Goal: Task Accomplishment & Management: Manage account settings

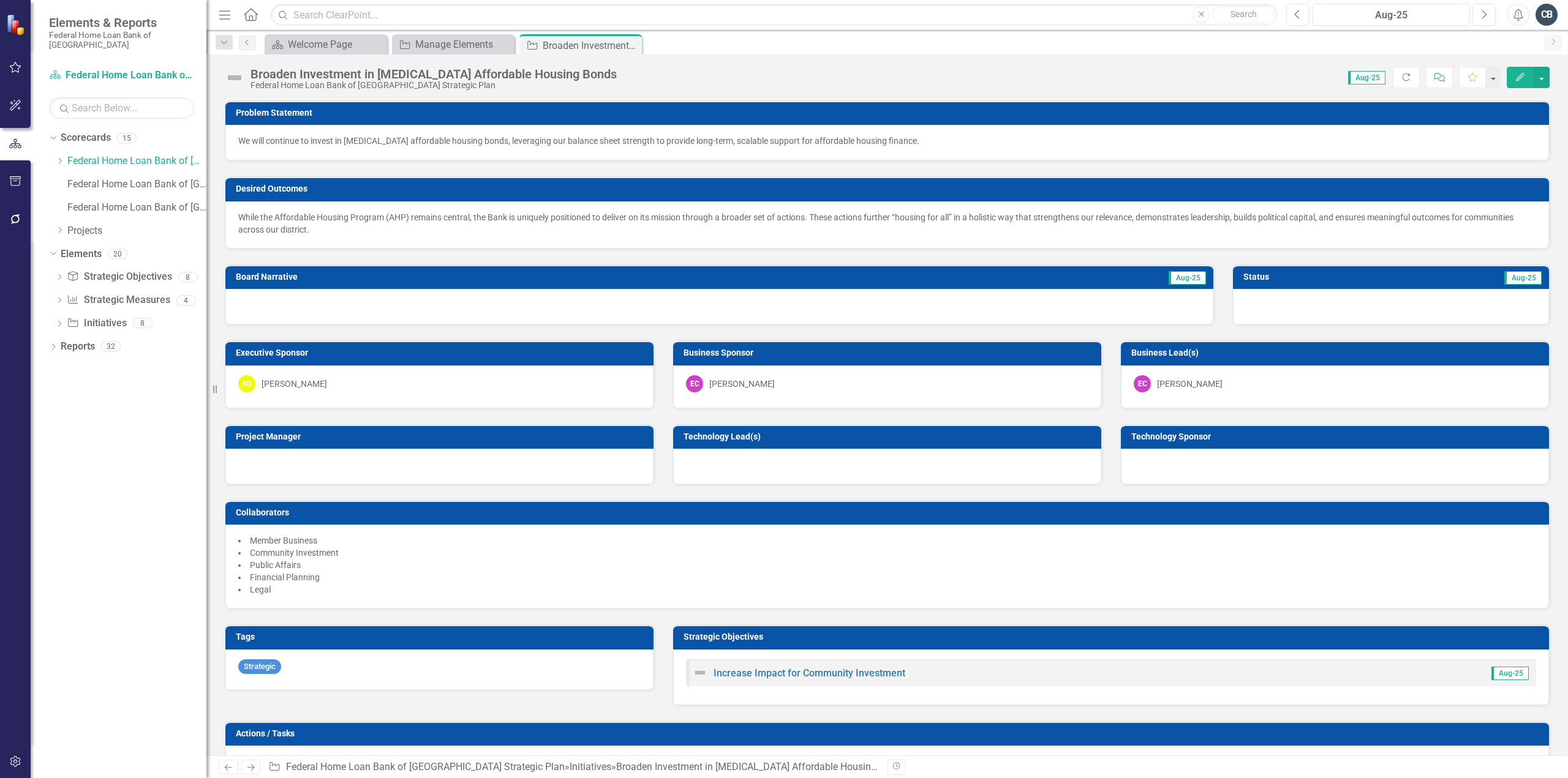
click at [315, 382] on div "KG [PERSON_NAME] Gear" at bounding box center [439, 383] width 402 height 17
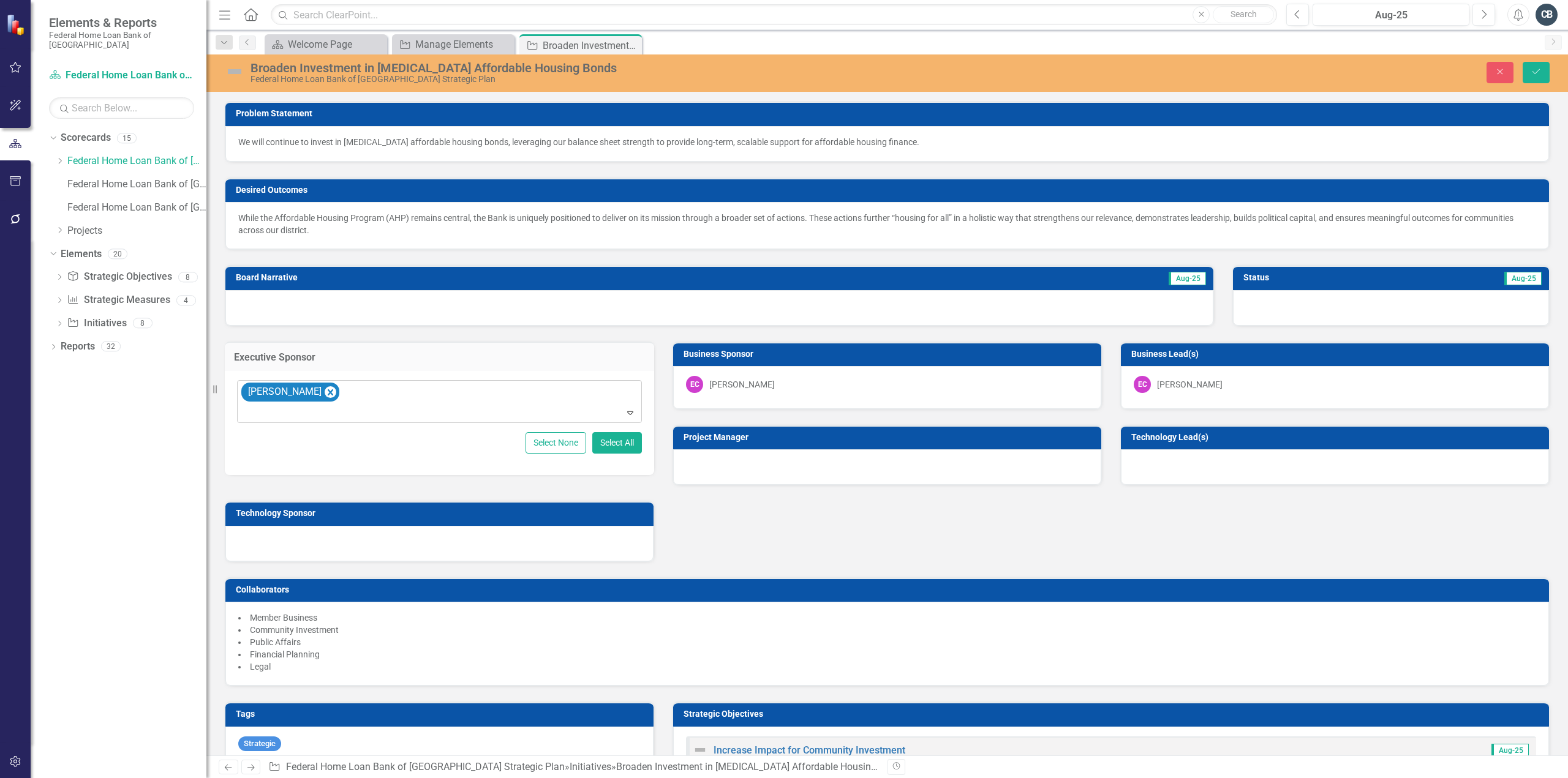
click at [328, 390] on icon "Remove Kelly Gear" at bounding box center [330, 392] width 5 height 6
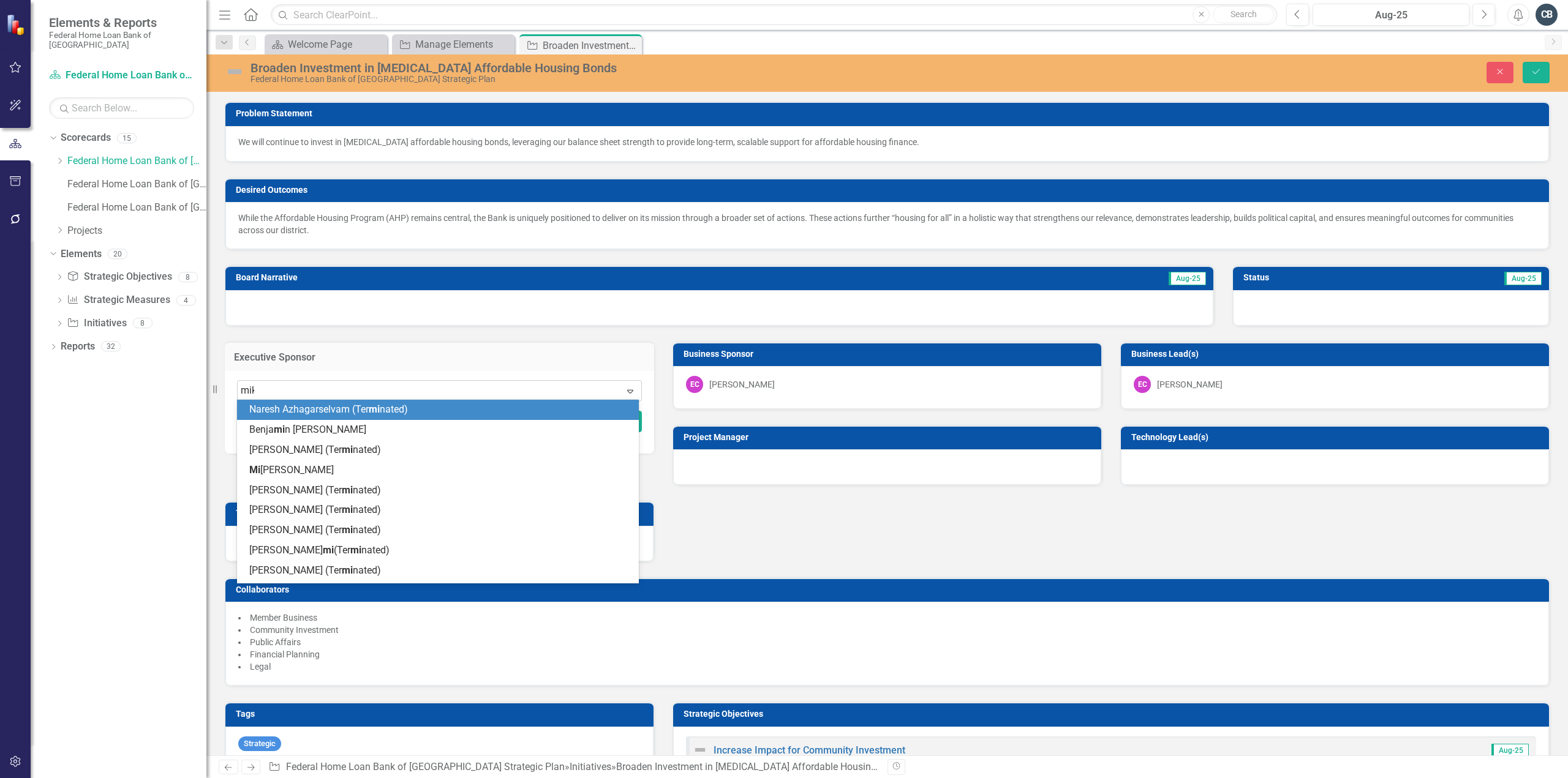
type input "mike"
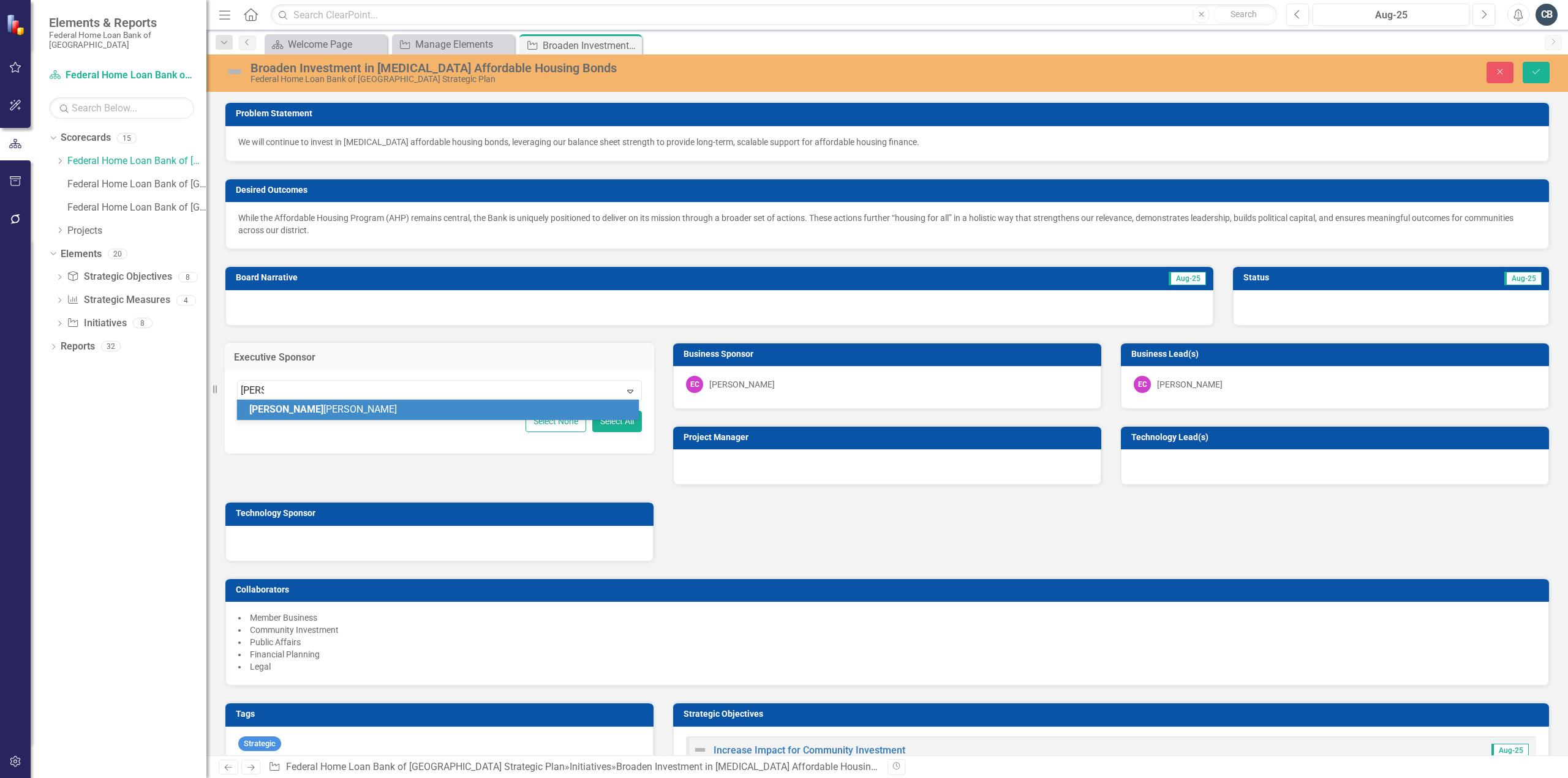
click at [320, 404] on div "Mike Hennessy" at bounding box center [441, 410] width 382 height 14
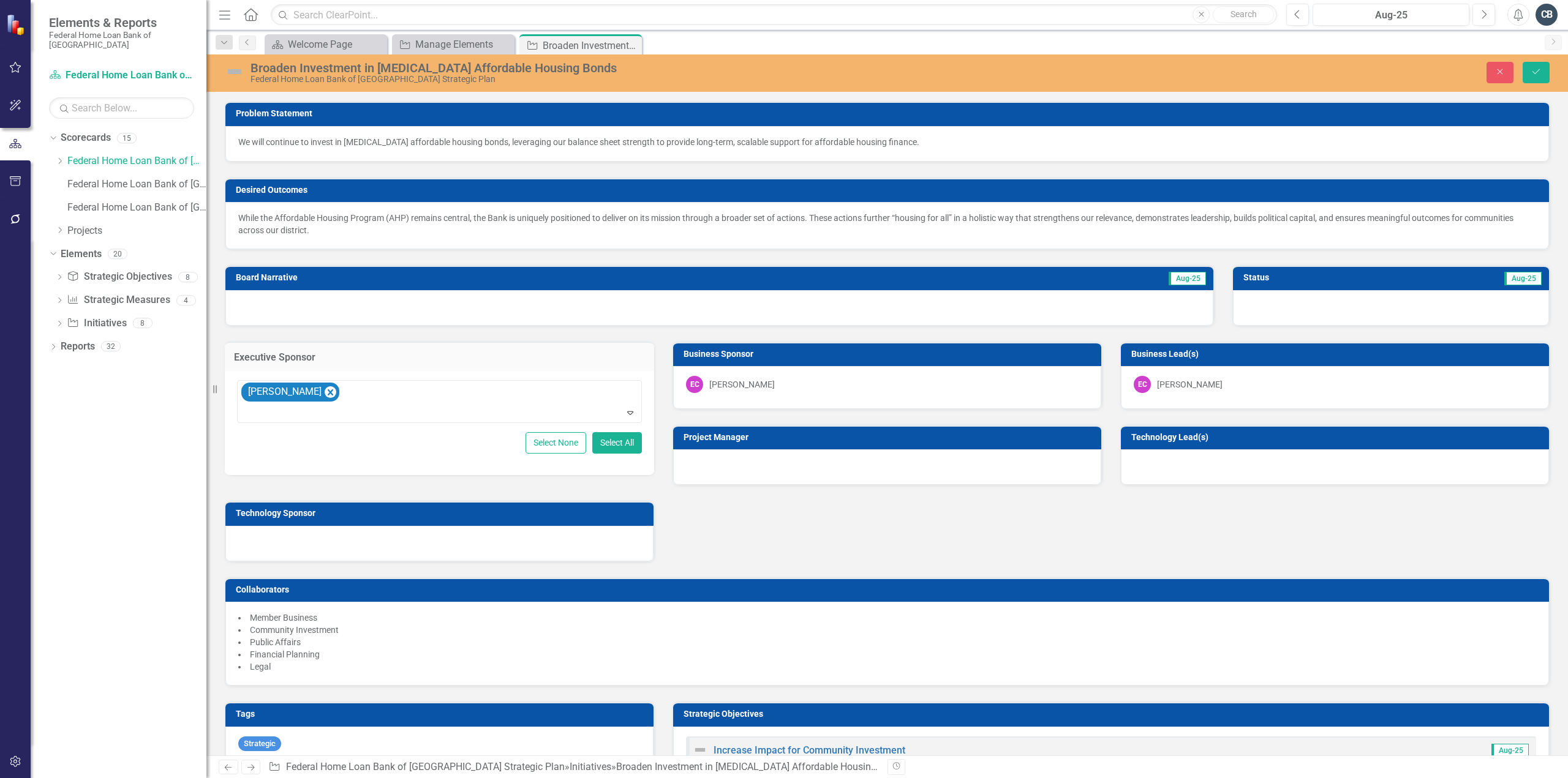
click at [789, 379] on div "EC Eric Cicourel" at bounding box center [887, 384] width 402 height 17
click at [788, 379] on div "EC Eric Cicourel" at bounding box center [887, 384] width 402 height 17
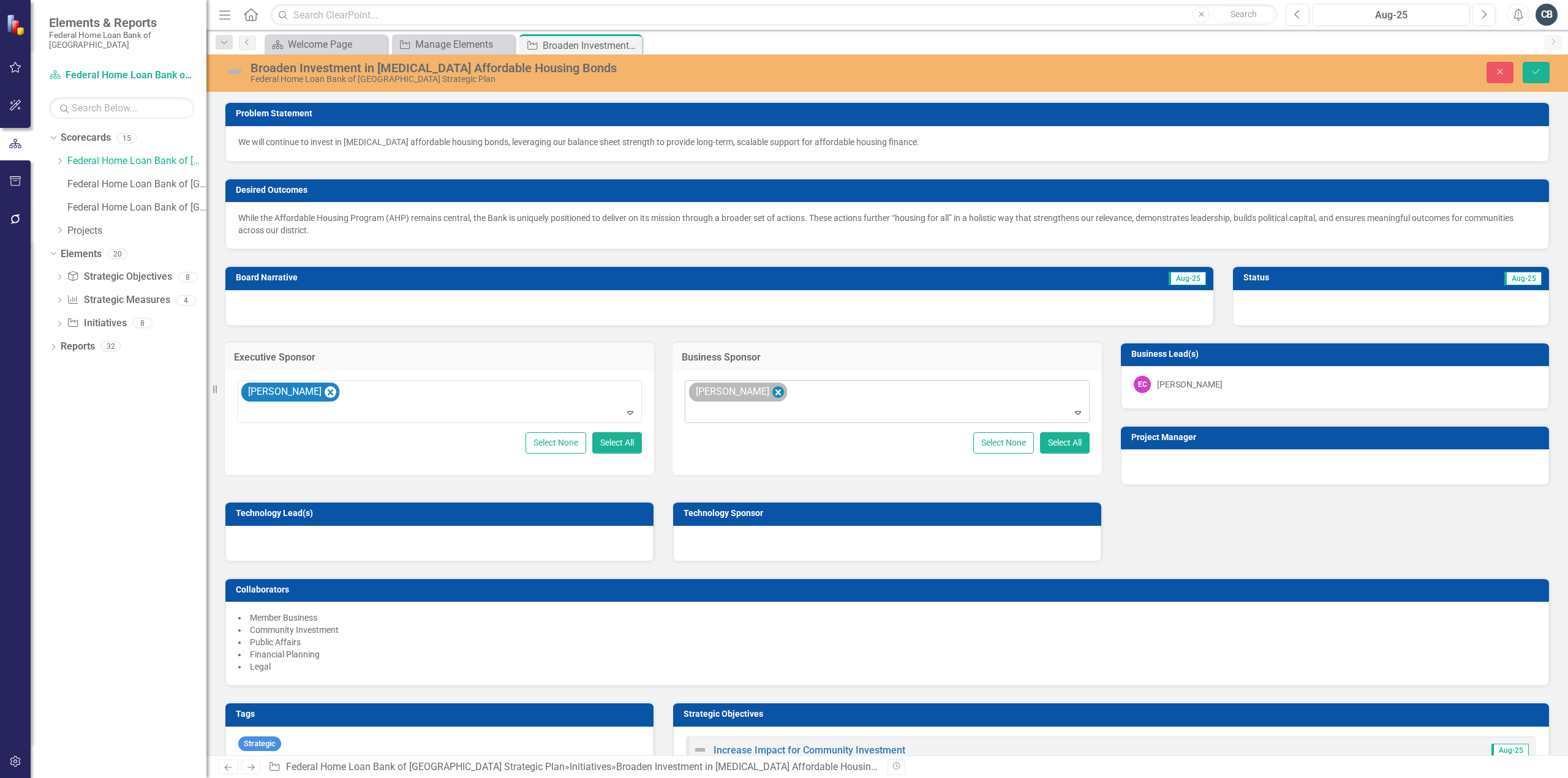
click at [773, 393] on icon "Remove Eric Cicourel" at bounding box center [778, 392] width 12 height 15
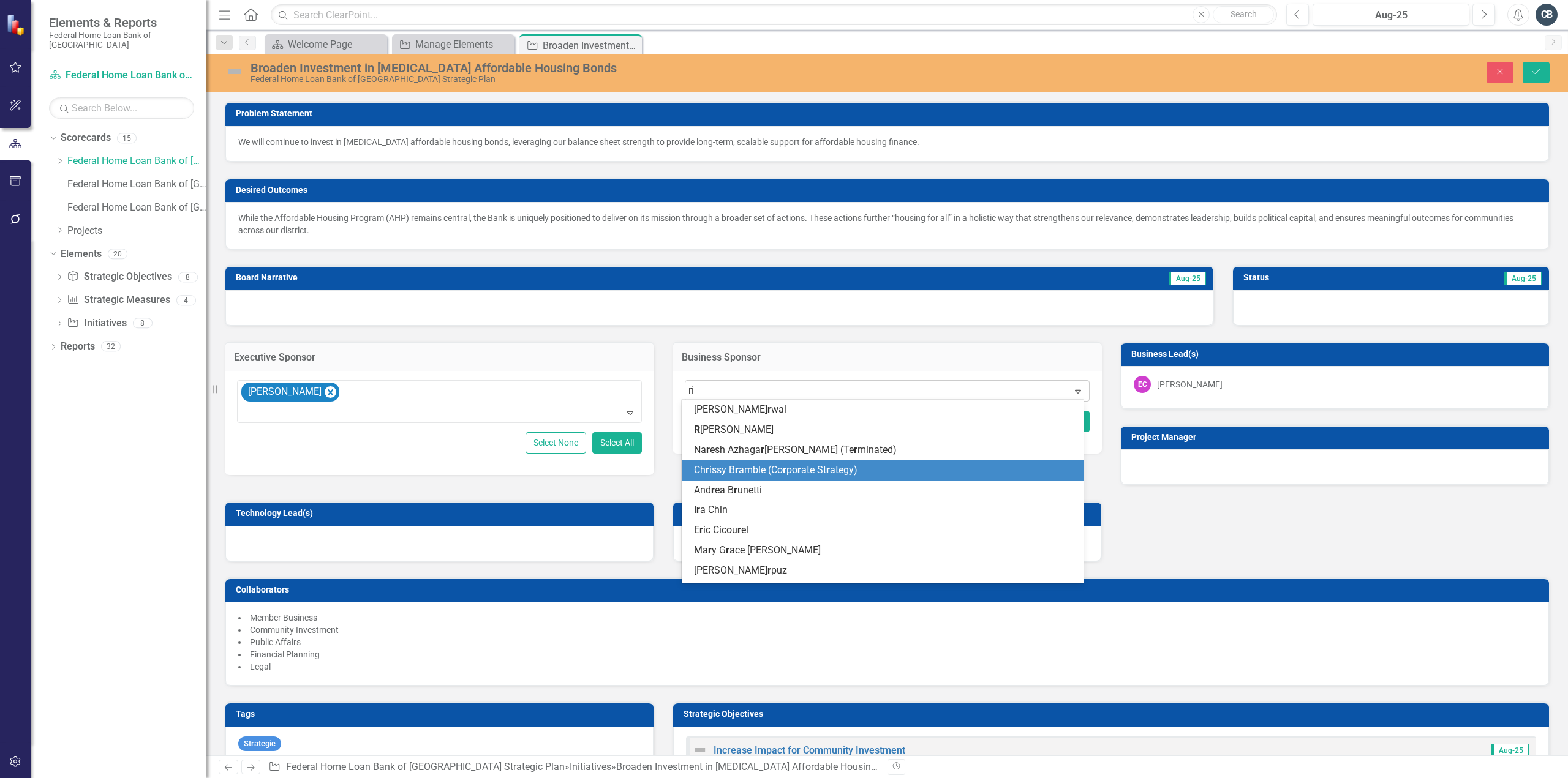
type input "r"
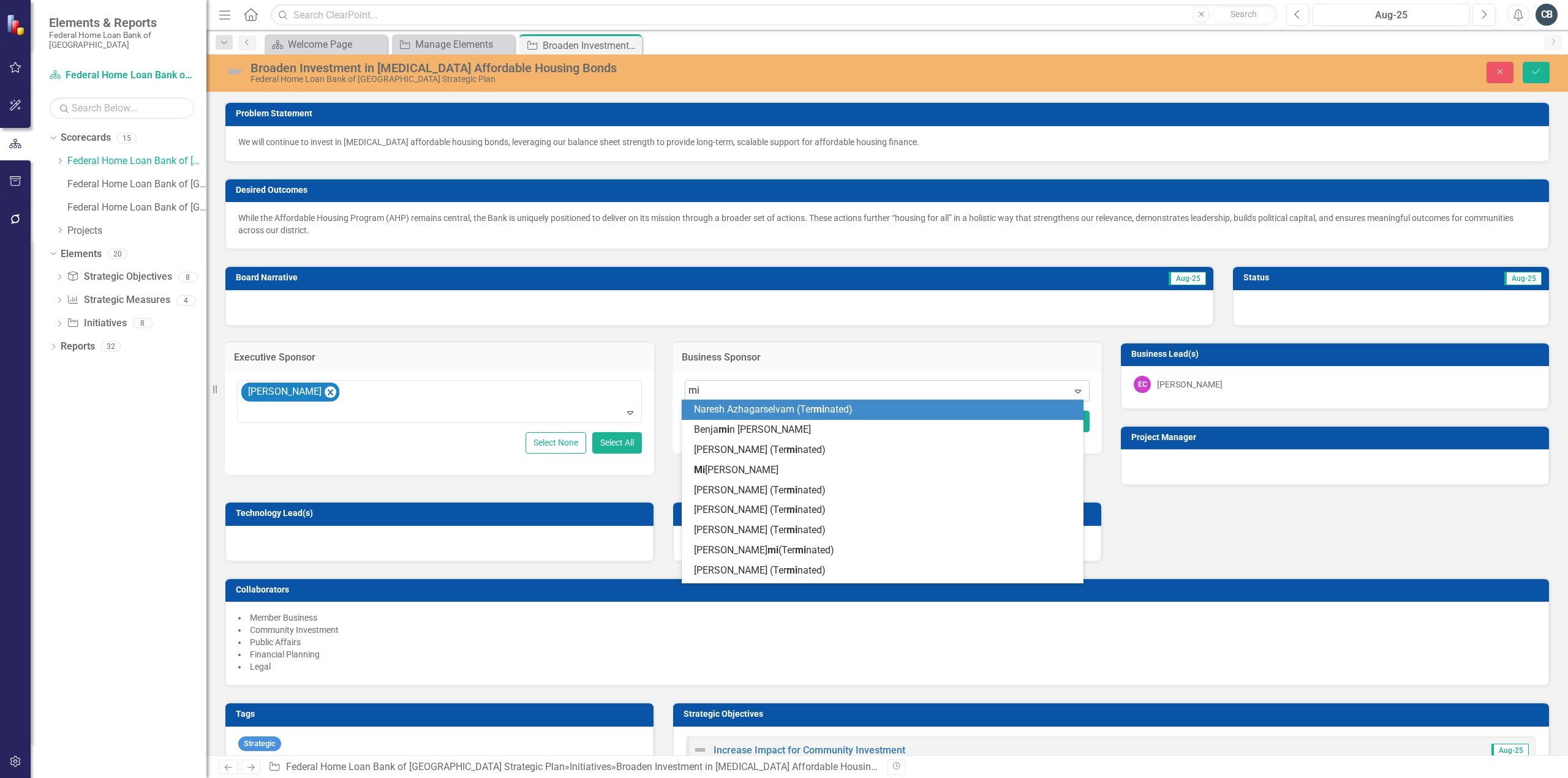
type input "mik"
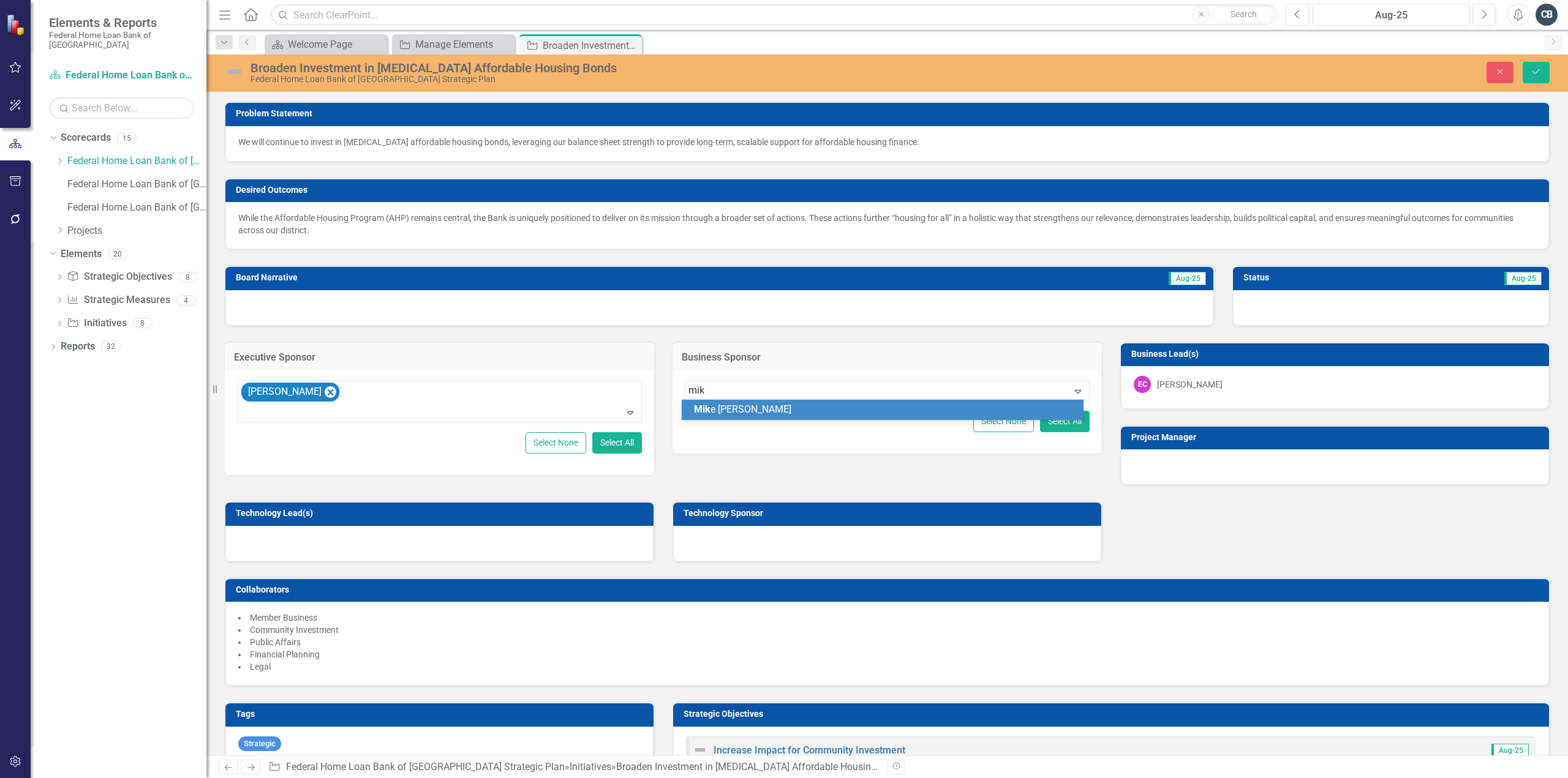
click at [790, 407] on div "Mik e Hennessy" at bounding box center [885, 410] width 382 height 14
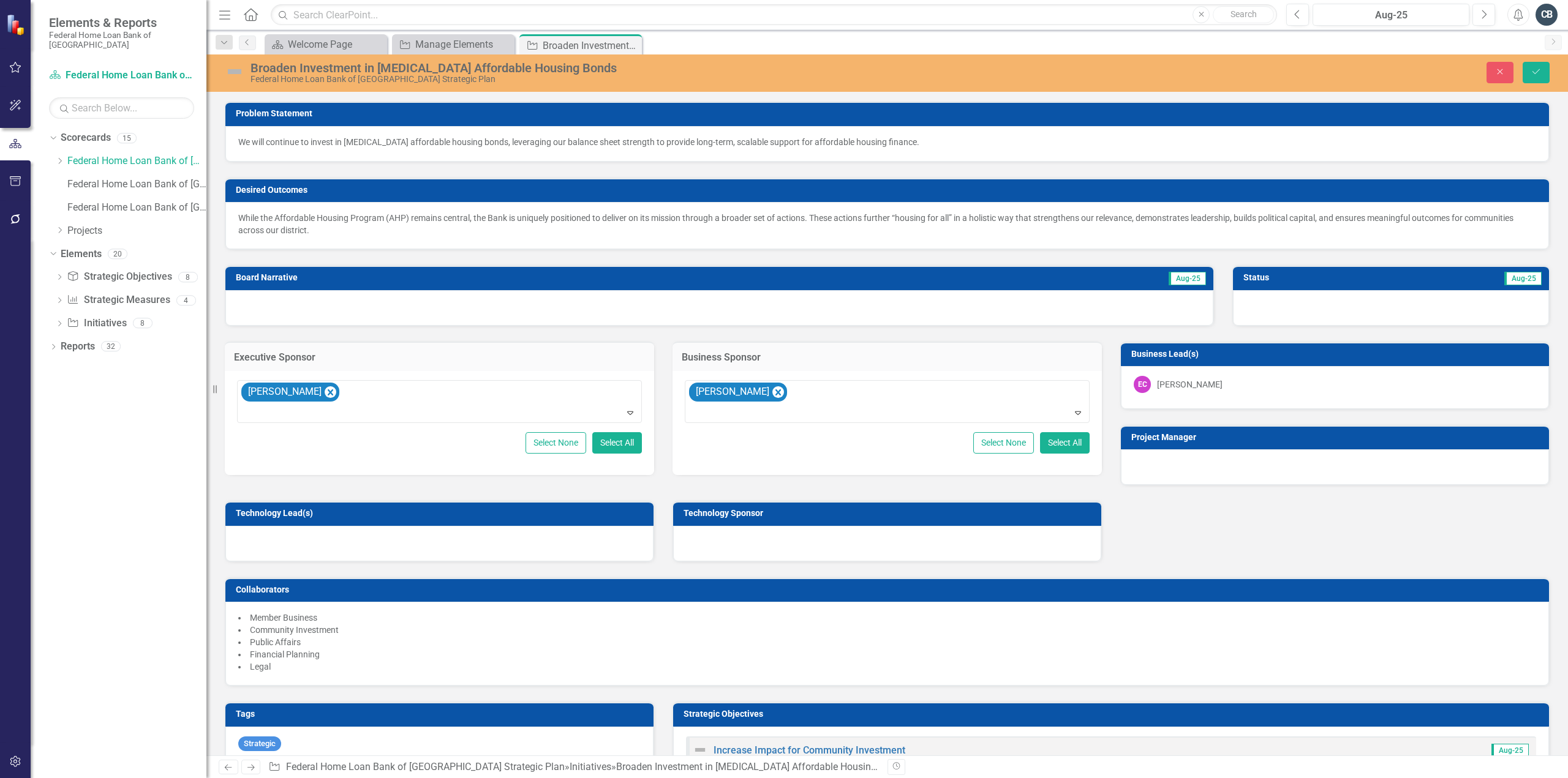
click at [1207, 387] on div "EC Eric Cicourel" at bounding box center [1335, 384] width 402 height 17
click at [1189, 379] on div "Eric Cicourel" at bounding box center [1189, 385] width 66 height 13
click at [1188, 380] on div "Eric Cicourel" at bounding box center [1189, 385] width 66 height 13
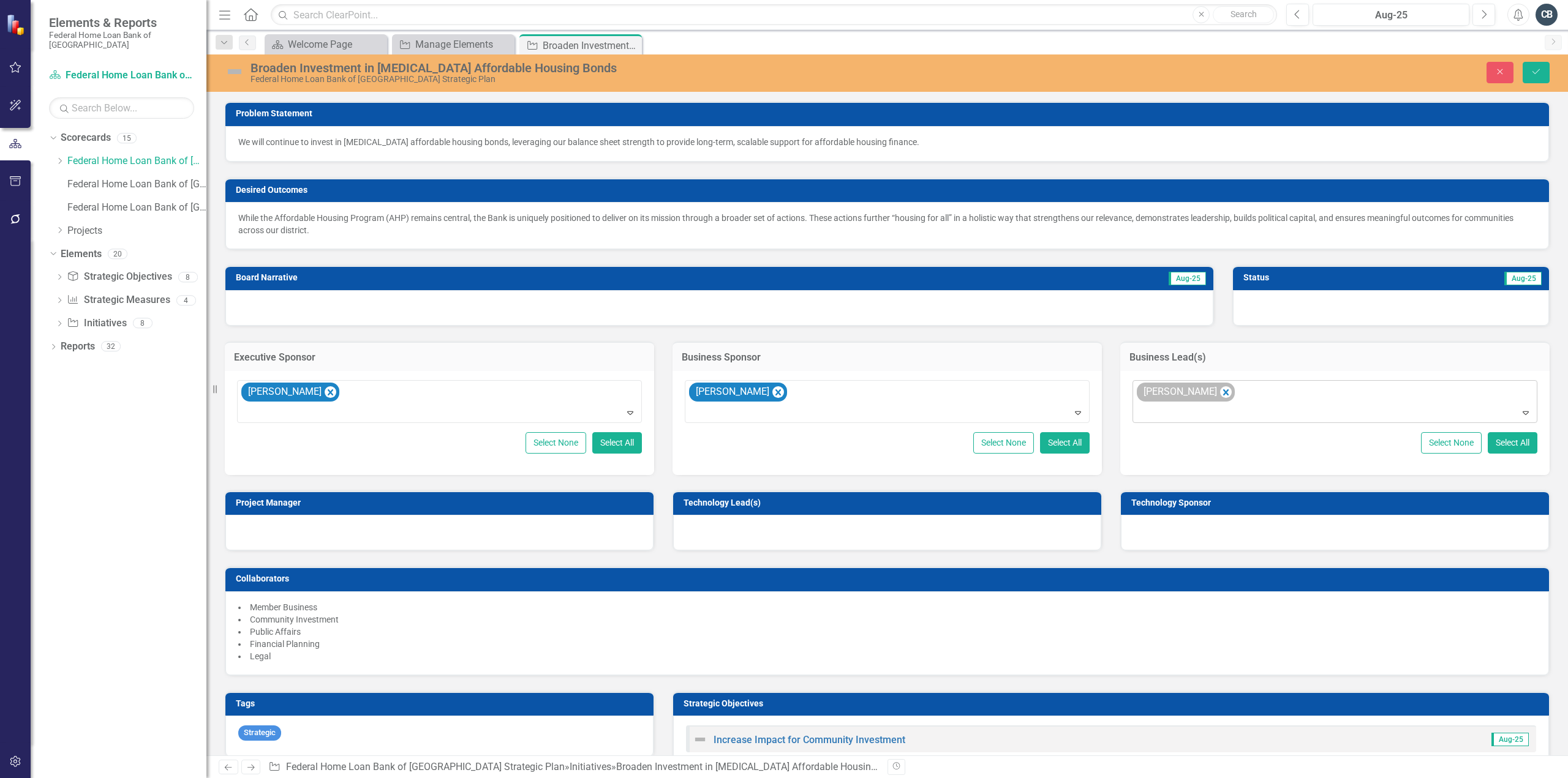
click at [1206, 392] on div "Eric Cicourel" at bounding box center [1186, 392] width 98 height 19
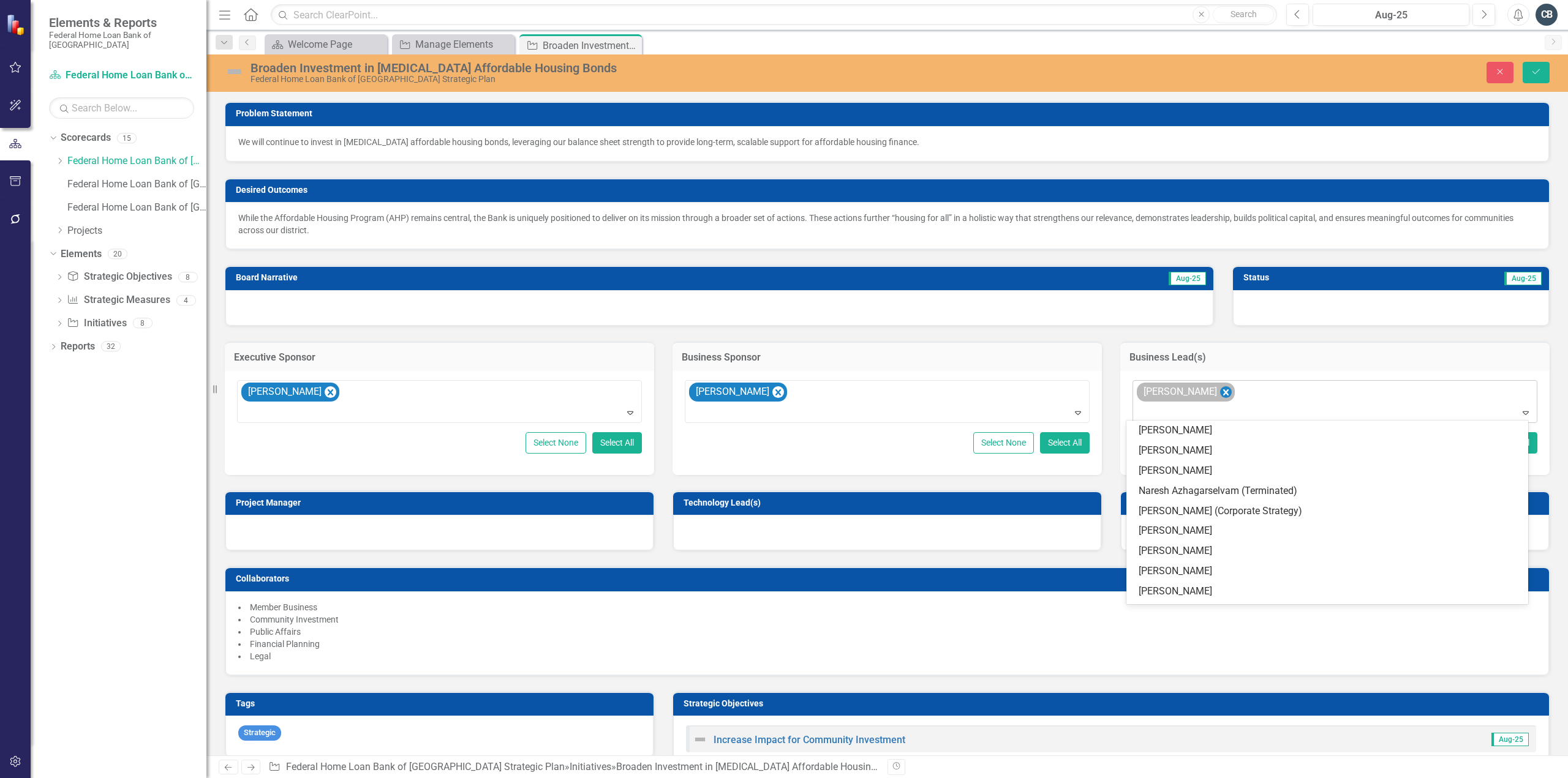
click at [1220, 392] on icon "Remove Eric Cicourel" at bounding box center [1225, 392] width 12 height 15
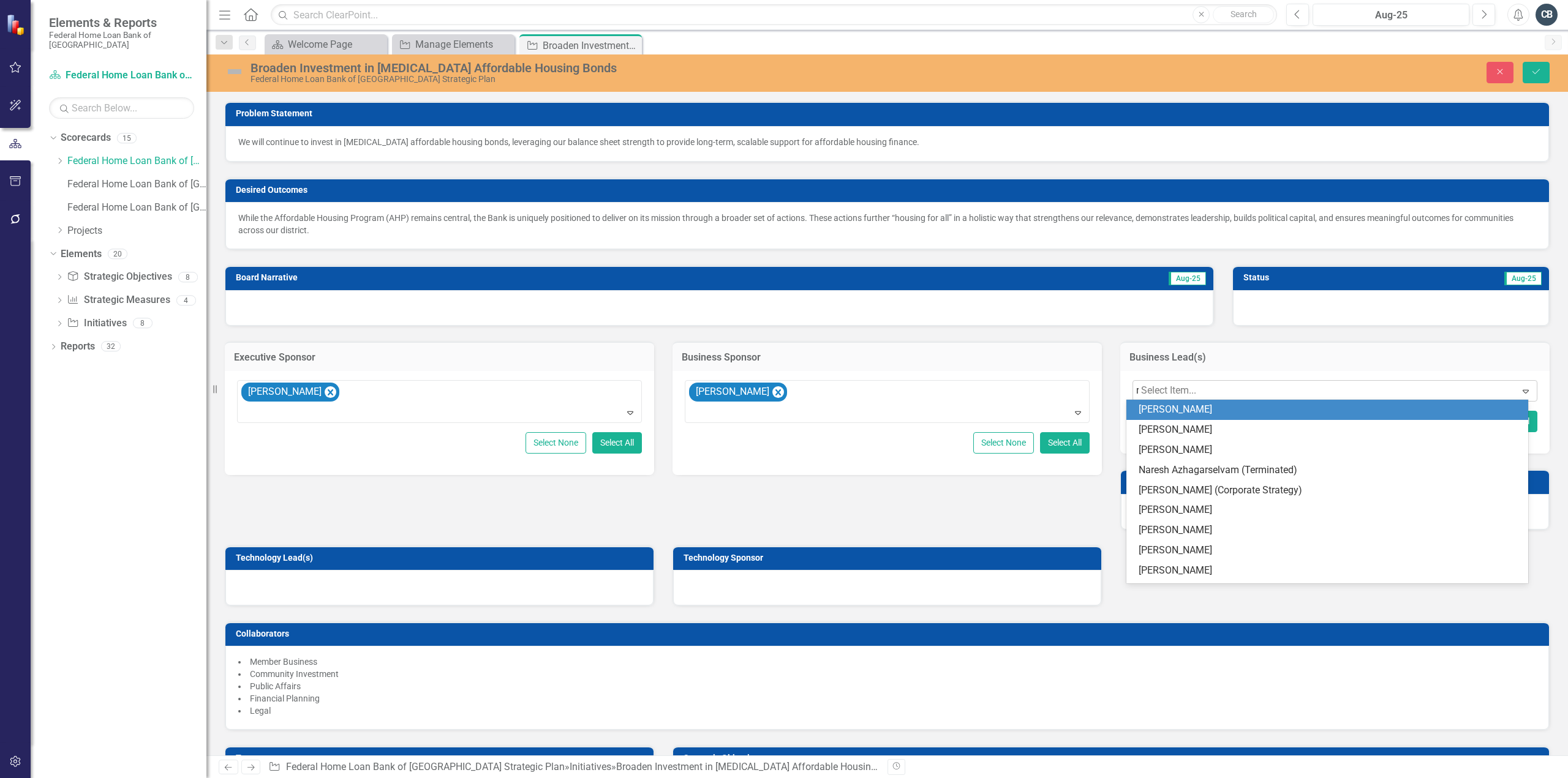
type input "rich"
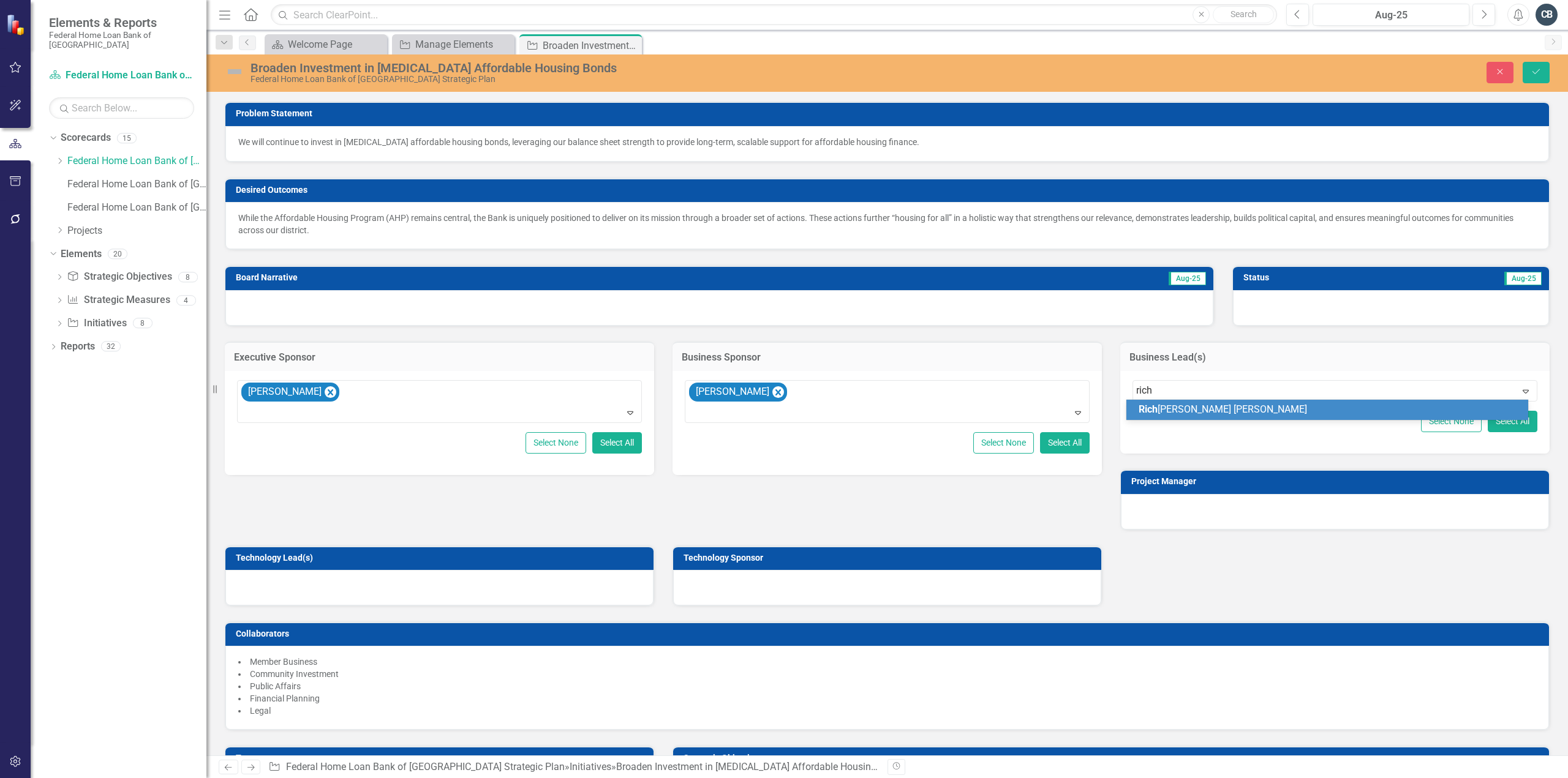
click at [1193, 414] on span "Rich ard McCarthy" at bounding box center [1223, 409] width 169 height 12
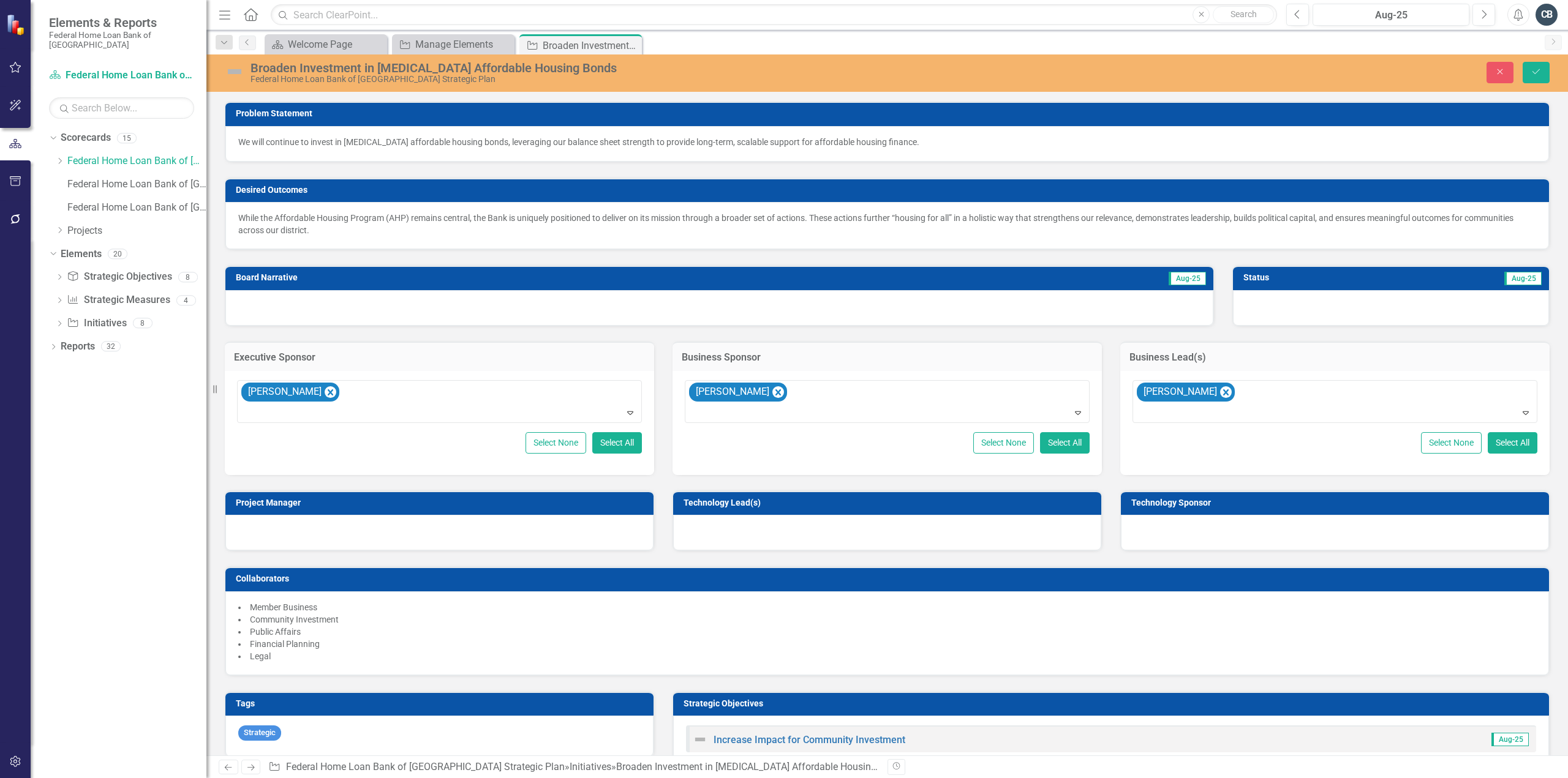
click at [316, 618] on span "Community Investment" at bounding box center [293, 619] width 89 height 10
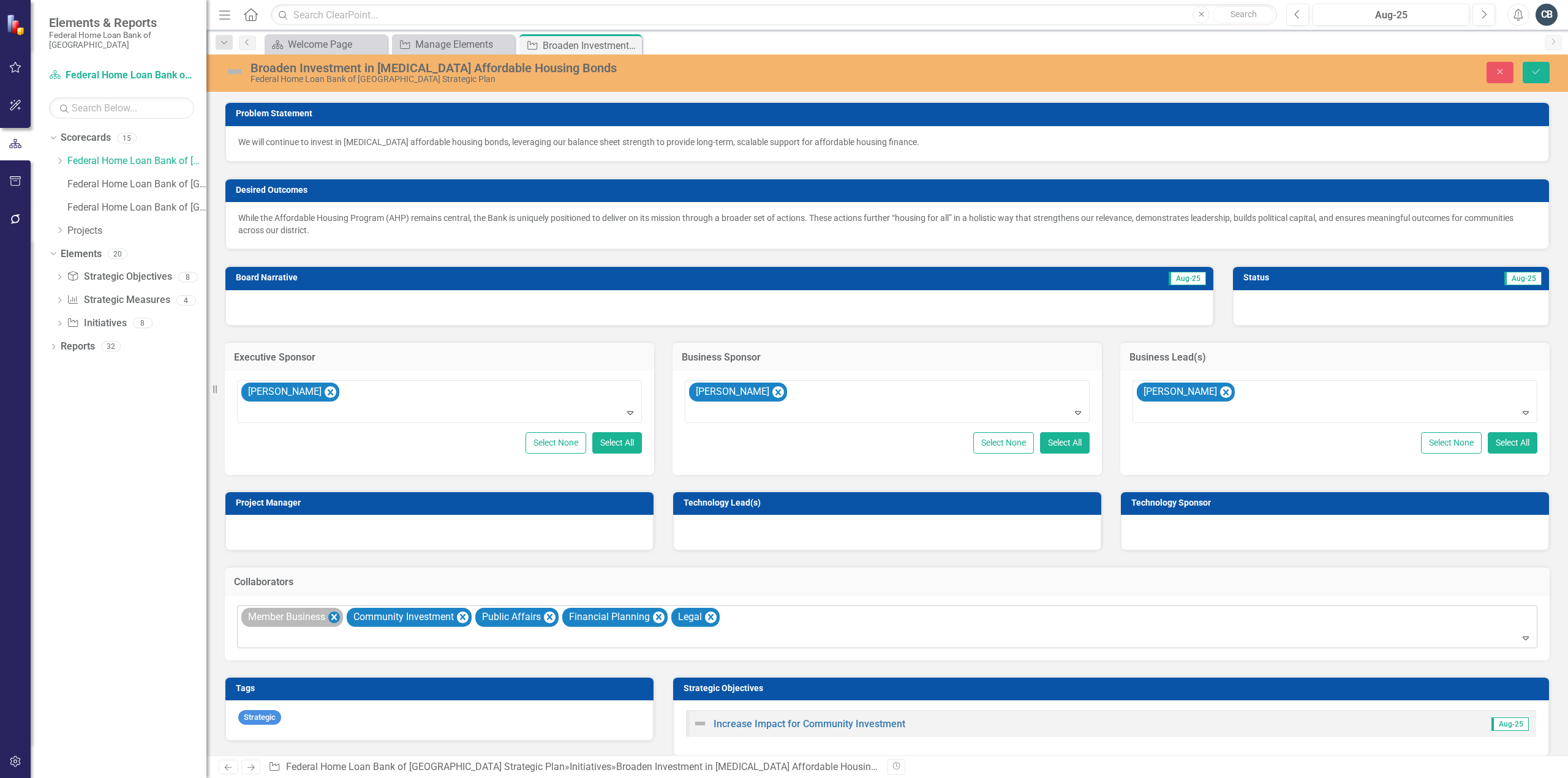
click at [335, 615] on icon "Remove Member Business" at bounding box center [334, 617] width 5 height 6
click at [355, 615] on icon "Remove Community Investment" at bounding box center [357, 617] width 12 height 15
click at [311, 613] on icon "Remove Public Affairs" at bounding box center [315, 617] width 12 height 15
click at [336, 615] on icon "Remove Financial Planning" at bounding box center [337, 617] width 5 height 6
click at [285, 613] on icon "Remove Legal" at bounding box center [280, 617] width 12 height 15
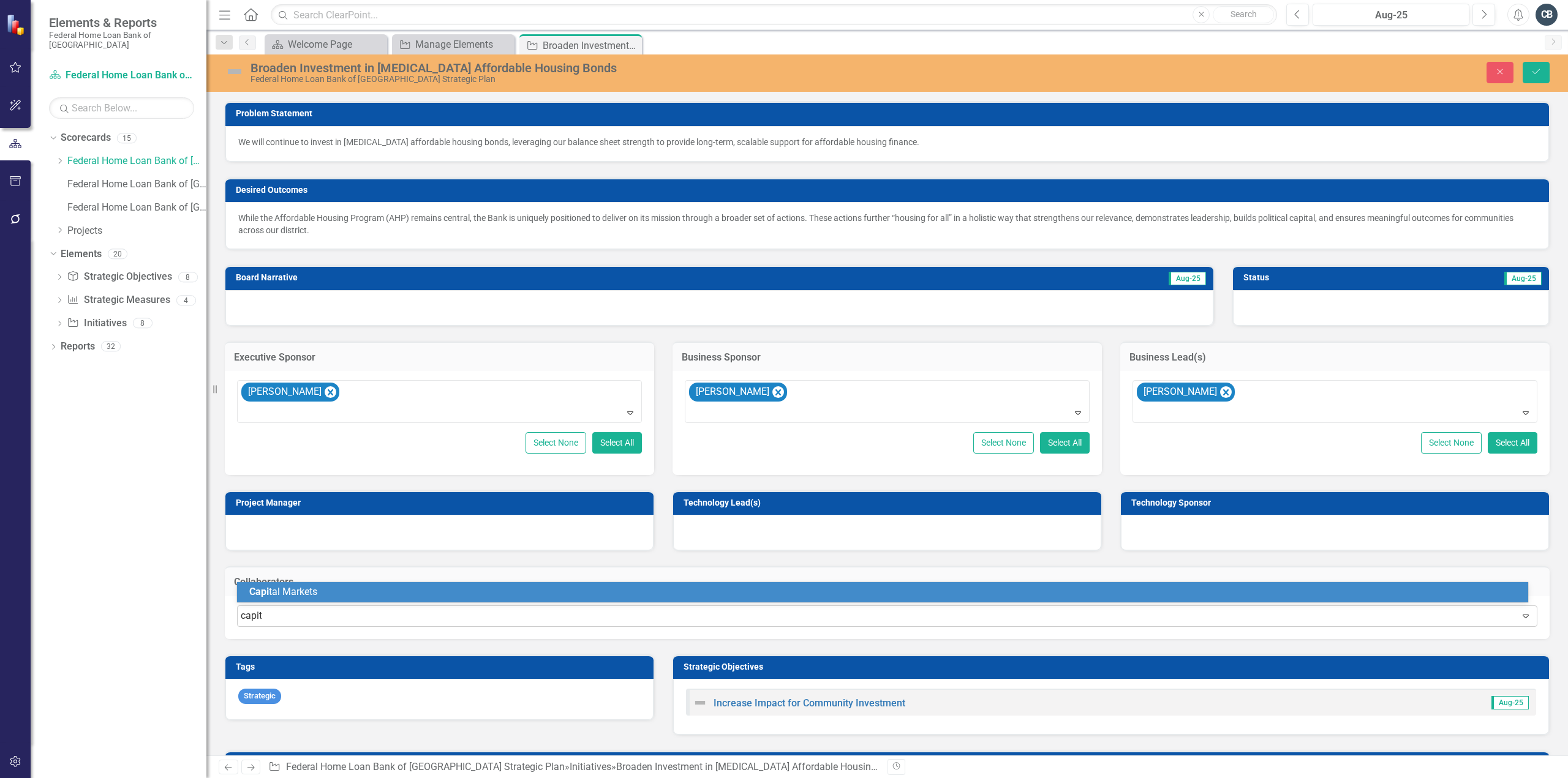
type input "capital"
click at [273, 589] on span "Capital" at bounding box center [265, 591] width 31 height 12
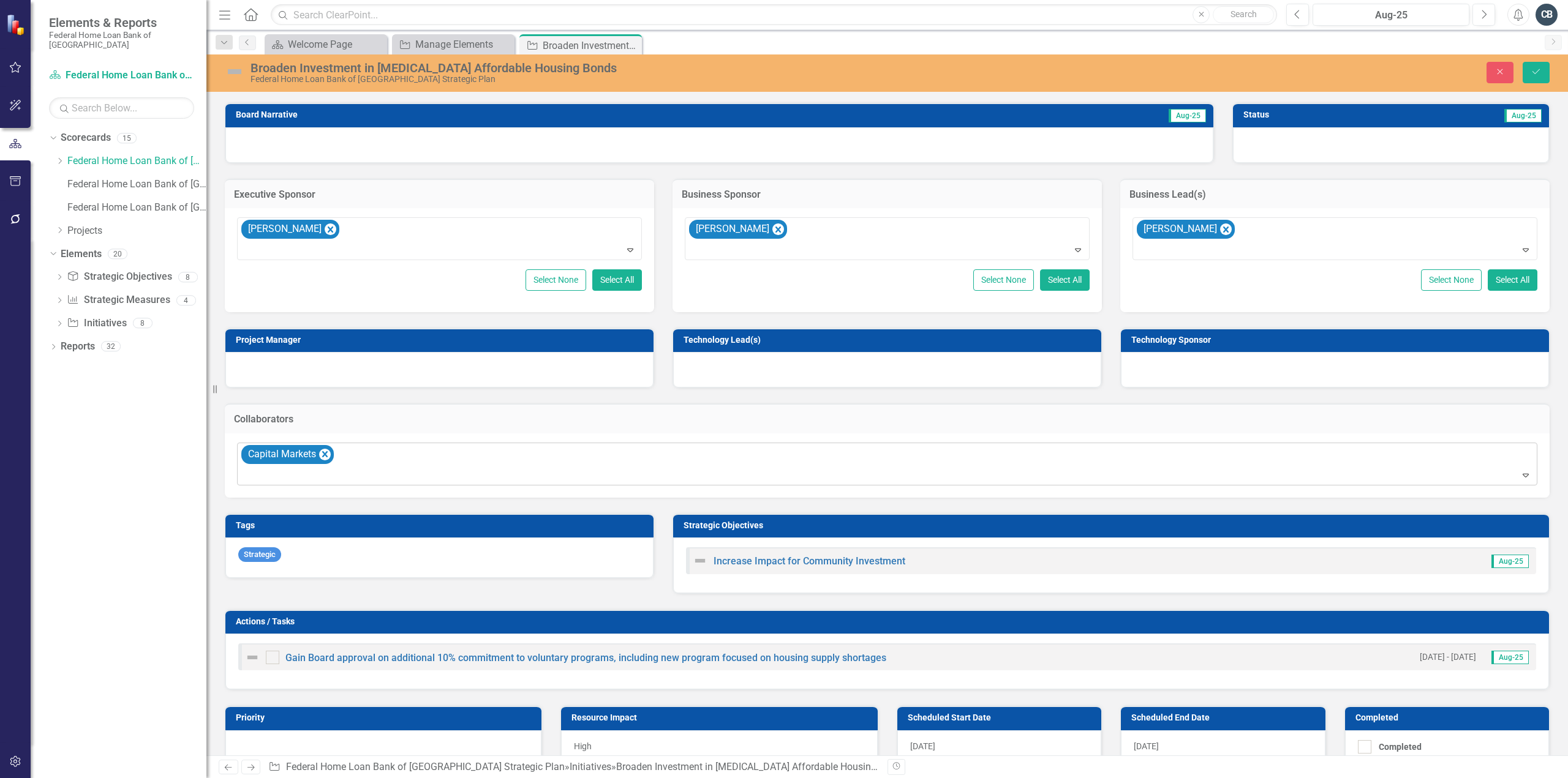
scroll to position [184, 0]
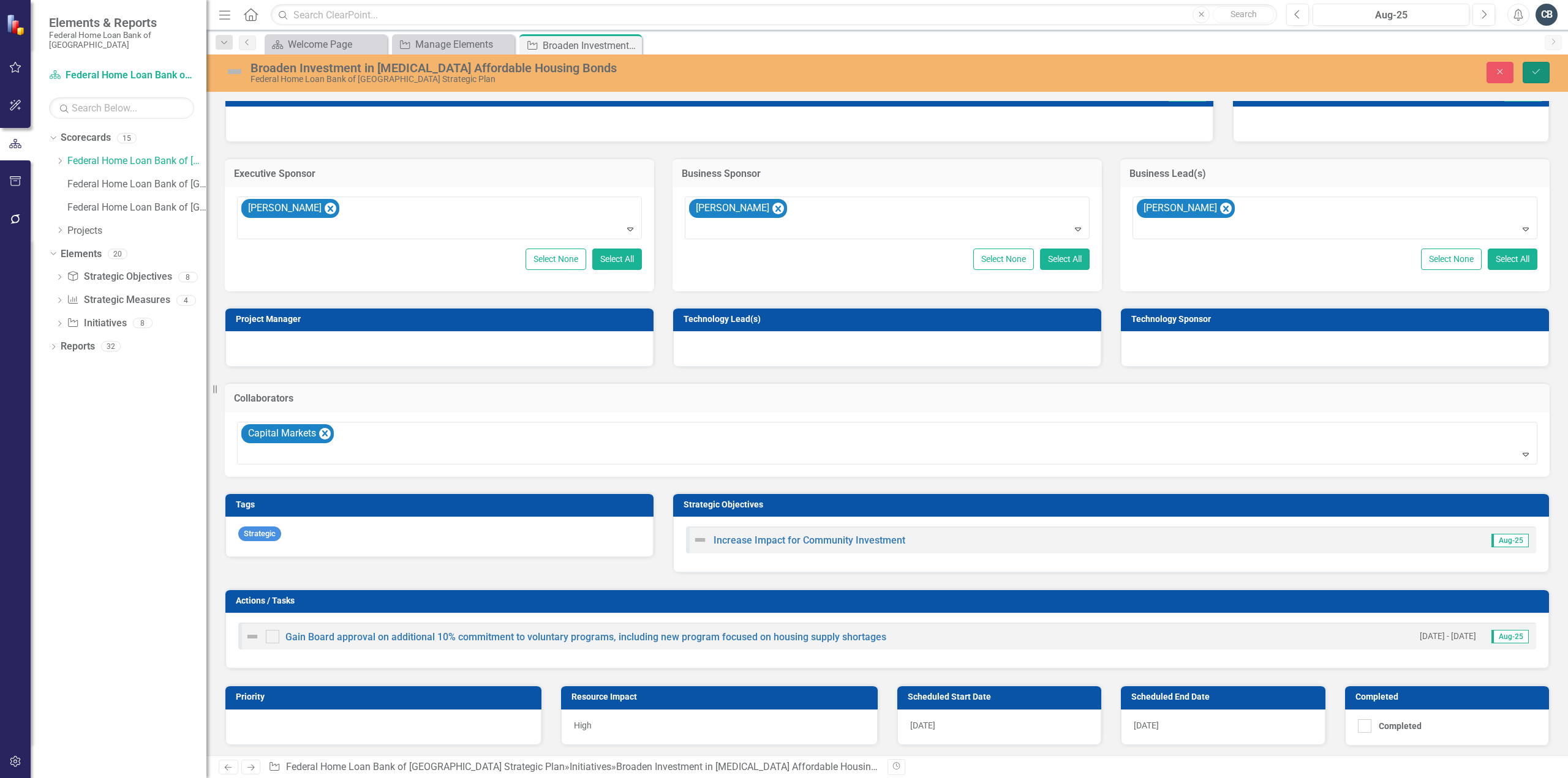
click at [1537, 66] on button "Save" at bounding box center [1537, 73] width 27 height 22
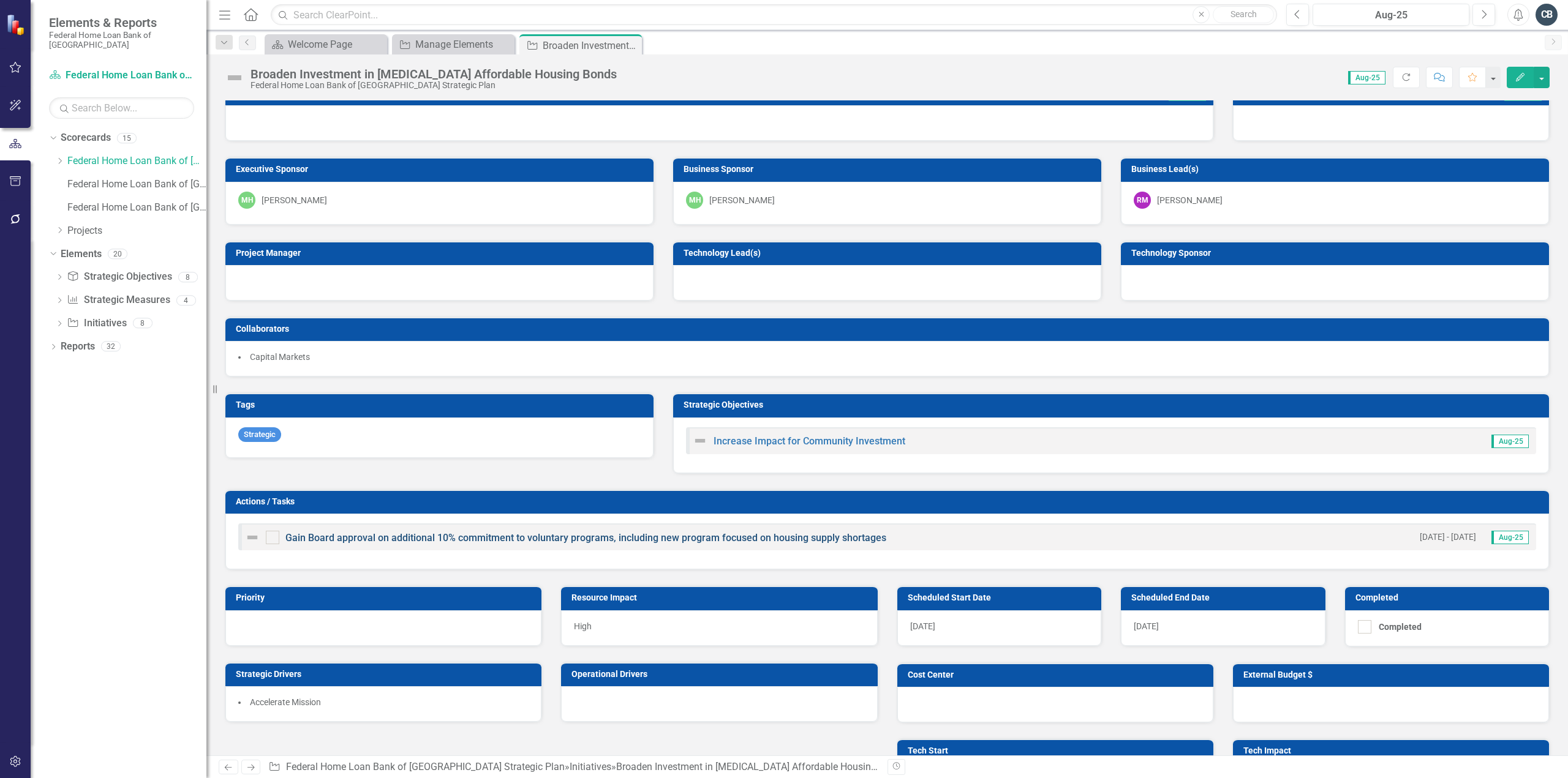
click at [427, 532] on link "Gain Board approval on additional 10% commitment to voluntary programs, includi…" at bounding box center [585, 538] width 600 height 12
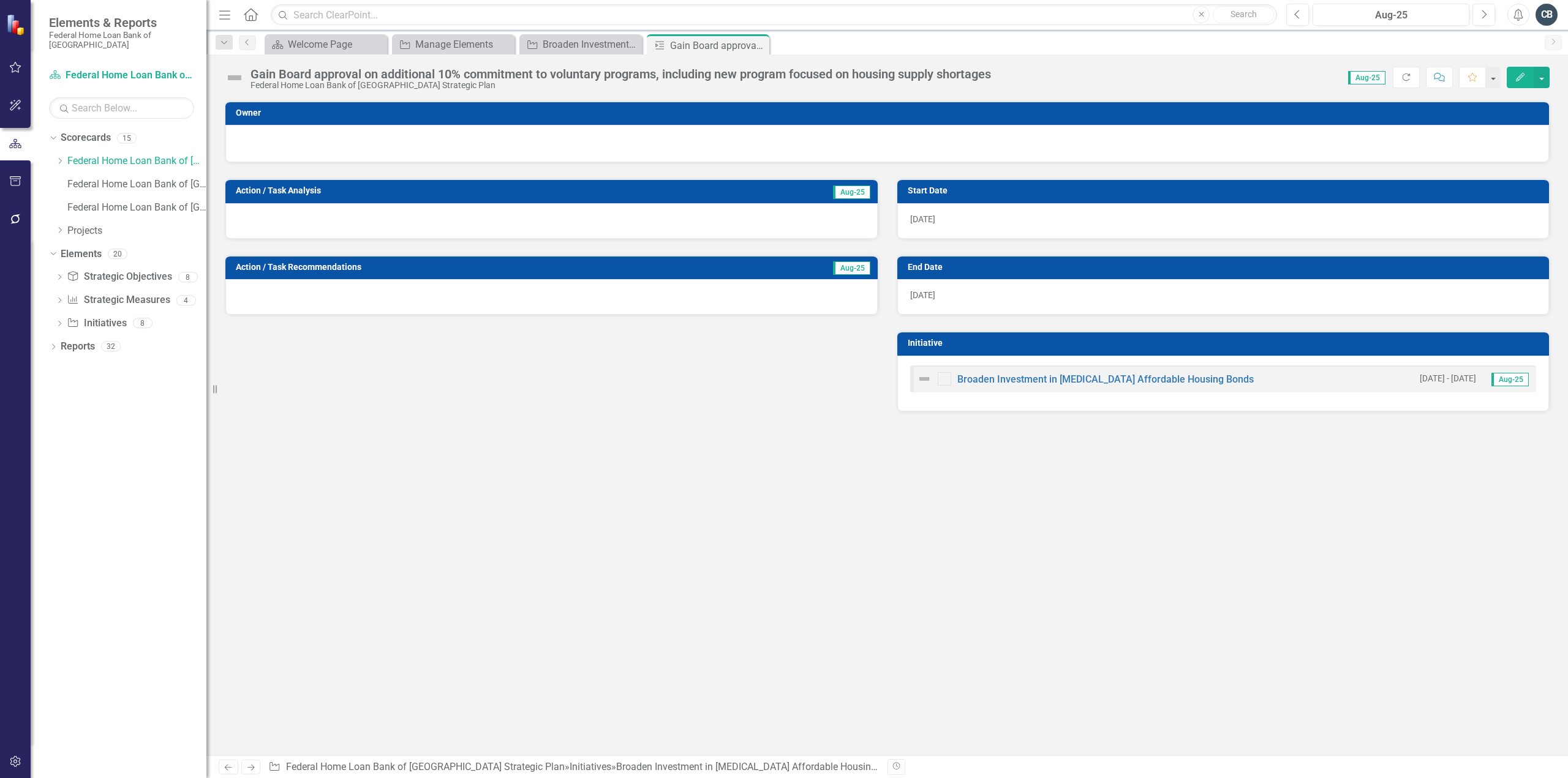
click at [696, 73] on div "Gain Board approval on additional 10% commitment to voluntary programs, includi…" at bounding box center [620, 74] width 740 height 13
click at [971, 70] on div "Gain Board approval on additional 10% commitment to voluntary programs, includi…" at bounding box center [620, 74] width 740 height 13
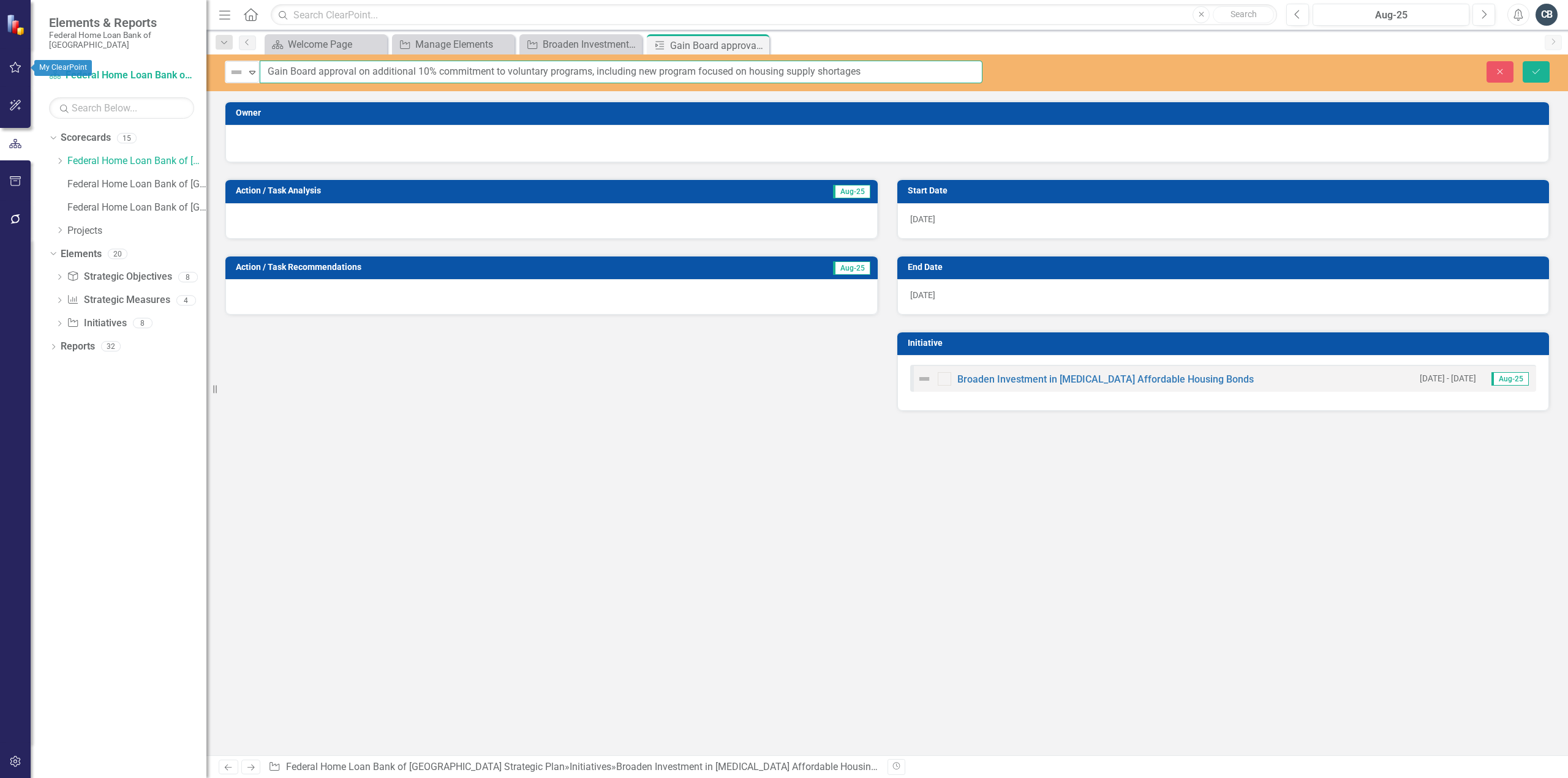
drag, startPoint x: 897, startPoint y: 70, endPoint x: 13, endPoint y: 62, distance: 884.0
click at [13, 62] on div "Elements & Reports Federal Home Loan Bank of San Francisco Scorecard Federal Ho…" at bounding box center [784, 389] width 1568 height 778
type input "B"
type input "Identify and purchase investments in low-income affordable housing bonds"
click at [1530, 67] on icon "Save" at bounding box center [1536, 72] width 11 height 9
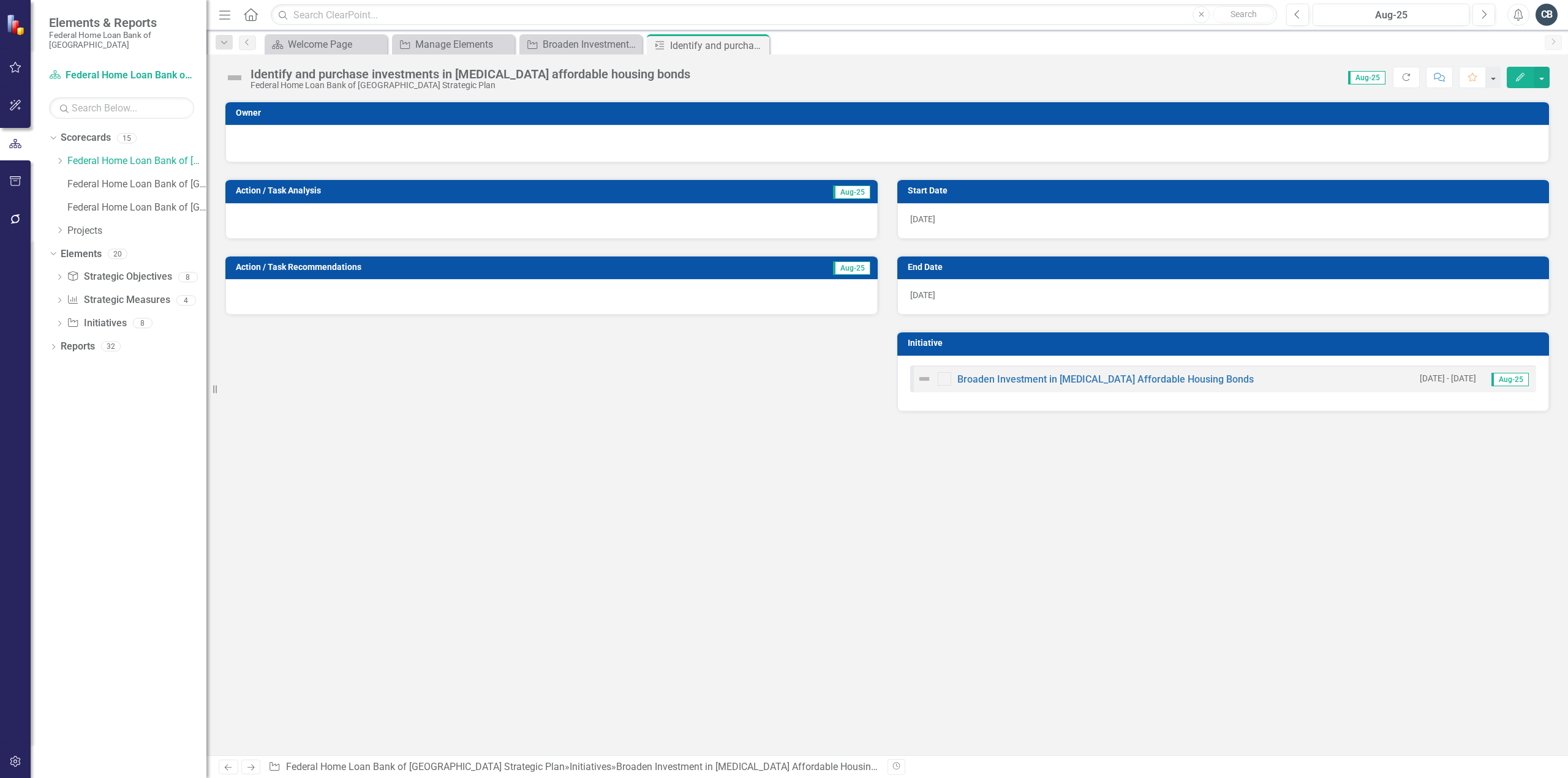
click at [925, 220] on span "10/1/24" at bounding box center [923, 219] width 25 height 10
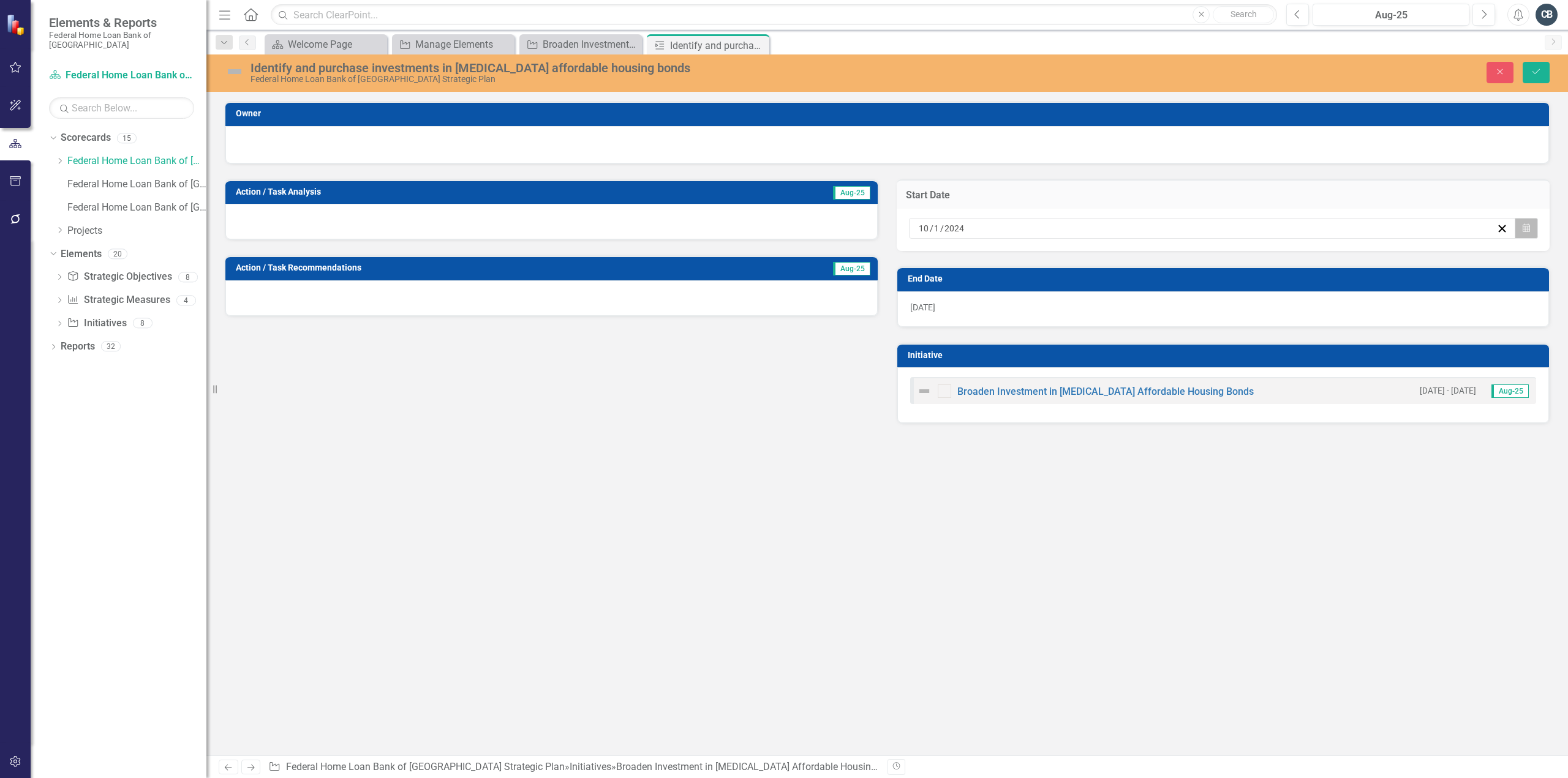
click at [1529, 228] on icon "Calendar" at bounding box center [1527, 229] width 7 height 9
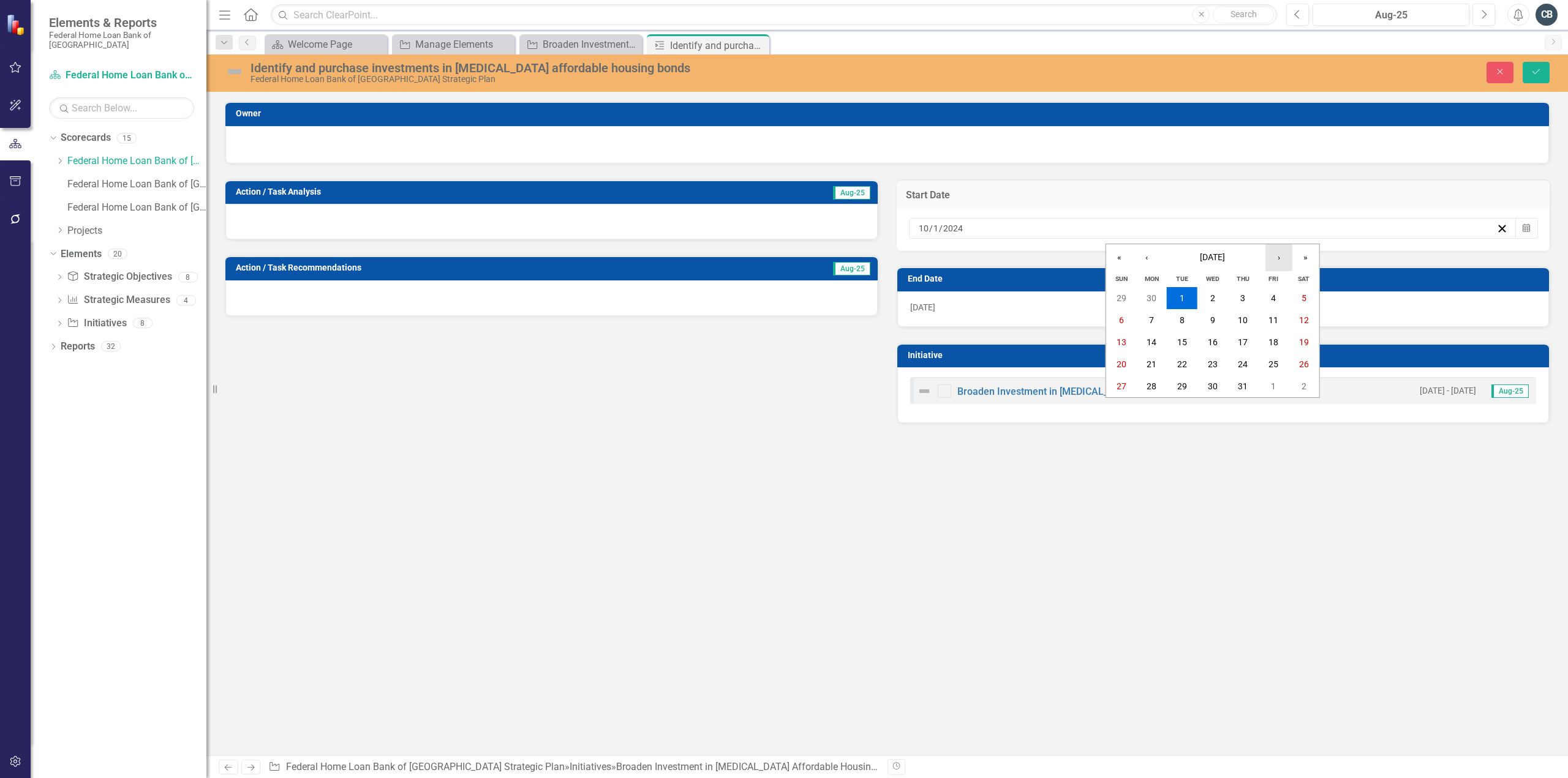
click at [1275, 254] on button "›" at bounding box center [1279, 258] width 27 height 27
click at [1215, 297] on button "1" at bounding box center [1213, 298] width 31 height 22
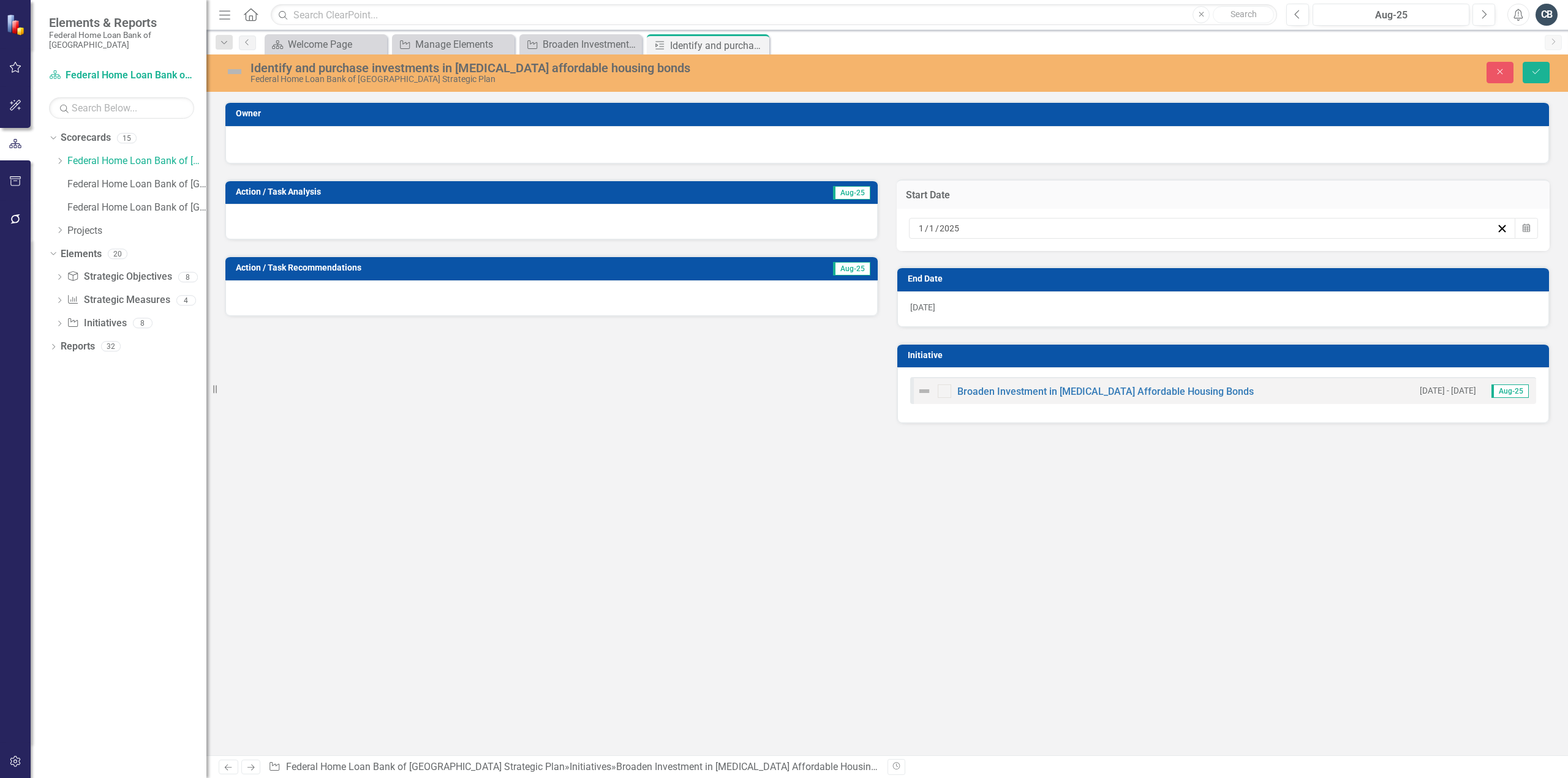
click at [941, 305] on div "1/31/25" at bounding box center [1223, 310] width 653 height 36
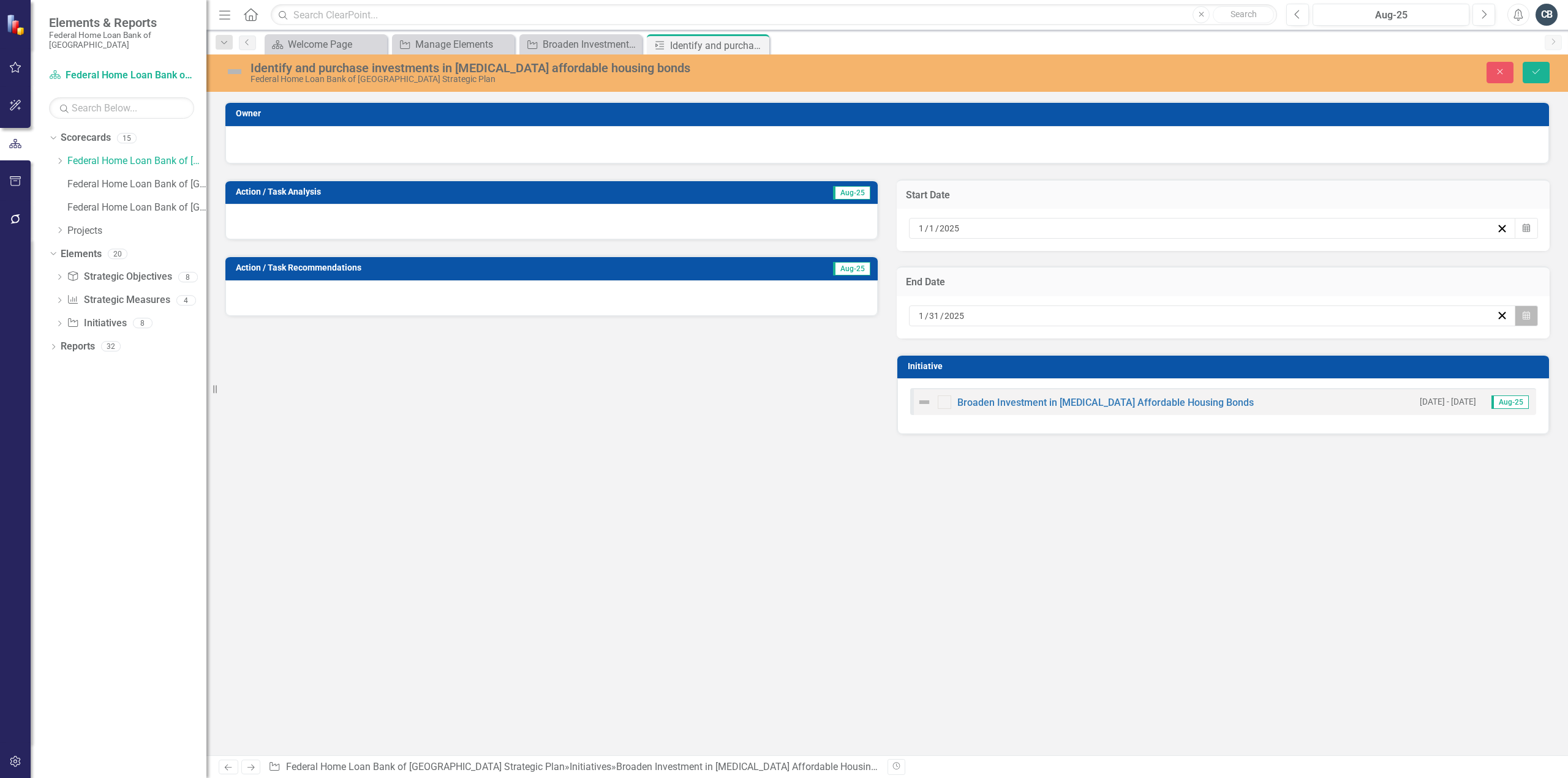
click at [1529, 315] on icon "Calendar" at bounding box center [1527, 316] width 7 height 9
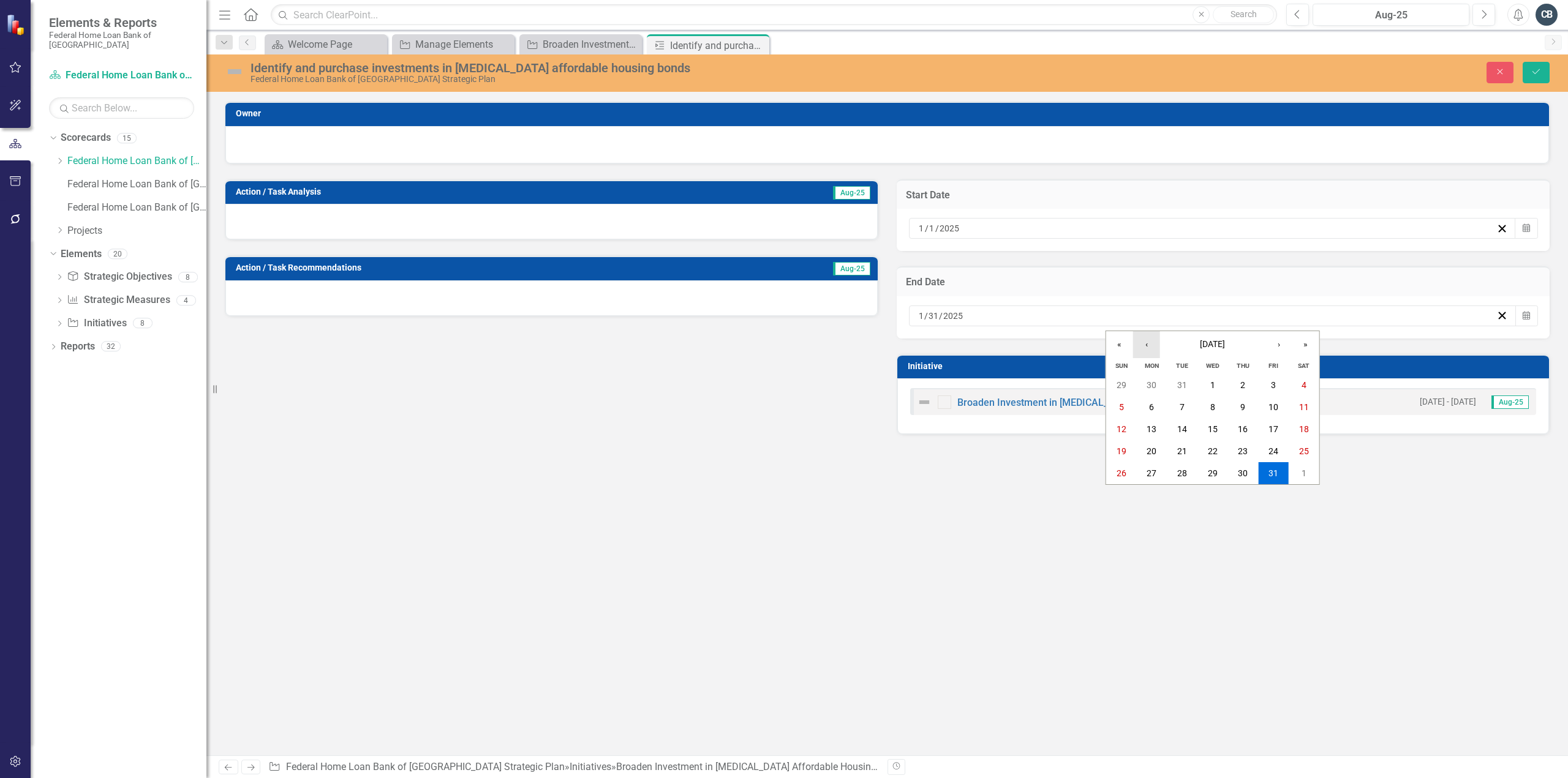
click at [1148, 347] on button "‹" at bounding box center [1147, 345] width 27 height 27
click at [1309, 346] on button "»" at bounding box center [1306, 345] width 27 height 27
click at [1242, 475] on abbr "31" at bounding box center [1242, 473] width 10 height 10
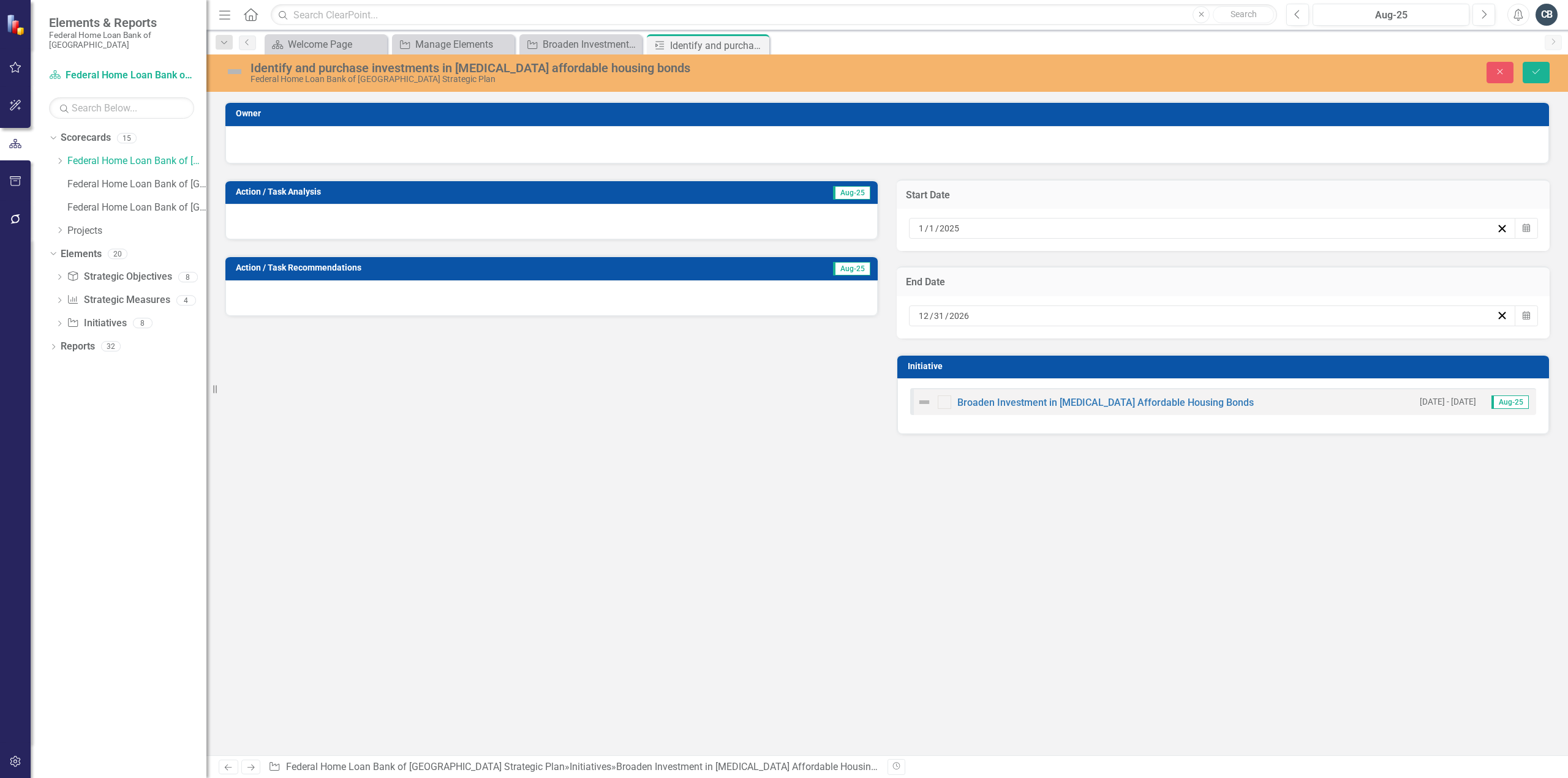
click at [960, 229] on div "1 / 1 / 2025" at bounding box center [1207, 229] width 580 height 13
click at [1310, 260] on button "»" at bounding box center [1306, 258] width 27 height 27
click at [1242, 298] on abbr "1" at bounding box center [1242, 298] width 4 height 10
click at [1058, 498] on div "Owner Action / Task Analysis Aug-25 Action / Task Recommendations Aug-25 Start …" at bounding box center [887, 429] width 1362 height 655
click at [1533, 70] on icon "Save" at bounding box center [1536, 72] width 11 height 9
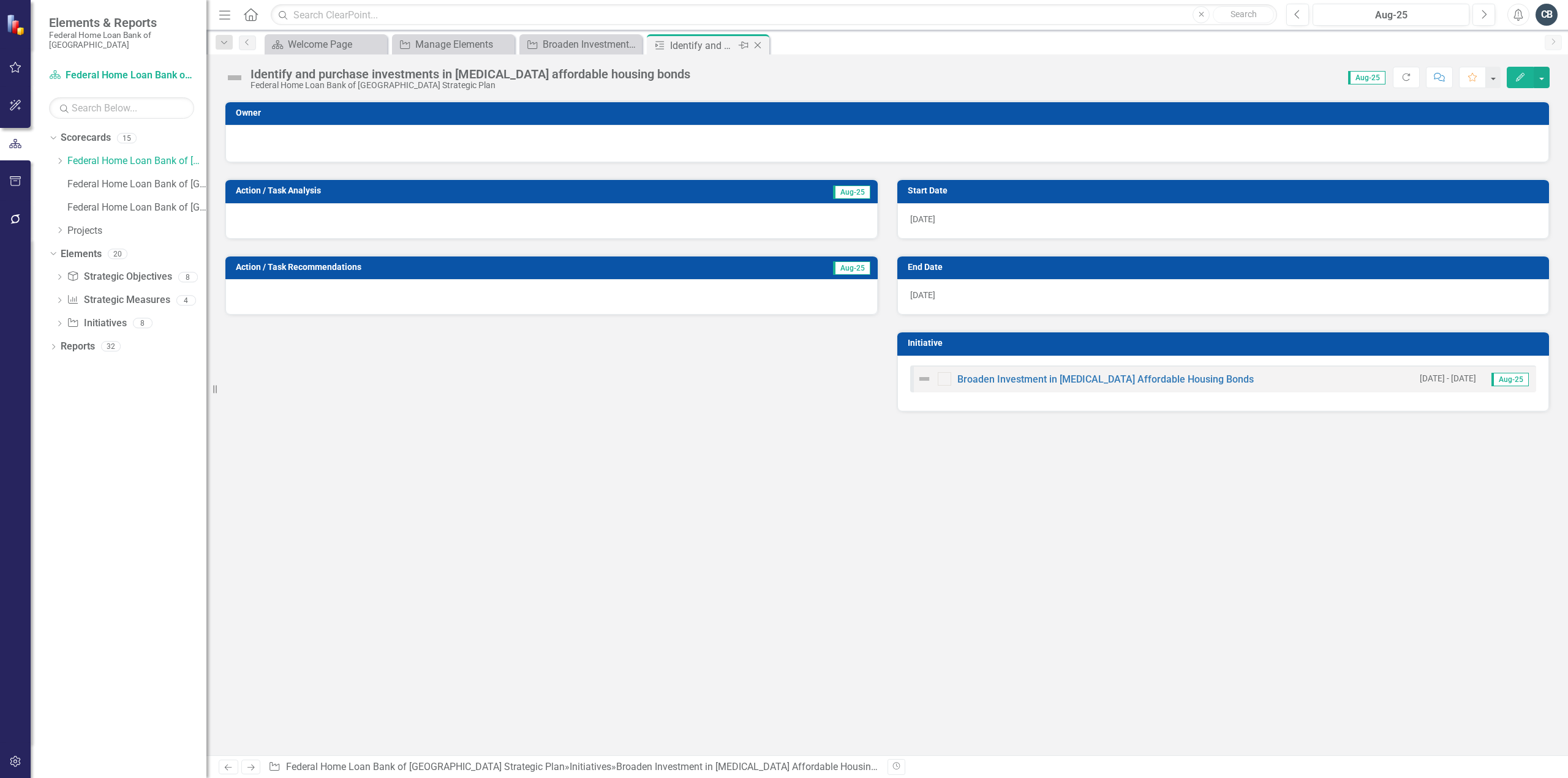
click at [759, 43] on icon at bounding box center [758, 46] width 7 height 7
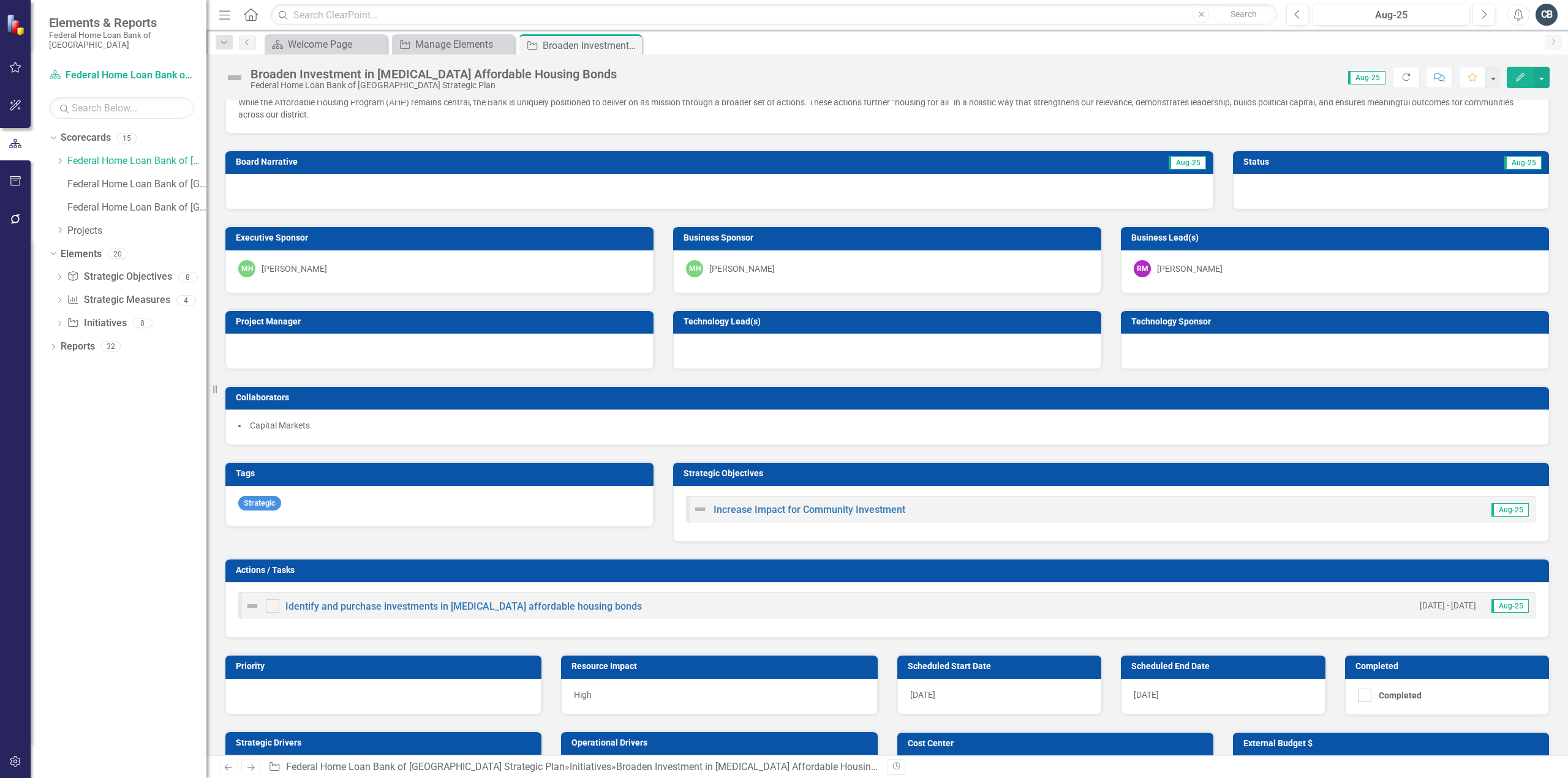
scroll to position [61, 0]
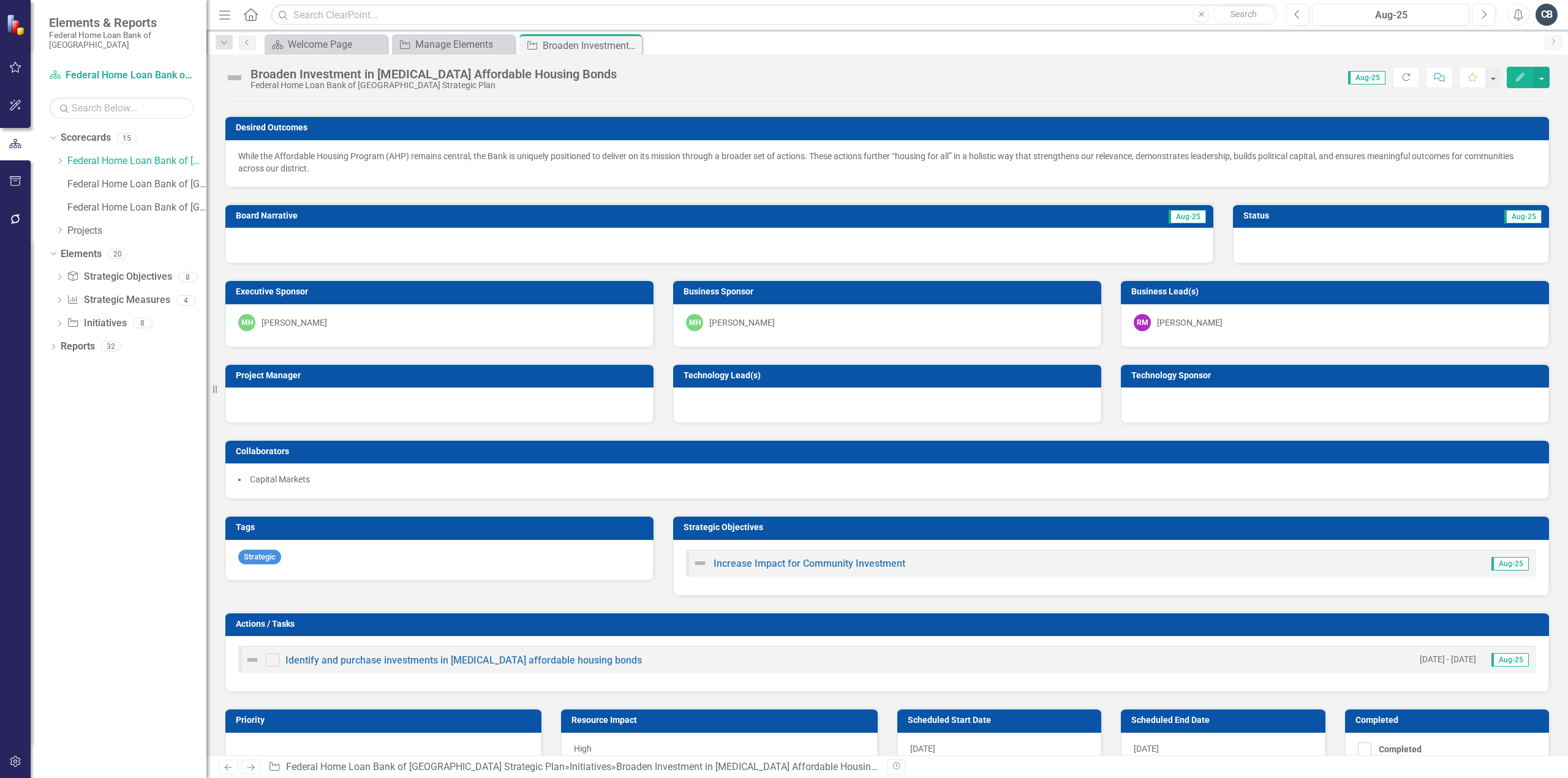
click at [933, 554] on div "Increase Impact for Community Investment Aug-25" at bounding box center [1110, 564] width 850 height 27
click at [927, 555] on div "Increase Impact for Community Investment Aug-25" at bounding box center [1110, 564] width 850 height 27
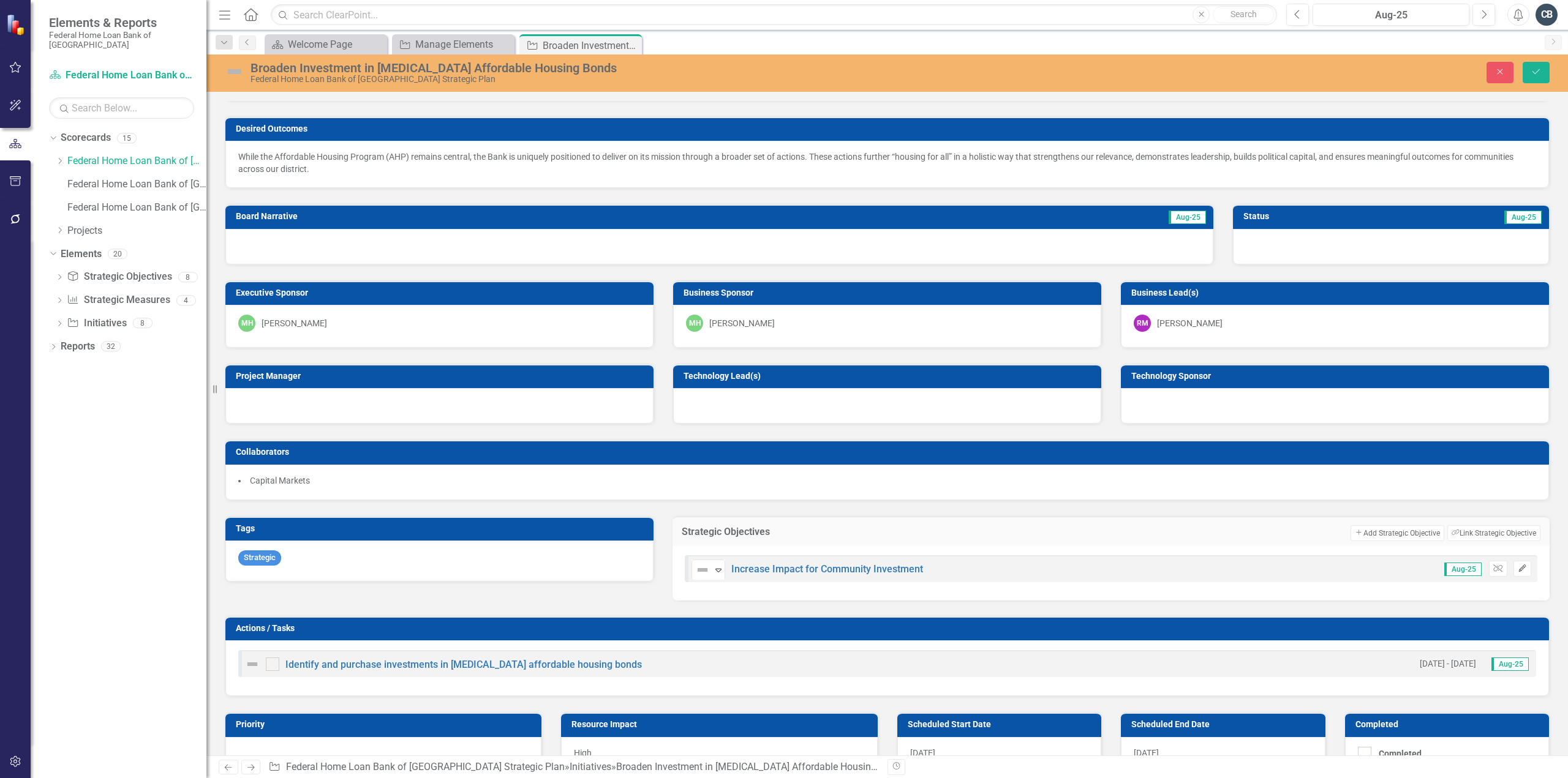
click at [1518, 565] on icon "Edit" at bounding box center [1522, 569] width 9 height 7
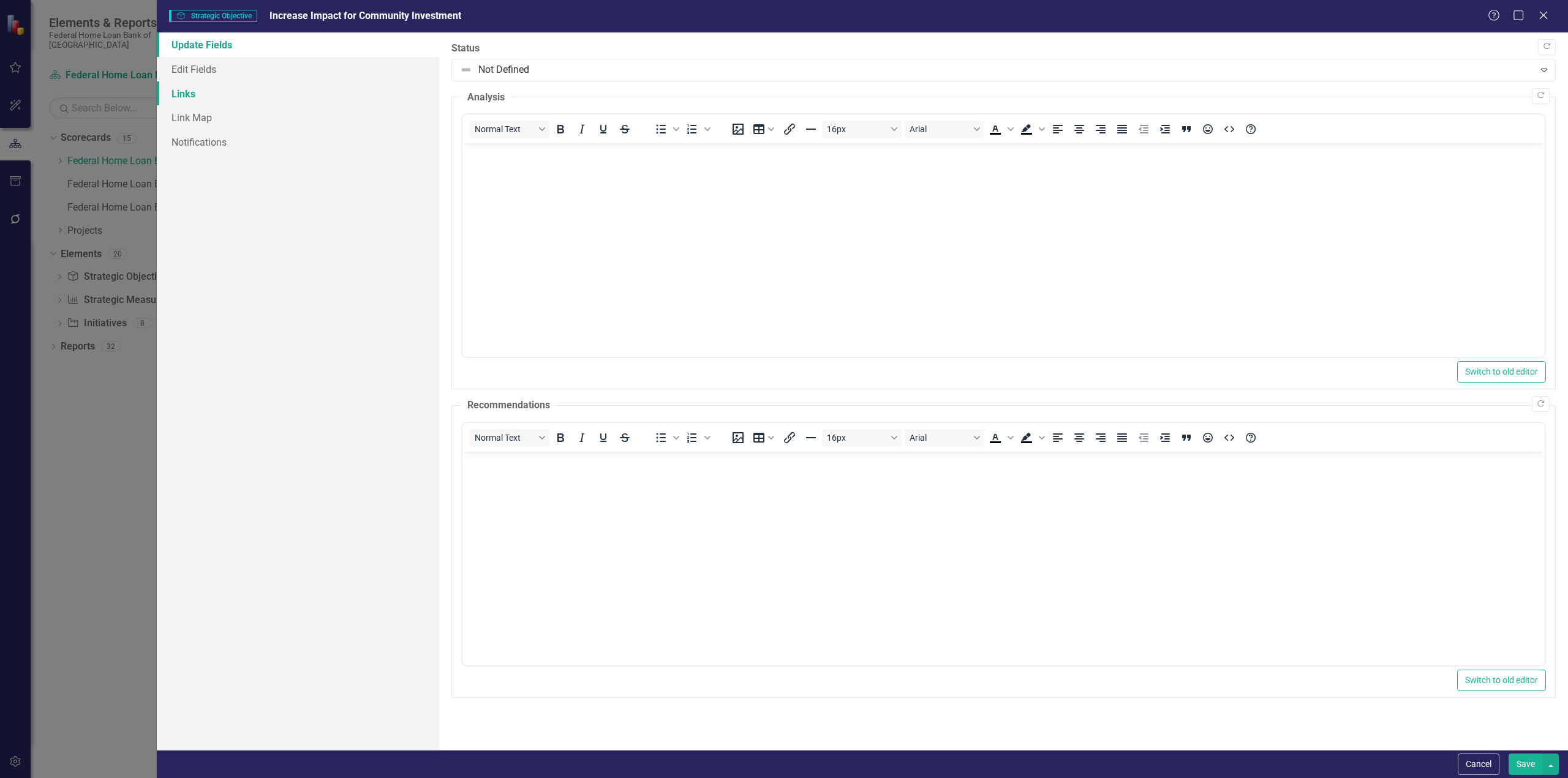
scroll to position [0, 0]
click at [190, 95] on link "Links" at bounding box center [298, 93] width 283 height 24
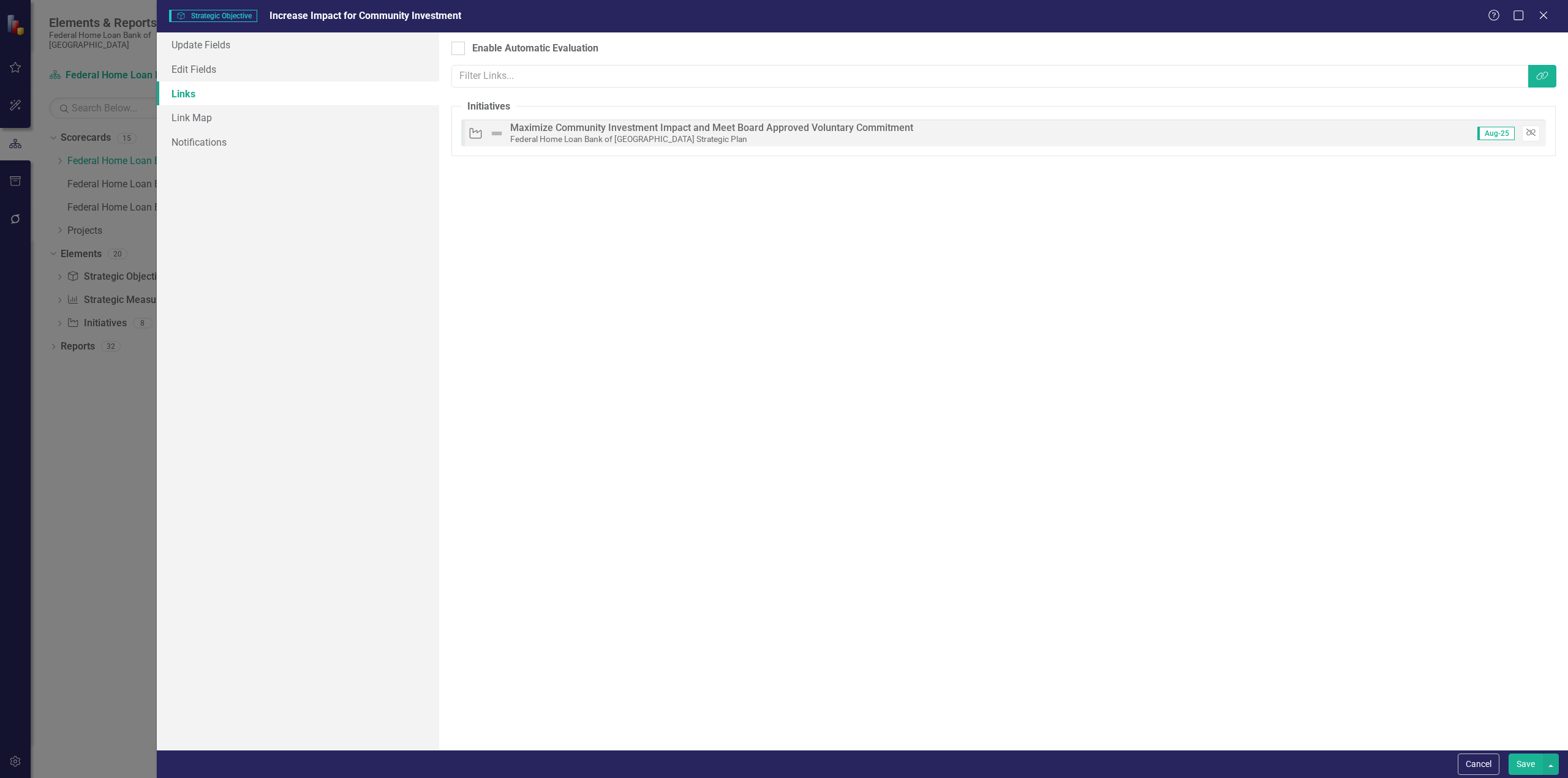
click at [1529, 132] on icon "Unlink" at bounding box center [1531, 133] width 9 height 7
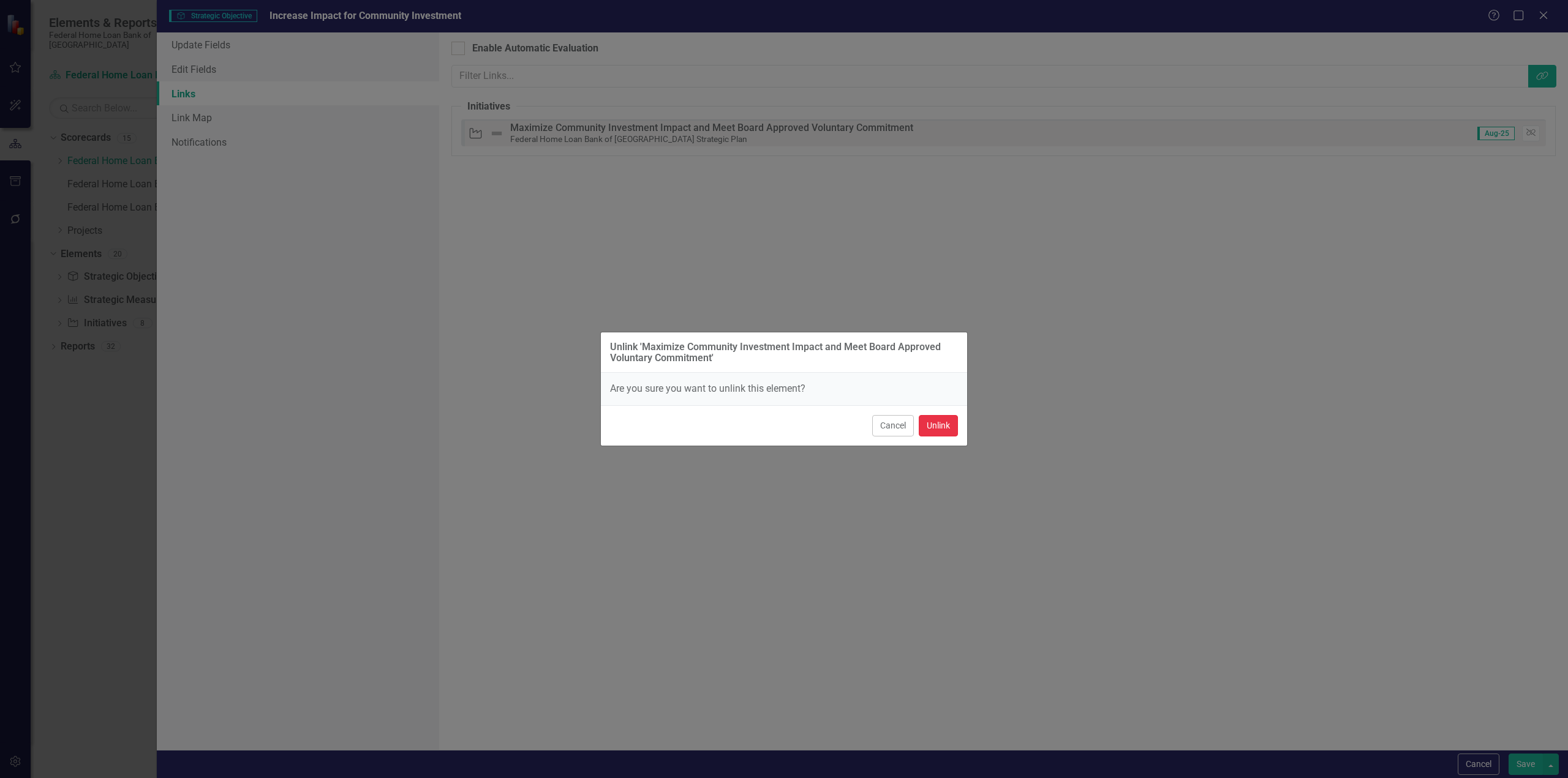
click at [944, 424] on button "Unlink" at bounding box center [939, 426] width 39 height 22
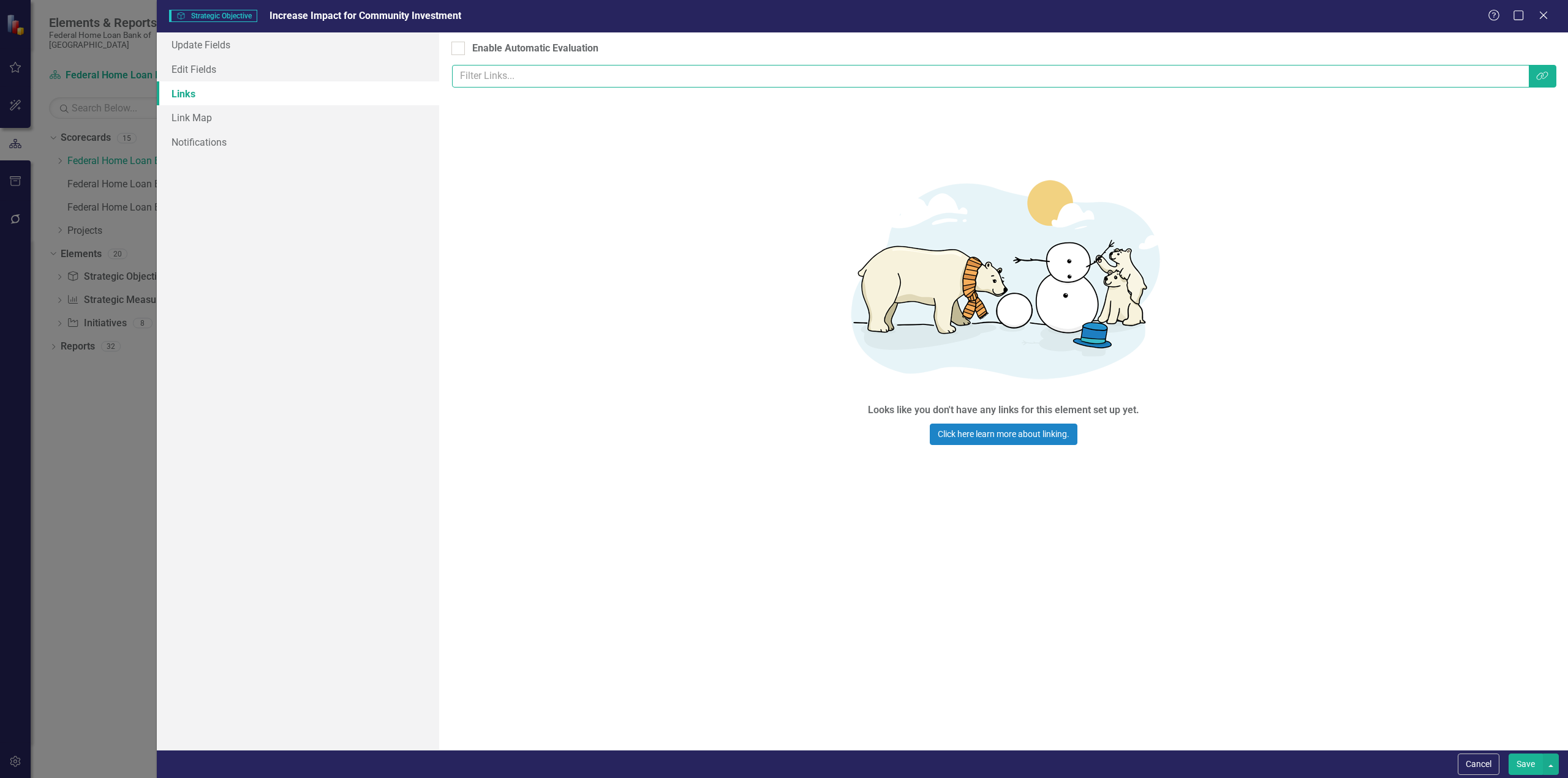
click at [499, 73] on input "text" at bounding box center [991, 75] width 1077 height 22
click at [1540, 72] on icon "Link Tag" at bounding box center [1543, 75] width 13 height 10
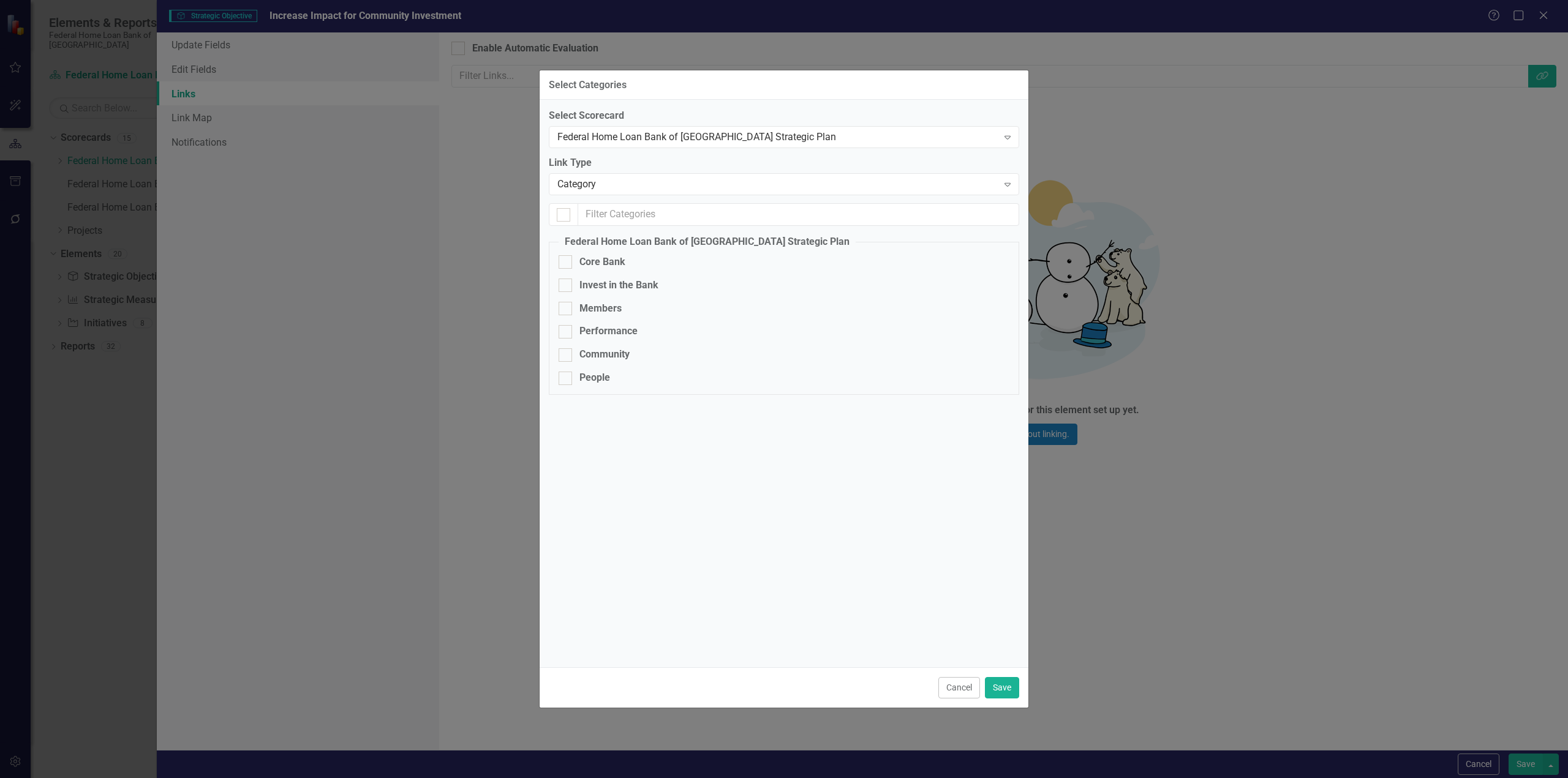
click at [952, 683] on button "Cancel" at bounding box center [959, 688] width 41 height 22
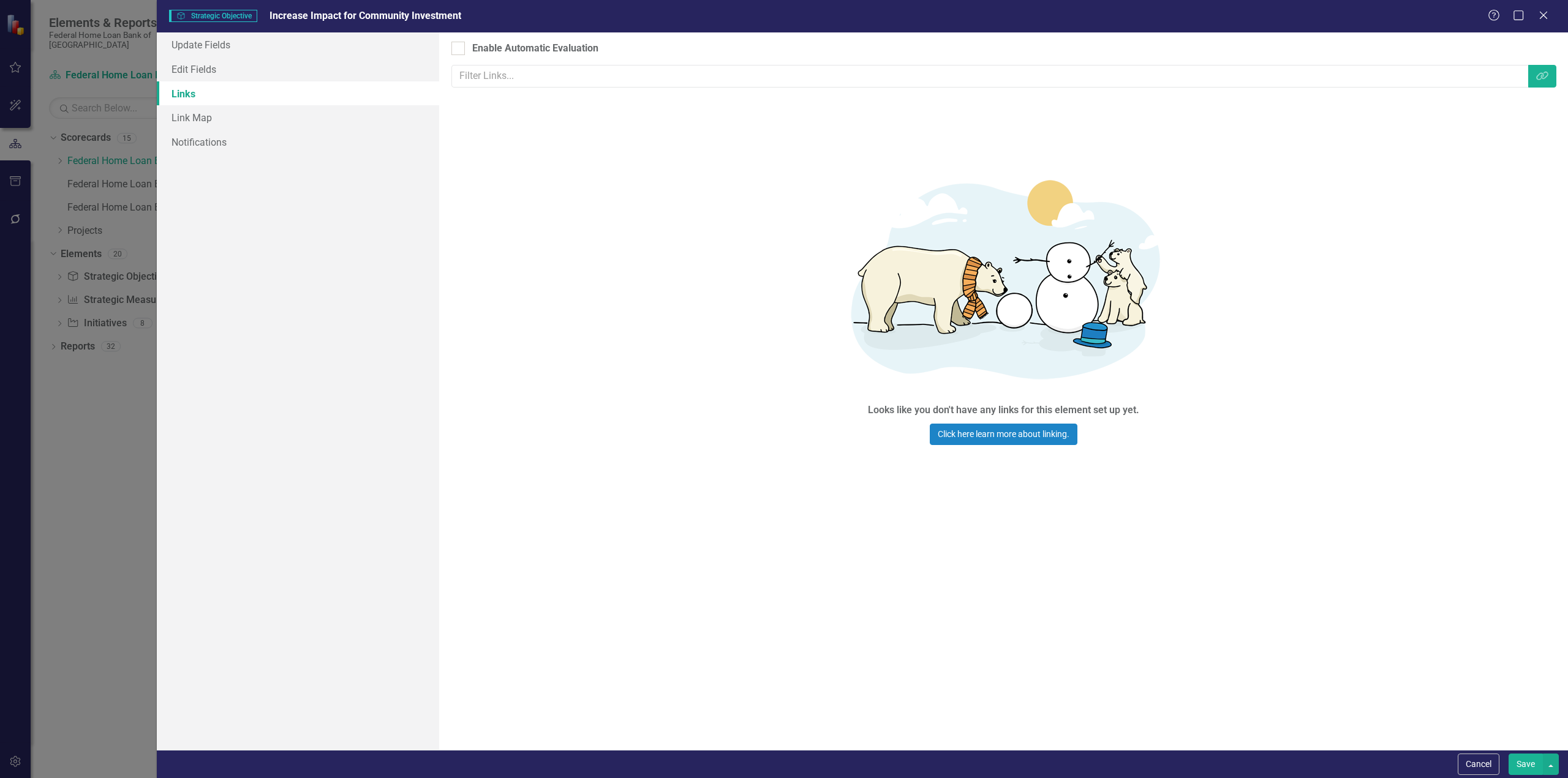
drag, startPoint x: 1542, startPoint y: 15, endPoint x: 1438, endPoint y: 160, distance: 178.4
click at [1542, 15] on icon "Close" at bounding box center [1544, 15] width 13 height 10
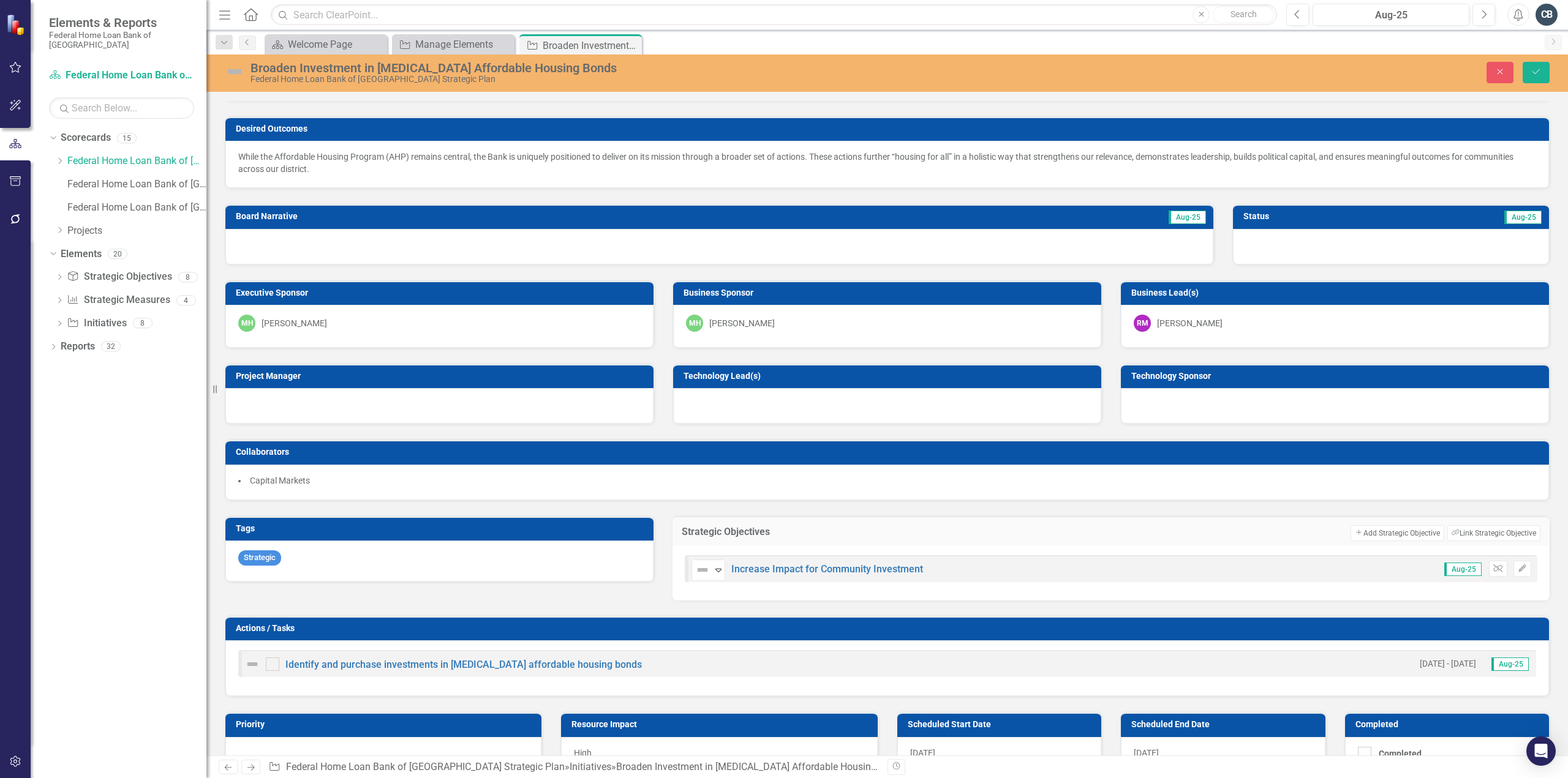
click at [866, 502] on div "Strategic Objectives Add Add Strategic Objective Link Tag Link Strategic Object…" at bounding box center [1111, 550] width 896 height 100
click at [1499, 71] on icon "Close" at bounding box center [1500, 72] width 11 height 9
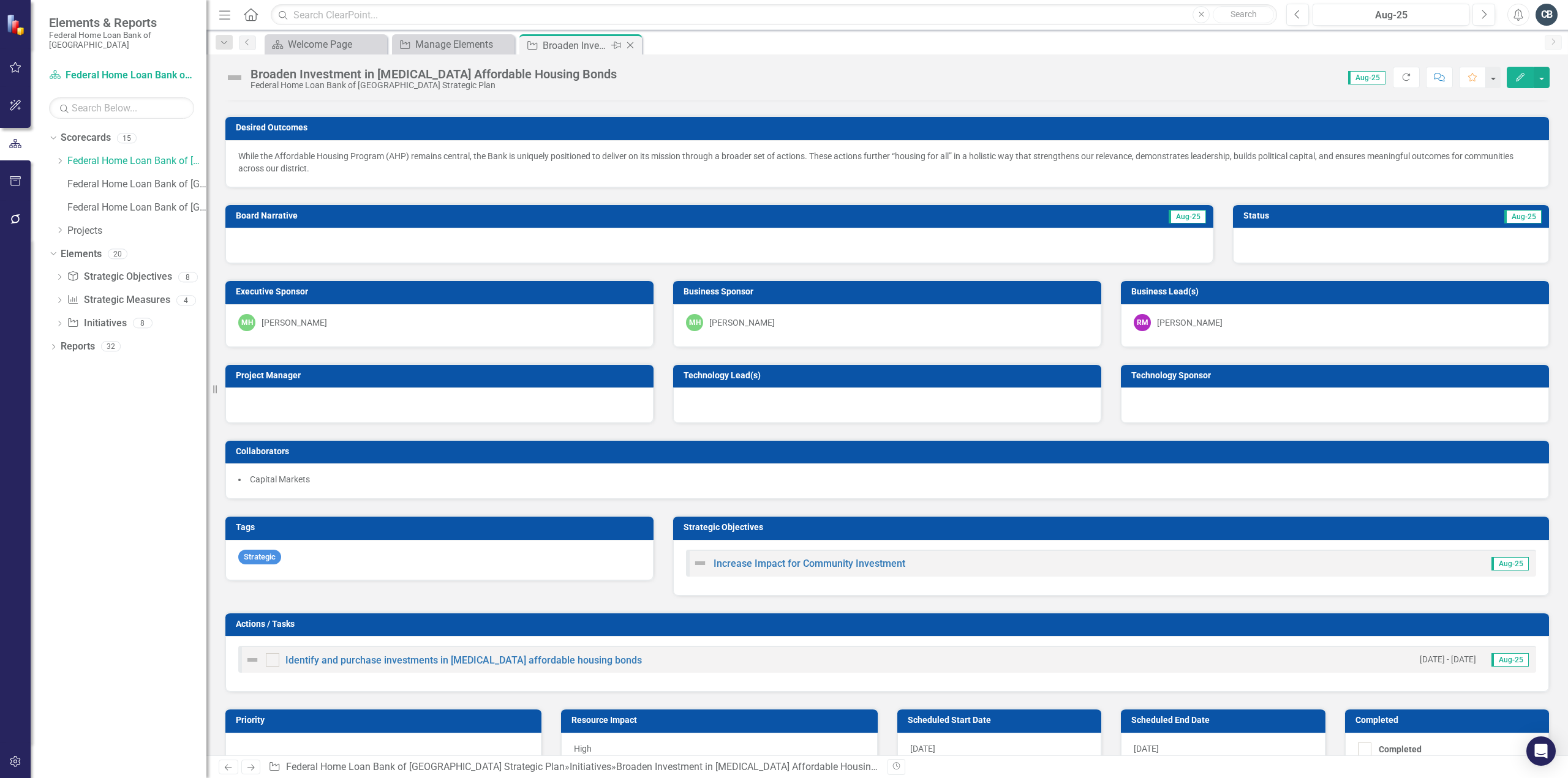
click at [632, 47] on icon at bounding box center [631, 46] width 7 height 7
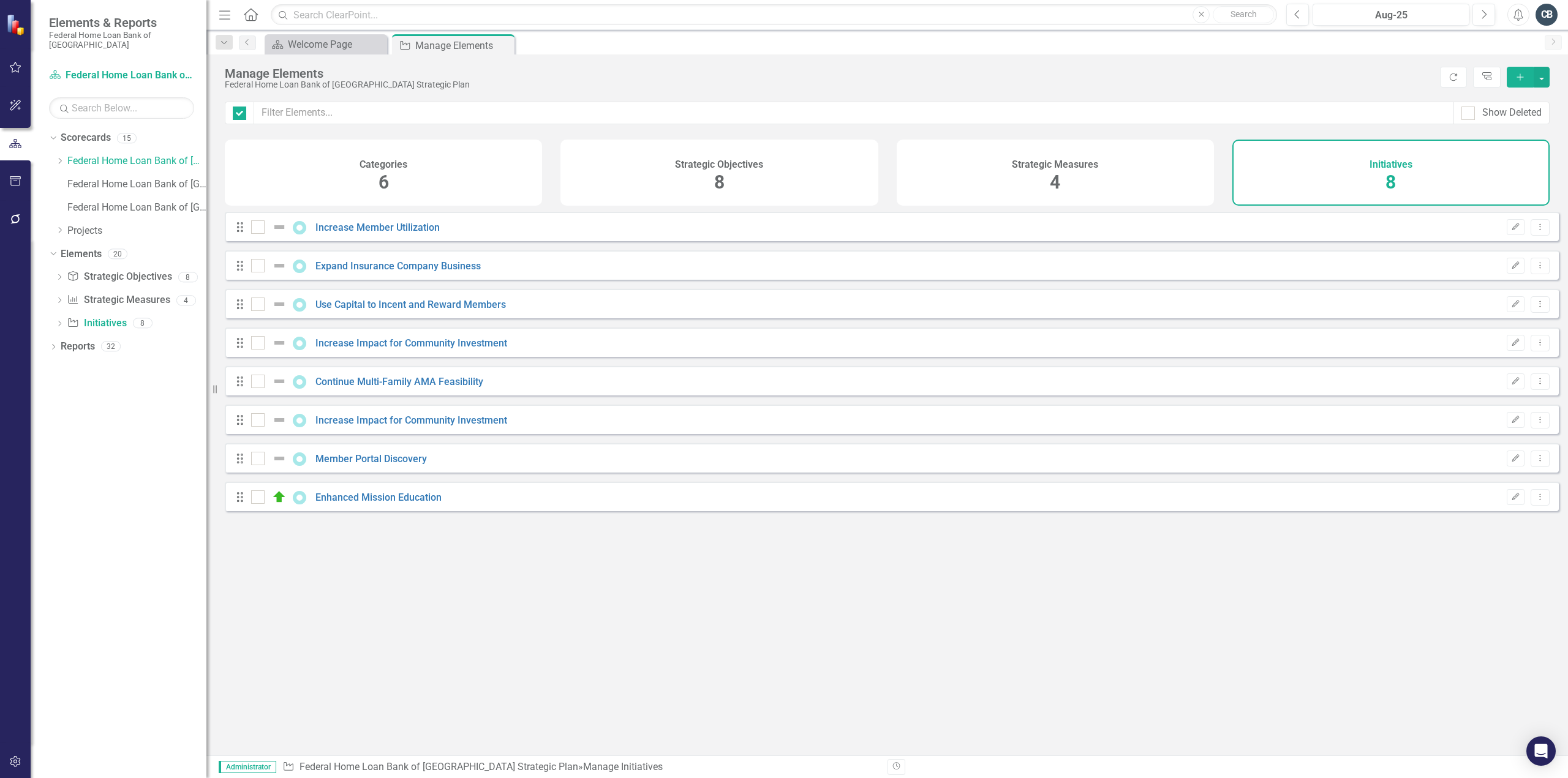
checkbox input "false"
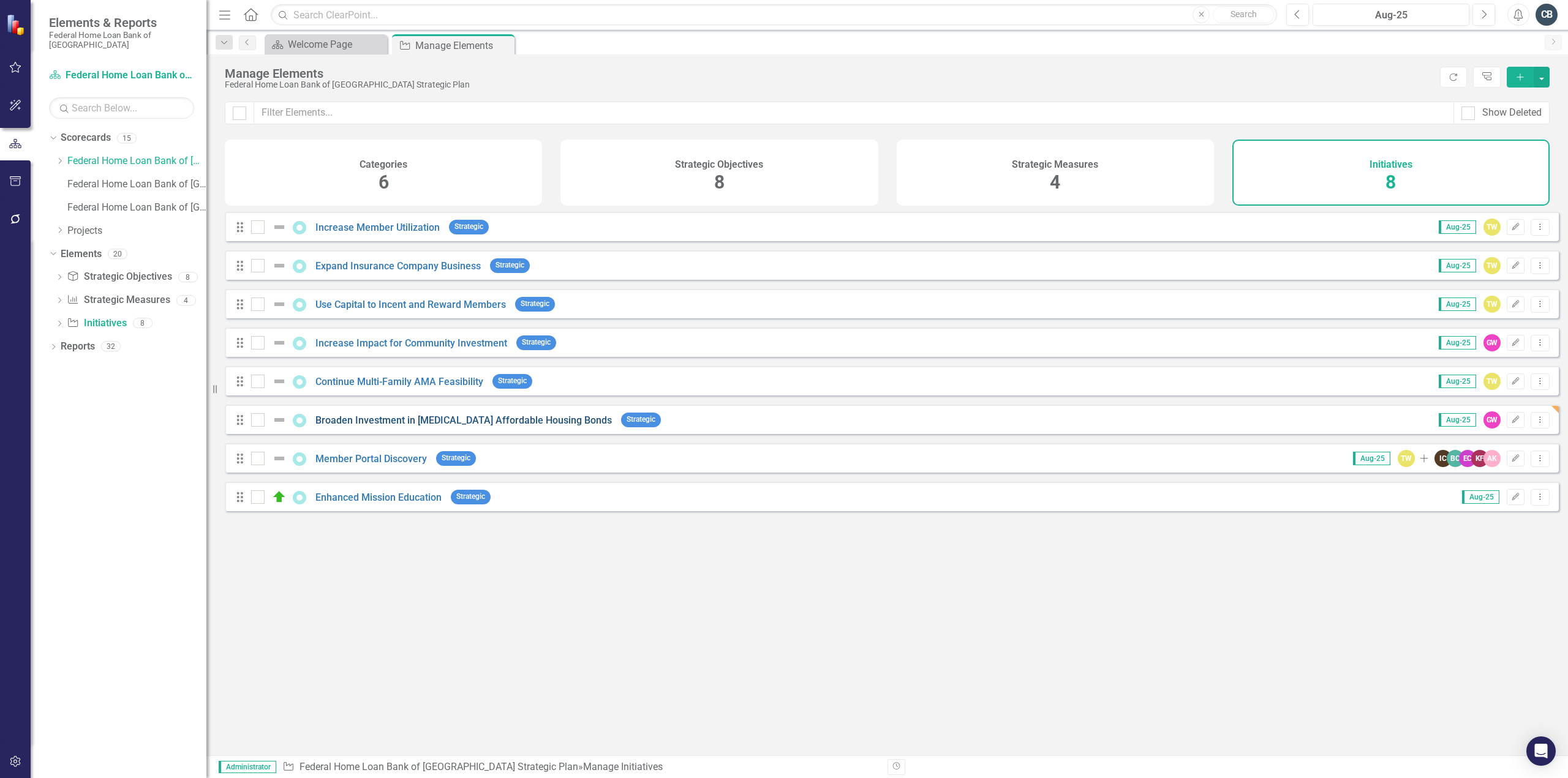
click at [396, 426] on link "Broaden Investment in [MEDICAL_DATA] Affordable Housing Bonds" at bounding box center [463, 420] width 296 height 12
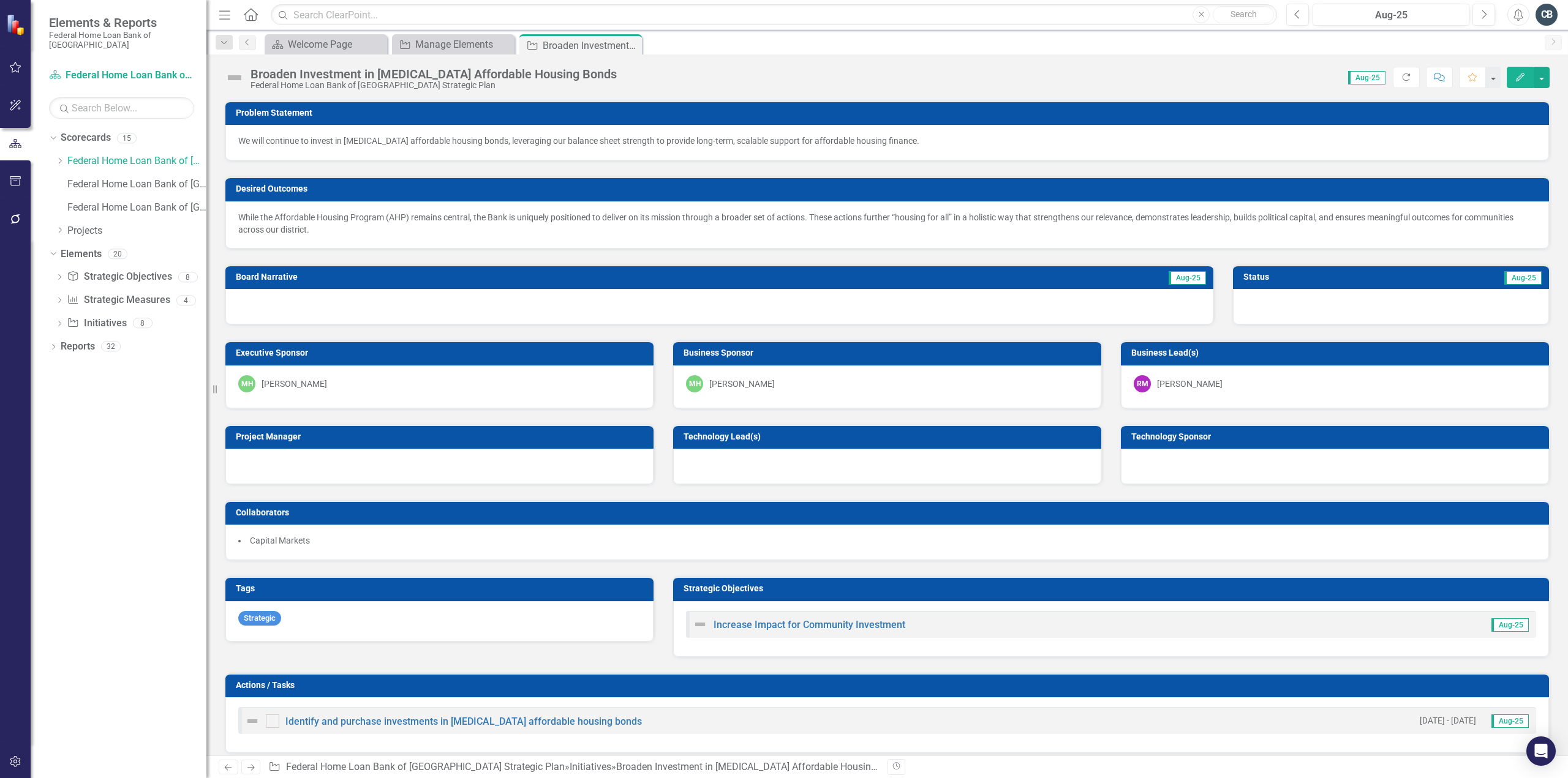
click at [1265, 306] on div at bounding box center [1391, 307] width 316 height 36
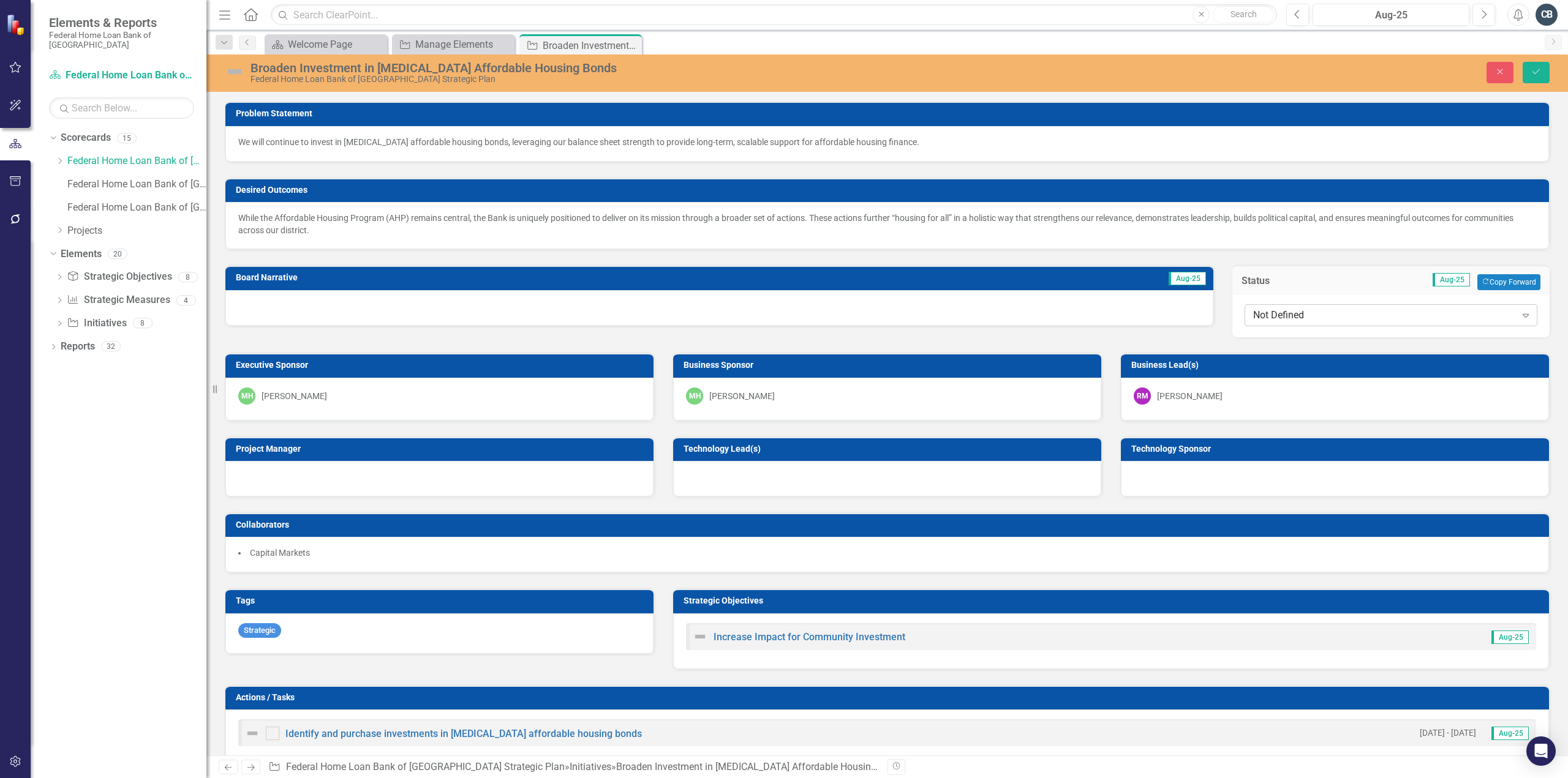
click at [1263, 315] on div "Not Defined" at bounding box center [1384, 316] width 263 height 14
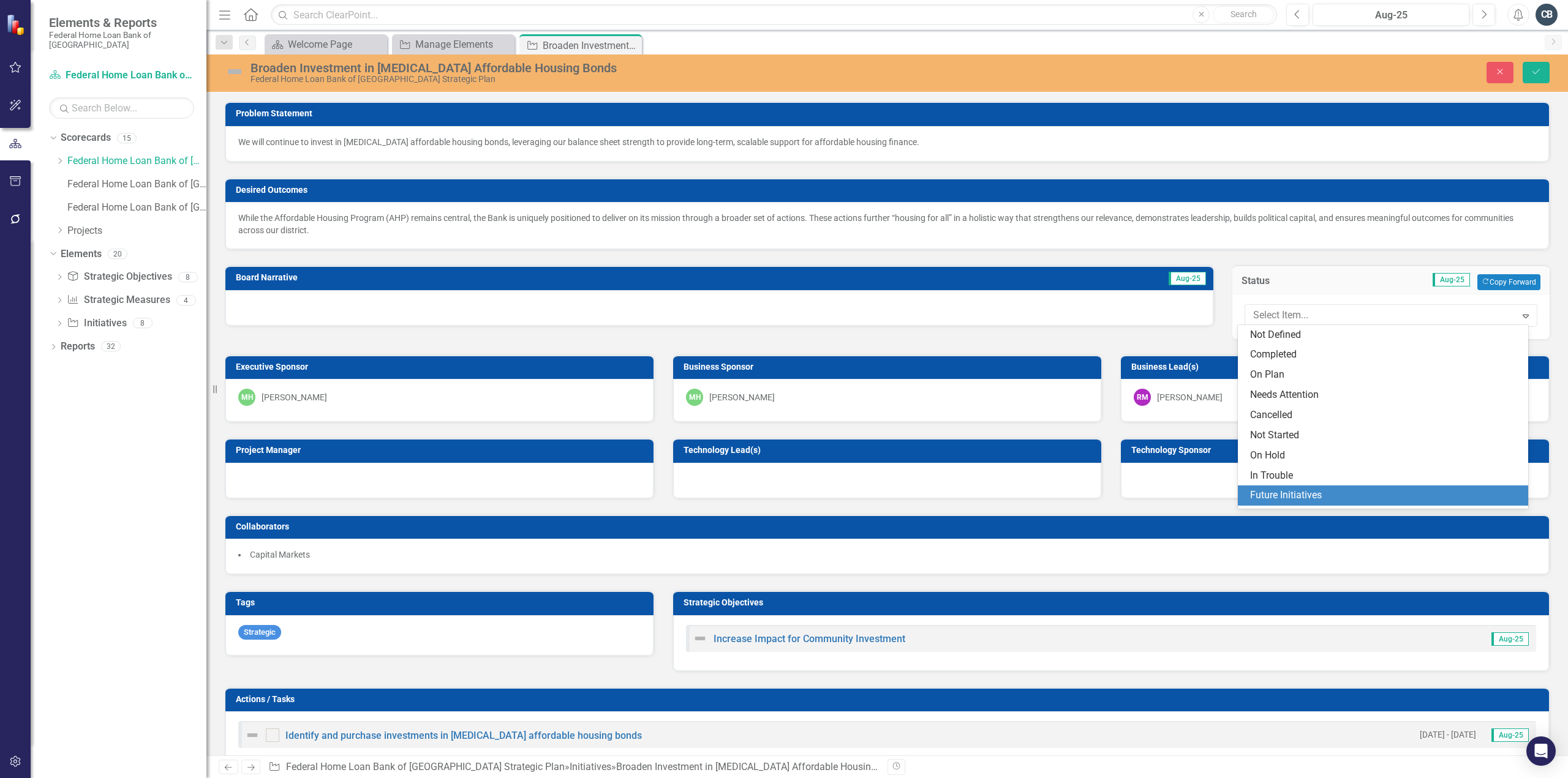
click at [1266, 496] on div "Future Initiatives" at bounding box center [1386, 496] width 271 height 14
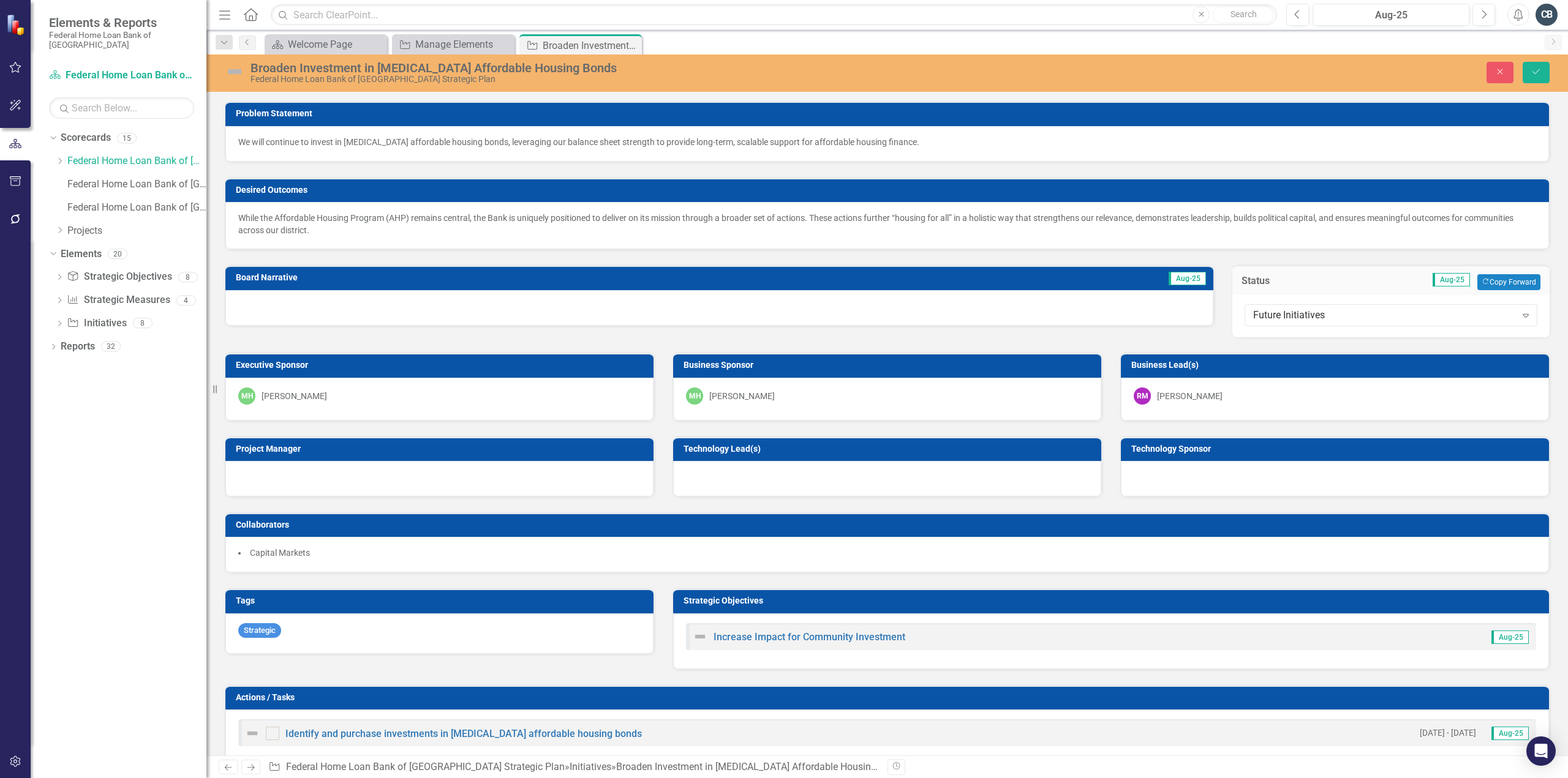
click at [746, 332] on div "Problem Statement We will continue to invest in low-income affordable housing b…" at bounding box center [887, 426] width 1344 height 680
click at [1533, 71] on icon "Save" at bounding box center [1536, 72] width 11 height 9
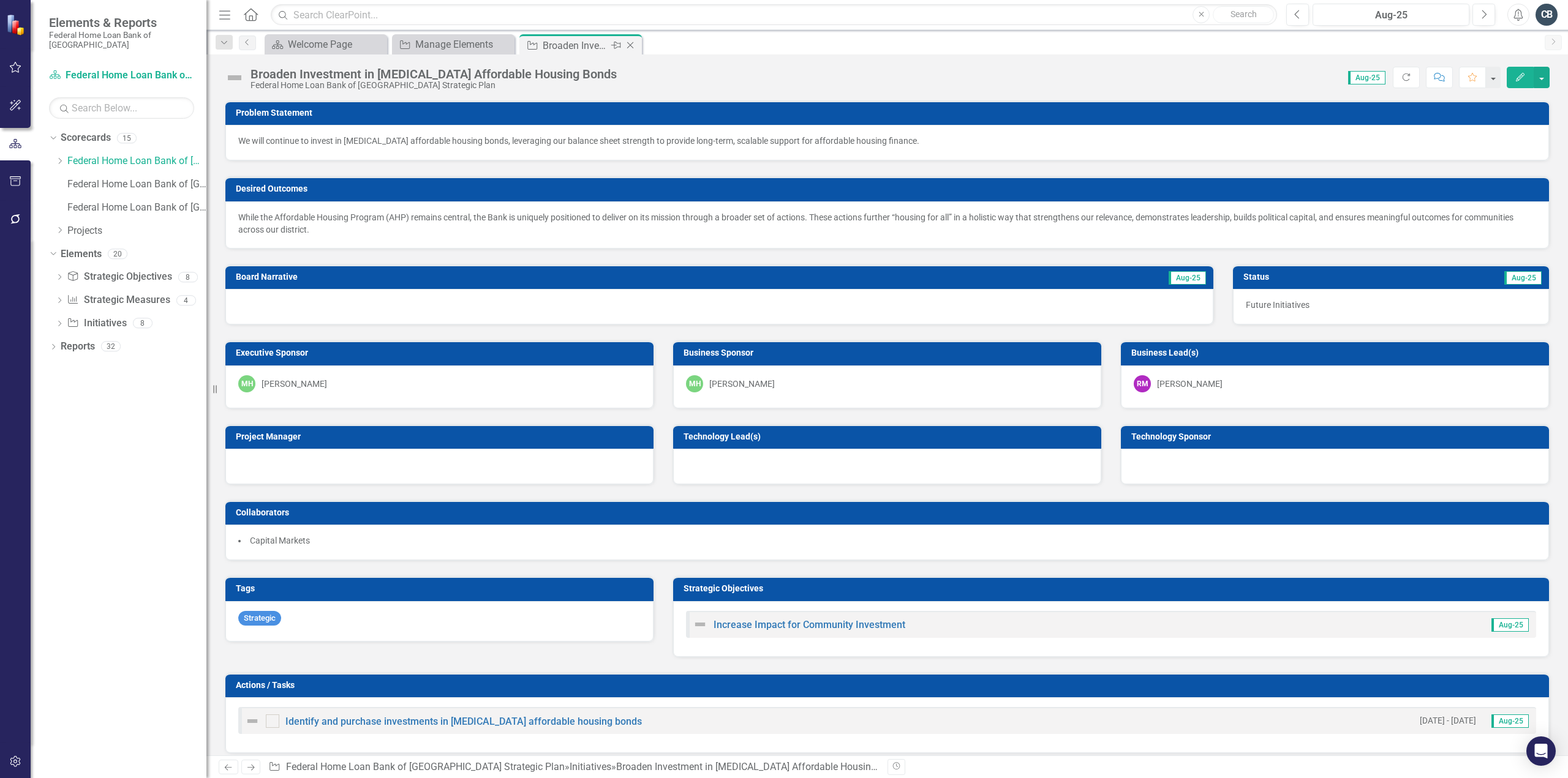
click at [630, 46] on icon at bounding box center [631, 46] width 7 height 7
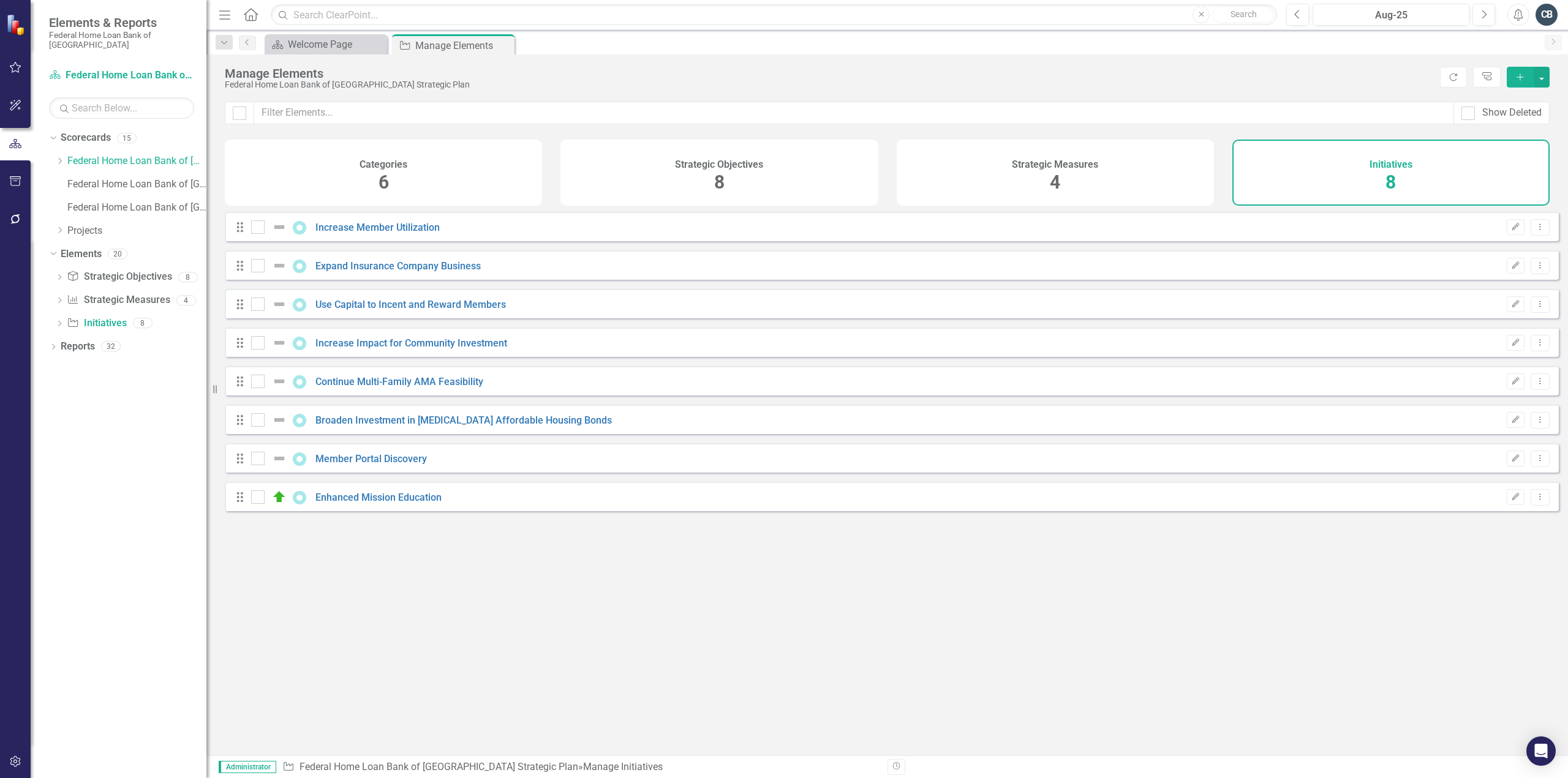
checkbox input "false"
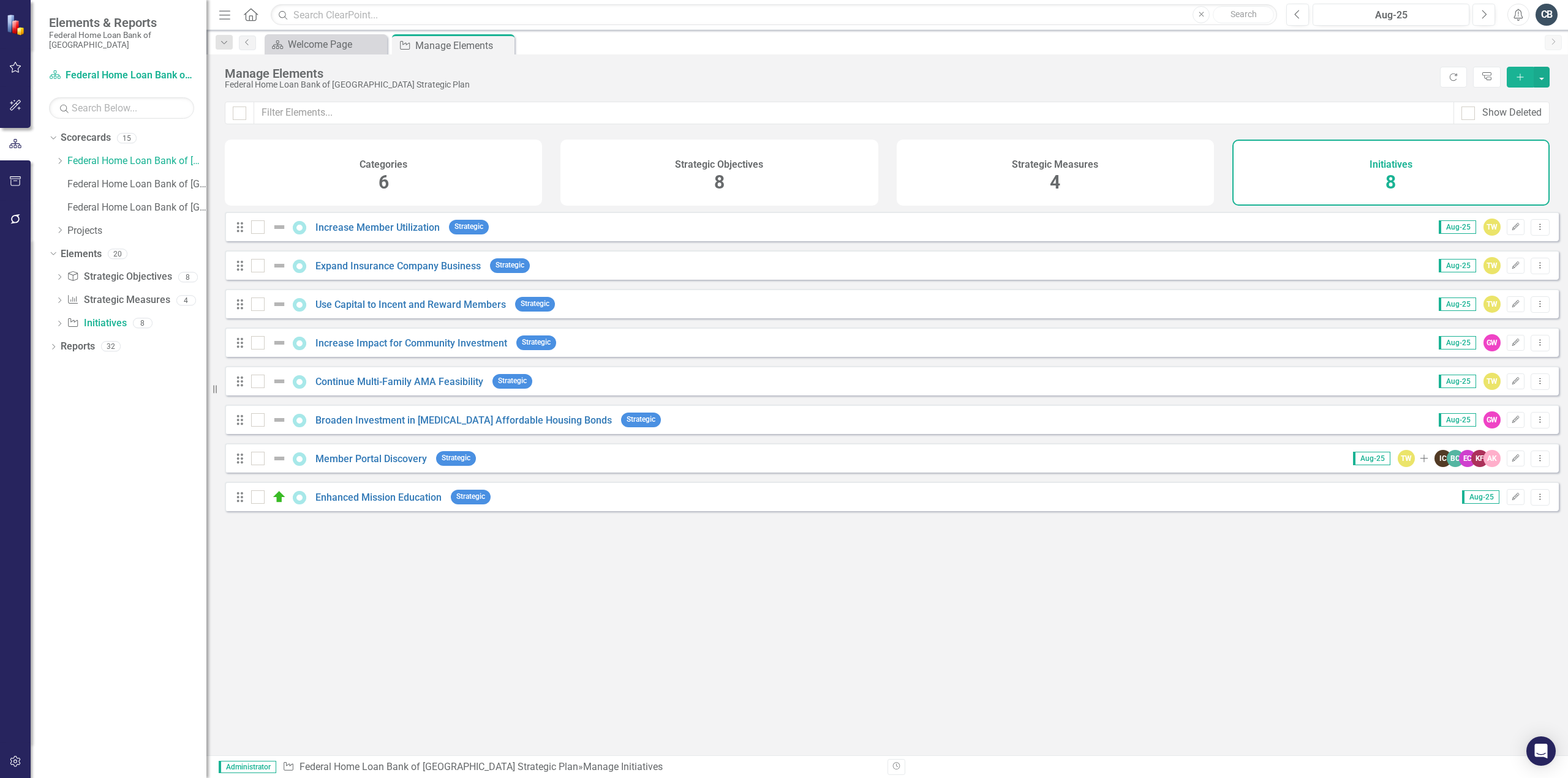
click at [529, 633] on div "Looks like you don't have any Initiatives set up yet. Why don't you add an Init…" at bounding box center [891, 468] width 1334 height 513
click at [364, 386] on link "Continue Multi-Family AMA Feasibility" at bounding box center [399, 381] width 168 height 12
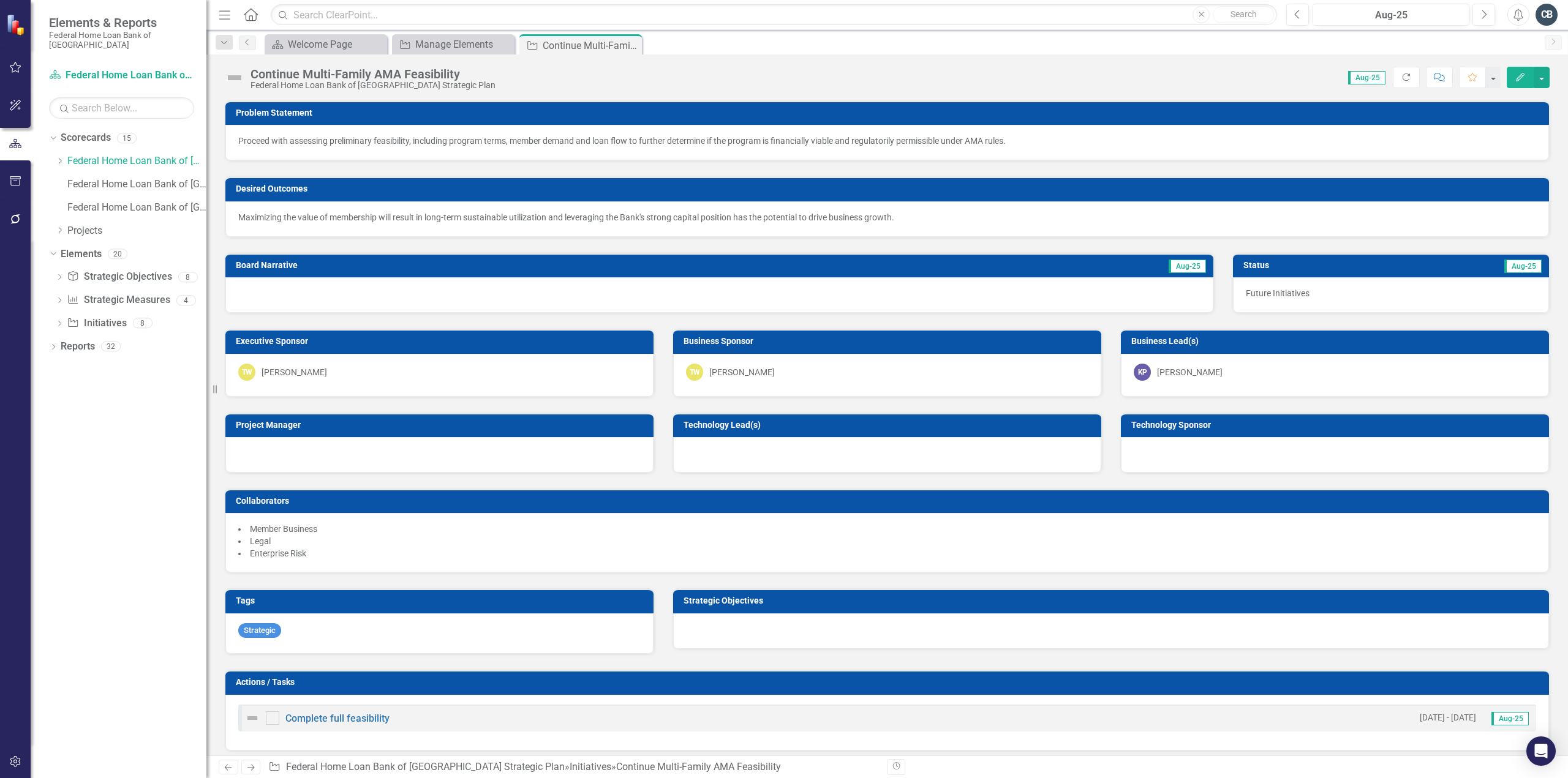
click at [756, 624] on div at bounding box center [1111, 632] width 876 height 36
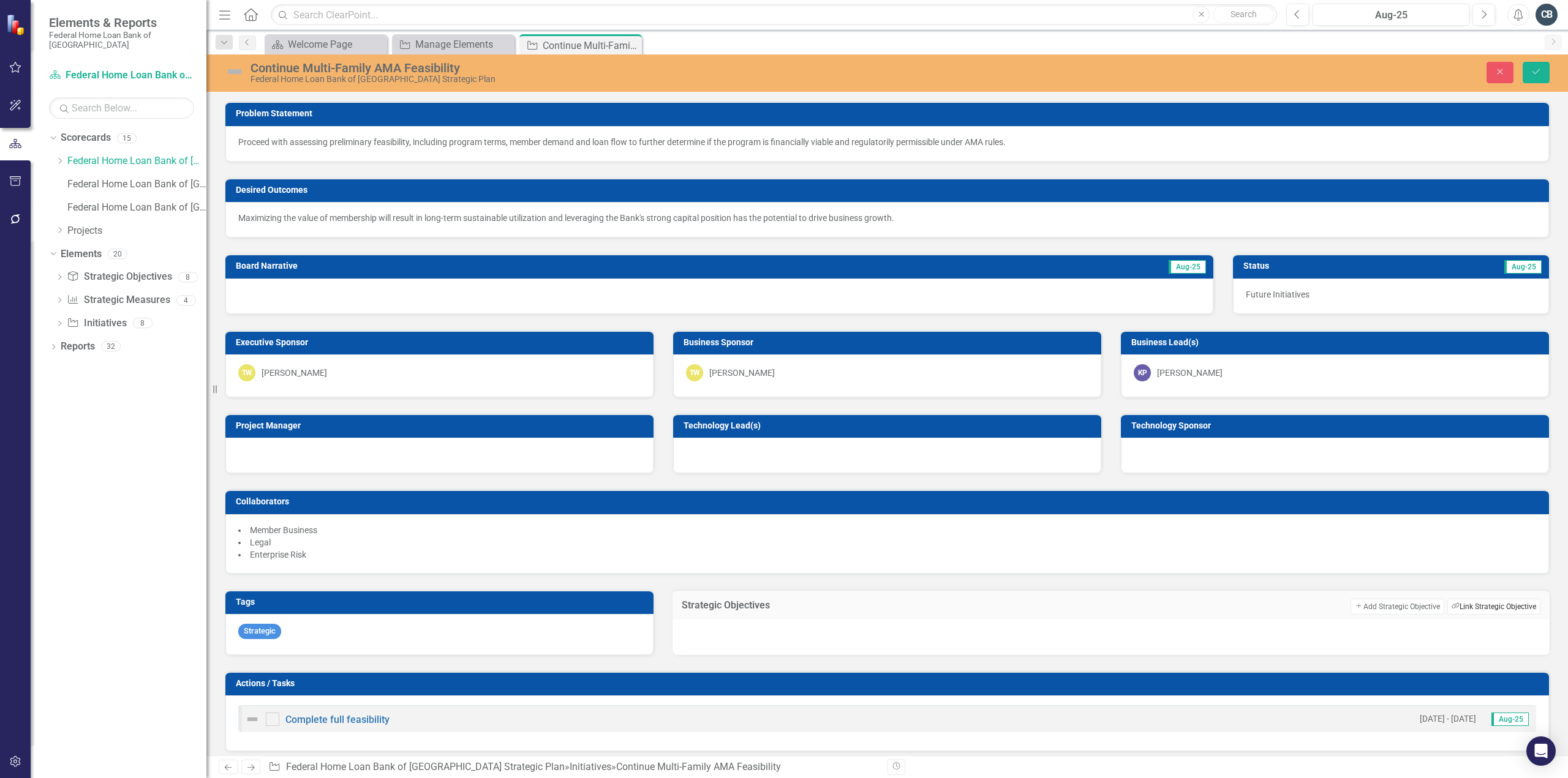
click at [1459, 603] on button "Link Tag Link Strategic Objective" at bounding box center [1494, 607] width 93 height 16
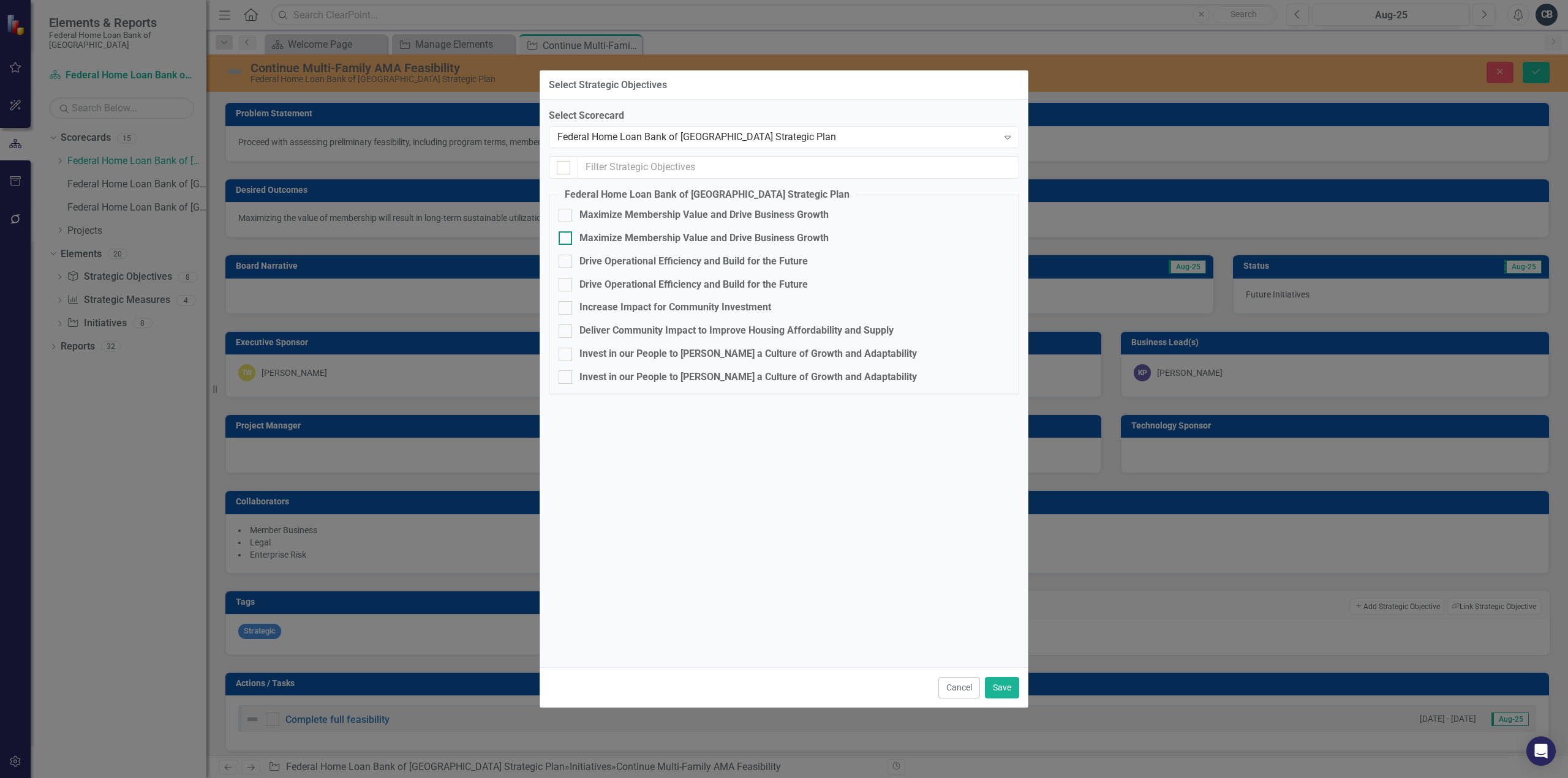
click at [565, 240] on div at bounding box center [565, 238] width 13 height 13
click at [565, 240] on input "Maximize Membership Value and Drive Business Growth" at bounding box center [562, 235] width 8 height 8
checkbox input "true"
click at [1010, 686] on button "Save" at bounding box center [1002, 688] width 34 height 22
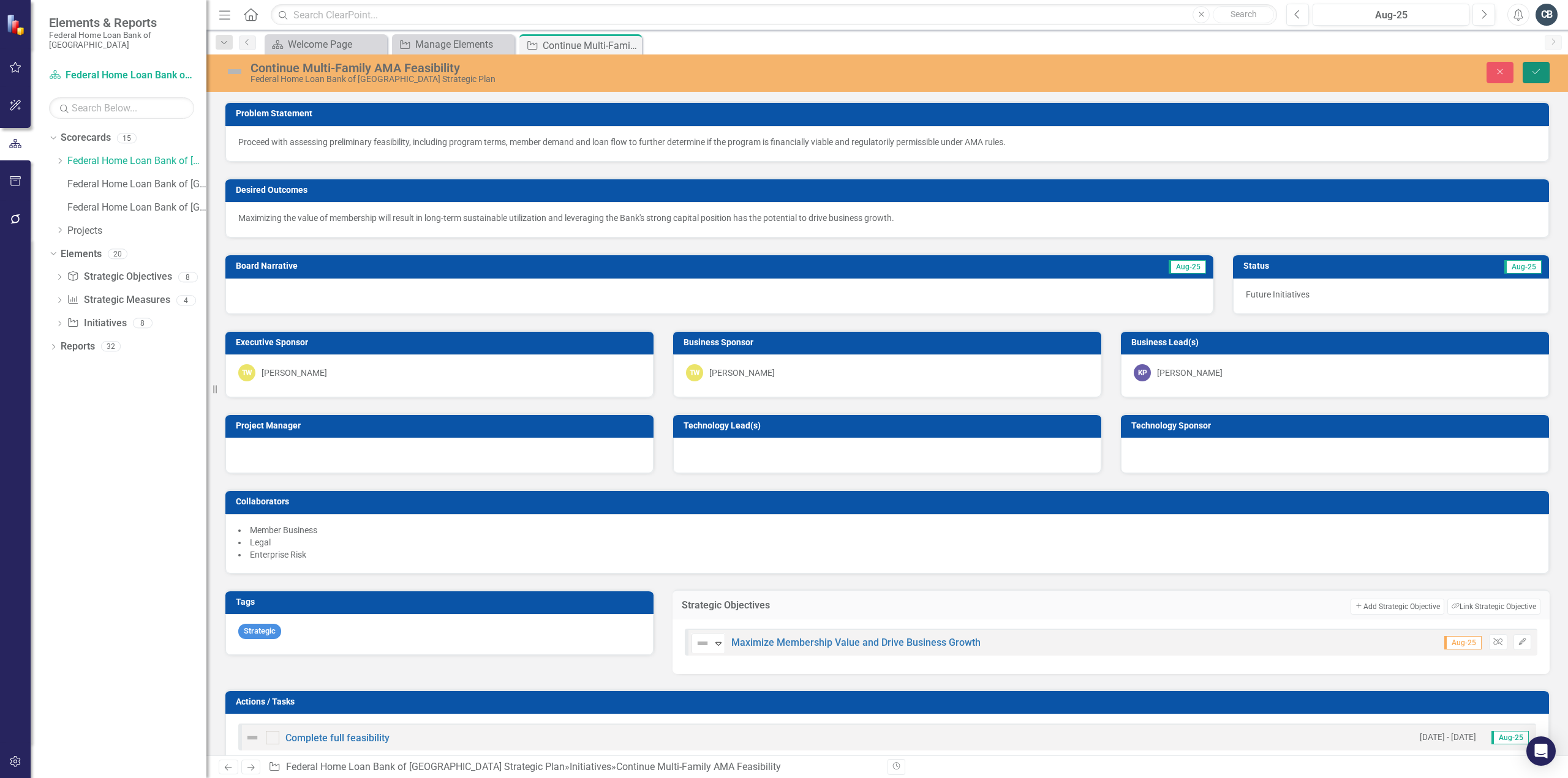
click at [1537, 73] on icon "Save" at bounding box center [1536, 72] width 11 height 9
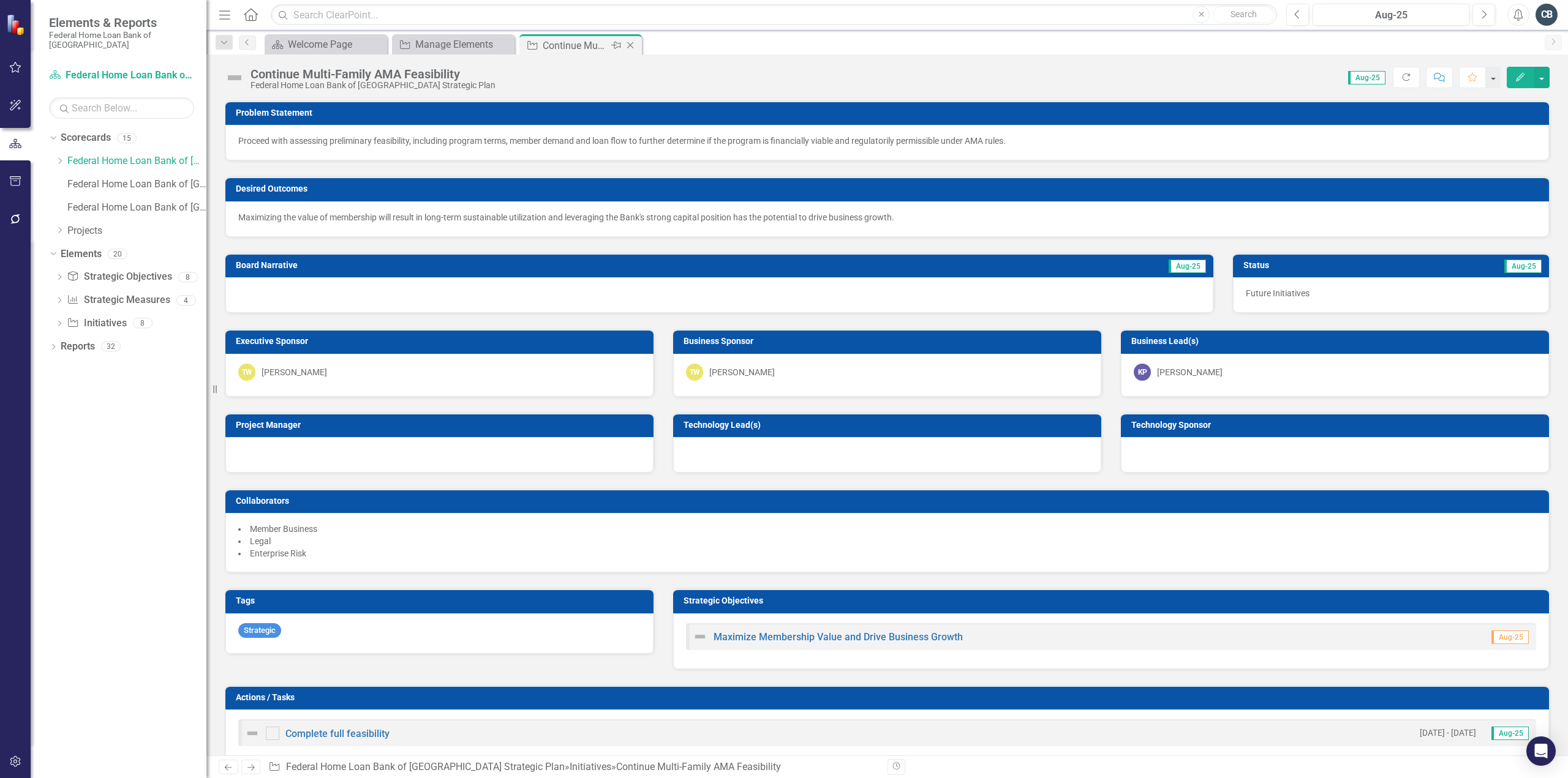
click at [631, 42] on icon "Close" at bounding box center [630, 45] width 13 height 10
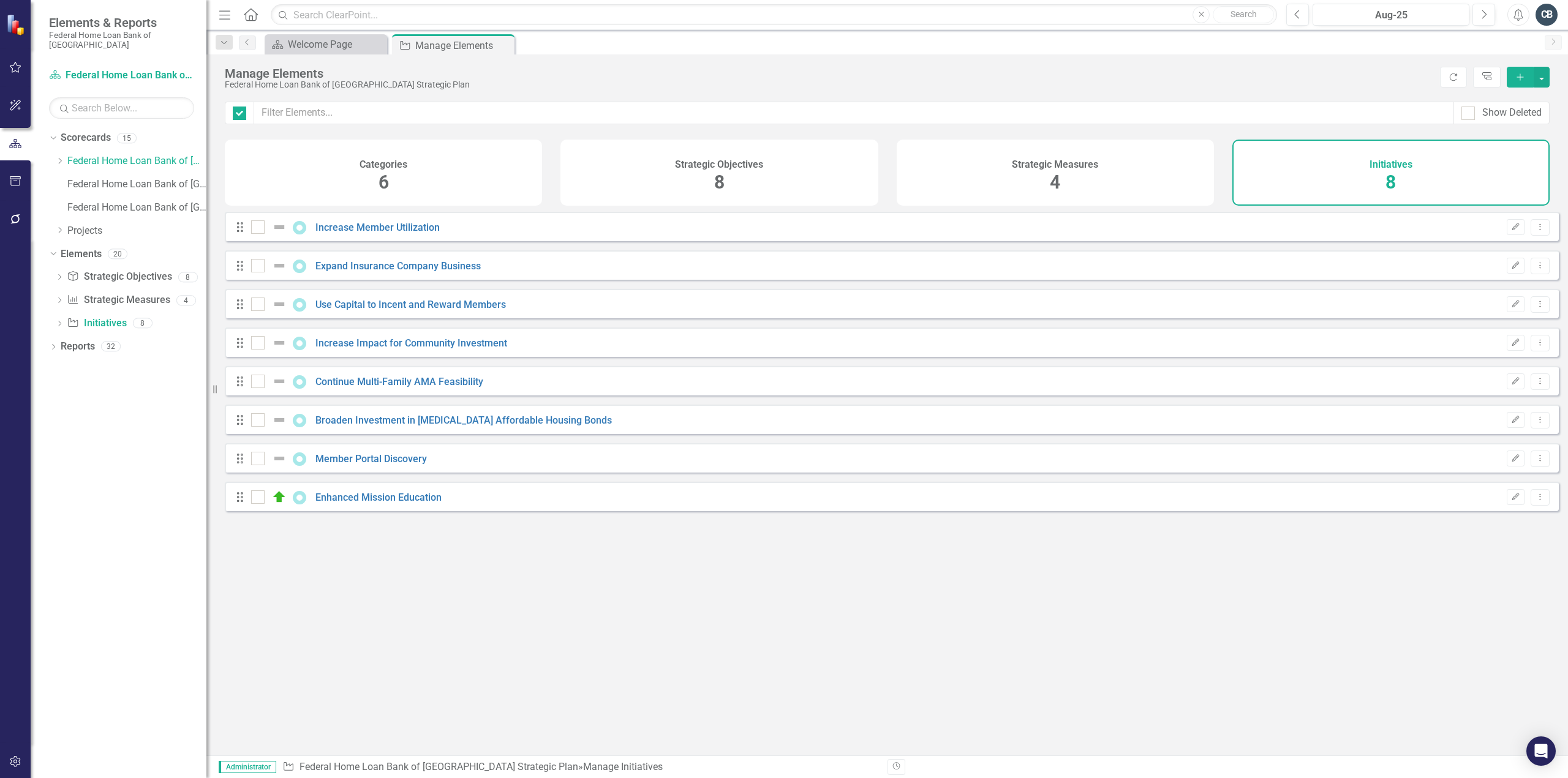
checkbox input "false"
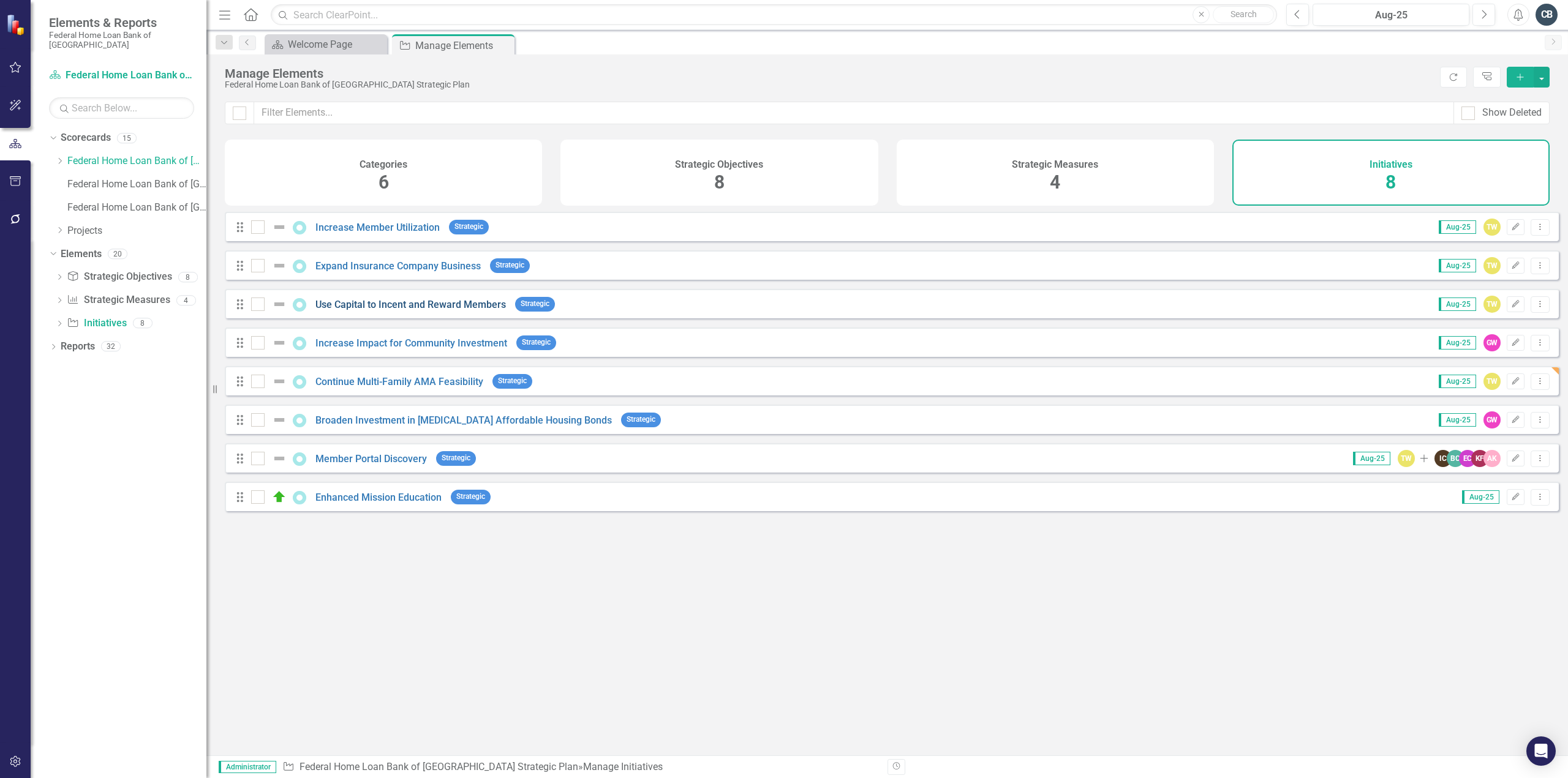
click at [430, 310] on link "Use Capital to Incent and Reward Members" at bounding box center [410, 304] width 190 height 12
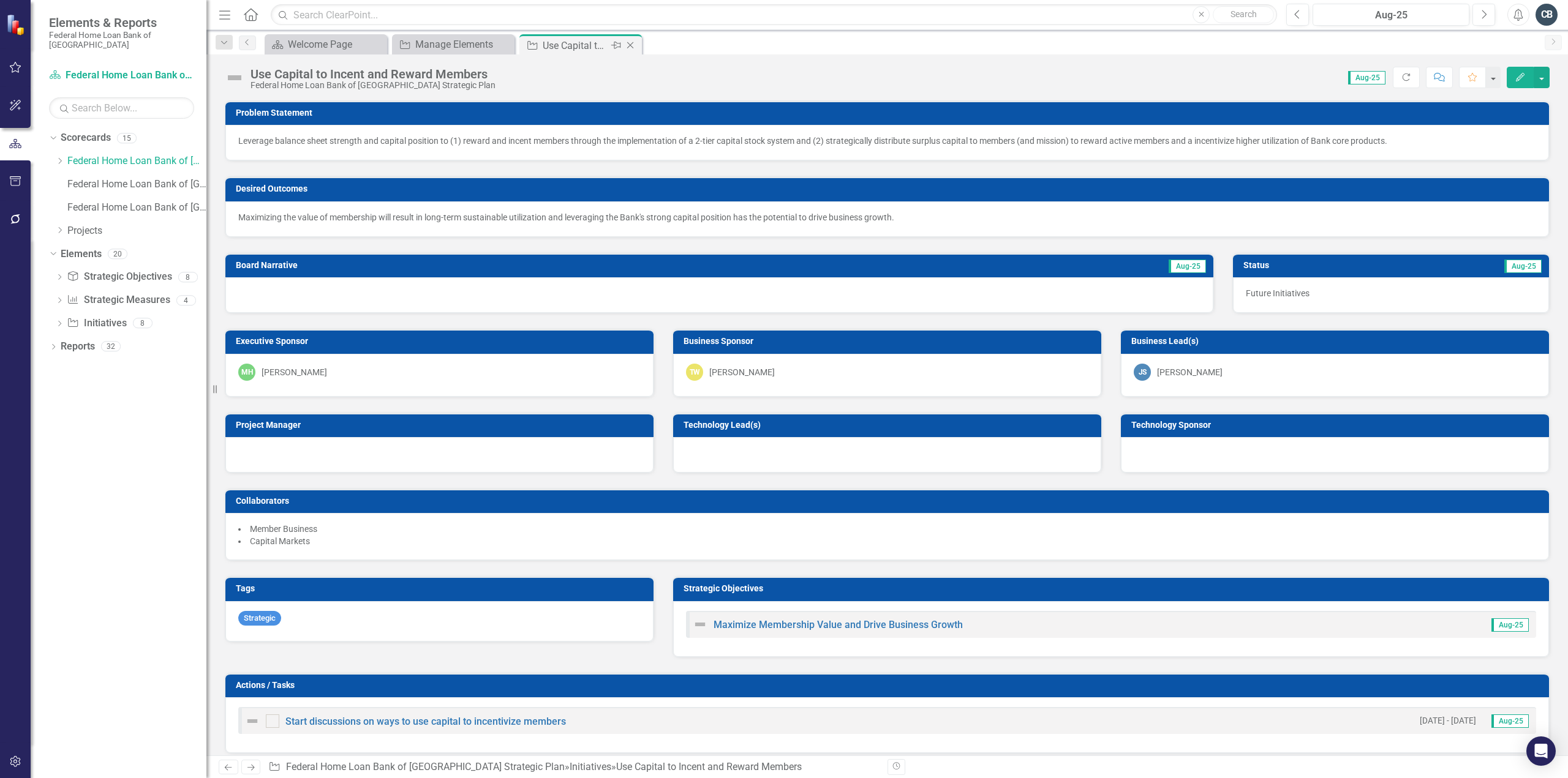
click at [633, 48] on icon "Close" at bounding box center [630, 45] width 13 height 10
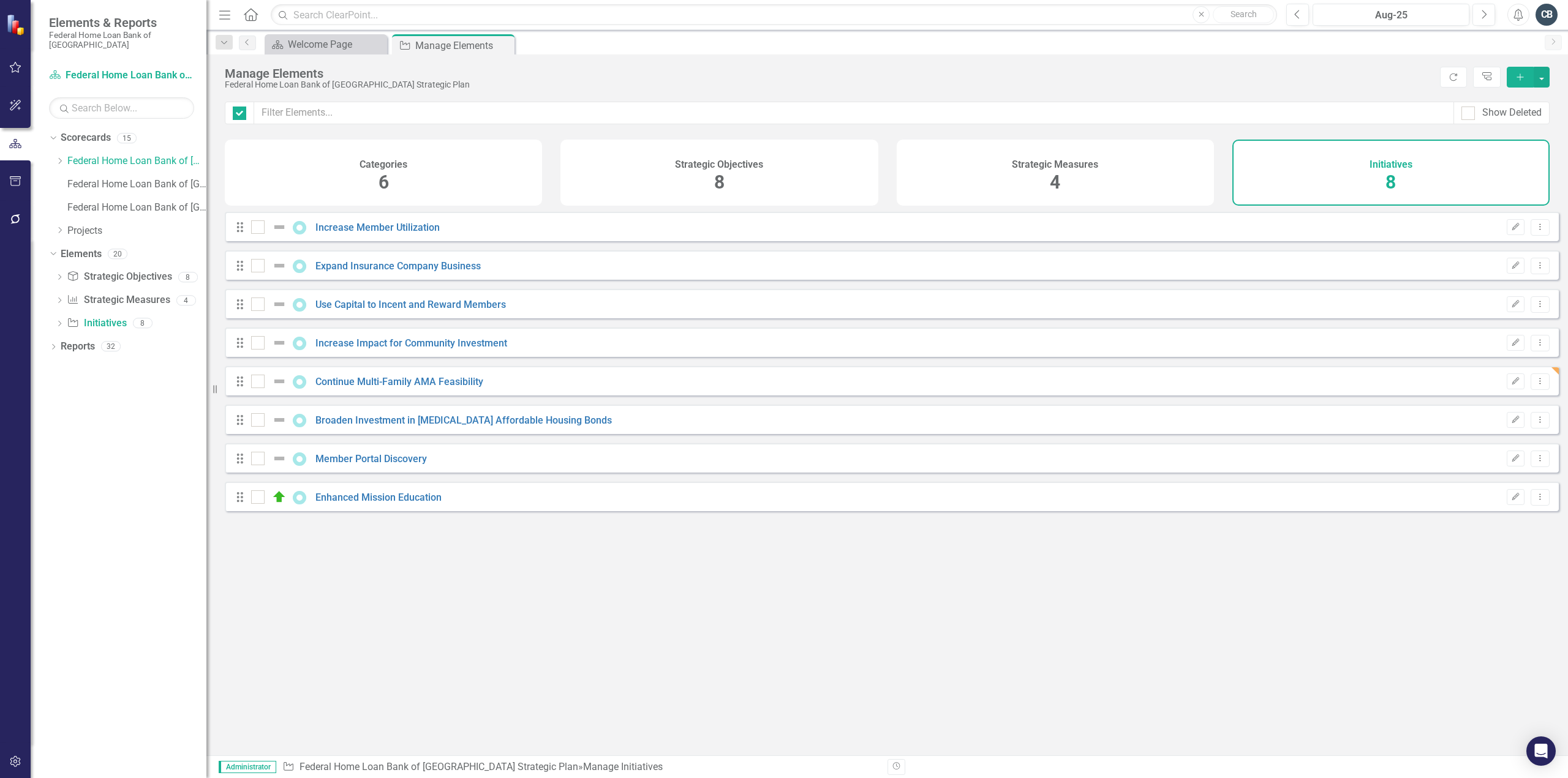
checkbox input "false"
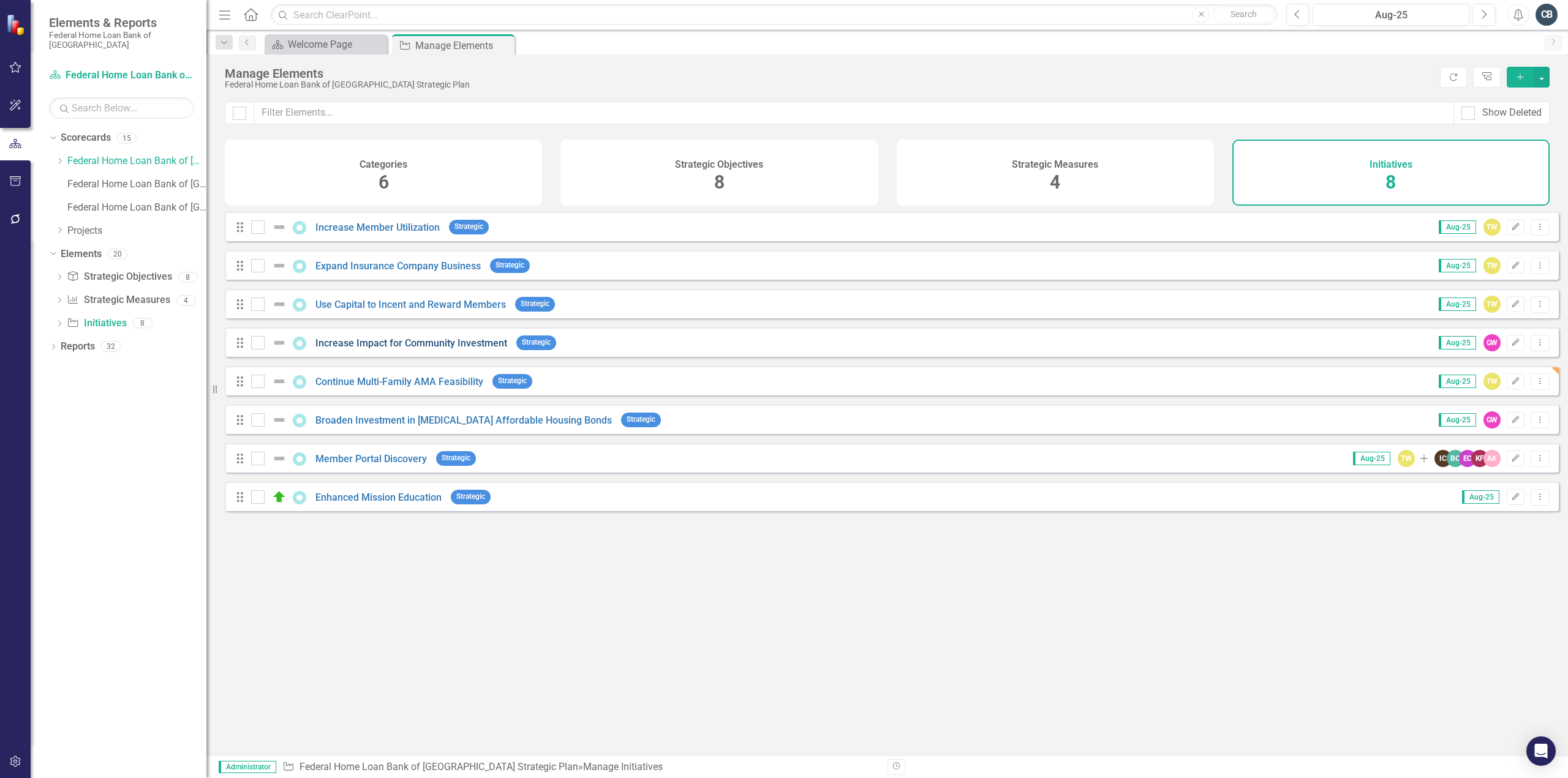
click at [385, 349] on link "Increase Impact for Community Investment" at bounding box center [411, 343] width 192 height 12
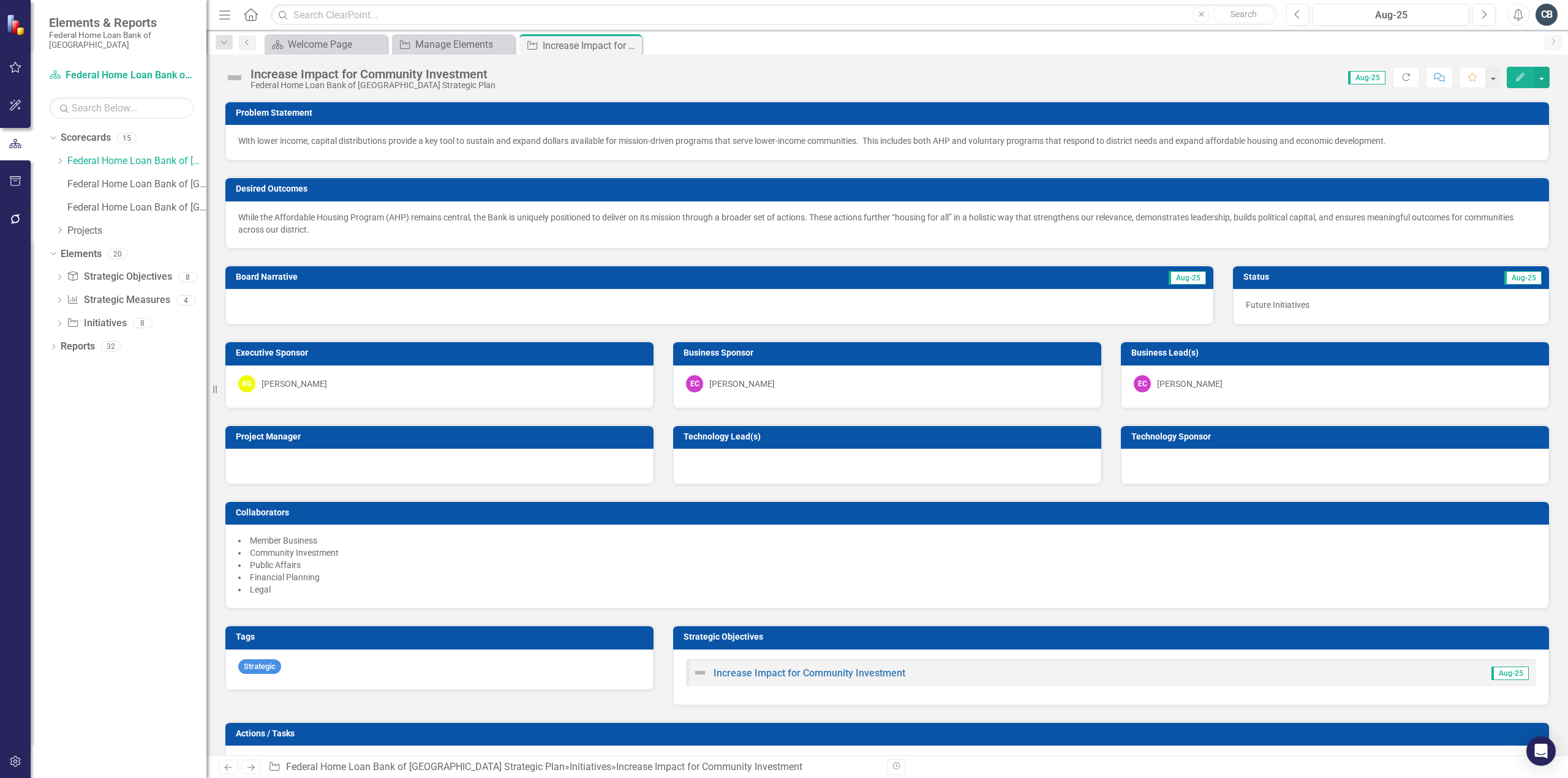
click at [1417, 669] on div "Increase Impact for Community Investment Aug-25" at bounding box center [1110, 673] width 850 height 27
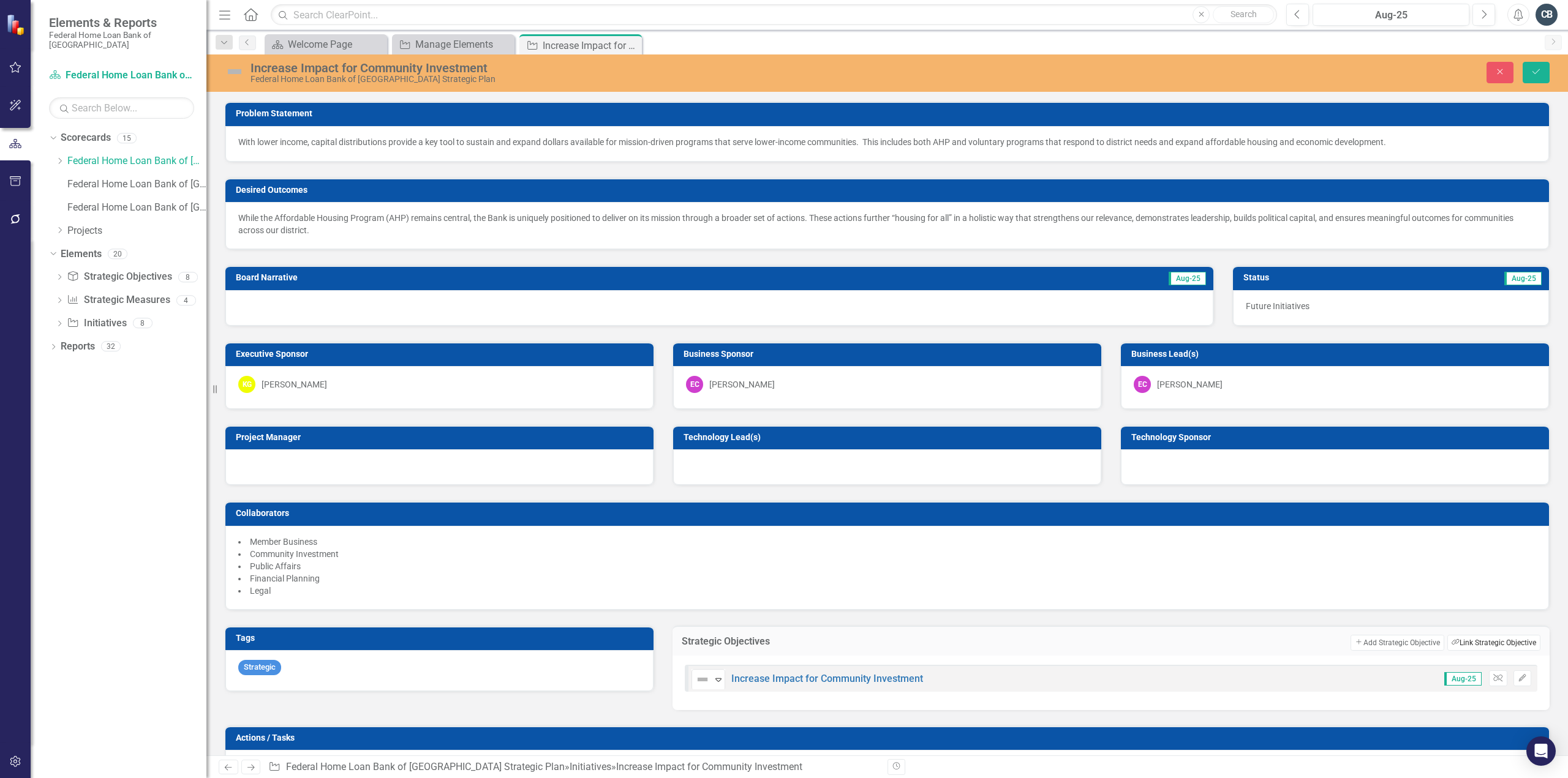
click at [1482, 636] on button "Link Tag Link Strategic Objective" at bounding box center [1494, 643] width 93 height 16
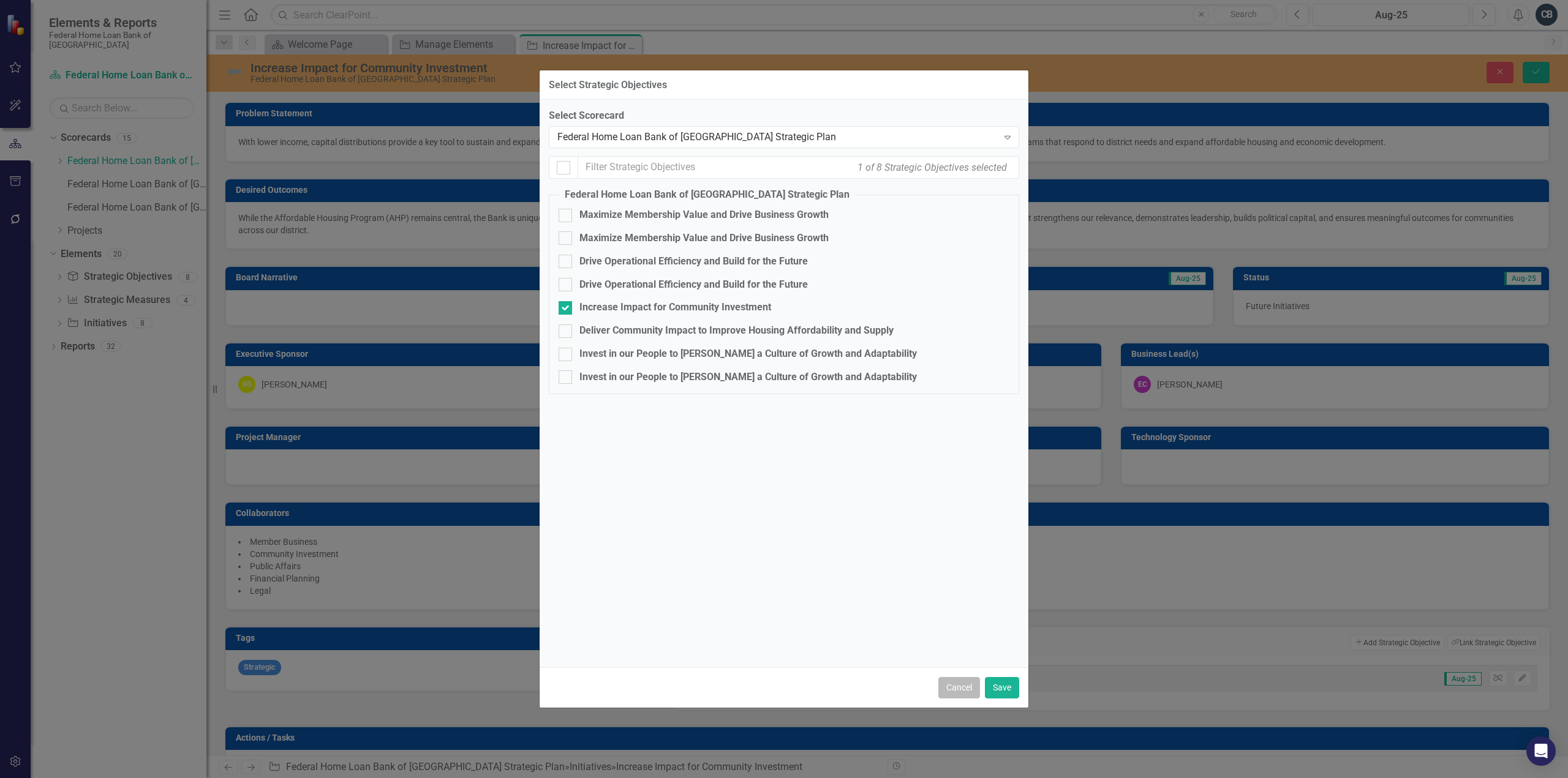
click at [958, 686] on button "Cancel" at bounding box center [959, 688] width 41 height 22
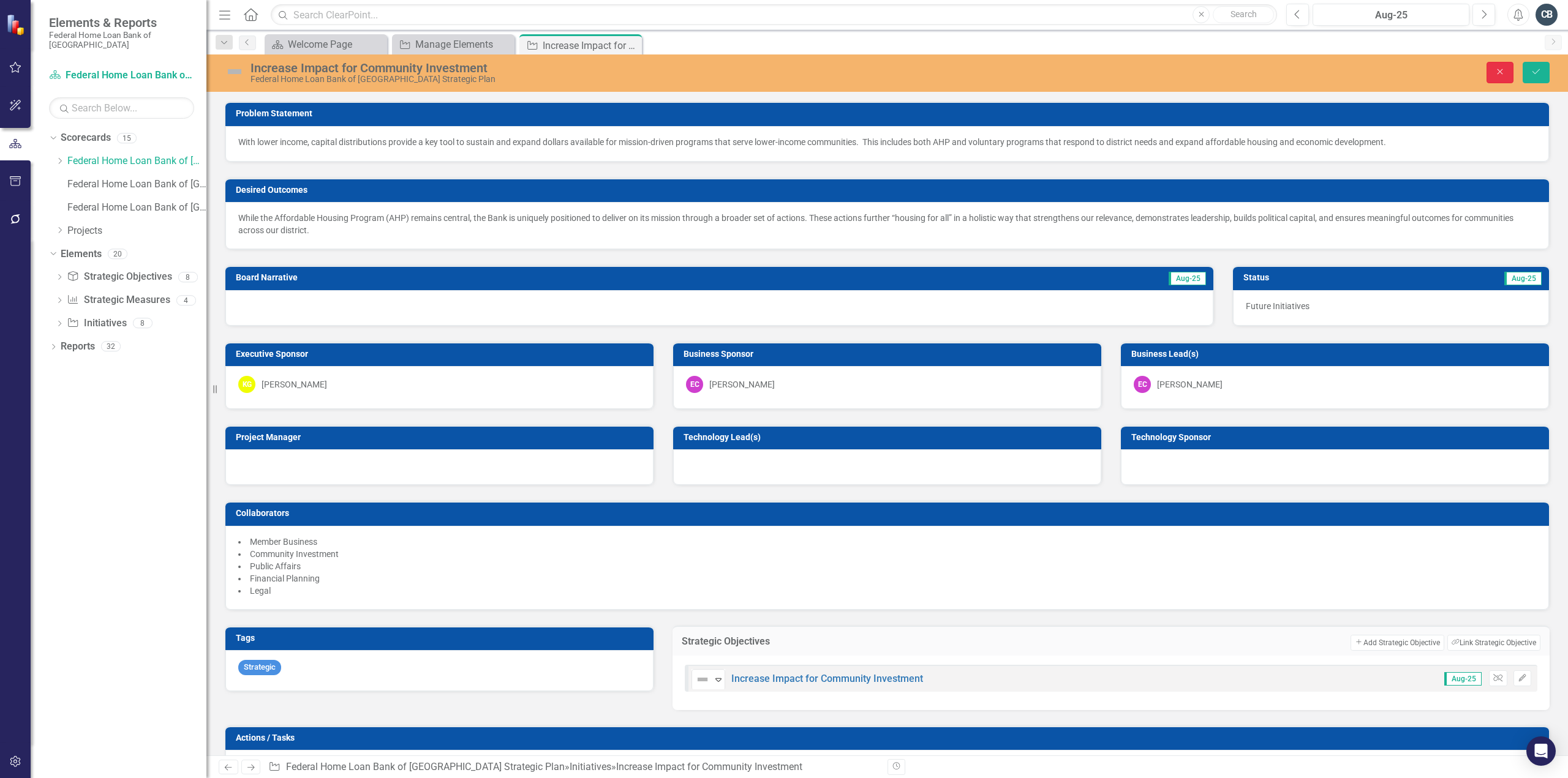
click at [1495, 67] on icon "Close" at bounding box center [1500, 72] width 11 height 9
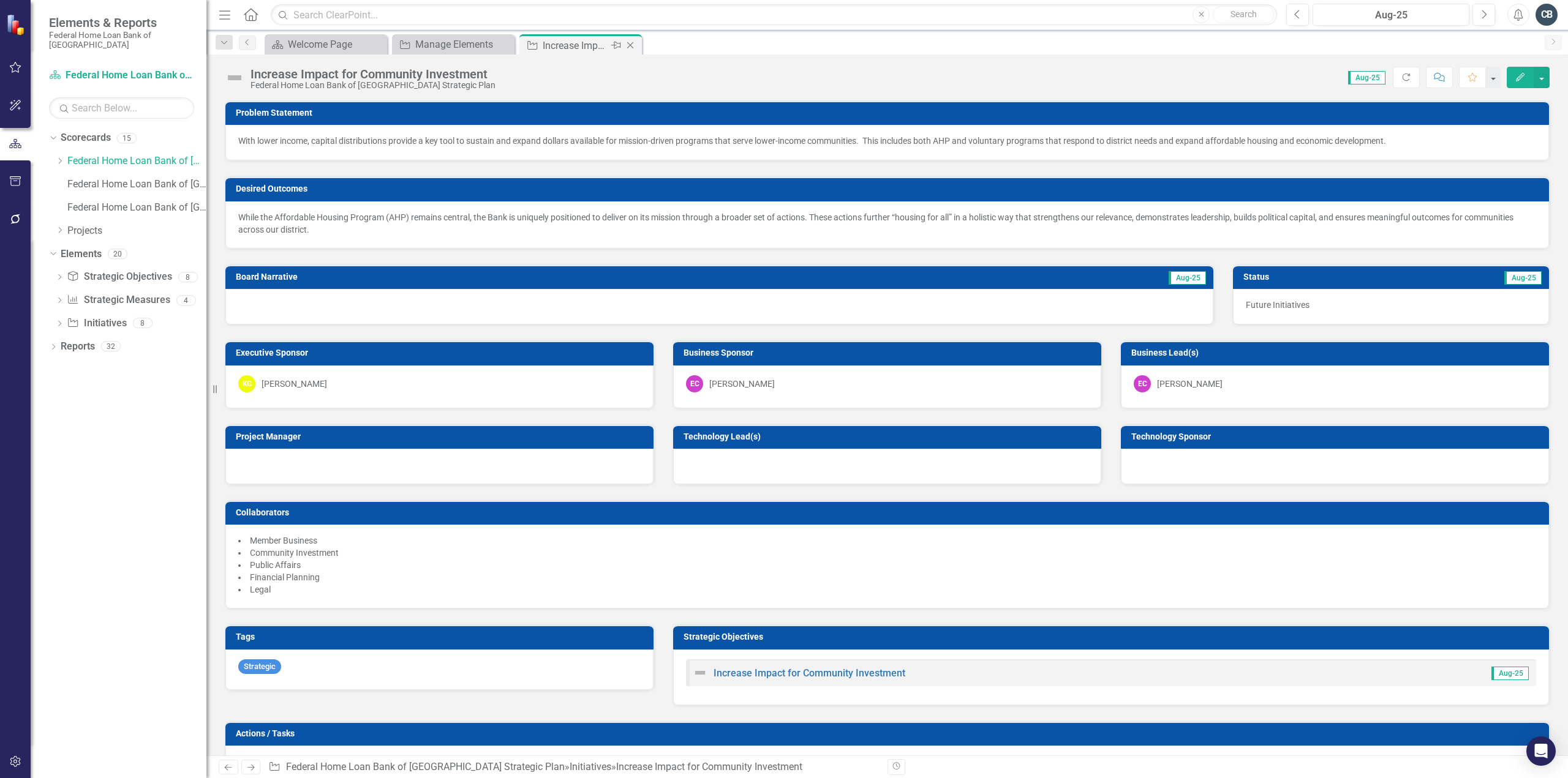
click at [633, 45] on icon "Close" at bounding box center [630, 45] width 13 height 10
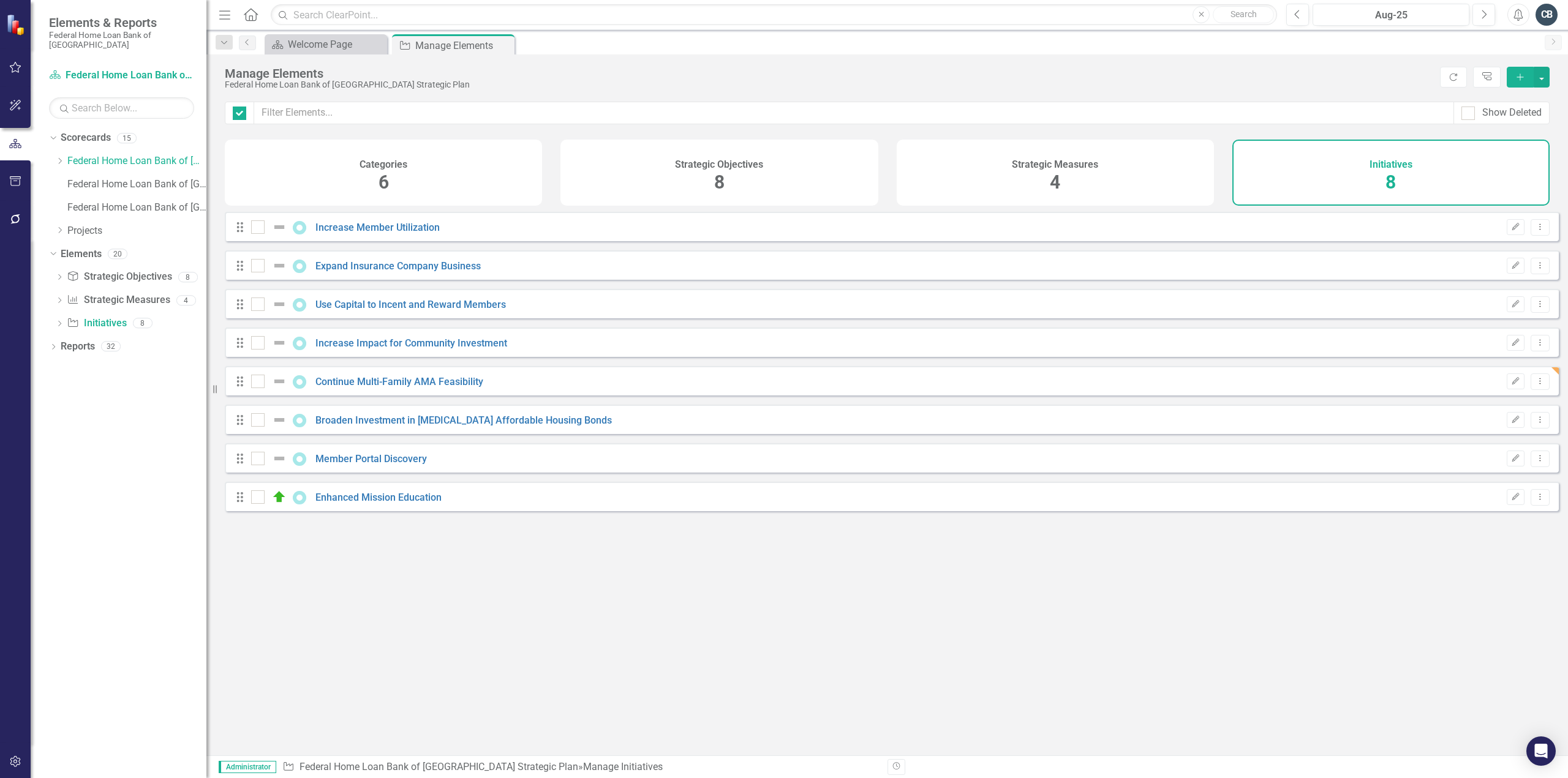
checkbox input "false"
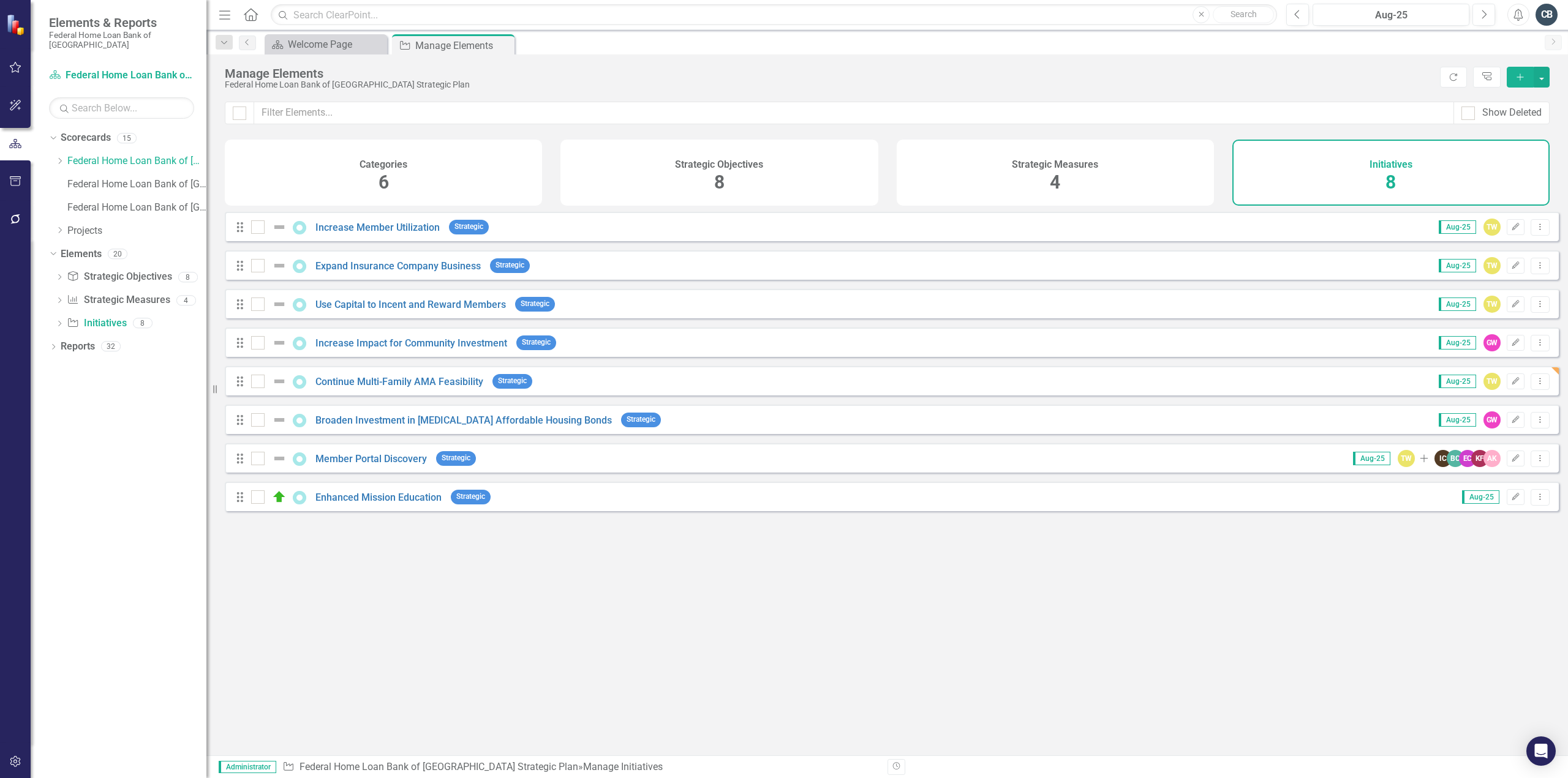
drag, startPoint x: 783, startPoint y: 179, endPoint x: 723, endPoint y: 370, distance: 200.2
click at [783, 179] on div "Strategic Objectives 8" at bounding box center [719, 173] width 318 height 66
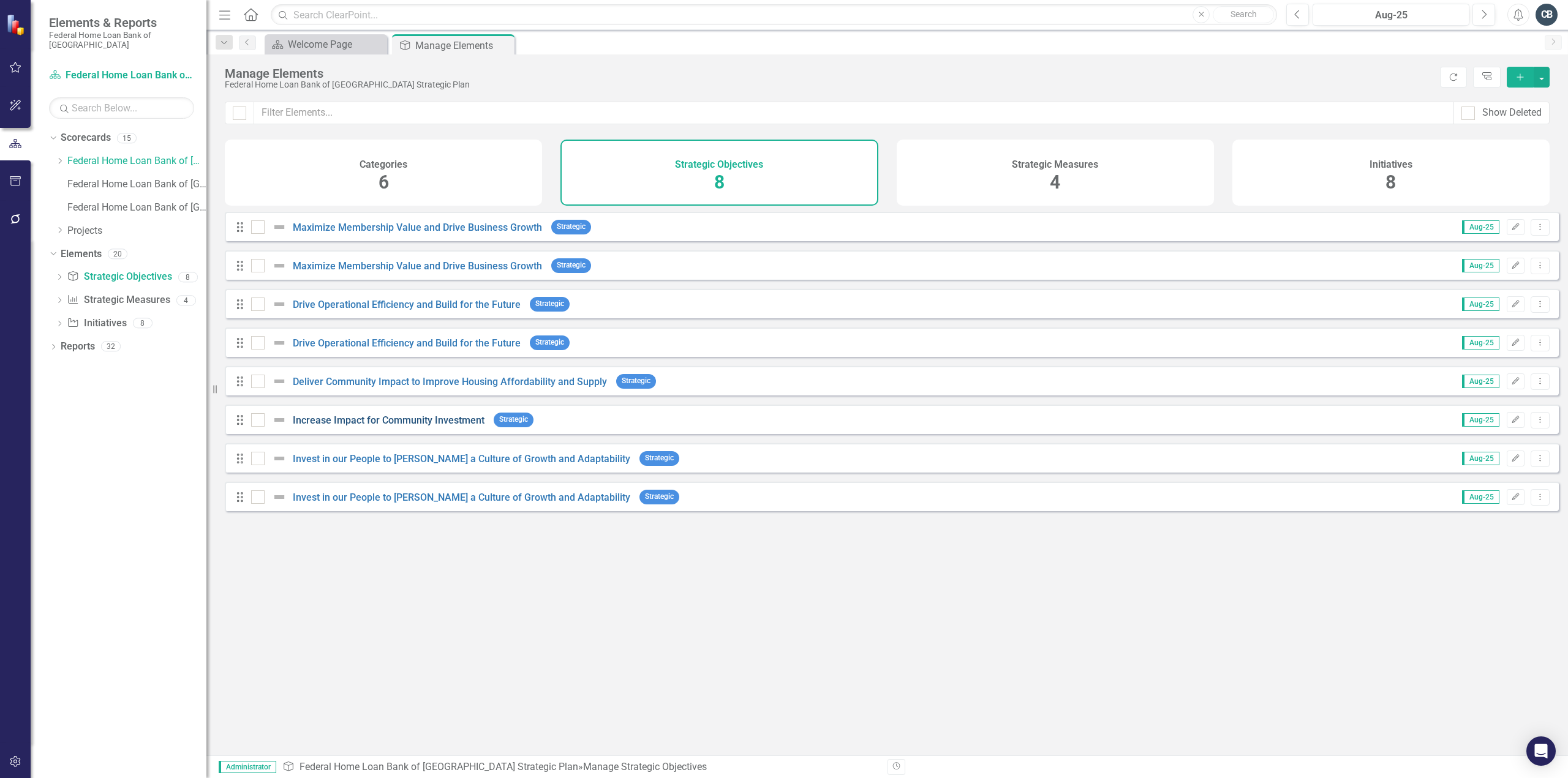
click at [385, 426] on link "Increase Impact for Community Investment" at bounding box center [389, 420] width 192 height 12
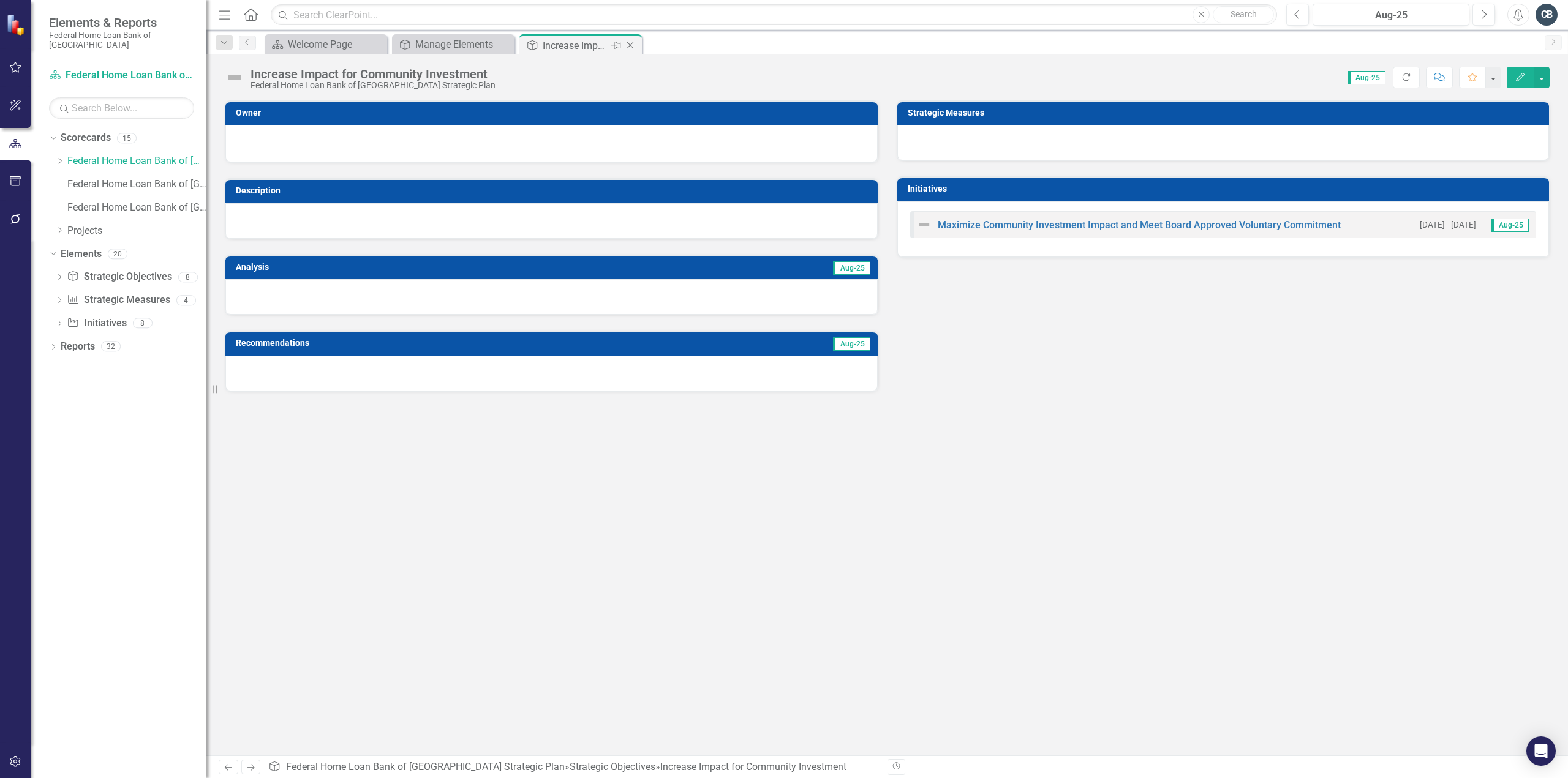
click at [633, 45] on icon "Close" at bounding box center [630, 45] width 13 height 10
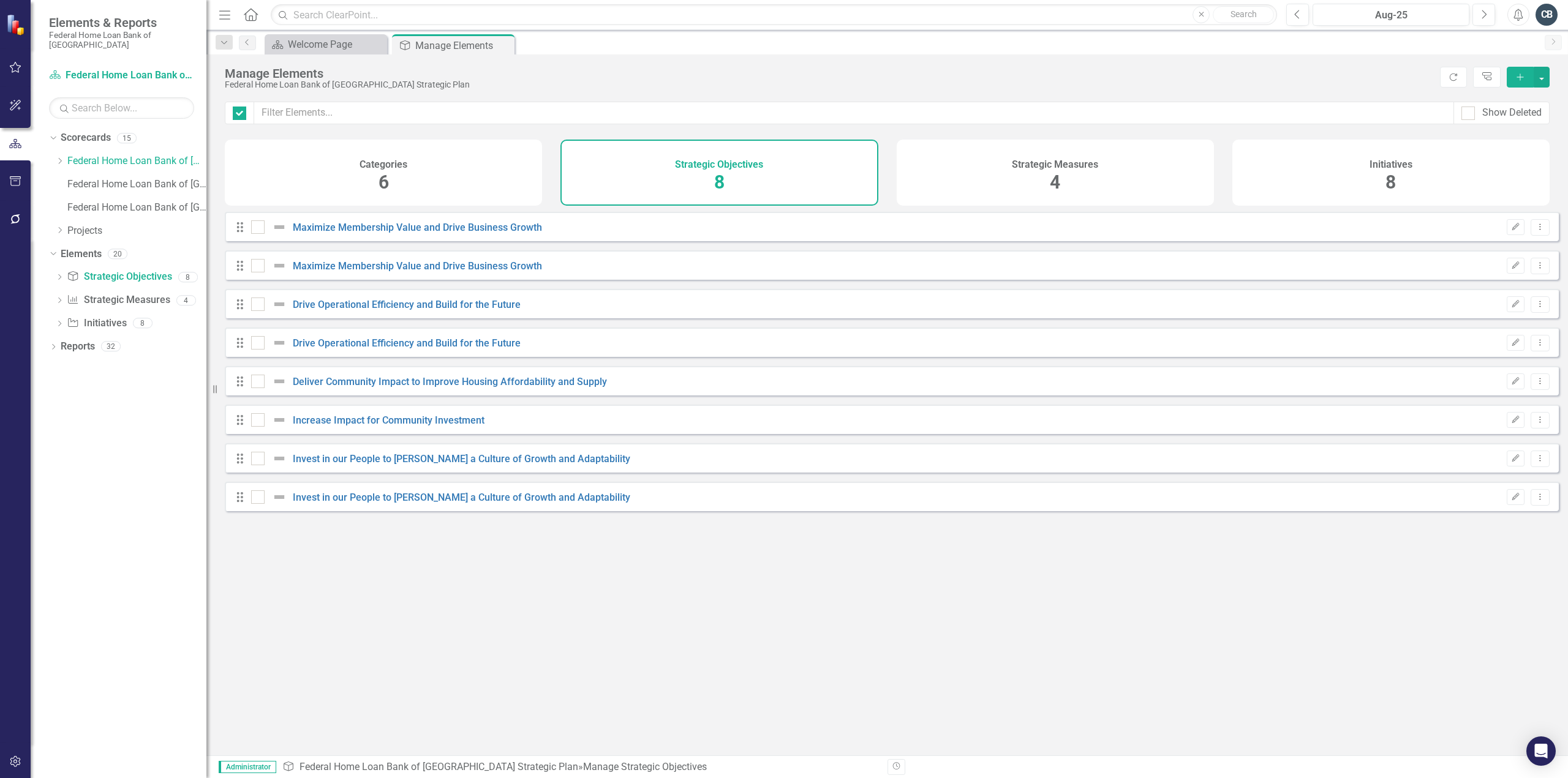
checkbox input "false"
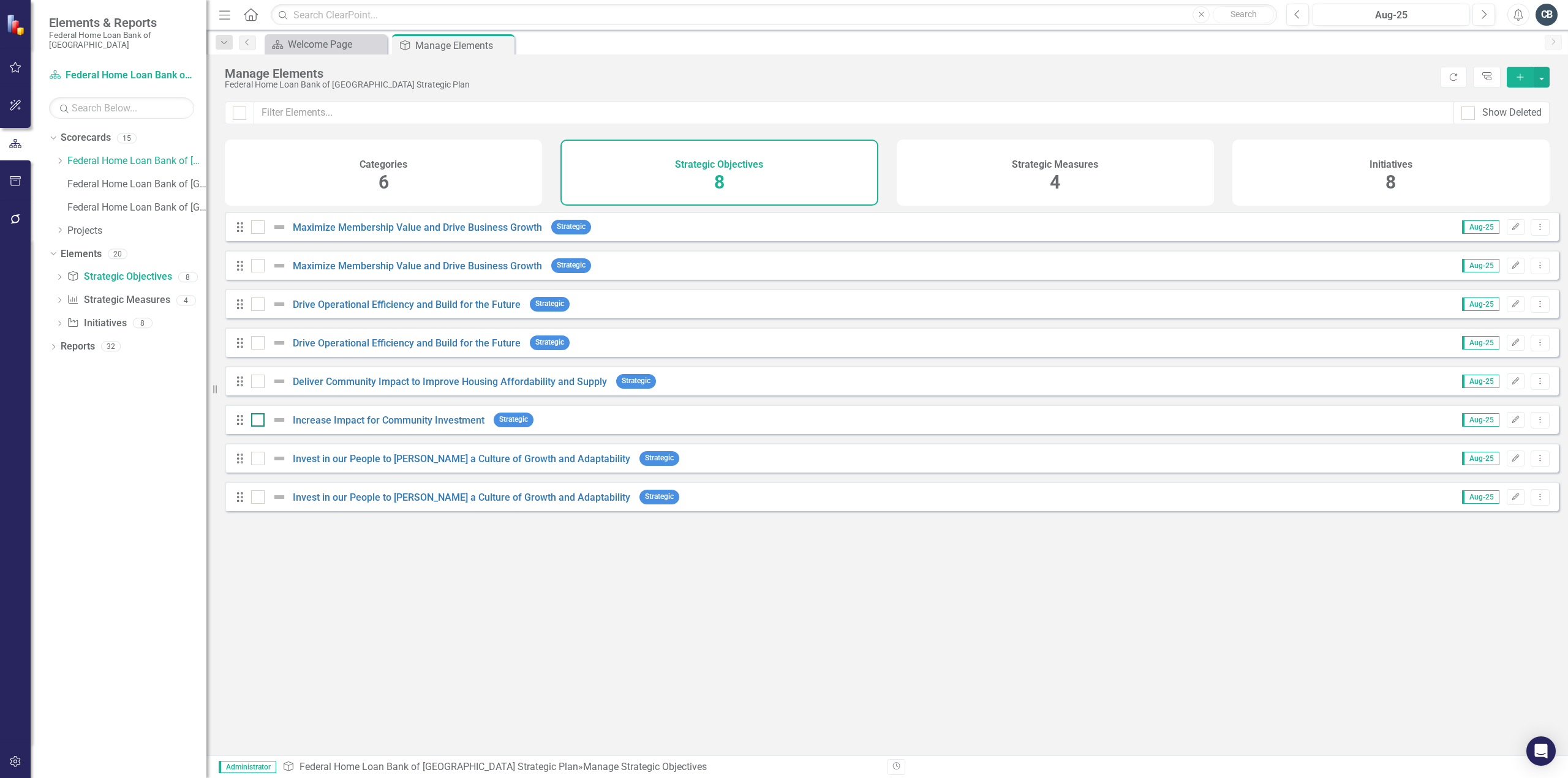
click at [258, 422] on input "checkbox" at bounding box center [255, 417] width 8 height 8
click at [1535, 424] on icon "Dropdown Menu" at bounding box center [1540, 419] width 11 height 8
click at [1450, 518] on link "Trash Delete Strategic Objective" at bounding box center [1462, 517] width 153 height 22
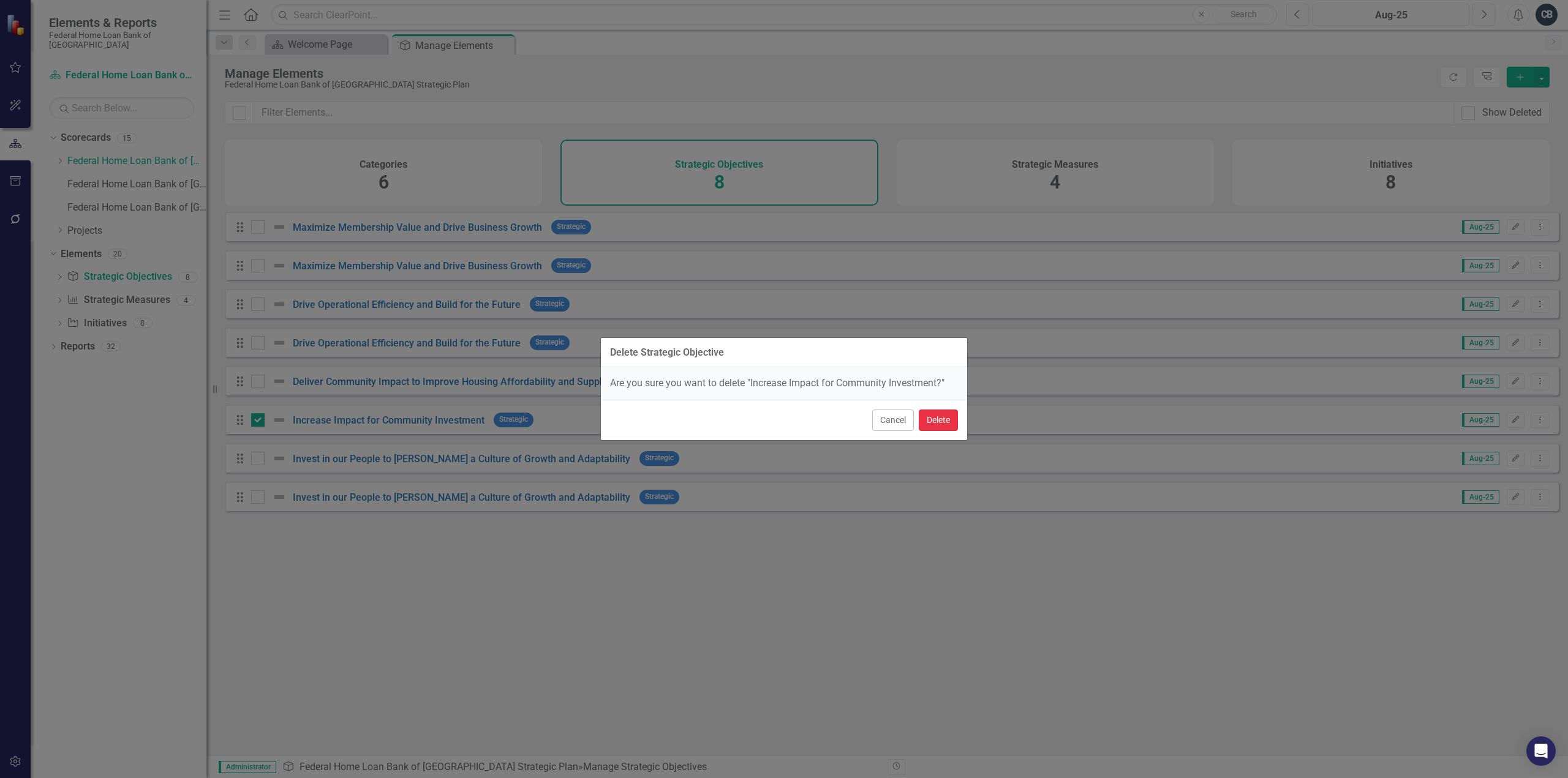
click at [947, 421] on button "Delete" at bounding box center [939, 421] width 39 height 22
checkbox input "false"
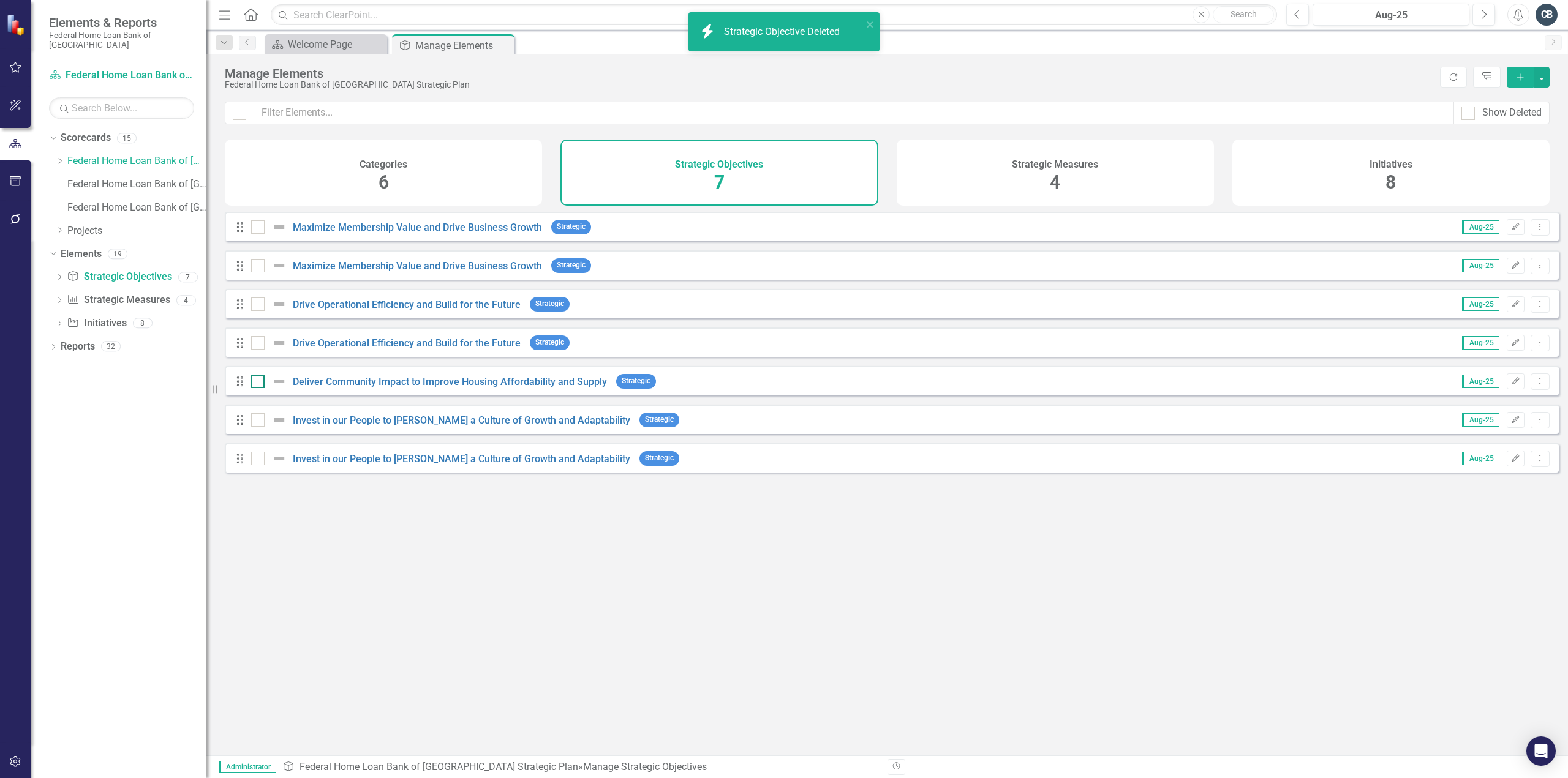
click at [256, 383] on input "checkbox" at bounding box center [255, 379] width 8 height 8
checkbox input "true"
click at [1537, 390] on button "Dropdown Menu" at bounding box center [1539, 381] width 19 height 16
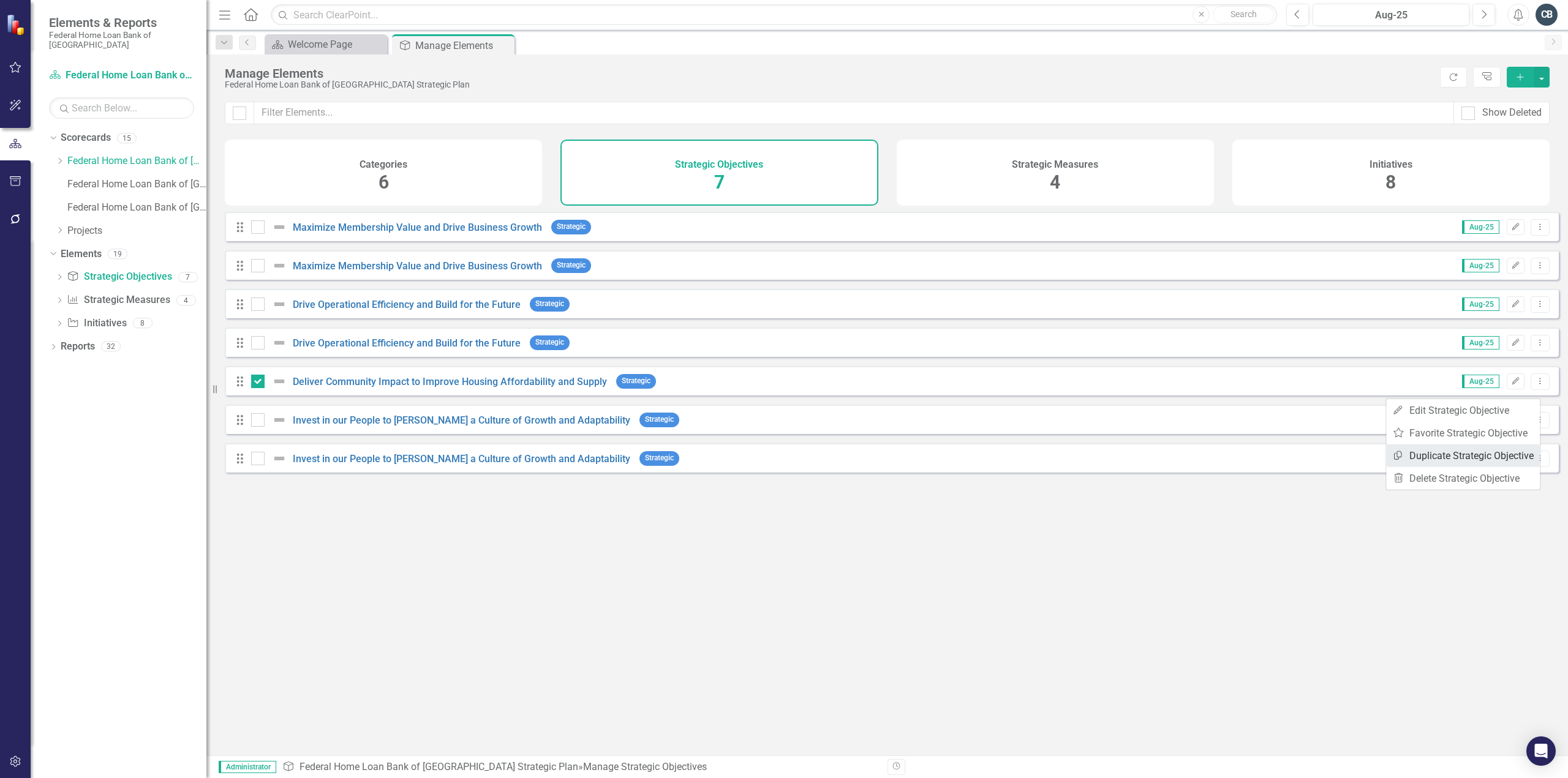
click at [1432, 452] on link "Copy Duplicate Strategic Objective" at bounding box center [1462, 455] width 153 height 22
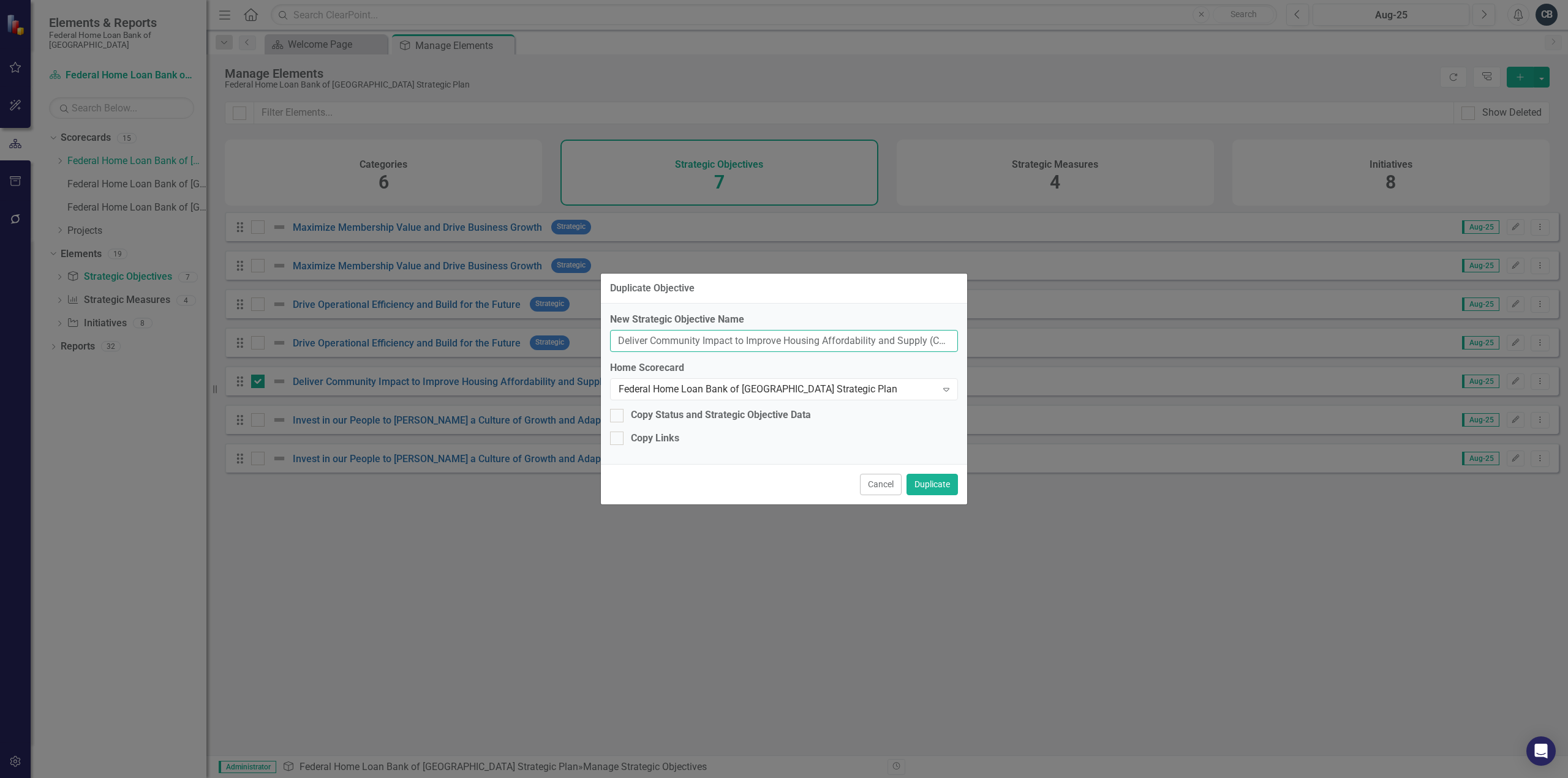
click at [931, 338] on input "Deliver Community Impact to Improve Housing Affordability and Supply (Copy)" at bounding box center [784, 341] width 348 height 22
drag, startPoint x: 1101, startPoint y: 345, endPoint x: 1184, endPoint y: 347, distance: 83.0
click at [1184, 347] on div "Duplicate Objective New Strategic Objective Name Deliver Community Impact to Im…" at bounding box center [784, 389] width 1568 height 778
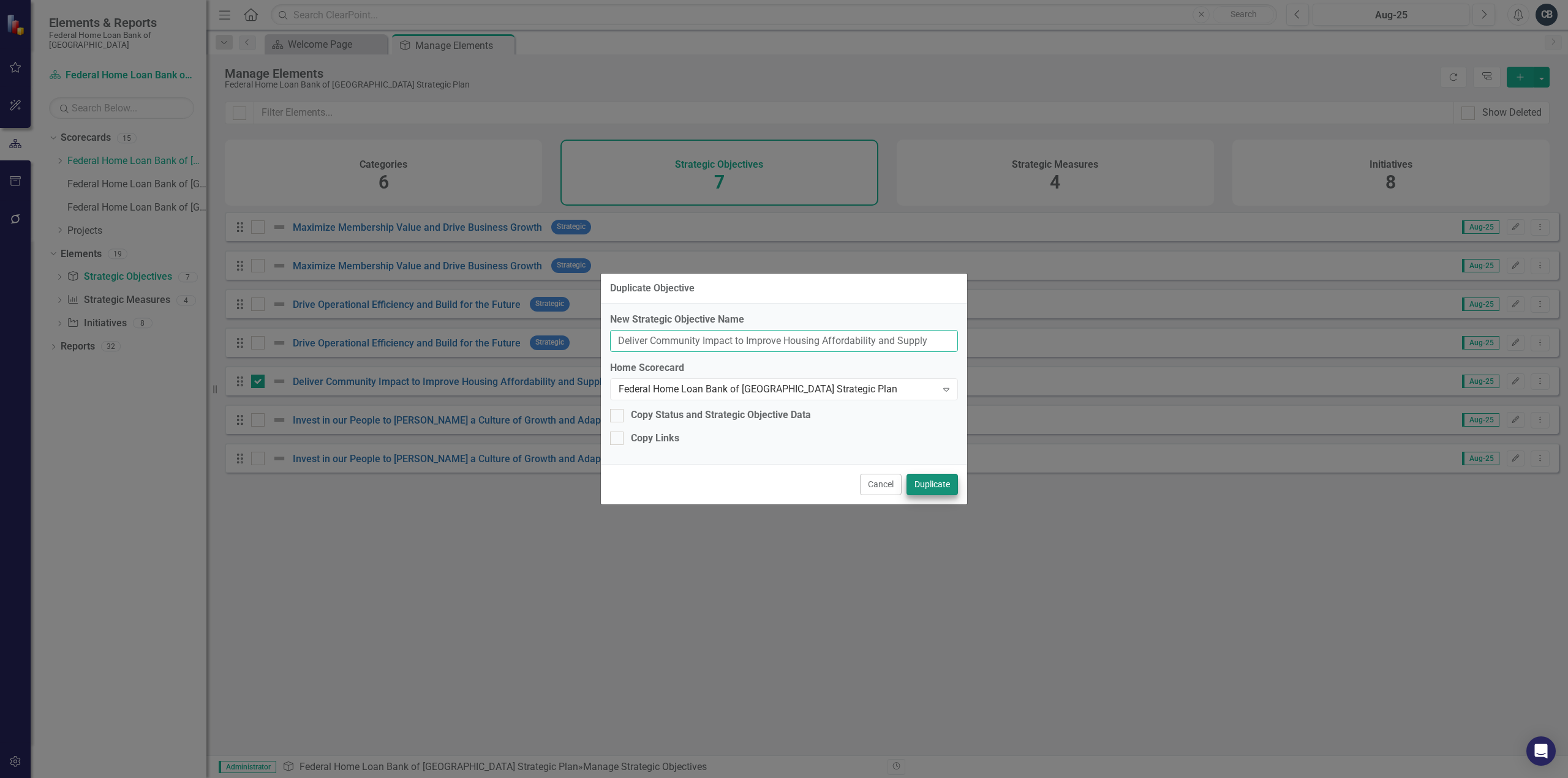
type input "Deliver Community Impact to Improve Housing Affordability and Supply"
click at [941, 491] on button "Duplicate" at bounding box center [932, 485] width 51 height 22
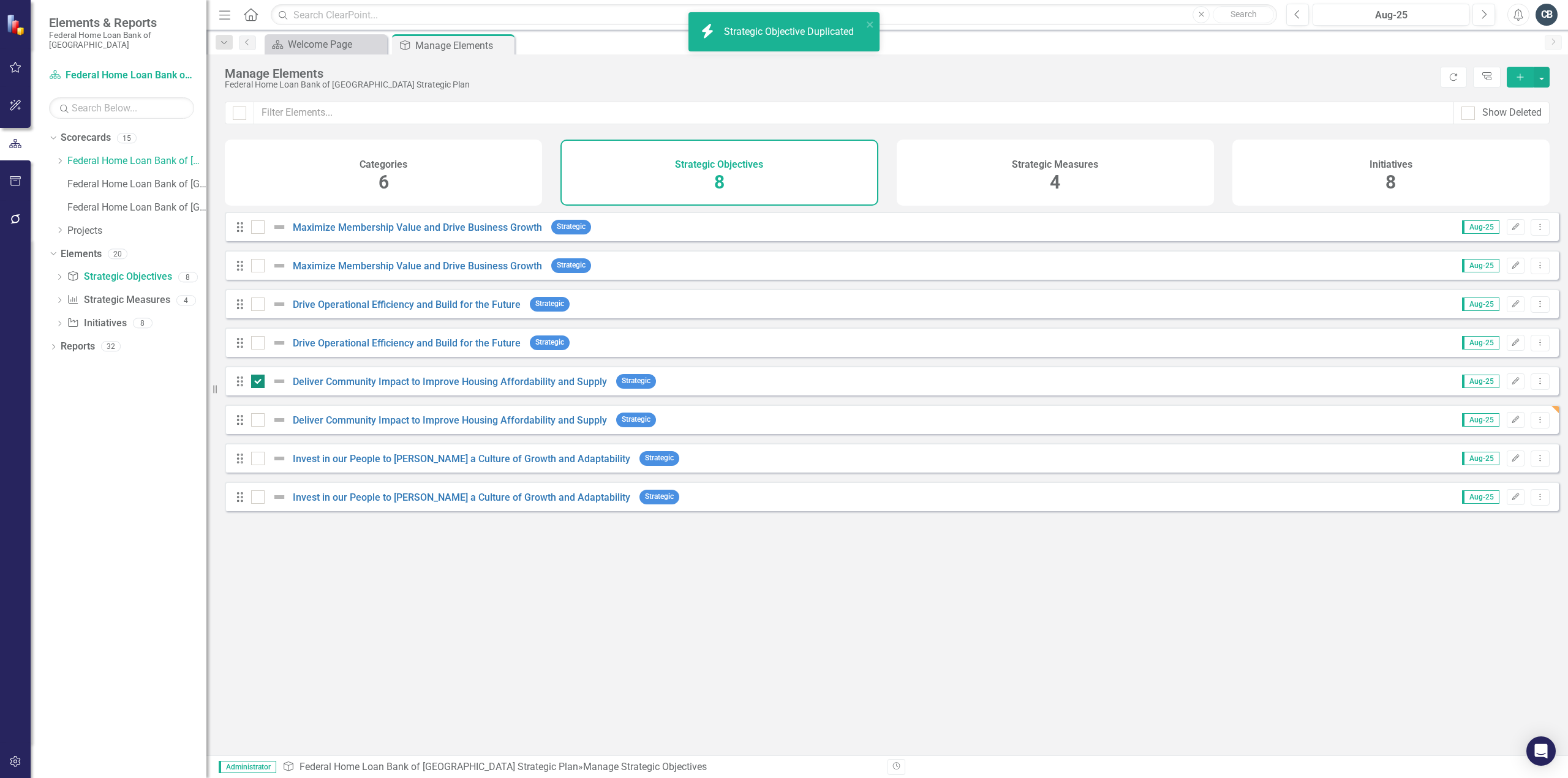
click at [254, 383] on input "checkbox" at bounding box center [255, 379] width 8 height 8
checkbox input "false"
click at [434, 425] on link "Deliver Community Impact to Improve Housing Affordability and Supply" at bounding box center [450, 420] width 314 height 12
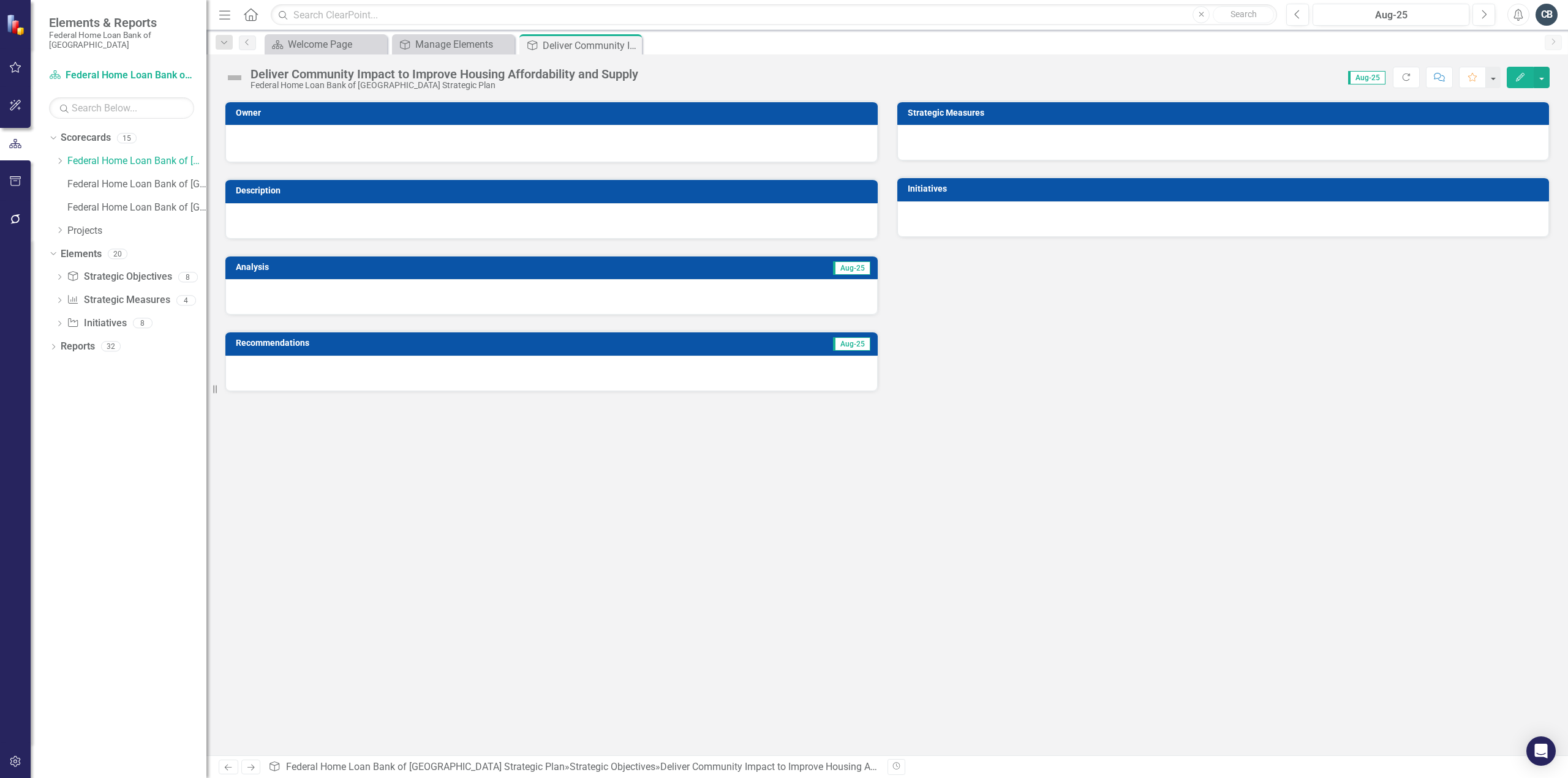
click at [1520, 79] on icon "button" at bounding box center [1520, 77] width 9 height 9
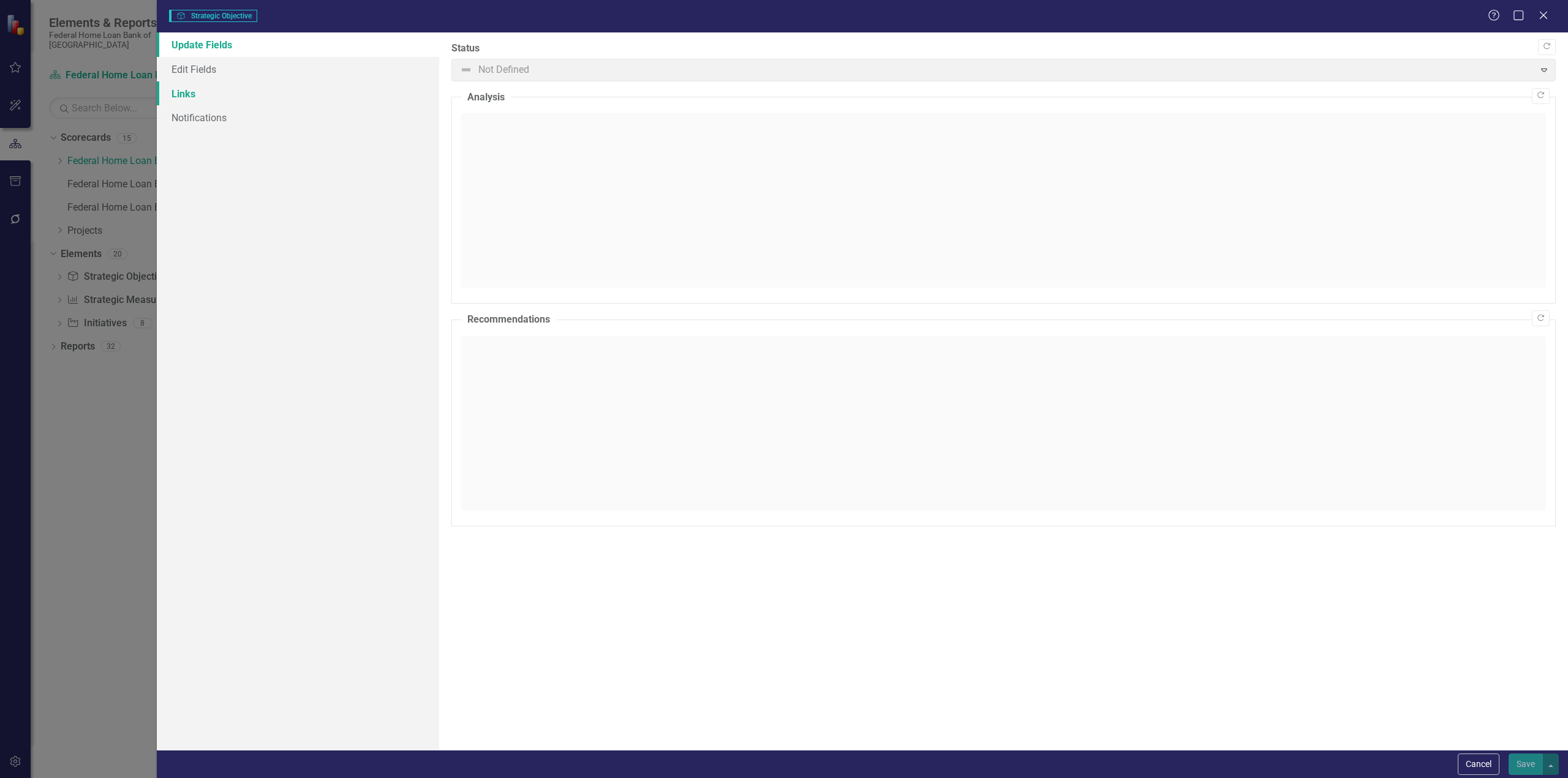
click at [188, 96] on link "Links" at bounding box center [298, 93] width 283 height 24
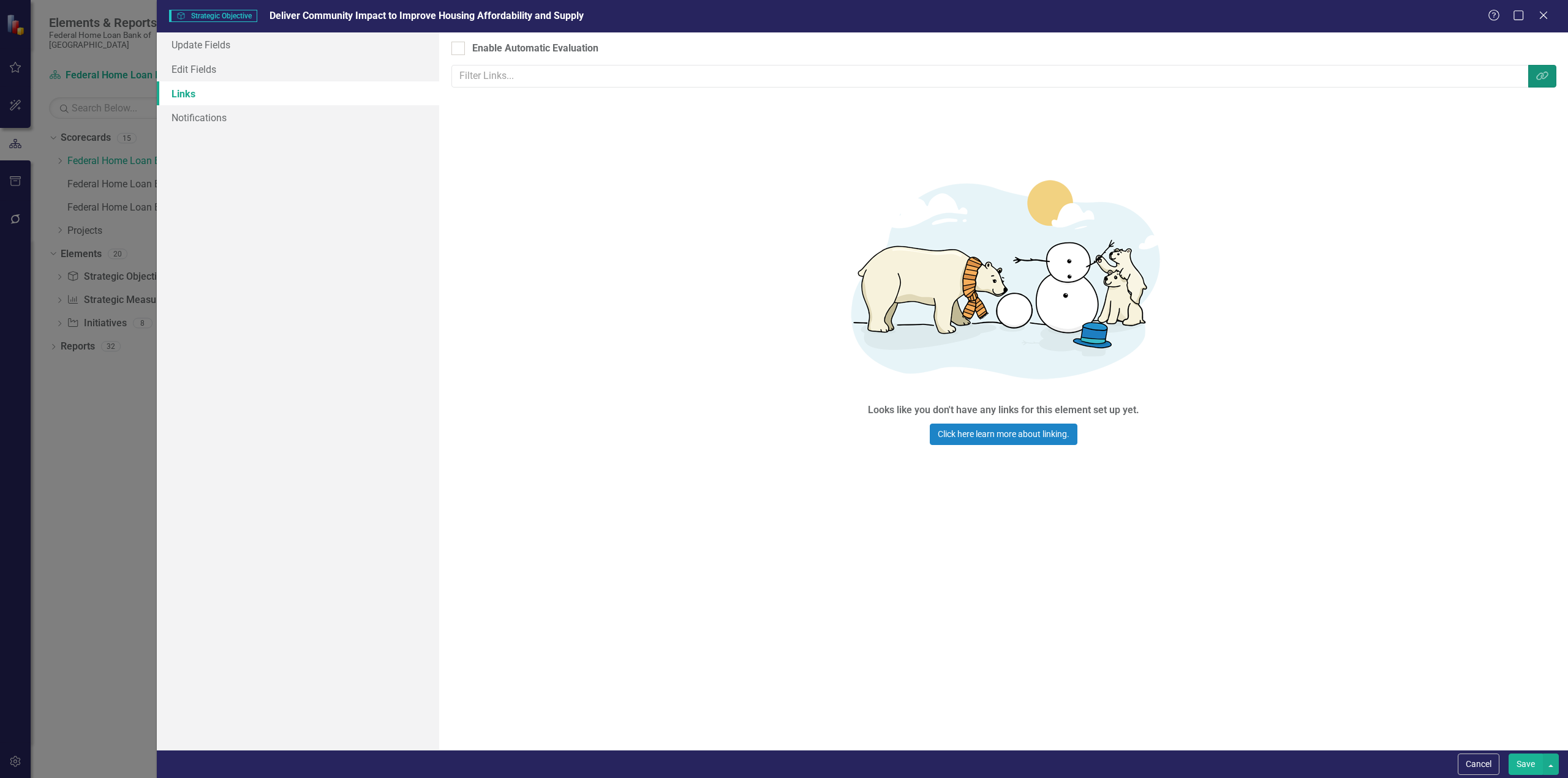
click at [1538, 76] on icon "Link Tag" at bounding box center [1543, 75] width 13 height 10
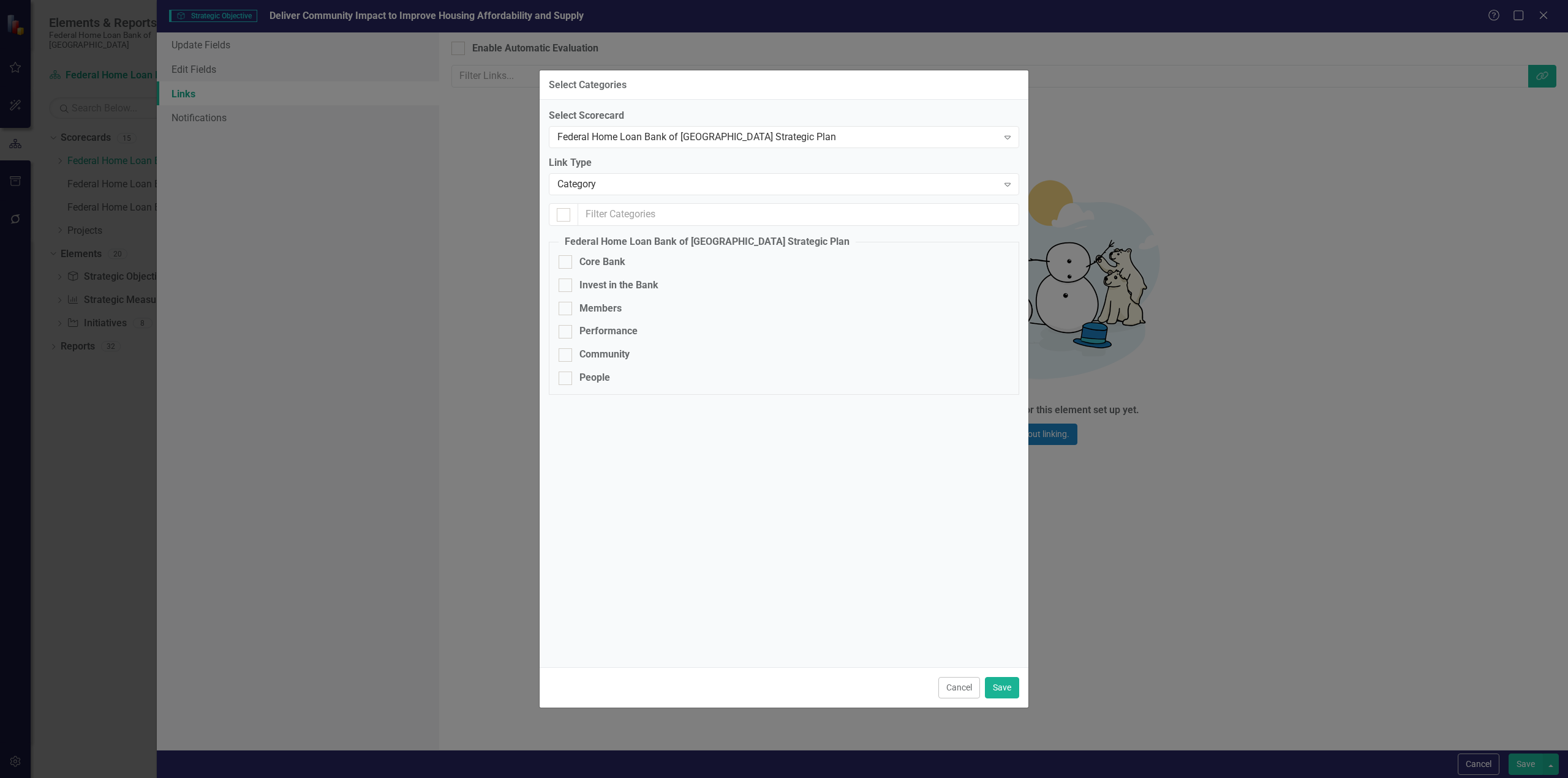
drag, startPoint x: 565, startPoint y: 288, endPoint x: 692, endPoint y: 487, distance: 236.1
click at [565, 288] on div at bounding box center [565, 285] width 13 height 13
click at [565, 286] on input "Invest in the Bank" at bounding box center [562, 283] width 8 height 8
checkbox input "true"
click at [1008, 686] on button "Save" at bounding box center [1002, 688] width 34 height 22
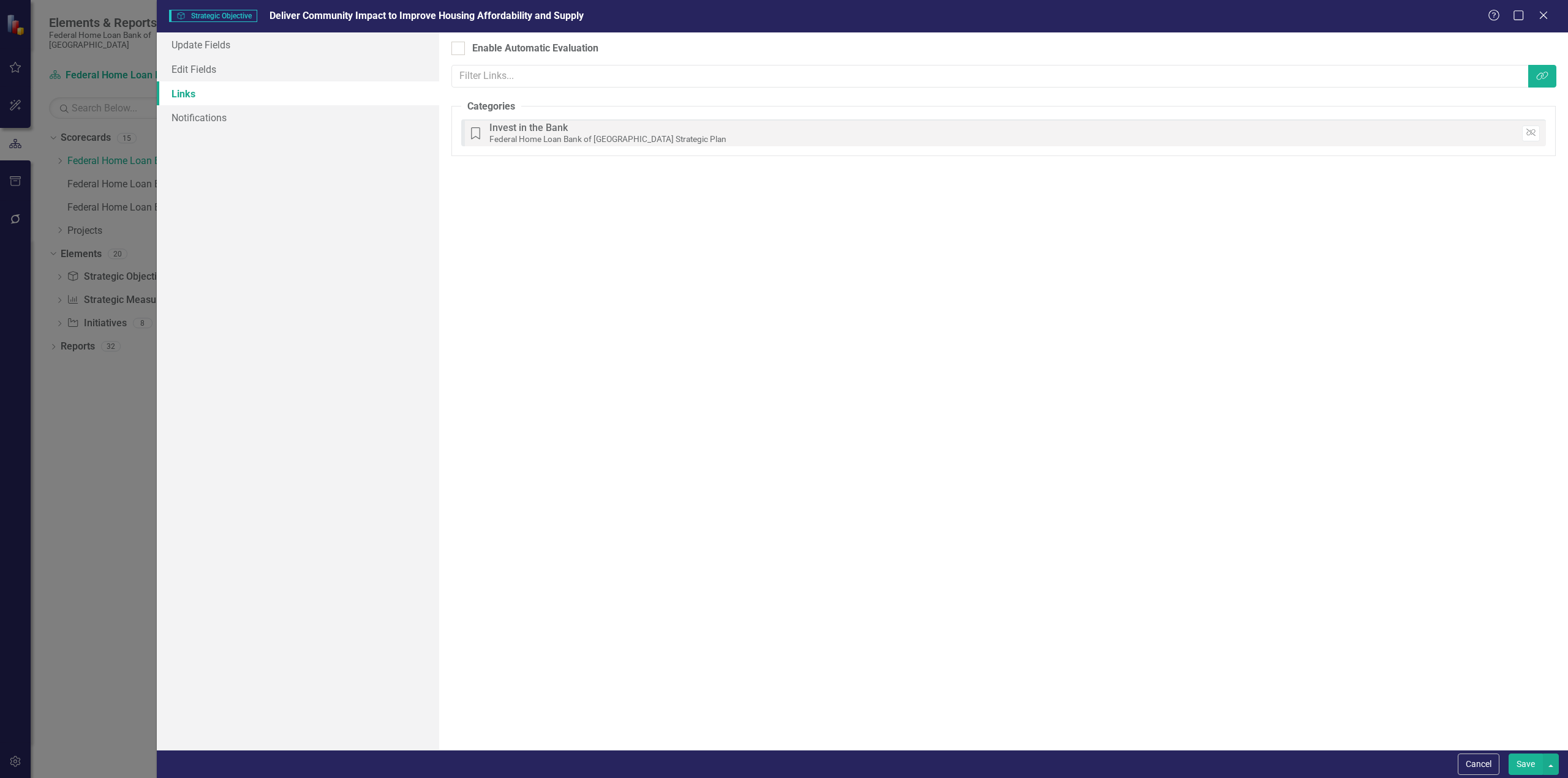
click at [1523, 764] on button "Save" at bounding box center [1526, 765] width 34 height 22
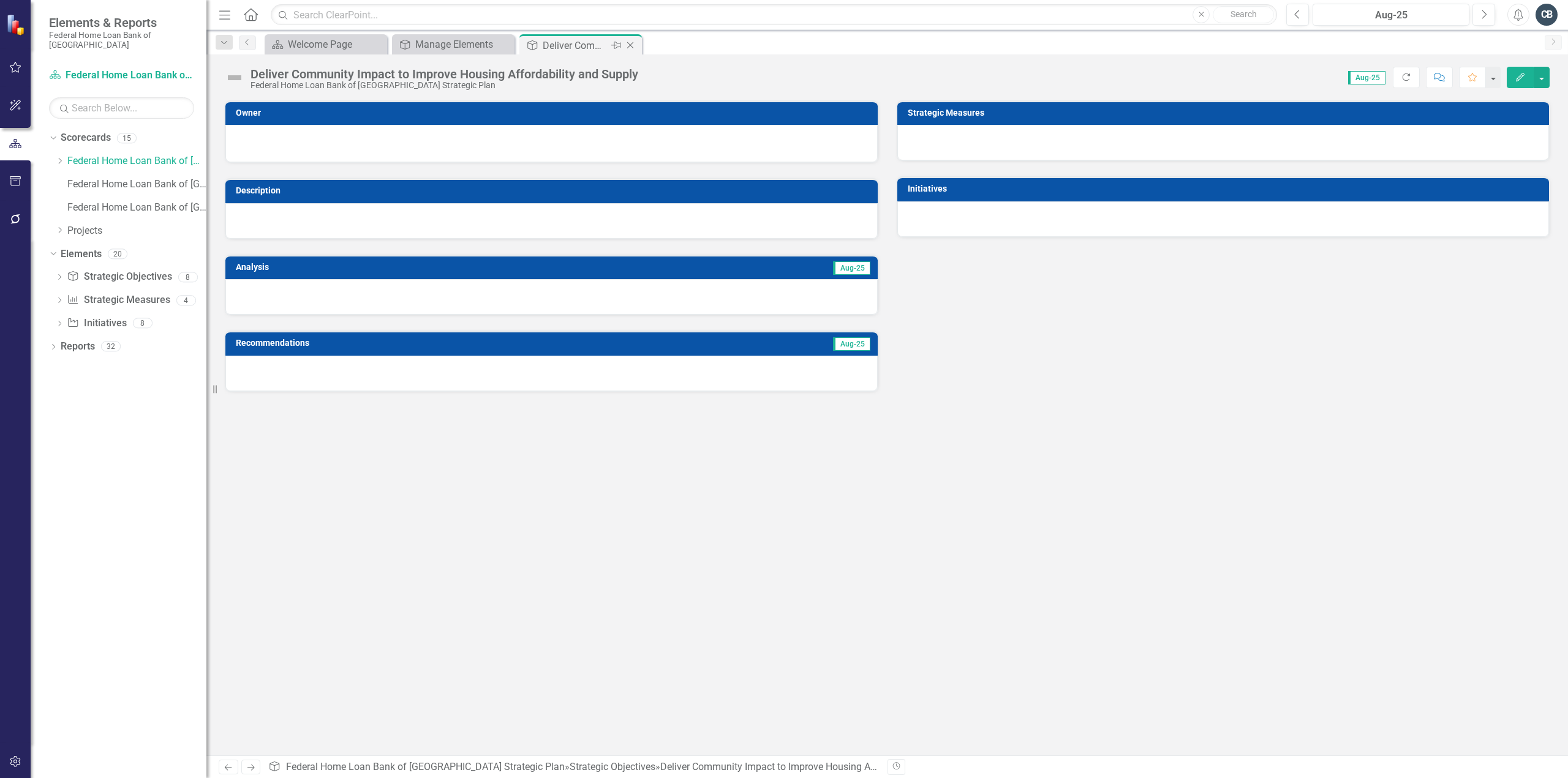
click at [630, 43] on icon "Close" at bounding box center [630, 45] width 13 height 10
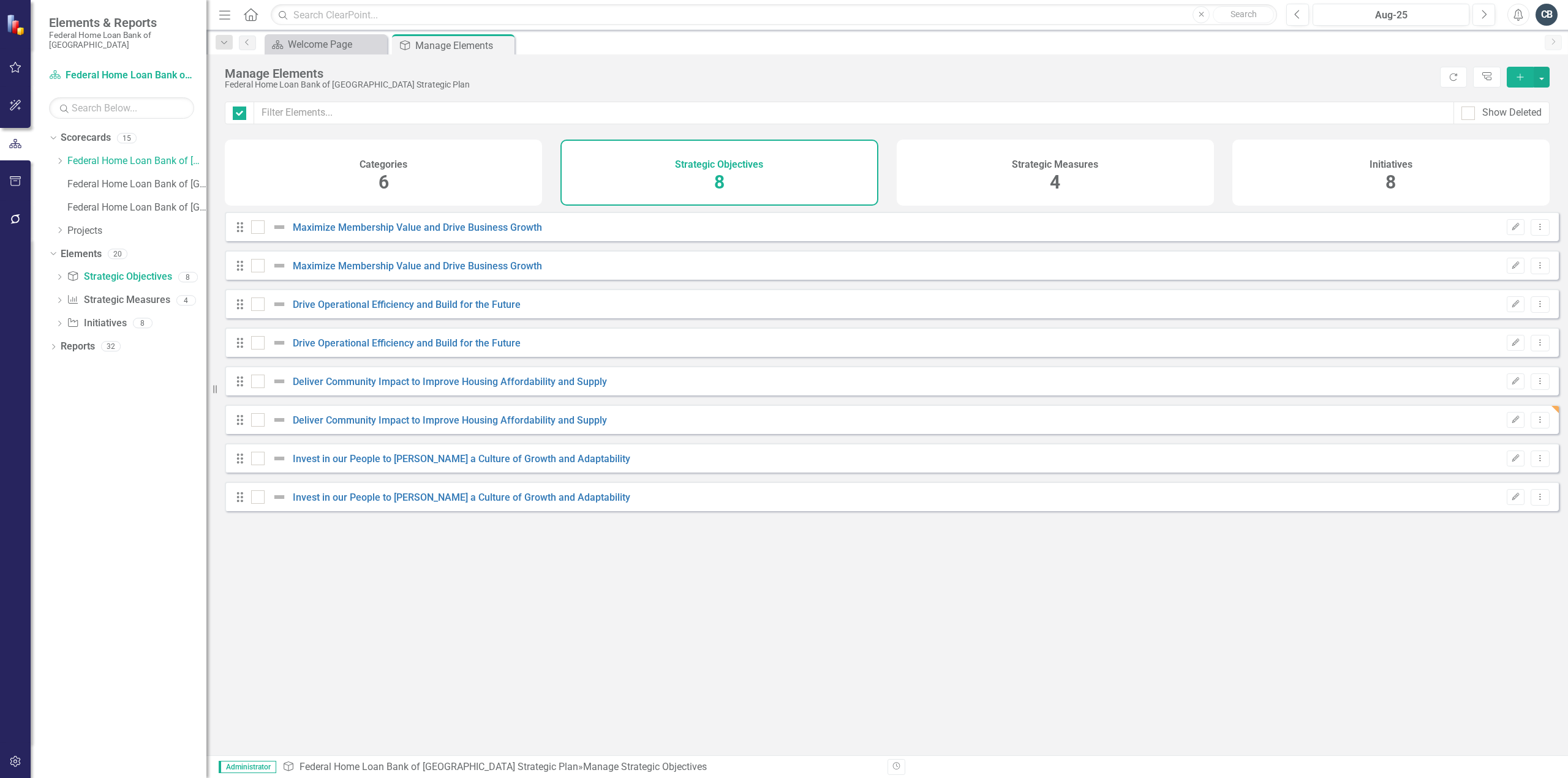
checkbox input "false"
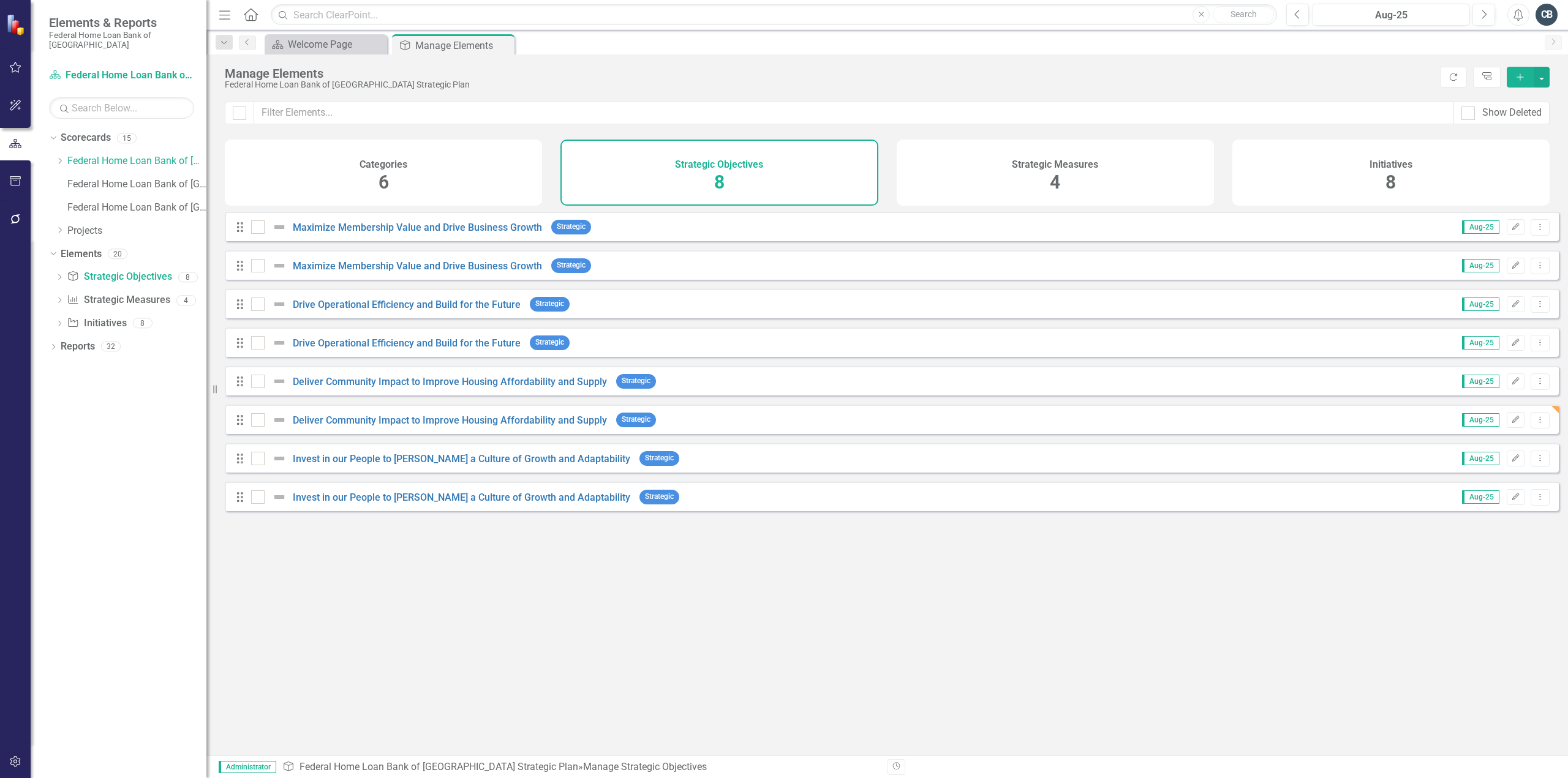
click at [504, 624] on div "Looks like you don't have any Strategic Objectives set up yet. Why don't you ad…" at bounding box center [891, 468] width 1334 height 513
drag, startPoint x: 1292, startPoint y: 157, endPoint x: 898, endPoint y: 494, distance: 518.5
click at [1292, 157] on div "Initiatives 8" at bounding box center [1391, 173] width 318 height 66
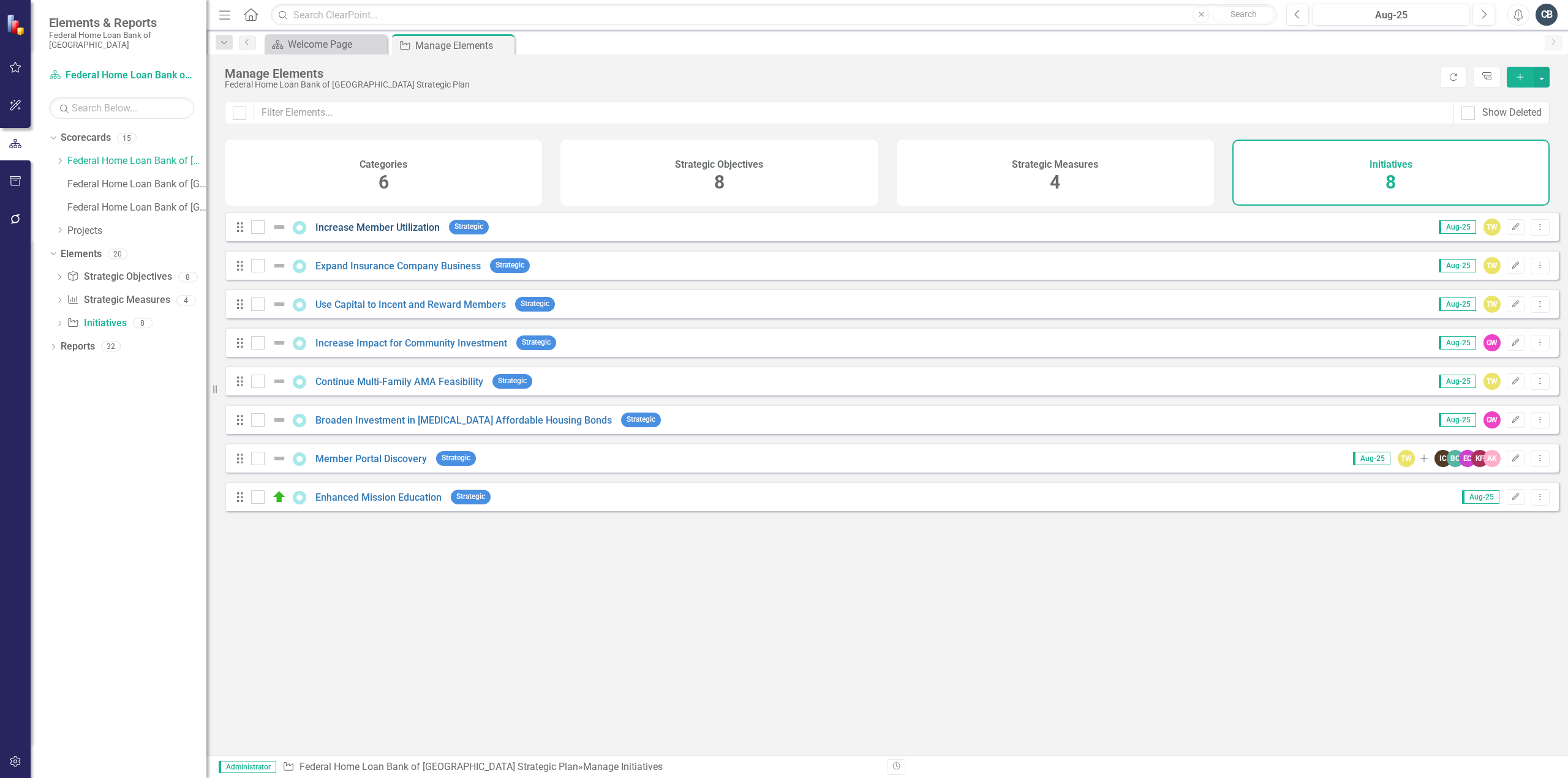
click at [379, 233] on link "Increase Member Utilization" at bounding box center [377, 227] width 125 height 12
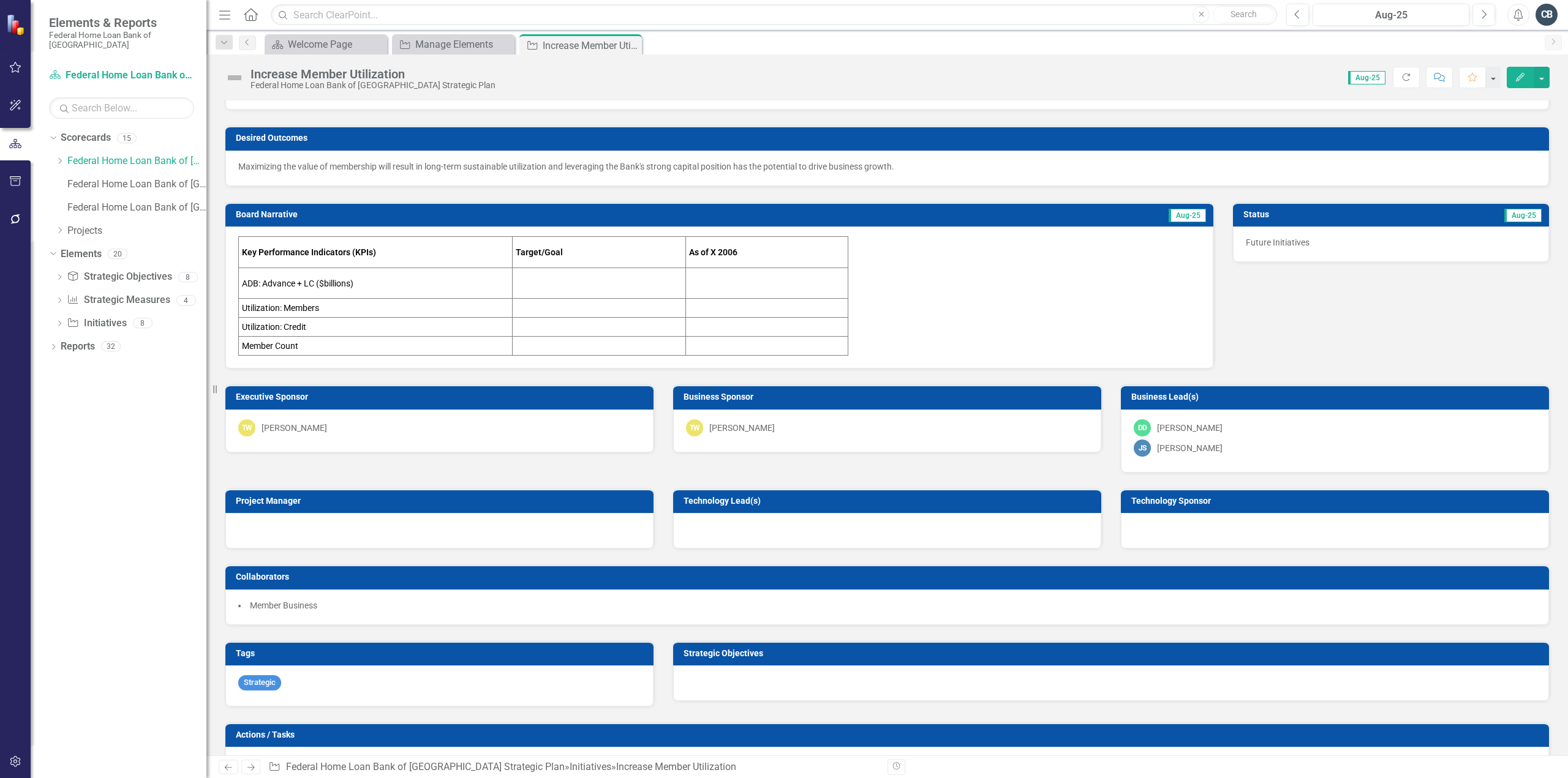
scroll to position [184, 0]
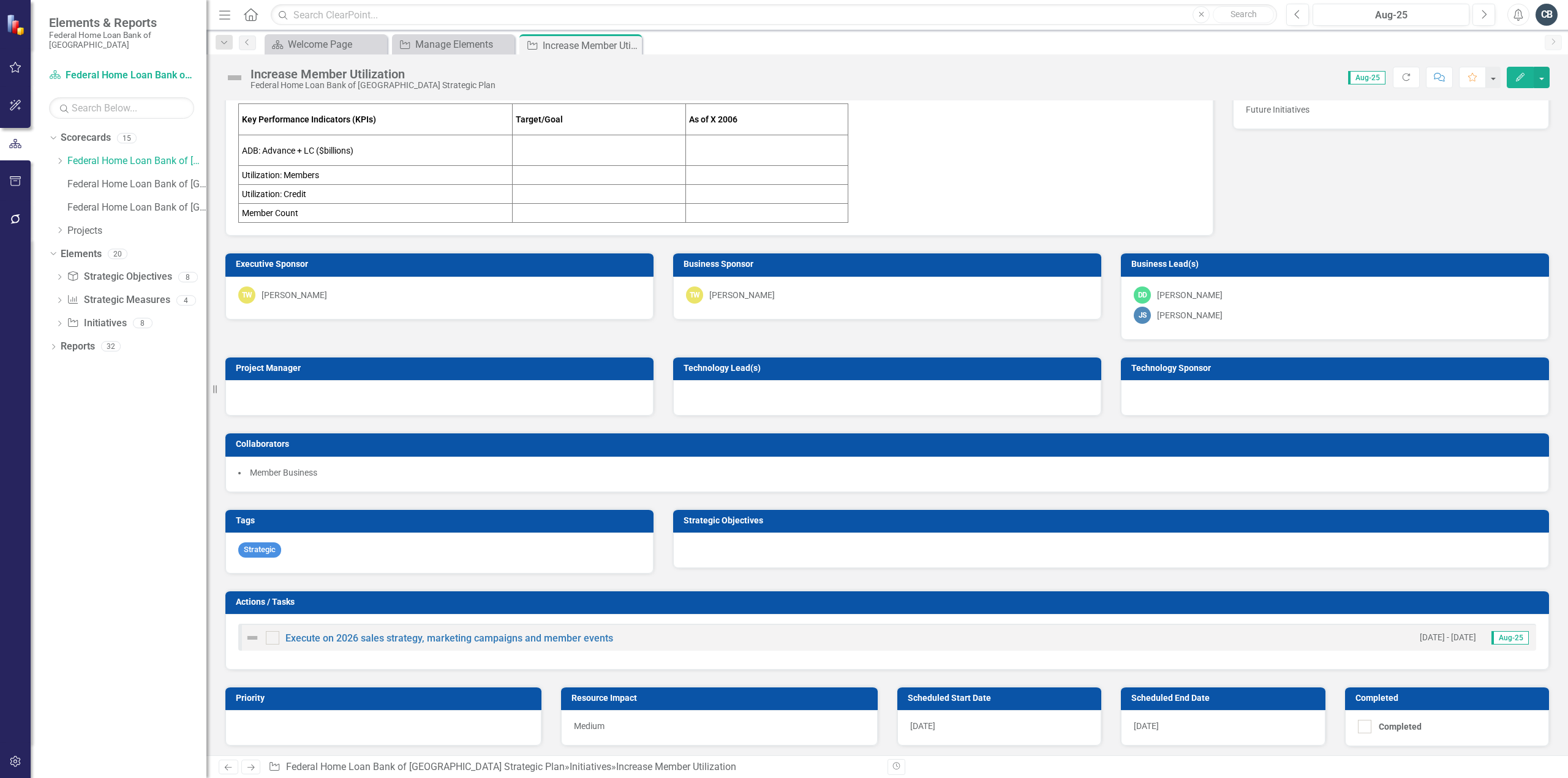
click at [829, 548] on div at bounding box center [1111, 551] width 876 height 36
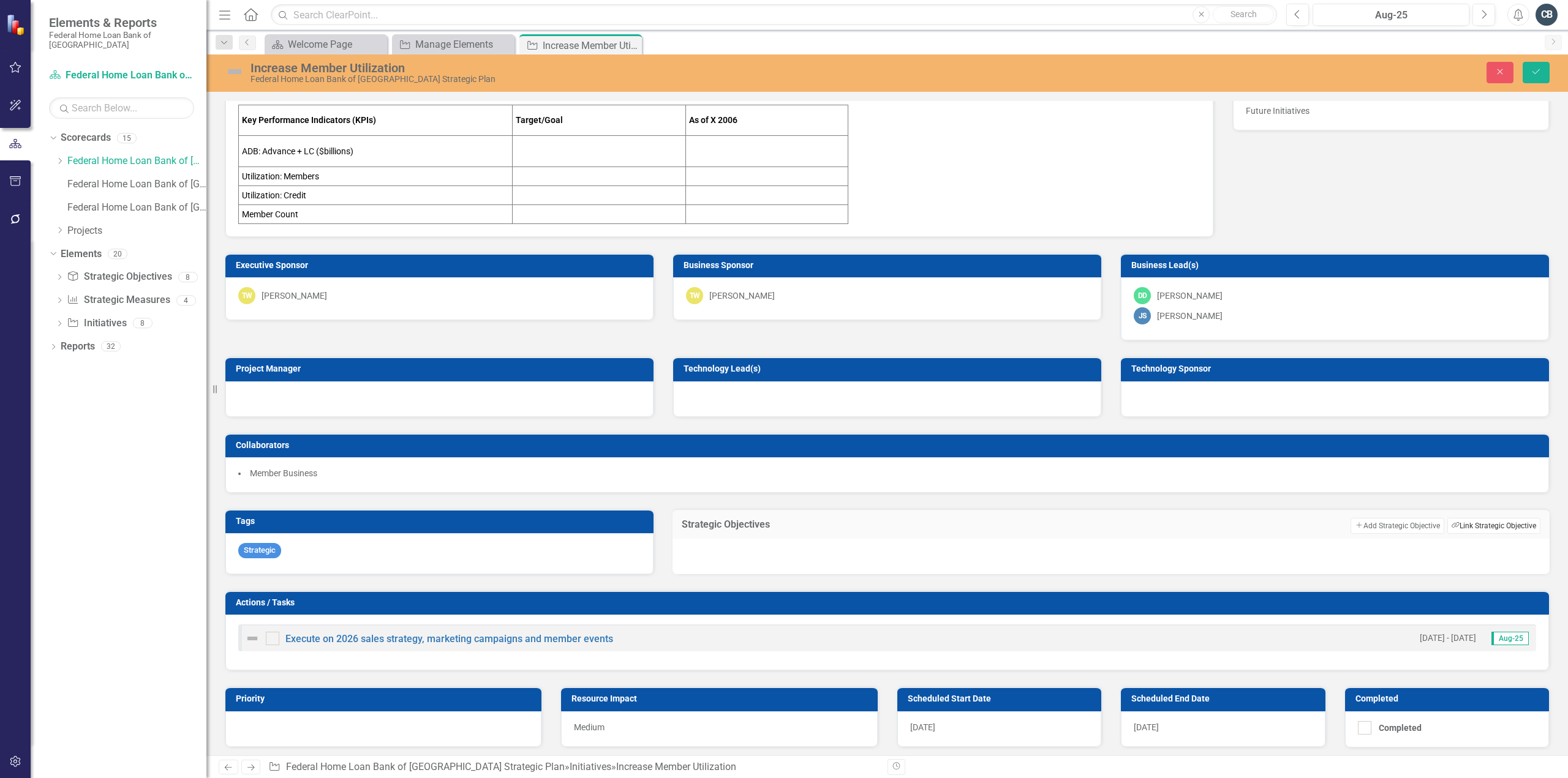
click at [1476, 522] on button "Link Tag Link Strategic Objective" at bounding box center [1494, 526] width 93 height 16
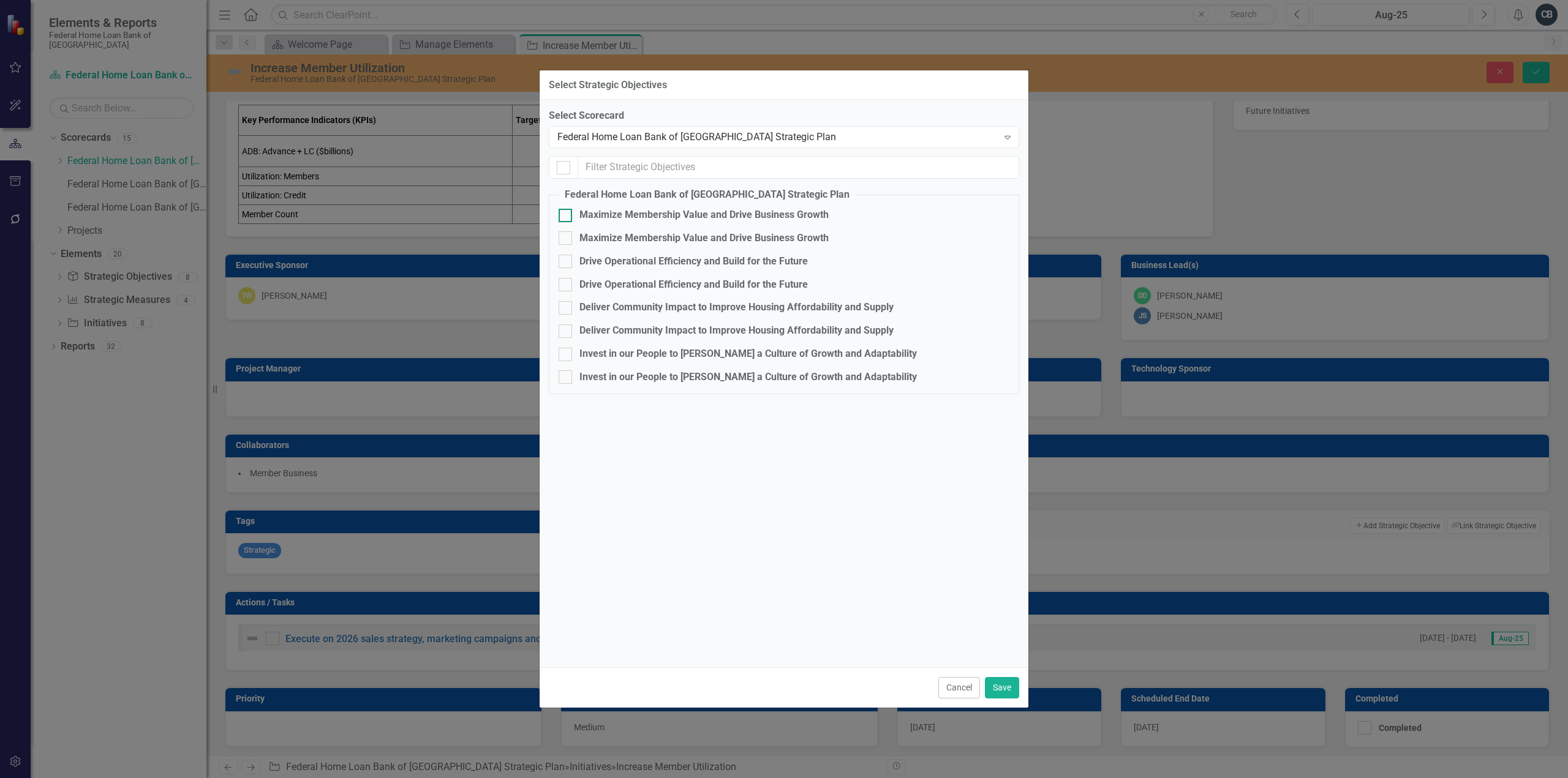
click at [568, 215] on div at bounding box center [565, 215] width 13 height 13
click at [566, 215] on input "Maximize Membership Value and Drive Business Growth" at bounding box center [562, 213] width 8 height 8
checkbox input "true"
click at [998, 691] on button "Save" at bounding box center [1002, 688] width 34 height 22
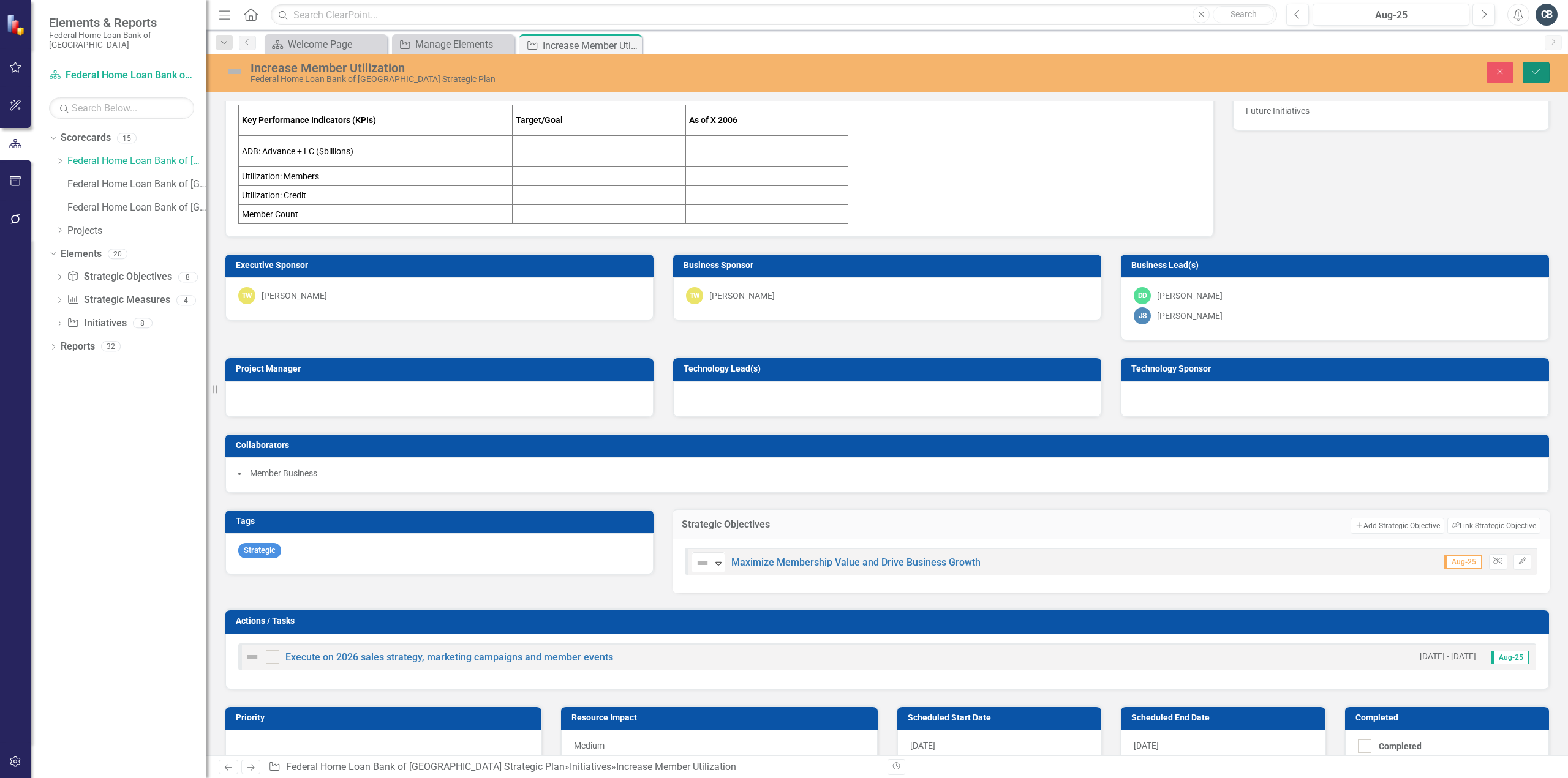
click at [1540, 72] on icon "Save" at bounding box center [1536, 72] width 11 height 9
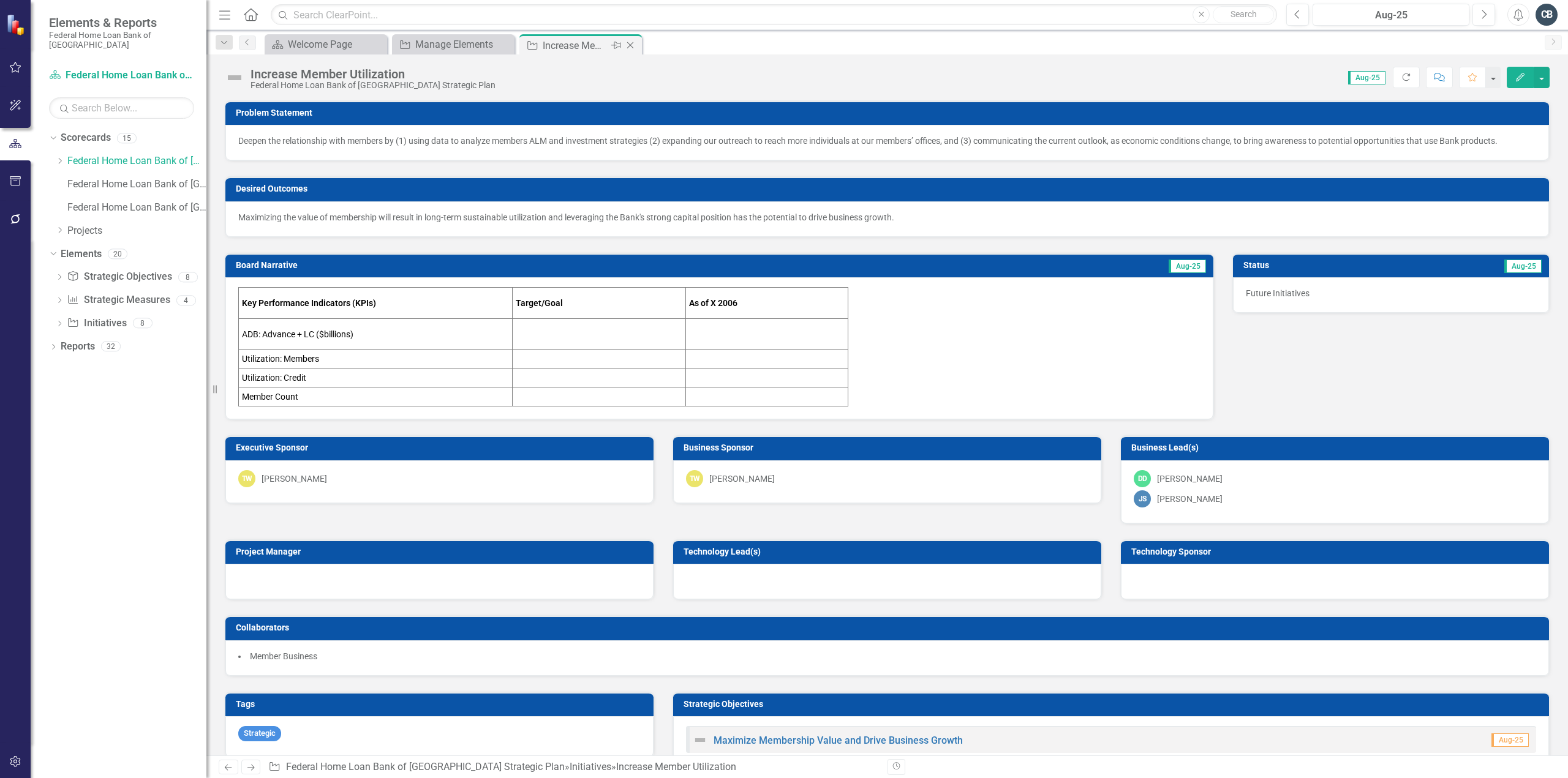
click at [631, 48] on icon "Close" at bounding box center [630, 45] width 13 height 10
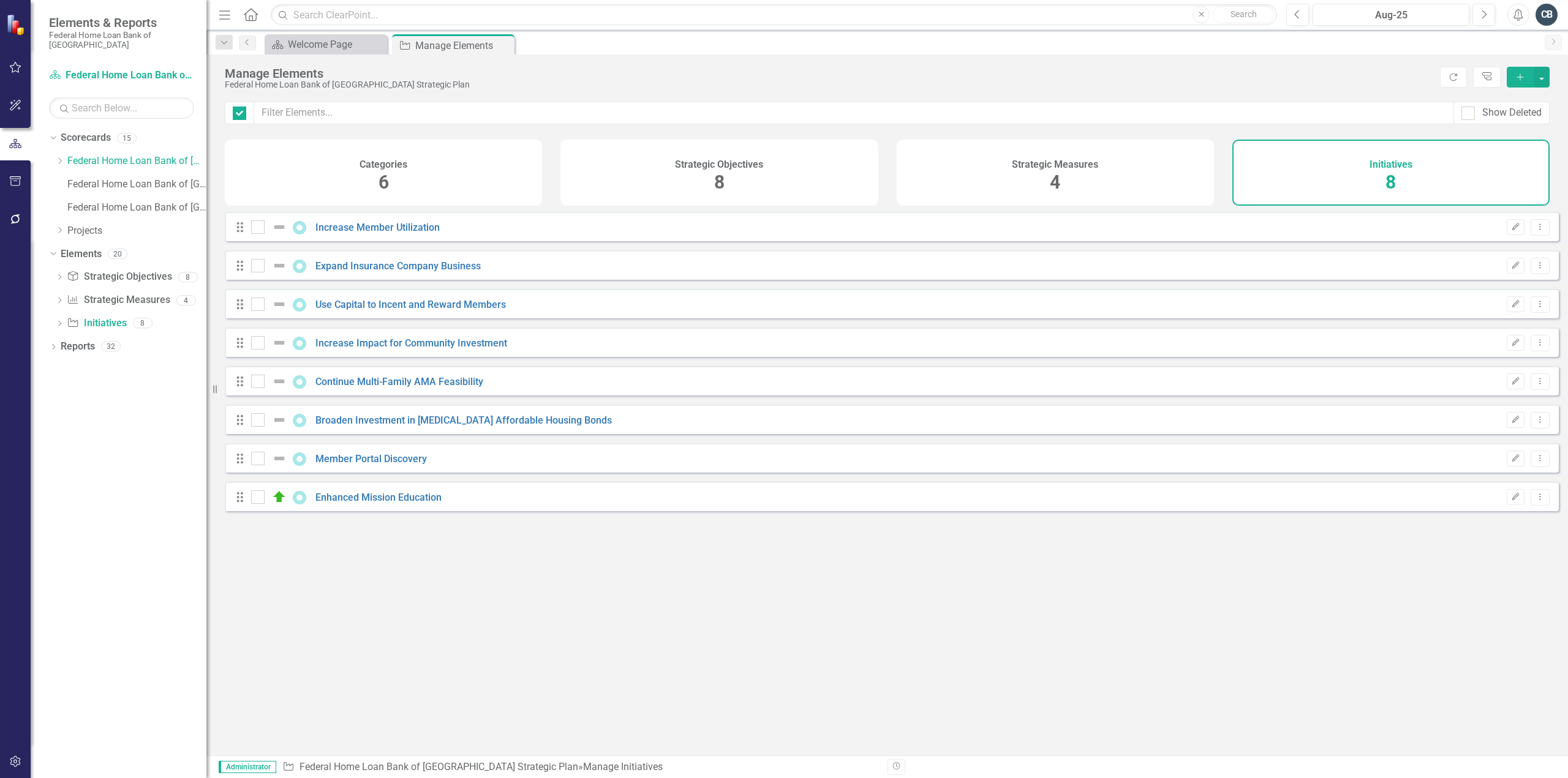
checkbox input "false"
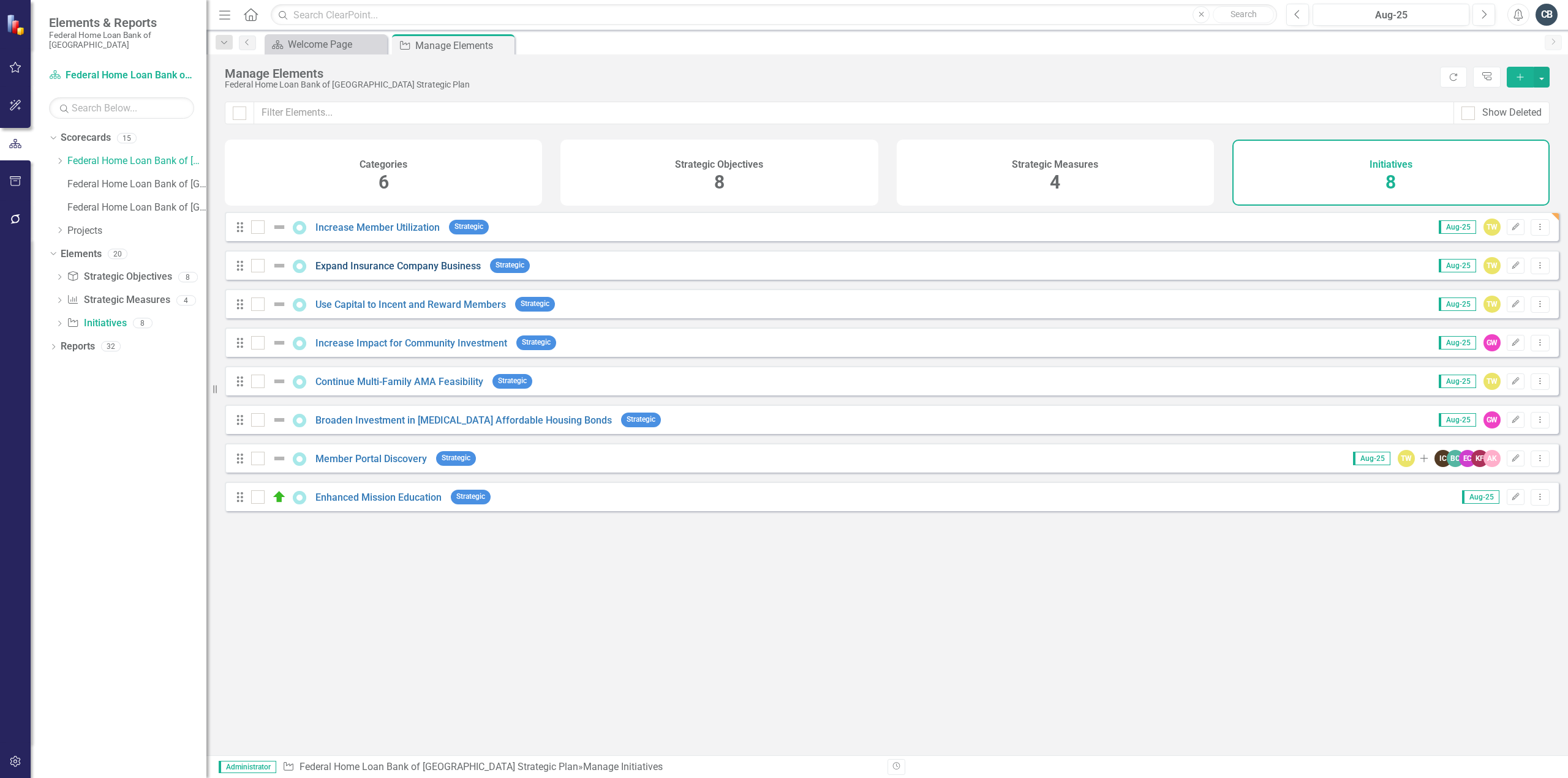
click at [395, 272] on link "Expand Insurance Company Business" at bounding box center [398, 266] width 165 height 12
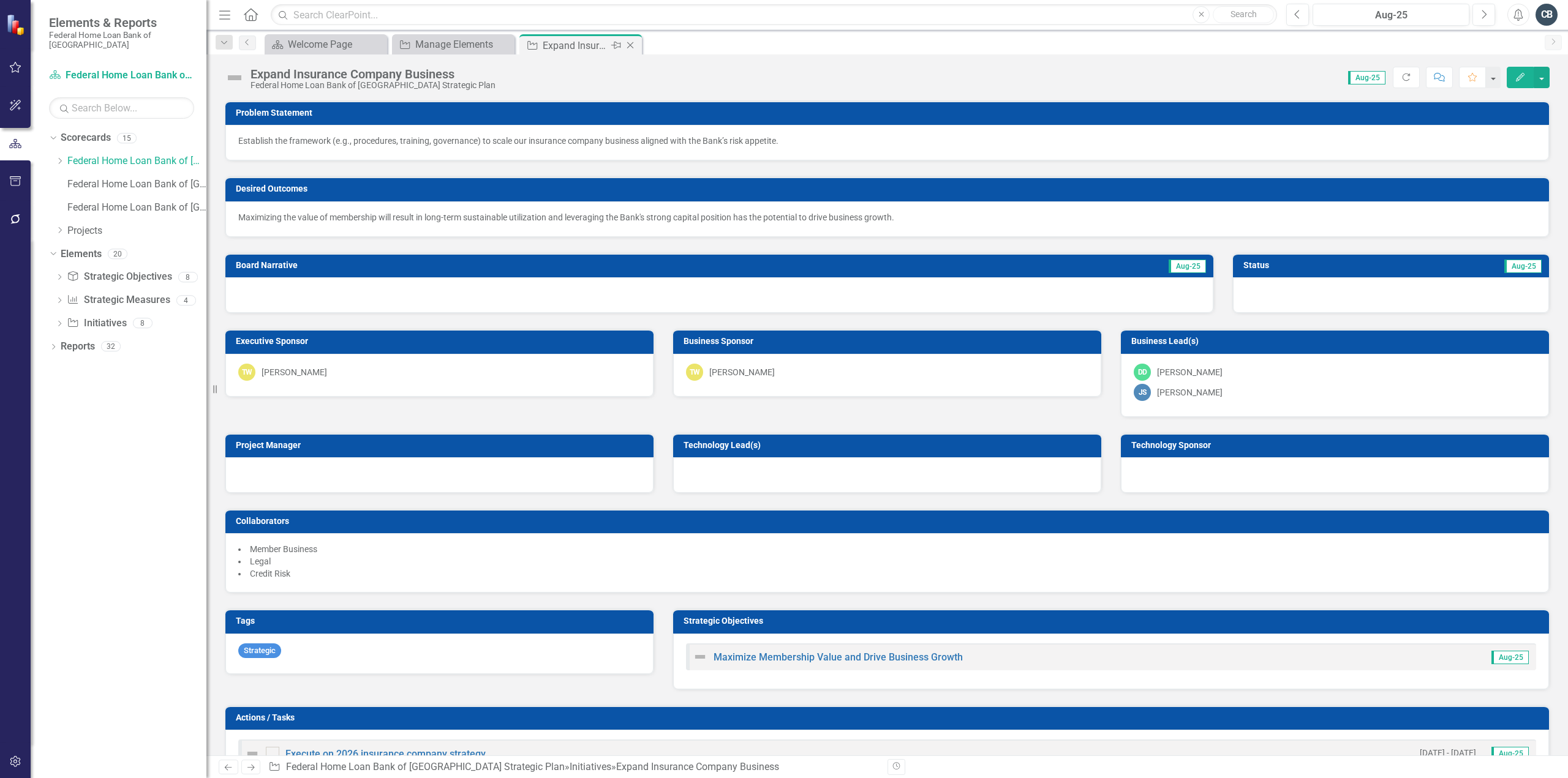
click at [630, 46] on icon "Close" at bounding box center [630, 45] width 13 height 10
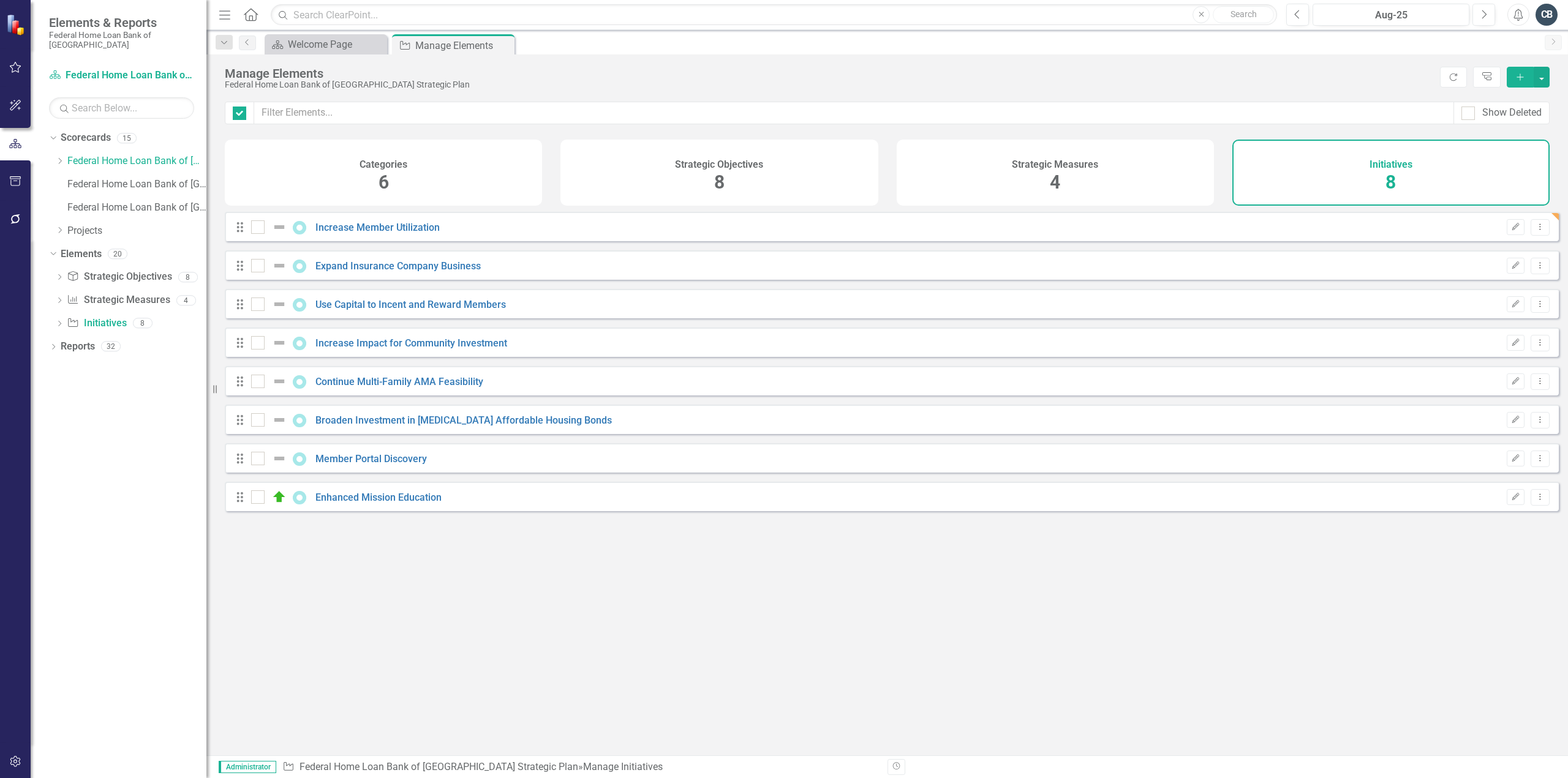
checkbox input "false"
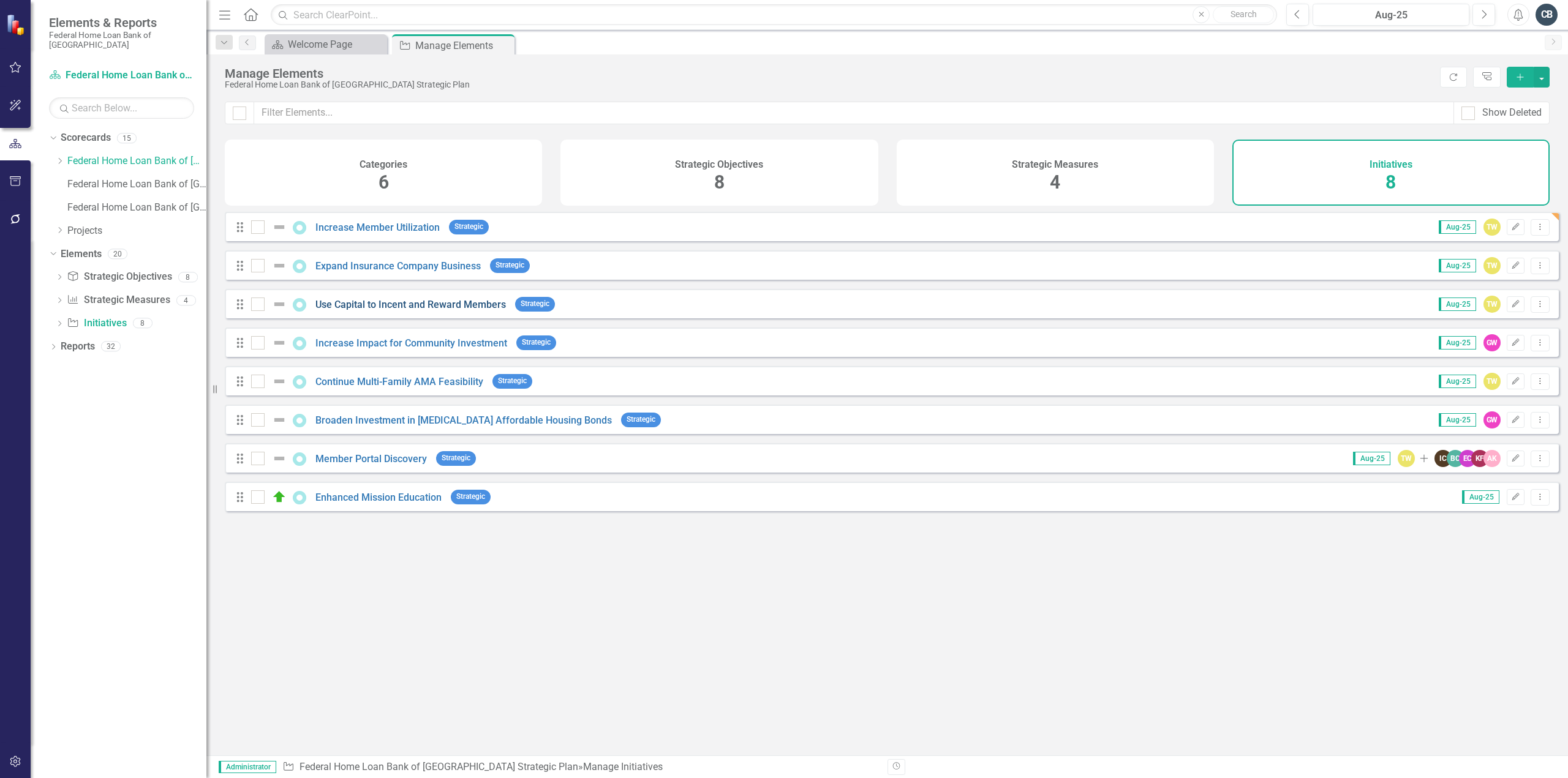
click at [433, 310] on link "Use Capital to Incent and Reward Members" at bounding box center [410, 304] width 190 height 12
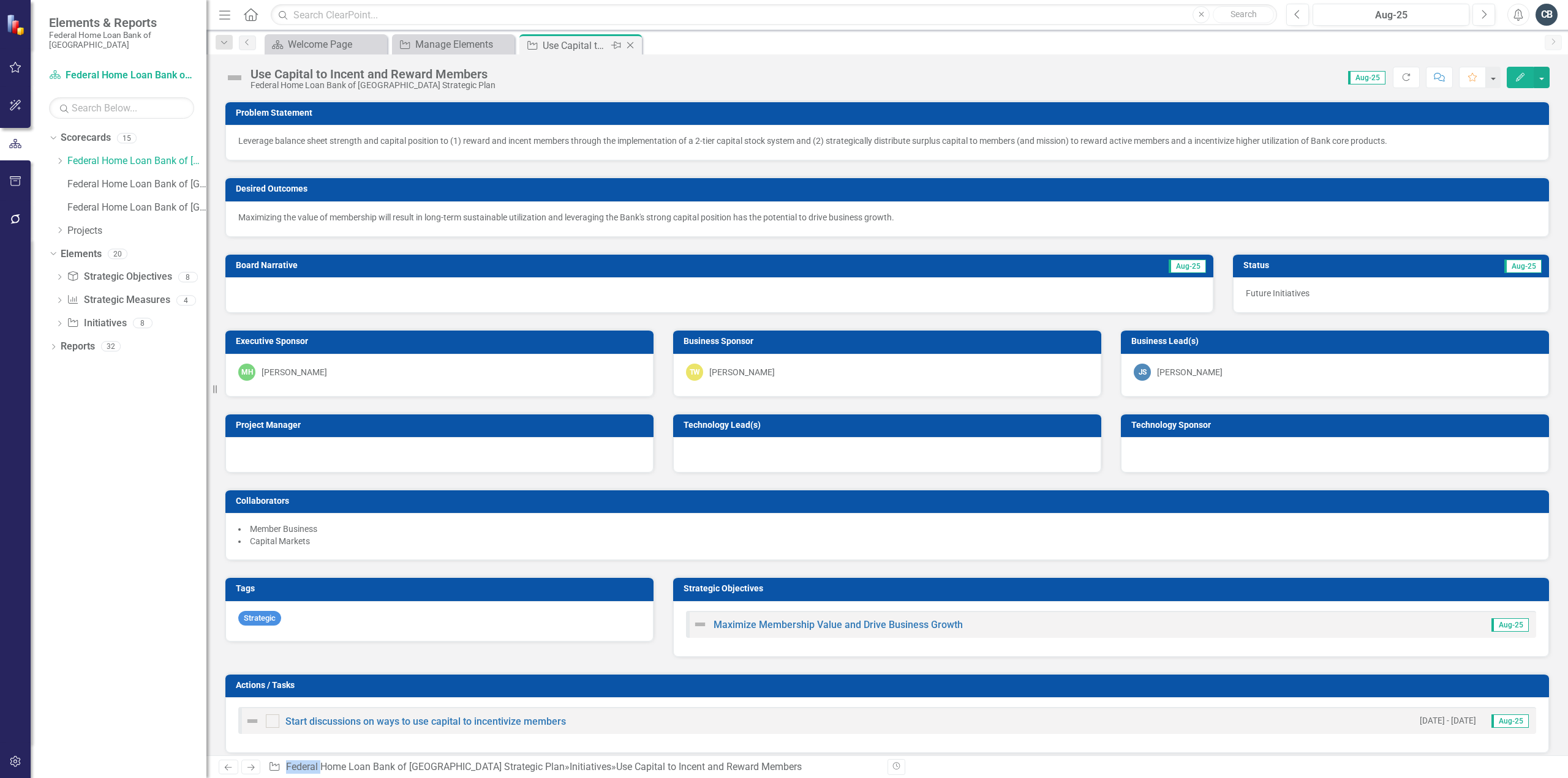
click at [629, 46] on icon at bounding box center [631, 46] width 7 height 7
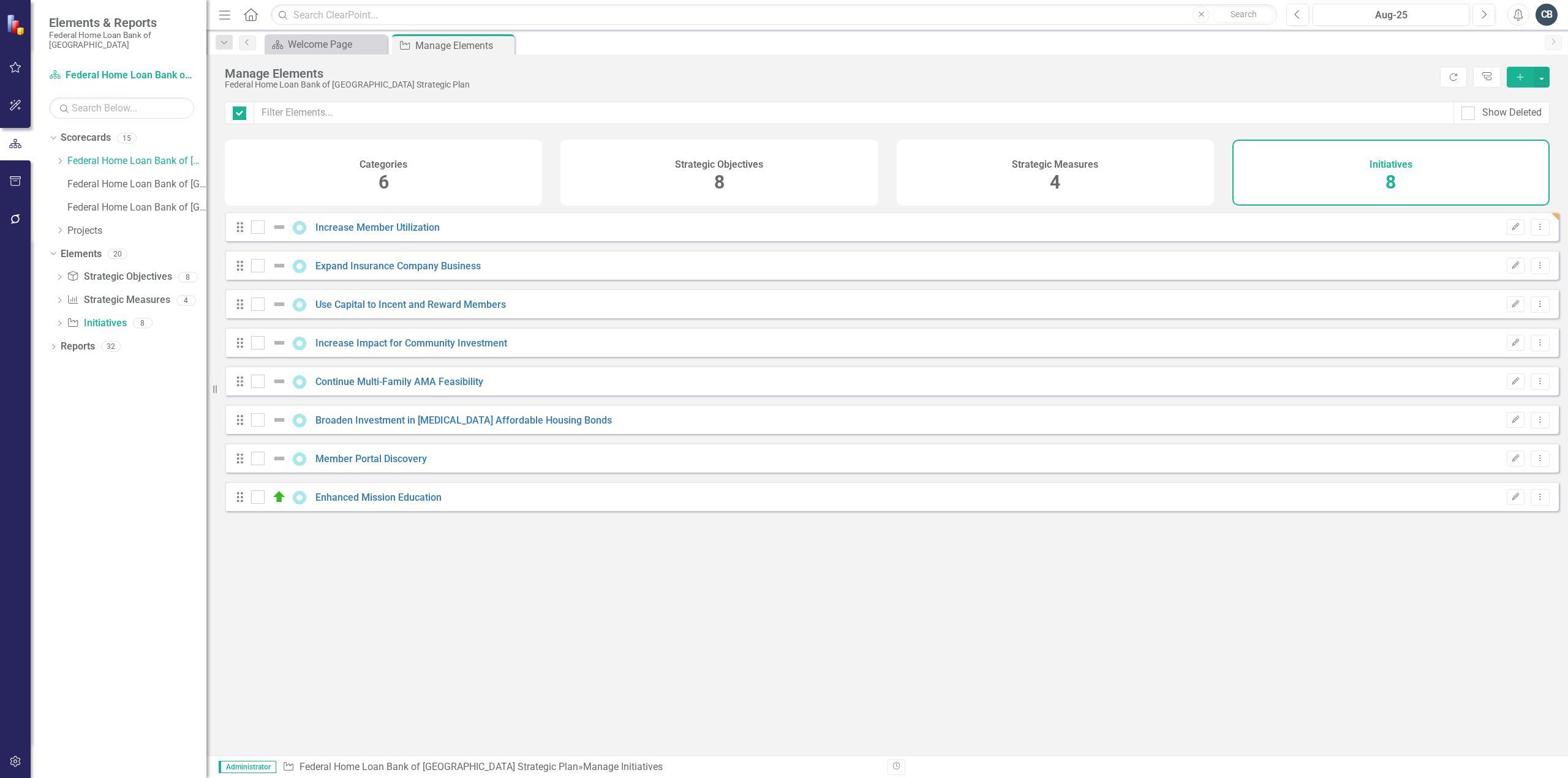
checkbox input "false"
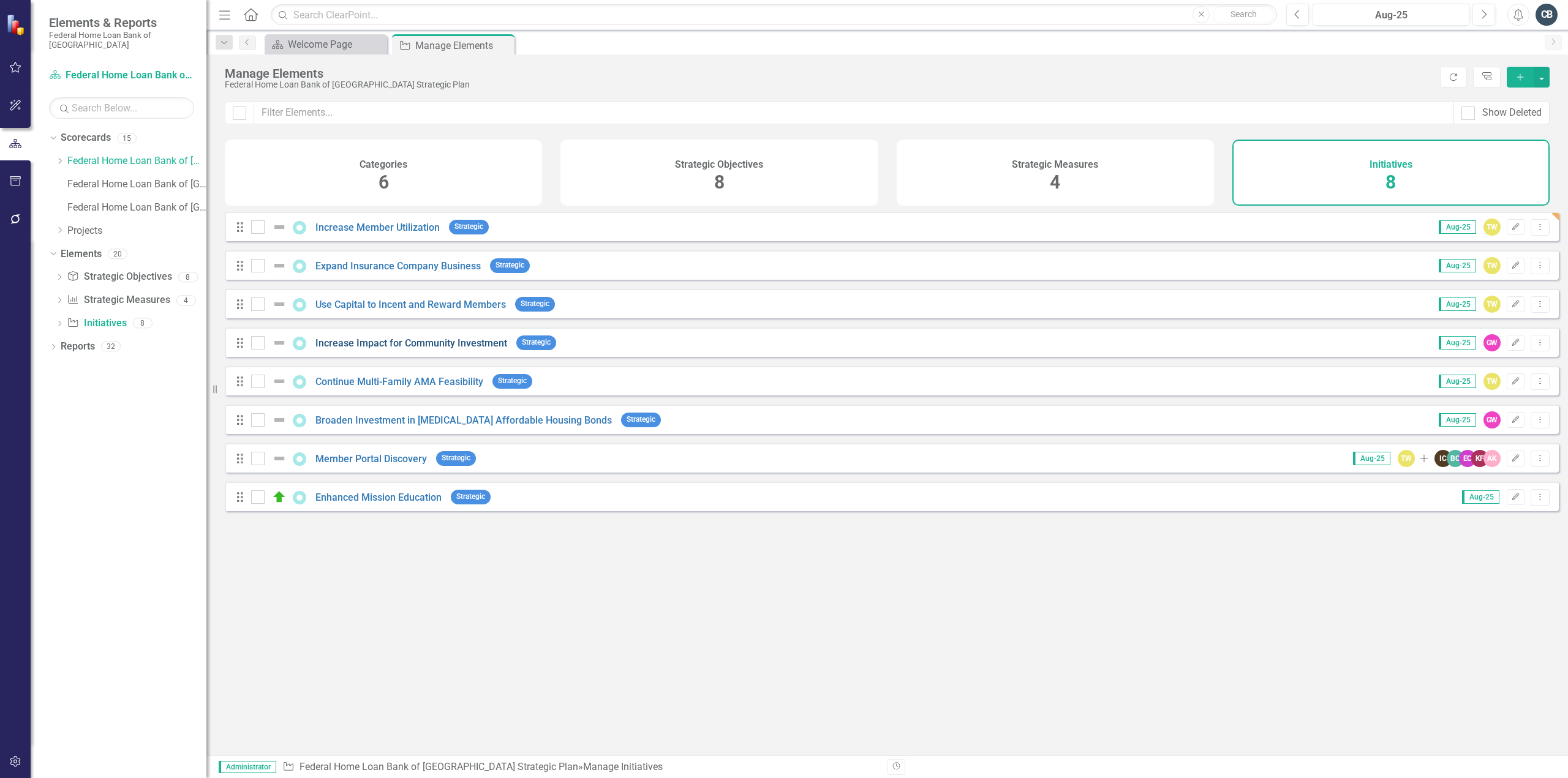
click at [439, 349] on link "Increase Impact for Community Investment" at bounding box center [411, 343] width 192 height 12
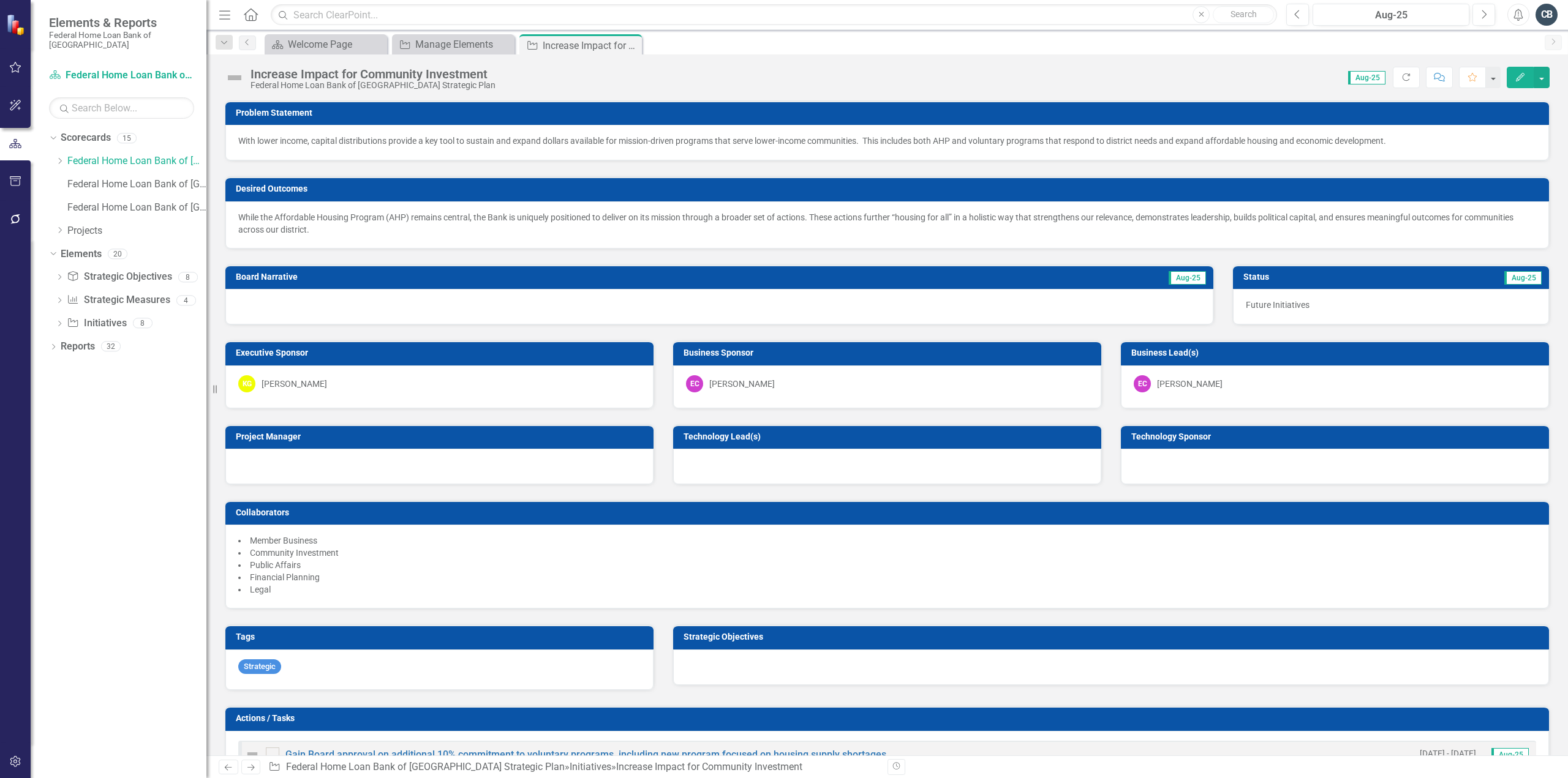
click at [1372, 667] on div at bounding box center [1111, 668] width 876 height 36
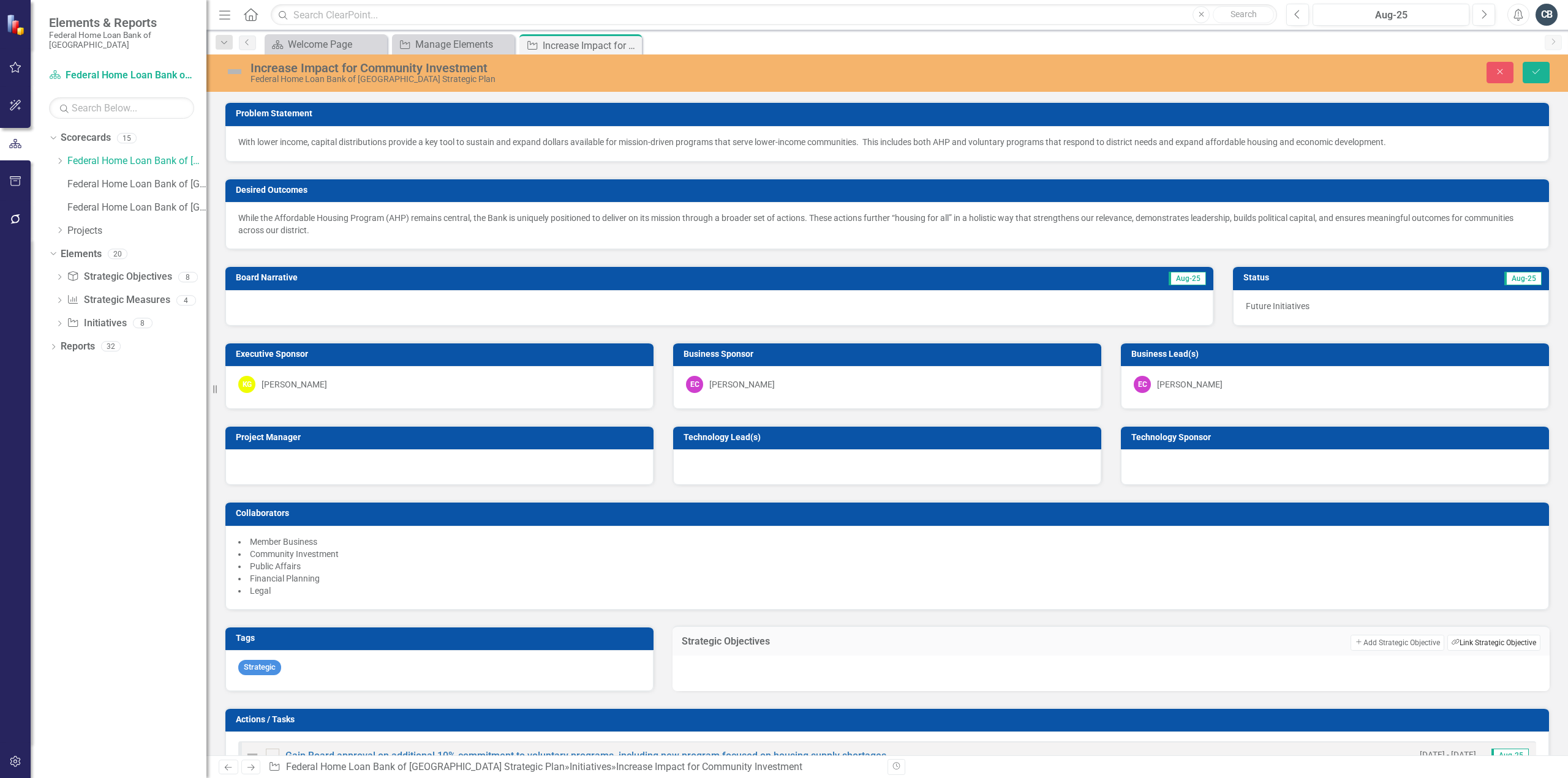
click at [1467, 636] on button "Link Tag Link Strategic Objective" at bounding box center [1494, 643] width 93 height 16
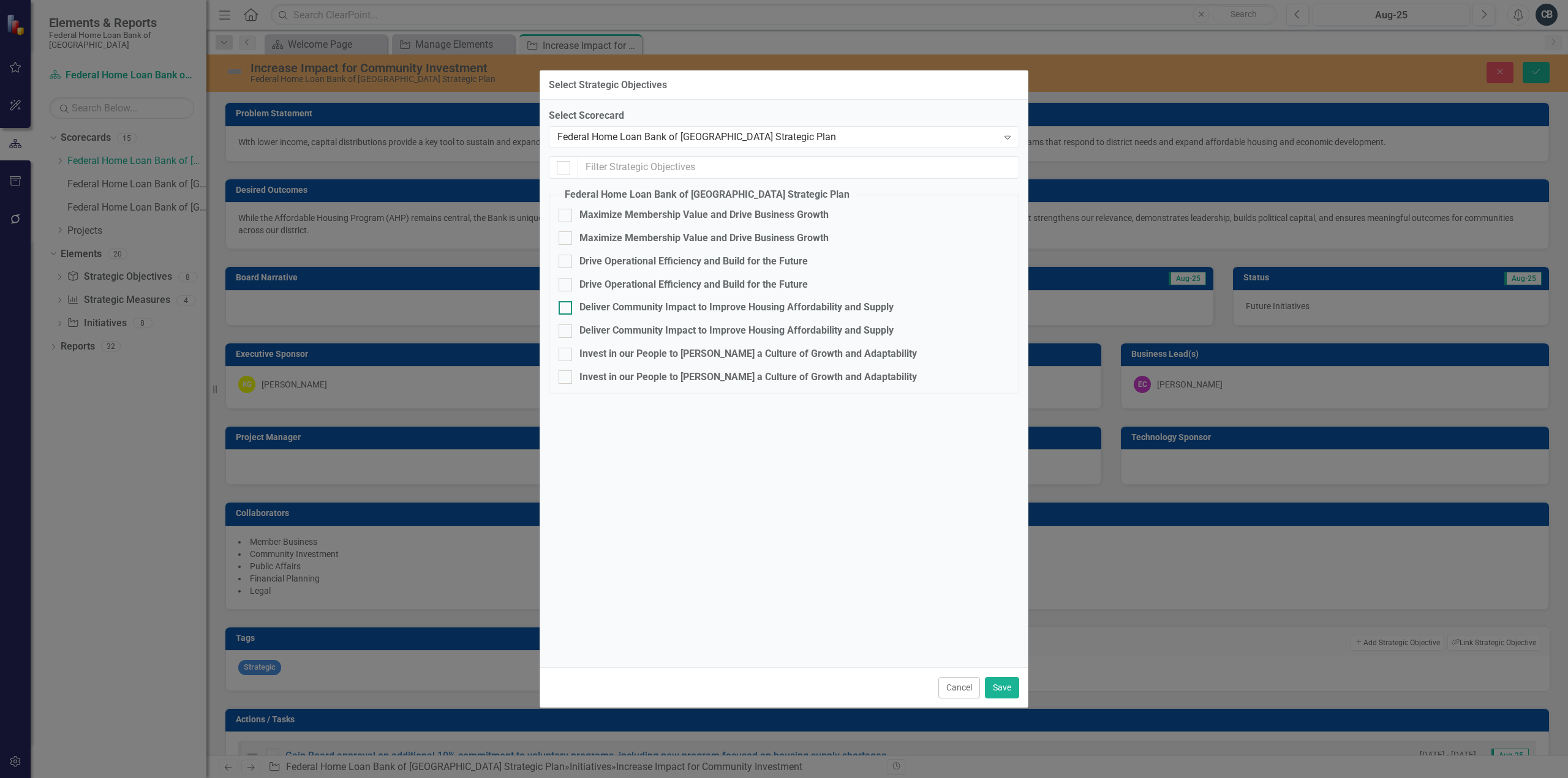
click at [567, 307] on div at bounding box center [565, 308] width 13 height 13
click at [566, 307] on input "Deliver Community Impact to Improve Housing Affordability and Supply" at bounding box center [562, 305] width 8 height 8
checkbox input "true"
click at [1000, 686] on button "Save" at bounding box center [1002, 688] width 34 height 22
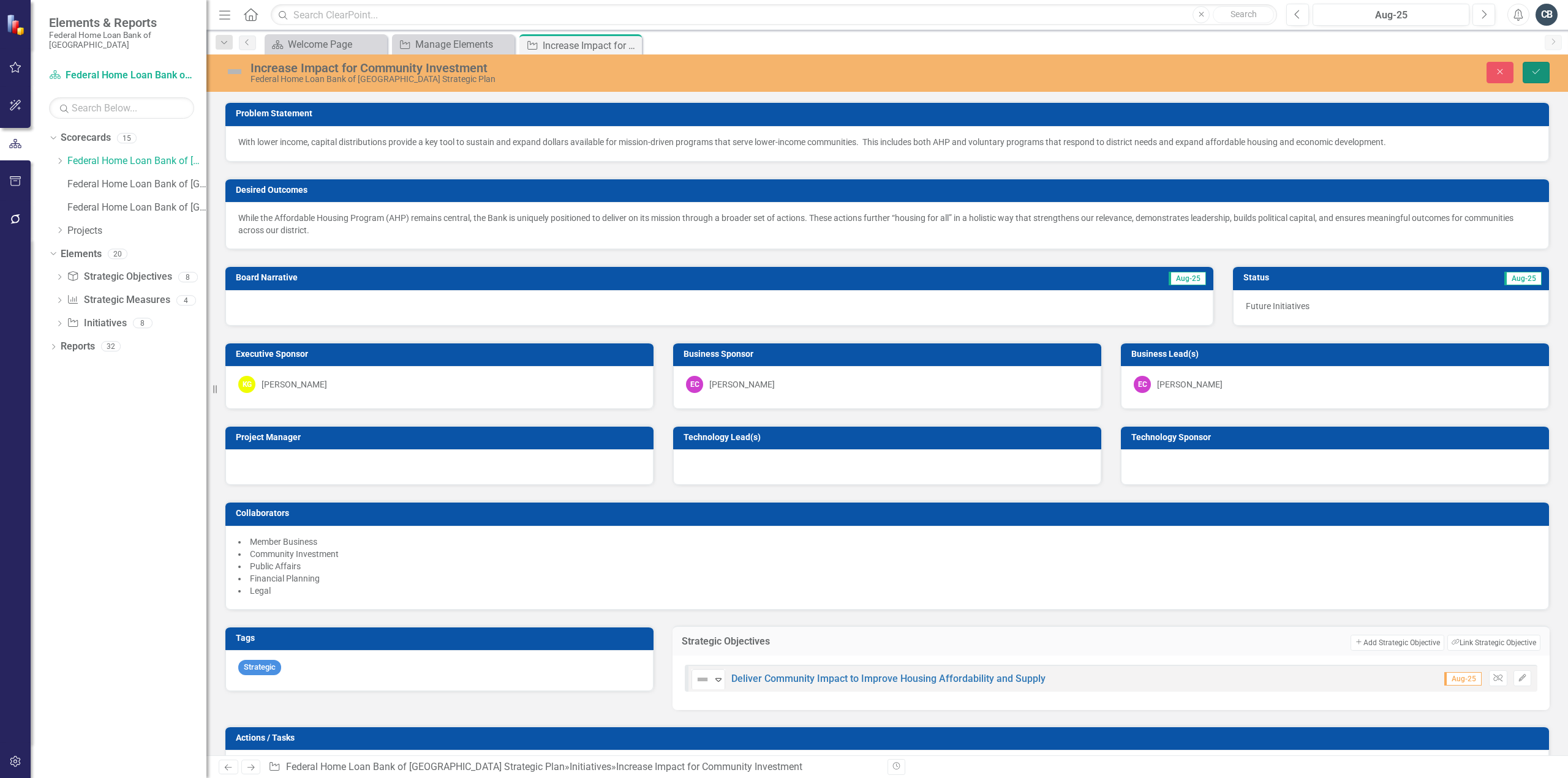
click at [1537, 74] on icon "Save" at bounding box center [1536, 72] width 11 height 9
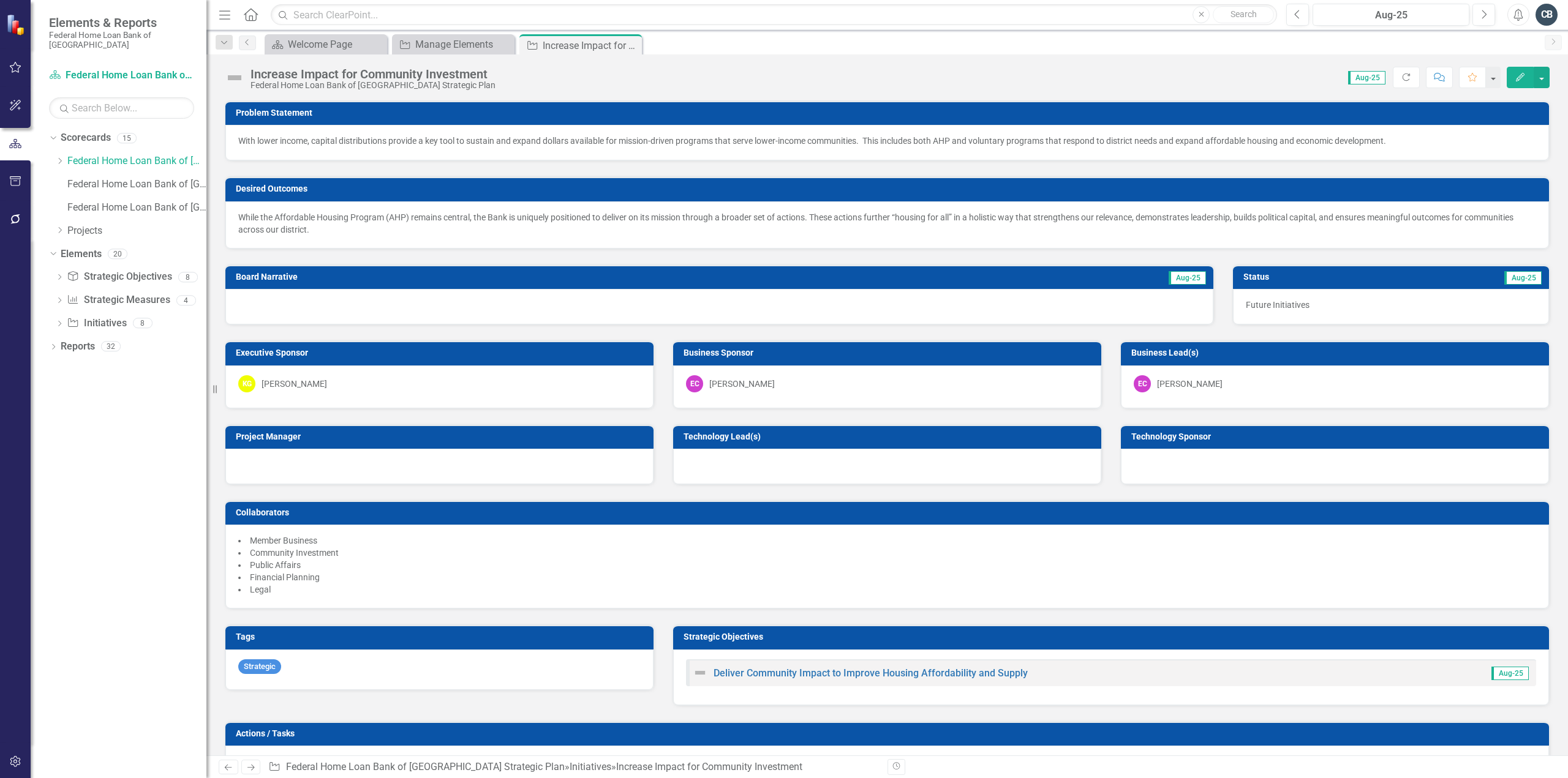
click at [0, 0] on icon "Close" at bounding box center [0, 0] width 0 height 0
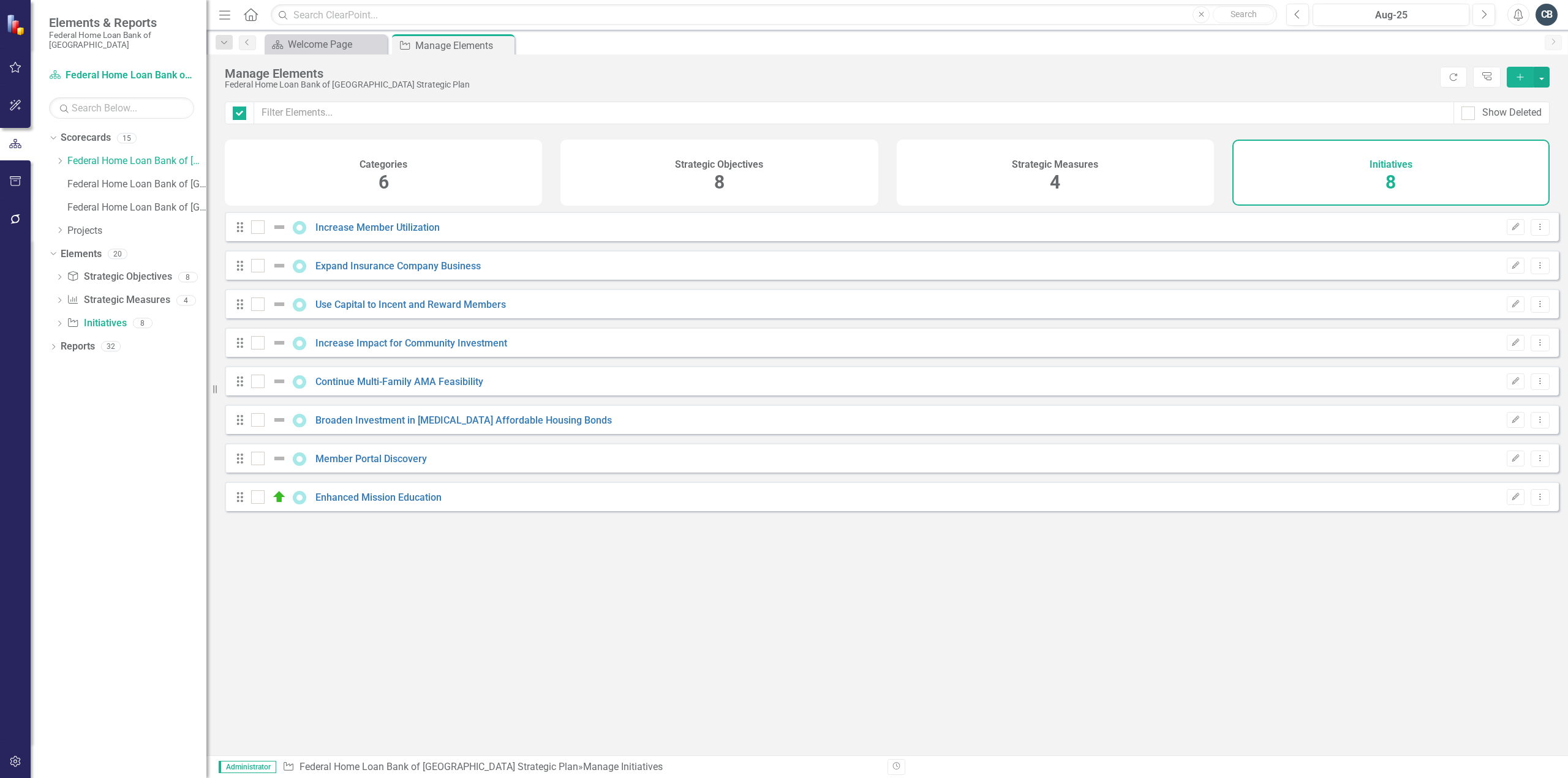
checkbox input "false"
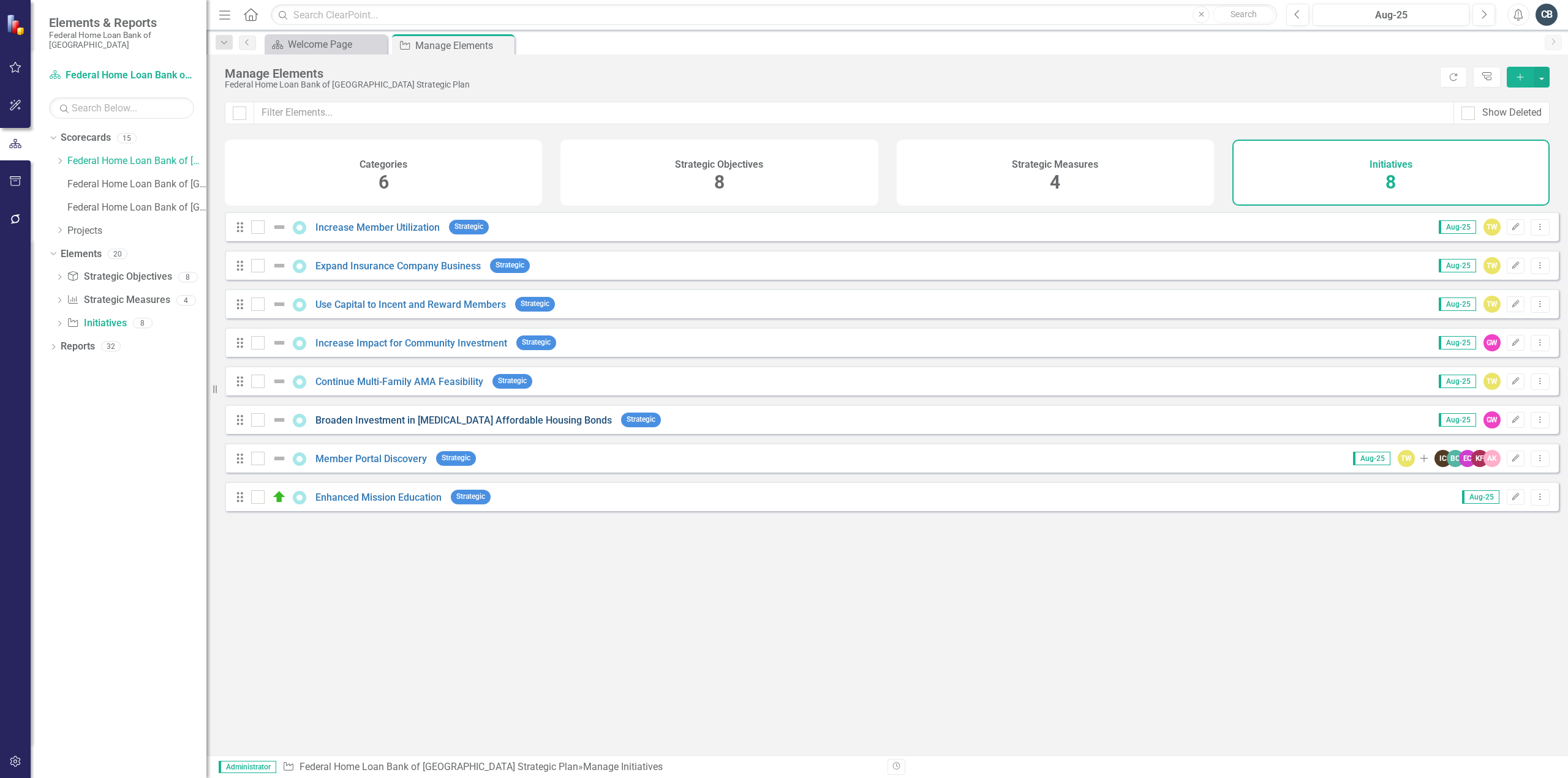
click at [487, 426] on link "Broaden Investment in [MEDICAL_DATA] Affordable Housing Bonds" at bounding box center [463, 420] width 296 height 12
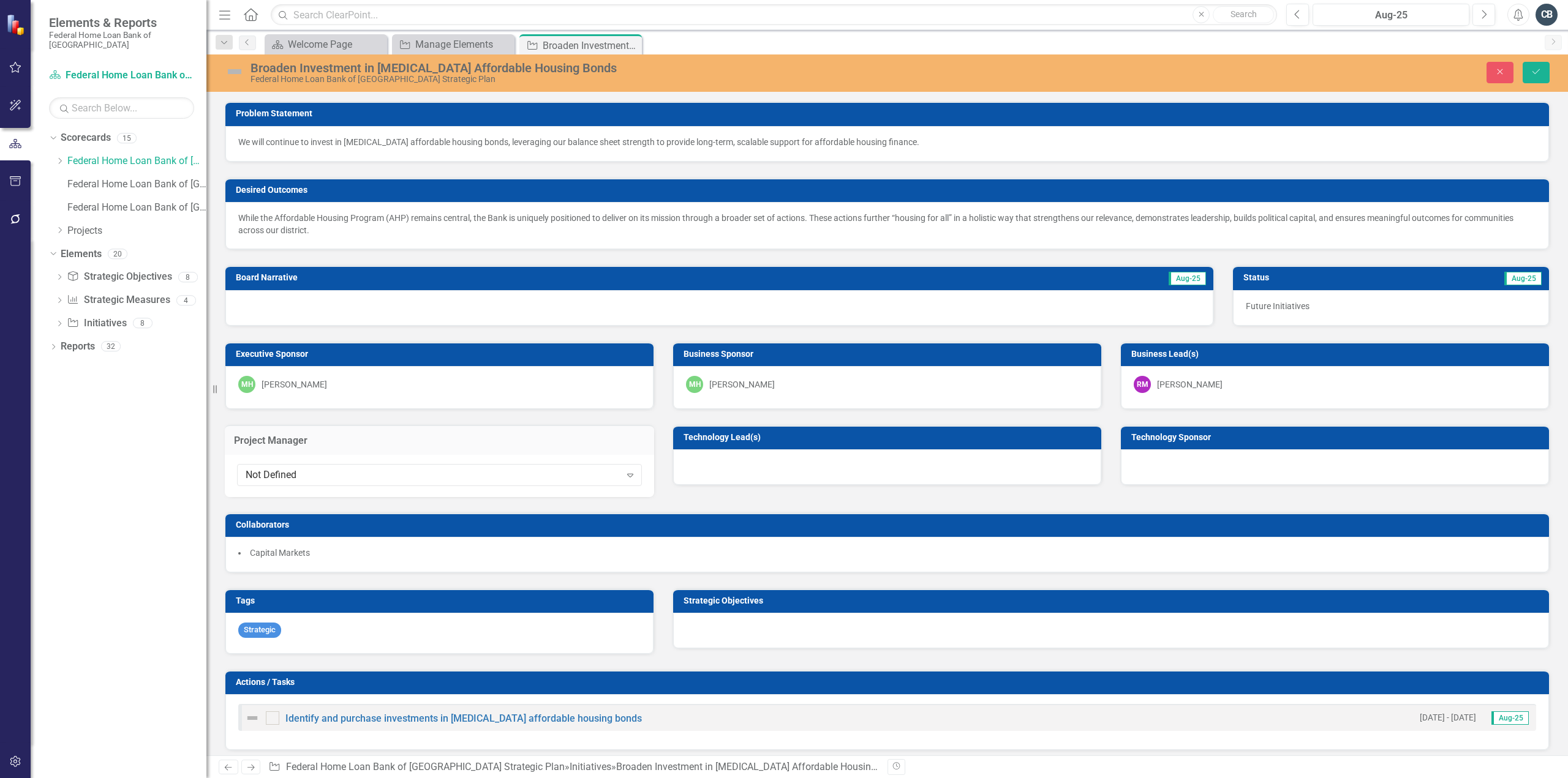
click at [1000, 633] on div at bounding box center [1111, 631] width 876 height 36
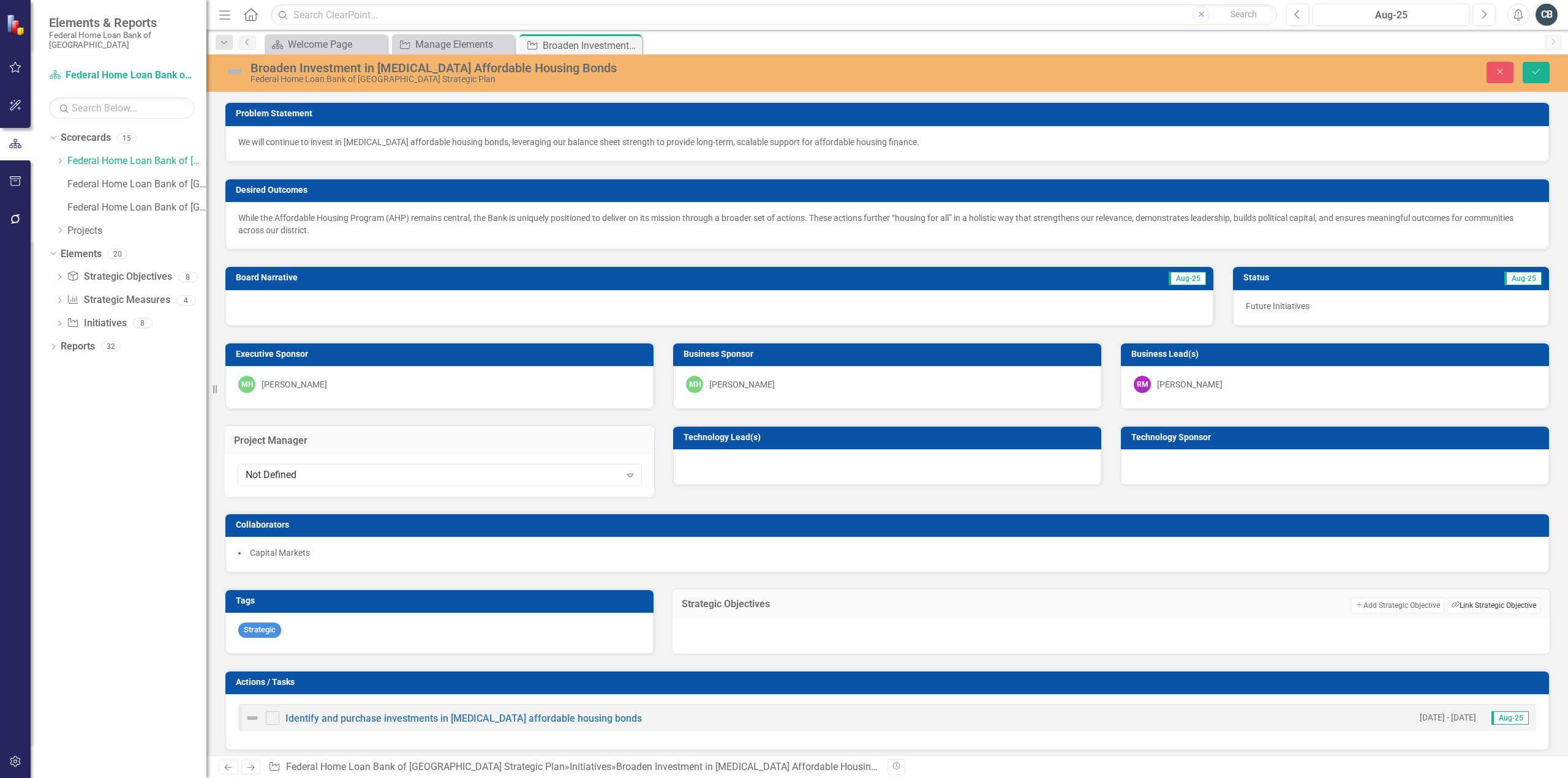
click at [1488, 603] on button "Link Tag Link Strategic Objective" at bounding box center [1494, 606] width 93 height 16
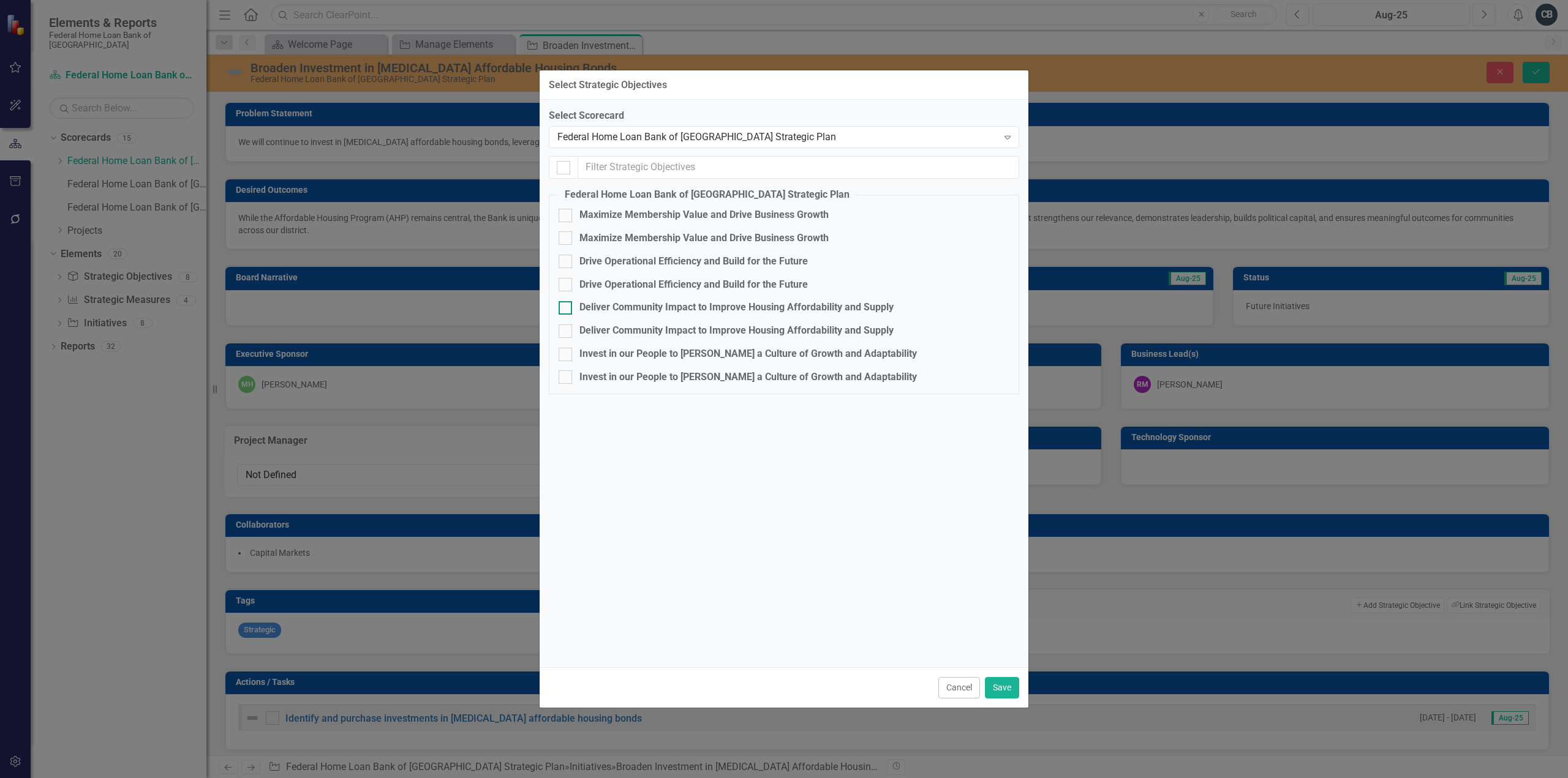
click at [562, 308] on input "Deliver Community Impact to Improve Housing Affordability and Supply" at bounding box center [562, 305] width 8 height 8
checkbox input "true"
click at [1003, 686] on button "Save" at bounding box center [1002, 688] width 34 height 22
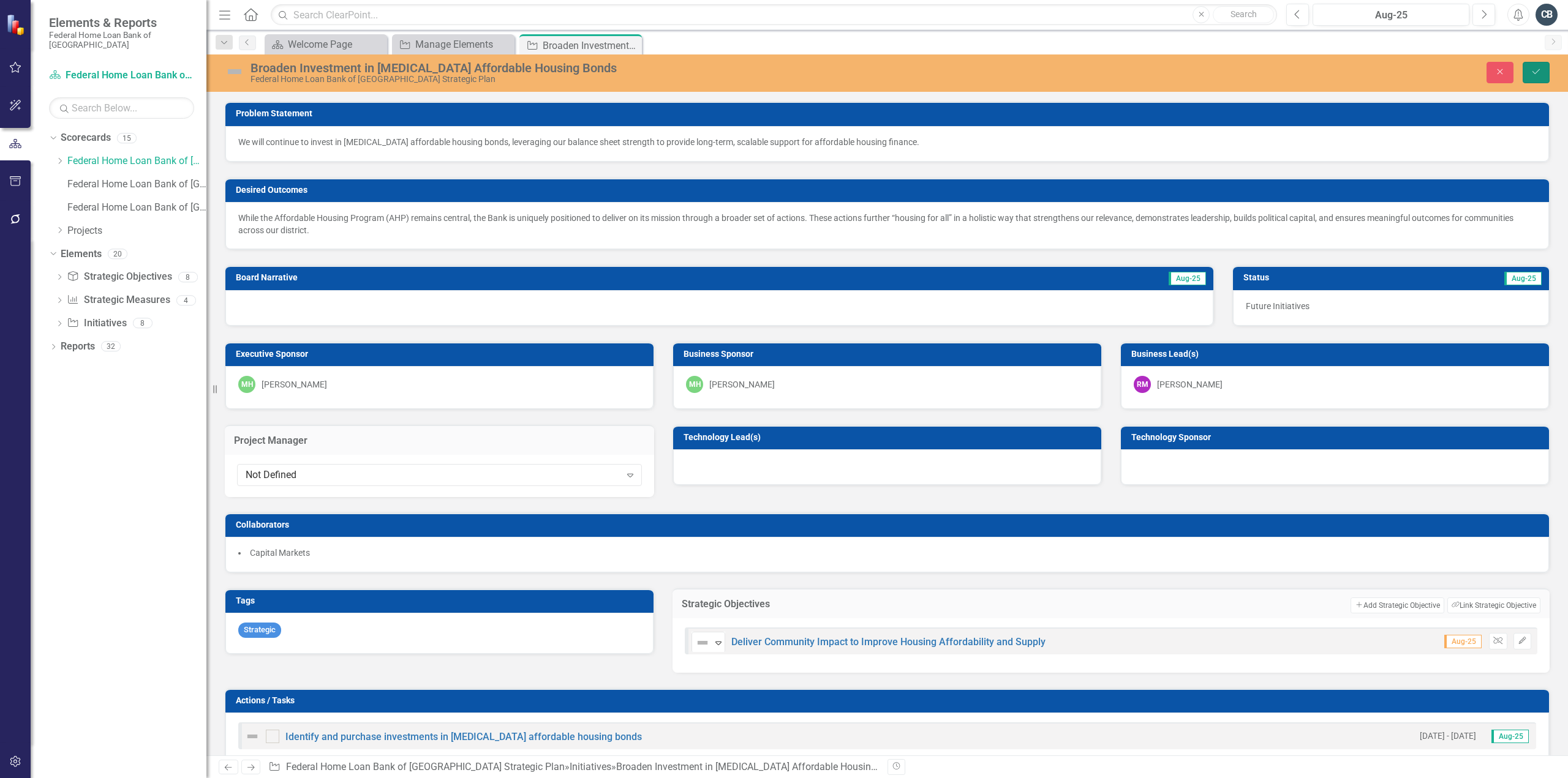
click at [1535, 72] on icon "Save" at bounding box center [1536, 72] width 11 height 9
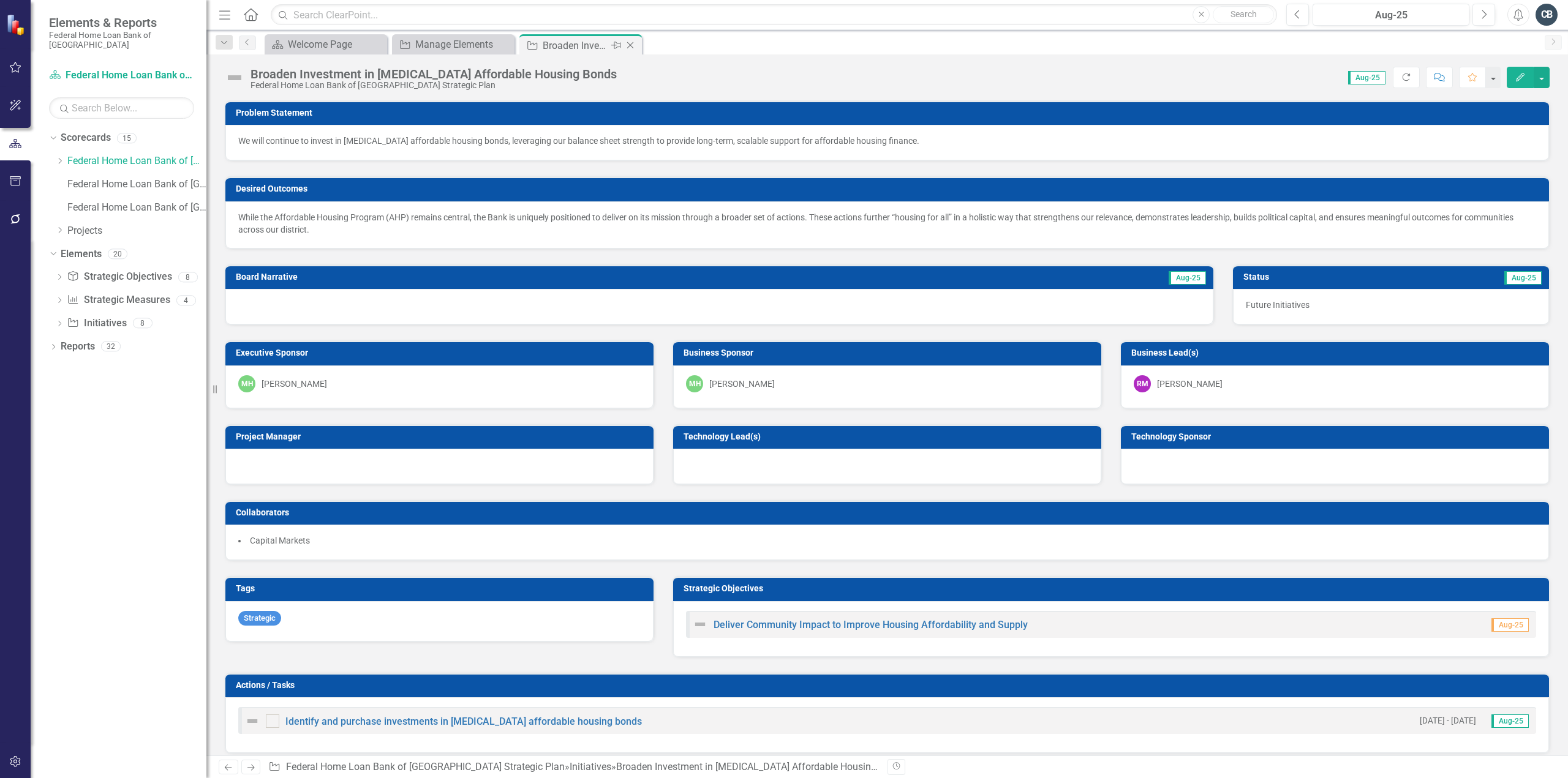
click at [630, 46] on icon at bounding box center [631, 46] width 7 height 7
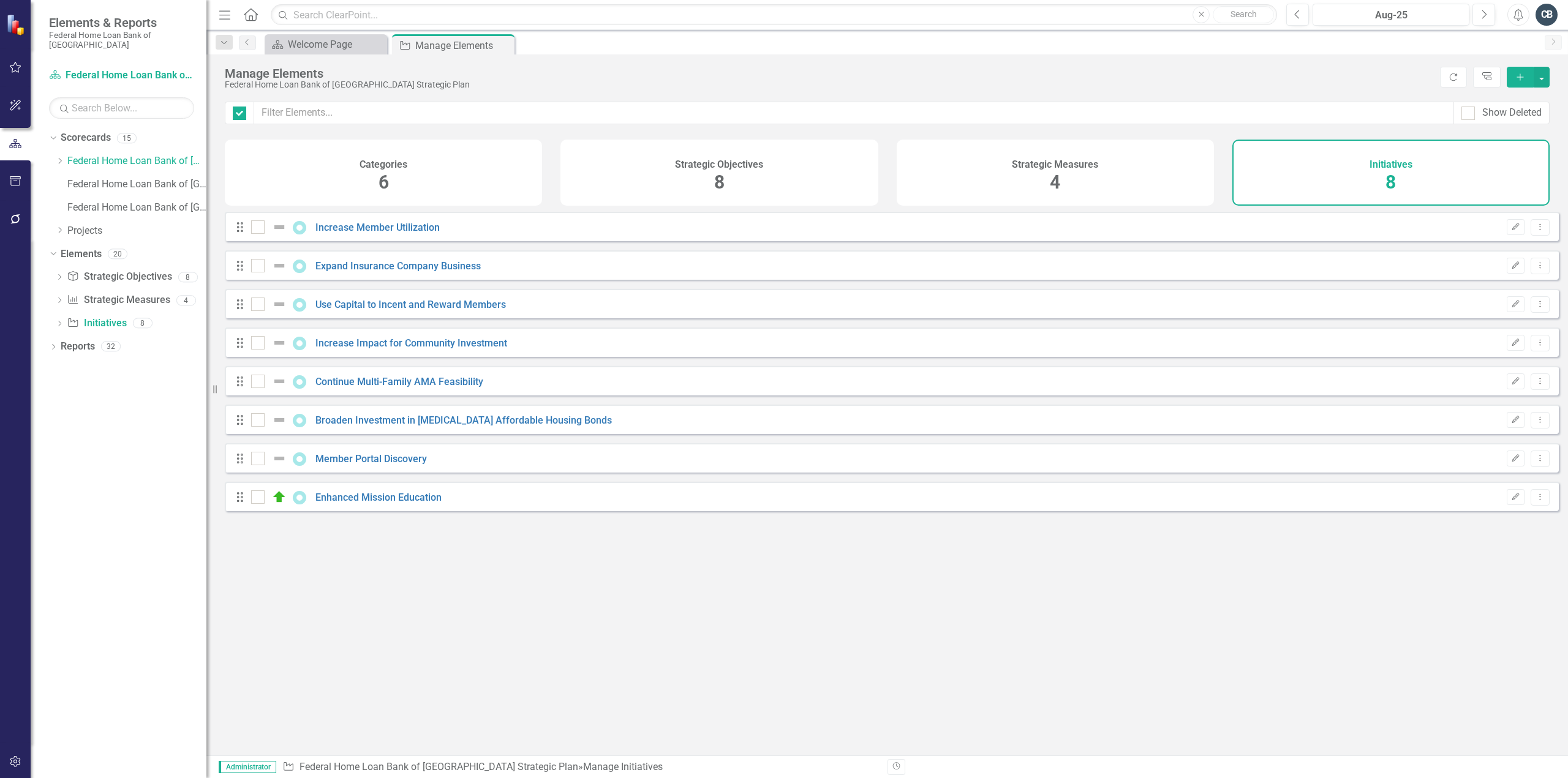
checkbox input "false"
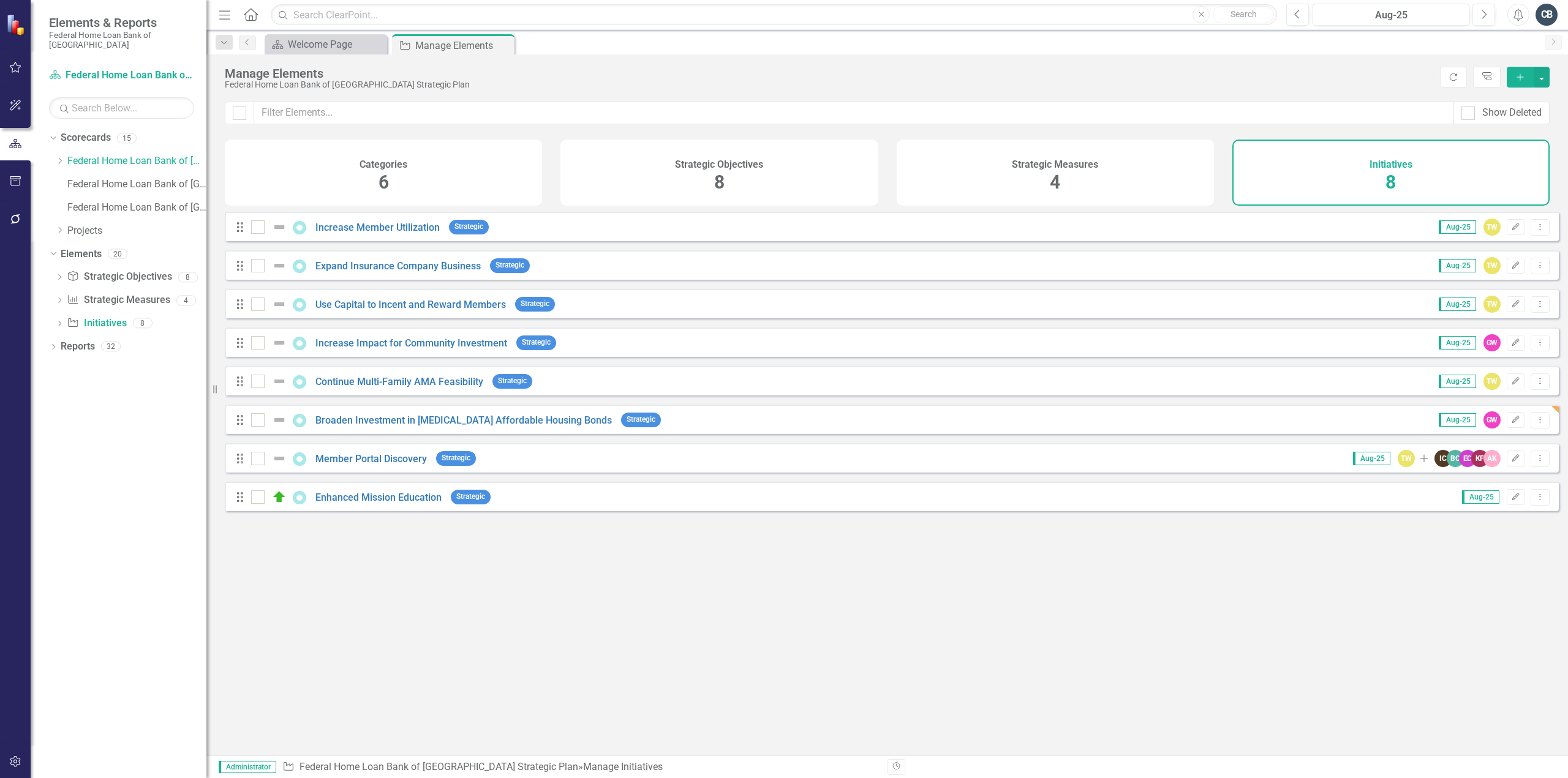
click at [676, 653] on div "Looks like you don't have any Initiatives set up yet. Why don't you add an Init…" at bounding box center [891, 468] width 1334 height 513
drag, startPoint x: 254, startPoint y: 431, endPoint x: 263, endPoint y: 432, distance: 9.1
click at [254, 427] on div at bounding box center [258, 420] width 13 height 13
click at [254, 422] on input "checkbox" at bounding box center [255, 417] width 8 height 8
click at [1535, 424] on icon "Dropdown Menu" at bounding box center [1540, 419] width 11 height 8
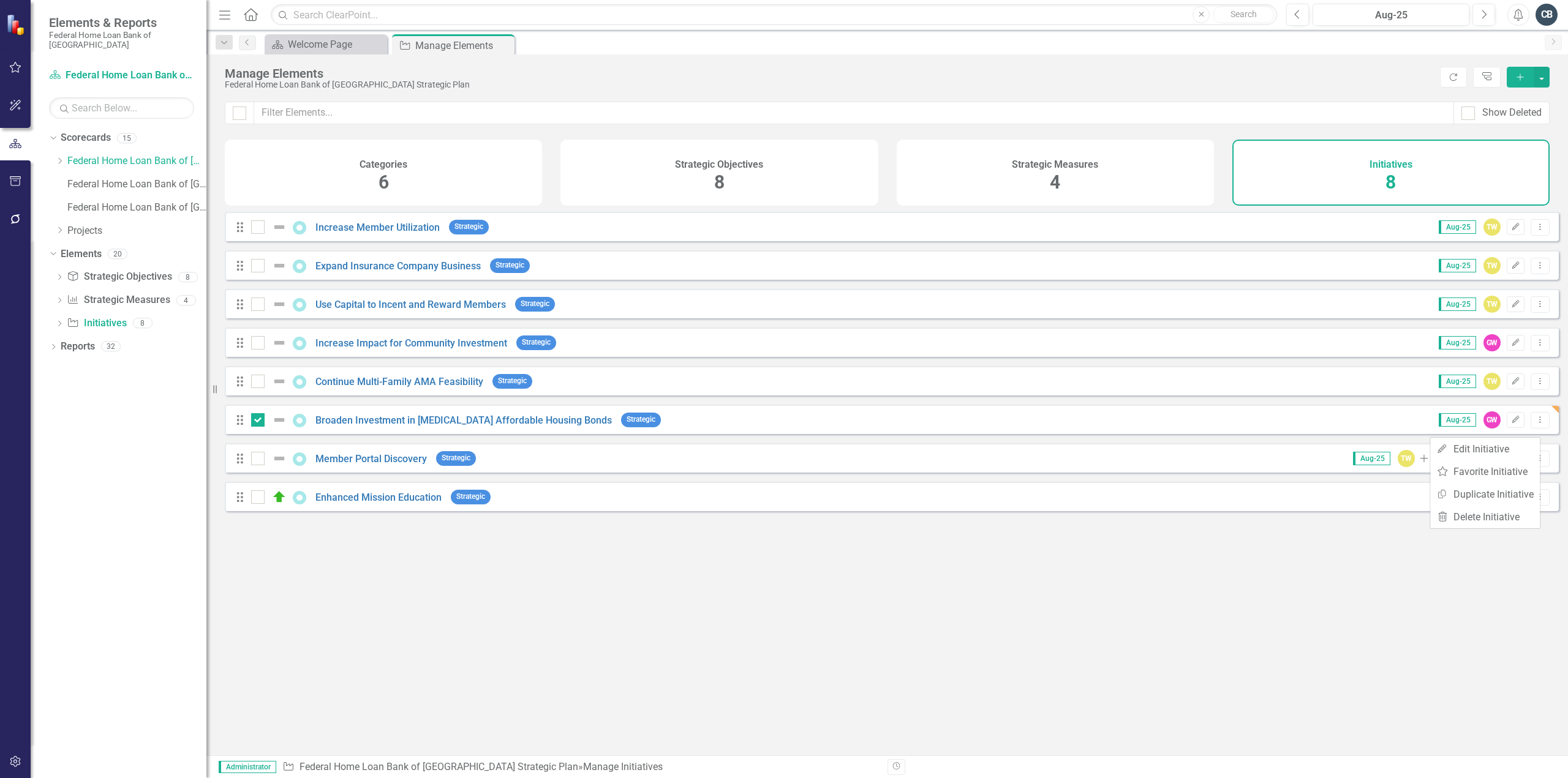
click at [991, 618] on div "Looks like you don't have any Initiatives set up yet. Why don't you add an Init…" at bounding box center [891, 468] width 1334 height 513
click at [258, 431] on div "Drag Broaden Investment in Low-Income Affordable Housing Bonds Strategic" at bounding box center [451, 420] width 432 height 22
click at [258, 422] on input "checkbox" at bounding box center [255, 417] width 8 height 8
checkbox input "false"
click at [356, 426] on link "Broaden Investment in [MEDICAL_DATA] Affordable Housing Bonds" at bounding box center [463, 420] width 296 height 12
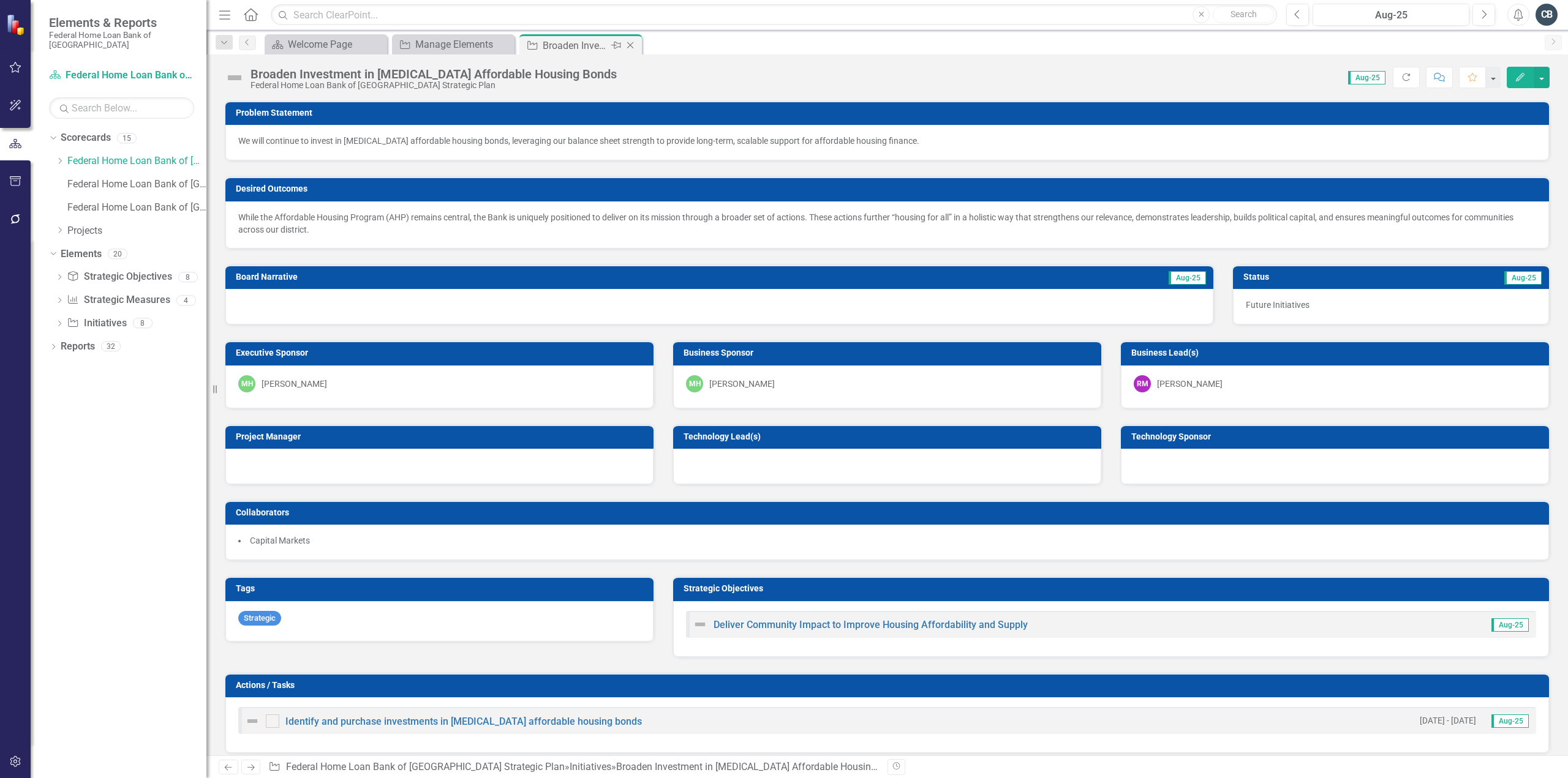
click at [632, 49] on icon "Close" at bounding box center [630, 45] width 13 height 10
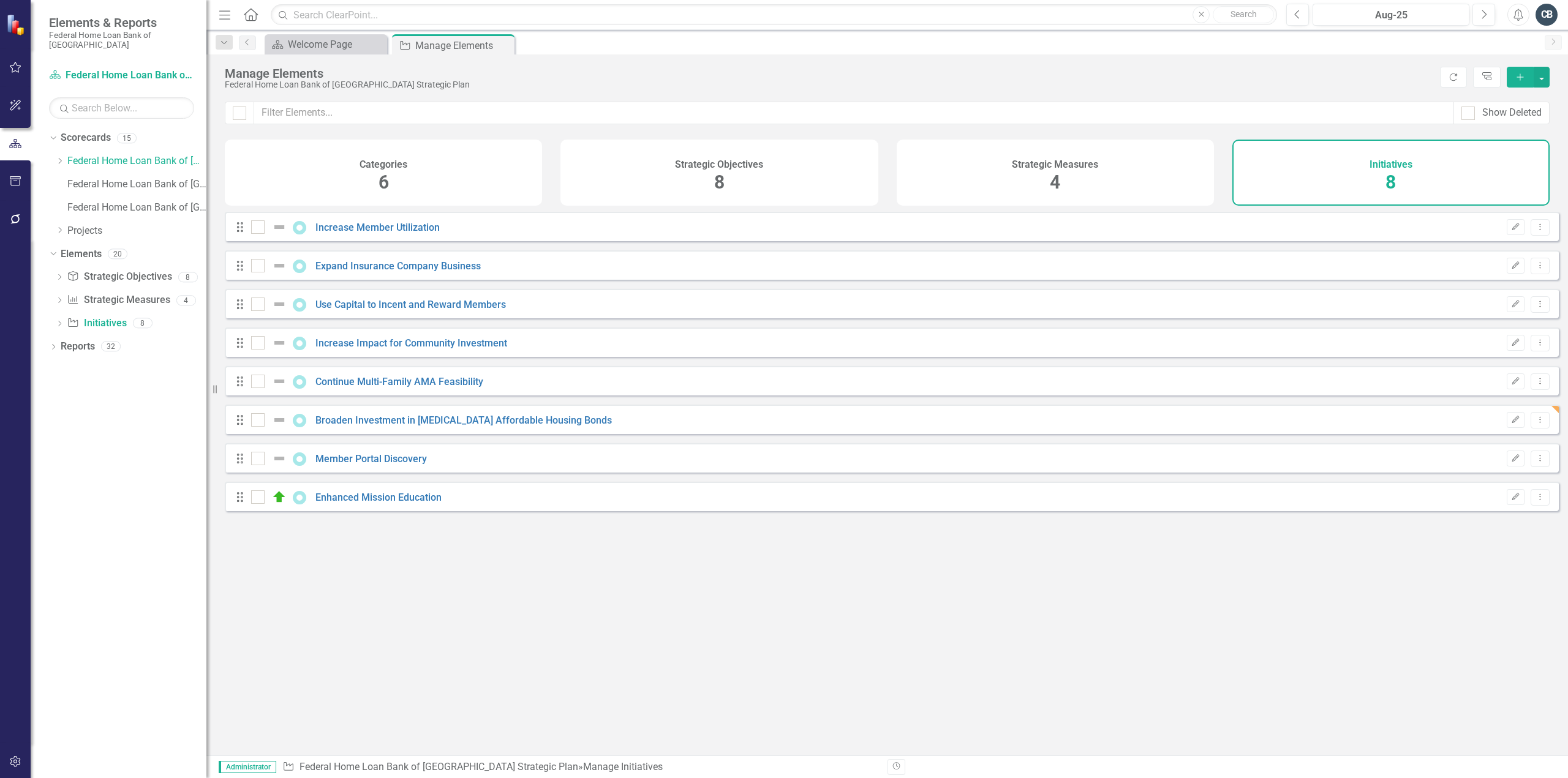
checkbox input "false"
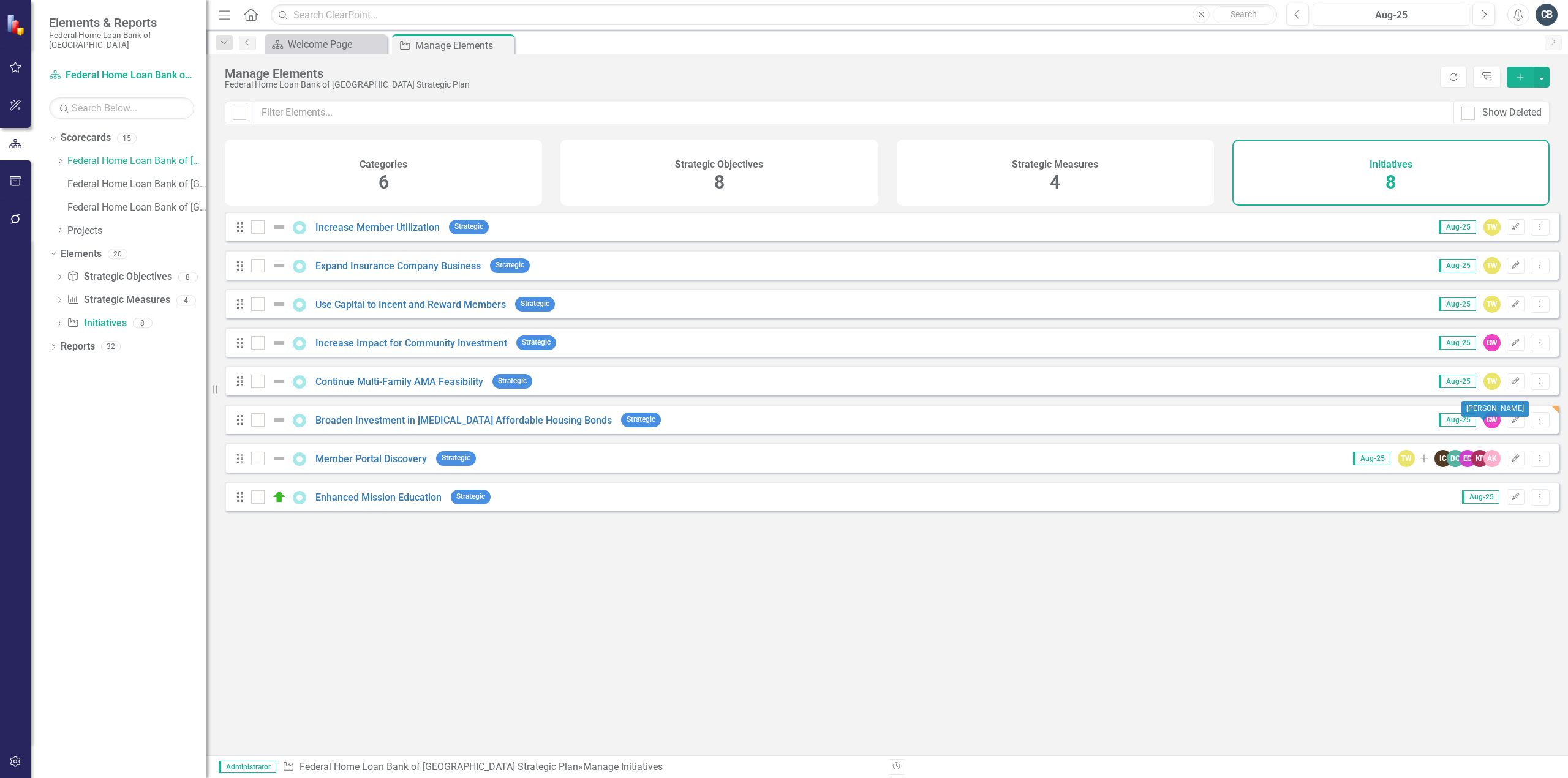
click at [1484, 428] on div "GW" at bounding box center [1492, 420] width 17 height 17
click at [1511, 308] on icon "Edit" at bounding box center [1516, 304] width 9 height 7
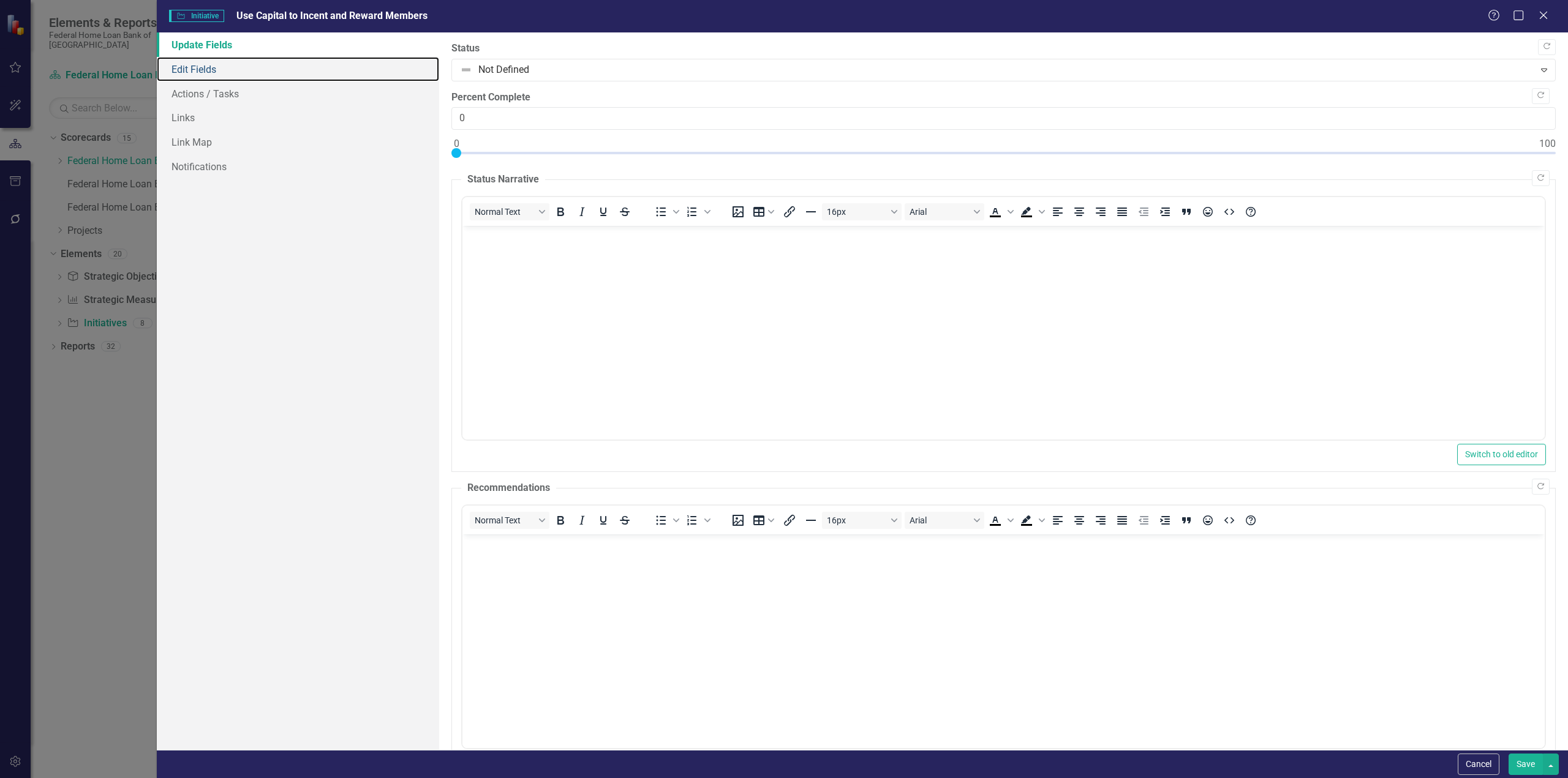
drag, startPoint x: 187, startPoint y: 74, endPoint x: 350, endPoint y: 373, distance: 340.5
click at [187, 74] on link "Edit Fields" at bounding box center [298, 68] width 283 height 24
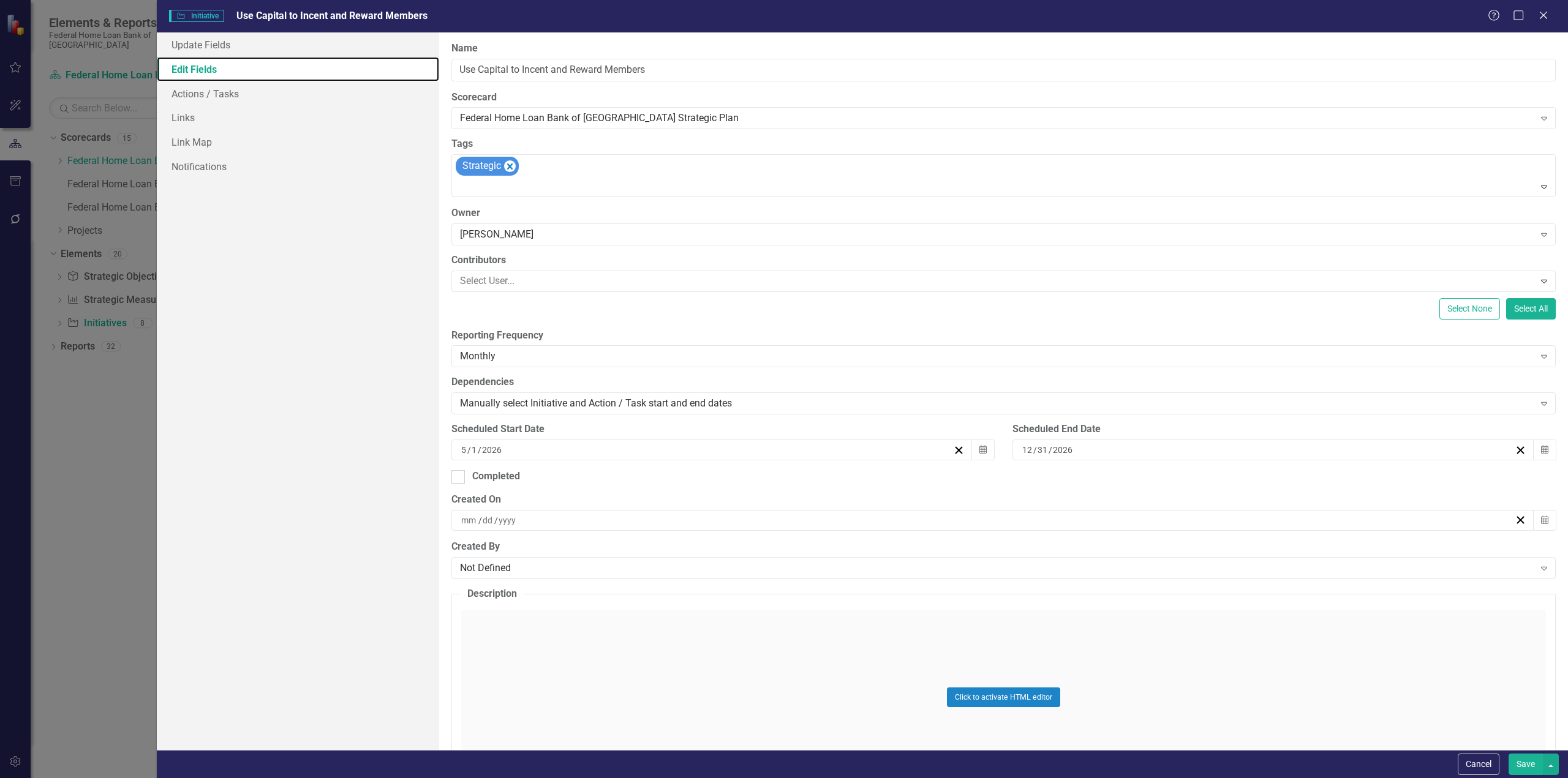
checkbox input "false"
click at [487, 230] on div "Tony Wong" at bounding box center [997, 234] width 1074 height 14
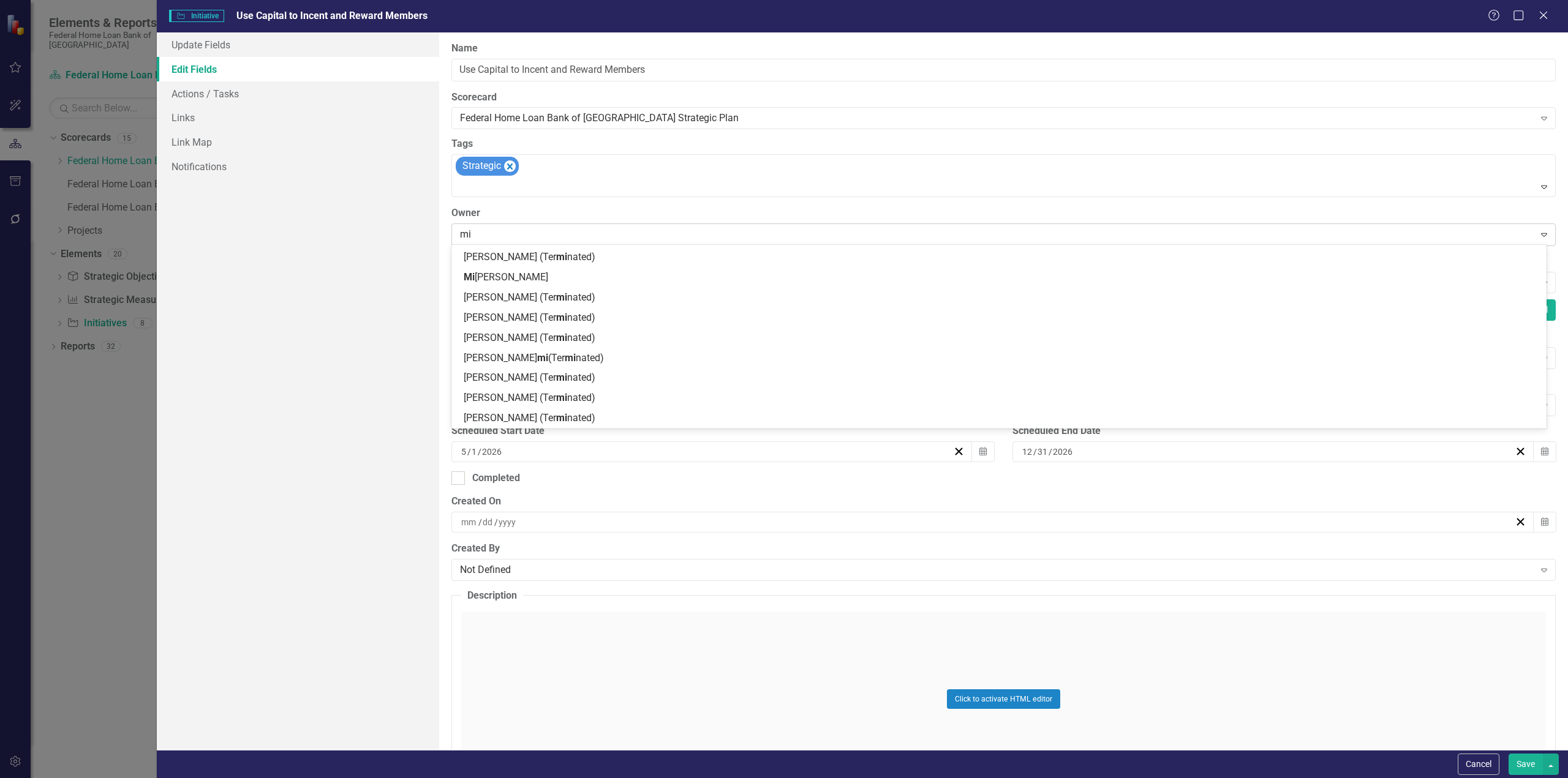
scroll to position [38, 0]
type input "mike"
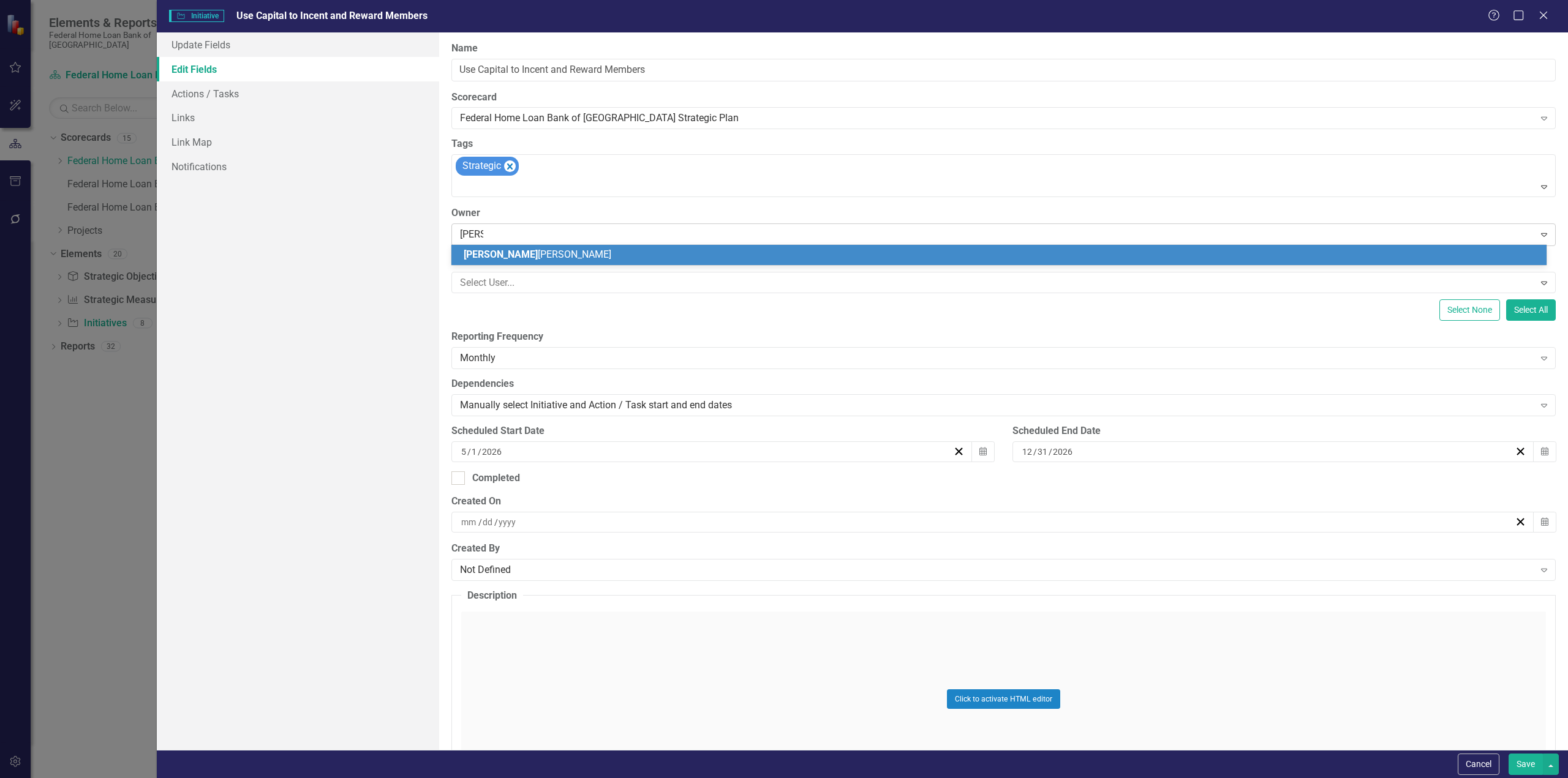
scroll to position [0, 0]
click at [520, 263] on div "Mike Hennessy" at bounding box center [999, 255] width 1096 height 21
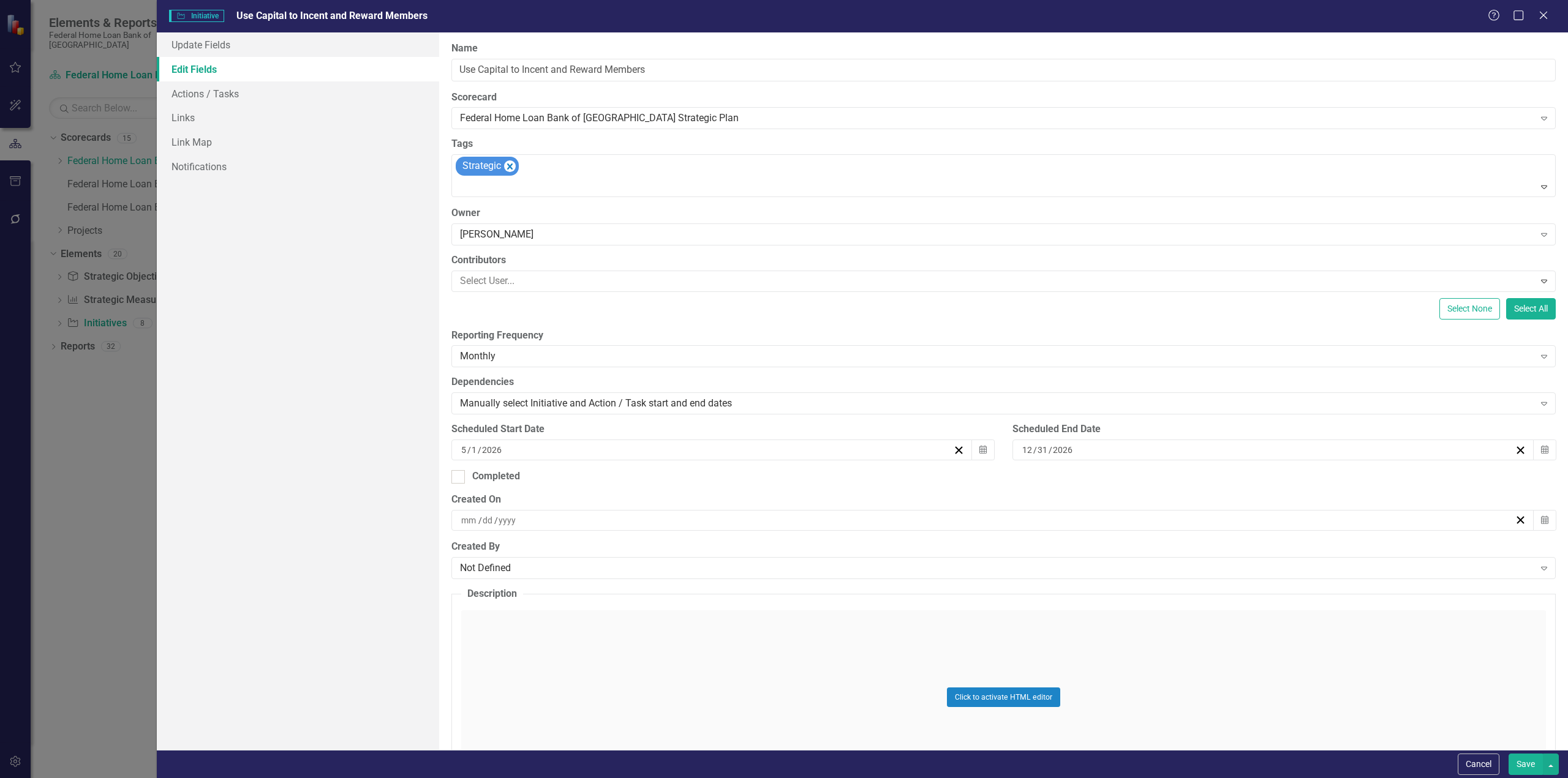
click at [1522, 766] on button "Save" at bounding box center [1526, 765] width 34 height 22
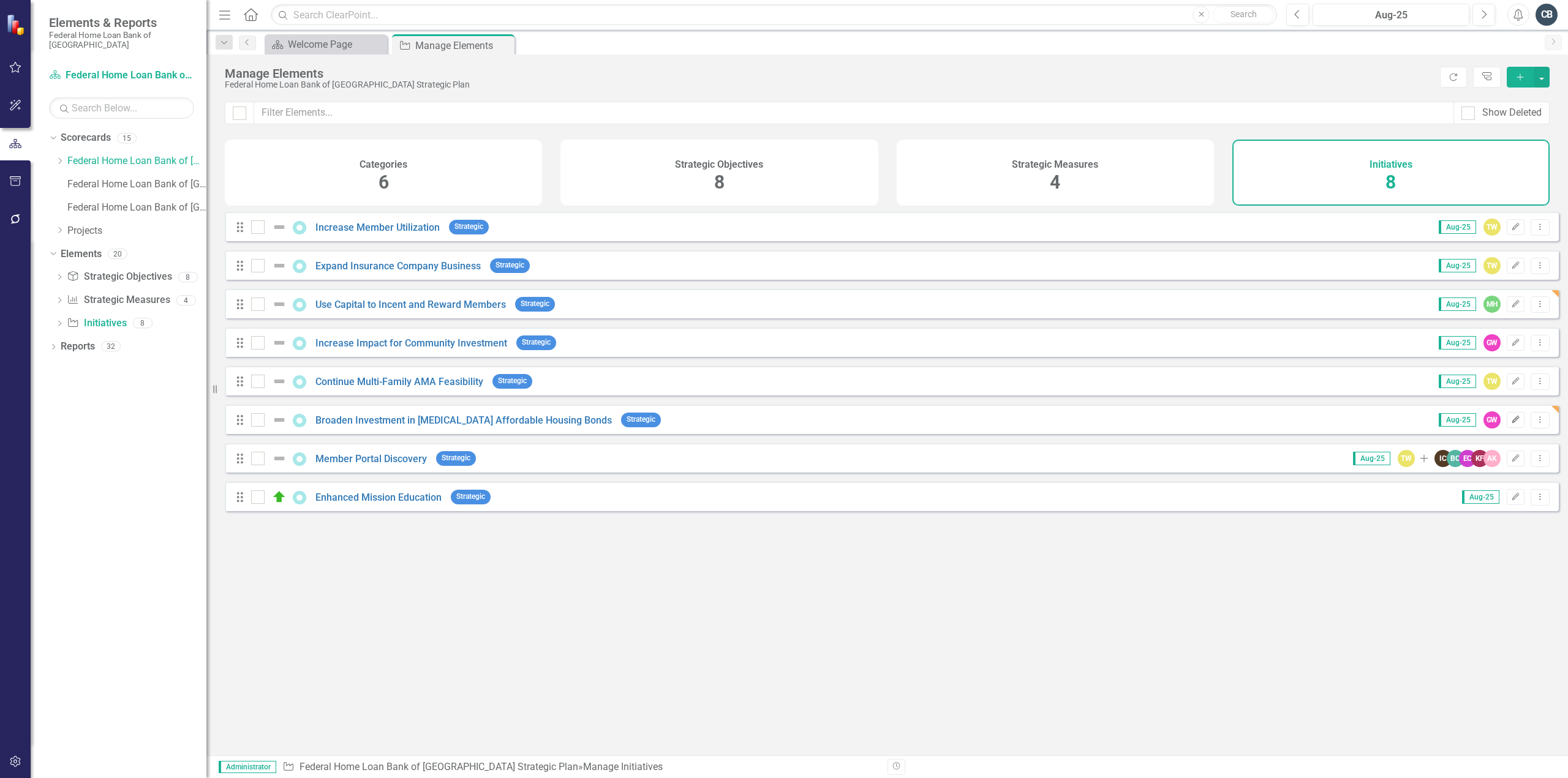
click at [1512, 424] on icon "button" at bounding box center [1516, 419] width 7 height 7
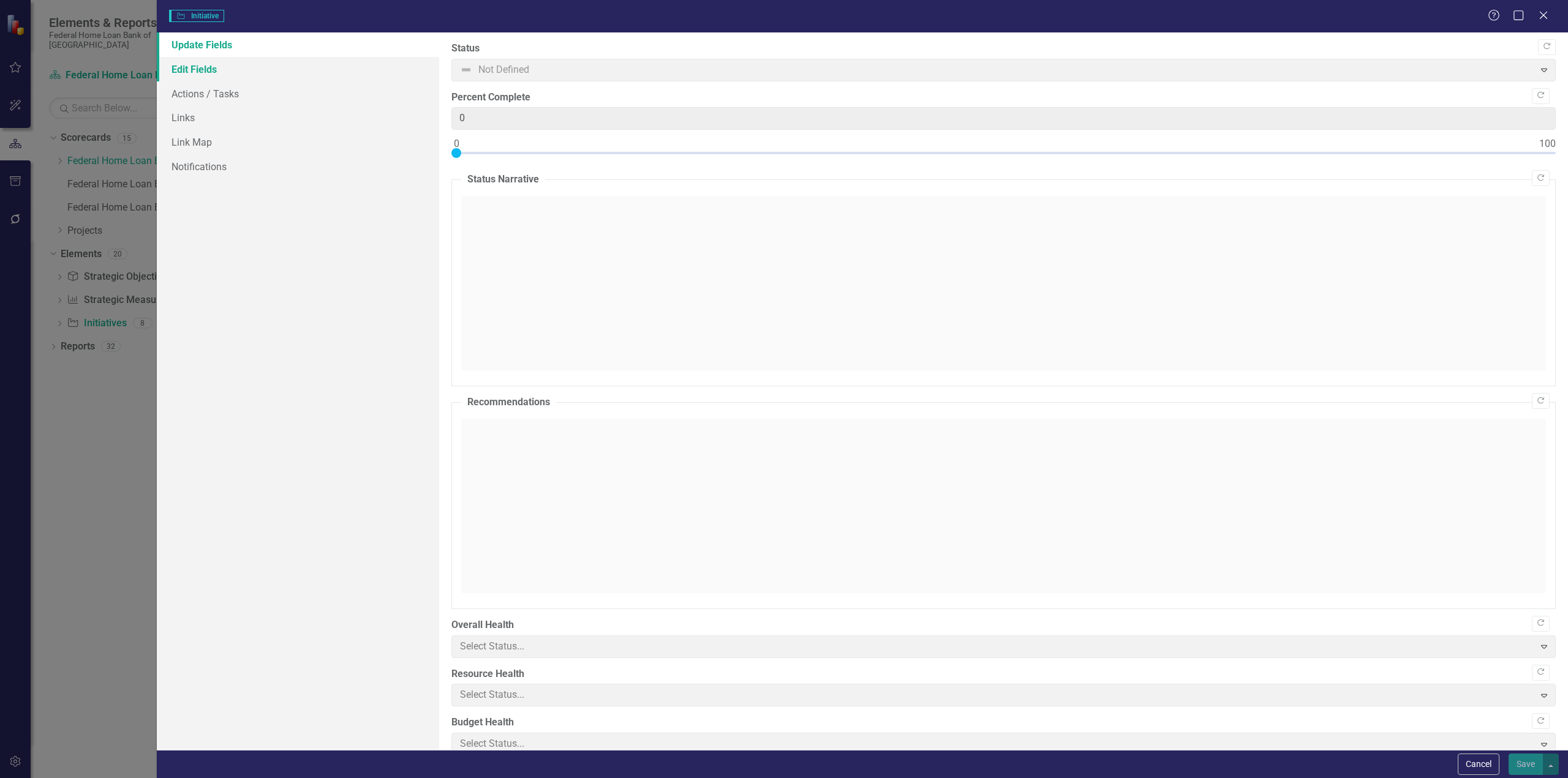
click at [188, 74] on link "Edit Fields" at bounding box center [298, 68] width 283 height 24
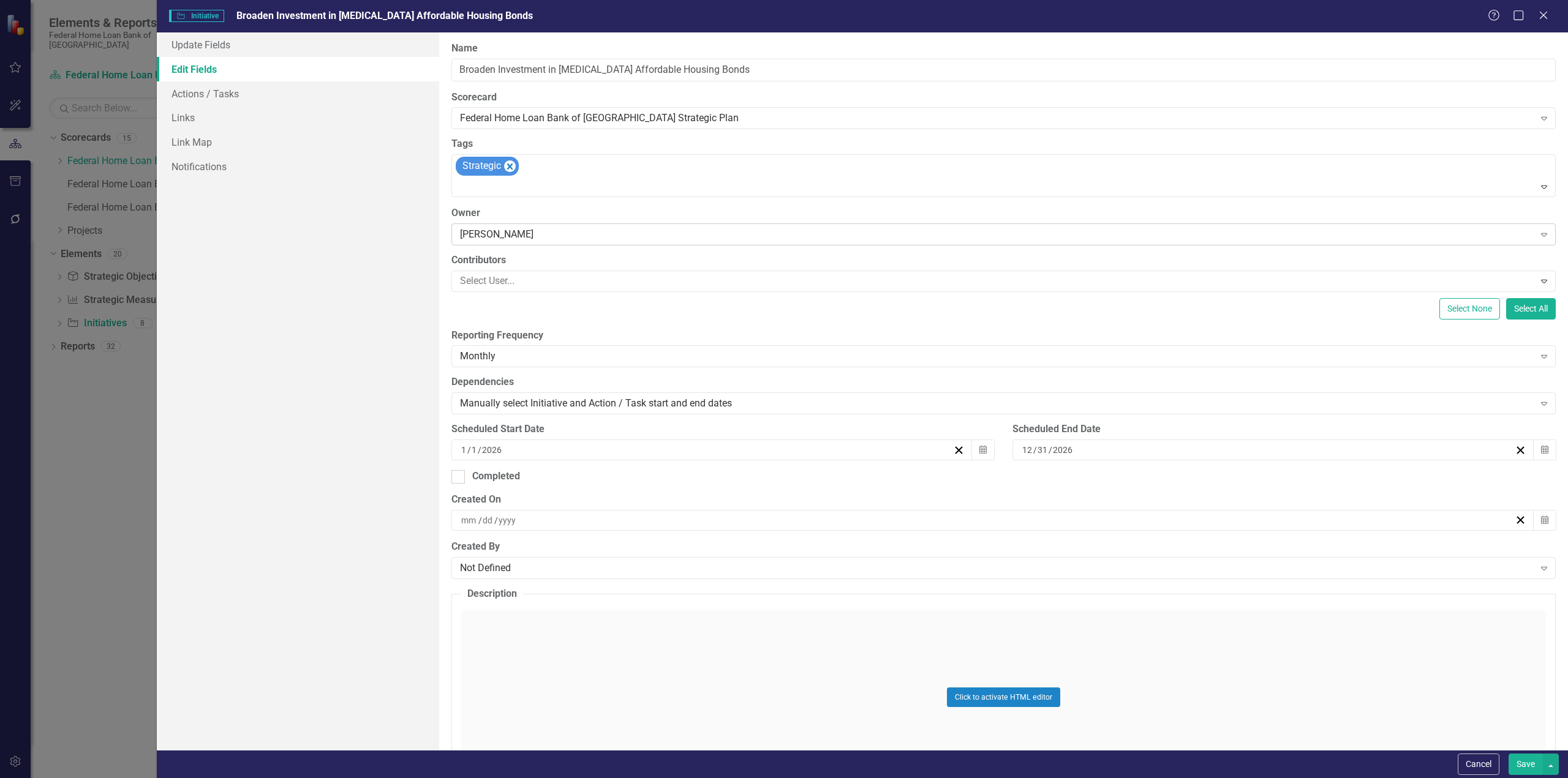
click at [485, 232] on div "Greg Ward" at bounding box center [997, 234] width 1074 height 14
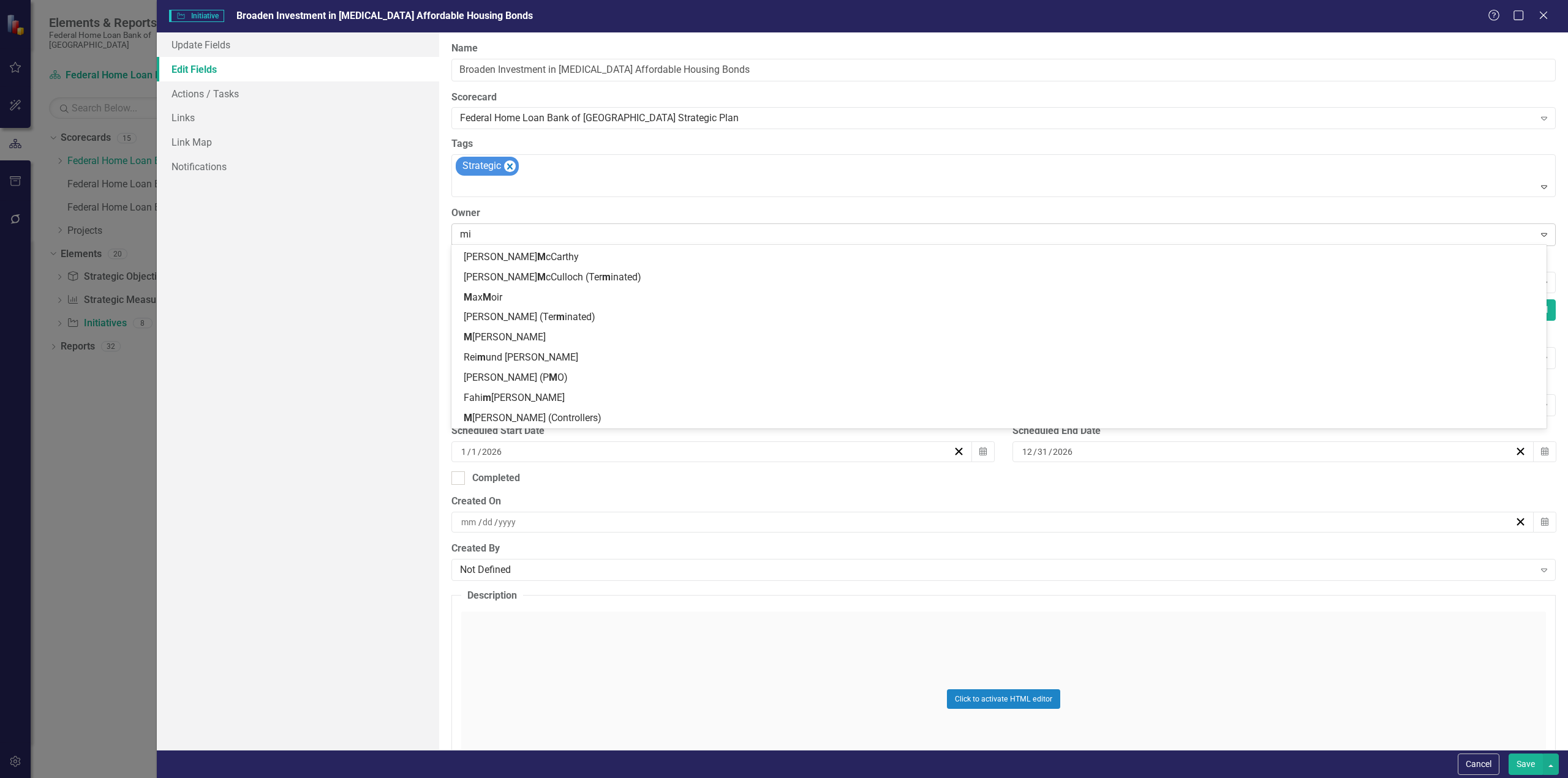
scroll to position [38, 0]
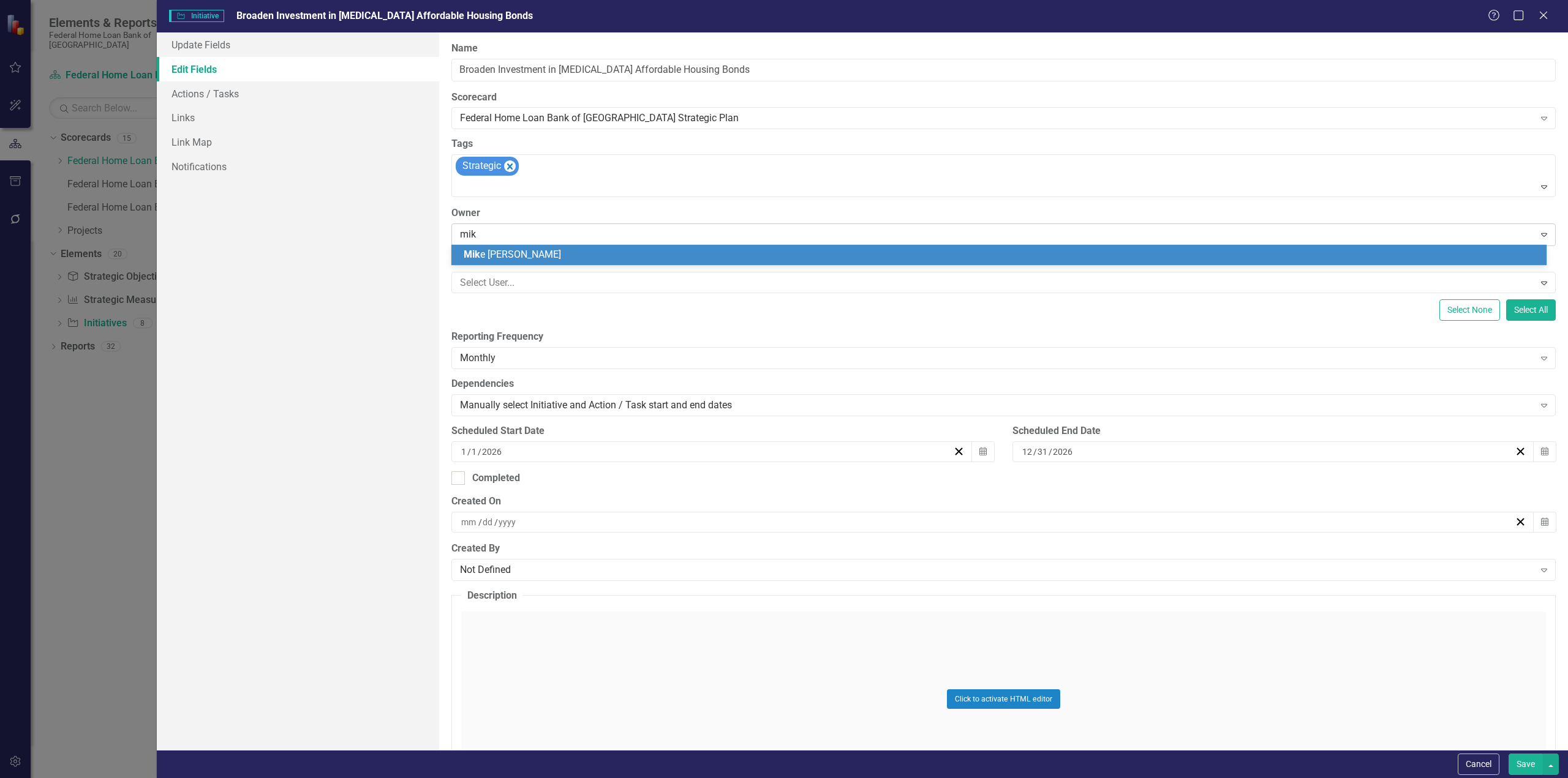
type input "mike"
click at [468, 258] on span "Mike" at bounding box center [501, 254] width 74 height 12
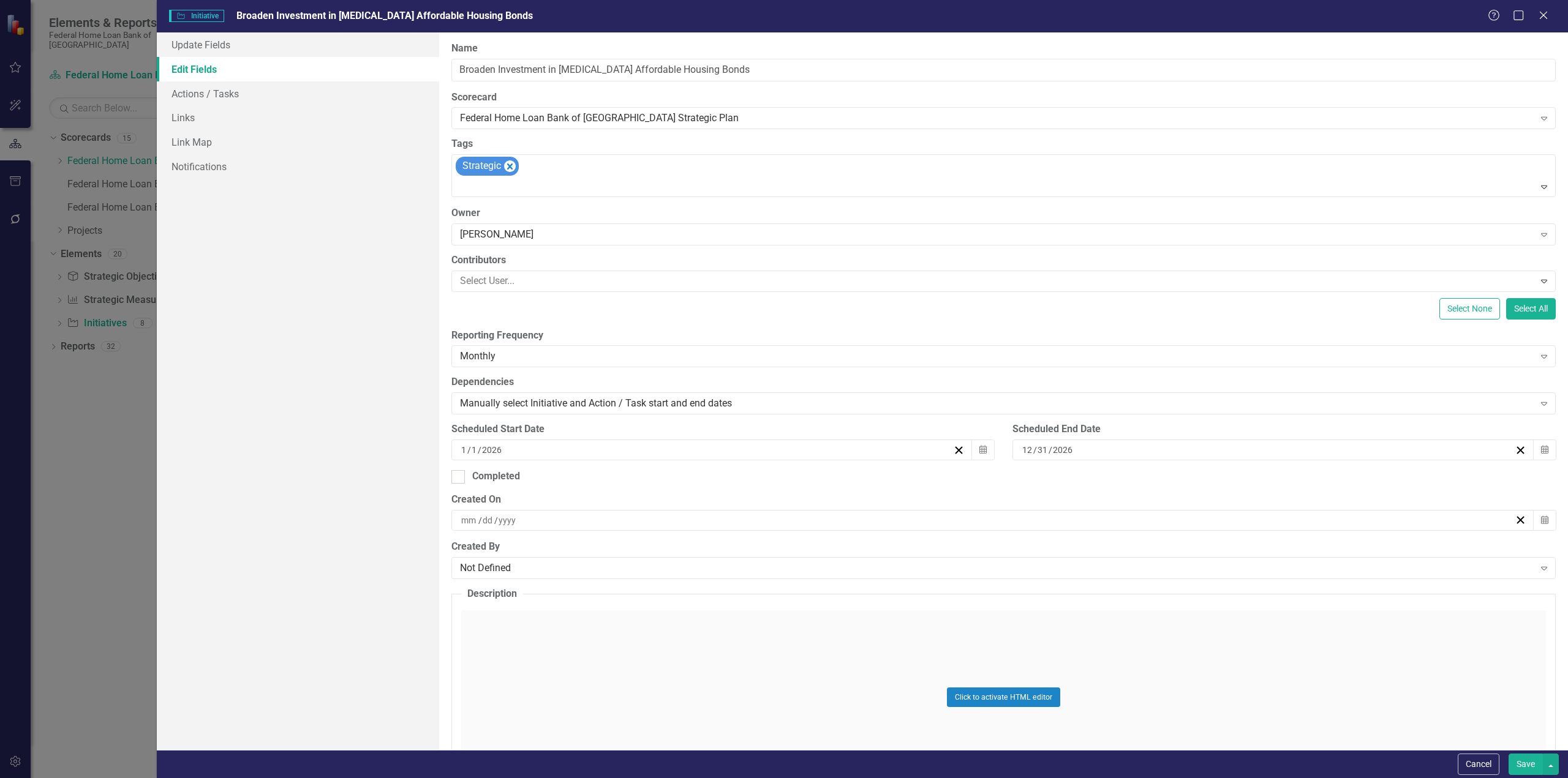
click at [1519, 763] on button "Save" at bounding box center [1526, 765] width 34 height 22
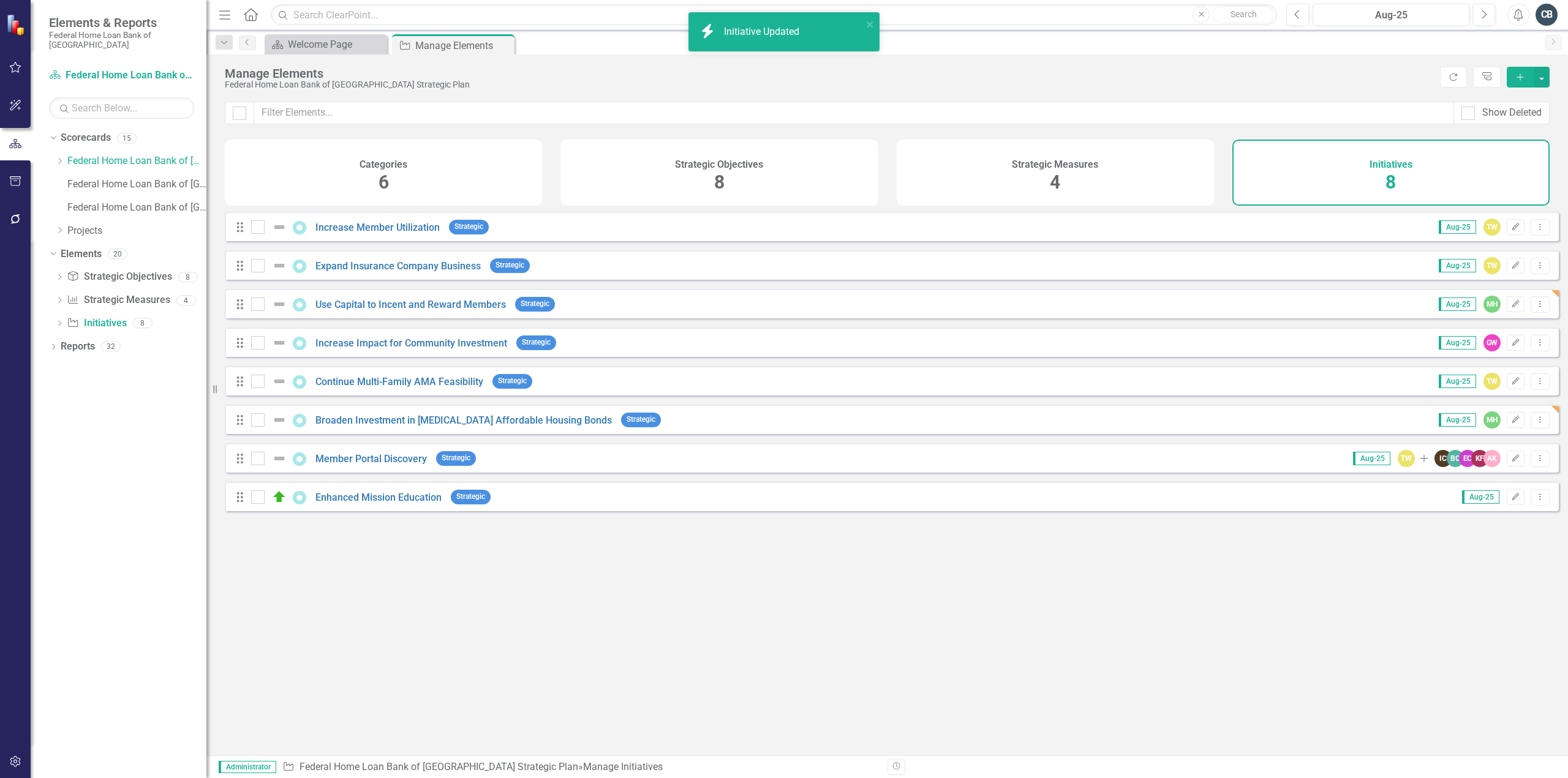
click at [766, 593] on div "Looks like you don't have any Initiatives set up yet. Why don't you add an Init…" at bounding box center [891, 468] width 1334 height 513
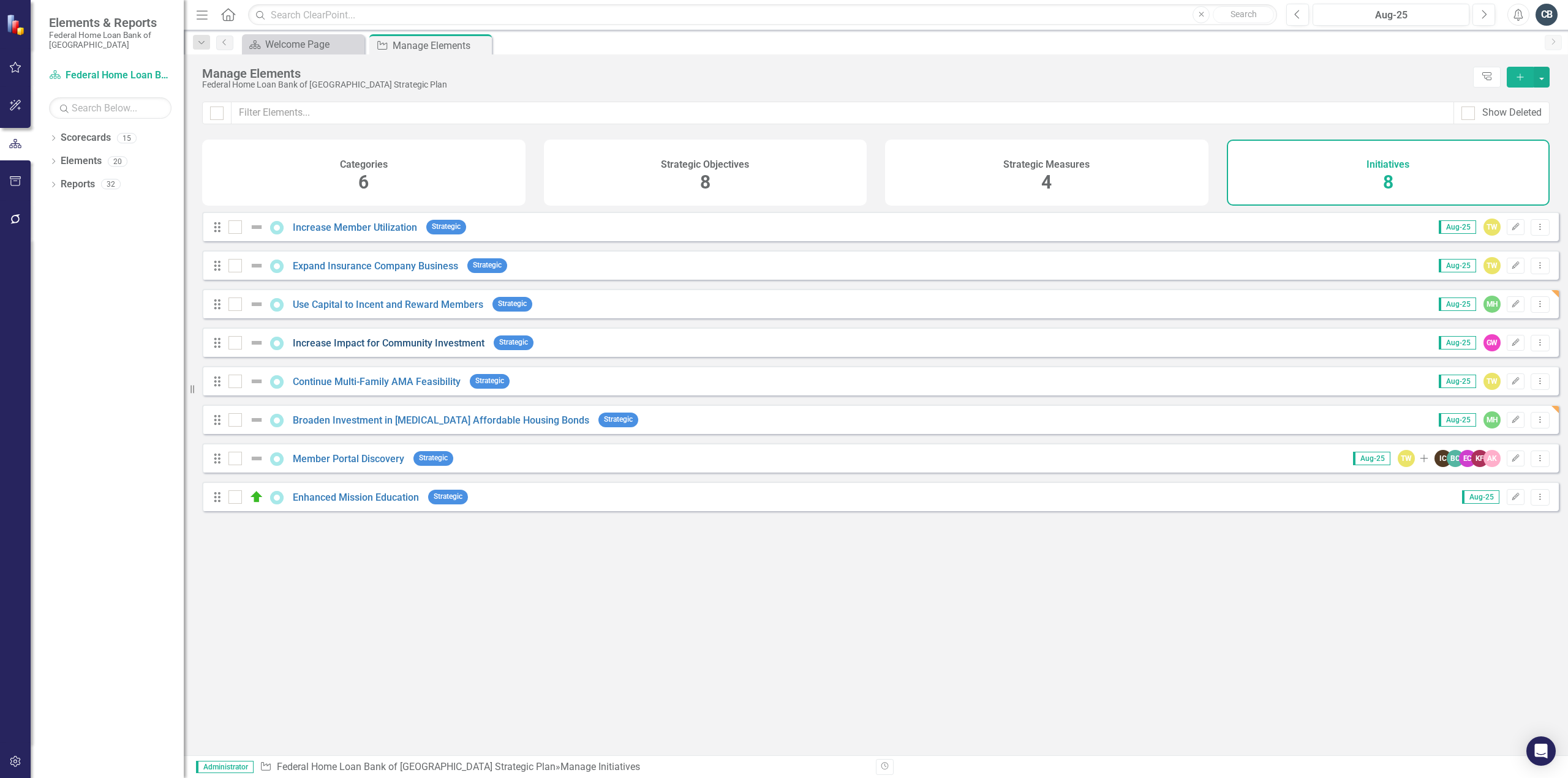
click at [407, 349] on link "Increase Impact for Community Investment" at bounding box center [389, 343] width 192 height 12
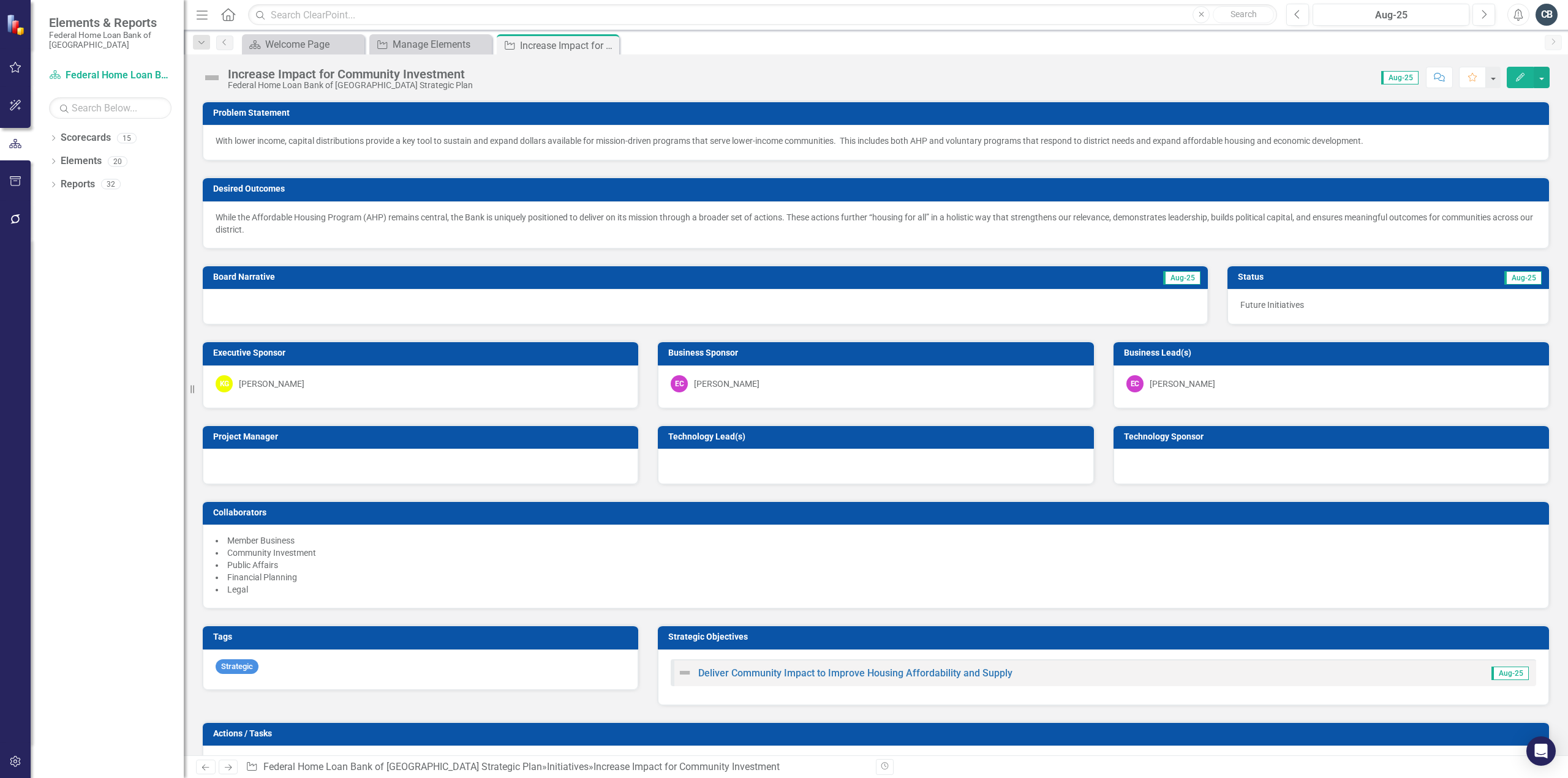
click at [1515, 79] on icon "Edit" at bounding box center [1520, 77] width 11 height 9
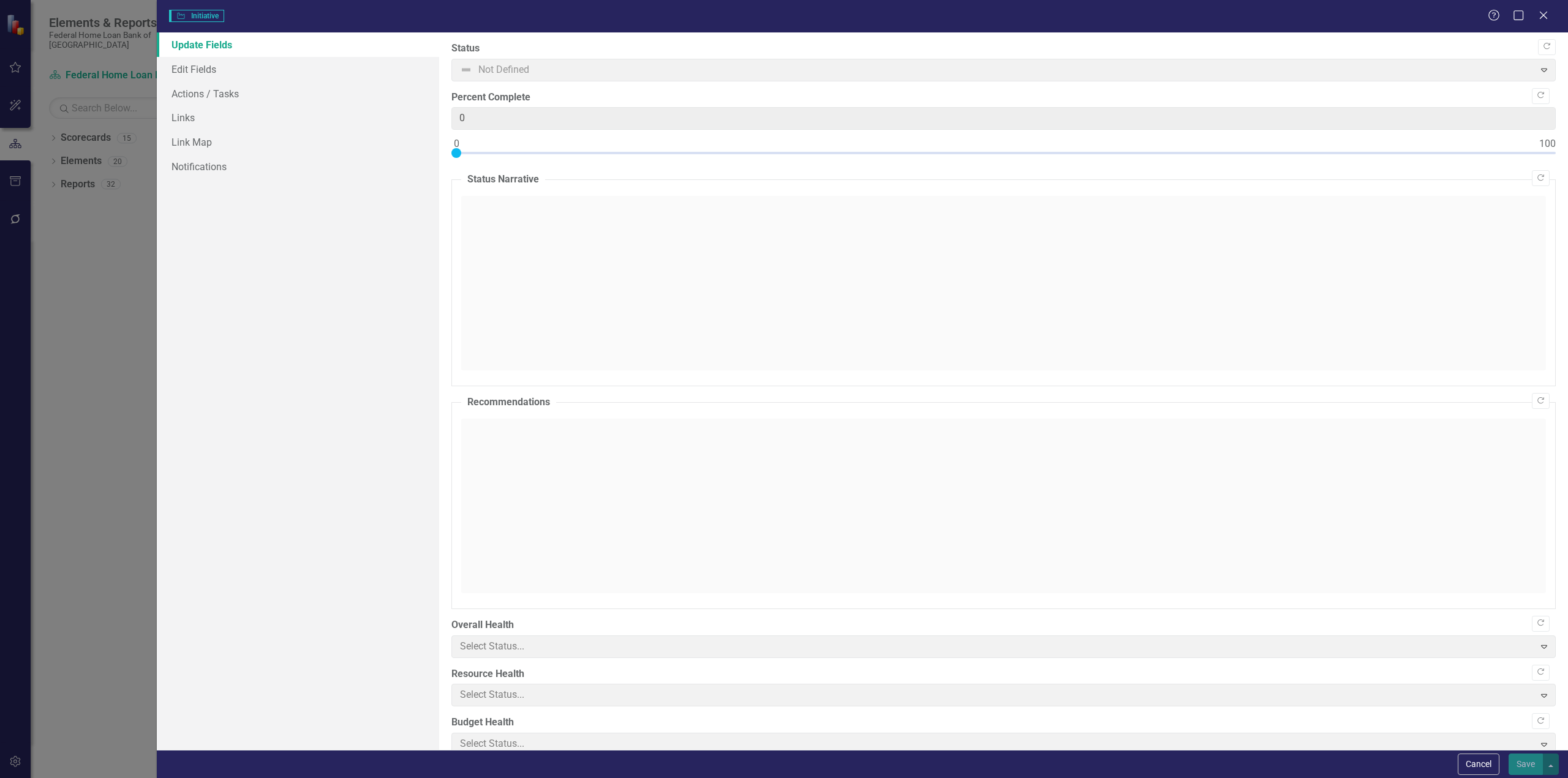
click at [182, 61] on div "Initiative Initiative Help Maximize Close Update Fields Edit Fields Actions / T…" at bounding box center [784, 389] width 1568 height 778
click at [182, 69] on link "Edit Fields" at bounding box center [298, 68] width 283 height 24
checkbox input "true"
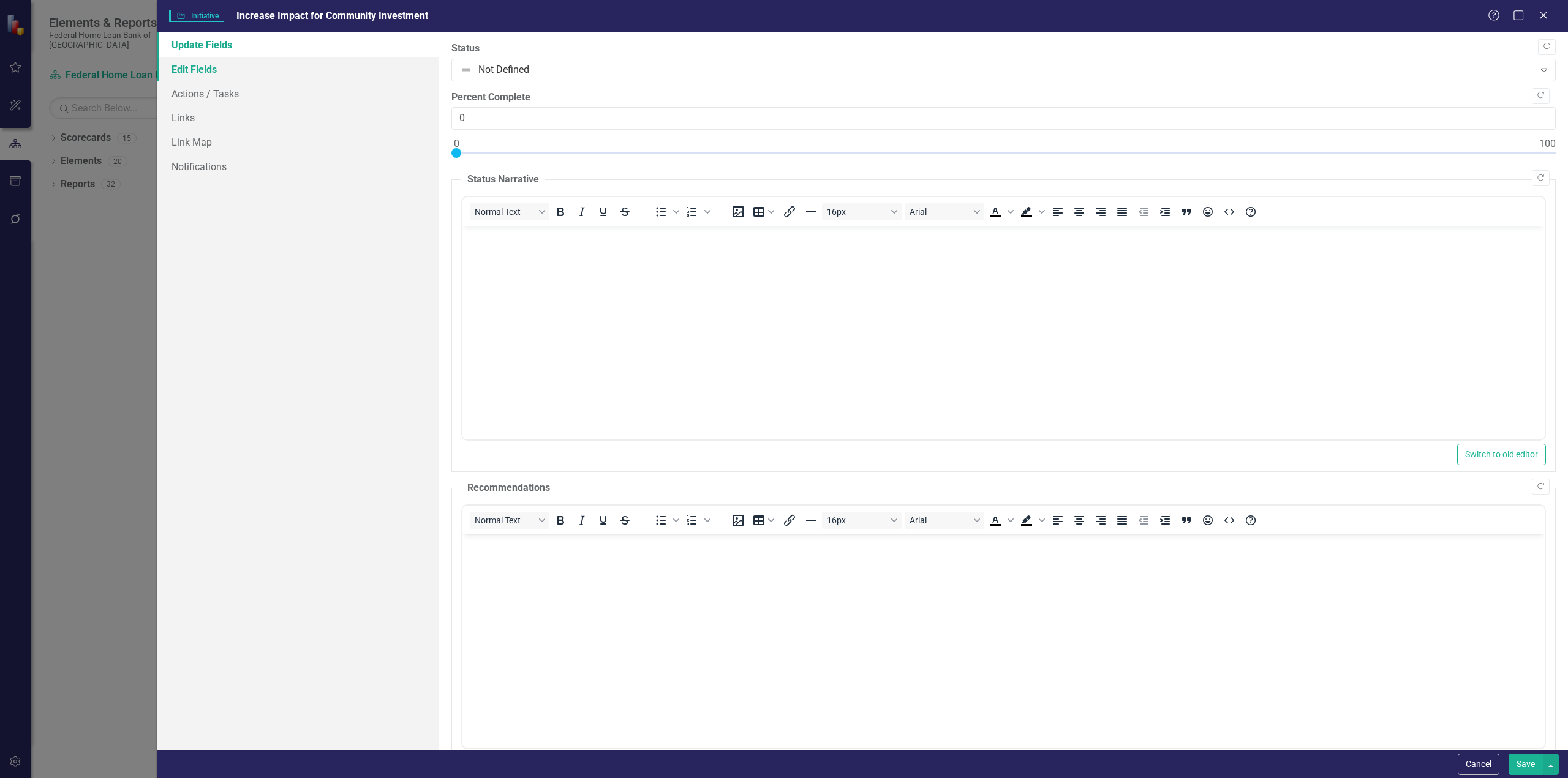
click at [188, 66] on link "Edit Fields" at bounding box center [298, 68] width 283 height 24
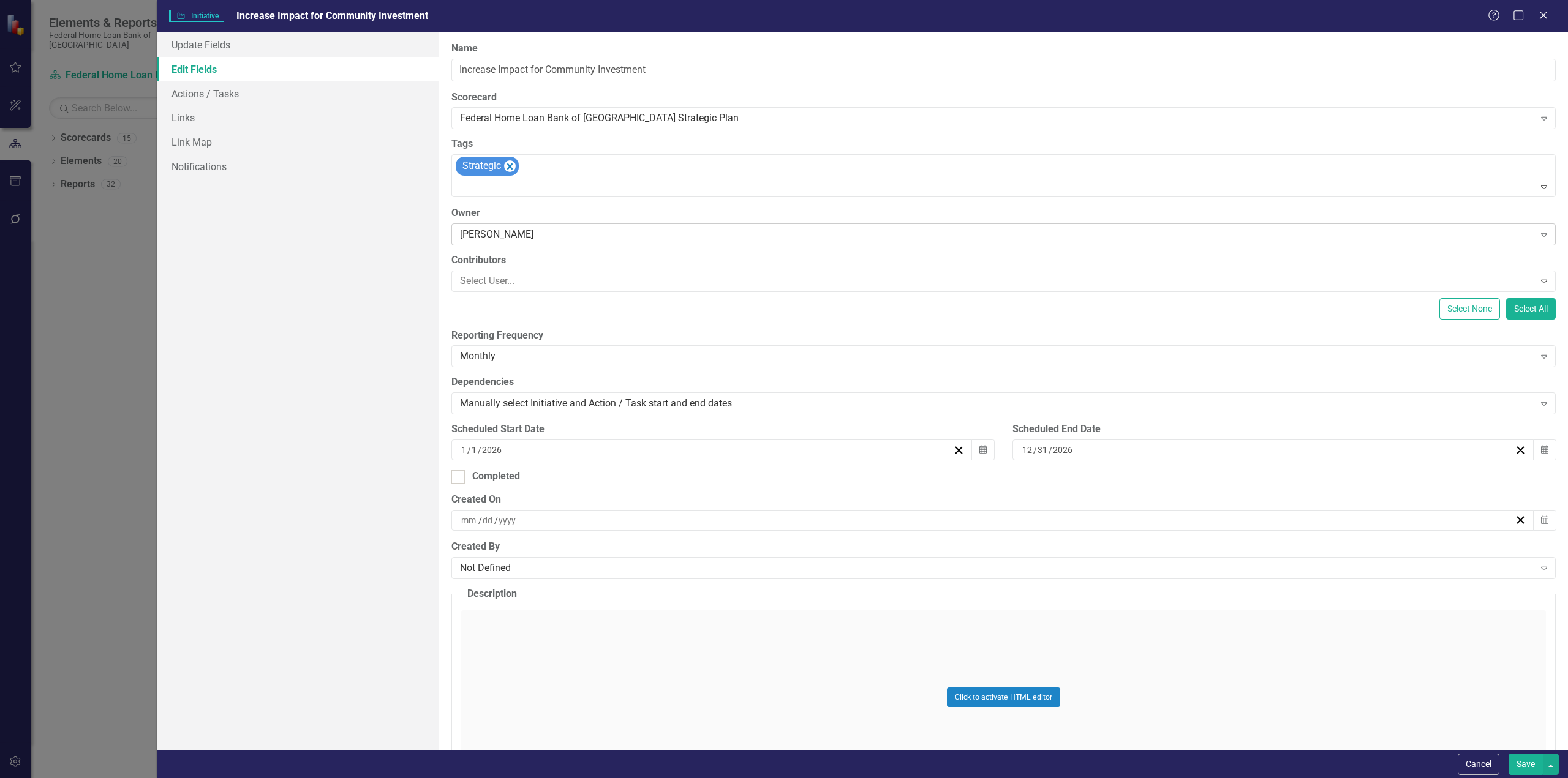
click at [500, 233] on div "Greg Ward" at bounding box center [997, 234] width 1074 height 14
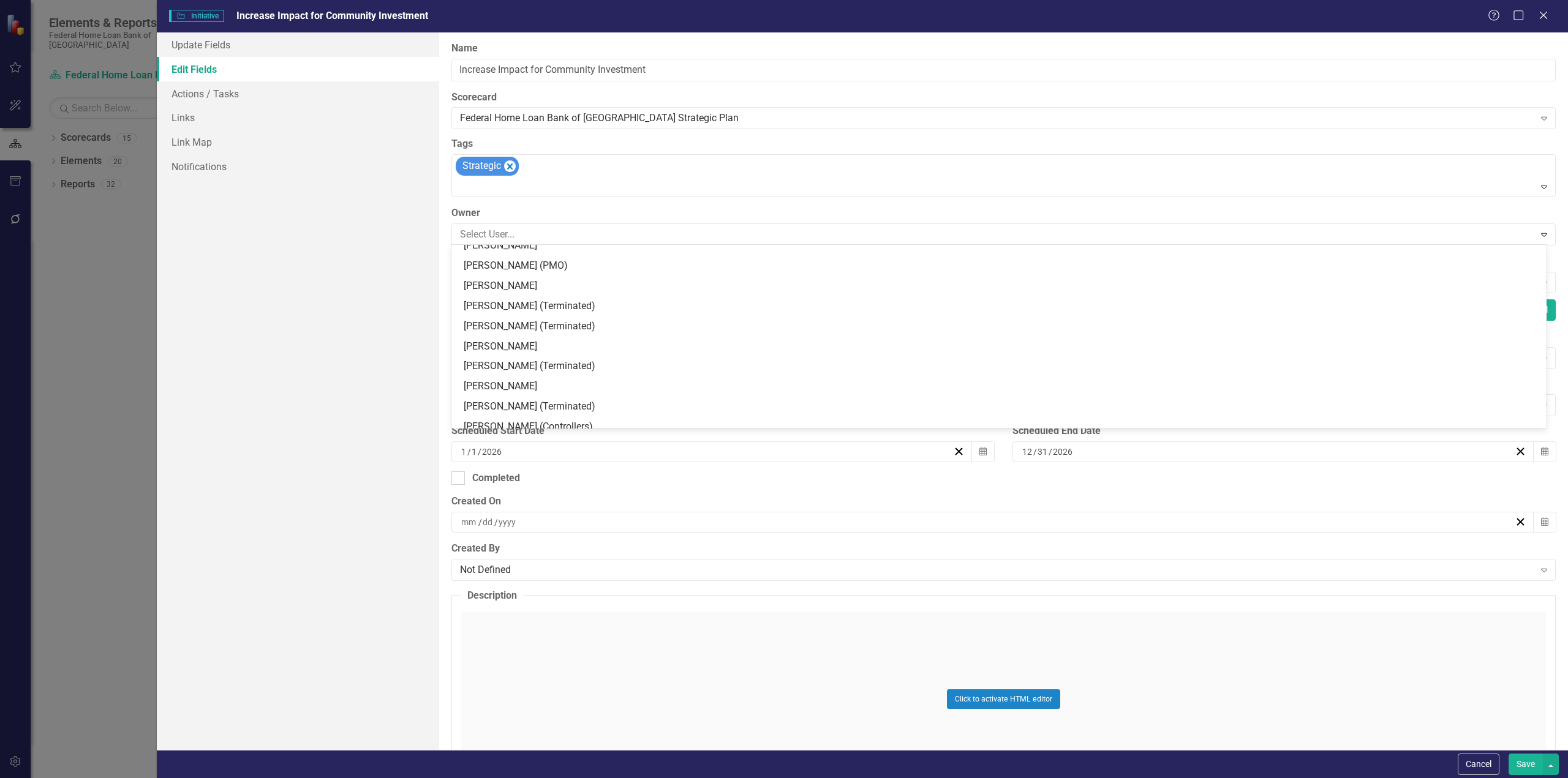
scroll to position [138, 0]
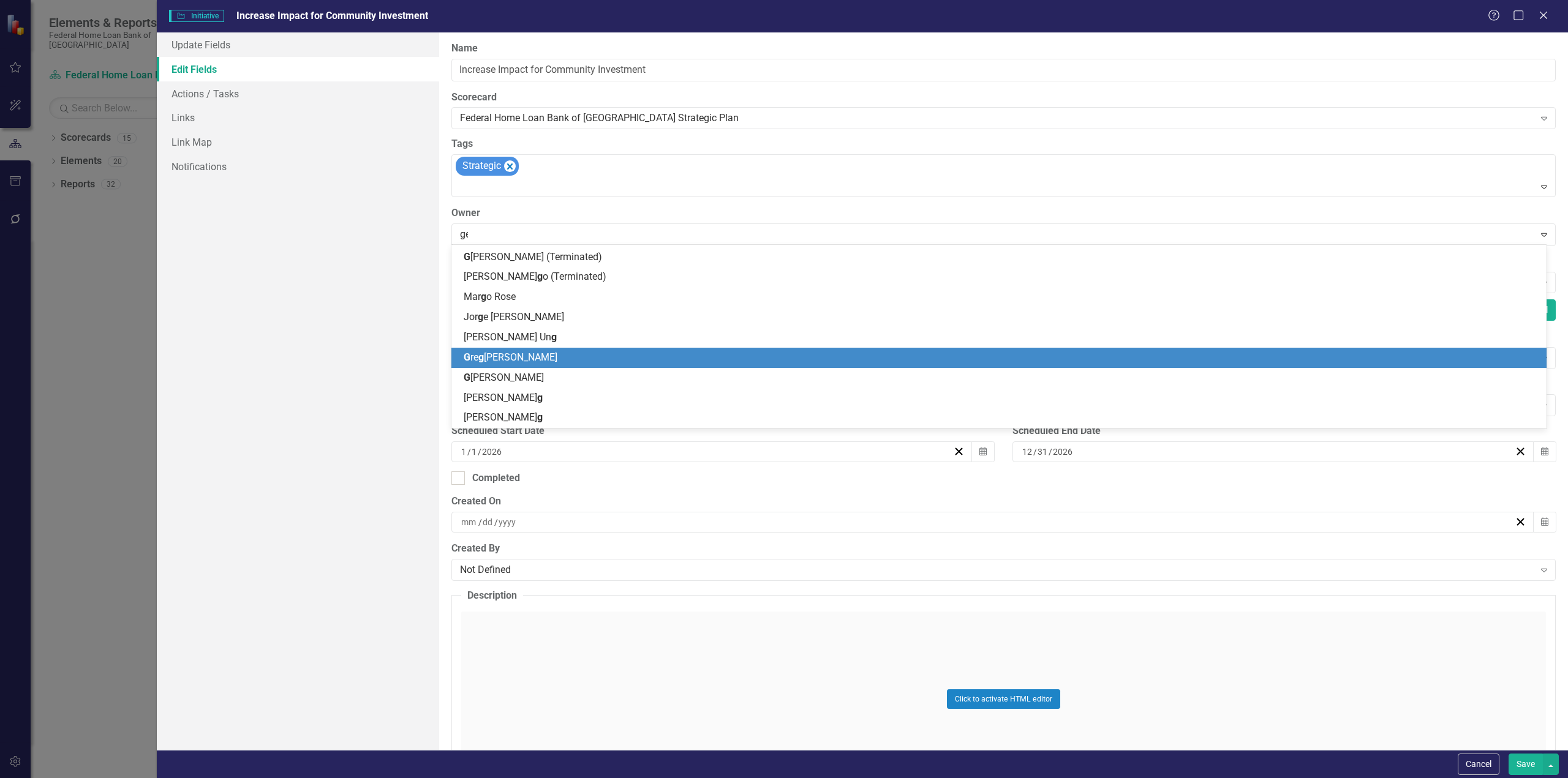
type input "gear"
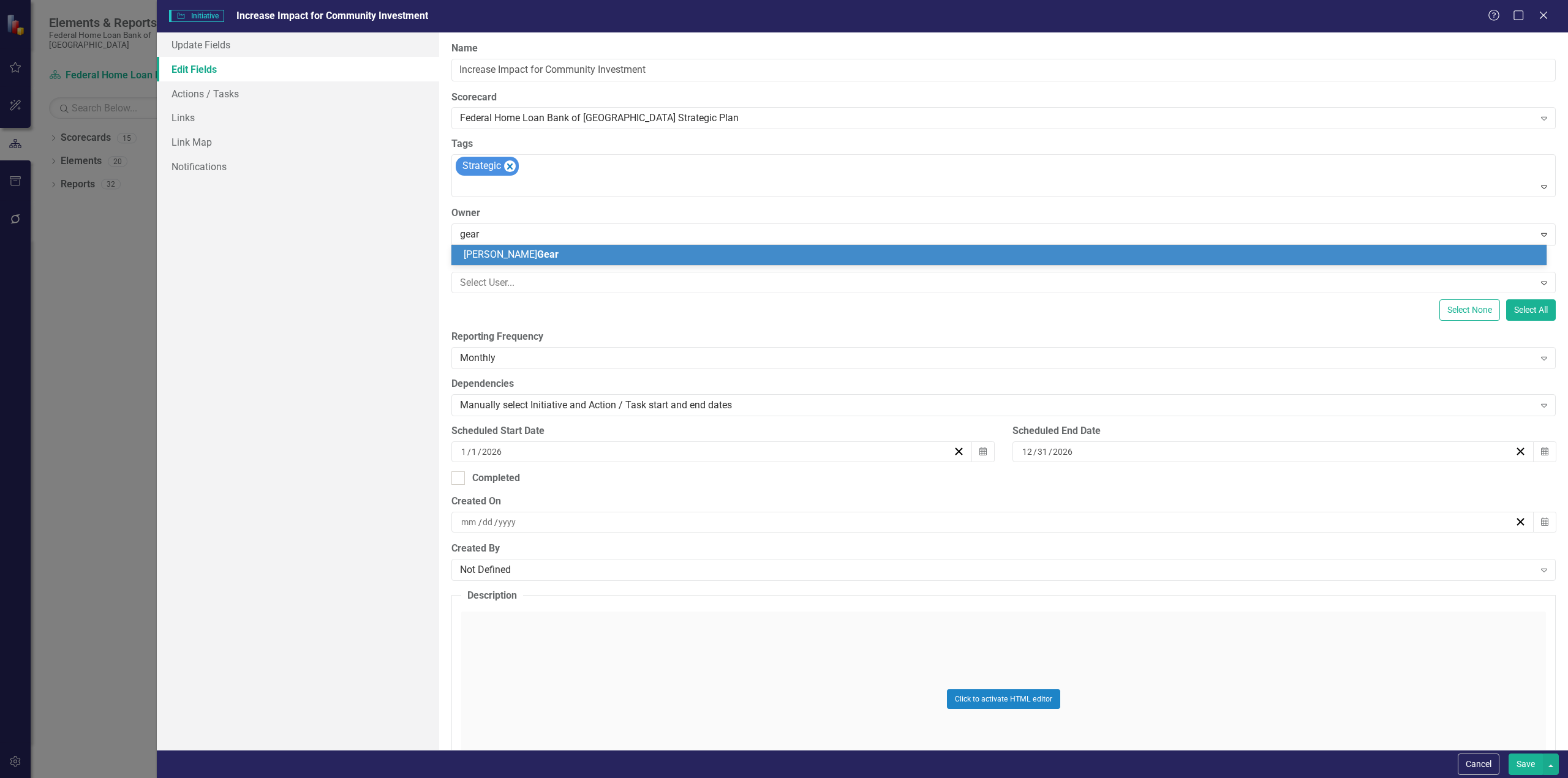
click at [538, 258] on span "Gear" at bounding box center [548, 254] width 22 height 12
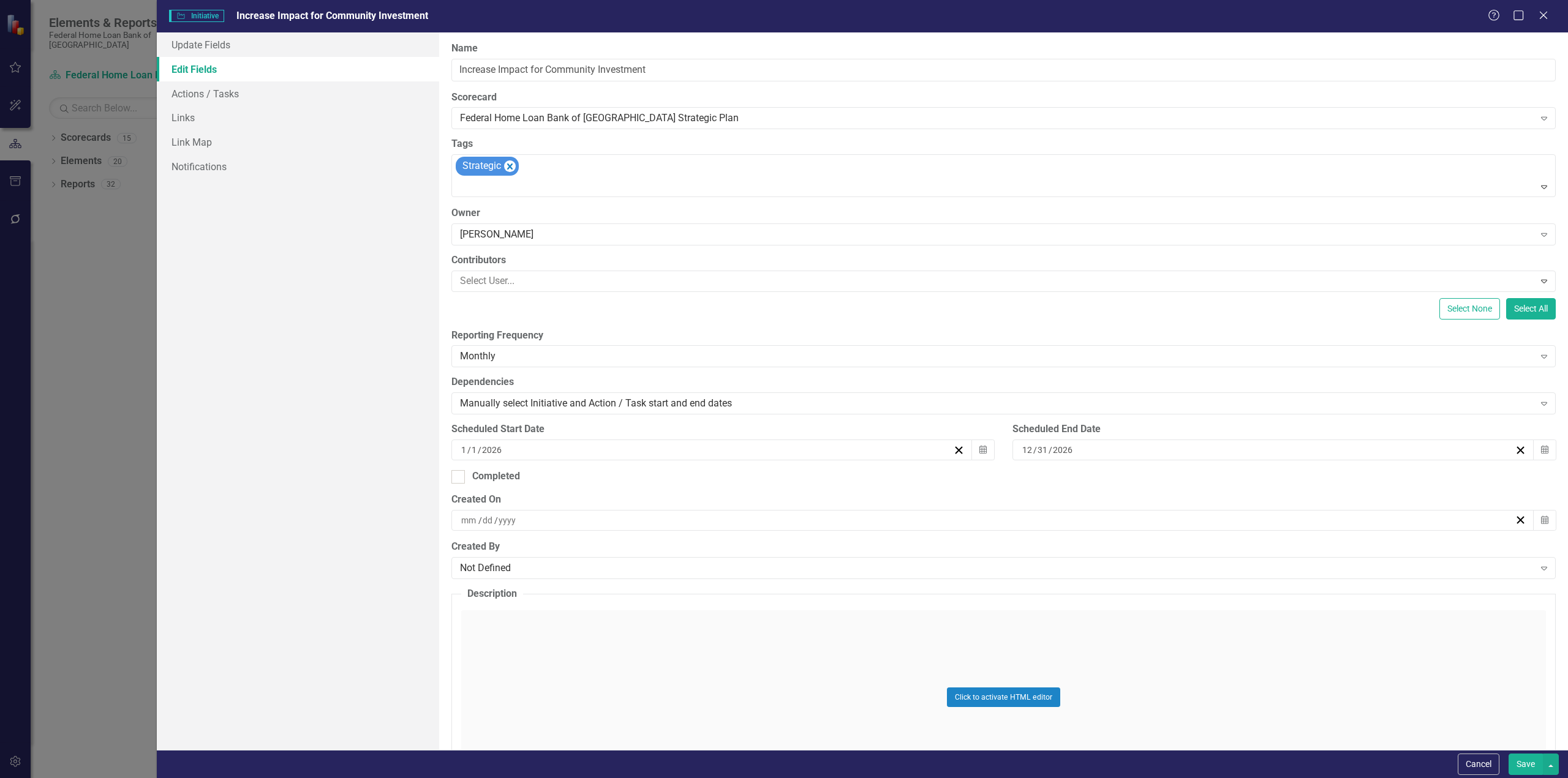
click at [1529, 766] on button "Save" at bounding box center [1526, 765] width 34 height 22
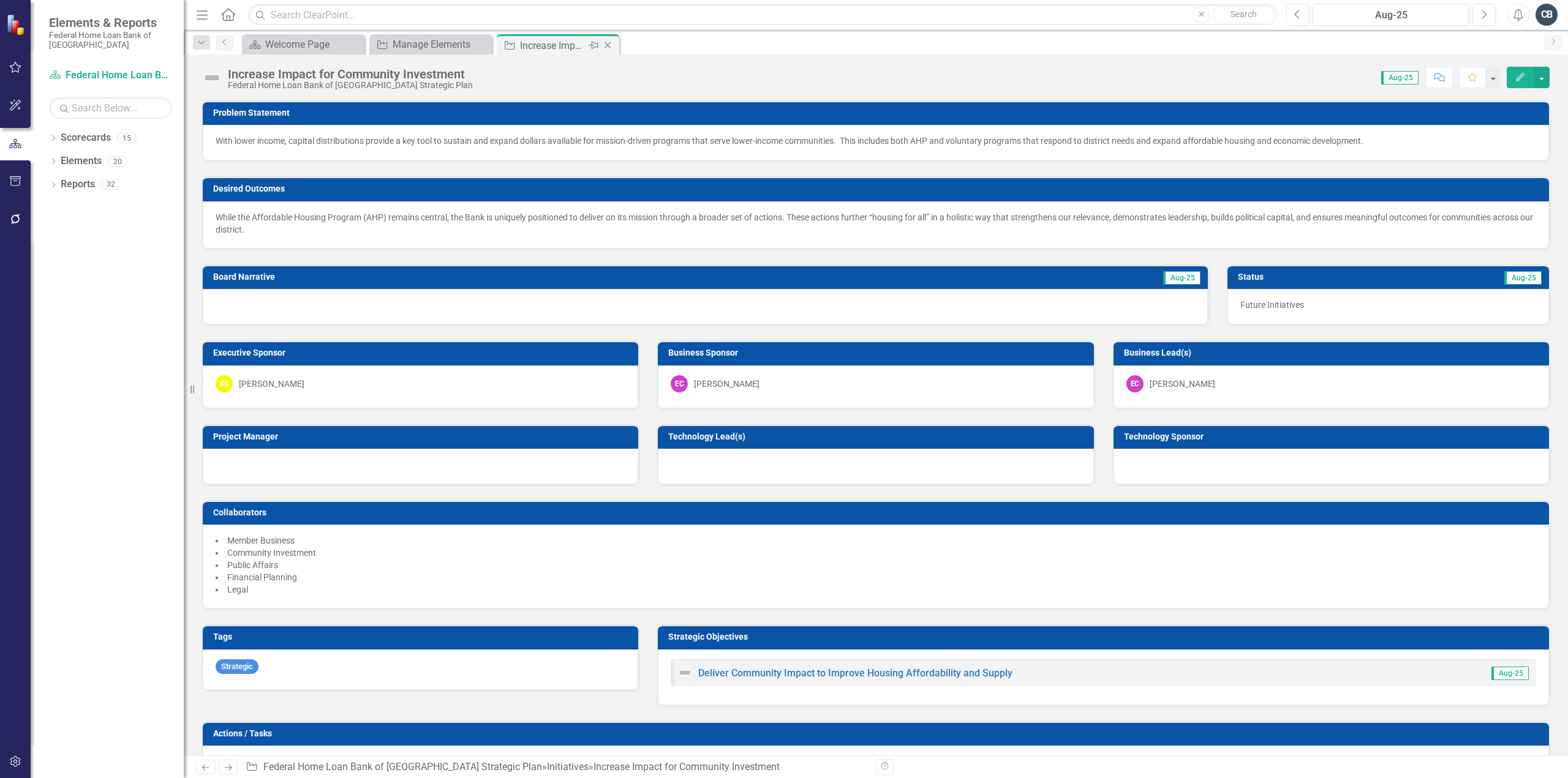
click at [610, 43] on icon "Close" at bounding box center [608, 45] width 13 height 10
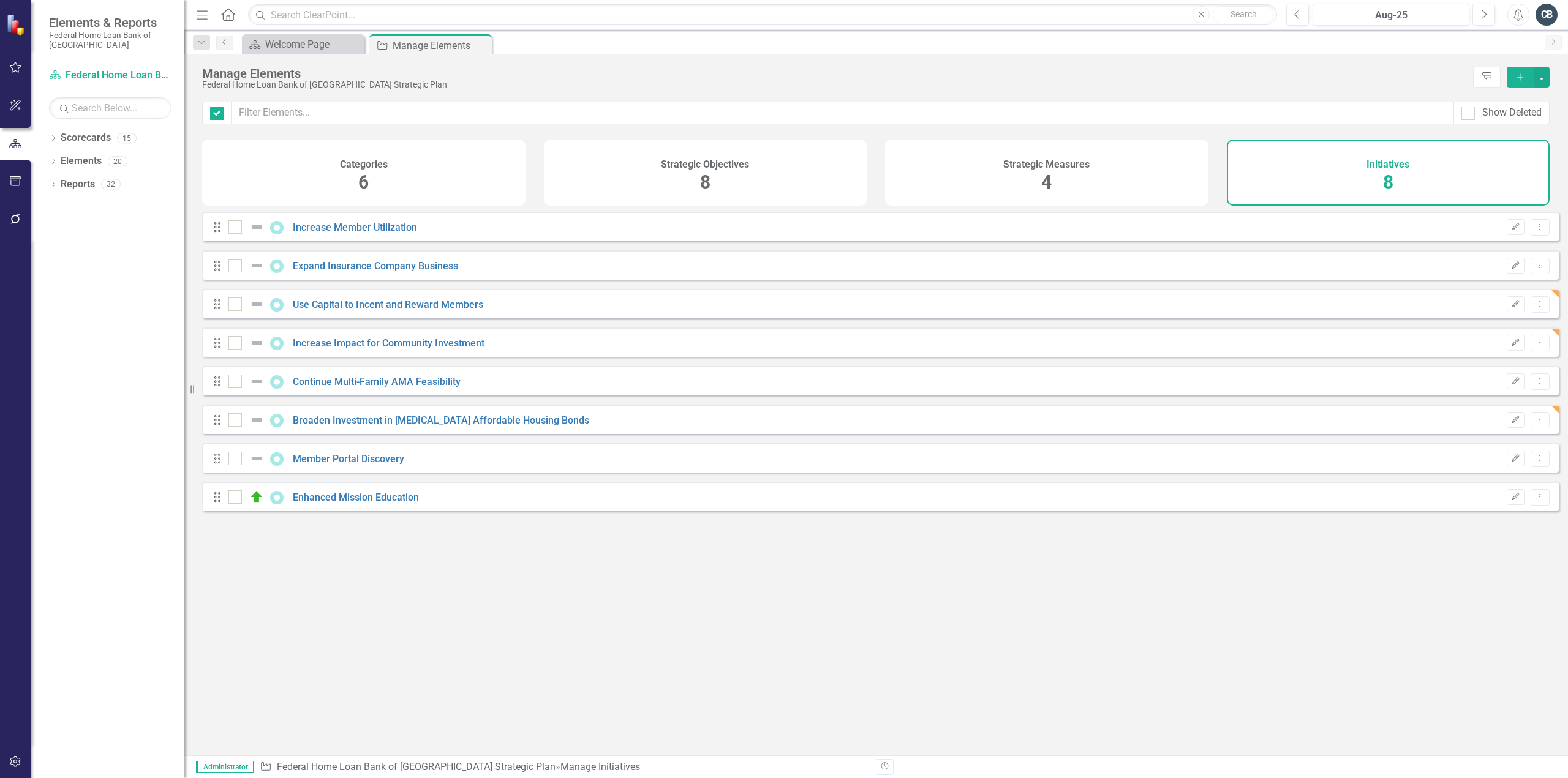
checkbox input "false"
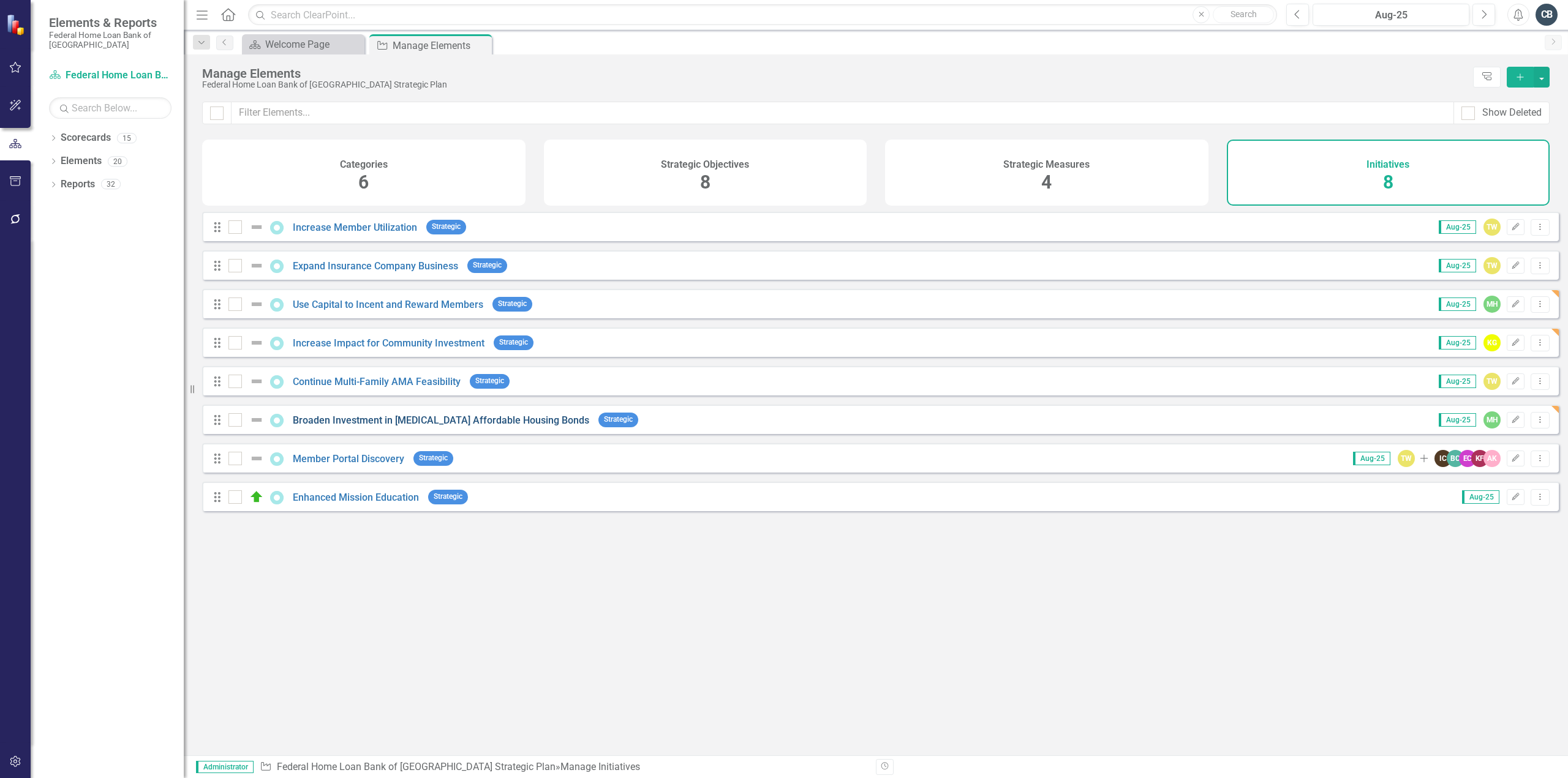
click at [346, 425] on link "Broaden Investment in [MEDICAL_DATA] Affordable Housing Bonds" at bounding box center [441, 420] width 296 height 12
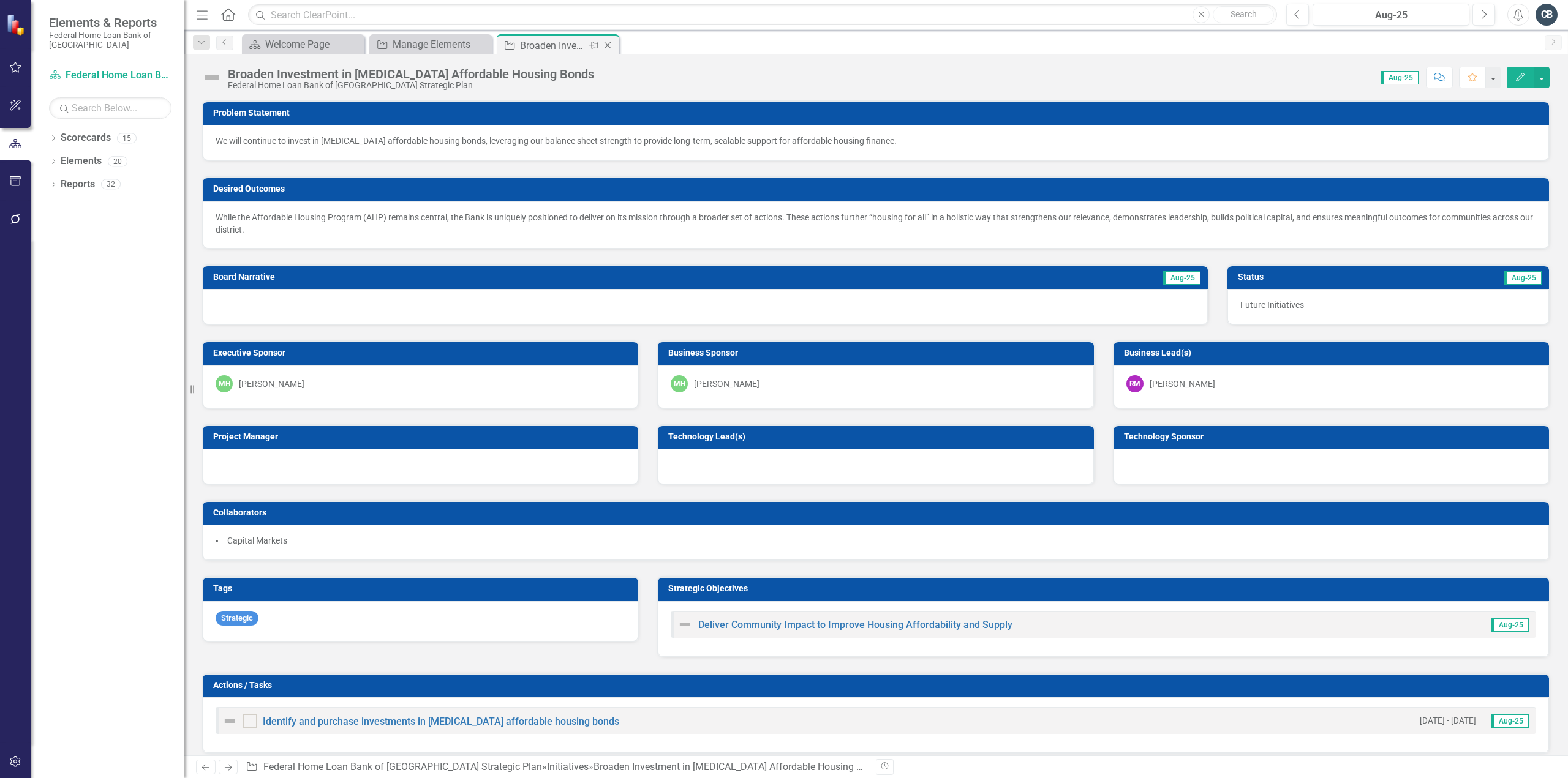
click at [609, 47] on icon at bounding box center [609, 46] width 7 height 7
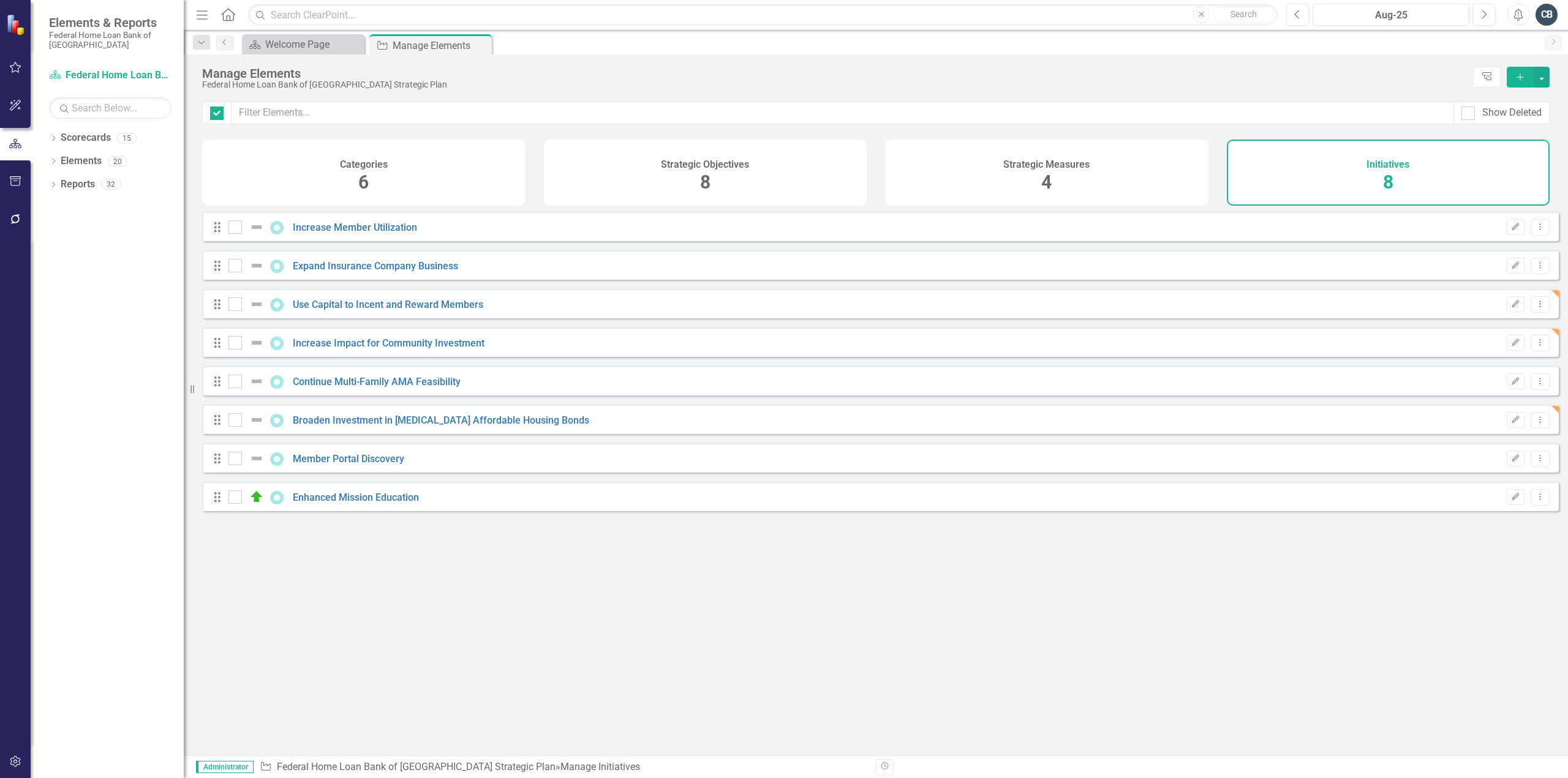
checkbox input "false"
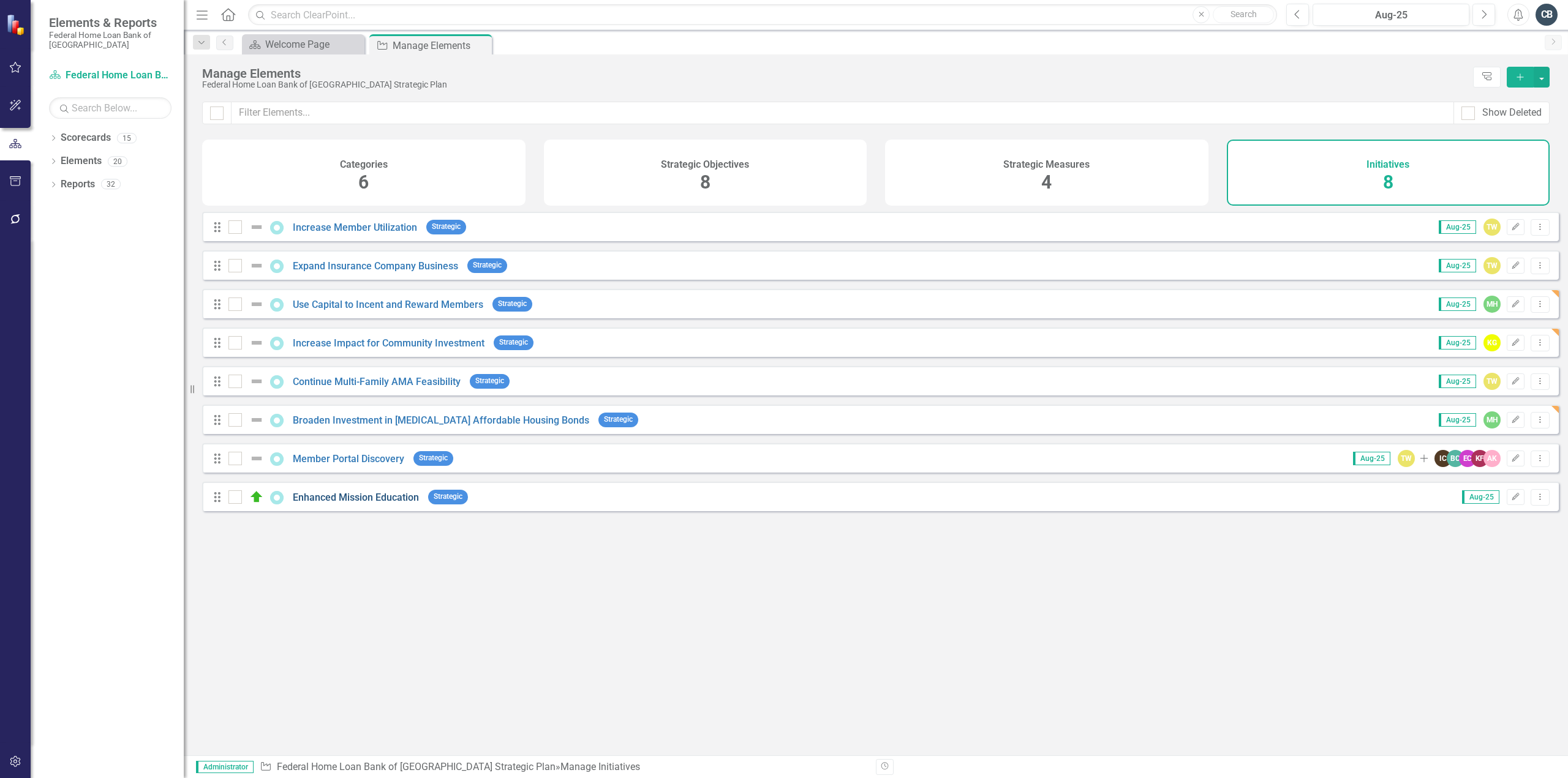
click at [346, 503] on link "Enhanced Mission Education" at bounding box center [355, 497] width 127 height 12
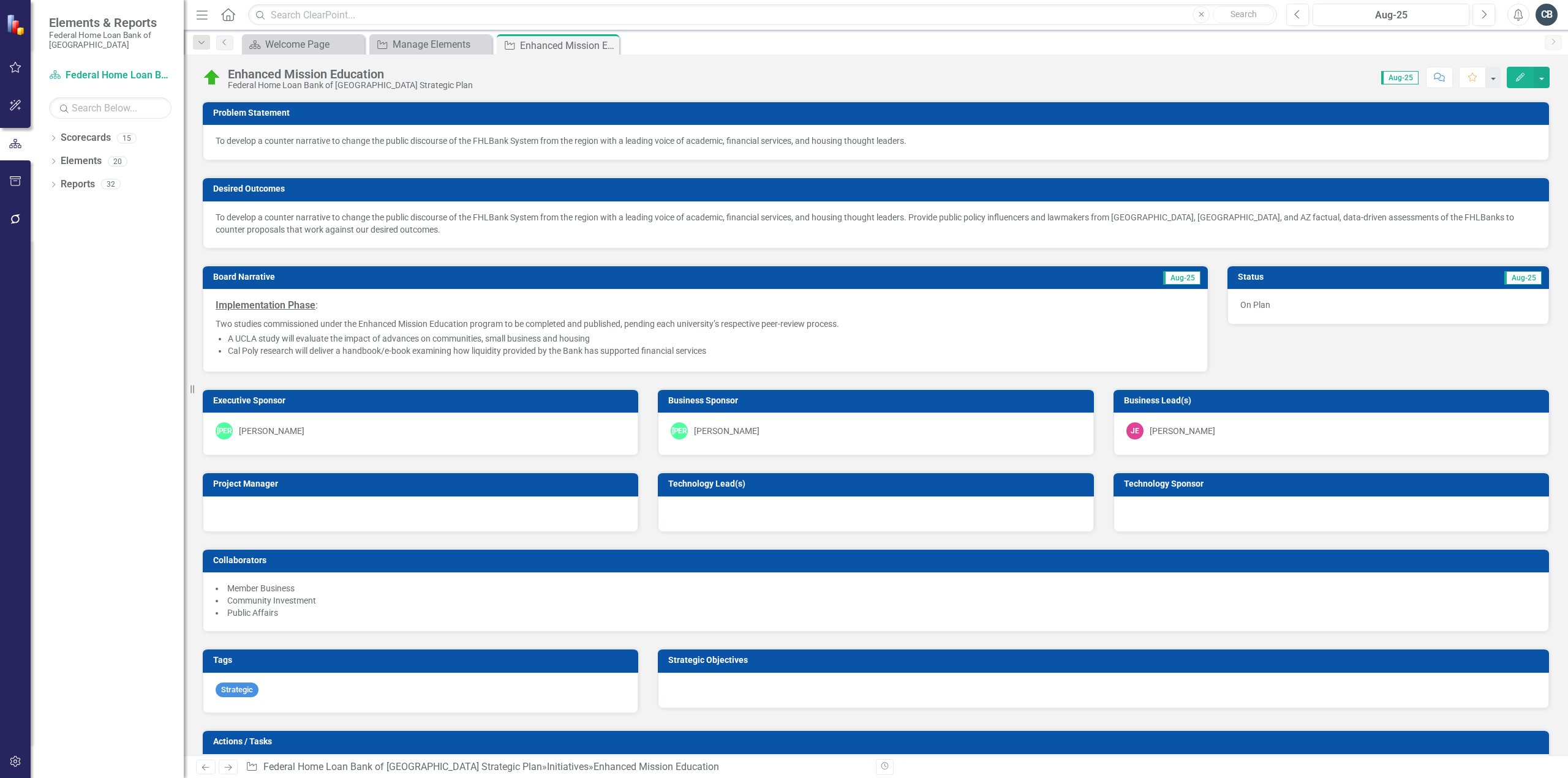
click at [322, 80] on div "Enhanced Mission Education" at bounding box center [350, 74] width 245 height 13
click at [323, 75] on div "Enhanced Mission Education" at bounding box center [350, 74] width 245 height 13
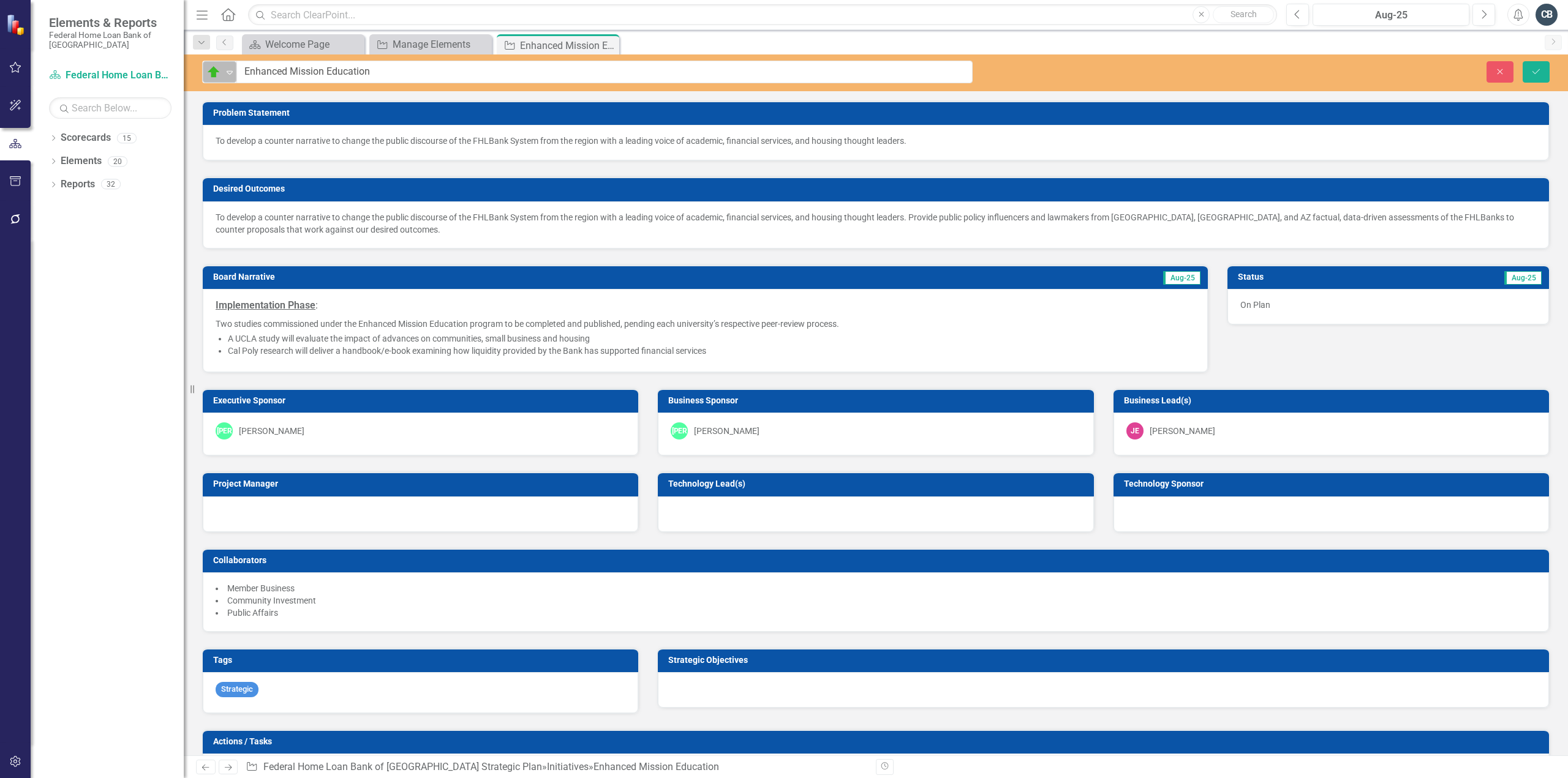
click at [215, 75] on img at bounding box center [214, 72] width 14 height 14
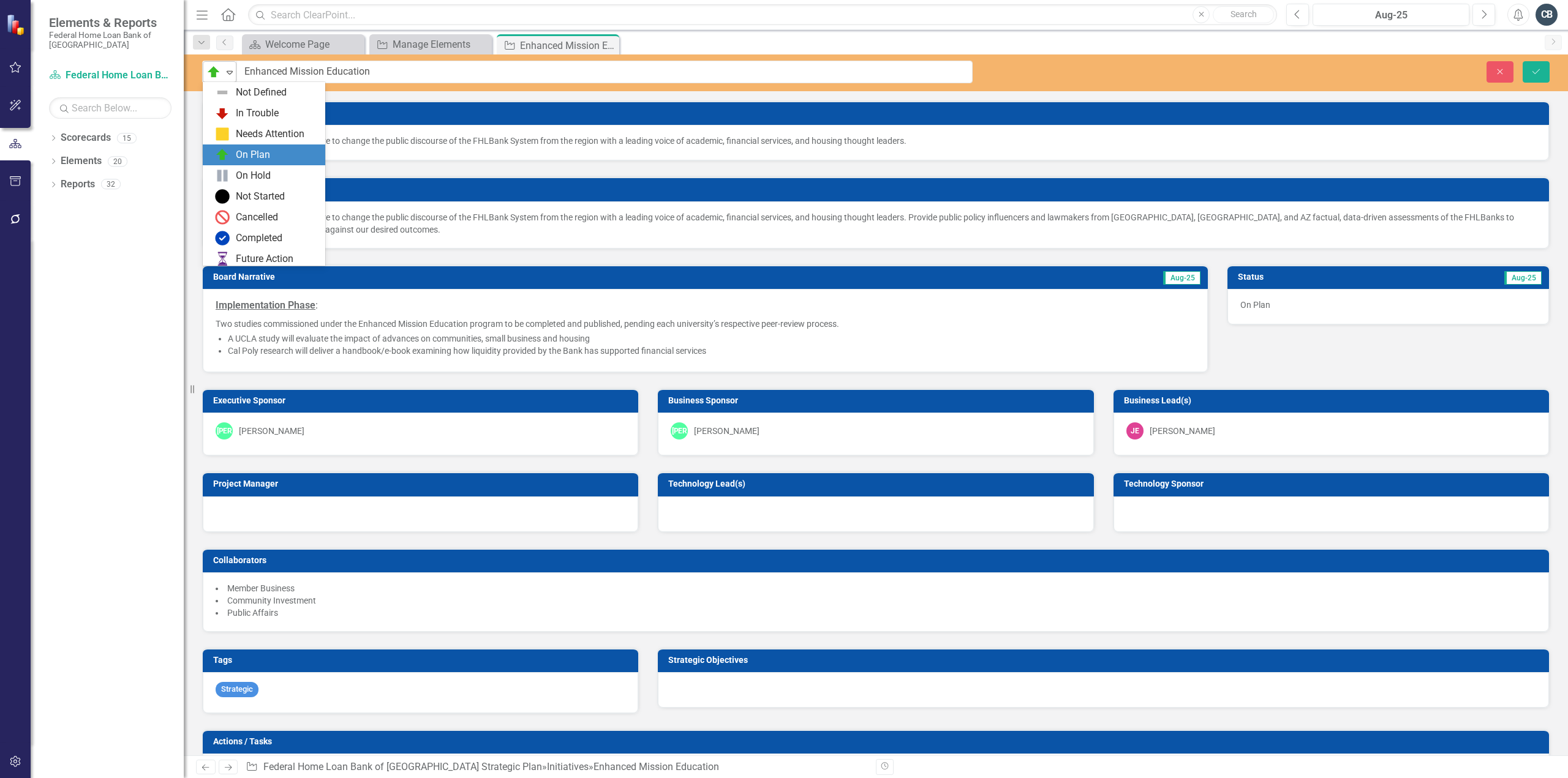
scroll to position [4, 0]
click at [221, 92] on img at bounding box center [223, 89] width 14 height 14
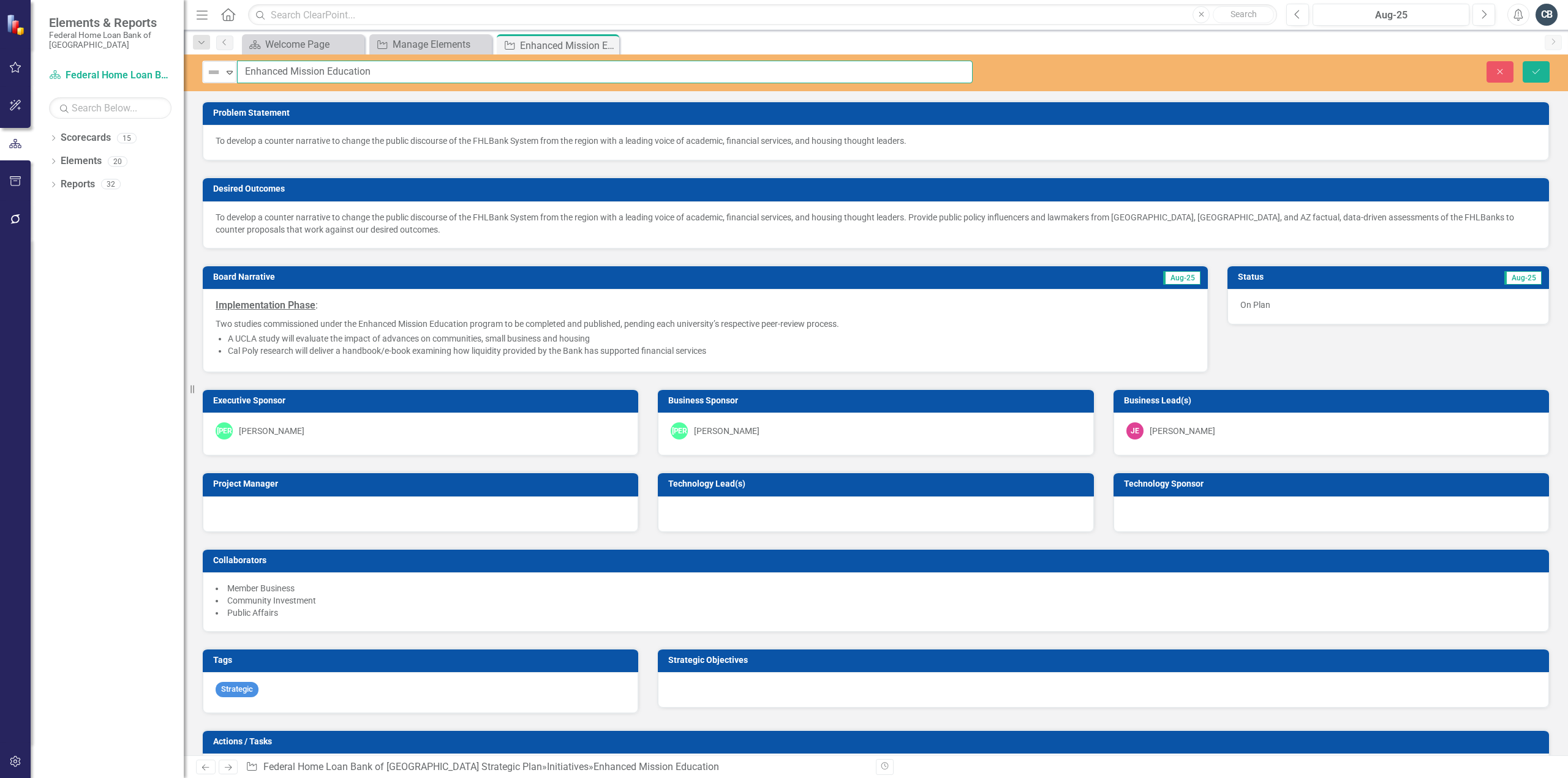
drag, startPoint x: 389, startPoint y: 72, endPoint x: 171, endPoint y: 61, distance: 218.3
click at [171, 61] on div "Elements & Reports Federal Home Loan Bank of San Francisco Scorecard Federal Ho…" at bounding box center [784, 389] width 1568 height 778
type input "Leverage Convening Power for District Solutions"
click at [1538, 68] on icon "Save" at bounding box center [1536, 72] width 11 height 9
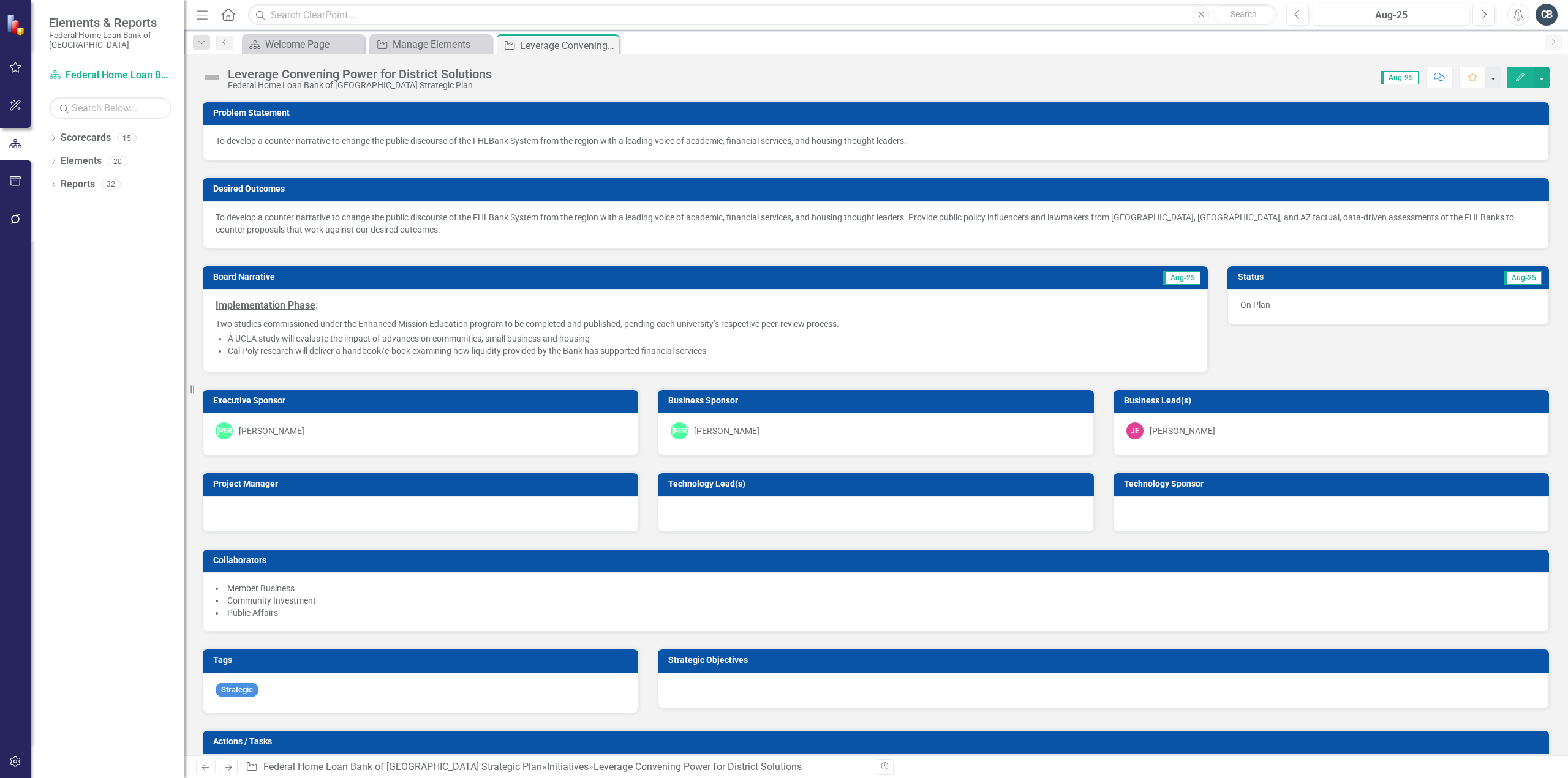
click at [442, 141] on p "To develop a counter narrative to change the public discourse of the FHLBank Sy…" at bounding box center [875, 141] width 1320 height 13
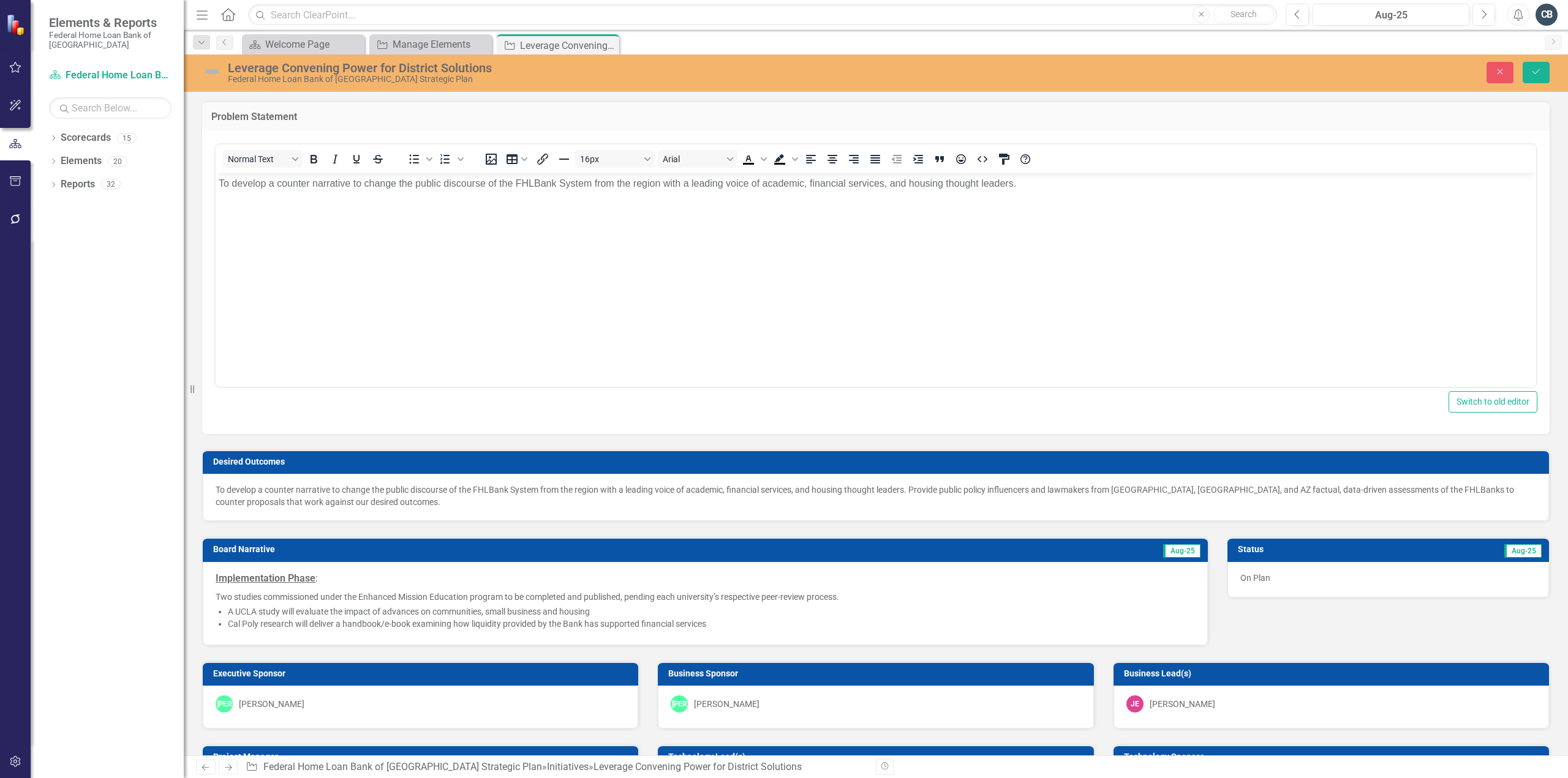
scroll to position [0, 0]
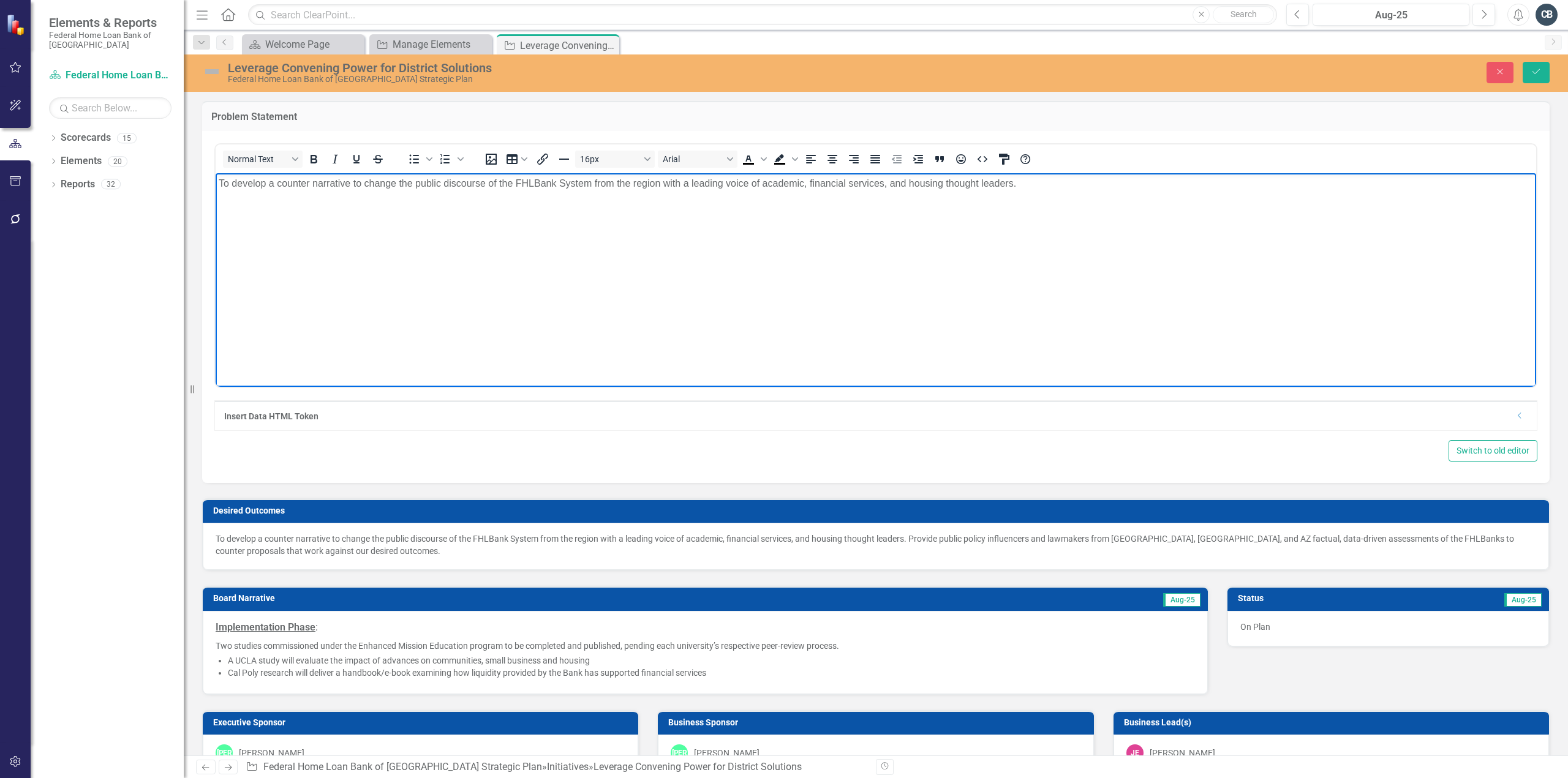
click at [215, 172] on html "To develop a counter narrative to change the public discourse of the FHLBank Sy…" at bounding box center [875, 264] width 1320 height 184
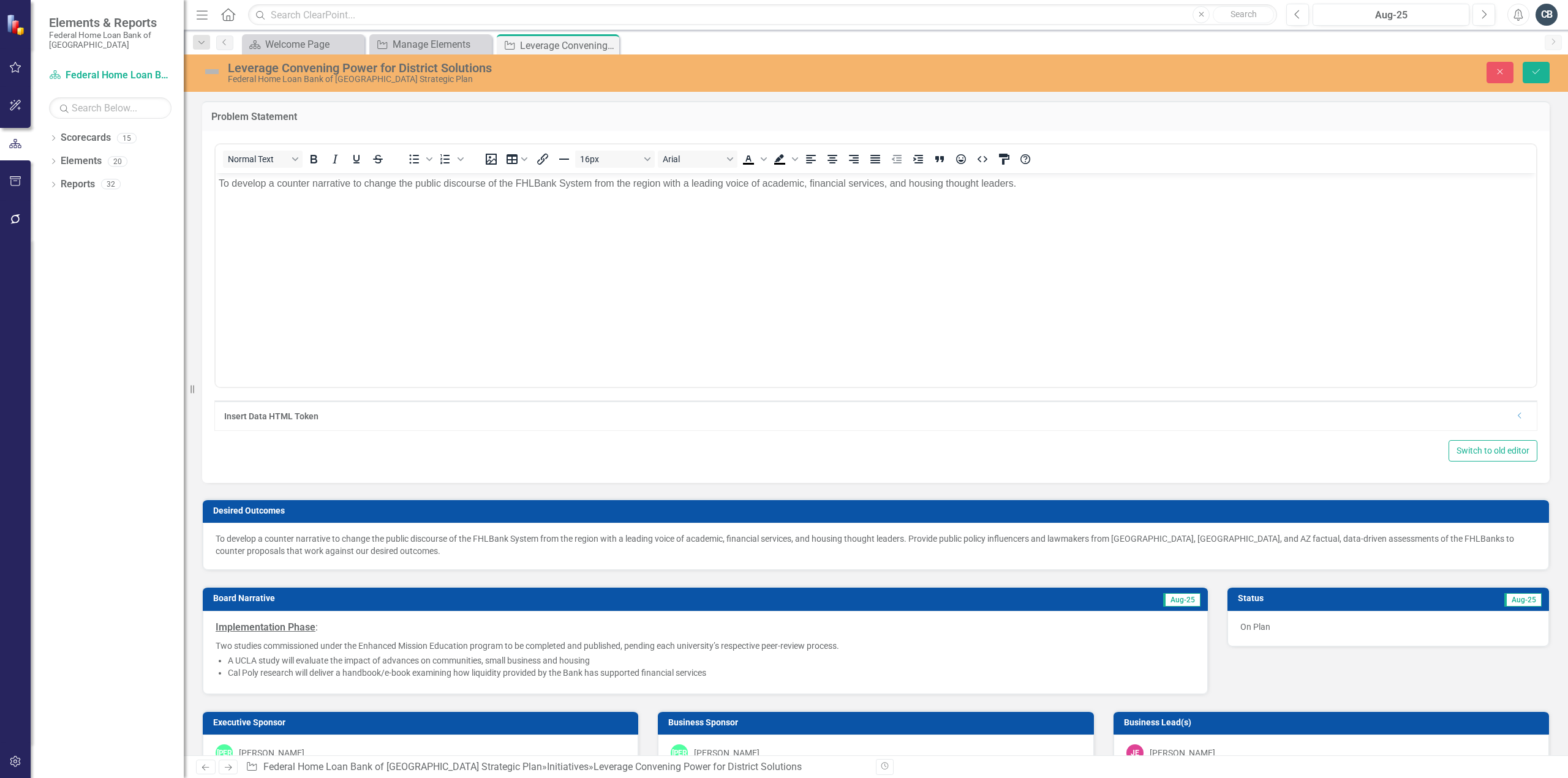
click at [0, 167] on div at bounding box center [15, 166] width 31 height 6
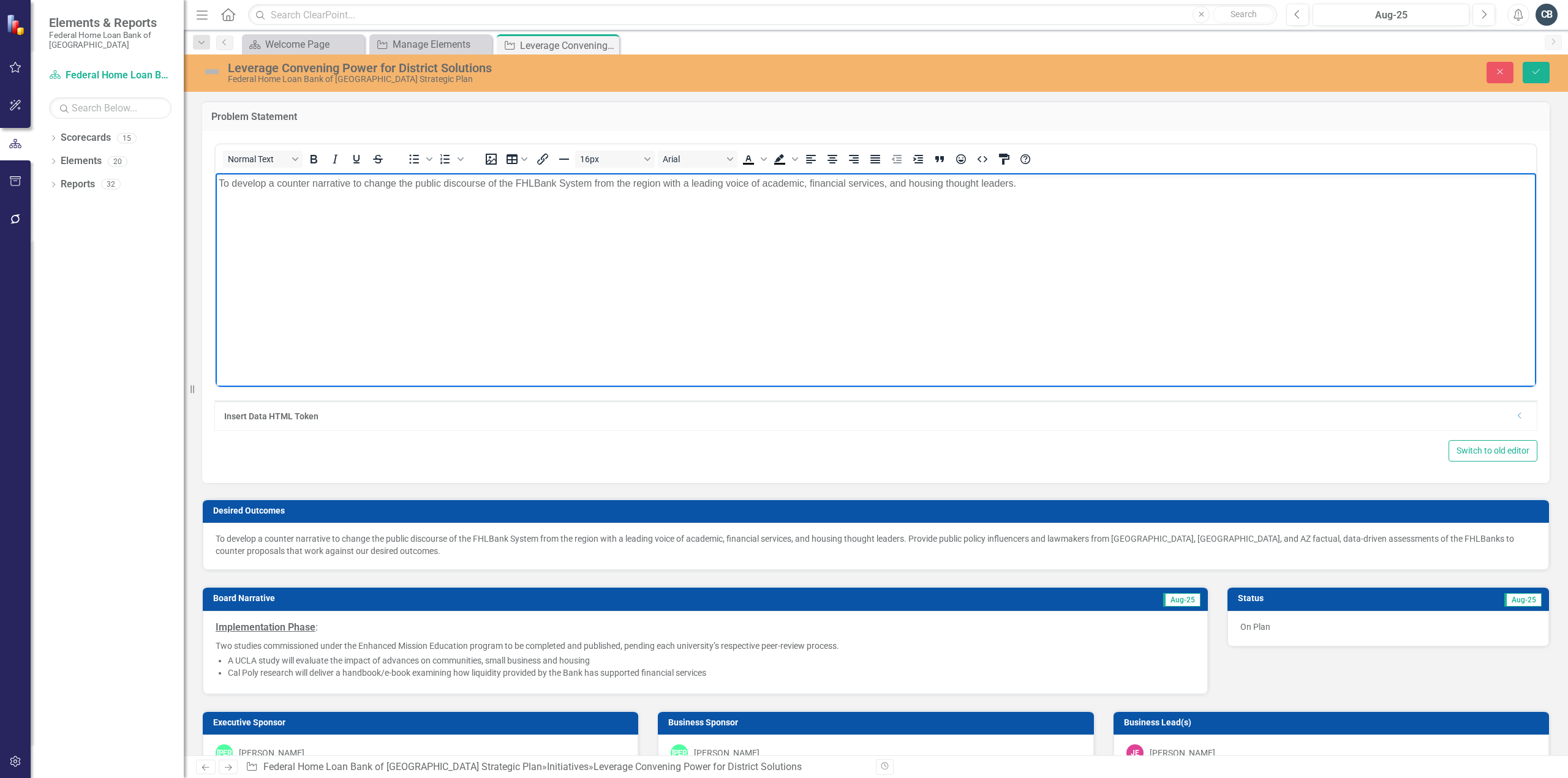
click at [676, 261] on body "To develop a counter narrative to change the public discourse of the FHLBank Sy…" at bounding box center [875, 264] width 1320 height 184
drag, startPoint x: 1027, startPoint y: 182, endPoint x: 0, endPoint y: 147, distance: 1027.6
click at [215, 172] on html "To develop a counter narrative to change the public discourse of the FHLBank Sy…" at bounding box center [875, 264] width 1320 height 184
paste body "Rich Text Area. Press ALT-0 for help."
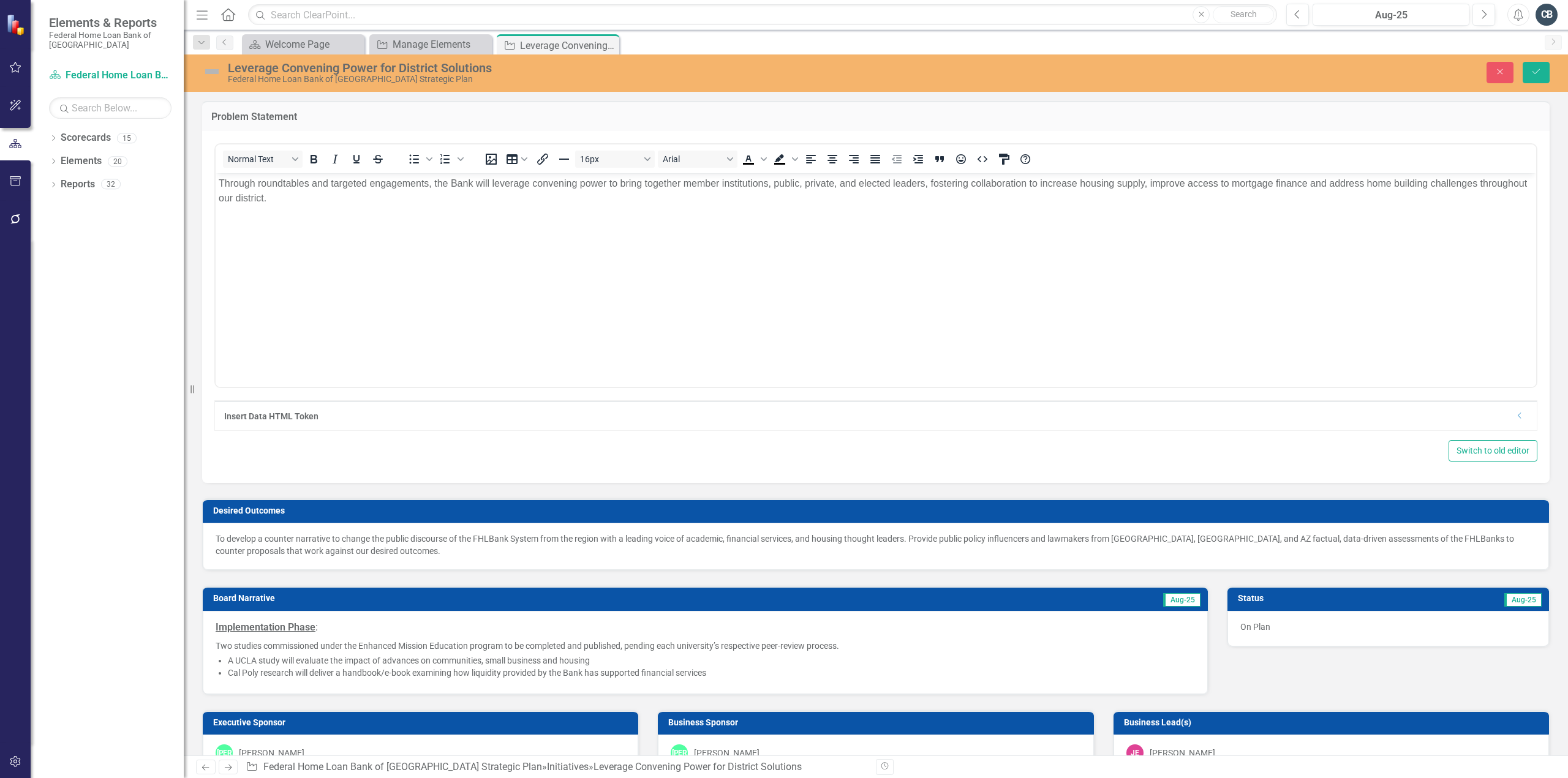
click at [298, 548] on p "To develop a counter narrative to change the public discourse of the FHLBank Sy…" at bounding box center [875, 545] width 1320 height 24
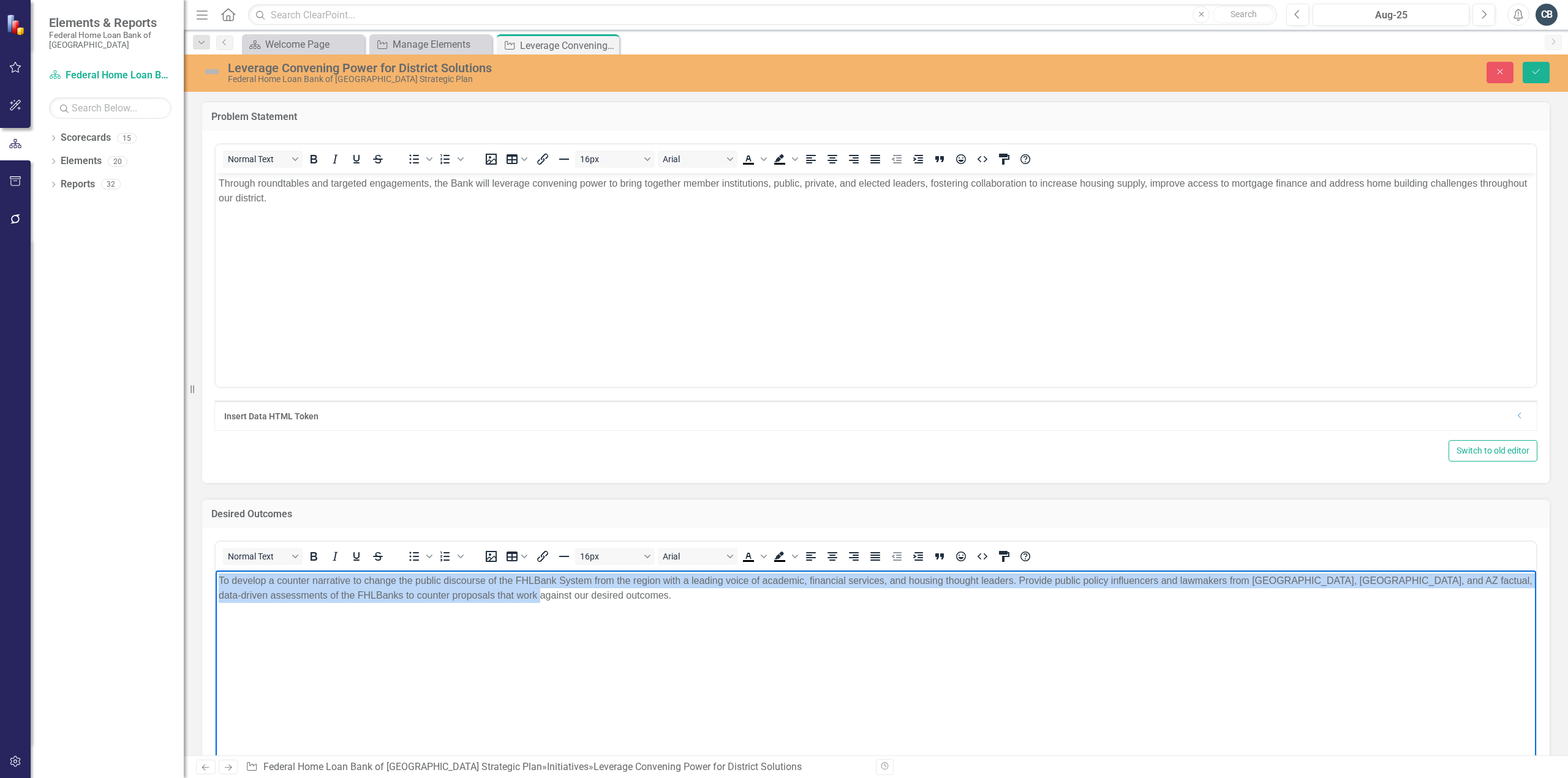
drag, startPoint x: 540, startPoint y: 597, endPoint x: 385, endPoint y: 1056, distance: 484.5
click at [215, 570] on html "To develop a counter narrative to change the public discourse of the FHLBank Sy…" at bounding box center [875, 661] width 1320 height 184
paste body "Rich Text Area. Press ALT-0 for help."
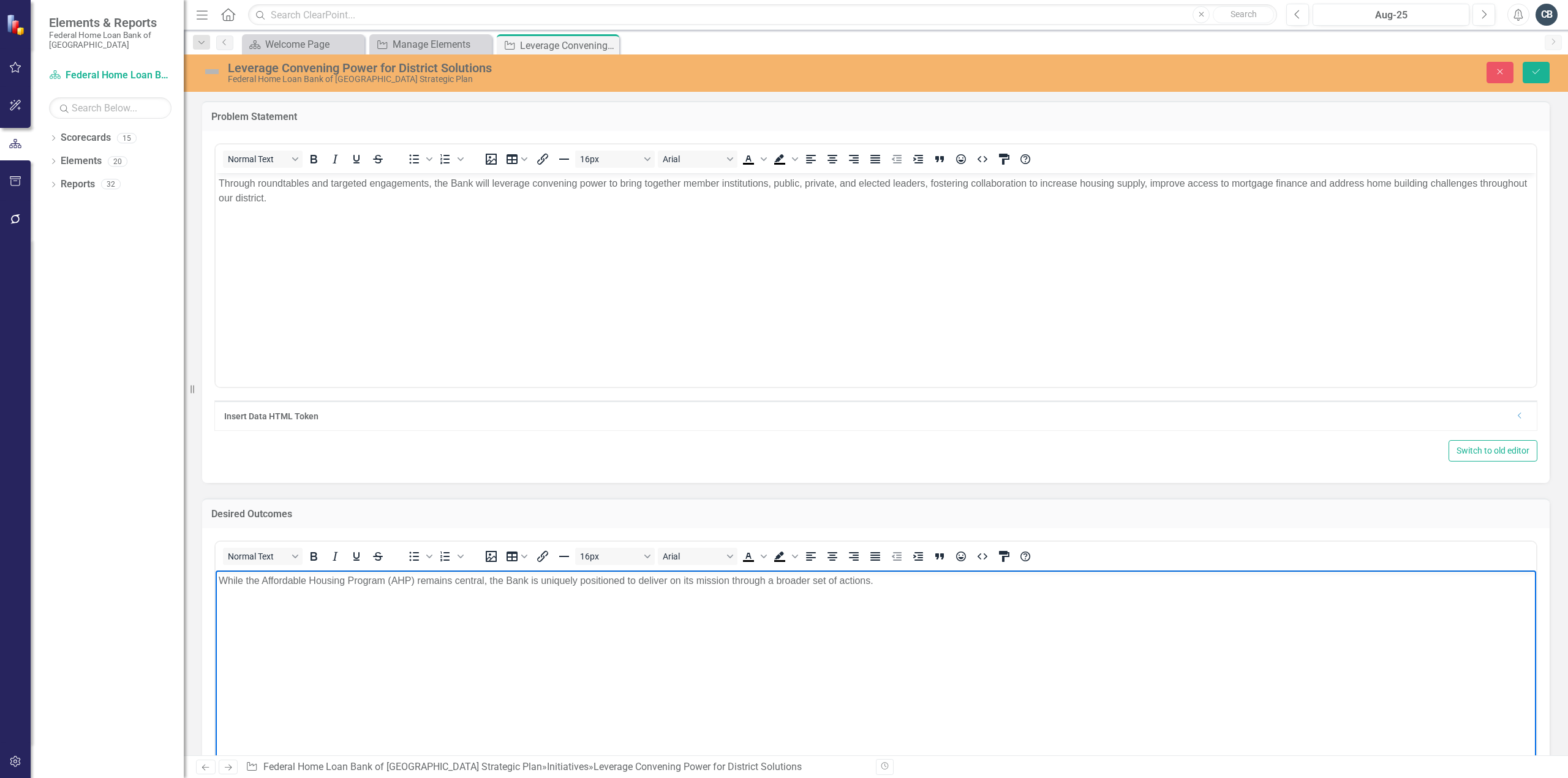
drag, startPoint x: 894, startPoint y: 583, endPoint x: 919, endPoint y: 582, distance: 25.0
click at [894, 583] on p "While the Affordable Housing Program (AHP) remains central, the Bank is uniquel…" at bounding box center [876, 581] width 1315 height 14
click at [218, 603] on body "While the Affordable Housing Program (AHP) remains central, the Bank is uniquel…" at bounding box center [875, 661] width 1320 height 184
click at [1534, 72] on icon "Save" at bounding box center [1536, 72] width 11 height 9
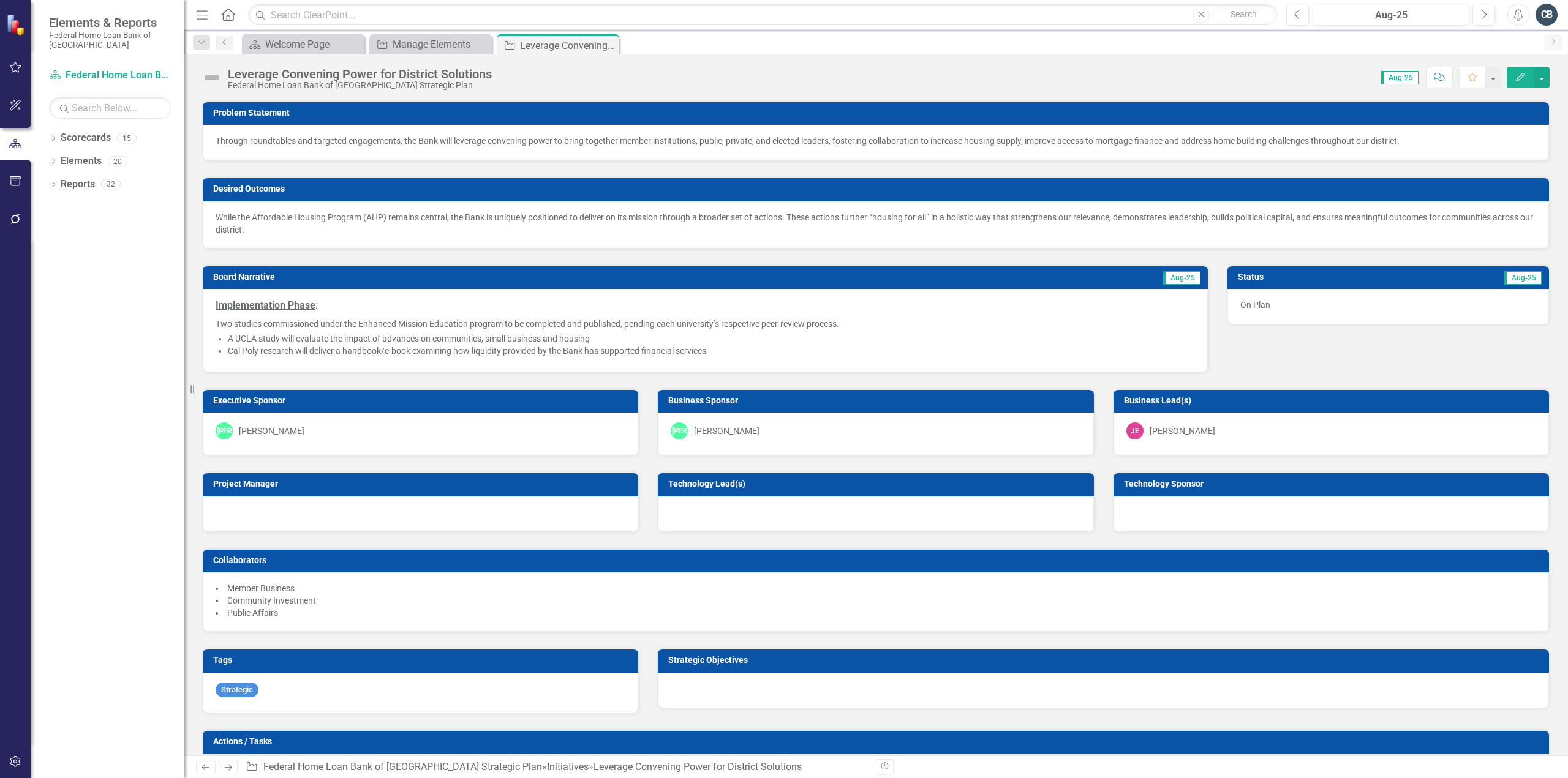
click at [295, 428] on div "JA Joe Amato" at bounding box center [420, 431] width 410 height 17
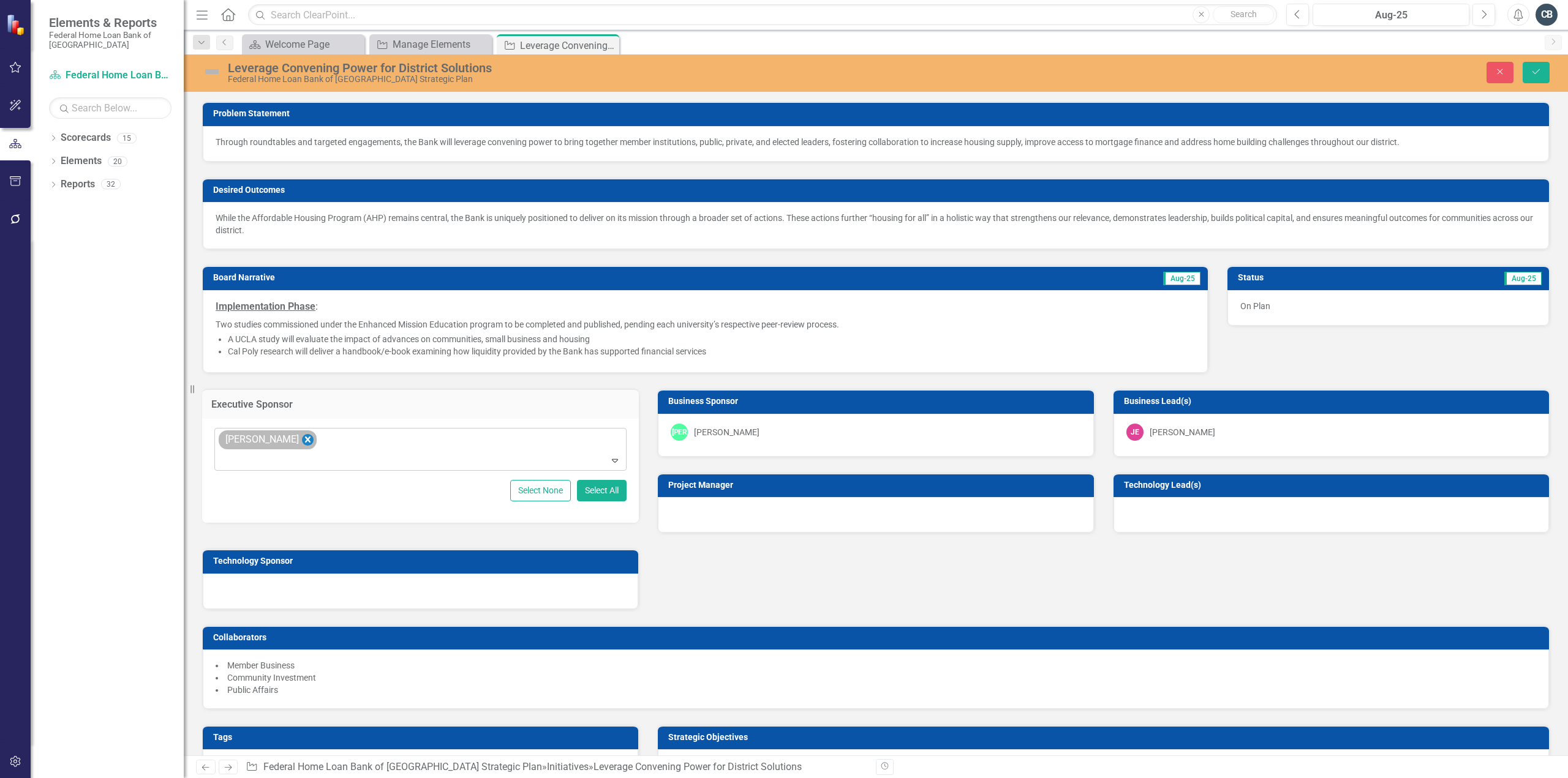
click at [302, 436] on icon "Remove Joe Amato" at bounding box center [307, 440] width 12 height 15
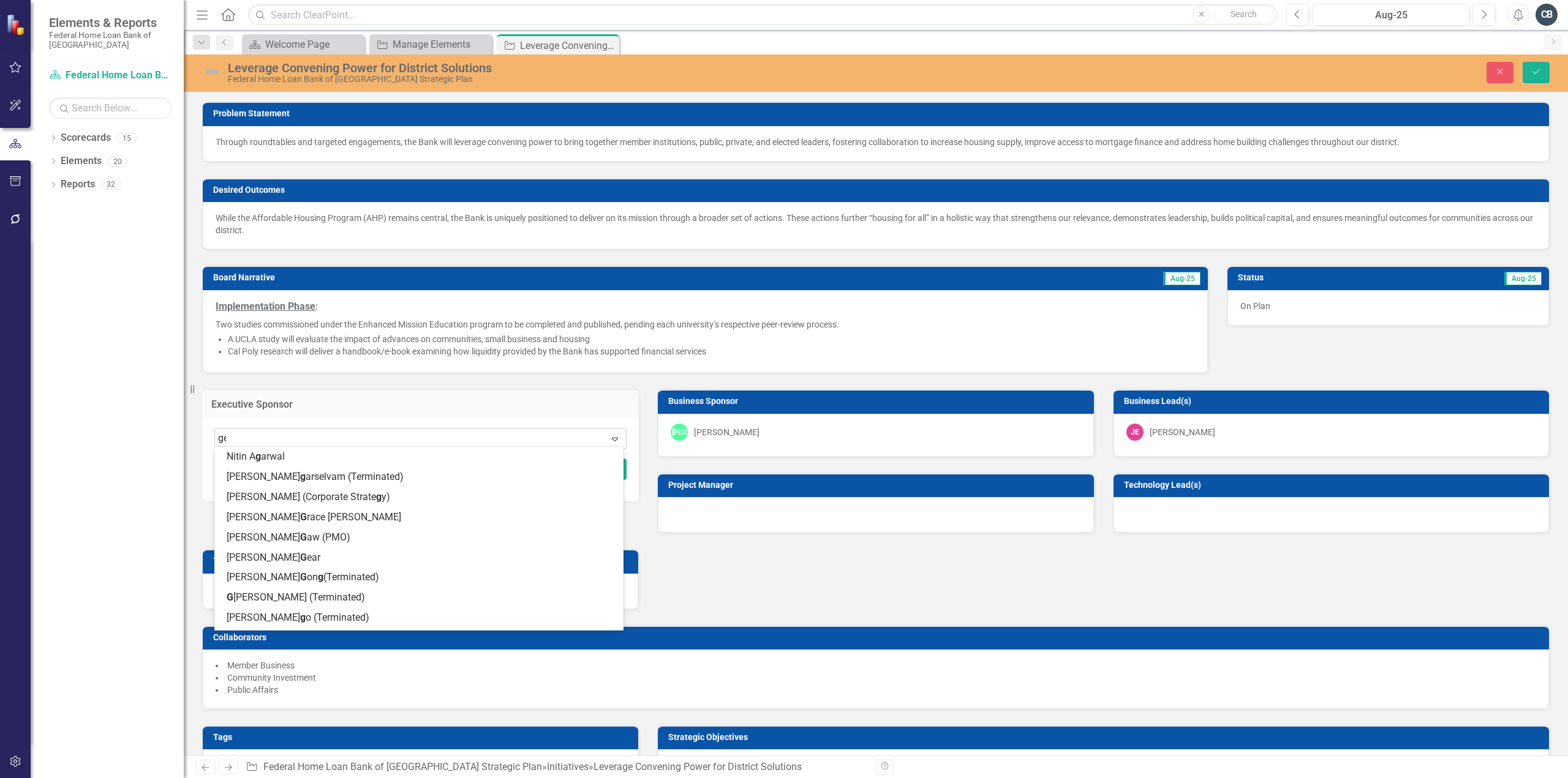
type input "gear"
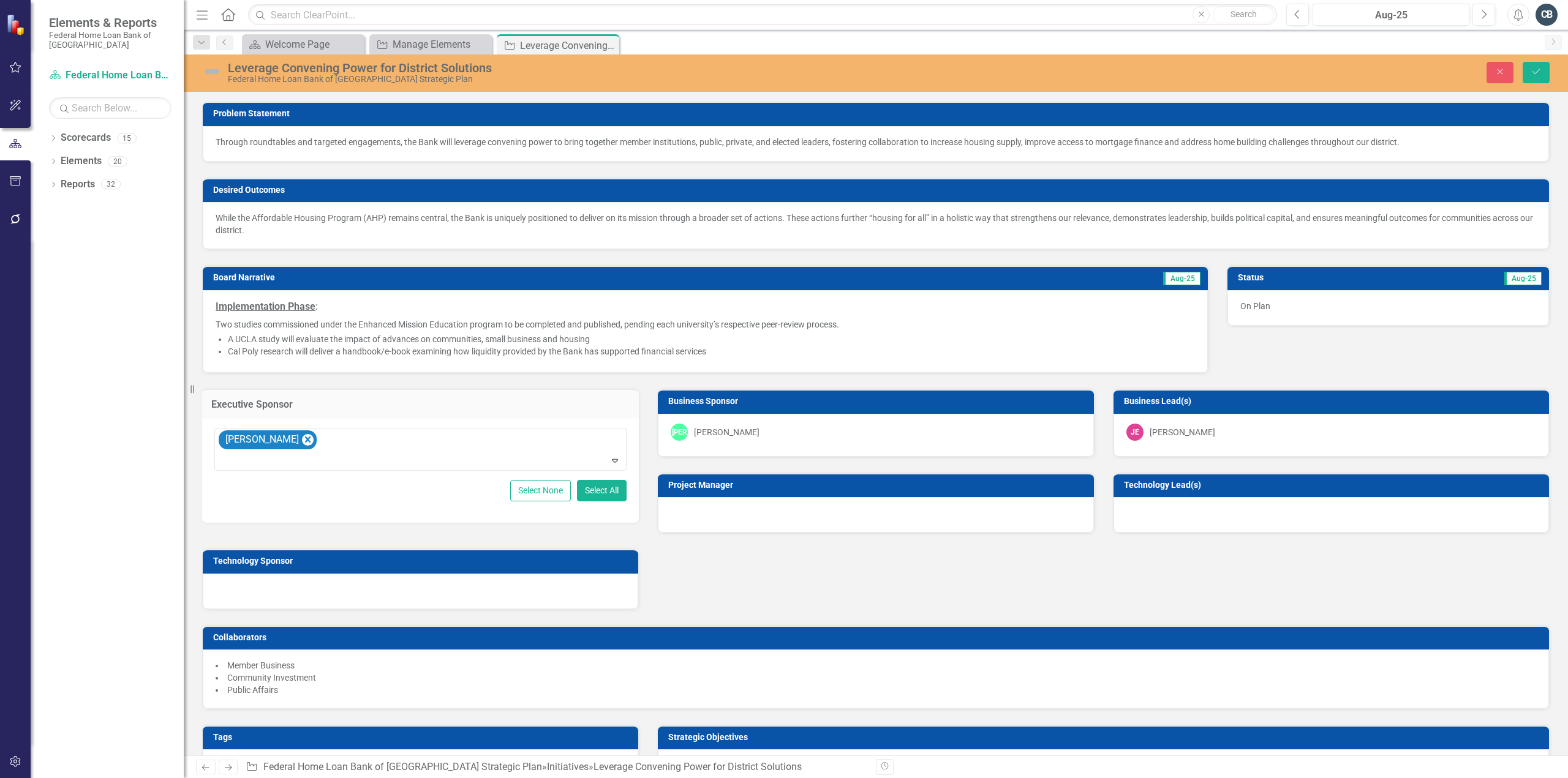
click at [707, 426] on div "[PERSON_NAME]" at bounding box center [726, 433] width 66 height 13
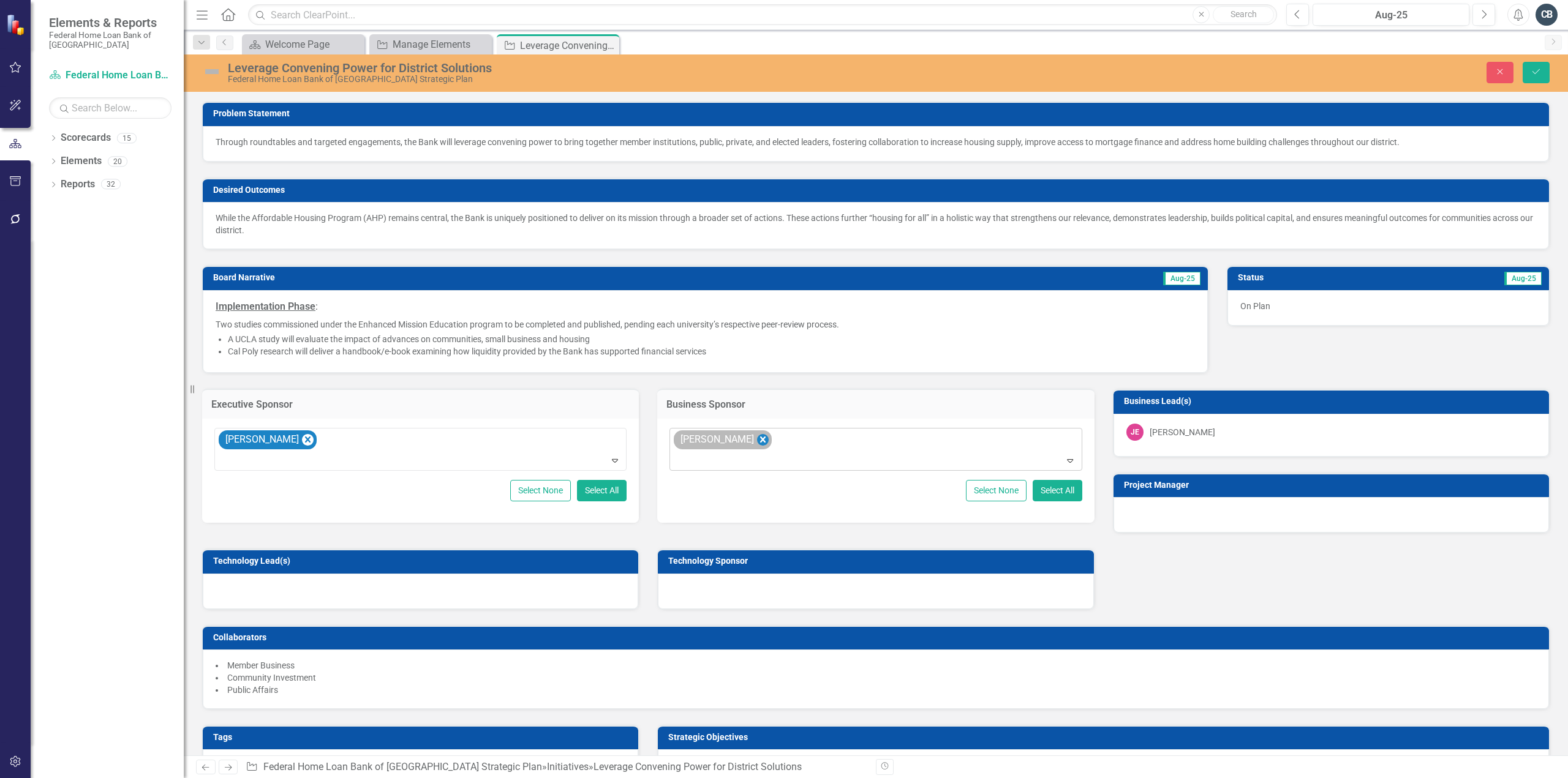
click at [760, 441] on icon "Remove Joe Amato" at bounding box center [763, 440] width 5 height 6
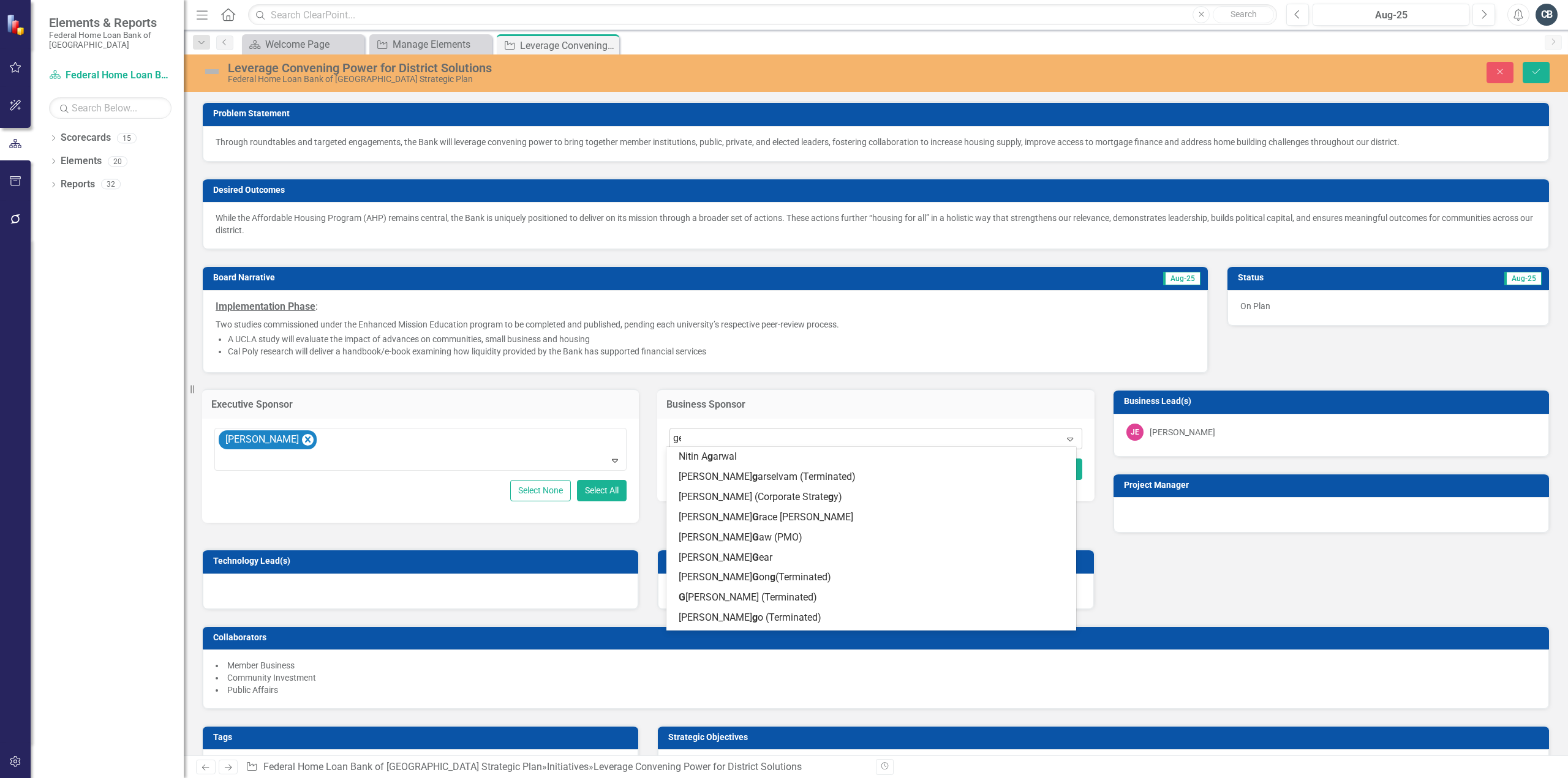
type input "gear"
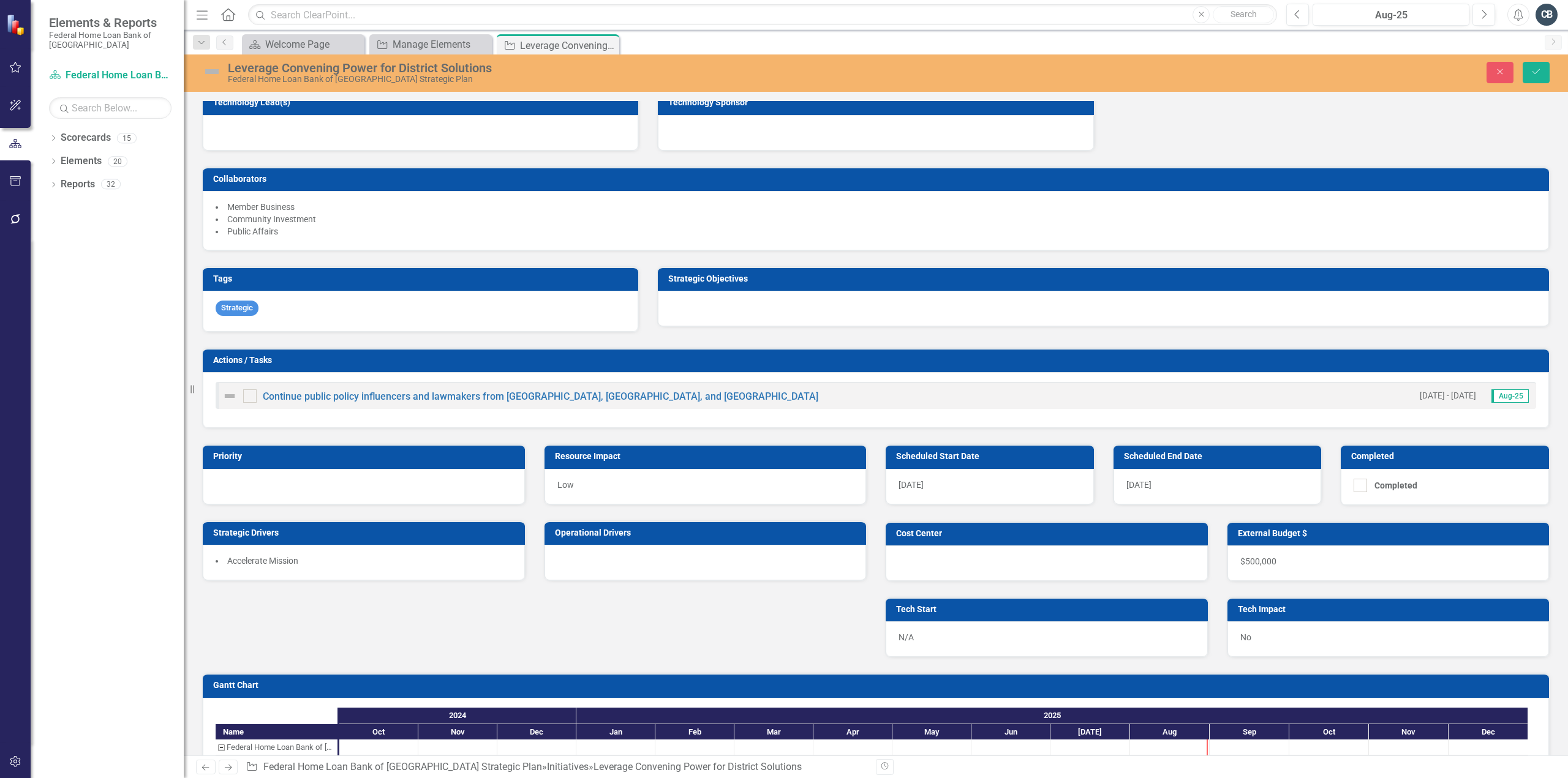
scroll to position [490, 0]
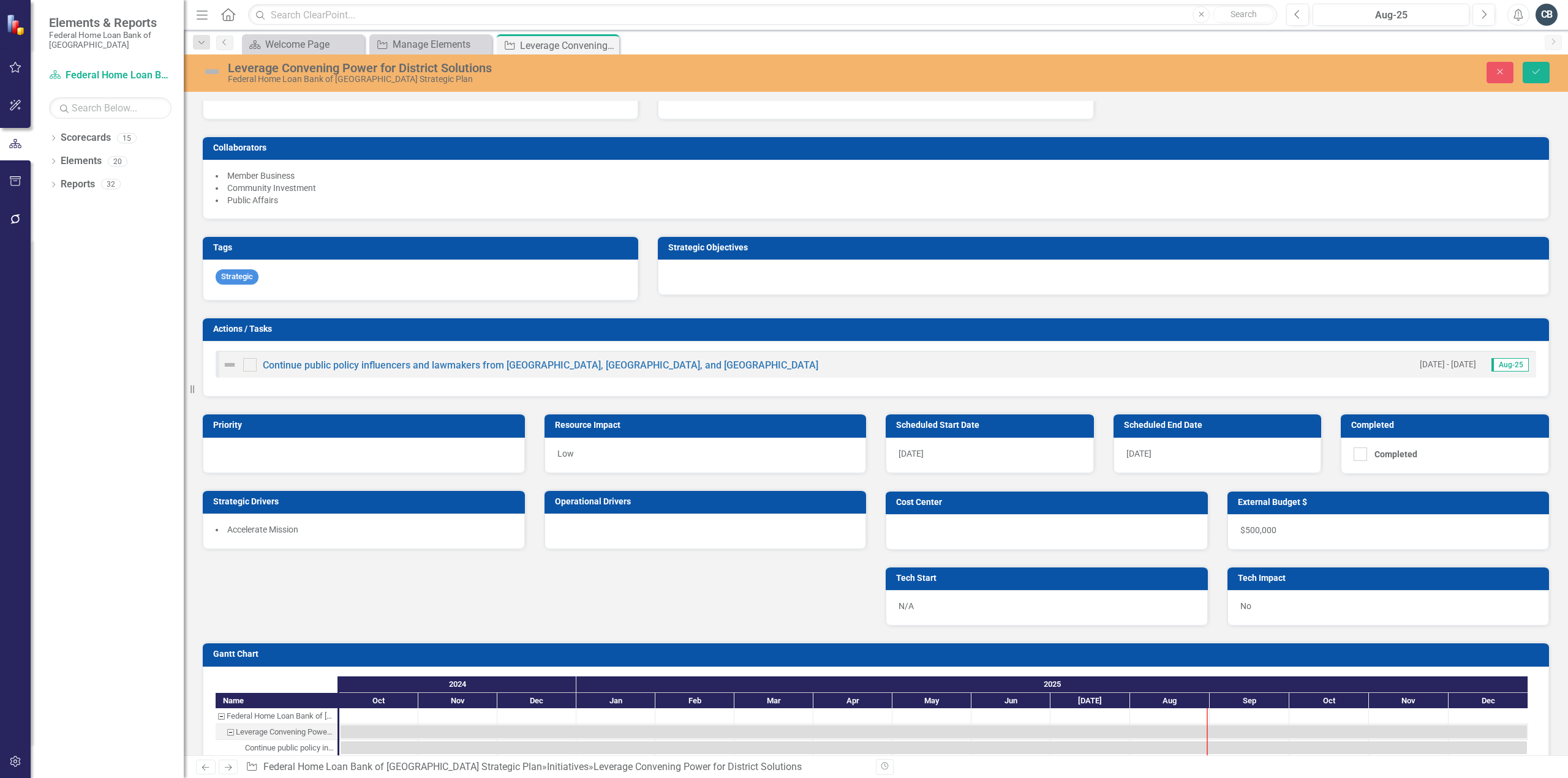
click at [917, 449] on span "10/1/24" at bounding box center [911, 453] width 25 height 10
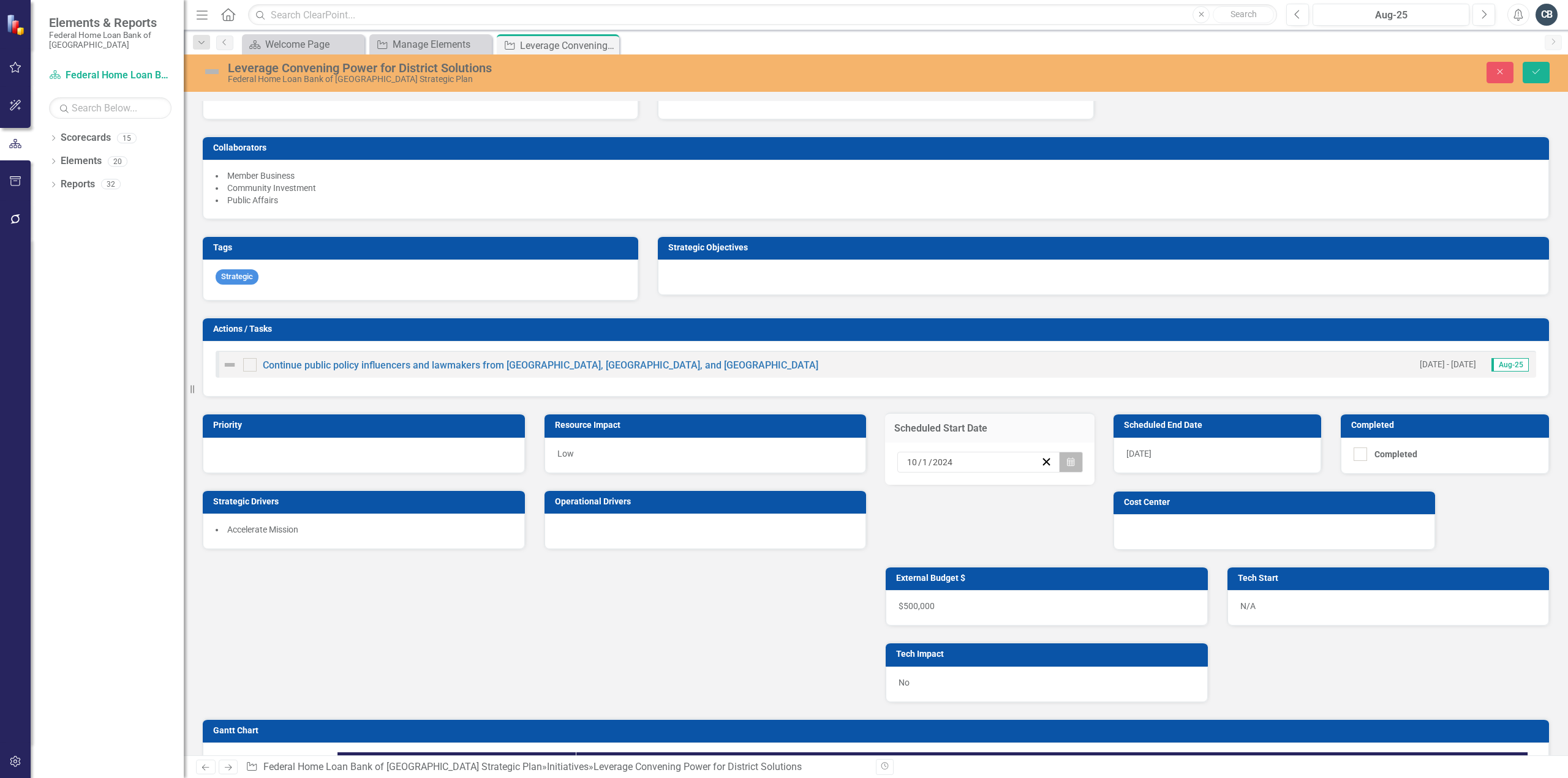
click at [1071, 456] on button "Calendar" at bounding box center [1071, 462] width 23 height 21
click at [1038, 485] on button "›" at bounding box center [1040, 486] width 27 height 27
click at [1067, 486] on button "»" at bounding box center [1067, 486] width 27 height 27
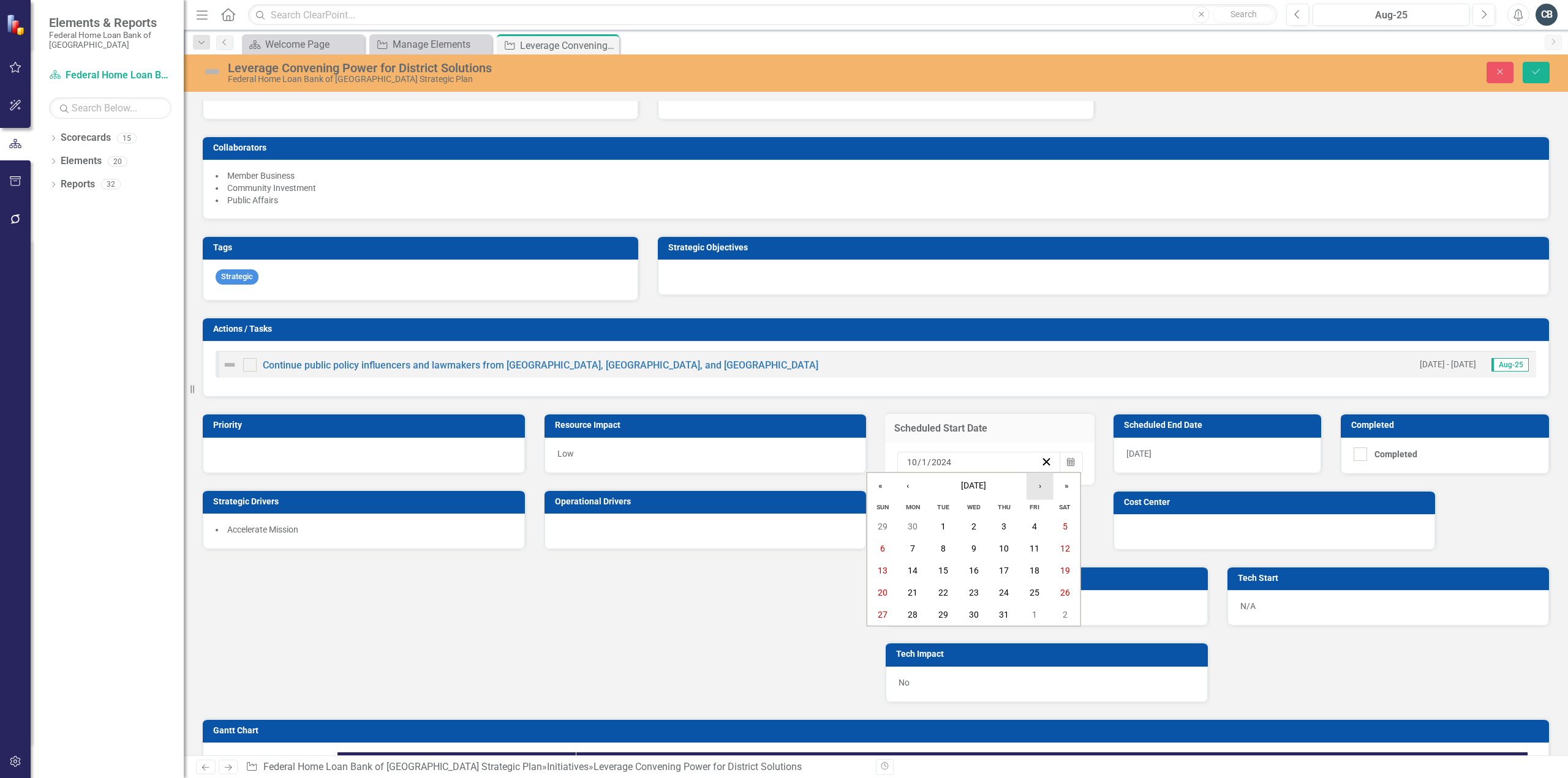
click at [1038, 487] on button "›" at bounding box center [1040, 486] width 27 height 27
click at [880, 487] on button "«" at bounding box center [880, 486] width 27 height 27
click at [1006, 528] on abbr "1" at bounding box center [1003, 527] width 4 height 10
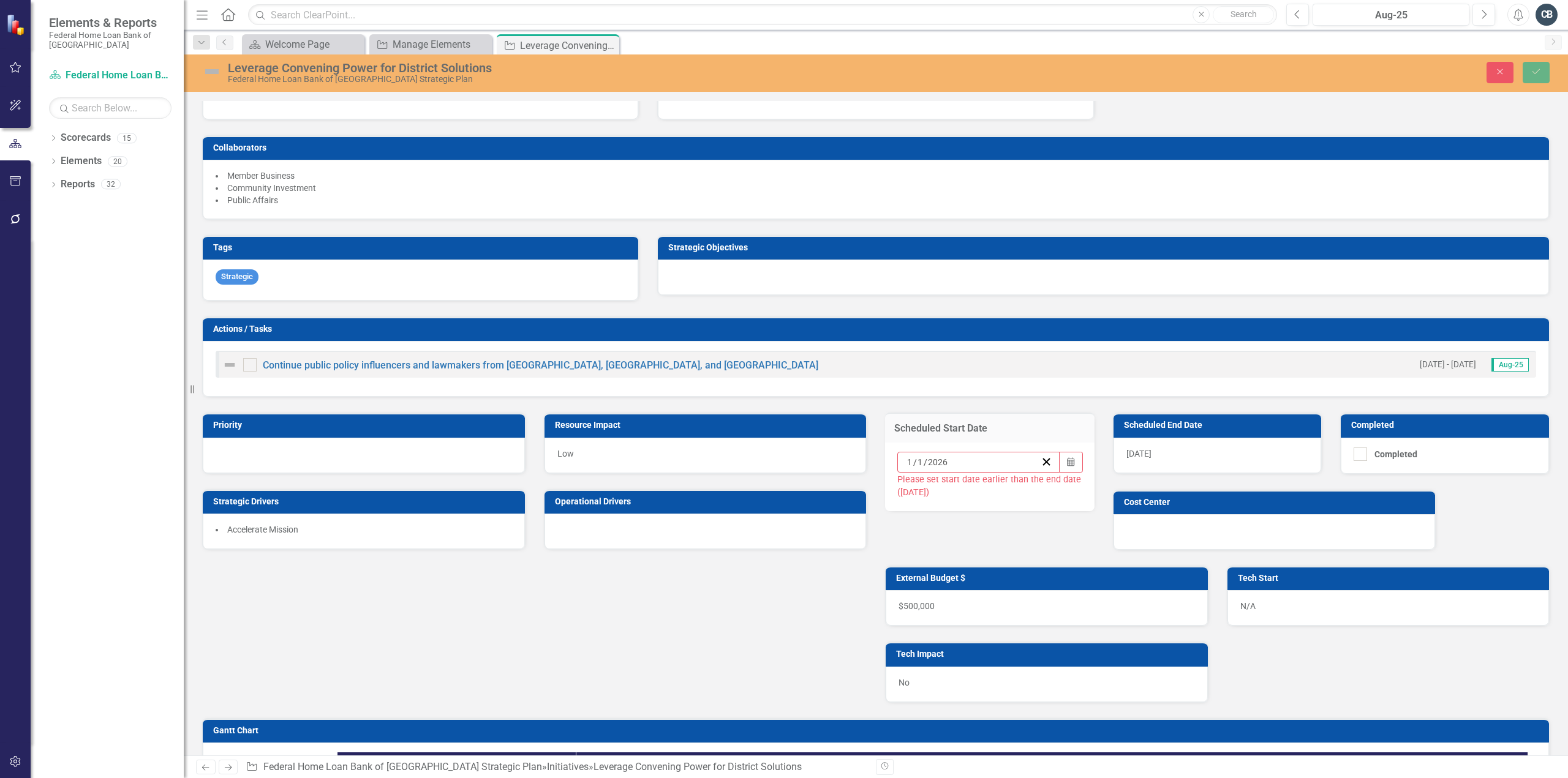
click at [1186, 444] on div "12/31/25" at bounding box center [1218, 456] width 208 height 36
click at [1222, 449] on div "12/31/25" at bounding box center [1218, 456] width 208 height 36
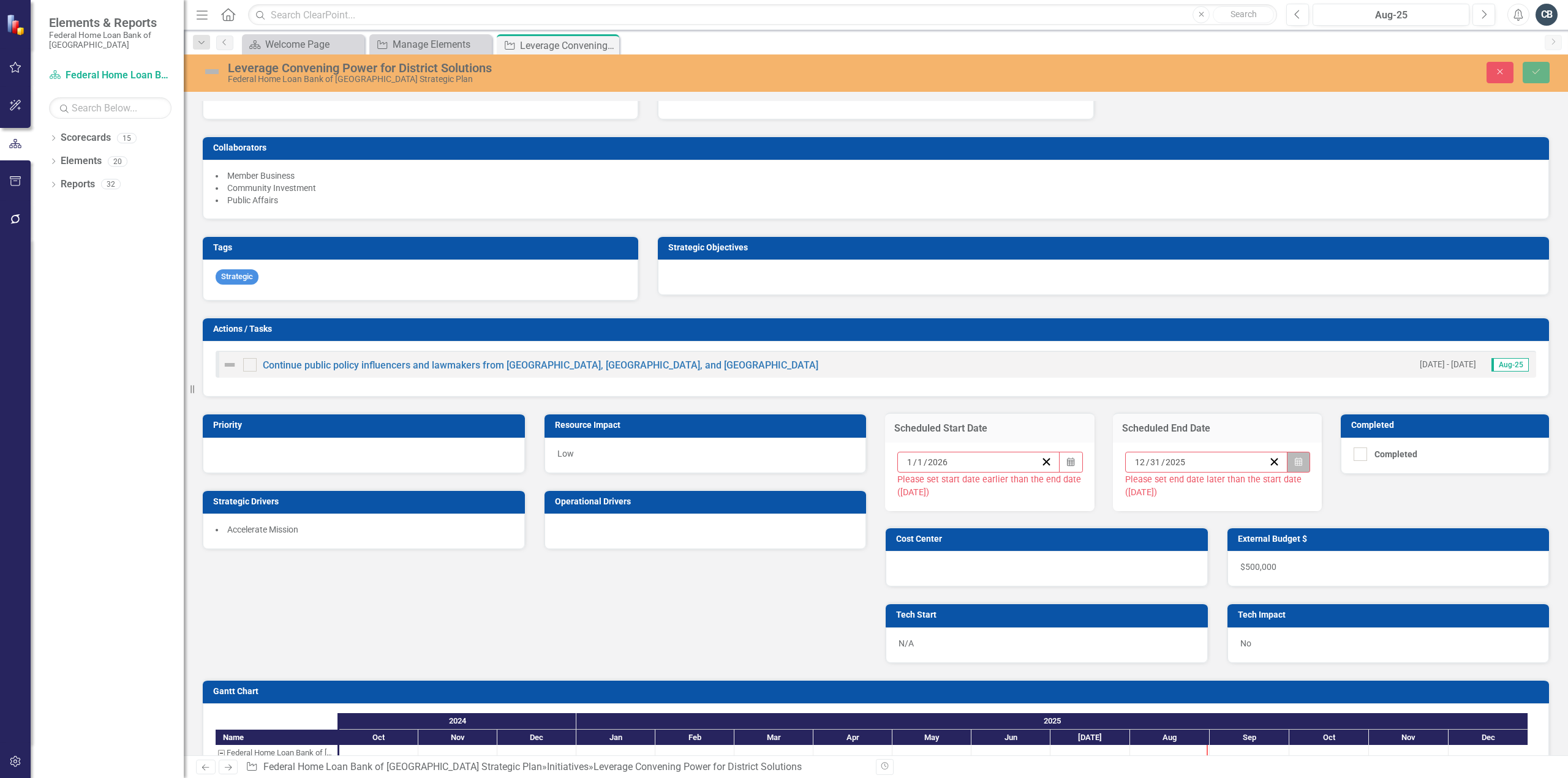
click at [1295, 458] on icon "button" at bounding box center [1299, 462] width 7 height 9
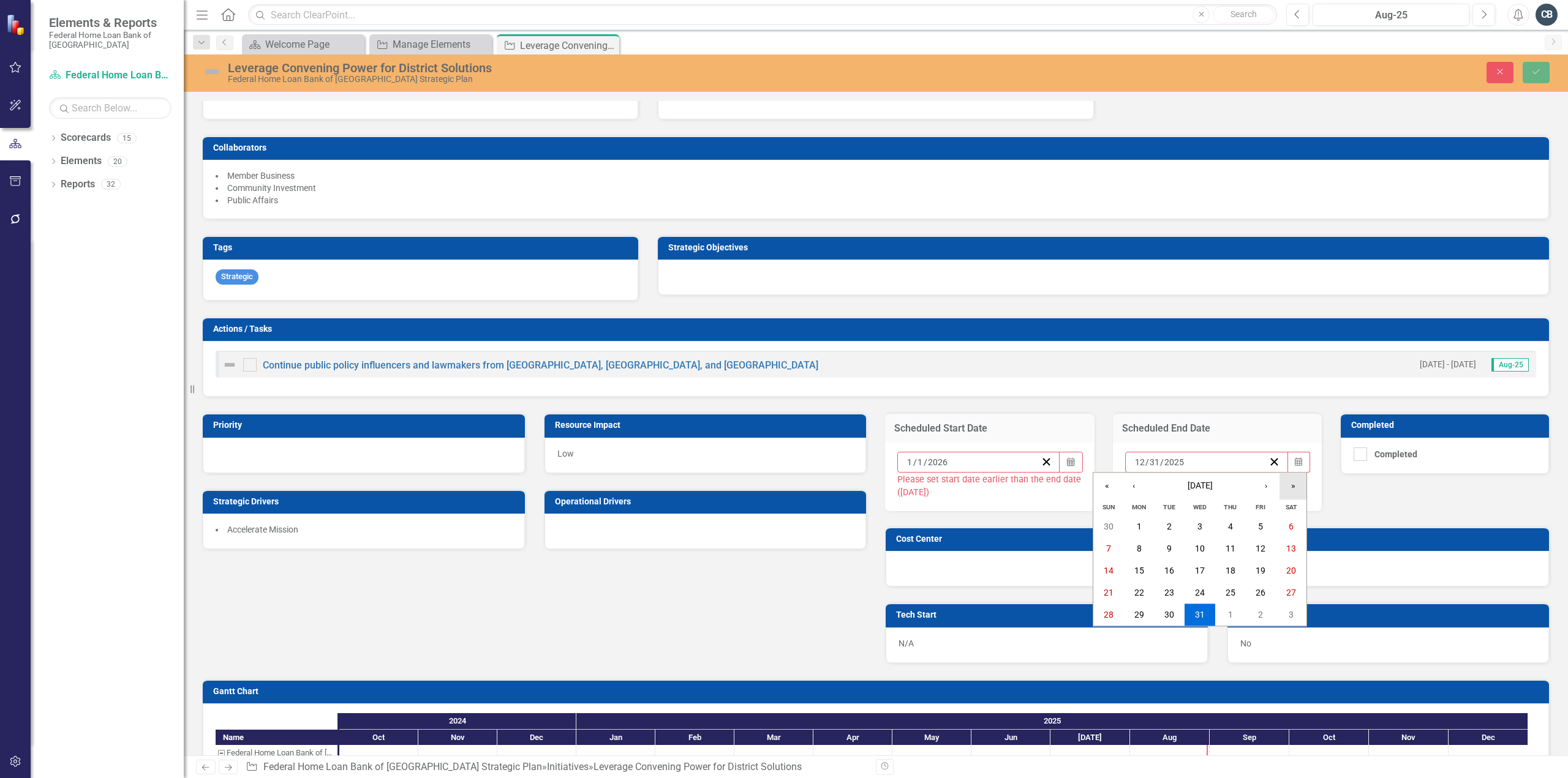
click at [1292, 489] on button "»" at bounding box center [1293, 486] width 27 height 27
click at [1228, 616] on abbr "31" at bounding box center [1231, 615] width 10 height 10
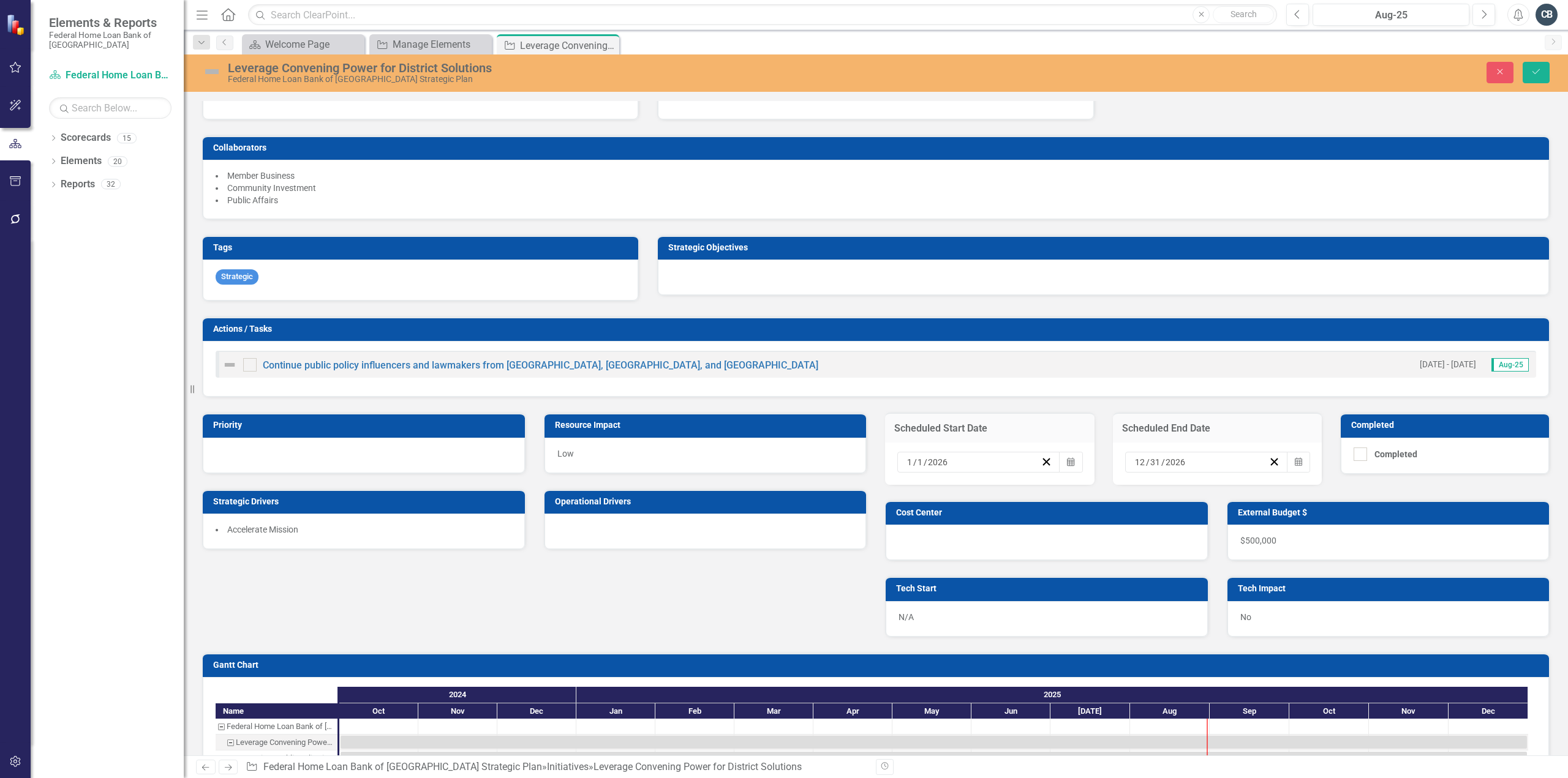
click at [660, 598] on div "Priority Resource Impact Low Strategic Drivers Accelerate Mission Operational D…" at bounding box center [876, 517] width 1366 height 240
click at [1255, 536] on span "$500,000" at bounding box center [1258, 540] width 36 height 10
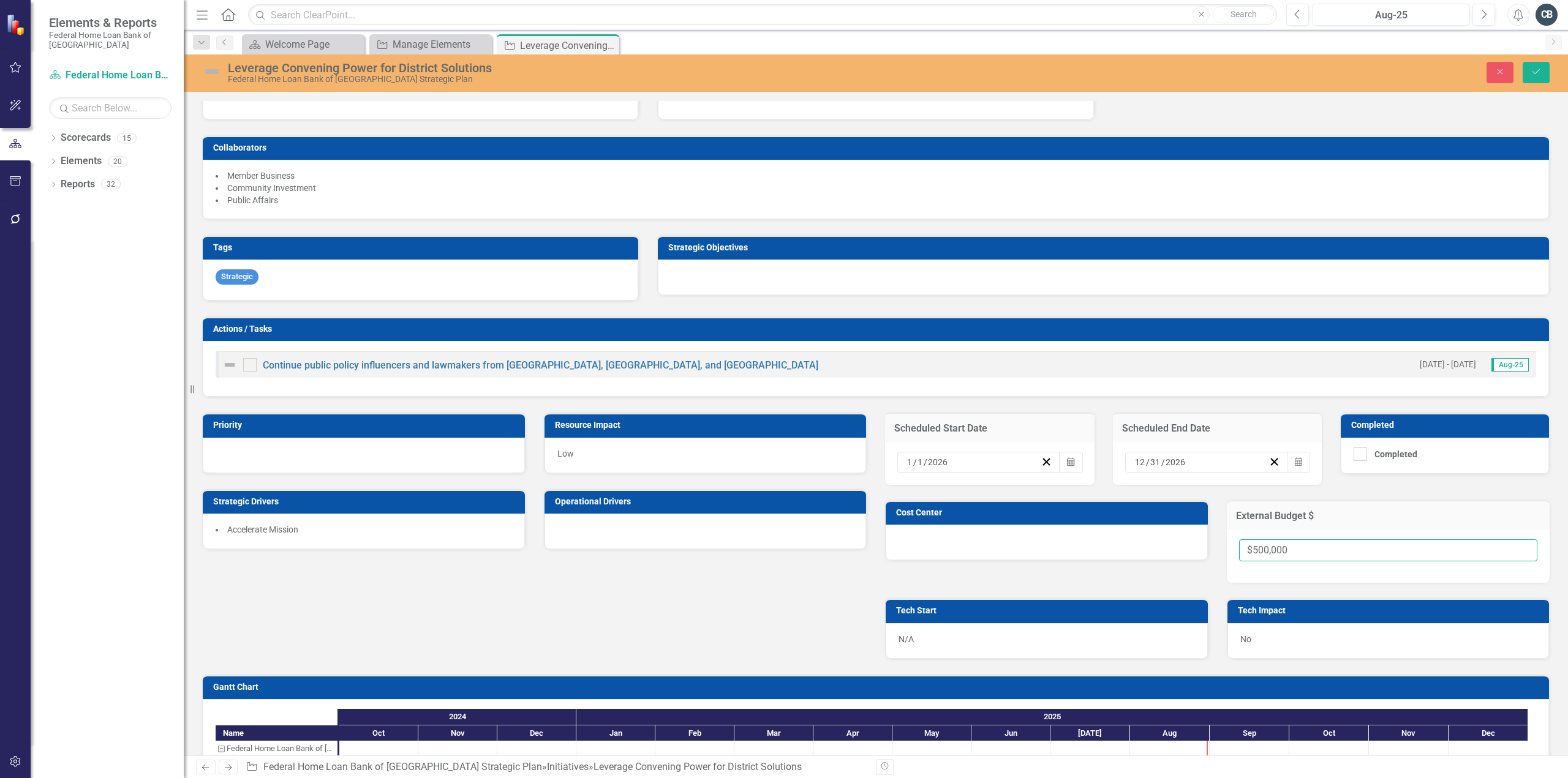
drag, startPoint x: 1292, startPoint y: 546, endPoint x: 1134, endPoint y: 538, distance: 158.2
click at [1134, 538] on div "Scheduled Start Date 1 / 1 / 2026 Calendar Scheduled End Date 12 / 31 / 2026 Ca…" at bounding box center [1217, 528] width 683 height 261
click at [557, 616] on div "Priority Resource Impact Low Strategic Drivers Accelerate Mission Operational D…" at bounding box center [876, 528] width 1366 height 261
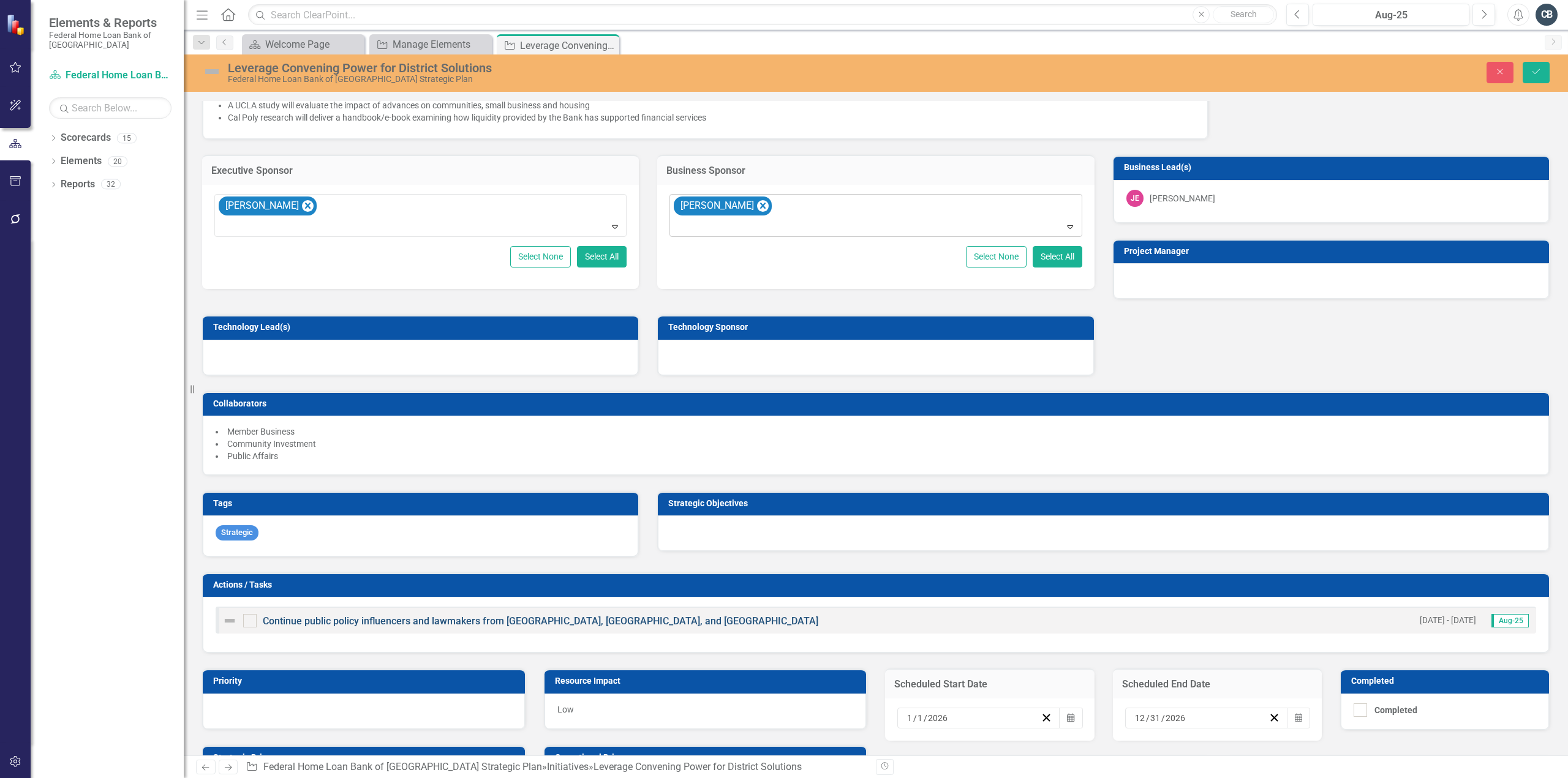
scroll to position [233, 0]
click at [1540, 70] on icon "Save" at bounding box center [1536, 72] width 11 height 9
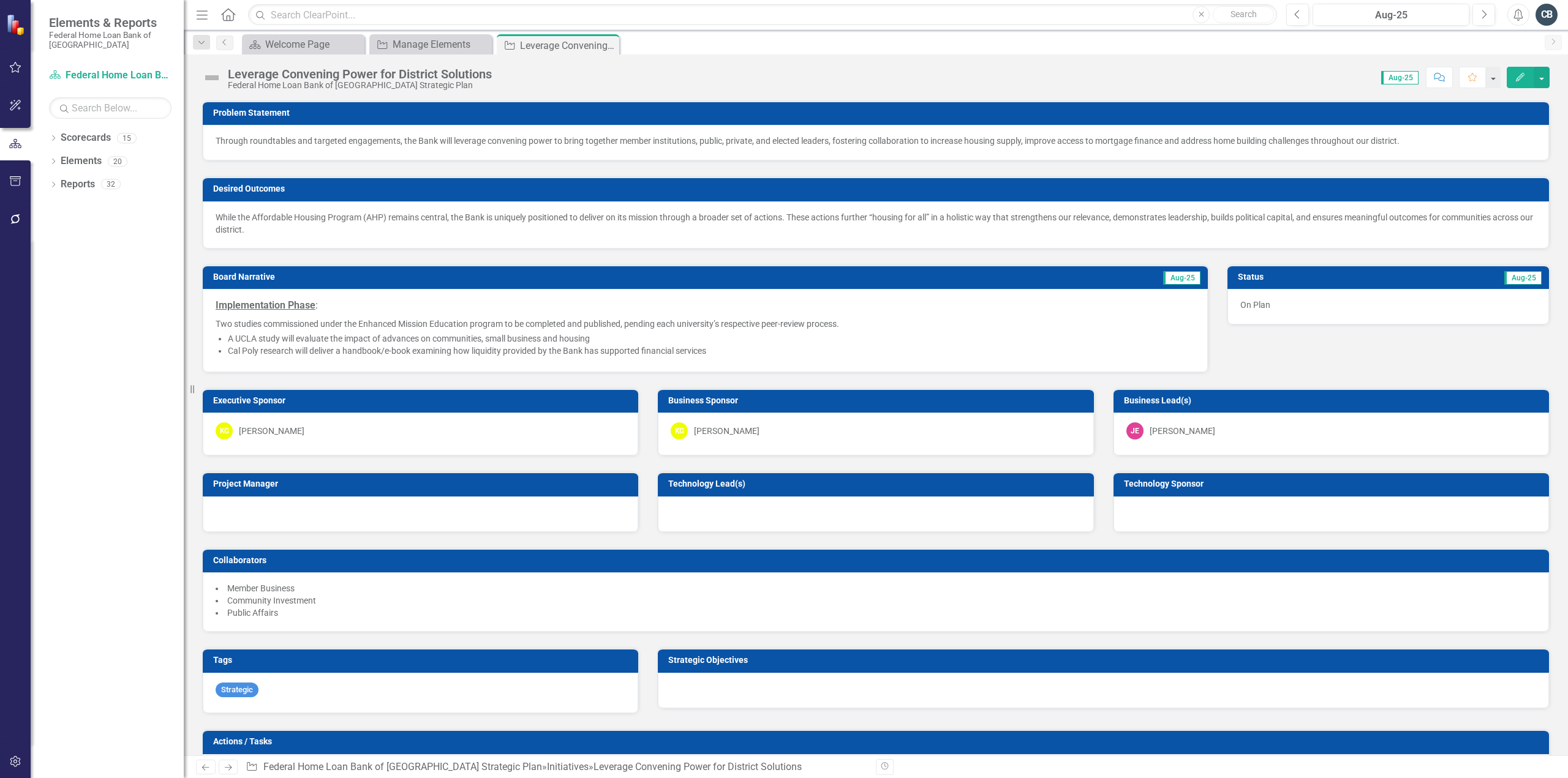
click at [1517, 75] on icon "Edit" at bounding box center [1520, 77] width 11 height 9
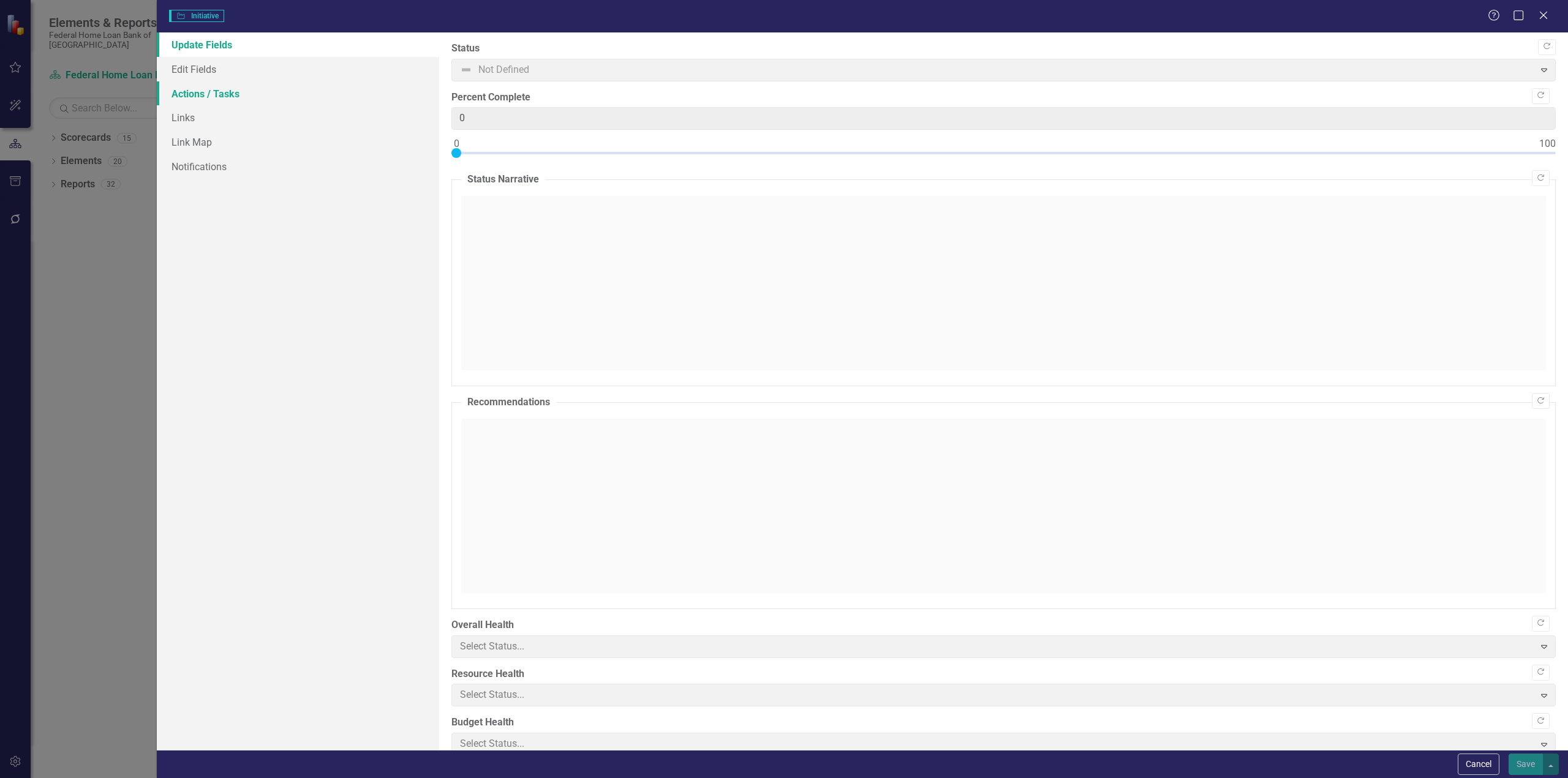
checkbox input "true"
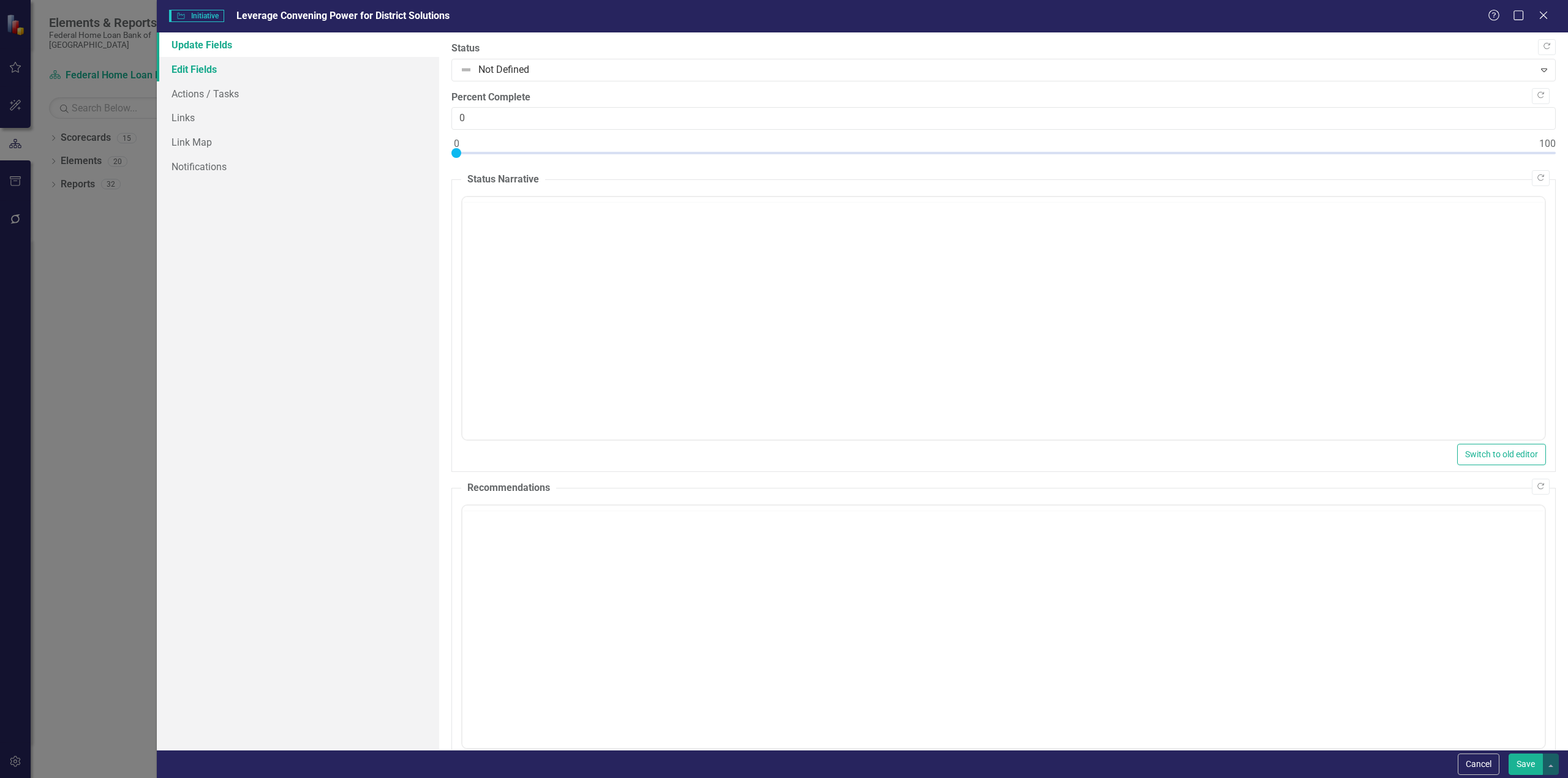
click at [186, 66] on link "Edit Fields" at bounding box center [298, 68] width 283 height 24
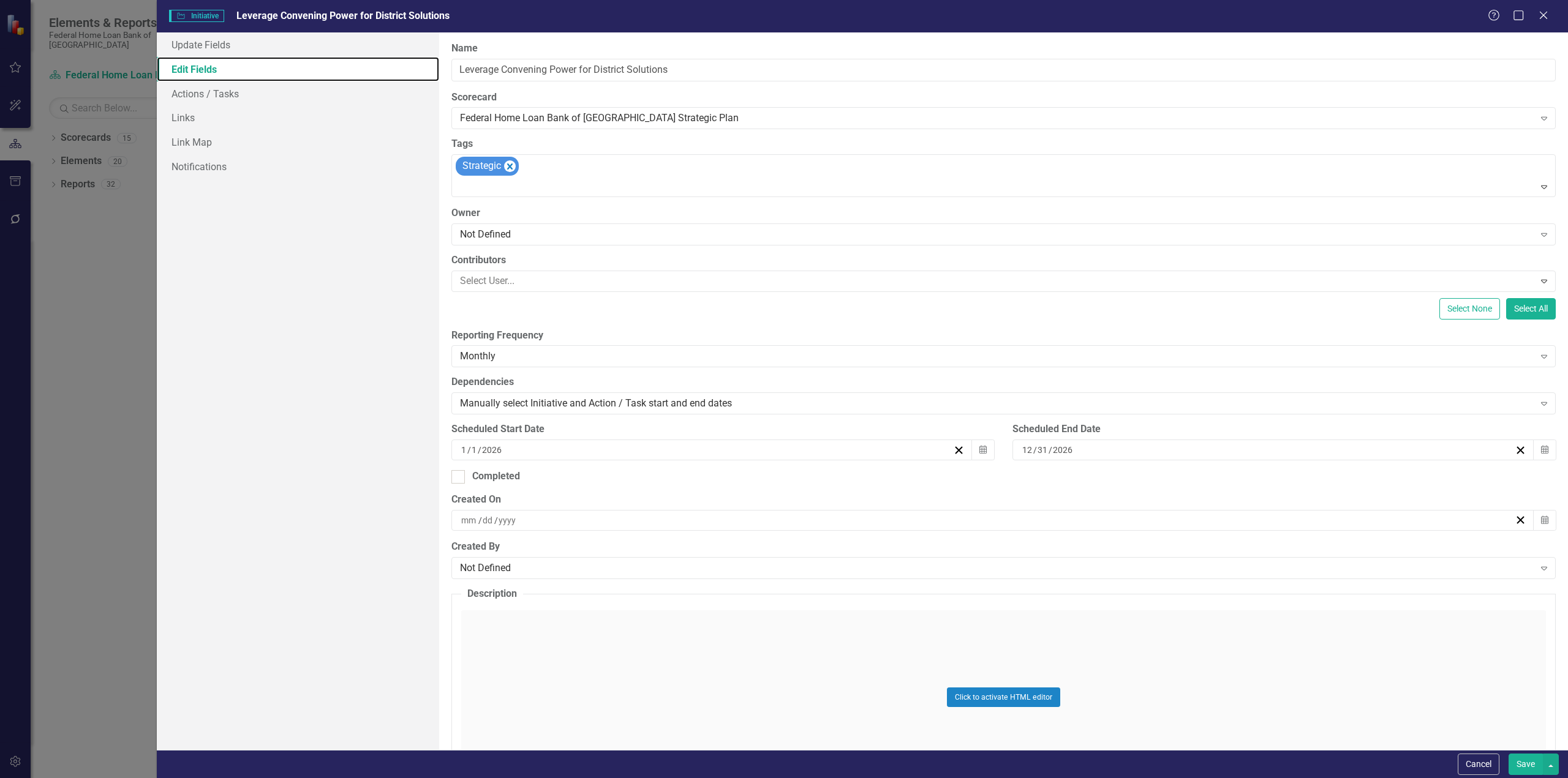
scroll to position [0, 0]
click at [500, 236] on div "Not Defined" at bounding box center [997, 234] width 1074 height 14
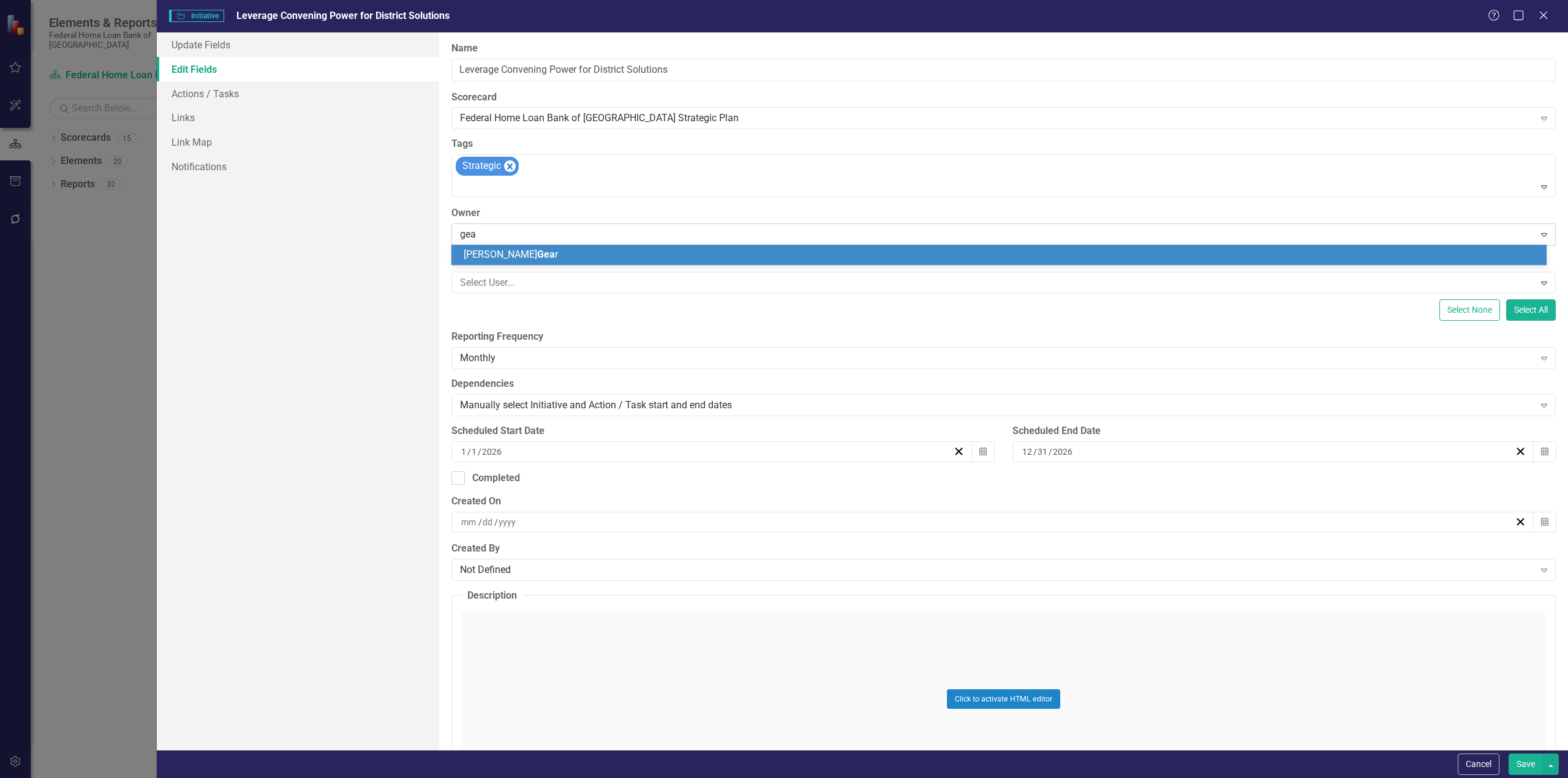
type input "gear"
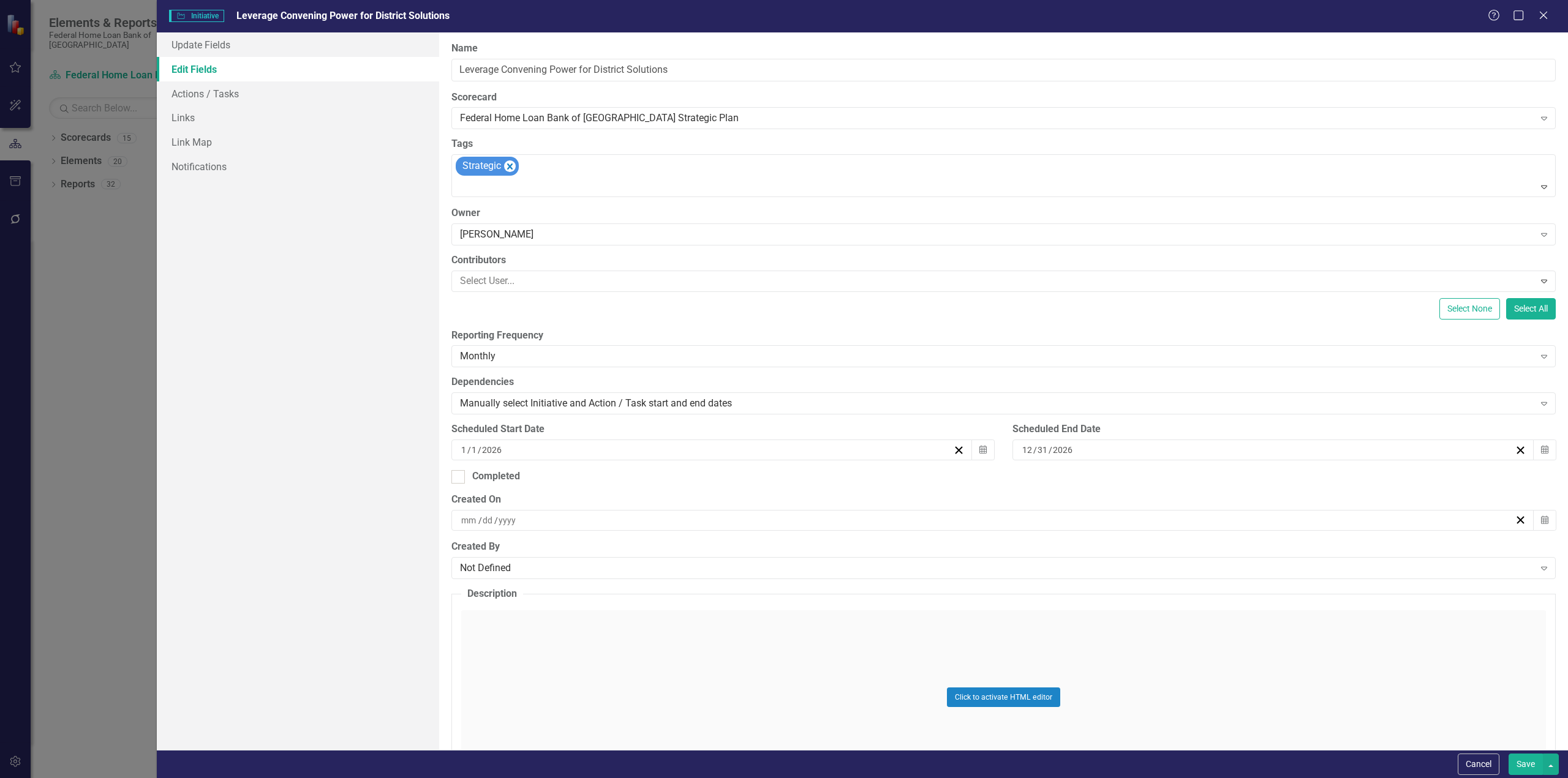
click at [1523, 756] on button "Save" at bounding box center [1526, 765] width 34 height 22
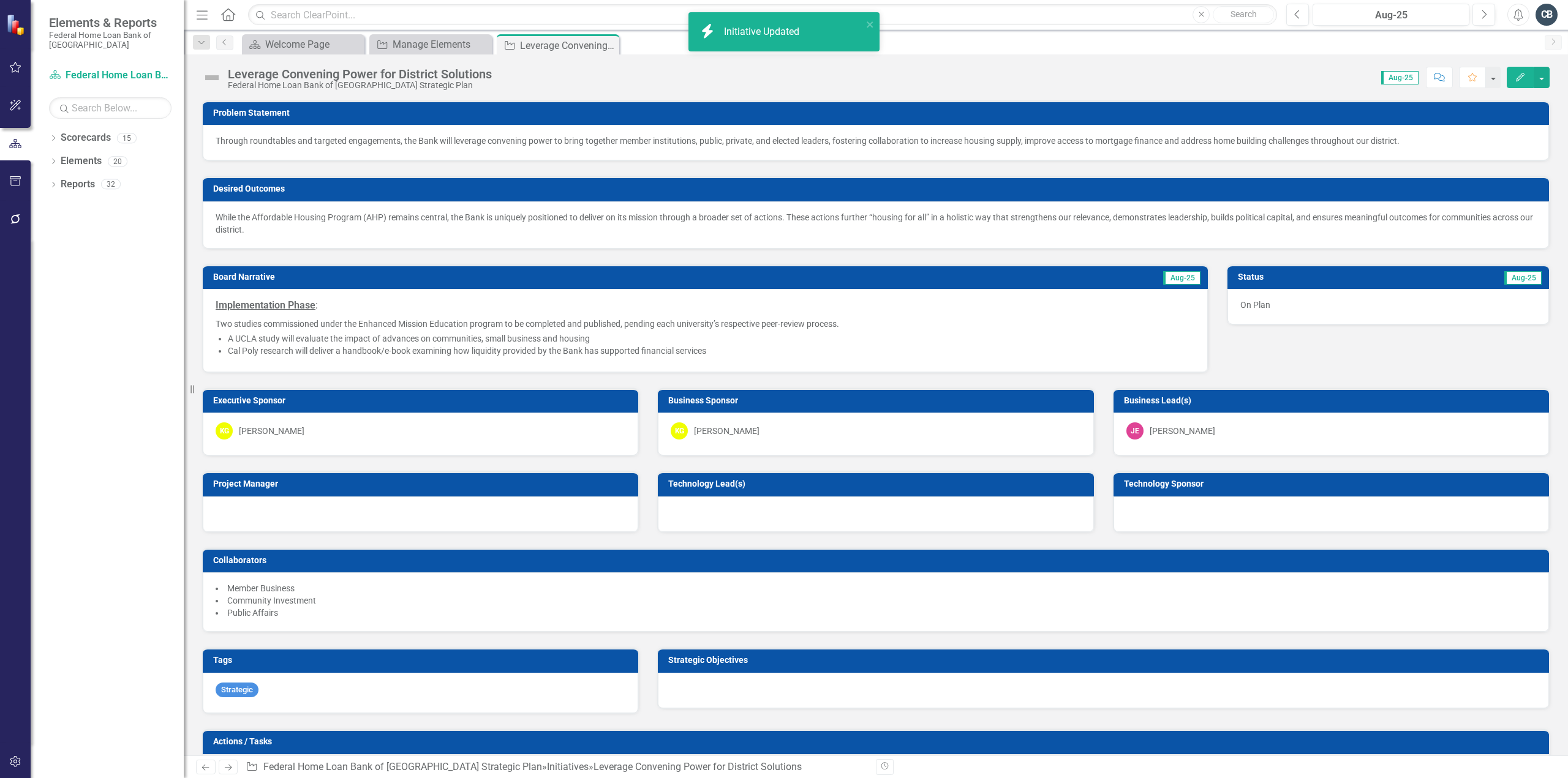
scroll to position [122, 0]
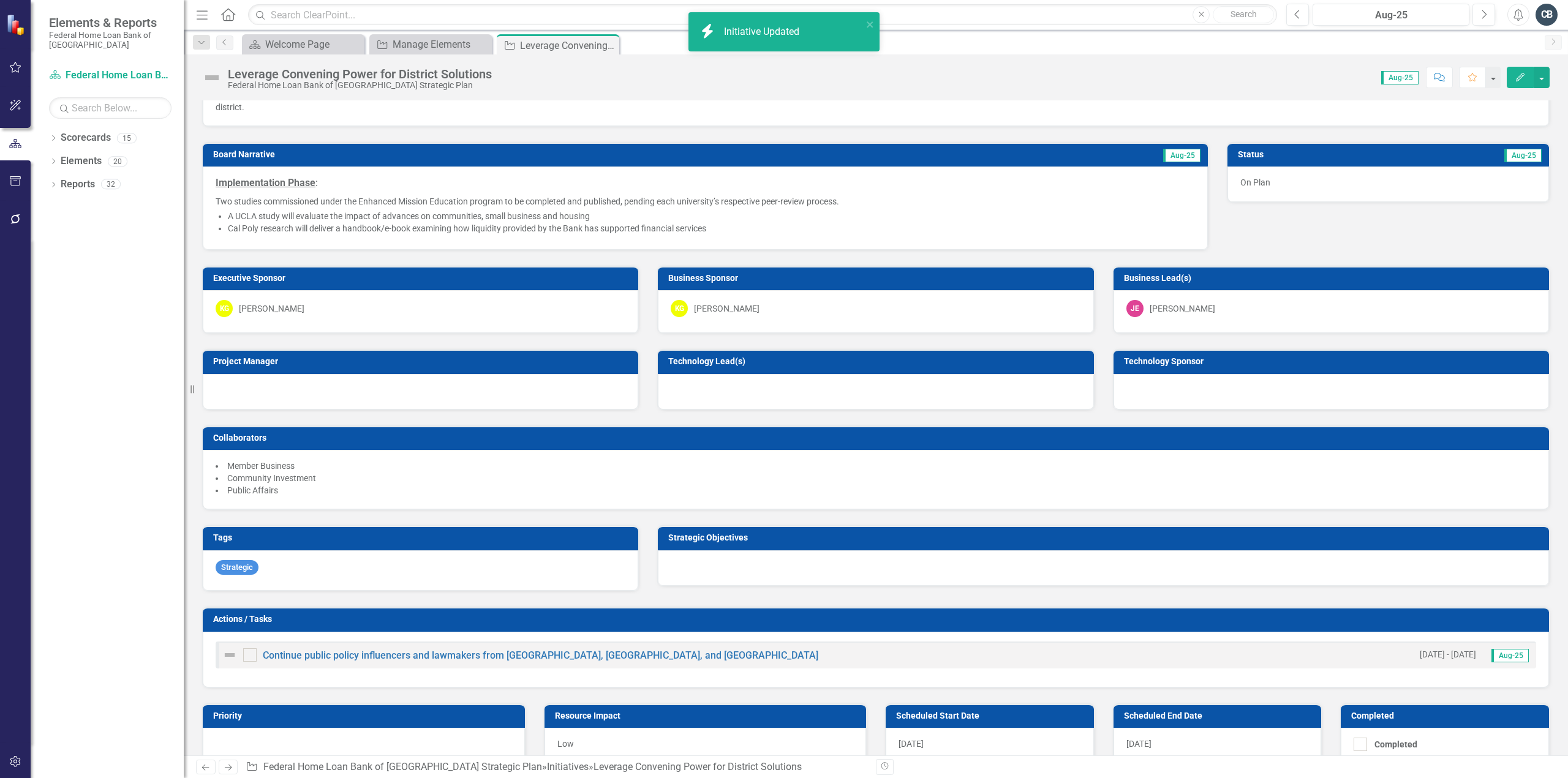
click at [745, 572] on div at bounding box center [1103, 569] width 891 height 36
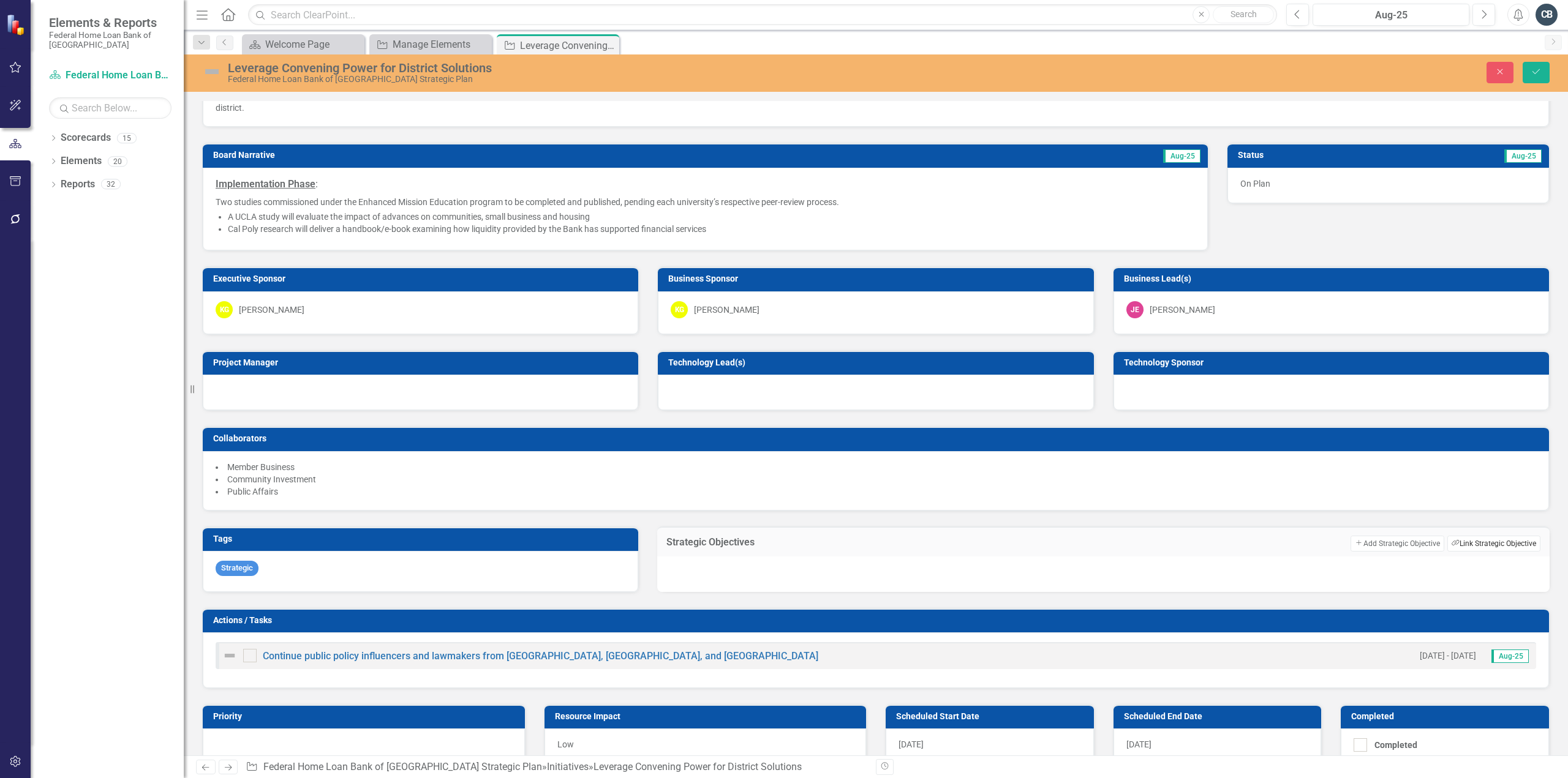
click at [1496, 536] on button "Link Tag Link Strategic Objective" at bounding box center [1494, 544] width 93 height 16
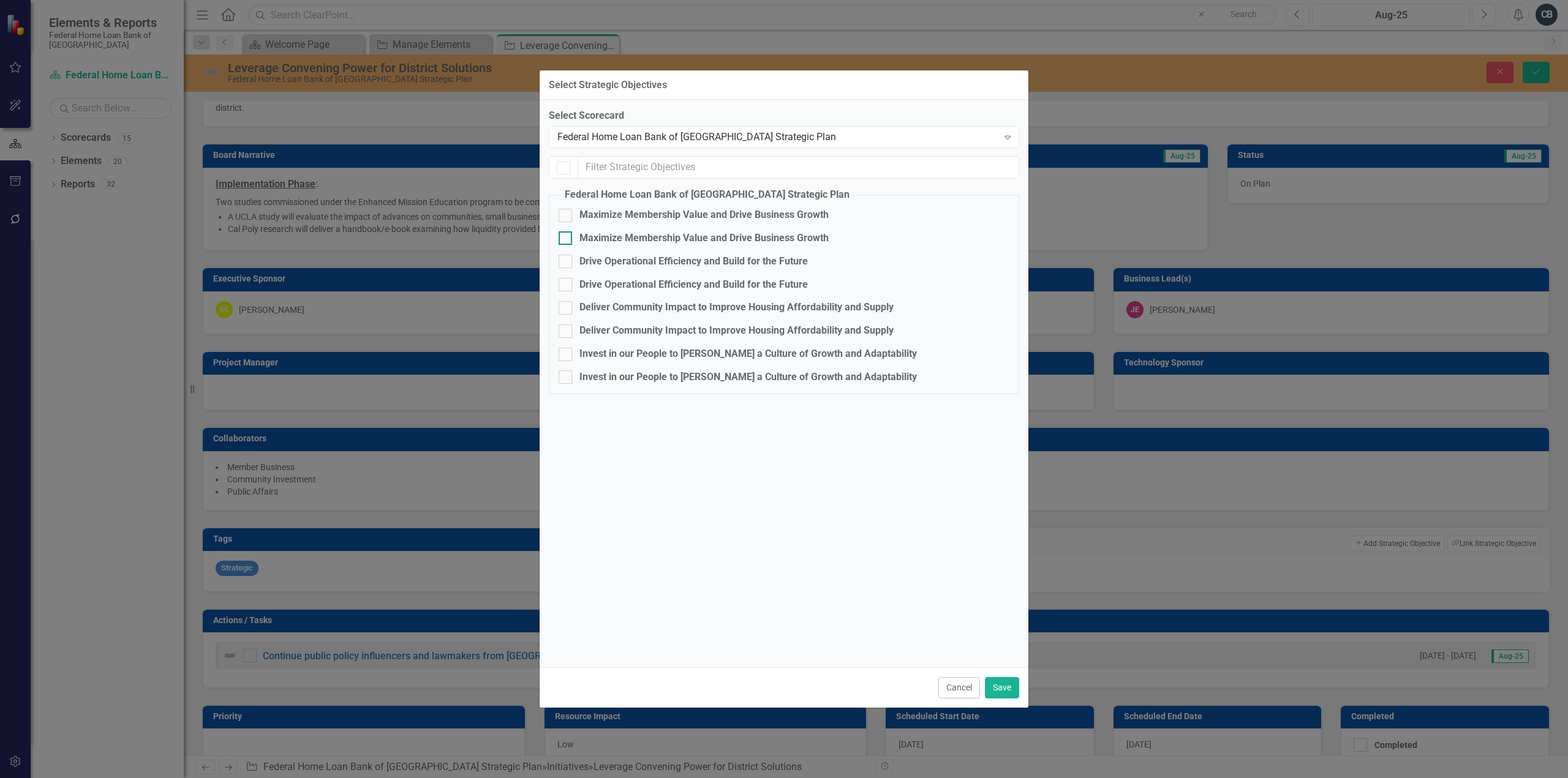
checkbox input "false"
click at [564, 308] on input "Deliver Community Impact to Improve Housing Affordability and Supply" at bounding box center [562, 305] width 8 height 8
checkbox input "true"
click at [1016, 697] on button "Save" at bounding box center [1002, 688] width 34 height 22
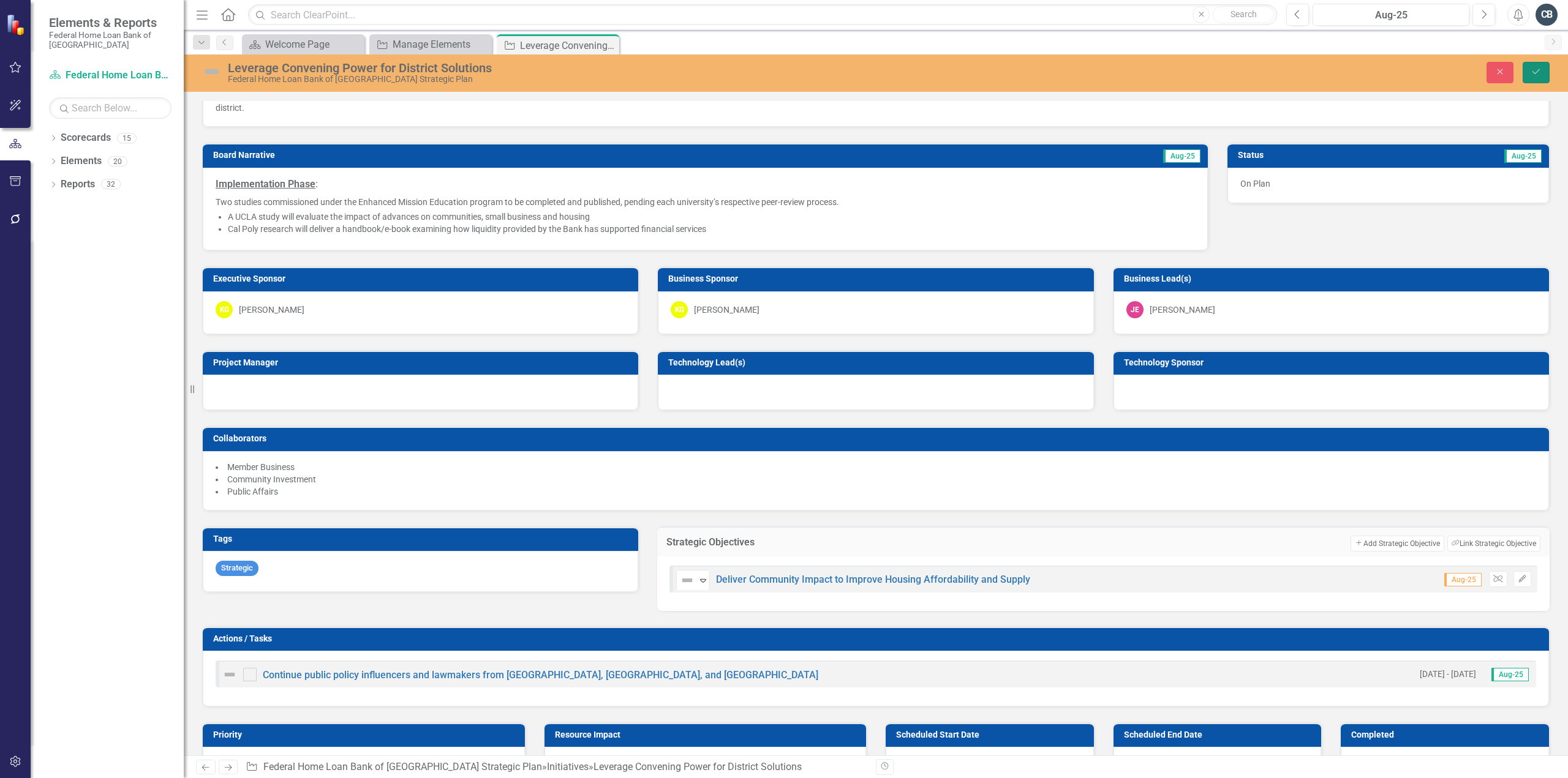
click at [1535, 68] on icon "Save" at bounding box center [1536, 72] width 11 height 9
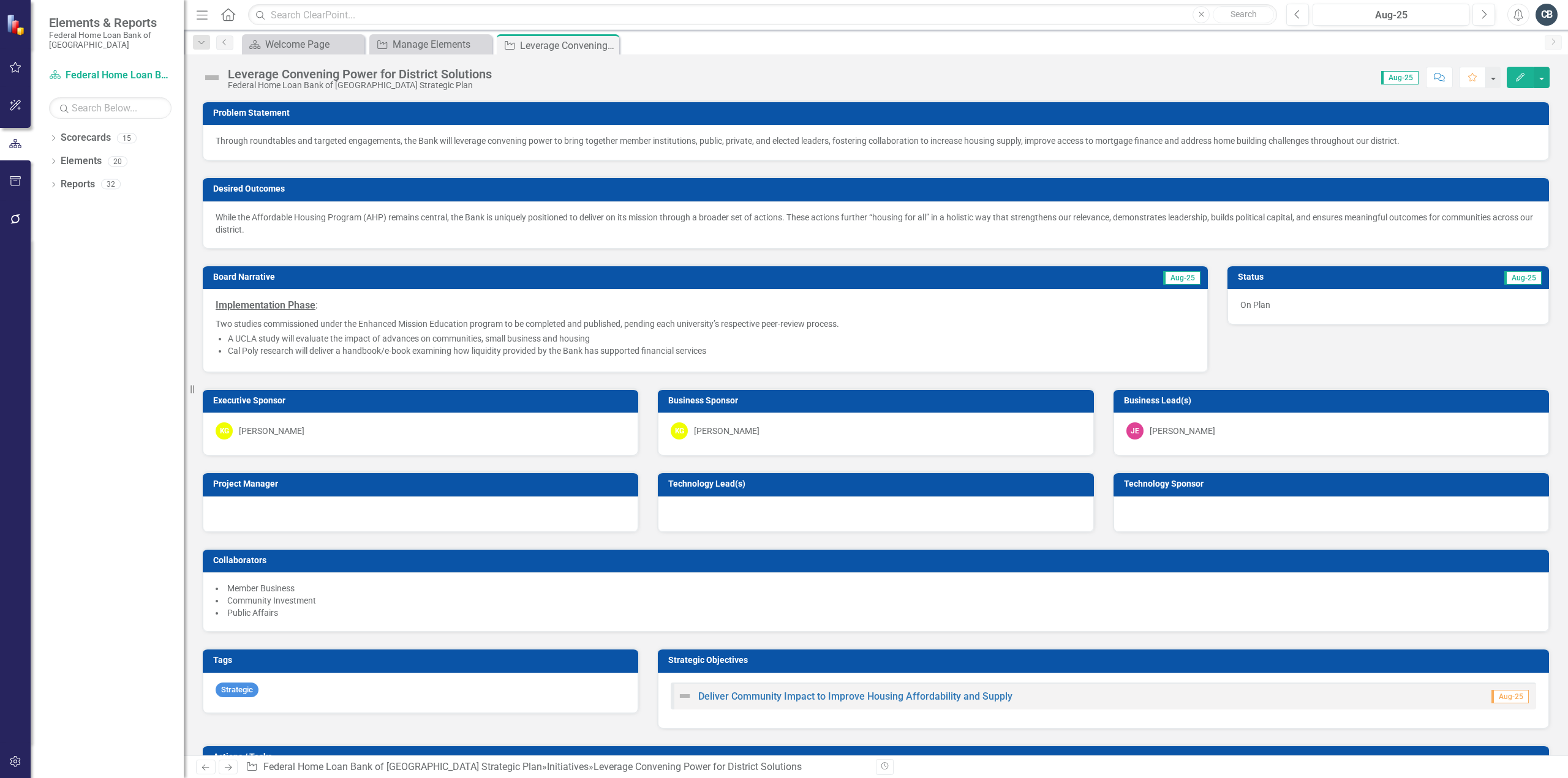
scroll to position [429, 0]
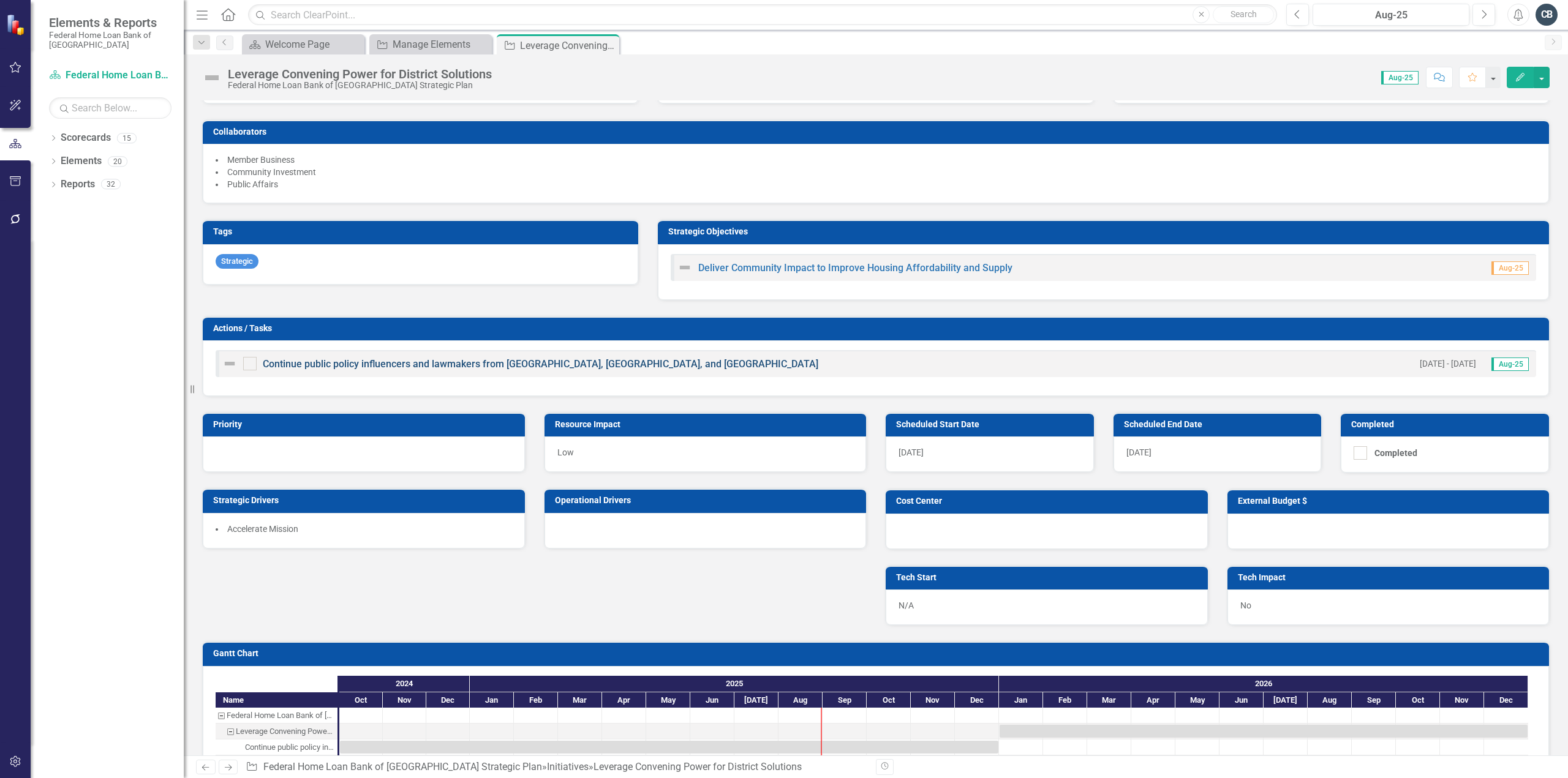
click at [434, 358] on link "Continue public policy influencers and lawmakers from CA, NV, and AZ" at bounding box center [540, 363] width 556 height 12
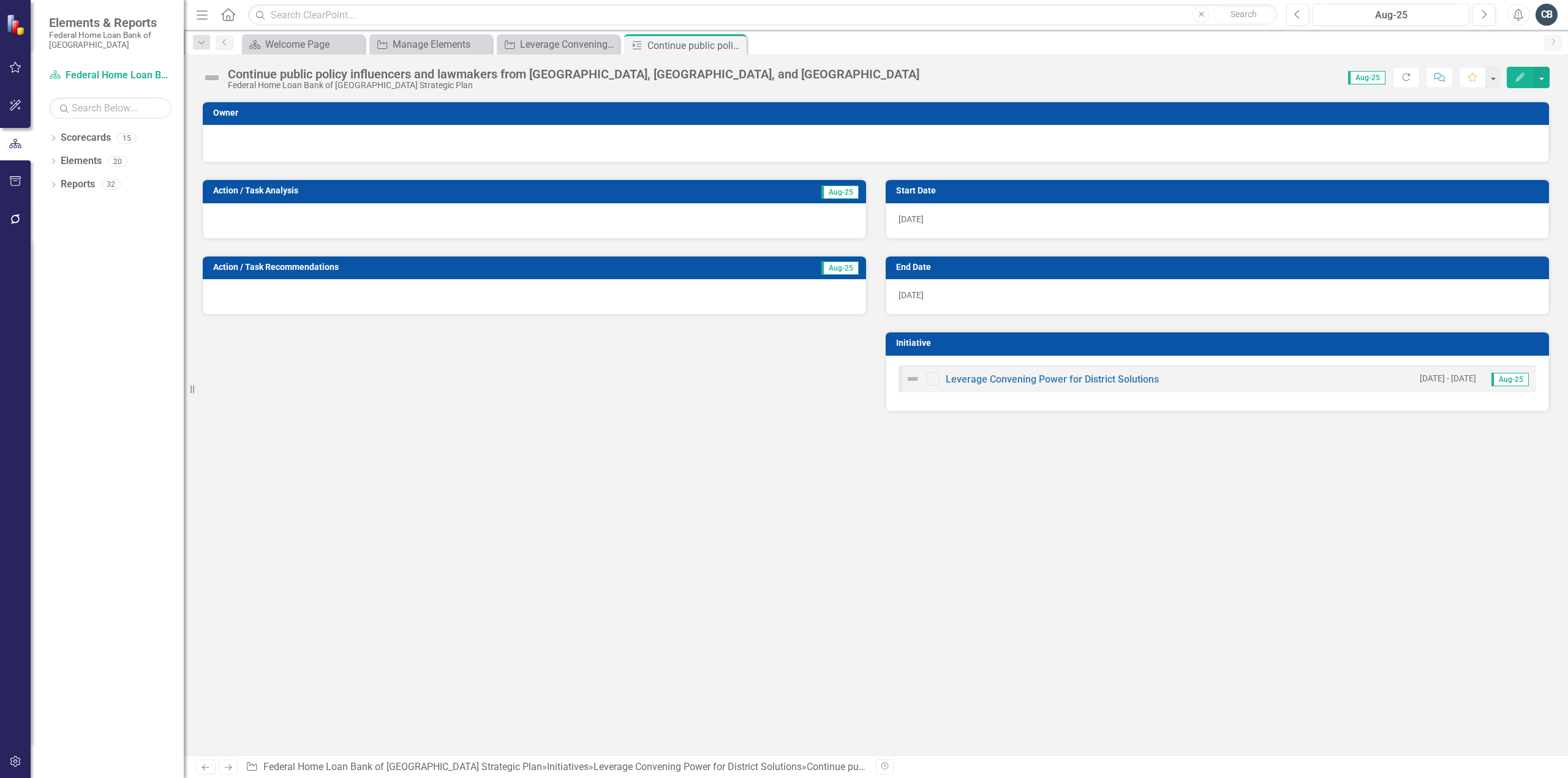
click at [470, 74] on div "Continue public policy influencers and lawmakers from CA, NV, and AZ" at bounding box center [574, 74] width 691 height 13
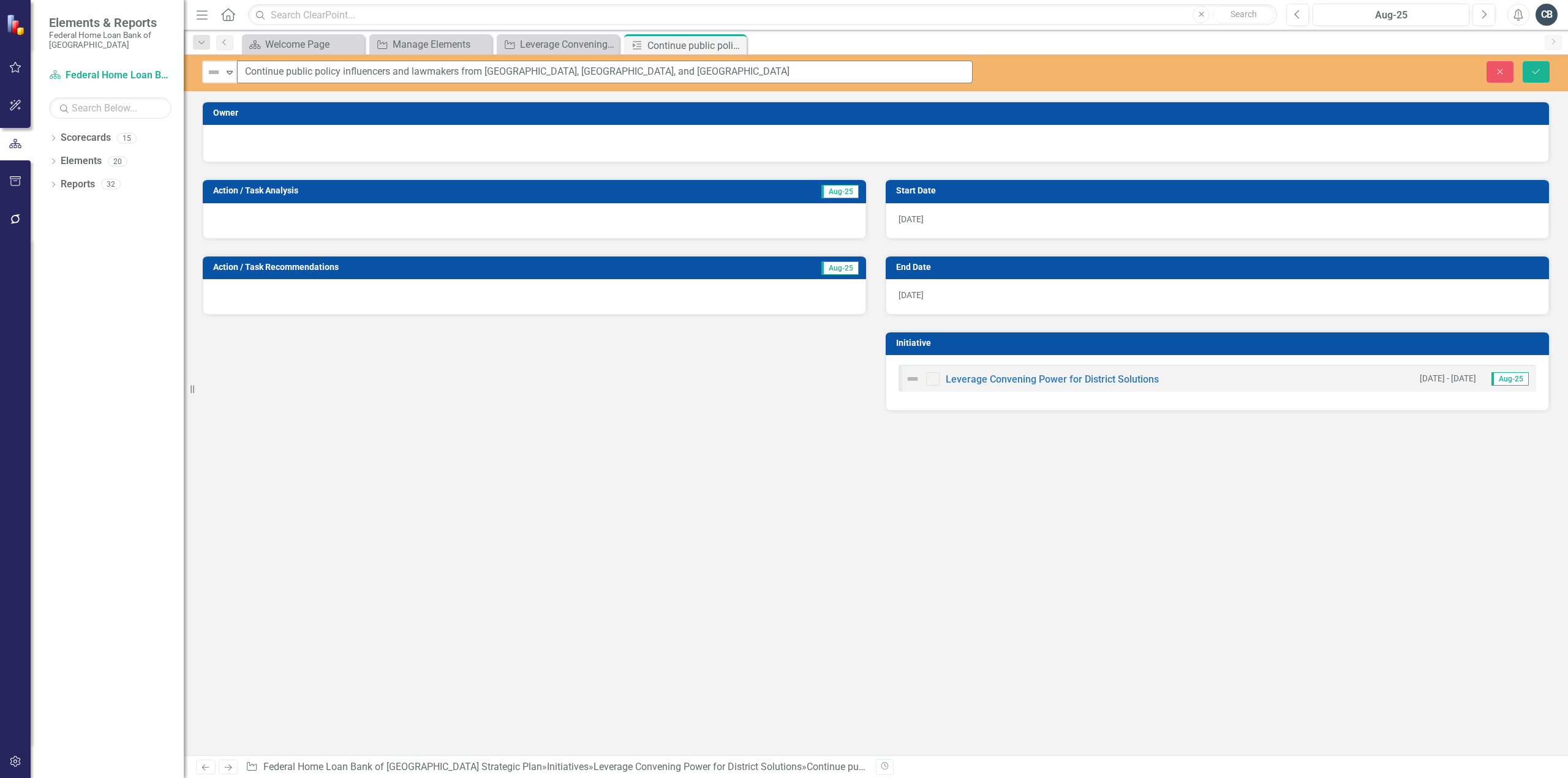
drag, startPoint x: 575, startPoint y: 70, endPoint x: 104, endPoint y: 63, distance: 471.1
click at [104, 63] on div "Elements & Reports Federal Home Loan Bank of San Francisco Scorecard Federal Ho…" at bounding box center [784, 389] width 1568 height 778
paste input "vening 1 - Partnership with Realtors (Most Likely the CA Realtors Association)"
drag, startPoint x: 416, startPoint y: 70, endPoint x: 784, endPoint y: 85, distance: 368.3
click at [766, 76] on input "Convening 1 - Partnership with Realtors (Most Likely the CA Realtors Associatio…" at bounding box center [605, 72] width 736 height 22
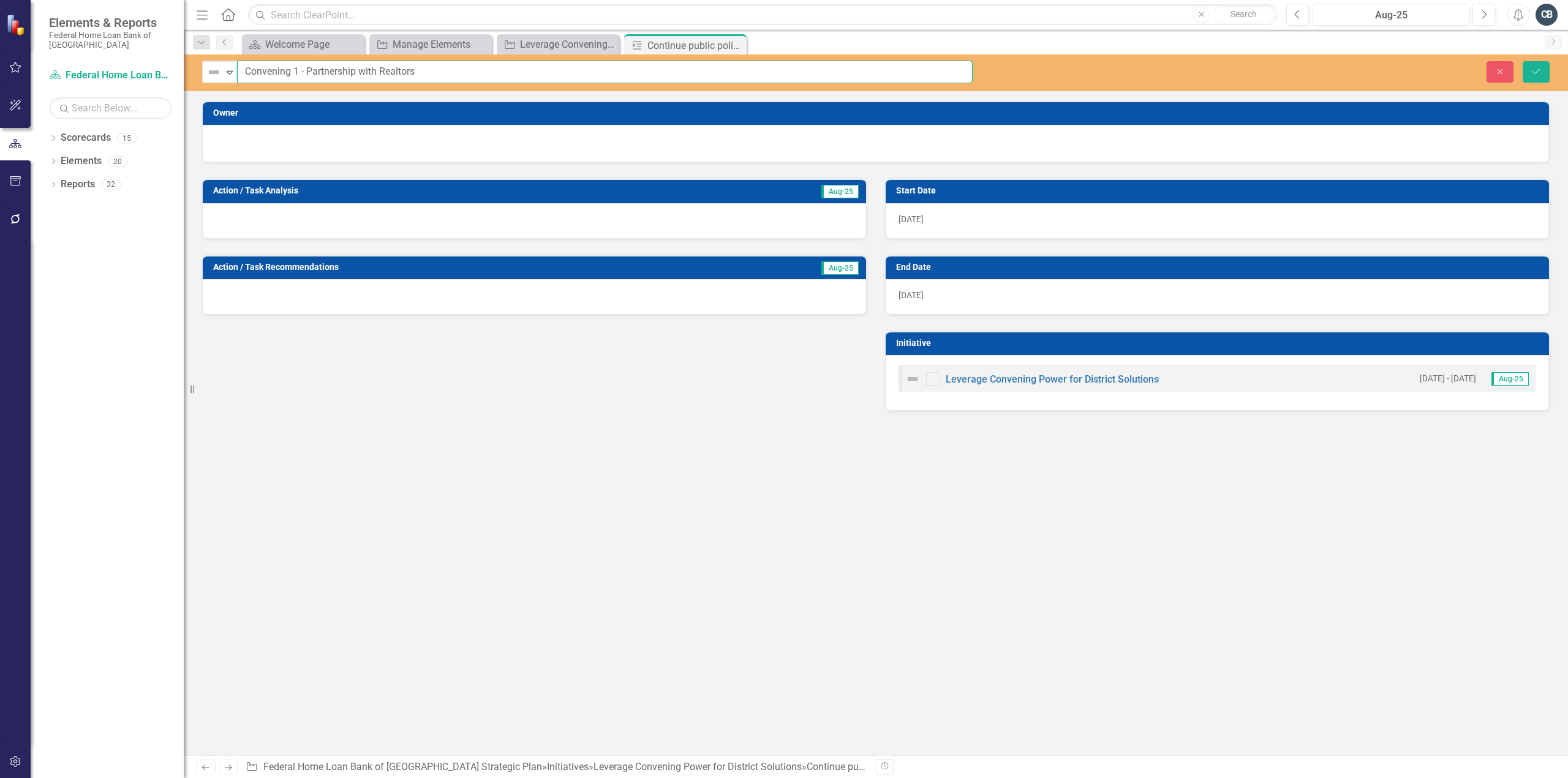
type input "Convening 1 - Partnership with Realtors"
click at [915, 218] on span "10/1/24" at bounding box center [911, 219] width 25 height 10
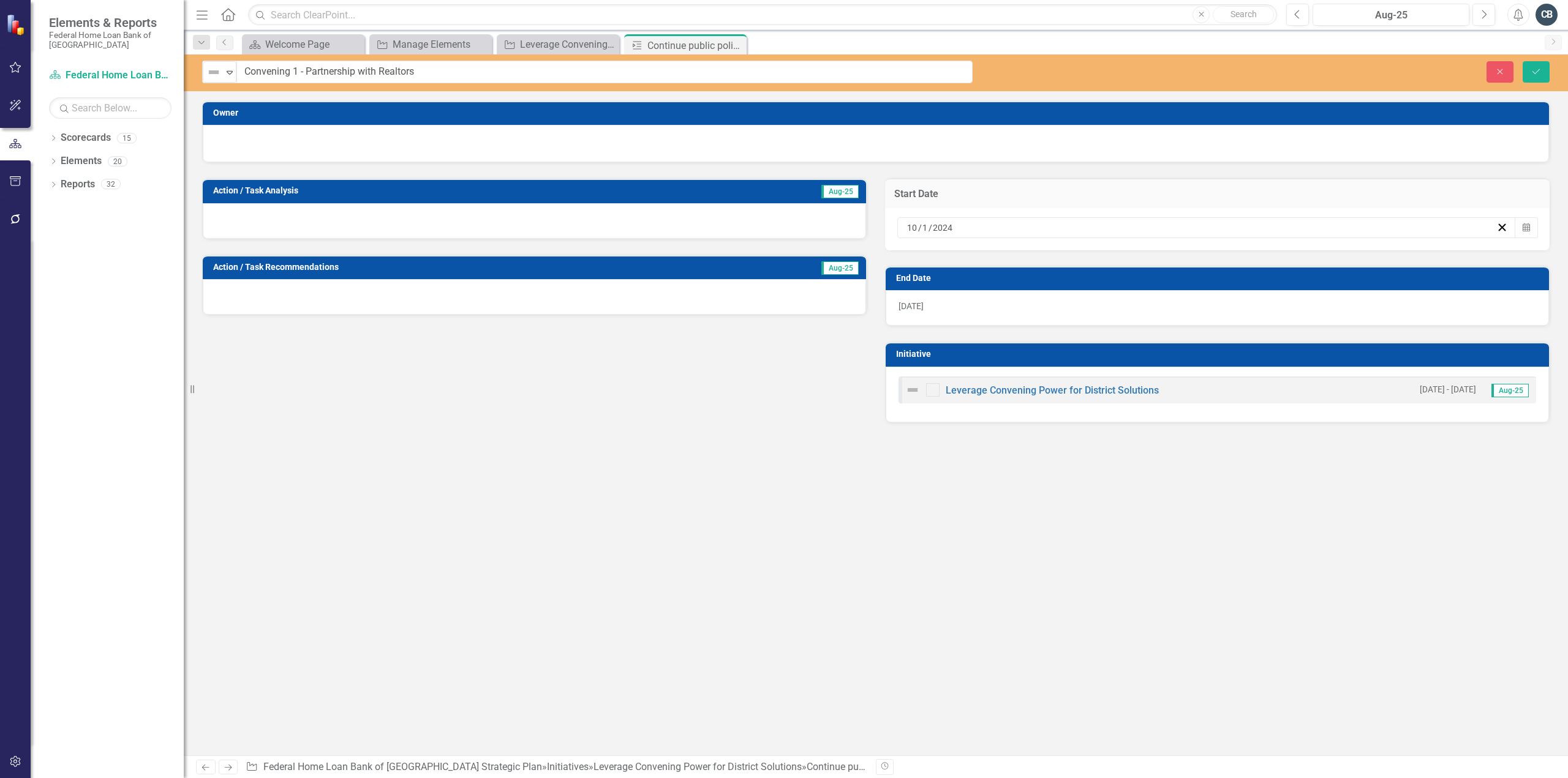
drag, startPoint x: 1533, startPoint y: 229, endPoint x: 1467, endPoint y: 249, distance: 69.0
click at [1531, 229] on button "Calendar" at bounding box center [1527, 227] width 23 height 21
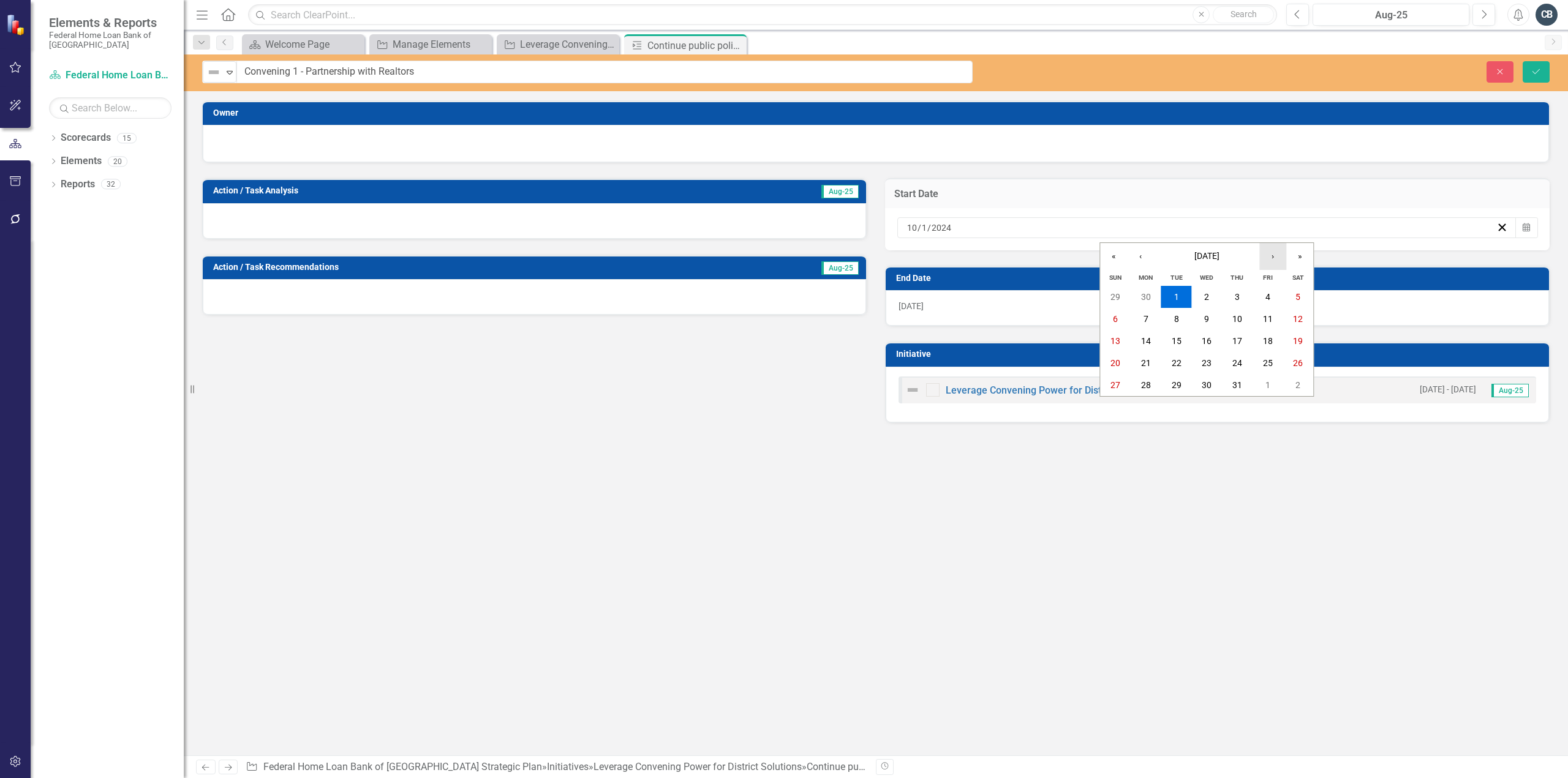
click at [1275, 262] on button "›" at bounding box center [1273, 257] width 27 height 27
click at [1300, 259] on button "»" at bounding box center [1300, 257] width 27 height 27
click at [1238, 297] on abbr "1" at bounding box center [1237, 297] width 4 height 10
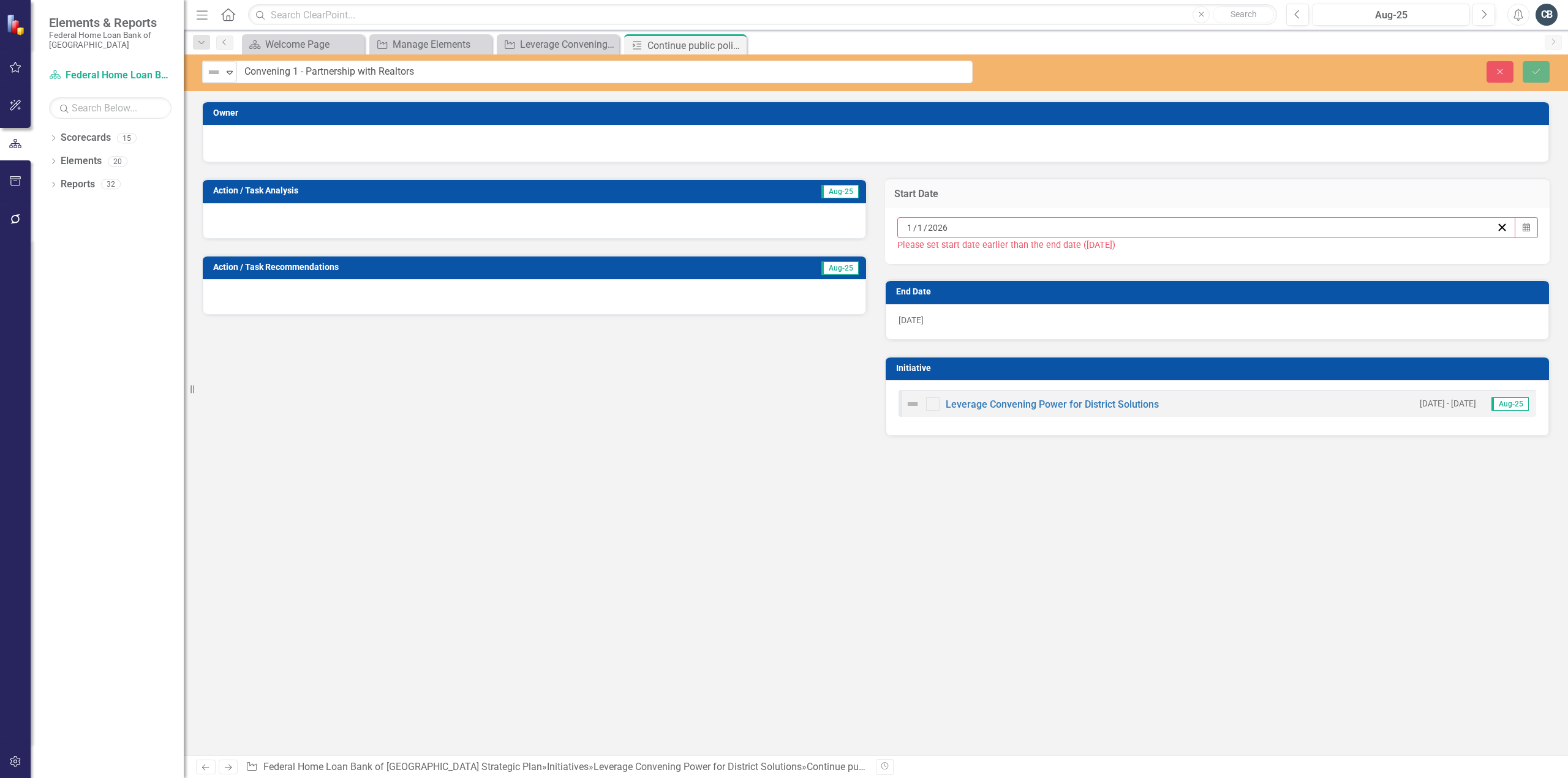
click at [1226, 317] on div "12/31/25" at bounding box center [1217, 322] width 663 height 36
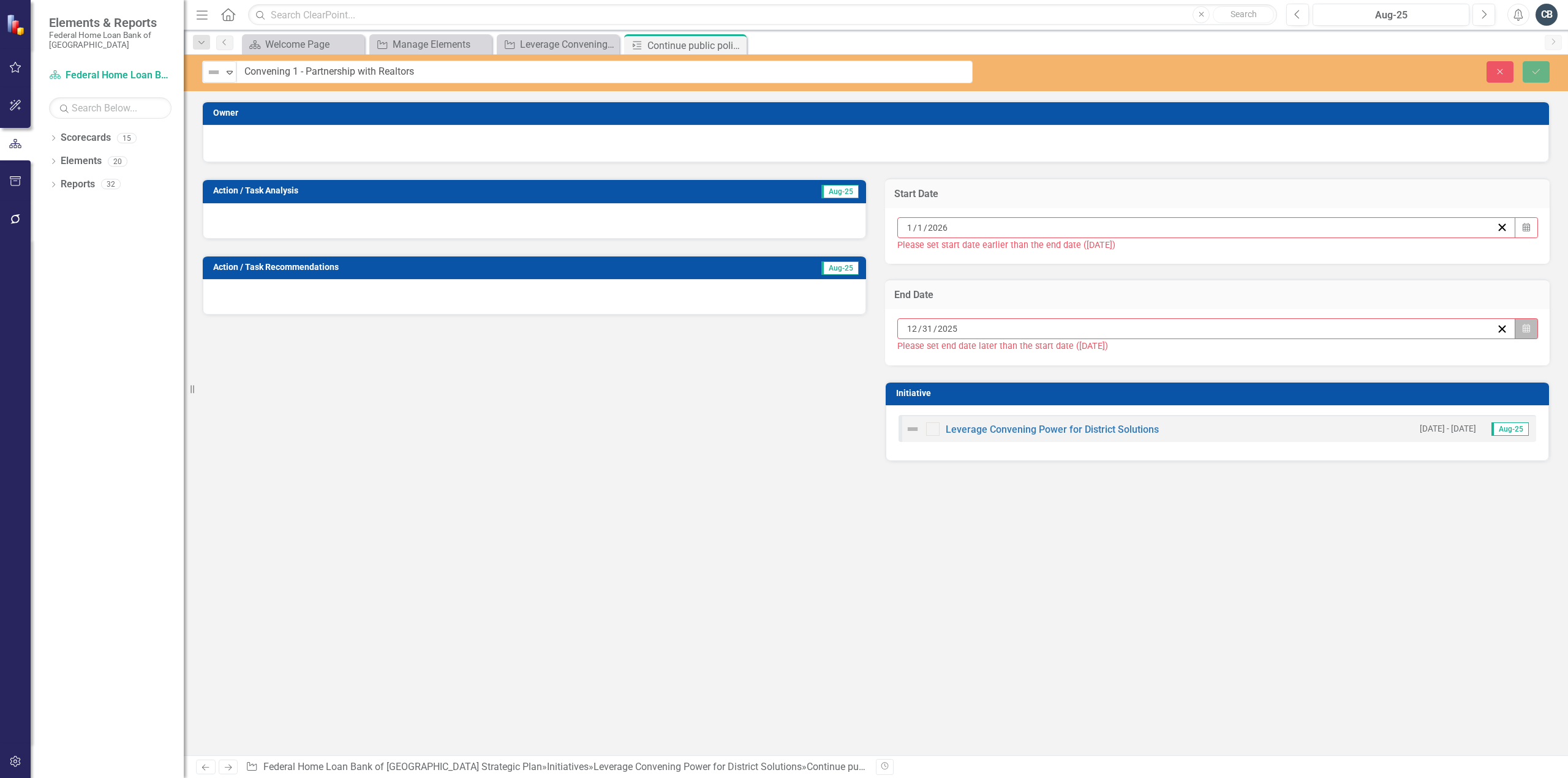
click at [1531, 325] on button "Calendar" at bounding box center [1527, 328] width 23 height 21
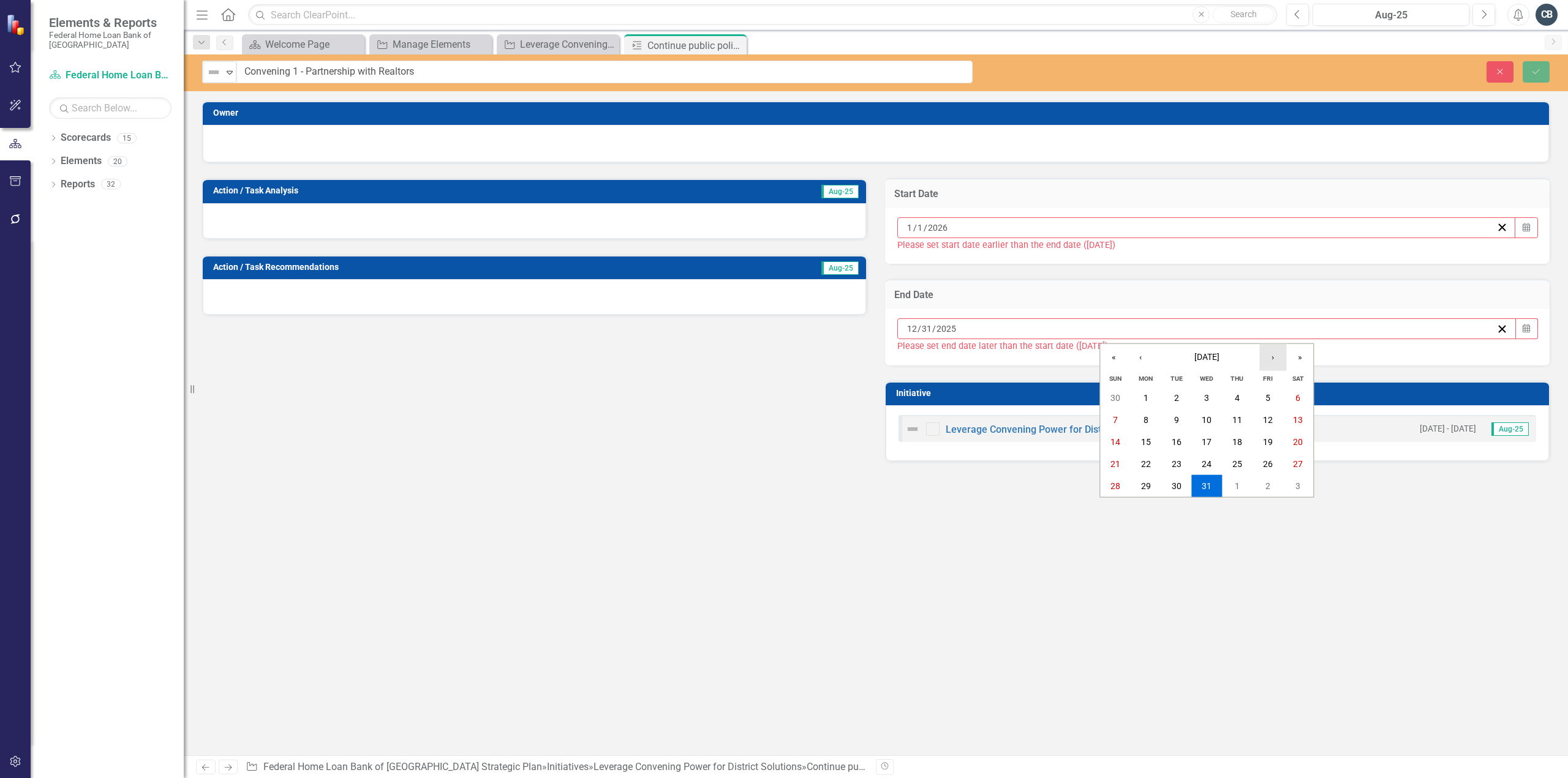
click at [1273, 357] on button "›" at bounding box center [1273, 358] width 27 height 27
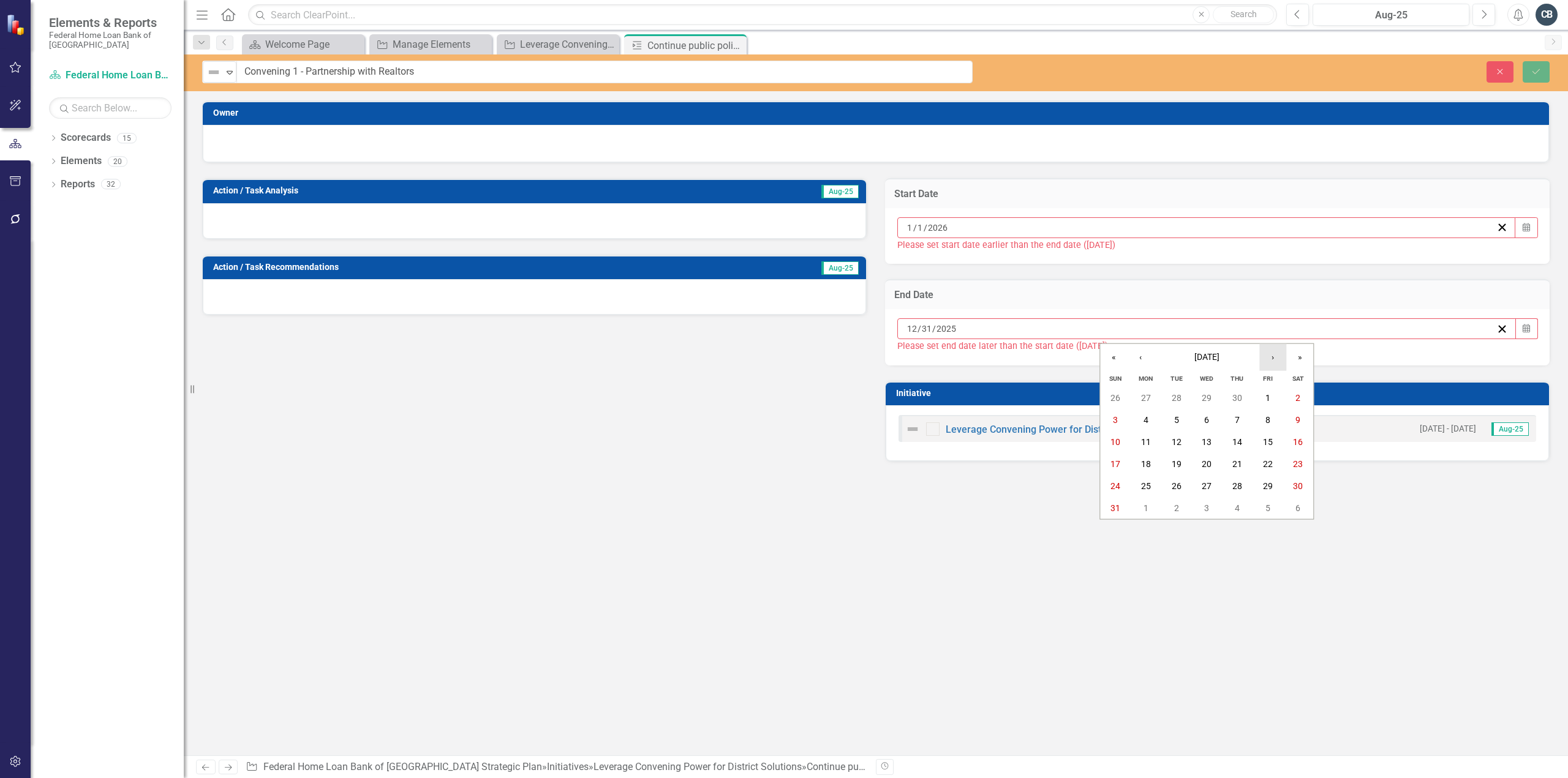
click at [1273, 357] on button "›" at bounding box center [1273, 358] width 27 height 27
click at [1178, 484] on abbr "30" at bounding box center [1177, 485] width 10 height 10
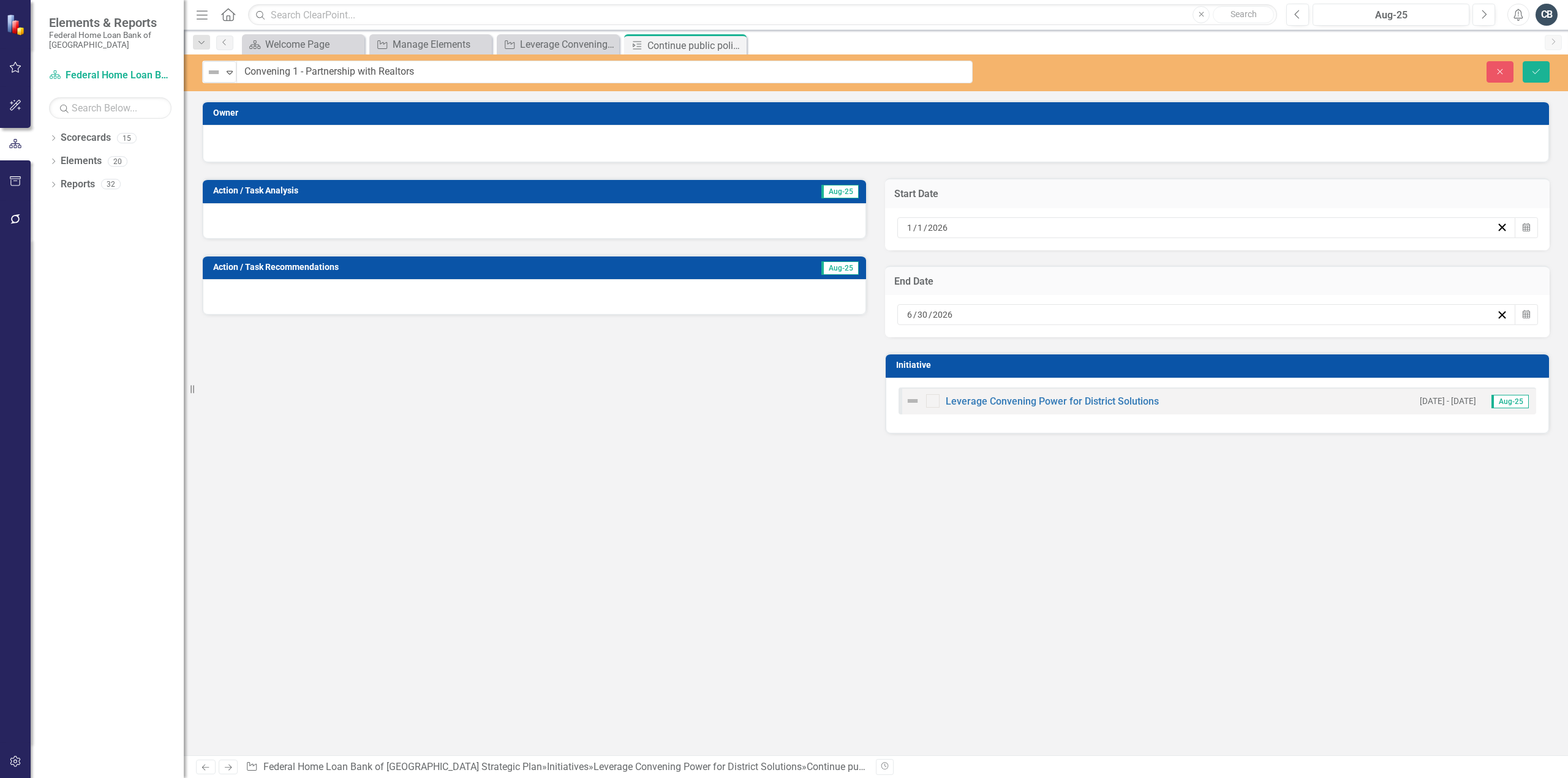
click at [1195, 518] on div "Owner Action / Task Analysis Aug-25 Action / Task Recommendations Aug-25 Start …" at bounding box center [876, 428] width 1384 height 655
click at [1538, 70] on icon "Save" at bounding box center [1536, 72] width 11 height 9
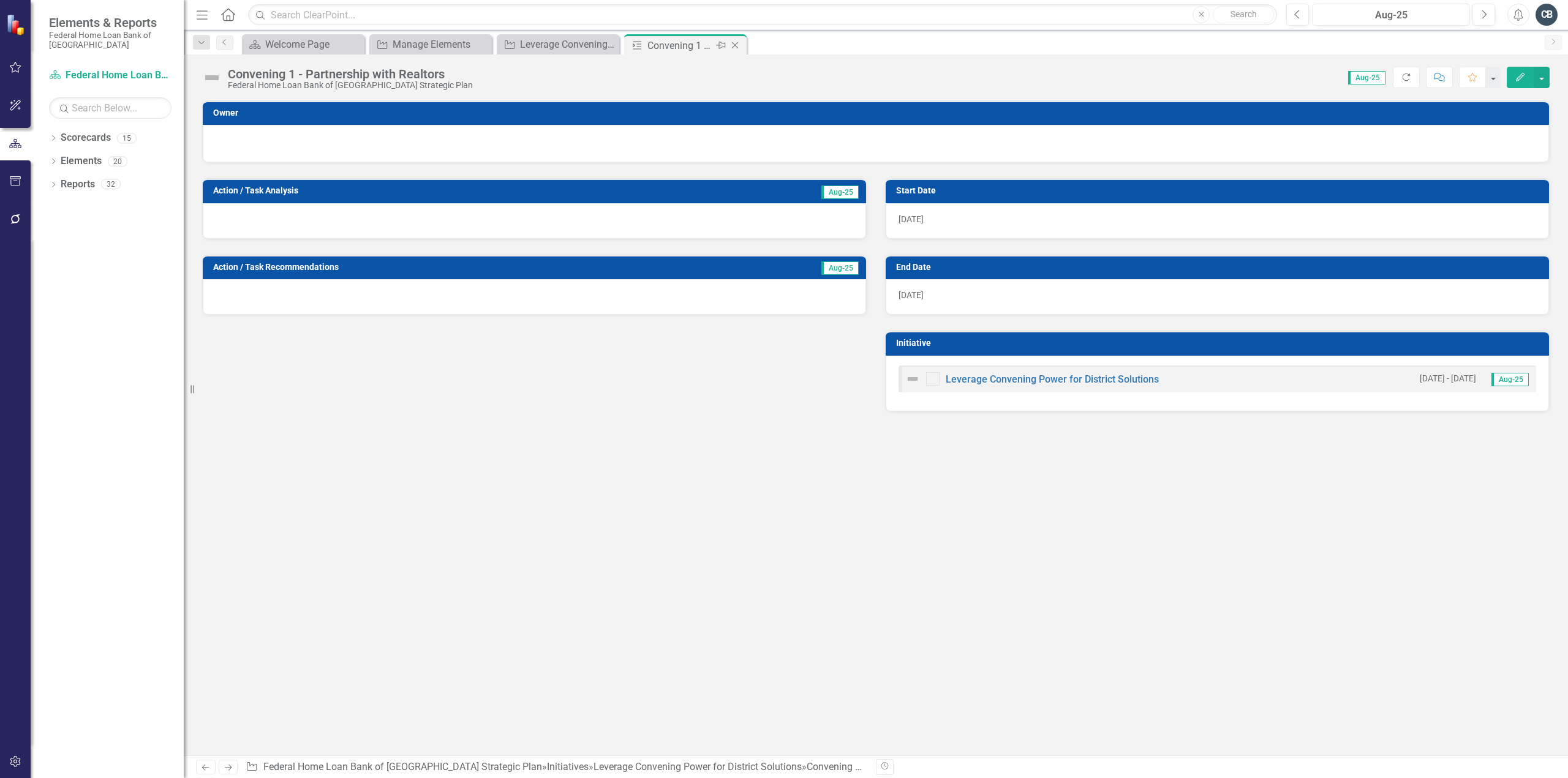
click at [735, 43] on icon "Close" at bounding box center [735, 45] width 13 height 10
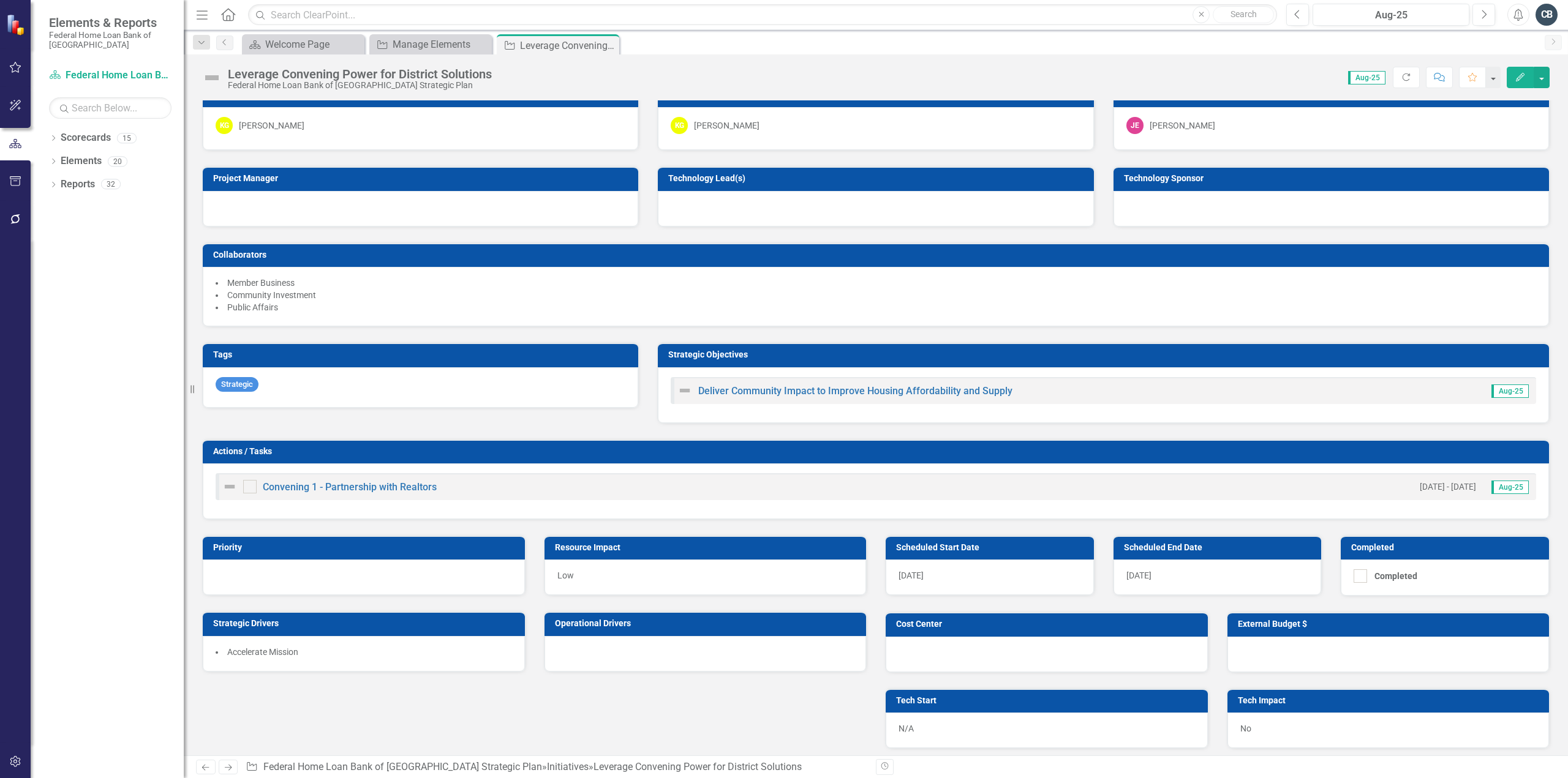
scroll to position [306, 0]
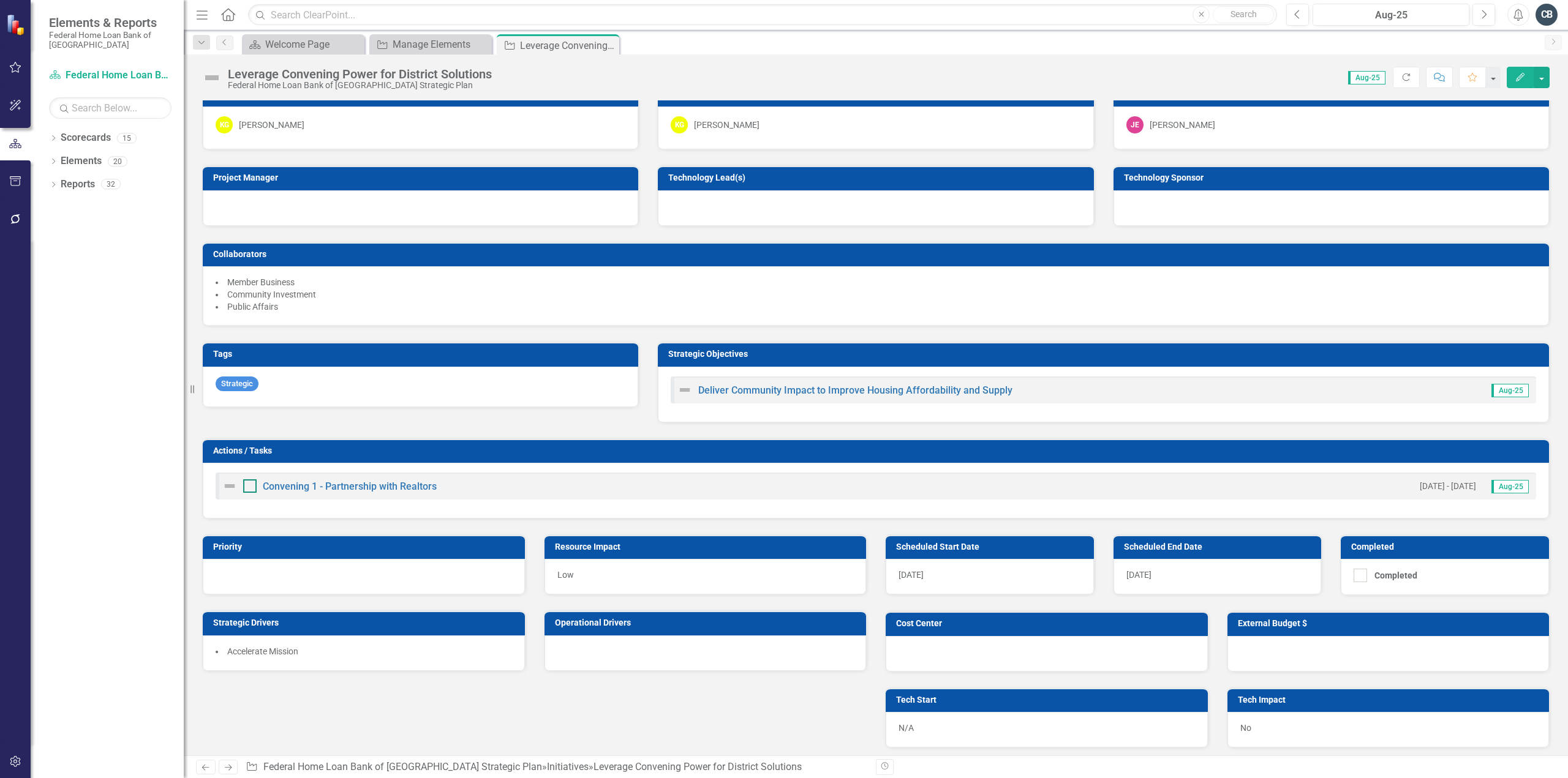
click at [252, 483] on div at bounding box center [250, 485] width 13 height 13
click at [251, 483] on input "checkbox" at bounding box center [247, 483] width 8 height 8
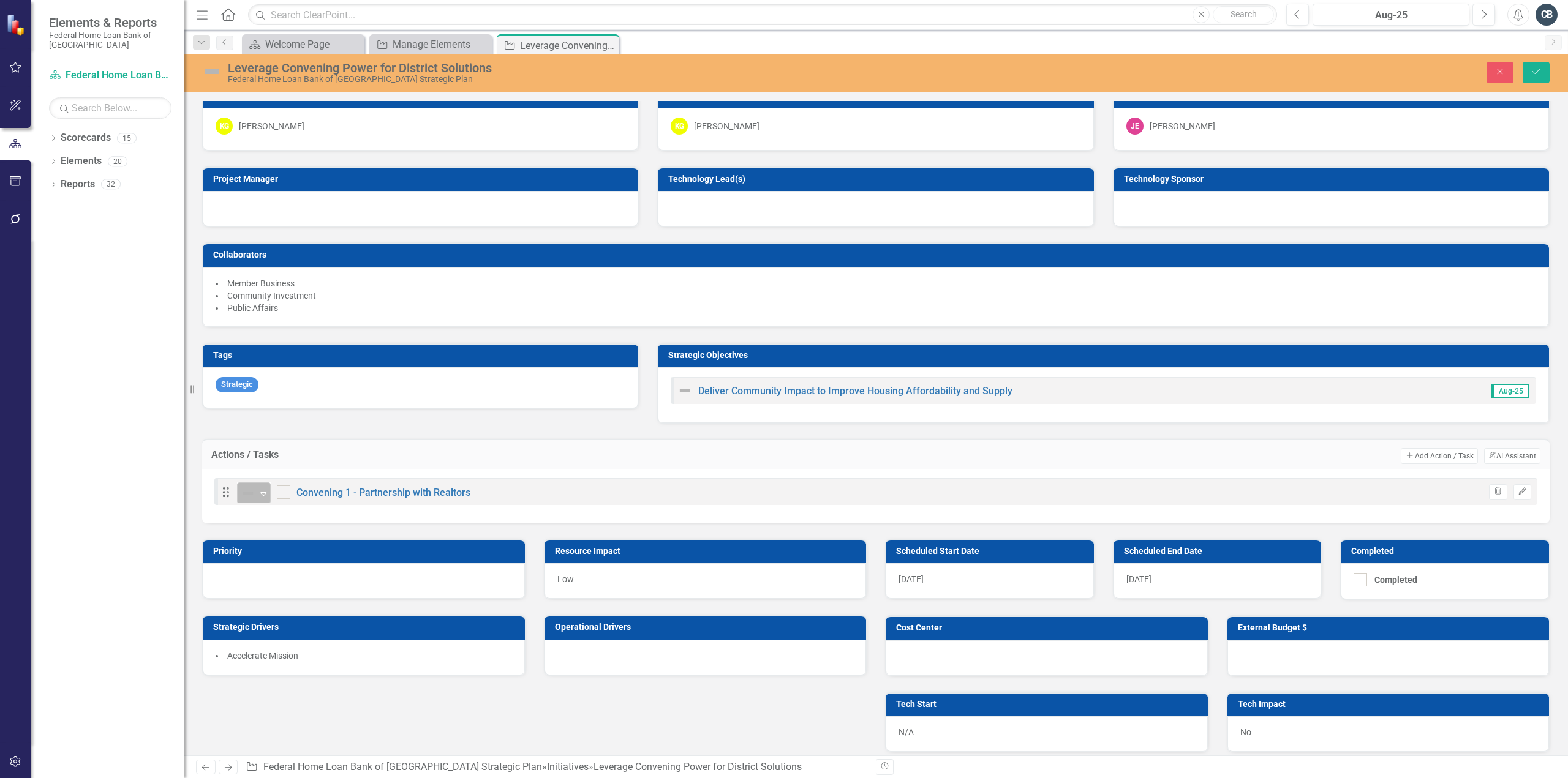
checkbox input "true"
click at [1519, 487] on icon "button" at bounding box center [1522, 491] width 7 height 7
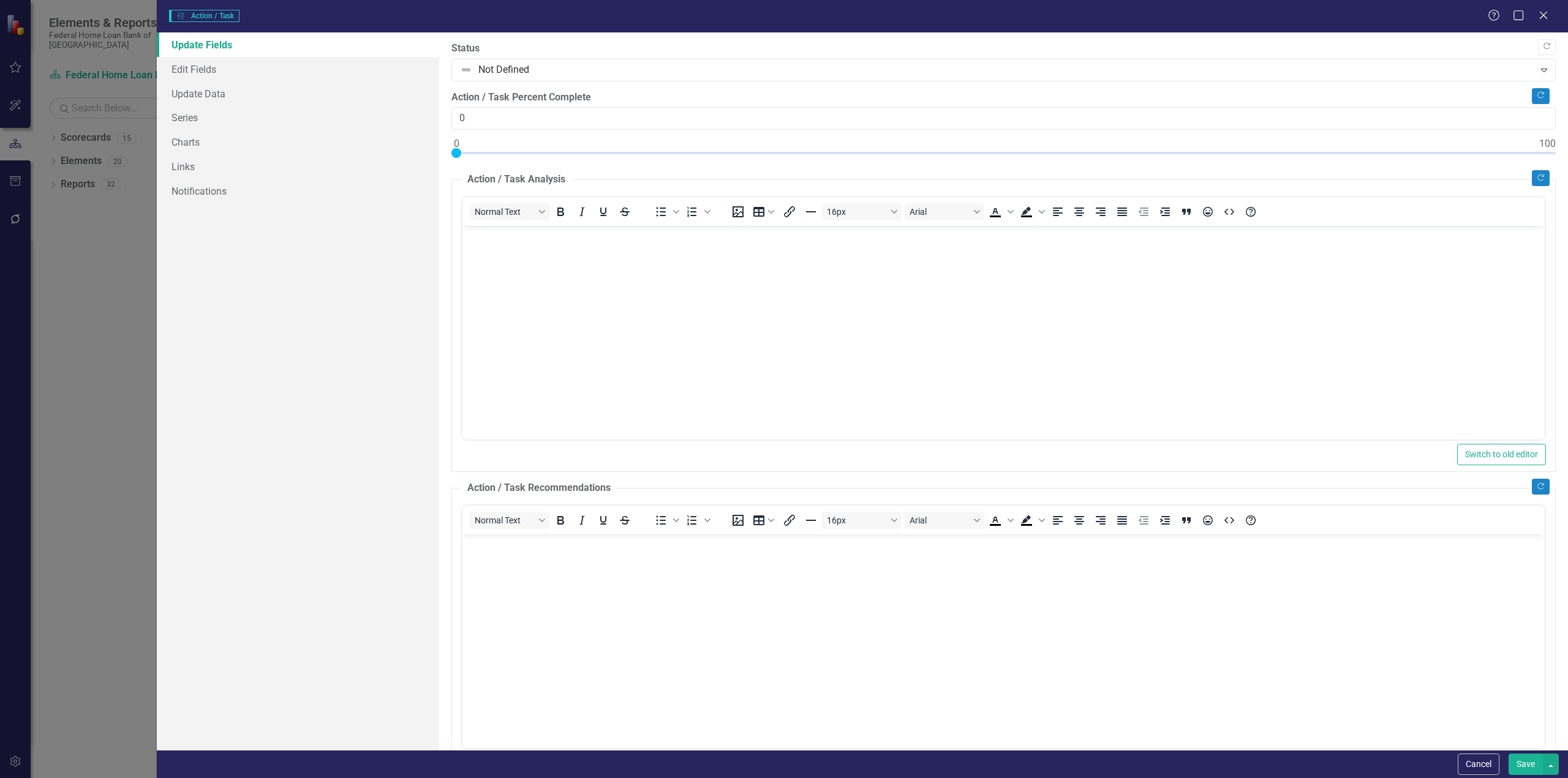
scroll to position [0, 0]
click at [1484, 765] on button "Cancel" at bounding box center [1478, 765] width 41 height 22
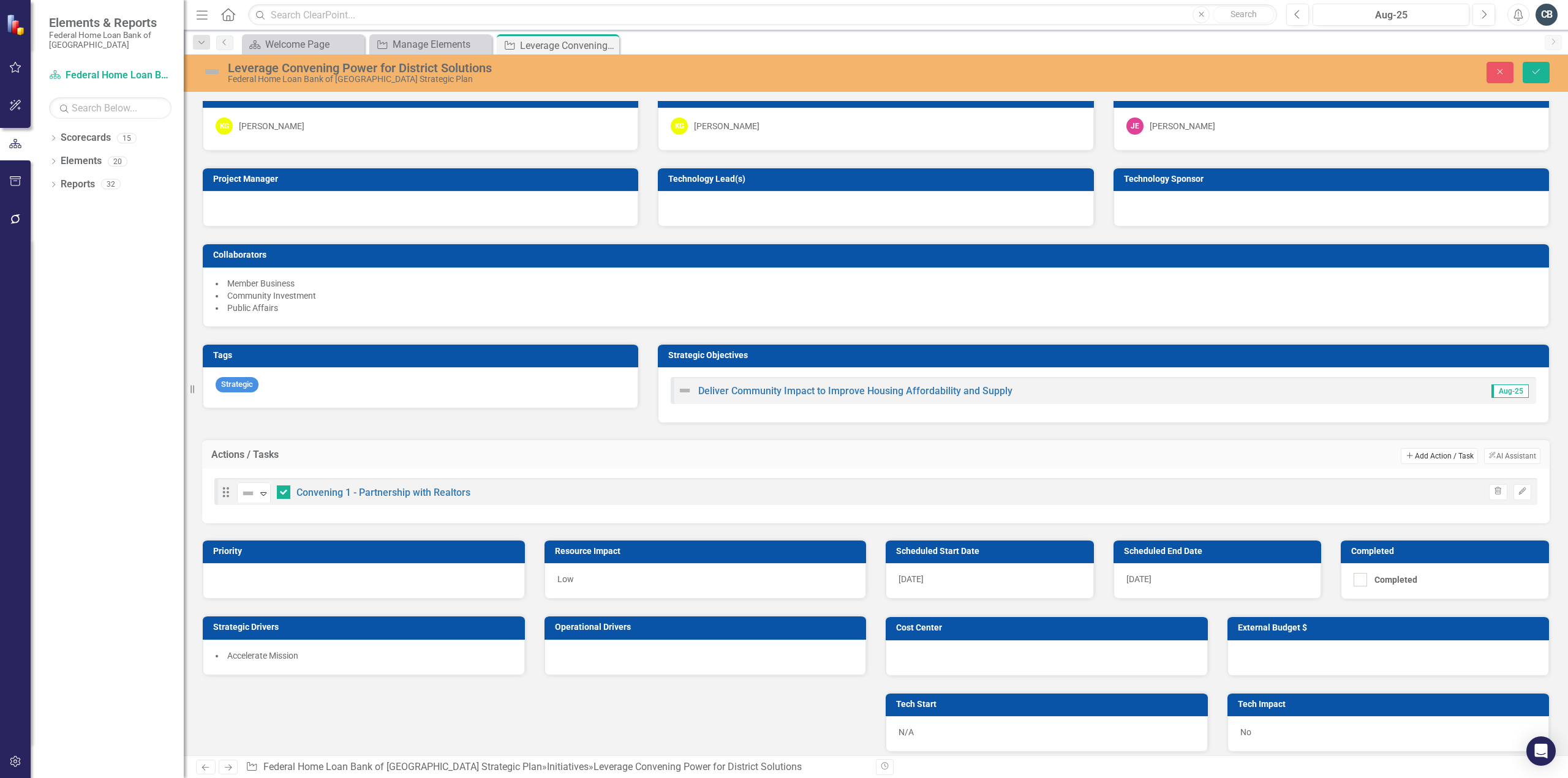
click at [1415, 449] on button "Add Add Action / Task" at bounding box center [1439, 457] width 76 height 16
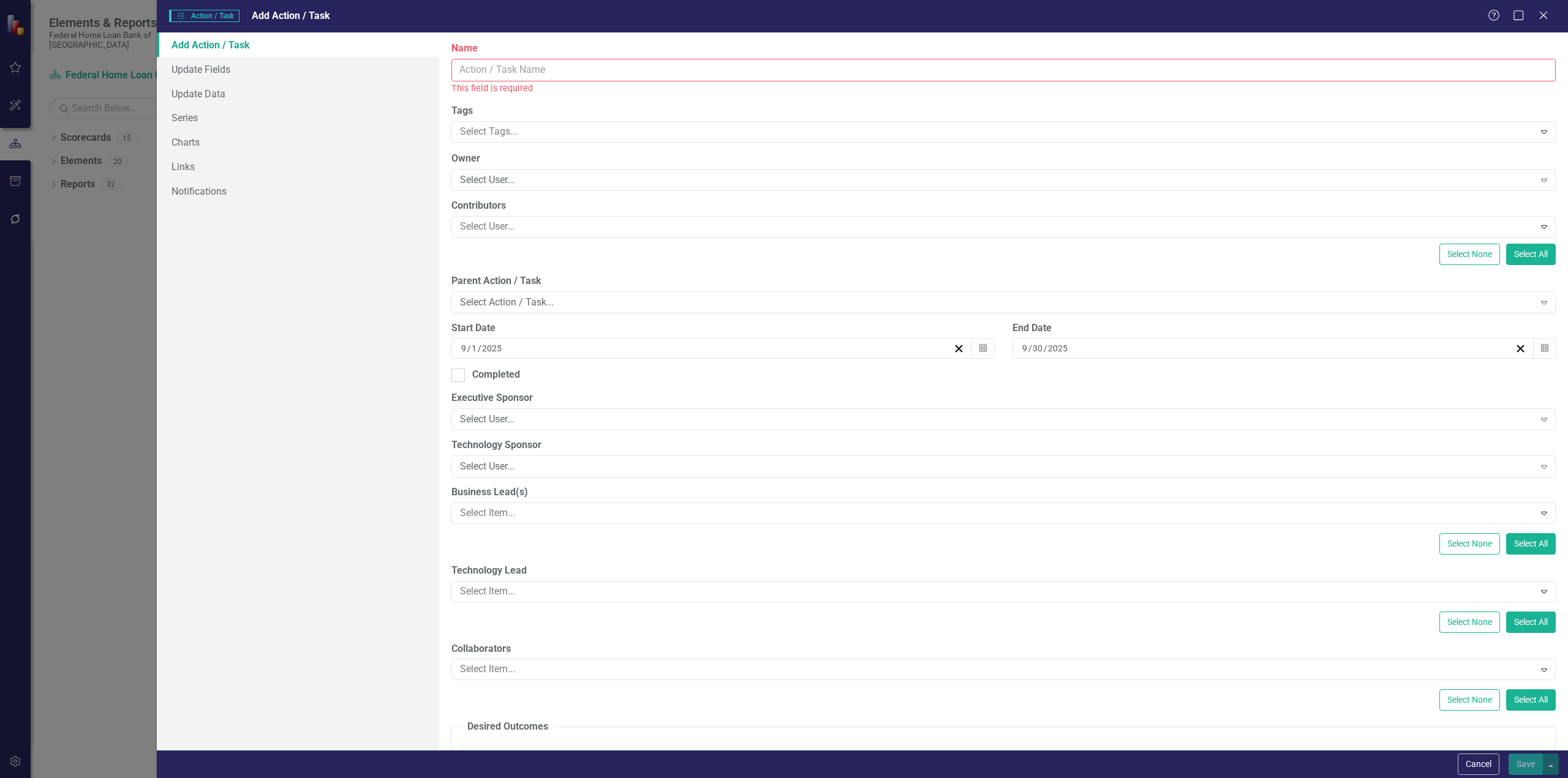
click at [486, 74] on input "Name" at bounding box center [1003, 70] width 1104 height 22
paste input "Convening 2 - Partnership with Home Builders"
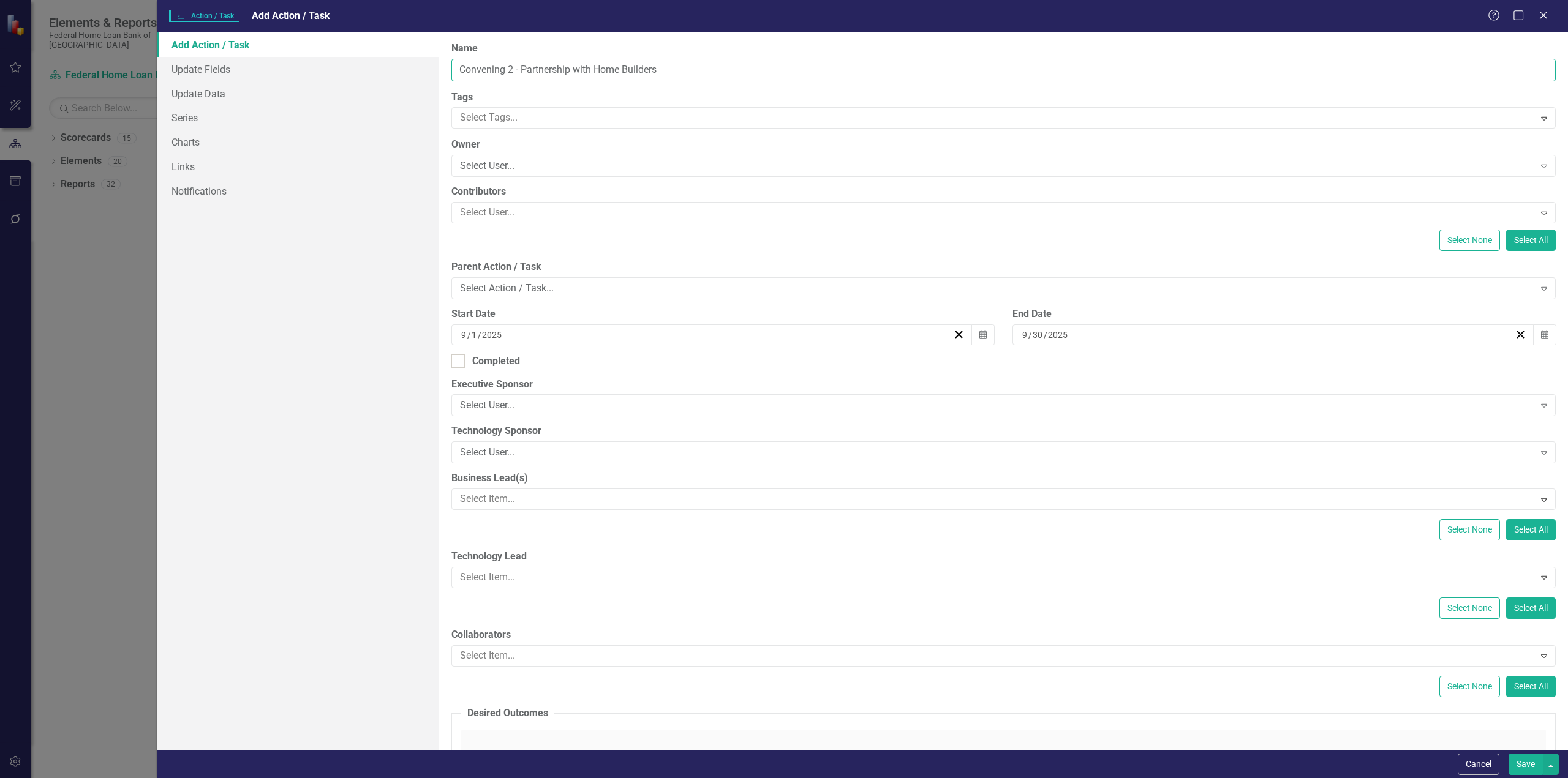
type input "Convening 2 - Partnership with Home Builders"
click at [490, 337] on input "2025" at bounding box center [492, 335] width 22 height 13
click at [643, 365] on button "‹" at bounding box center [644, 364] width 27 height 27
click at [803, 363] on button "»" at bounding box center [803, 364] width 27 height 27
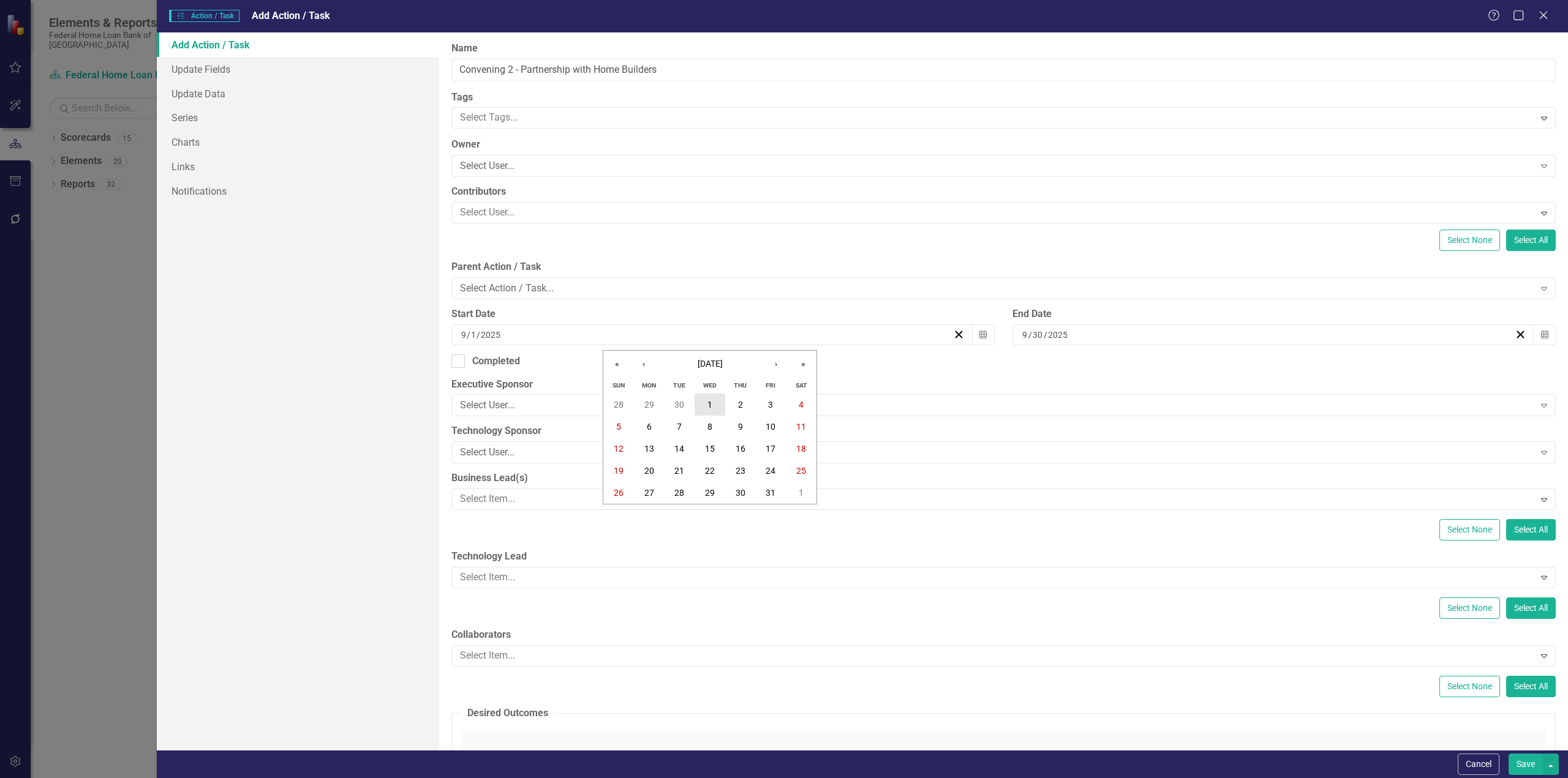
click at [709, 404] on abbr "1" at bounding box center [709, 405] width 4 height 10
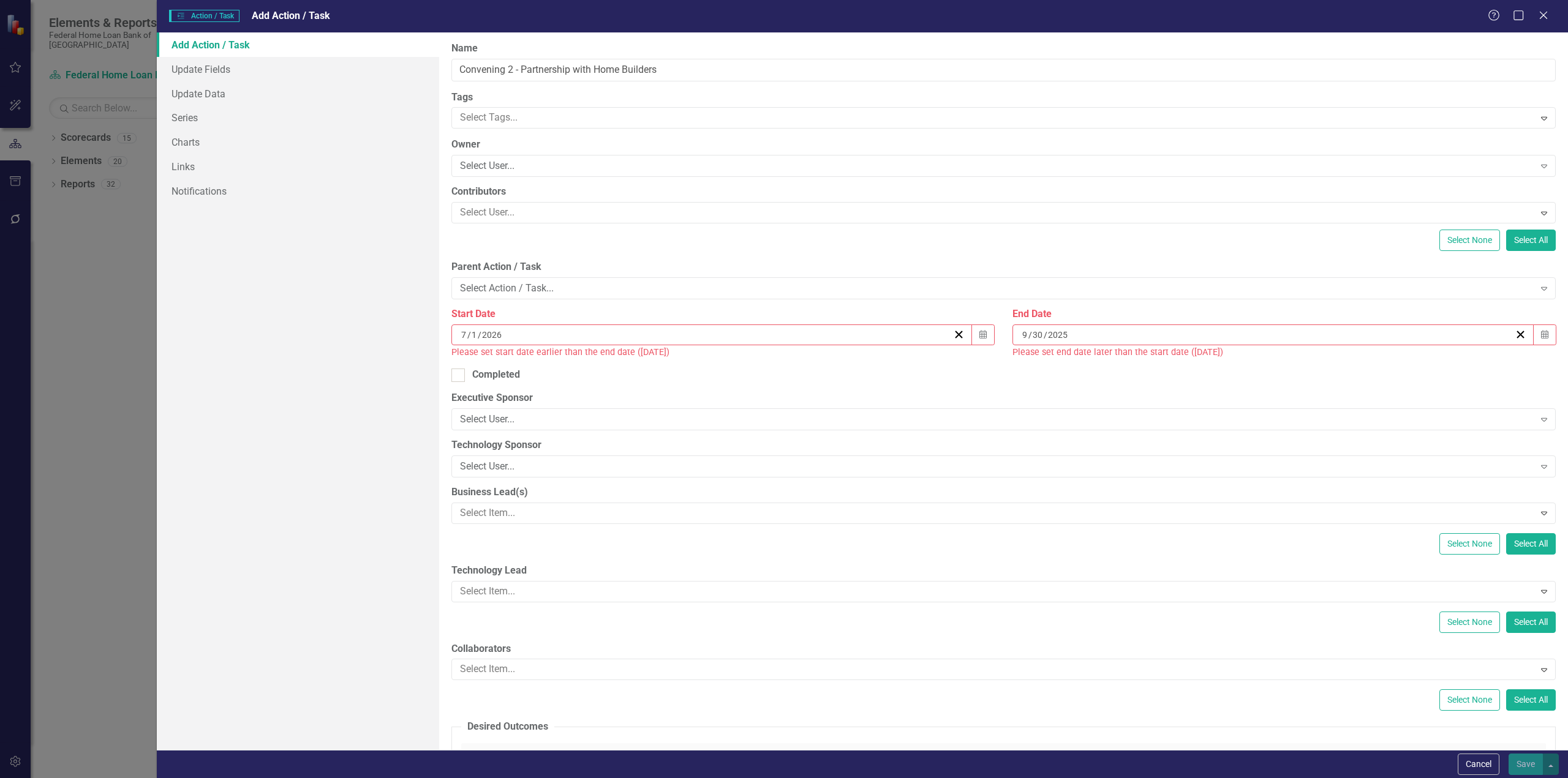
click at [1104, 331] on div "9 / 30 / 2025" at bounding box center [1267, 335] width 494 height 13
click at [1334, 363] on button "›" at bounding box center [1333, 364] width 27 height 27
click at [1332, 363] on button "›" at bounding box center [1333, 364] width 27 height 27
click at [1359, 363] on button "»" at bounding box center [1360, 364] width 27 height 27
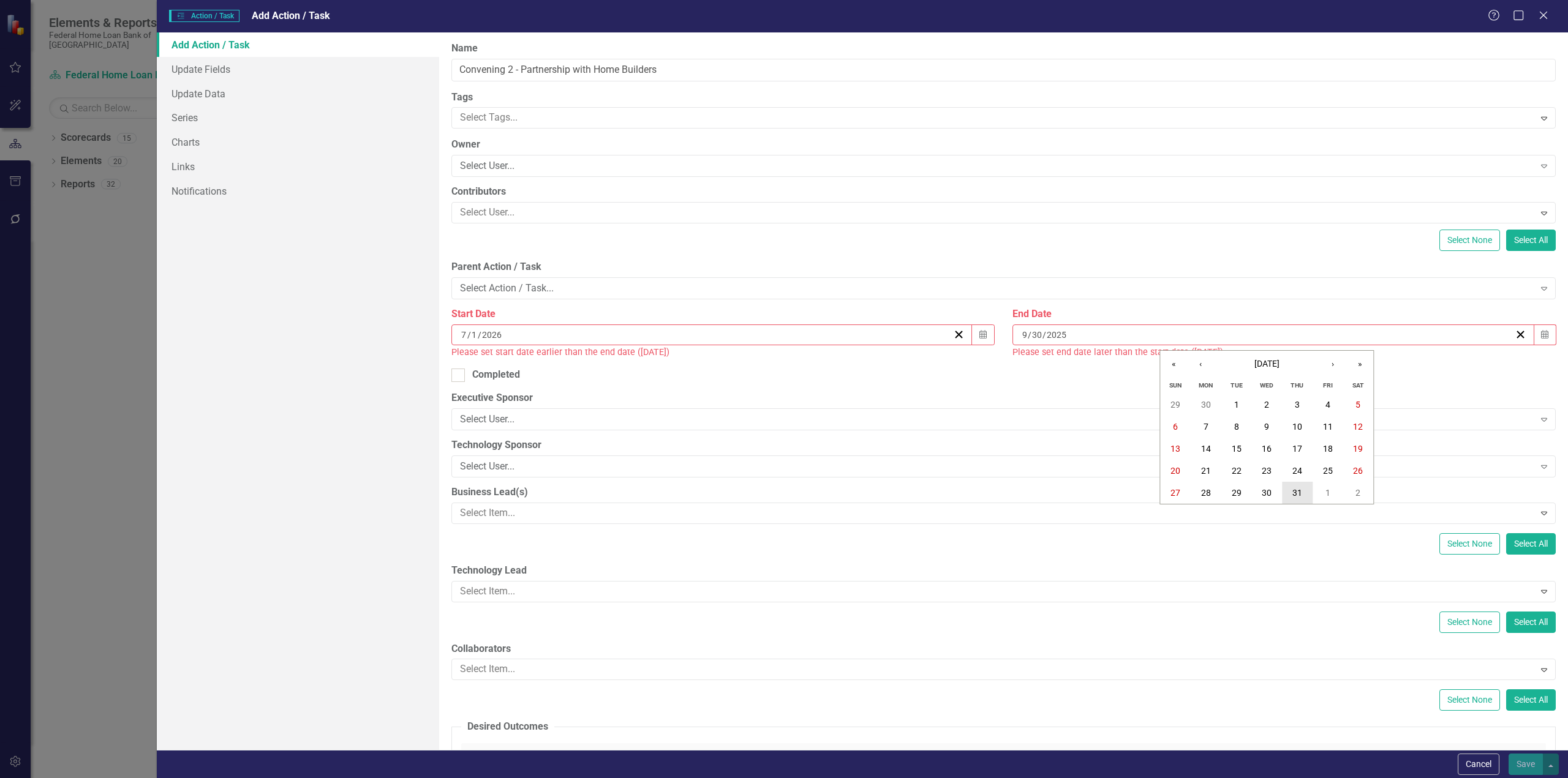
click at [1292, 491] on abbr "31" at bounding box center [1297, 493] width 10 height 10
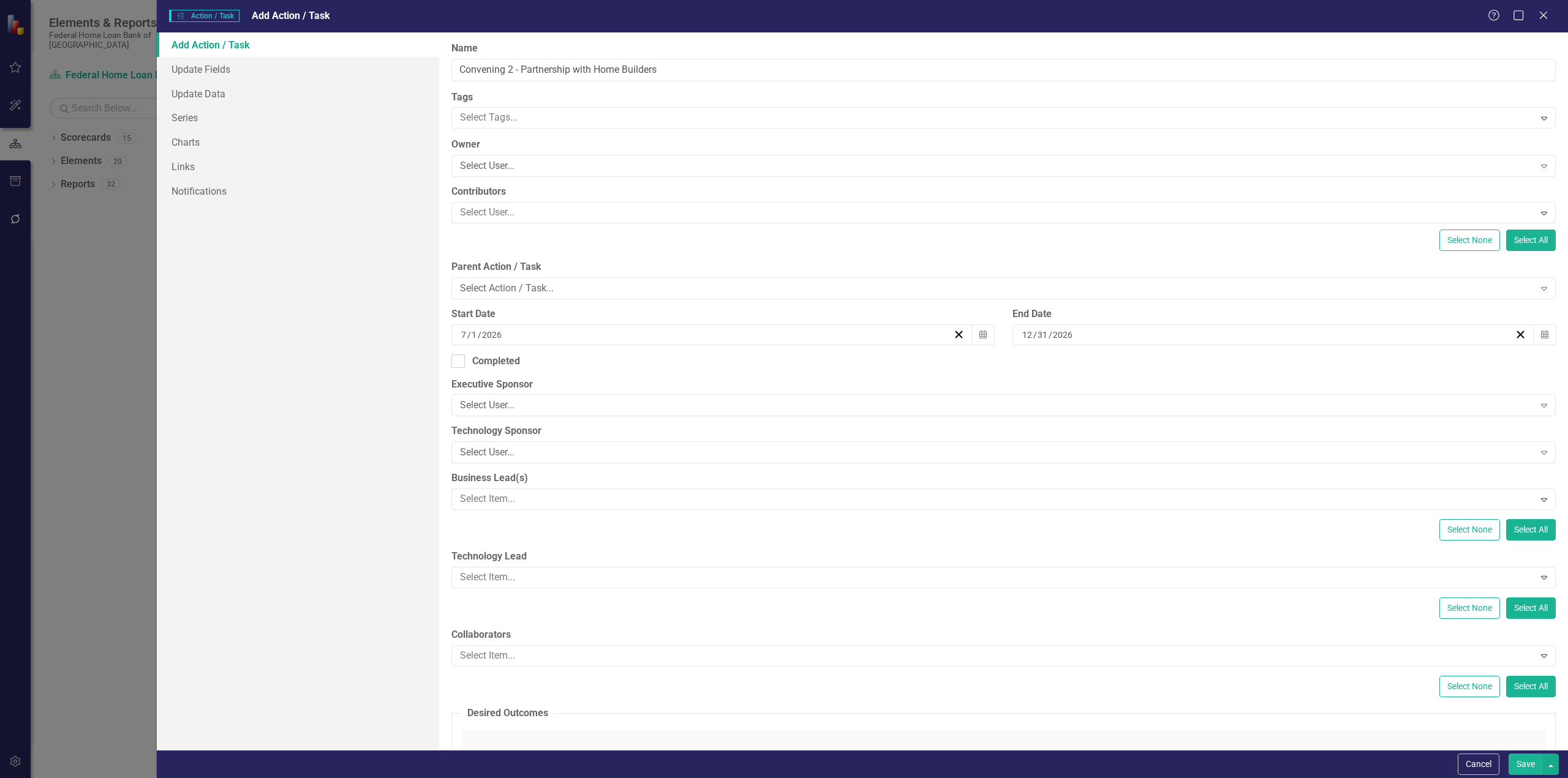
click at [1525, 770] on button "Save" at bounding box center [1526, 765] width 34 height 22
checkbox input "false"
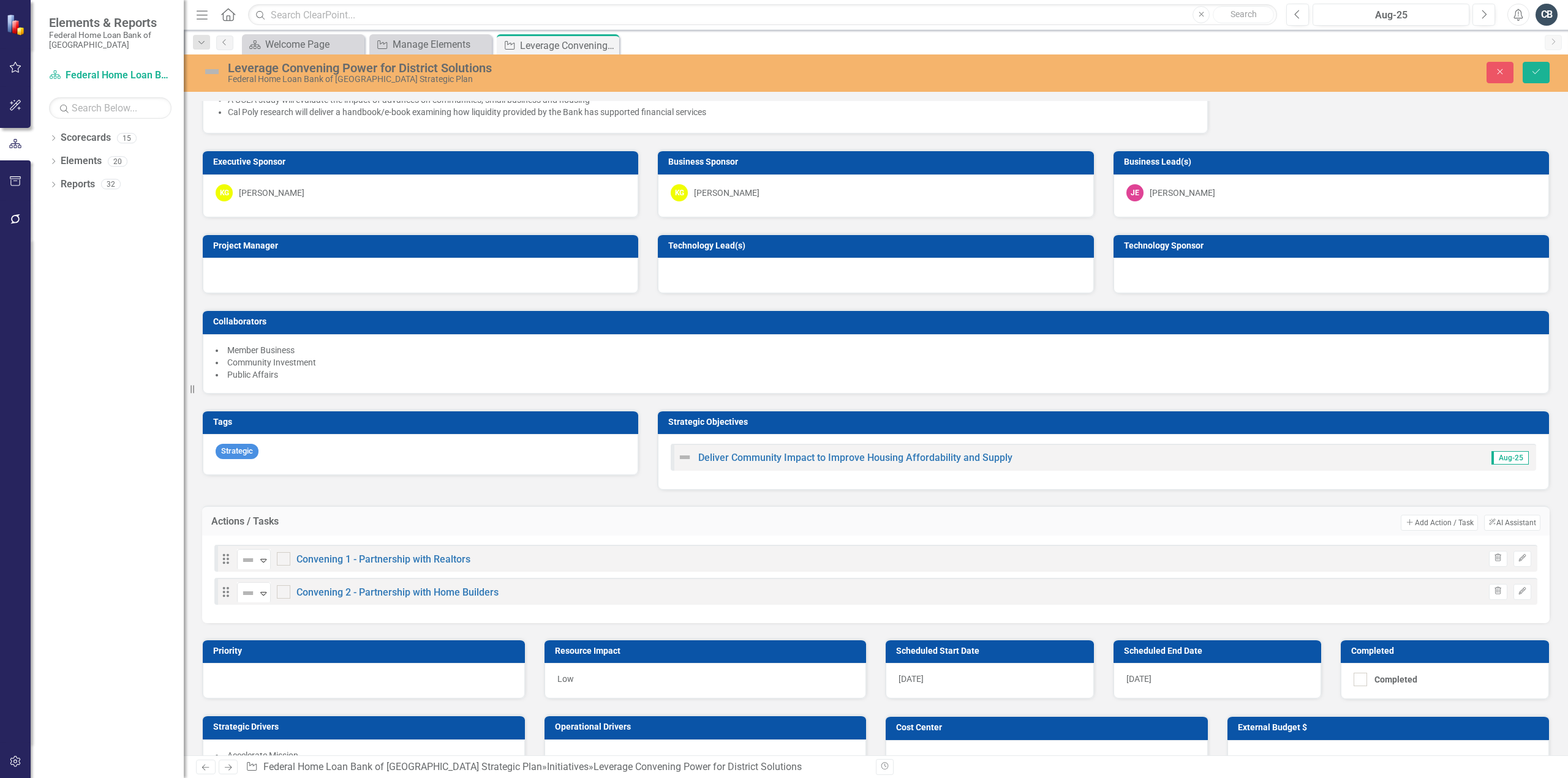
scroll to position [9, 0]
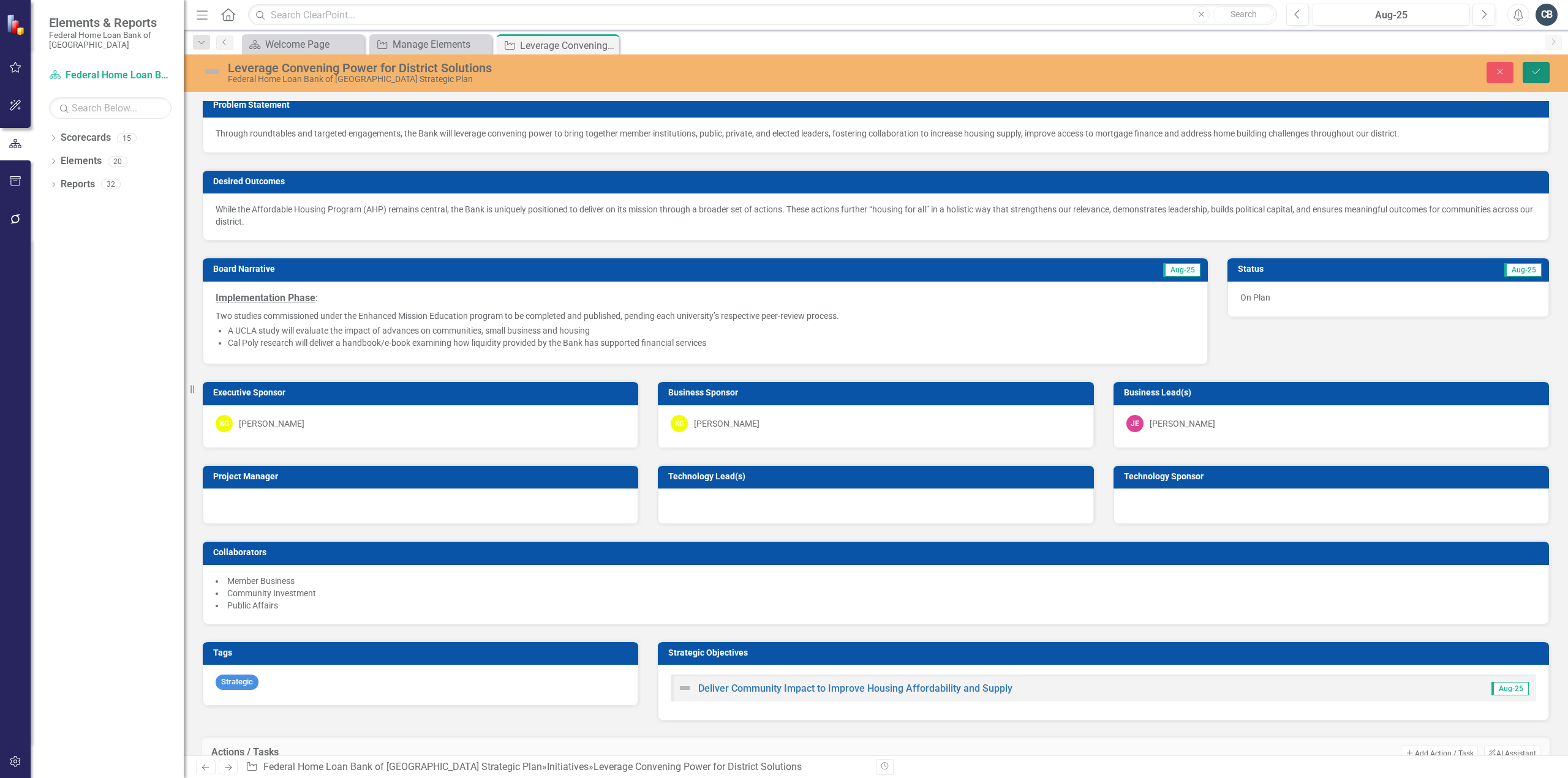
drag, startPoint x: 1537, startPoint y: 72, endPoint x: 1377, endPoint y: 427, distance: 389.4
click at [1538, 69] on icon "Save" at bounding box center [1536, 72] width 11 height 9
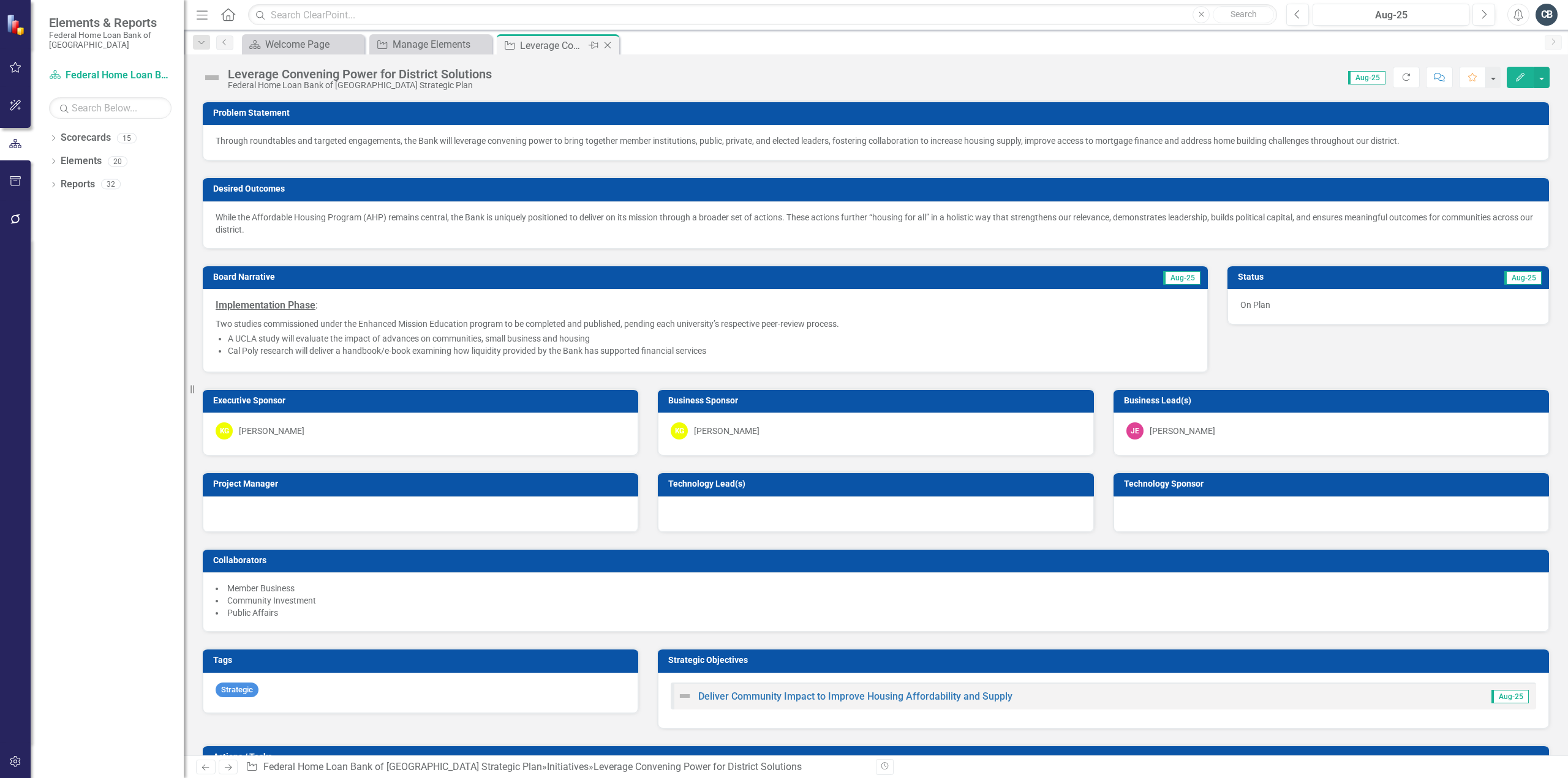
click at [608, 46] on icon "Close" at bounding box center [608, 45] width 13 height 10
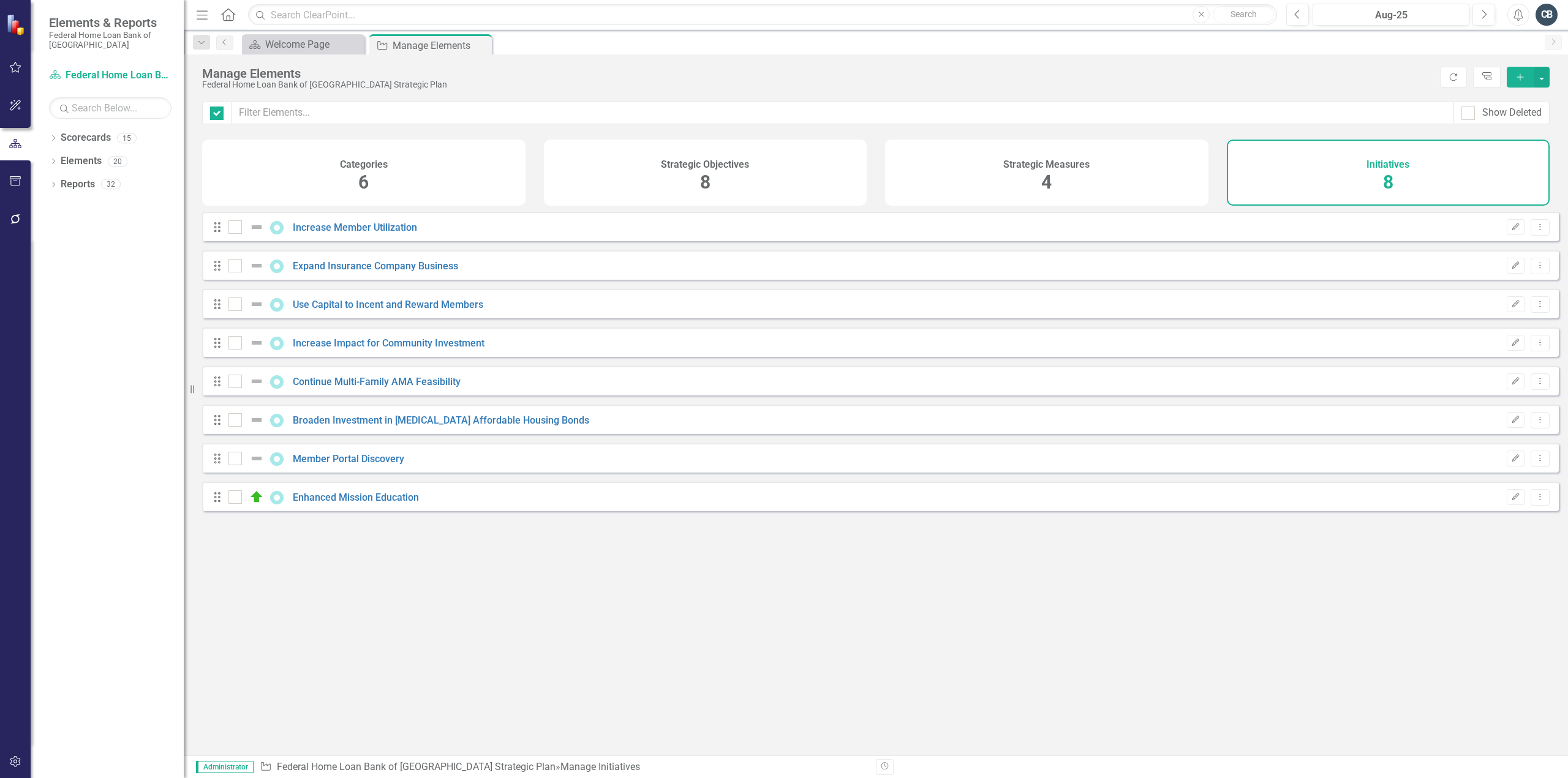
checkbox input "false"
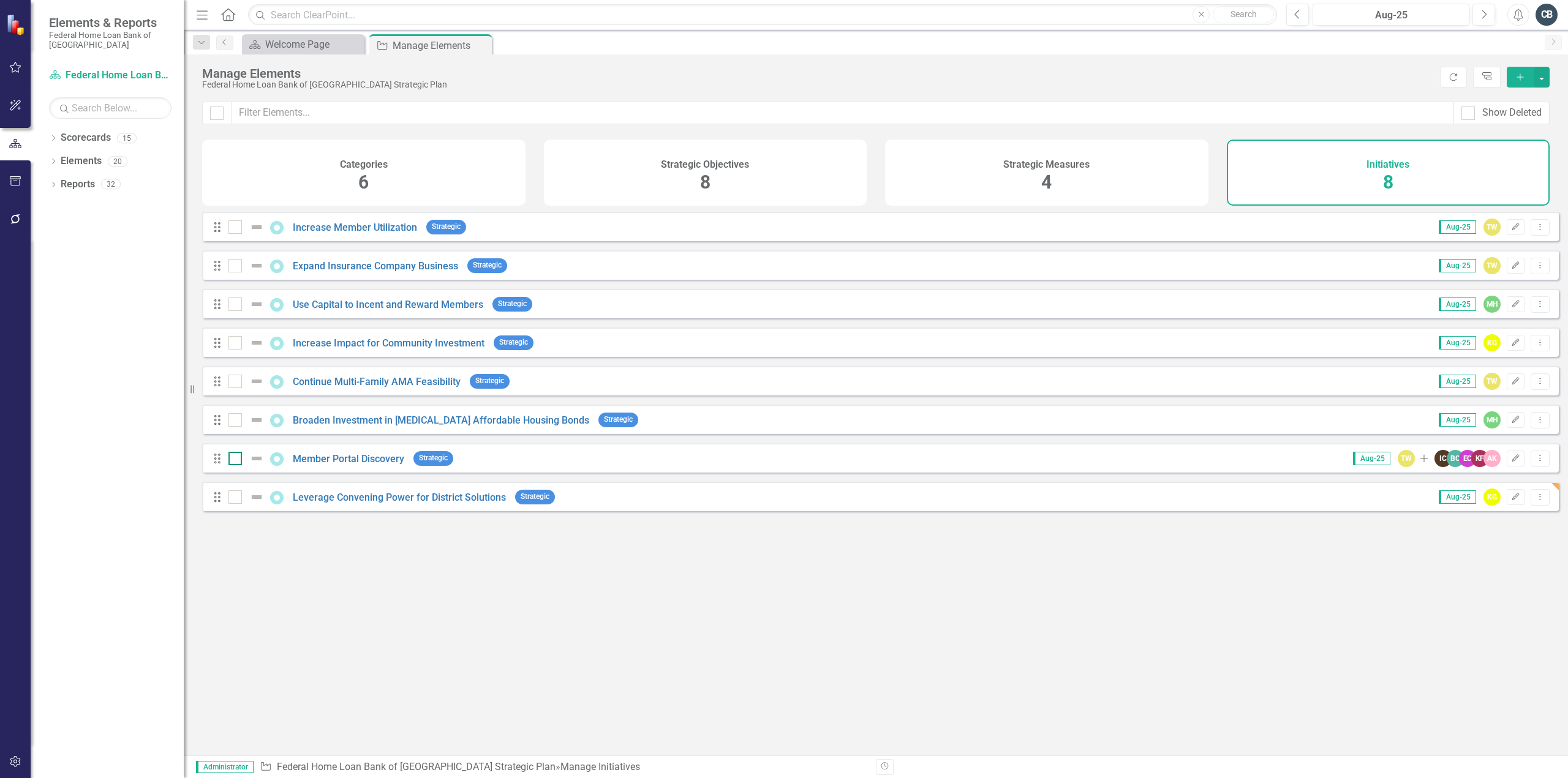
click at [234, 460] on input "checkbox" at bounding box center [232, 456] width 8 height 8
click at [1530, 468] on button "Dropdown Menu" at bounding box center [1539, 459] width 19 height 16
click at [1461, 555] on link "Trash Delete Initiative" at bounding box center [1485, 555] width 109 height 22
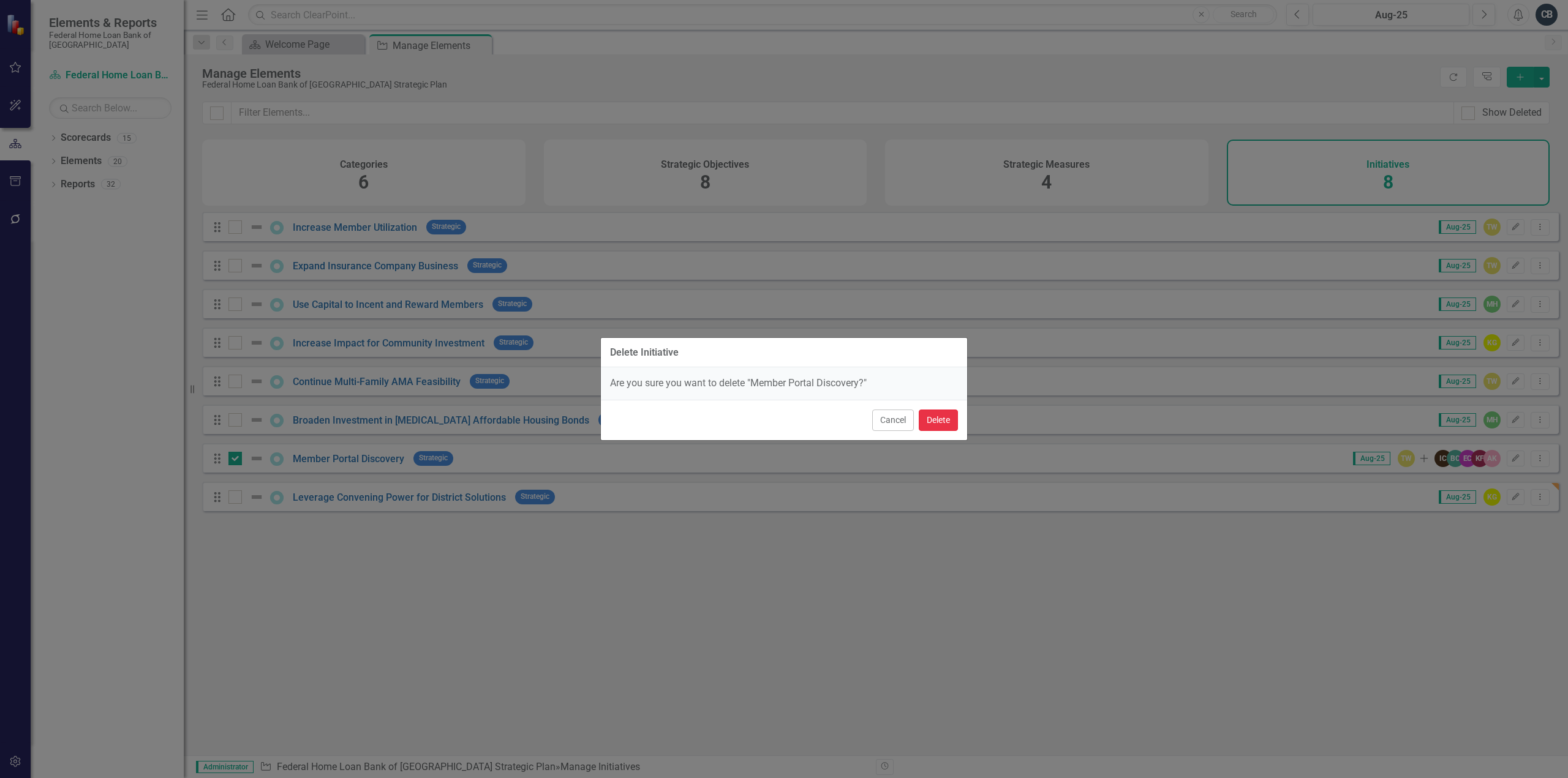
click at [934, 418] on button "Delete" at bounding box center [939, 421] width 39 height 22
checkbox input "false"
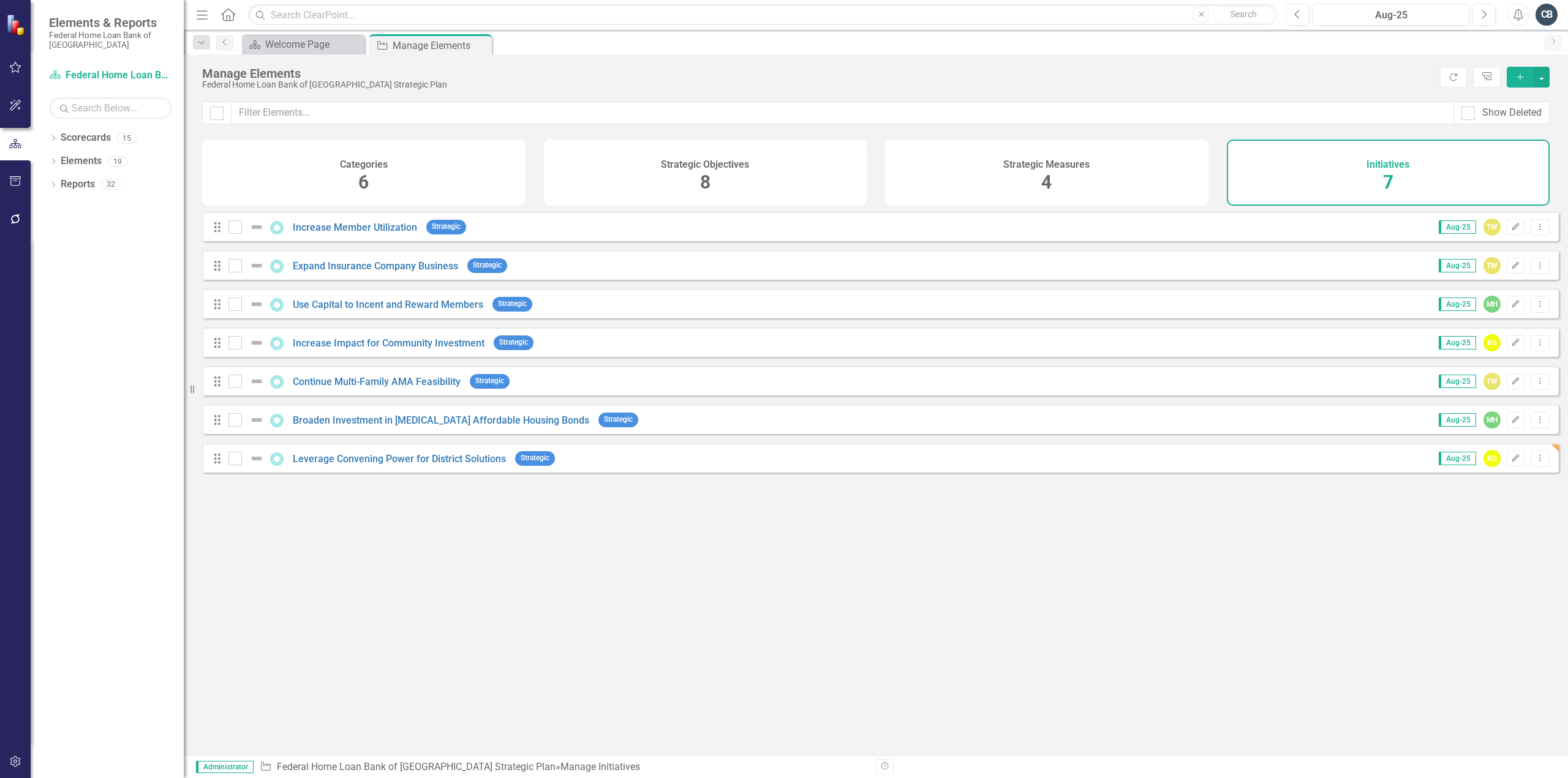
click at [424, 170] on div "Categories 6" at bounding box center [364, 173] width 323 height 66
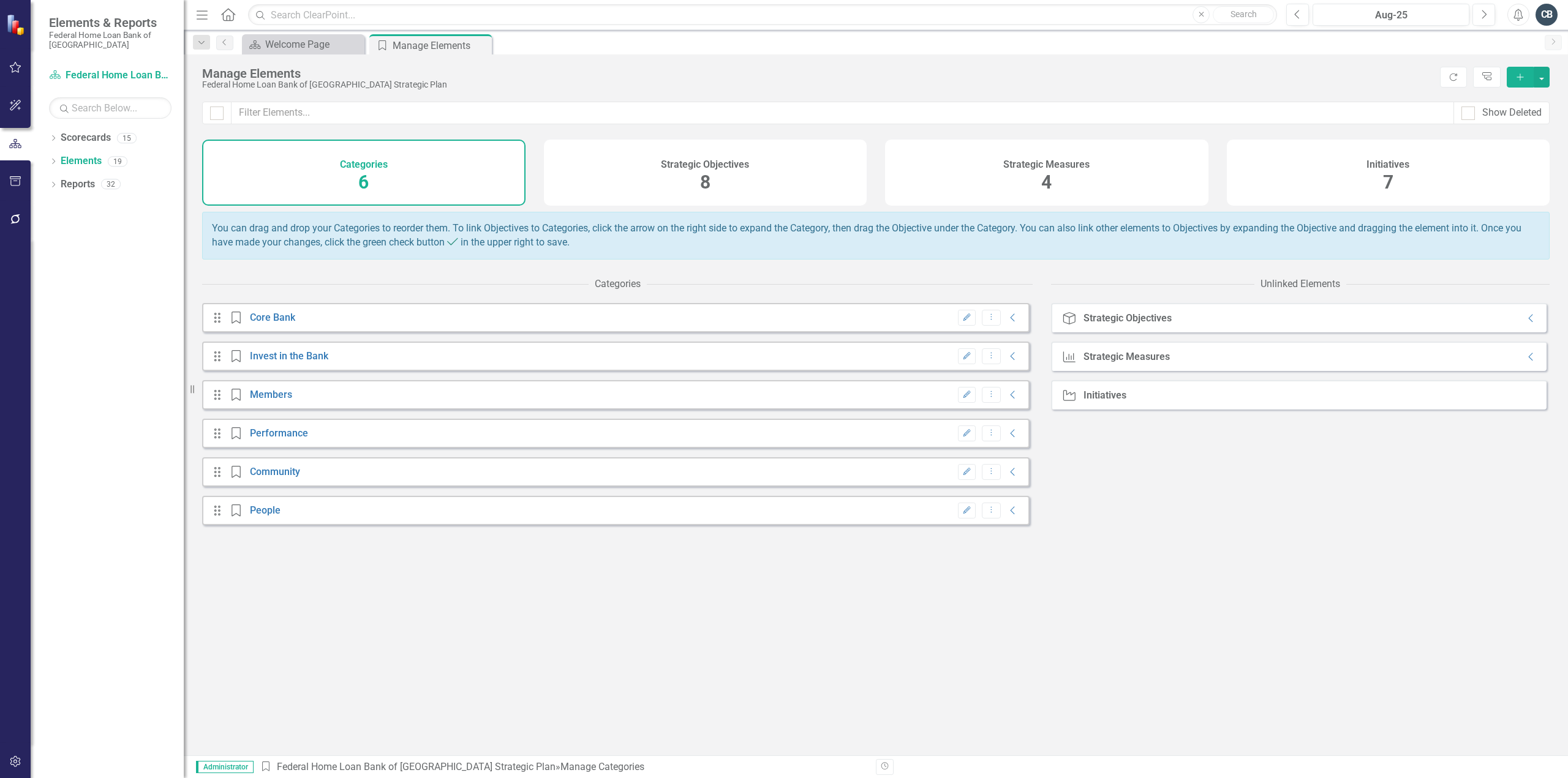
click at [1185, 321] on div "Strategic Objective Strategic Objectives Collapse" at bounding box center [1299, 318] width 495 height 30
click at [1525, 323] on icon "Collapse" at bounding box center [1531, 318] width 13 height 10
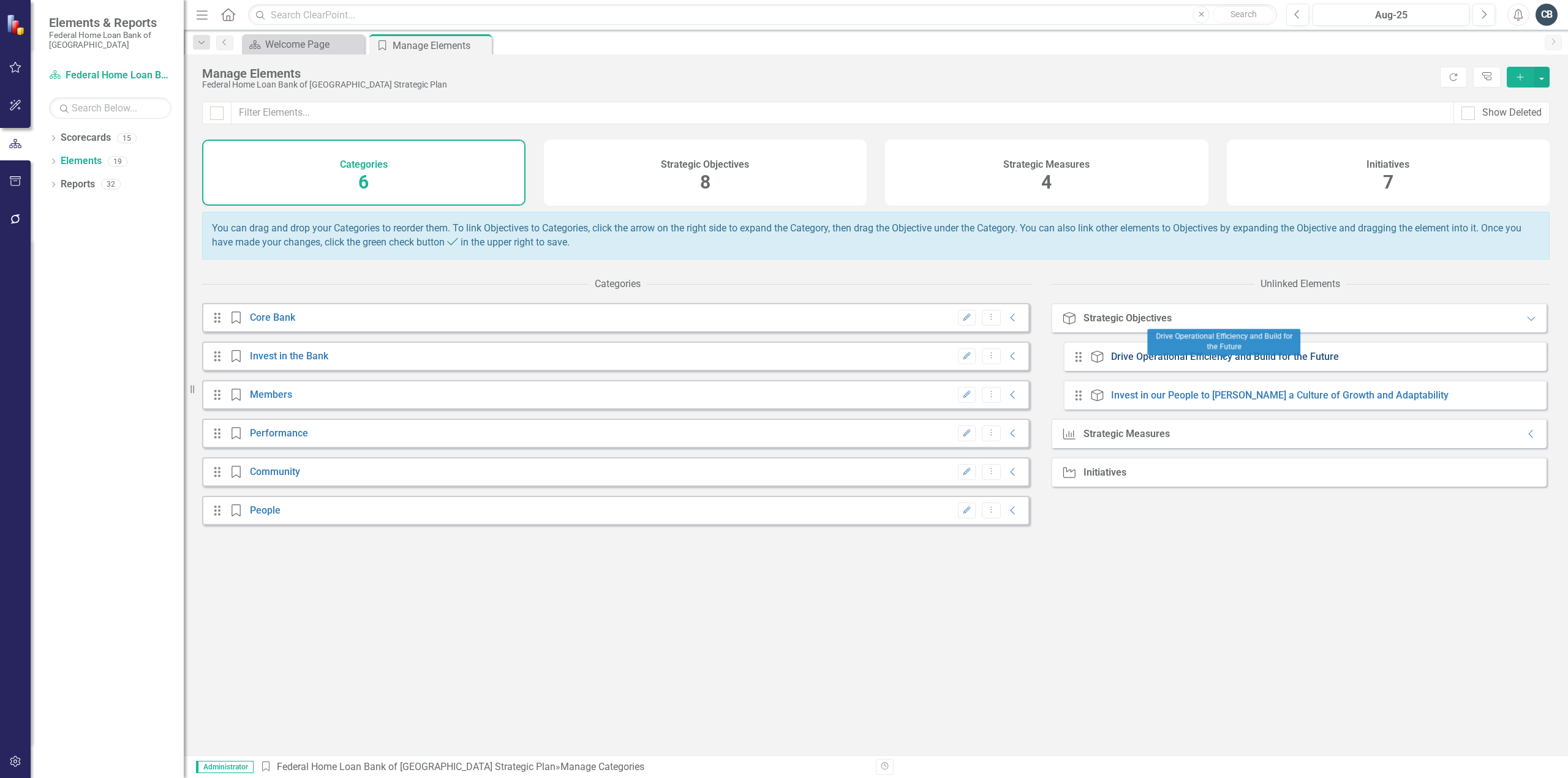
click at [1204, 363] on link "Drive Operational Efficiency and Build for the Future" at bounding box center [1225, 356] width 228 height 12
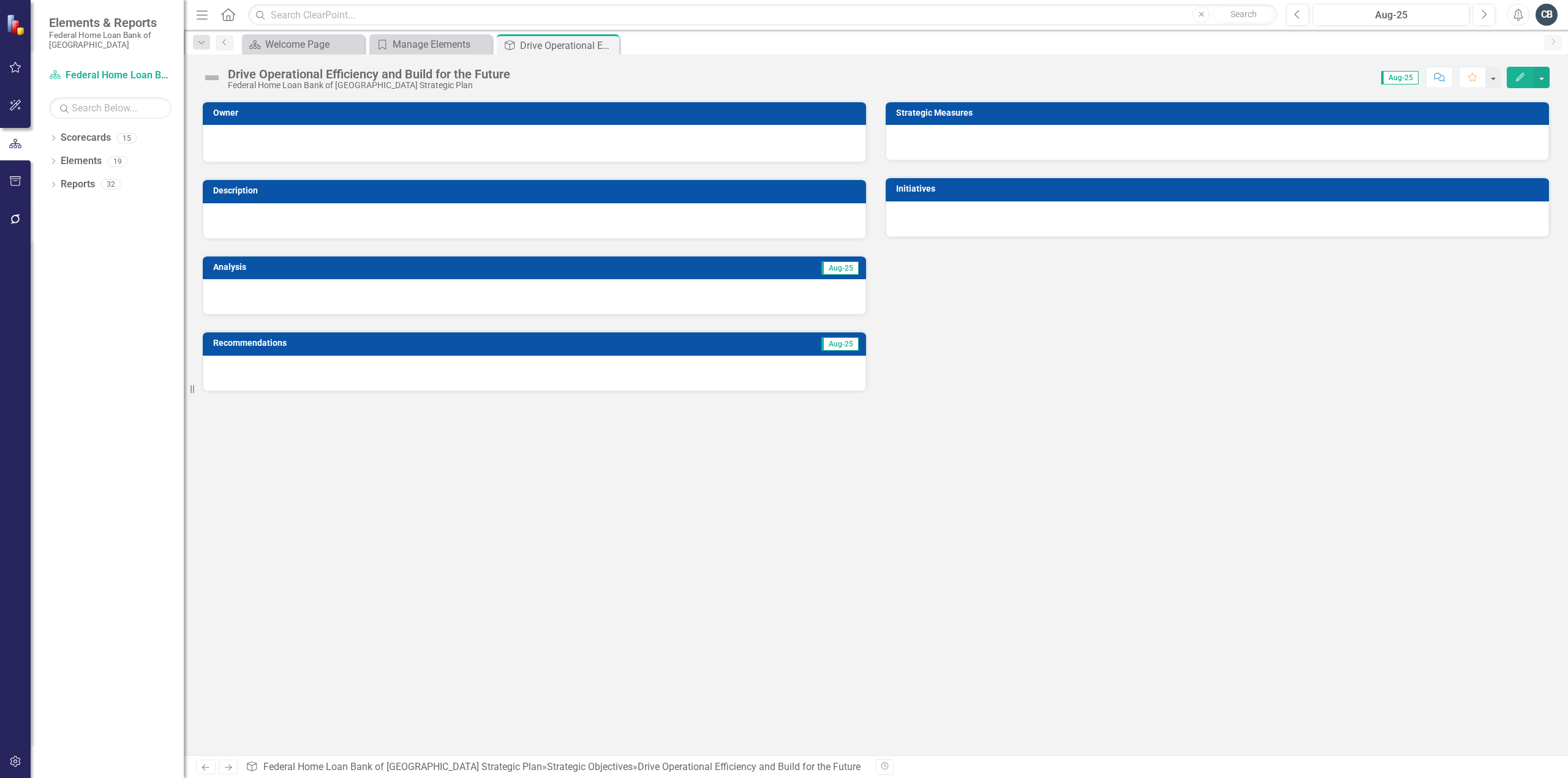
click at [1517, 76] on icon "Edit" at bounding box center [1520, 77] width 11 height 9
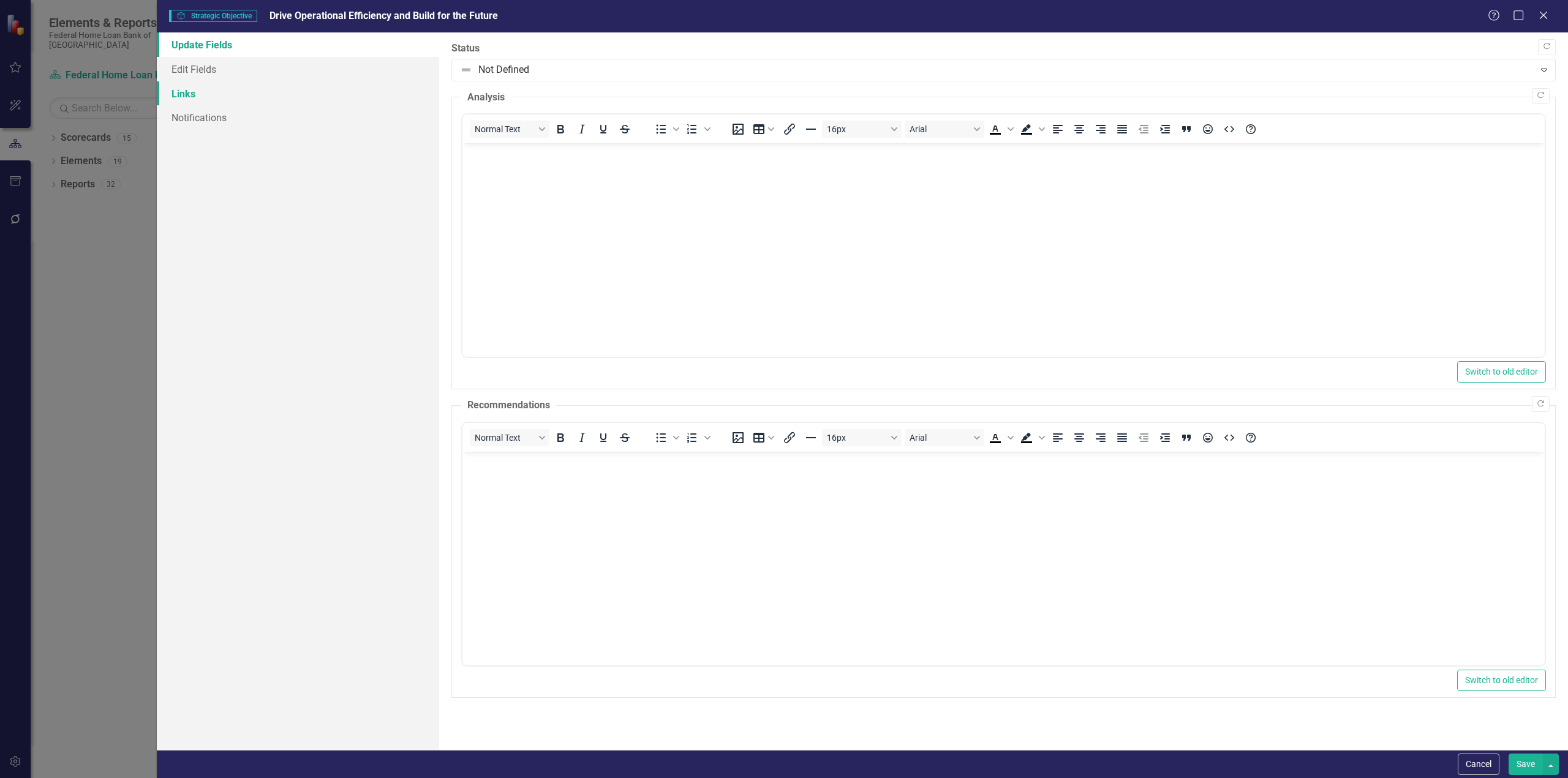
click at [175, 104] on link "Links" at bounding box center [298, 93] width 283 height 24
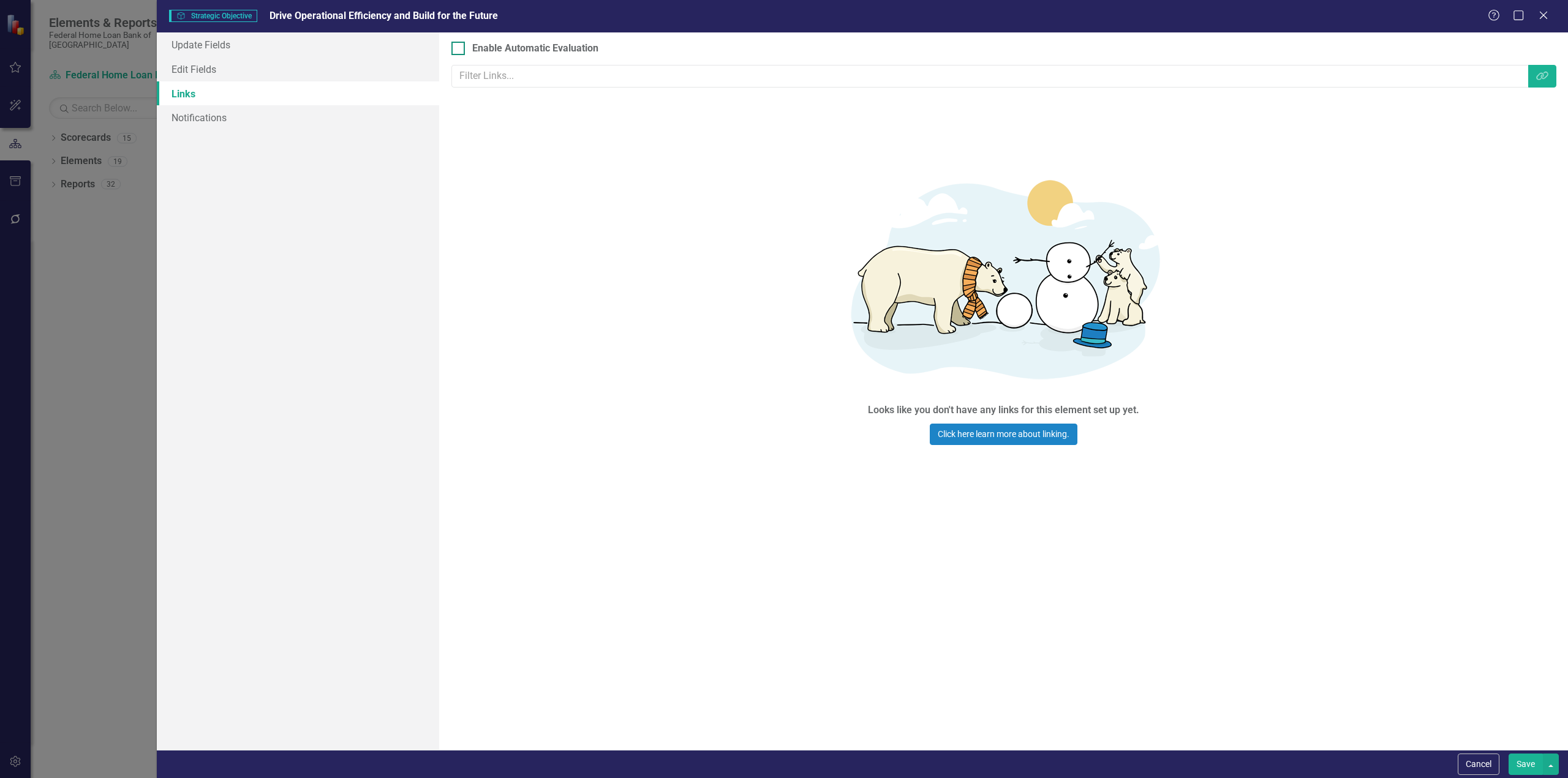
click at [1544, 17] on icon at bounding box center [1544, 15] width 7 height 7
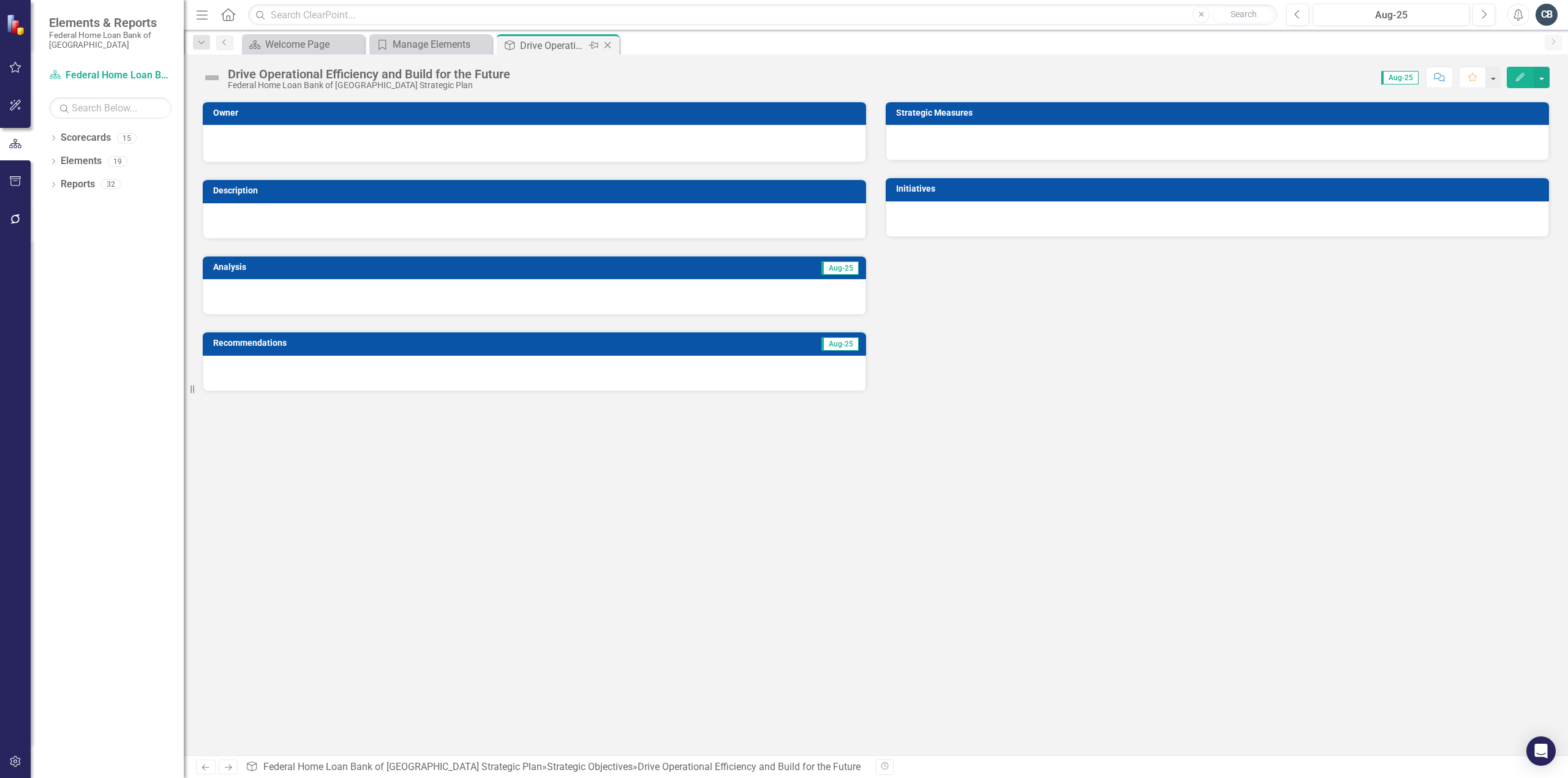
click at [612, 46] on icon "Close" at bounding box center [608, 45] width 13 height 10
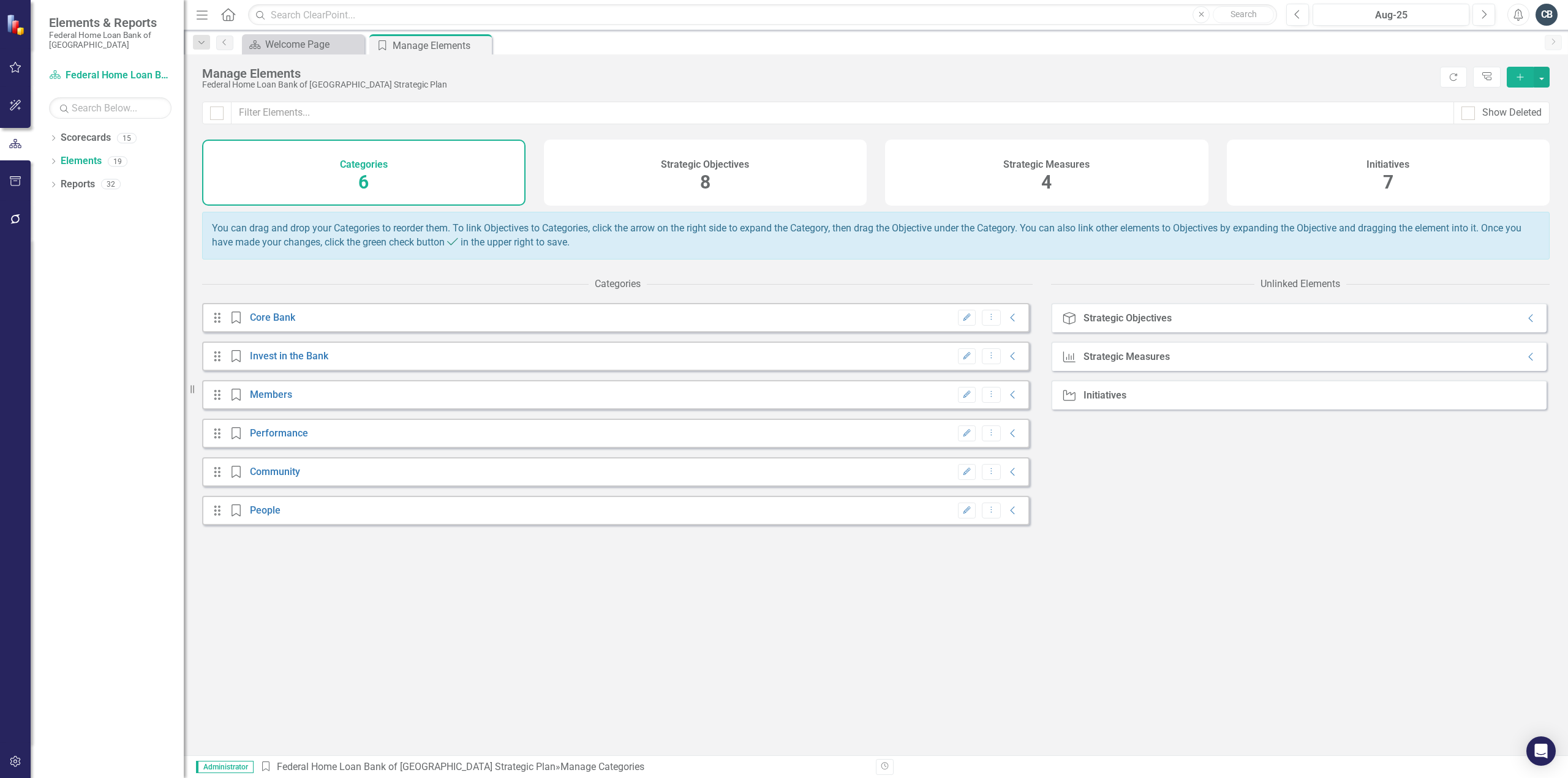
click at [1156, 324] on div "Strategic Objectives" at bounding box center [1127, 319] width 88 height 11
click at [1525, 323] on icon "Collapse" at bounding box center [1531, 318] width 13 height 10
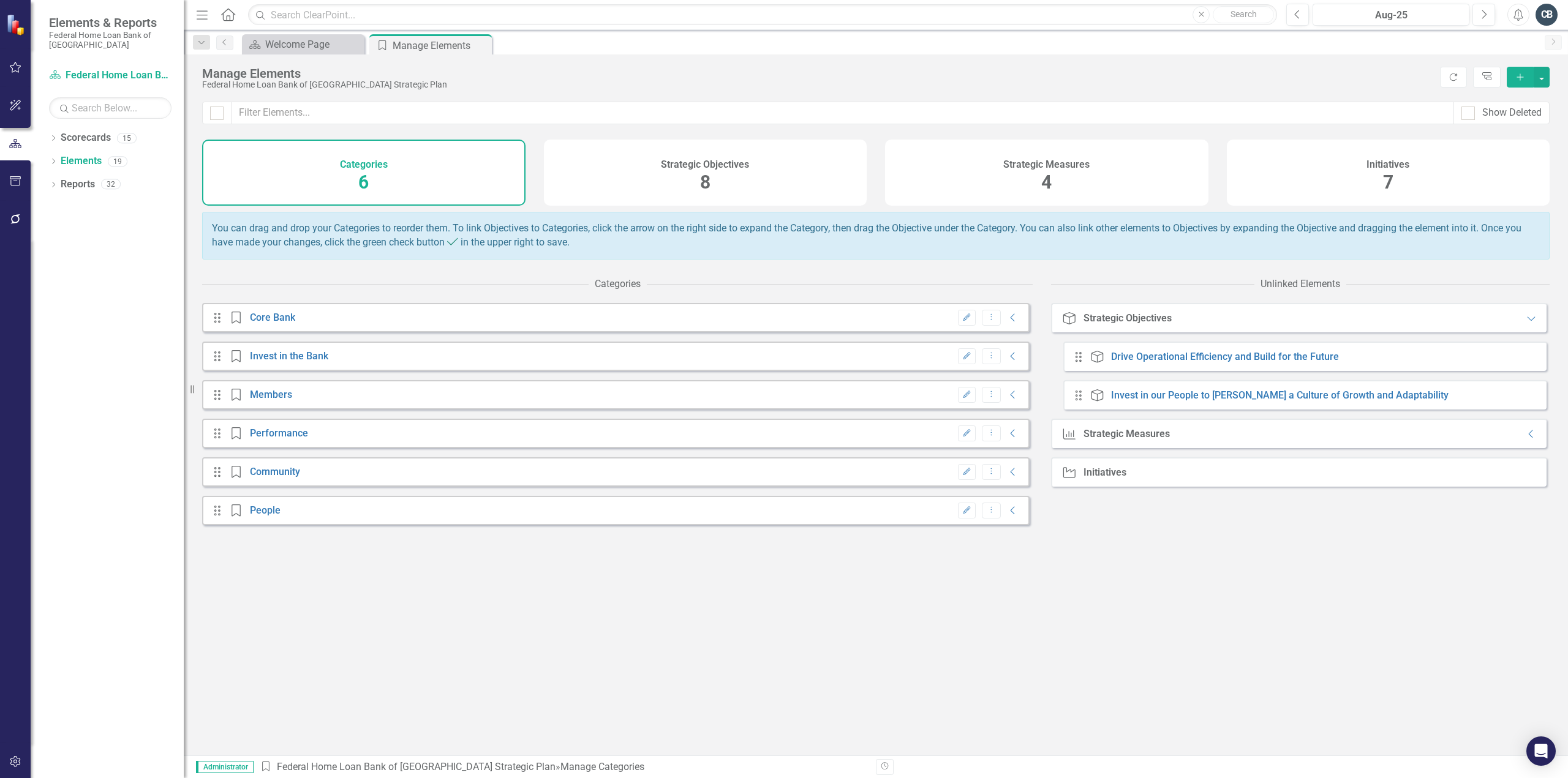
click at [711, 180] on div "Strategic Objectives 8" at bounding box center [705, 173] width 323 height 66
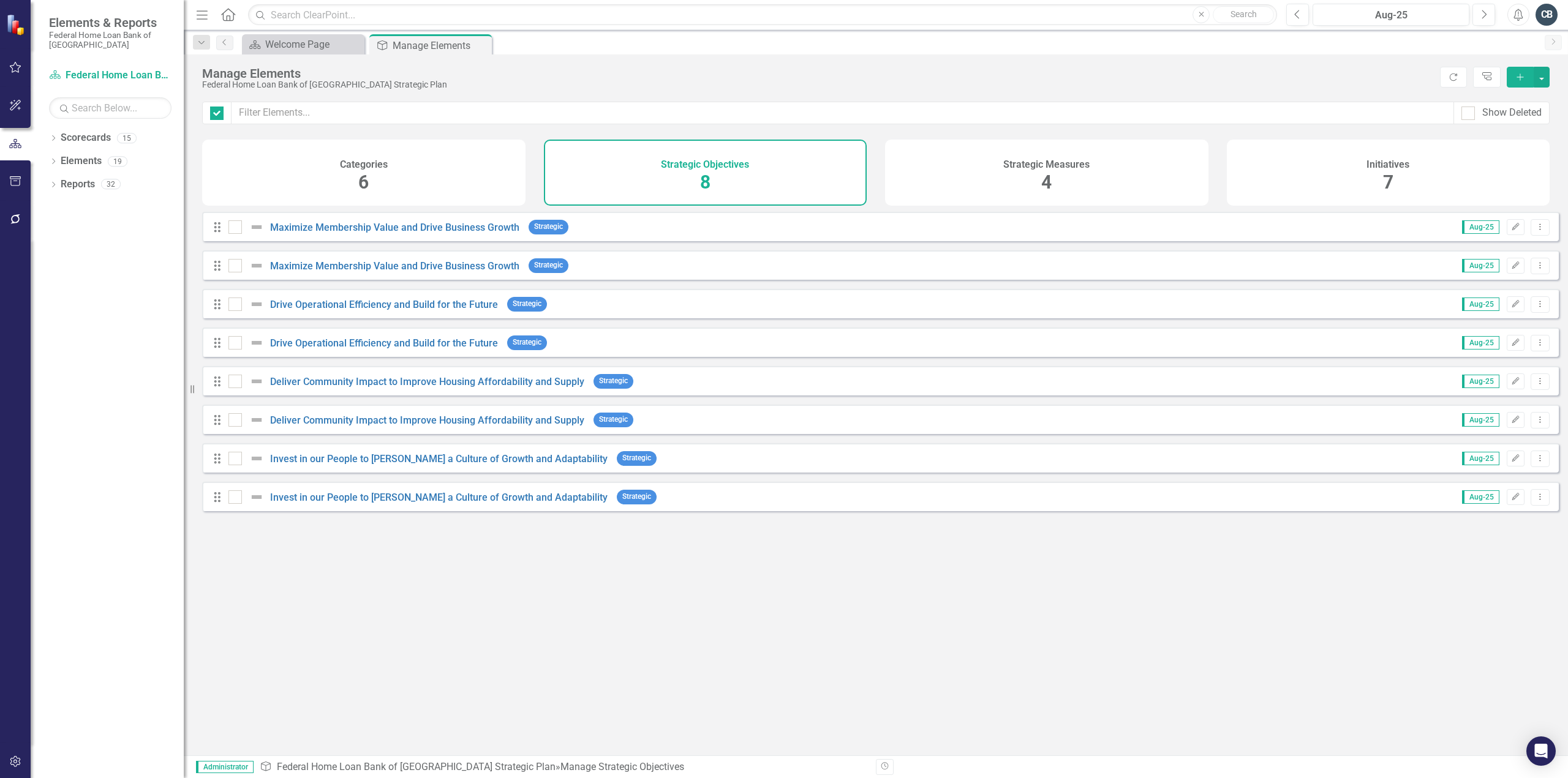
checkbox input "false"
click at [370, 310] on link "Drive Operational Efficiency and Build for the Future" at bounding box center [384, 304] width 228 height 12
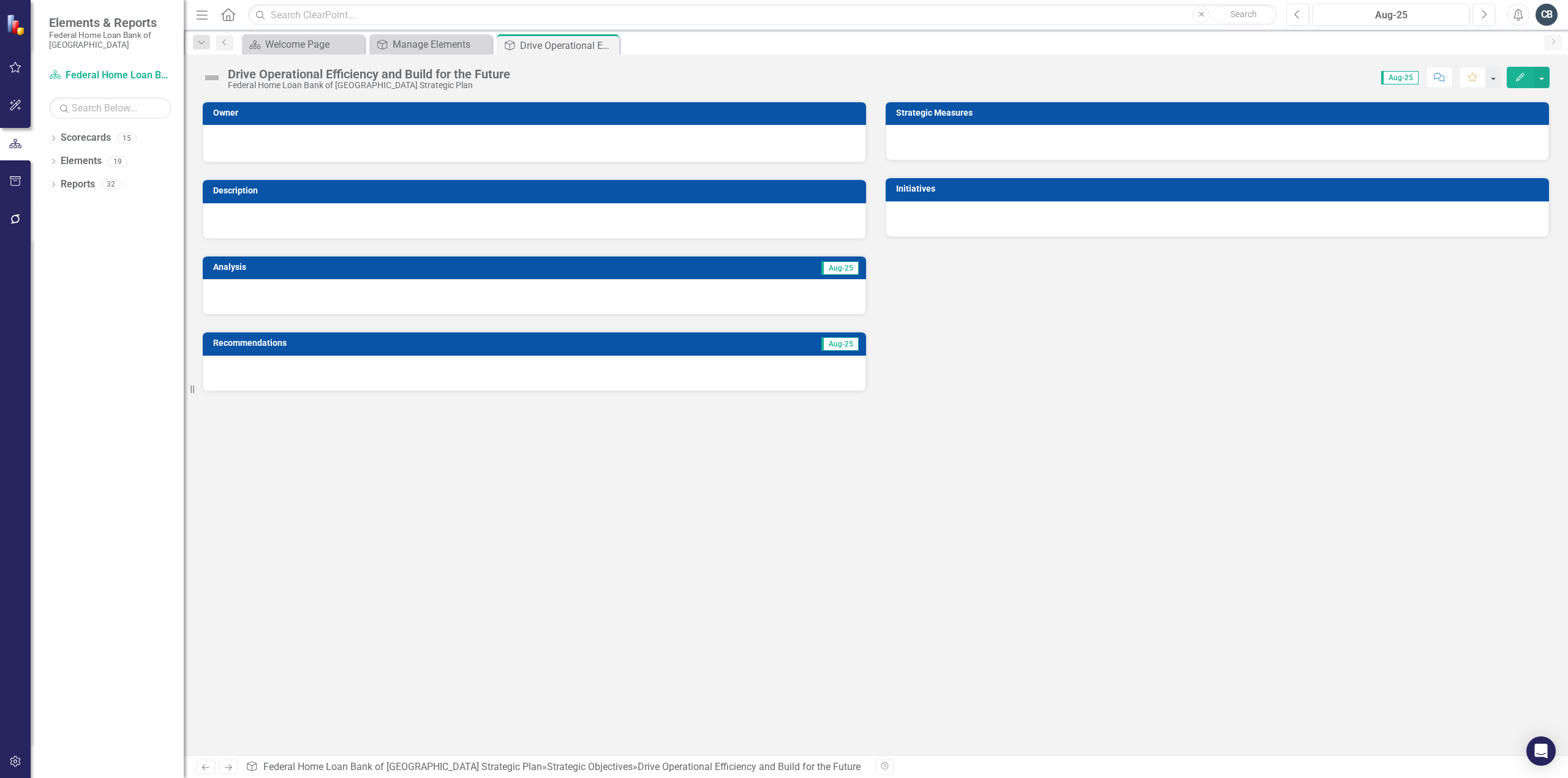
click at [1518, 78] on icon "button" at bounding box center [1520, 77] width 9 height 9
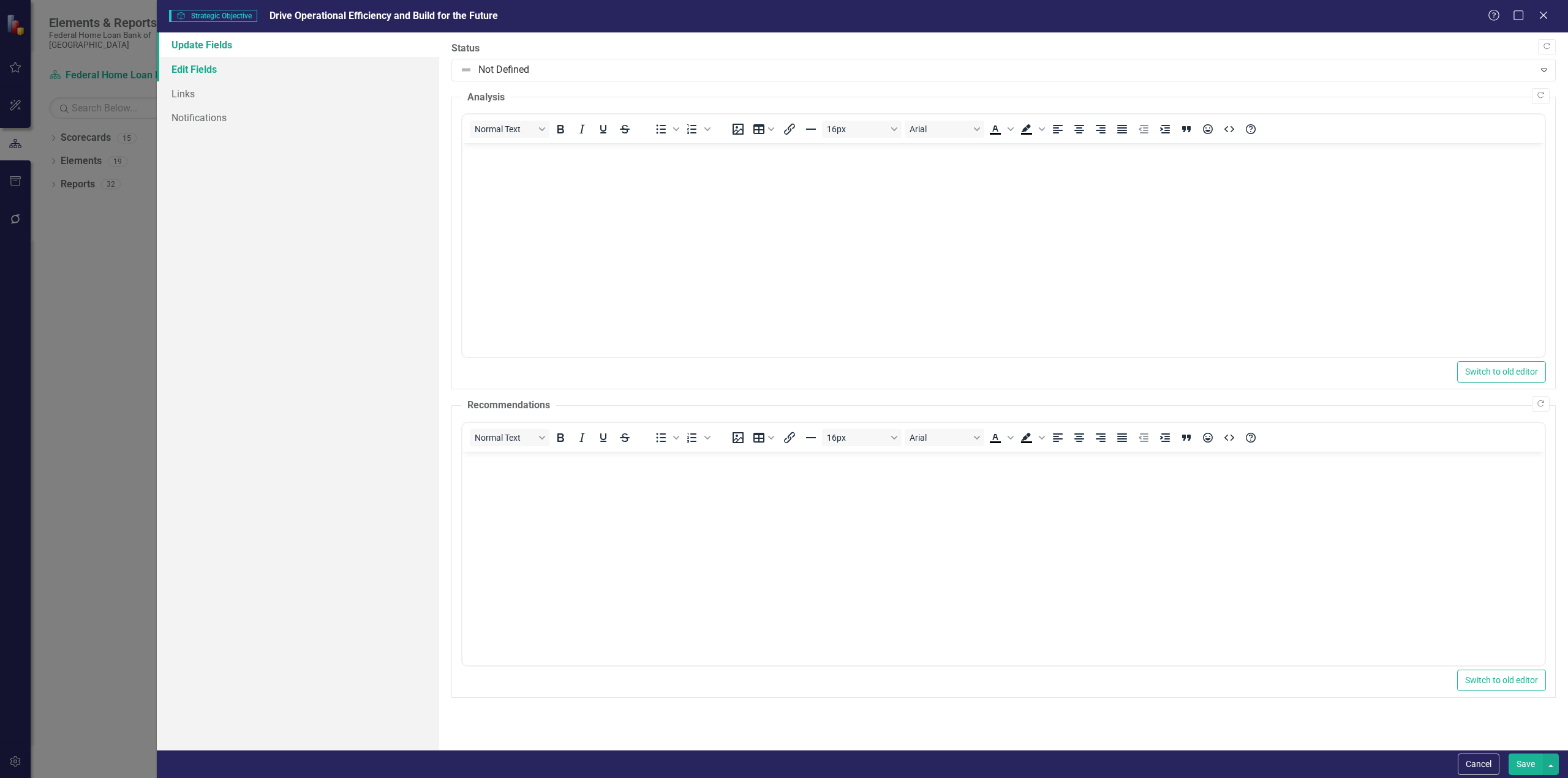
click at [193, 65] on link "Edit Fields" at bounding box center [298, 68] width 283 height 24
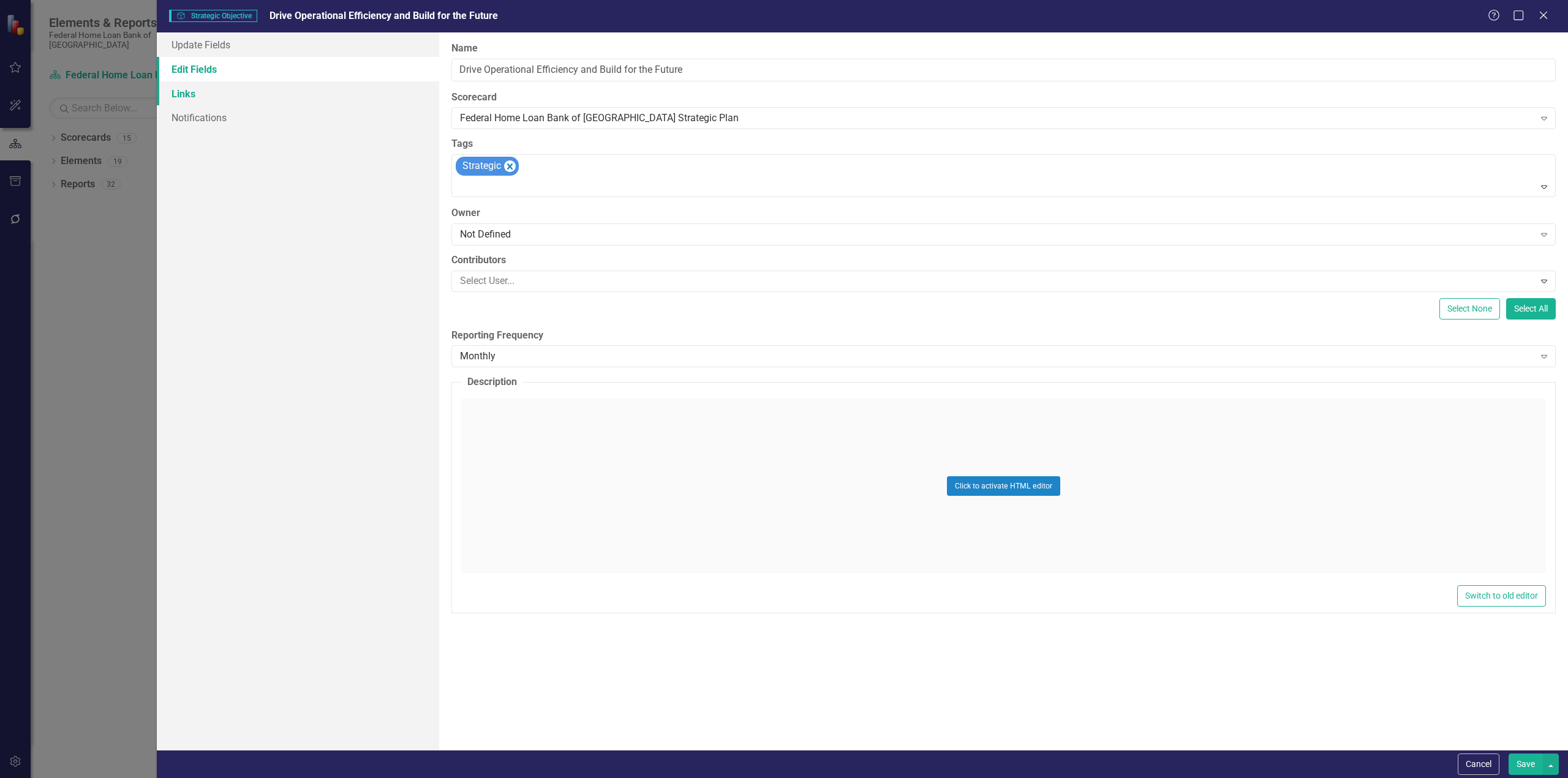
click at [182, 90] on link "Links" at bounding box center [298, 93] width 283 height 24
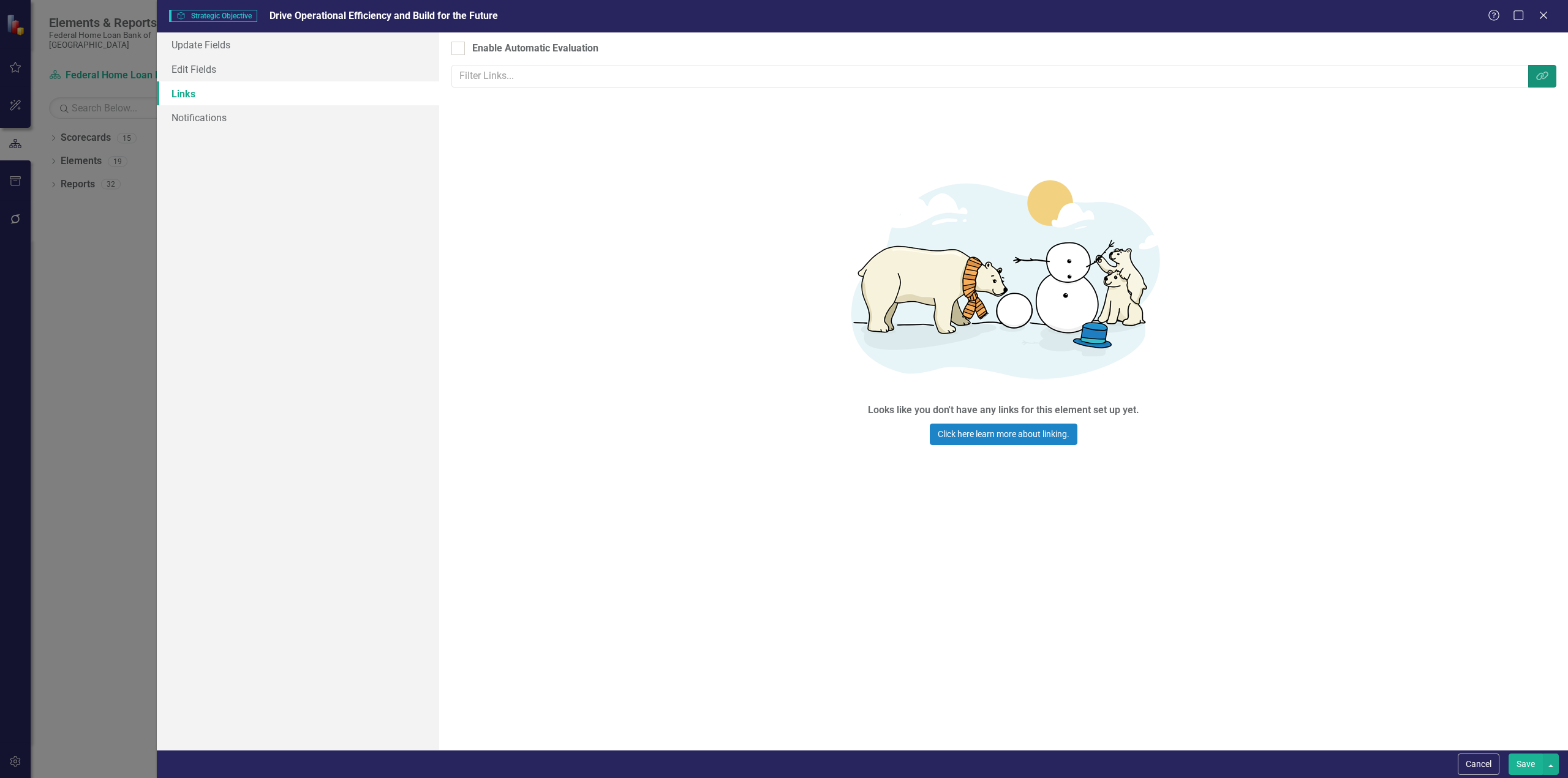
click at [1541, 76] on icon "button" at bounding box center [1542, 76] width 12 height 9
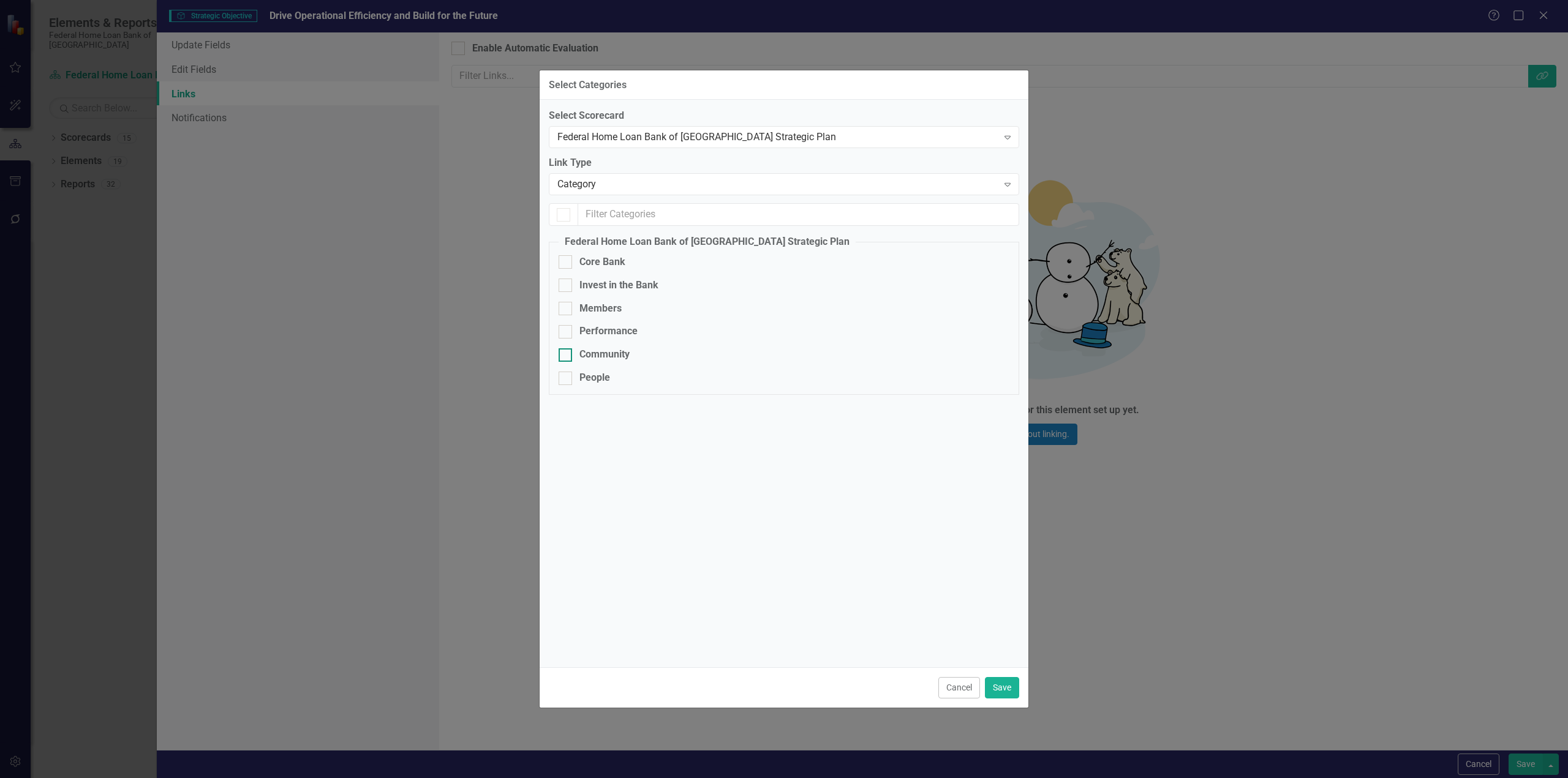
checkbox input "false"
click at [572, 264] on div "Core Bank" at bounding box center [784, 263] width 451 height 14
click at [566, 263] on input "Core Bank" at bounding box center [562, 259] width 8 height 8
checkbox input "true"
click at [1007, 690] on button "Save" at bounding box center [1002, 688] width 34 height 22
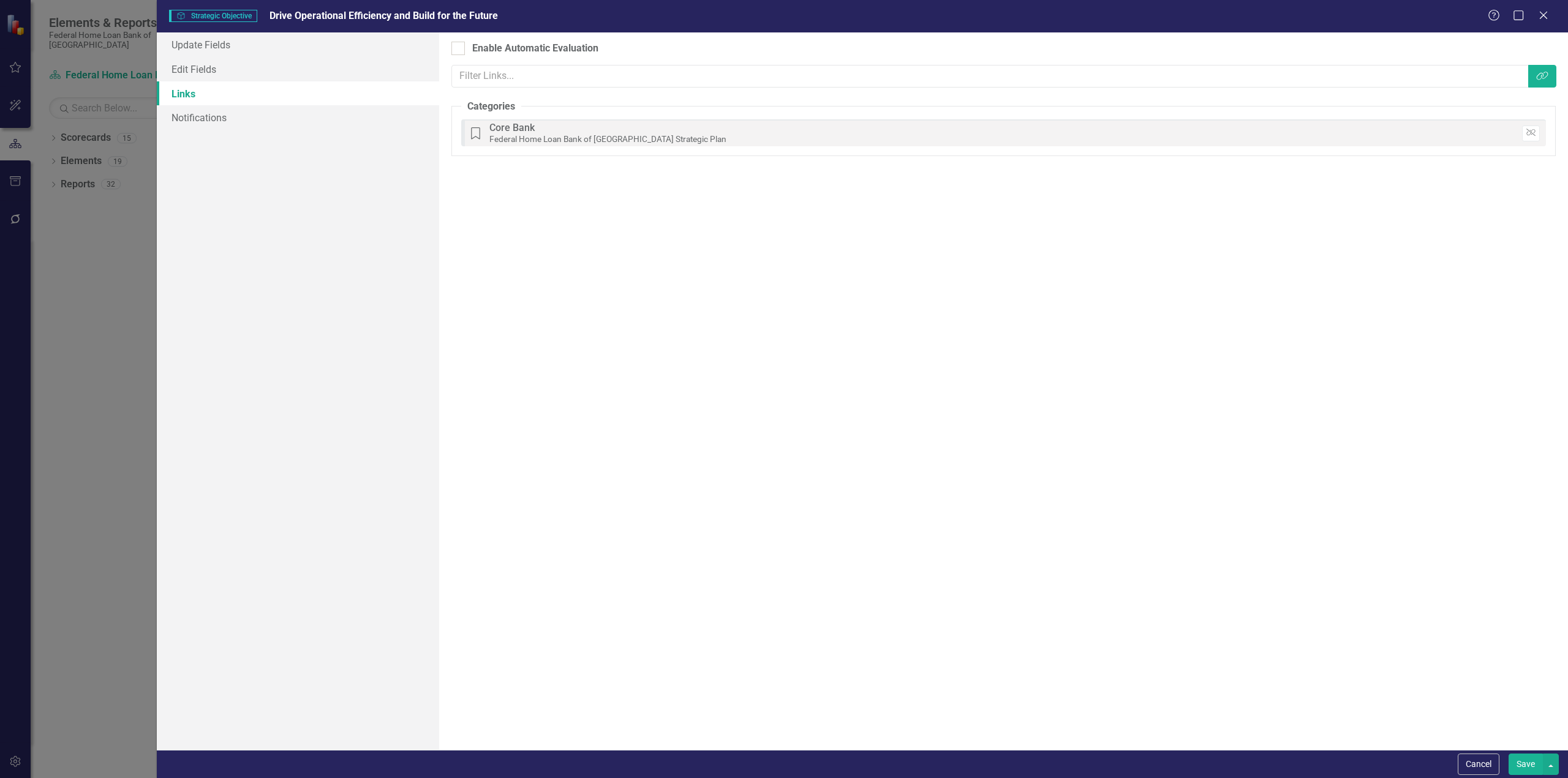
click at [1522, 760] on button "Save" at bounding box center [1526, 765] width 34 height 22
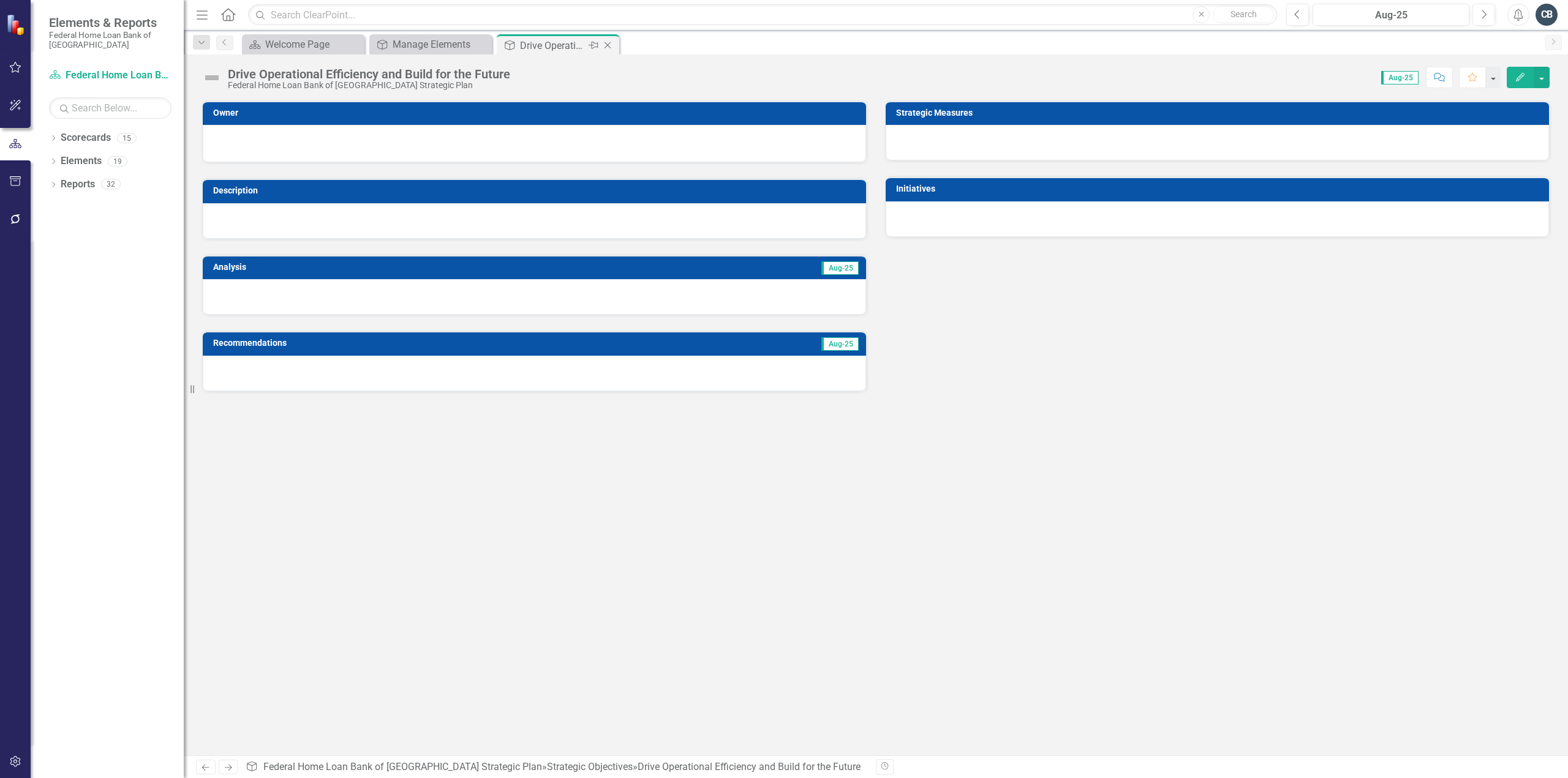
click at [607, 43] on icon "Close" at bounding box center [608, 45] width 13 height 10
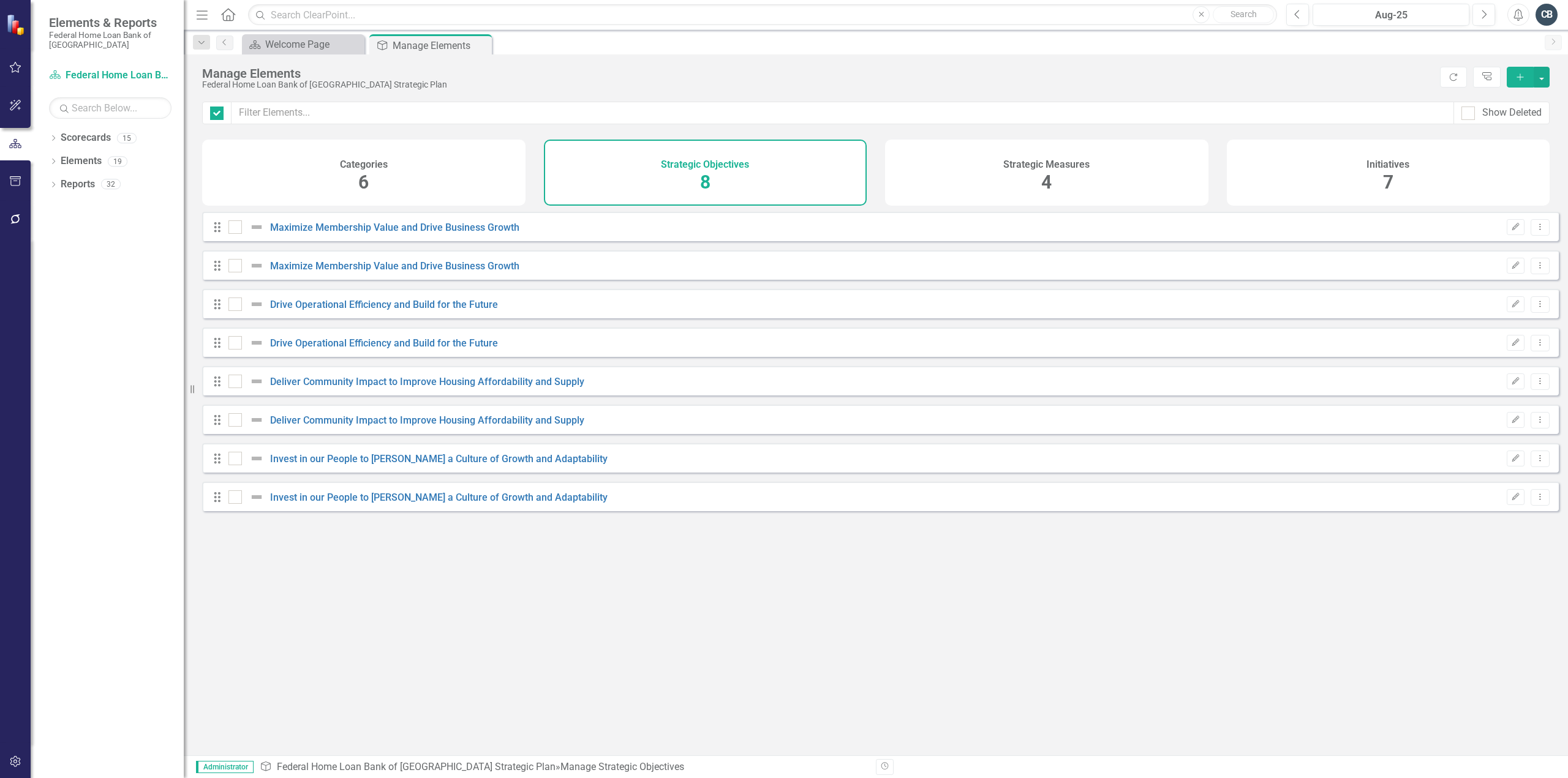
checkbox input "false"
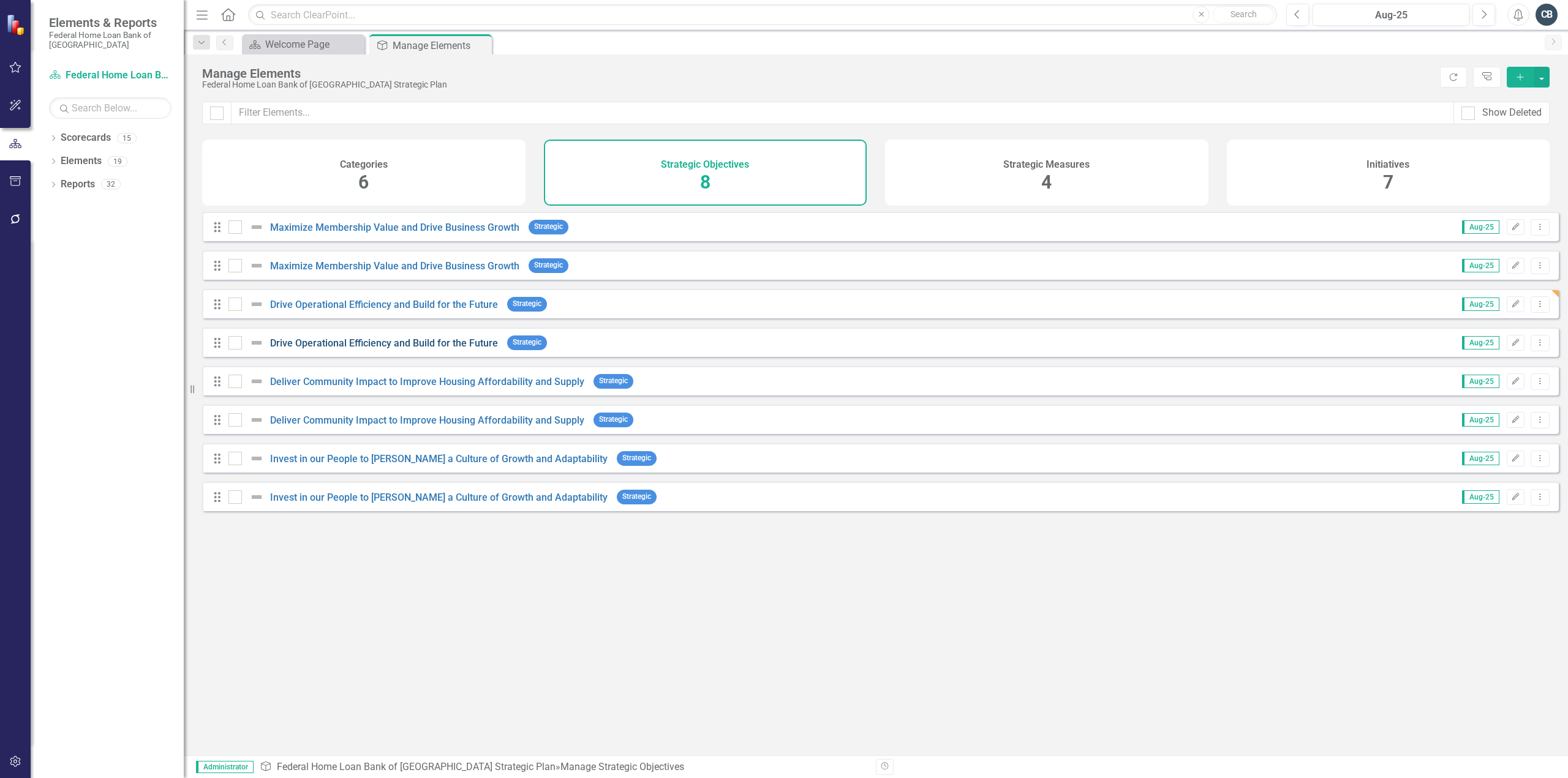
click at [403, 349] on link "Drive Operational Efficiency and Build for the Future" at bounding box center [384, 343] width 228 height 12
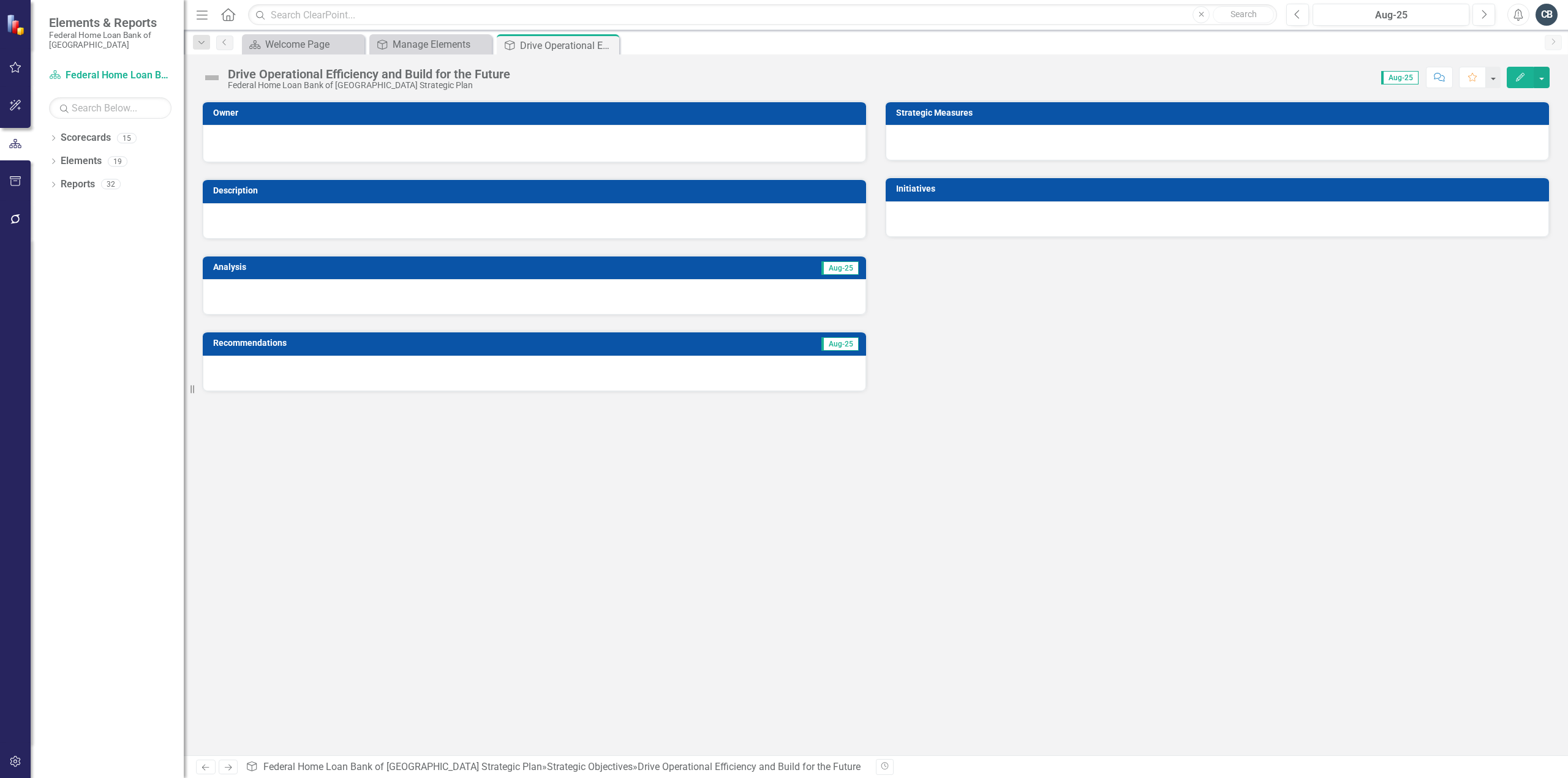
click at [1515, 76] on icon "Edit" at bounding box center [1520, 77] width 11 height 9
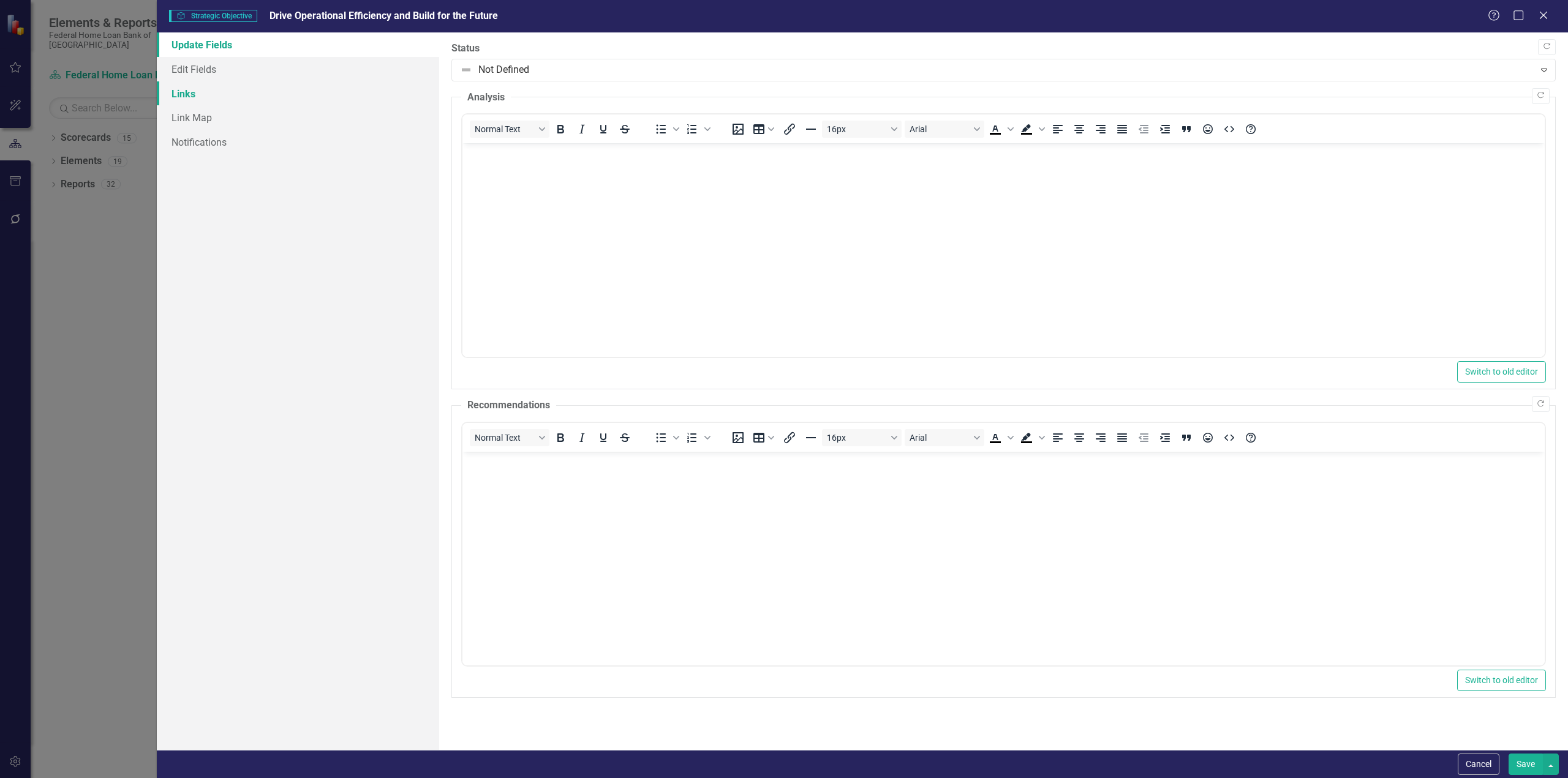
click at [180, 92] on link "Links" at bounding box center [298, 93] width 283 height 24
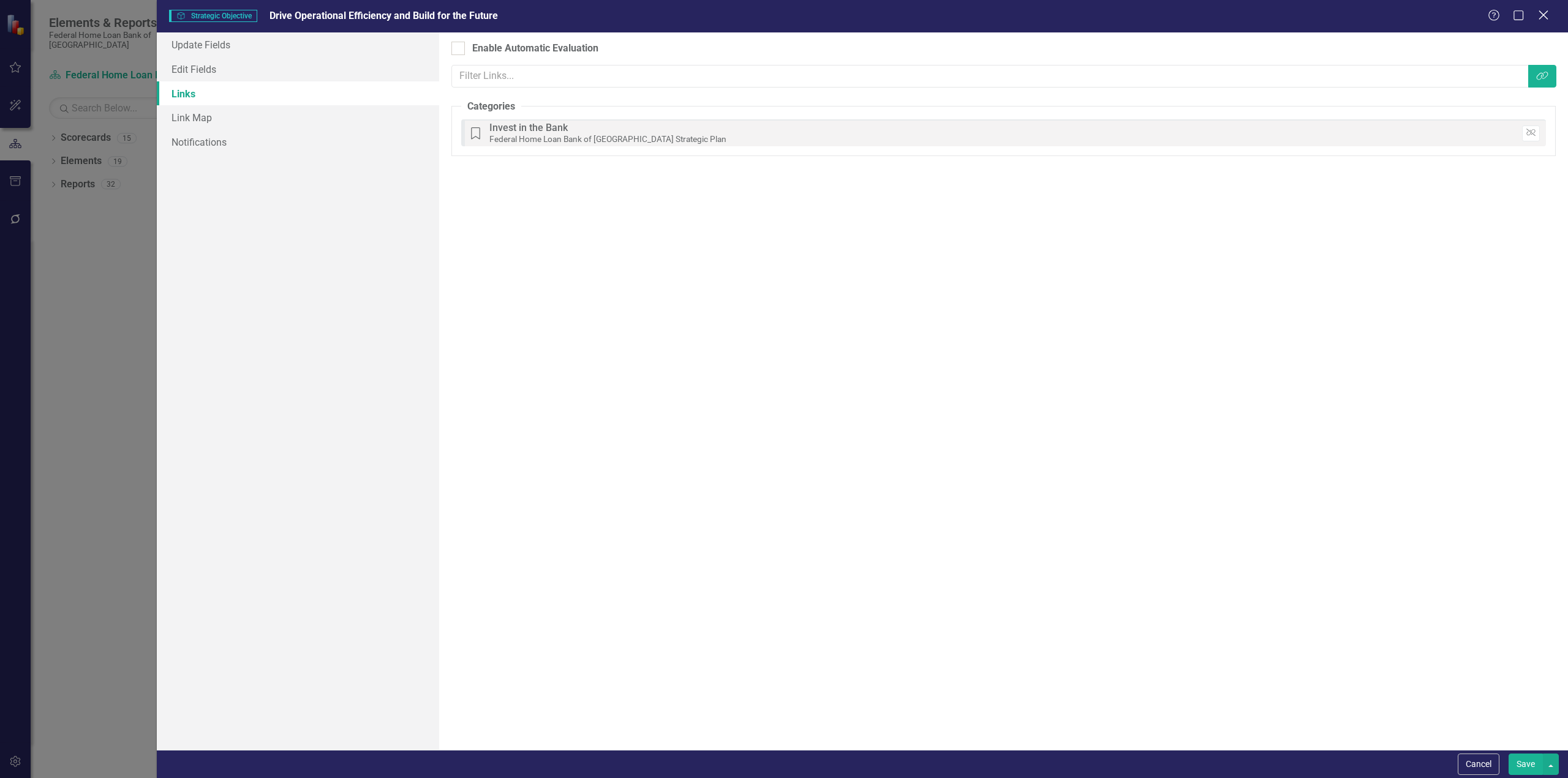
click at [1541, 13] on icon "Close" at bounding box center [1543, 14] width 15 height 12
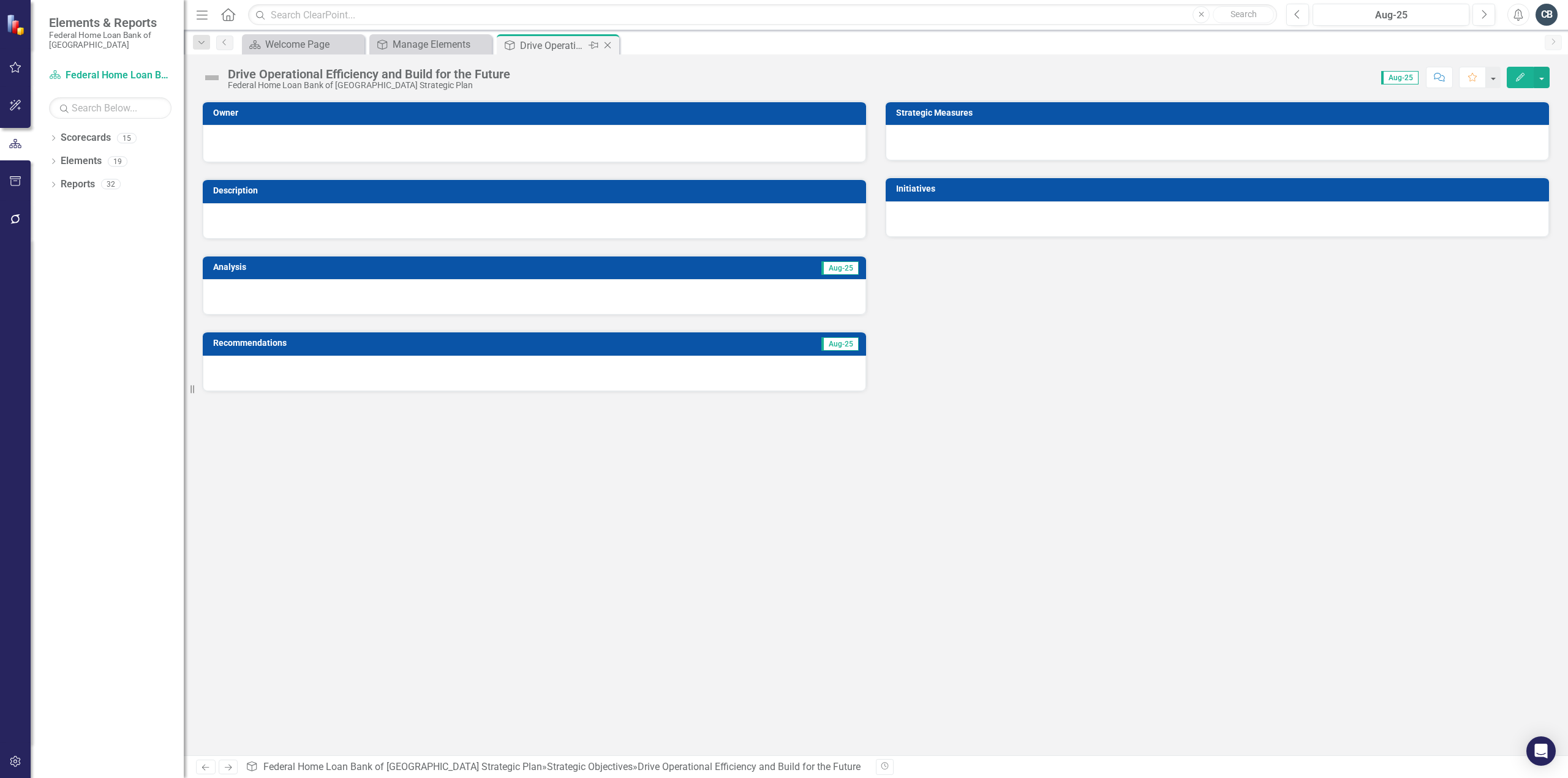
click at [608, 47] on icon "Close" at bounding box center [608, 45] width 13 height 10
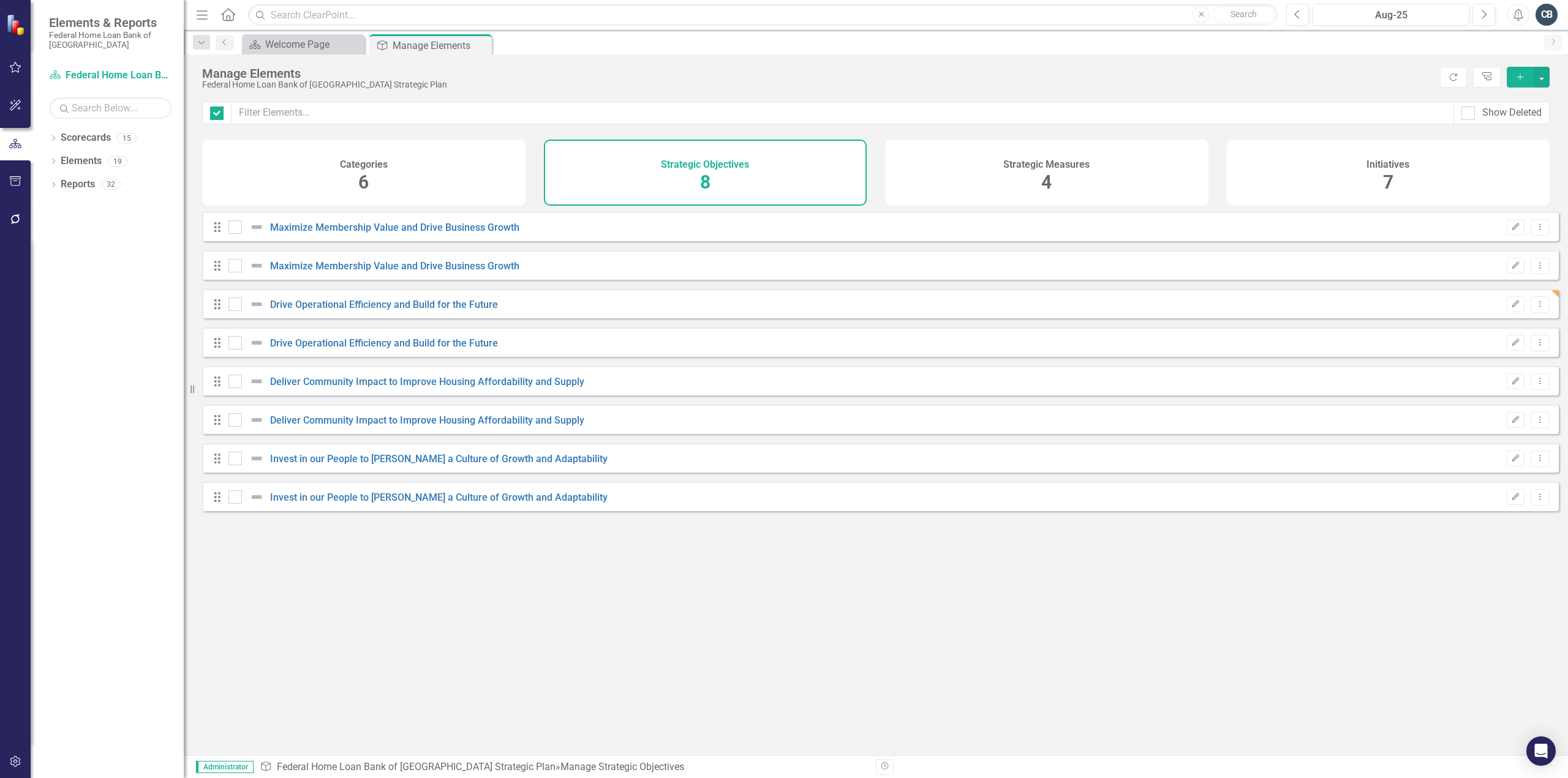
checkbox input "false"
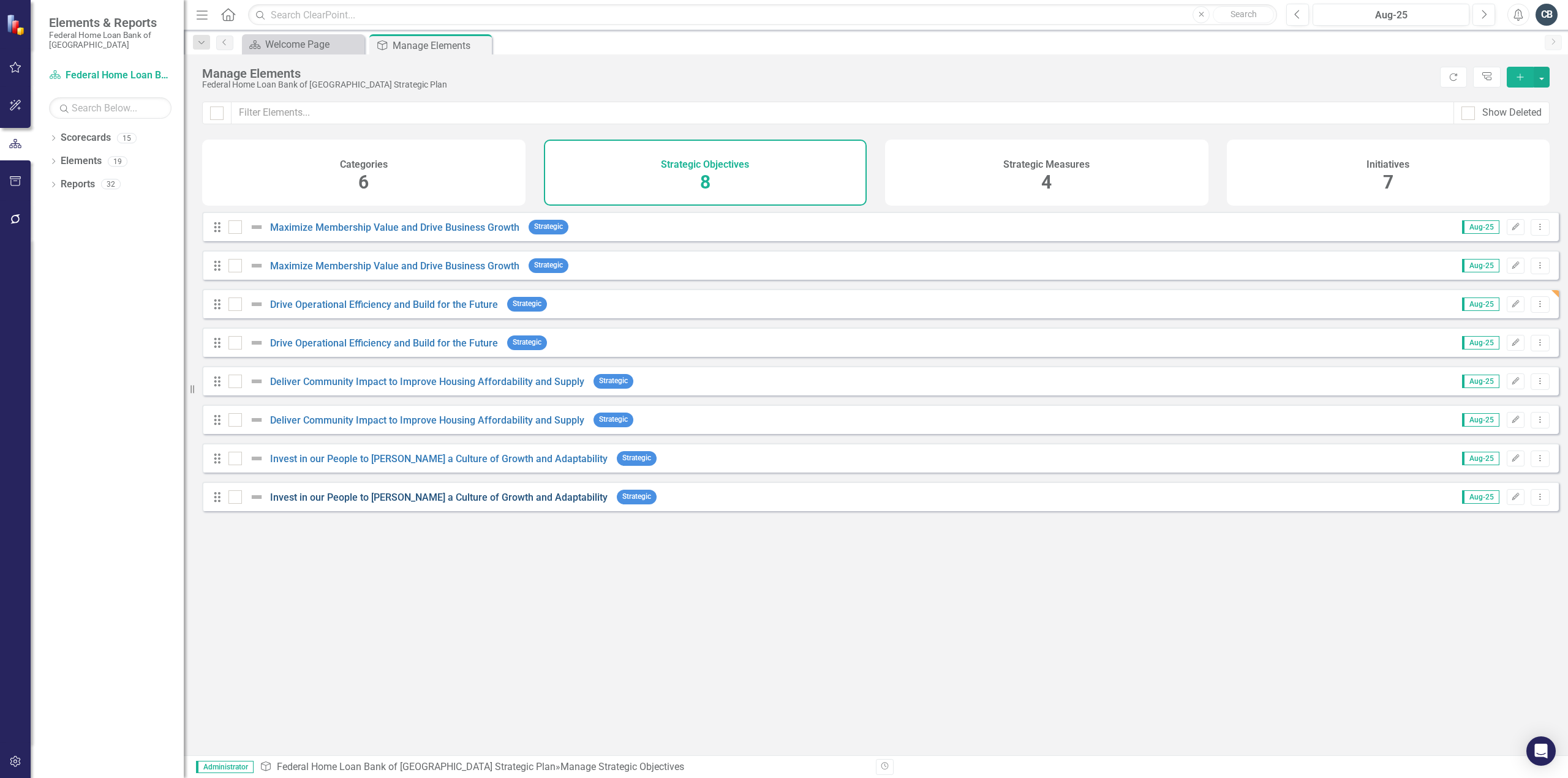
click at [331, 503] on link "Invest in our People to [PERSON_NAME] a Culture of Growth and Adaptability" at bounding box center [439, 497] width 337 height 12
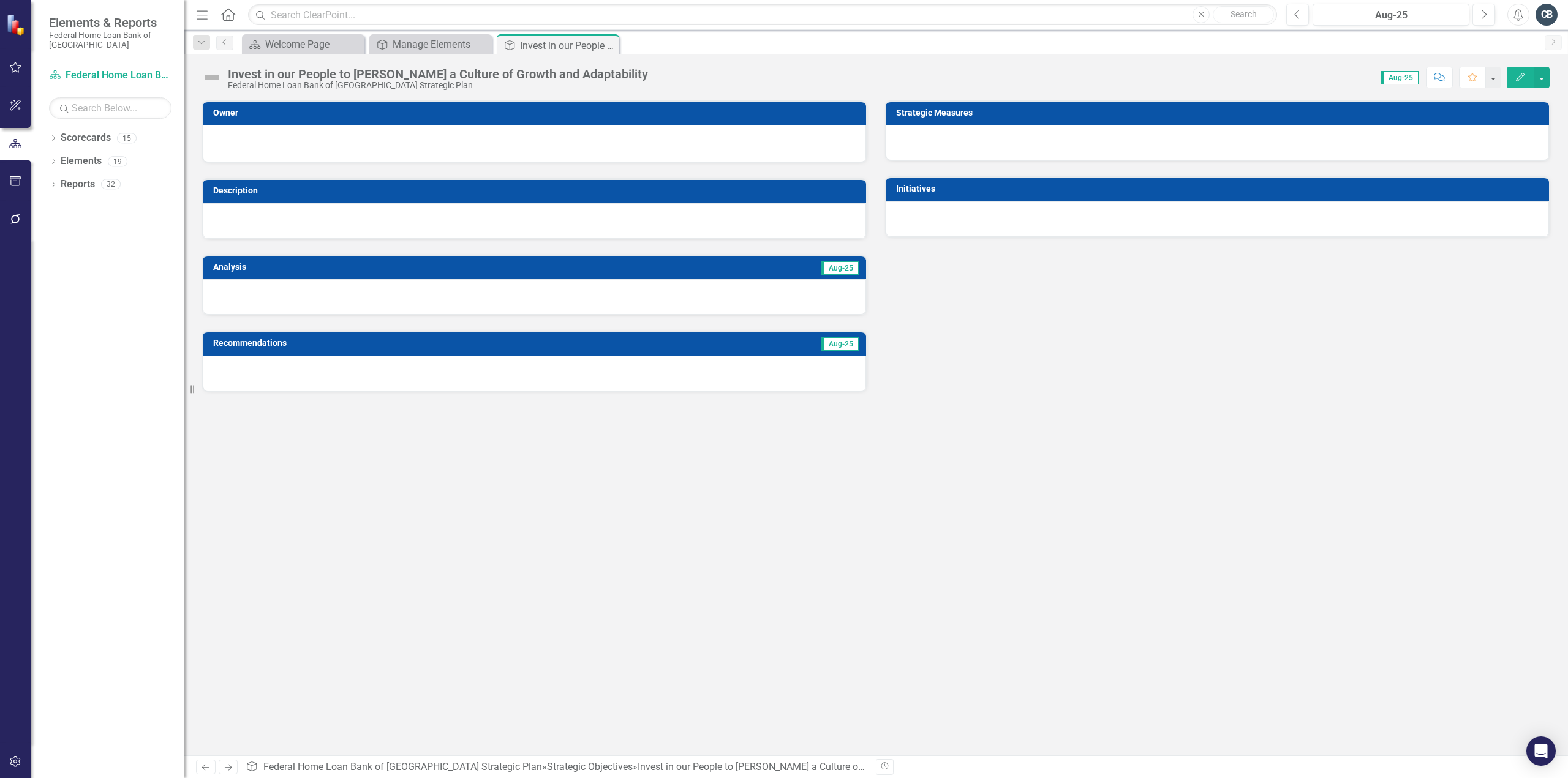
click at [1514, 76] on button "Edit" at bounding box center [1520, 77] width 27 height 22
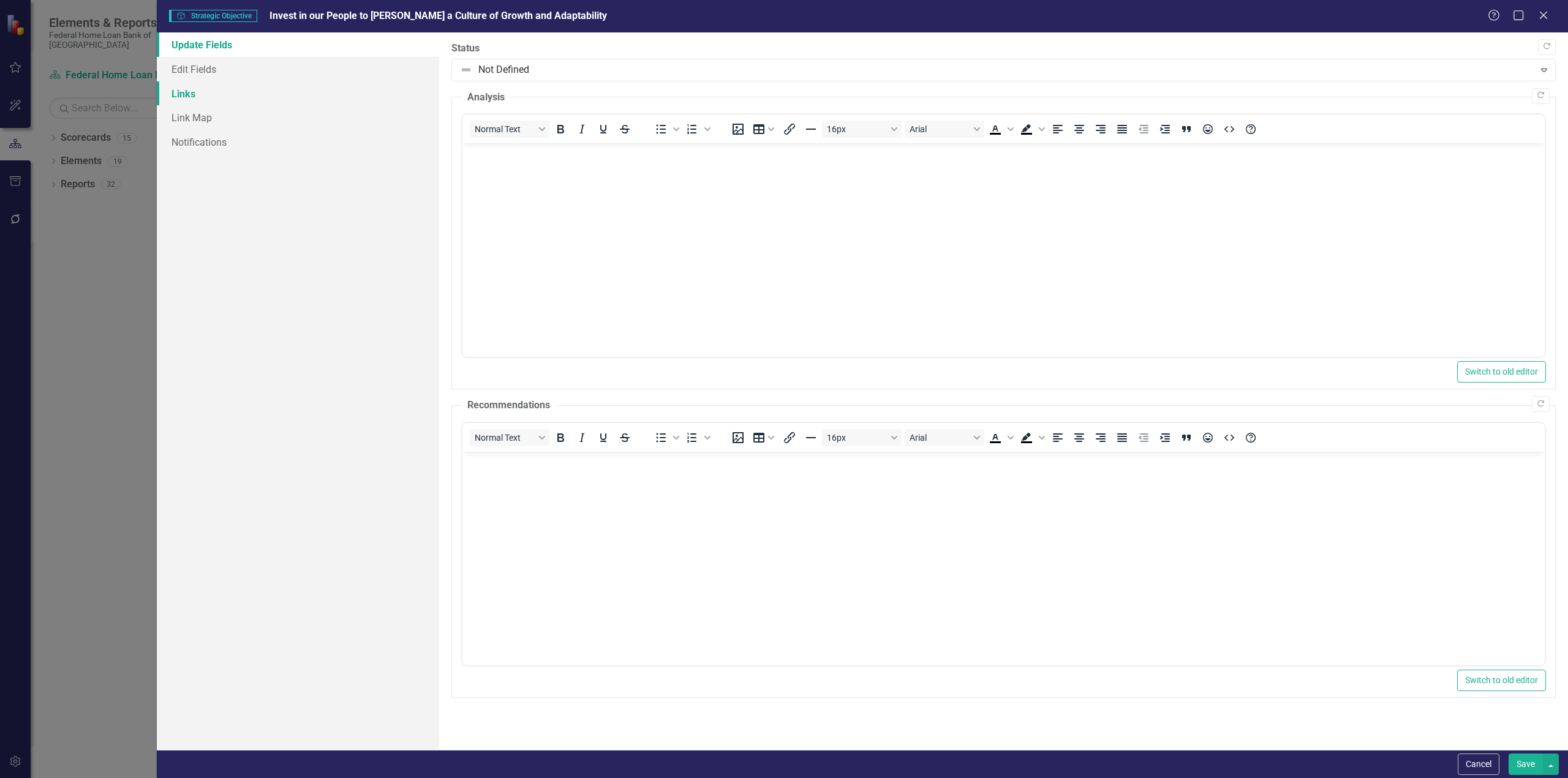
click at [183, 98] on link "Links" at bounding box center [298, 93] width 283 height 24
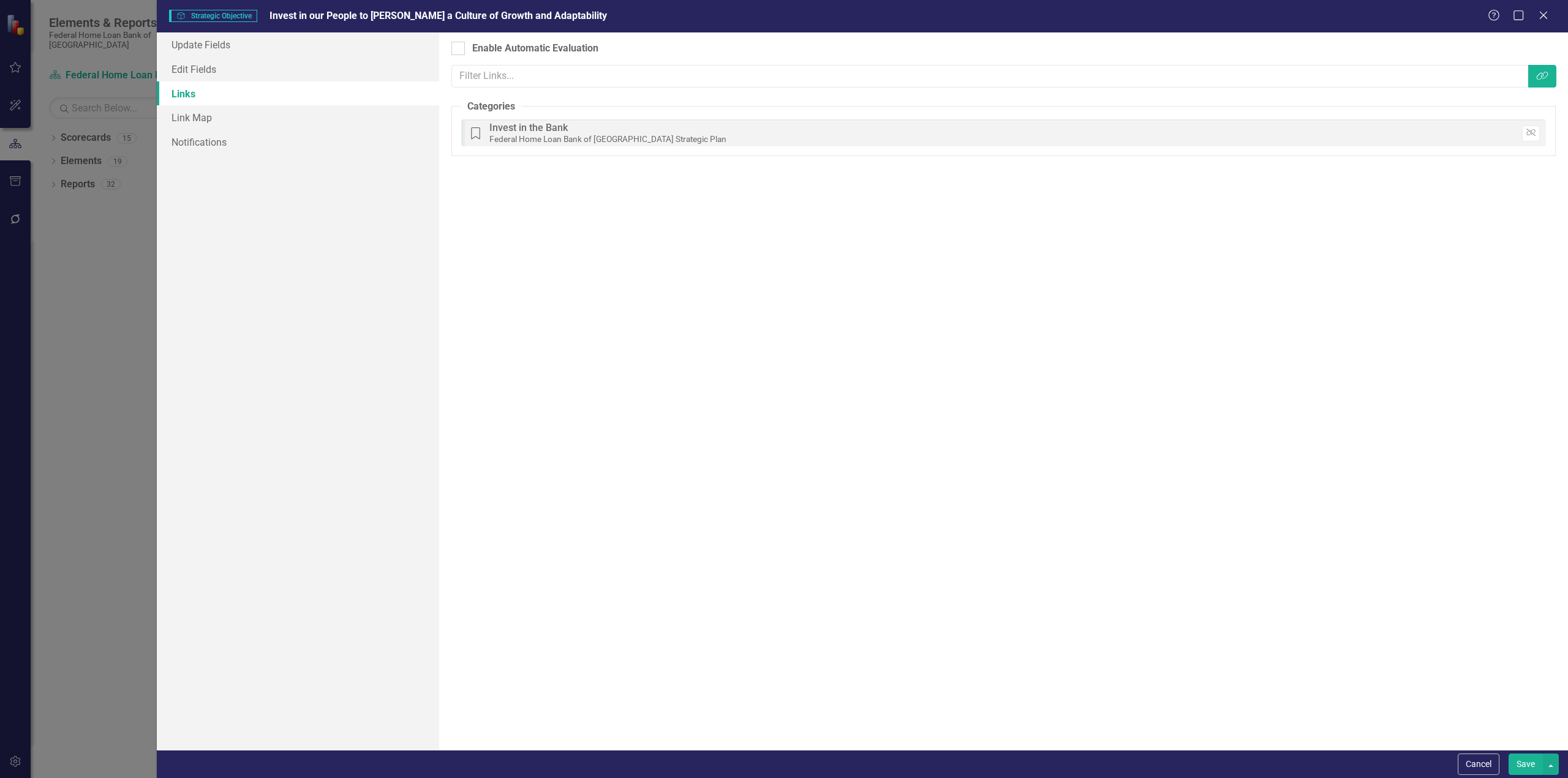
drag, startPoint x: 1545, startPoint y: 15, endPoint x: 1090, endPoint y: 126, distance: 468.3
click at [1545, 15] on icon "Close" at bounding box center [1544, 15] width 13 height 10
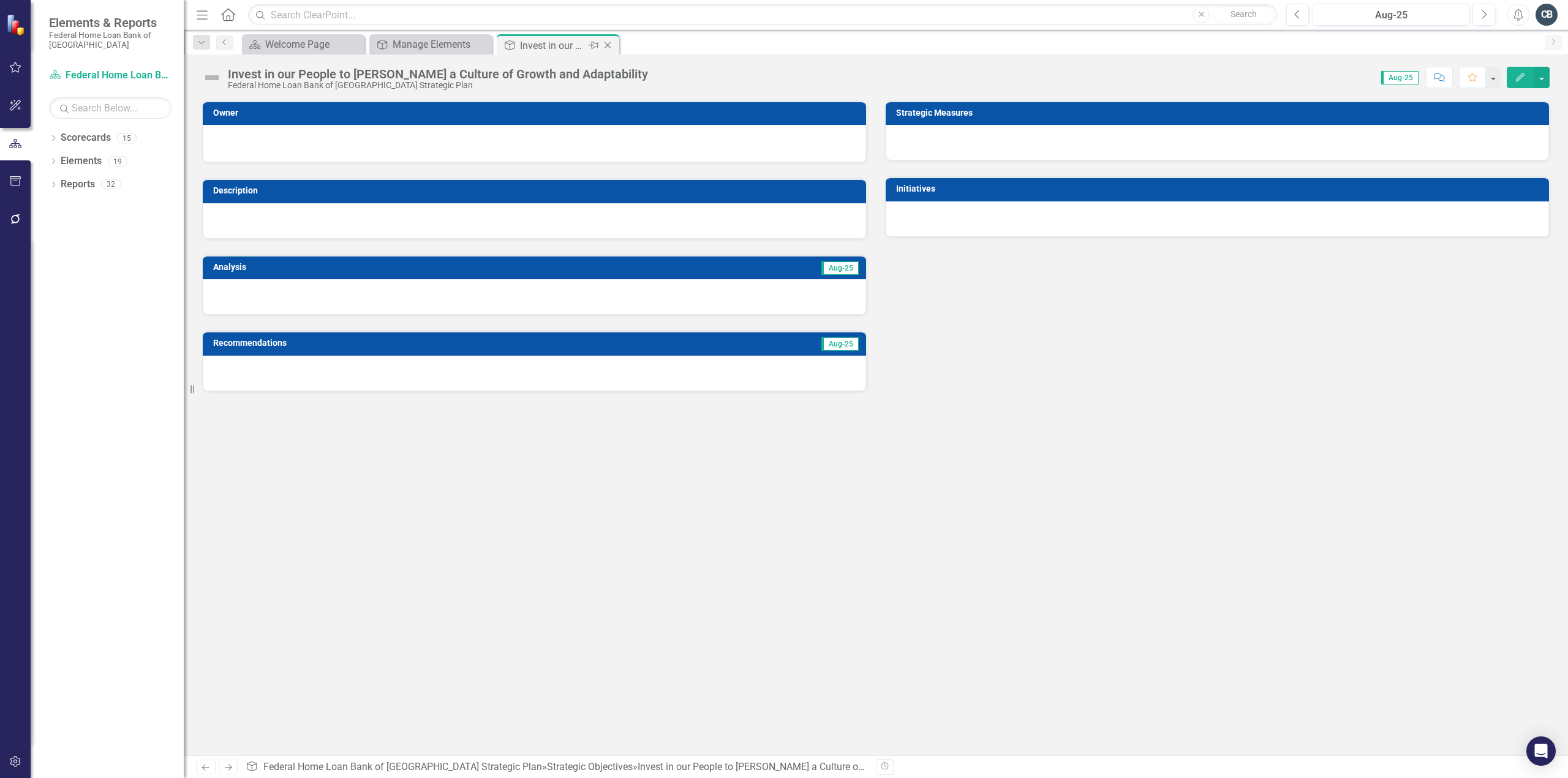
click at [610, 48] on icon "Close" at bounding box center [608, 45] width 13 height 10
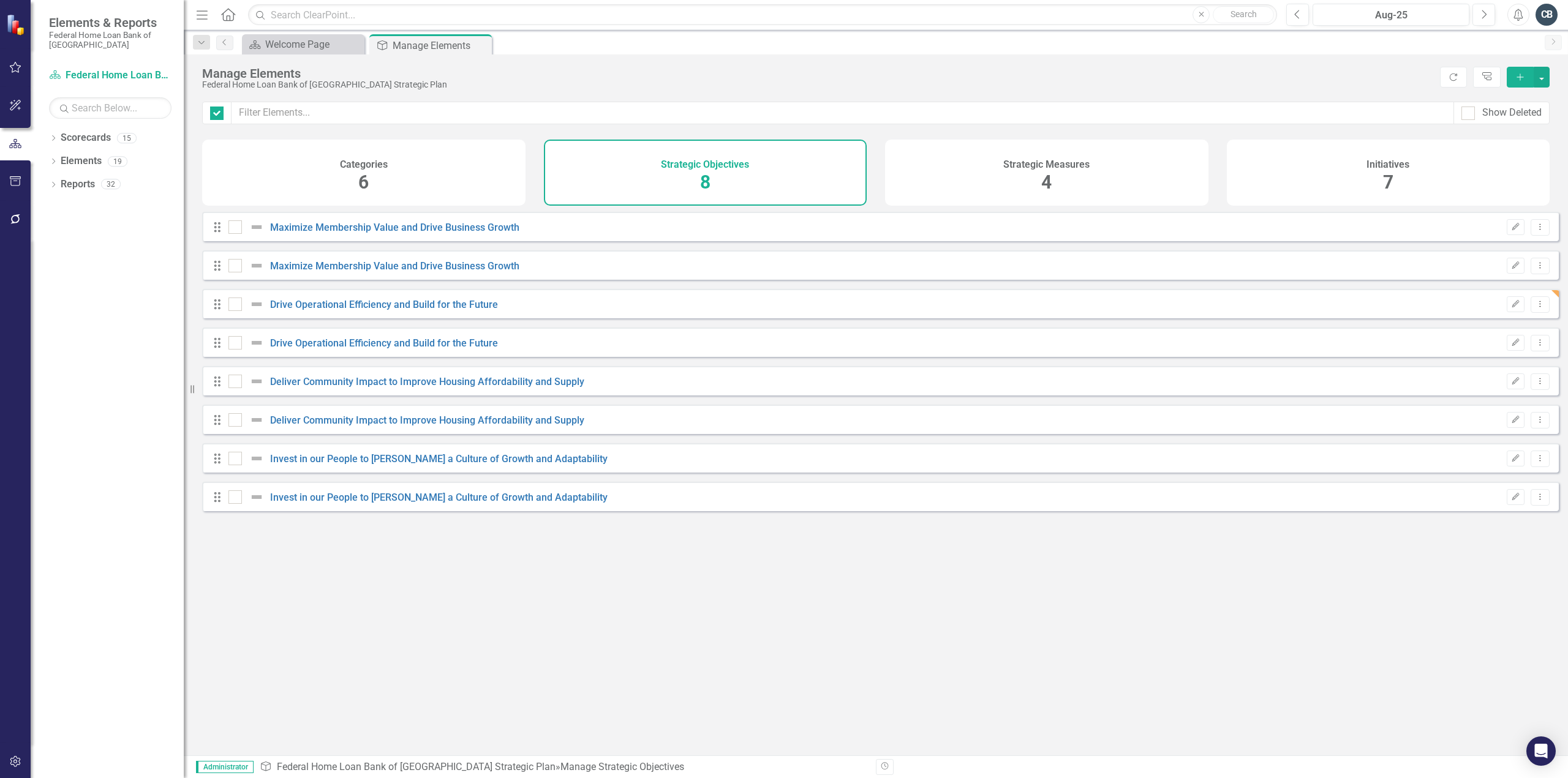
checkbox input "false"
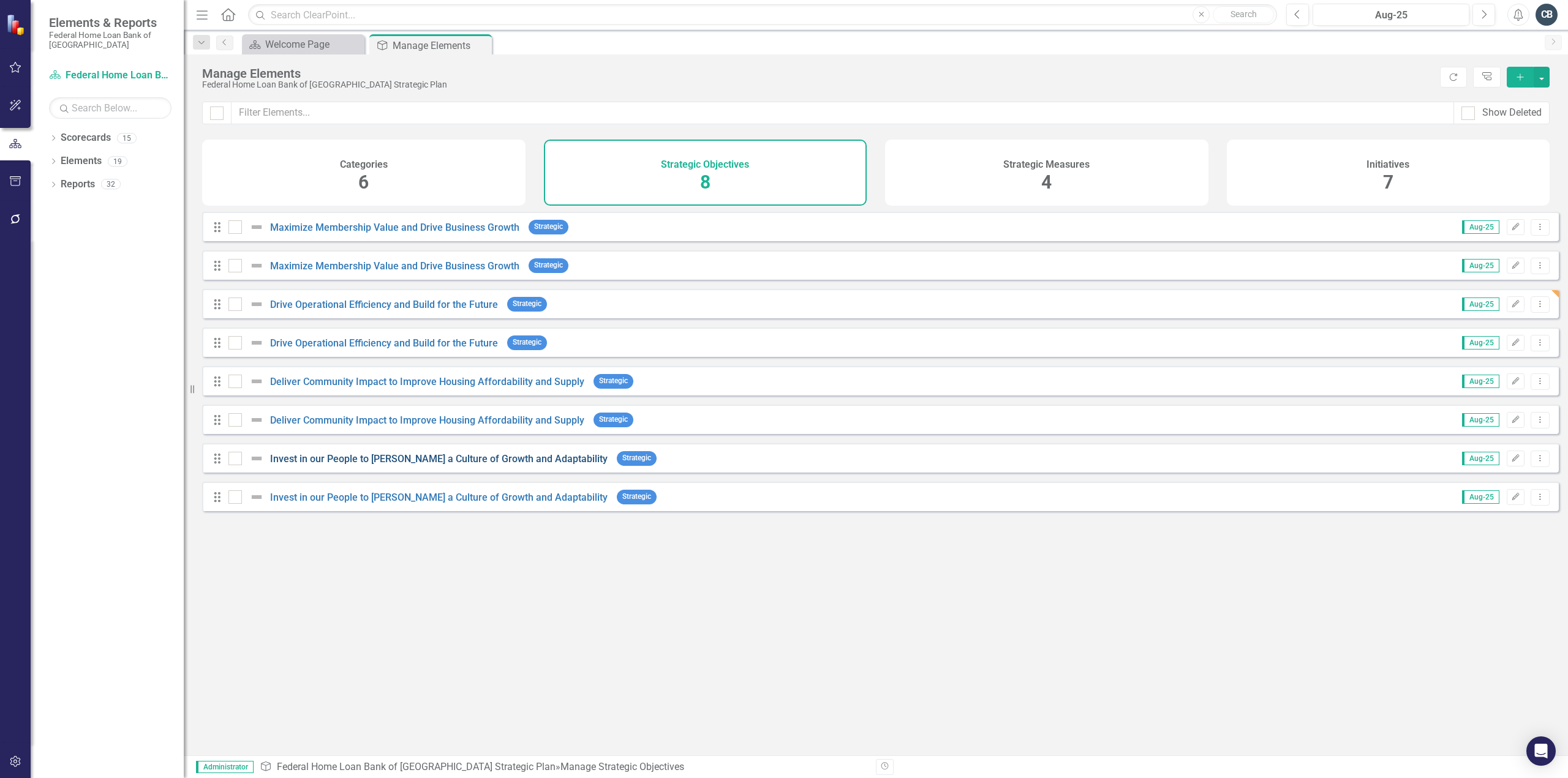
click at [313, 465] on link "Invest in our People to [PERSON_NAME] a Culture of Growth and Adaptability" at bounding box center [439, 459] width 337 height 12
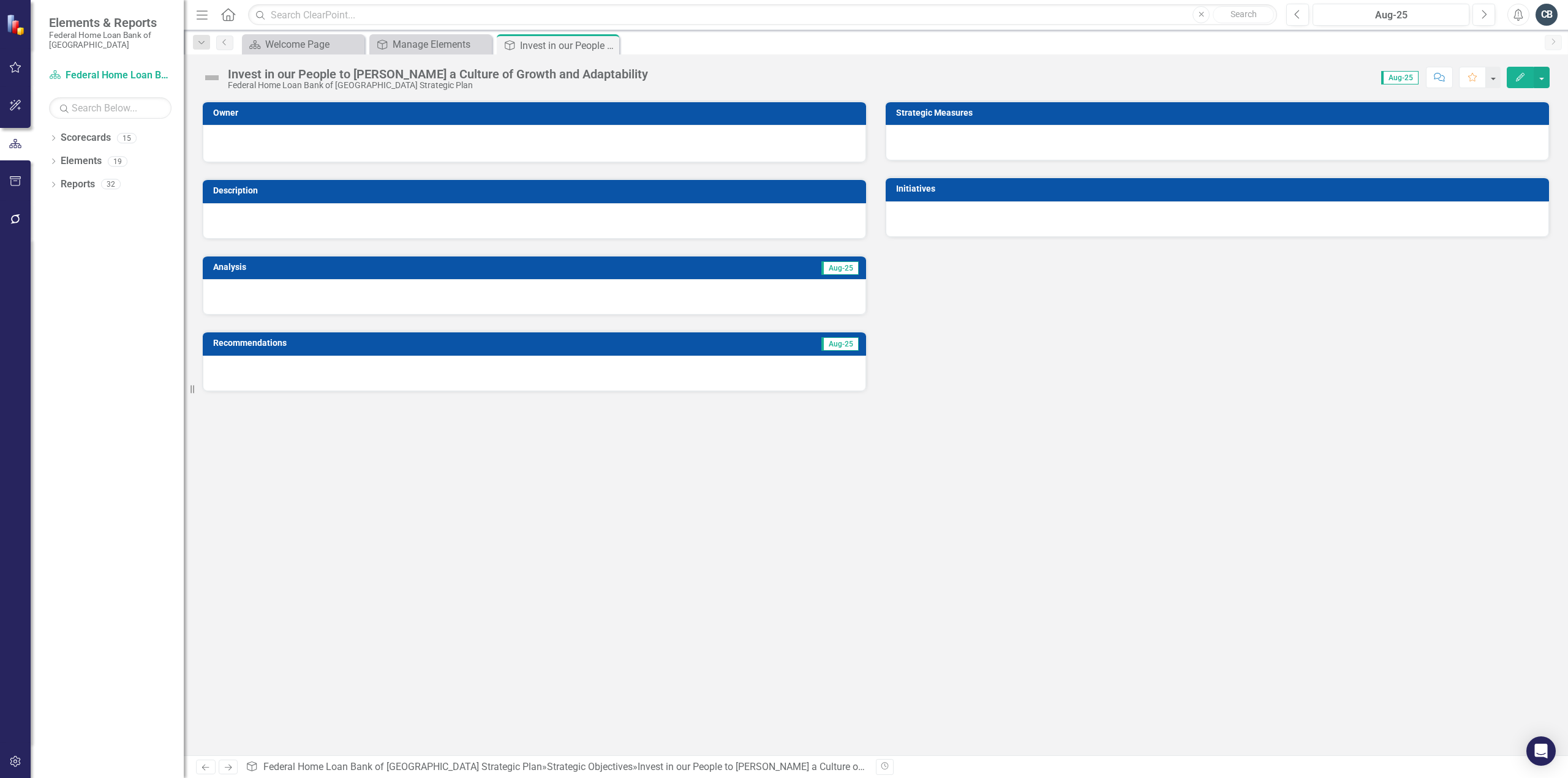
click at [1513, 75] on button "Edit" at bounding box center [1520, 77] width 27 height 22
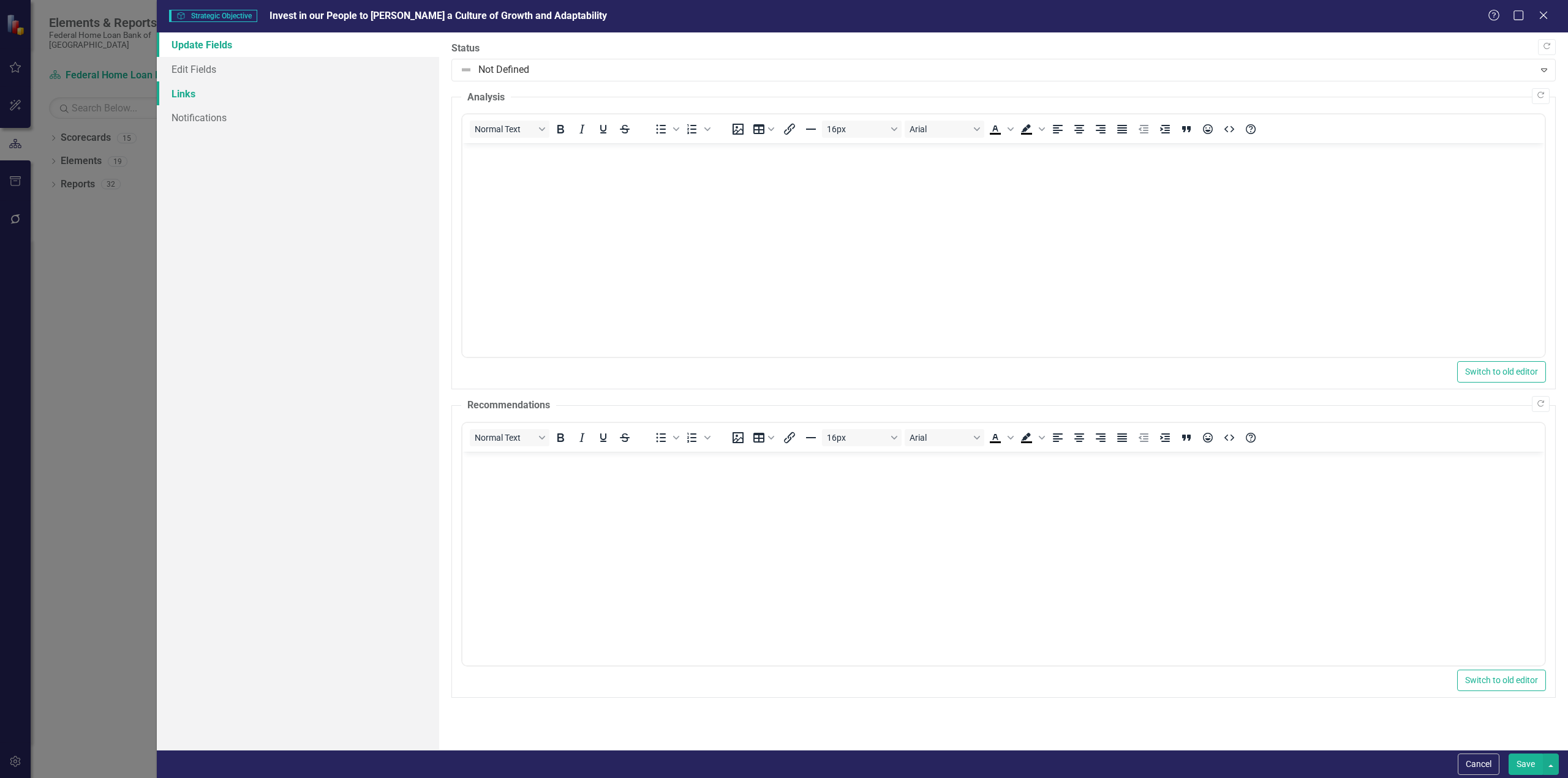
click at [181, 99] on link "Links" at bounding box center [298, 93] width 283 height 24
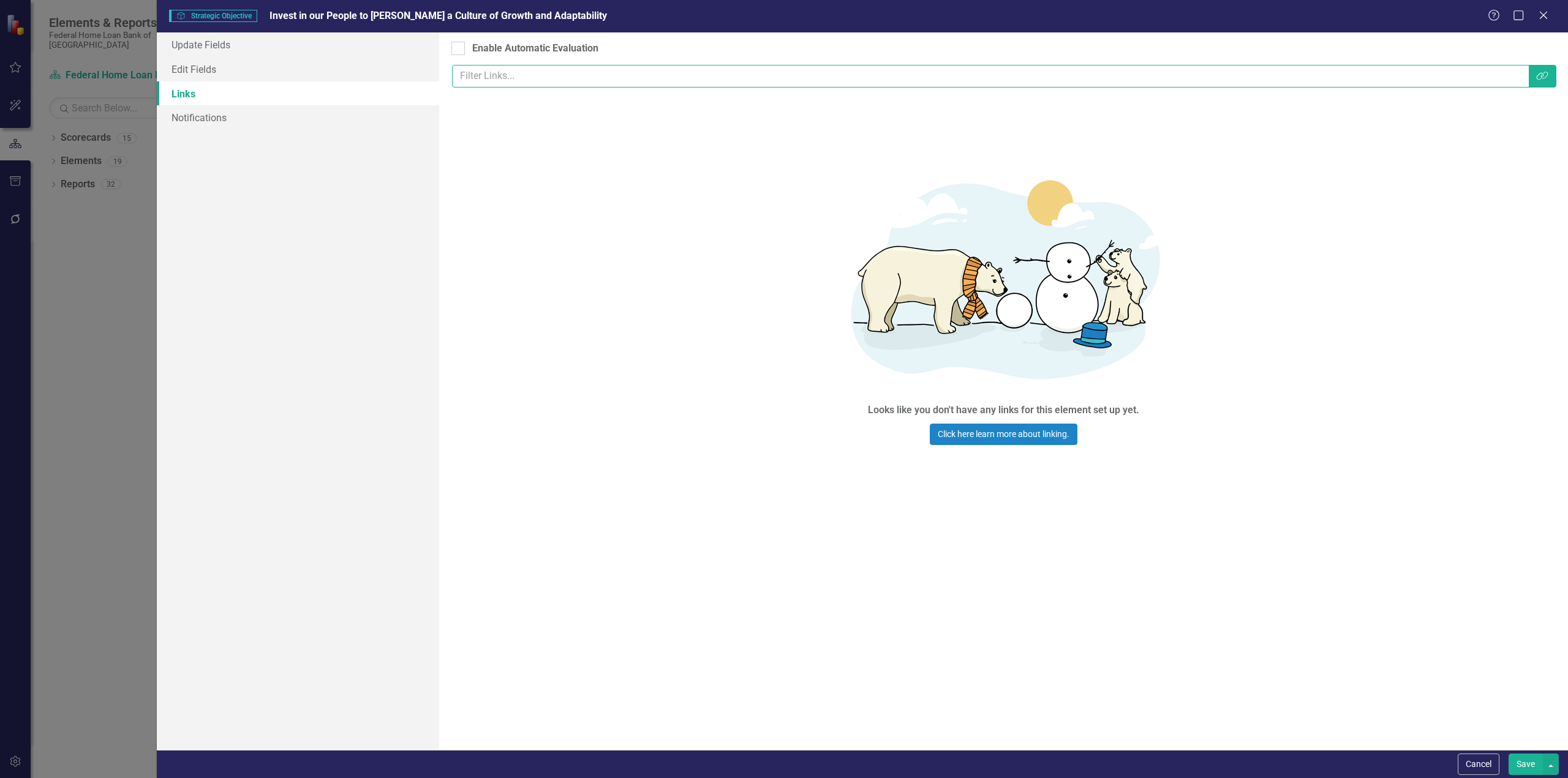
click at [1527, 81] on input "text" at bounding box center [991, 75] width 1077 height 22
click at [1544, 74] on icon "Link Tag" at bounding box center [1543, 75] width 13 height 10
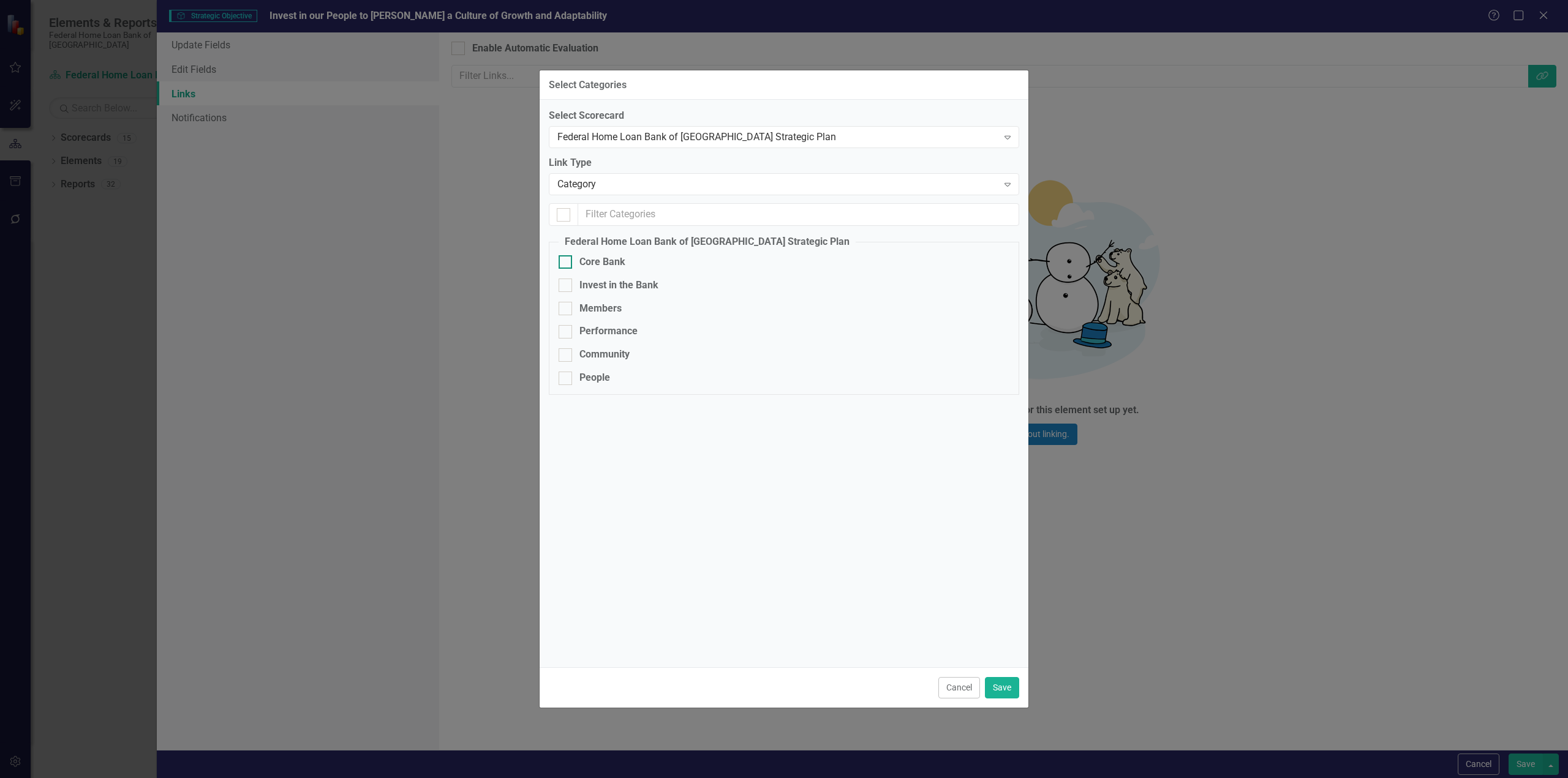
click at [561, 261] on input "Core Bank" at bounding box center [562, 259] width 8 height 8
checkbox input "true"
click at [1000, 685] on button "Save" at bounding box center [1002, 688] width 34 height 22
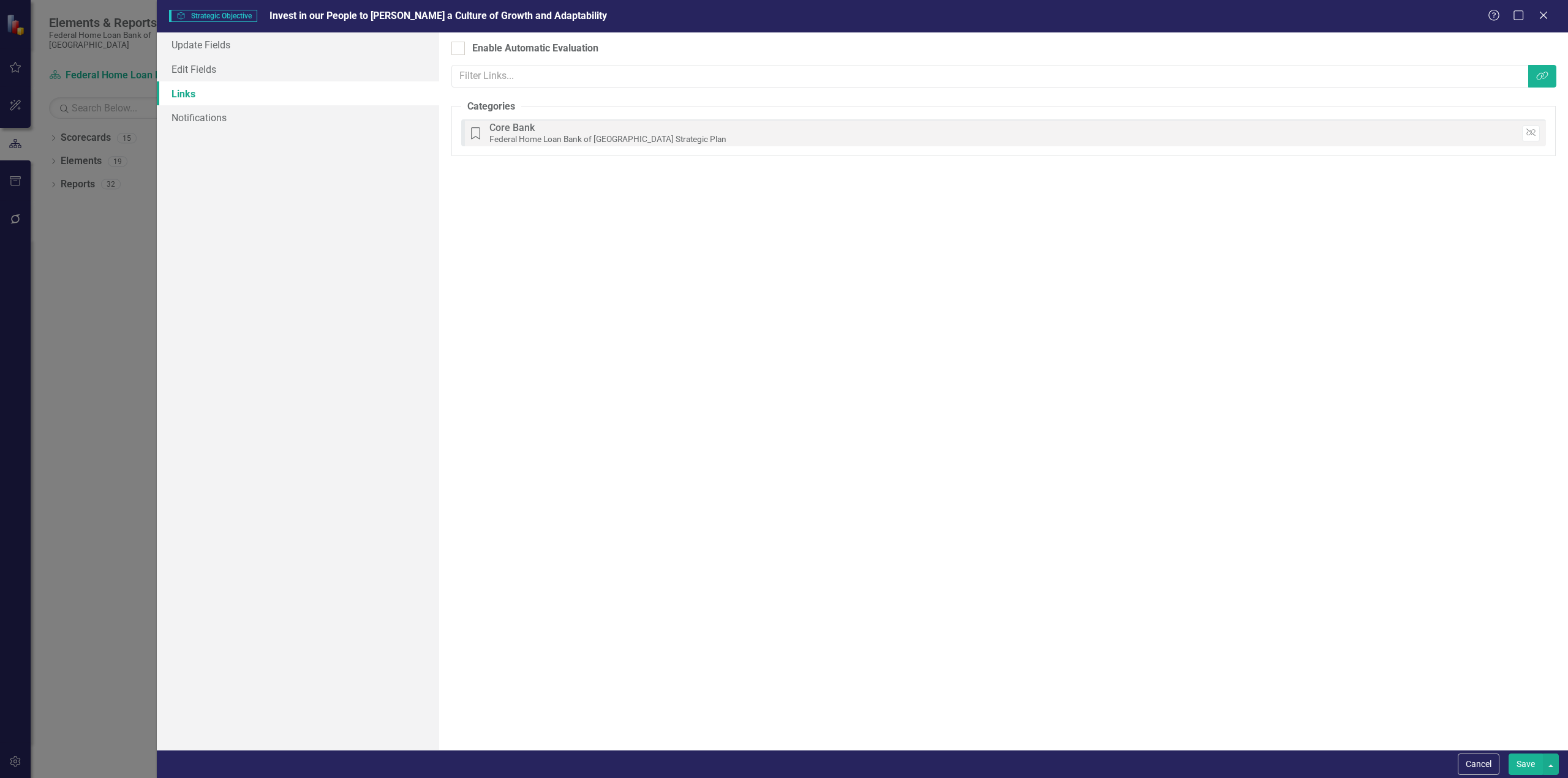
click at [1525, 765] on button "Save" at bounding box center [1526, 765] width 34 height 22
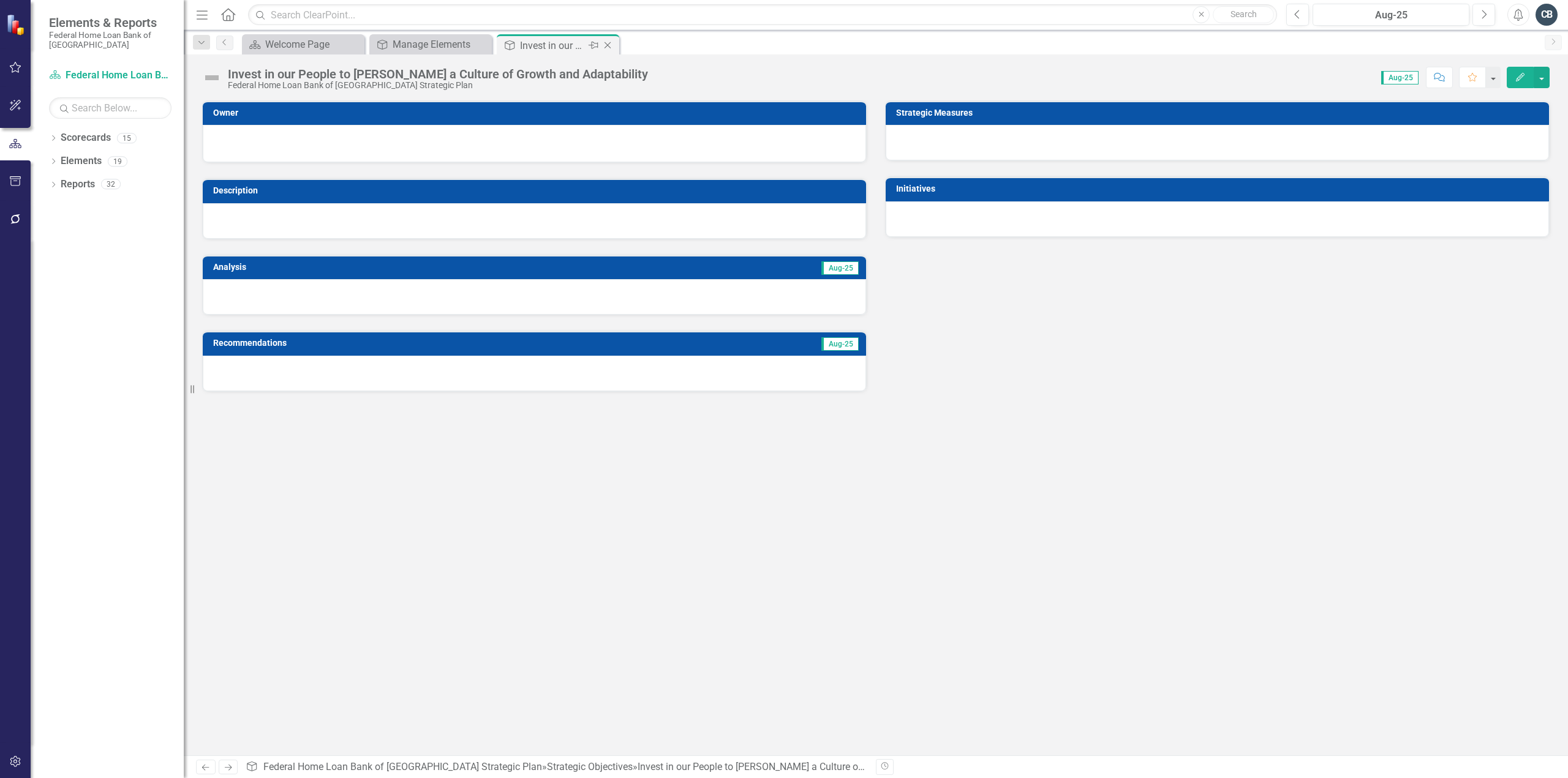
click at [610, 46] on icon "Close" at bounding box center [608, 45] width 13 height 10
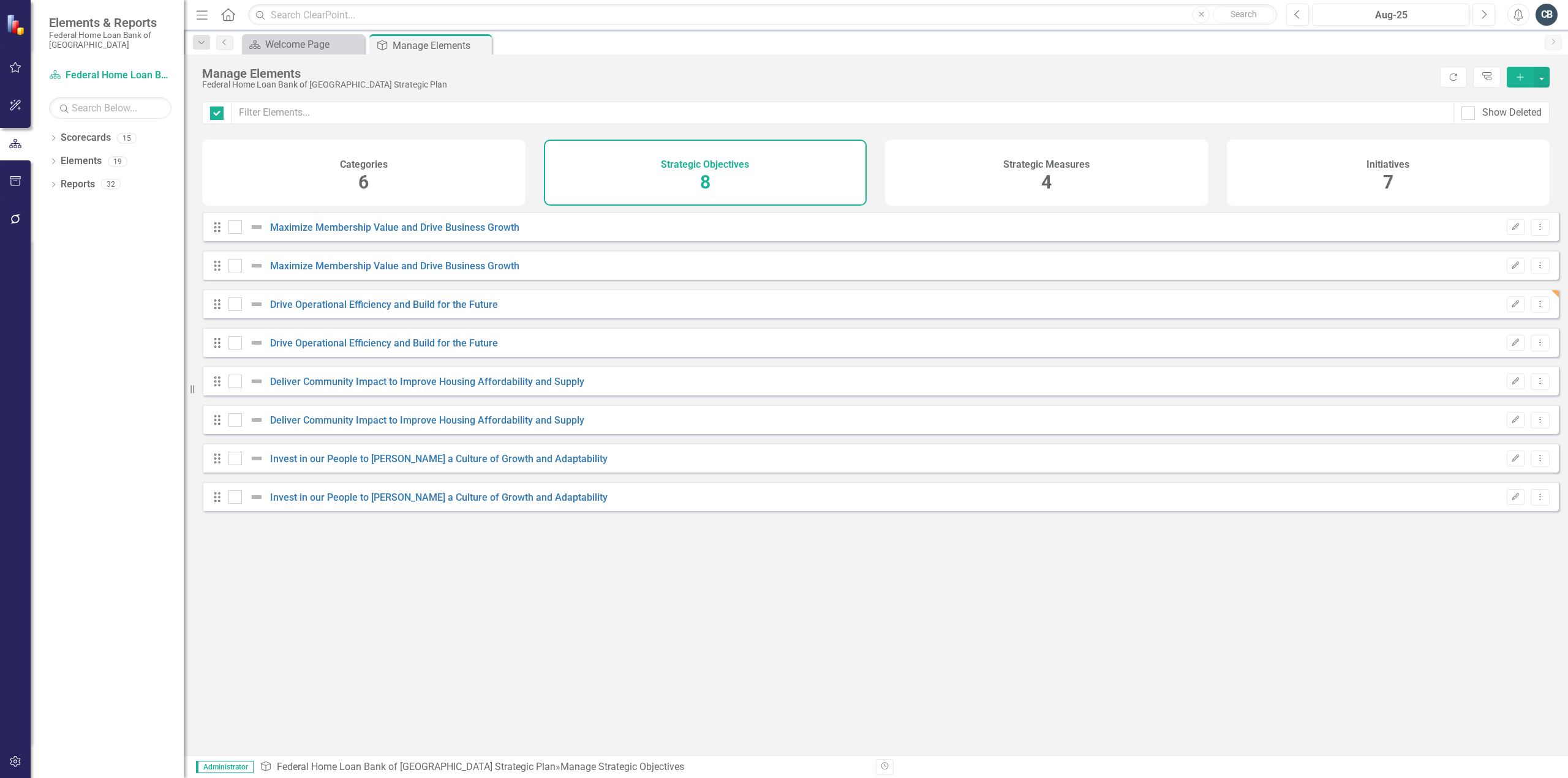
checkbox input "false"
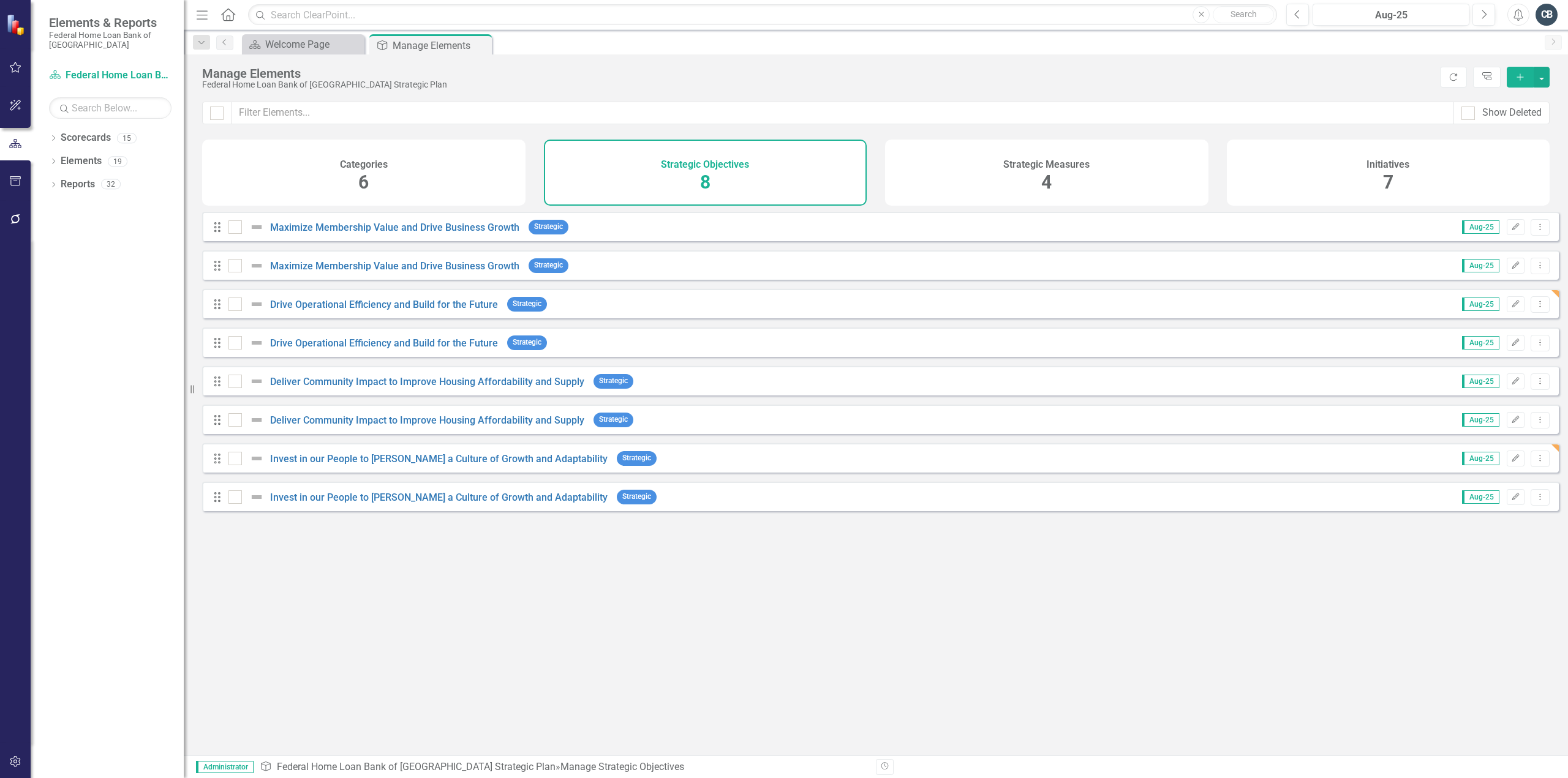
click at [433, 196] on div "Categories 6" at bounding box center [364, 173] width 323 height 66
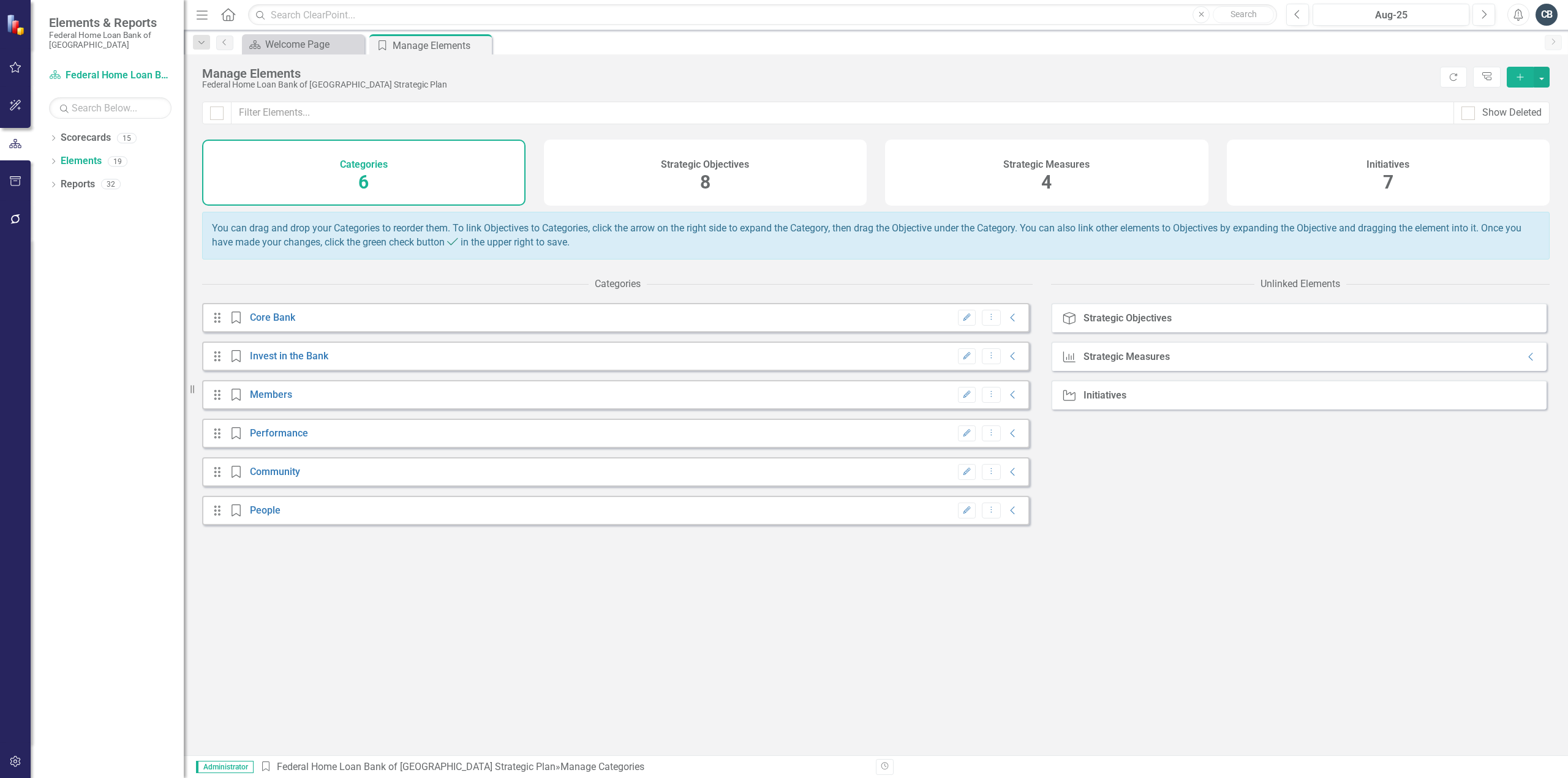
click at [1088, 324] on div "Strategic Objectives" at bounding box center [1127, 319] width 88 height 11
click at [1112, 361] on div "Strategic Measures" at bounding box center [1126, 357] width 86 height 11
click at [1525, 362] on icon "Collapse" at bounding box center [1531, 356] width 13 height 10
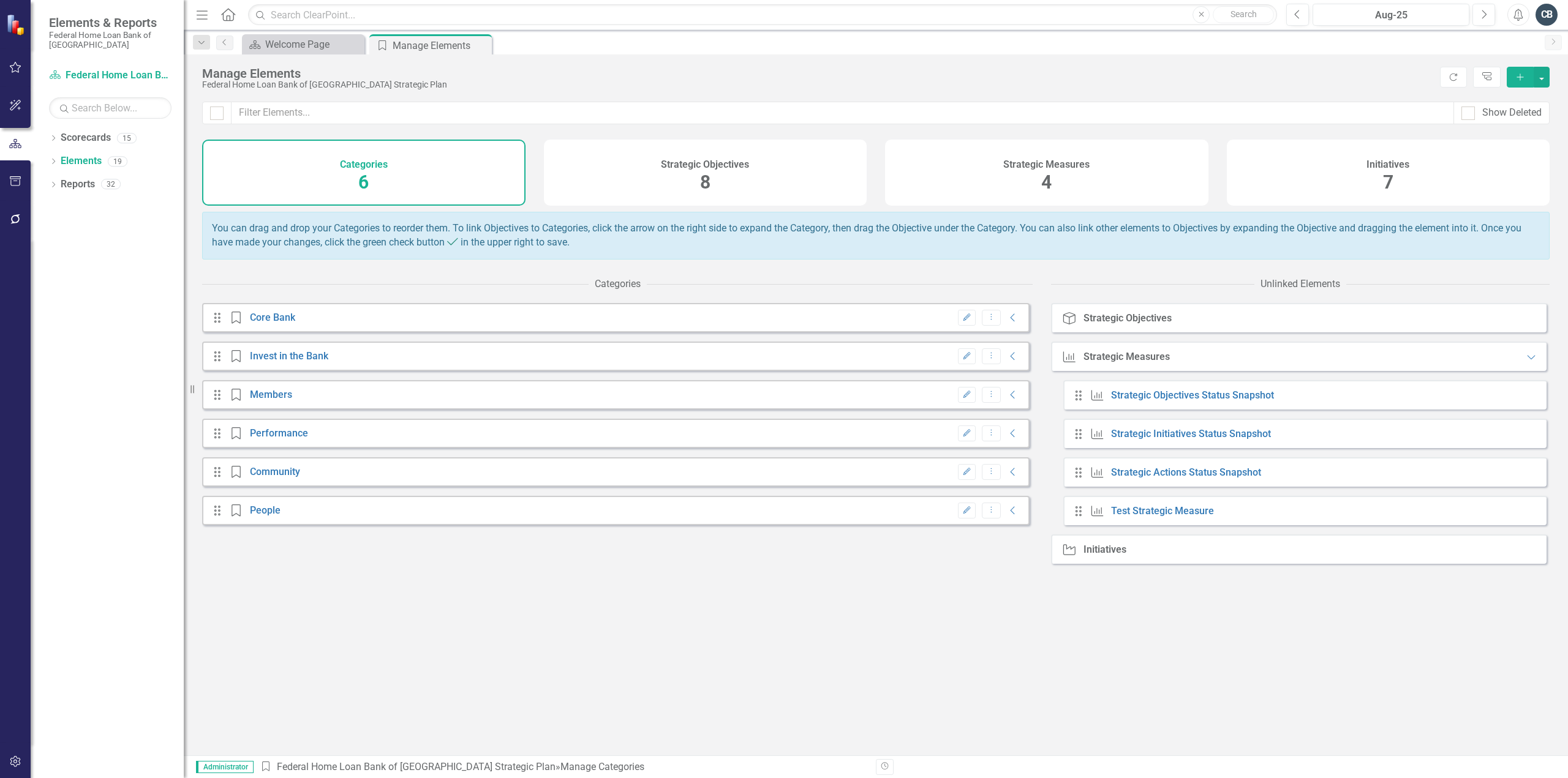
click at [893, 642] on div "Drag Category Core Bank Edit Dropdown Menu Collapse Drag Category Invest in the…" at bounding box center [617, 529] width 830 height 452
click at [1110, 555] on div "Initiatives" at bounding box center [1105, 550] width 43 height 11
click at [1350, 170] on div "Initiatives 7" at bounding box center [1388, 173] width 323 height 66
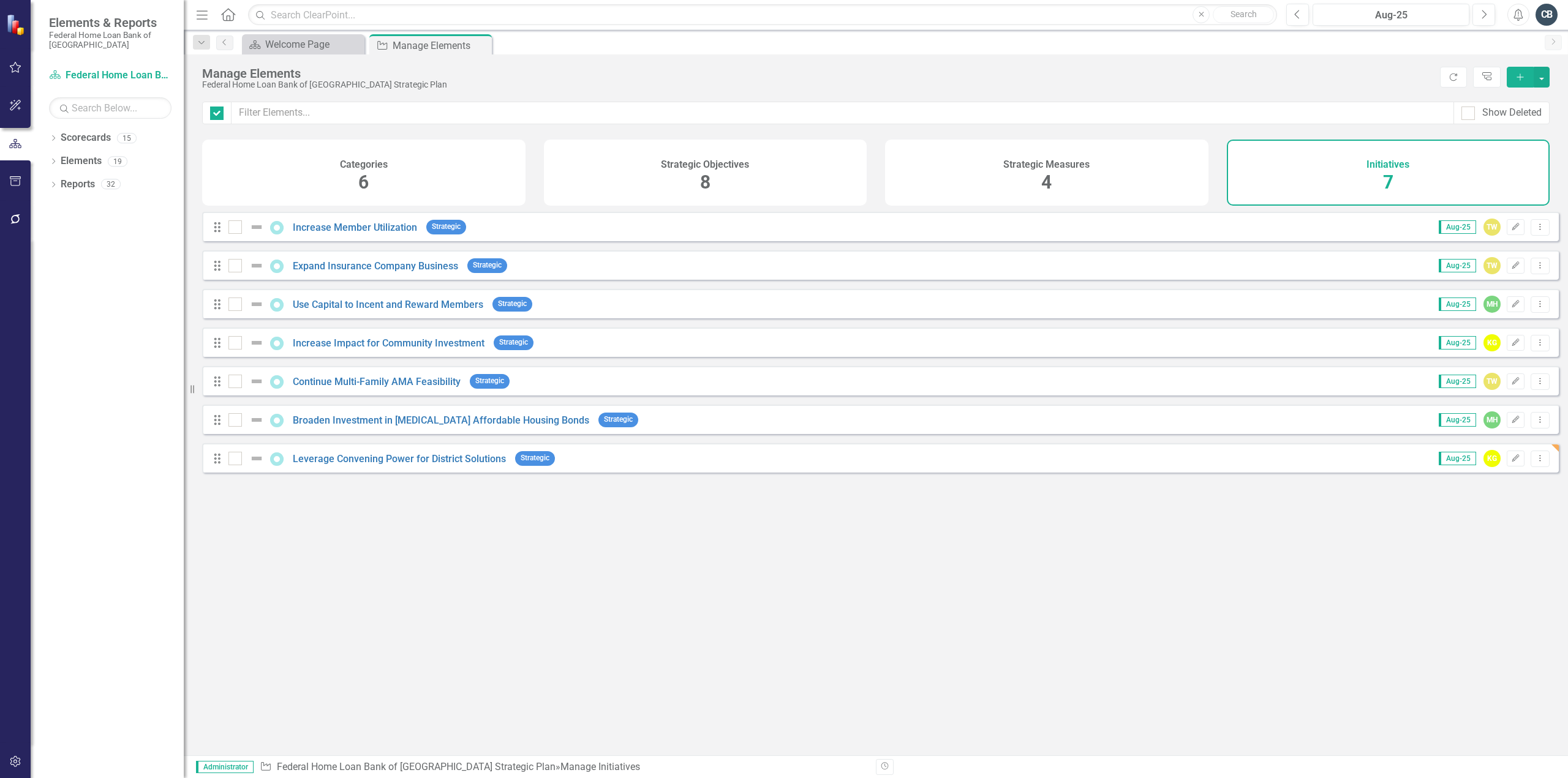
checkbox input "false"
click at [458, 698] on div "Looks like you don't have any Initiatives set up yet. Why don't you add an Init…" at bounding box center [880, 468] width 1357 height 513
drag, startPoint x: 217, startPoint y: 317, endPoint x: 218, endPoint y: 263, distance: 54.0
click at [218, 263] on div "Drag Increase Member Utilization Strategic Aug-25 TW Edit Dropdown Menu Drag Ex…" at bounding box center [880, 342] width 1357 height 261
drag, startPoint x: 215, startPoint y: 397, endPoint x: 213, endPoint y: 351, distance: 46.0
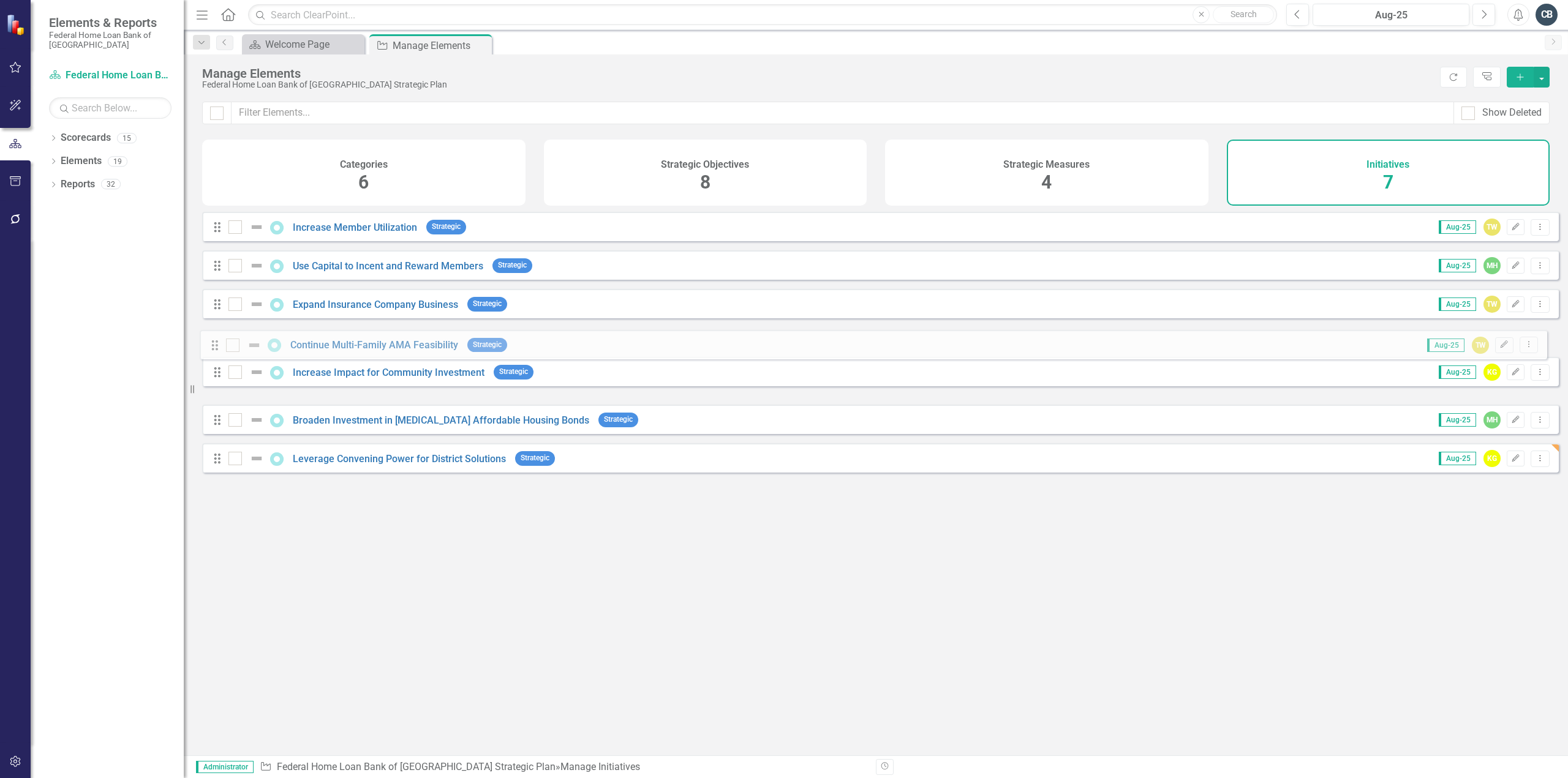
click at [213, 351] on div "Drag Increase Member Utilization Strategic Aug-25 TW Edit Dropdown Menu Drag Us…" at bounding box center [880, 342] width 1357 height 261
click at [1511, 385] on icon "Edit" at bounding box center [1516, 381] width 9 height 7
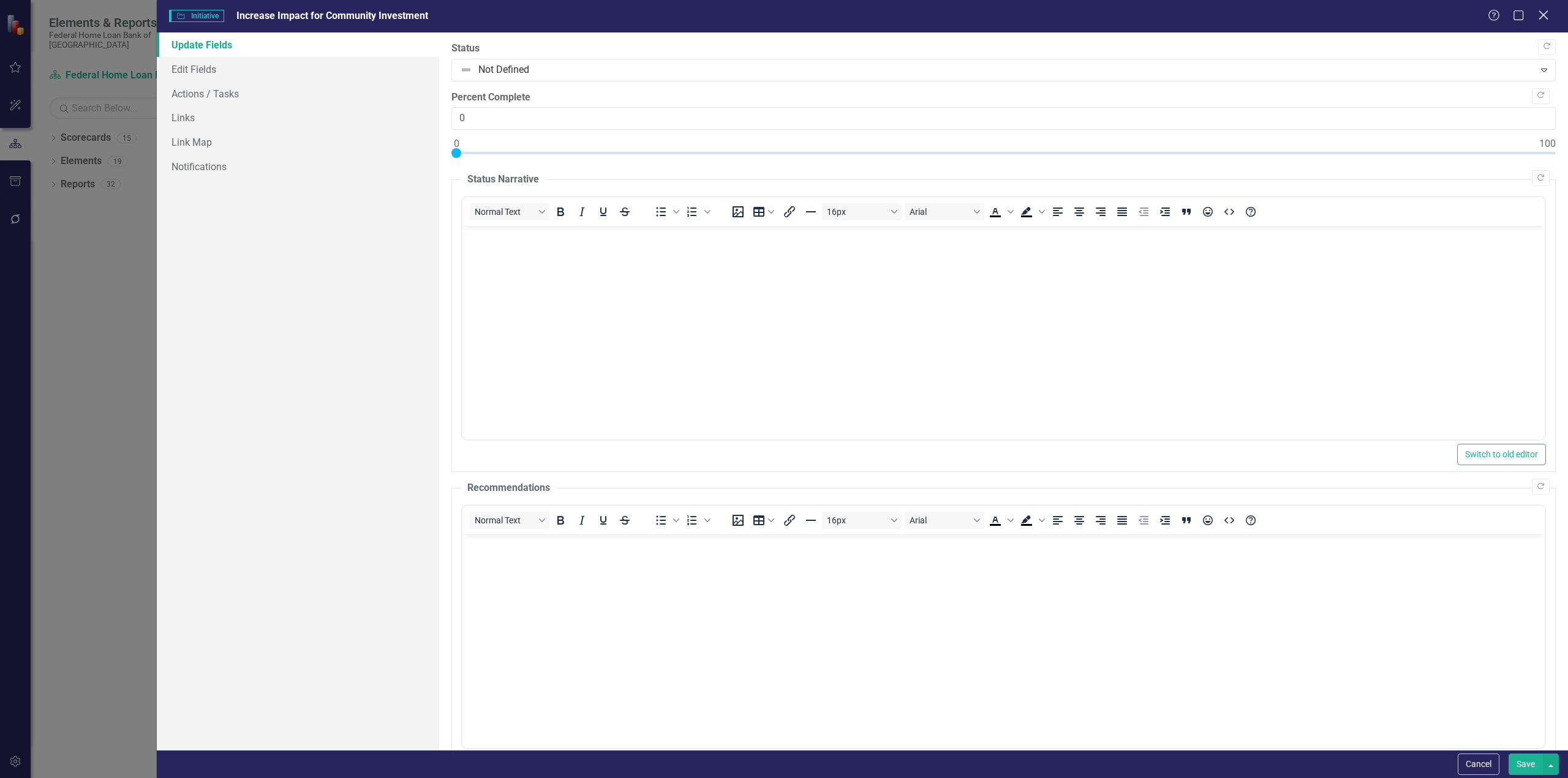
click at [1548, 20] on icon "Close" at bounding box center [1543, 14] width 15 height 12
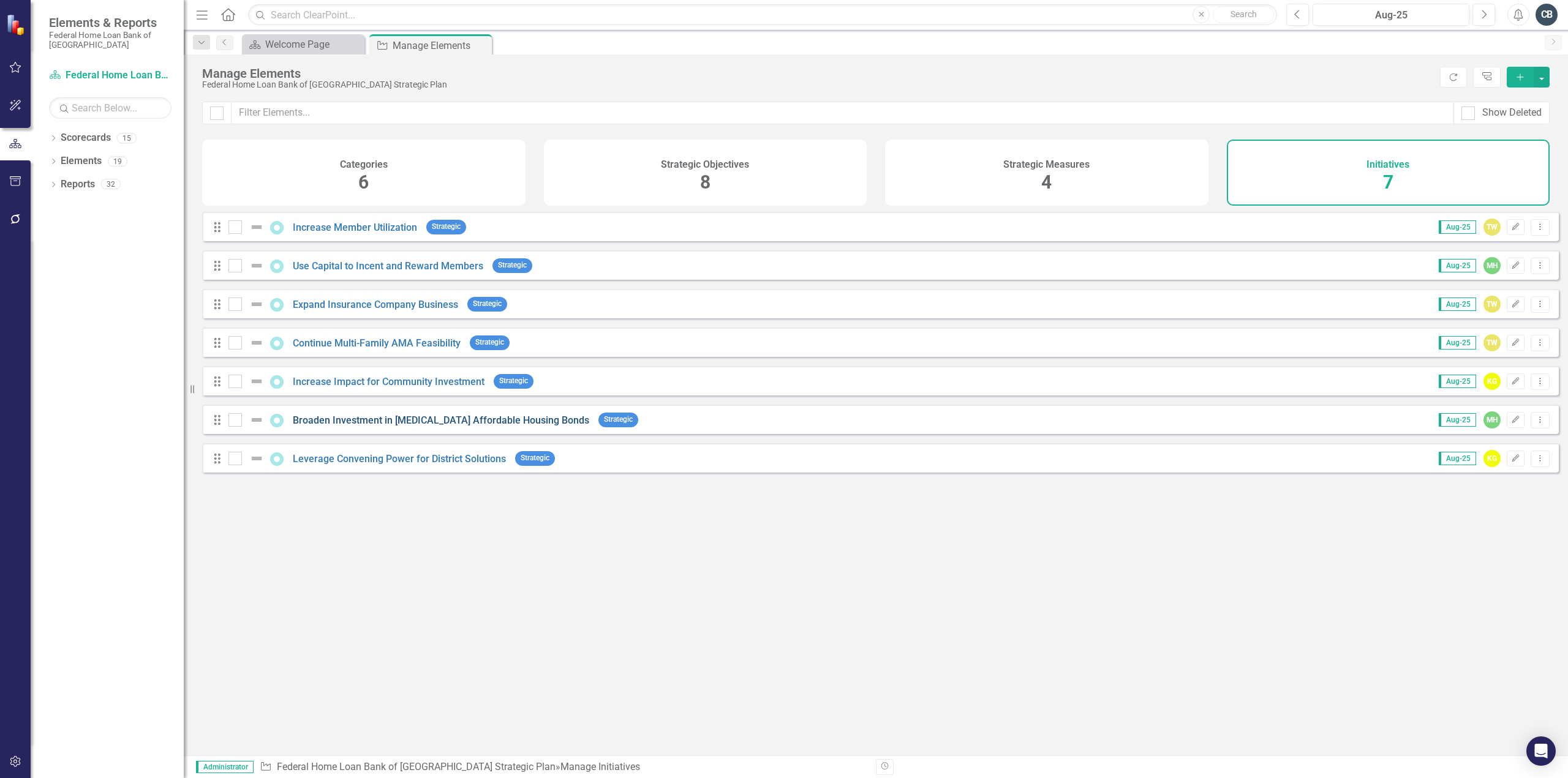
click at [397, 426] on link "Broaden Investment in [MEDICAL_DATA] Affordable Housing Bonds" at bounding box center [441, 420] width 296 height 12
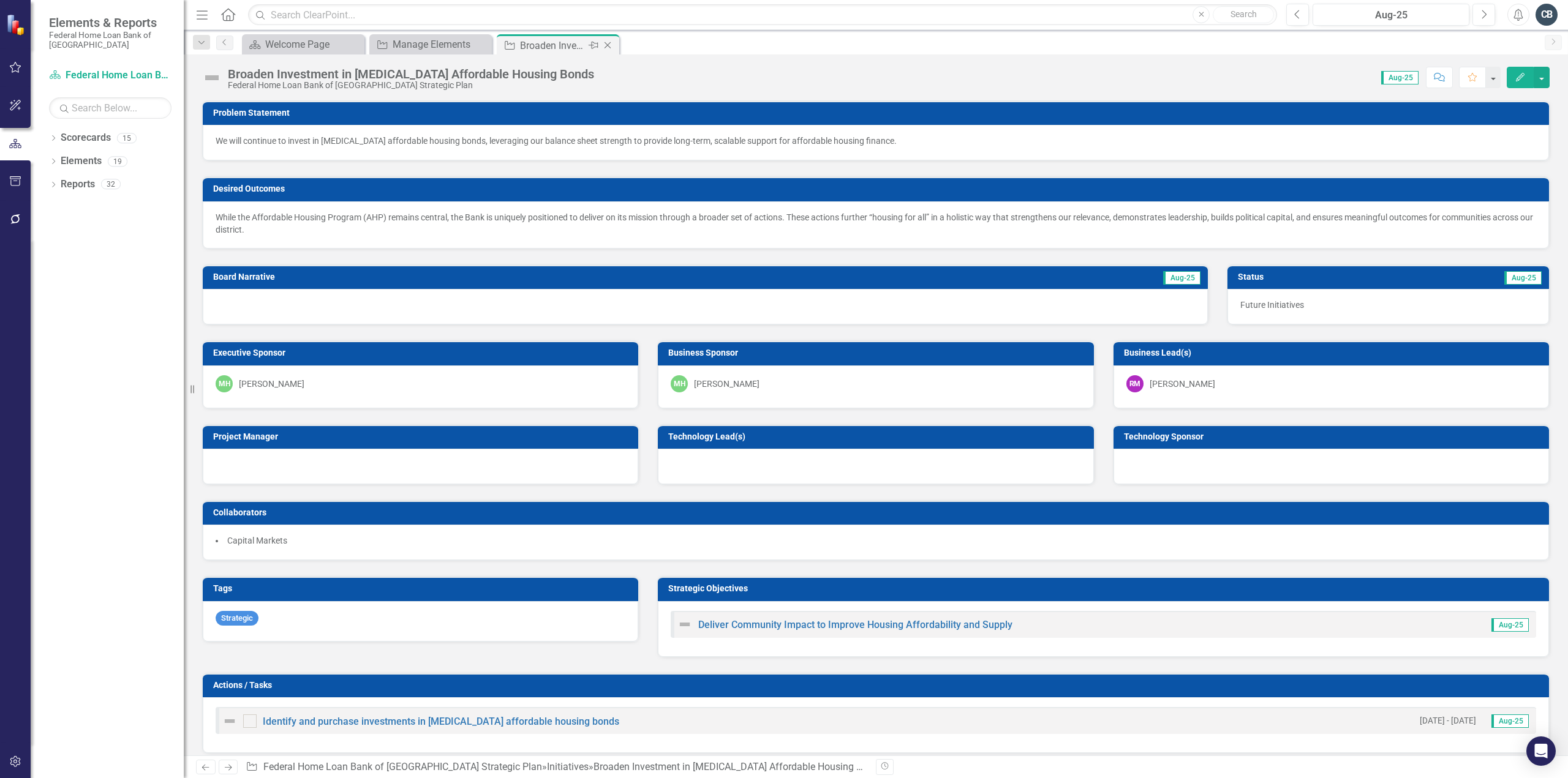
click at [609, 46] on icon "Close" at bounding box center [608, 45] width 13 height 10
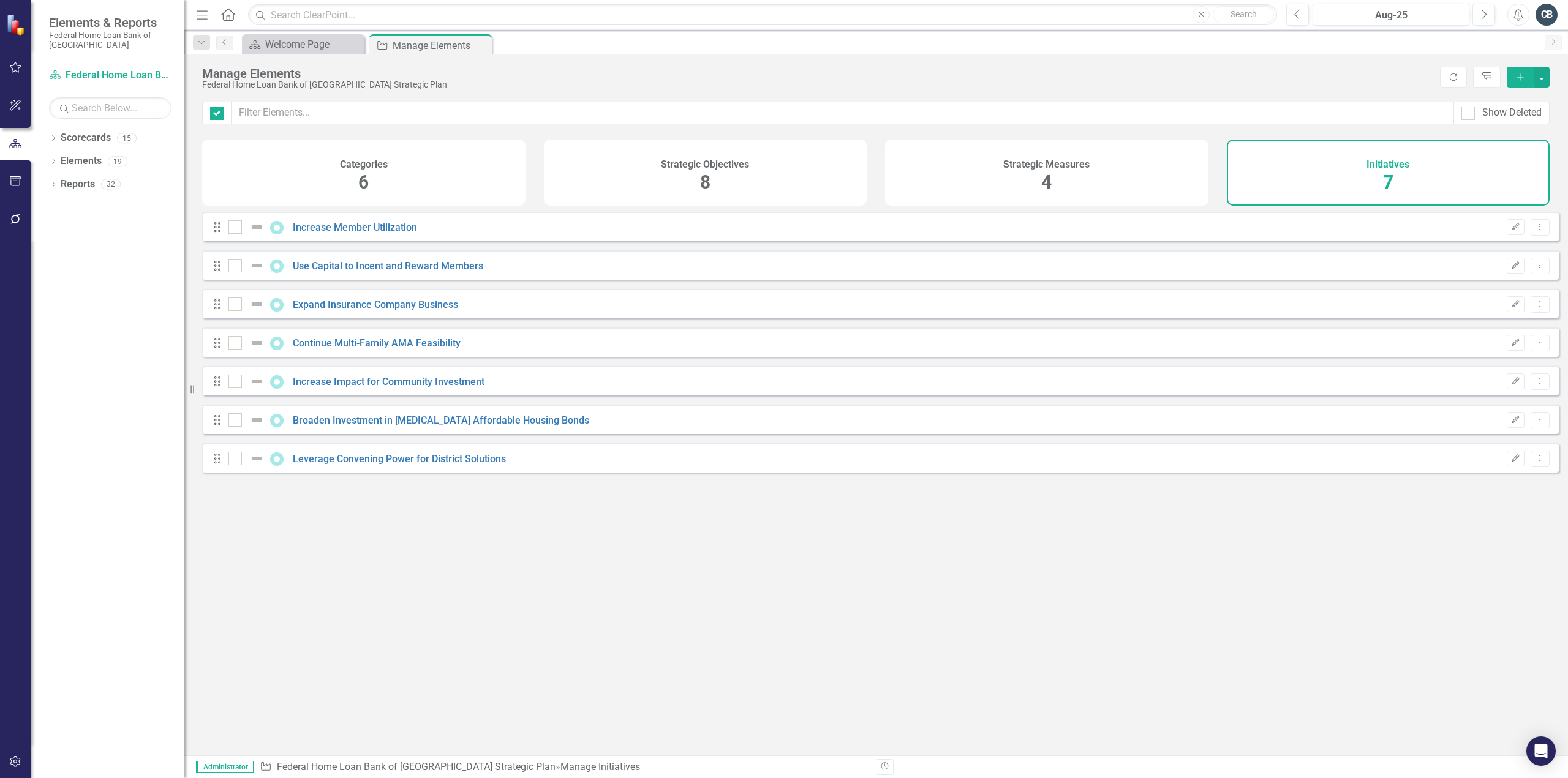
checkbox input "false"
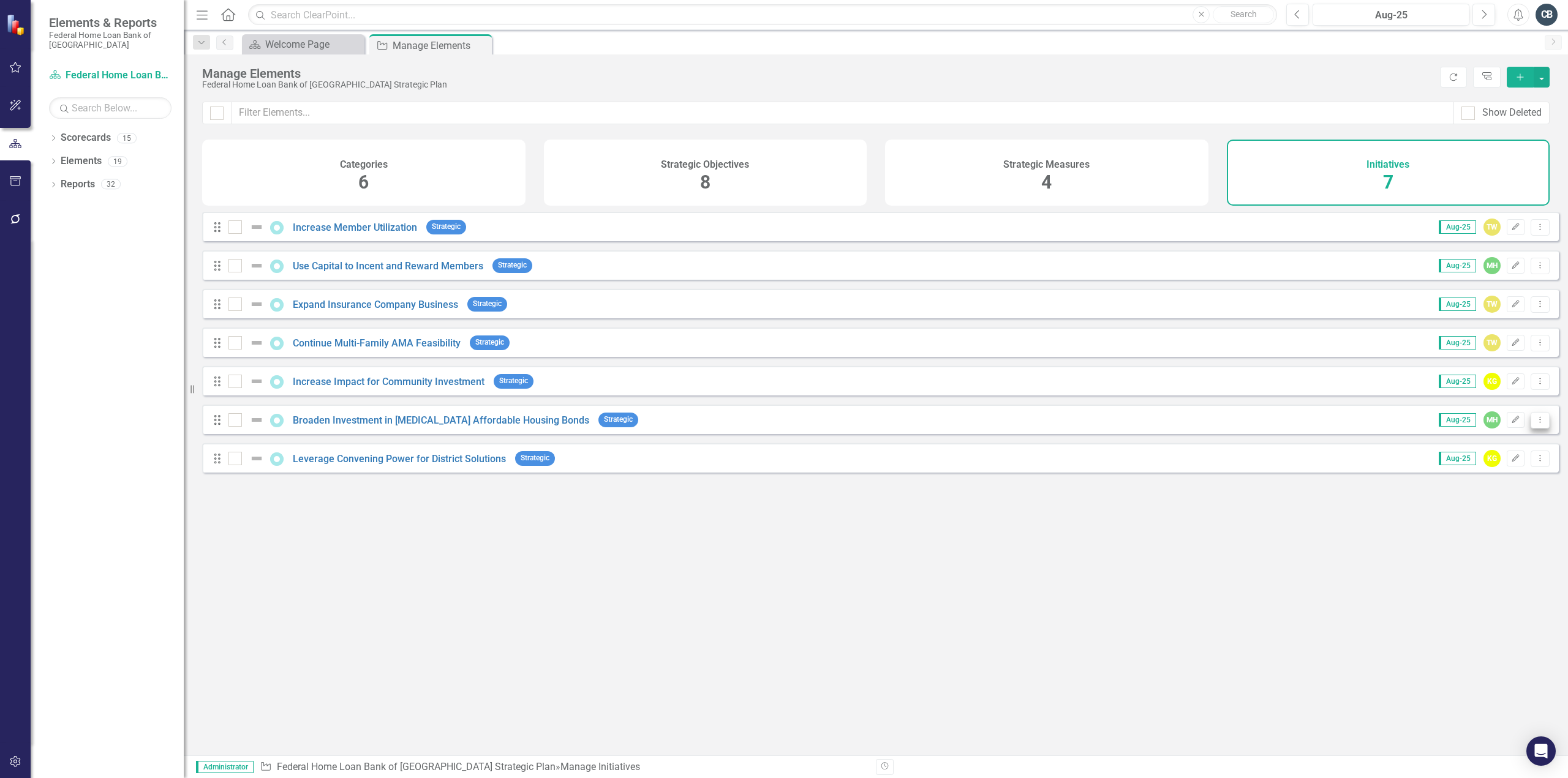
click at [1535, 424] on icon "Dropdown Menu" at bounding box center [1540, 419] width 11 height 8
click at [1498, 499] on link "Copy Duplicate Initiative" at bounding box center [1485, 494] width 109 height 22
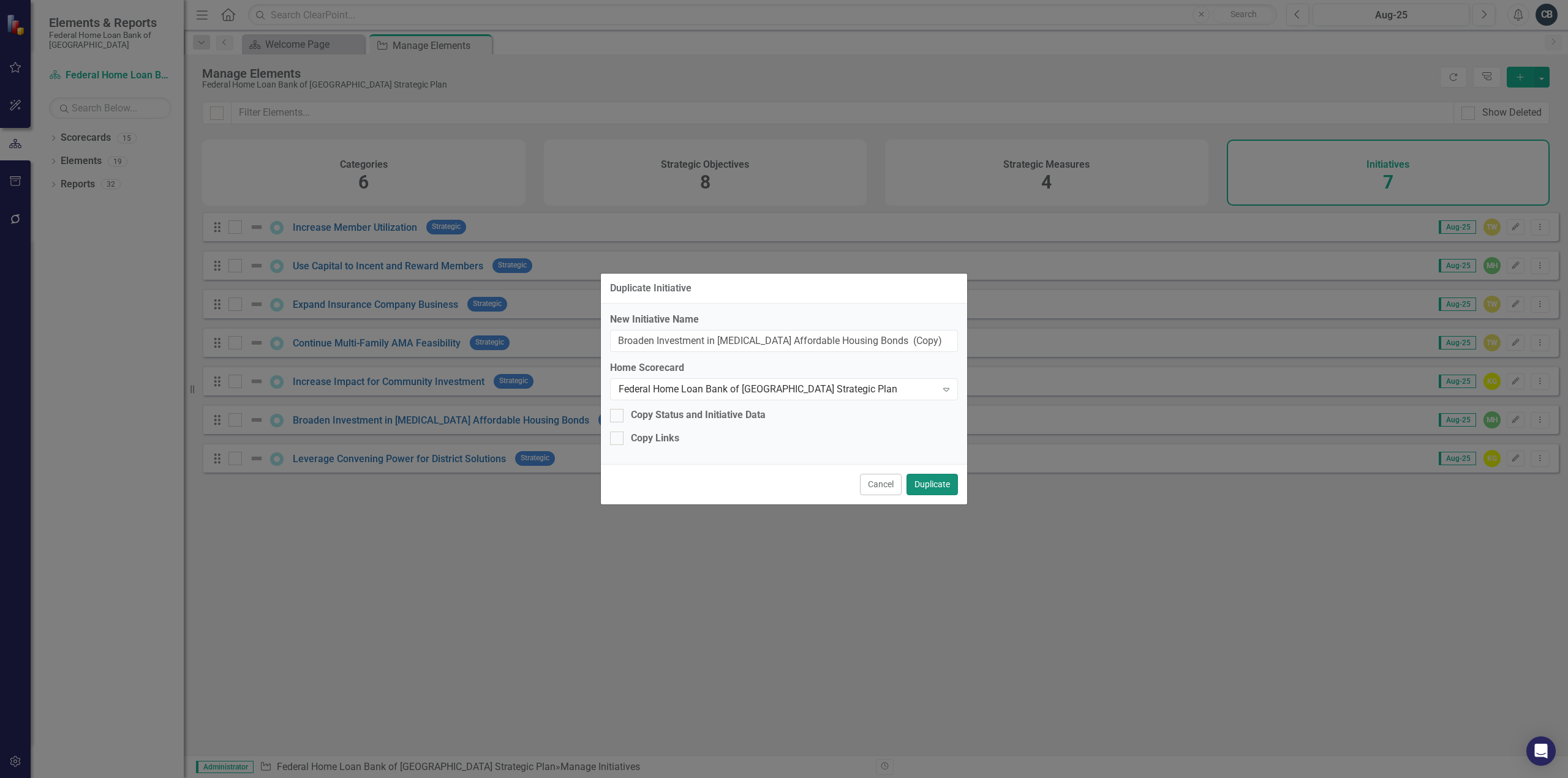
click at [940, 487] on button "Duplicate" at bounding box center [932, 485] width 51 height 22
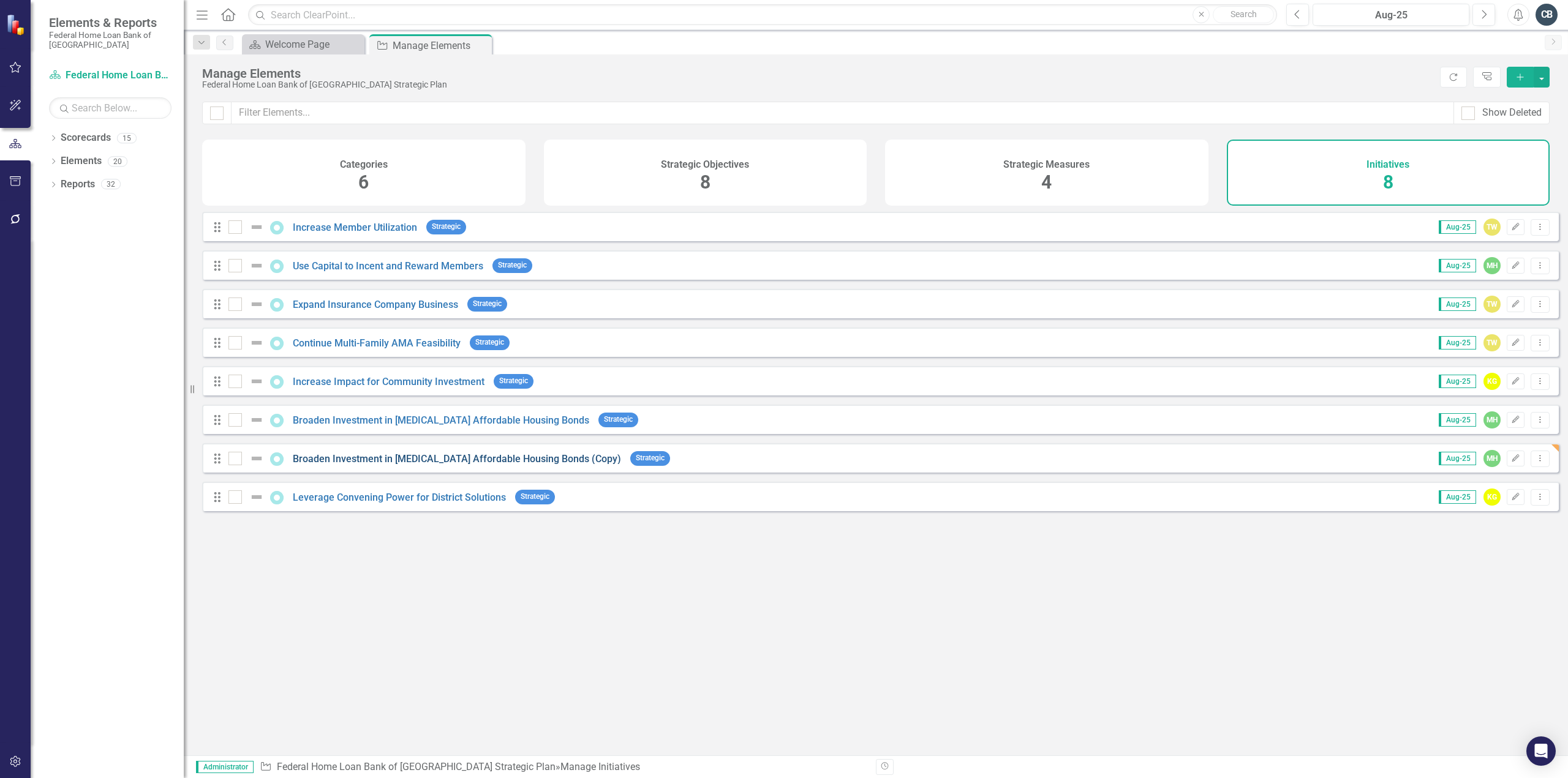
click at [350, 465] on link "Broaden Investment in Low-Income Affordable Housing Bonds (Copy)" at bounding box center [457, 459] width 328 height 12
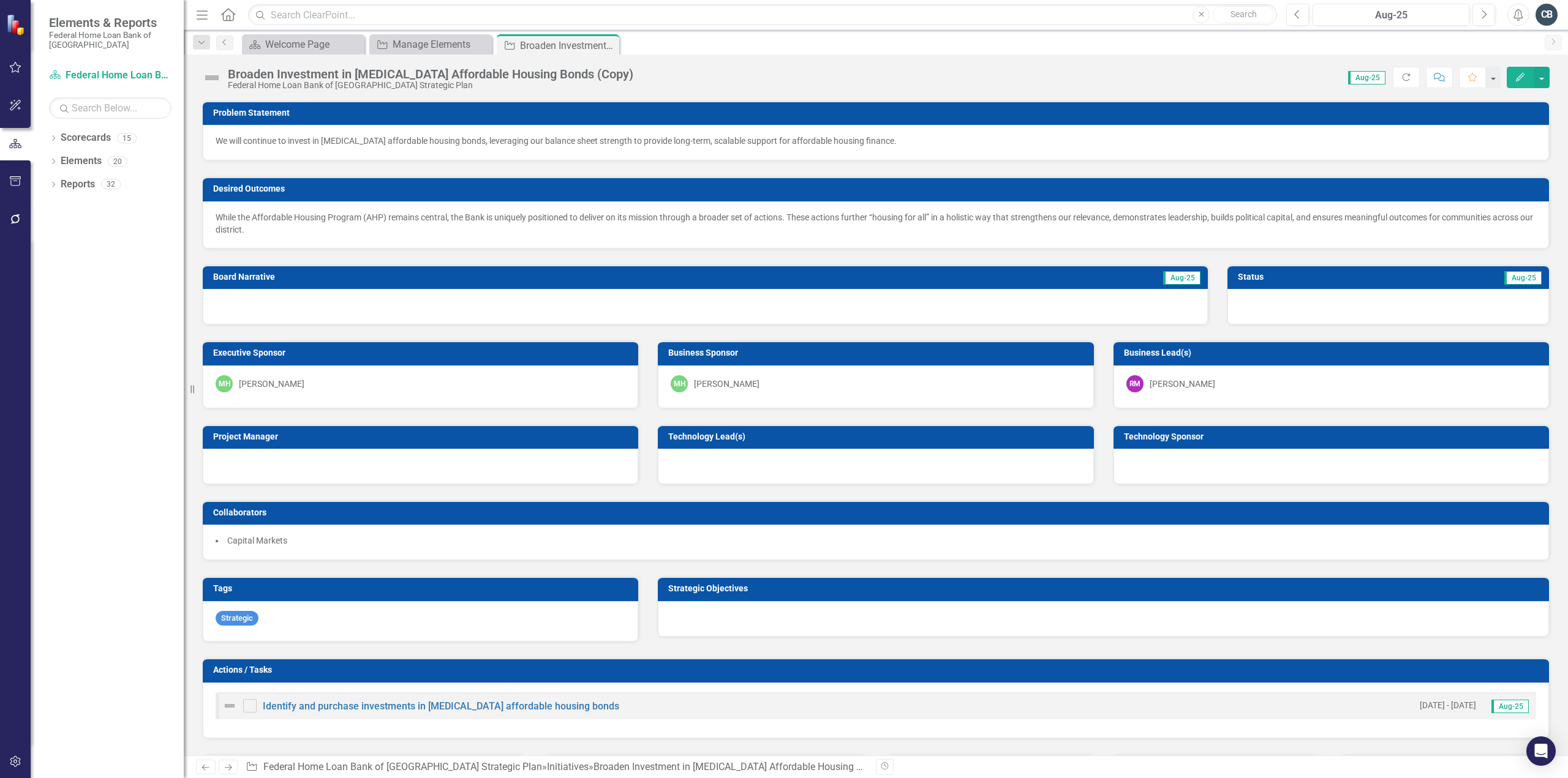
click at [405, 76] on div "Broaden Investment in Low-Income Affordable Housing Bonds (Copy)" at bounding box center [431, 74] width 406 height 13
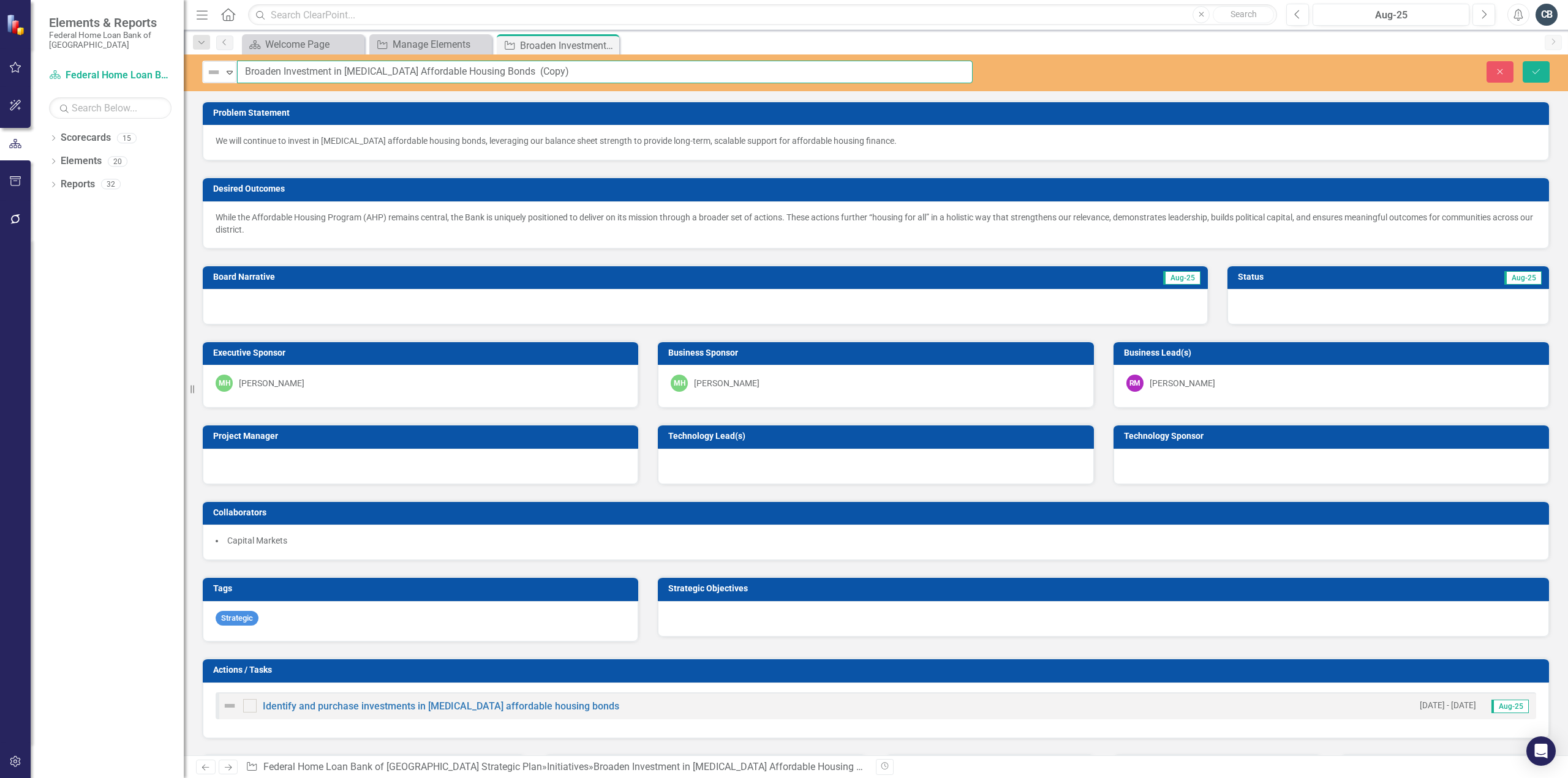
drag, startPoint x: 566, startPoint y: 66, endPoint x: 70, endPoint y: 46, distance: 496.4
click at [70, 46] on div "Elements & Reports Federal Home Loan Bank of San Francisco Scorecard Federal Ho…" at bounding box center [784, 389] width 1568 height 778
type input "[PERSON_NAME] Learning Agility"
click at [416, 138] on p "We will continue to invest in low-income affordable housing bonds, leveraging o…" at bounding box center [875, 141] width 1320 height 13
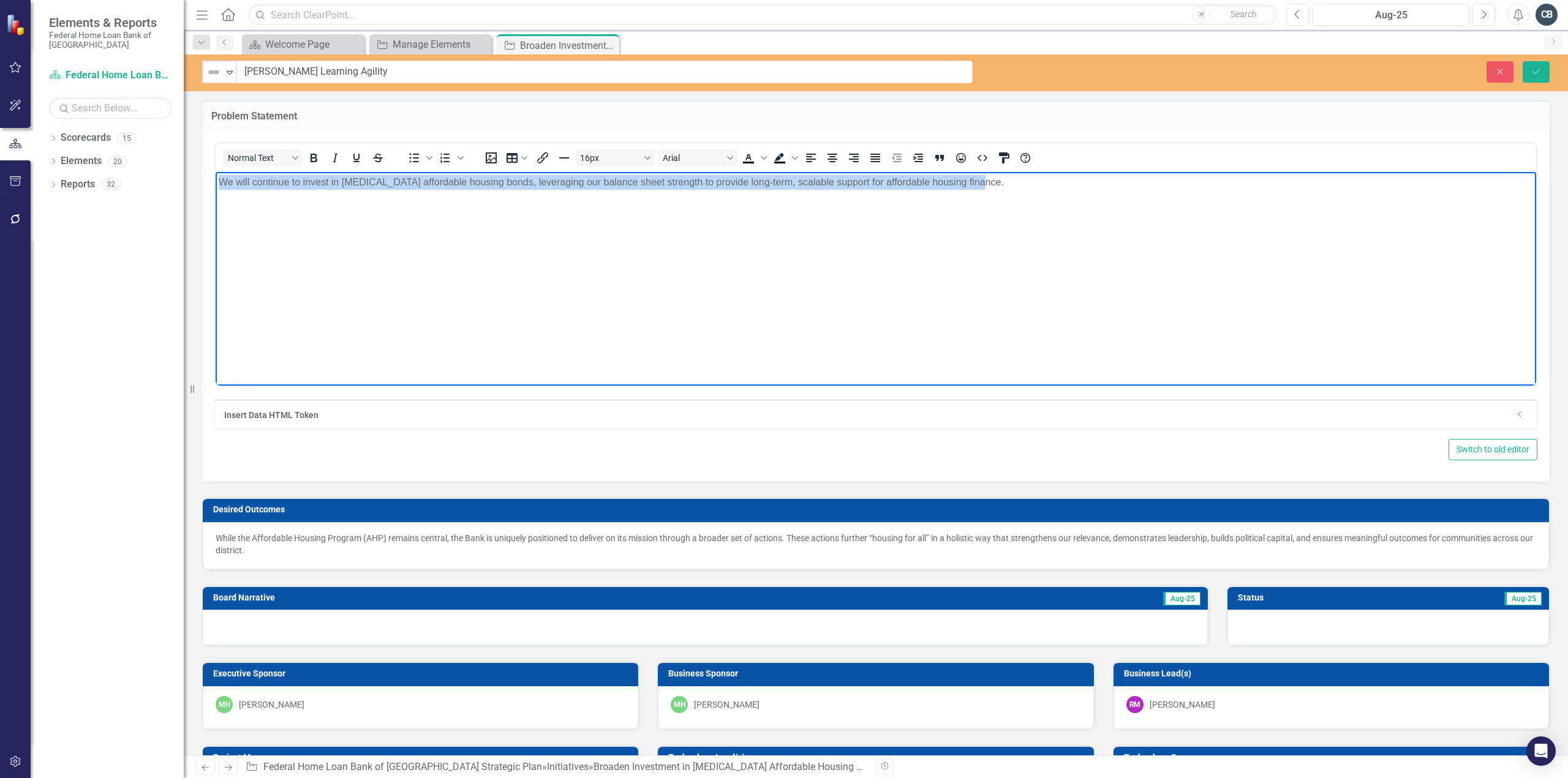
drag, startPoint x: 1013, startPoint y: 182, endPoint x: 0, endPoint y: 161, distance: 1013.2
click at [215, 172] on html "We will continue to invest in [MEDICAL_DATA] affordable housing bonds, leveragi…" at bounding box center [875, 264] width 1320 height 184
paste body "Rich Text Area. Press ALT-0 for help."
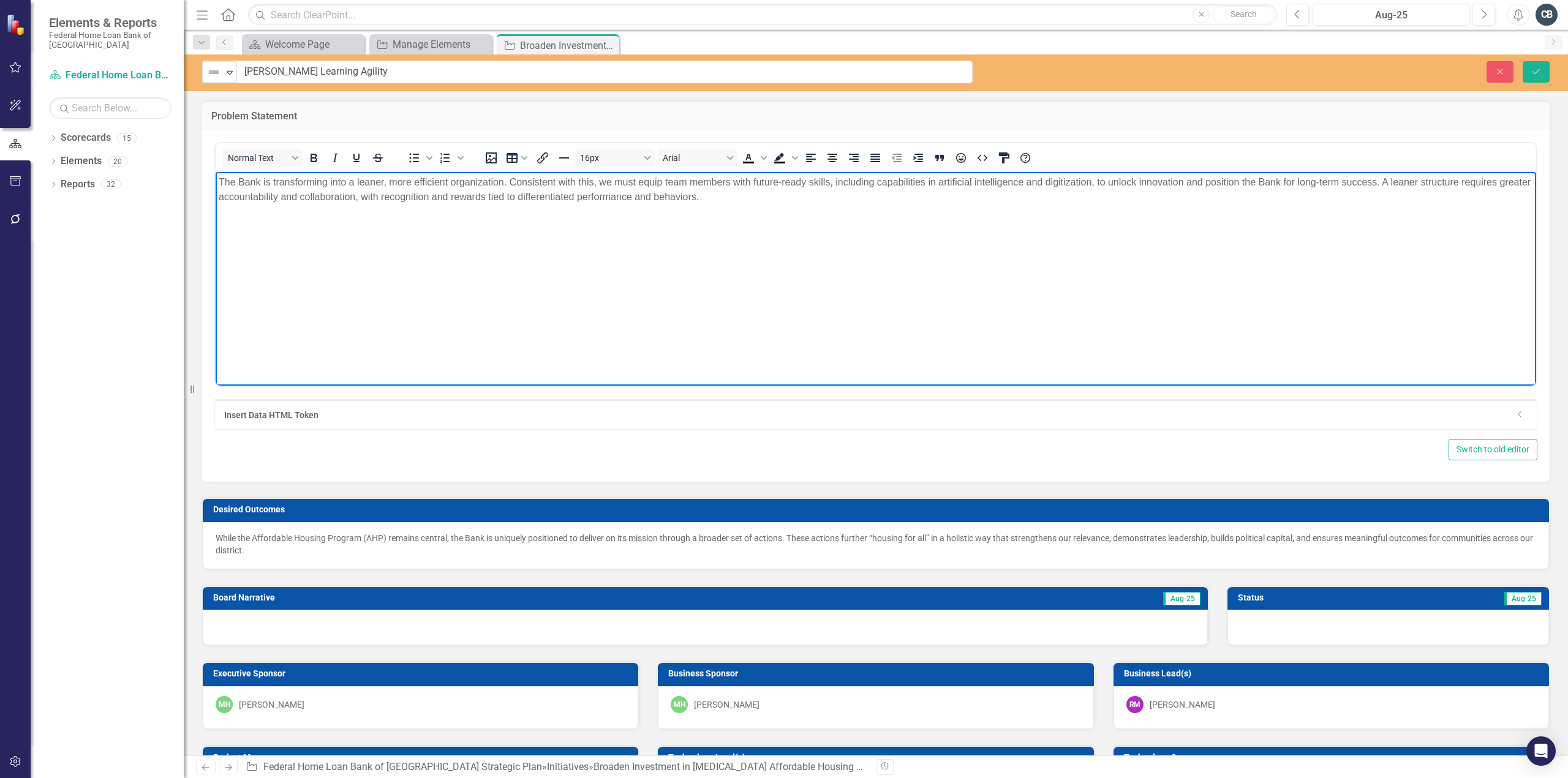
click at [766, 196] on p "The Bank is transforming into a leaner, more efficient organization. Consistent…" at bounding box center [876, 189] width 1315 height 30
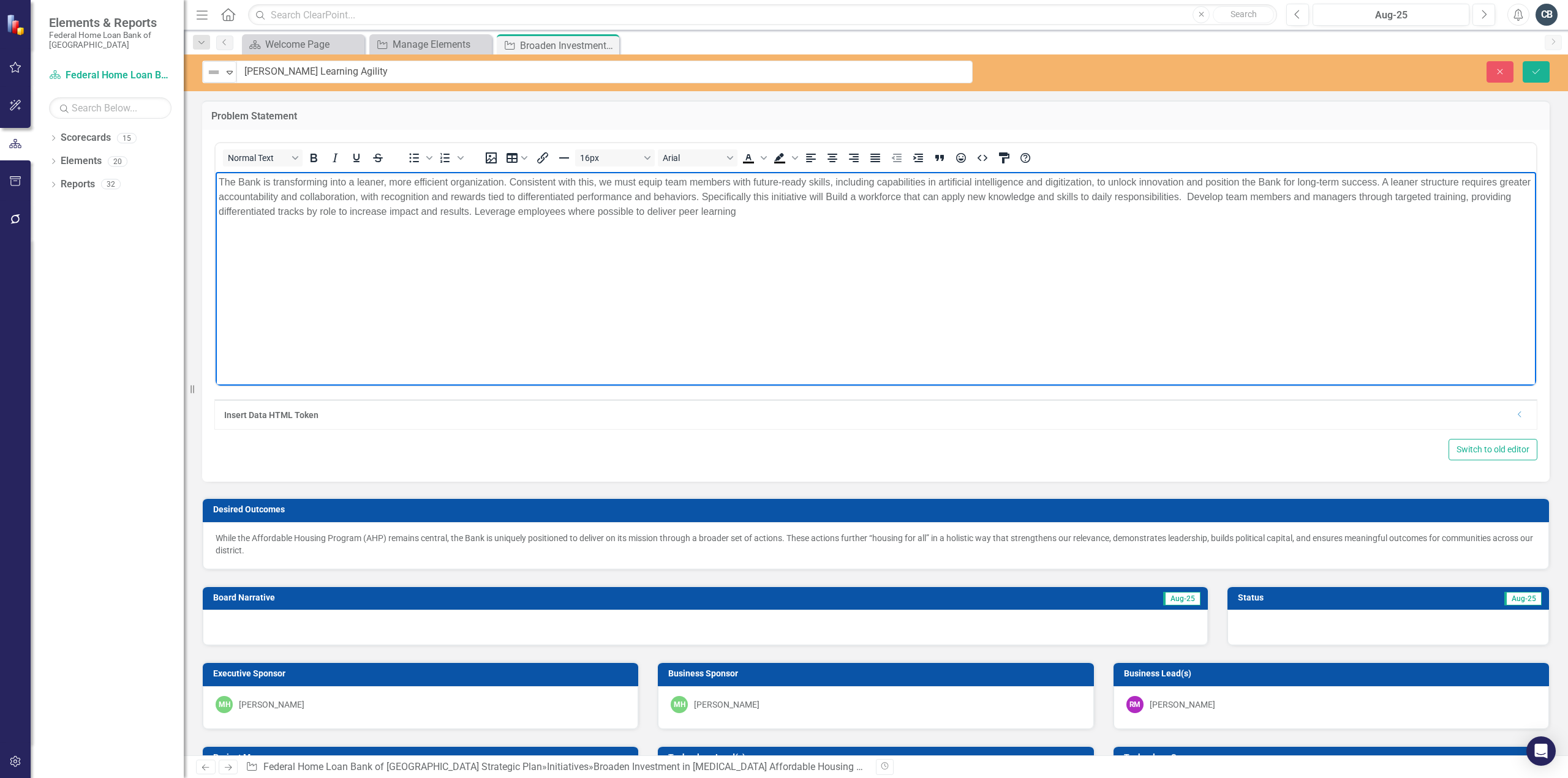
click at [864, 199] on p "The Bank is transforming into a leaner, more efficient organization. Consistent…" at bounding box center [876, 197] width 1315 height 44
click at [348, 539] on p "While the Affordable Housing Program (AHP) remains central, the Bank is uniquel…" at bounding box center [875, 544] width 1320 height 24
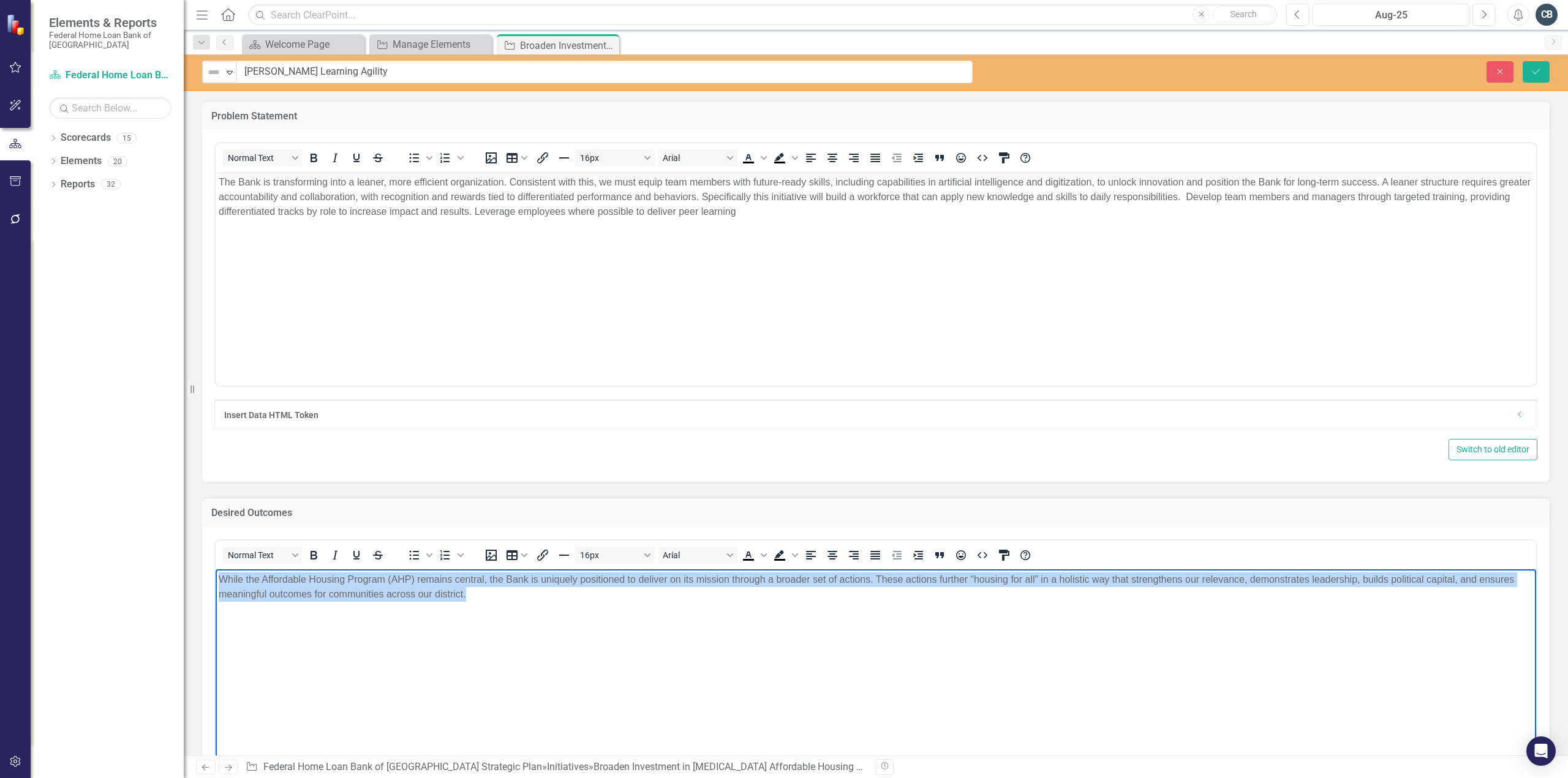
drag, startPoint x: 477, startPoint y: 599, endPoint x: 318, endPoint y: 1130, distance: 554.3
click at [215, 573] on html "While the Affordable Housing Program (AHP) remains central, the Bank is uniquel…" at bounding box center [875, 661] width 1320 height 184
paste body "Rich Text Area. Press ALT-0 for help."
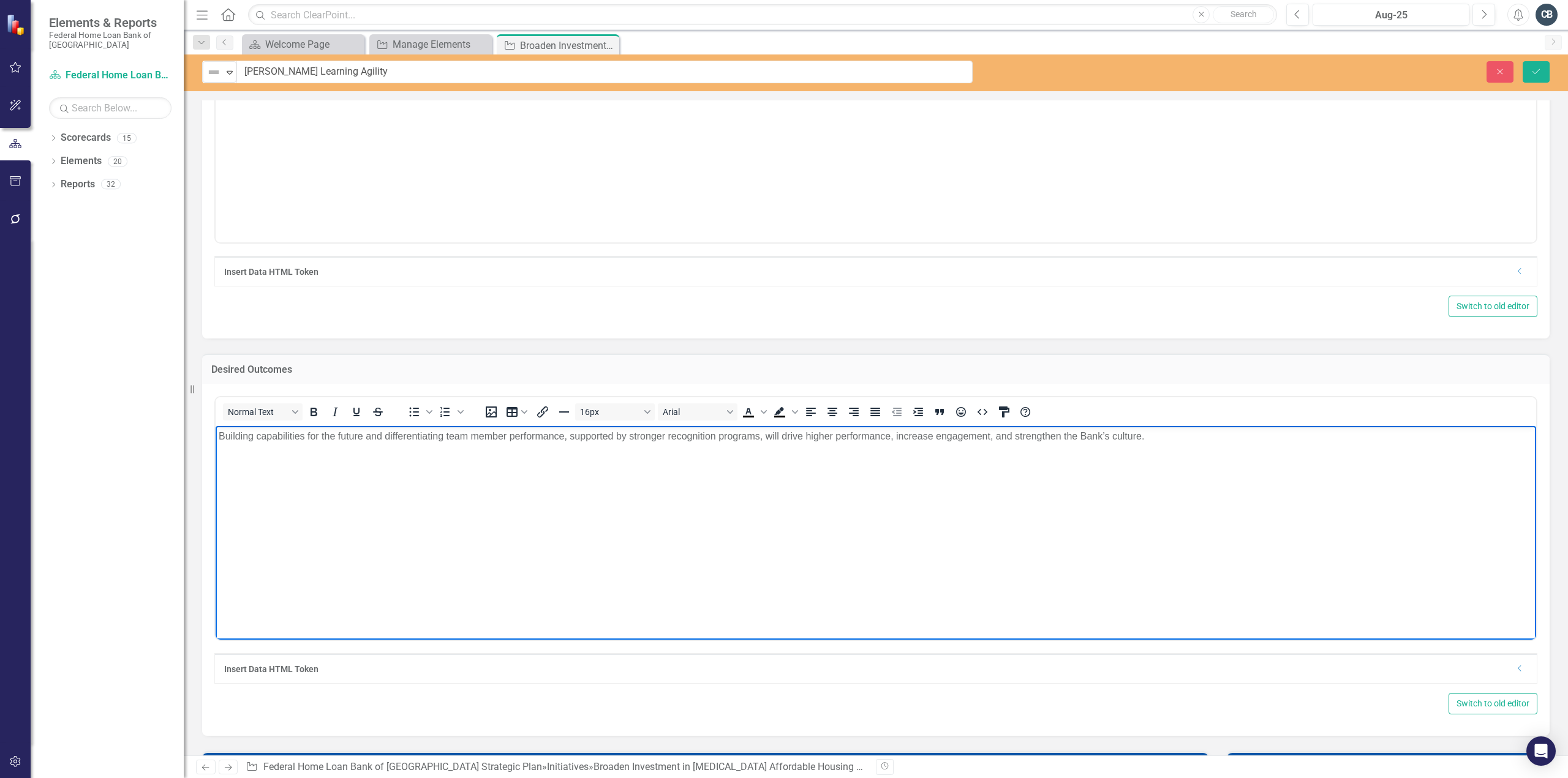
scroll to position [367, 0]
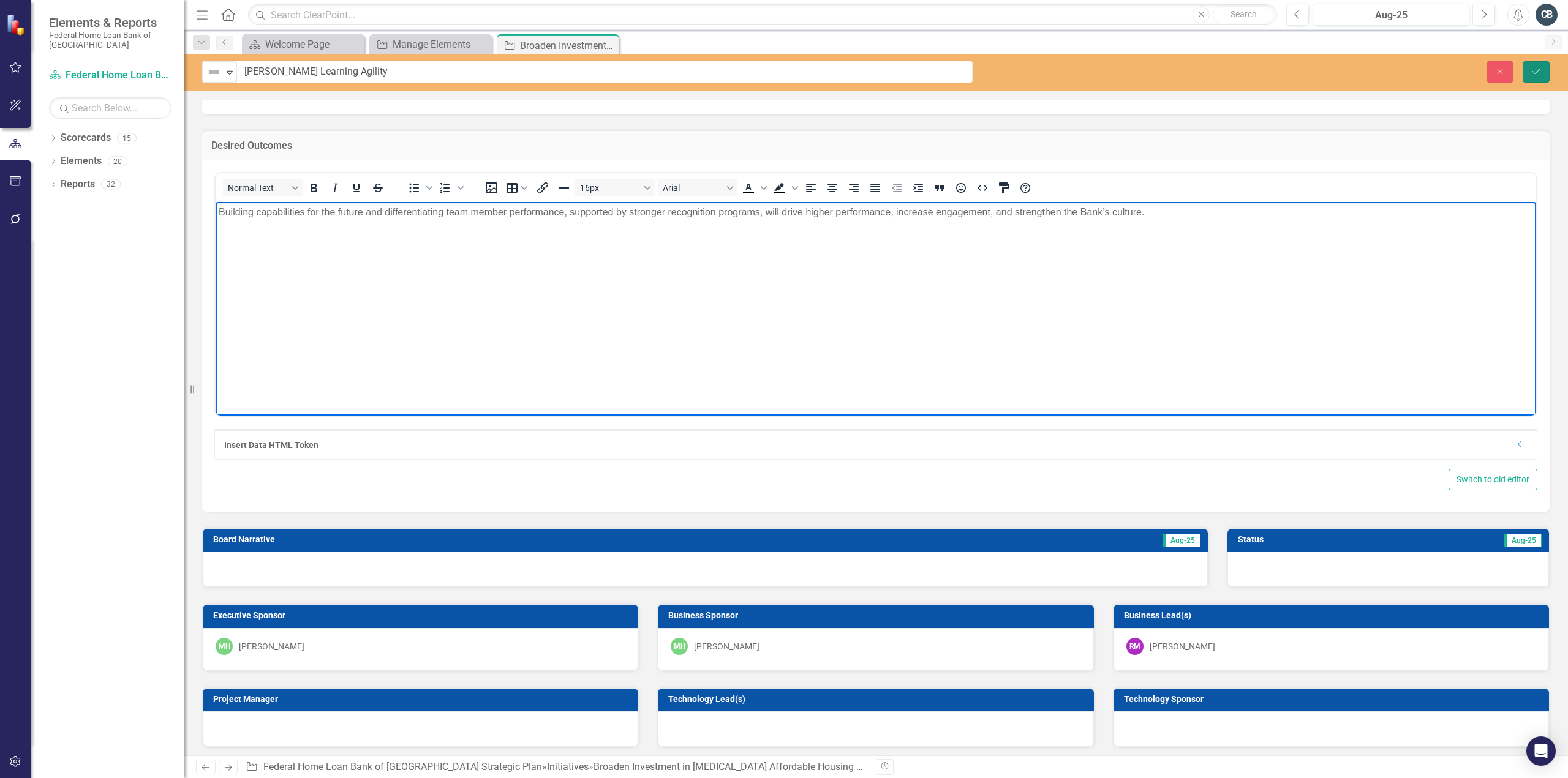
drag, startPoint x: 1531, startPoint y: 69, endPoint x: 934, endPoint y: 444, distance: 705.0
click at [1531, 68] on icon "Save" at bounding box center [1536, 72] width 11 height 9
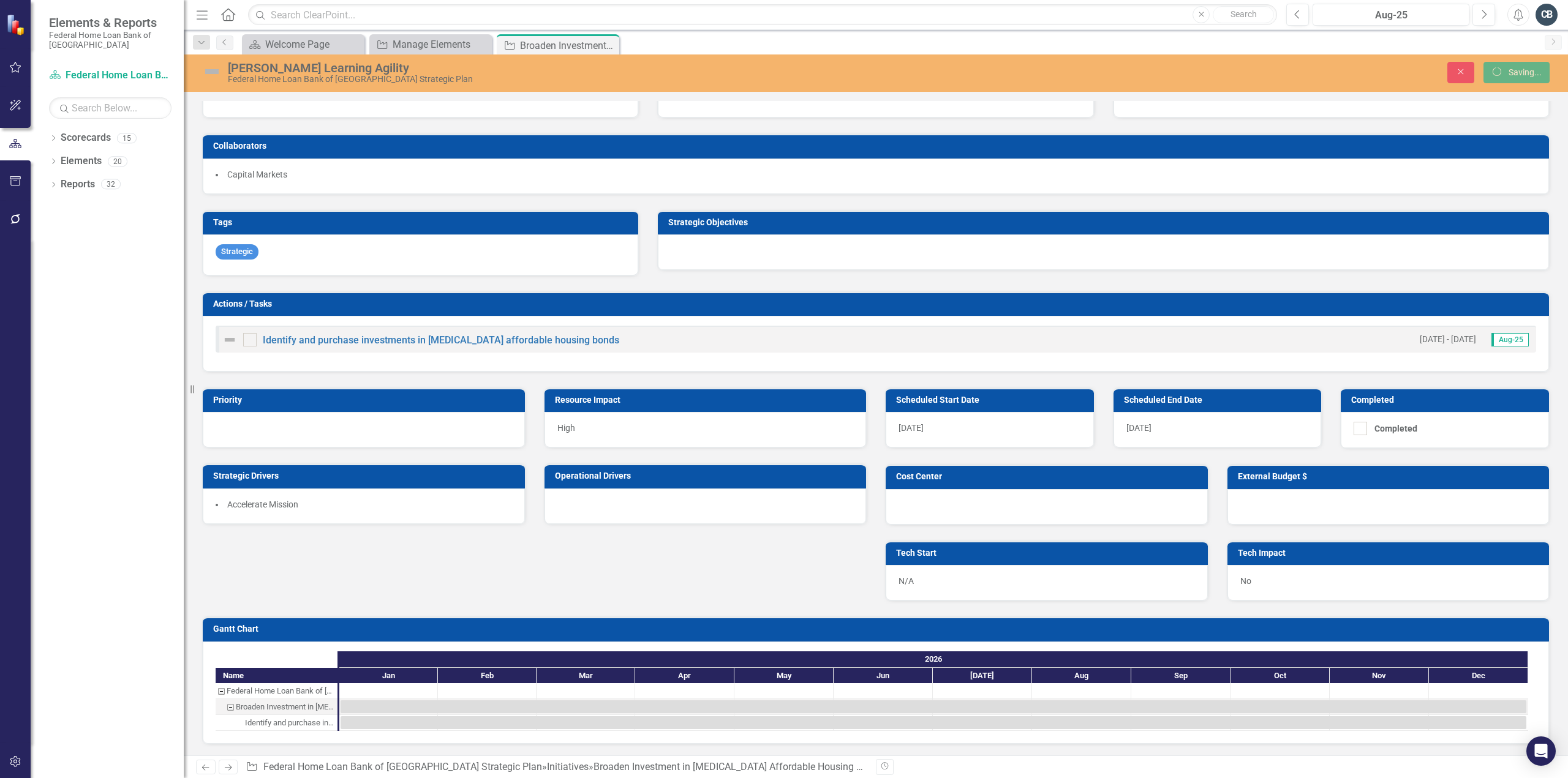
scroll to position [360, 0]
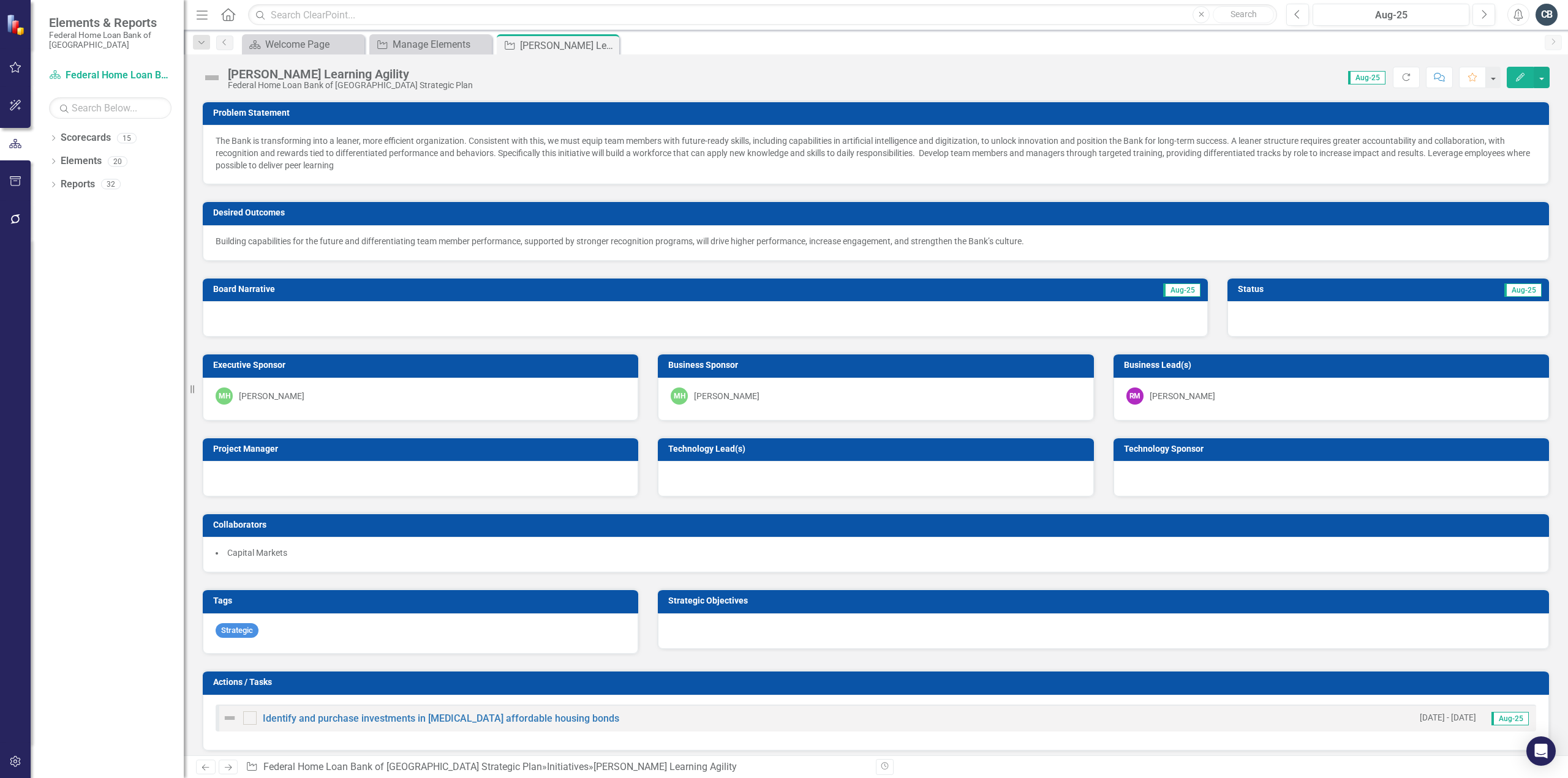
click at [1517, 76] on icon "Edit" at bounding box center [1520, 77] width 11 height 9
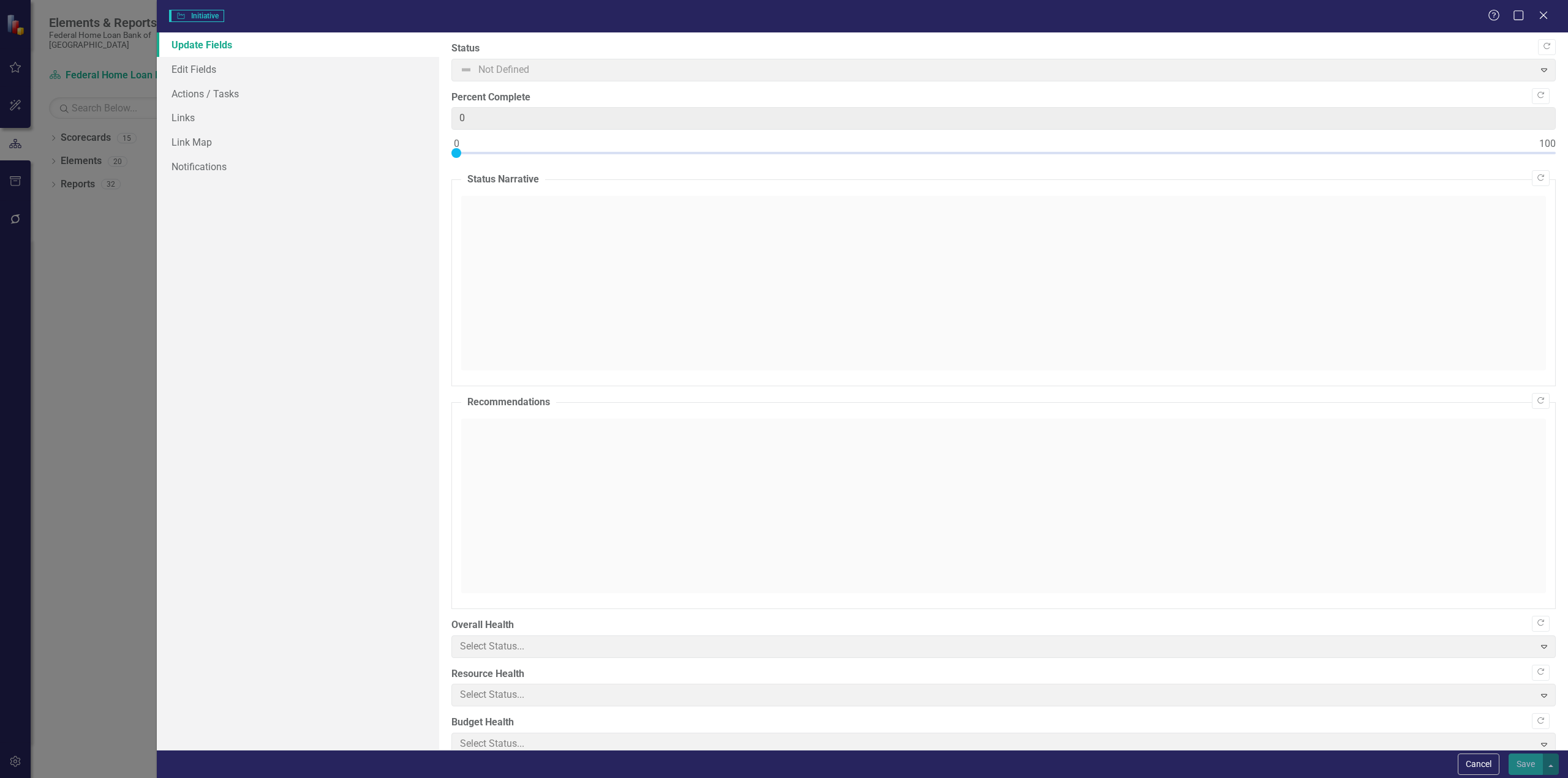
type input "0"
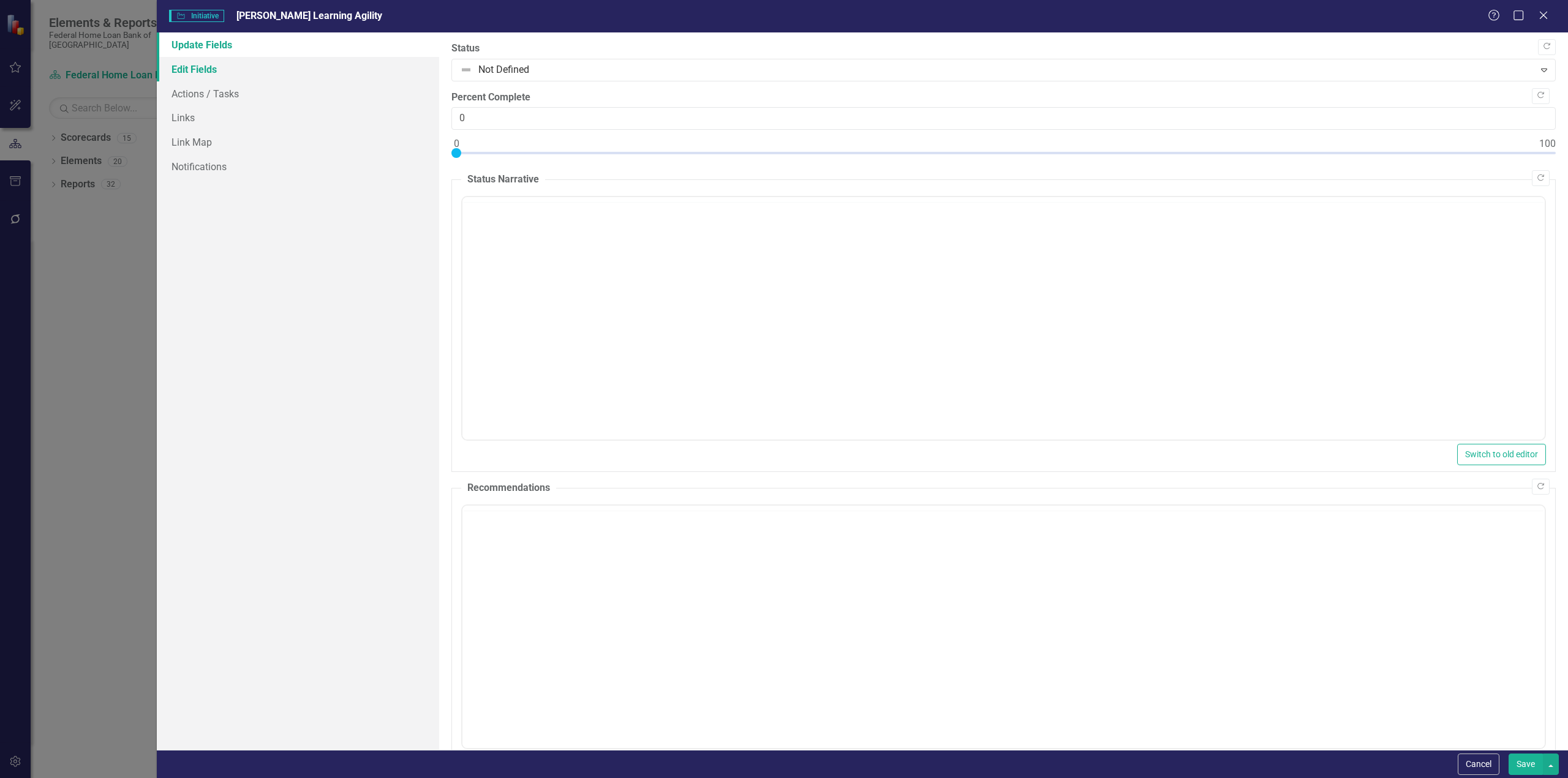
click at [195, 73] on link "Edit Fields" at bounding box center [298, 68] width 283 height 24
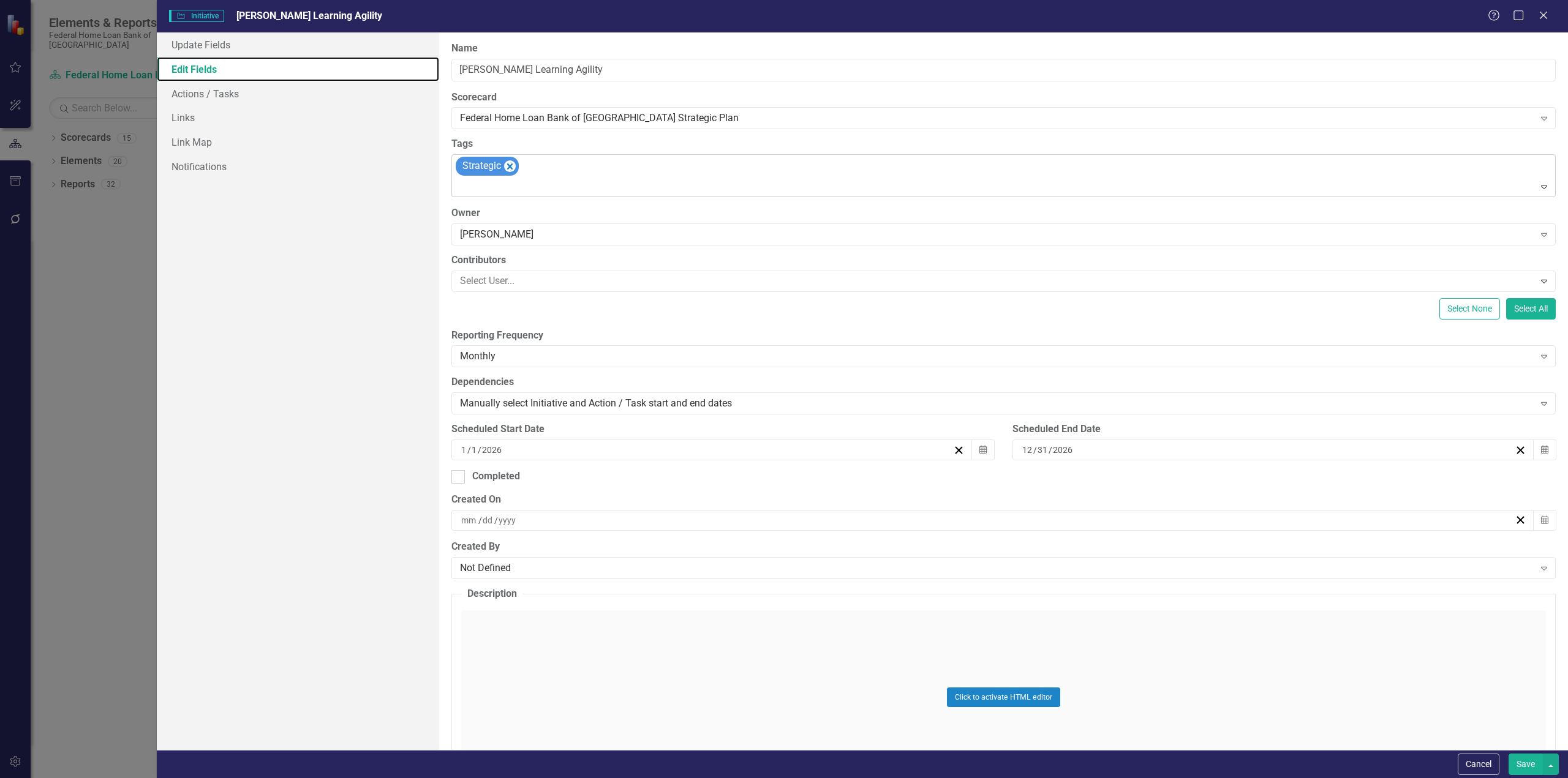
scroll to position [0, 0]
click at [499, 237] on div "[PERSON_NAME]" at bounding box center [997, 234] width 1074 height 14
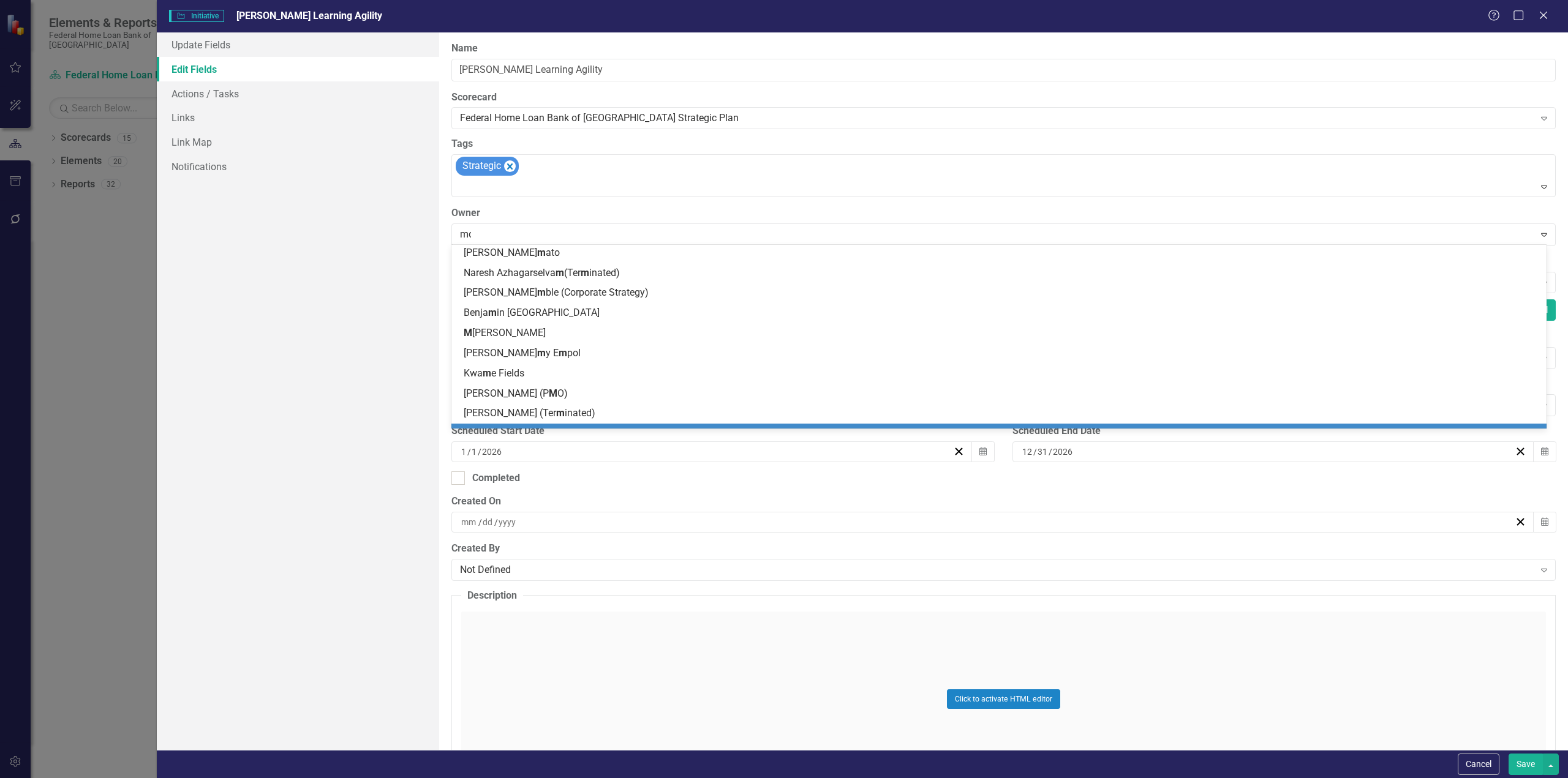
type input "moir"
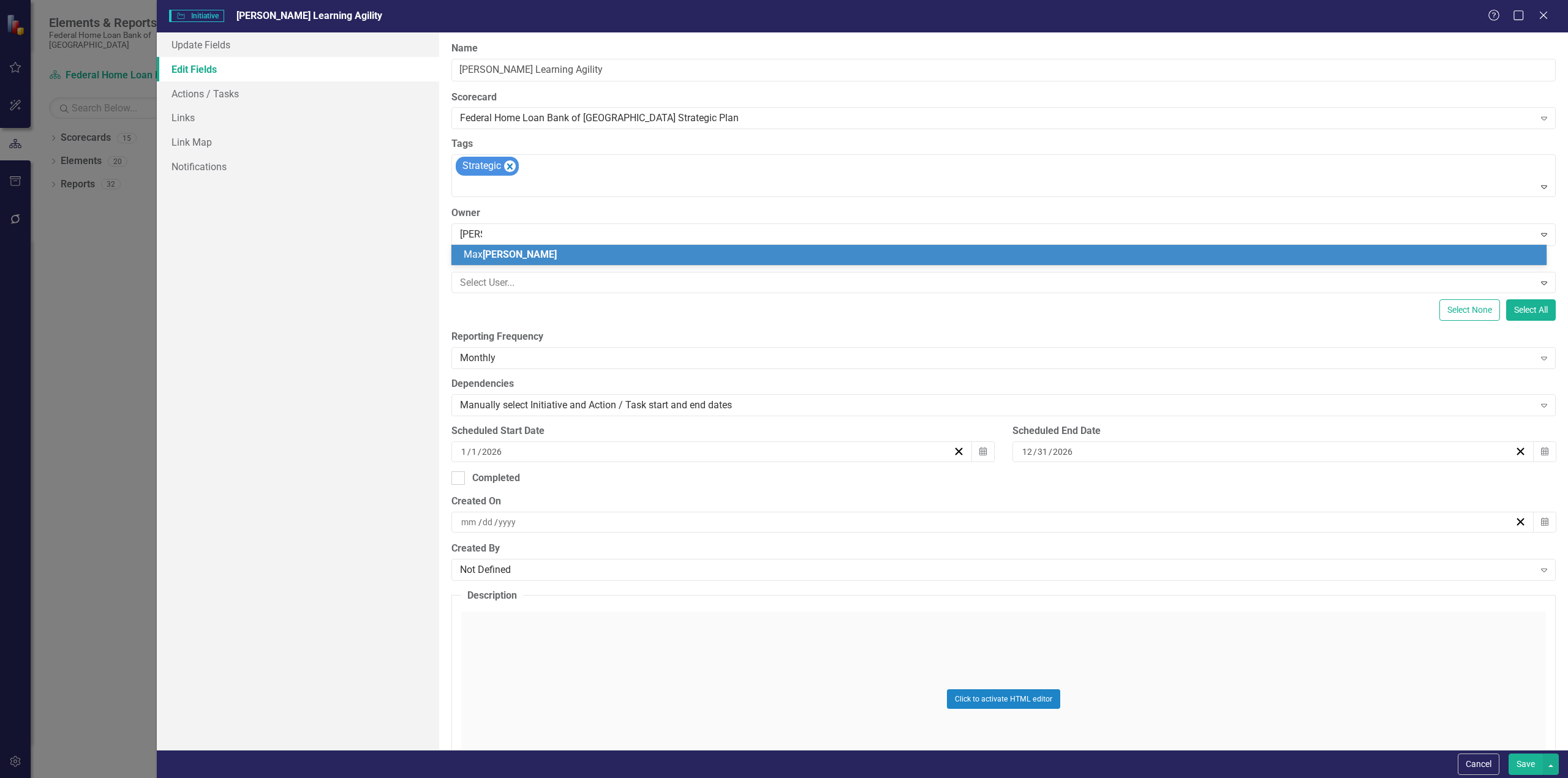
click at [496, 256] on span "Moir" at bounding box center [520, 254] width 74 height 12
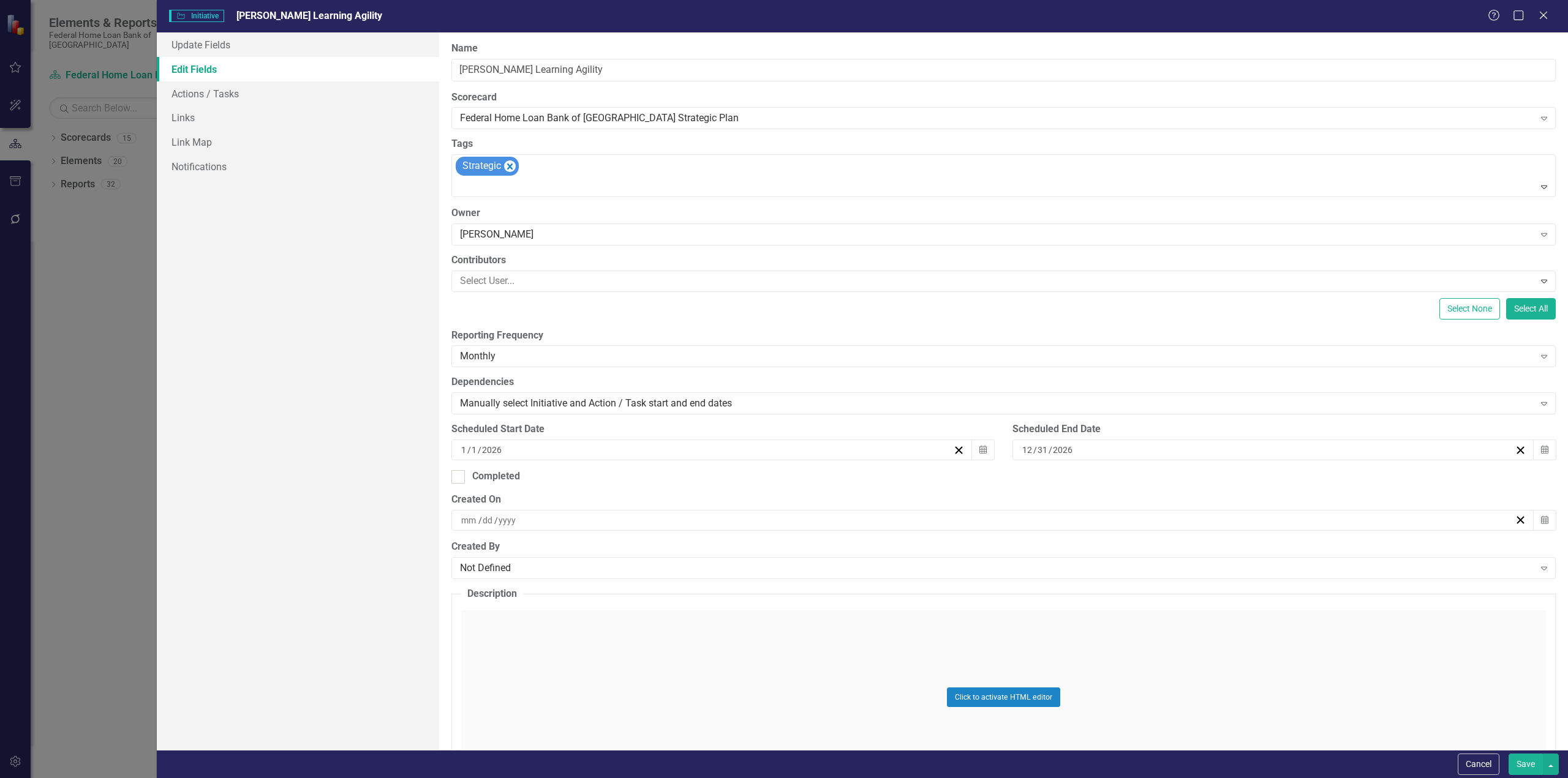
click at [1539, 764] on button "Save" at bounding box center [1526, 765] width 34 height 22
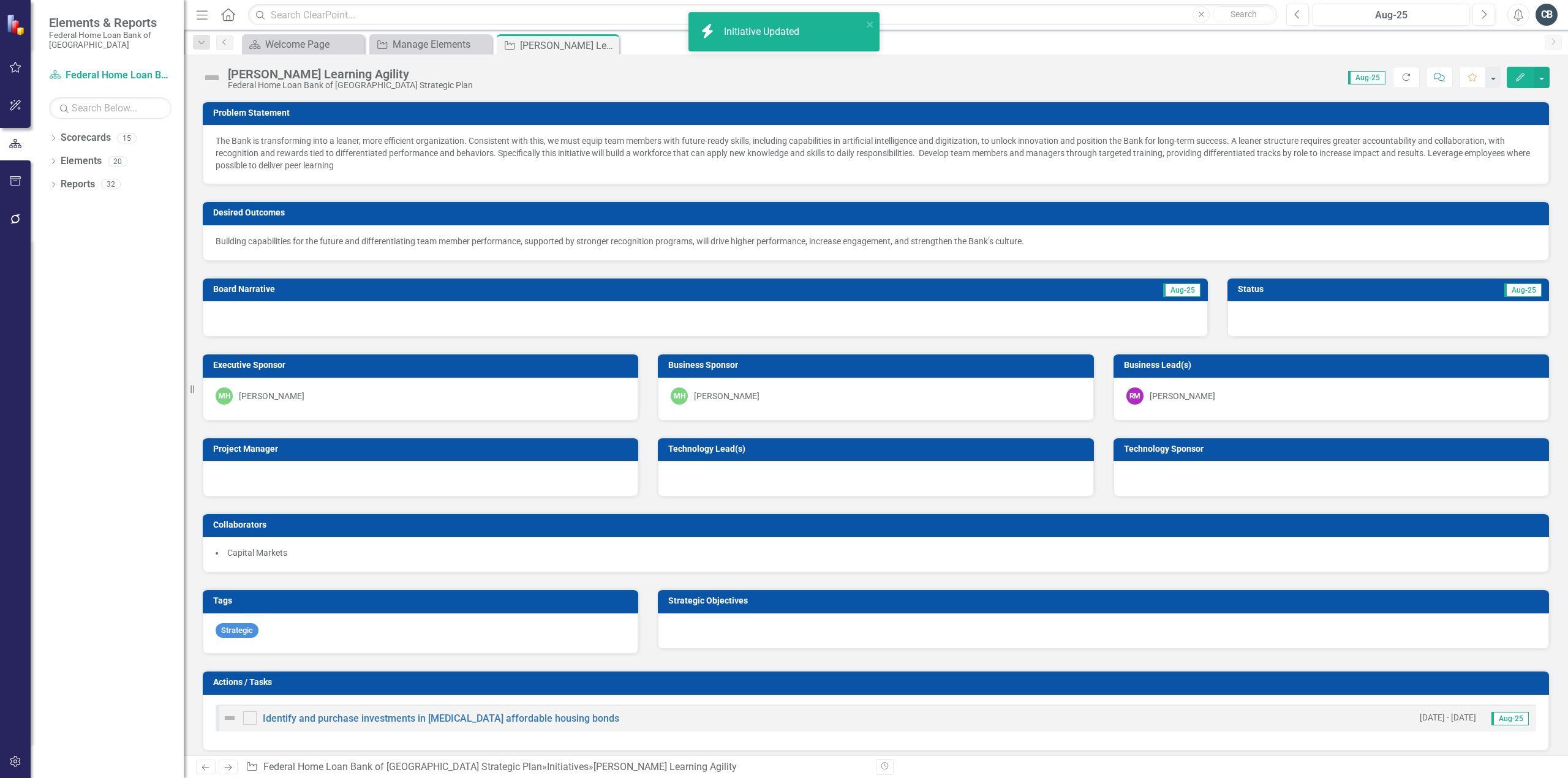
click at [302, 395] on div "MH Mike Hennessy" at bounding box center [420, 396] width 410 height 17
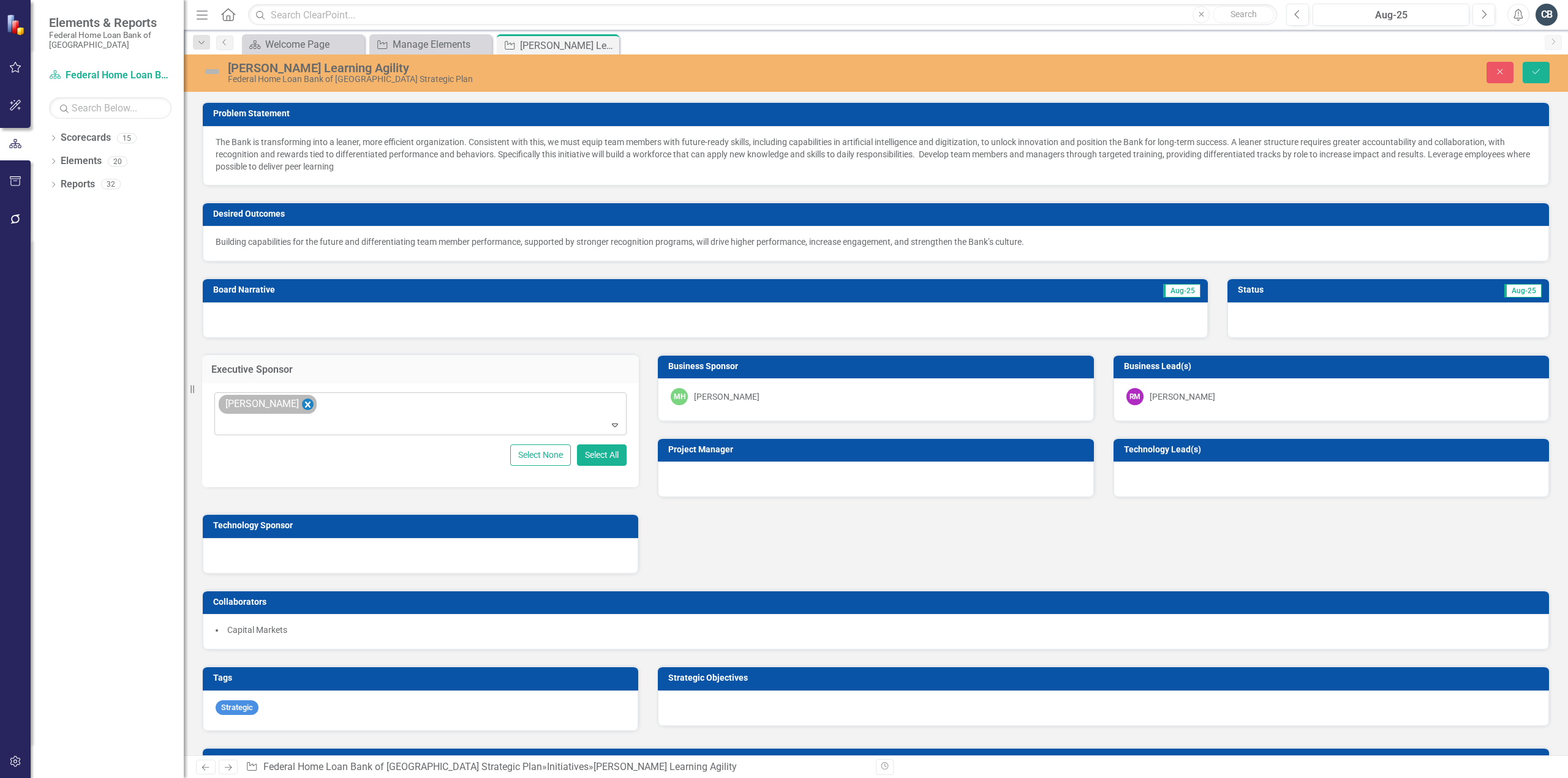
click at [305, 402] on icon "Remove Mike Hennessy" at bounding box center [307, 404] width 12 height 15
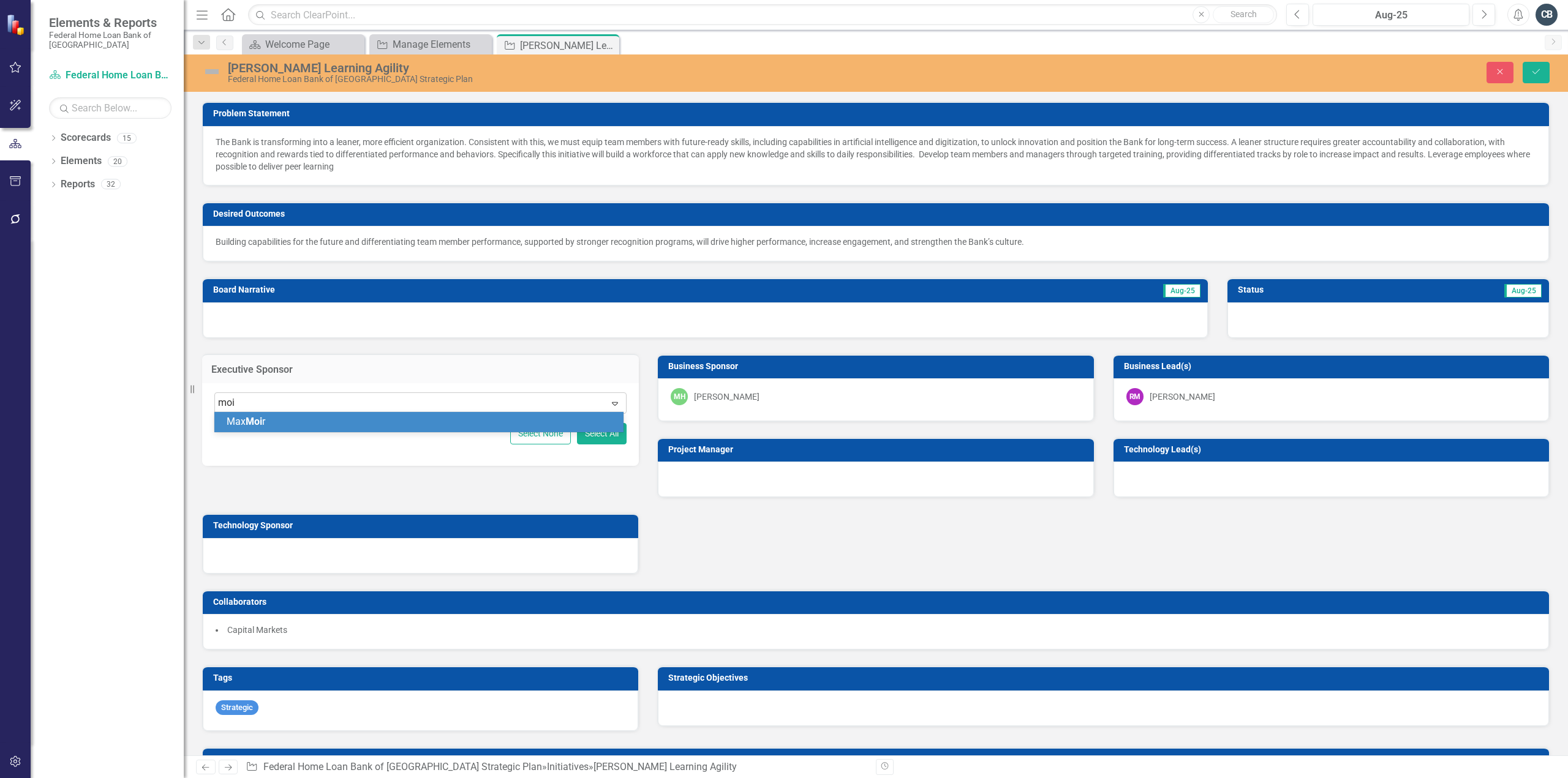
type input "moir"
click at [253, 422] on span "Moir" at bounding box center [283, 421] width 74 height 12
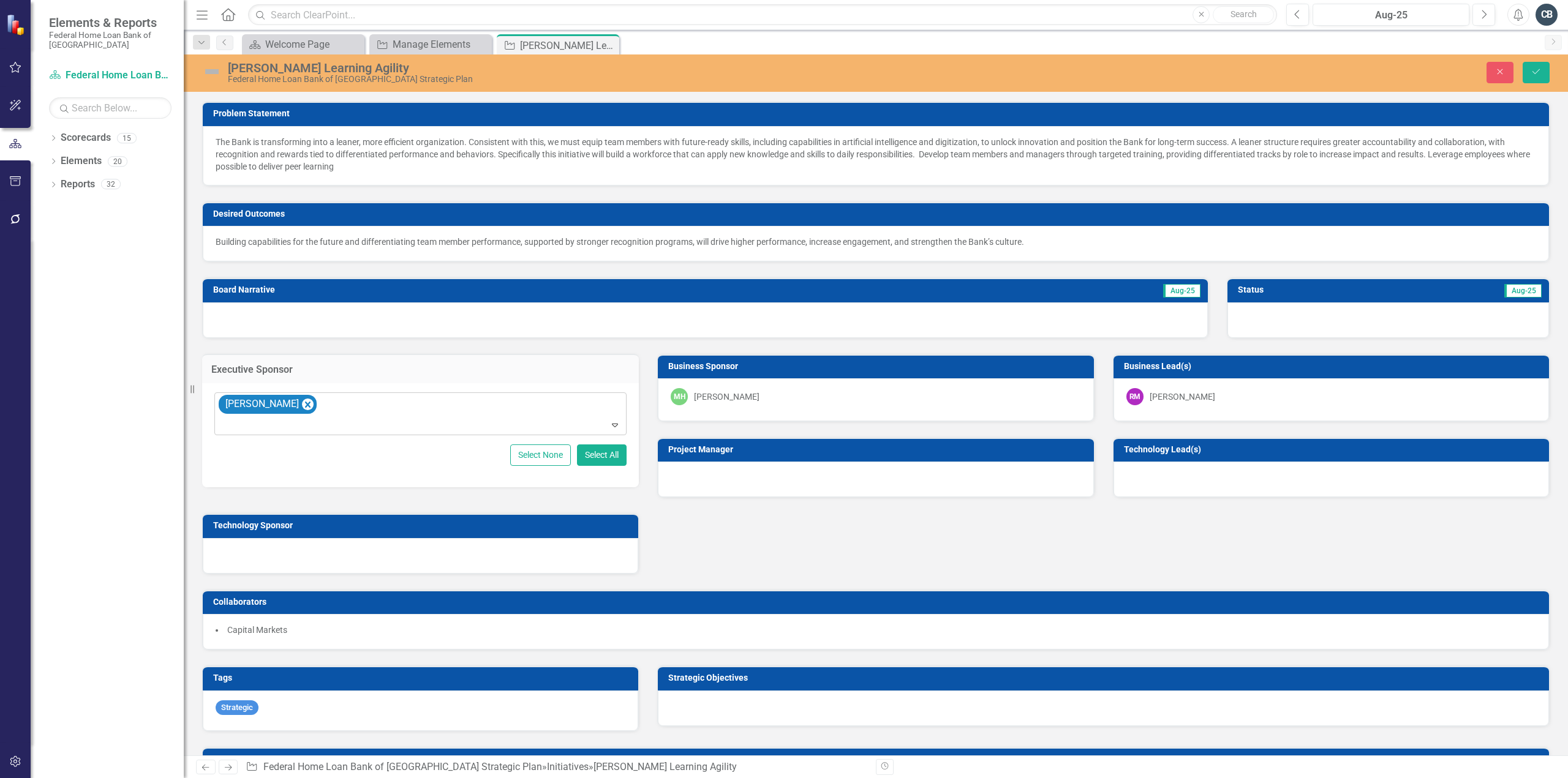
click at [703, 391] on div "[PERSON_NAME]" at bounding box center [726, 397] width 66 height 13
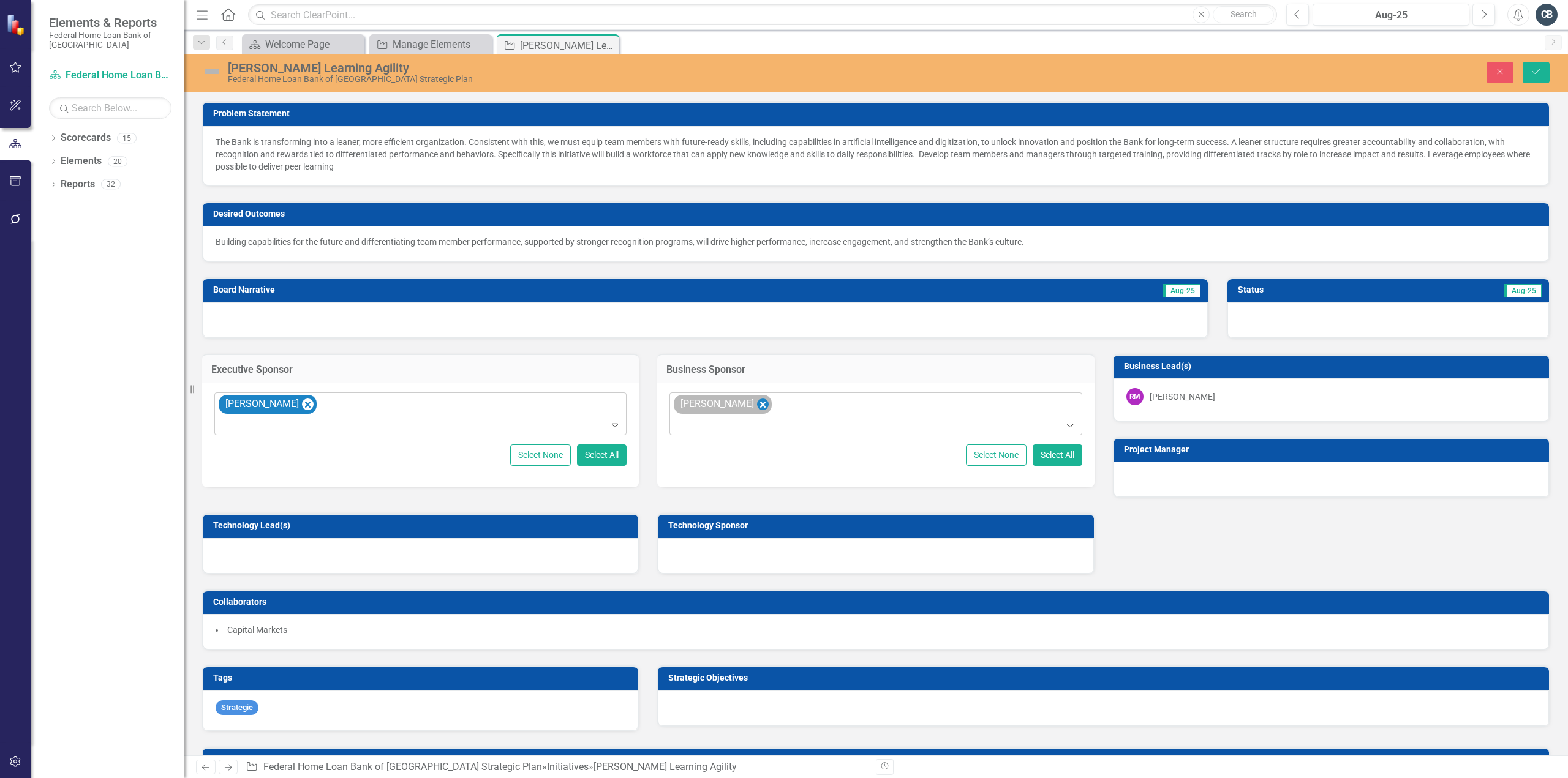
click at [760, 404] on icon "Remove Mike Hennessy" at bounding box center [763, 405] width 5 height 6
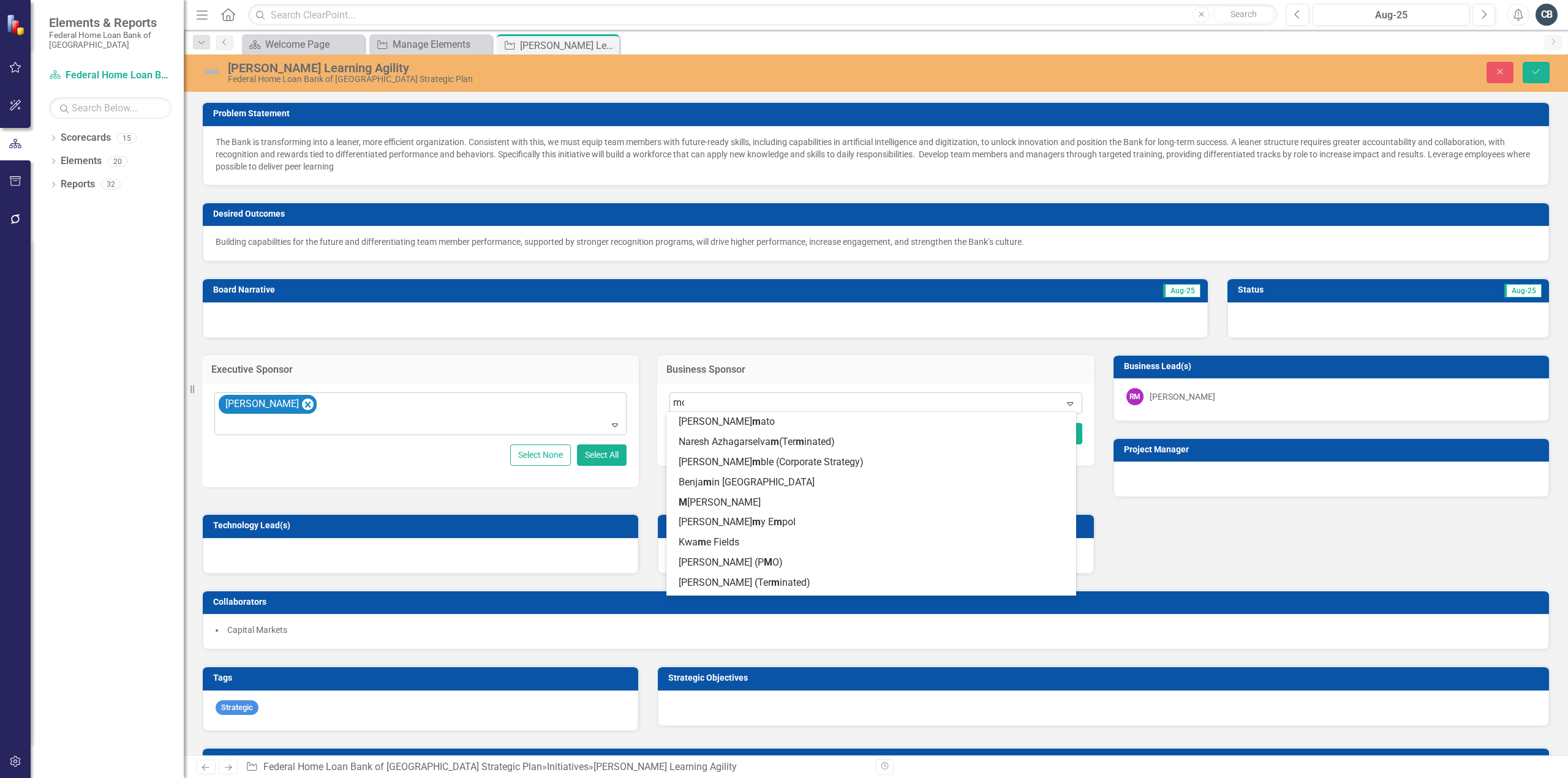
type input "moir"
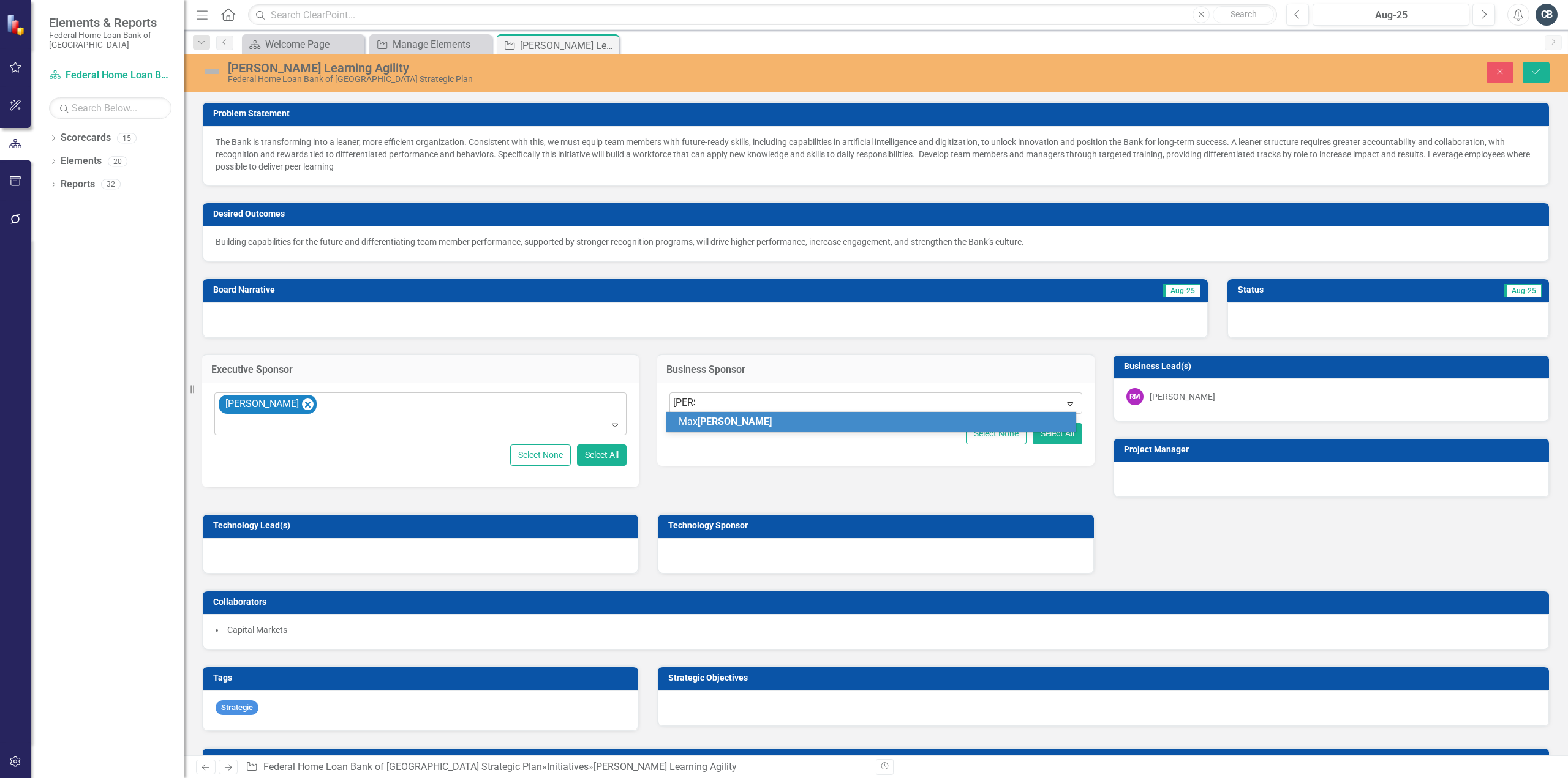
click at [710, 422] on span "Moir" at bounding box center [734, 421] width 74 height 12
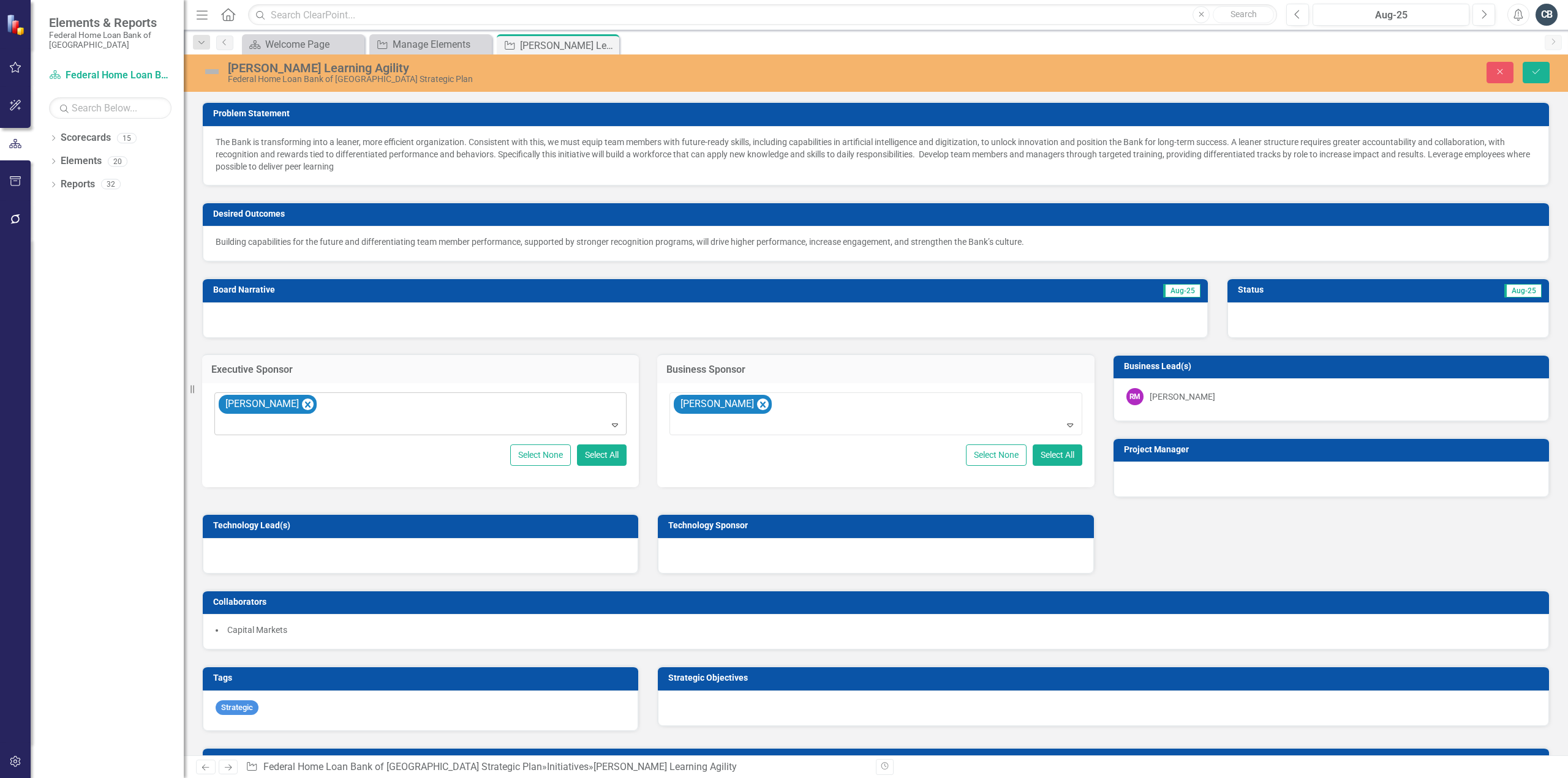
click at [1189, 394] on div "[PERSON_NAME]" at bounding box center [1182, 397] width 66 height 13
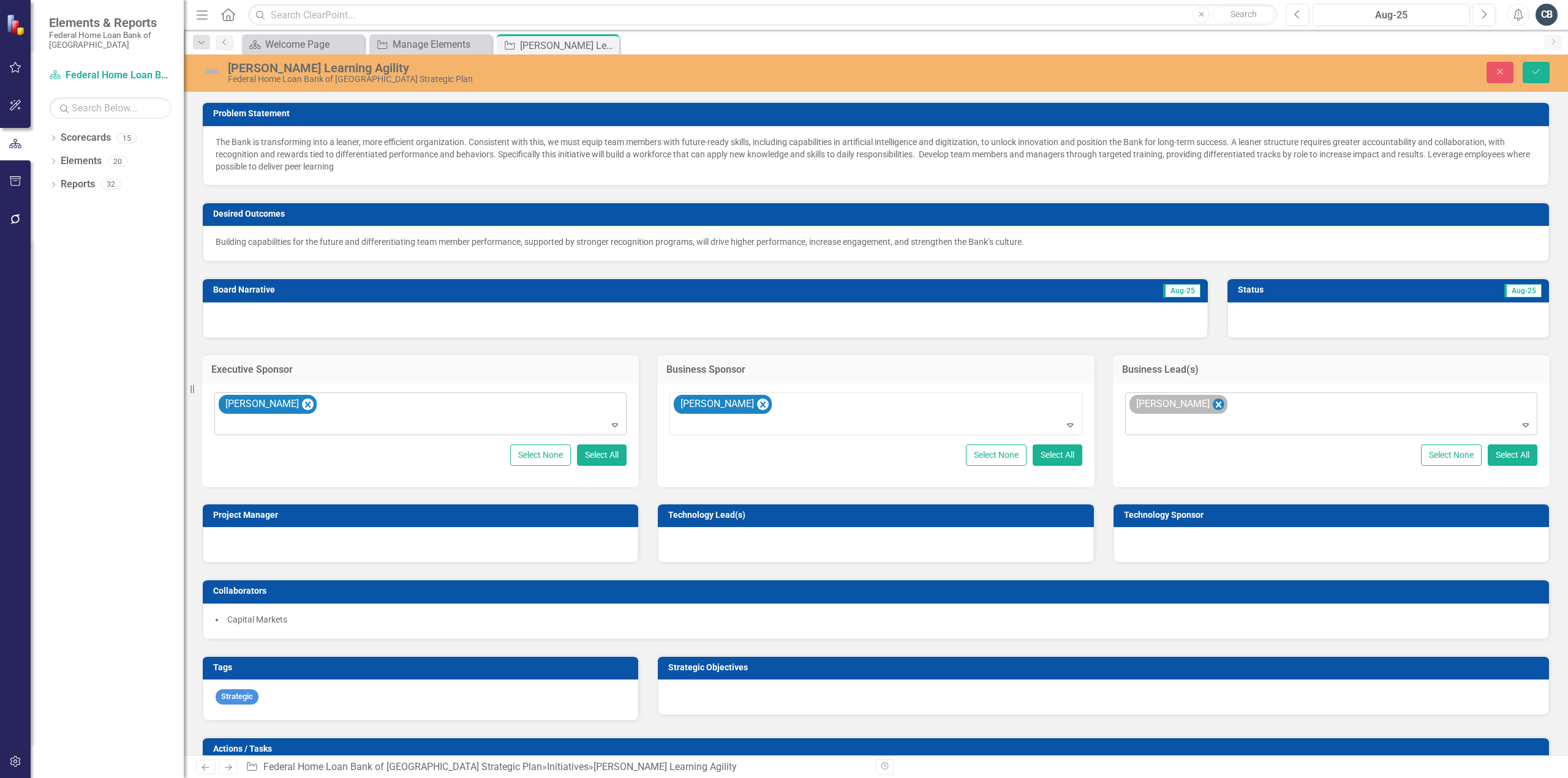
click at [1216, 402] on icon "Remove Richard McCarthy" at bounding box center [1219, 405] width 5 height 6
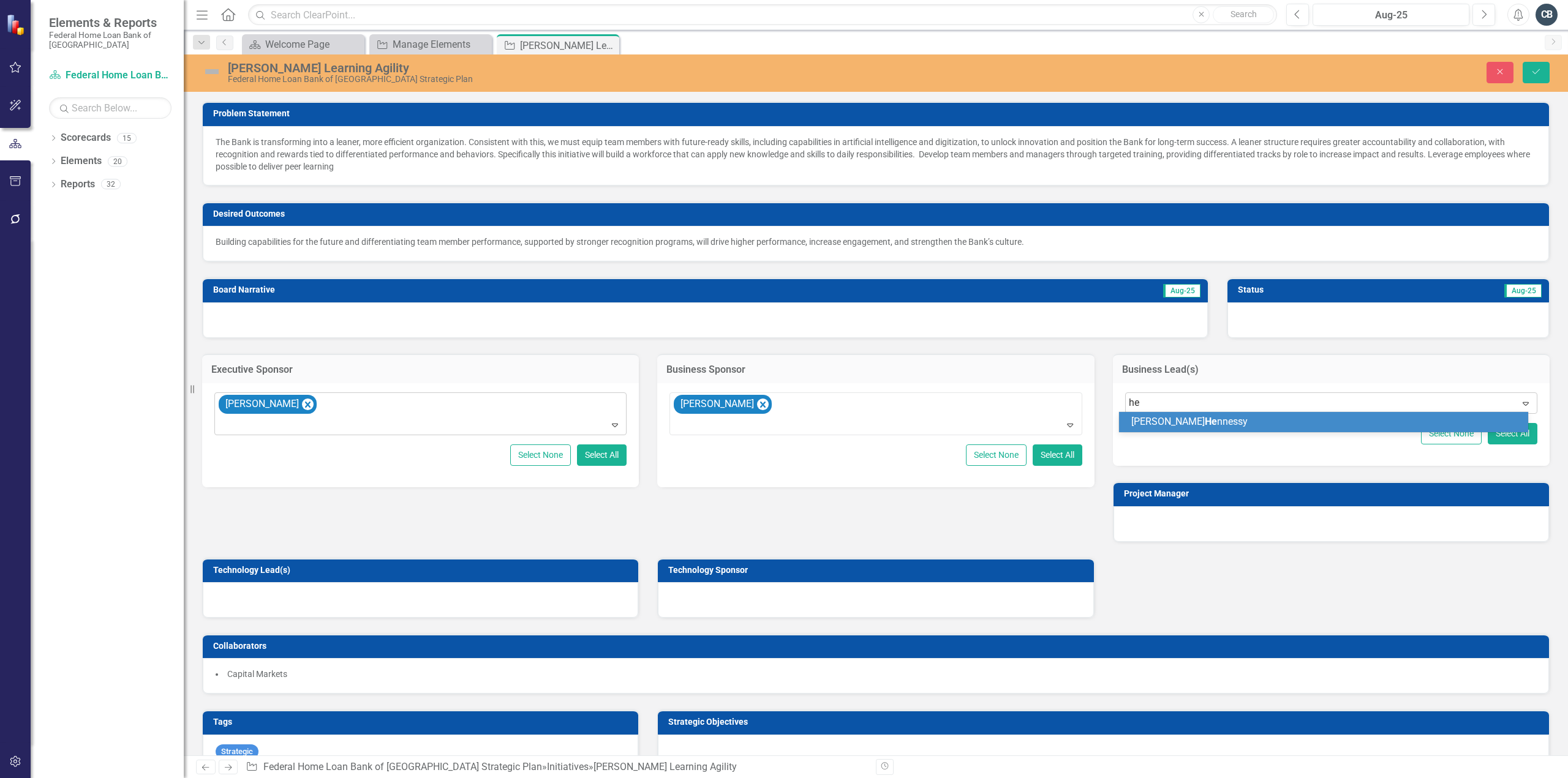
type input "h"
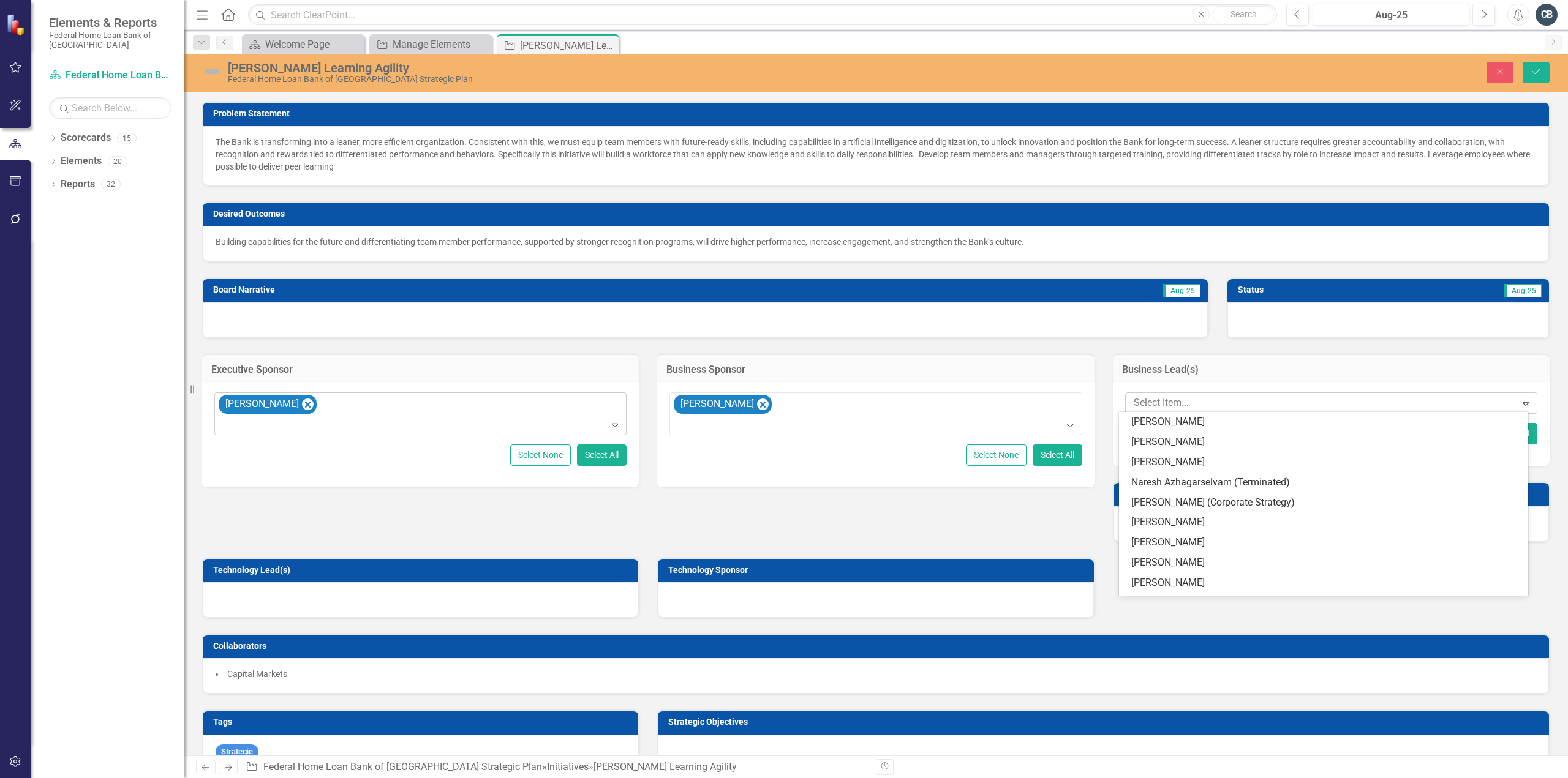
click at [1266, 377] on td "Business Lead(s)" at bounding box center [1331, 372] width 418 height 16
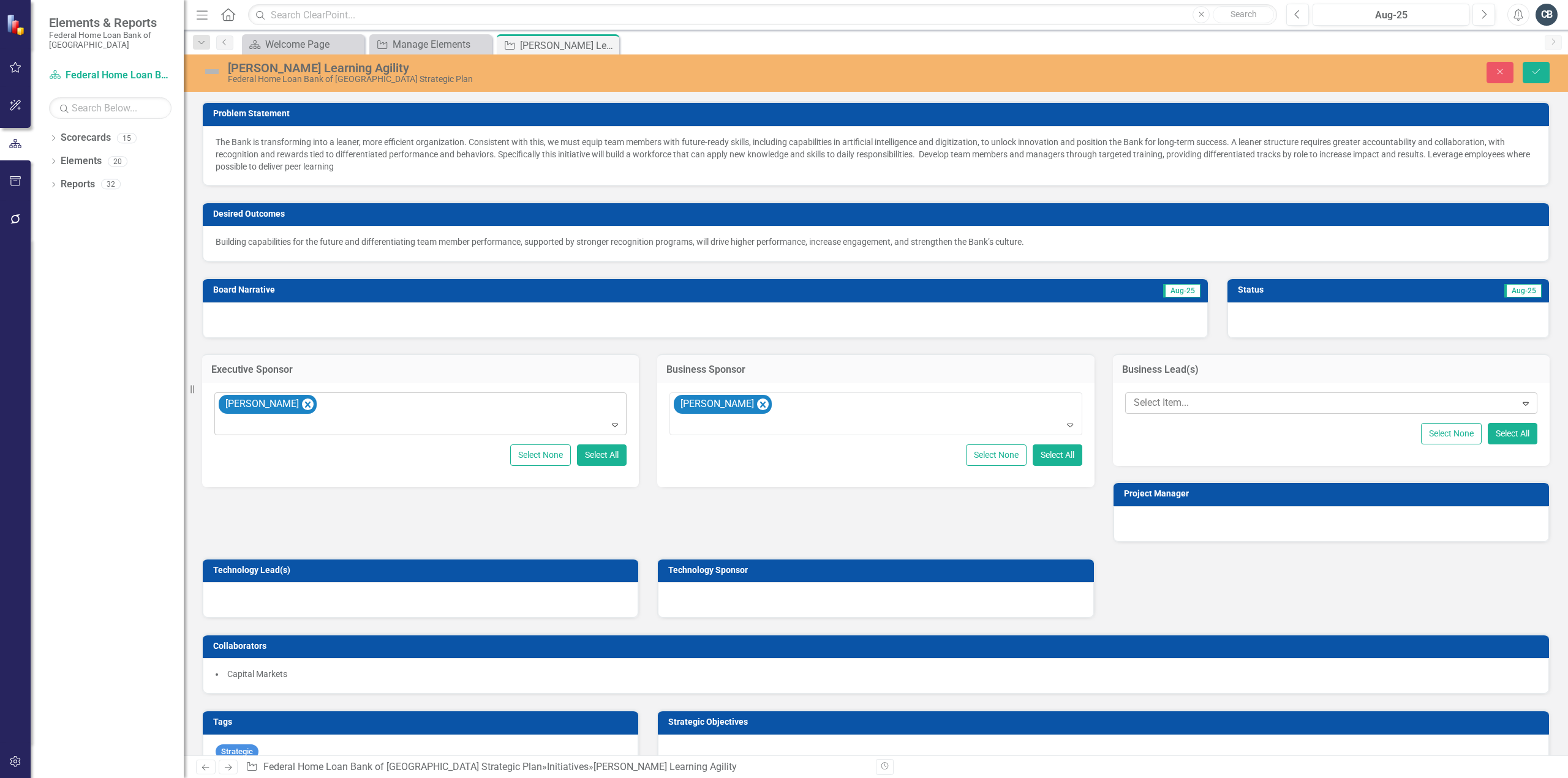
click at [583, 515] on div "Problem Statement The Bank is transforming into a leaner, more efficient organi…" at bounding box center [876, 479] width 1366 height 786
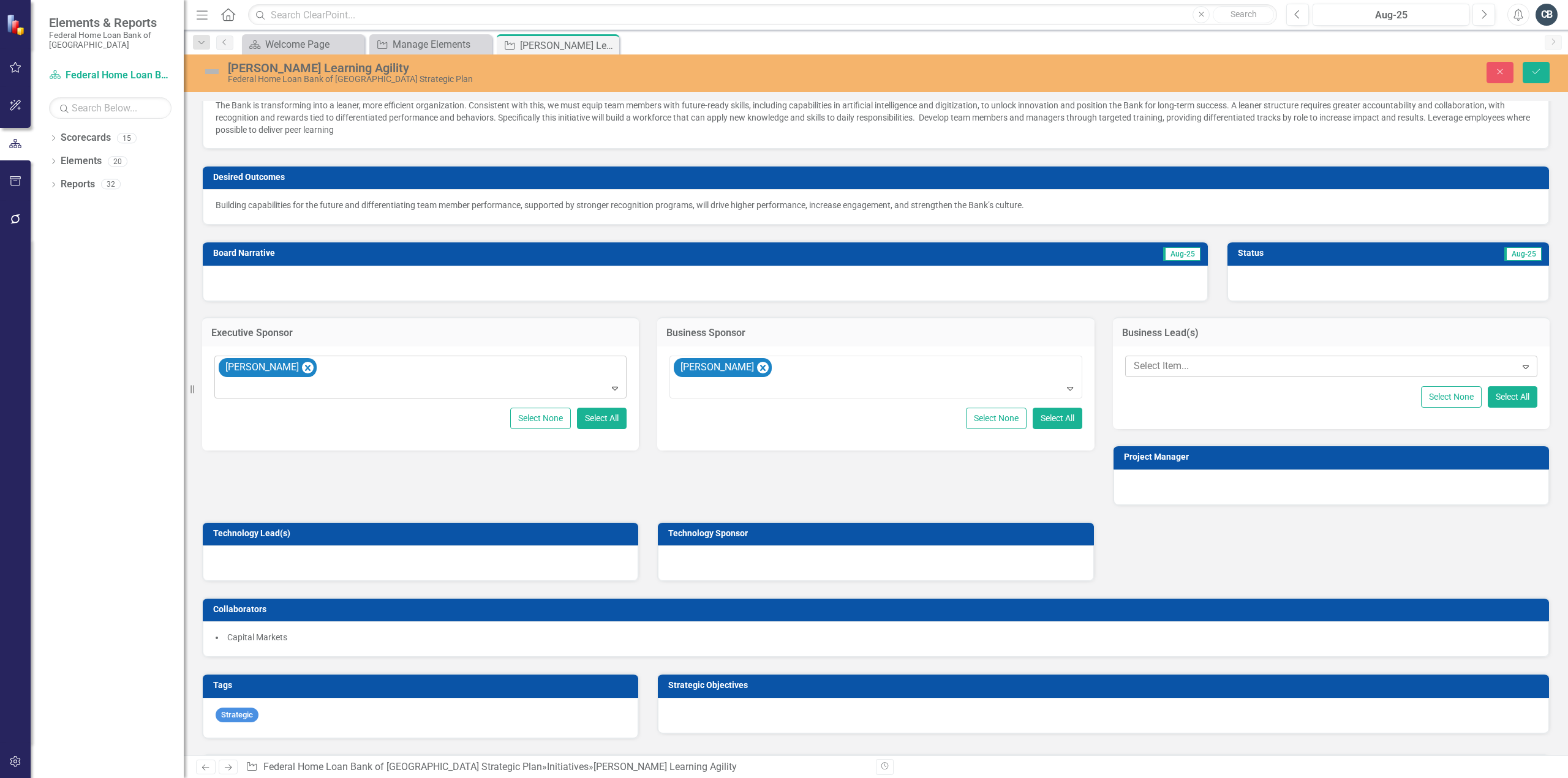
scroll to position [184, 0]
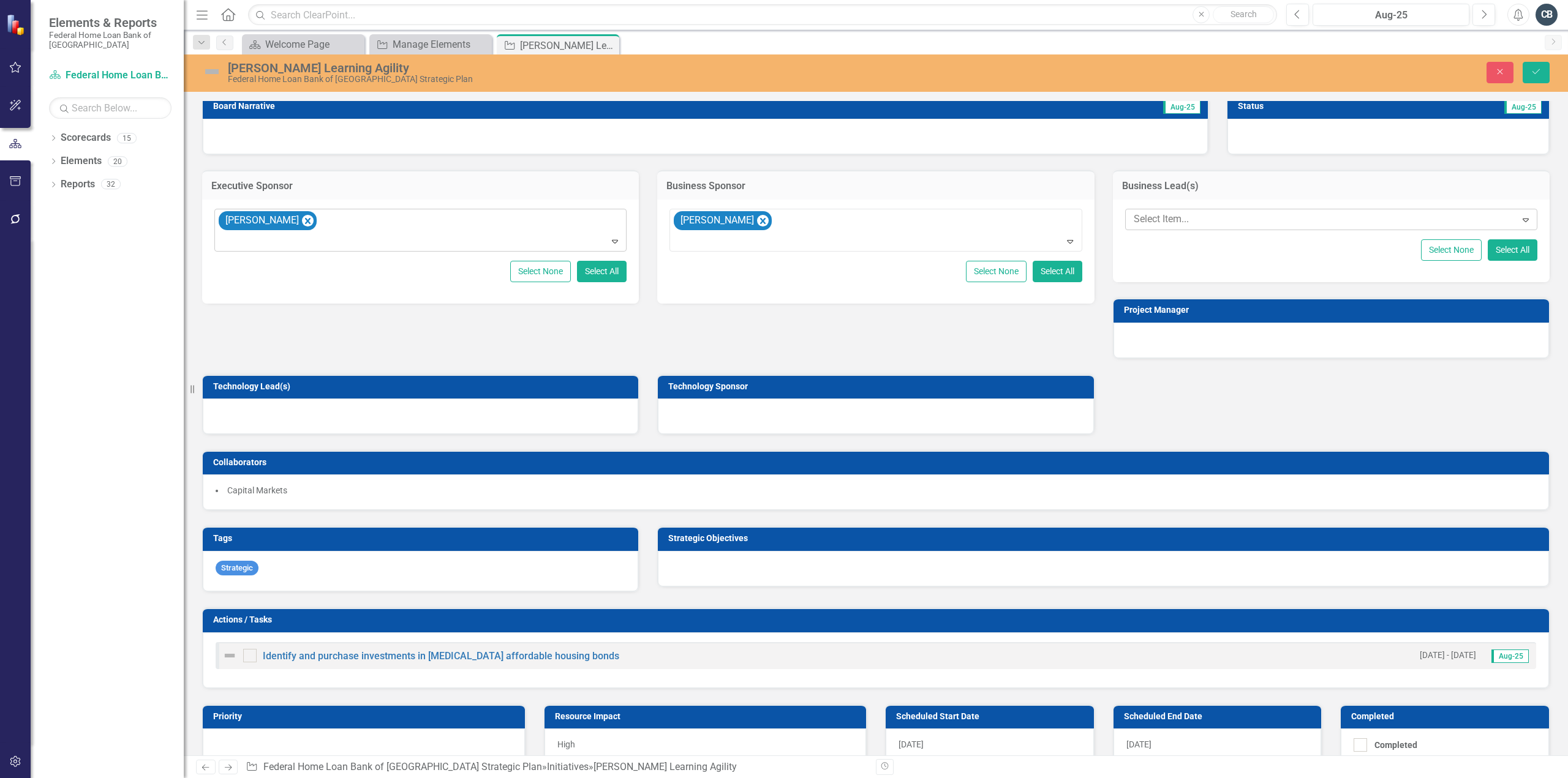
click at [320, 488] on li "Capital Markets" at bounding box center [875, 491] width 1320 height 13
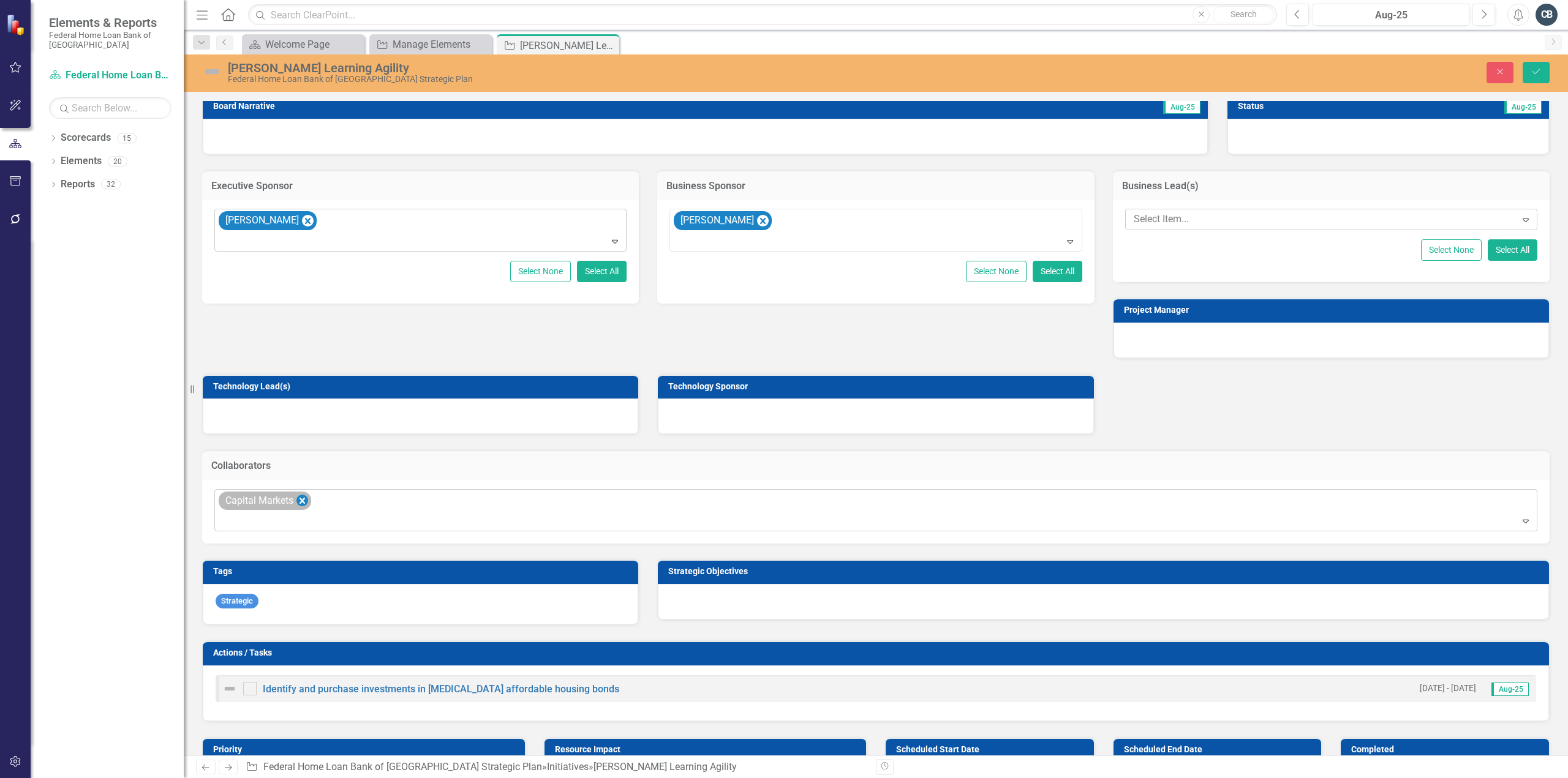
click at [303, 498] on icon "Remove Capital Markets" at bounding box center [302, 501] width 5 height 6
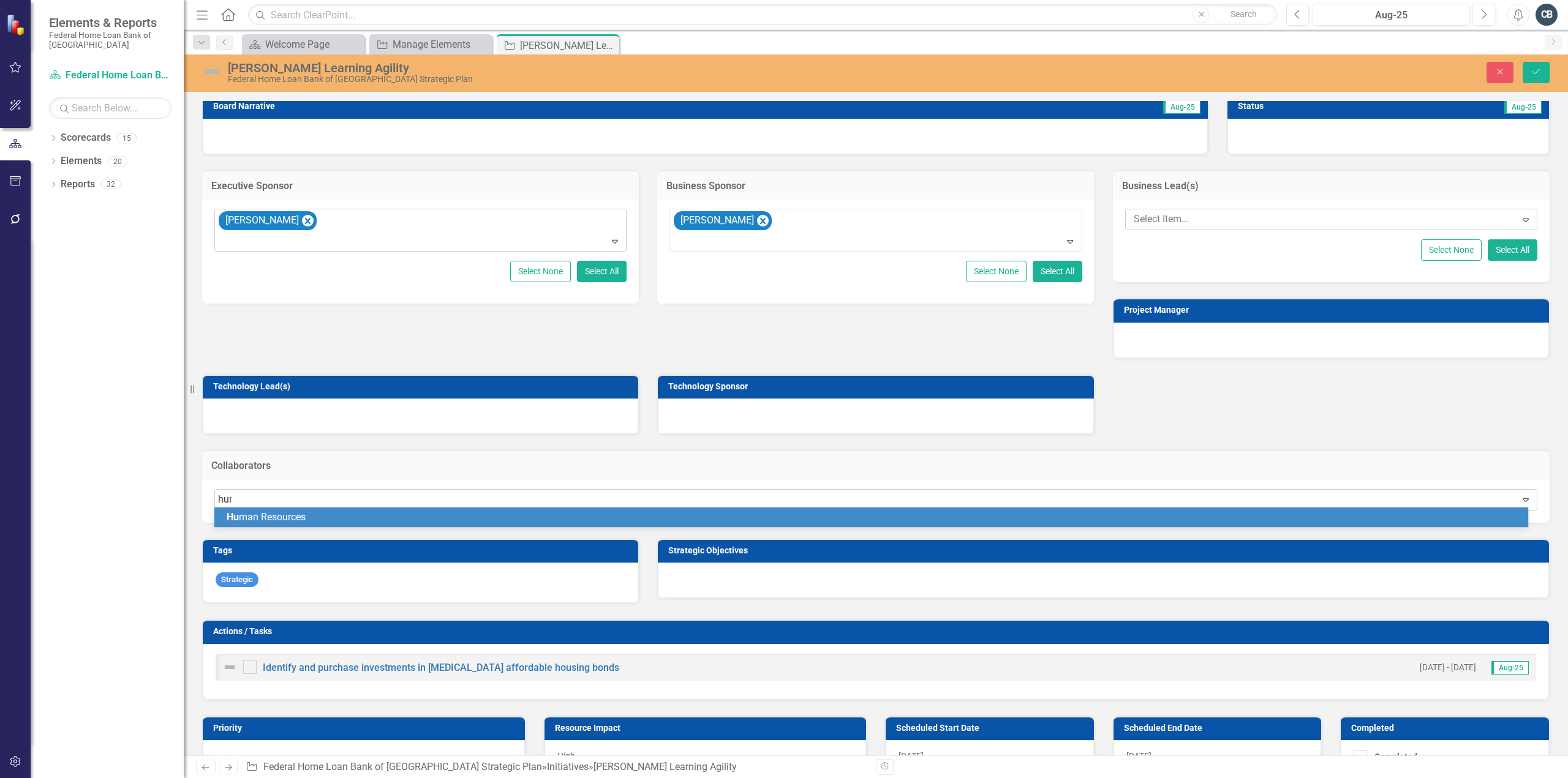
type input "human"
click at [300, 514] on span "Human Resources" at bounding box center [265, 517] width 76 height 12
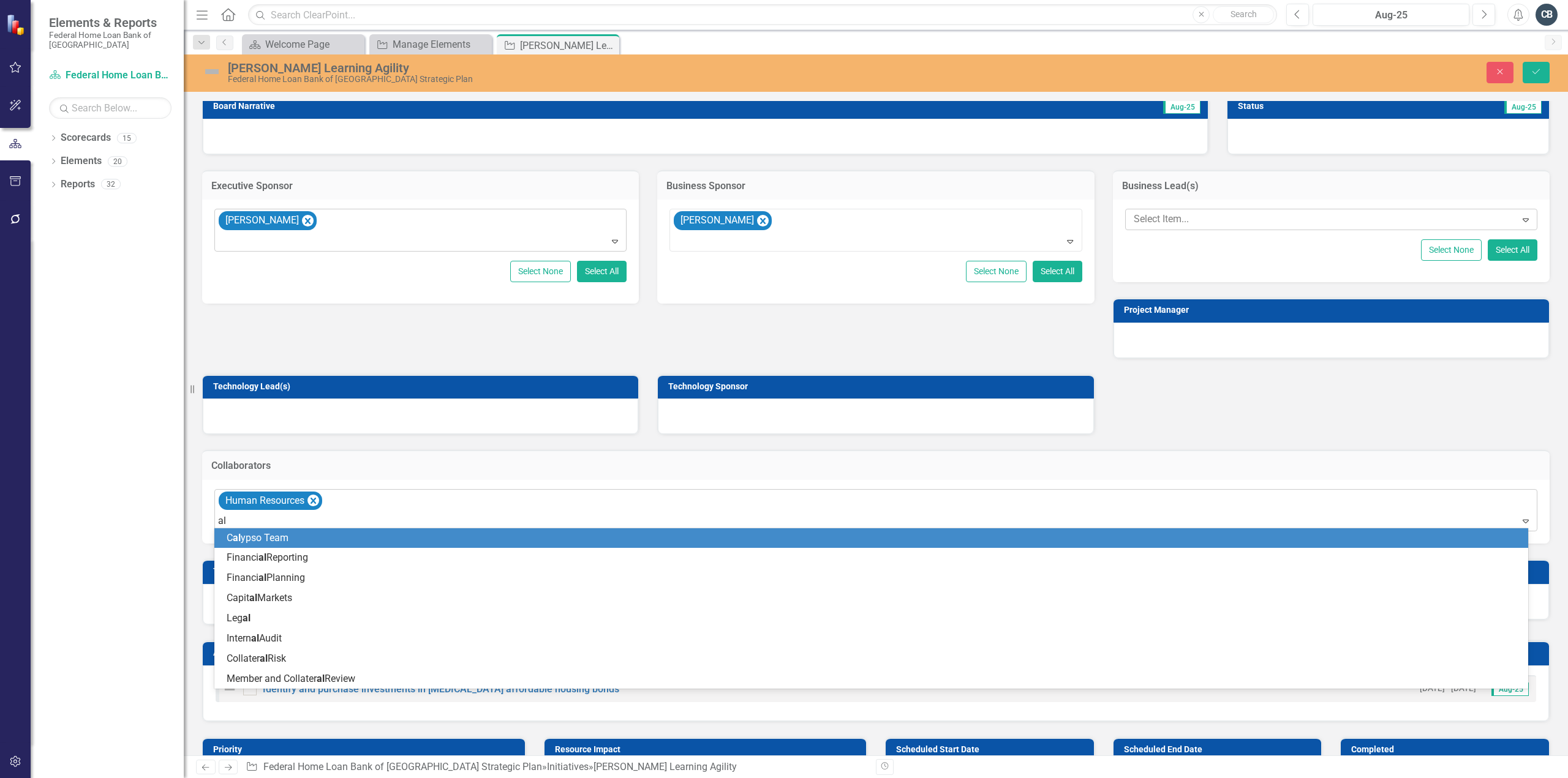
type input "a"
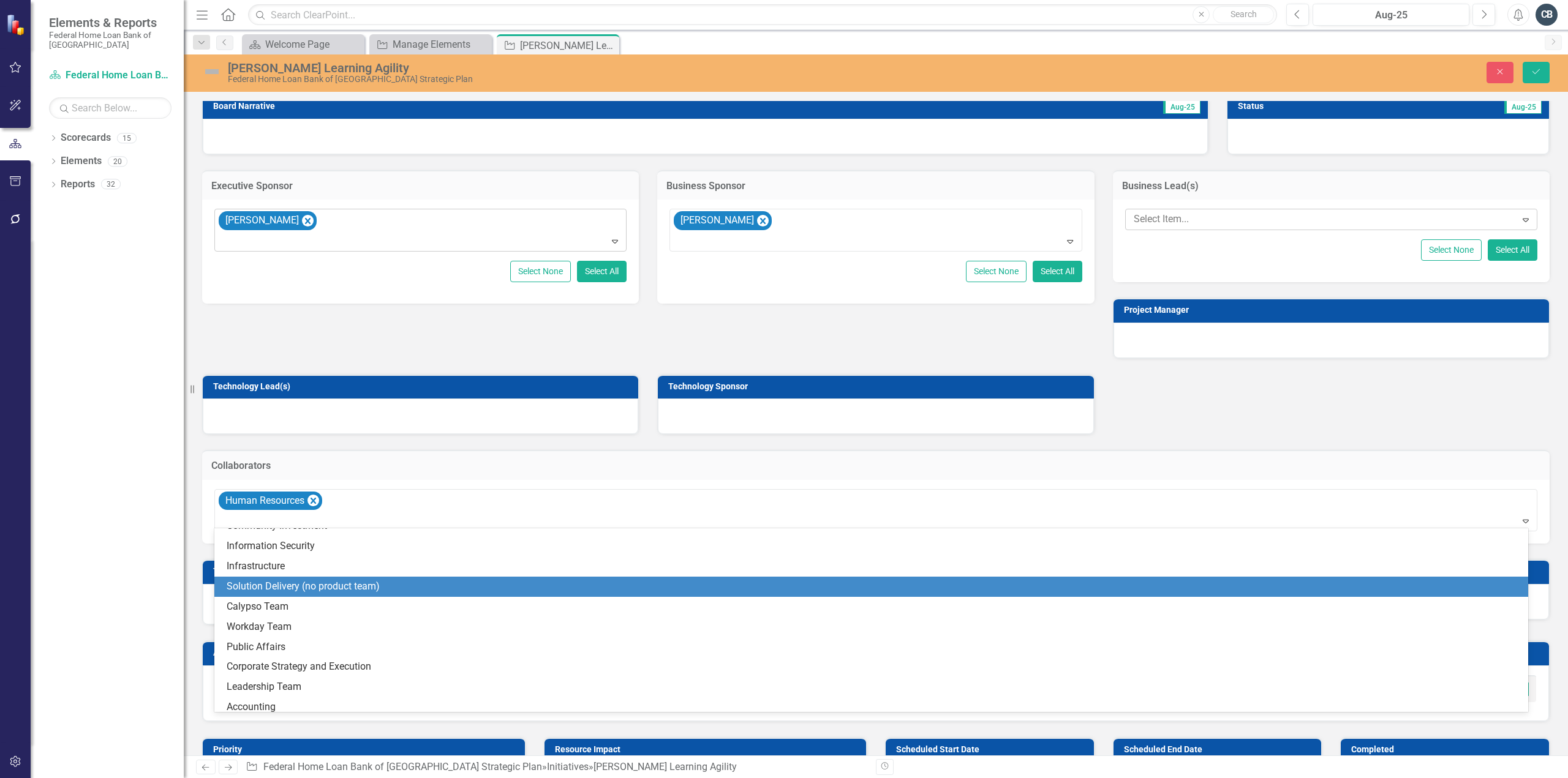
scroll to position [0, 0]
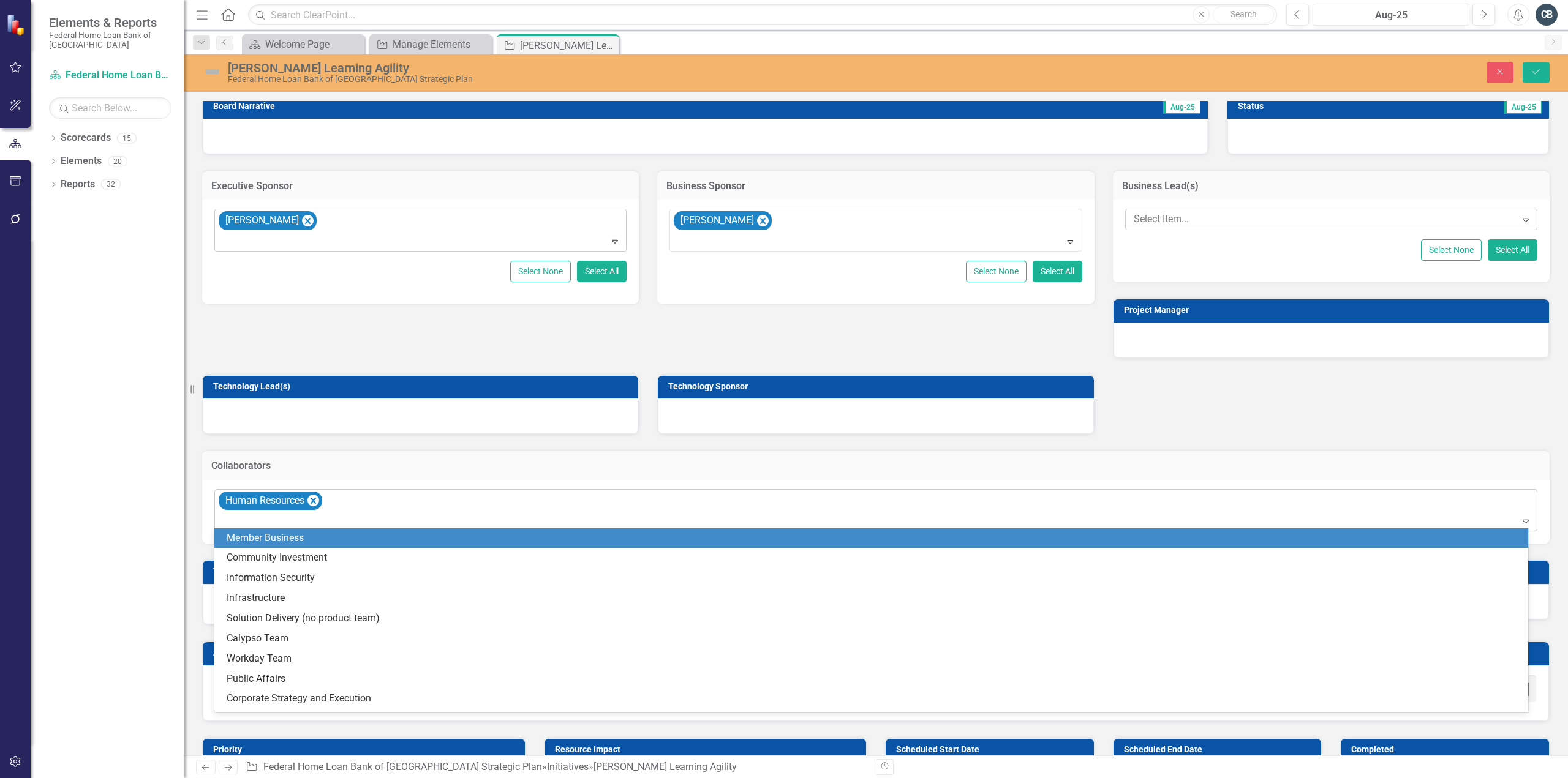
click at [359, 518] on div at bounding box center [877, 521] width 1318 height 16
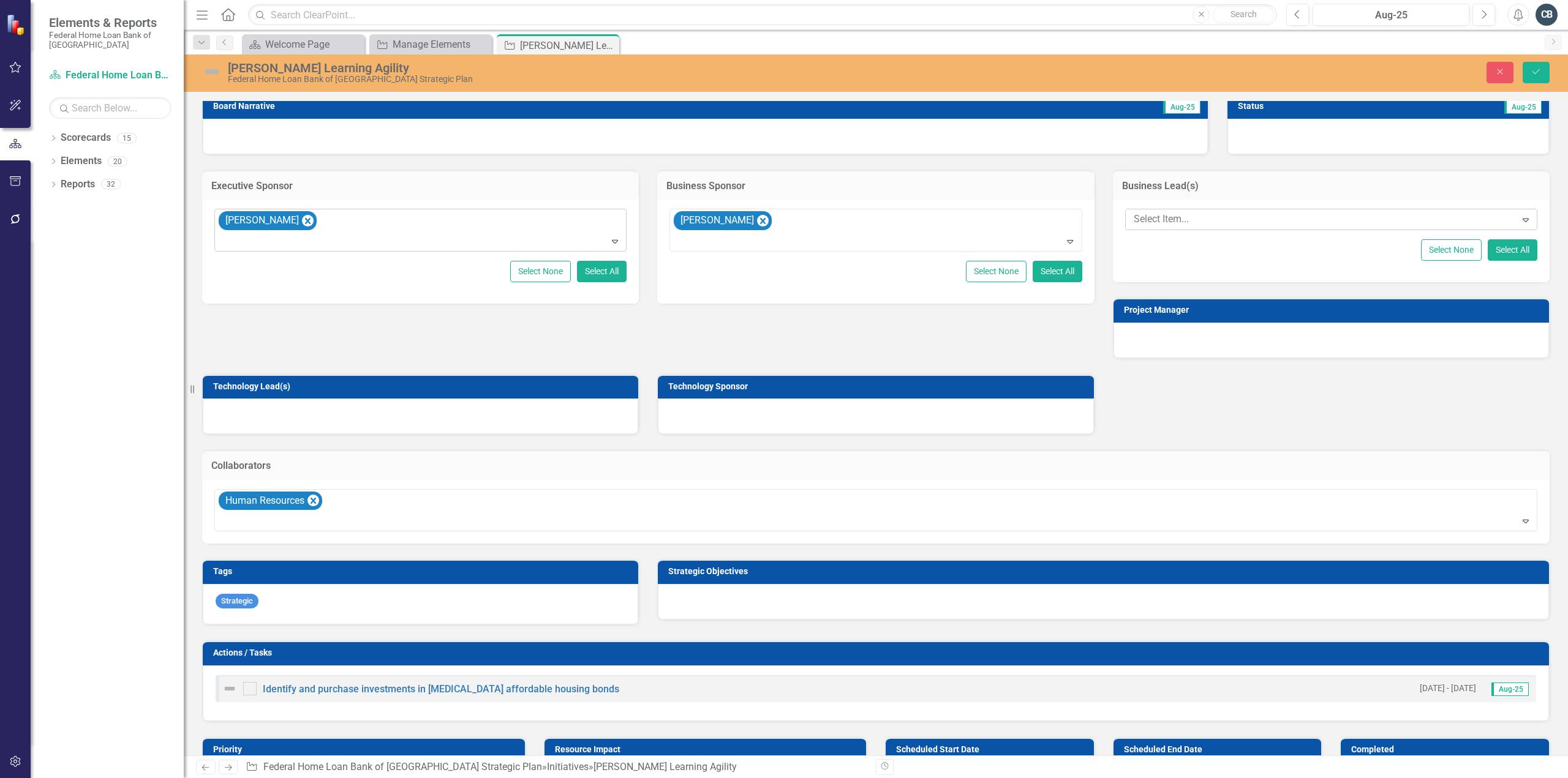
click at [701, 550] on div "Strategic Objectives" at bounding box center [1103, 581] width 911 height 76
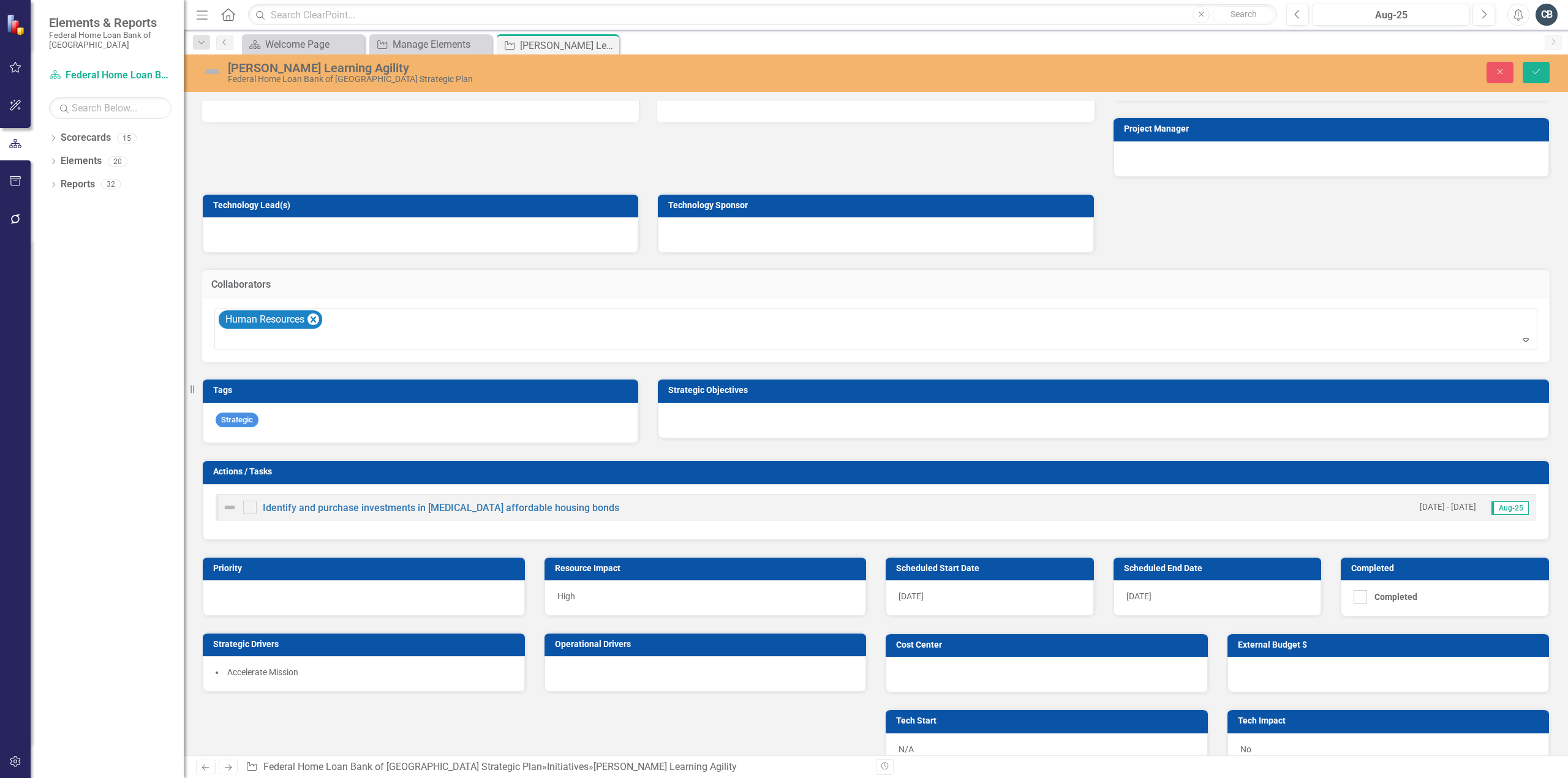
scroll to position [367, 0]
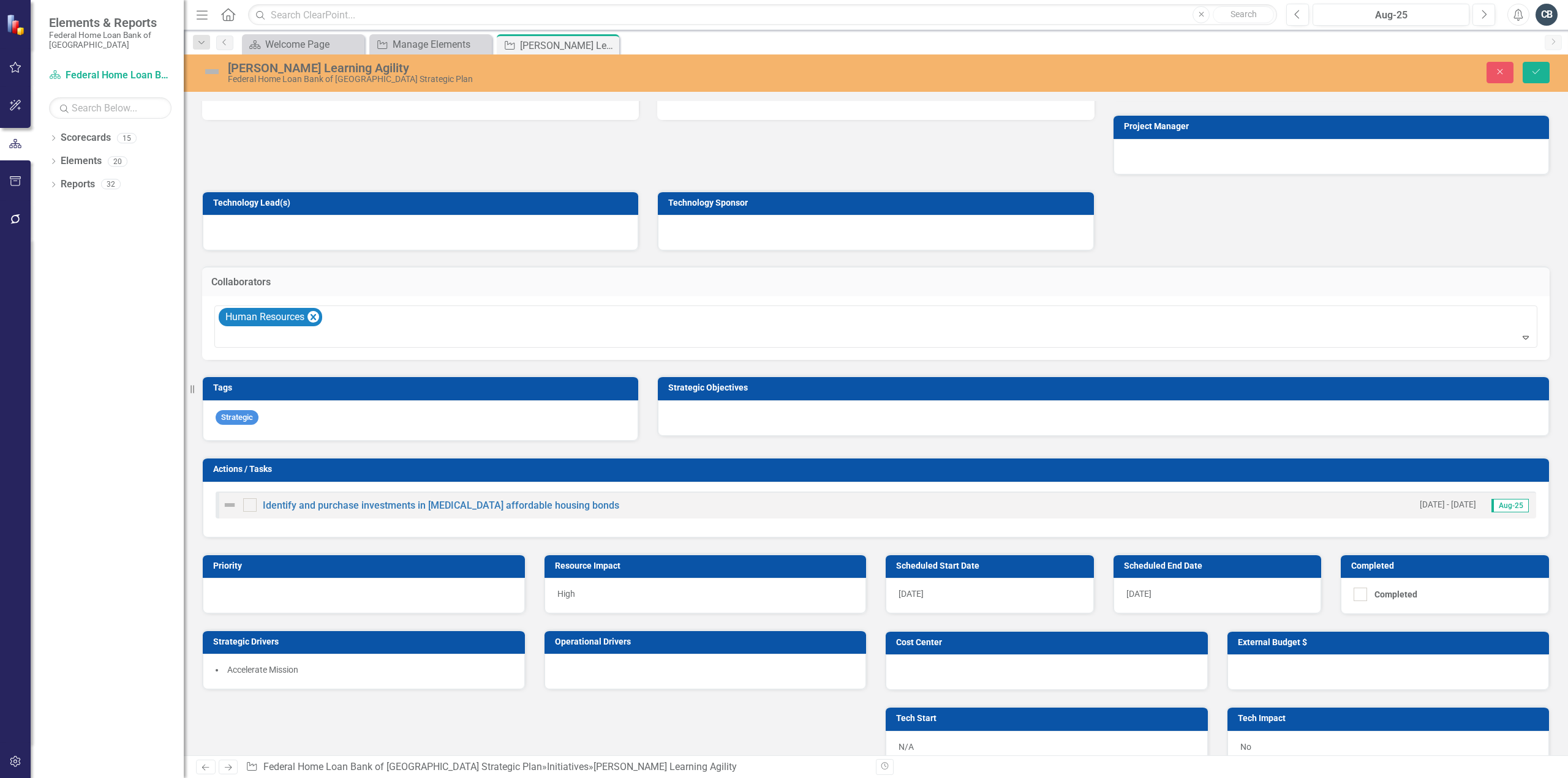
click at [714, 412] on div at bounding box center [1103, 418] width 891 height 36
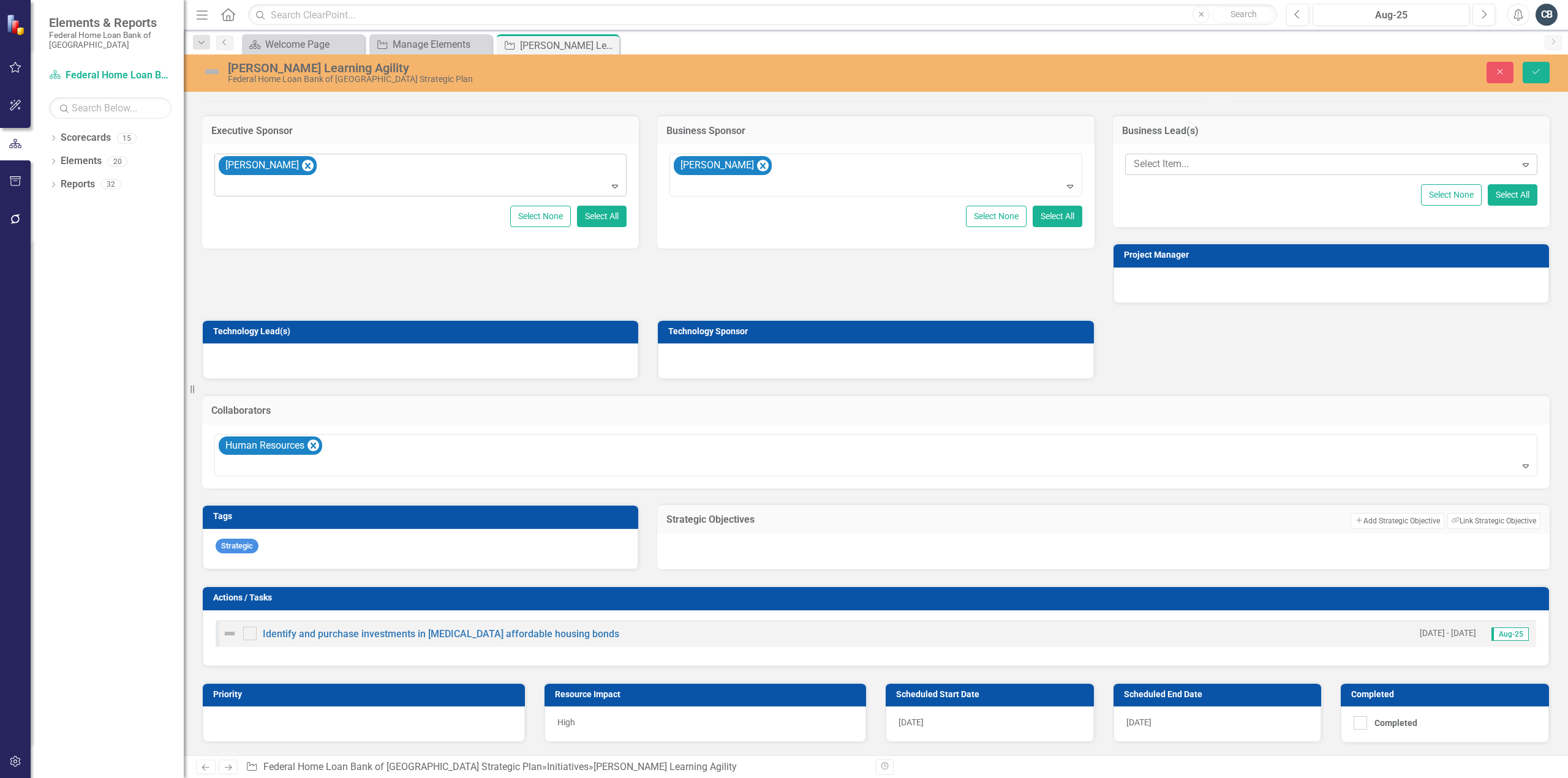
scroll to position [219, 0]
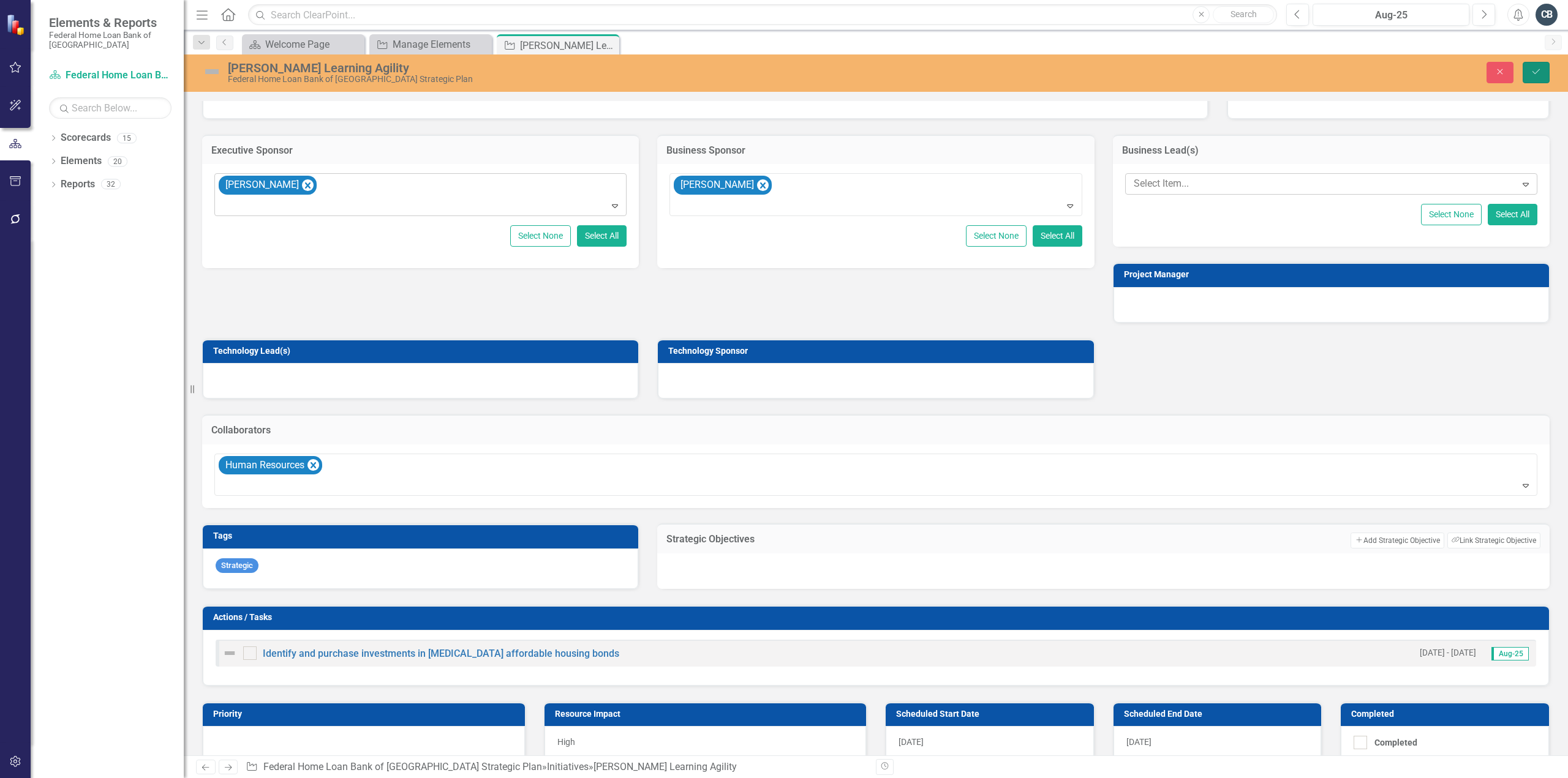
click at [1538, 70] on icon "Save" at bounding box center [1536, 72] width 11 height 9
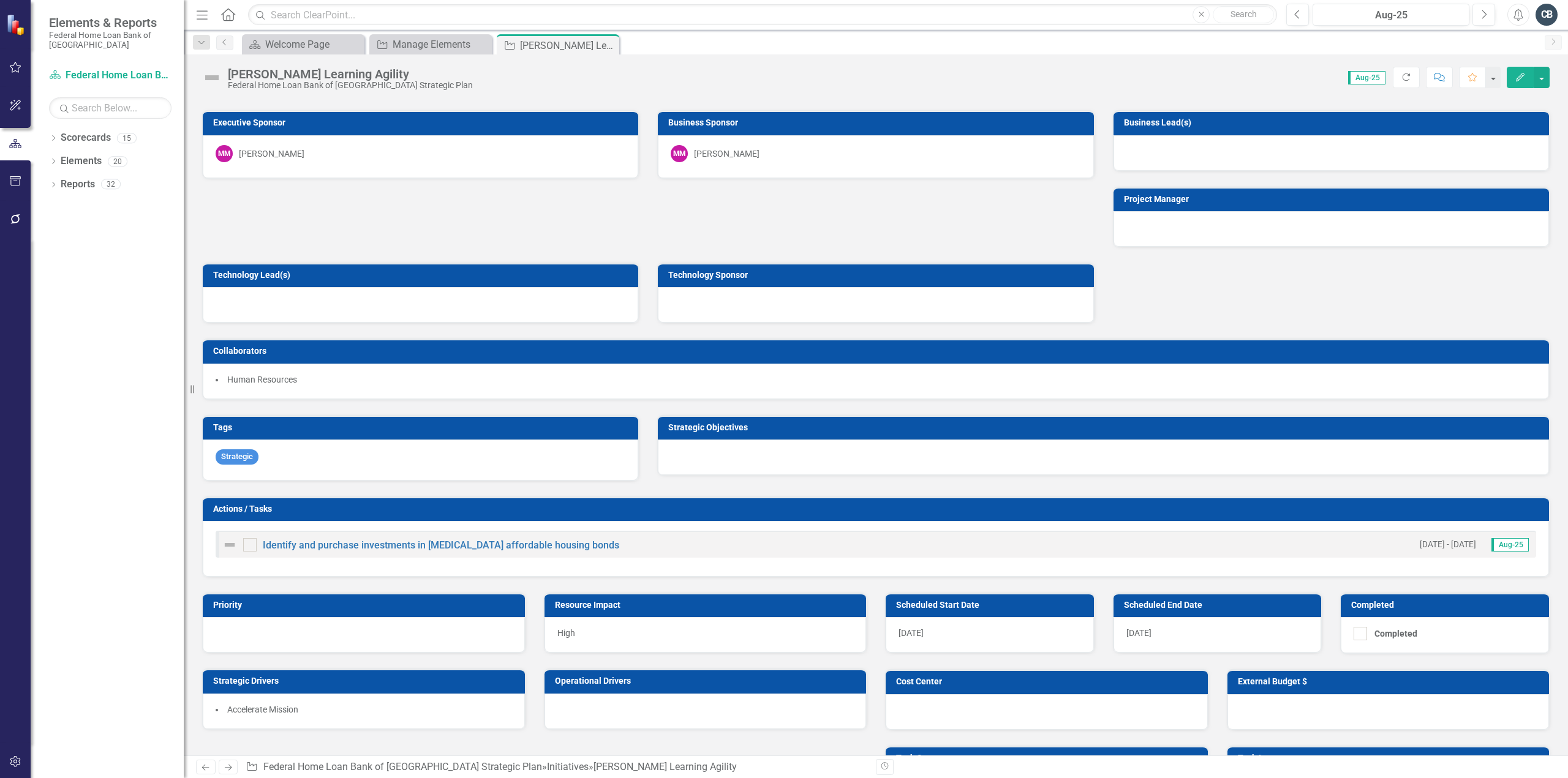
scroll to position [245, 0]
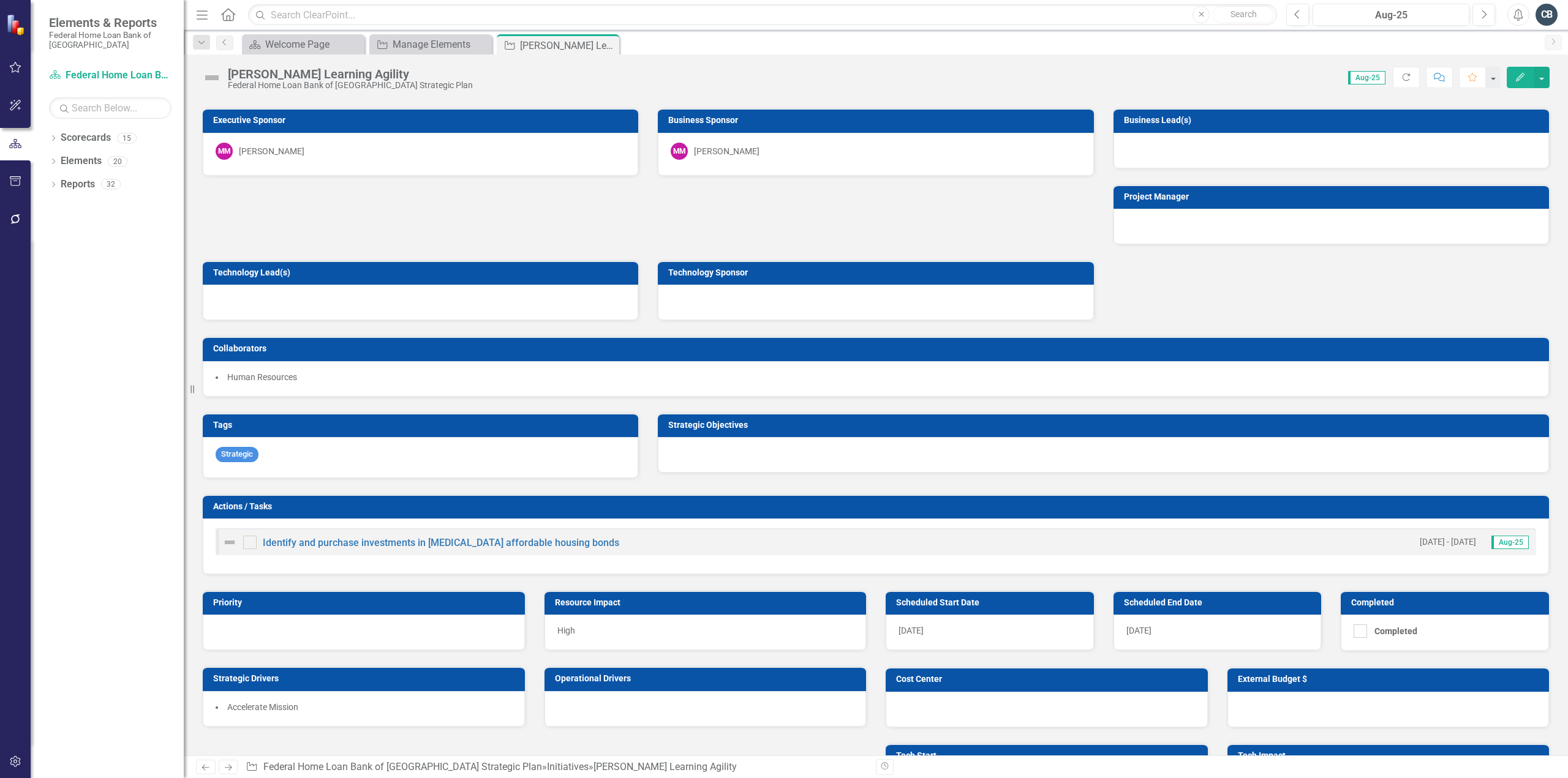
click at [734, 454] on div at bounding box center [1103, 455] width 891 height 36
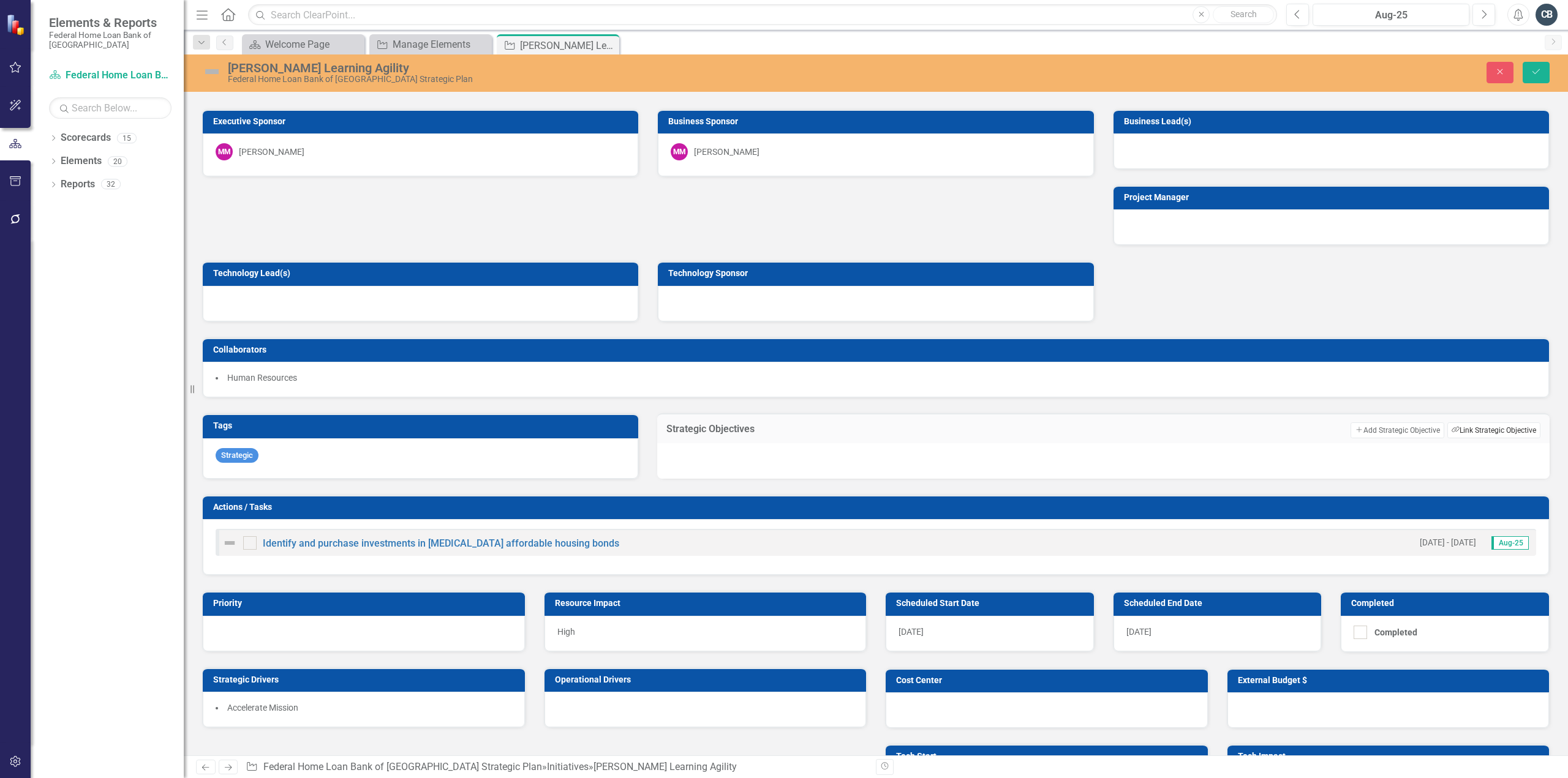
click at [1467, 424] on button "Link Tag Link Strategic Objective" at bounding box center [1494, 431] width 93 height 16
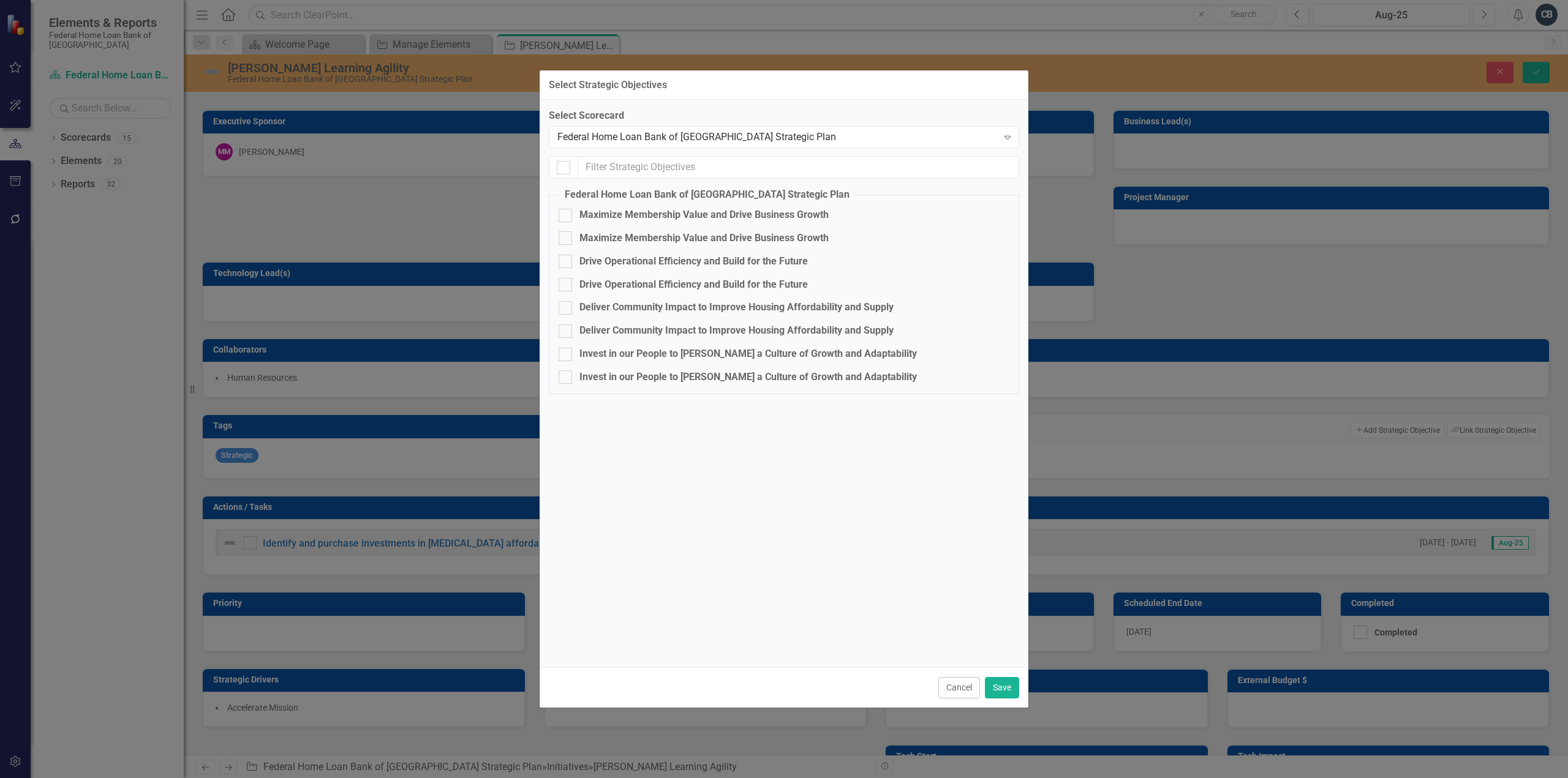
drag, startPoint x: 566, startPoint y: 375, endPoint x: 825, endPoint y: 635, distance: 367.0
click at [566, 374] on input "Invest in our People to [PERSON_NAME] a Culture of Growth and Adaptability" at bounding box center [562, 374] width 8 height 8
checkbox input "true"
click at [1003, 688] on button "Save" at bounding box center [1002, 688] width 34 height 22
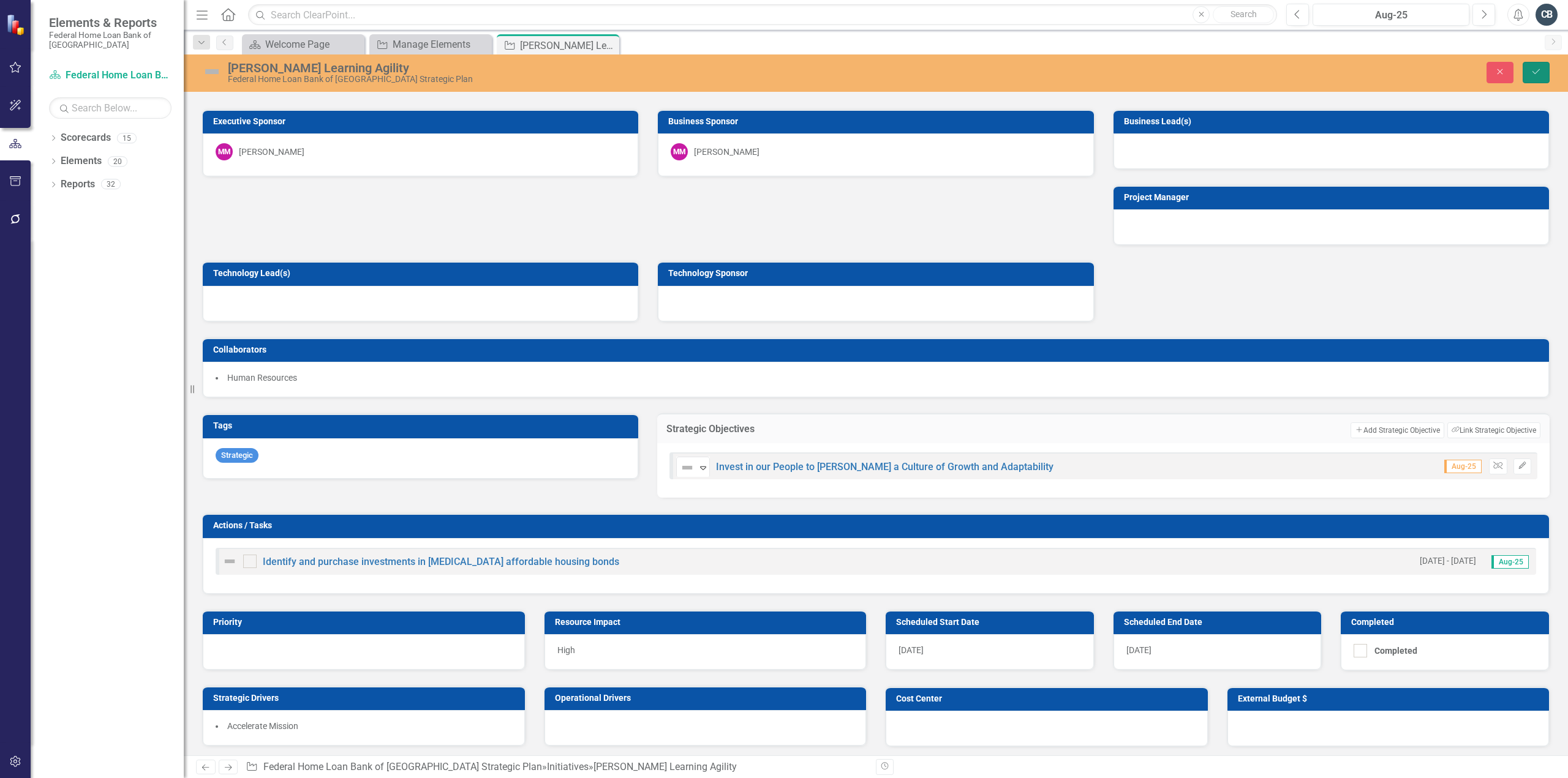
click at [1535, 70] on icon "Save" at bounding box center [1536, 72] width 11 height 9
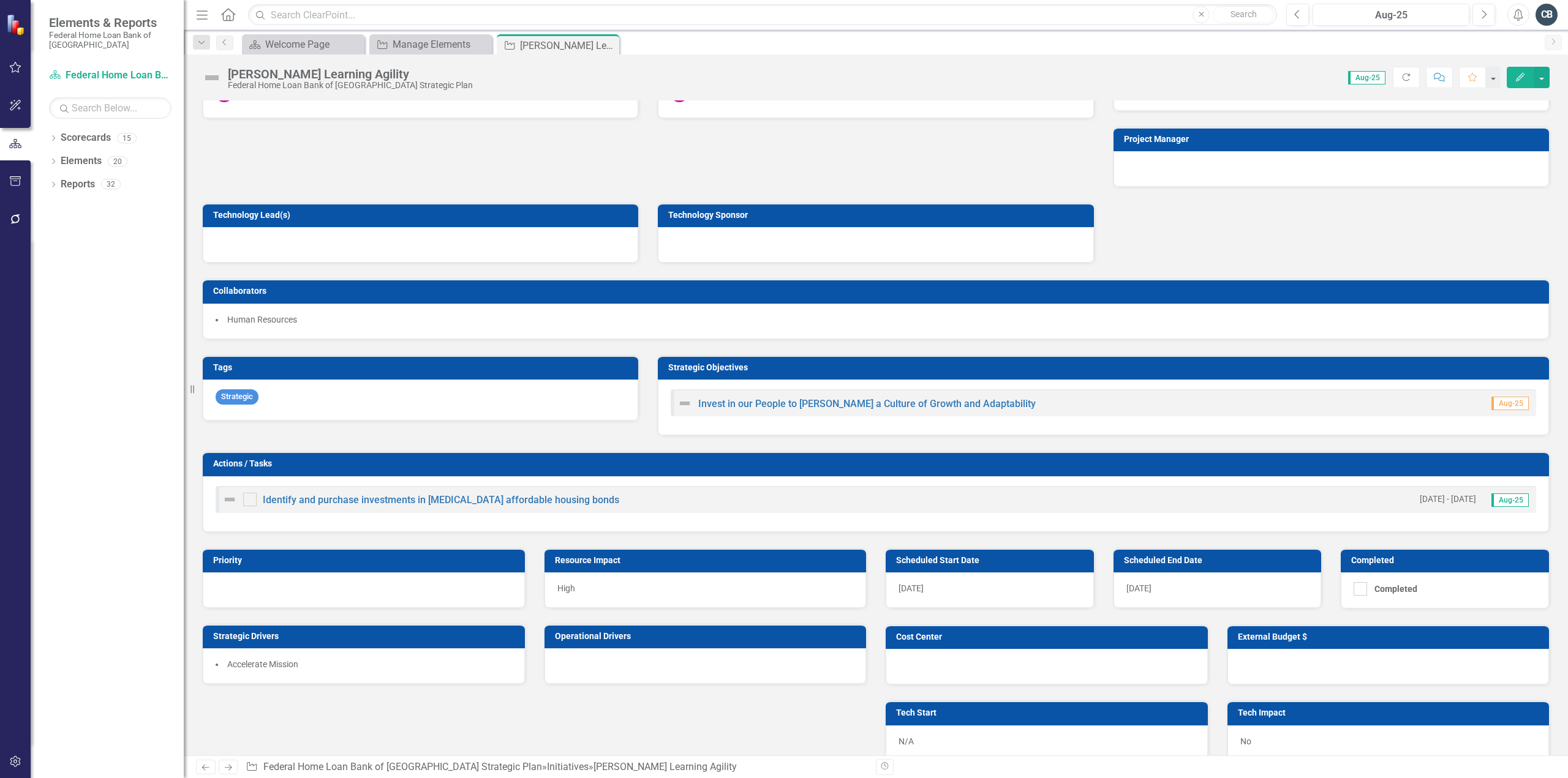
scroll to position [306, 0]
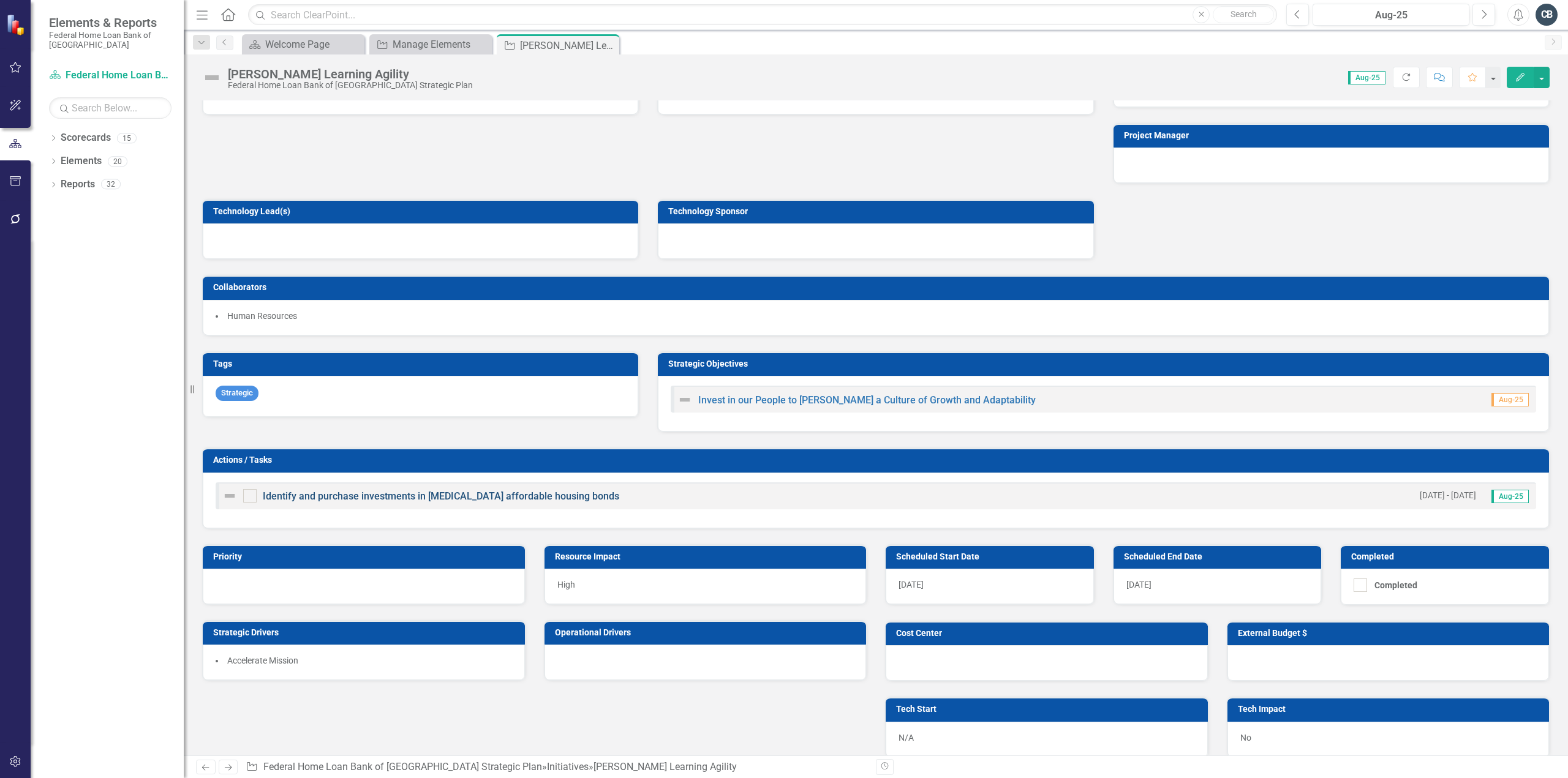
click at [454, 491] on link "Identify and purchase investments in [MEDICAL_DATA] affordable housing bonds" at bounding box center [441, 496] width 356 height 12
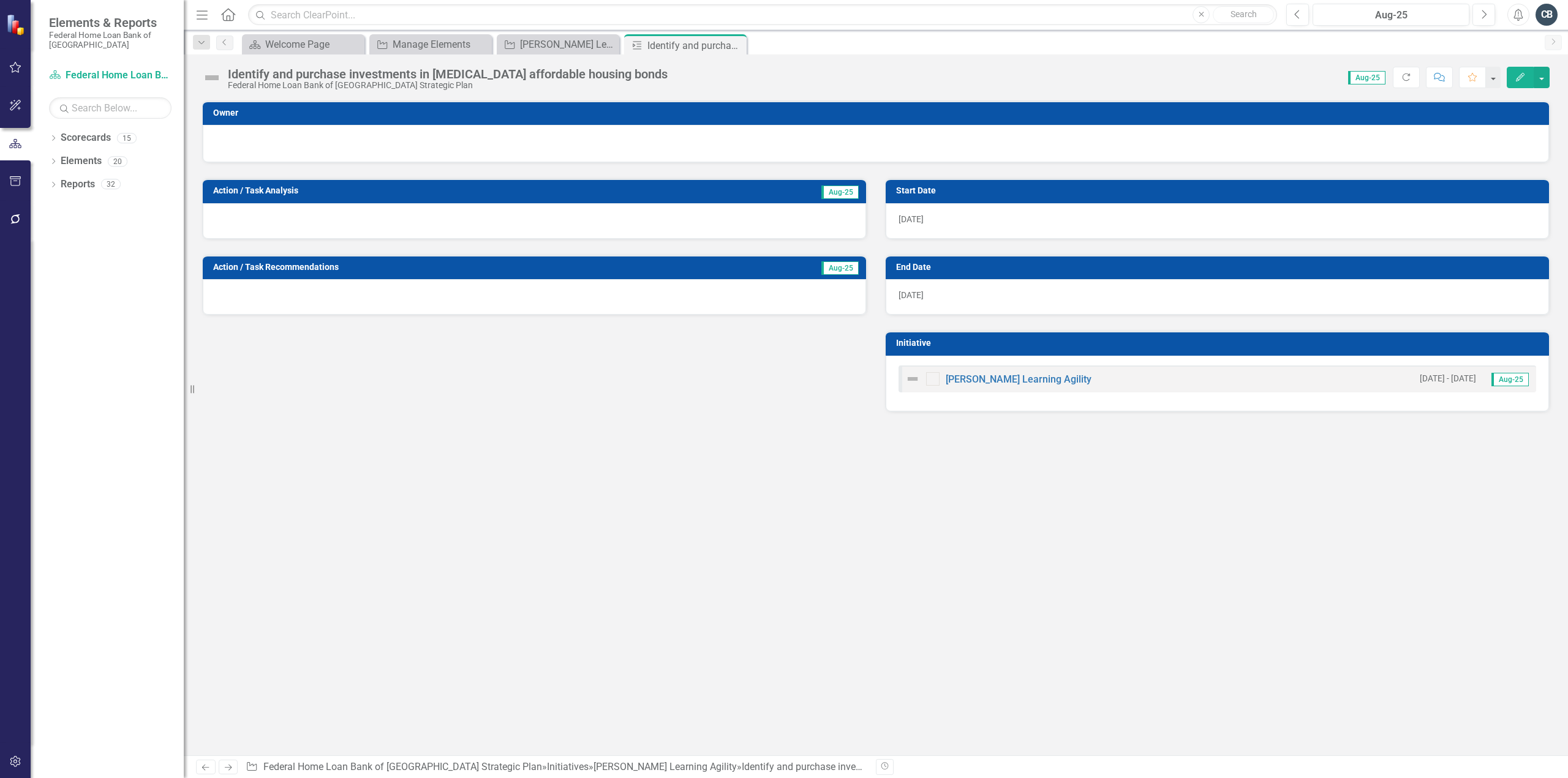
click at [433, 75] on div "Identify and purchase investments in [MEDICAL_DATA] affordable housing bonds" at bounding box center [448, 74] width 440 height 13
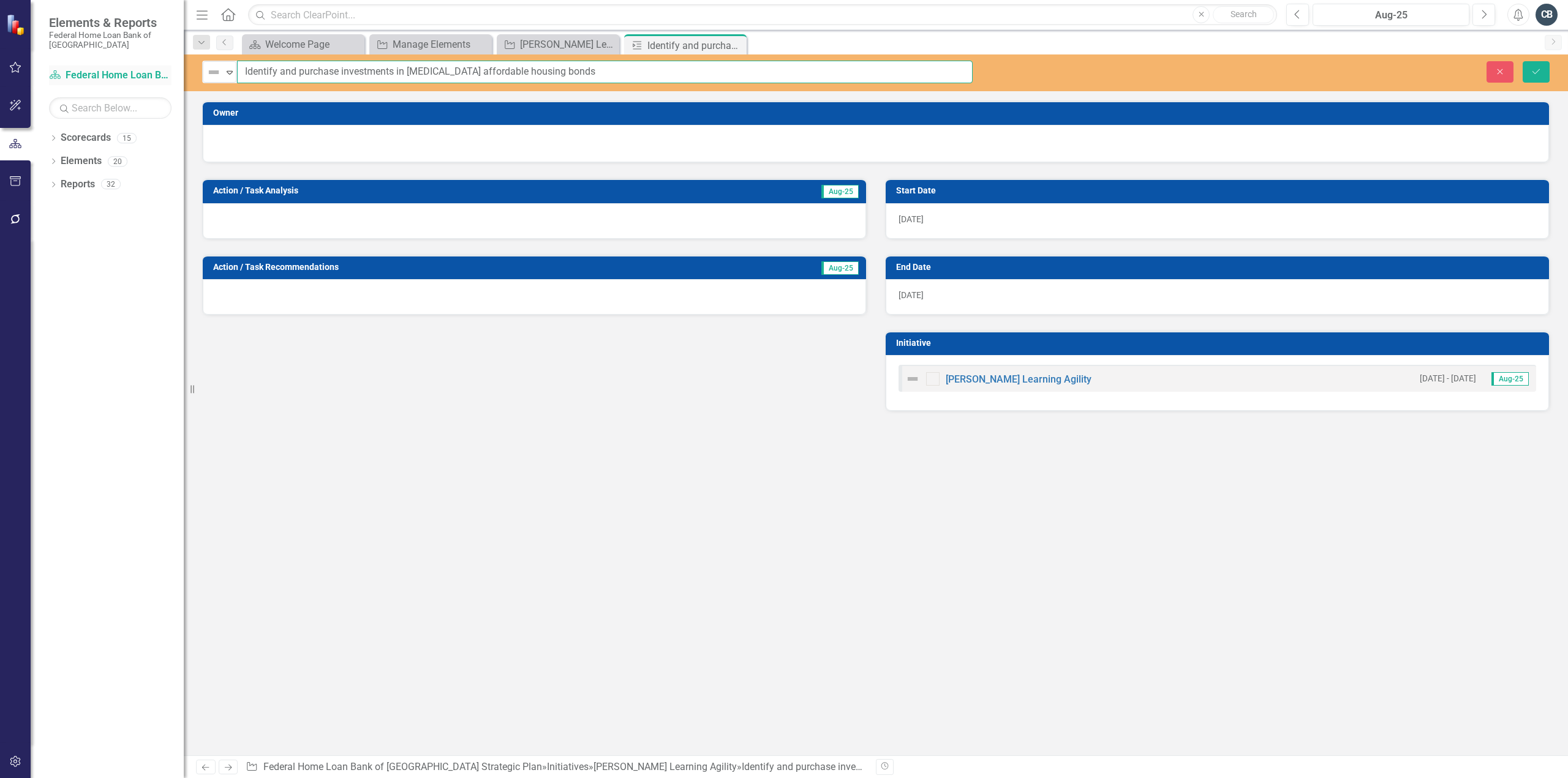
drag, startPoint x: 585, startPoint y: 70, endPoint x: 114, endPoint y: 68, distance: 471.0
click at [114, 68] on div "Elements & Reports Federal Home Loan Bank of San Francisco Scorecard Federal Ho…" at bounding box center [784, 389] width 1568 height 778
type input "F"
click at [344, 72] on input "Develop a training plan and execute on trainings" at bounding box center [605, 72] width 736 height 22
type input "Develop a training plan with tracks by role and execute on trainings"
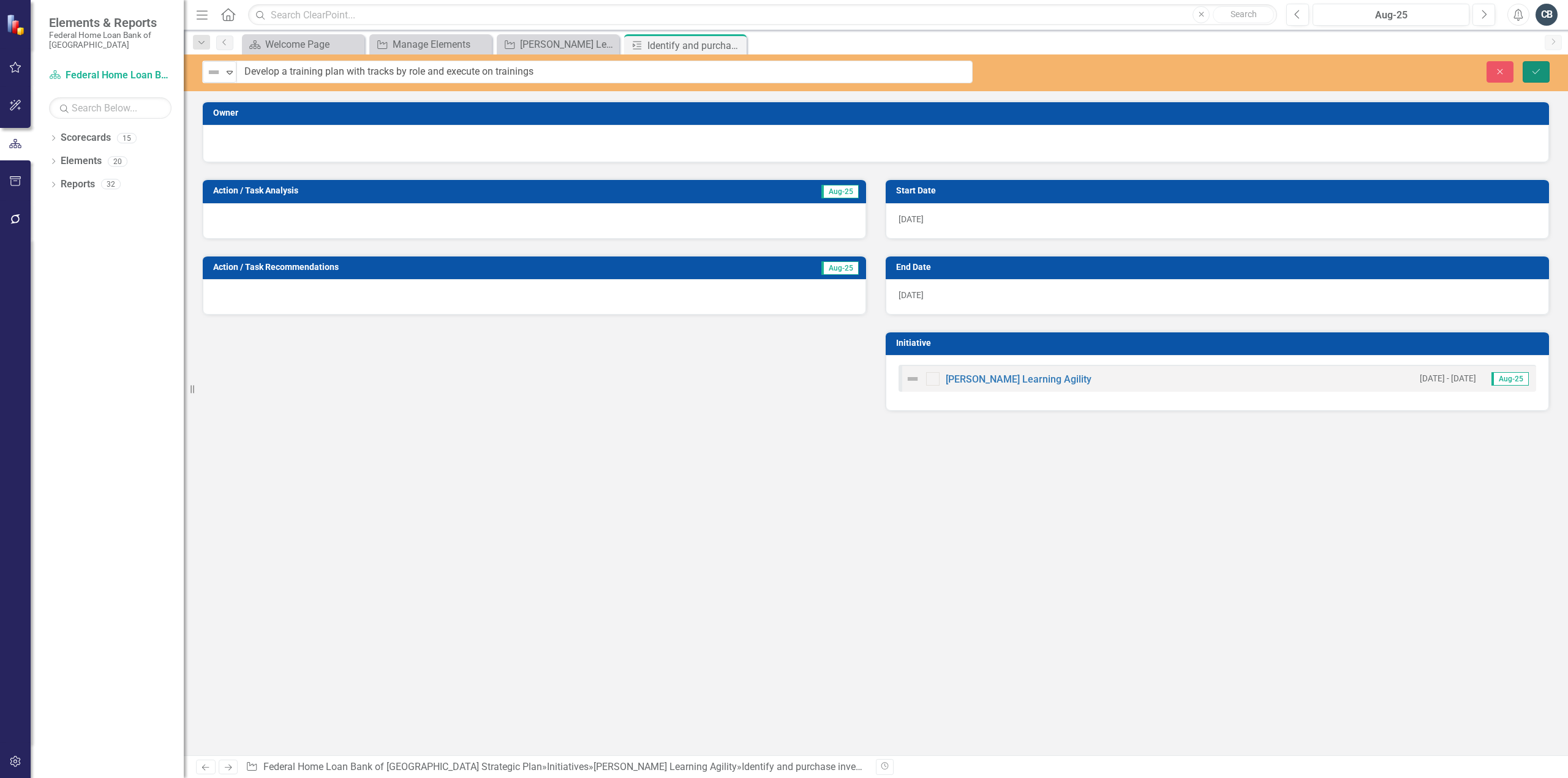
click at [1535, 68] on icon "Save" at bounding box center [1536, 72] width 11 height 9
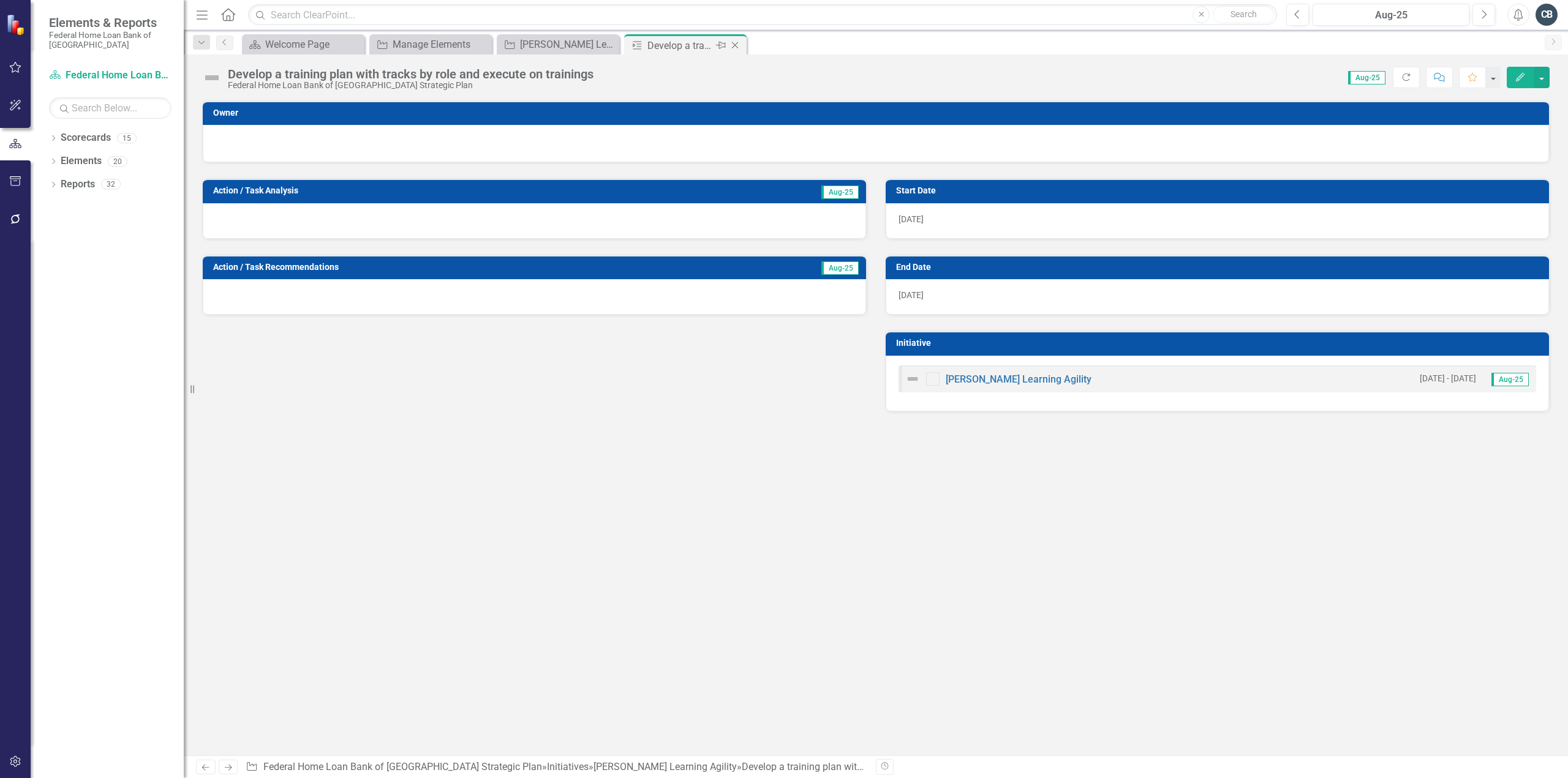
click at [736, 46] on icon "Close" at bounding box center [735, 45] width 13 height 10
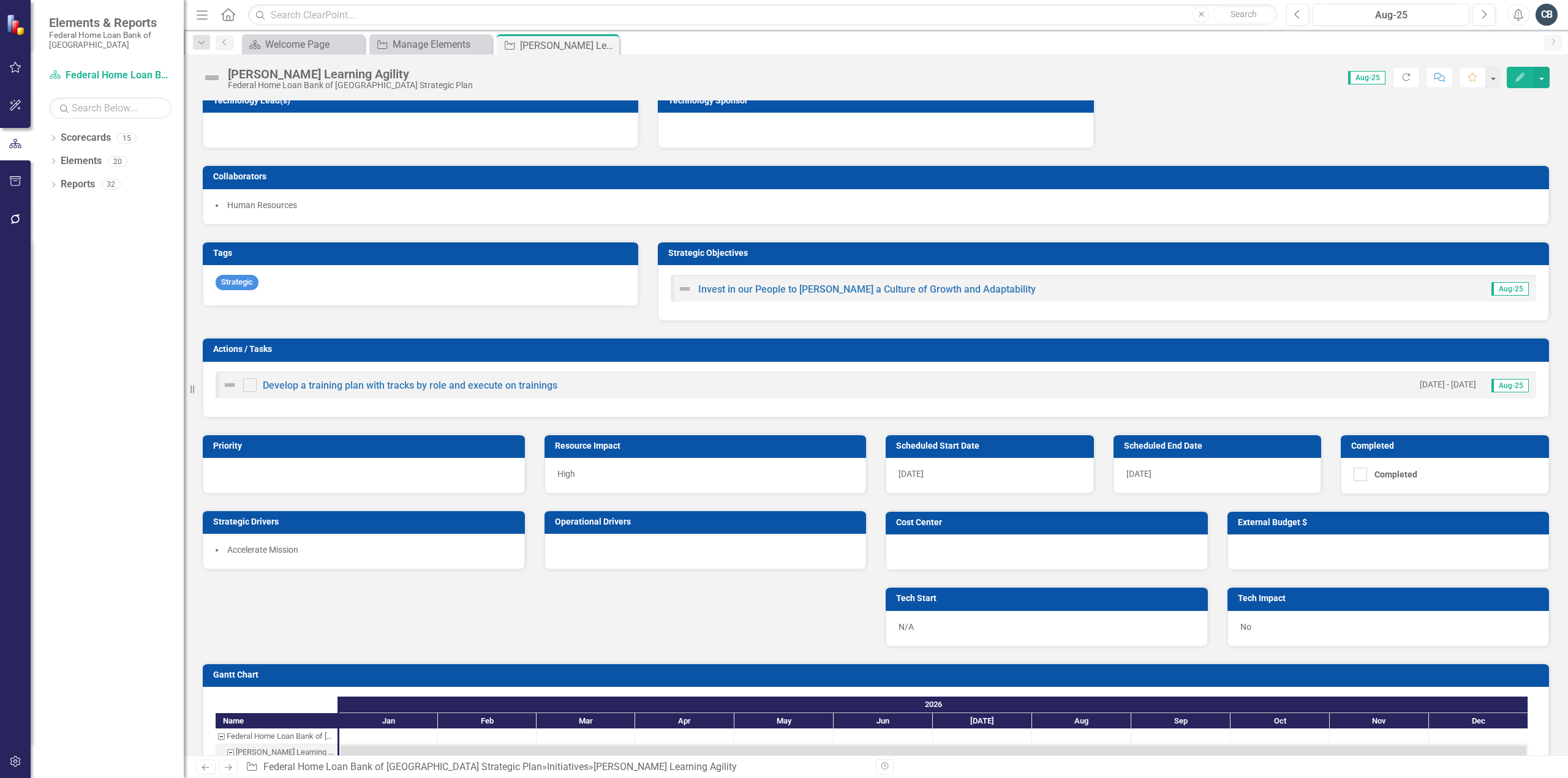
scroll to position [455, 0]
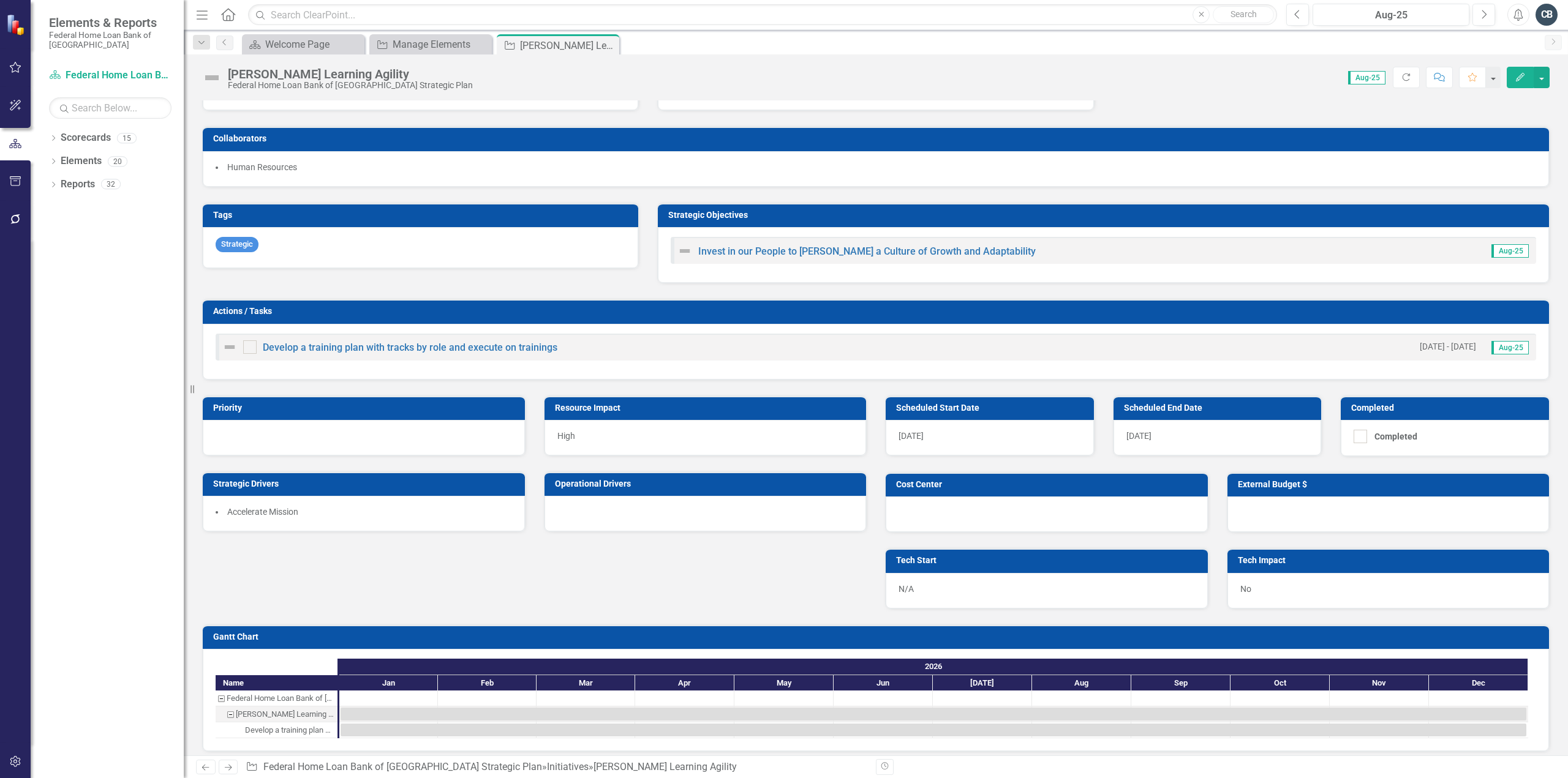
click at [271, 507] on span "Accelerate Mission" at bounding box center [262, 511] width 71 height 10
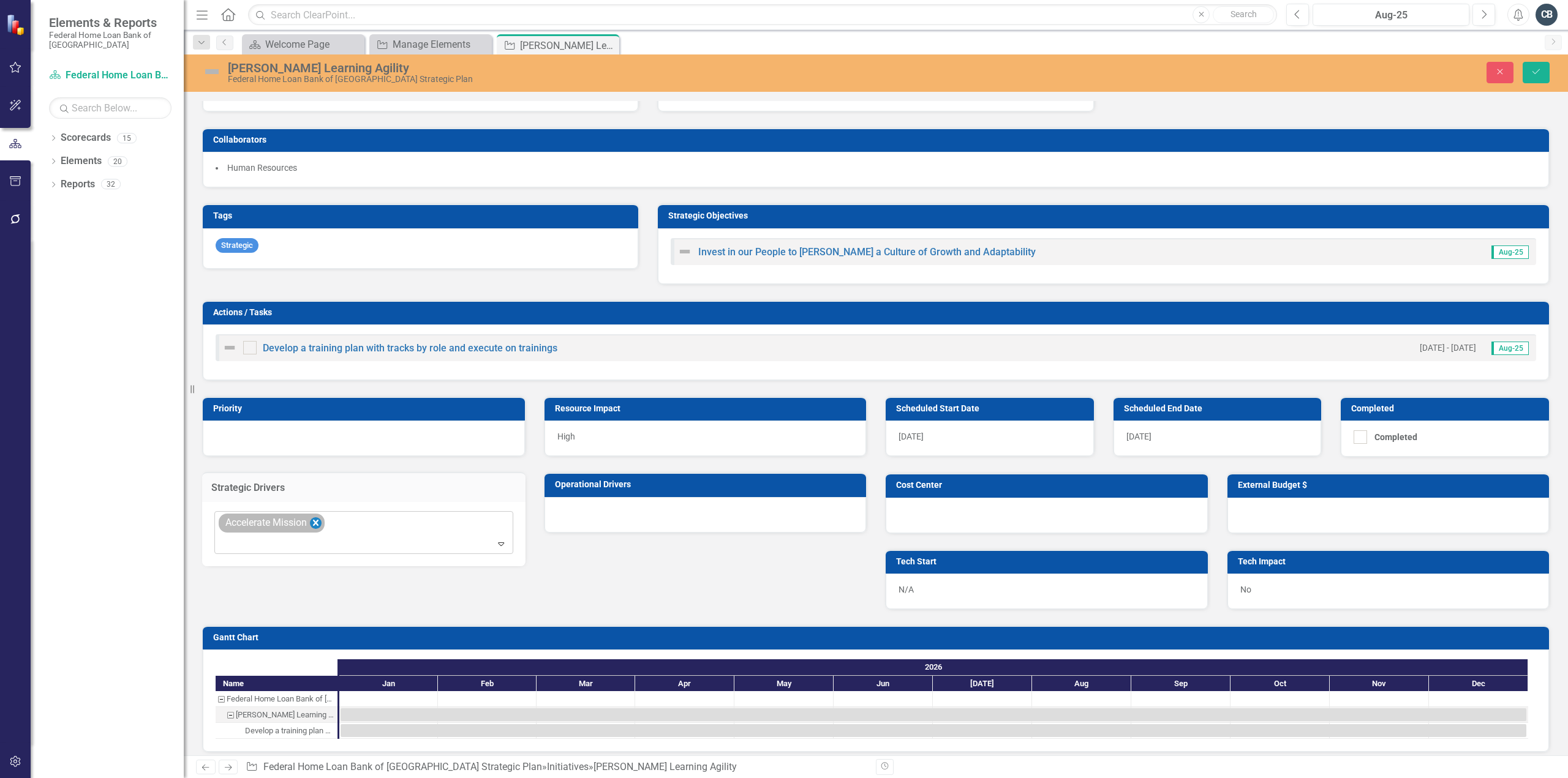
click at [318, 520] on icon "Remove Accelerate Mission" at bounding box center [316, 522] width 5 height 6
type input "o"
click at [572, 566] on div "Priority Resource Impact High Strategic Drivers Select... Expand Operational Dr…" at bounding box center [876, 494] width 1366 height 229
click at [582, 512] on div at bounding box center [705, 515] width 322 height 36
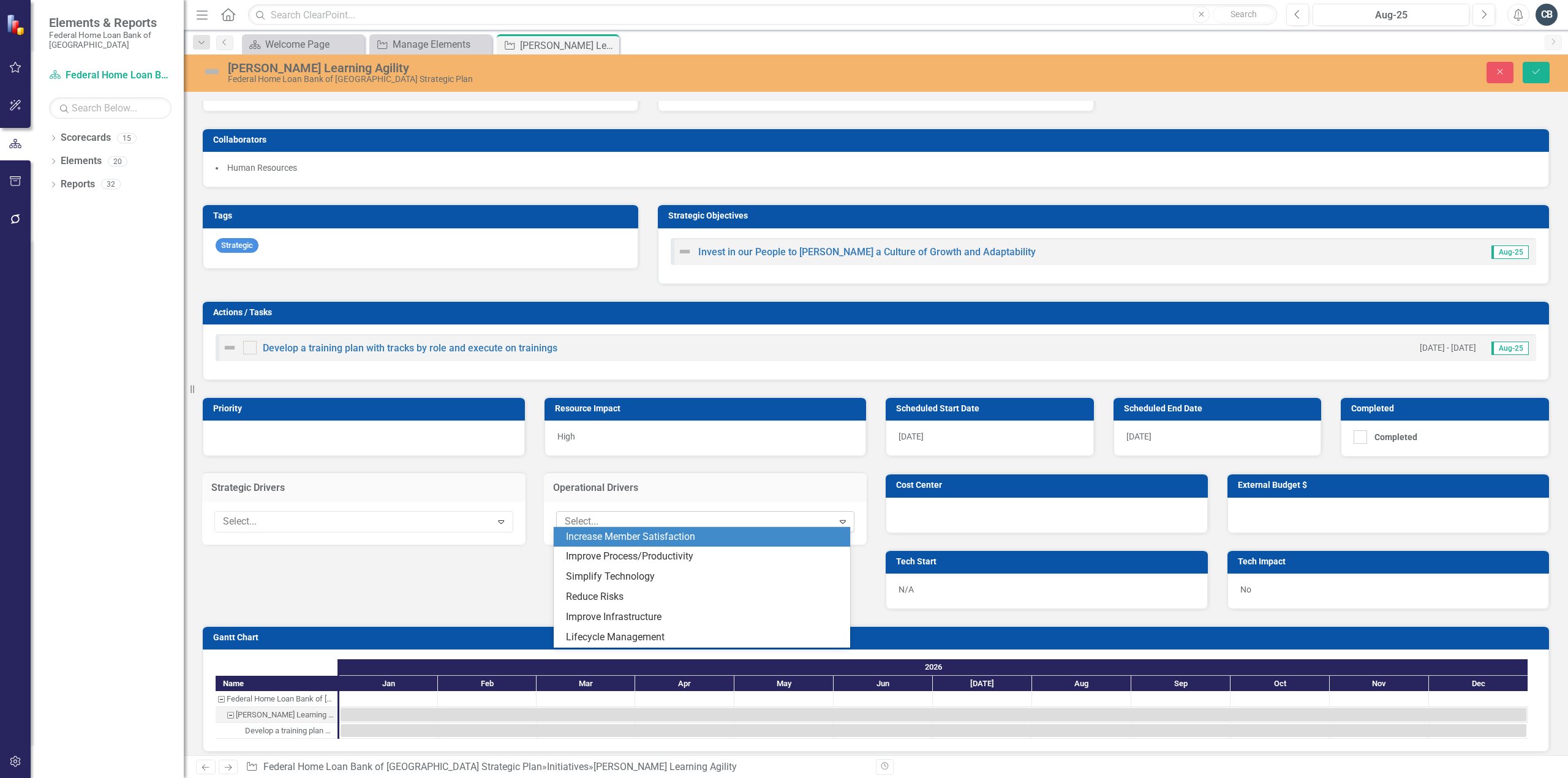
click at [581, 518] on div at bounding box center [696, 522] width 273 height 16
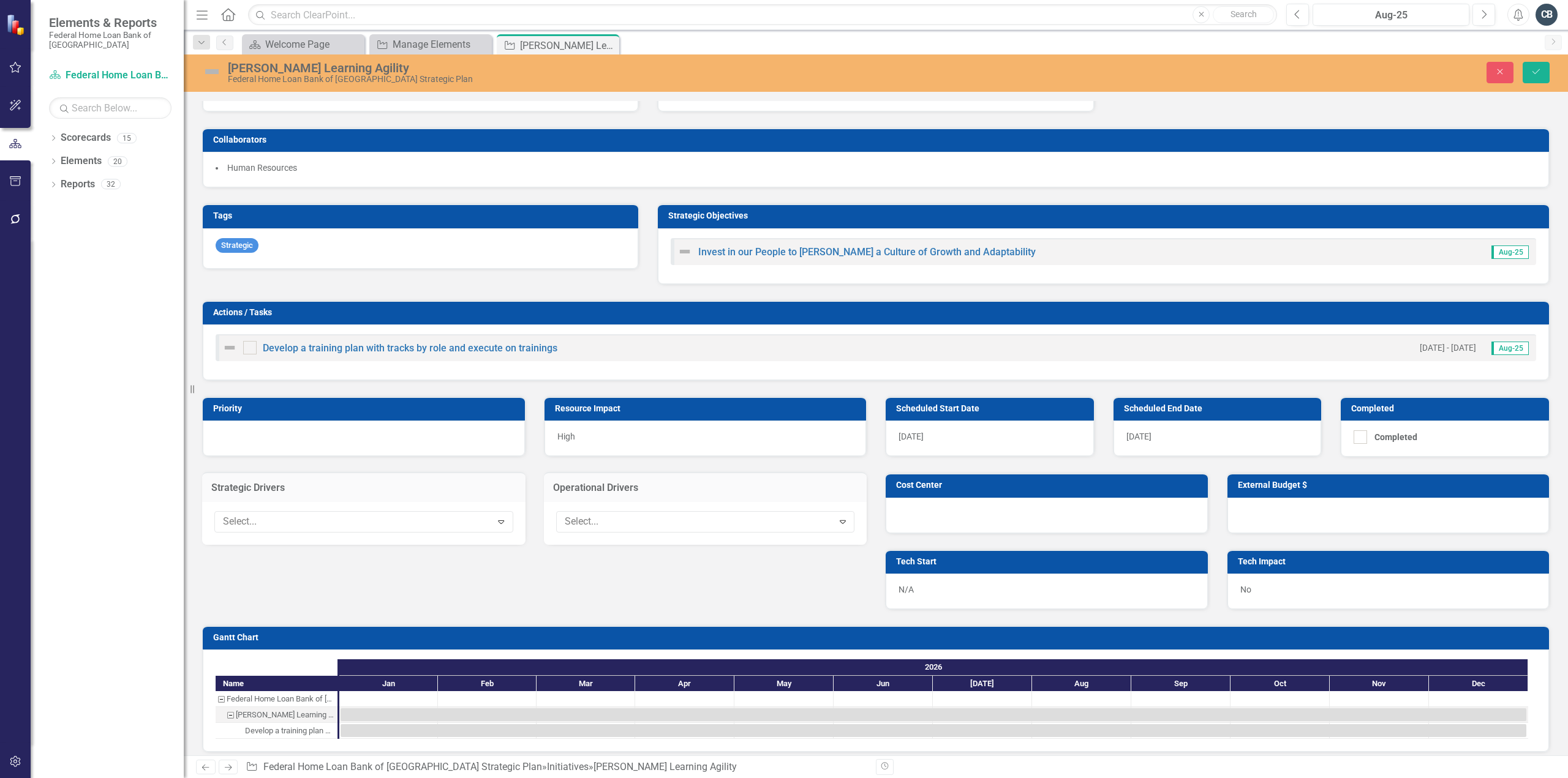
click at [424, 582] on div "Priority Resource Impact High Strategic Drivers Select... Expand Operational Dr…" at bounding box center [876, 494] width 1366 height 229
drag, startPoint x: 1538, startPoint y: 70, endPoint x: 1116, endPoint y: 438, distance: 559.9
click at [1540, 68] on icon "Save" at bounding box center [1536, 72] width 11 height 9
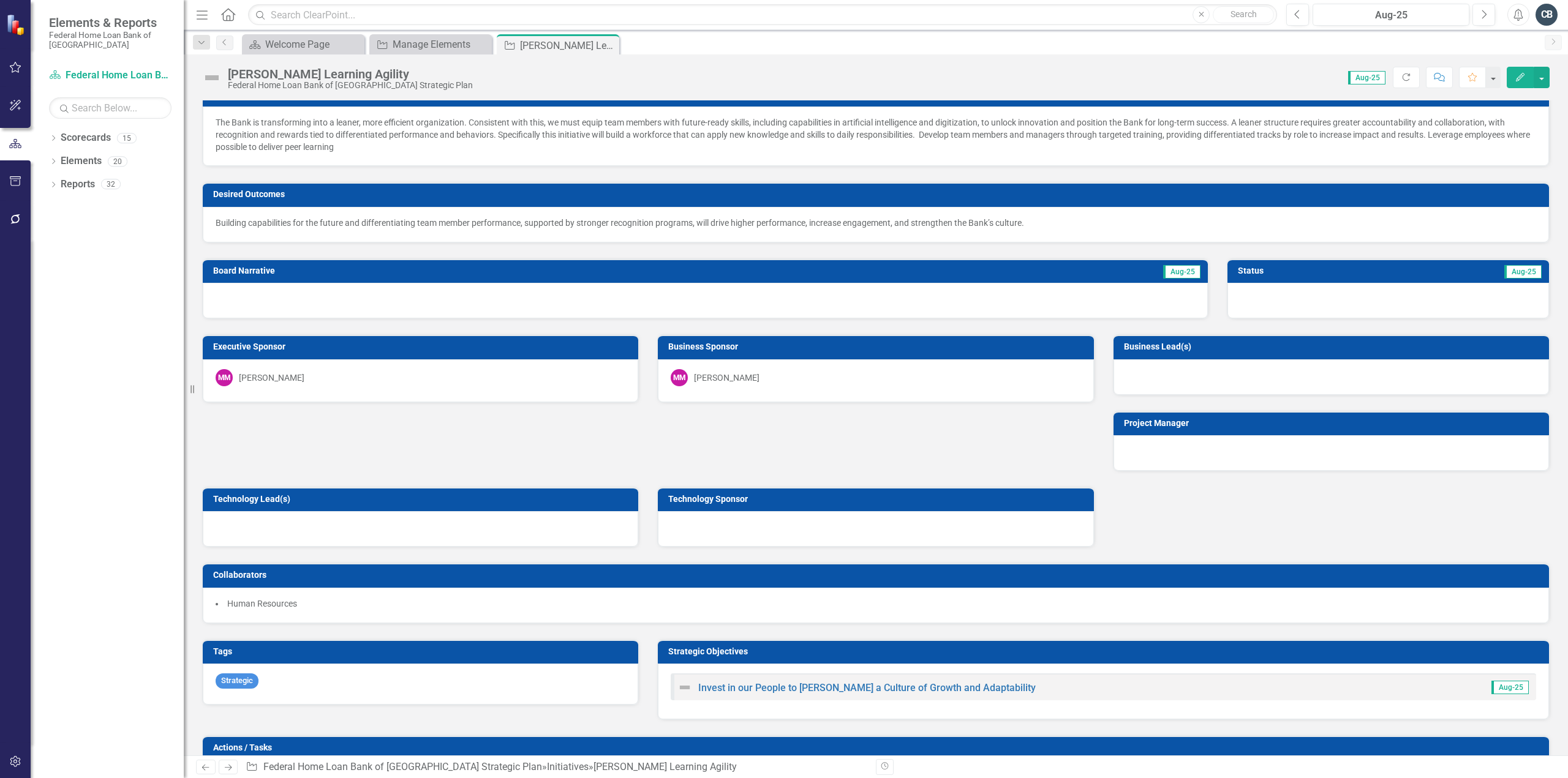
scroll to position [0, 0]
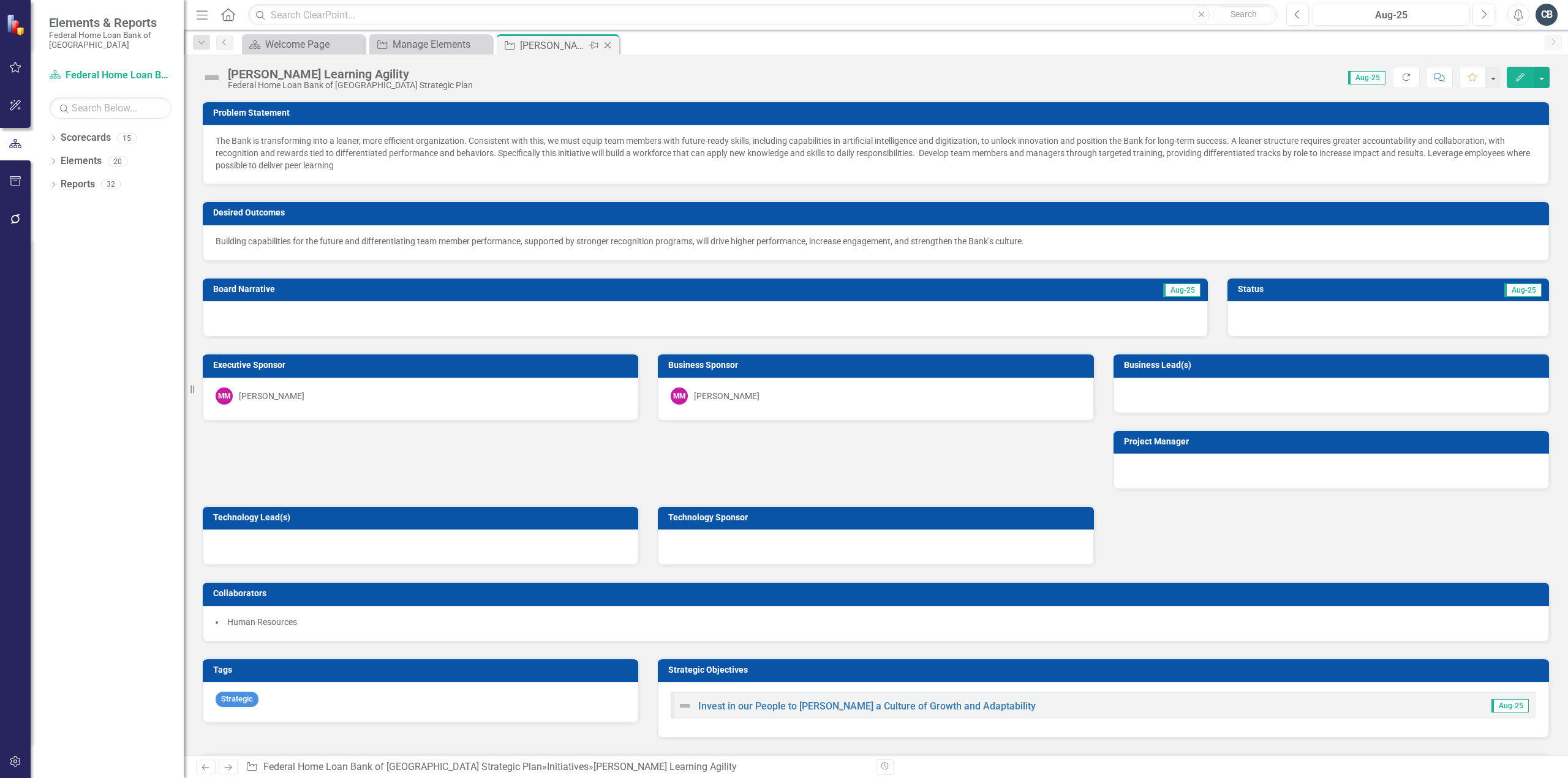
click at [607, 44] on icon at bounding box center [609, 46] width 7 height 7
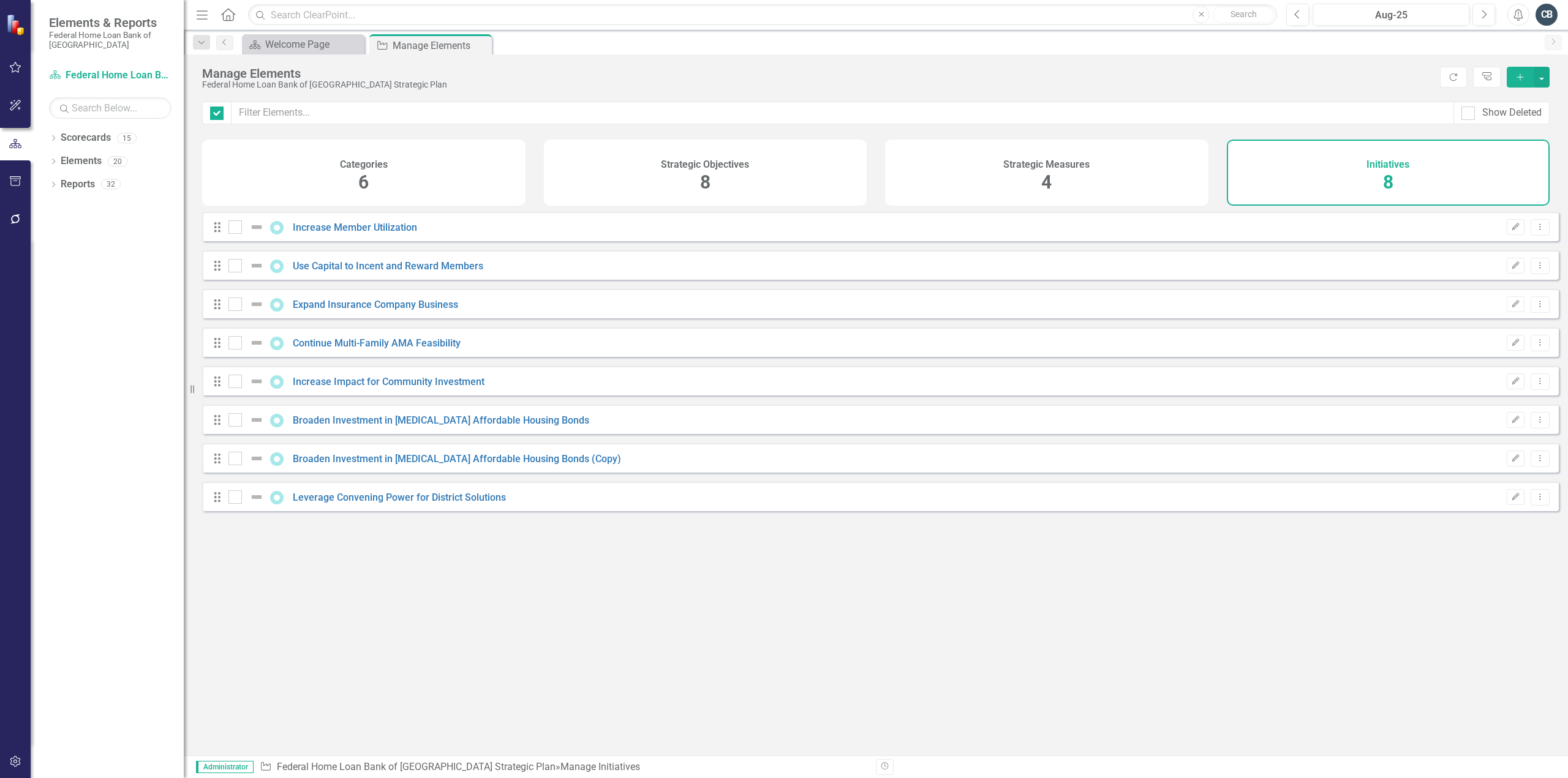
checkbox input "false"
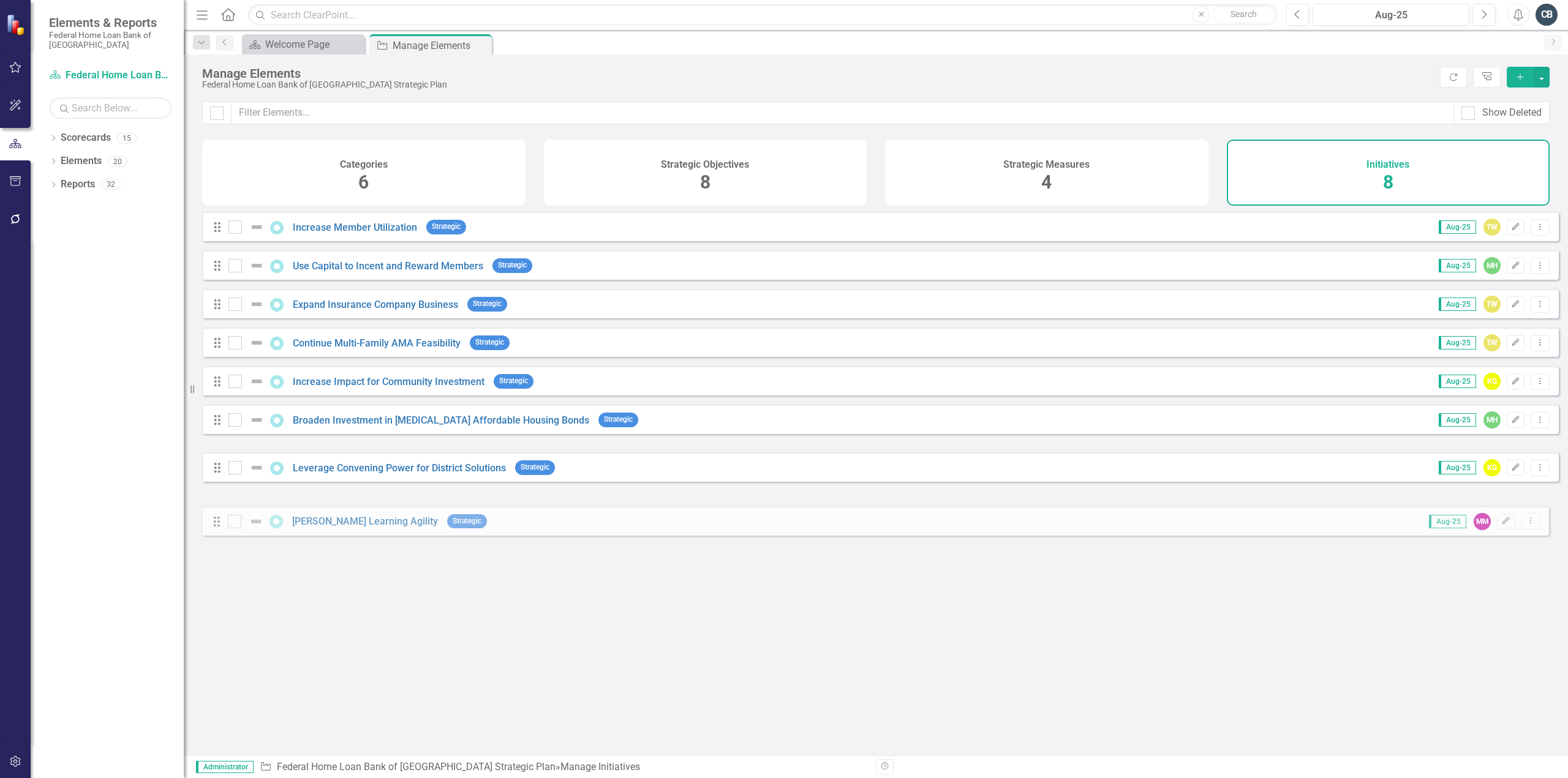
drag, startPoint x: 219, startPoint y: 468, endPoint x: 219, endPoint y: 522, distance: 54.0
click at [219, 520] on form "Drag Increase Member Utilization Strategic Aug-25 TW Edit Dropdown Menu Drag Us…" at bounding box center [880, 366] width 1357 height 309
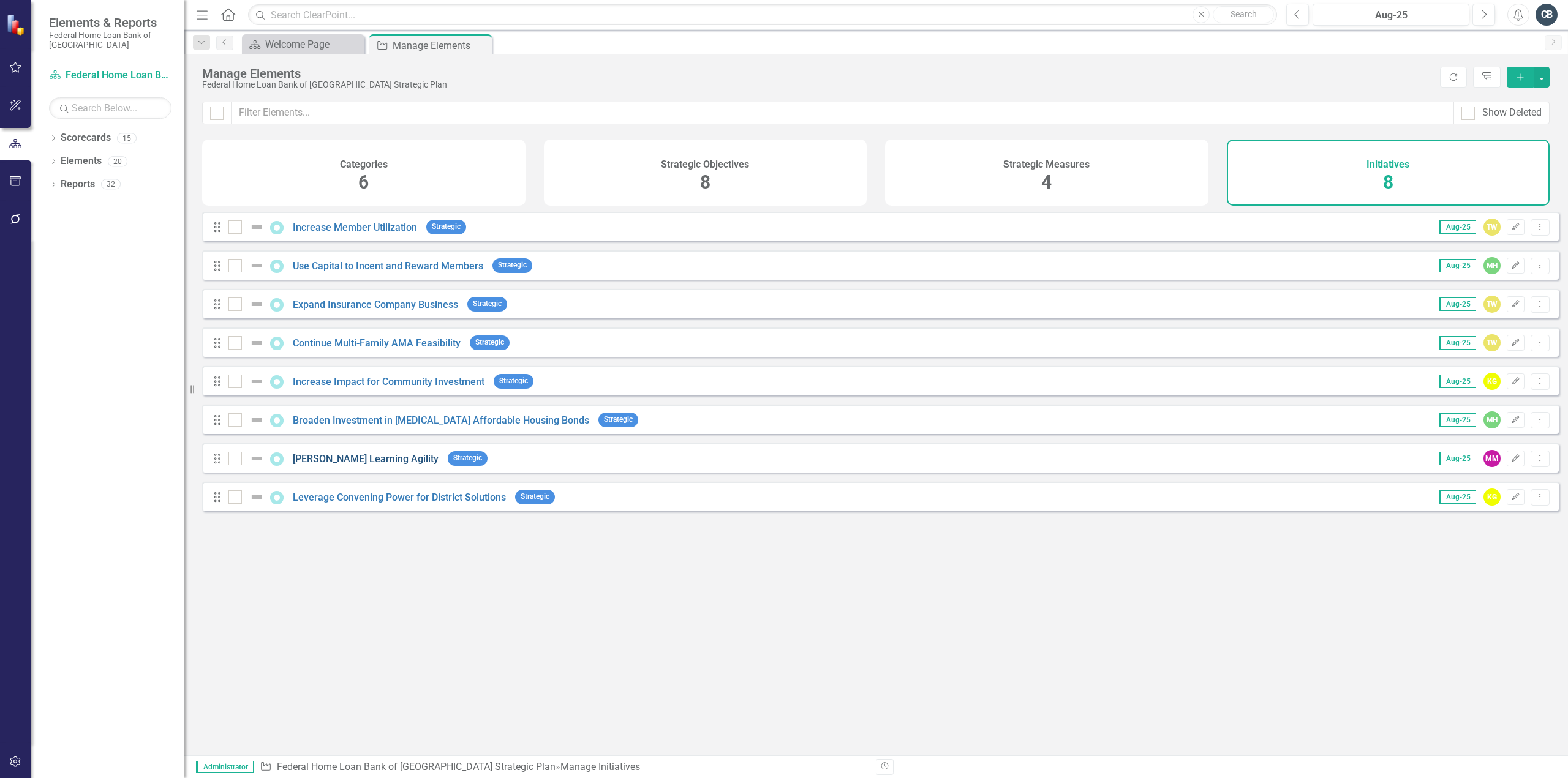
click at [357, 465] on link "[PERSON_NAME] Learning Agility" at bounding box center [365, 459] width 145 height 12
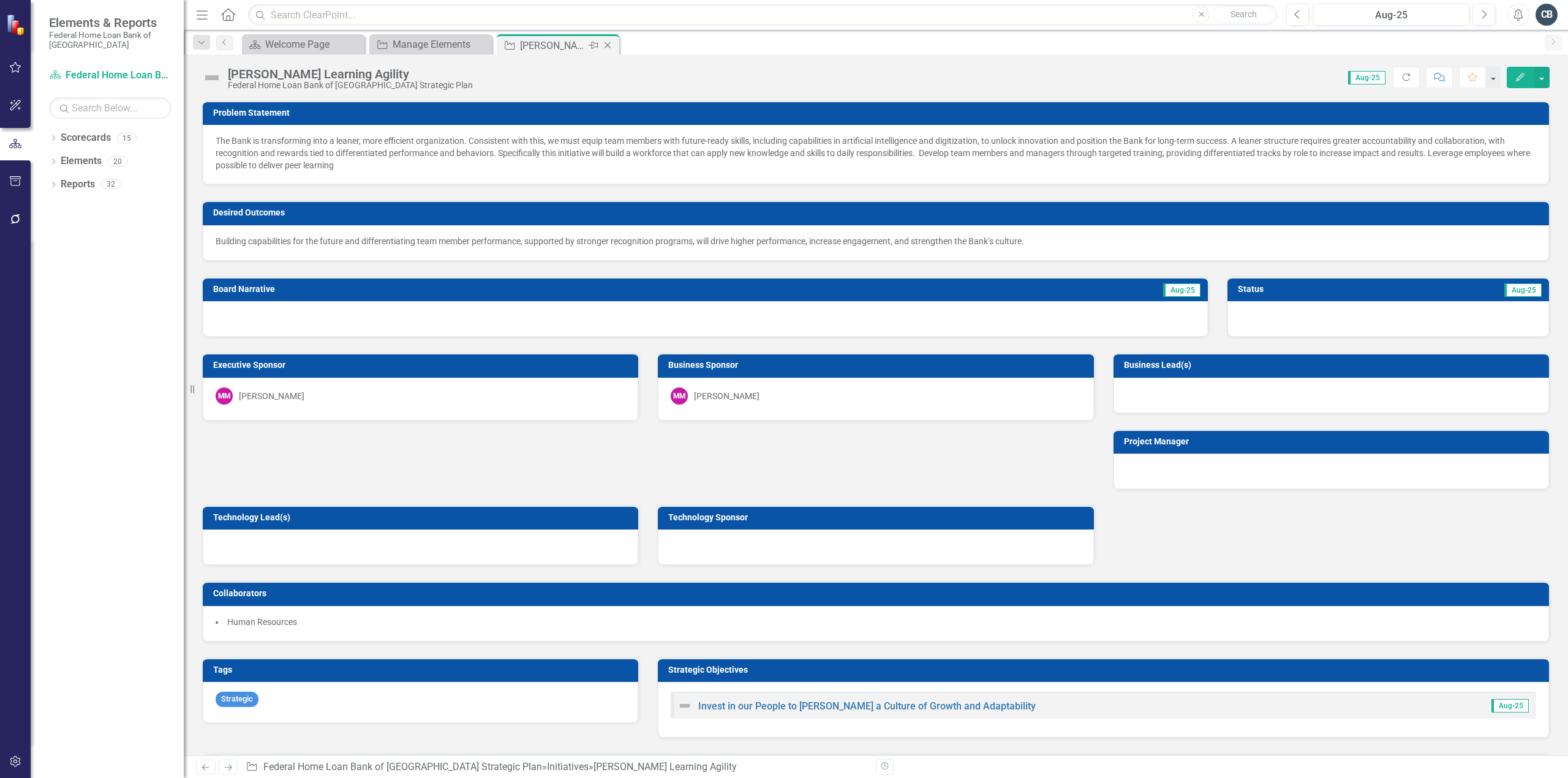
click at [609, 43] on icon "Close" at bounding box center [608, 45] width 13 height 10
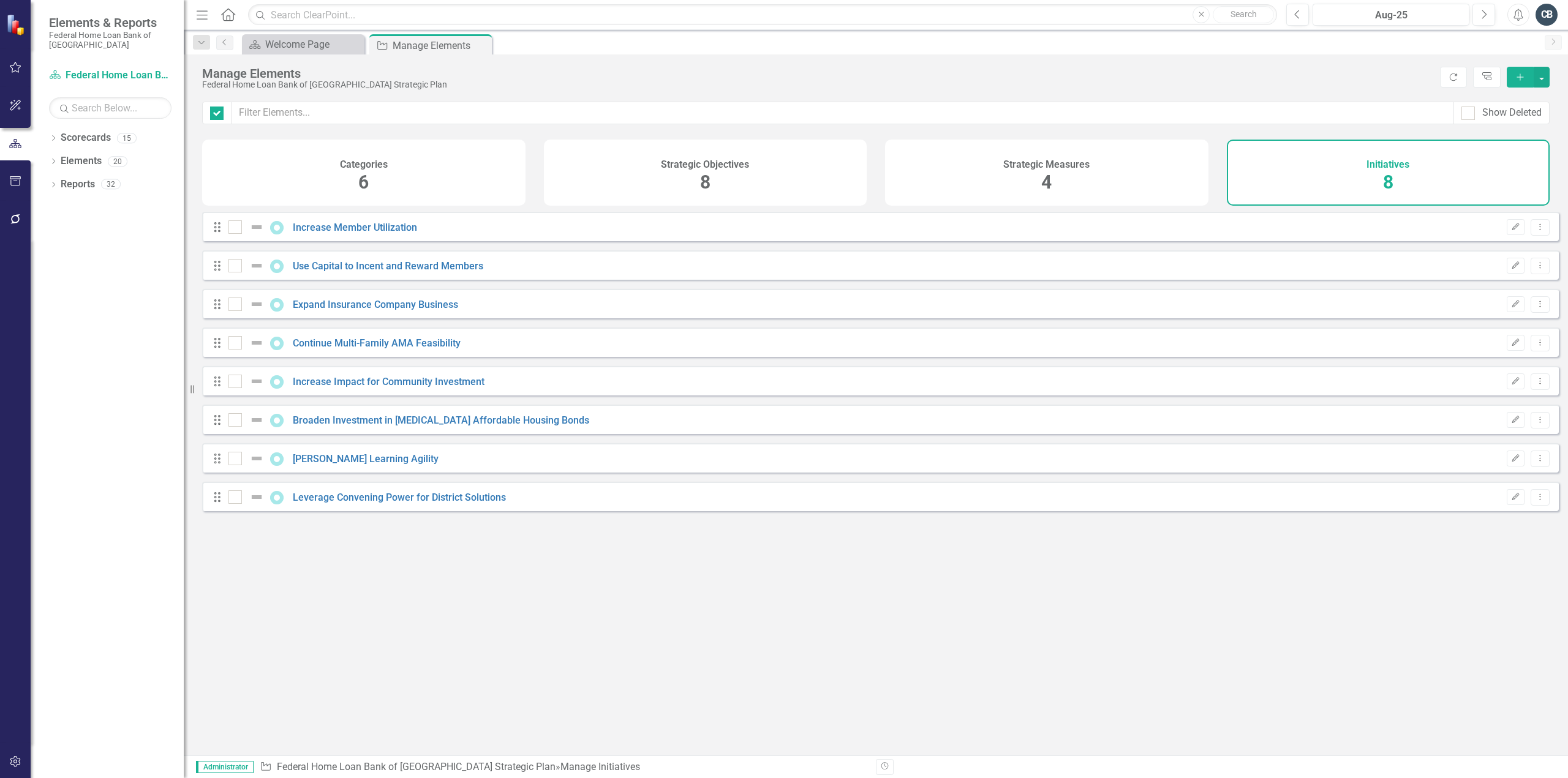
checkbox input "false"
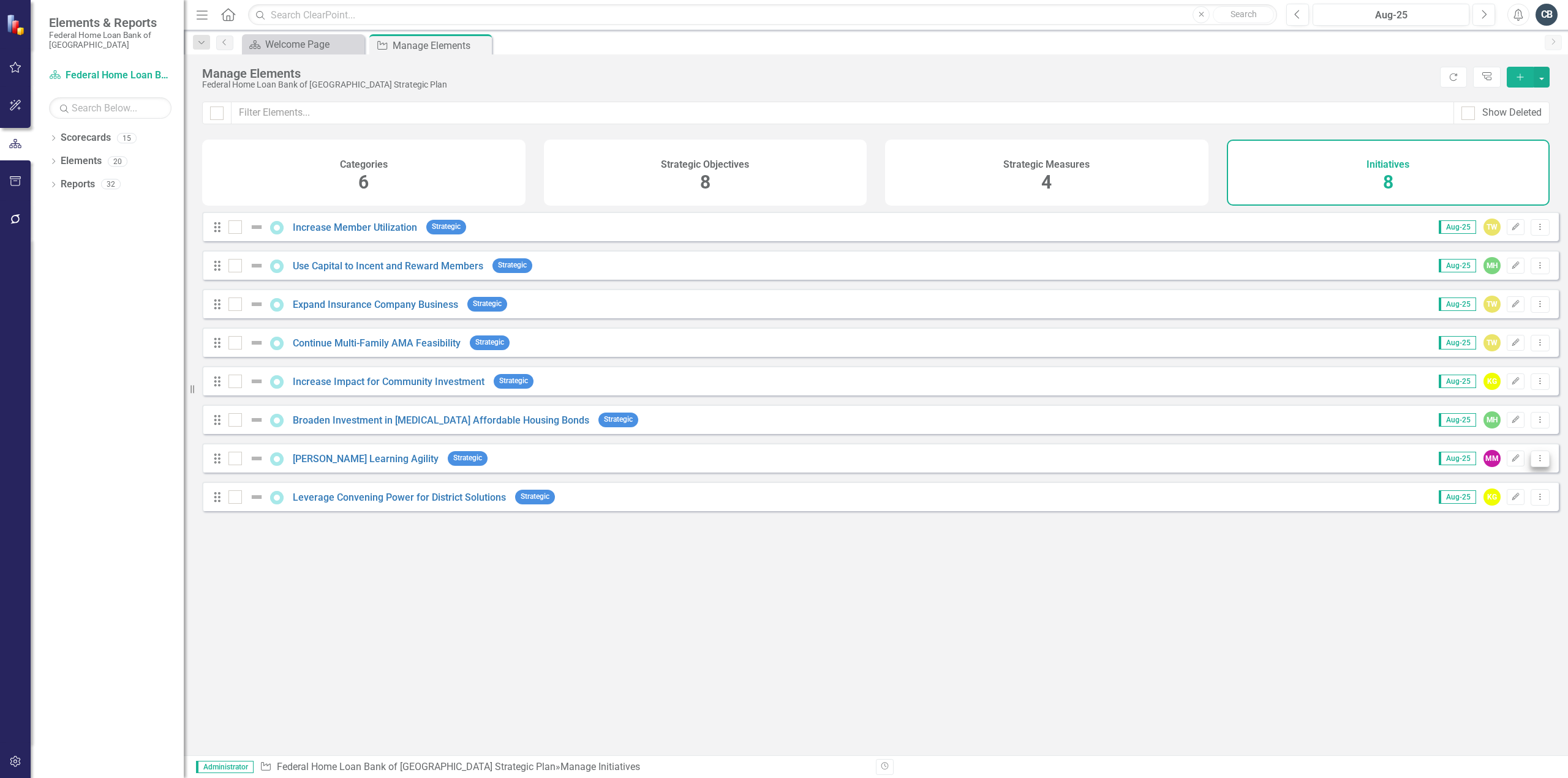
click at [1535, 462] on icon "Dropdown Menu" at bounding box center [1540, 458] width 11 height 8
click at [1457, 534] on link "Copy Duplicate Initiative" at bounding box center [1485, 532] width 109 height 22
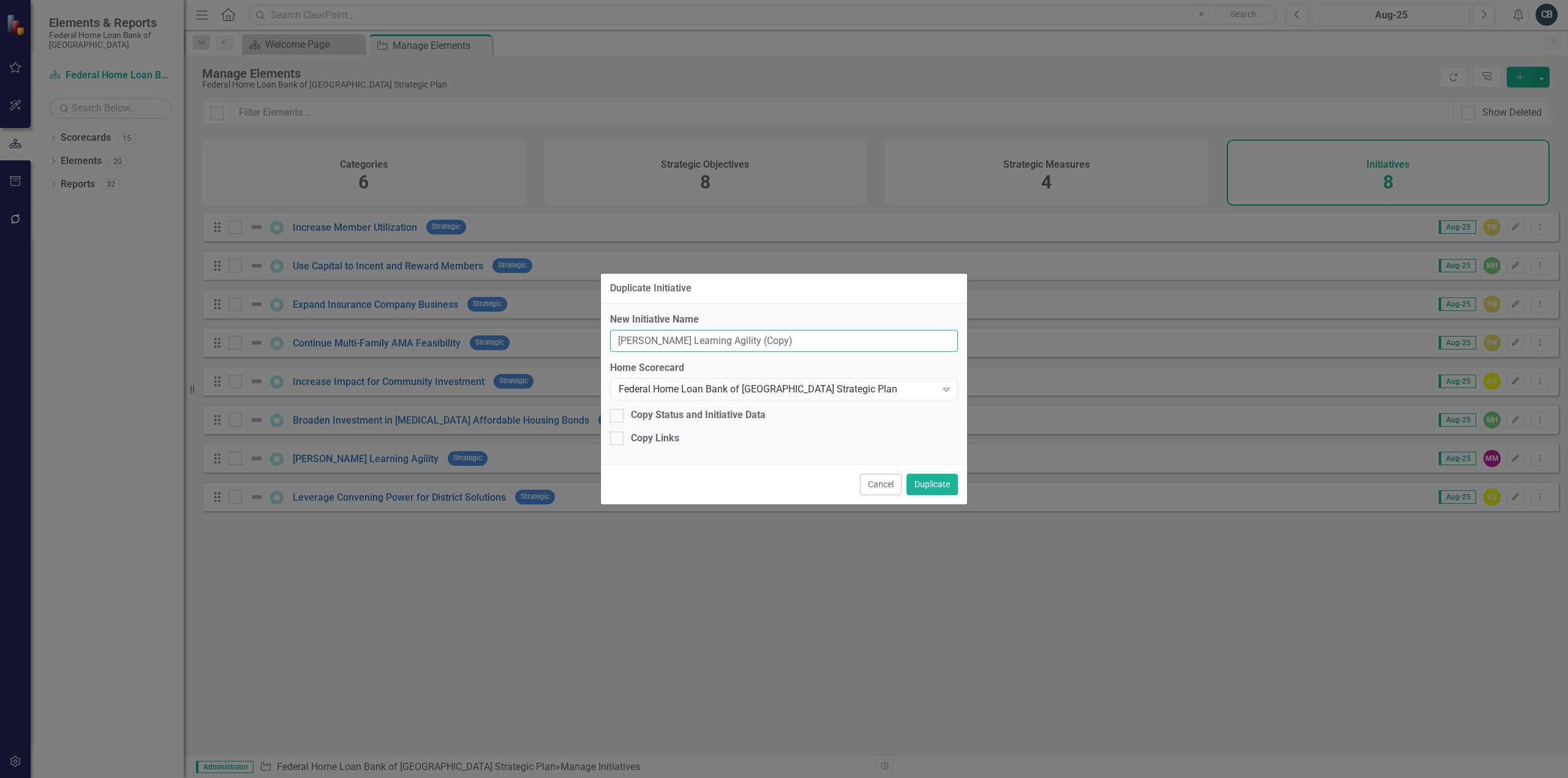
drag, startPoint x: 691, startPoint y: 334, endPoint x: 370, endPoint y: 328, distance: 321.1
click at [370, 328] on div "Duplicate Initiative New Initiative Name Foster Learning Agility (Copy) Home Sc…" at bounding box center [784, 389] width 1568 height 778
type input "Recognize and Reward Bank Performance and Cultural Attributes"
click at [942, 488] on button "Duplicate" at bounding box center [932, 485] width 51 height 22
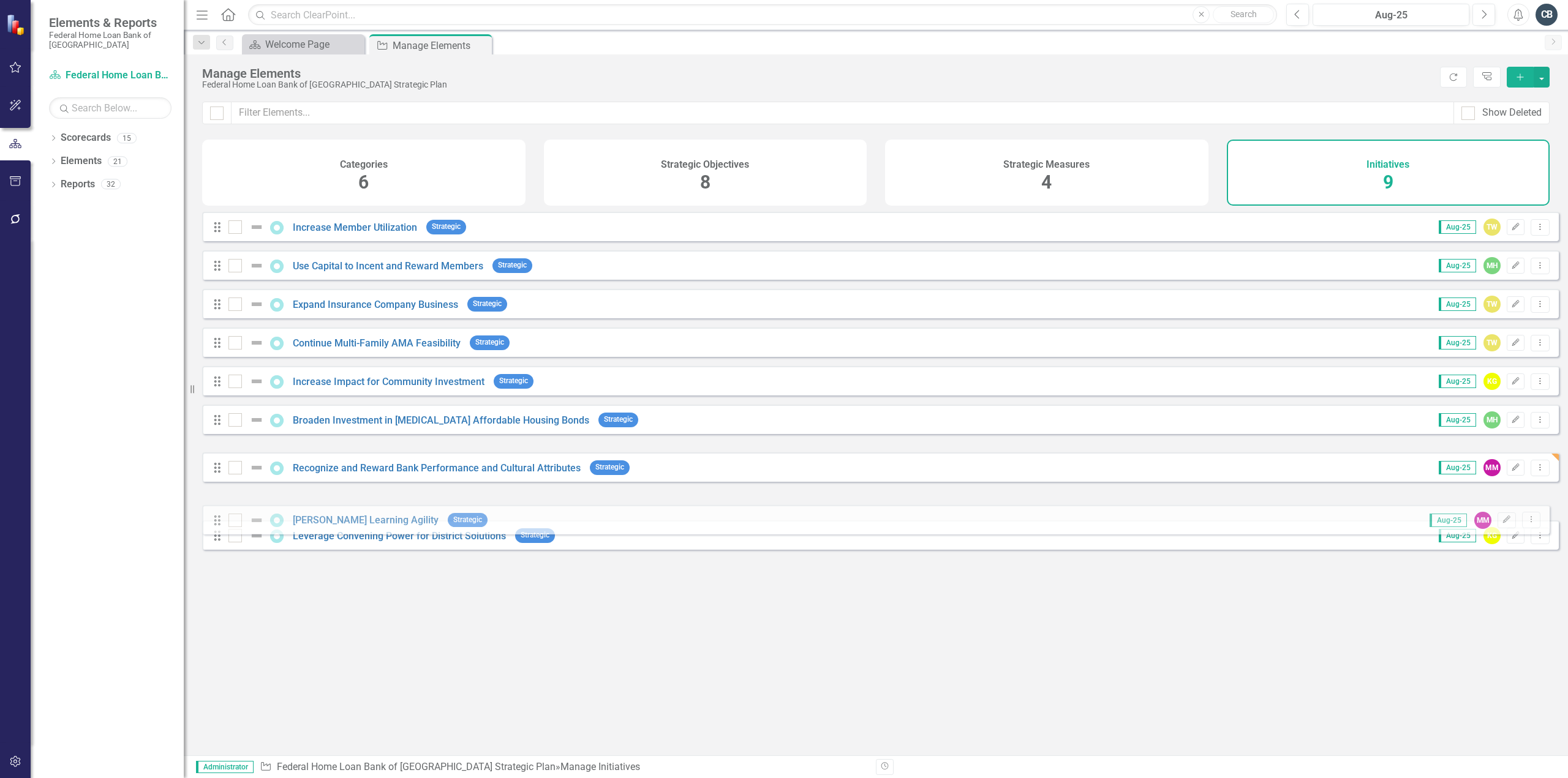
drag, startPoint x: 219, startPoint y: 468, endPoint x: 219, endPoint y: 520, distance: 52.0
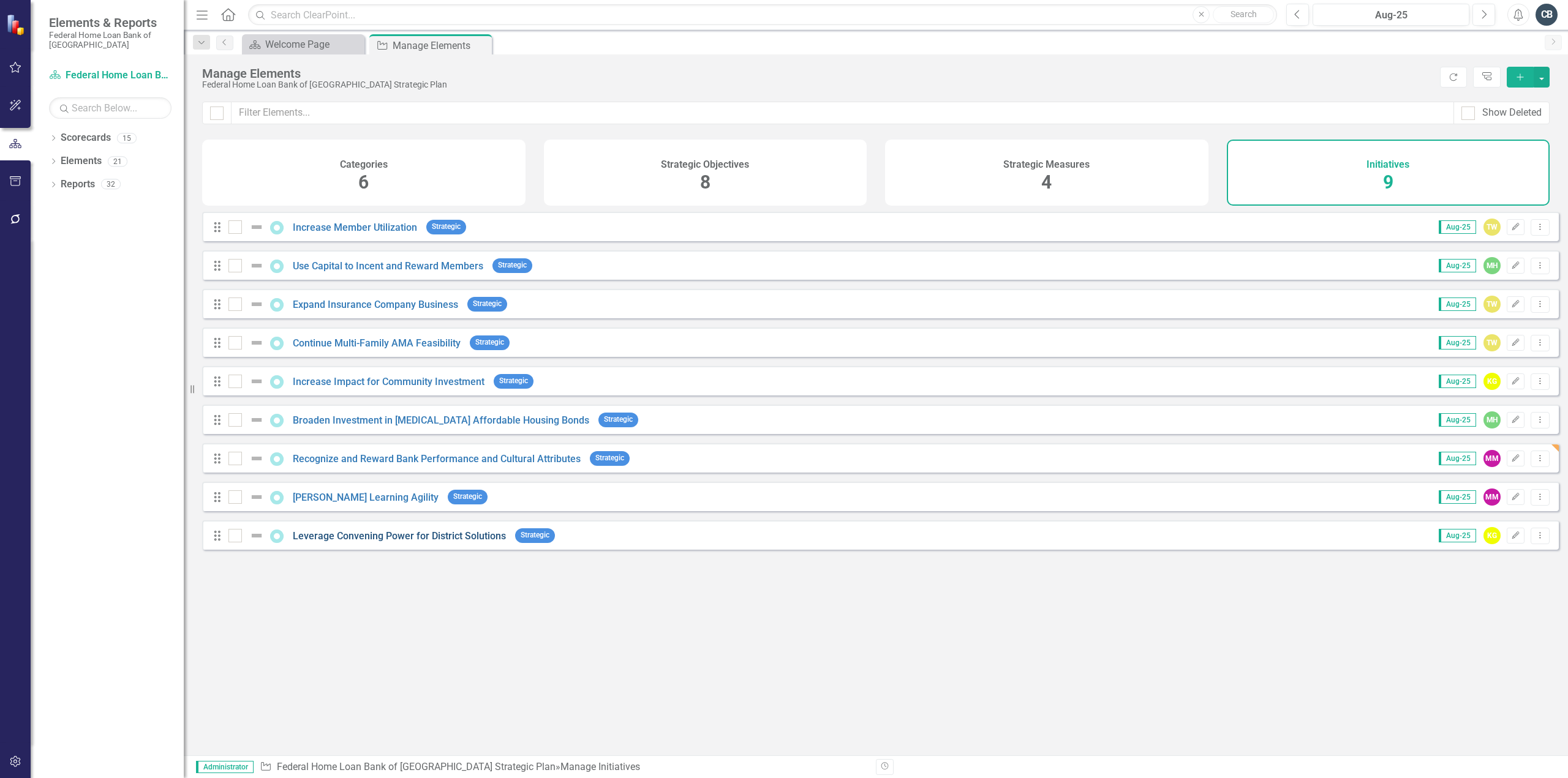
click at [427, 542] on link "Leverage Convening Power for District Solutions" at bounding box center [399, 536] width 213 height 12
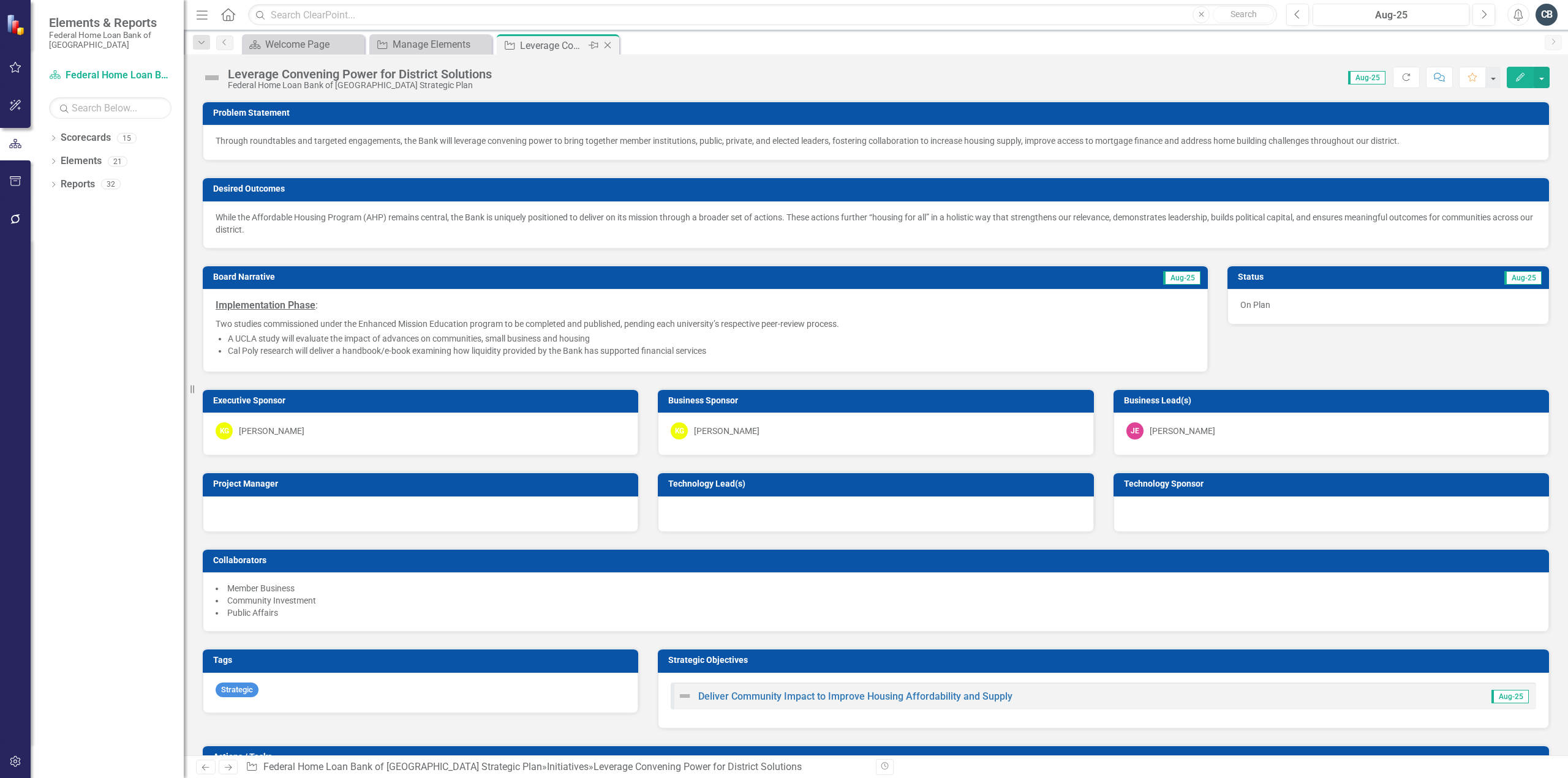
click at [610, 48] on icon "Close" at bounding box center [608, 45] width 13 height 10
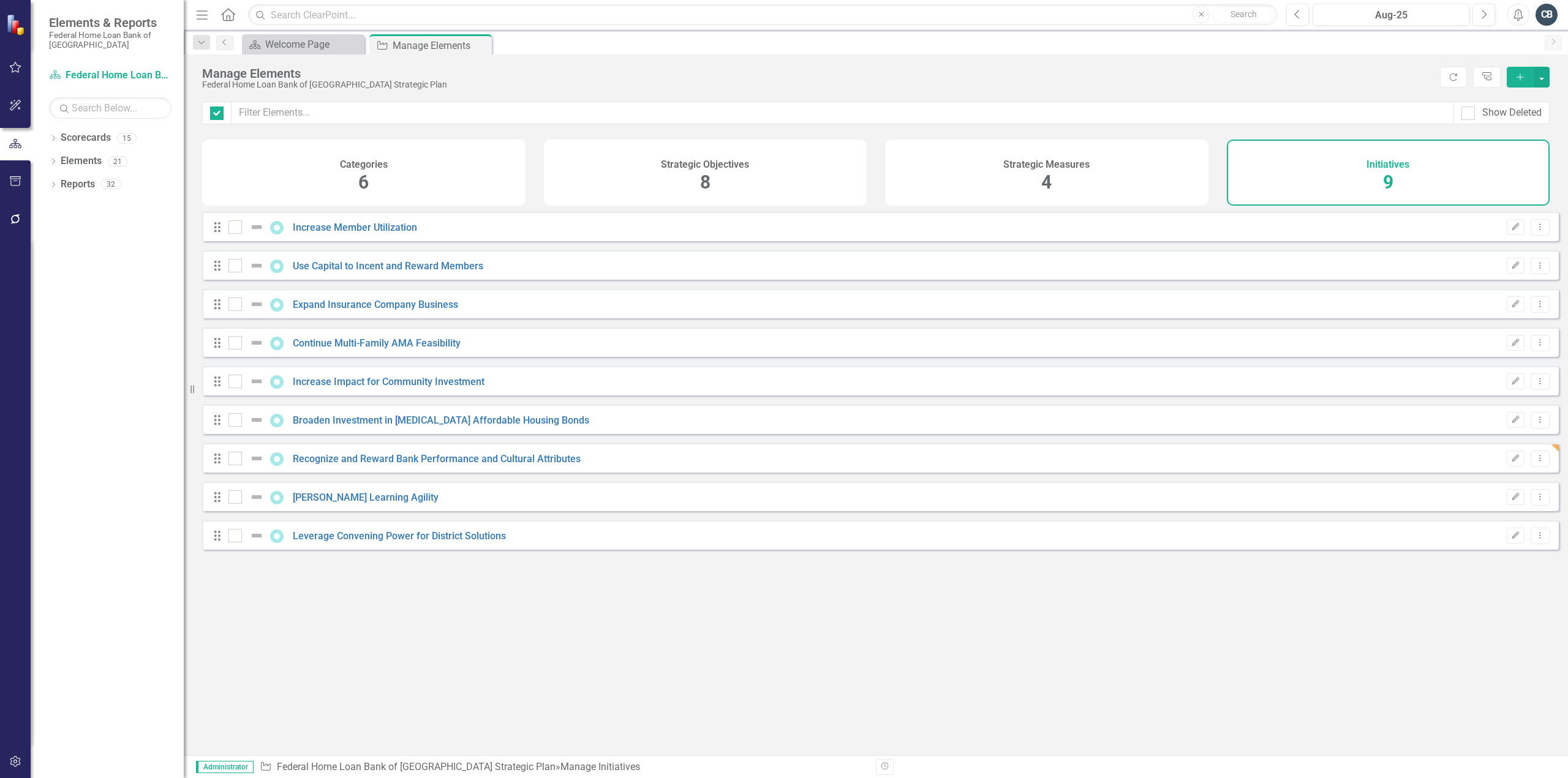
checkbox input "false"
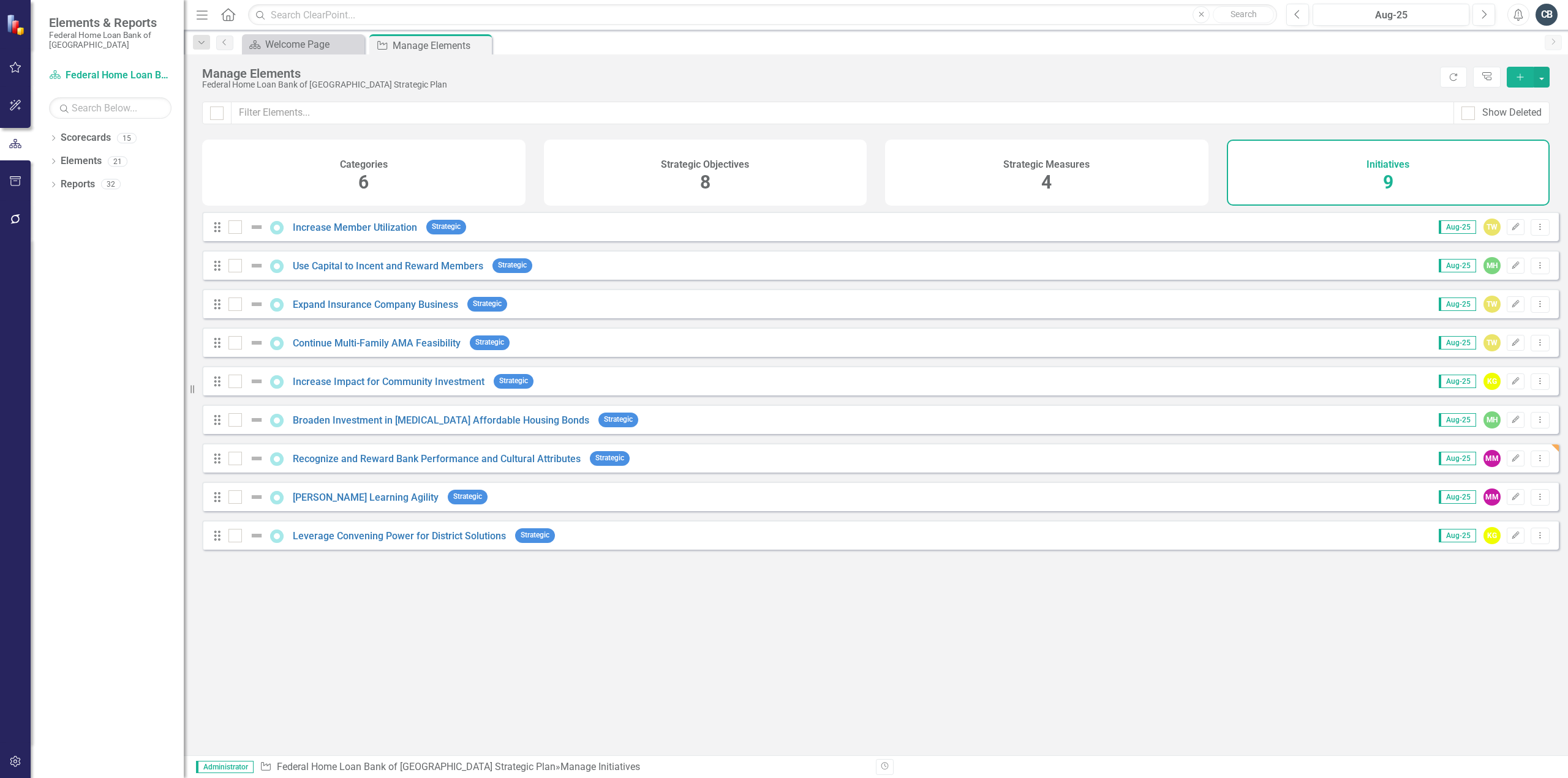
click at [302, 586] on div "Looks like you don't have any Initiatives set up yet. Why don't you add an Init…" at bounding box center [880, 468] width 1357 height 513
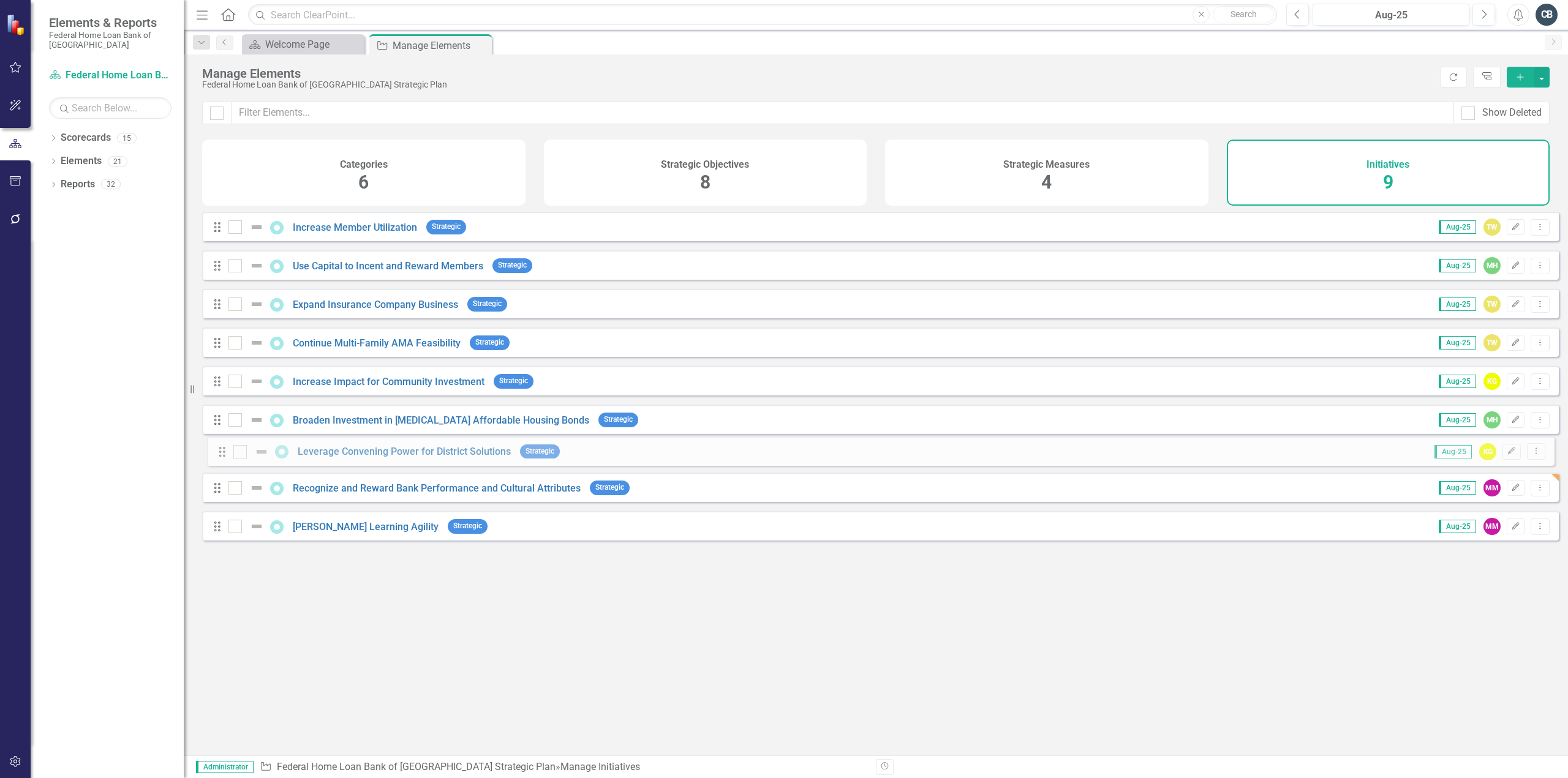
drag, startPoint x: 215, startPoint y: 546, endPoint x: 219, endPoint y: 456, distance: 90.1
click at [219, 456] on div "Drag Increase Member Utilization Strategic Aug-25 TW Edit Dropdown Menu Drag Us…" at bounding box center [880, 380] width 1357 height 338
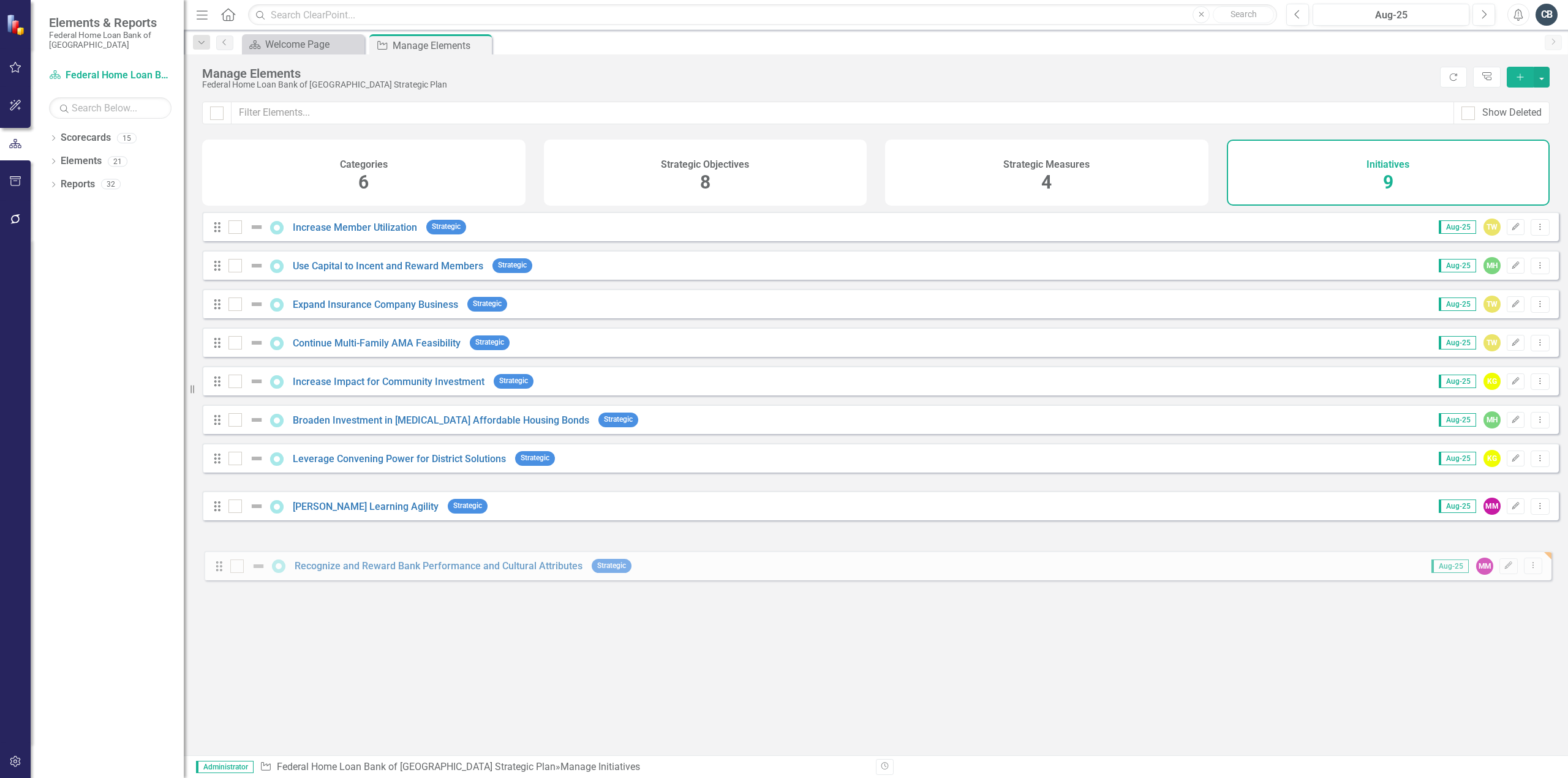
drag, startPoint x: 216, startPoint y: 508, endPoint x: 218, endPoint y: 568, distance: 60.0
click at [218, 568] on div "Looks like you don't have any Initiatives set up yet. Why don't you add an Init…" at bounding box center [880, 468] width 1357 height 513
drag, startPoint x: 261, startPoint y: 529, endPoint x: 204, endPoint y: 664, distance: 146.5
click at [204, 664] on div "Looks like you don't have any Initiatives set up yet. Why don't you add an Init…" at bounding box center [880, 468] width 1357 height 513
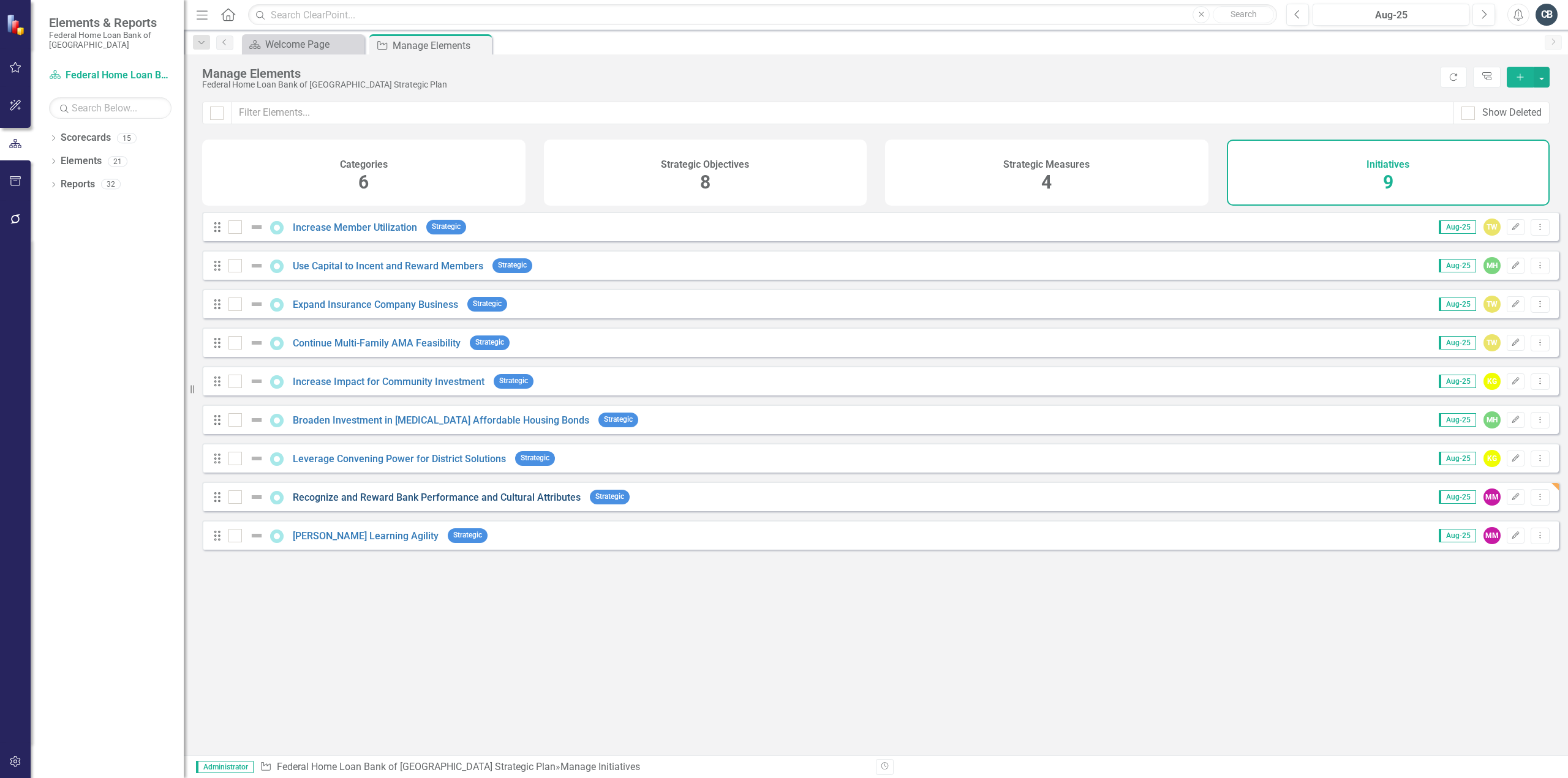
click at [464, 503] on link "Recognize and Reward Bank Performance and Cultural Attributes" at bounding box center [436, 497] width 288 height 12
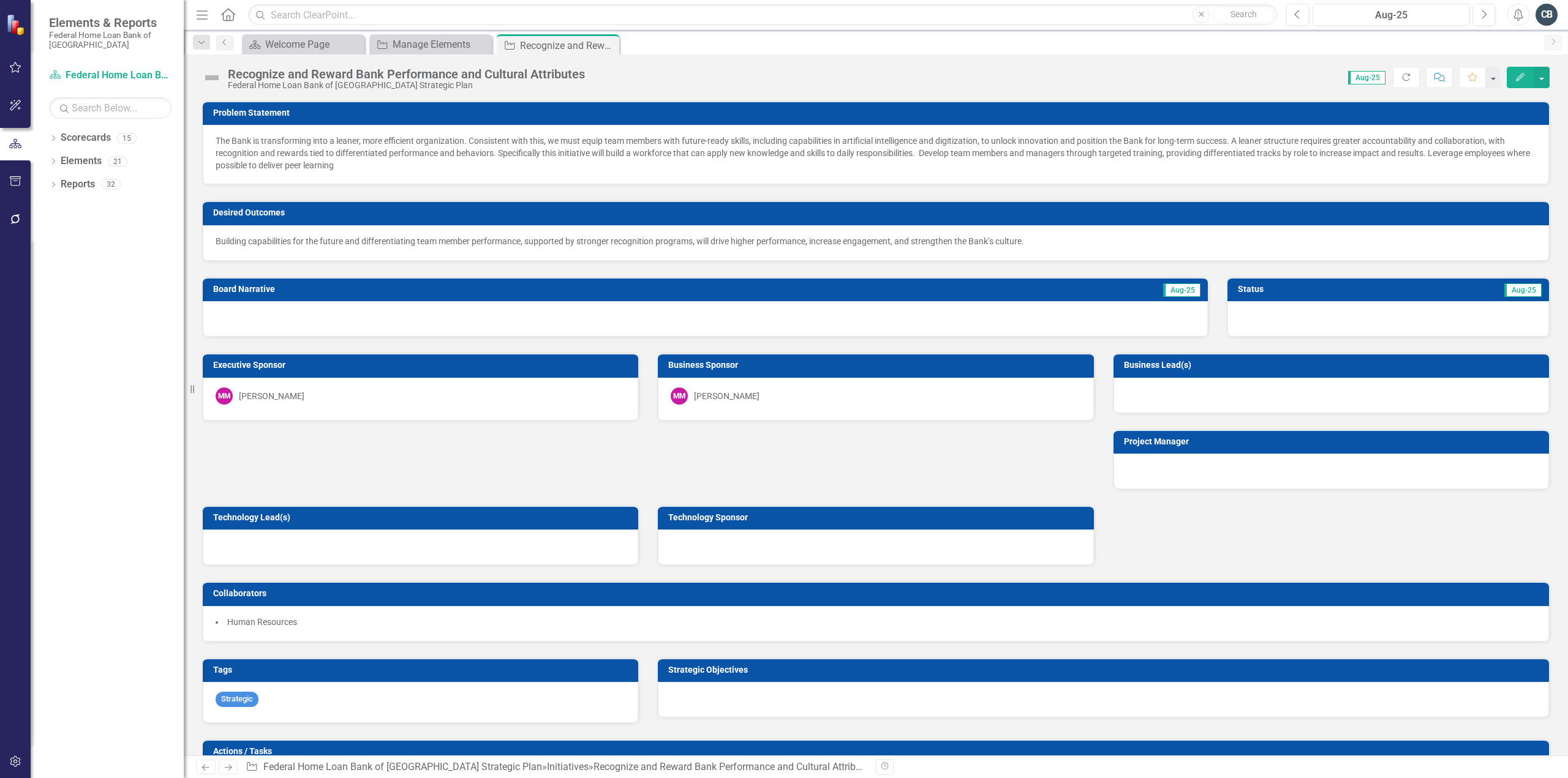
click at [346, 238] on p "Building capabilities for the future and differentiating team member performanc…" at bounding box center [875, 241] width 1320 height 13
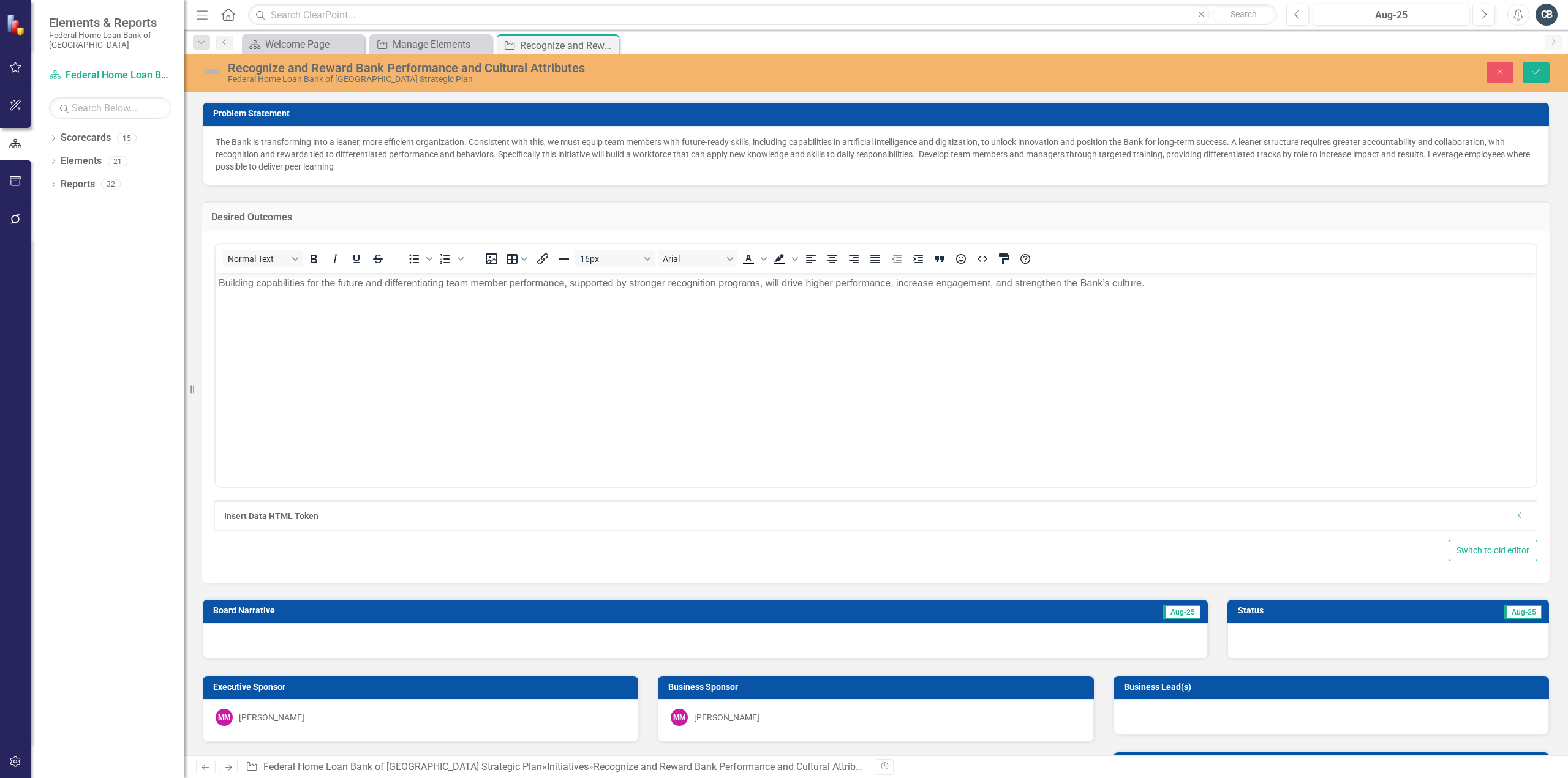
click at [712, 145] on p "The Bank is transforming into a leaner, more efficient organization. Consistent…" at bounding box center [875, 154] width 1320 height 37
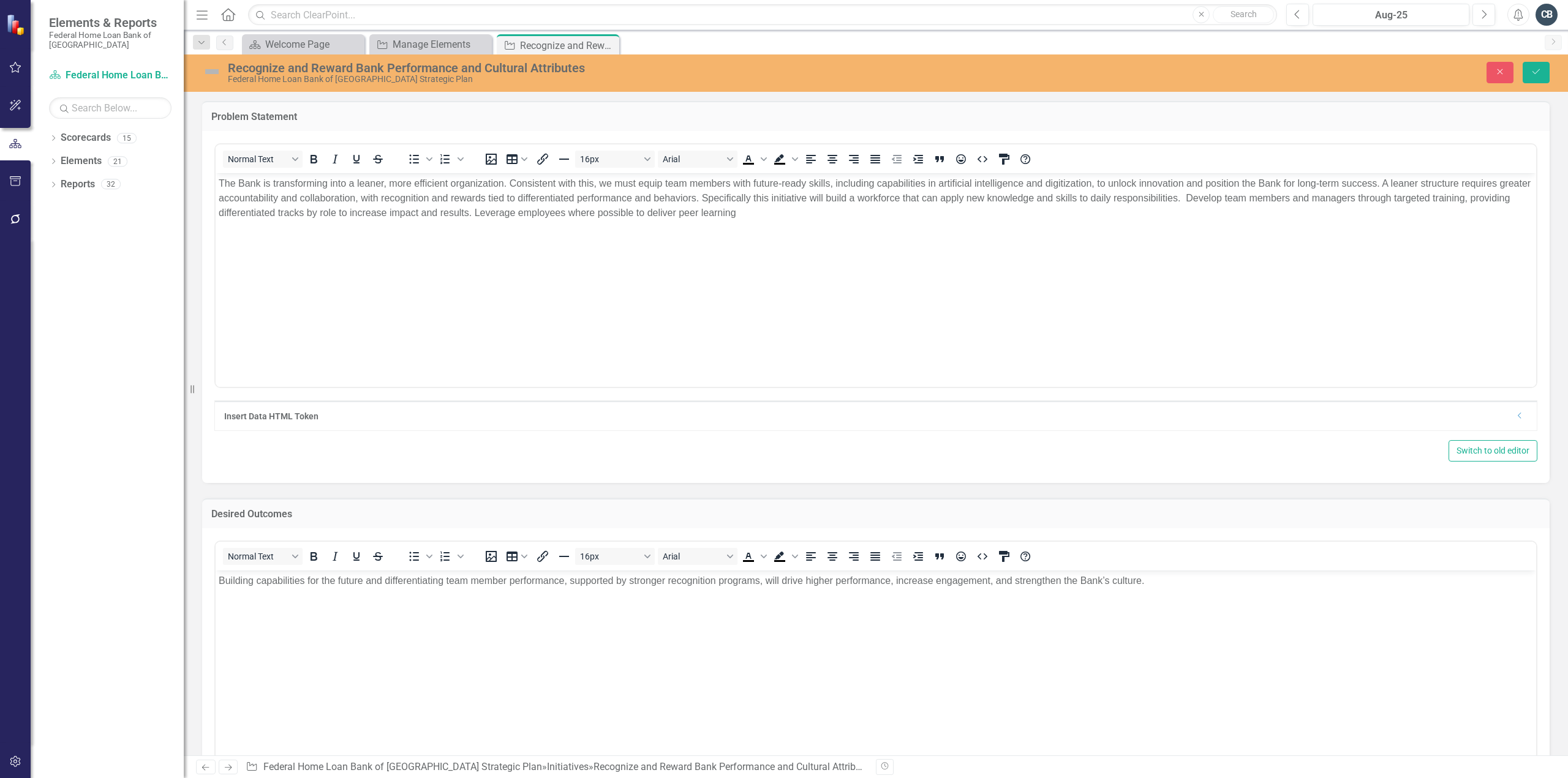
click at [618, 202] on p "The Bank is transforming into a leaner, more efficient organization. Consistent…" at bounding box center [876, 197] width 1315 height 44
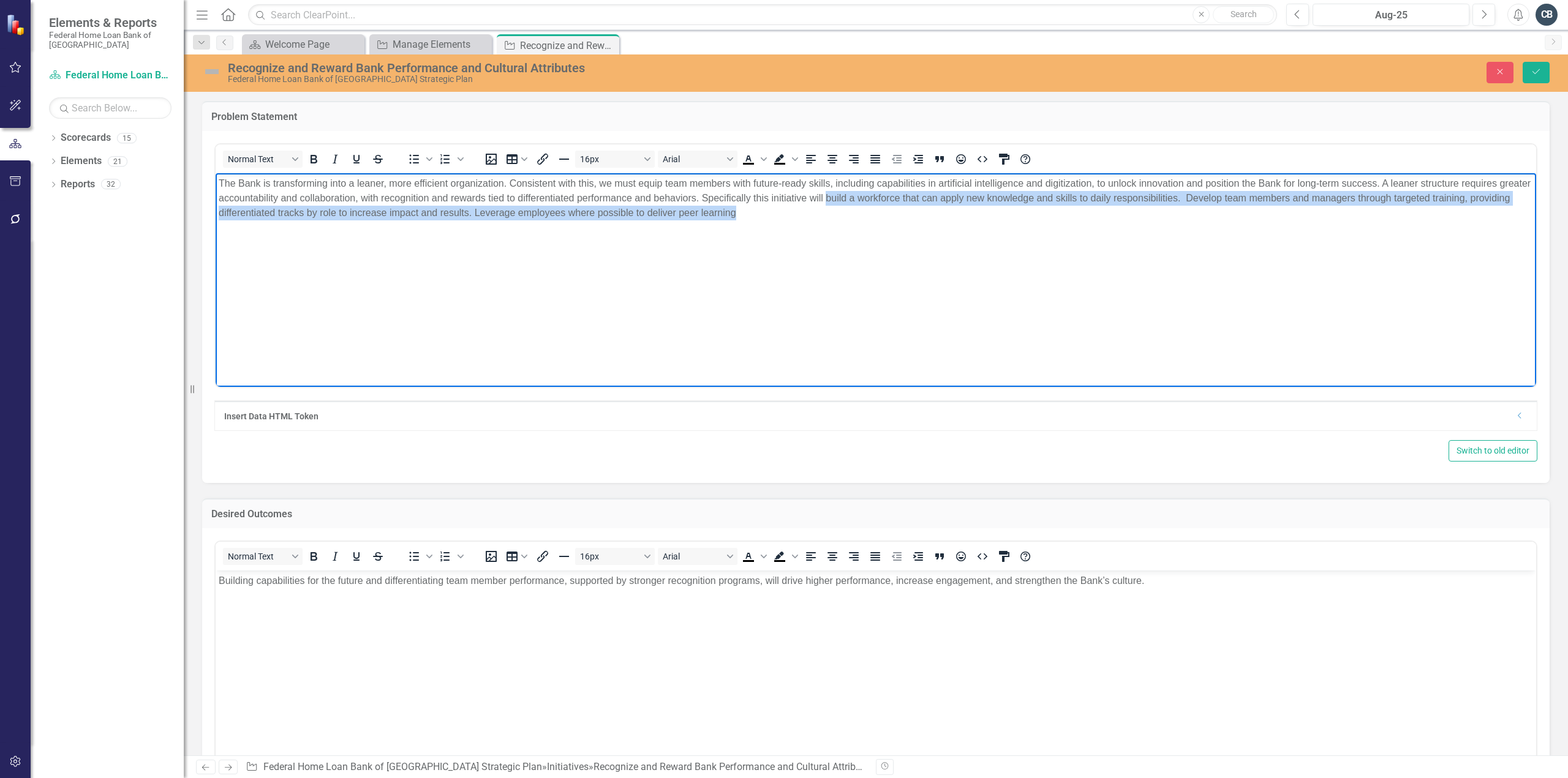
drag, startPoint x: 860, startPoint y: 199, endPoint x: 1082, endPoint y: 320, distance: 252.8
click at [1057, 310] on body "The Bank is transforming into a leaner, more efficient organization. Consistent…" at bounding box center [875, 264] width 1320 height 184
paste body "Rich Text Area. Press ALT-0 for help."
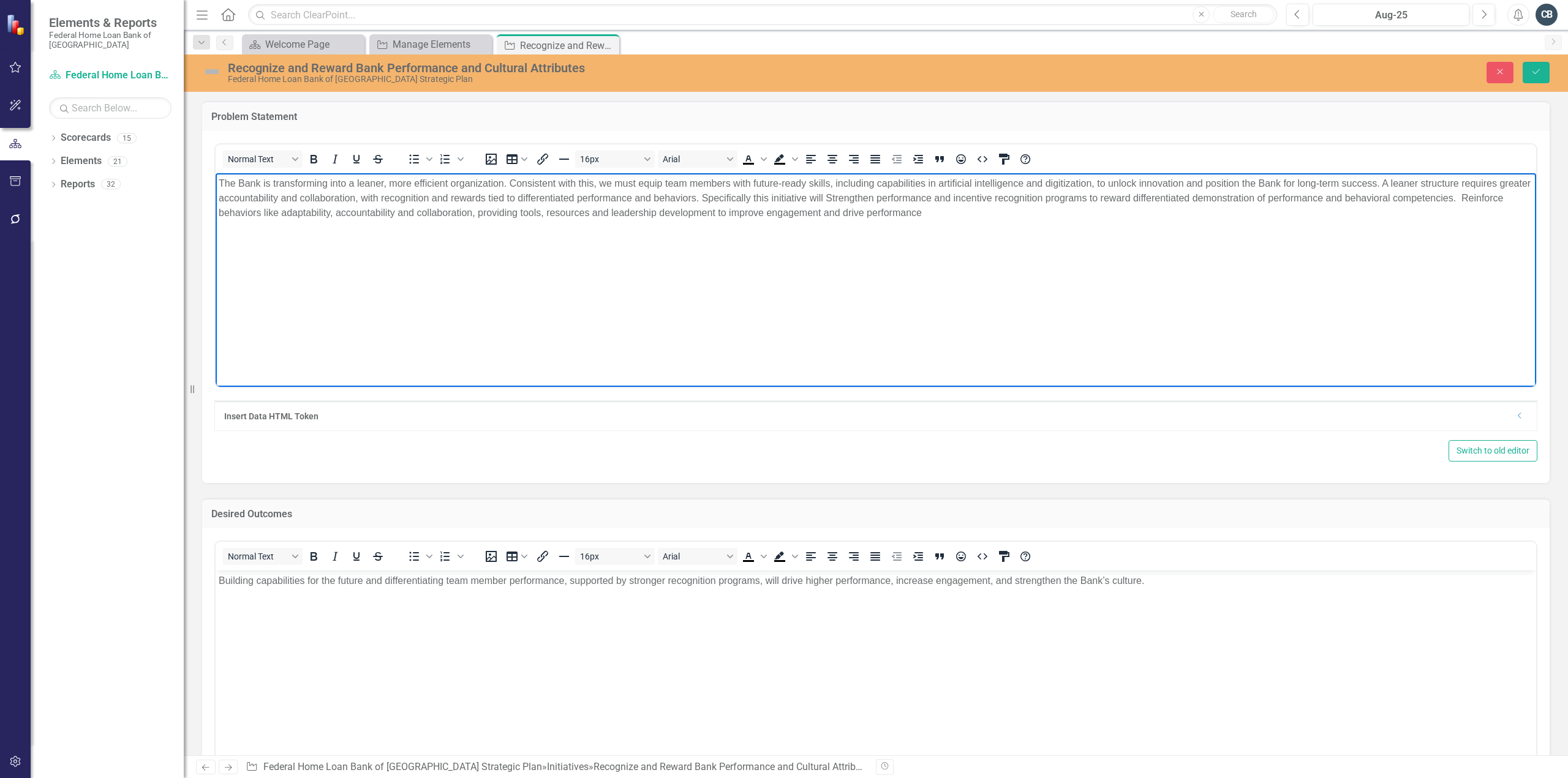
click at [863, 202] on p "The Bank is transforming into a leaner, more efficient organization. Consistent…" at bounding box center [876, 197] width 1315 height 44
click at [1008, 223] on body "The Bank is transforming into a leaner, more efficient organization. Consistent…" at bounding box center [875, 264] width 1320 height 184
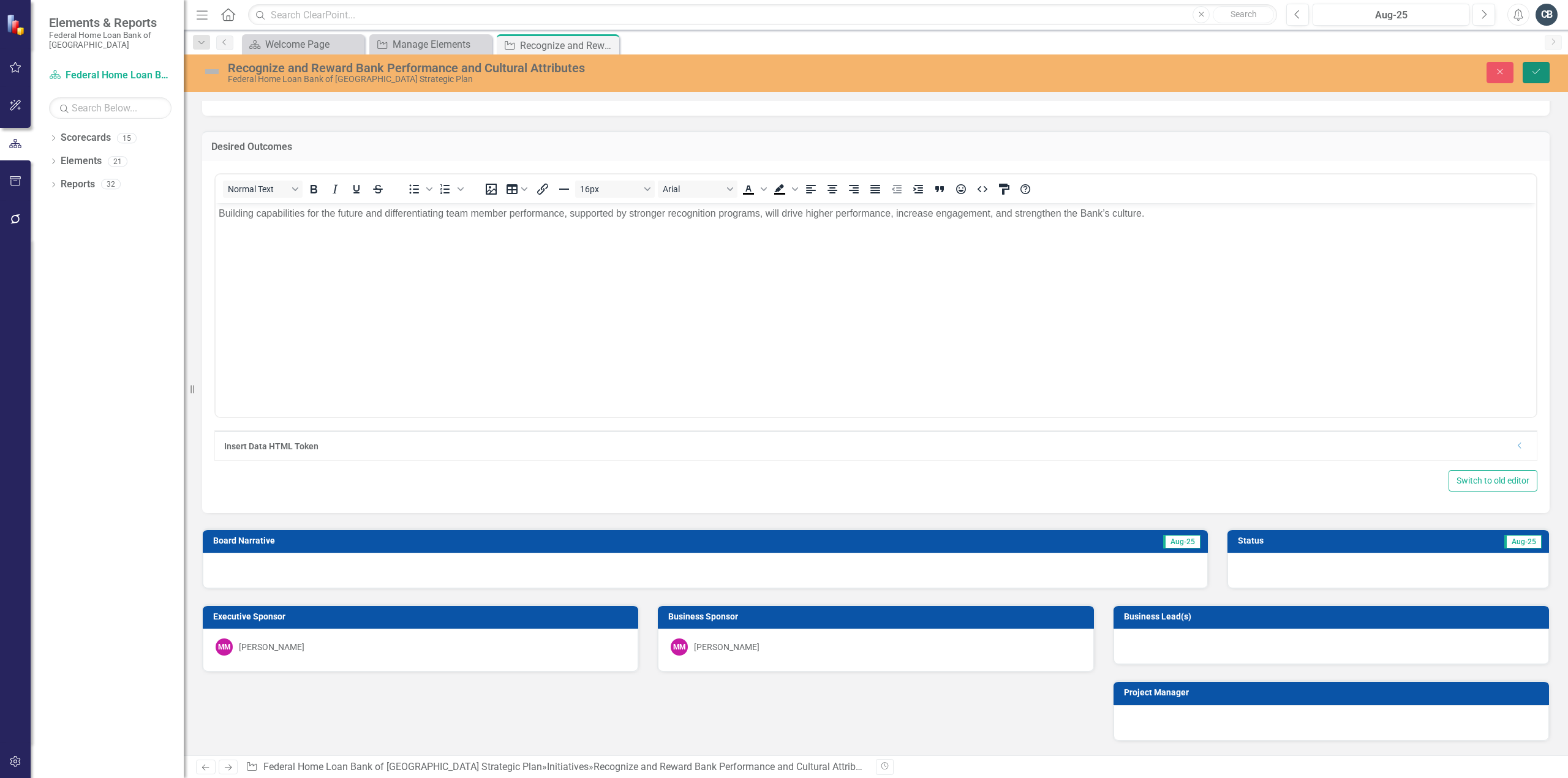
drag, startPoint x: 1536, startPoint y: 66, endPoint x: 1168, endPoint y: 531, distance: 593.0
click at [1537, 66] on button "Save" at bounding box center [1537, 73] width 27 height 22
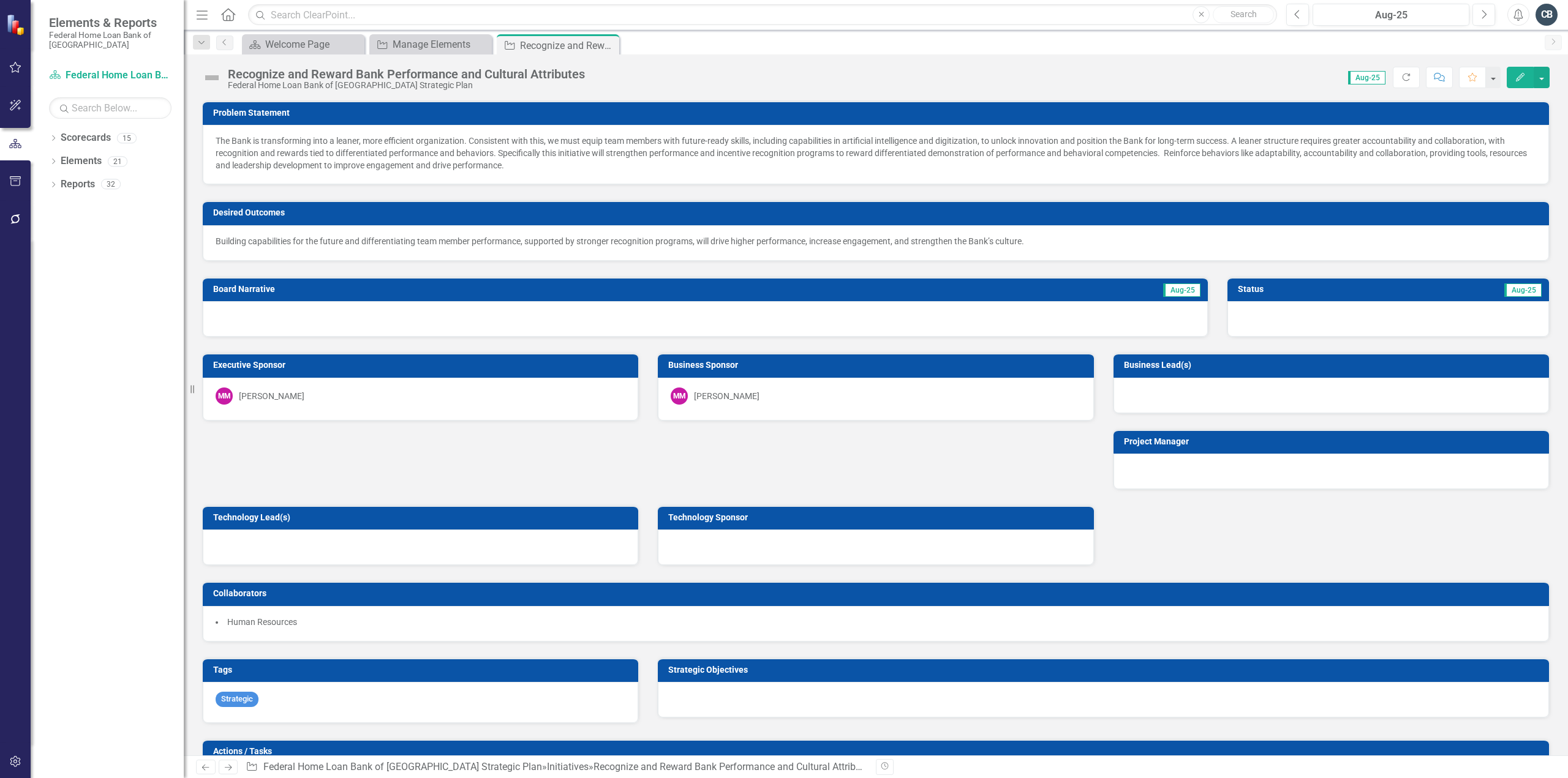
click at [1258, 318] on div at bounding box center [1388, 319] width 322 height 36
click at [1257, 318] on div at bounding box center [1388, 319] width 322 height 36
click at [1252, 321] on div at bounding box center [1388, 319] width 322 height 36
click at [1252, 322] on div at bounding box center [1388, 319] width 322 height 36
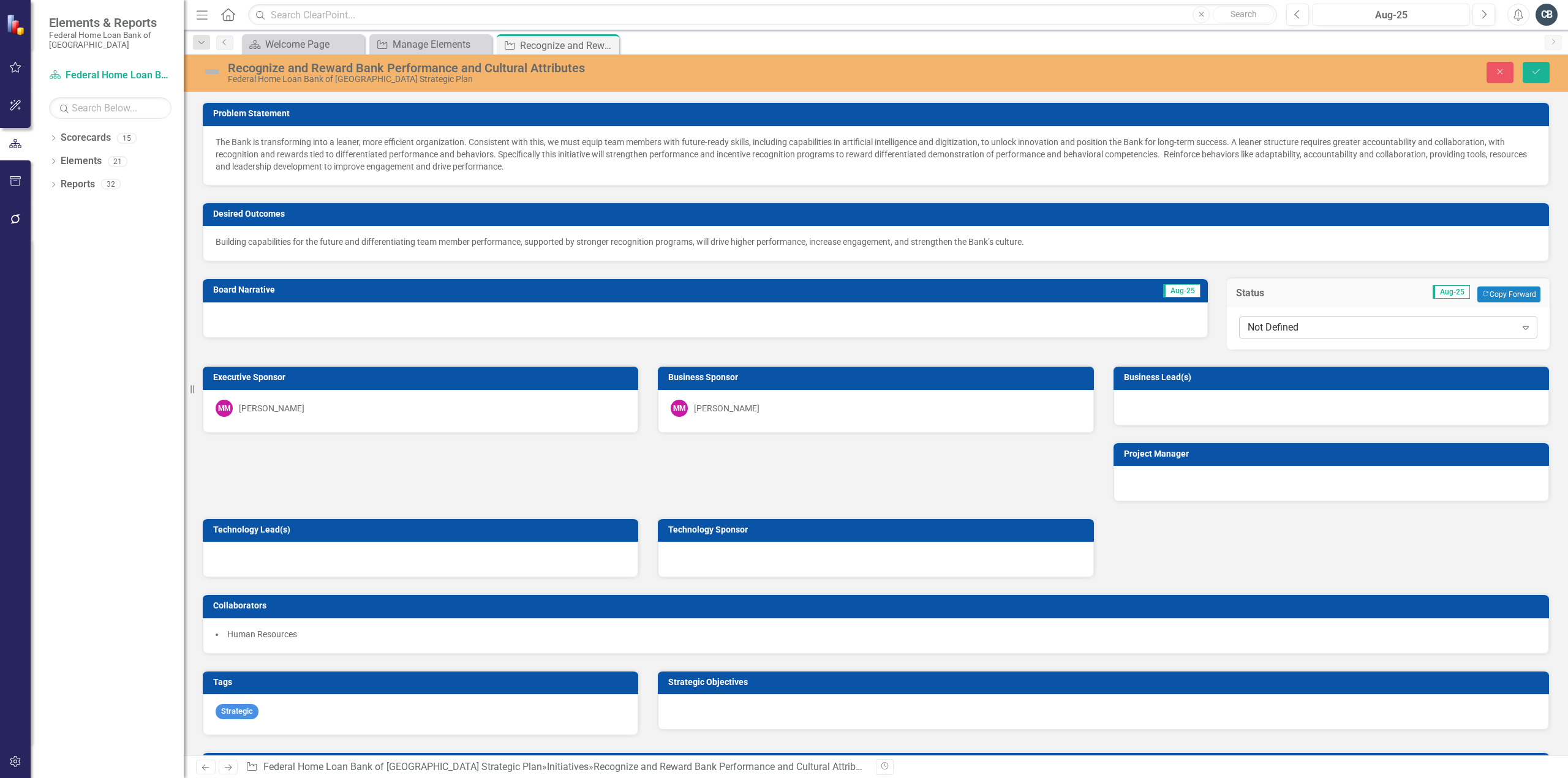
click at [1258, 327] on div "Not Defined" at bounding box center [1381, 328] width 268 height 14
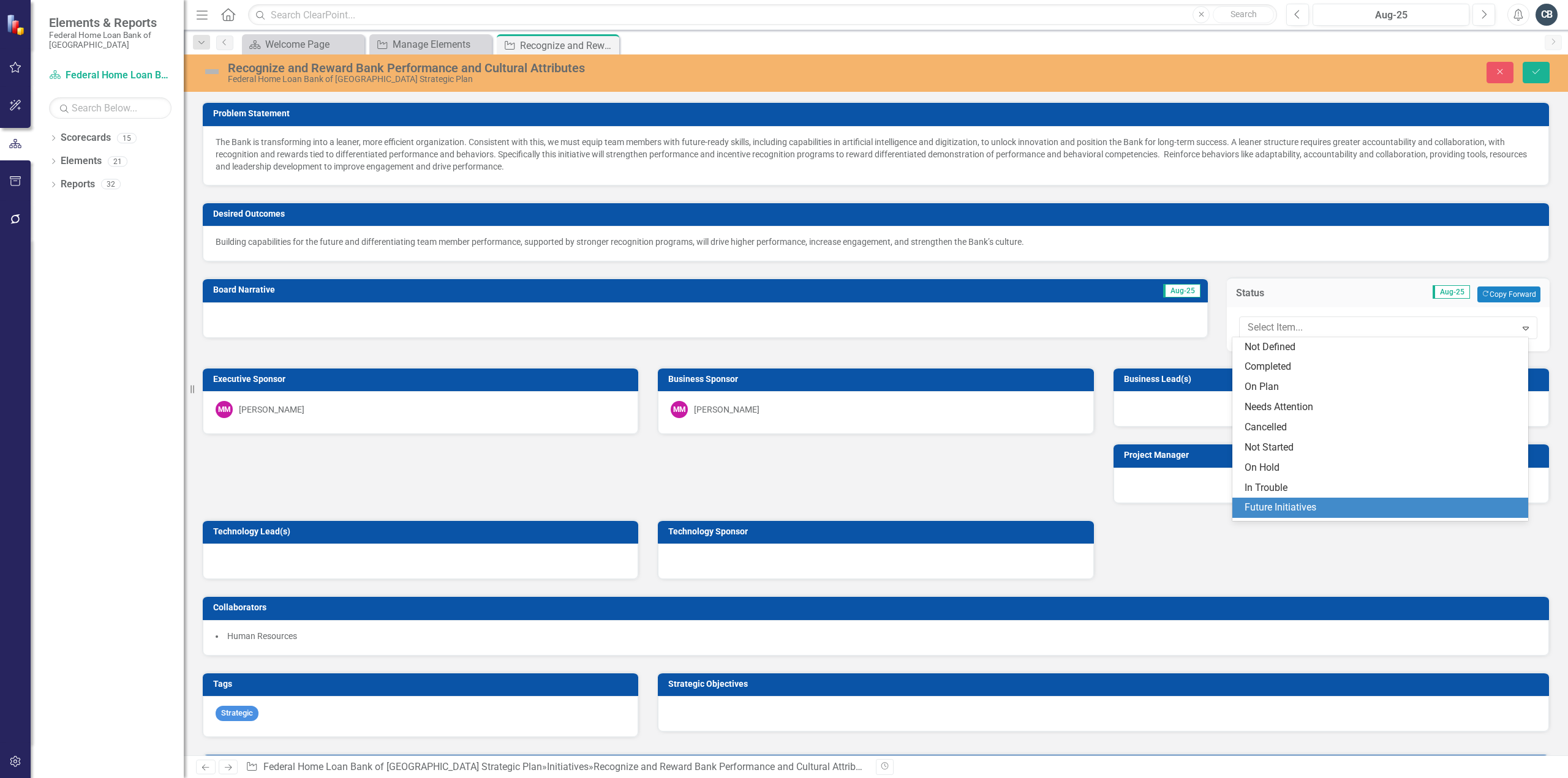
click at [1257, 508] on div "Future Initiatives" at bounding box center [1383, 508] width 276 height 14
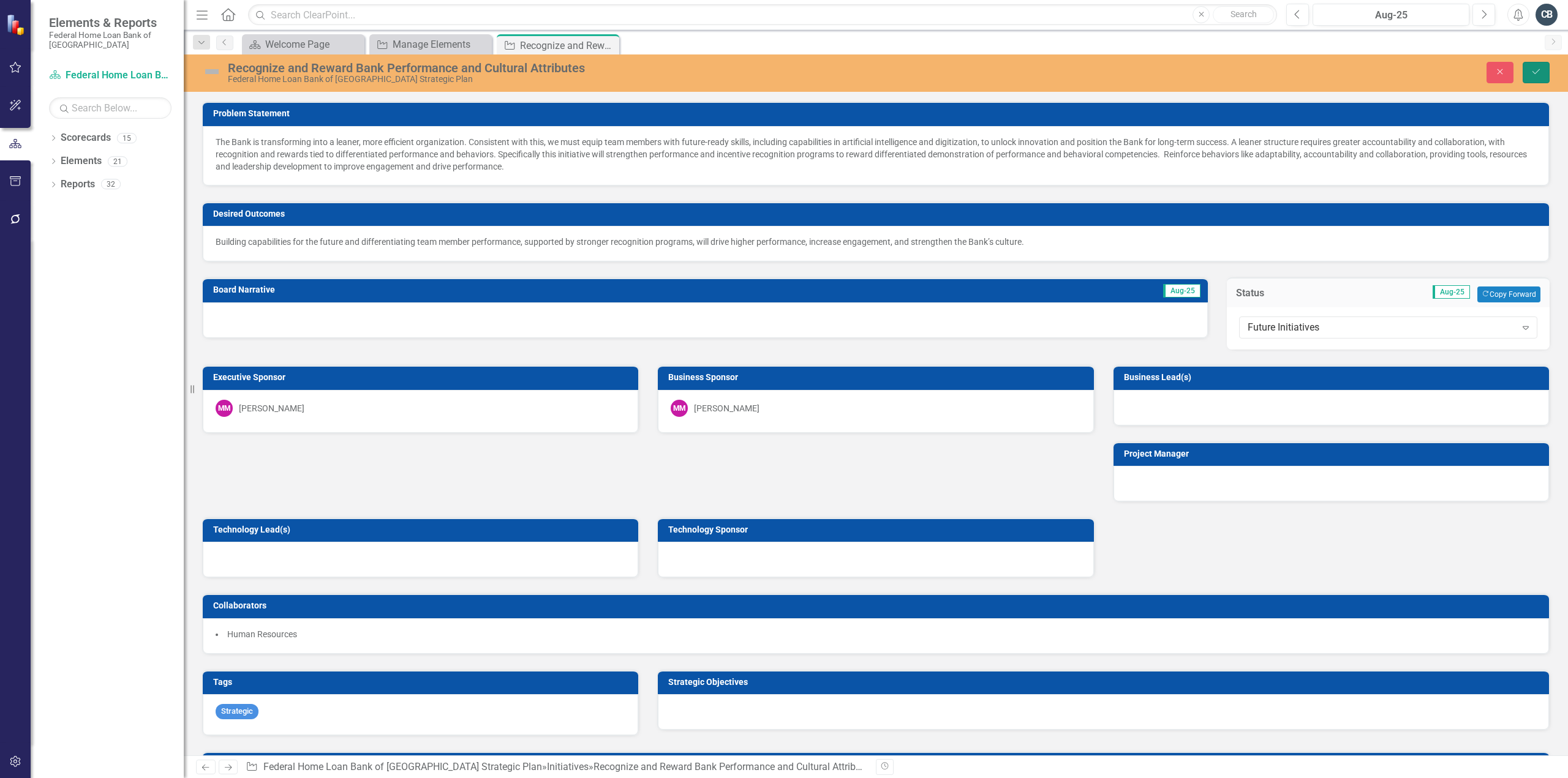
click at [1538, 73] on icon "Save" at bounding box center [1536, 72] width 11 height 9
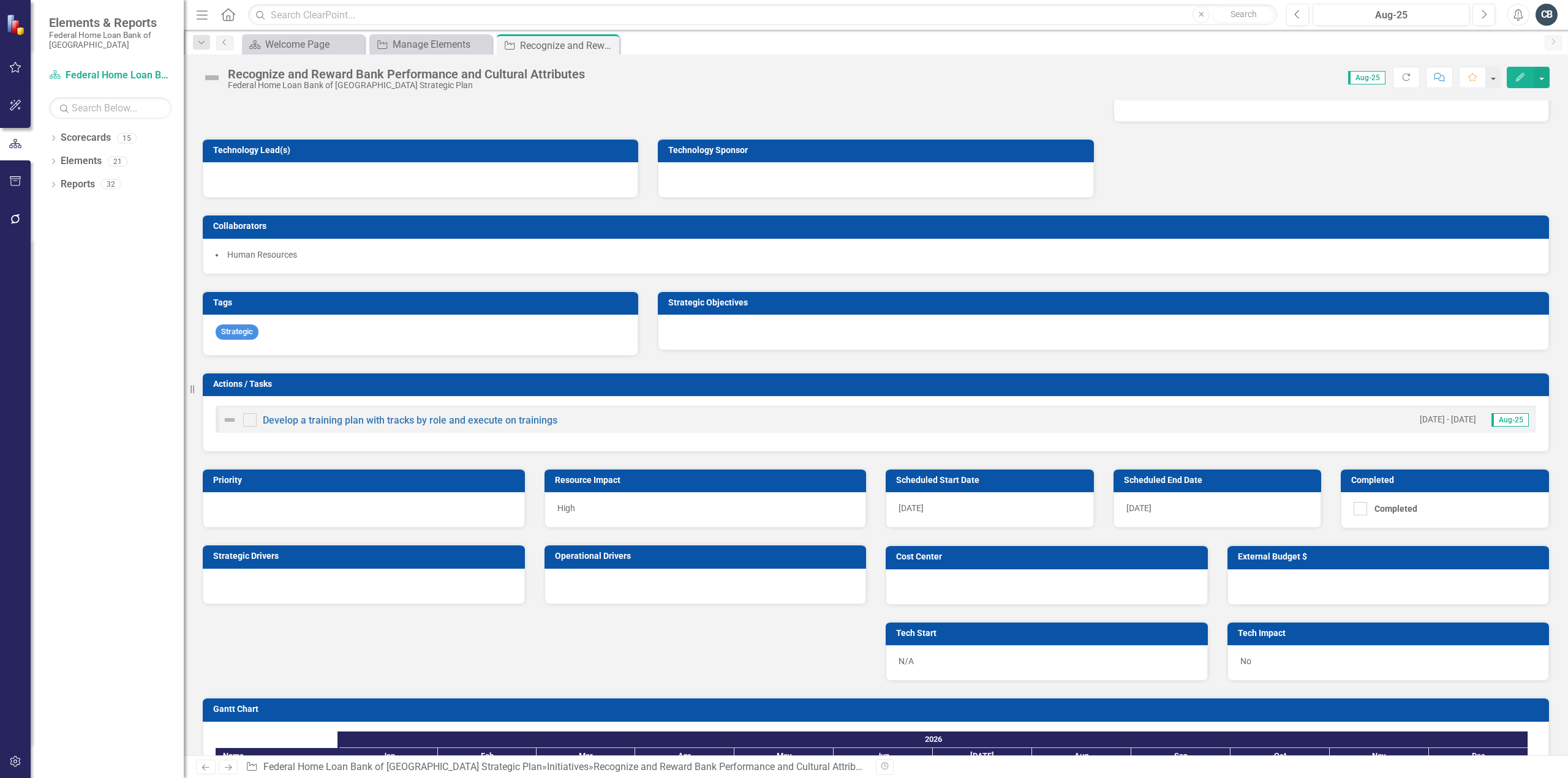
click at [692, 335] on div at bounding box center [1103, 333] width 891 height 36
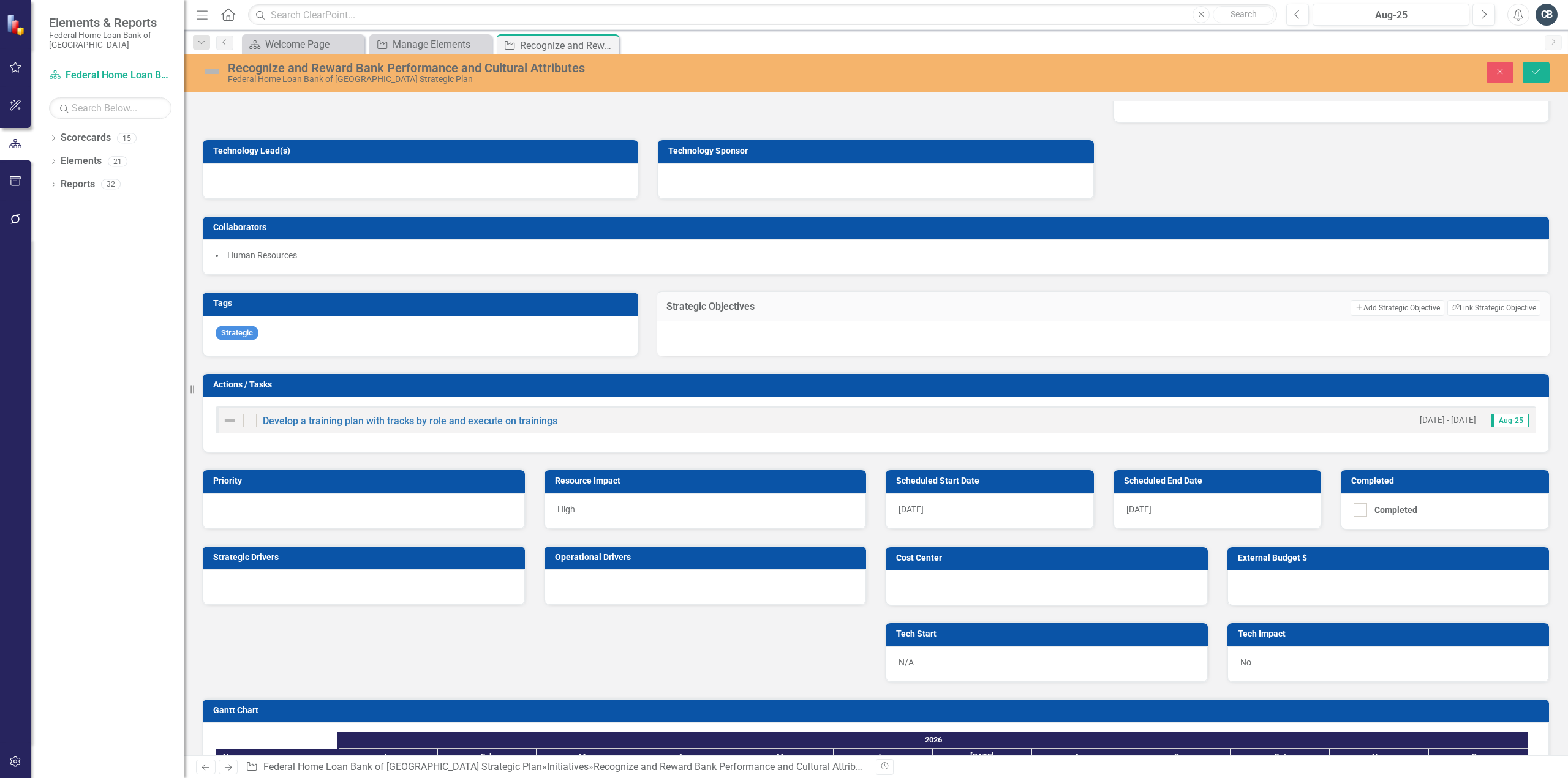
click at [692, 335] on div at bounding box center [1103, 339] width 892 height 36
click at [1490, 303] on button "Link Tag Link Strategic Objective" at bounding box center [1494, 308] width 93 height 16
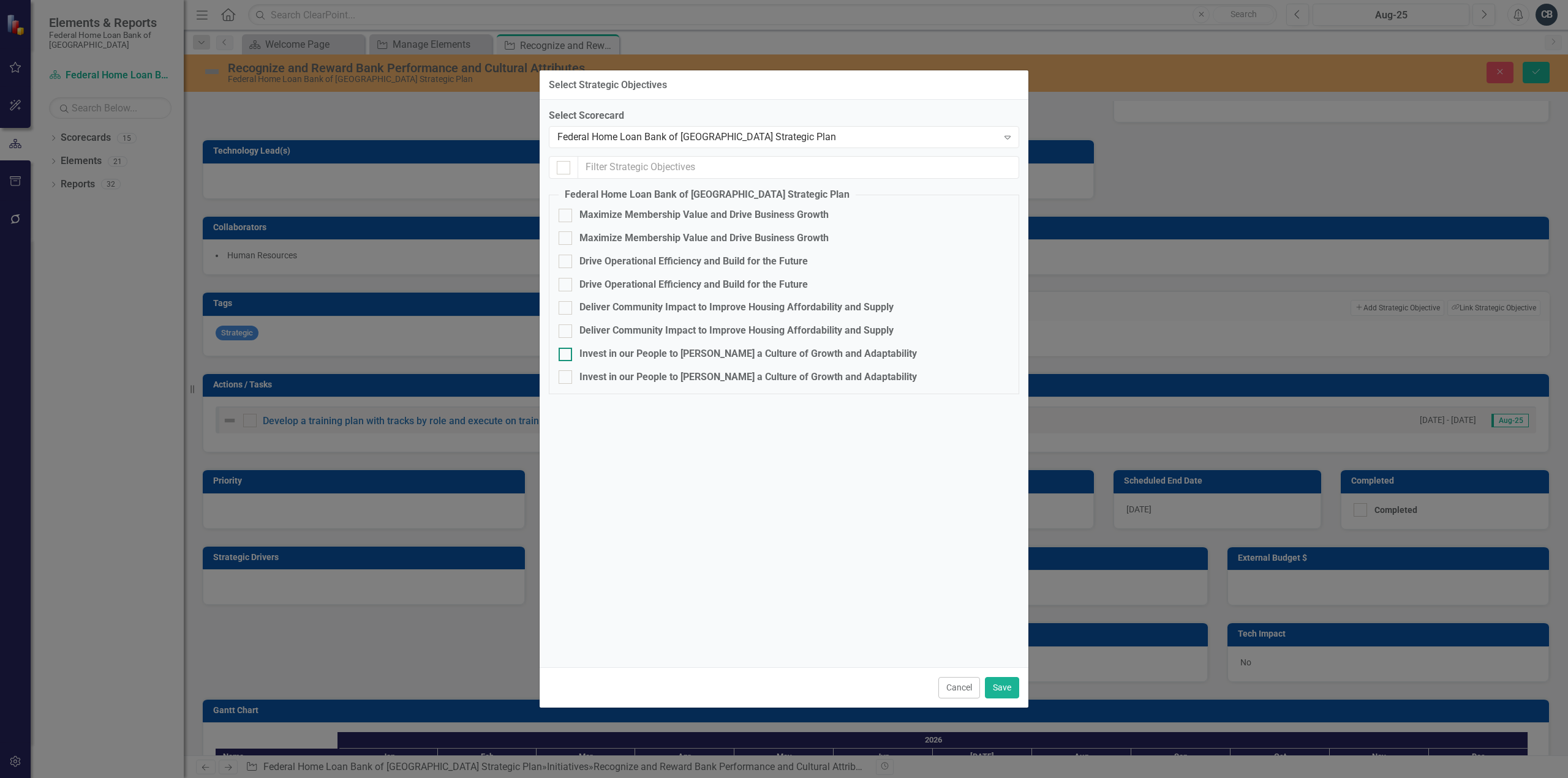
click at [568, 354] on div at bounding box center [565, 354] width 13 height 13
click at [566, 354] on input "Invest in our People to [PERSON_NAME] a Culture of Growth and Adaptability" at bounding box center [562, 352] width 8 height 8
checkbox input "true"
click at [1000, 688] on button "Save" at bounding box center [1002, 688] width 34 height 22
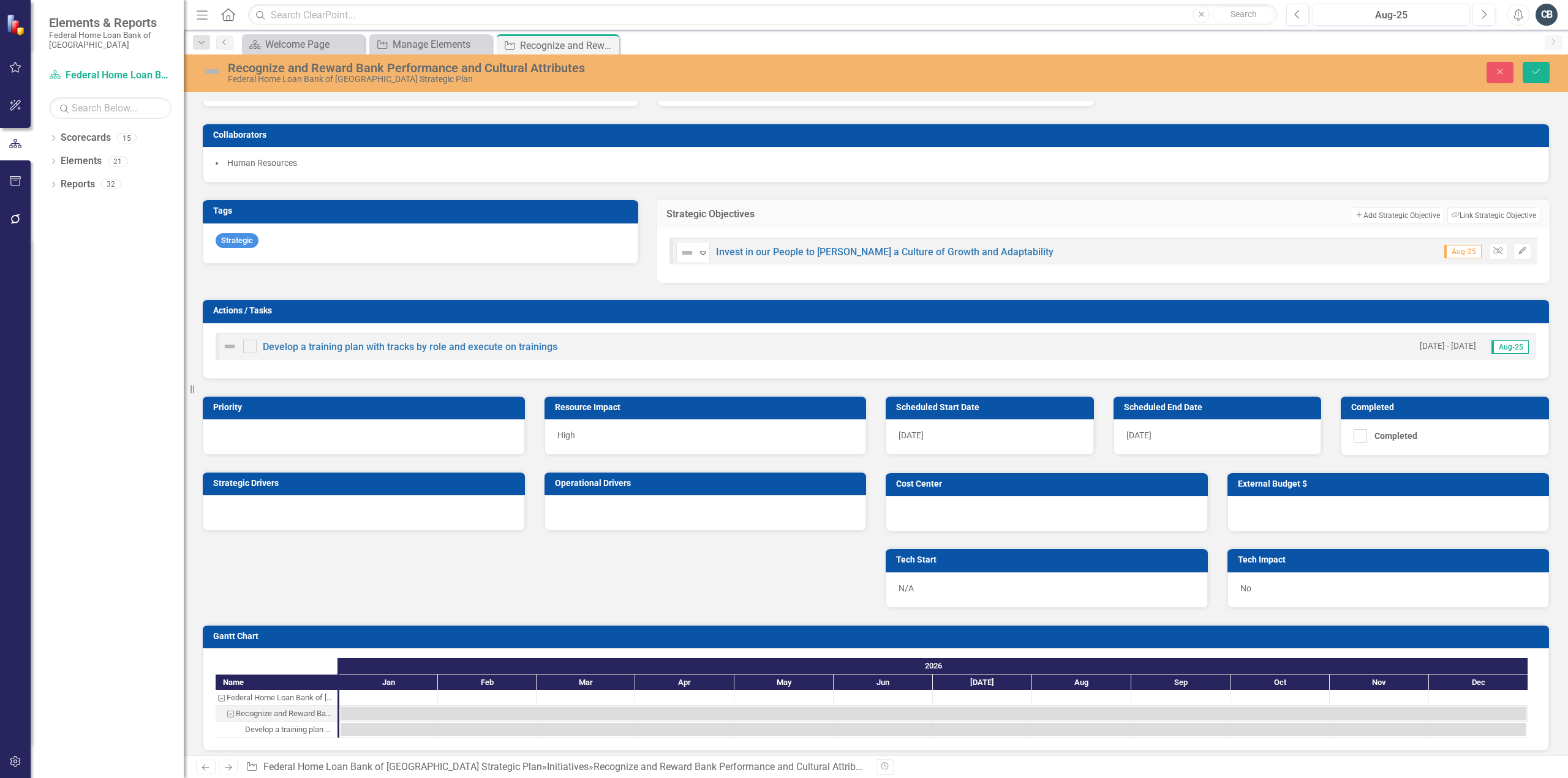
scroll to position [398, 0]
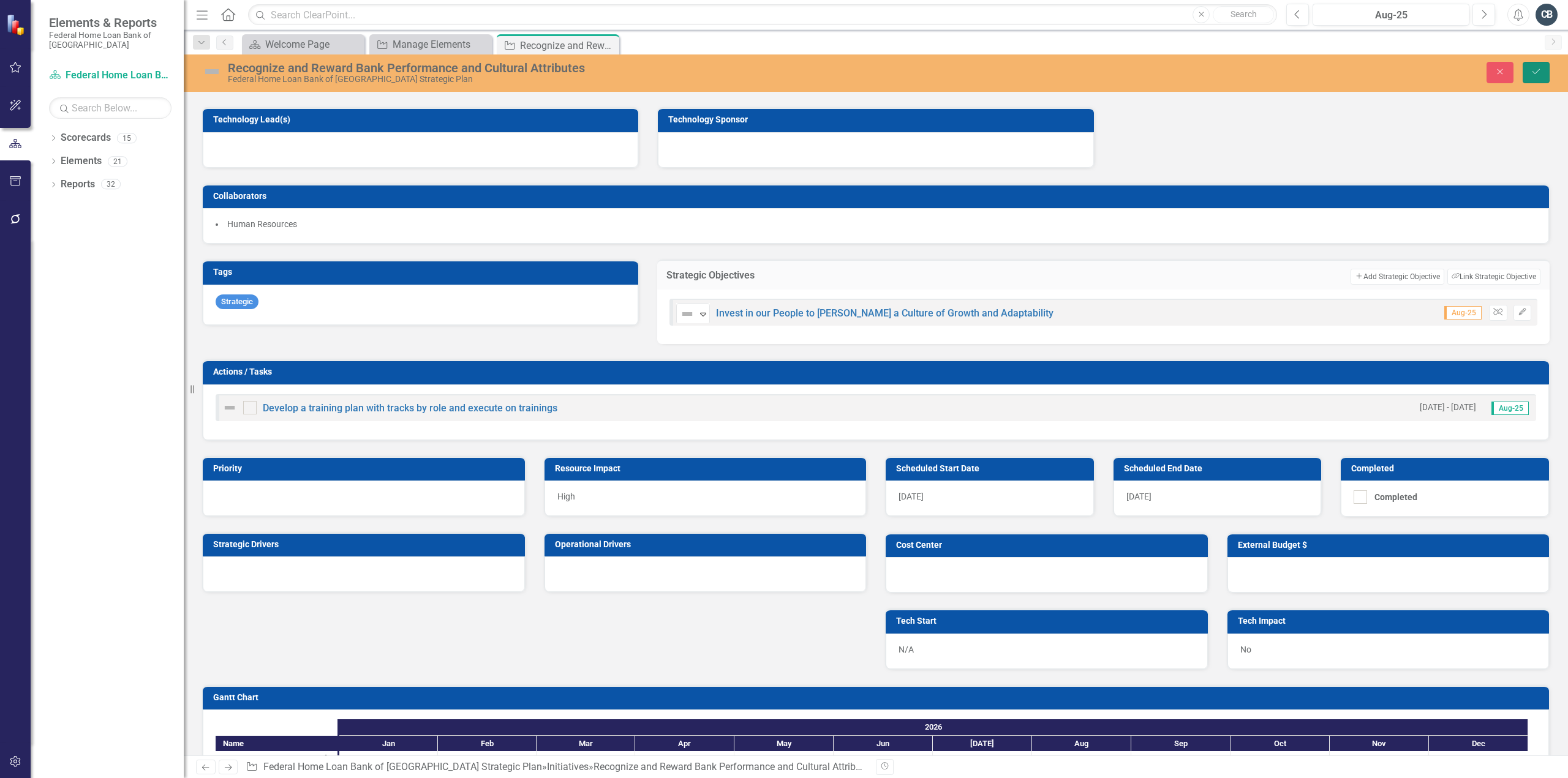
click at [1537, 73] on icon "Save" at bounding box center [1536, 72] width 11 height 9
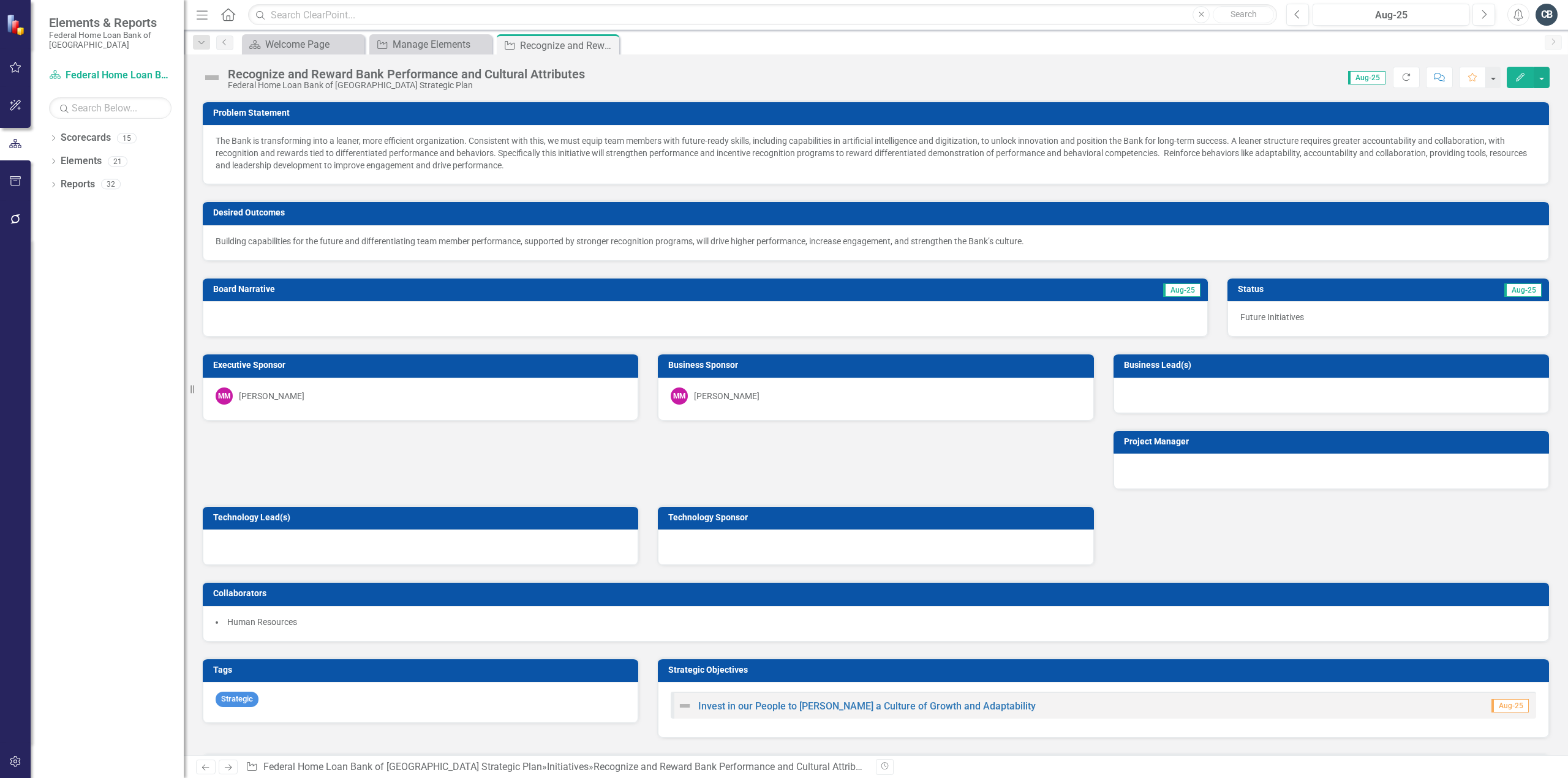
scroll to position [367, 0]
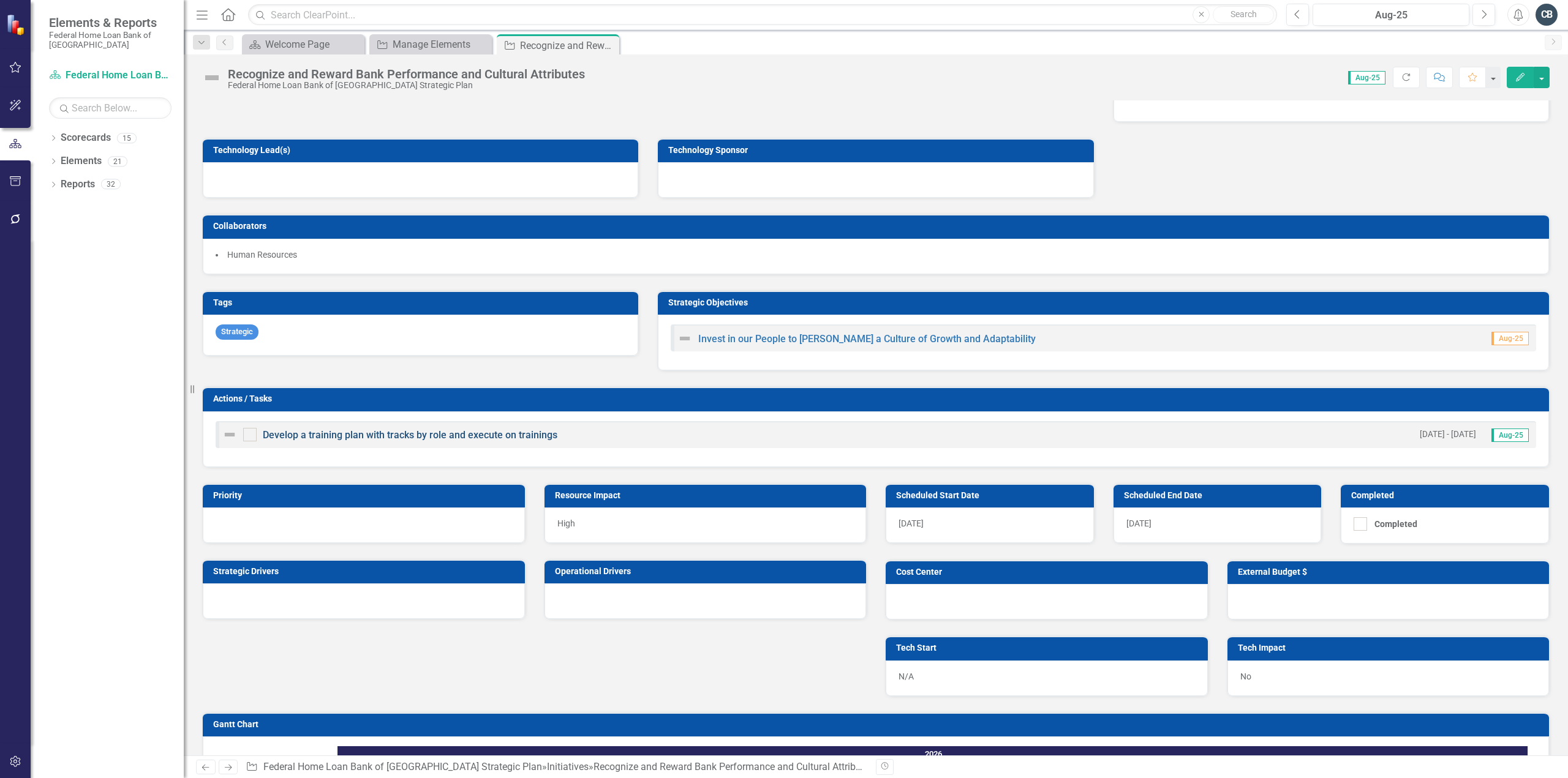
click at [408, 430] on link "Develop a training plan with tracks by role and execute on trainings" at bounding box center [410, 434] width 294 height 12
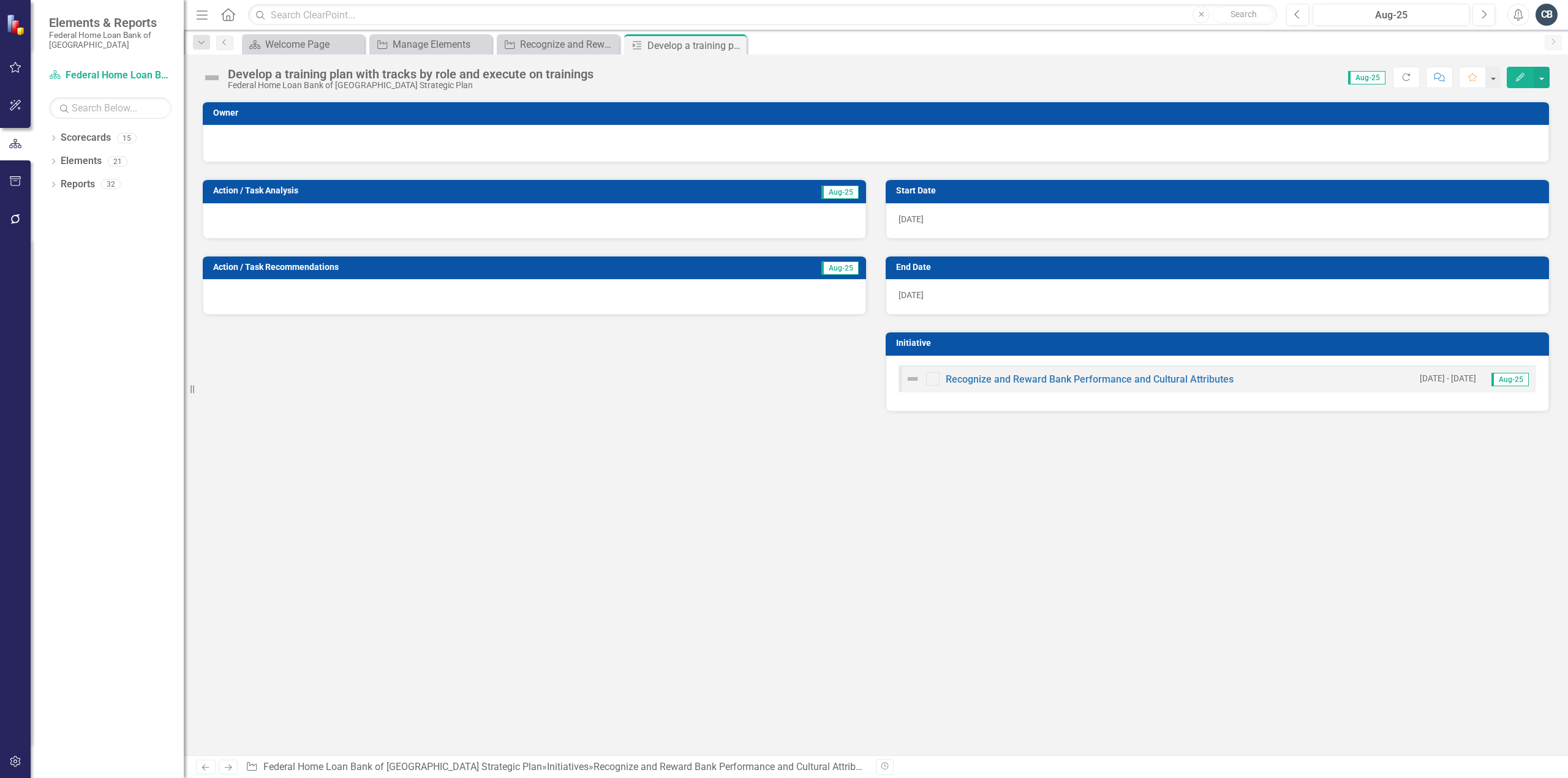
click at [363, 79] on div "Develop a training plan with tracks by role and execute on trainings" at bounding box center [410, 74] width 365 height 13
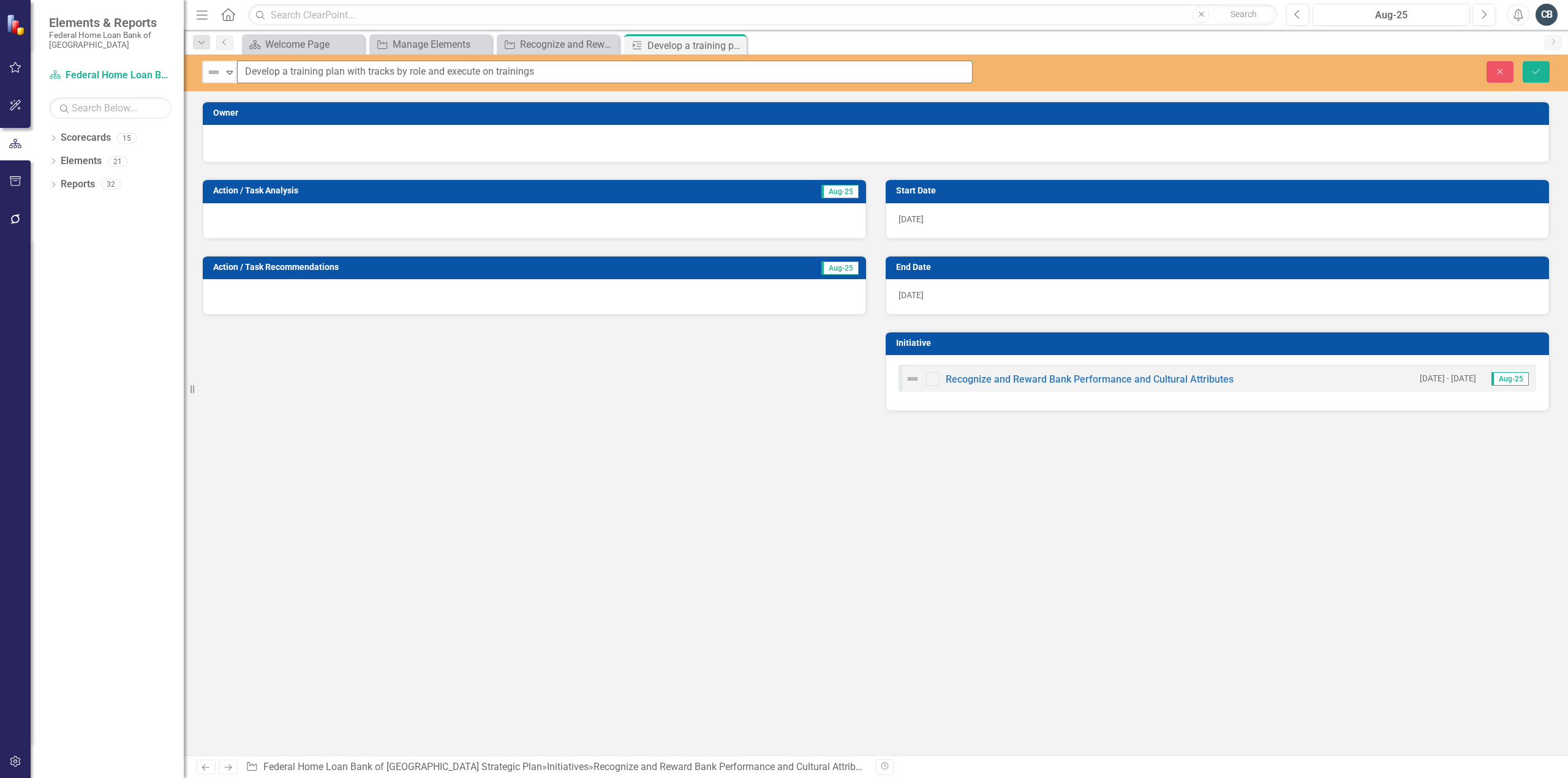
click at [309, 70] on input "Develop a training plan with tracks by role and execute on trainings" at bounding box center [605, 72] width 736 height 22
drag, startPoint x: 314, startPoint y: 69, endPoint x: 822, endPoint y: 98, distance: 508.8
click at [822, 98] on div "Not Defined Expand Develop a plan with tracks by role and execute on trainings …" at bounding box center [876, 405] width 1384 height 701
click at [280, 70] on input "Develop a plan" at bounding box center [605, 72] width 736 height 22
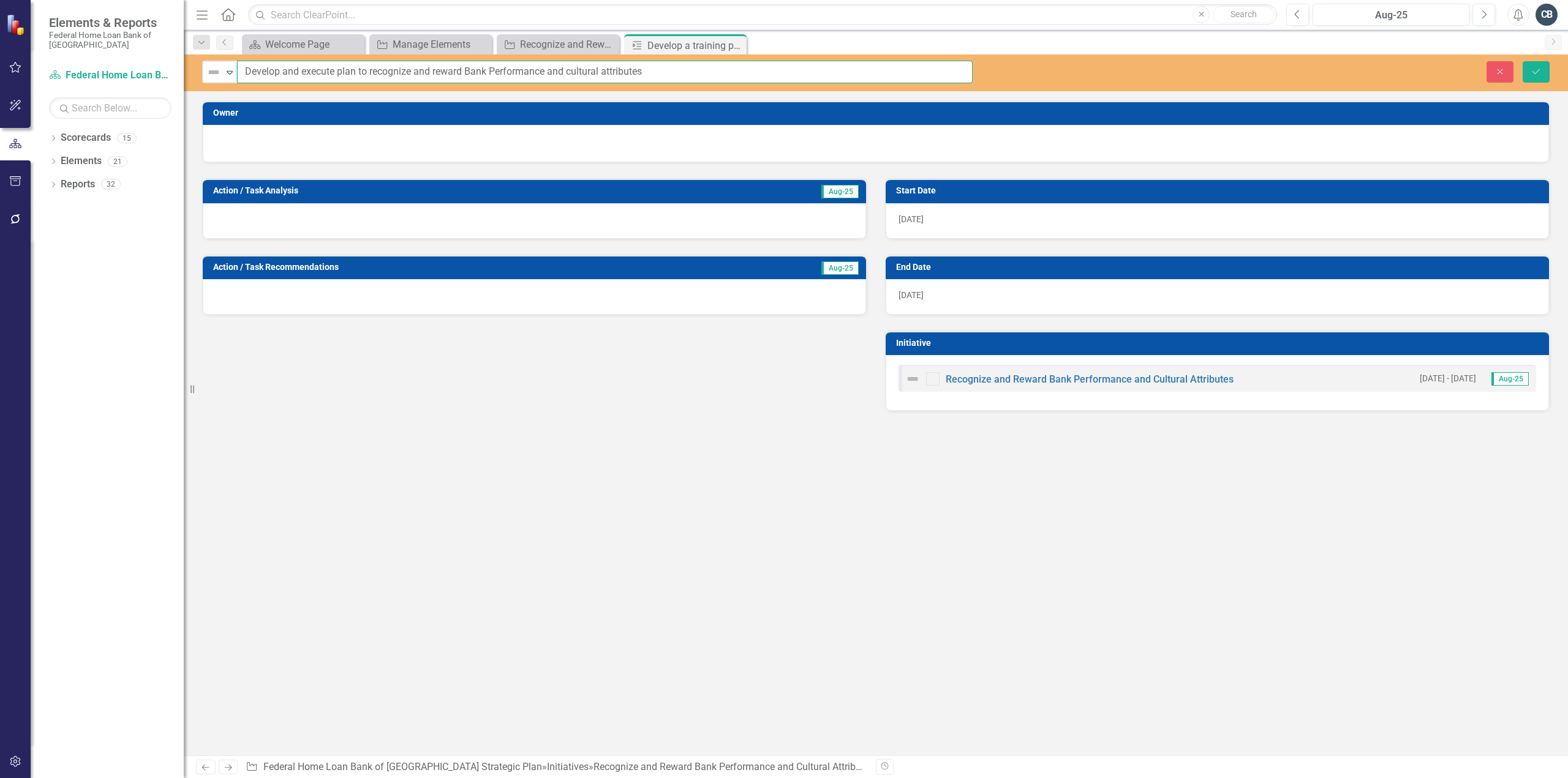
click at [494, 66] on input "Develop and execute plan to recognize and reward Bank Performance and cultural …" at bounding box center [605, 72] width 736 height 22
type input "Develop and execute plan to recognize and reward Bank performance and cultural …"
click at [1541, 70] on icon "Save" at bounding box center [1536, 72] width 11 height 9
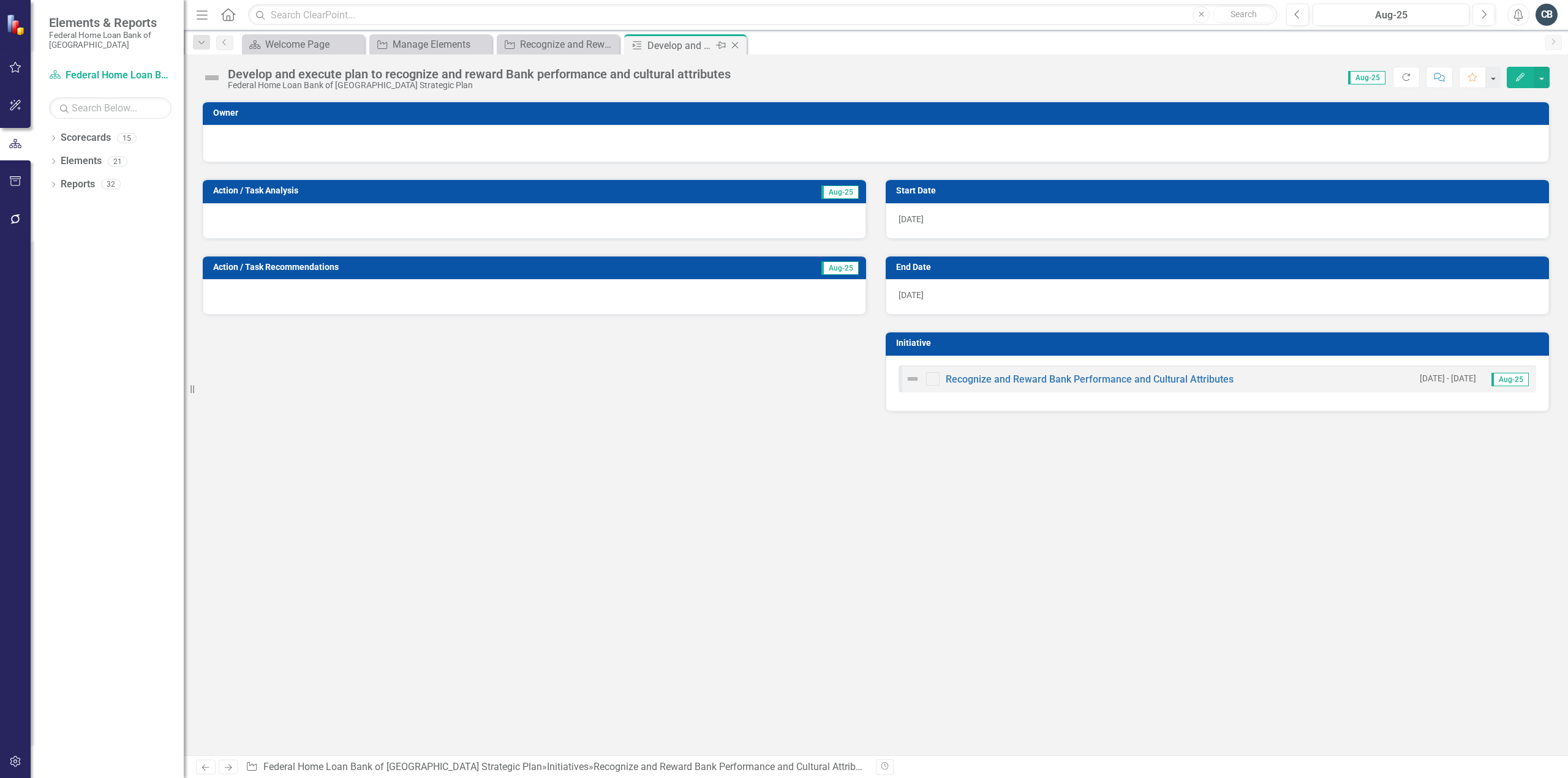
click at [735, 46] on icon at bounding box center [736, 46] width 7 height 7
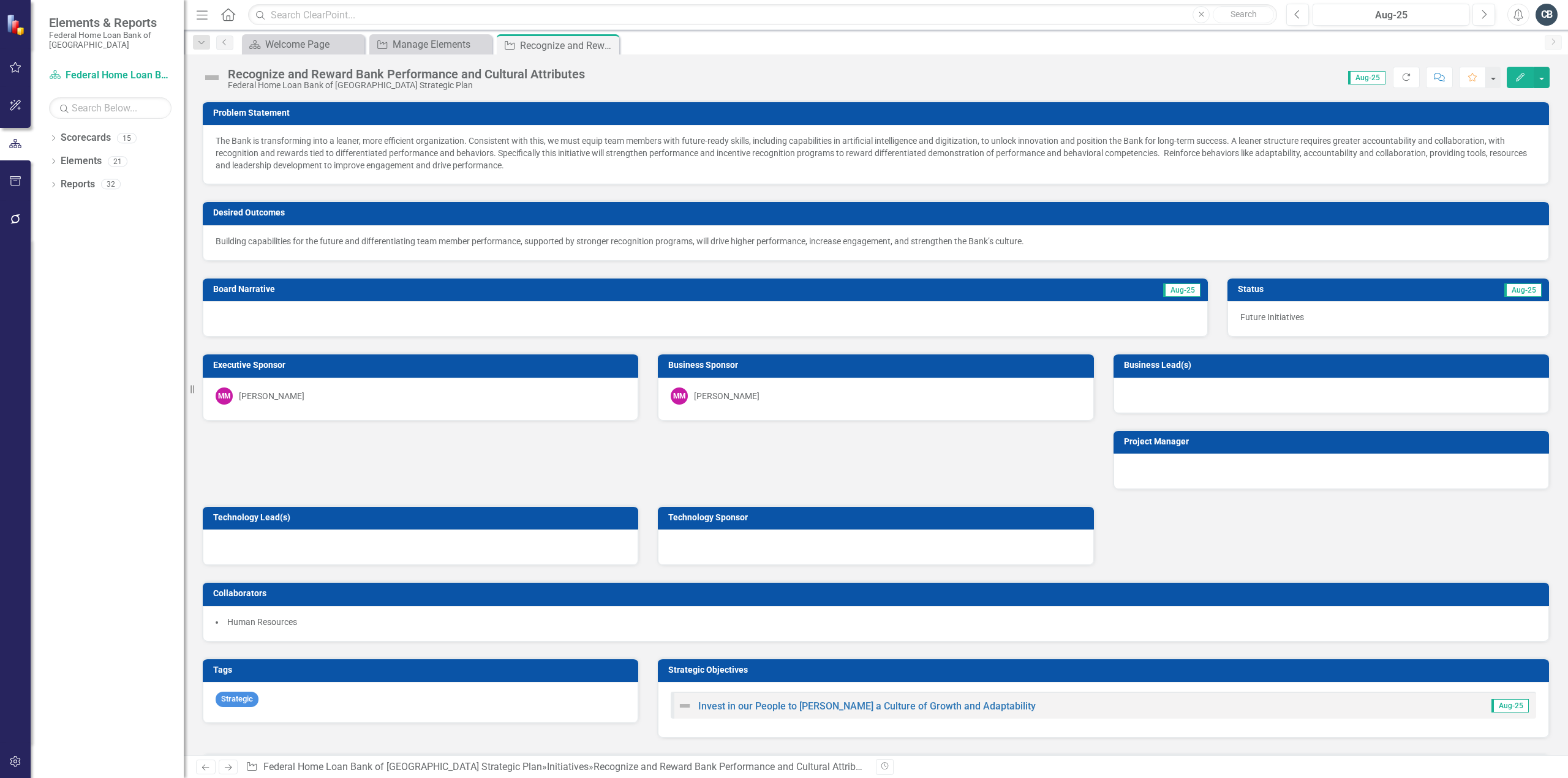
click at [1523, 76] on icon "button" at bounding box center [1520, 77] width 9 height 9
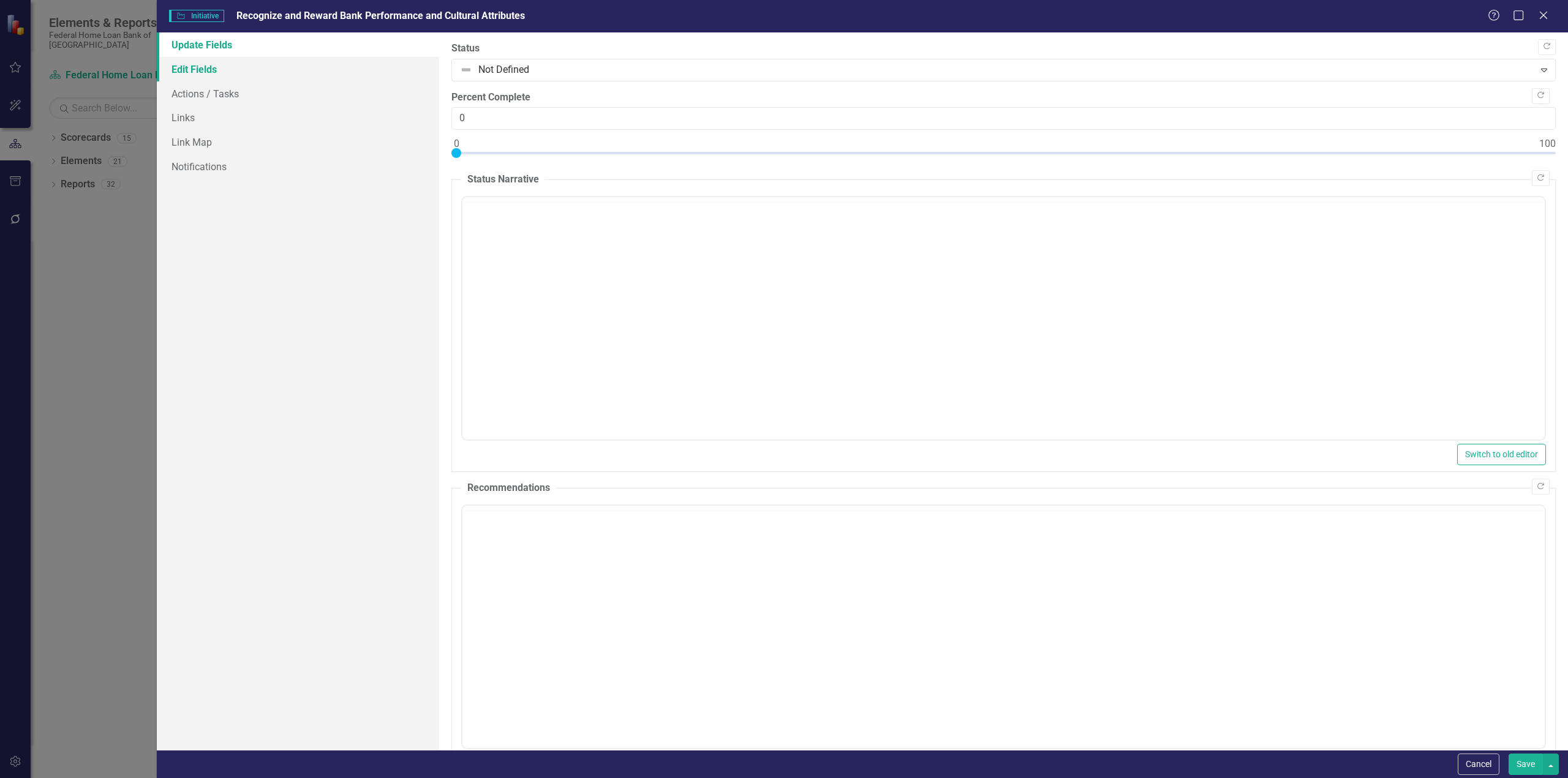
click at [207, 73] on link "Edit Fields" at bounding box center [298, 68] width 283 height 24
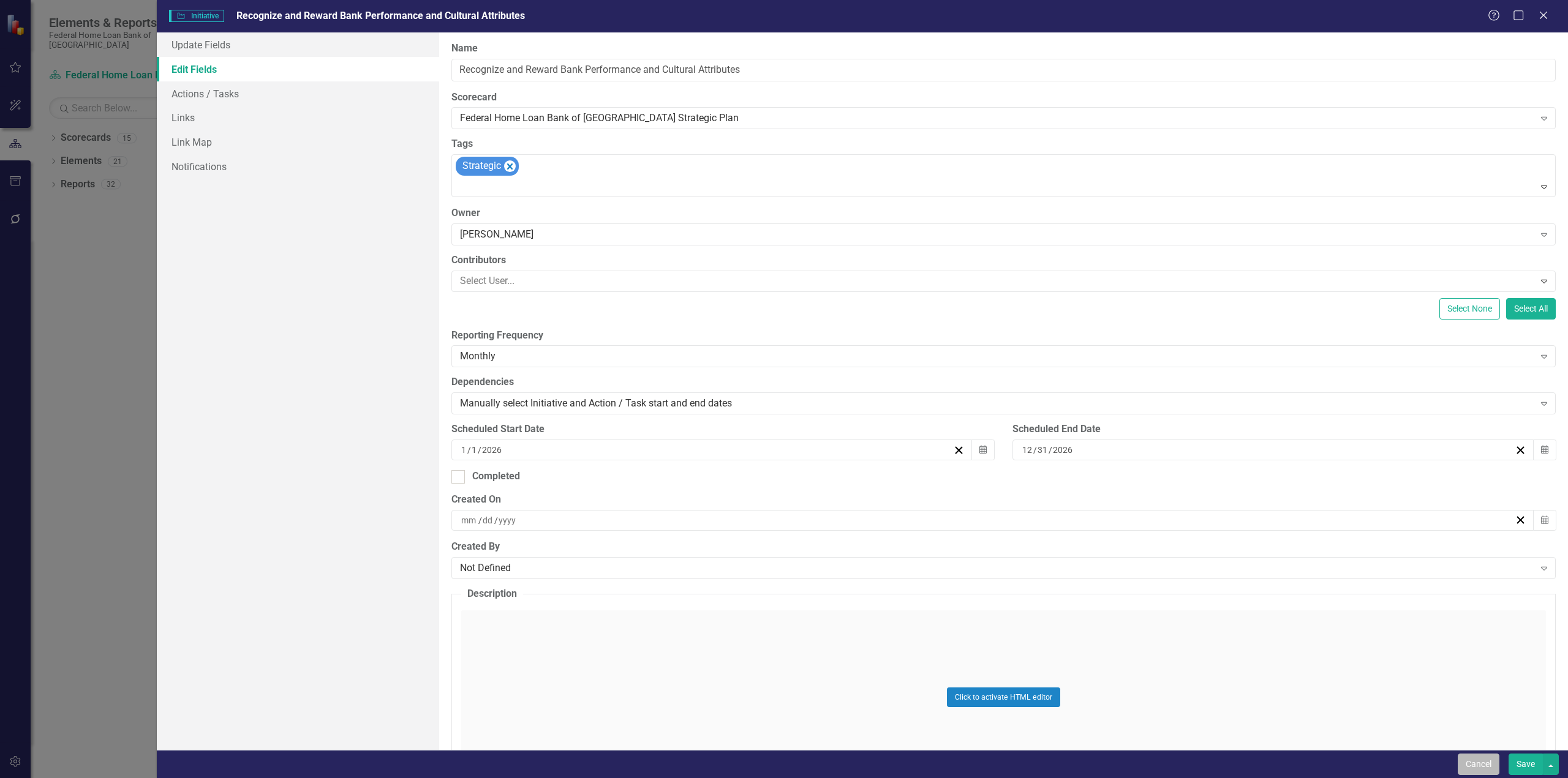
click at [1483, 760] on button "Cancel" at bounding box center [1478, 765] width 41 height 22
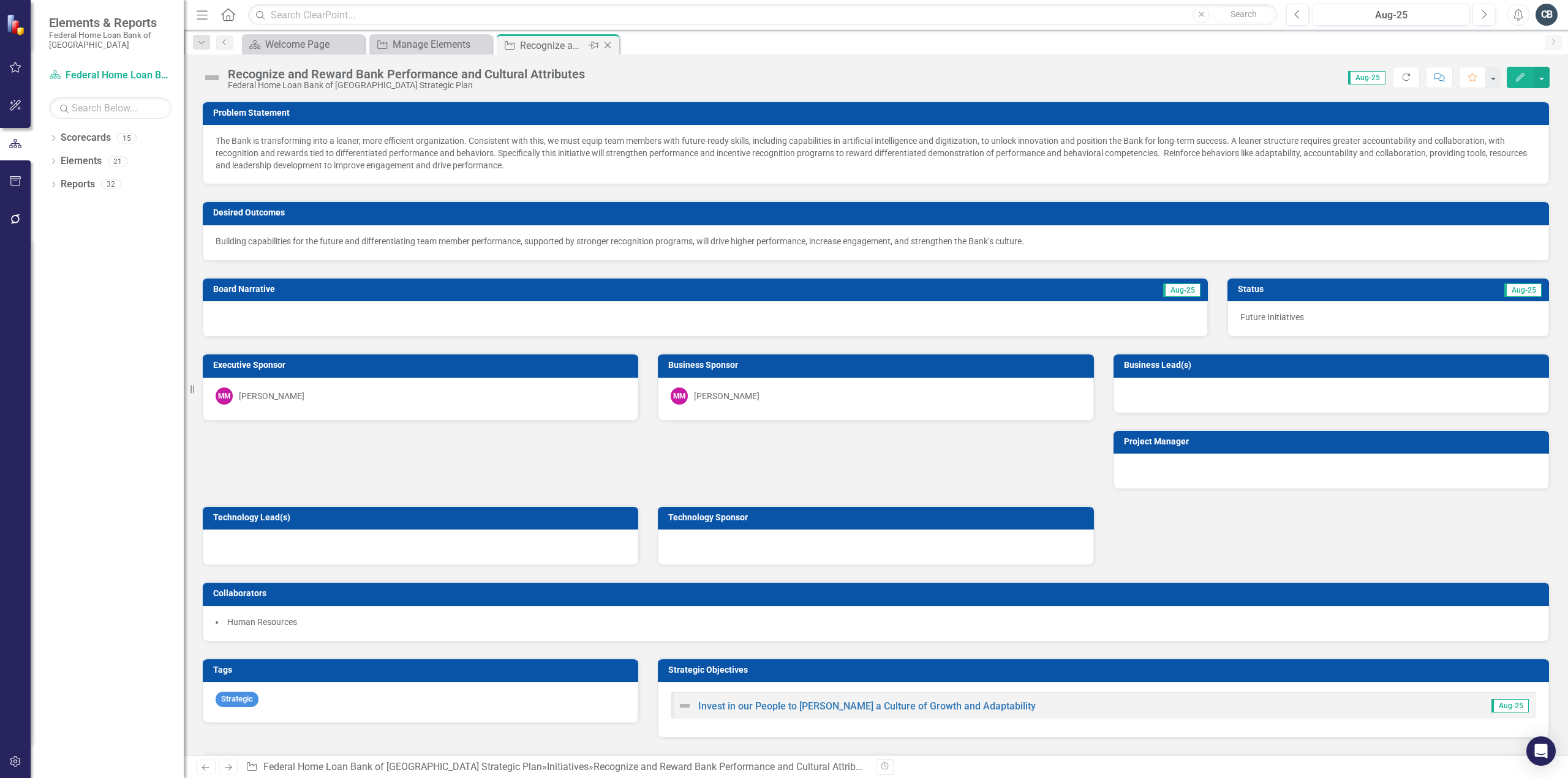
click at [608, 43] on icon "Close" at bounding box center [608, 45] width 13 height 10
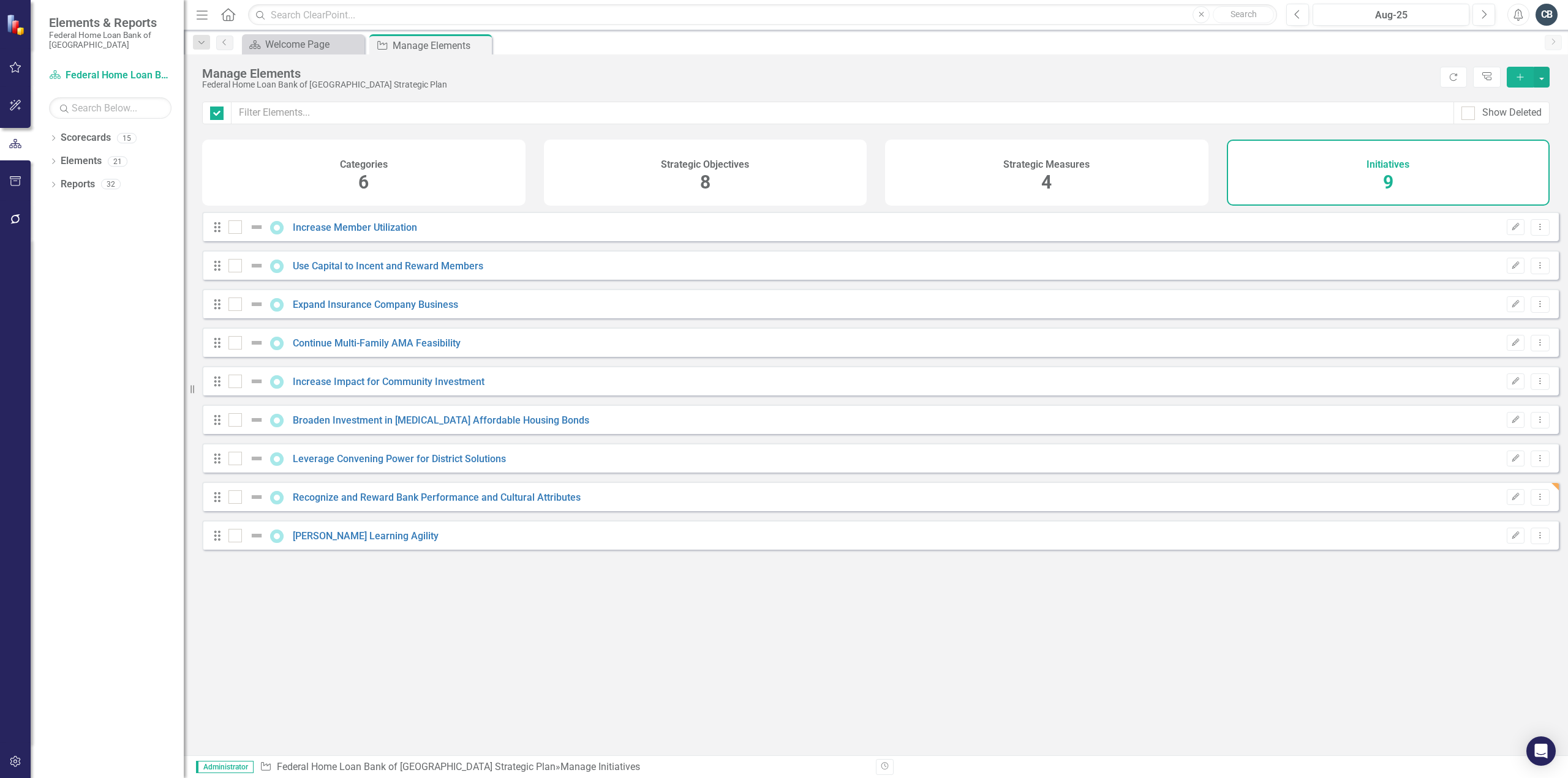
checkbox input "false"
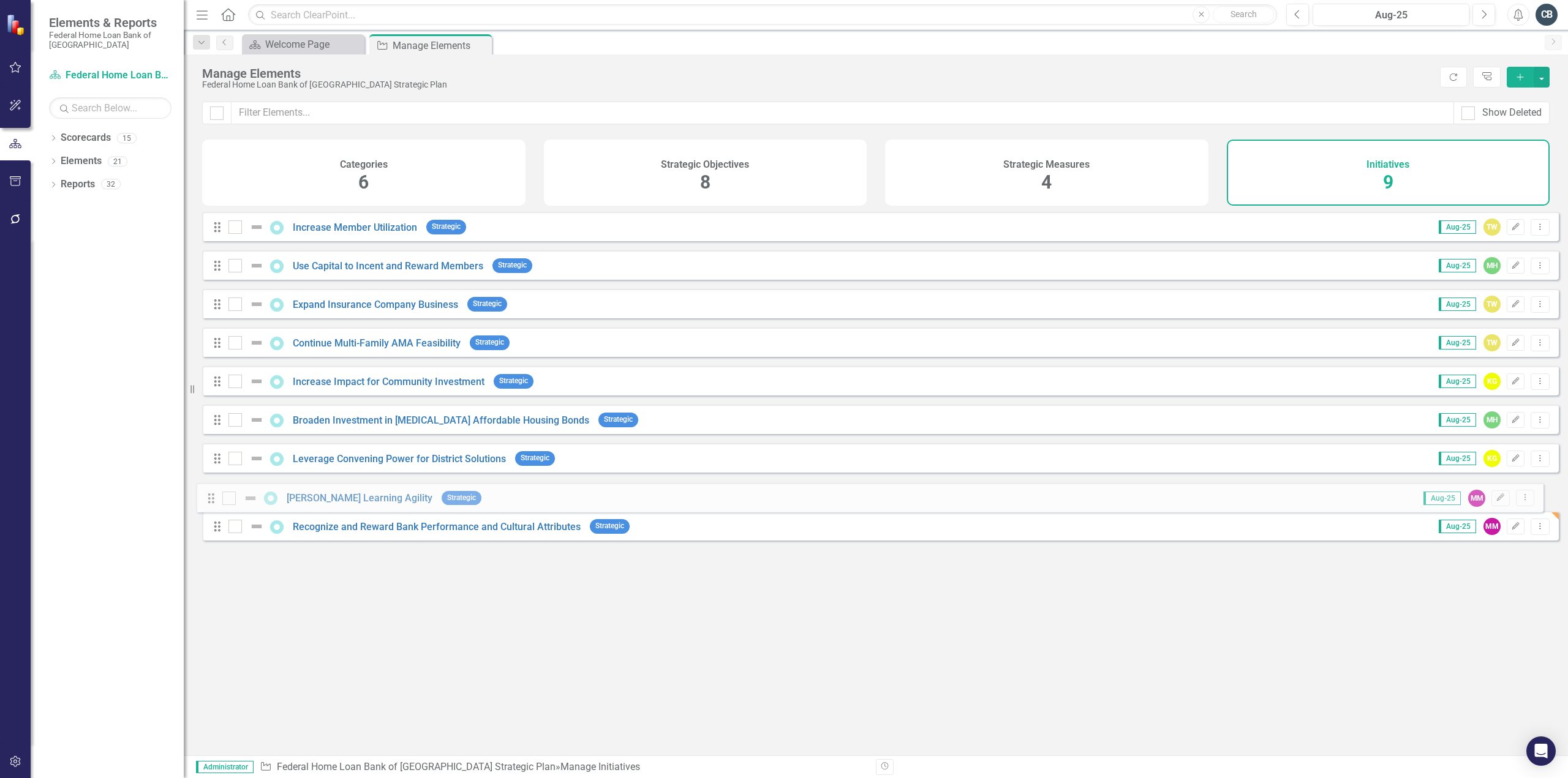
drag, startPoint x: 215, startPoint y: 548, endPoint x: 208, endPoint y: 503, distance: 45.5
click at [208, 503] on div "Drag Increase Member Utilization Strategic Aug-25 TW Edit Dropdown Menu Drag Us…" at bounding box center [880, 380] width 1357 height 338
click at [1535, 539] on icon "Dropdown Menu" at bounding box center [1540, 535] width 11 height 8
click at [1473, 610] on link "Copy Duplicate Initiative" at bounding box center [1485, 609] width 109 height 22
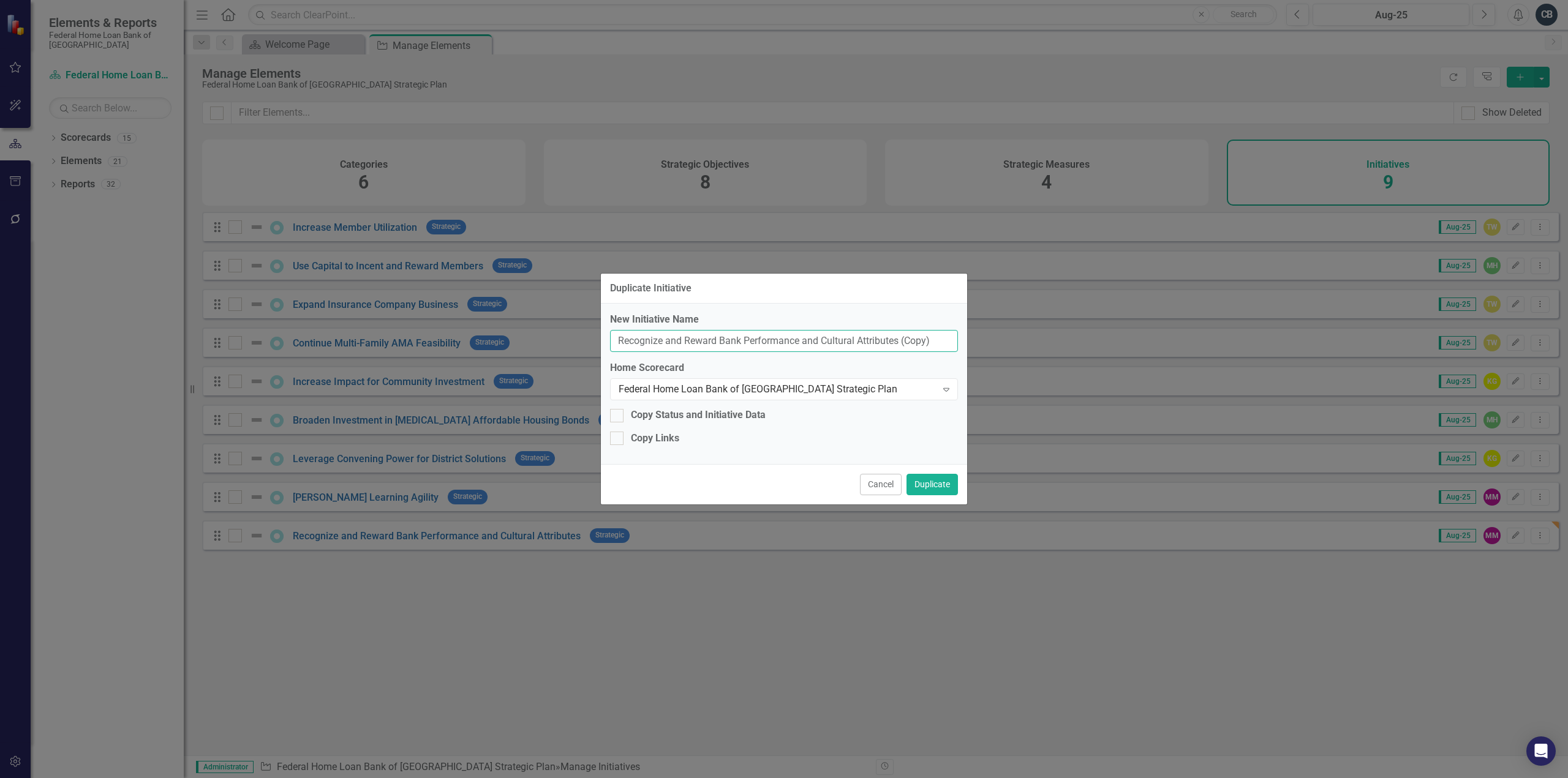
drag, startPoint x: 678, startPoint y: 350, endPoint x: 318, endPoint y: 340, distance: 360.1
click at [318, 340] on div "Duplicate Initiative New Initiative Name Recognize and Reward Bank Performance …" at bounding box center [784, 389] width 1568 height 778
click at [957, 350] on input "Recognize and Reward Bank Performance and Cultural Attributes (Copy)" at bounding box center [784, 341] width 348 height 22
drag, startPoint x: 946, startPoint y: 340, endPoint x: 479, endPoint y: 338, distance: 467.0
click at [479, 338] on div "Duplicate Initiative New Initiative Name Recognize and Reward Bank Performance …" at bounding box center [784, 389] width 1568 height 778
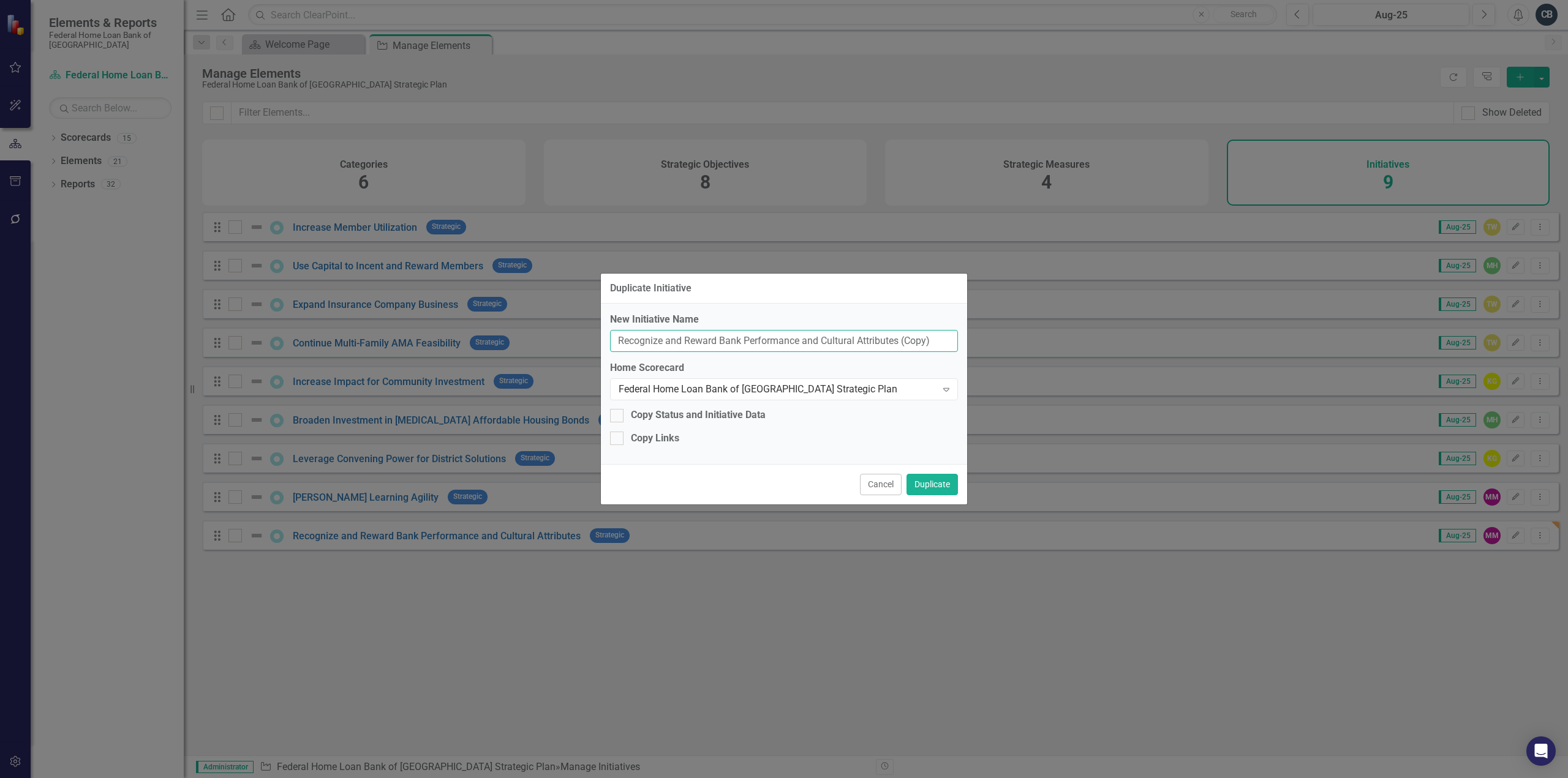
paste input "Grow Enterprise Capability in AI, Data and Modern Applications"
type input "Grow Enterprise Capability in AI, Data and Modern Applications"
click at [924, 478] on button "Duplicate" at bounding box center [932, 485] width 51 height 22
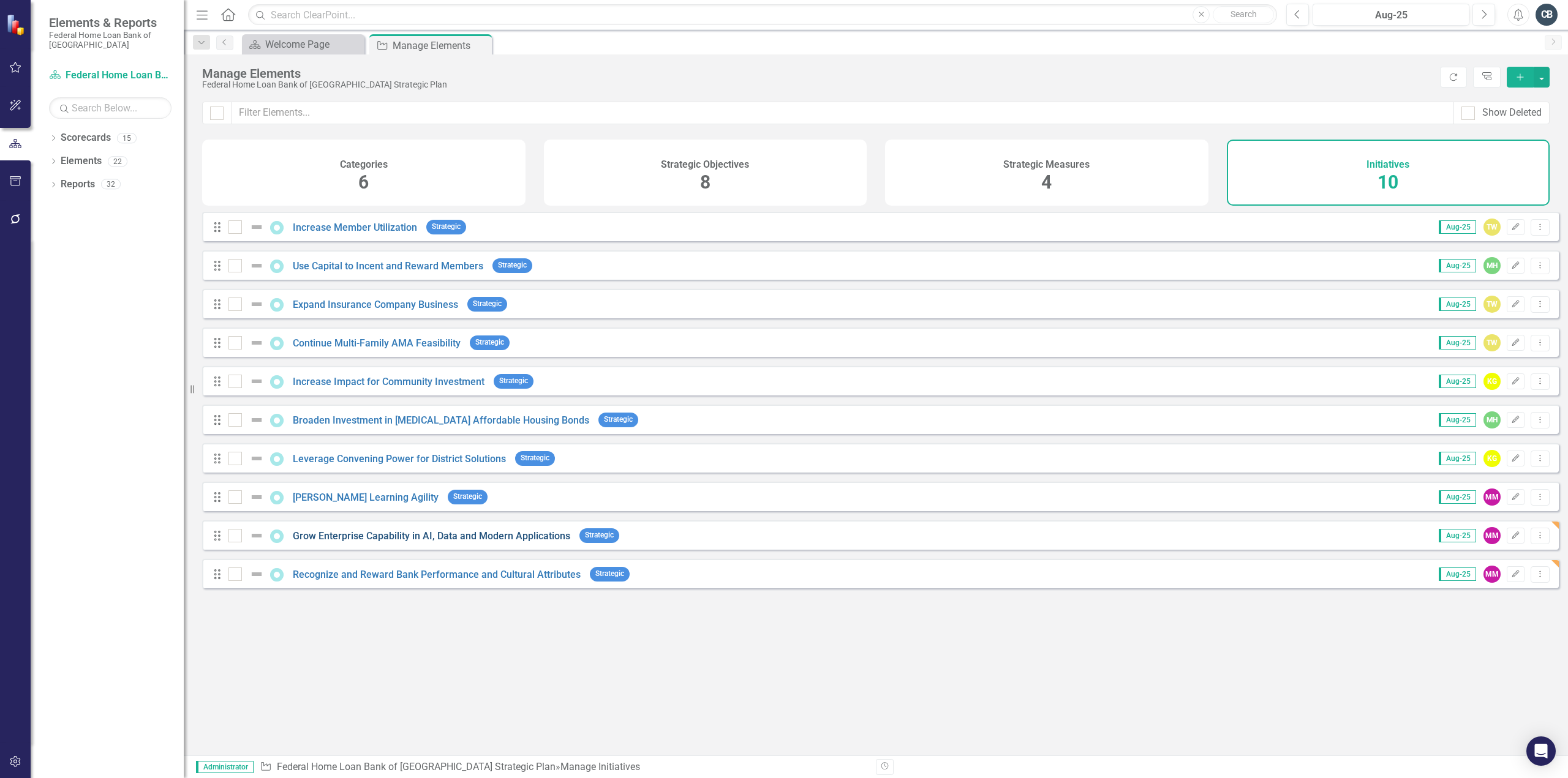
click at [481, 542] on link "Grow Enterprise Capability in AI, Data and Modern Applications" at bounding box center [431, 536] width 277 height 12
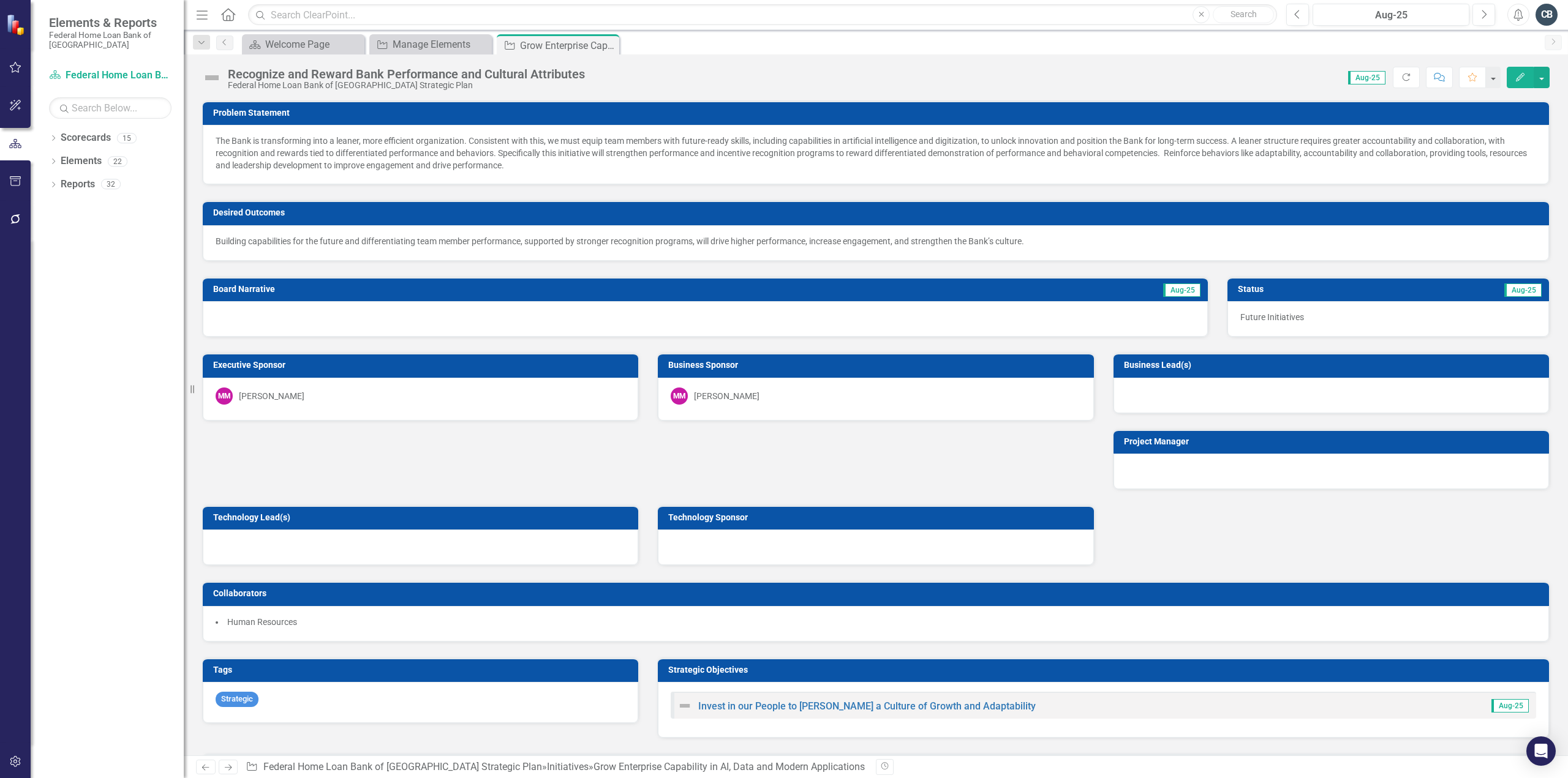
click at [1517, 76] on icon "Edit" at bounding box center [1520, 77] width 11 height 9
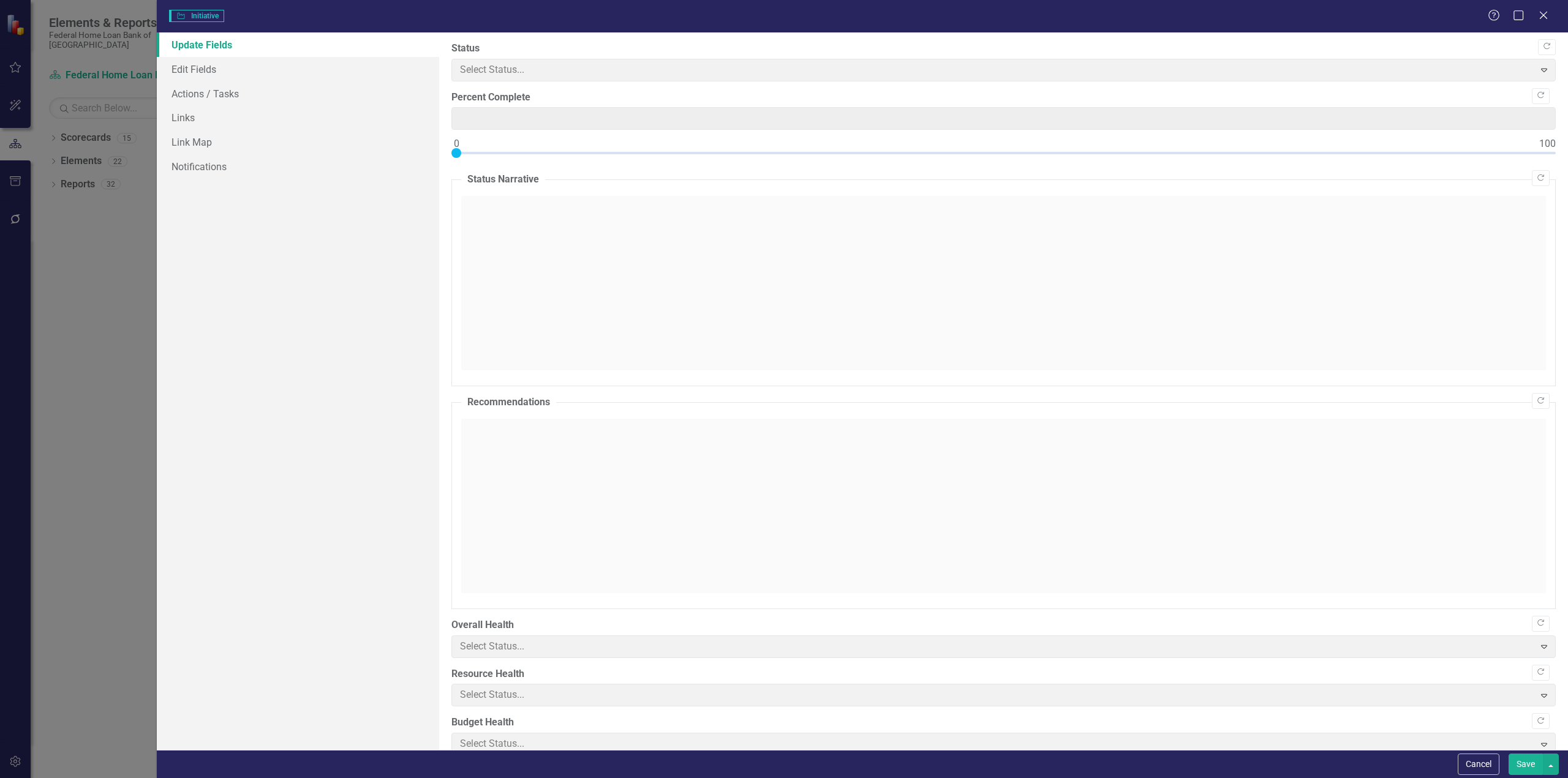
click at [207, 66] on div "Initiative Initiative Help Maximize Close Update Fields Edit Fields Actions / T…" at bounding box center [784, 389] width 1568 height 778
type input "0"
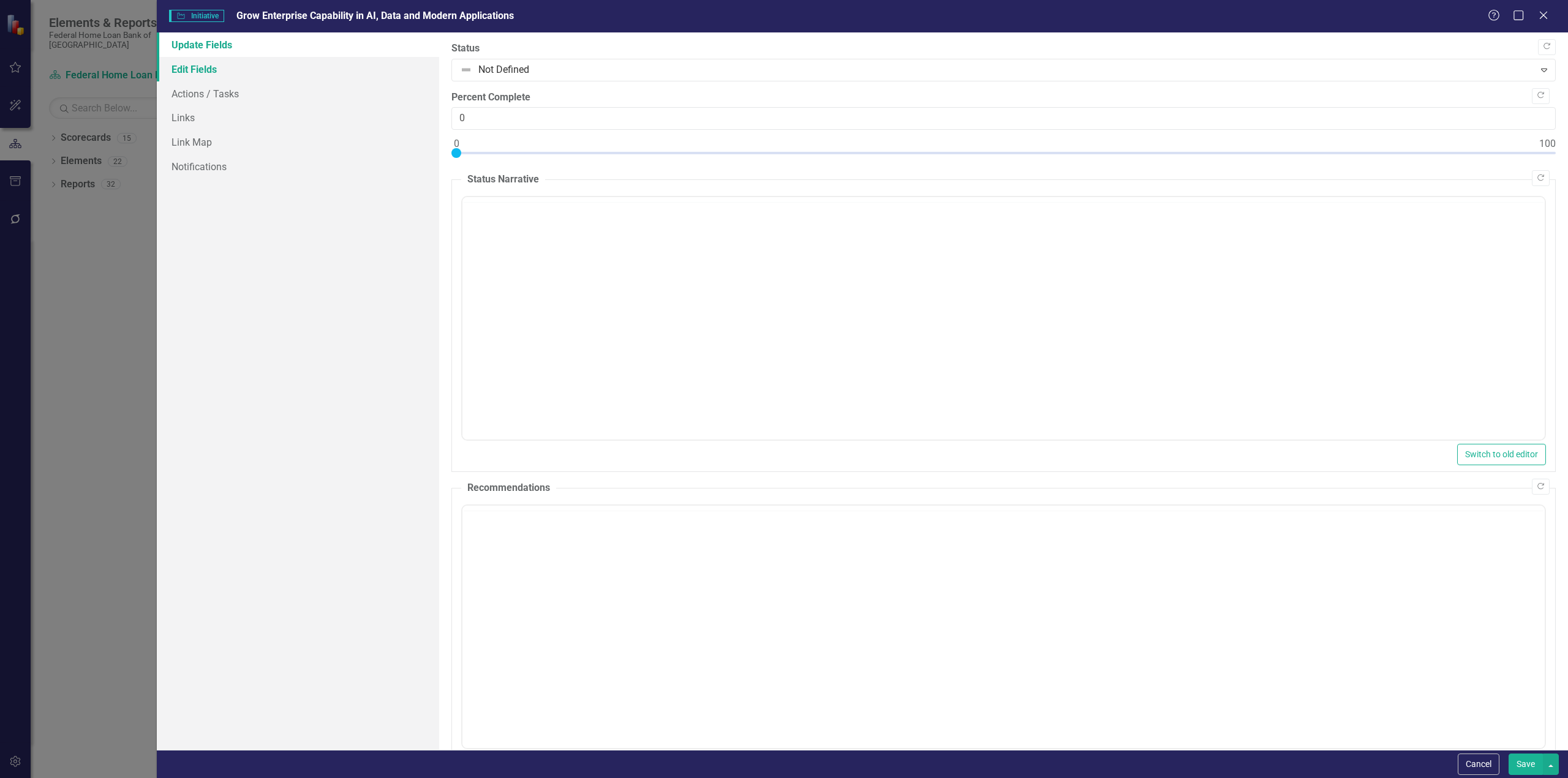
click at [204, 68] on link "Edit Fields" at bounding box center [298, 68] width 283 height 24
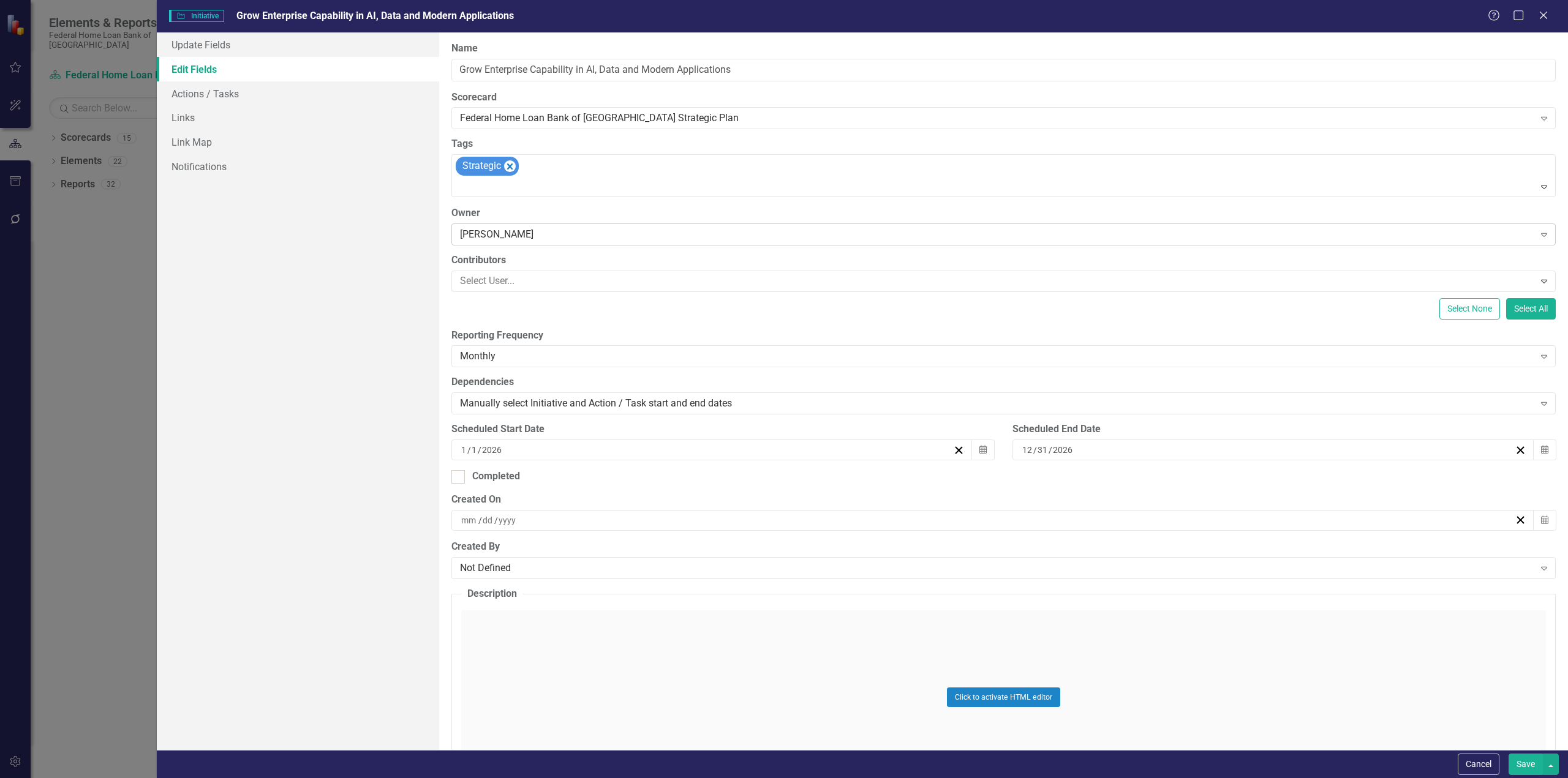
click at [489, 232] on div "[PERSON_NAME]" at bounding box center [997, 234] width 1074 height 14
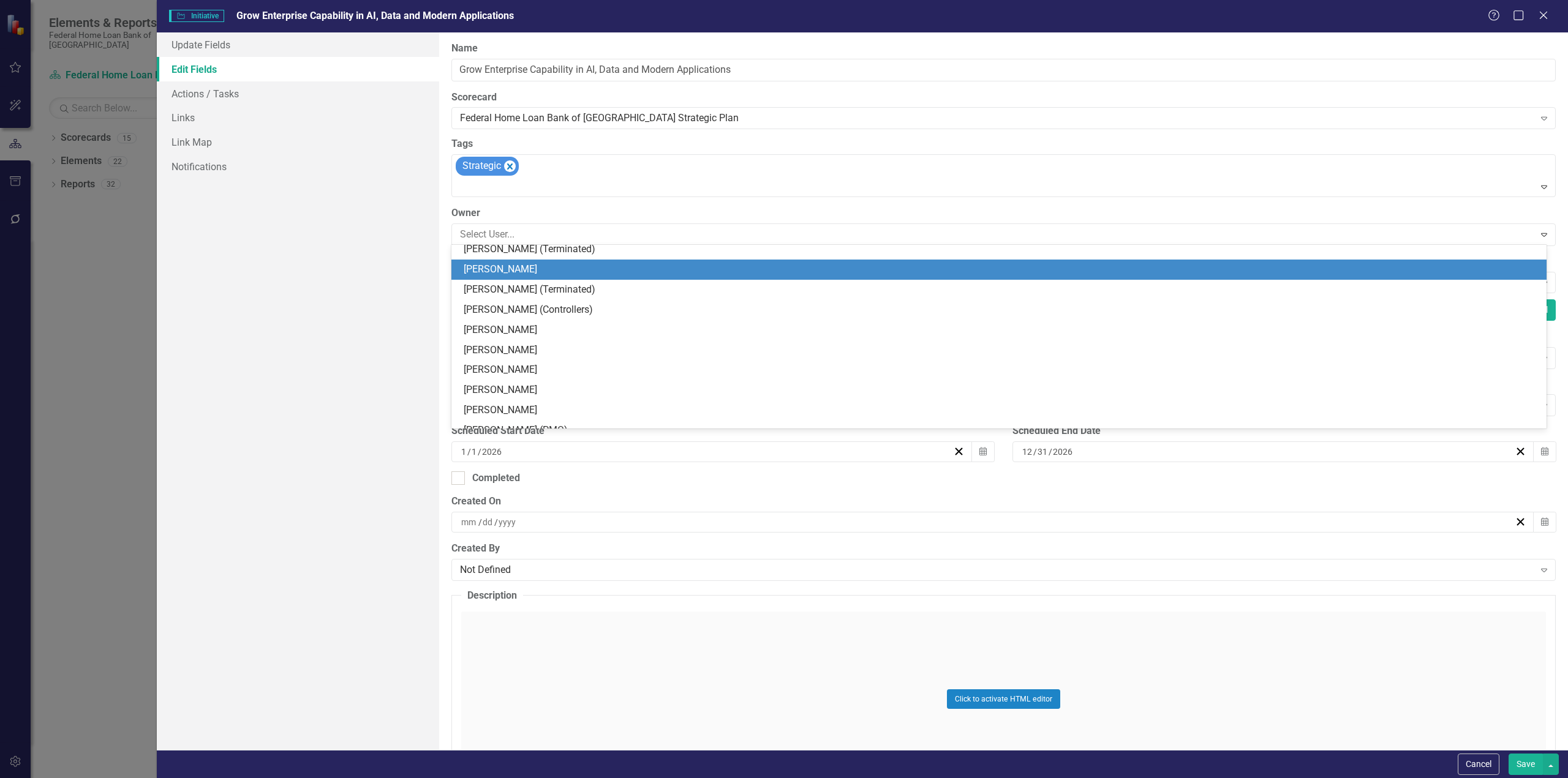
scroll to position [704, 0]
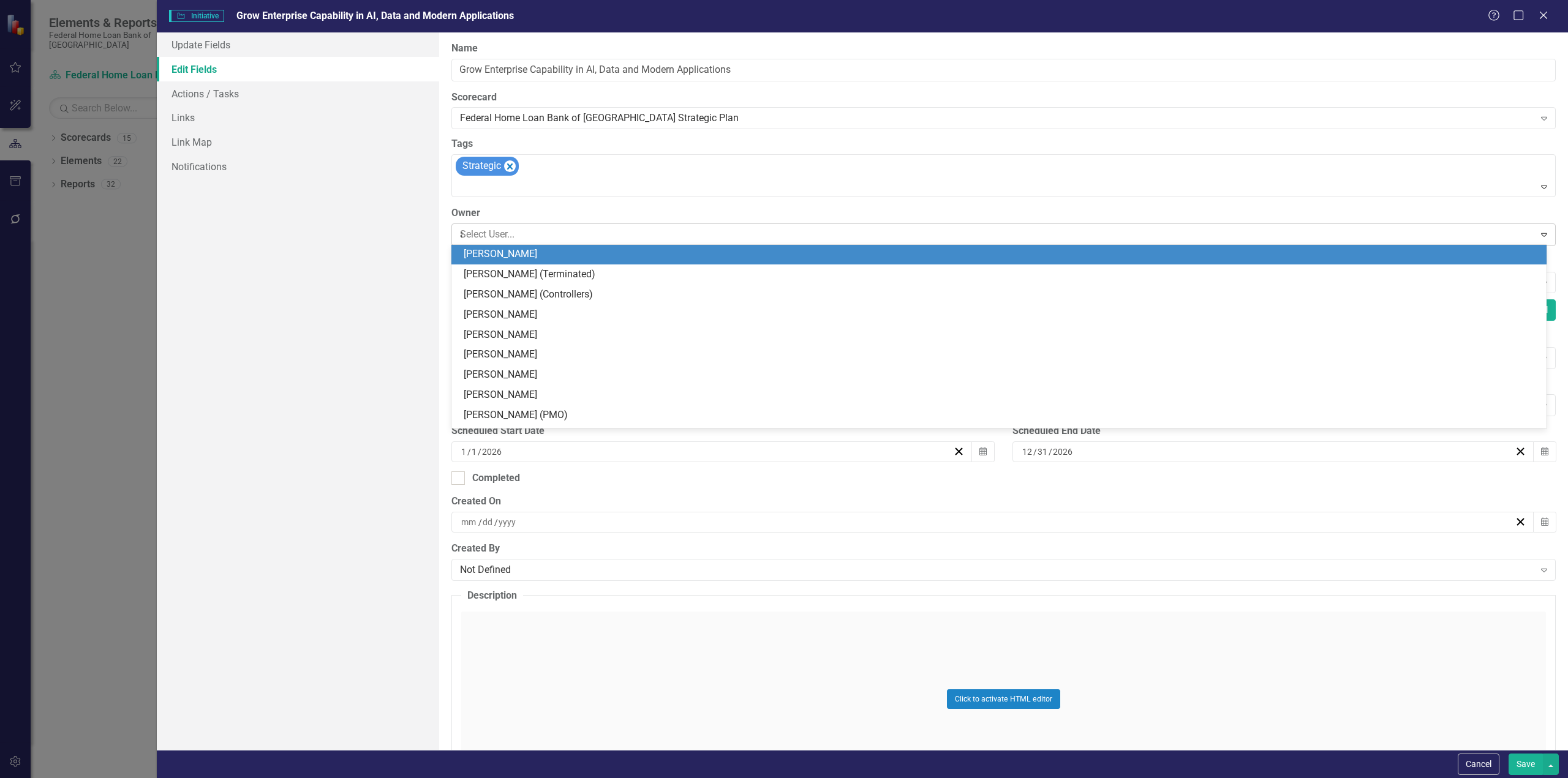
type input "am"
click at [507, 256] on span "Joe Am ato" at bounding box center [515, 254] width 103 height 12
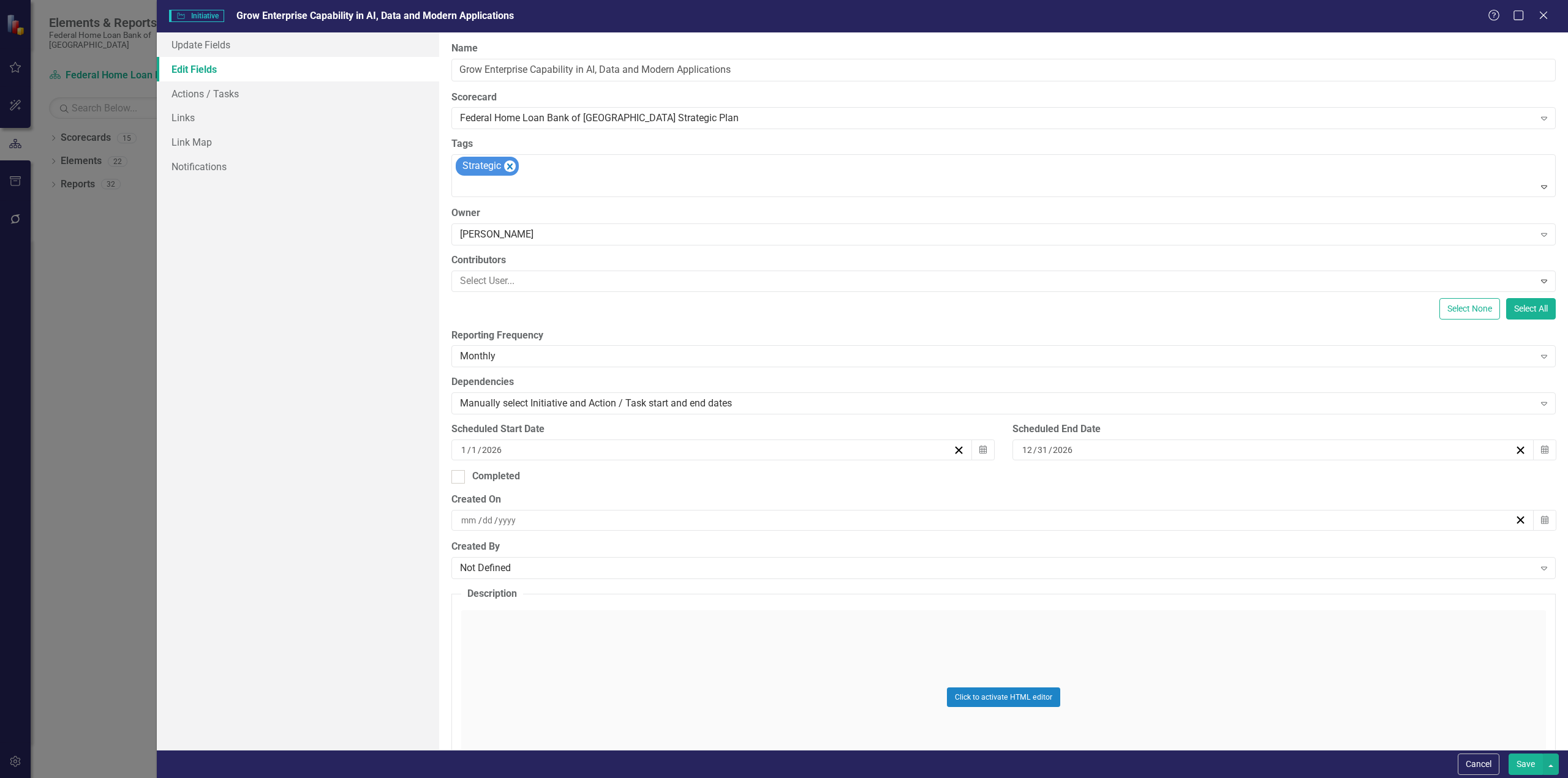
click at [1528, 763] on button "Save" at bounding box center [1526, 765] width 34 height 22
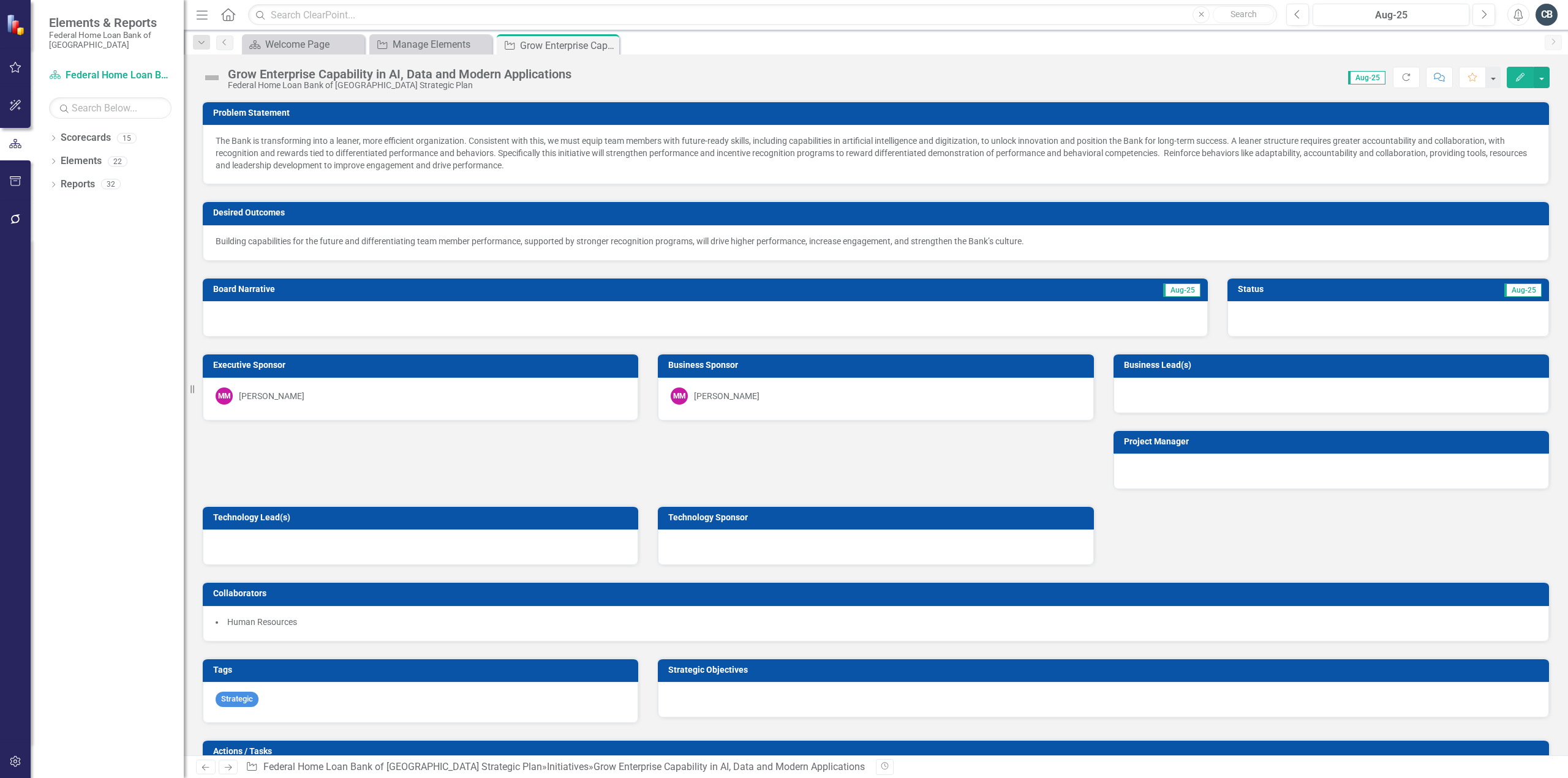
click at [256, 390] on div "[PERSON_NAME]" at bounding box center [271, 397] width 66 height 13
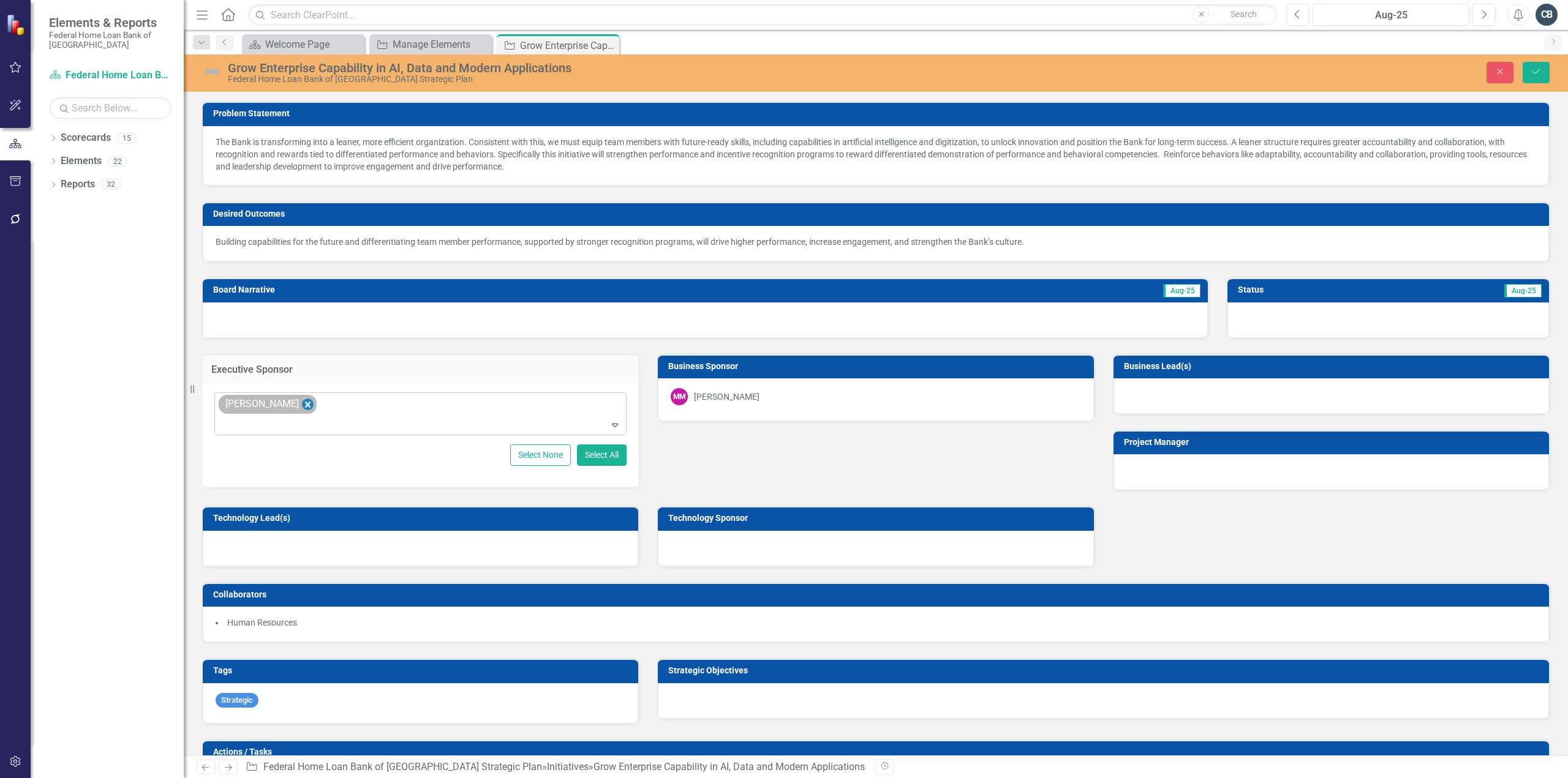
click at [302, 402] on icon "Remove Max Moir" at bounding box center [307, 404] width 12 height 15
type input "joe"
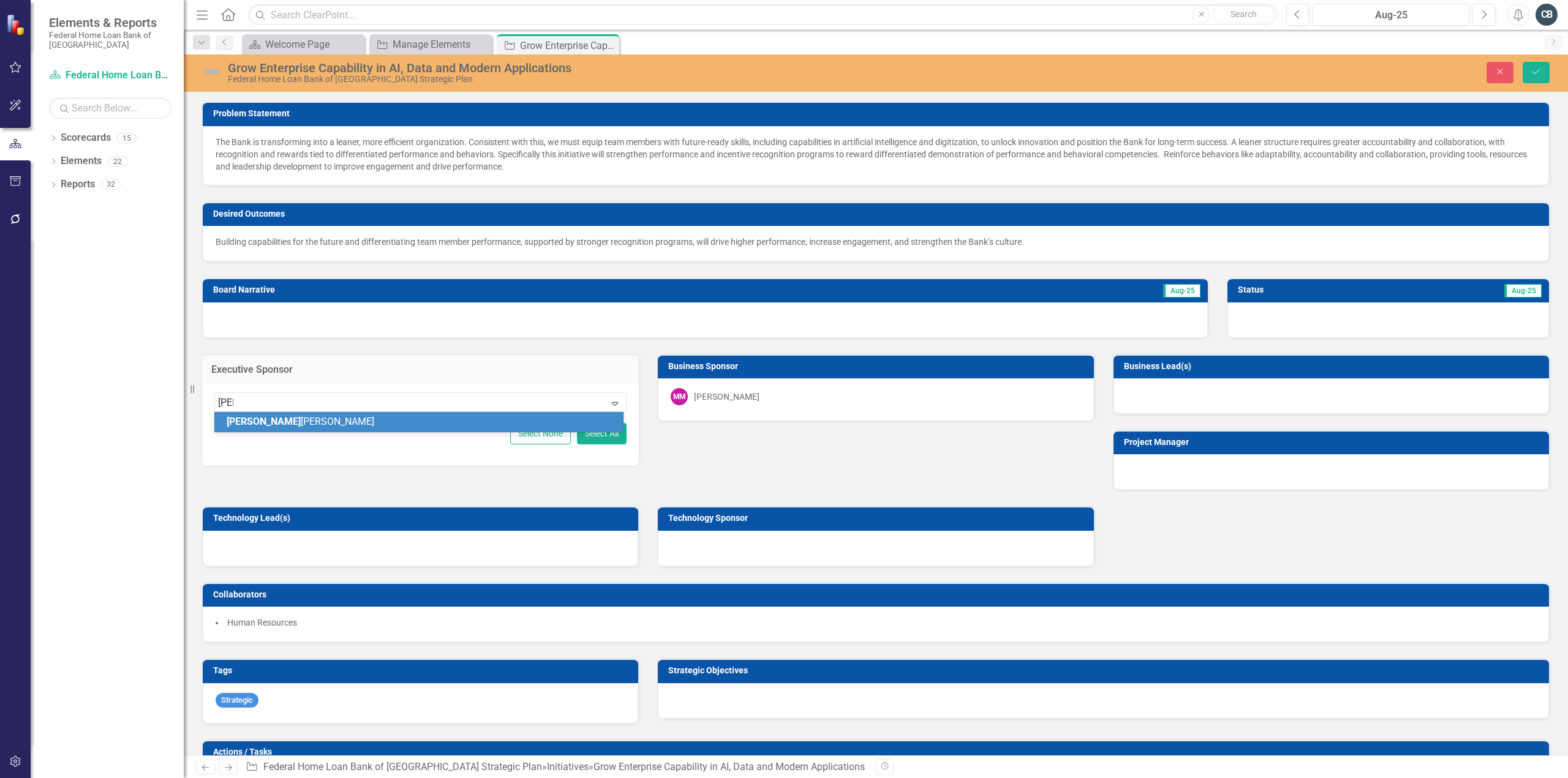
click at [254, 418] on span "Joe Amato" at bounding box center [301, 421] width 147 height 12
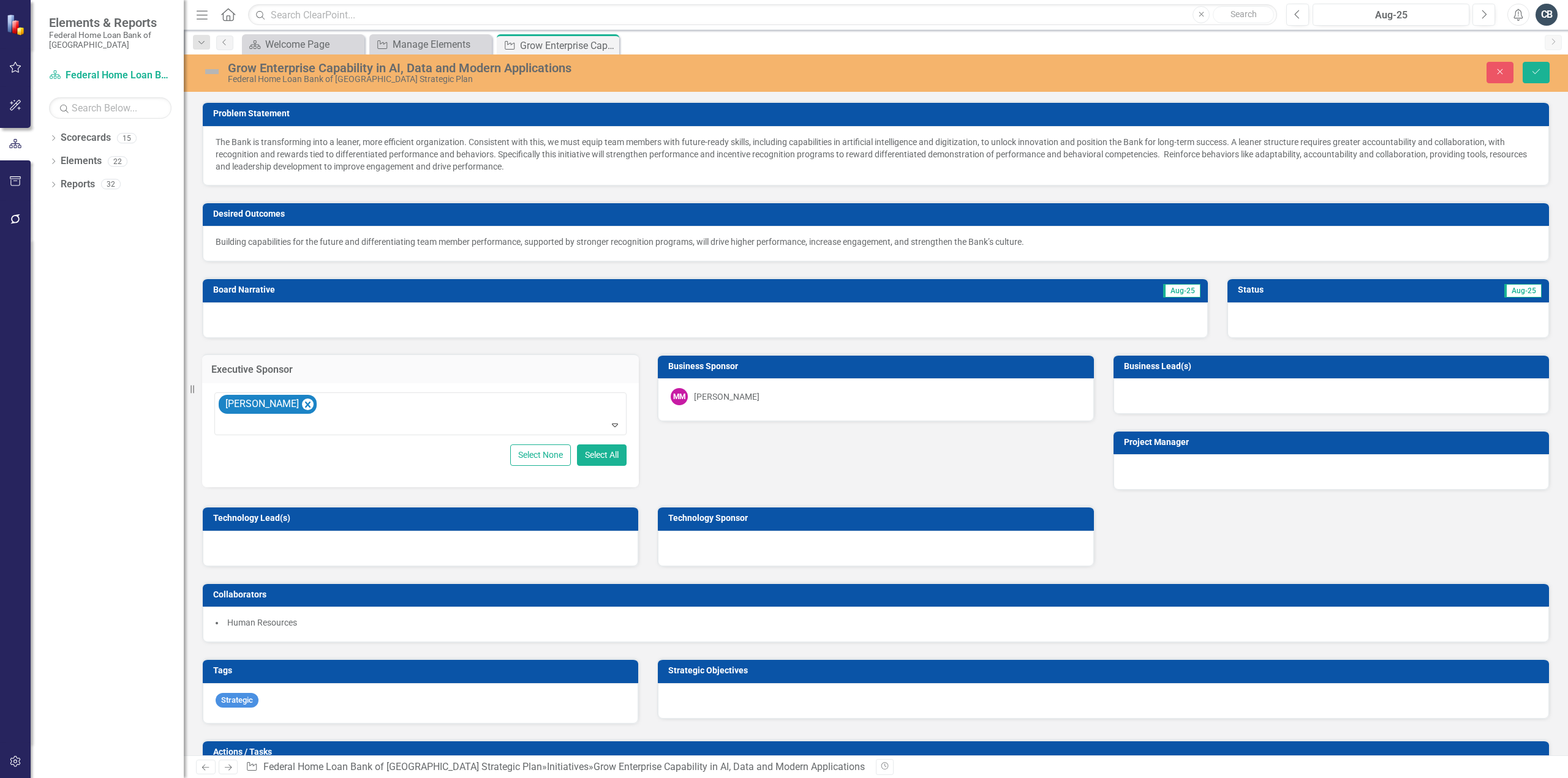
click at [732, 393] on div "MM Max Moir" at bounding box center [875, 397] width 410 height 17
click at [730, 393] on div "MM Max Moir" at bounding box center [875, 397] width 410 height 17
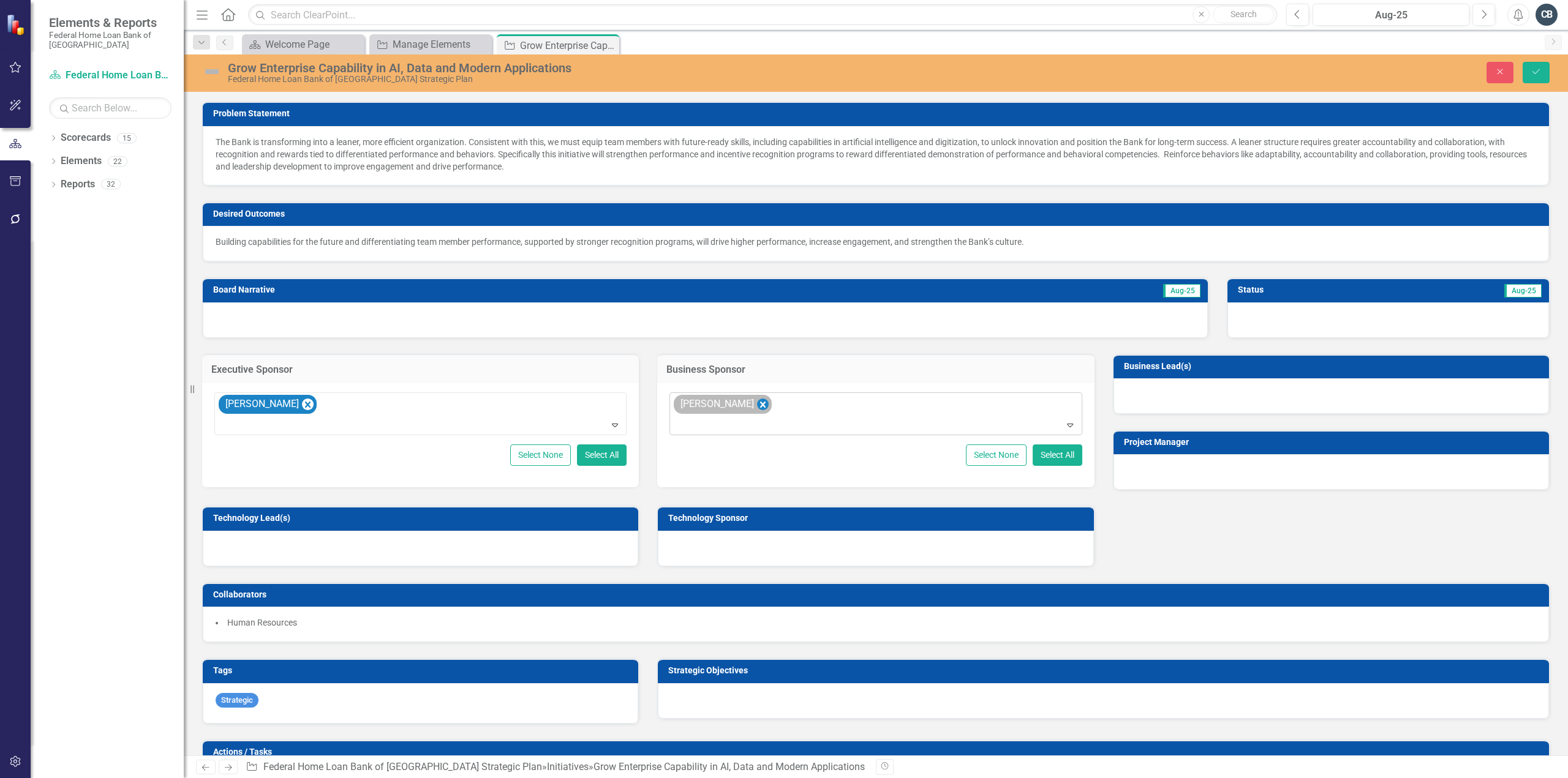
click at [758, 398] on icon "Remove Max Moir" at bounding box center [763, 404] width 12 height 15
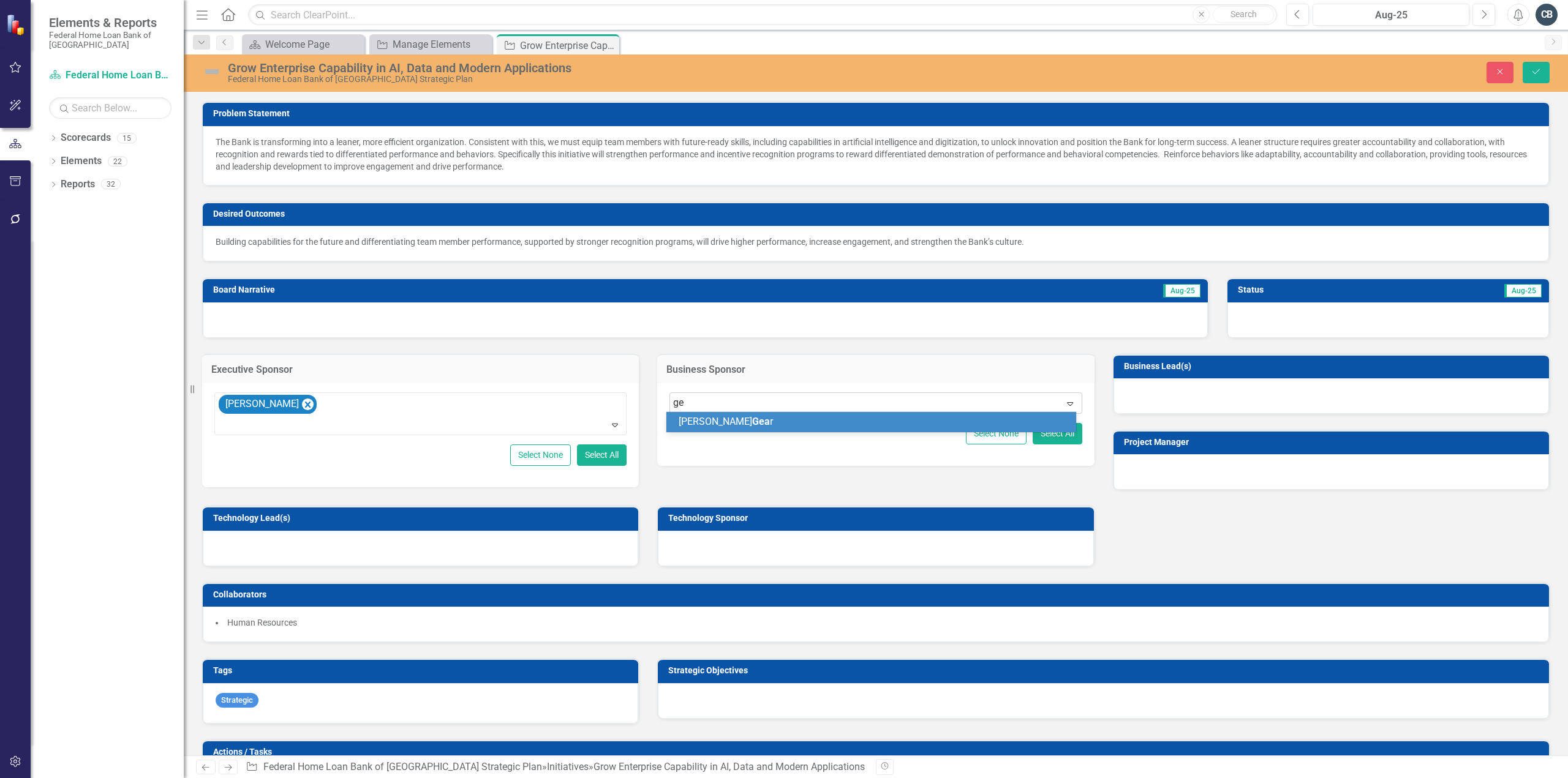
type input "g"
type input "fiore"
click at [752, 421] on span "Fiore" at bounding box center [789, 421] width 74 height 12
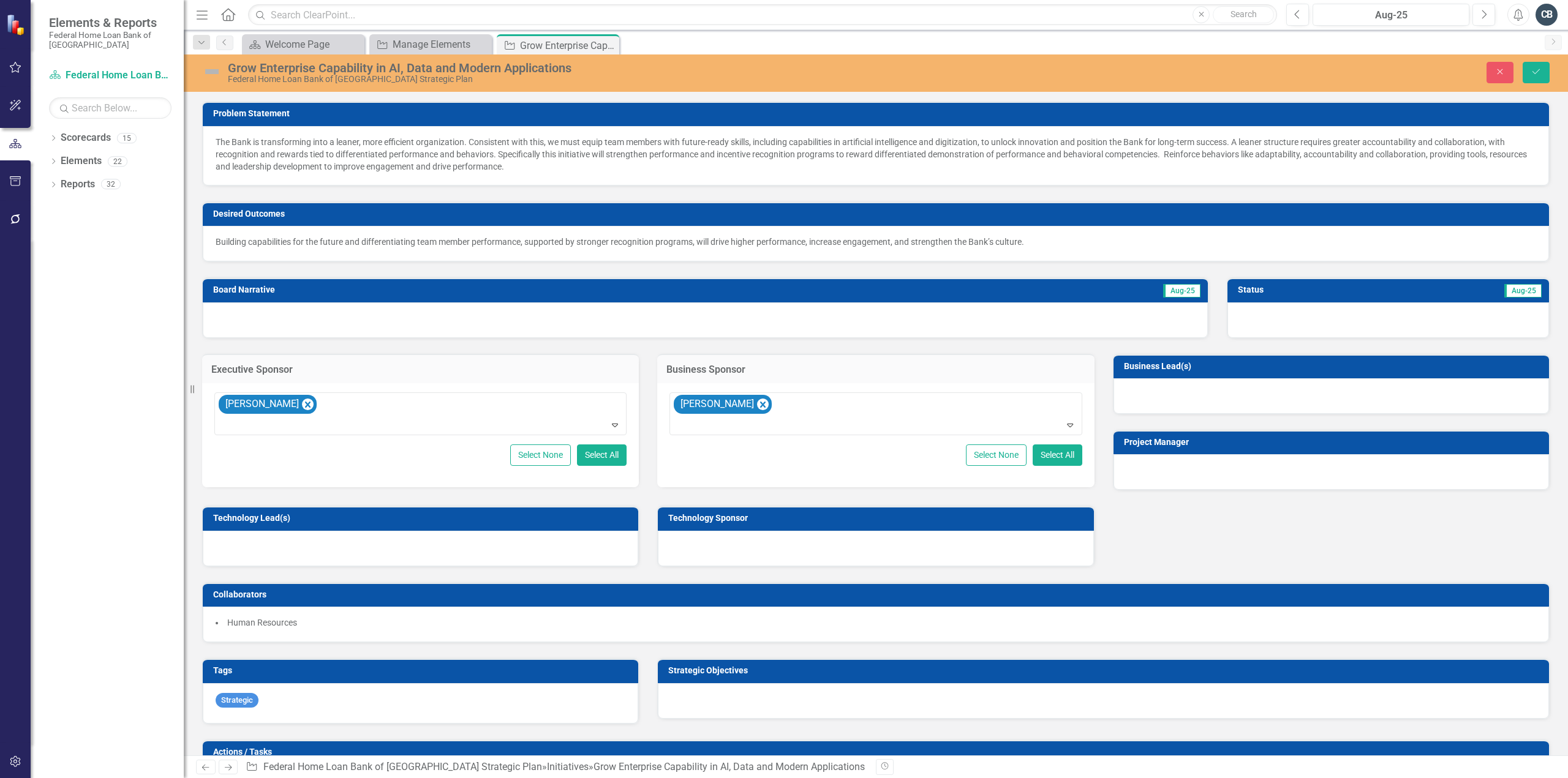
click at [1140, 399] on div at bounding box center [1331, 397] width 435 height 36
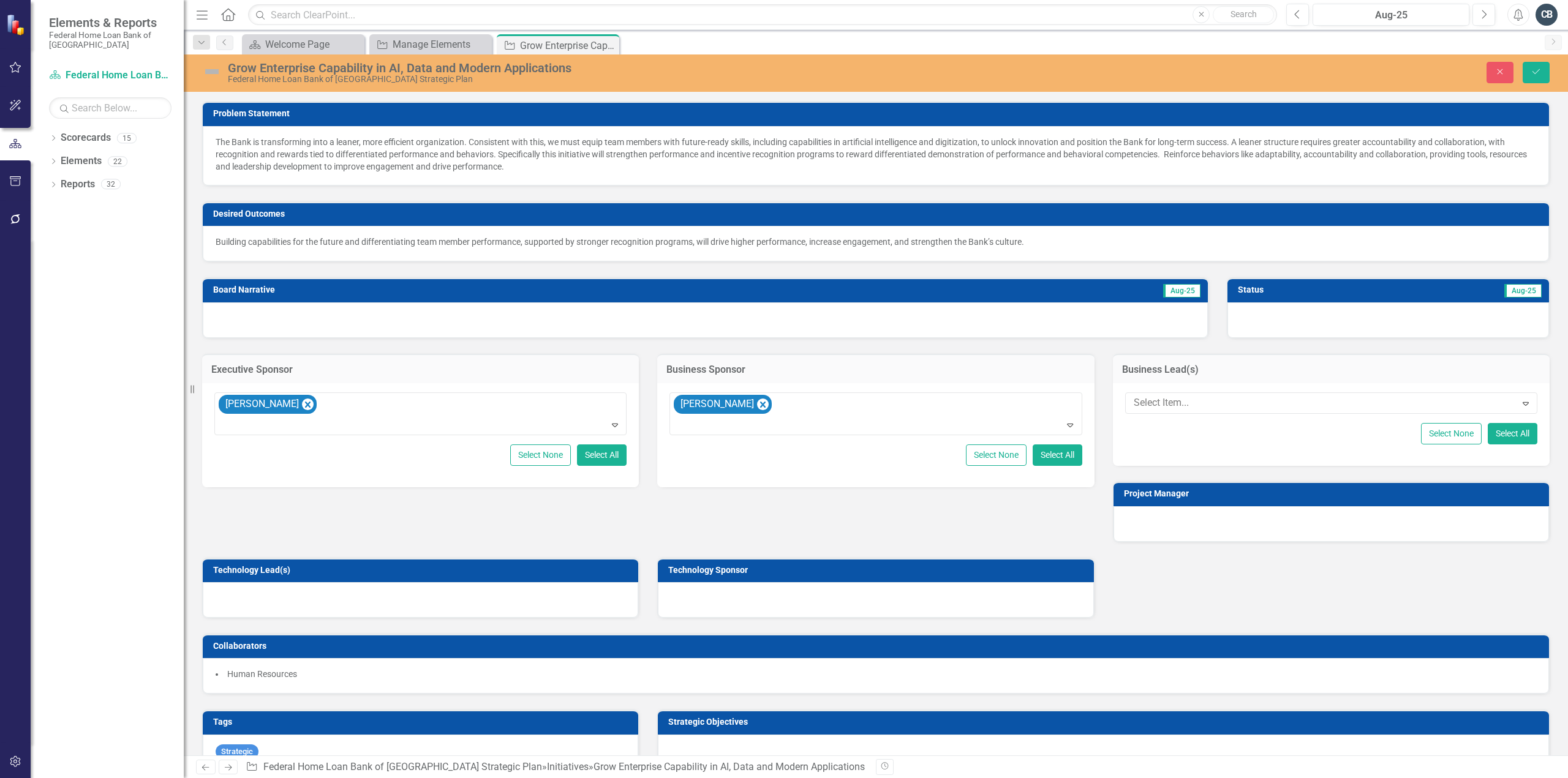
click at [1141, 400] on div at bounding box center [1322, 403] width 387 height 16
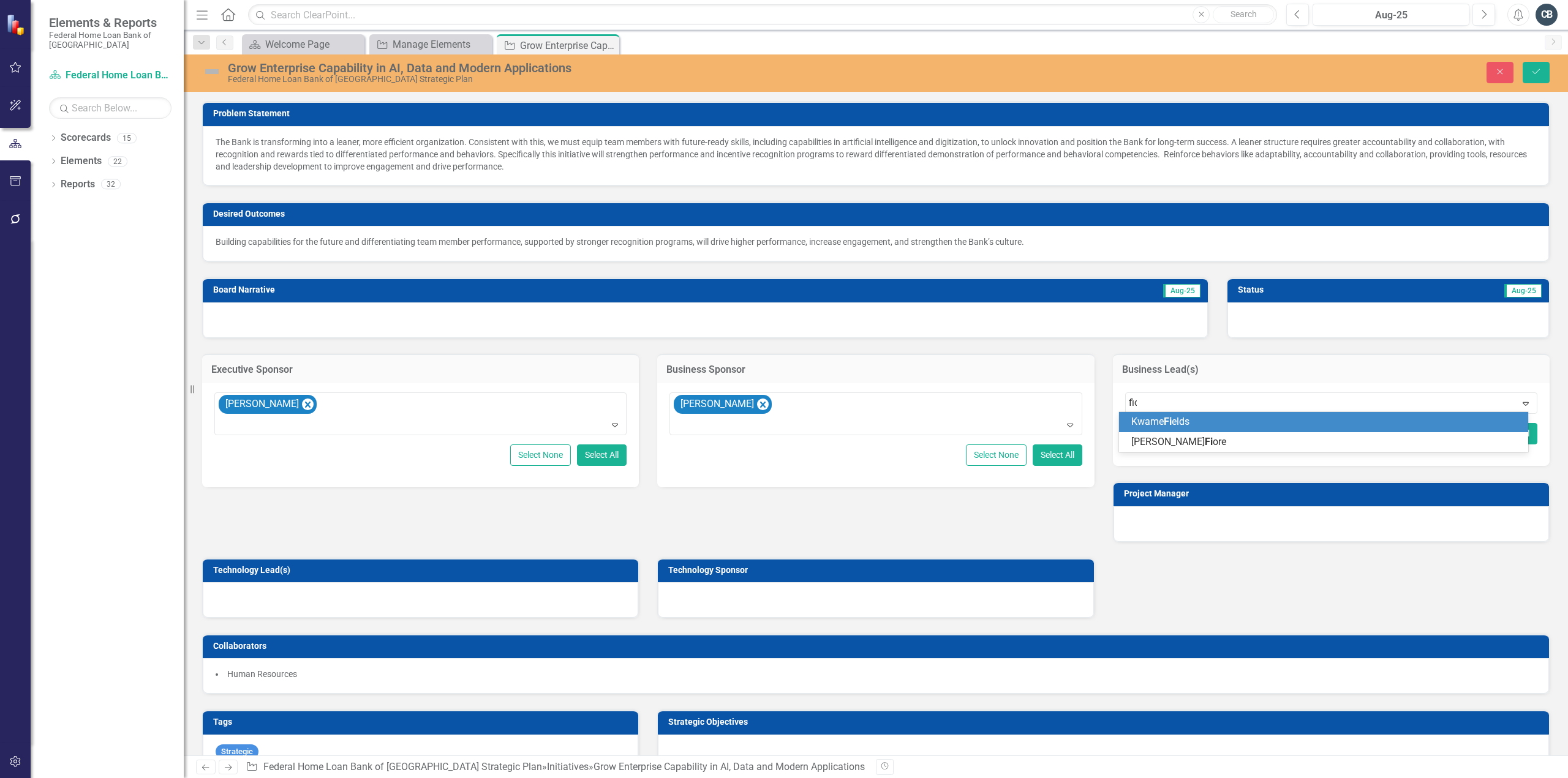
type input "fiore"
click at [1144, 428] on div "Kevin Fiore" at bounding box center [1326, 423] width 390 height 14
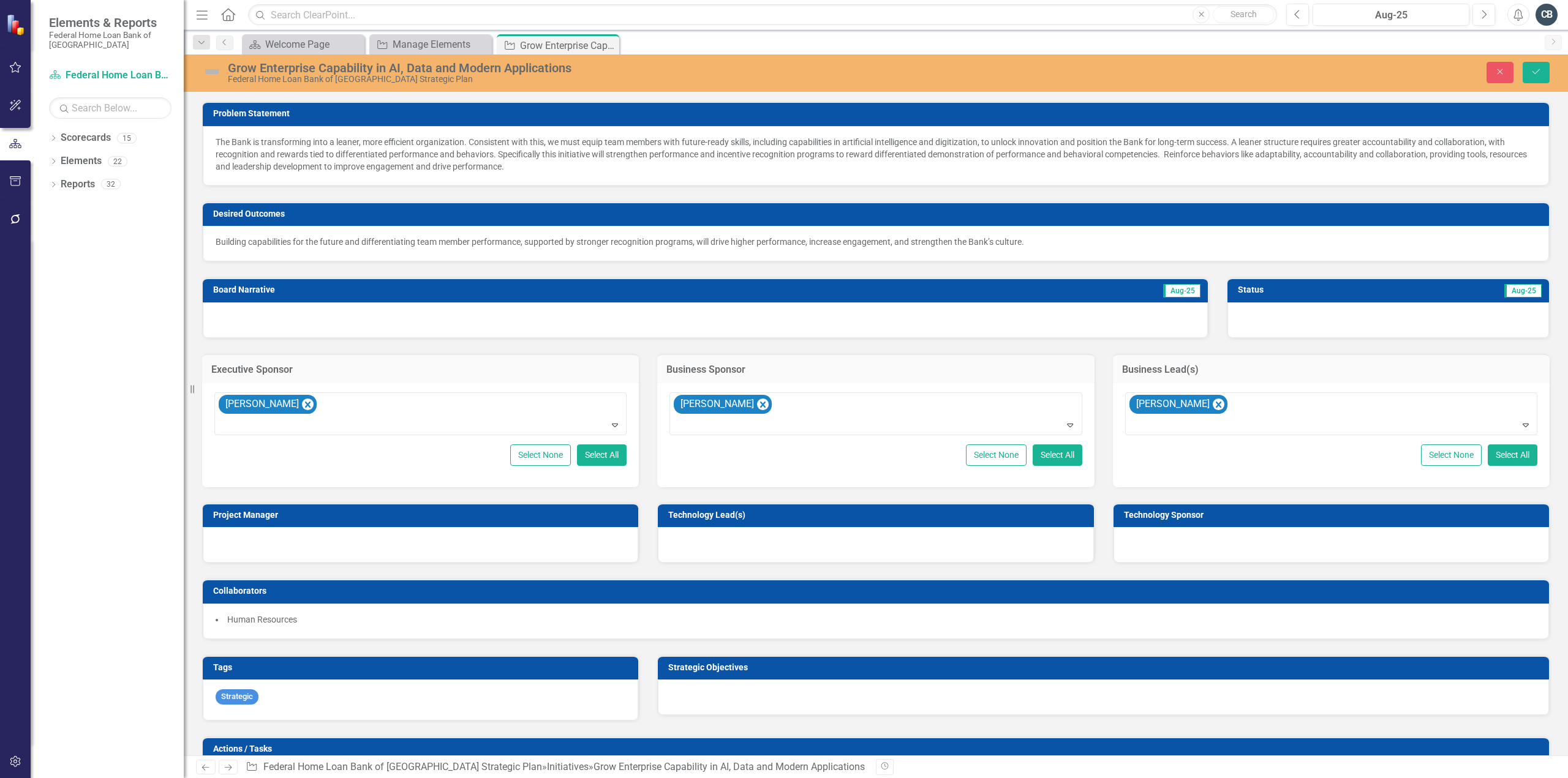
click at [1248, 317] on div at bounding box center [1388, 320] width 322 height 36
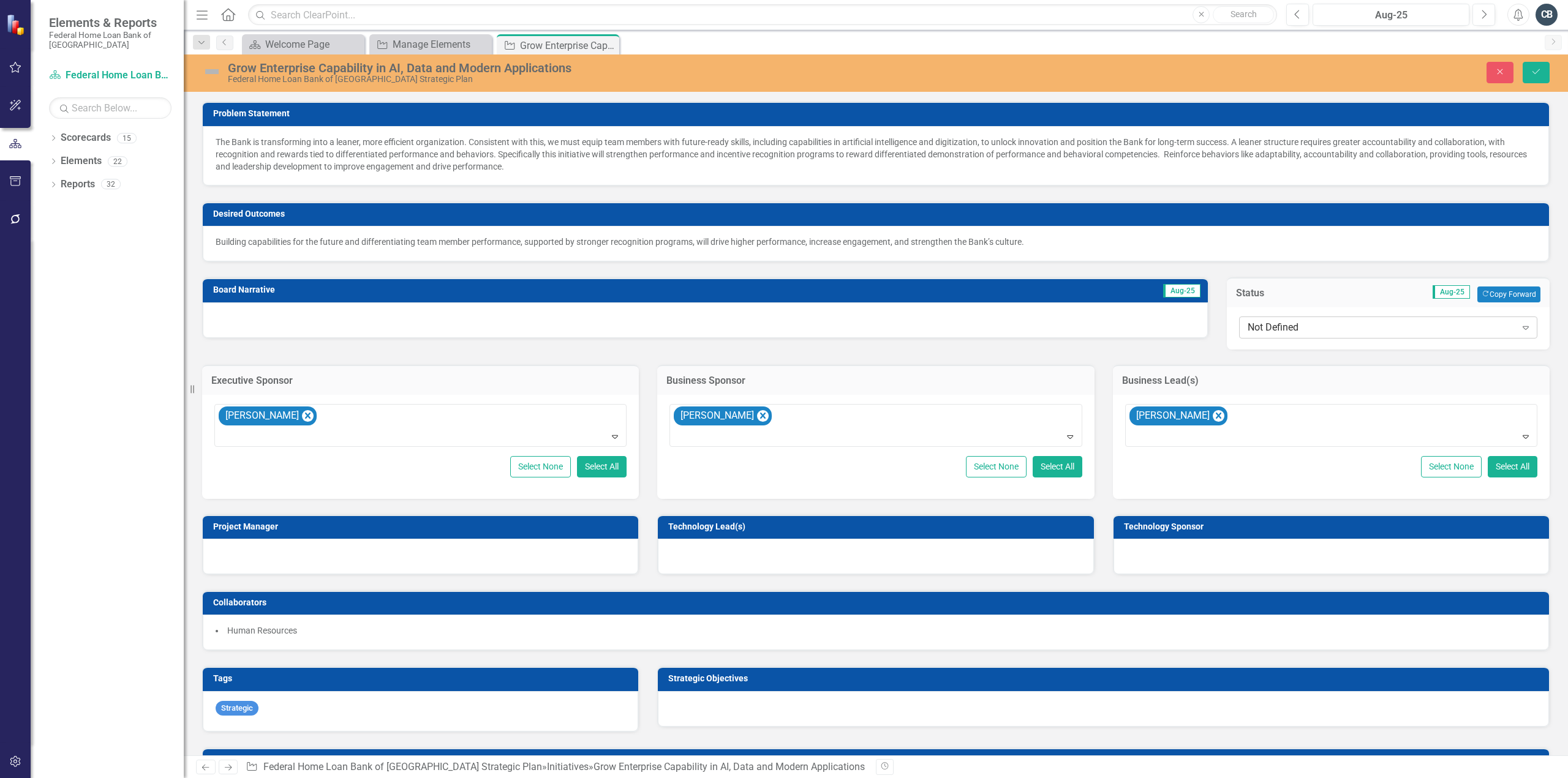
click at [1252, 329] on div "Not Defined" at bounding box center [1381, 328] width 268 height 14
click at [307, 629] on li "Human Resources" at bounding box center [875, 631] width 1320 height 13
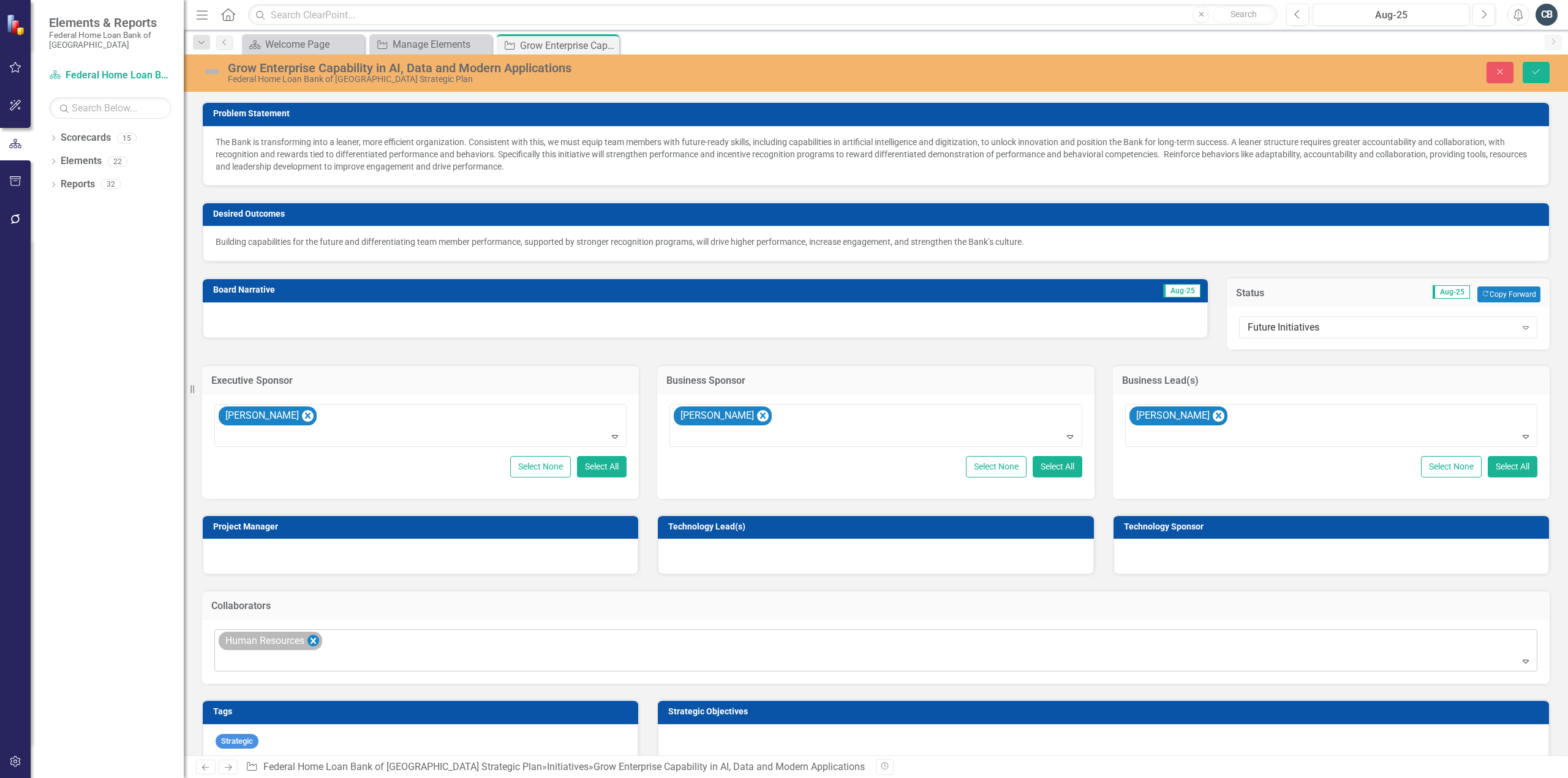
click at [311, 634] on icon "Remove Human Resources" at bounding box center [313, 641] width 12 height 15
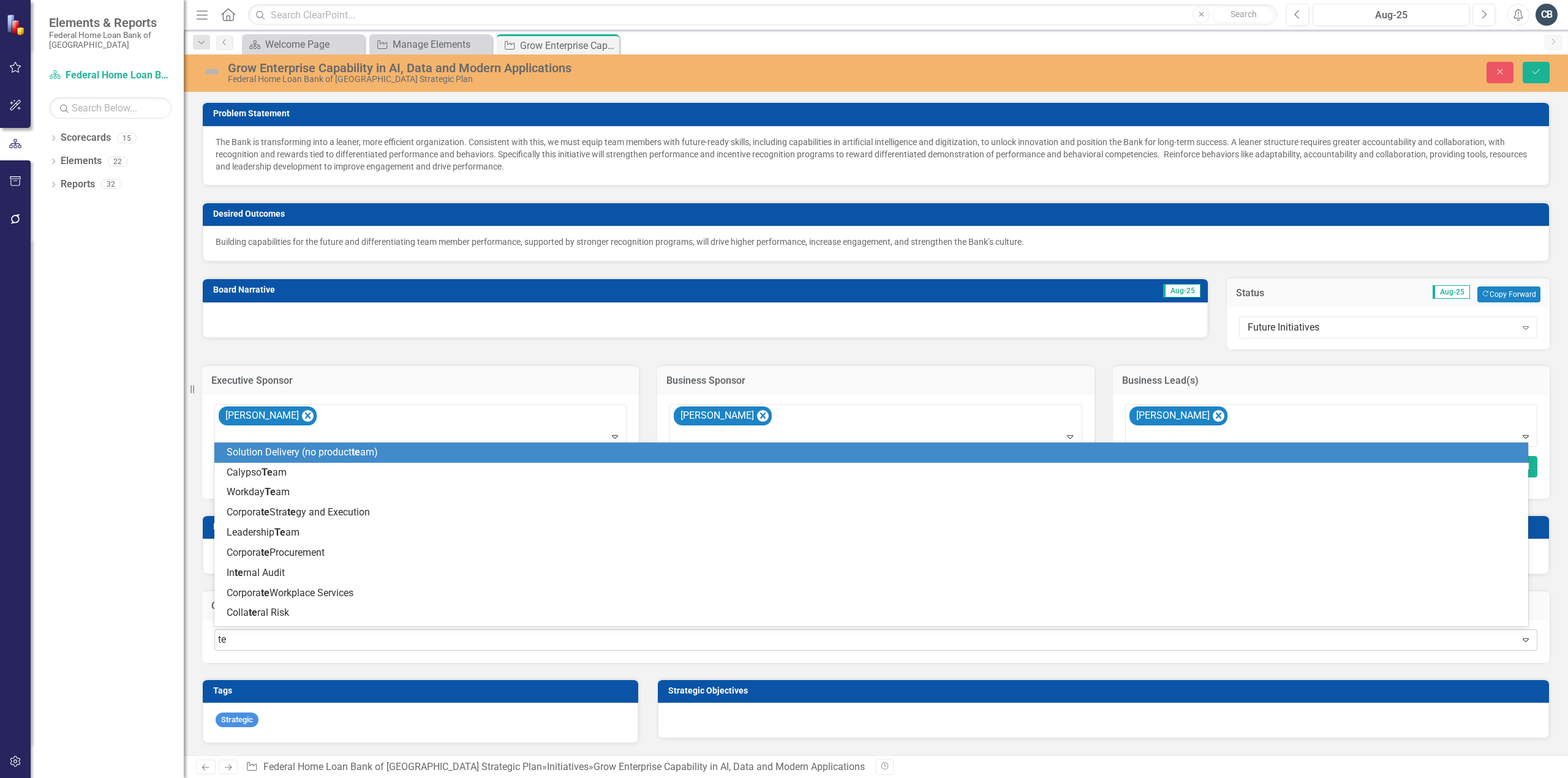
type input "t"
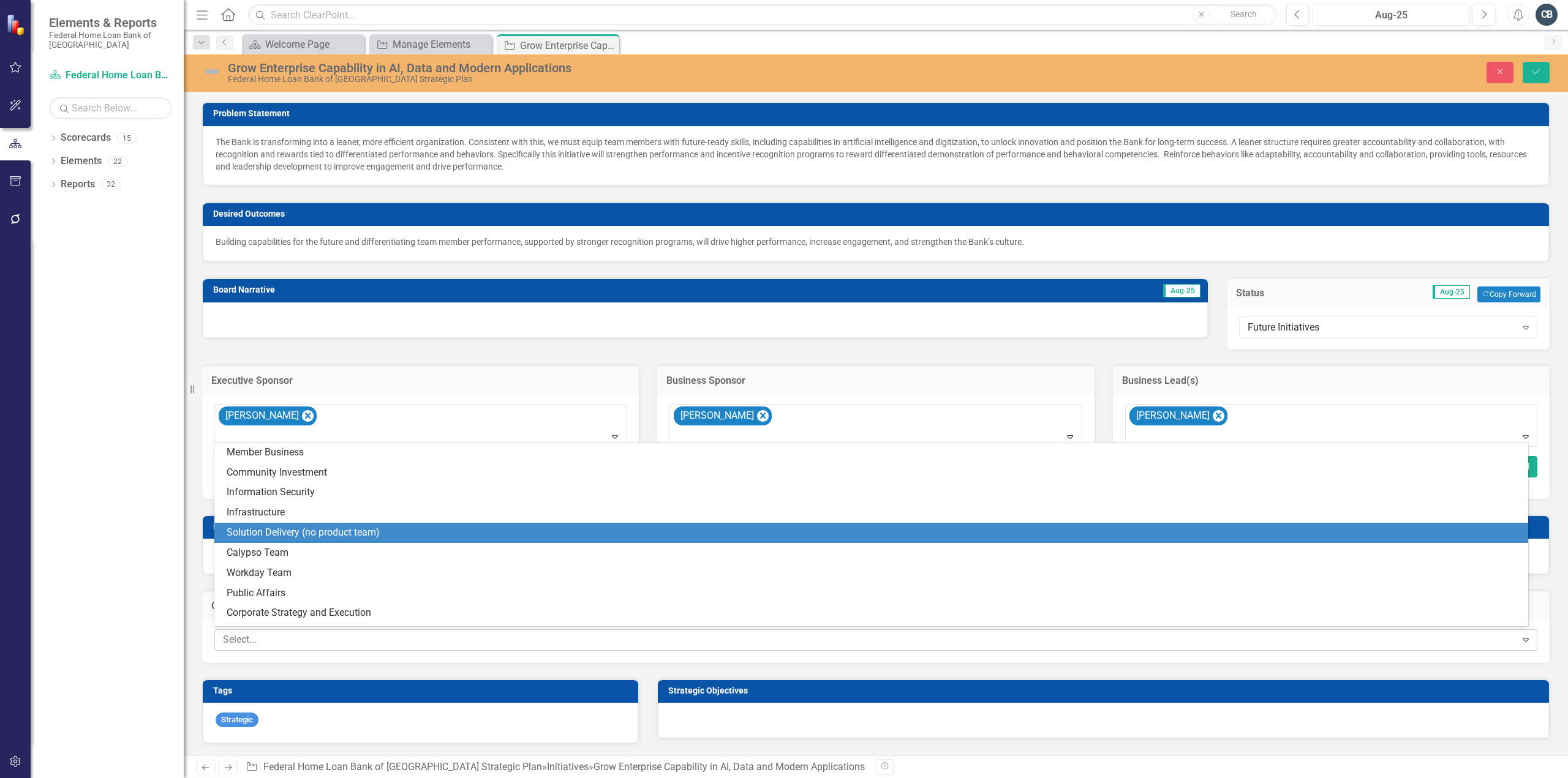
type input "s"
click at [302, 531] on span "S olution Delivery (no product team)" at bounding box center [303, 532] width 153 height 12
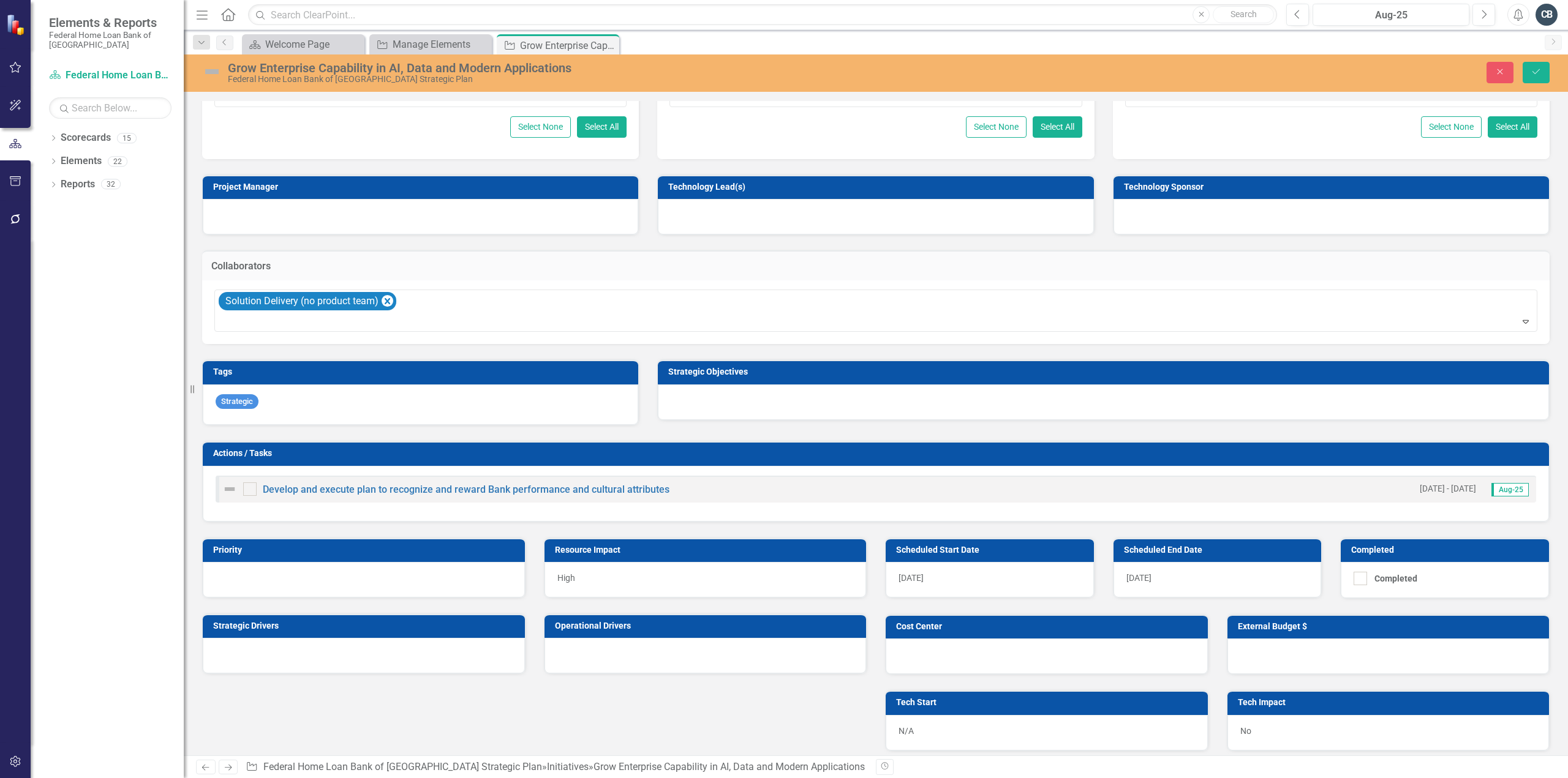
scroll to position [483, 0]
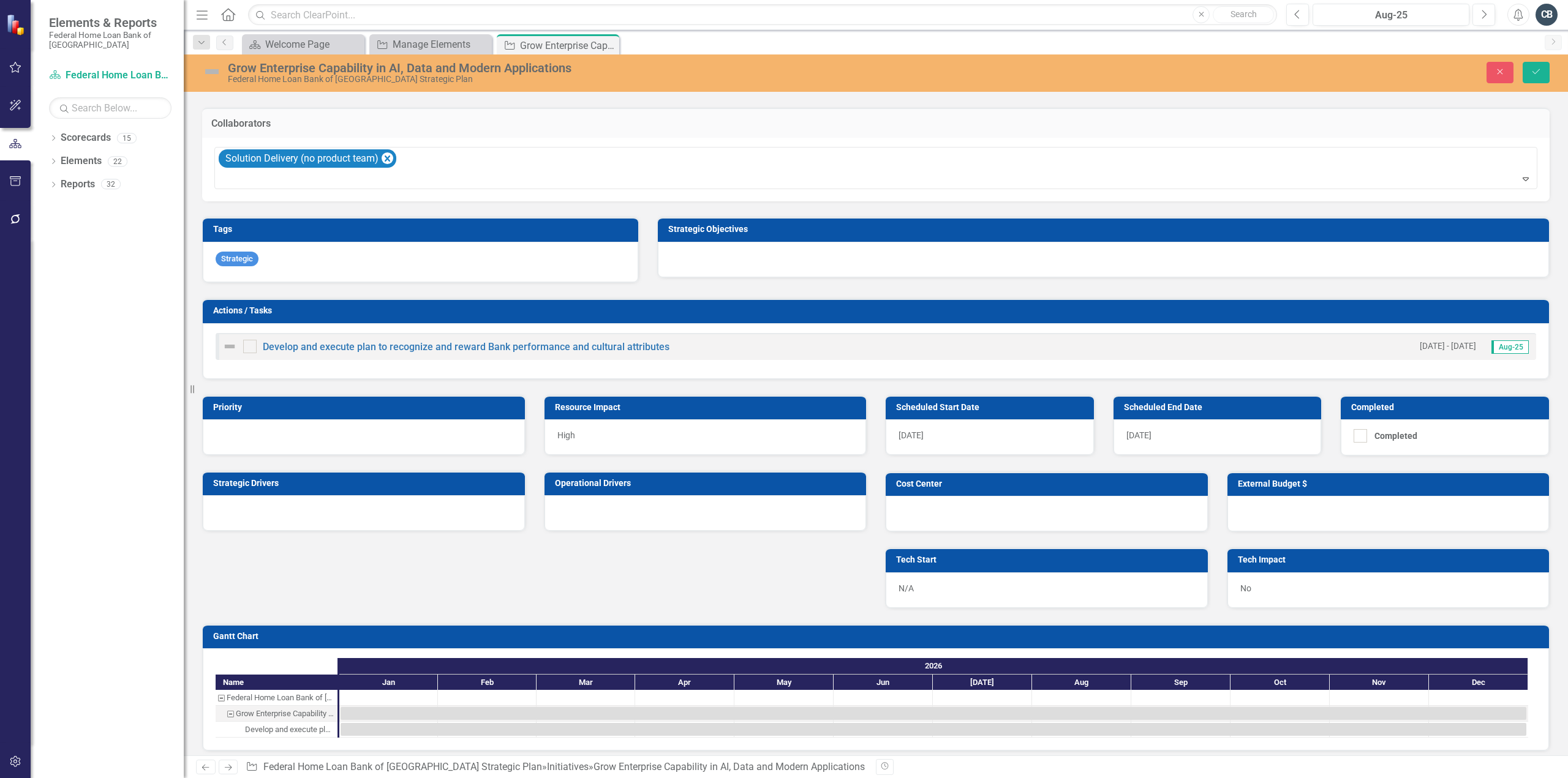
click at [241, 503] on div at bounding box center [364, 513] width 322 height 36
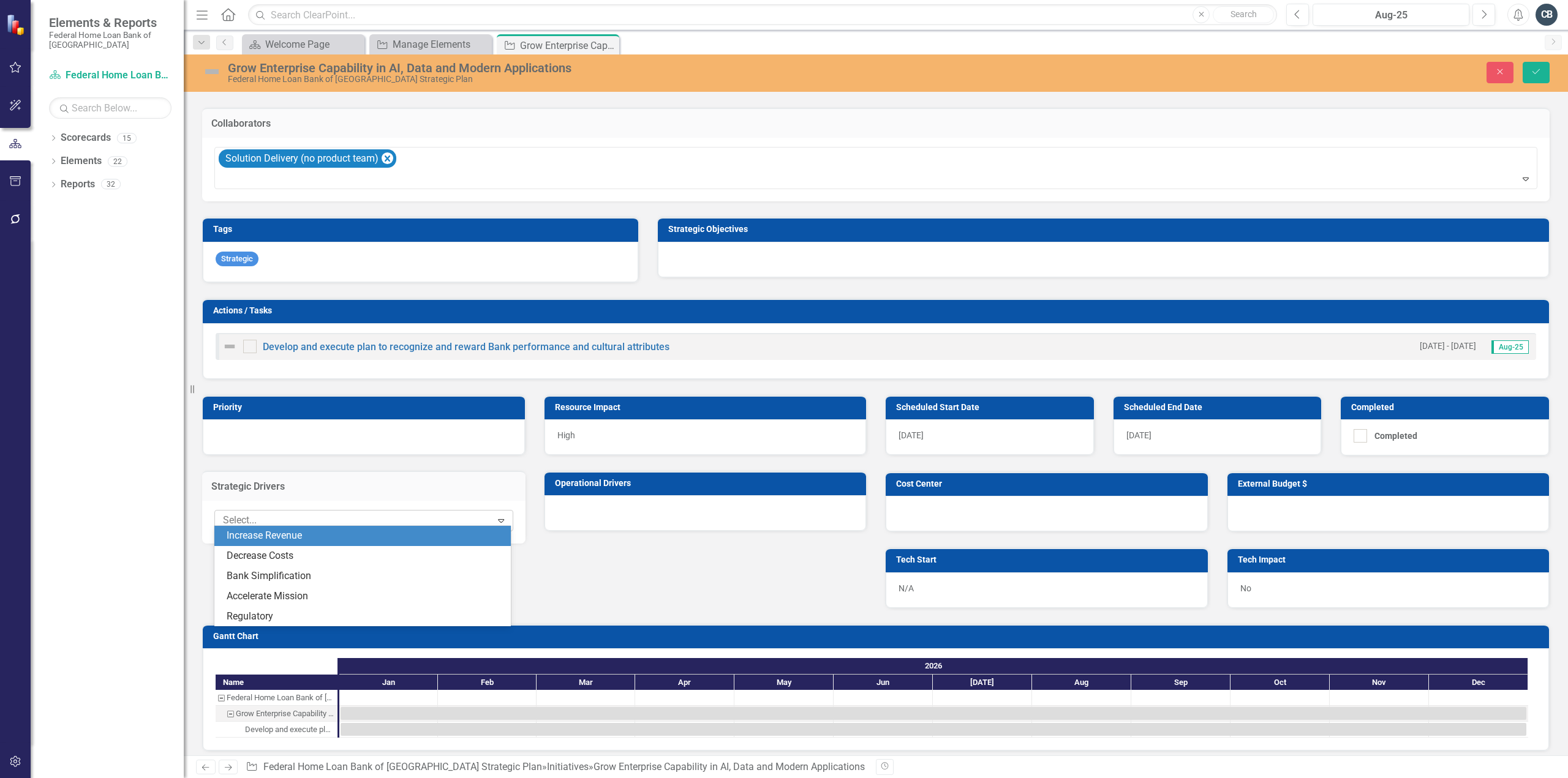
click at [248, 512] on div at bounding box center [355, 520] width 273 height 16
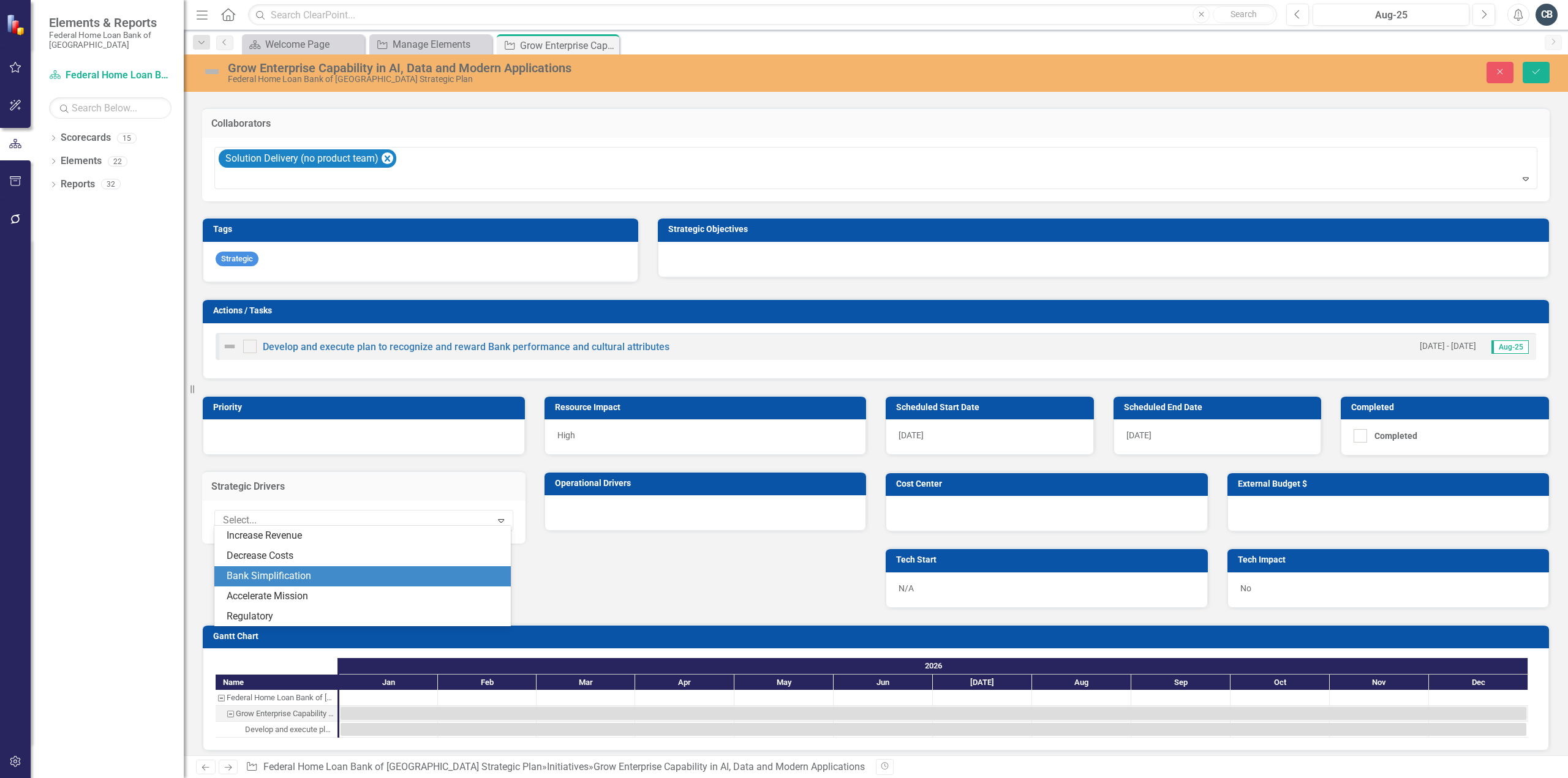
click at [259, 574] on div "Bank Simplification" at bounding box center [365, 577] width 276 height 14
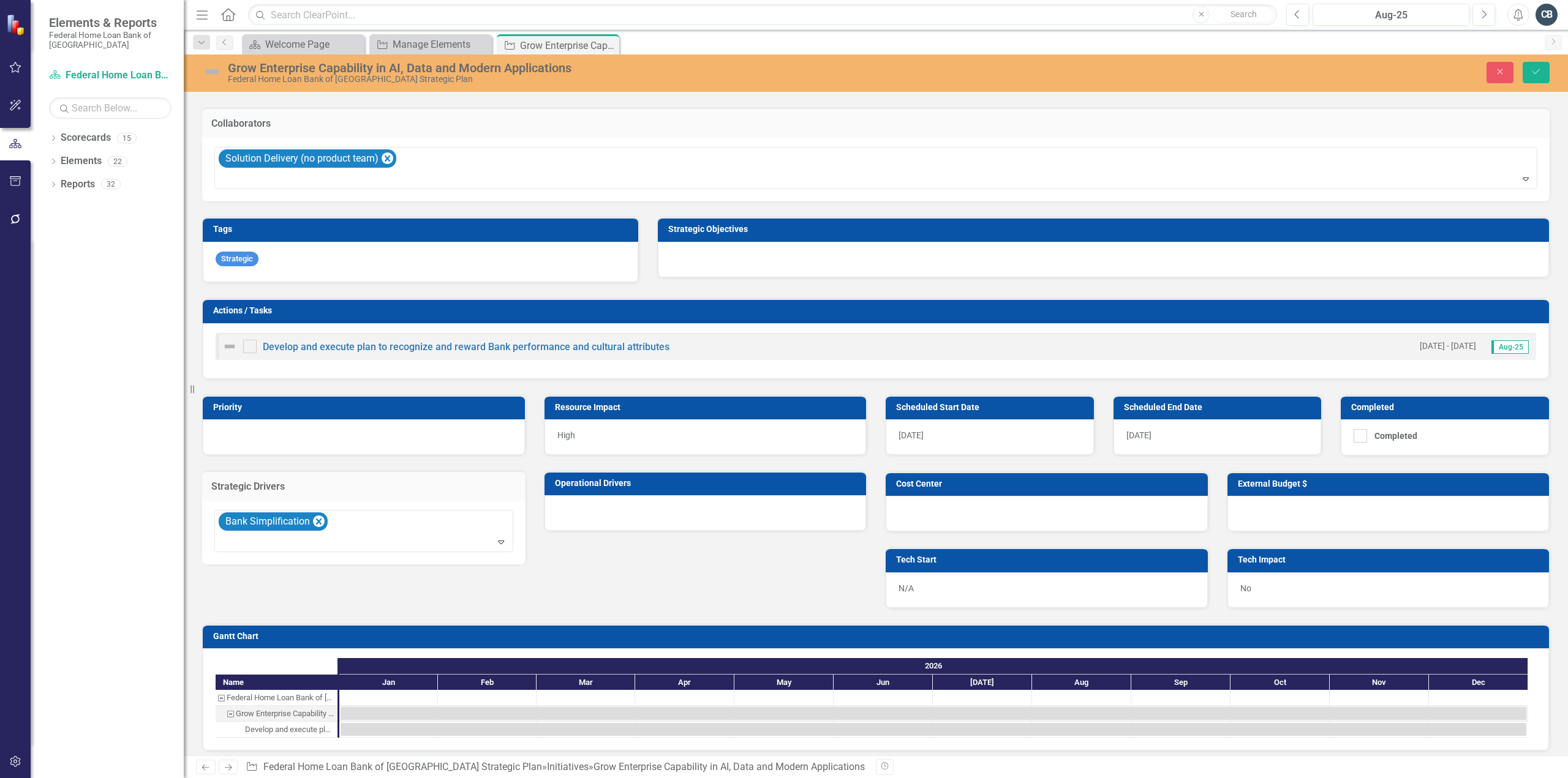
click at [670, 557] on div "Priority Resource Impact High Strategic Drivers Bank Simplification Expand Oper…" at bounding box center [534, 472] width 683 height 186
click at [375, 514] on div "Bank Simplification" at bounding box center [365, 531] width 296 height 41
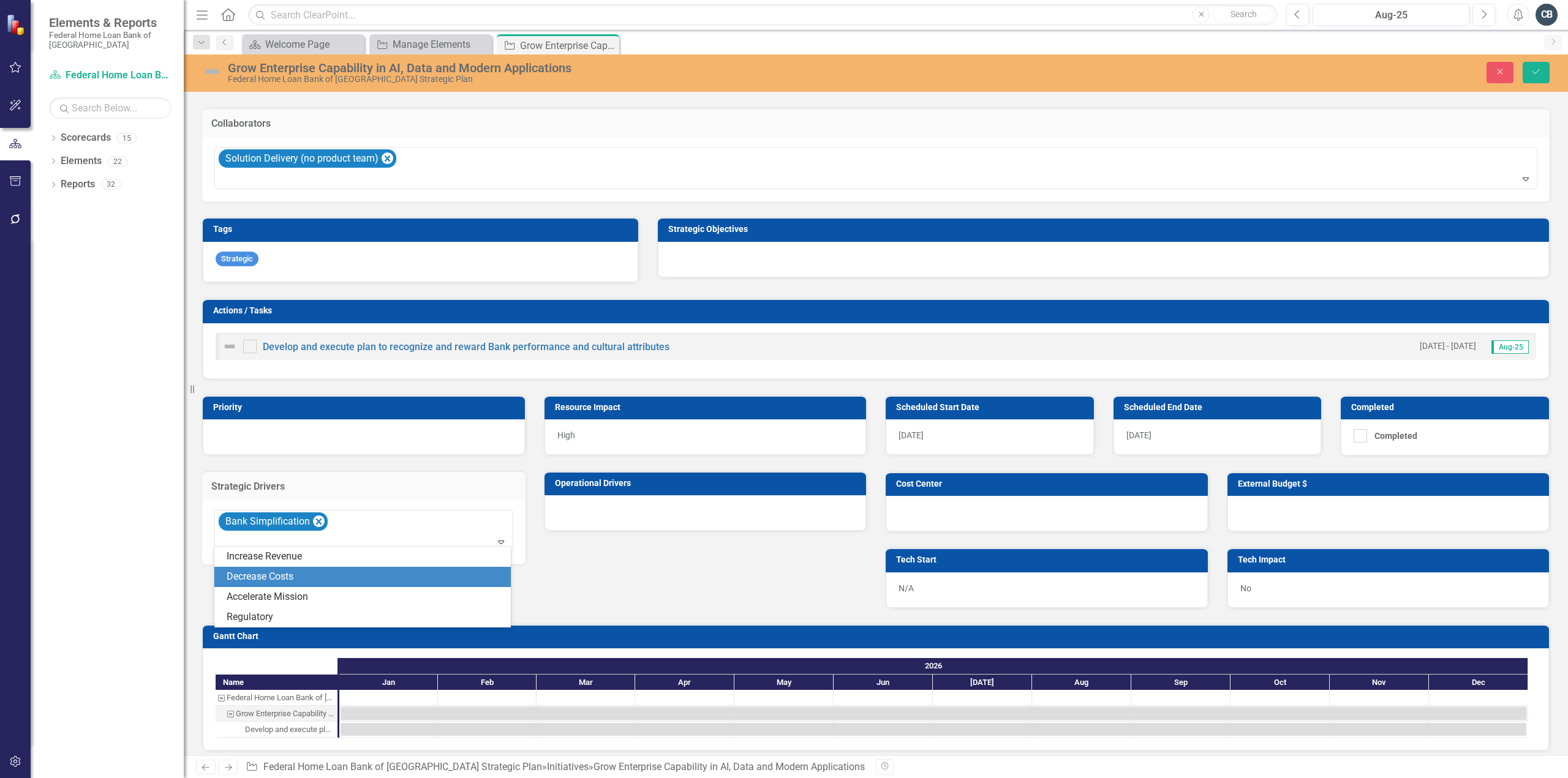
click at [283, 580] on div "Decrease Costs" at bounding box center [365, 577] width 276 height 14
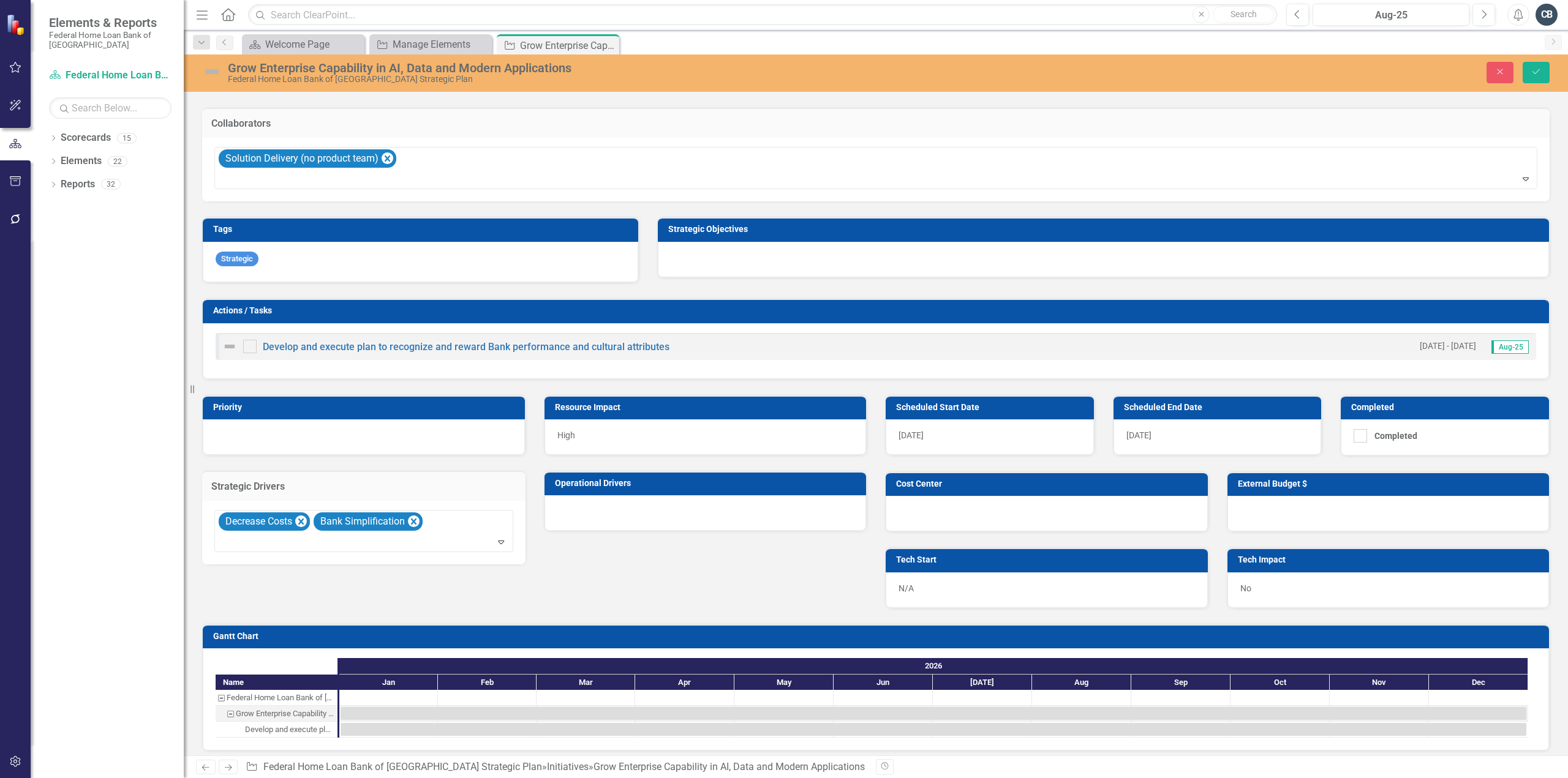
click at [671, 551] on div "Priority Resource Impact High Strategic Drivers option Decrease Costs, selected…" at bounding box center [534, 472] width 683 height 186
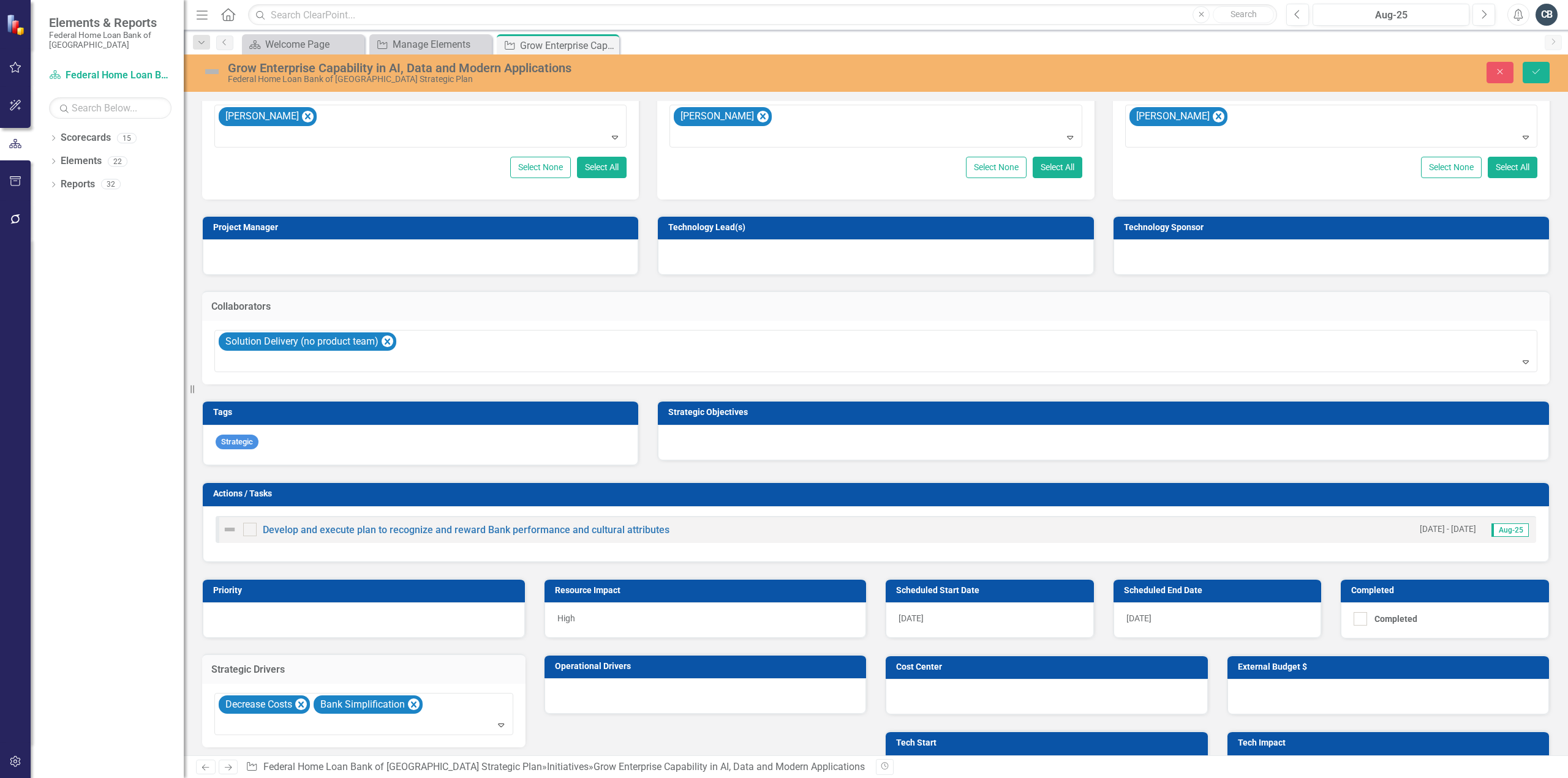
scroll to position [238, 0]
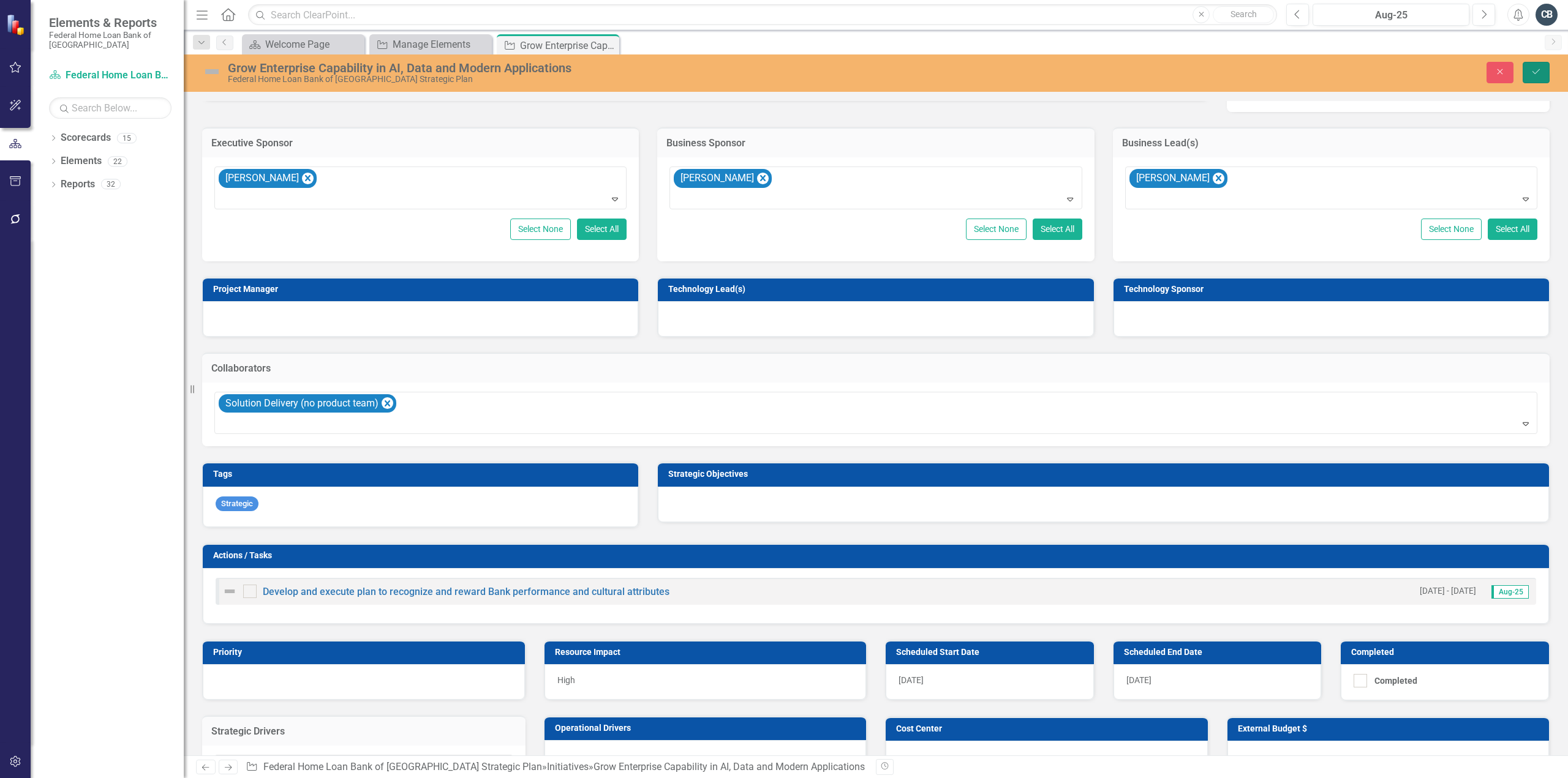
click at [1537, 75] on icon "Save" at bounding box center [1536, 72] width 11 height 9
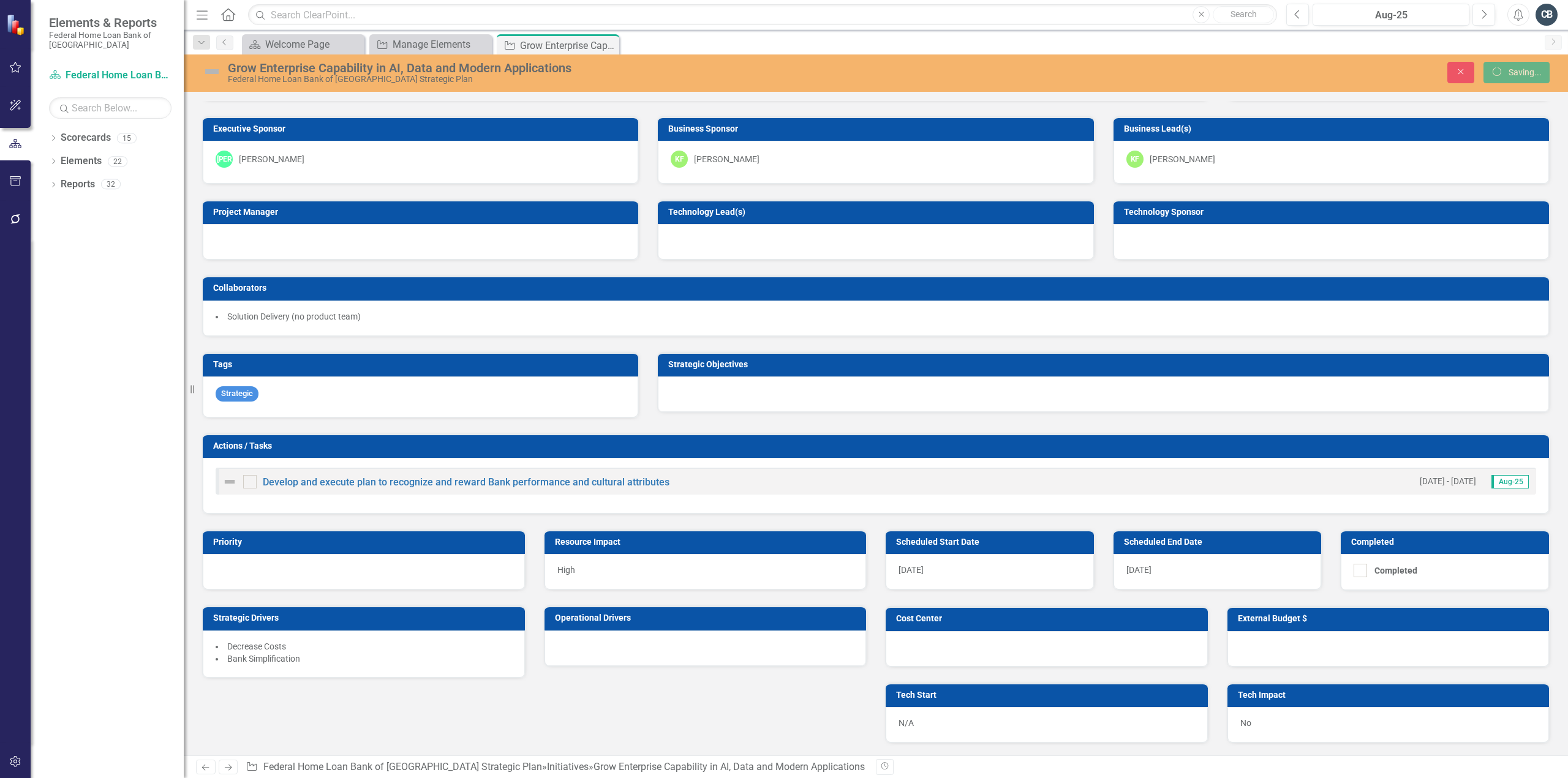
scroll to position [232, 0]
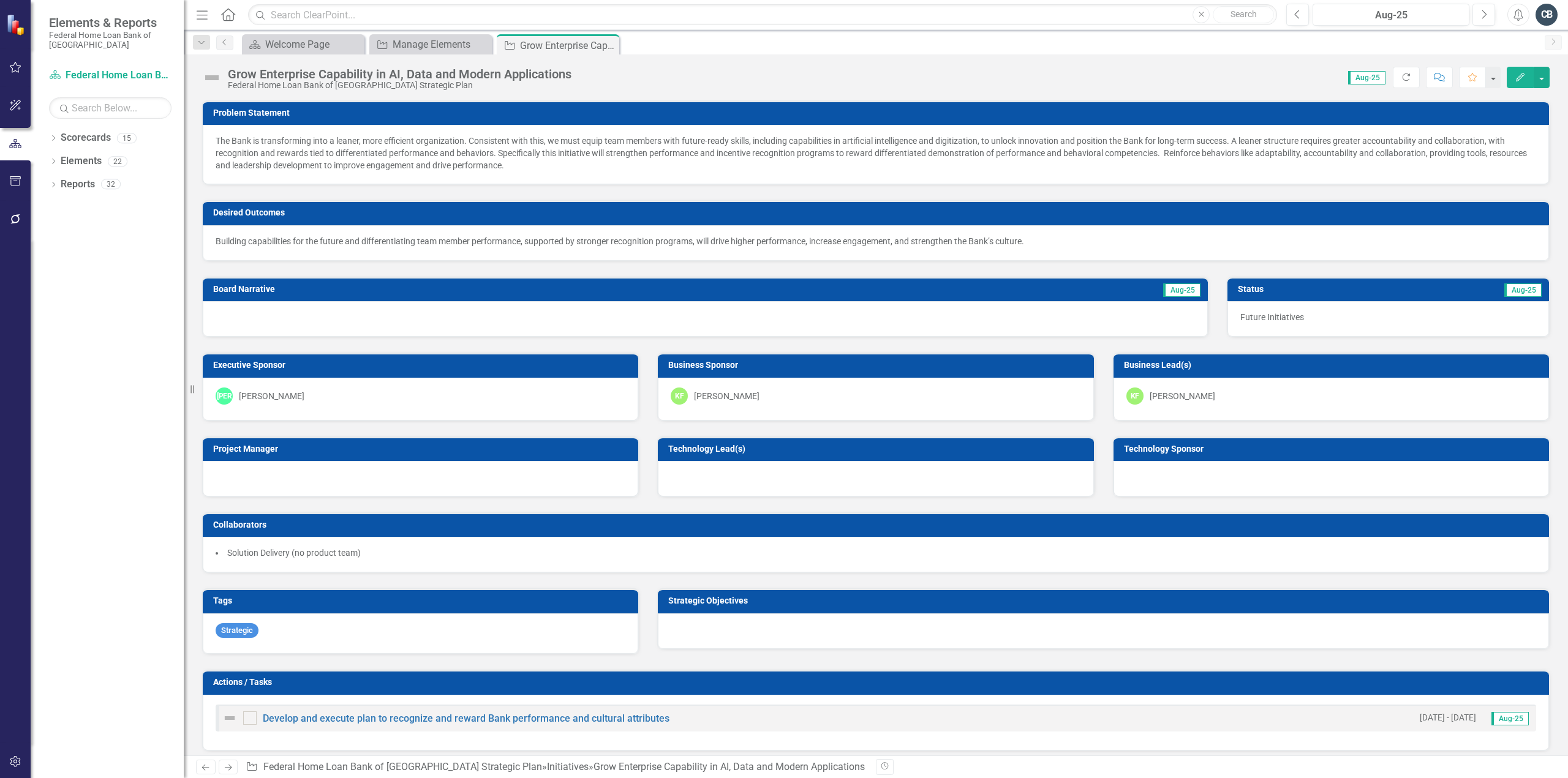
click at [697, 622] on div at bounding box center [1103, 632] width 891 height 36
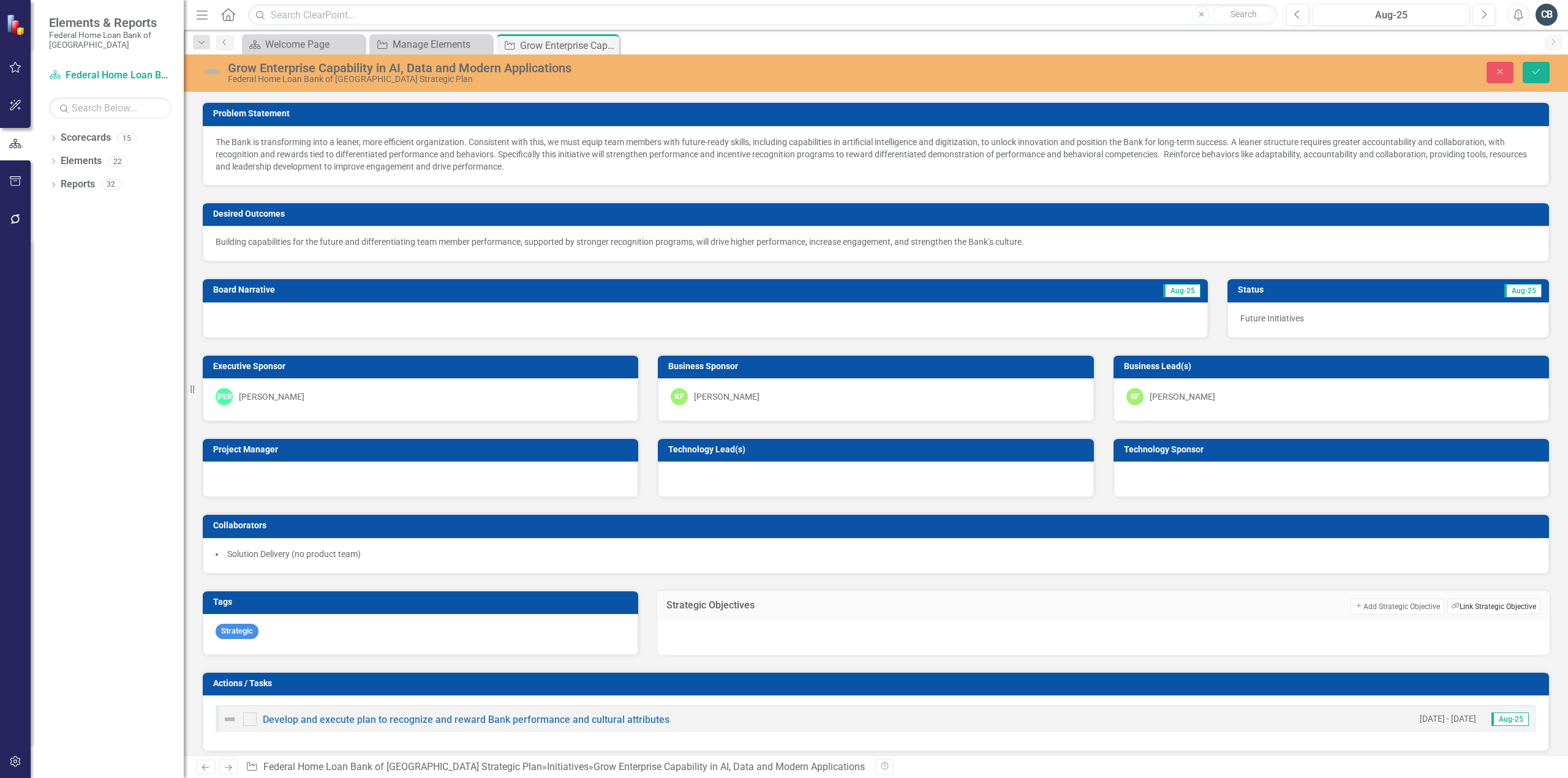
click at [1495, 600] on button "Link Tag Link Strategic Objective" at bounding box center [1494, 607] width 93 height 16
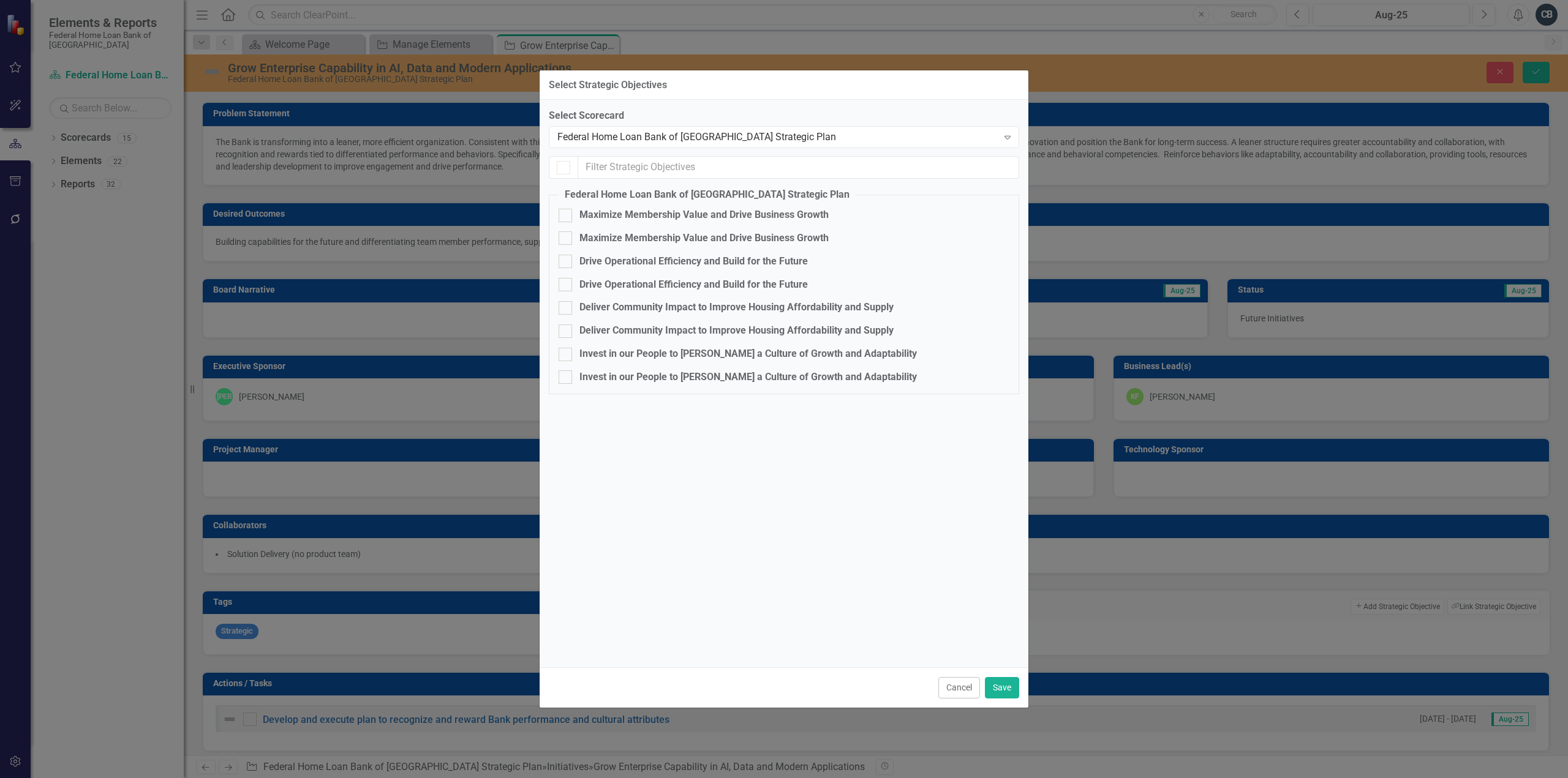
checkbox input "false"
click at [565, 286] on input "Drive Operational Efficiency and Build for the Future" at bounding box center [562, 282] width 8 height 8
checkbox input "true"
click at [1004, 694] on button "Save" at bounding box center [1002, 688] width 34 height 22
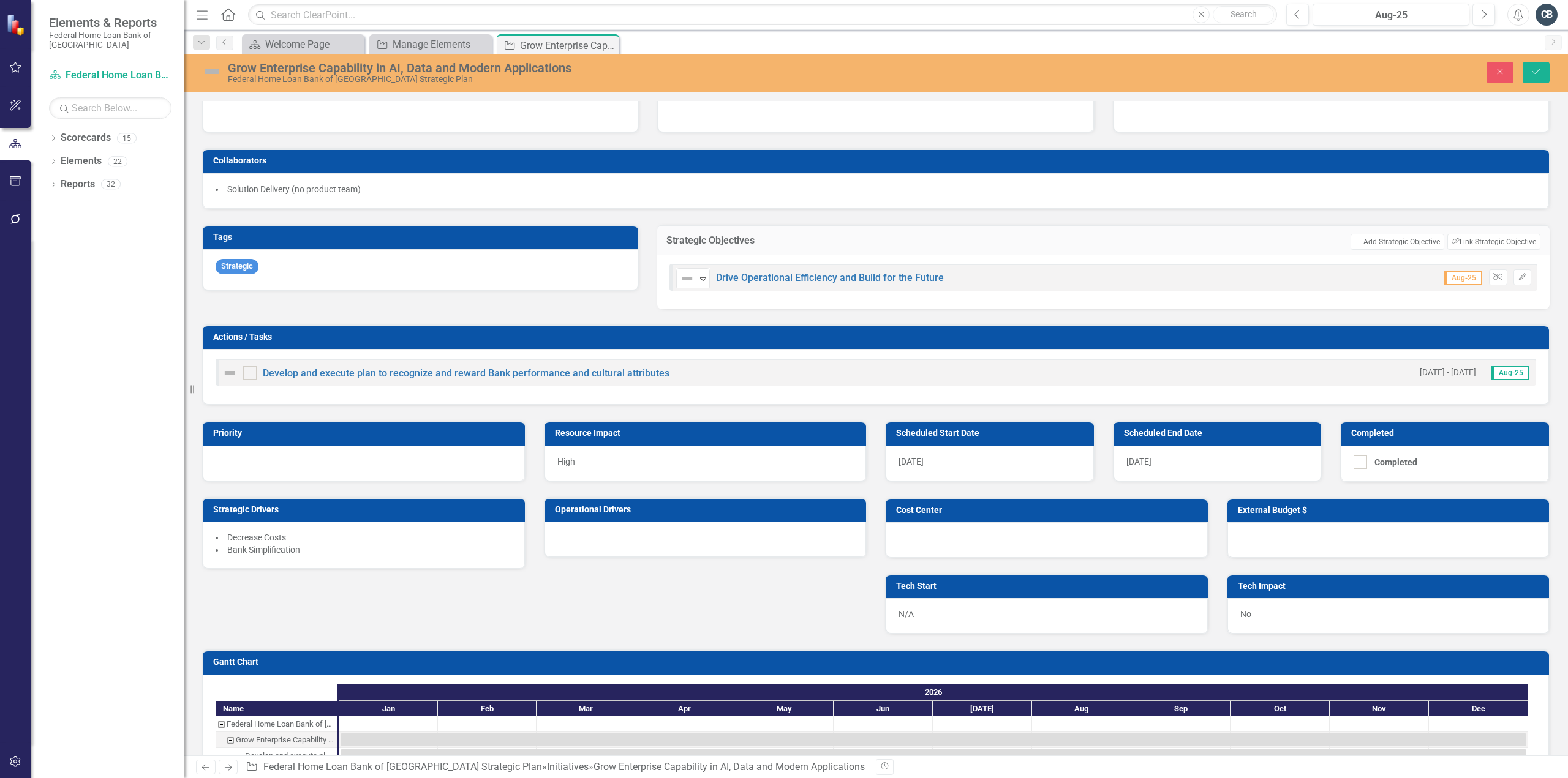
scroll to position [367, 0]
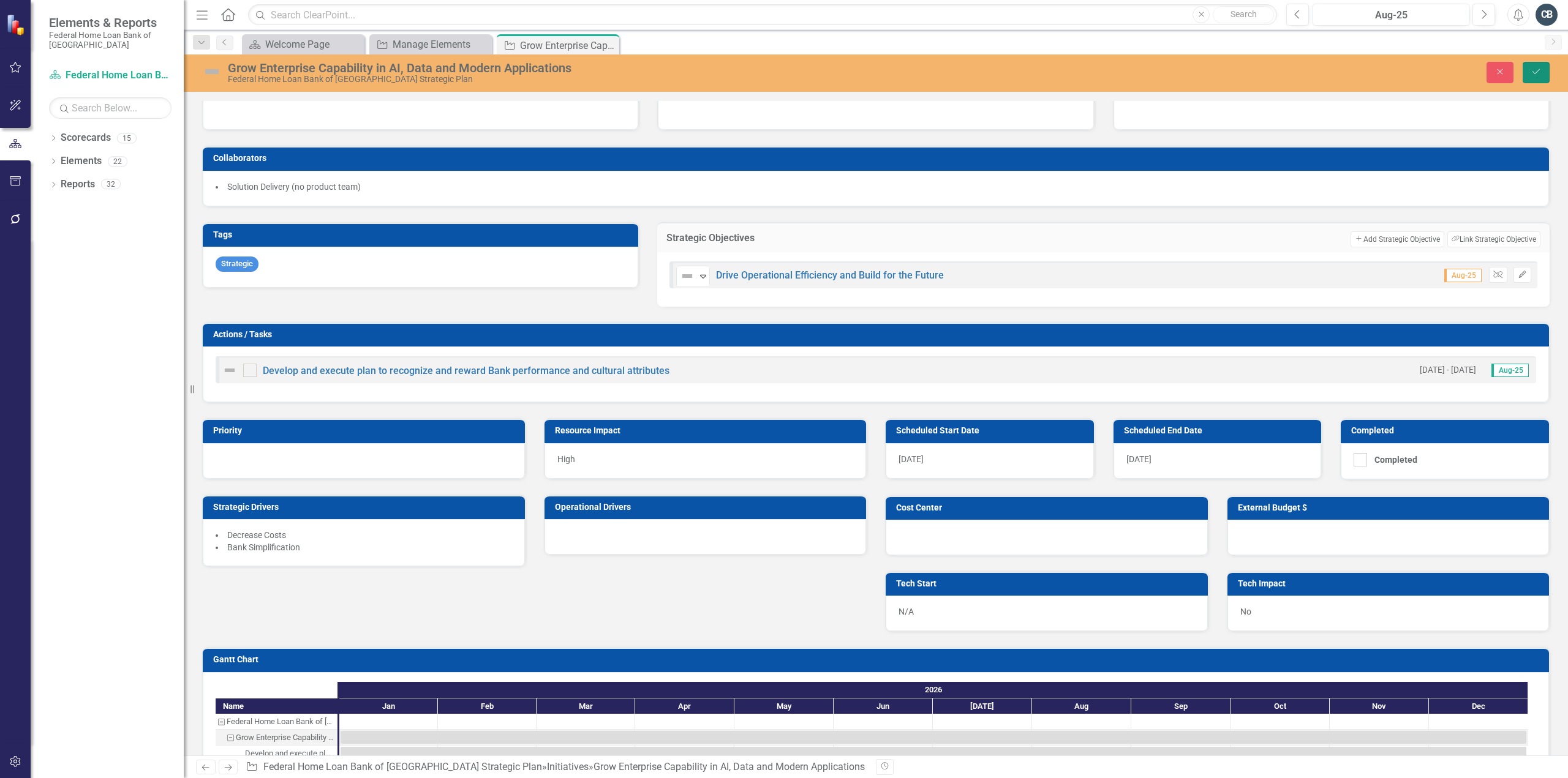
click at [1537, 70] on icon "Save" at bounding box center [1536, 72] width 11 height 9
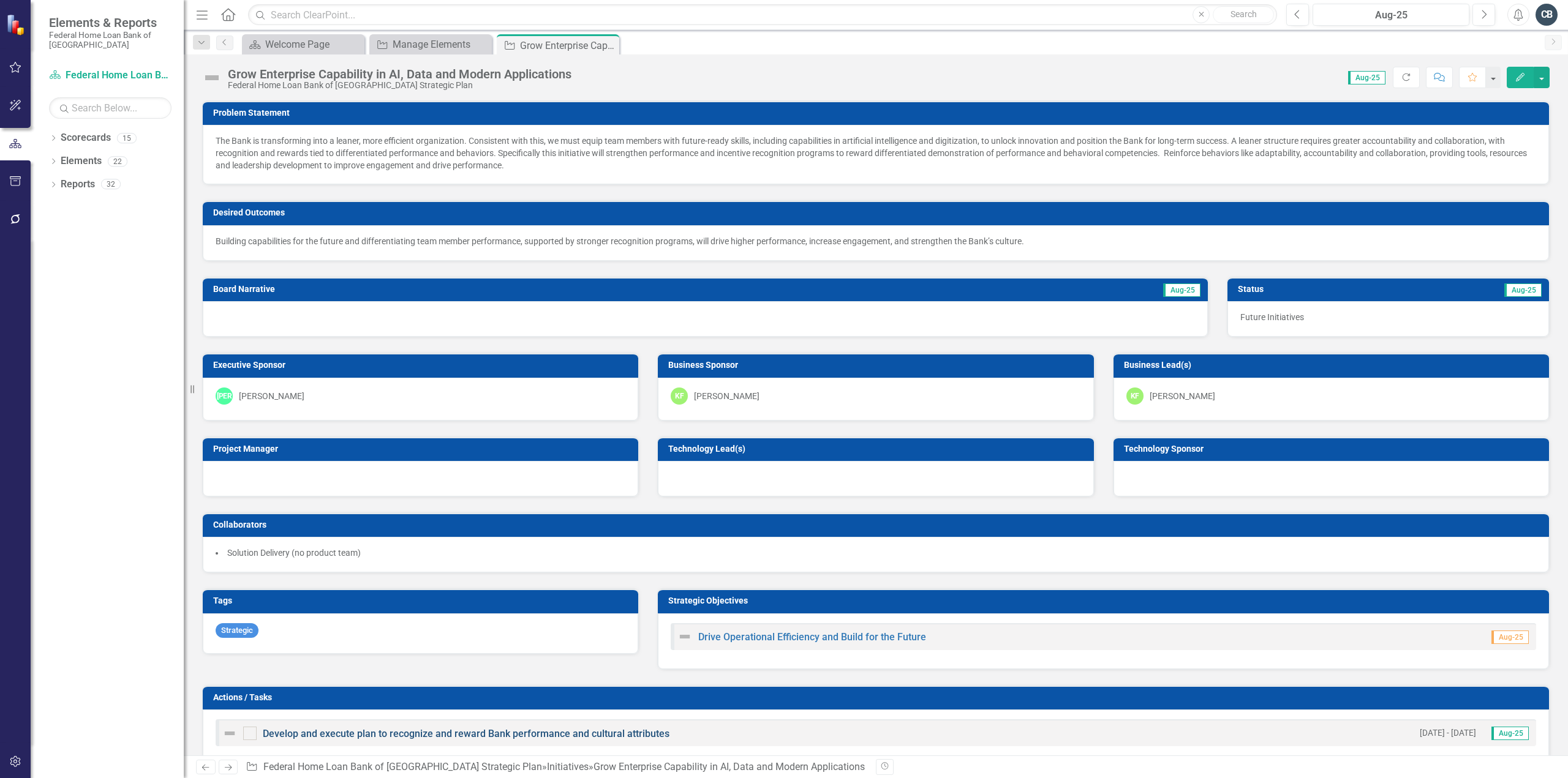
scroll to position [245, 0]
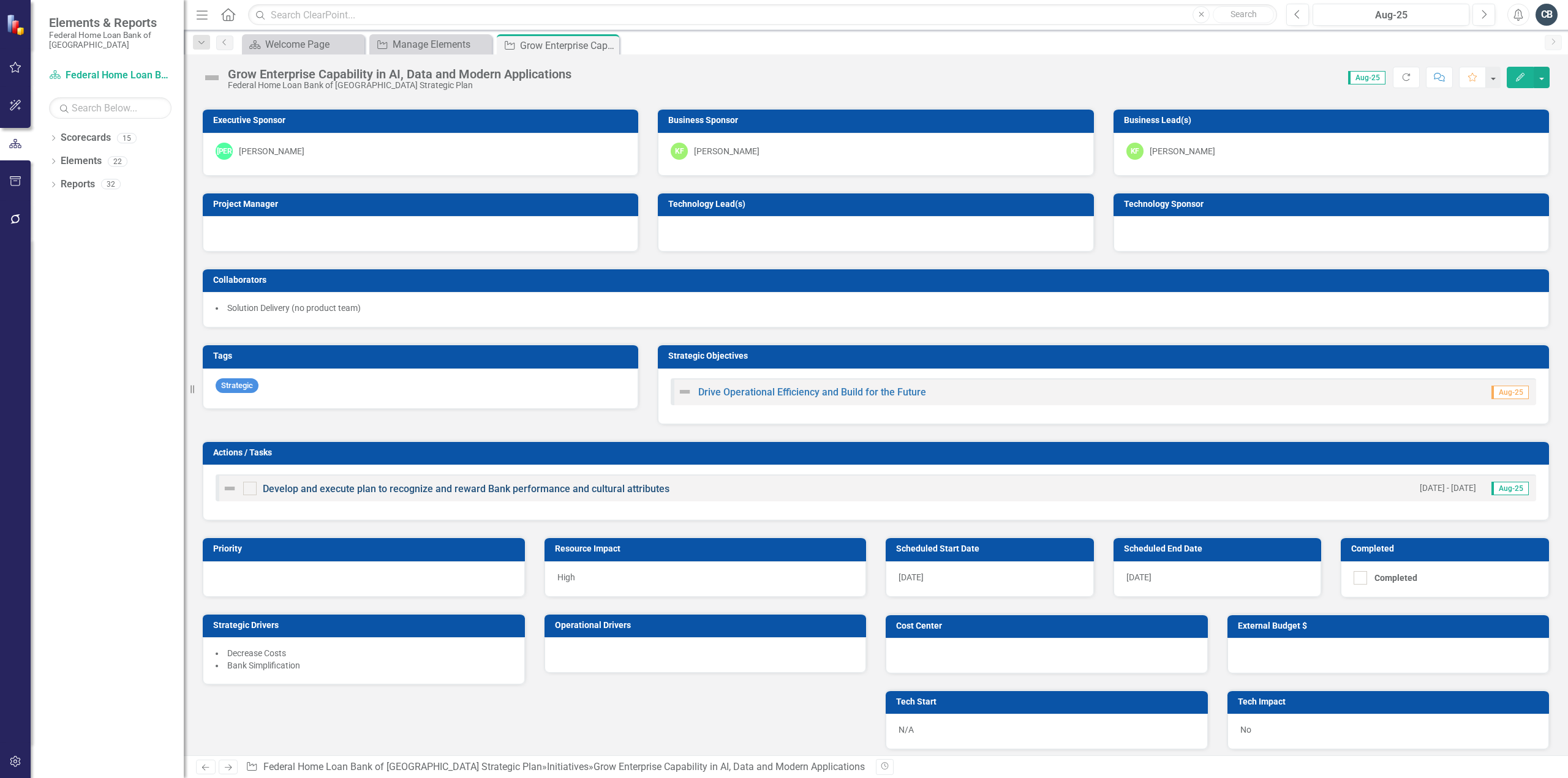
click at [414, 487] on link "Develop and execute plan to recognize and reward Bank performance and cultural …" at bounding box center [466, 488] width 407 height 12
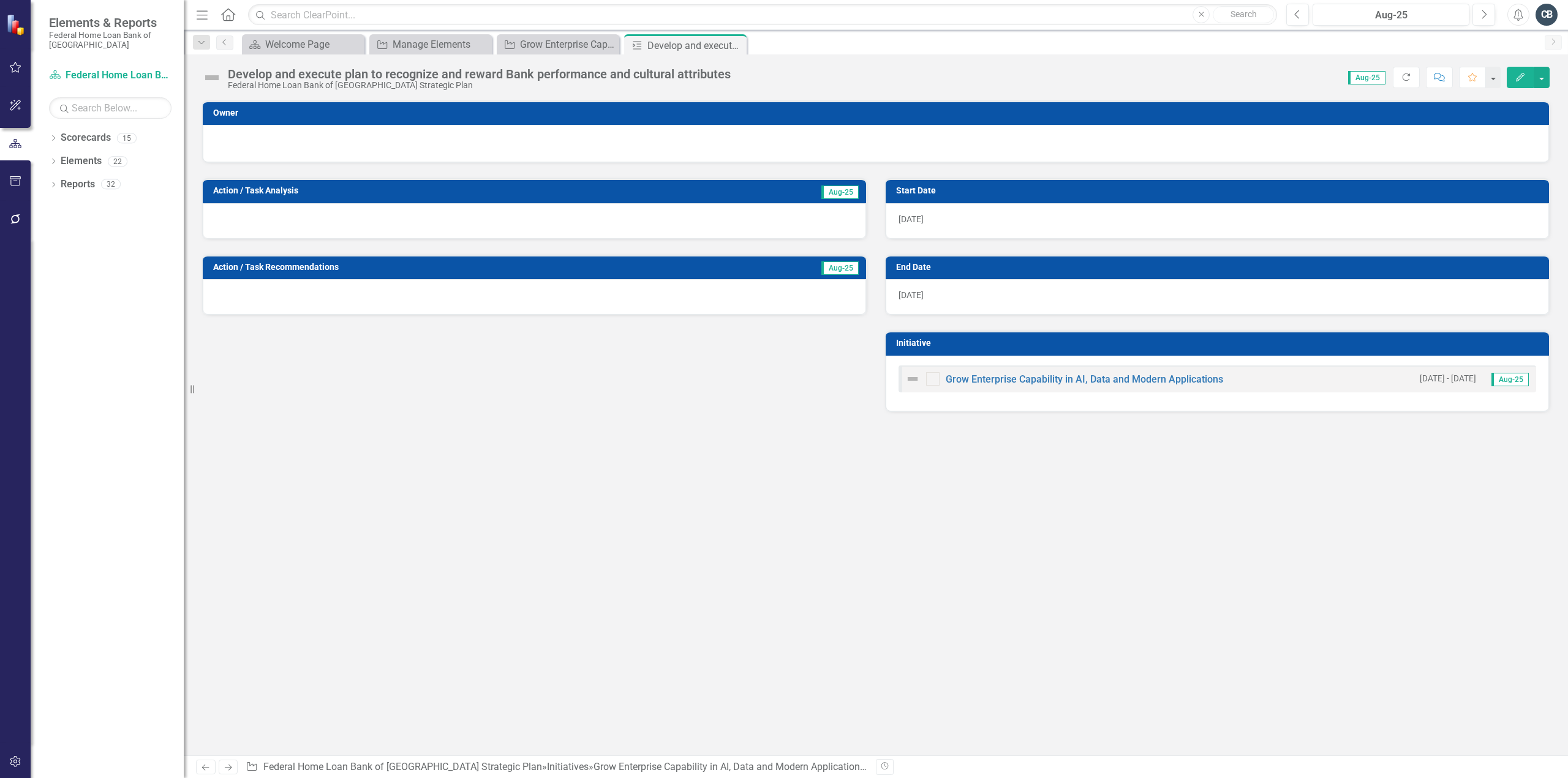
click at [288, 73] on div "Develop and execute plan to recognize and reward Bank performance and cultural …" at bounding box center [479, 74] width 503 height 13
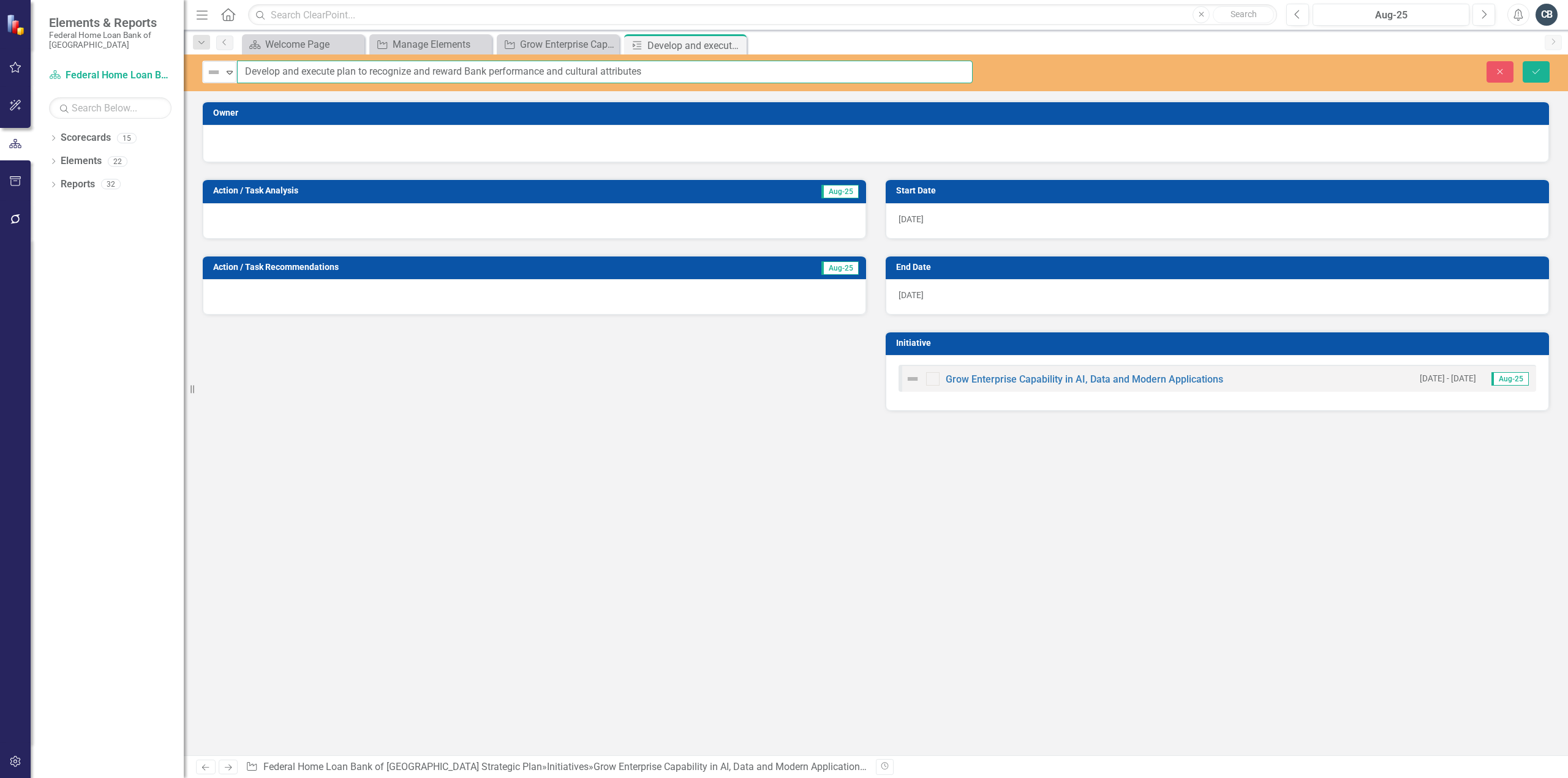
drag, startPoint x: 661, startPoint y: 73, endPoint x: 27, endPoint y: 51, distance: 634.4
click at [27, 51] on div "Elements & Reports Federal Home Loan Bank of San Francisco Scorecard Federal Ho…" at bounding box center [784, 389] width 1568 height 778
type input "Develop and execute plan to grow enterprise capabilities in AI, data and modern…"
click at [1533, 72] on icon "Save" at bounding box center [1536, 72] width 11 height 9
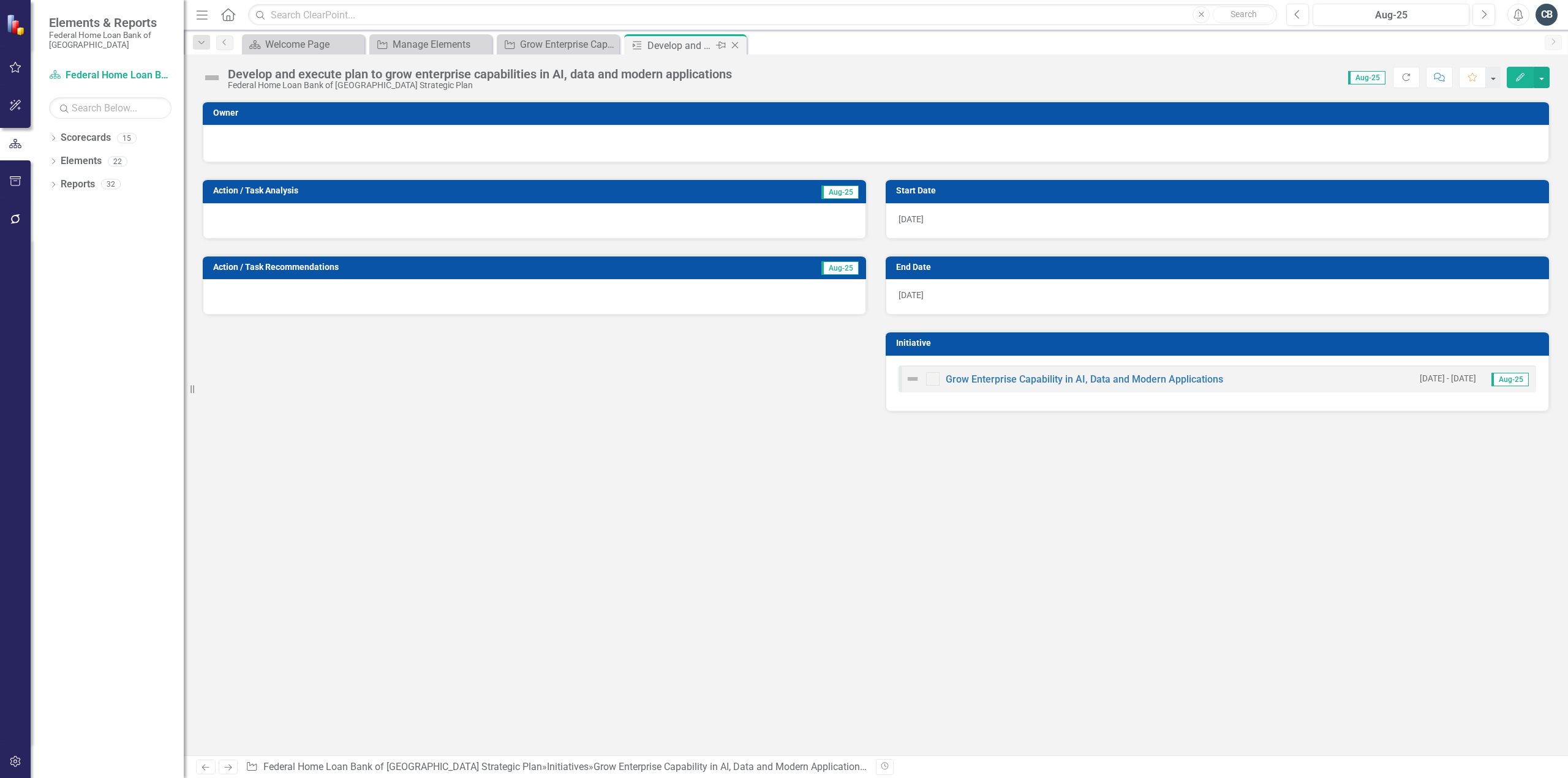
click at [737, 46] on icon "Close" at bounding box center [735, 45] width 13 height 10
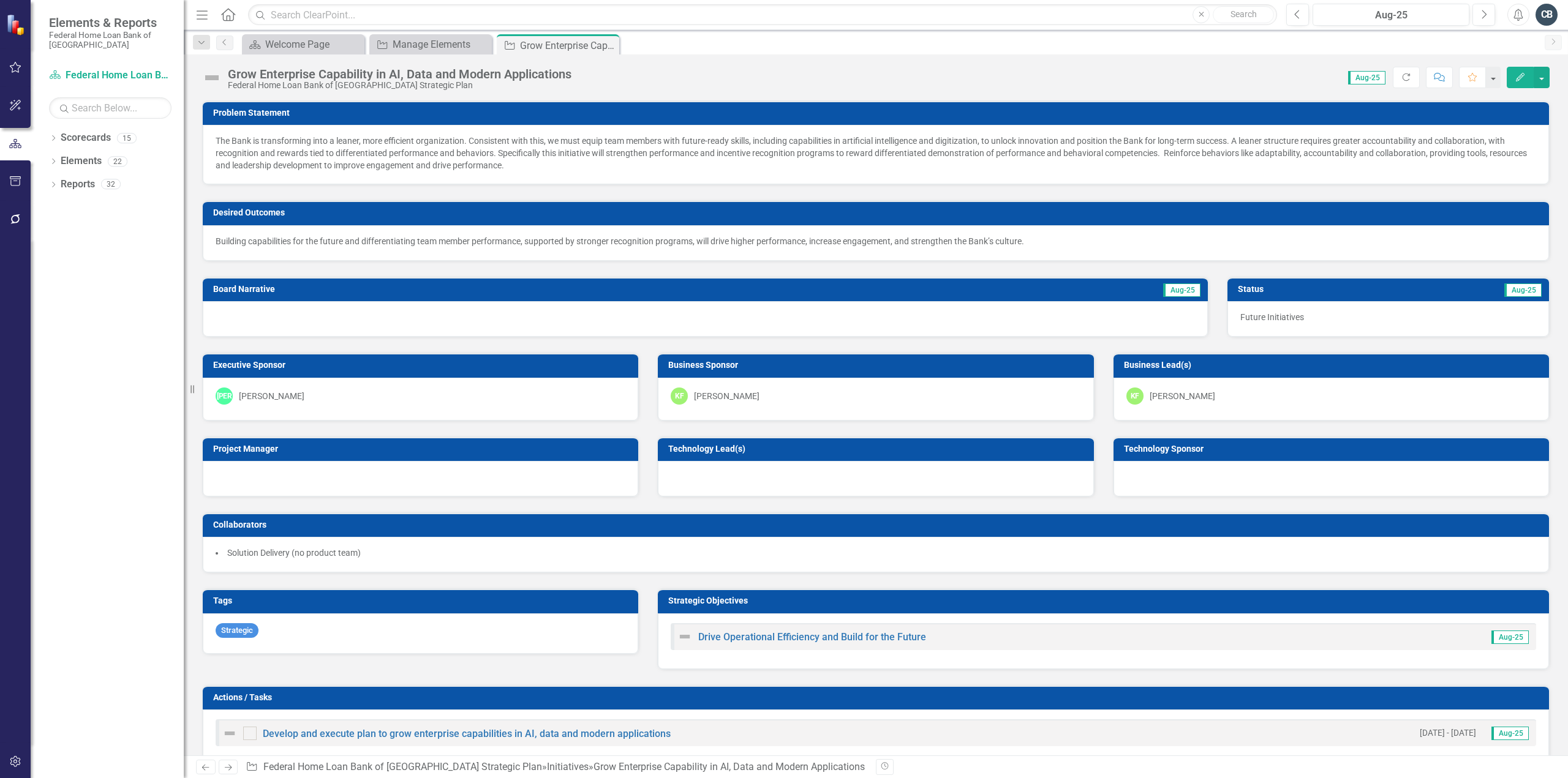
scroll to position [245, 0]
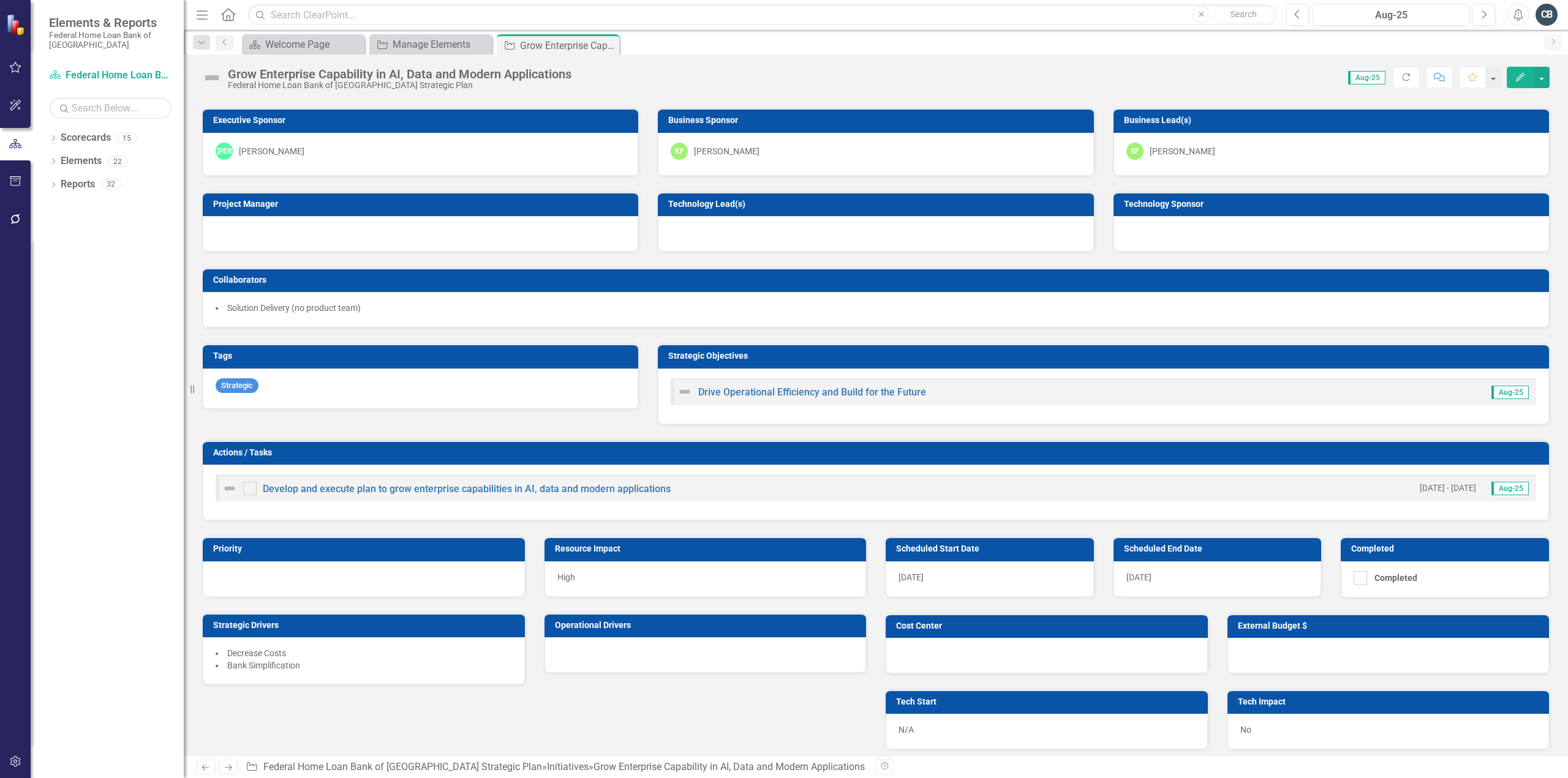
click at [1145, 573] on span "[DATE]" at bounding box center [1139, 577] width 25 height 10
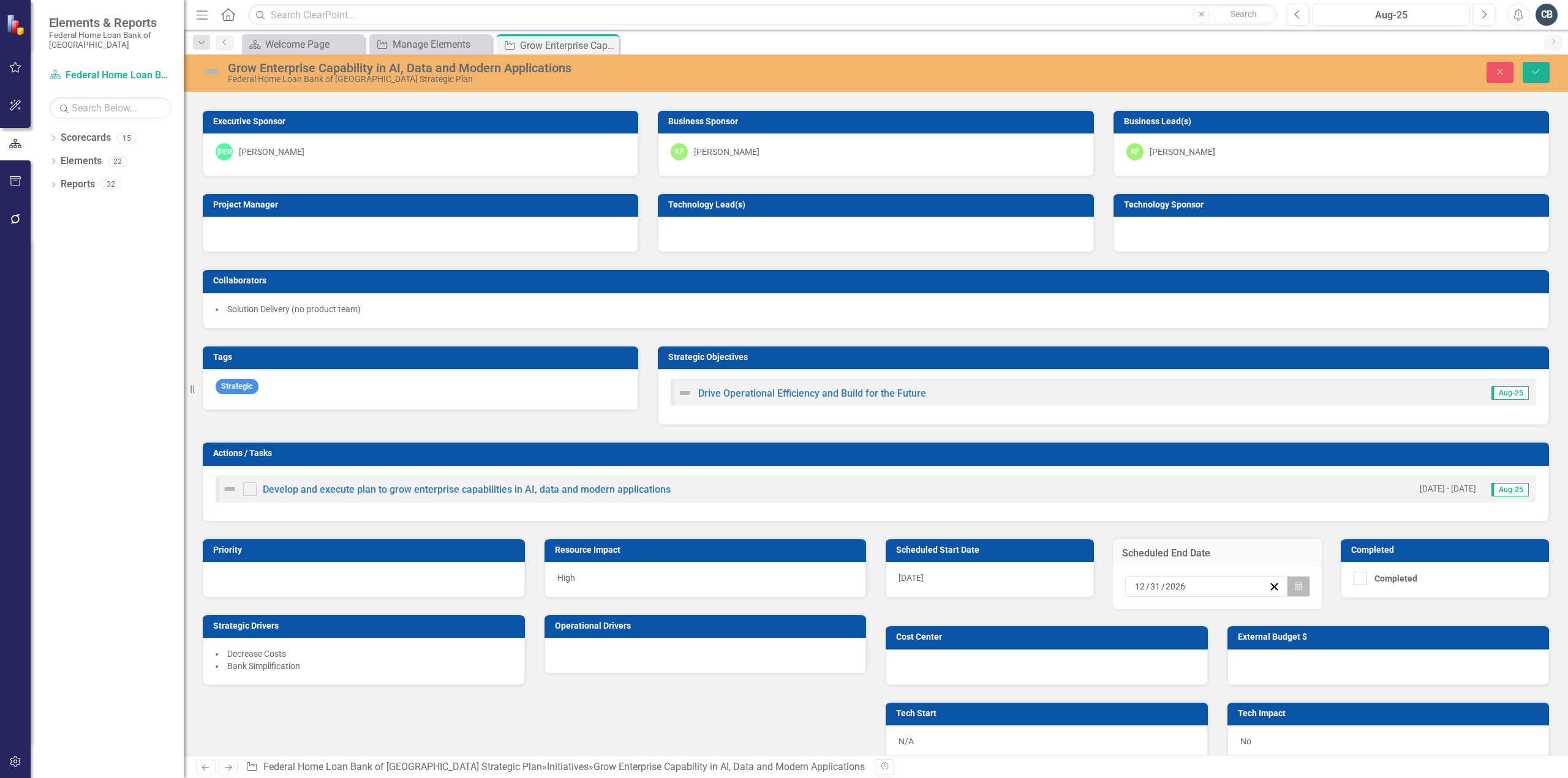
click at [1295, 581] on icon "button" at bounding box center [1299, 586] width 7 height 9
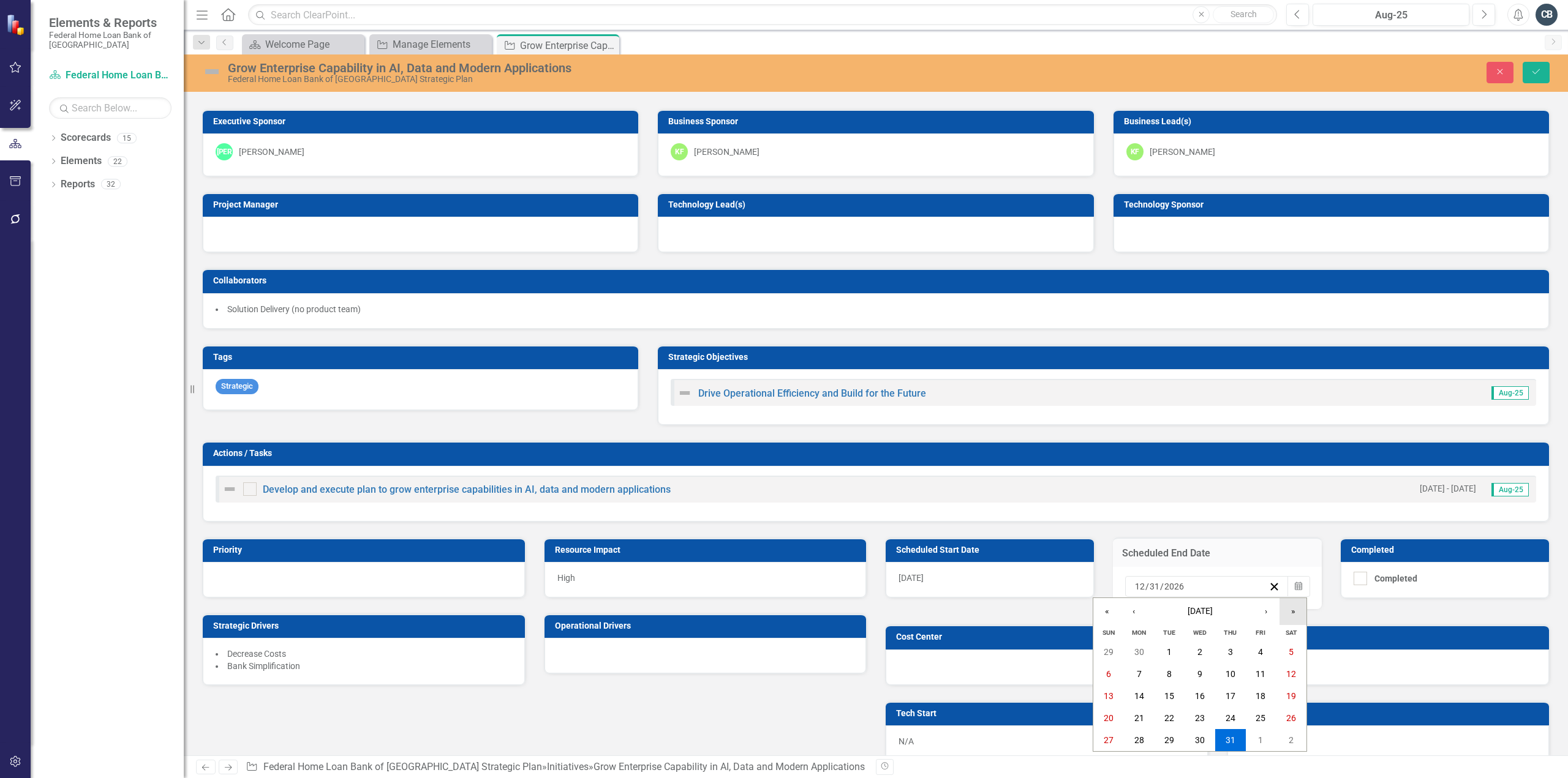
click at [1292, 612] on button "»" at bounding box center [1293, 612] width 27 height 27
click at [1257, 739] on abbr "29" at bounding box center [1260, 740] width 10 height 10
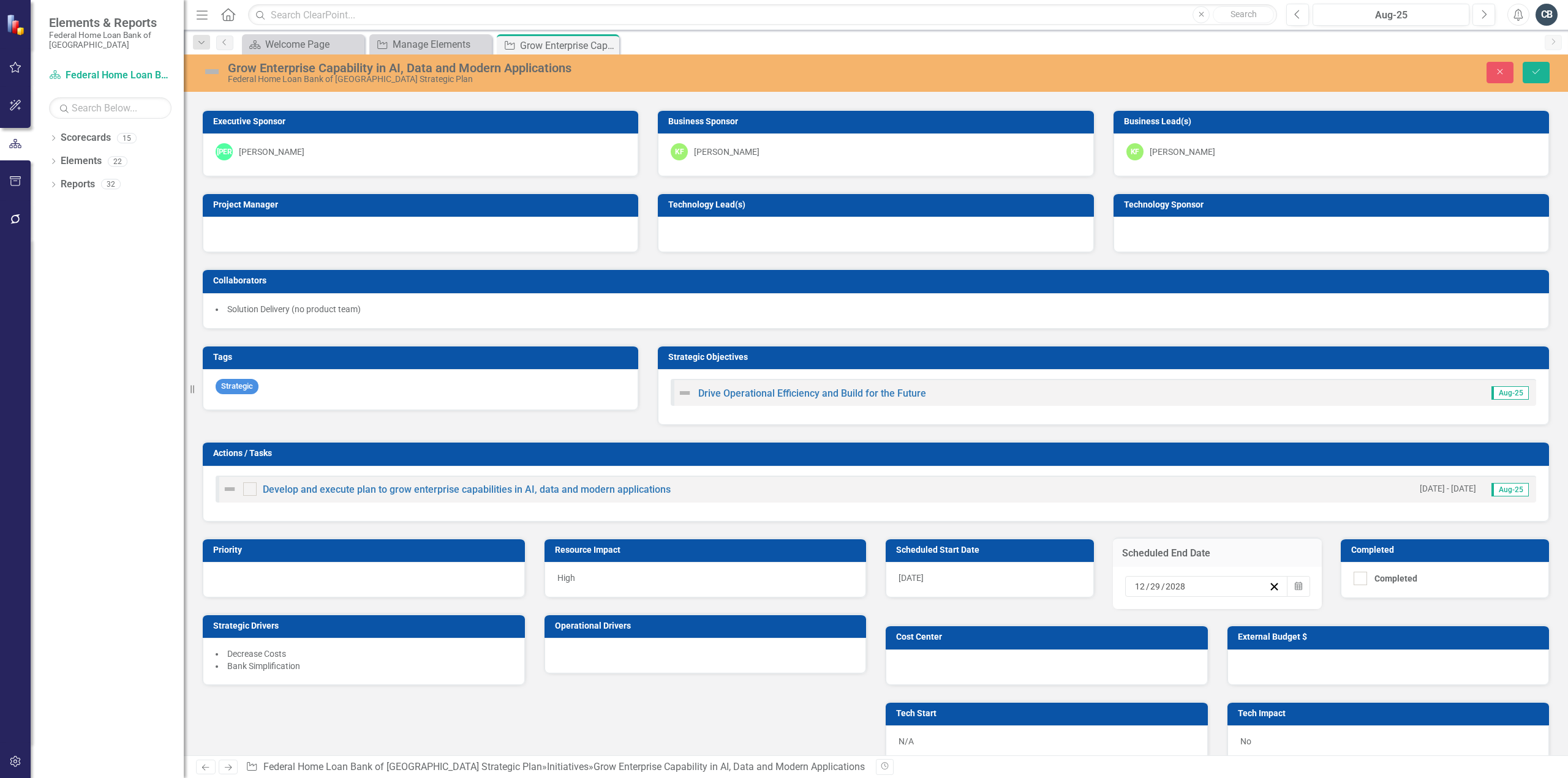
click at [618, 703] on div "Priority Resource Impact High Strategic Drivers Decrease Costs Bank Simplificat…" at bounding box center [876, 642] width 1366 height 240
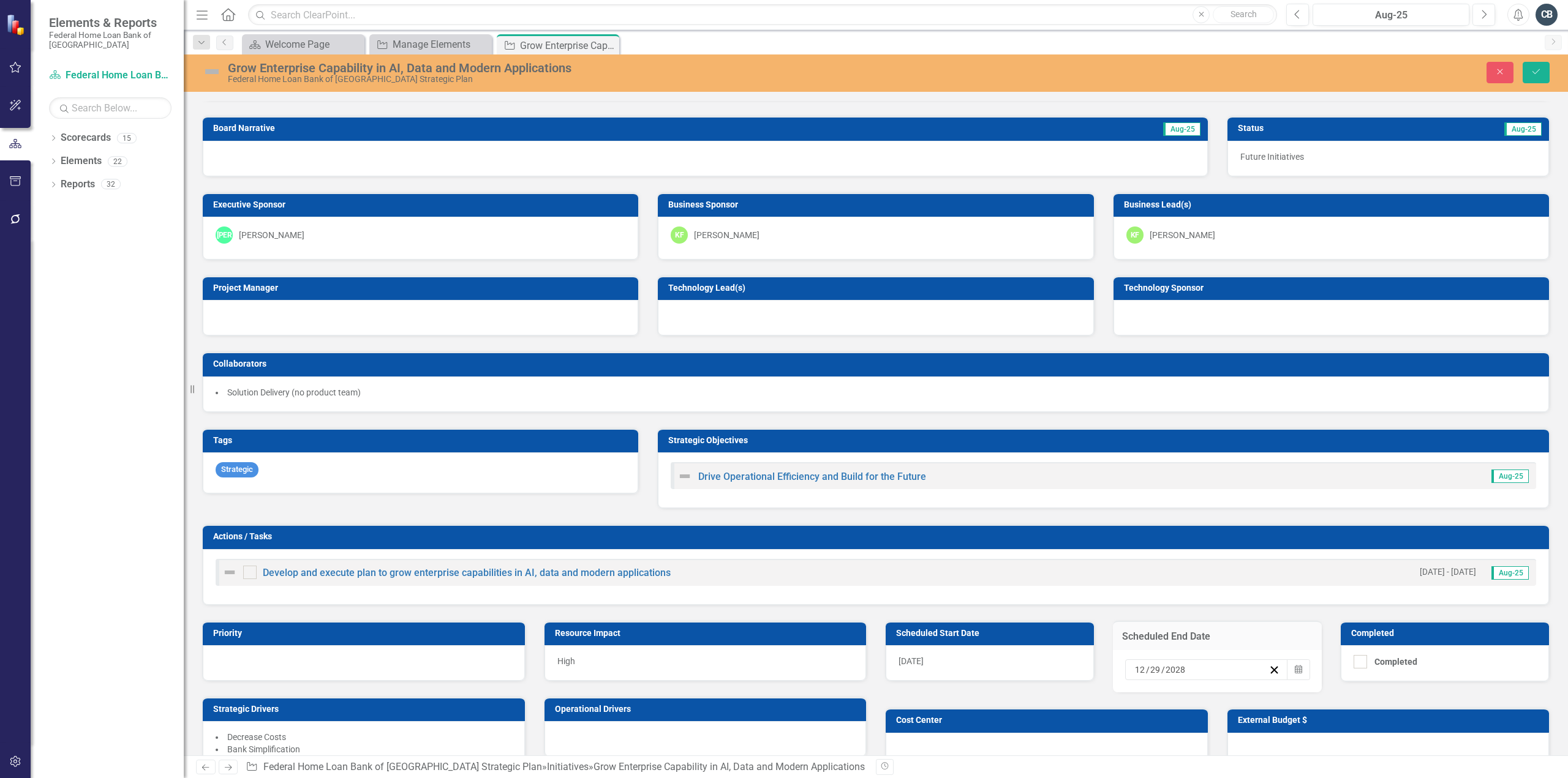
scroll to position [0, 0]
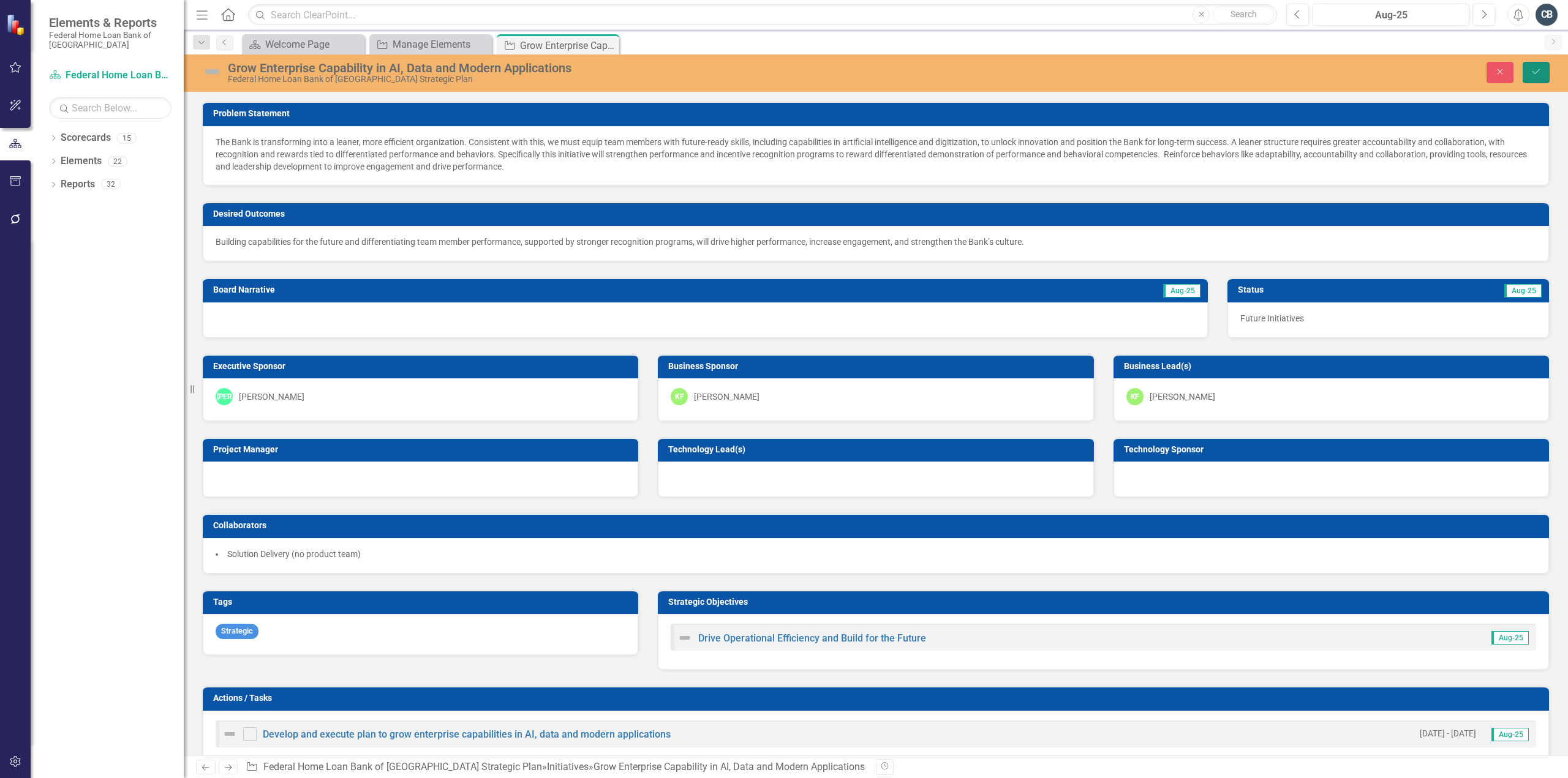
click at [1537, 73] on icon "Save" at bounding box center [1536, 72] width 11 height 9
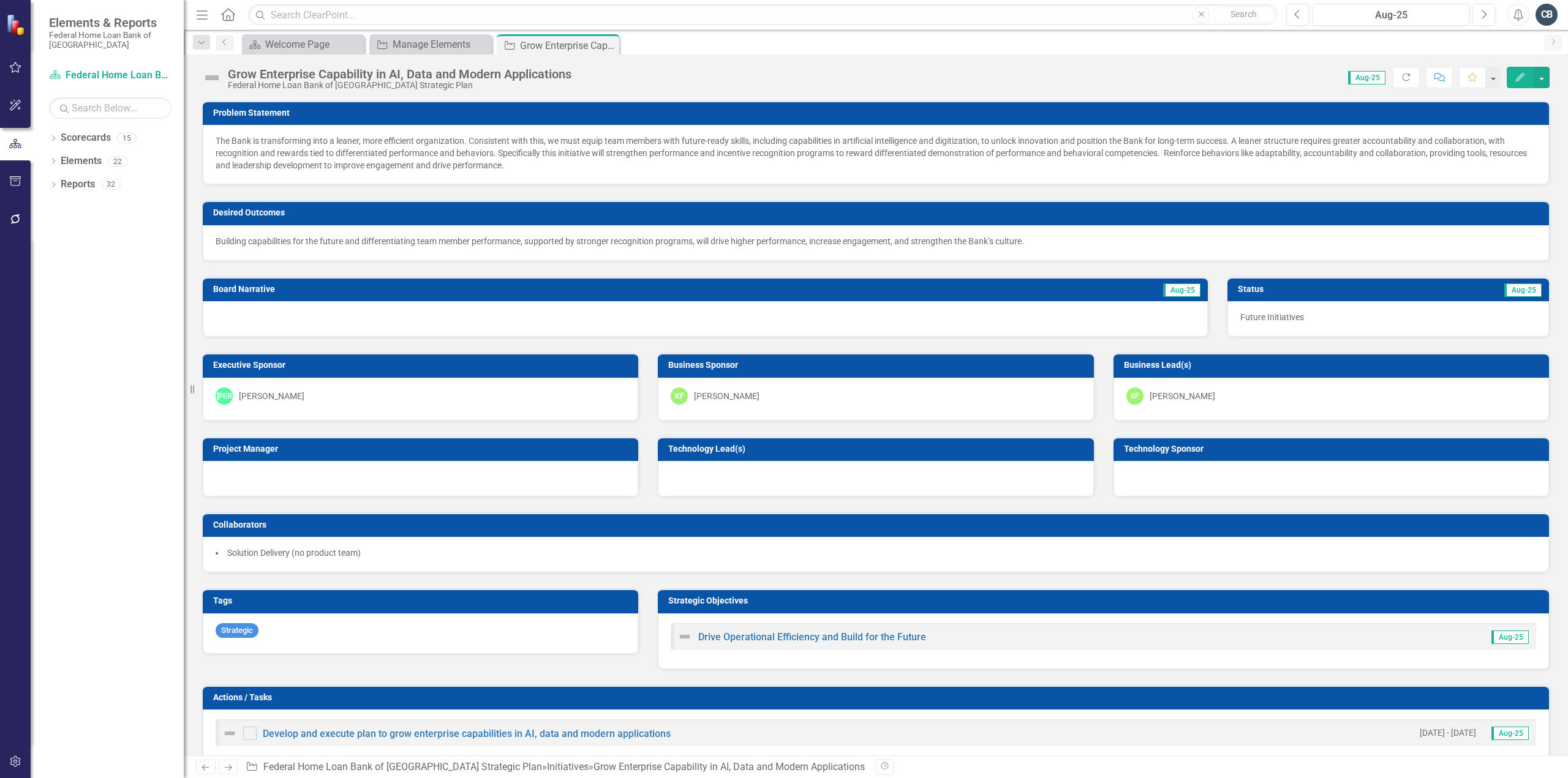
click at [408, 153] on p "The Bank is transforming into a leaner, more efficient organization. Consistent…" at bounding box center [875, 153] width 1320 height 37
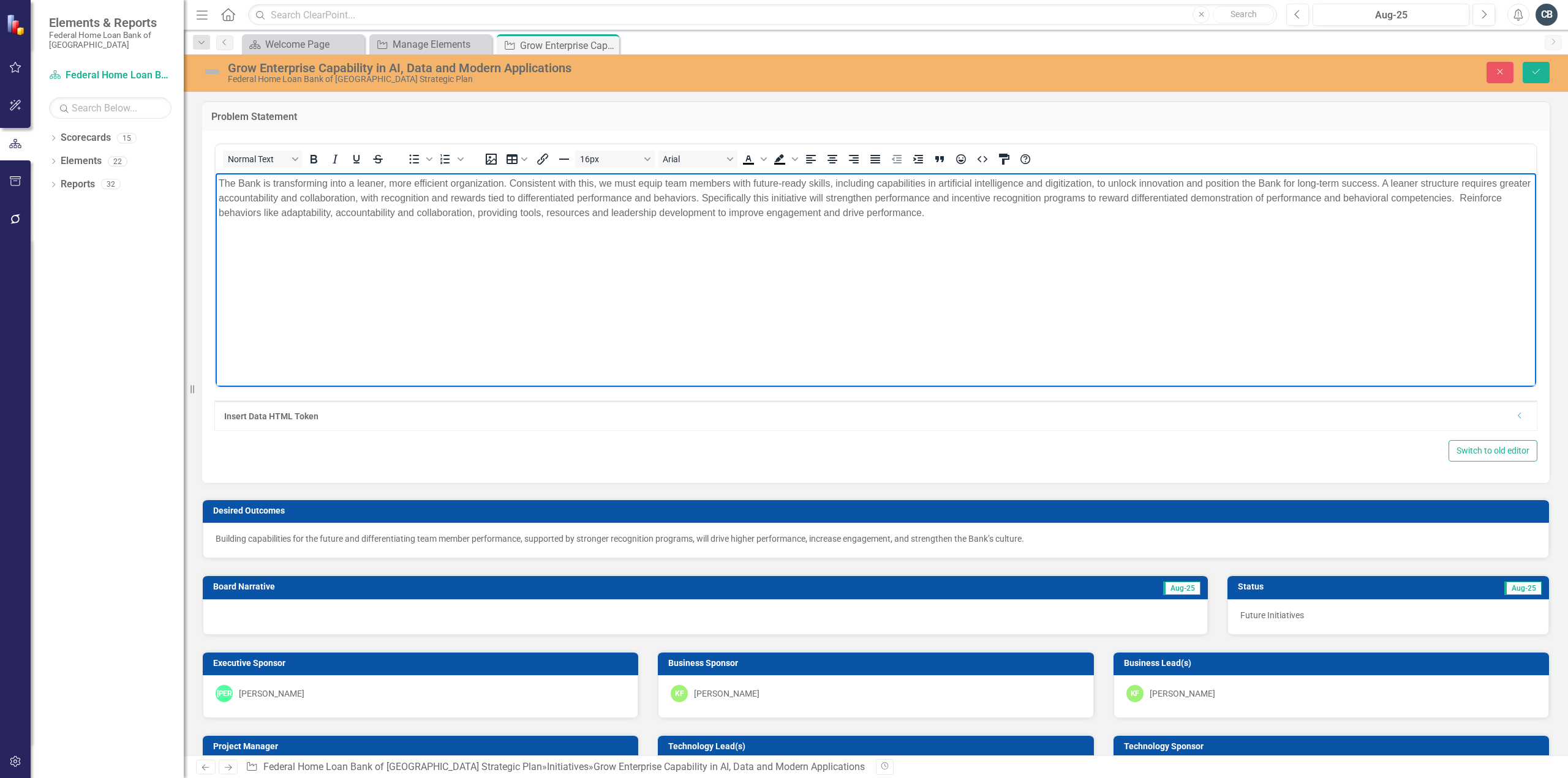
drag, startPoint x: 1008, startPoint y: 212, endPoint x: 251, endPoint y: 335, distance: 766.9
click at [215, 172] on html "The Bank is transforming into a leaner, more efficient organization. Consistent…" at bounding box center [875, 264] width 1320 height 184
paste body "Rich Text Area. Press ALT-0 for help."
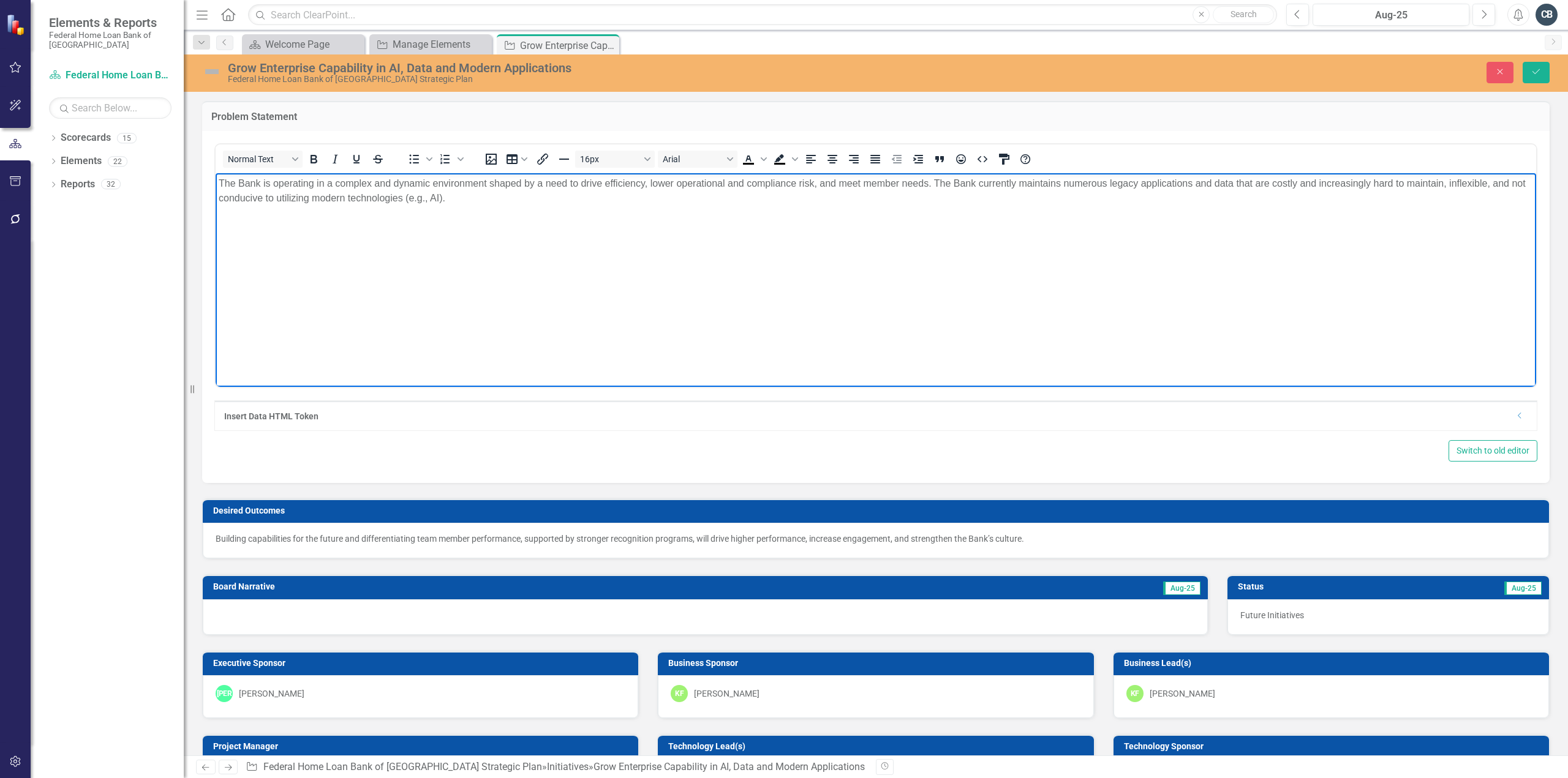
click at [480, 194] on p "The Bank is operating in a complex and dynamic environment shaped by a need to …" at bounding box center [876, 190] width 1315 height 30
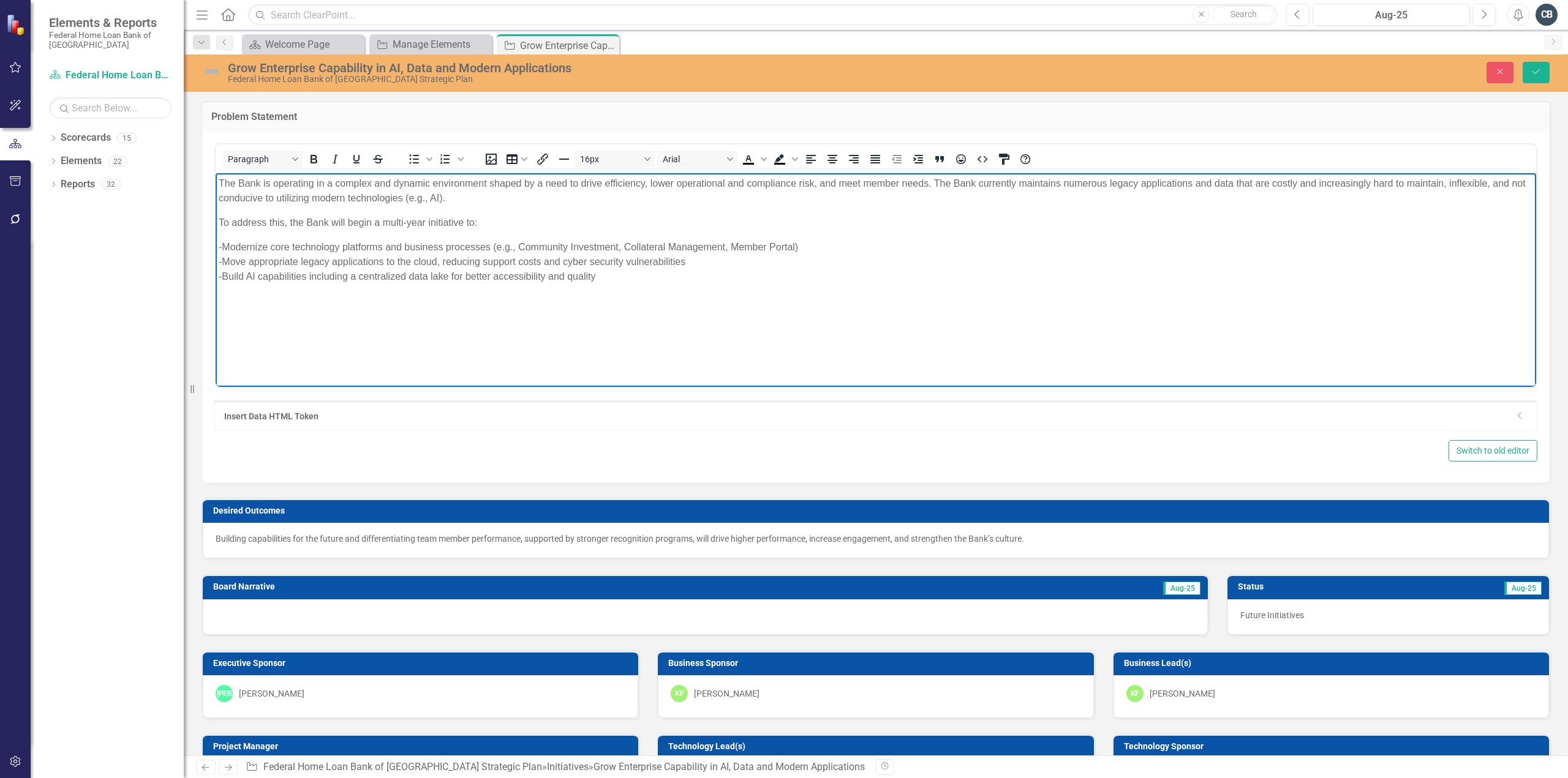
click at [288, 538] on p "Building capabilities for the future and differentiating team member performanc…" at bounding box center [875, 539] width 1320 height 13
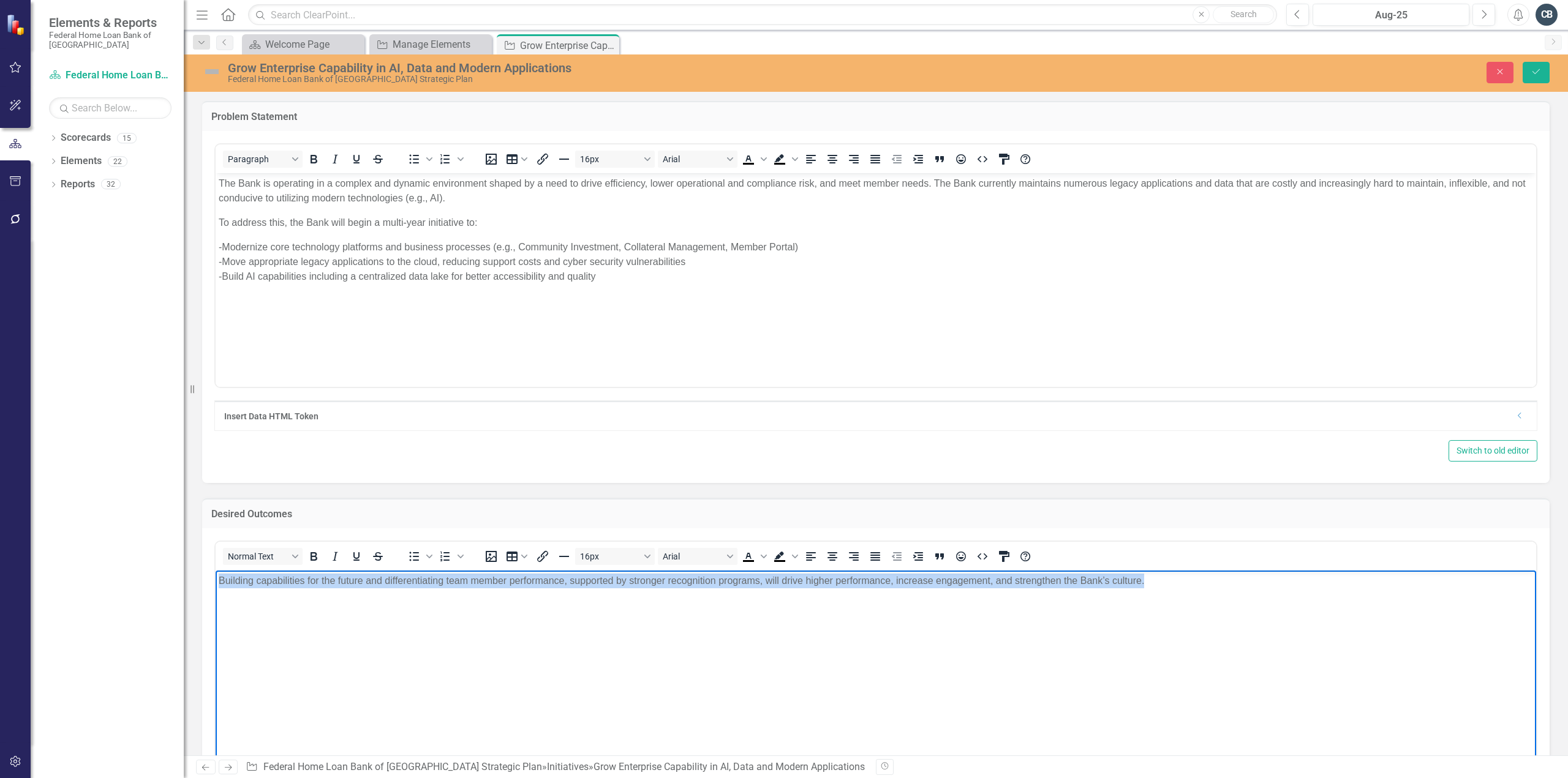
drag, startPoint x: 1058, startPoint y: 593, endPoint x: 0, endPoint y: 591, distance: 1058.0
click at [215, 591] on html "Building capabilities for the future and differentiating team member performanc…" at bounding box center [875, 661] width 1320 height 184
paste body "Rich Text Area. Press ALT-0 for help."
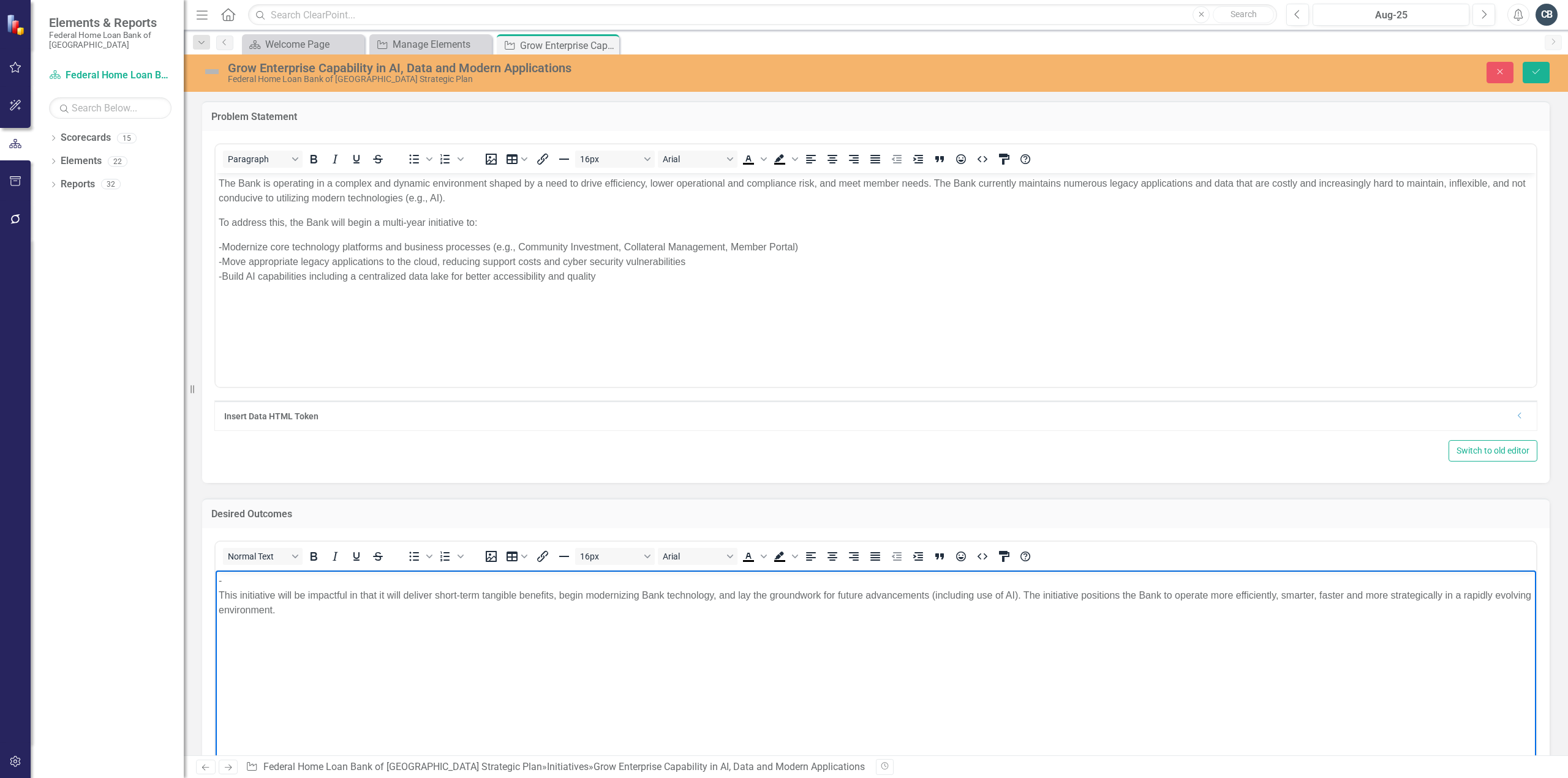
click at [219, 598] on p "This initiative will be impactful in that it will deliver short-term tangible b…" at bounding box center [876, 602] width 1315 height 30
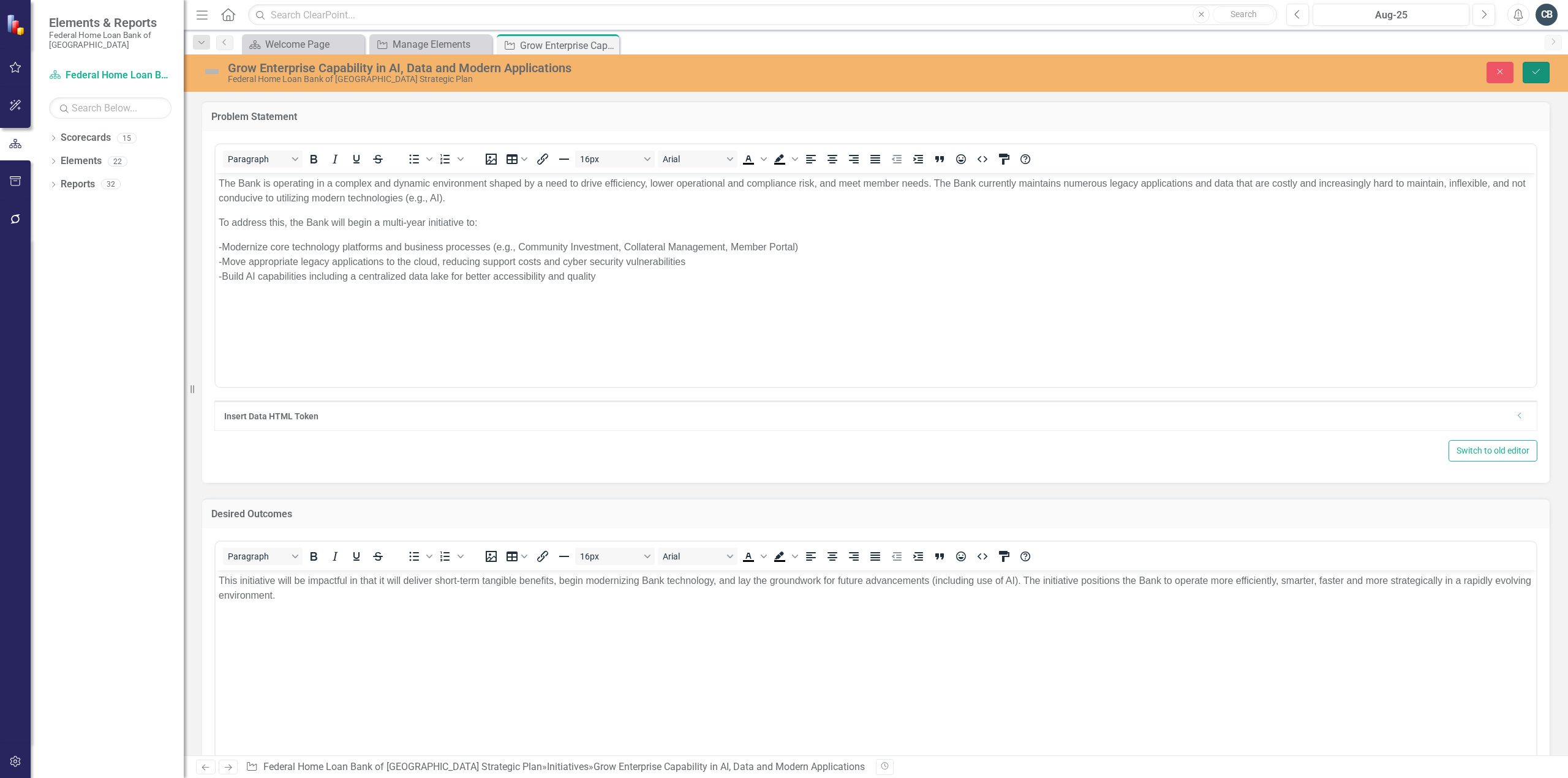
drag, startPoint x: 1535, startPoint y: 73, endPoint x: 1277, endPoint y: 182, distance: 280.1
click at [1535, 73] on icon "Save" at bounding box center [1536, 72] width 11 height 9
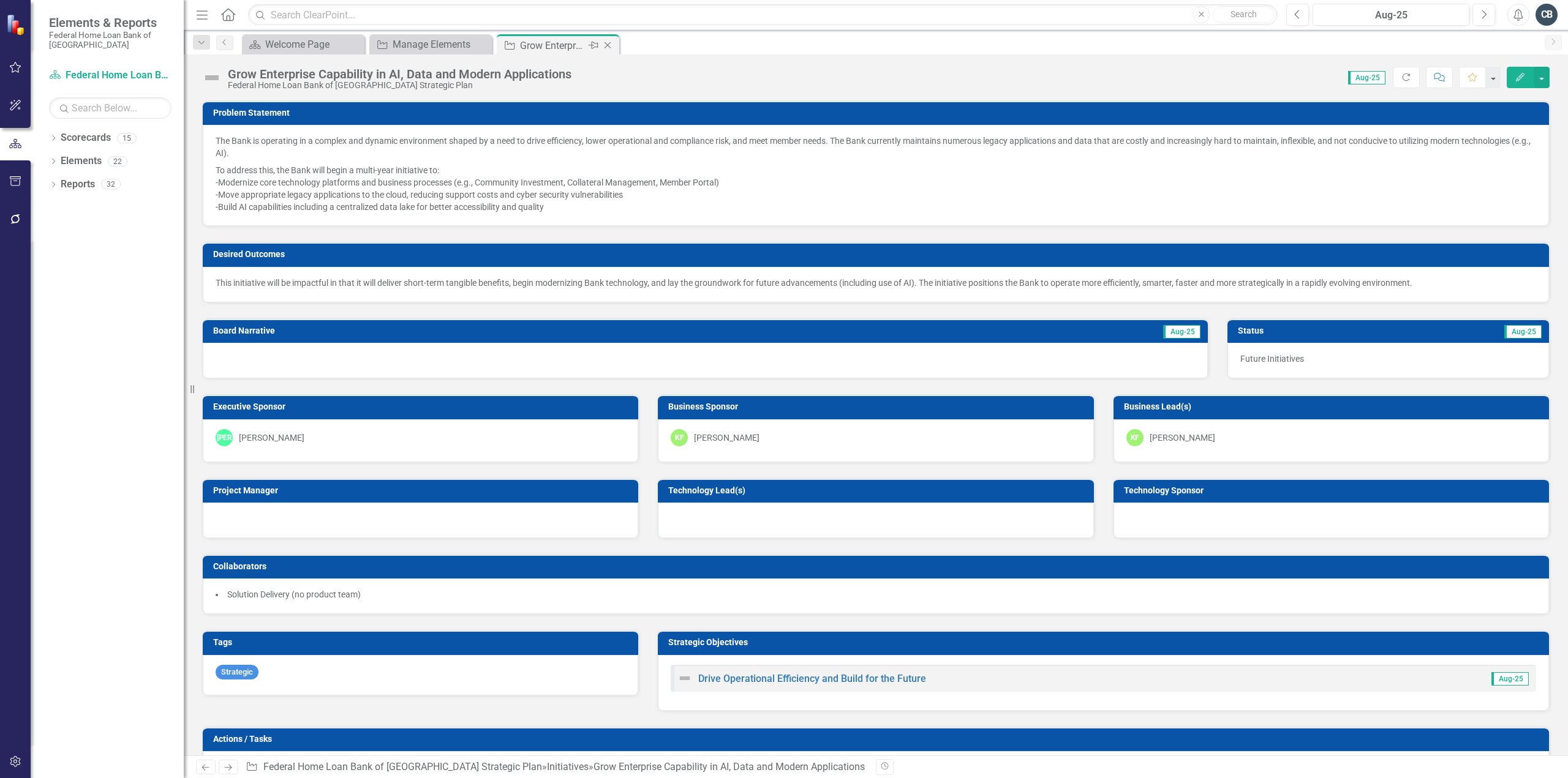
click at [610, 46] on icon "Close" at bounding box center [608, 45] width 13 height 10
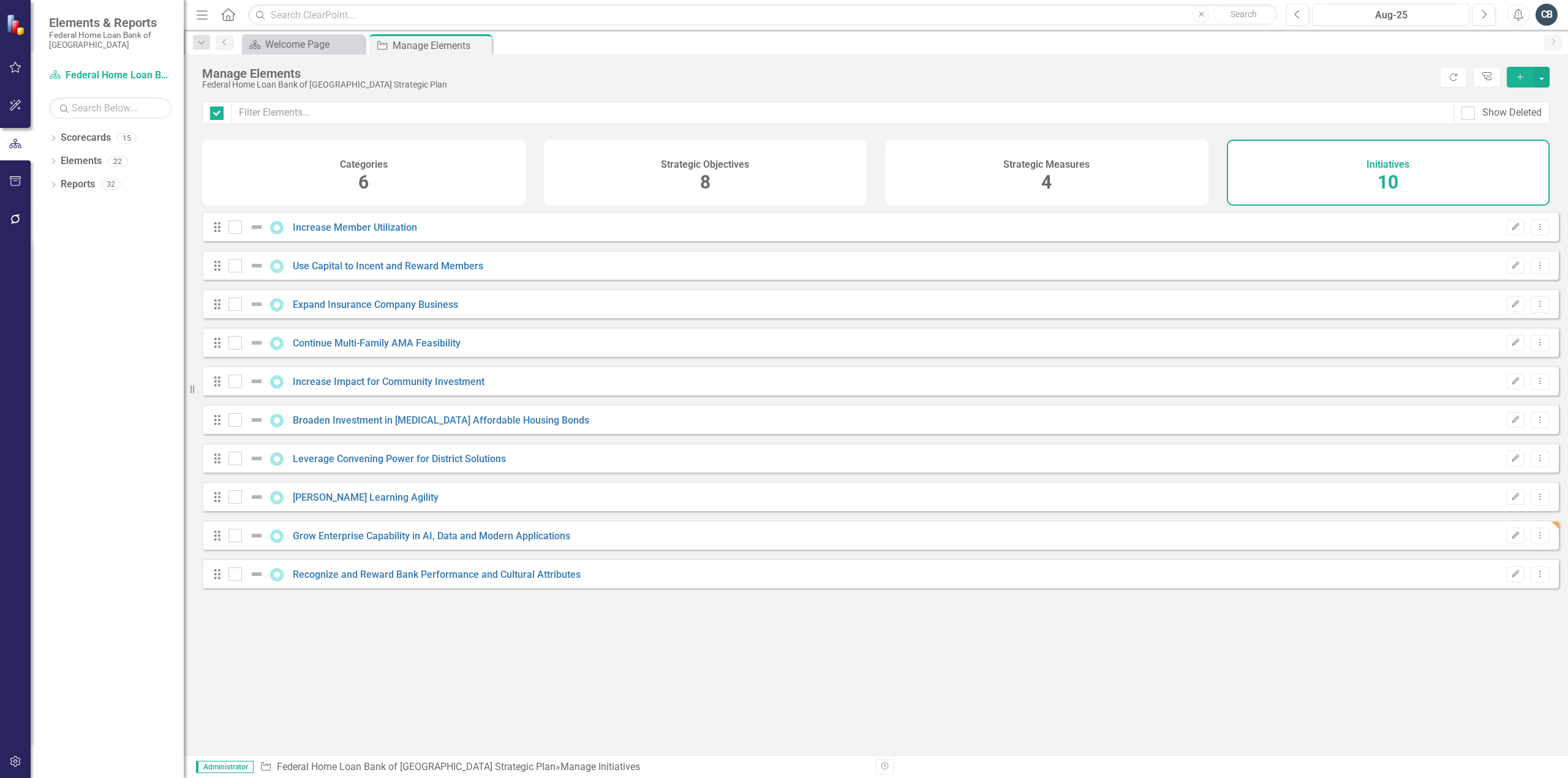
checkbox input "false"
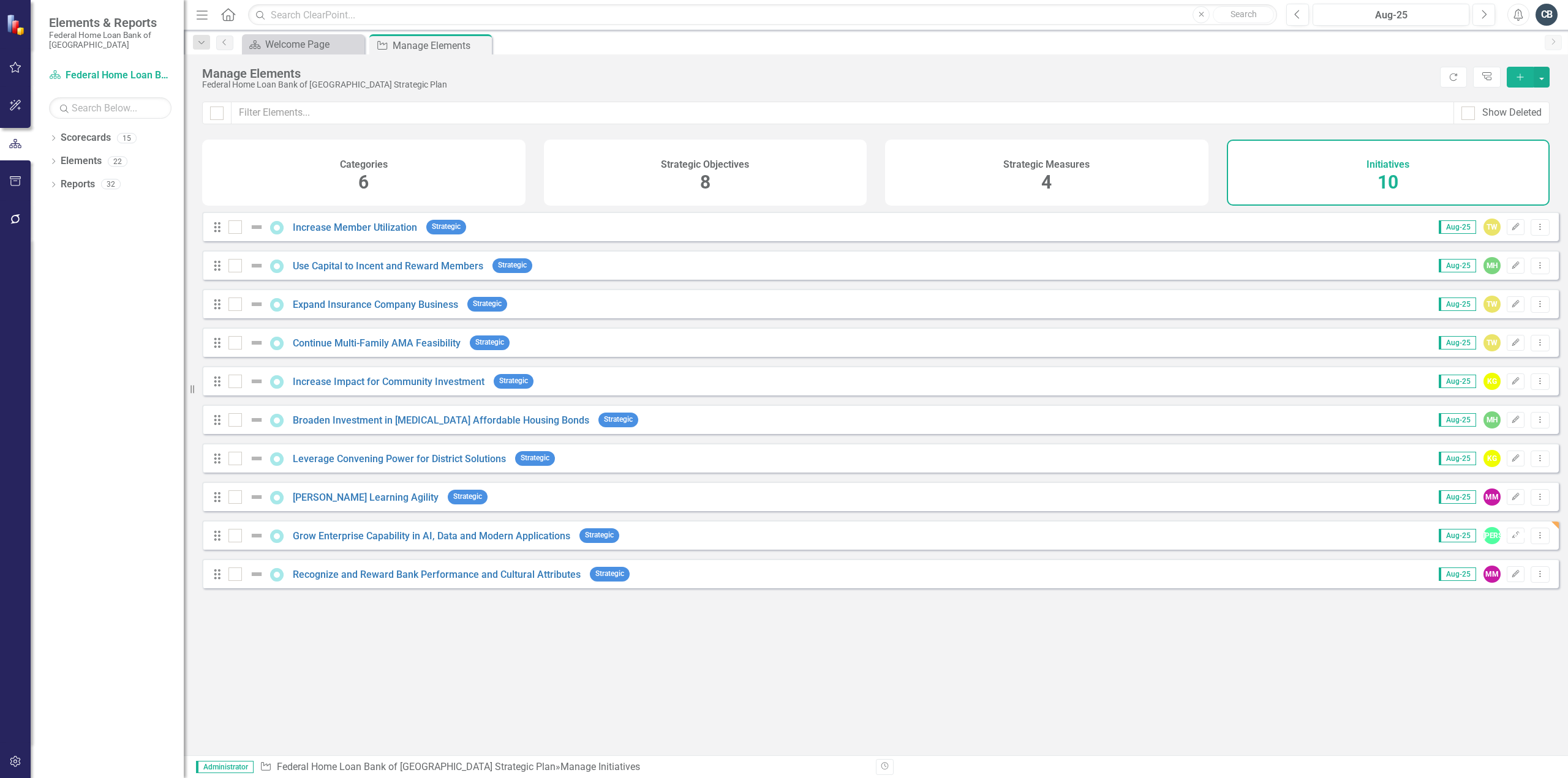
click at [460, 195] on div "Categories 6" at bounding box center [364, 173] width 323 height 66
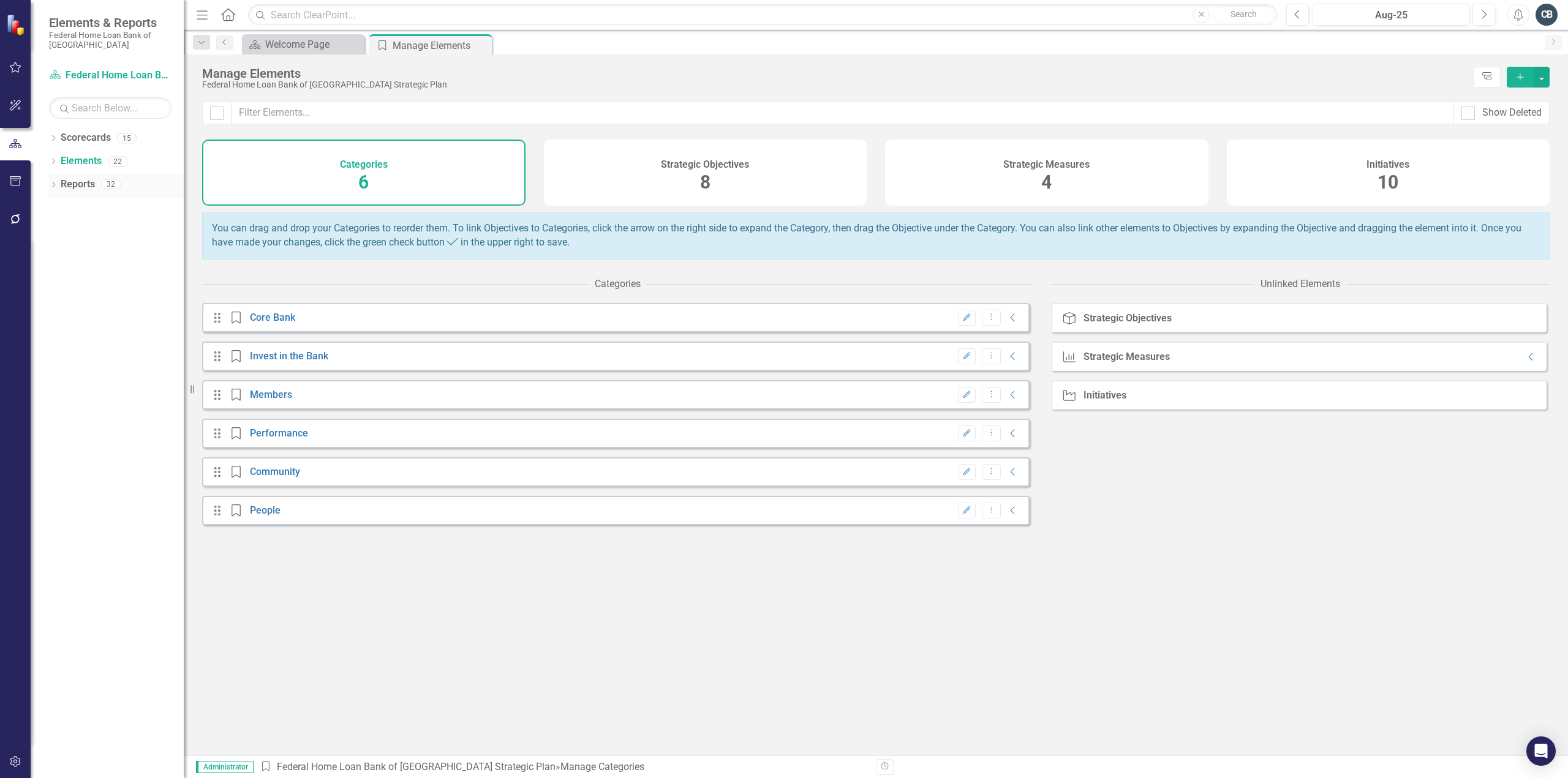
click at [53, 183] on icon "Dropdown" at bounding box center [54, 186] width 9 height 7
click at [52, 159] on icon "Dropdown" at bounding box center [54, 162] width 9 height 7
click at [1550, 14] on div "CB" at bounding box center [1546, 14] width 22 height 22
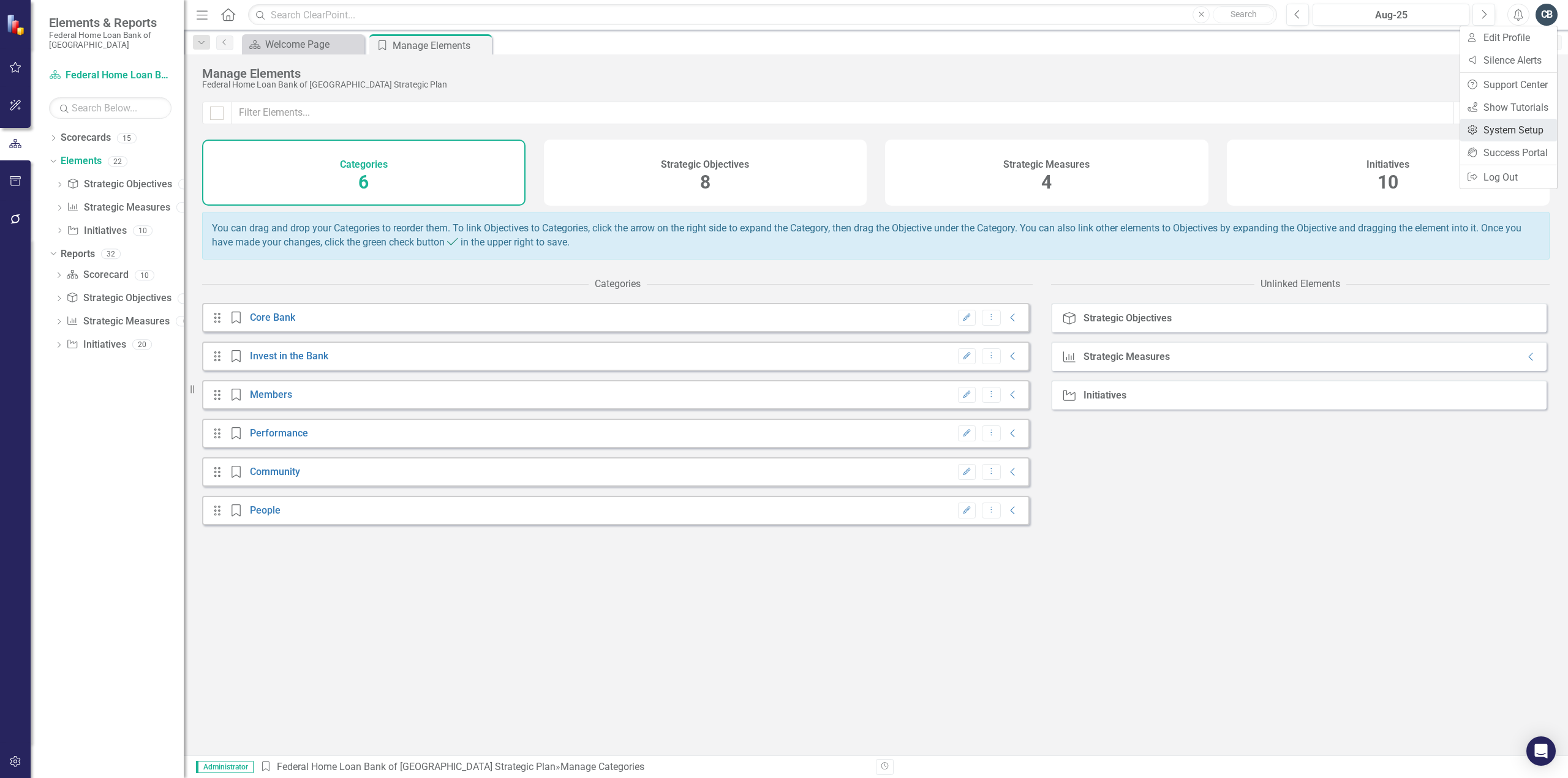
click at [1523, 129] on link "Settings System Setup" at bounding box center [1509, 129] width 97 height 22
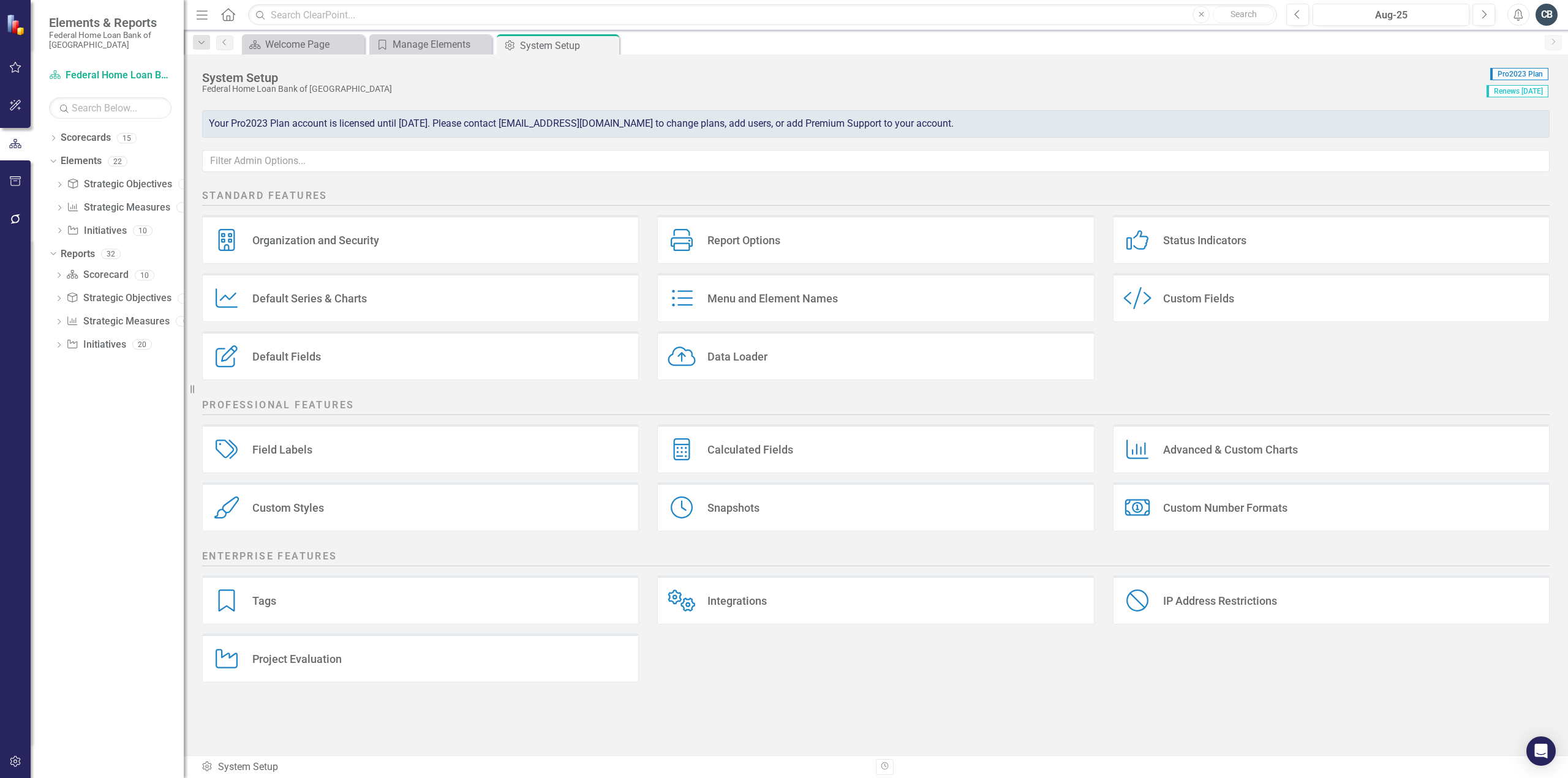
click at [358, 238] on div "Organization and Security" at bounding box center [315, 240] width 127 height 14
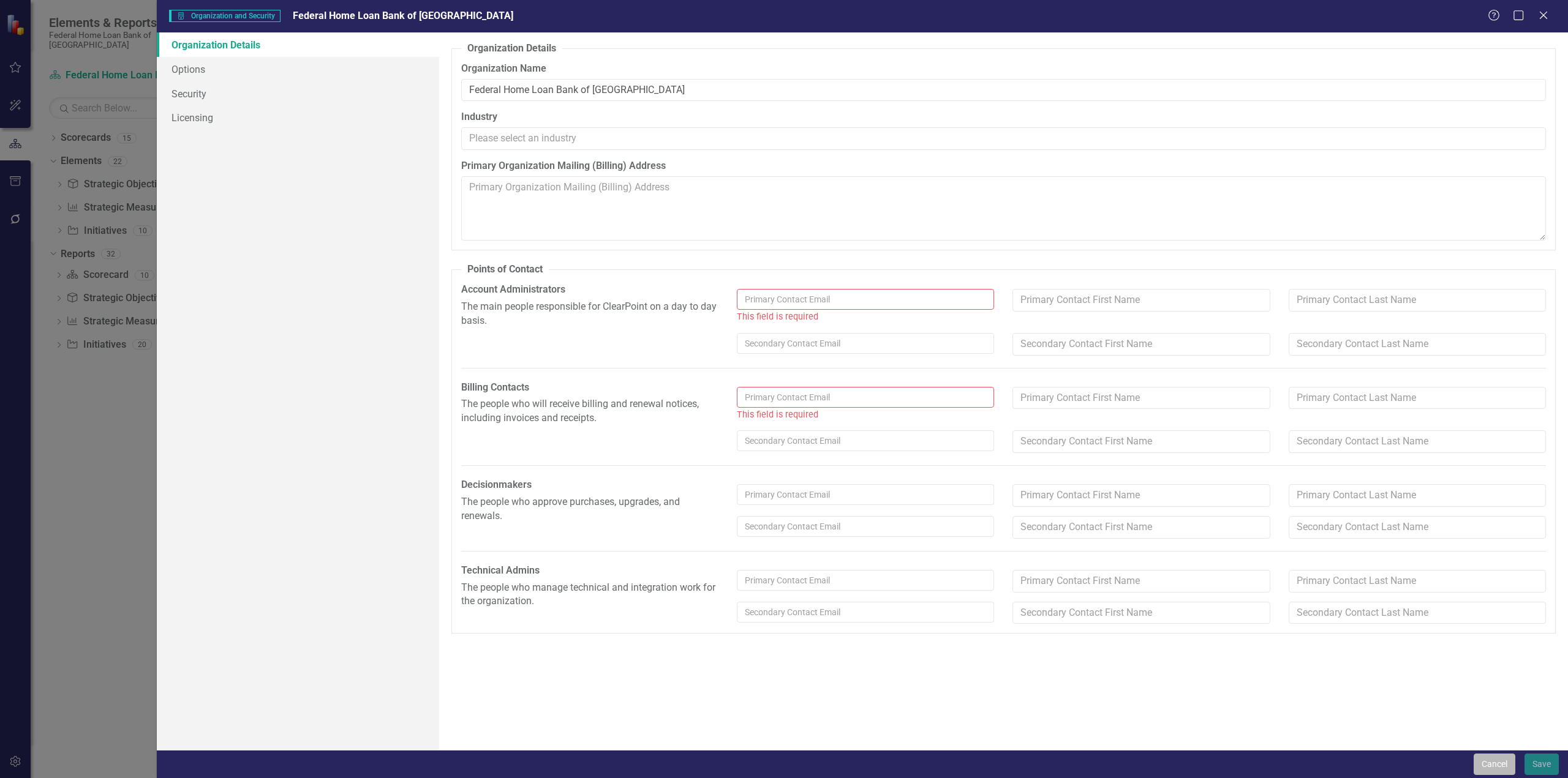
click at [1494, 762] on button "Cancel" at bounding box center [1494, 765] width 41 height 22
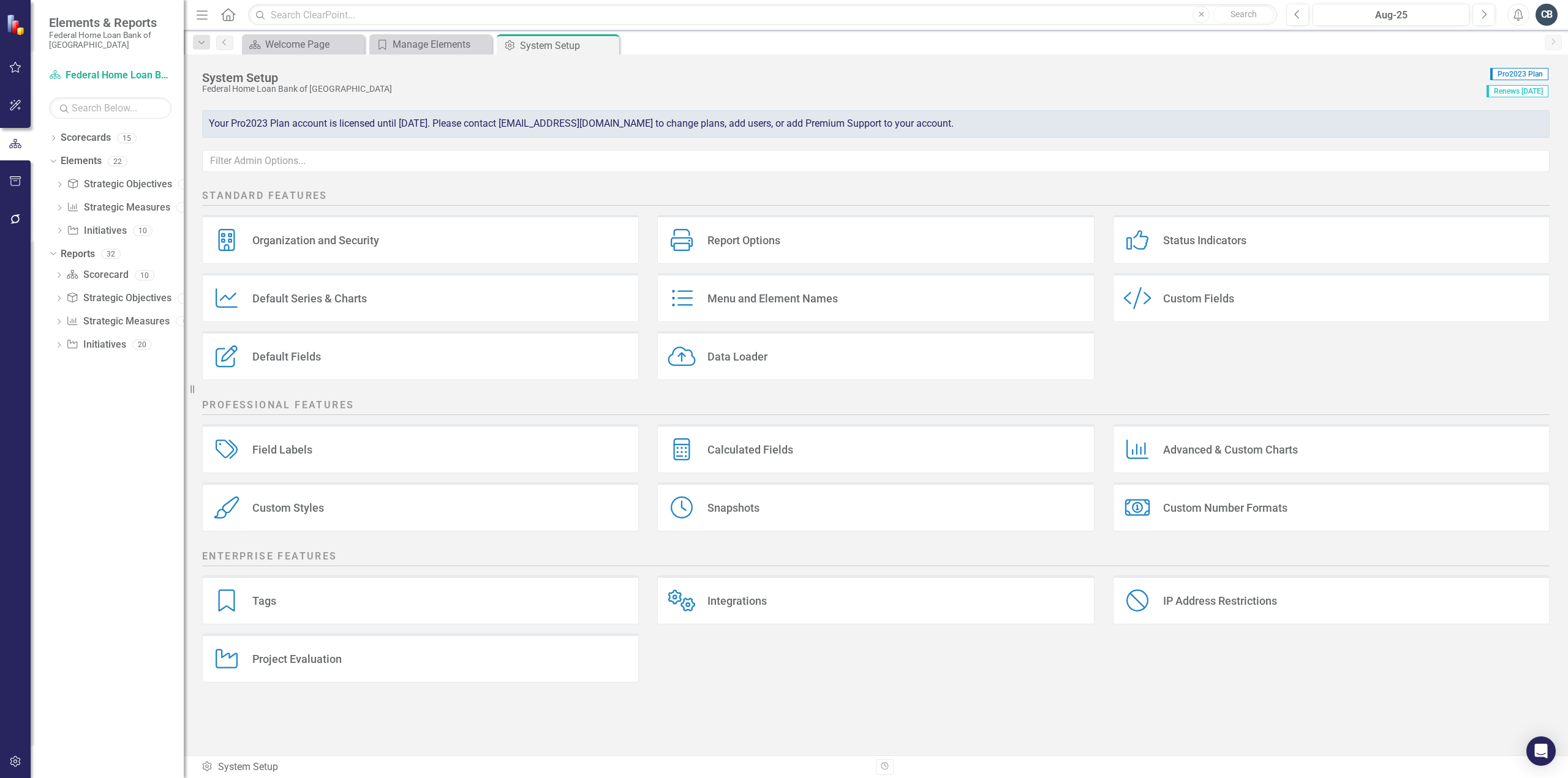
click at [731, 298] on div "Menu and Element Names" at bounding box center [772, 299] width 130 height 14
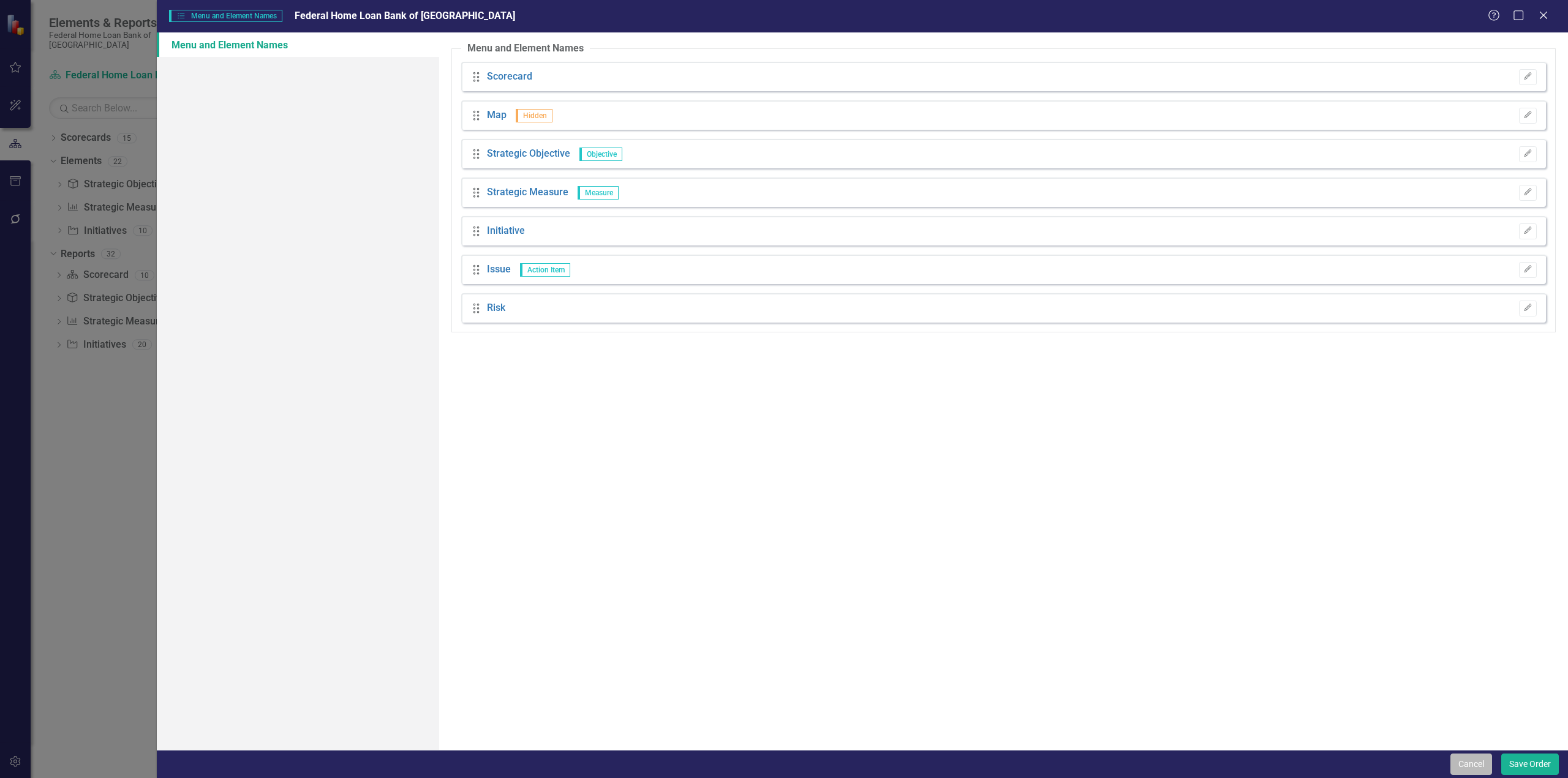
click at [1478, 762] on button "Cancel" at bounding box center [1471, 765] width 41 height 22
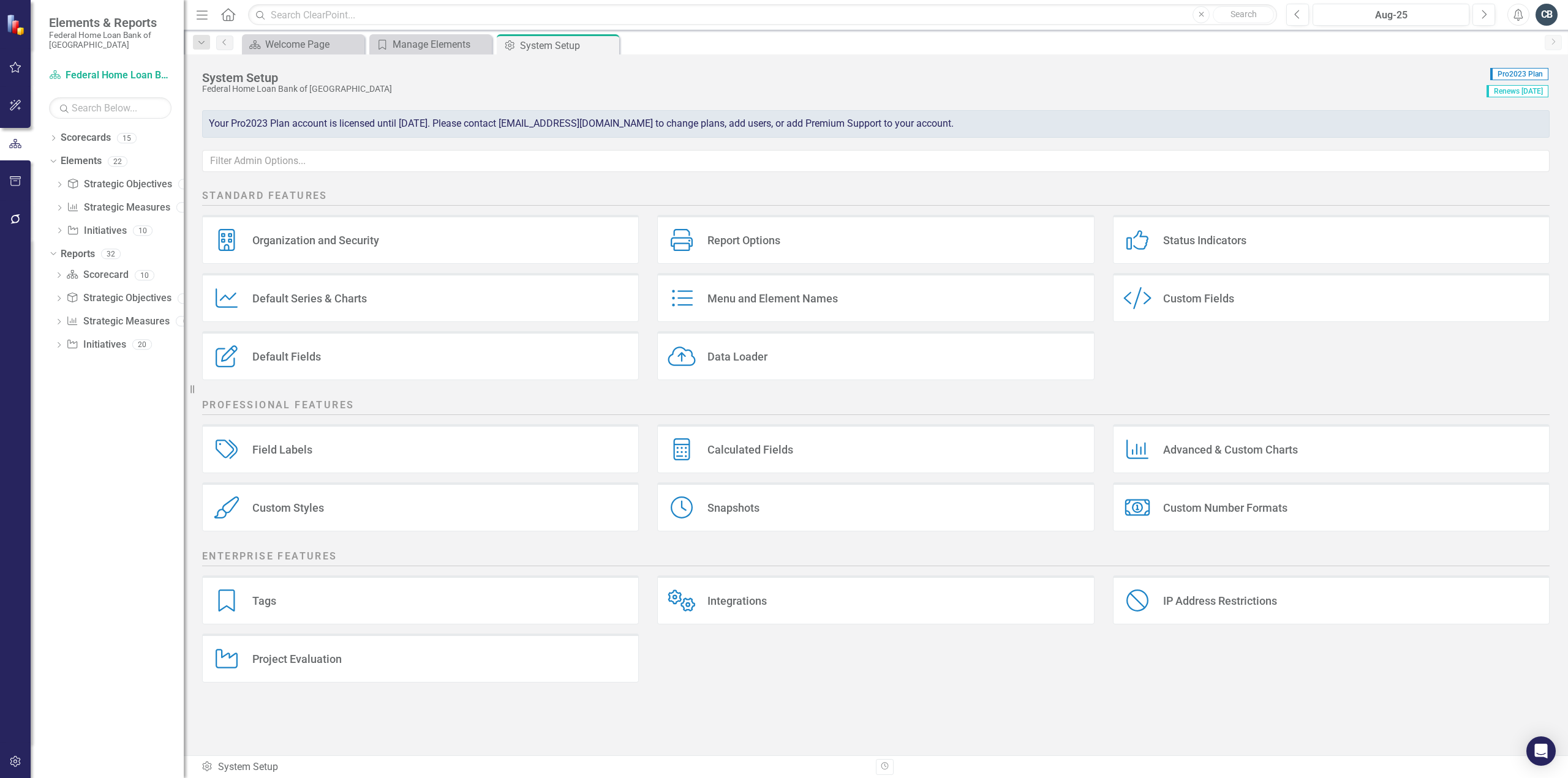
click at [1186, 292] on div "Custom Fields" at bounding box center [1198, 299] width 71 height 14
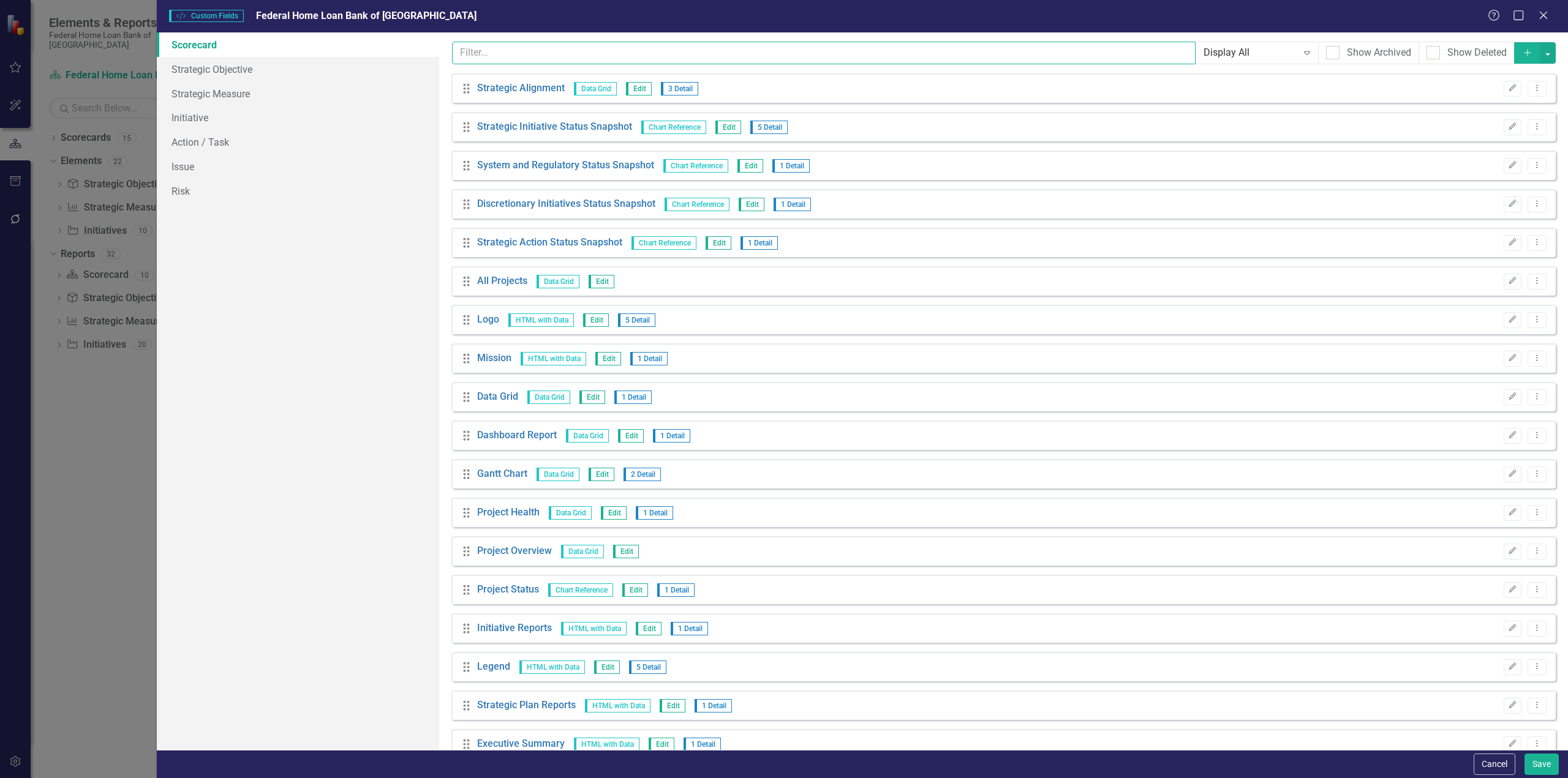
click at [493, 49] on input "text" at bounding box center [824, 52] width 744 height 22
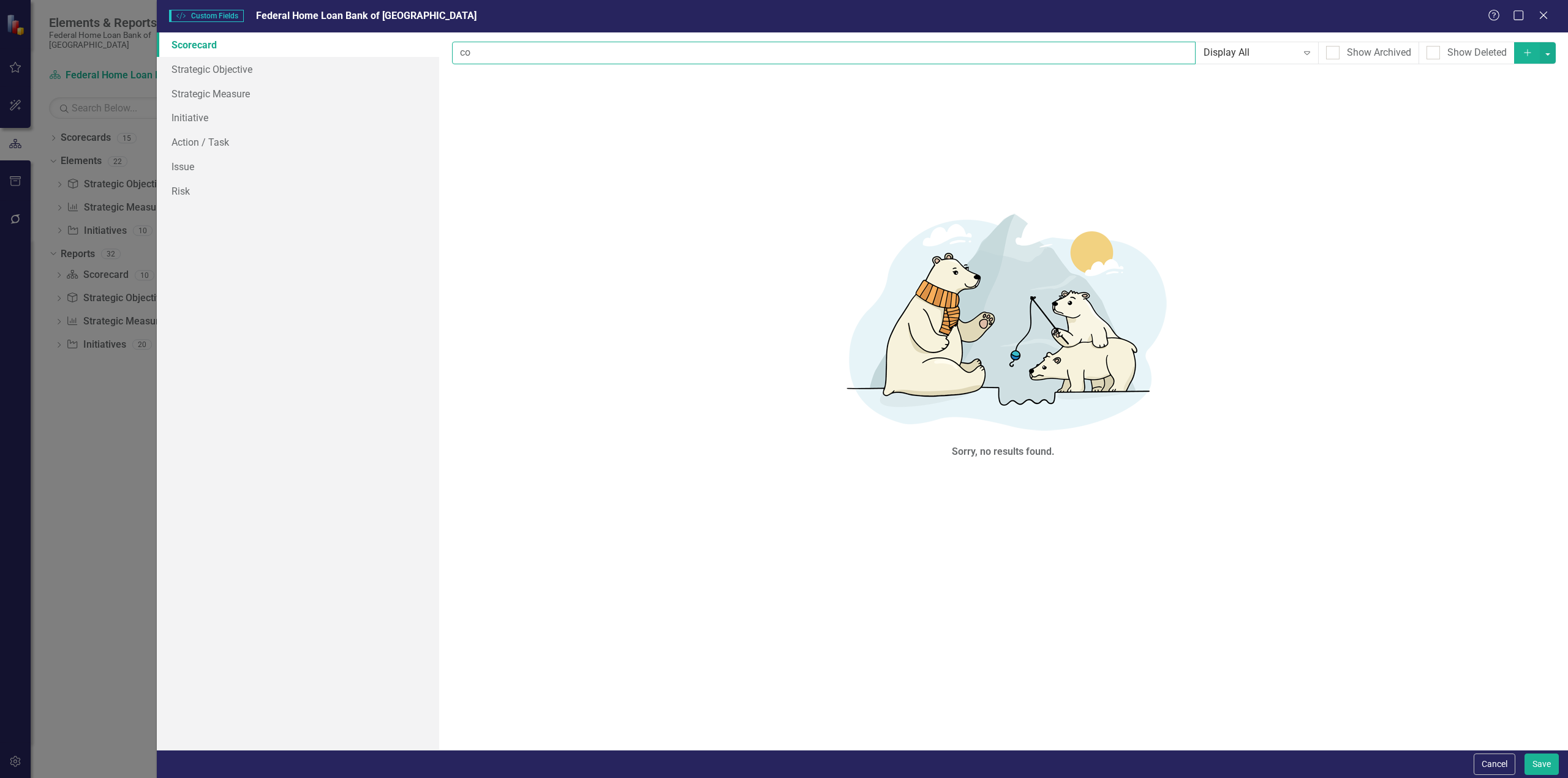
type input "c"
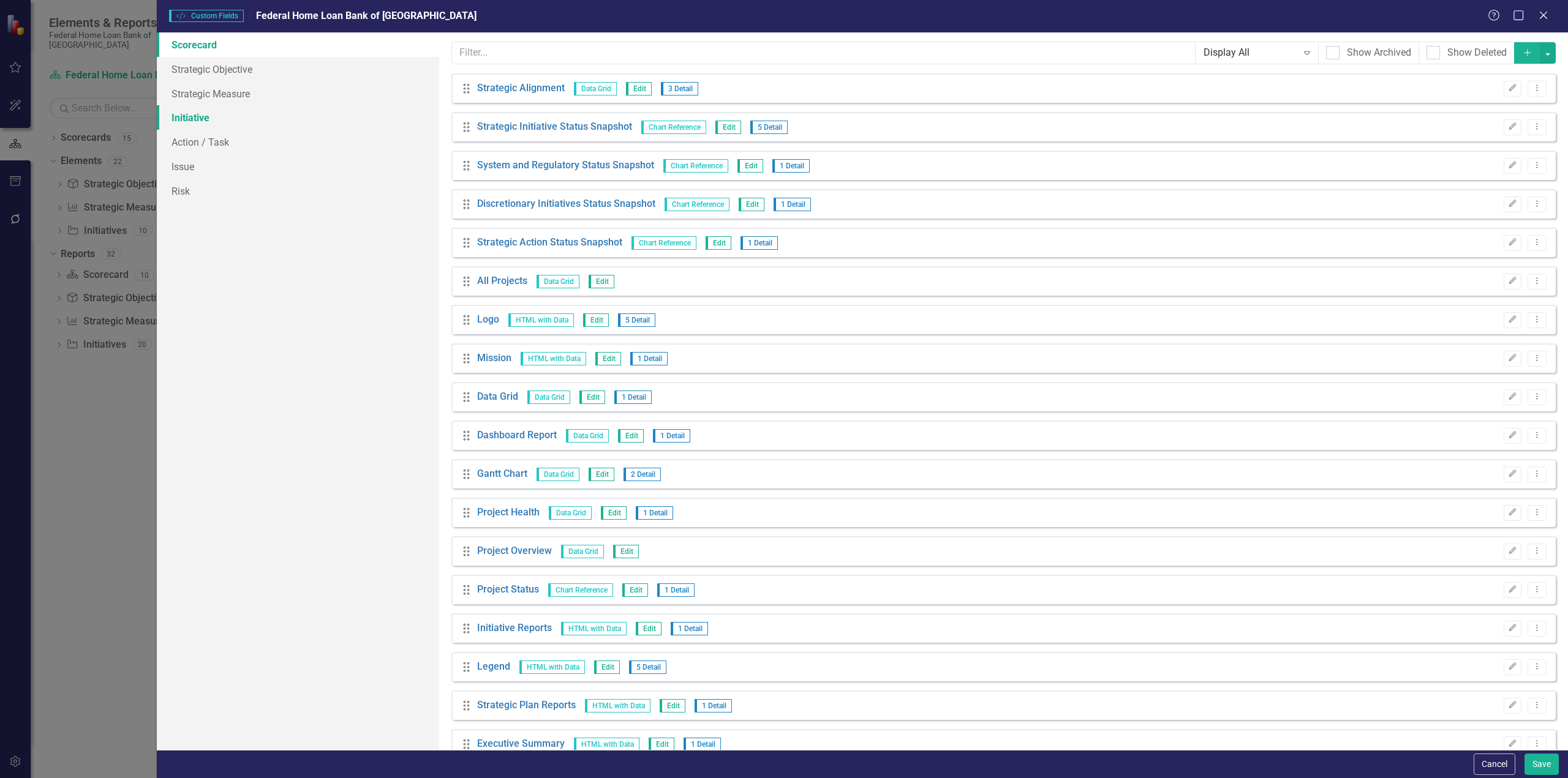
click at [194, 113] on link "Initiative" at bounding box center [298, 117] width 283 height 24
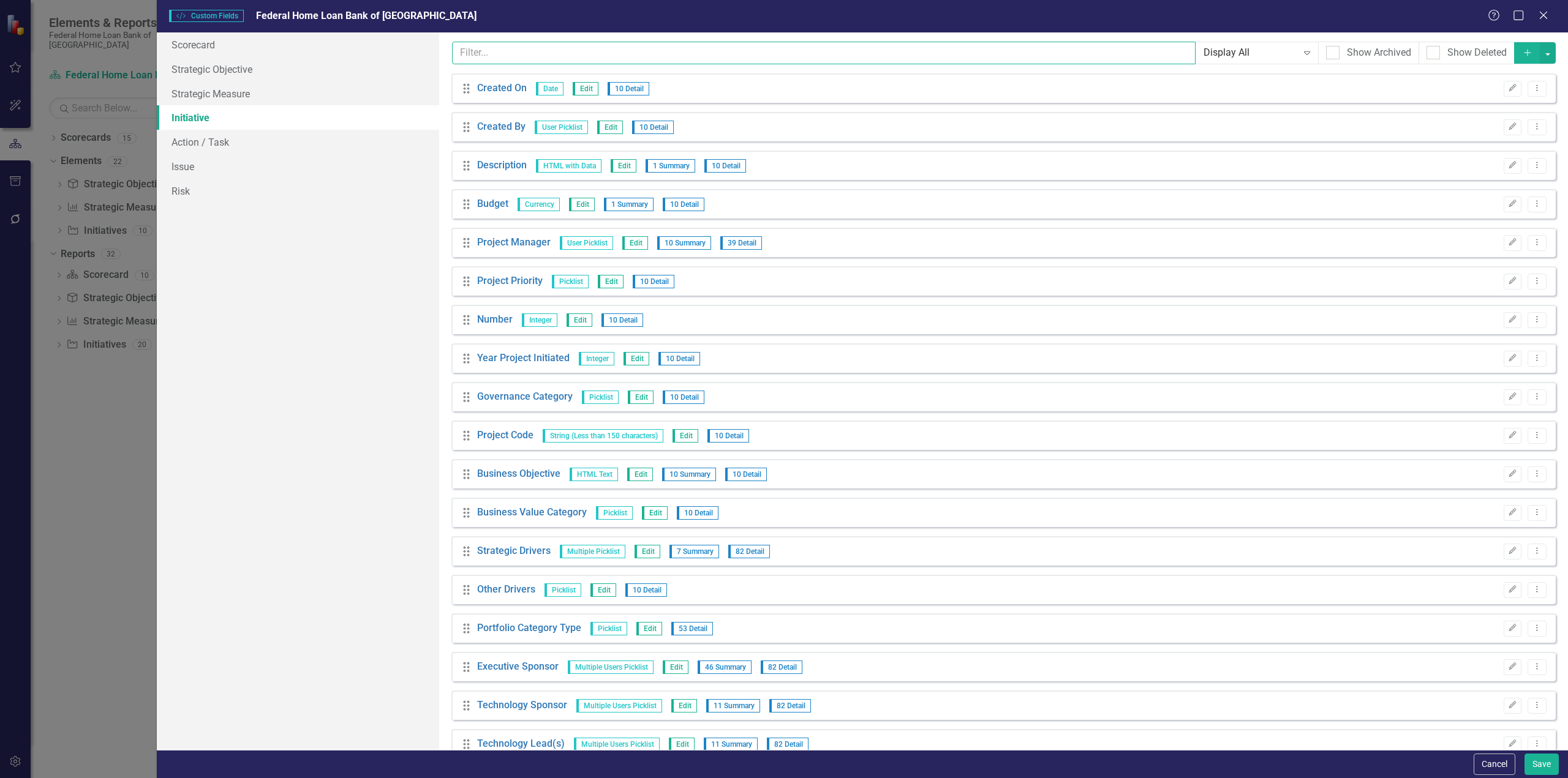
click at [479, 51] on input "text" at bounding box center [824, 52] width 744 height 22
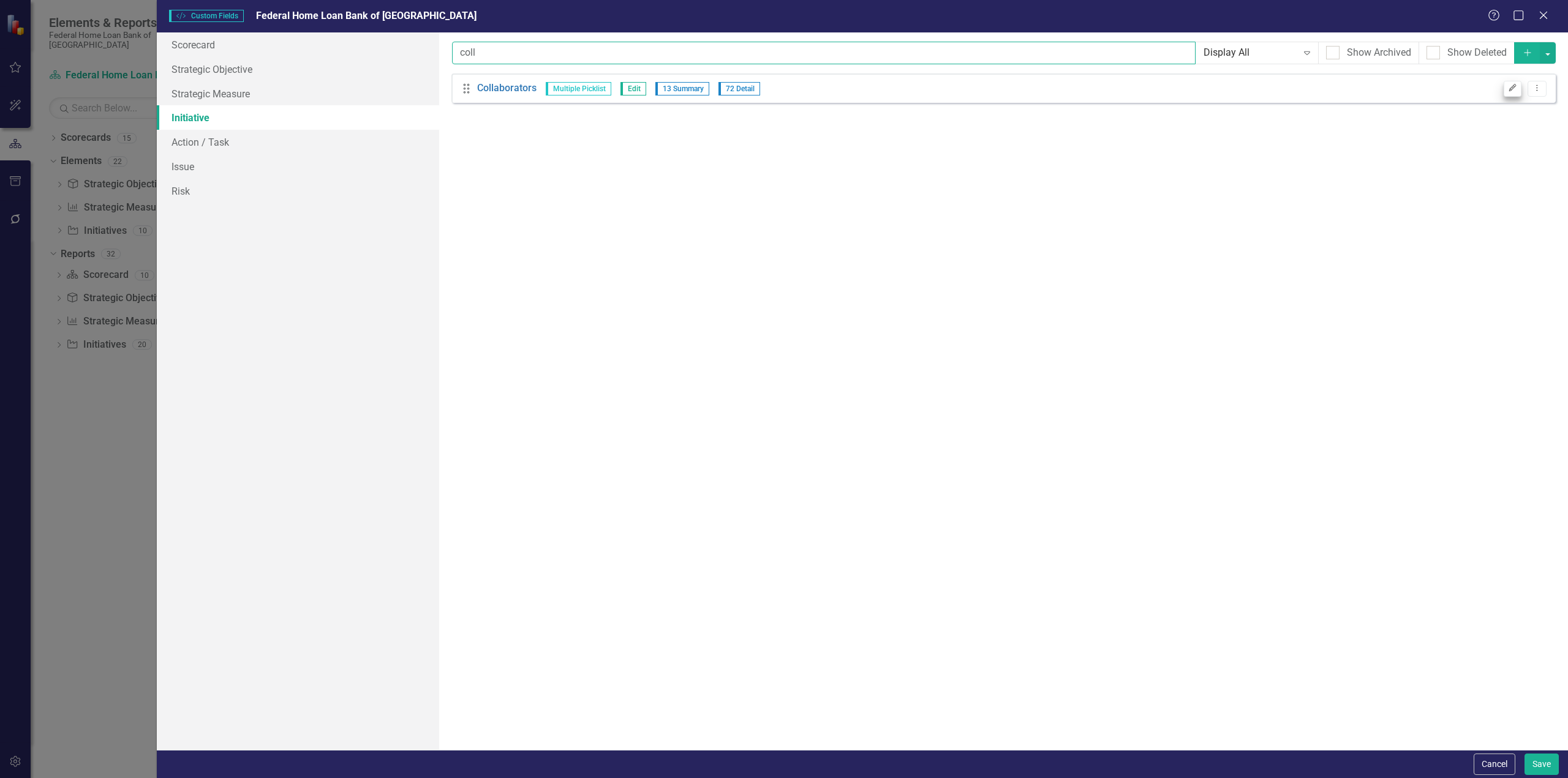
type input "coll"
click at [1512, 89] on icon "button" at bounding box center [1513, 88] width 7 height 7
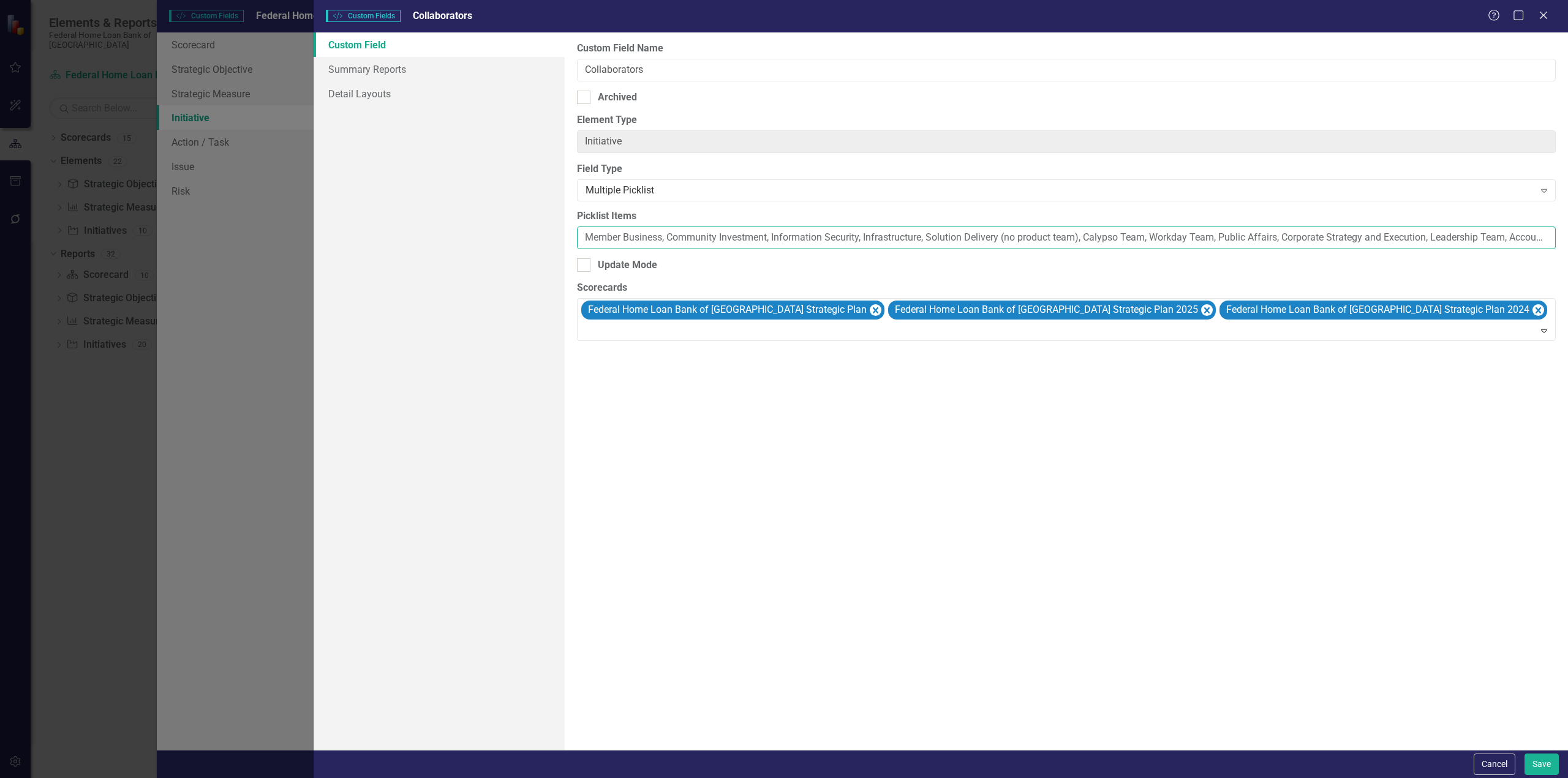
click at [583, 235] on input "Member Business, Community Investment, Information Security, Infrastructure, So…" at bounding box center [1066, 238] width 979 height 22
click at [929, 236] on input "Member Business, Community Investment, Information Security, Infrastructure, So…" at bounding box center [1066, 238] width 979 height 22
type input "Member Business, Community Investment, Information Security, Infrastructure, So…"
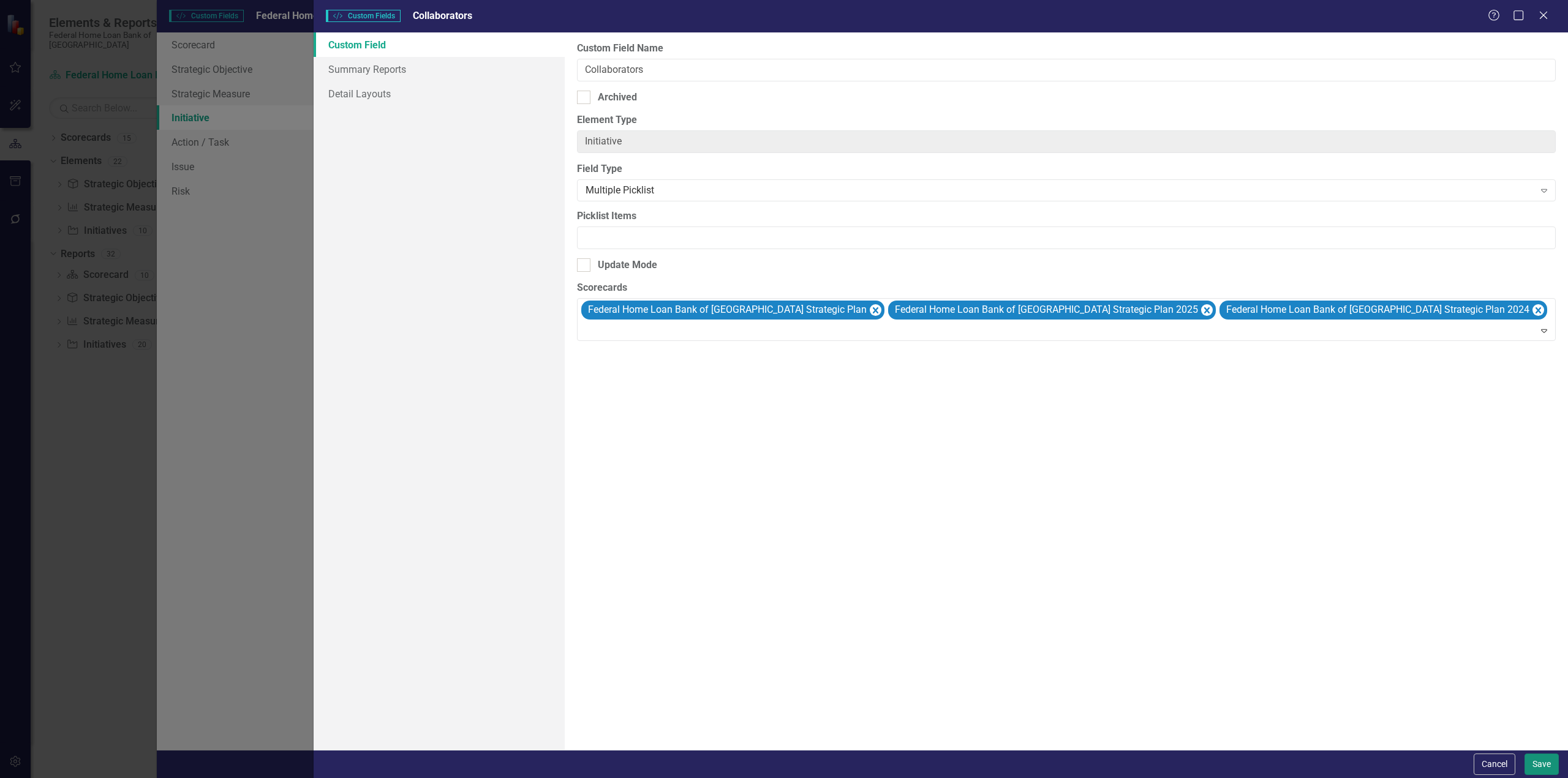
click at [1540, 763] on button "Save" at bounding box center [1542, 765] width 34 height 22
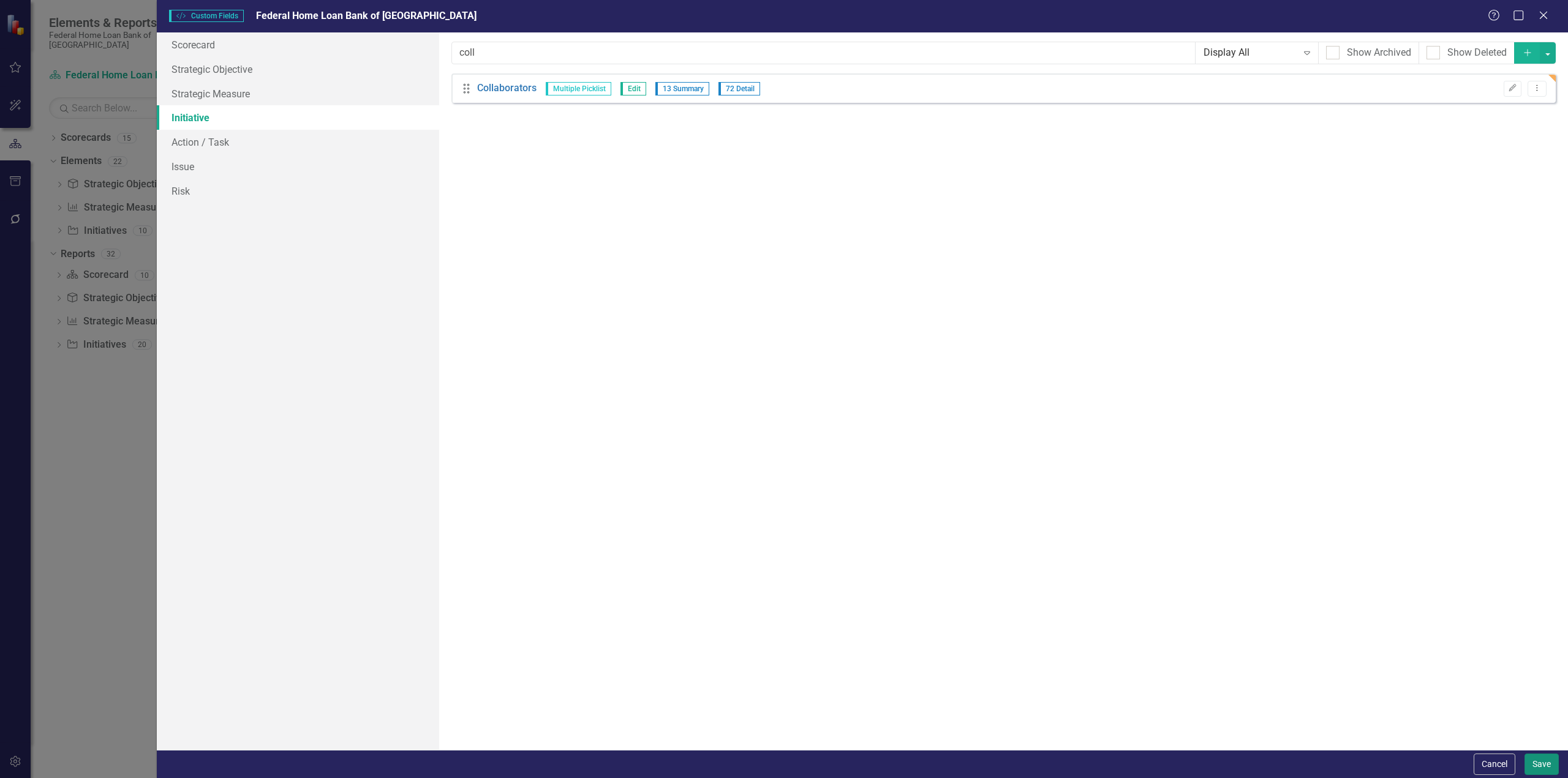
click at [1542, 765] on button "Save" at bounding box center [1542, 765] width 34 height 22
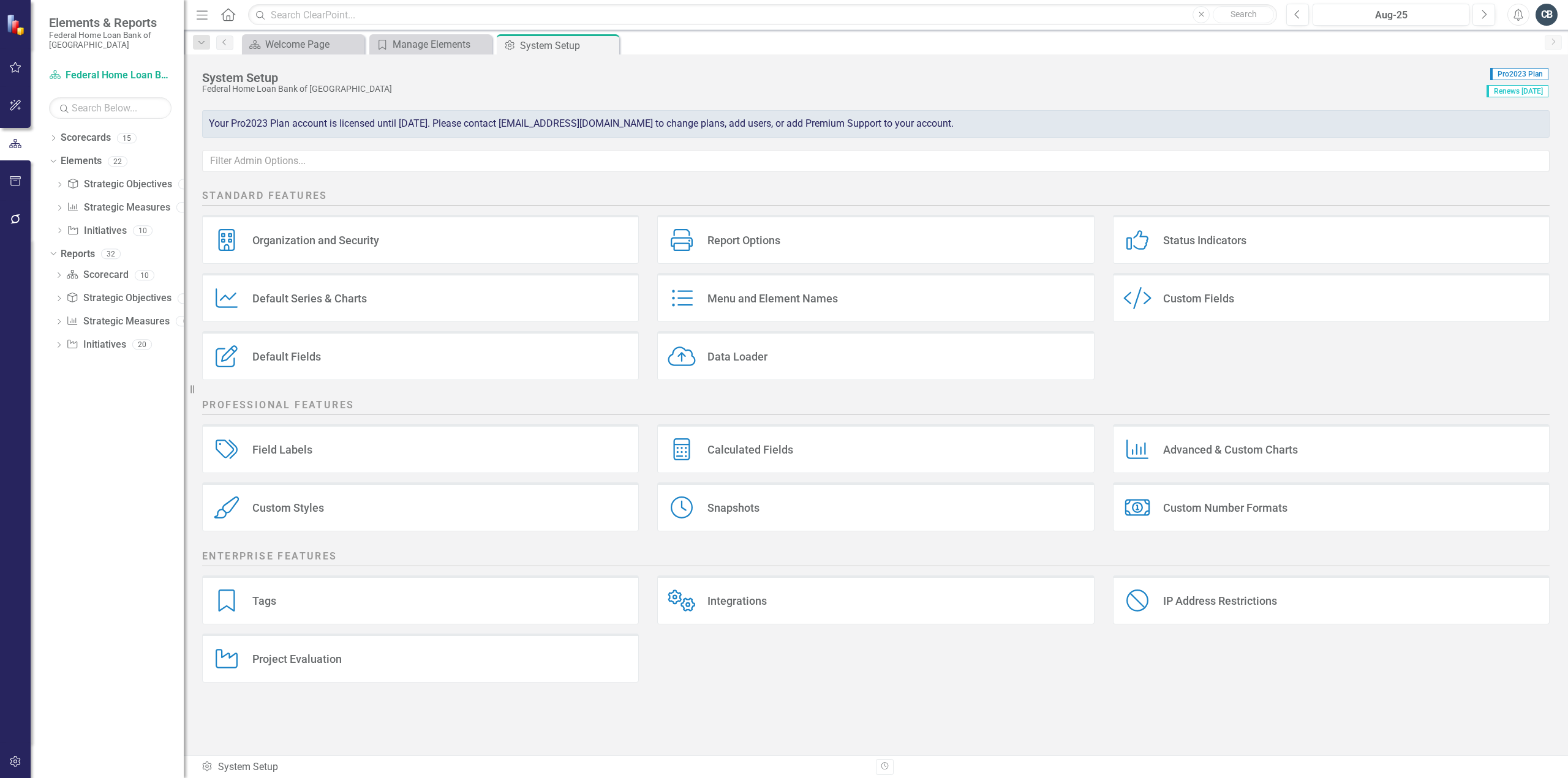
click at [1188, 293] on div "Custom Fields" at bounding box center [1198, 299] width 71 height 14
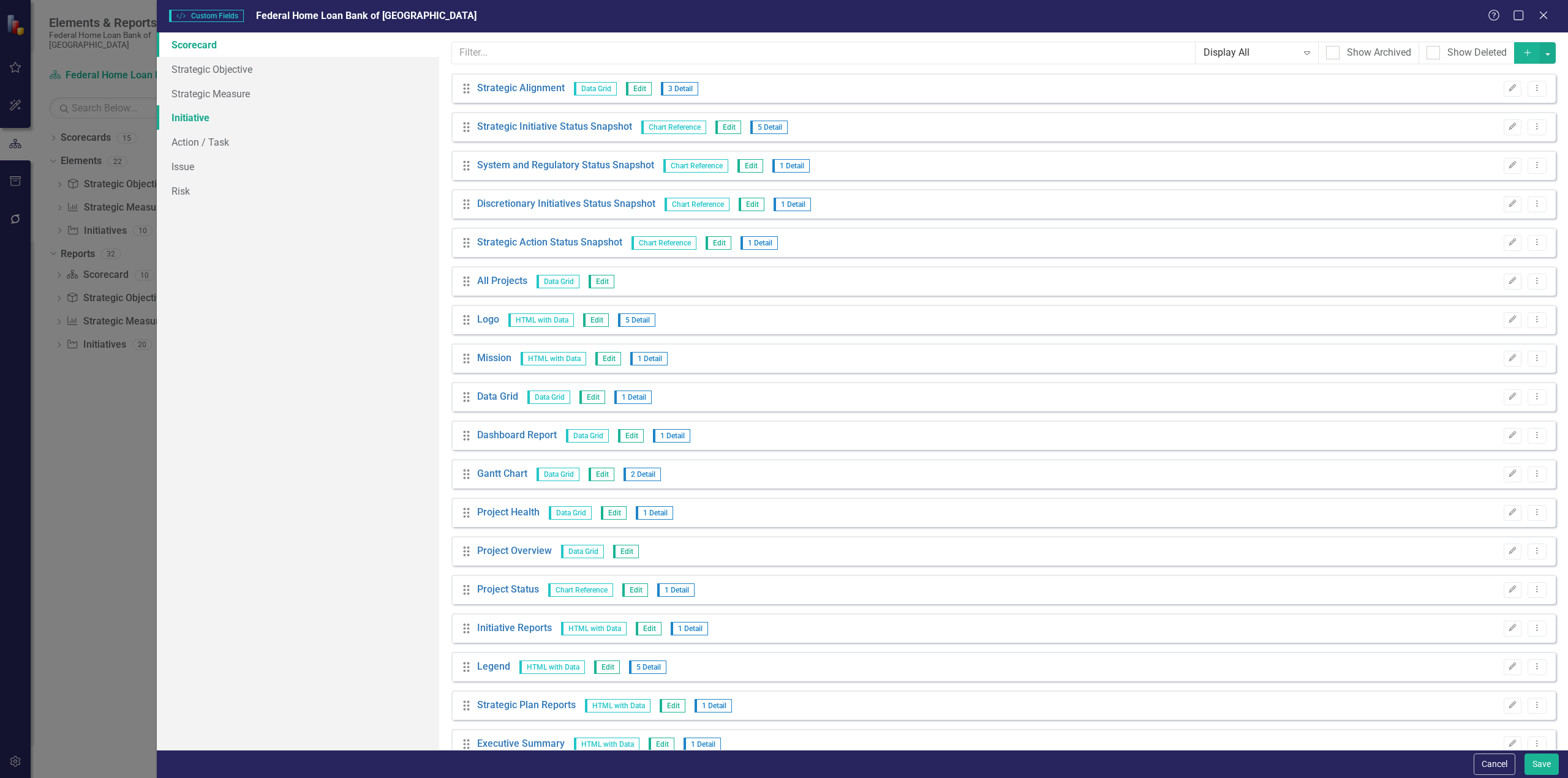
click at [179, 113] on link "Initiative" at bounding box center [298, 117] width 283 height 24
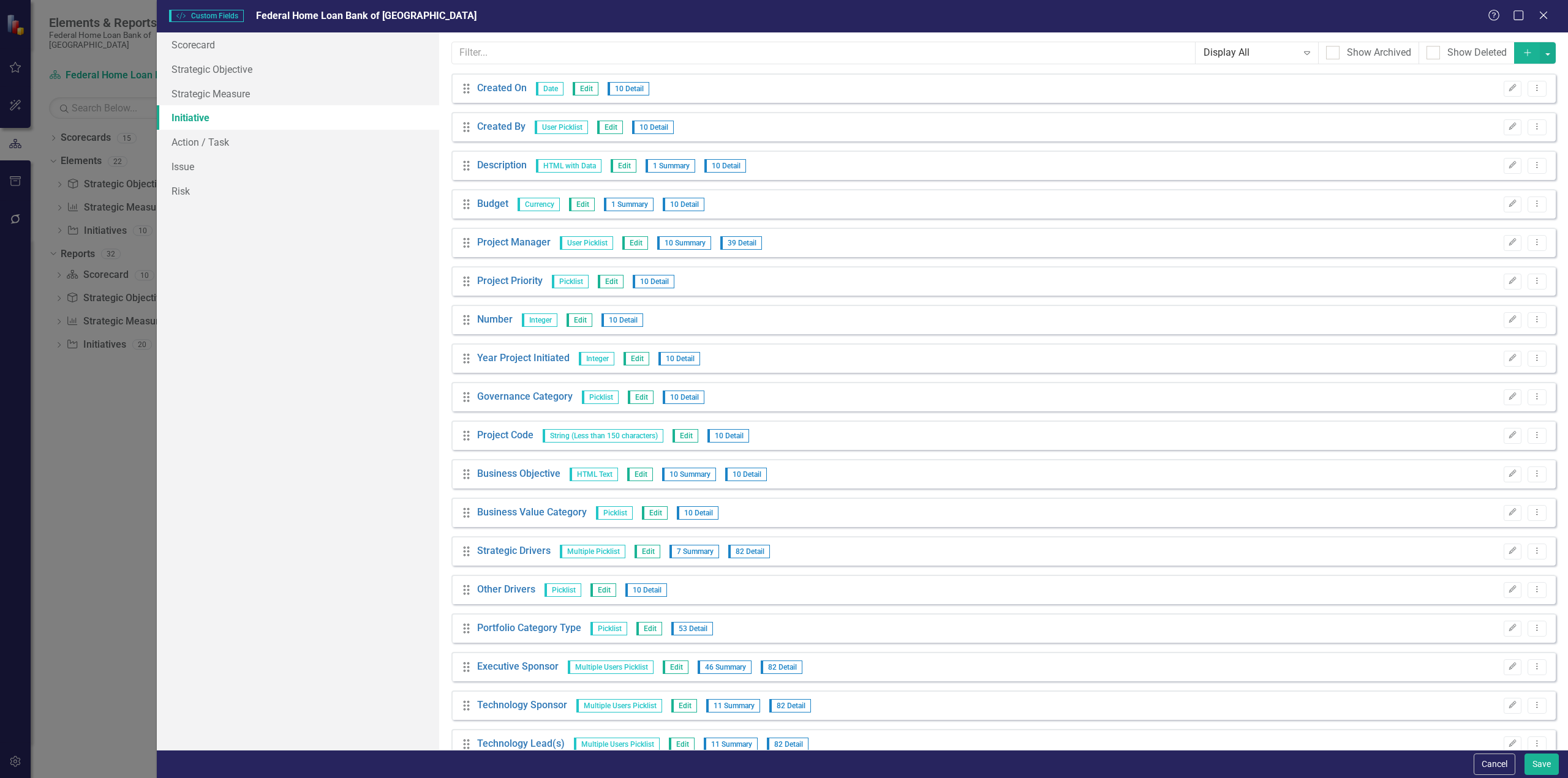
click at [1488, 766] on button "Cancel" at bounding box center [1494, 765] width 41 height 22
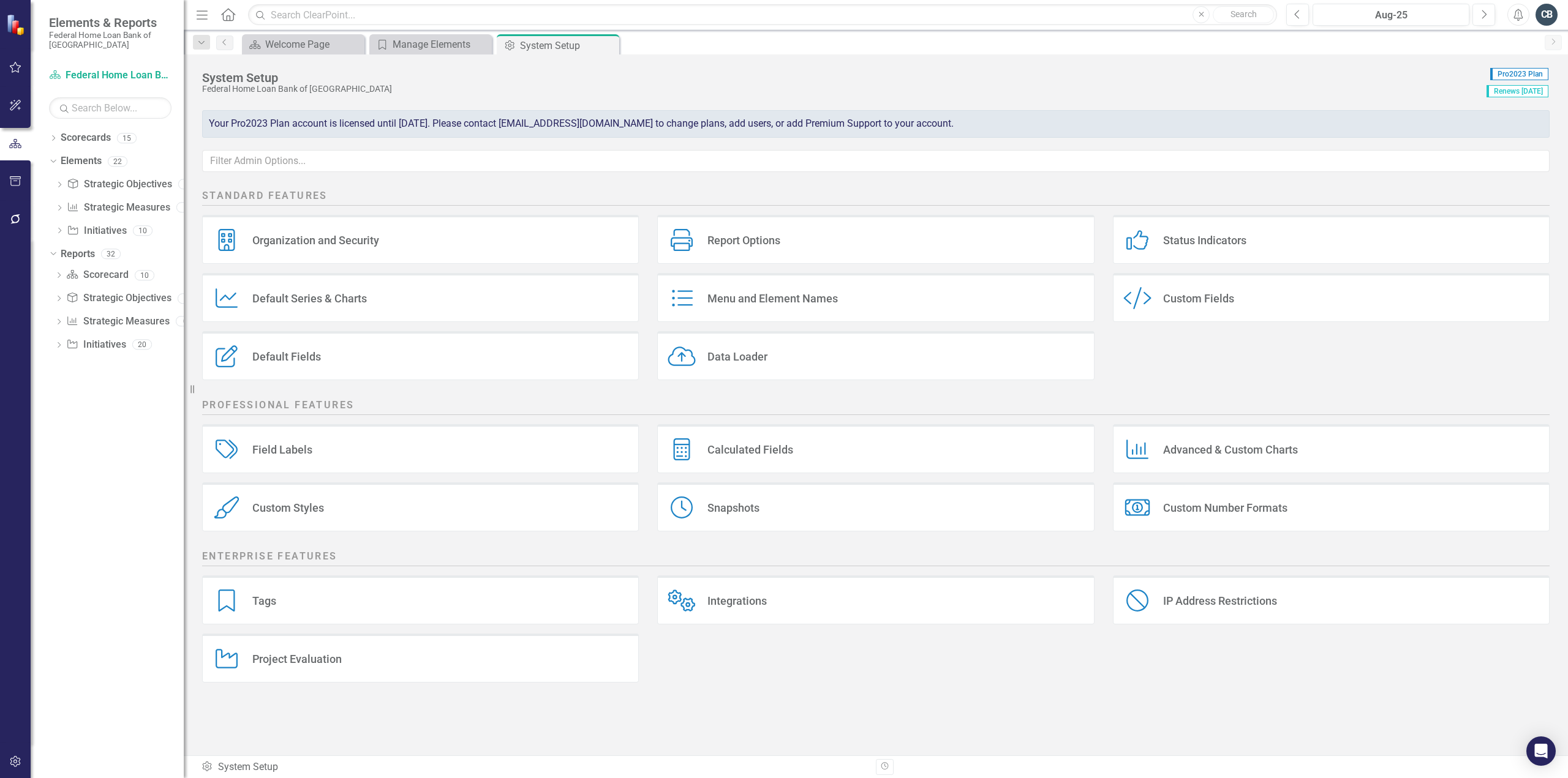
click at [1548, 20] on div "CB" at bounding box center [1546, 14] width 22 height 22
drag, startPoint x: 1494, startPoint y: 133, endPoint x: 1430, endPoint y: 128, distance: 64.2
click at [1494, 133] on link "Settings System Setup" at bounding box center [1509, 129] width 97 height 22
click at [249, 161] on input "text" at bounding box center [875, 161] width 1347 height 22
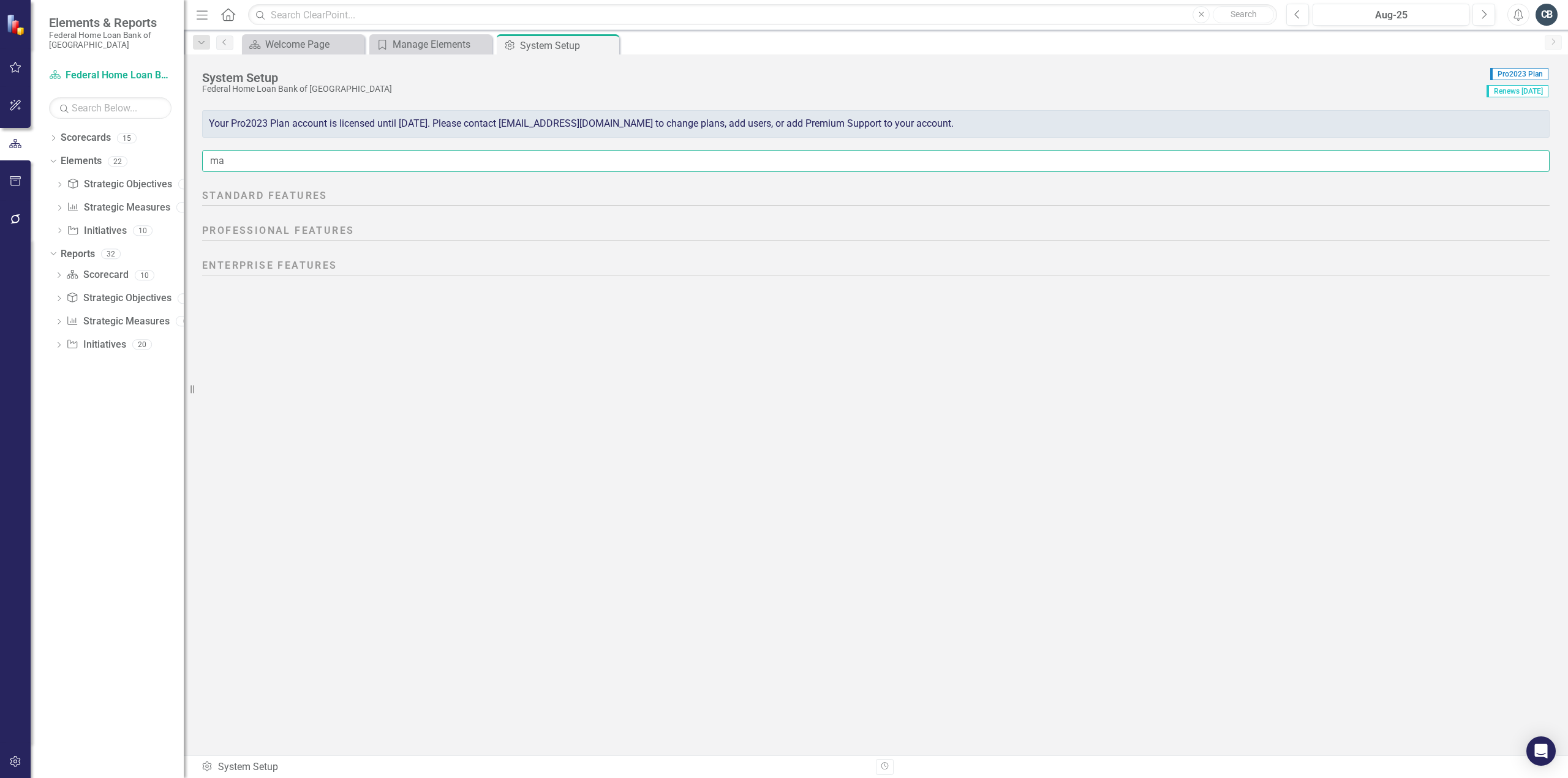
type input "m"
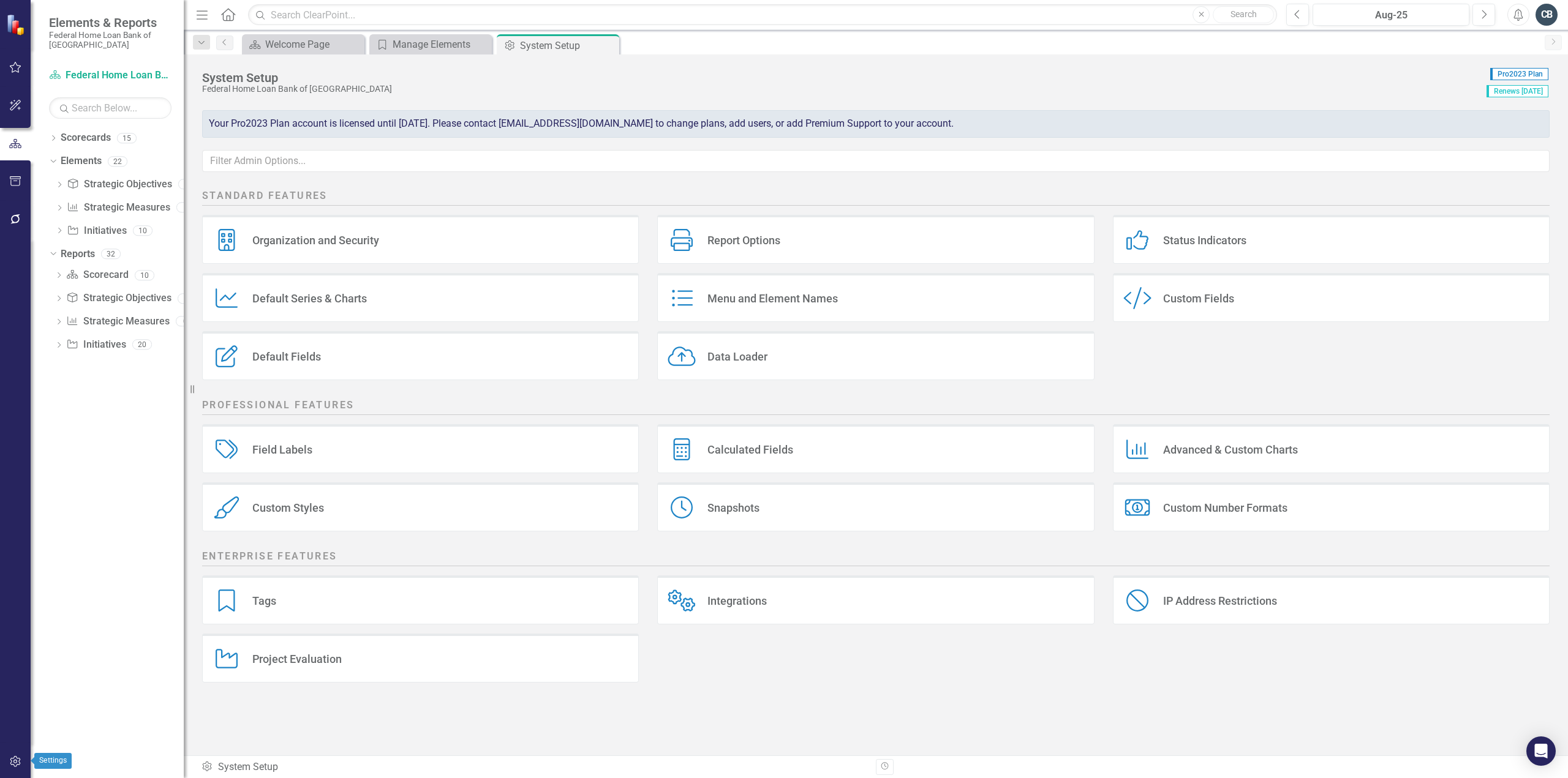
click at [20, 762] on icon "button" at bounding box center [15, 762] width 13 height 10
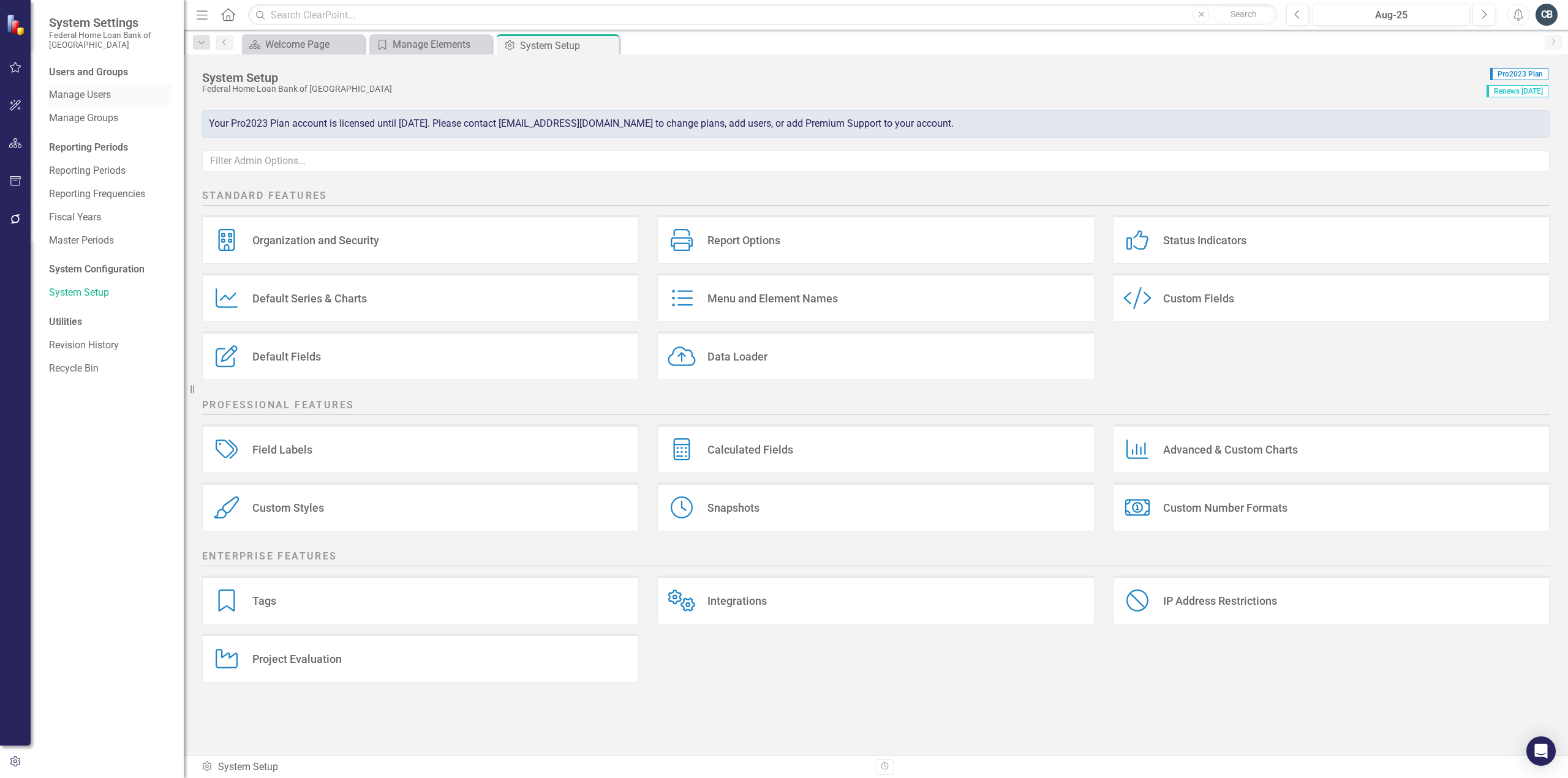
click at [95, 92] on link "Manage Users" at bounding box center [110, 95] width 122 height 14
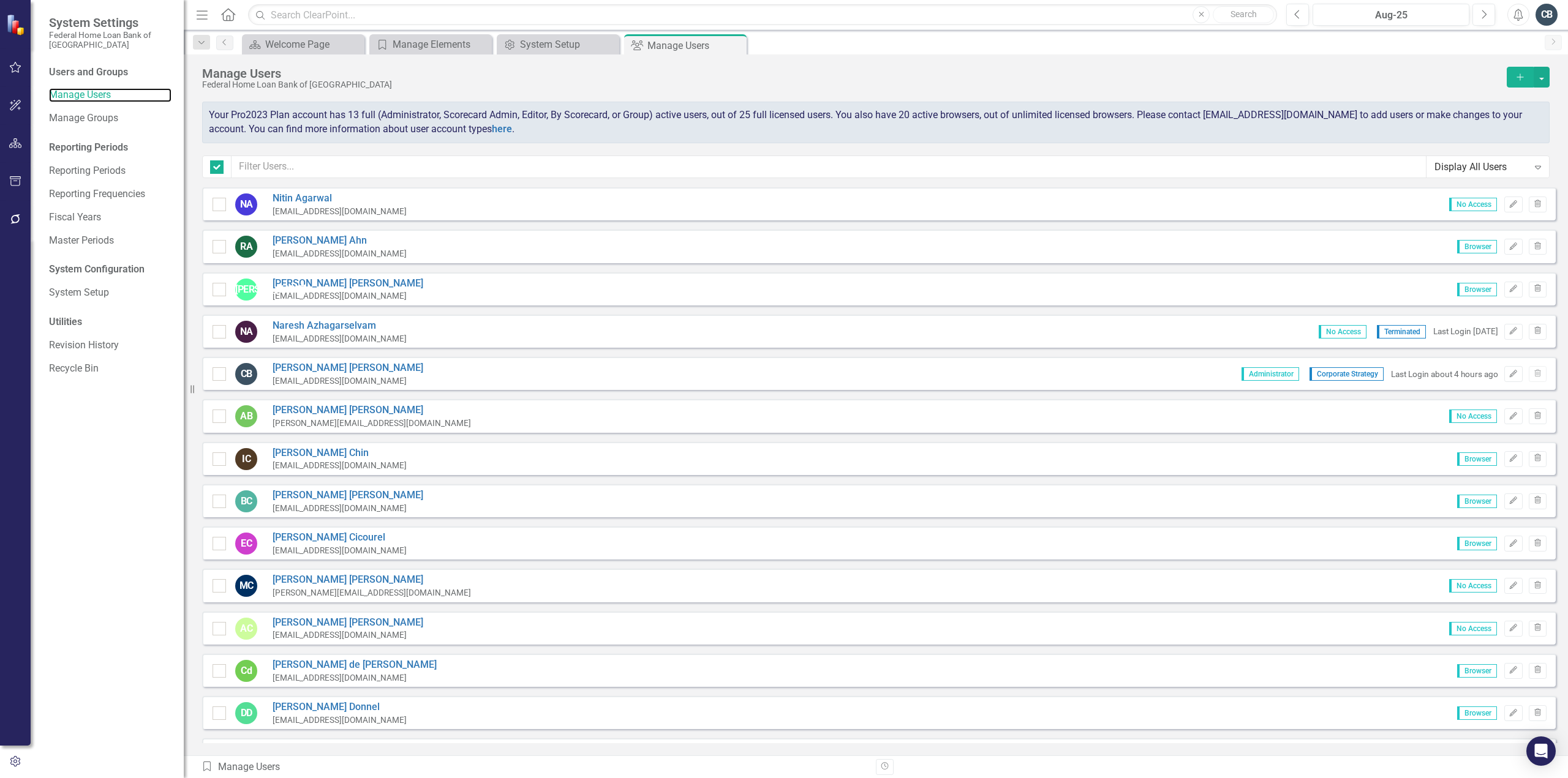
checkbox input "false"
click at [219, 249] on div at bounding box center [219, 247] width 13 height 13
click at [219, 248] on input "checkbox" at bounding box center [216, 244] width 8 height 8
checkbox input "true"
click at [1542, 78] on button "button" at bounding box center [1542, 76] width 16 height 21
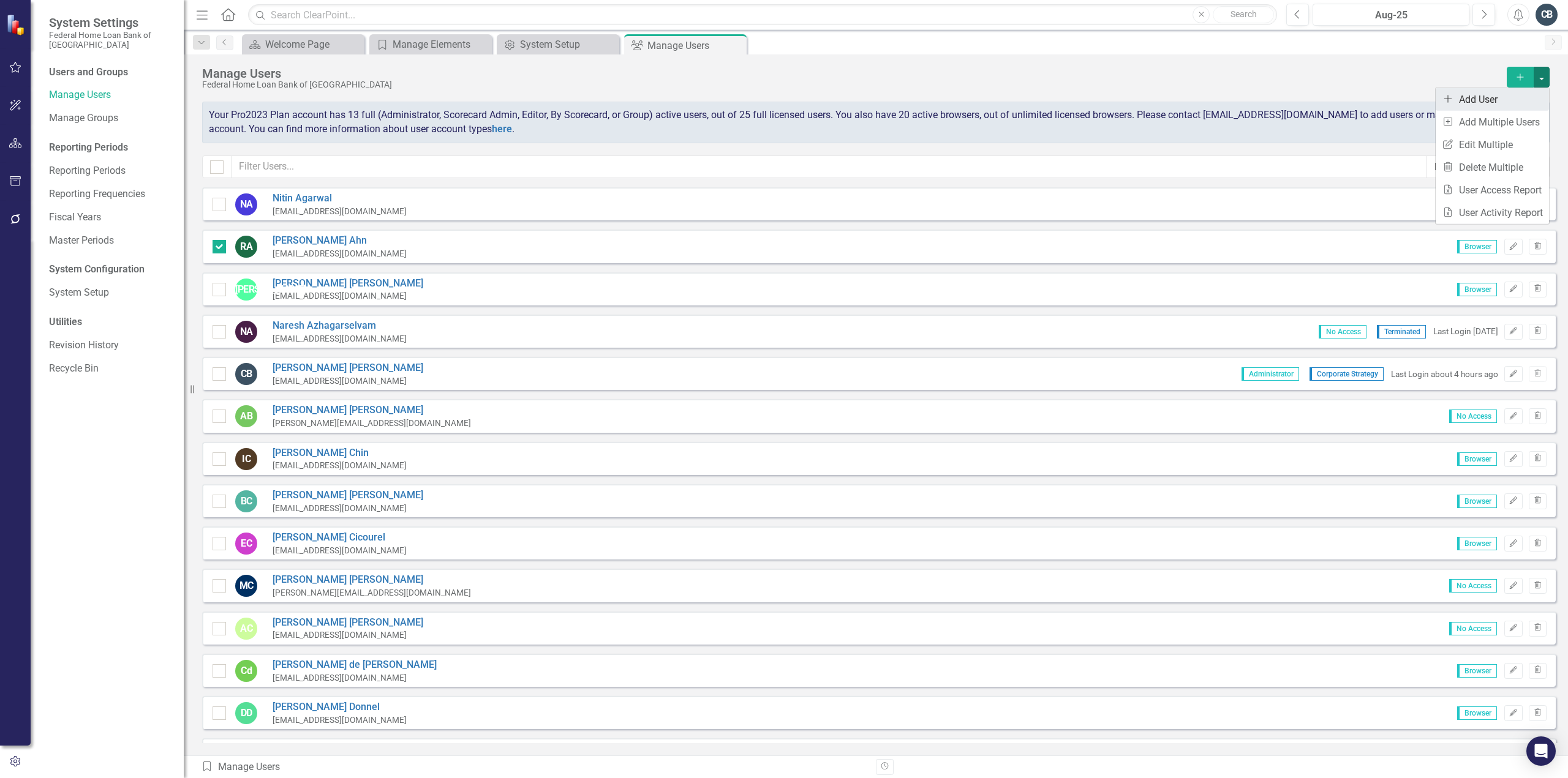
click at [1470, 95] on link "icon.addUser Add User" at bounding box center [1493, 99] width 113 height 22
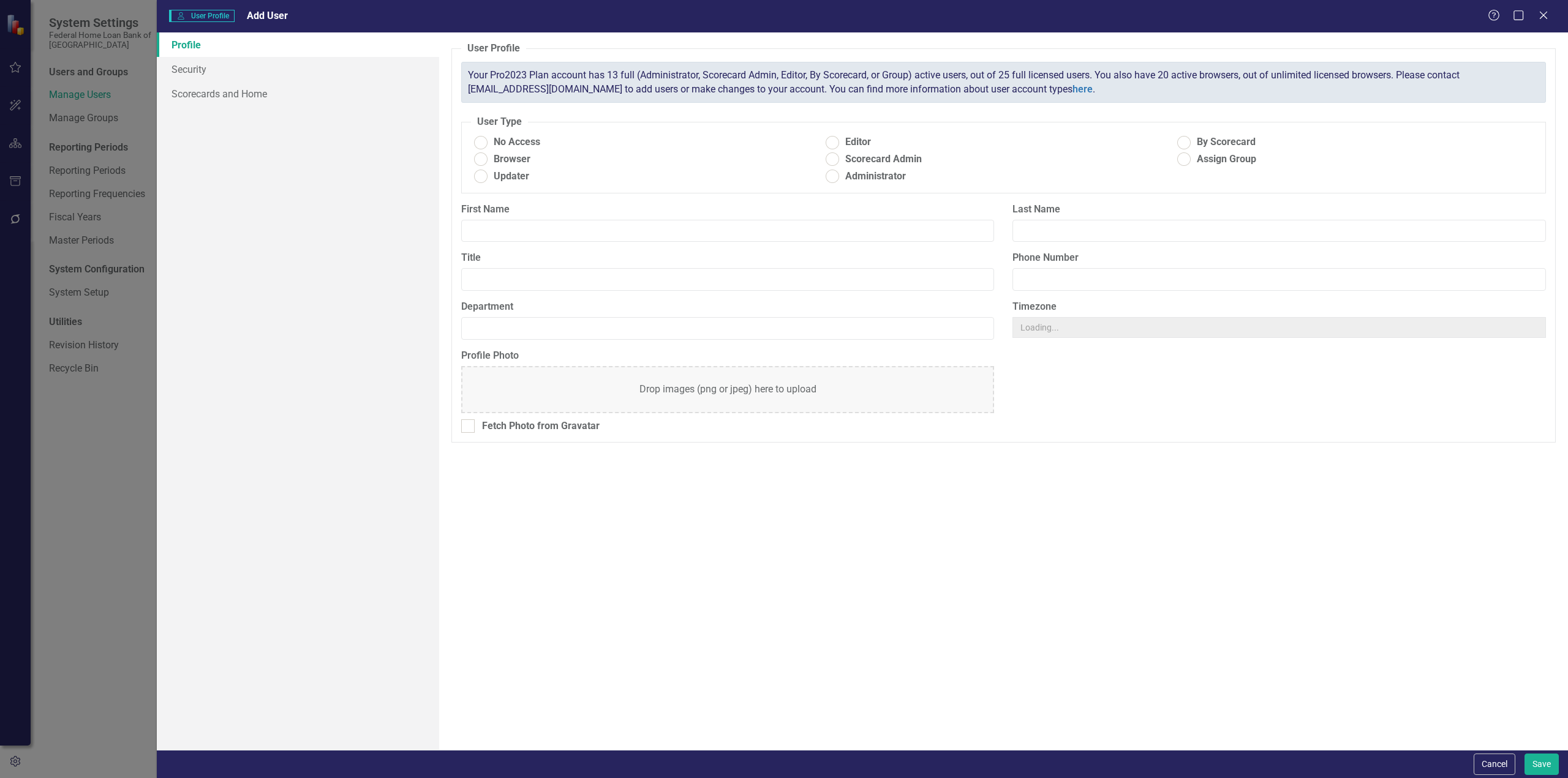
radio input "true"
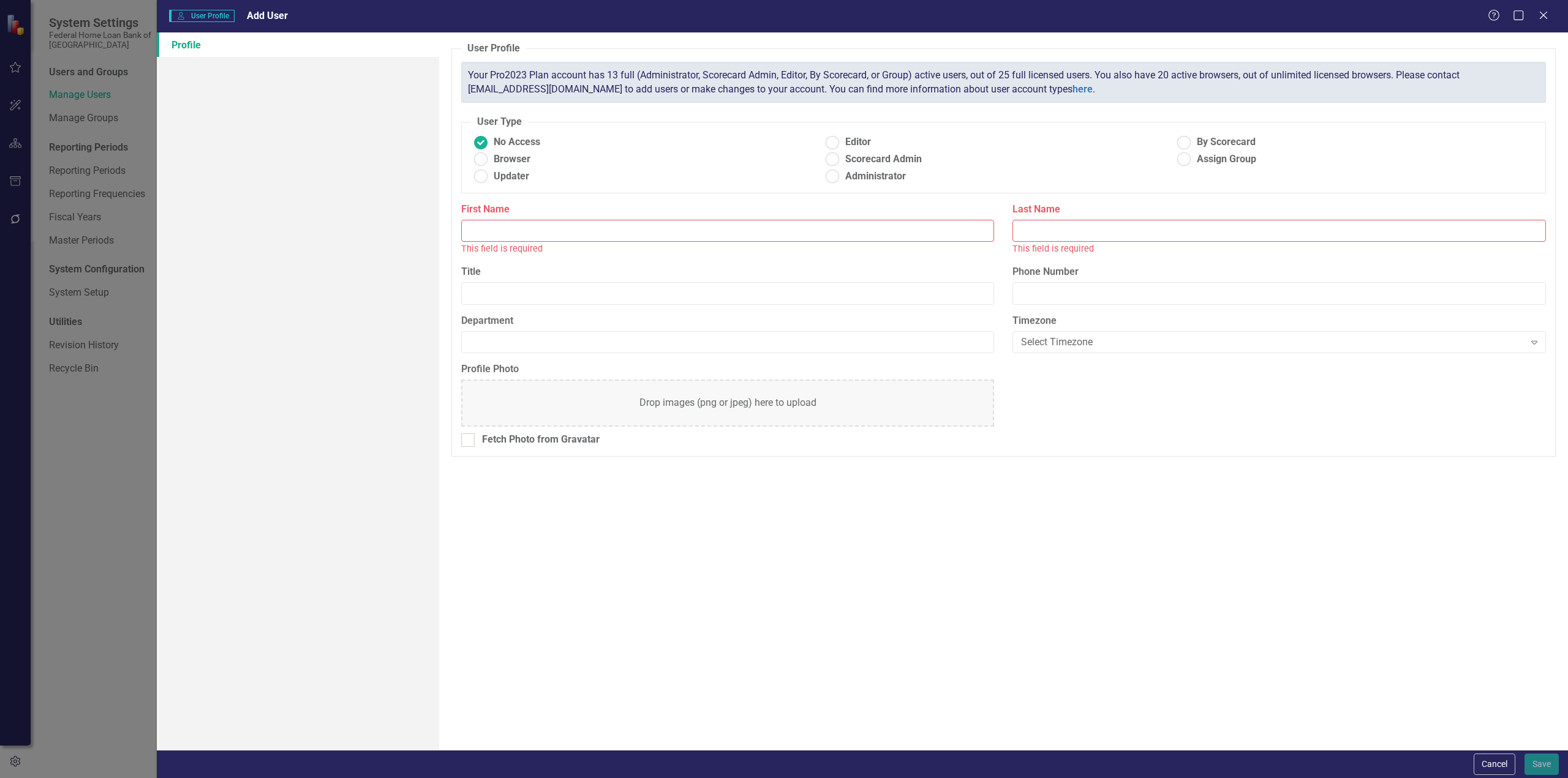
click at [484, 220] on input "First Name" at bounding box center [728, 231] width 533 height 22
type input "h"
type input "Heather"
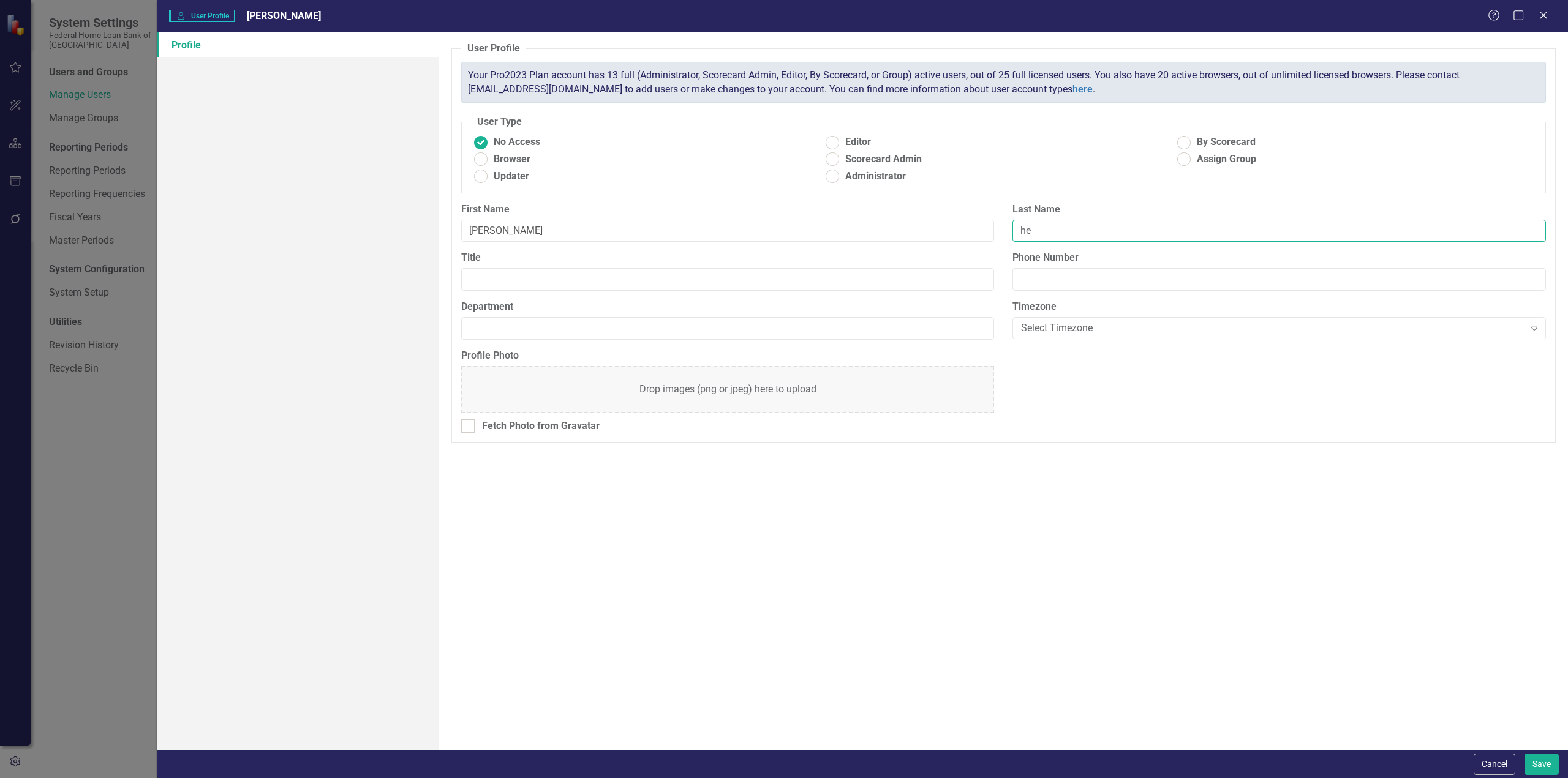
type input "h"
type input "Henry"
click at [480, 158] on ins at bounding box center [480, 159] width 19 height 19
click at [480, 158] on input "Browser" at bounding box center [480, 159] width 19 height 19
radio input "true"
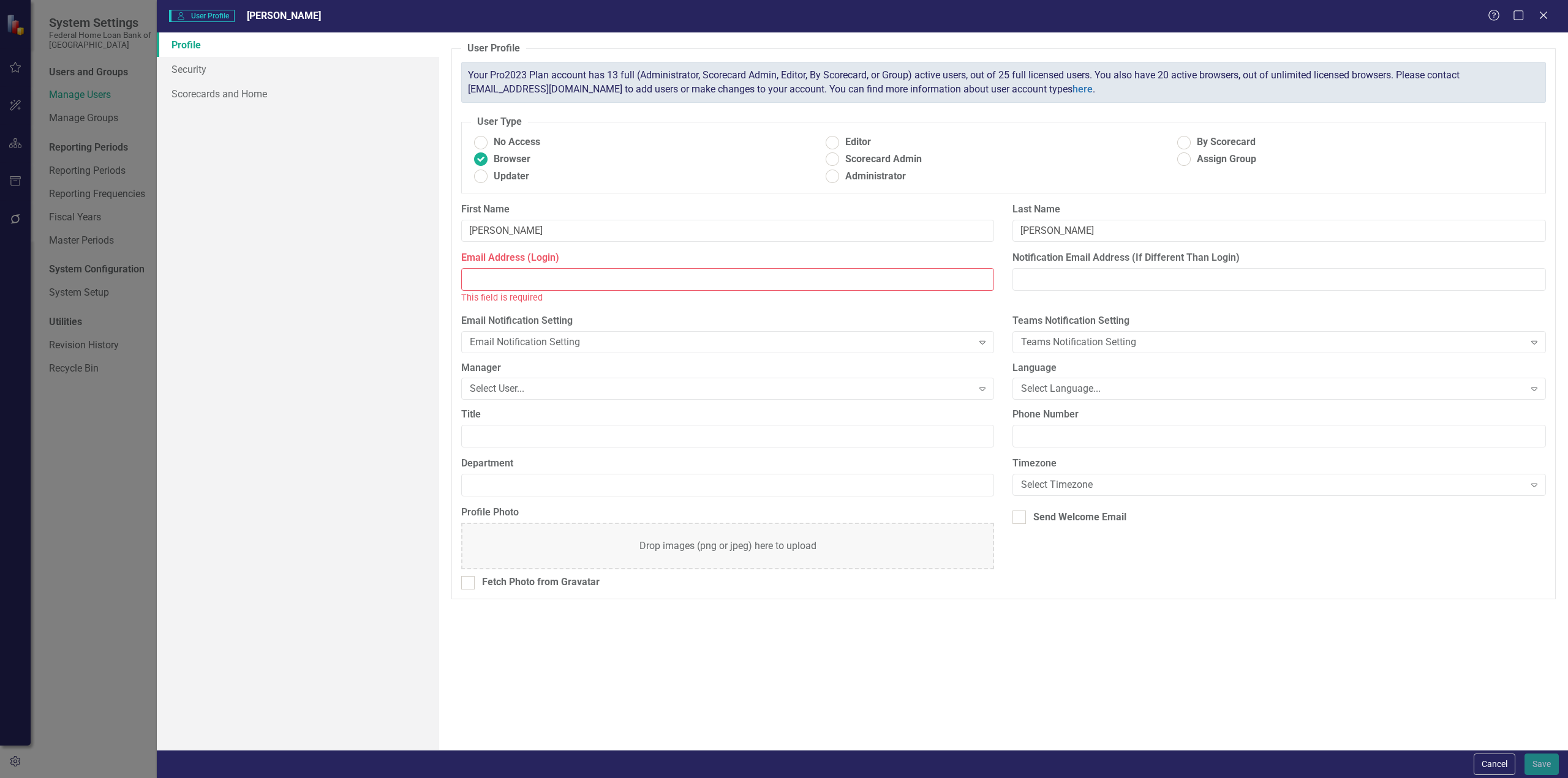
click at [482, 283] on input "Email Address (Login)" at bounding box center [728, 279] width 533 height 22
paste input "henryh@fhlbsf.com"
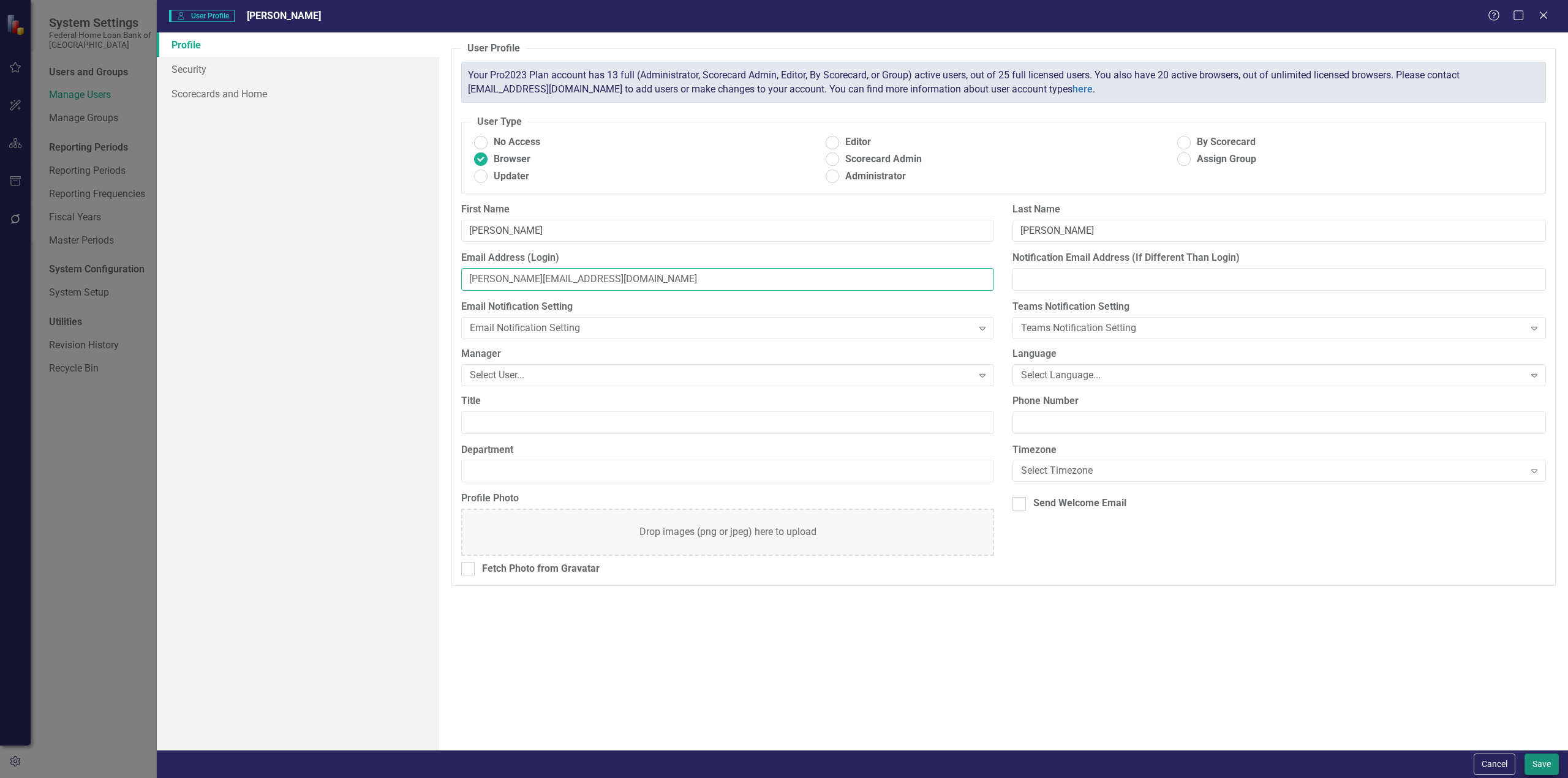
type input "henryh@fhlbsf.com"
click at [1542, 759] on button "Save" at bounding box center [1542, 765] width 34 height 22
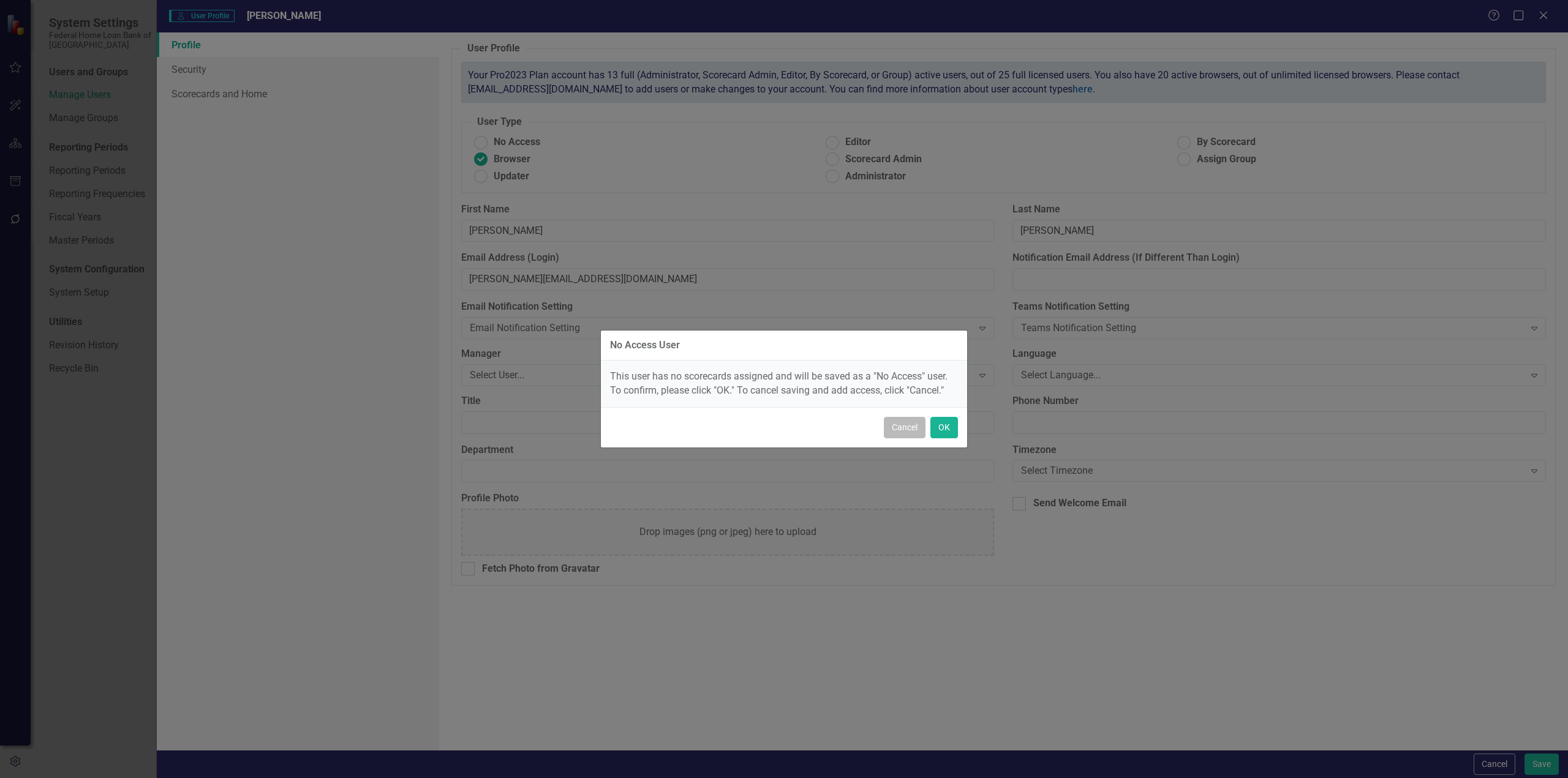
click at [902, 429] on button "Cancel" at bounding box center [905, 428] width 41 height 22
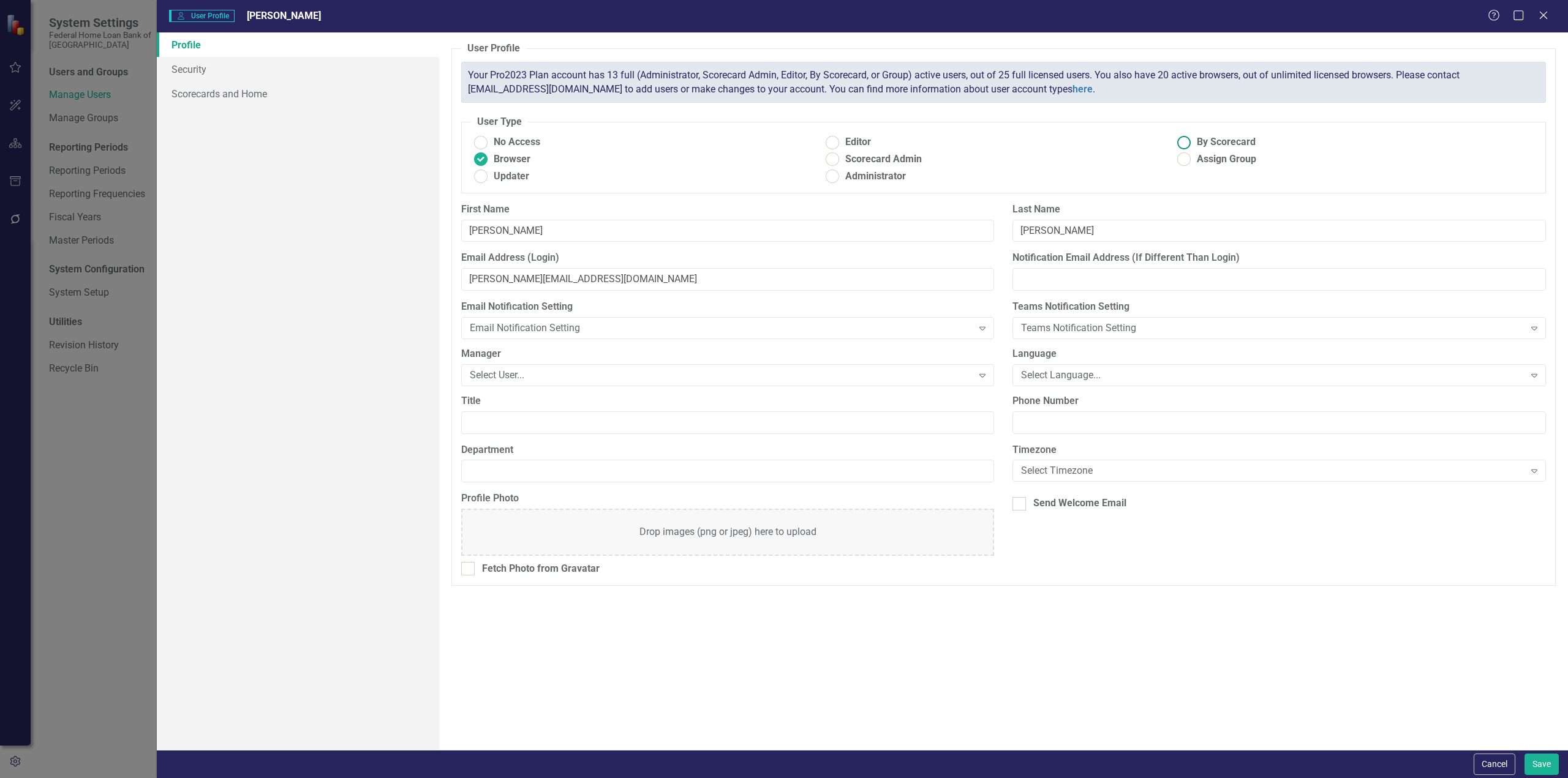
click at [1186, 142] on ins at bounding box center [1183, 142] width 19 height 19
click at [1186, 142] on input "By Scorecard" at bounding box center [1183, 142] width 19 height 19
radio input "true"
click at [1533, 763] on button "Save" at bounding box center [1542, 765] width 34 height 22
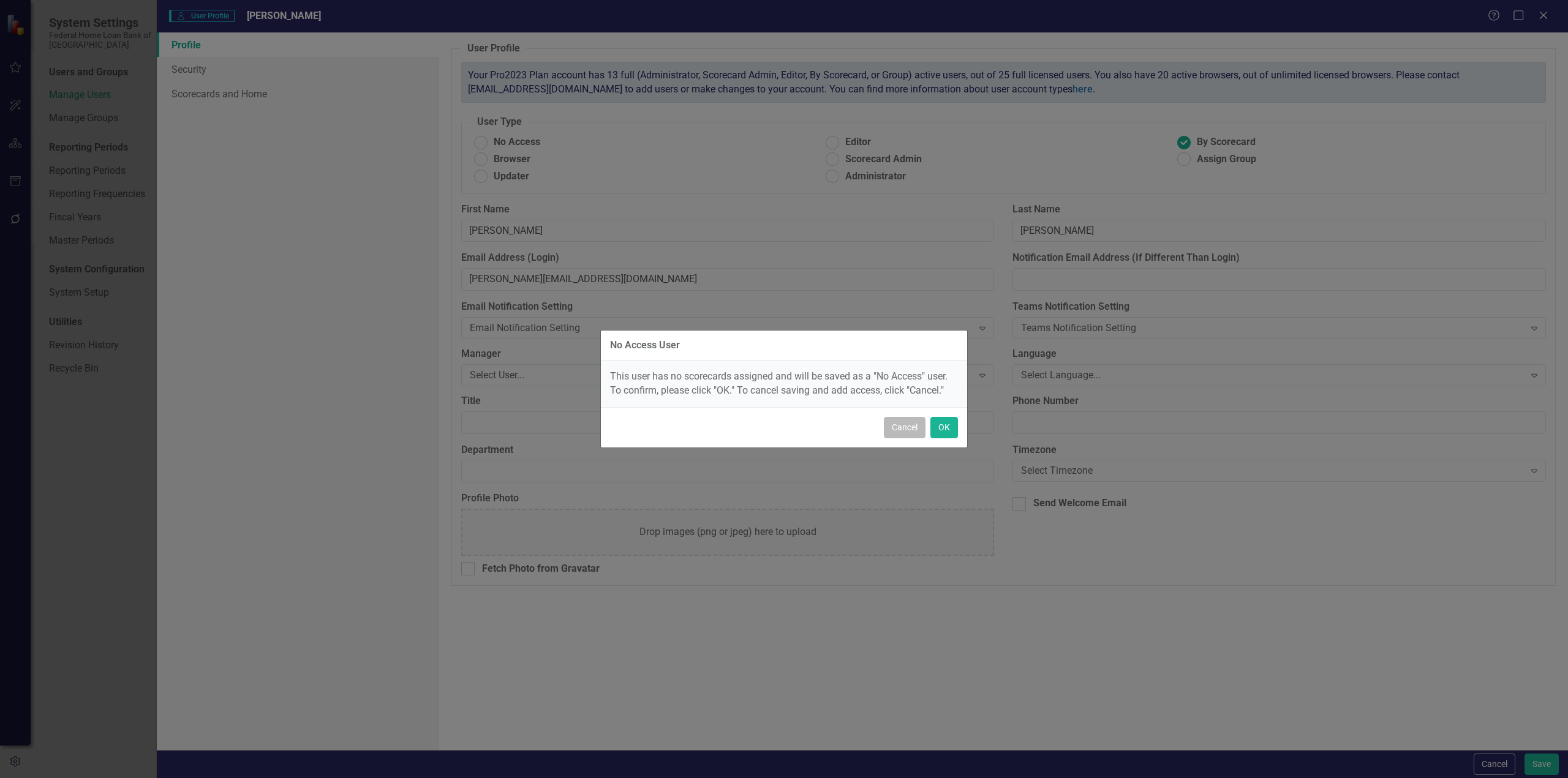
click at [904, 428] on button "Cancel" at bounding box center [905, 428] width 41 height 22
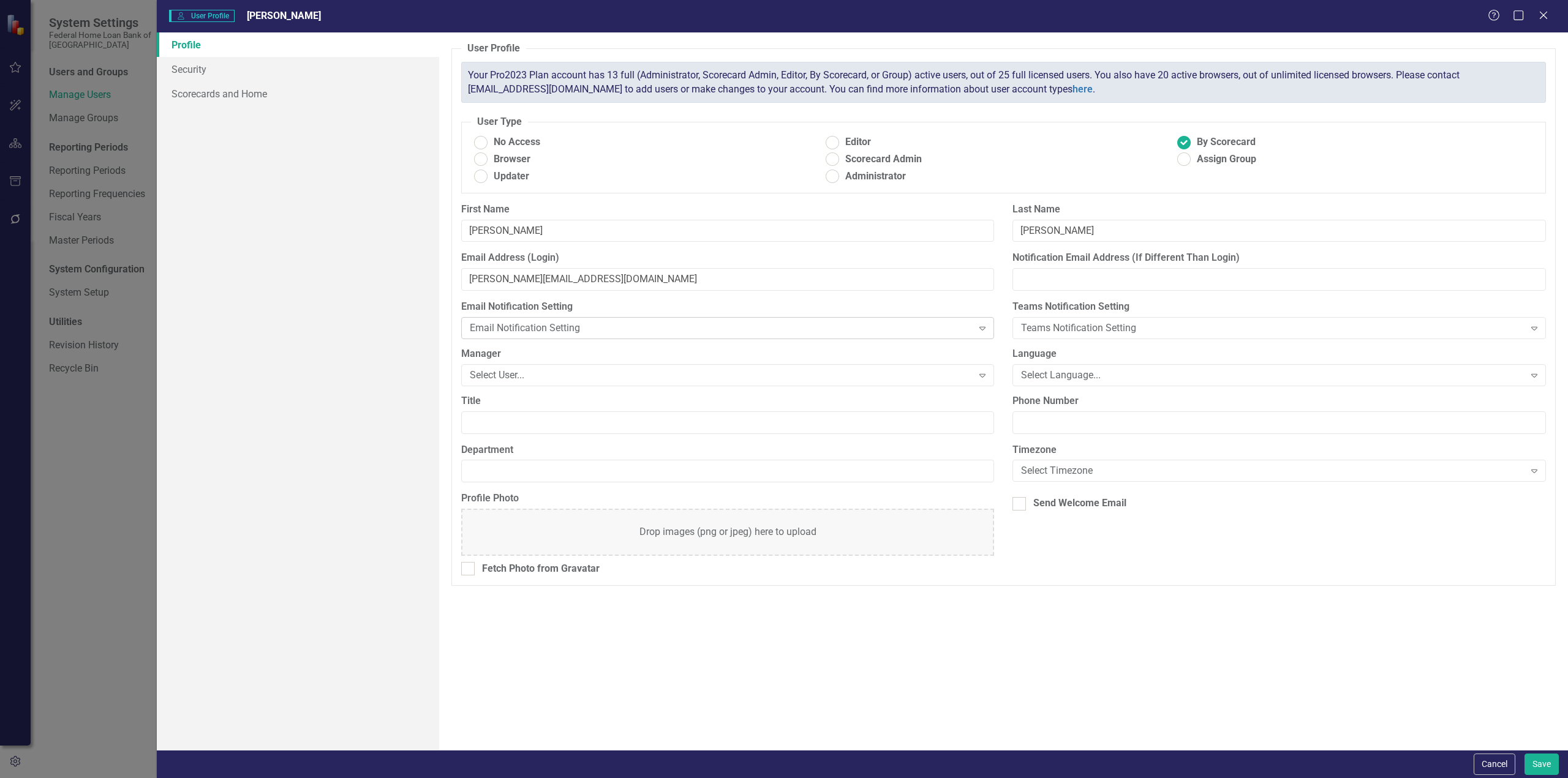
click at [562, 328] on div "Email Notification Setting" at bounding box center [721, 328] width 503 height 14
click at [197, 95] on link "Scorecards and Home" at bounding box center [298, 93] width 283 height 24
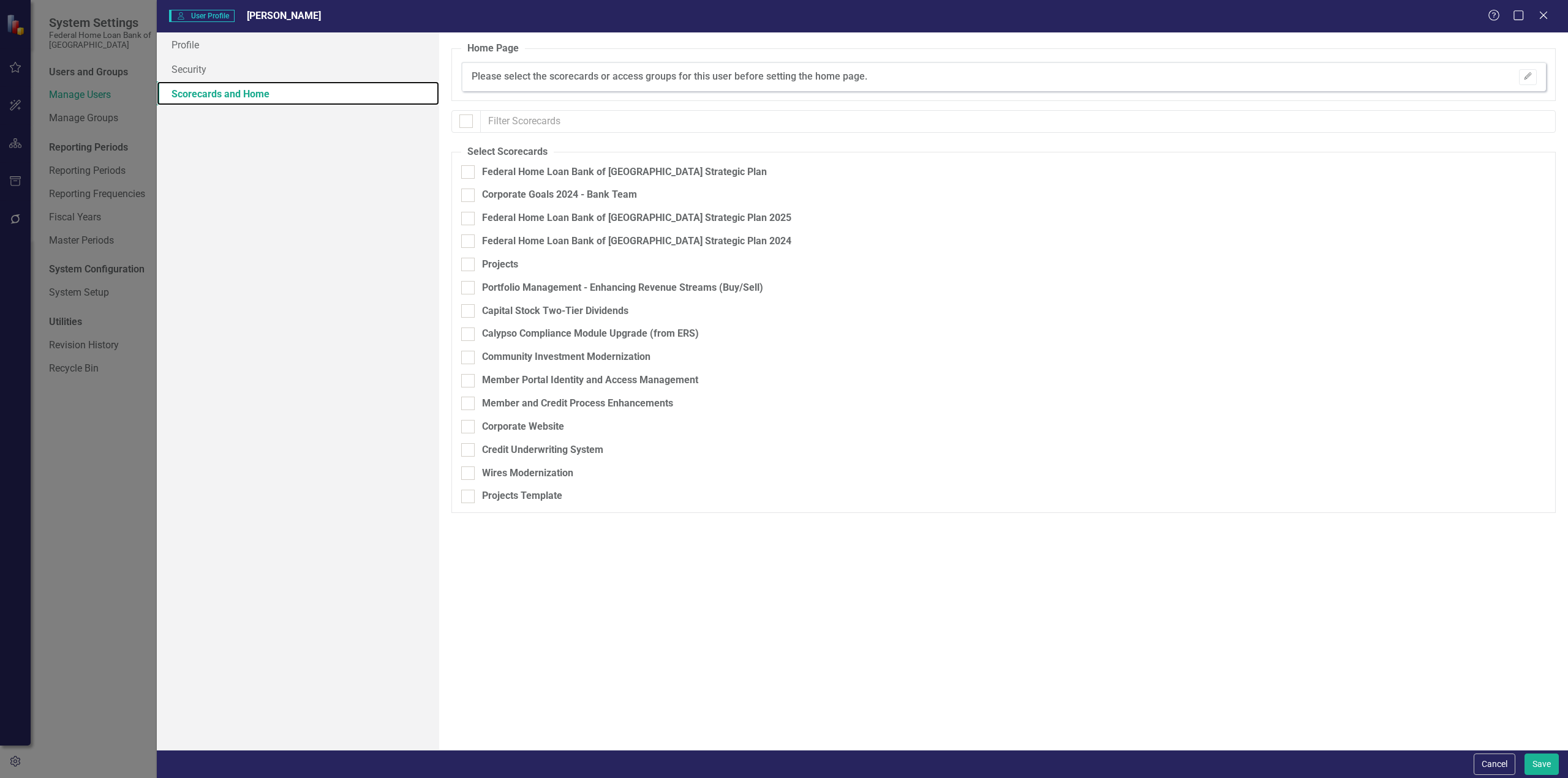
checkbox input "false"
click at [469, 170] on div at bounding box center [468, 171] width 13 height 13
click at [469, 170] on input "Federal Home Loan Bank of [GEOGRAPHIC_DATA] Strategic Plan" at bounding box center [465, 169] width 8 height 8
checkbox input "true"
click at [196, 74] on link "Security" at bounding box center [298, 68] width 283 height 24
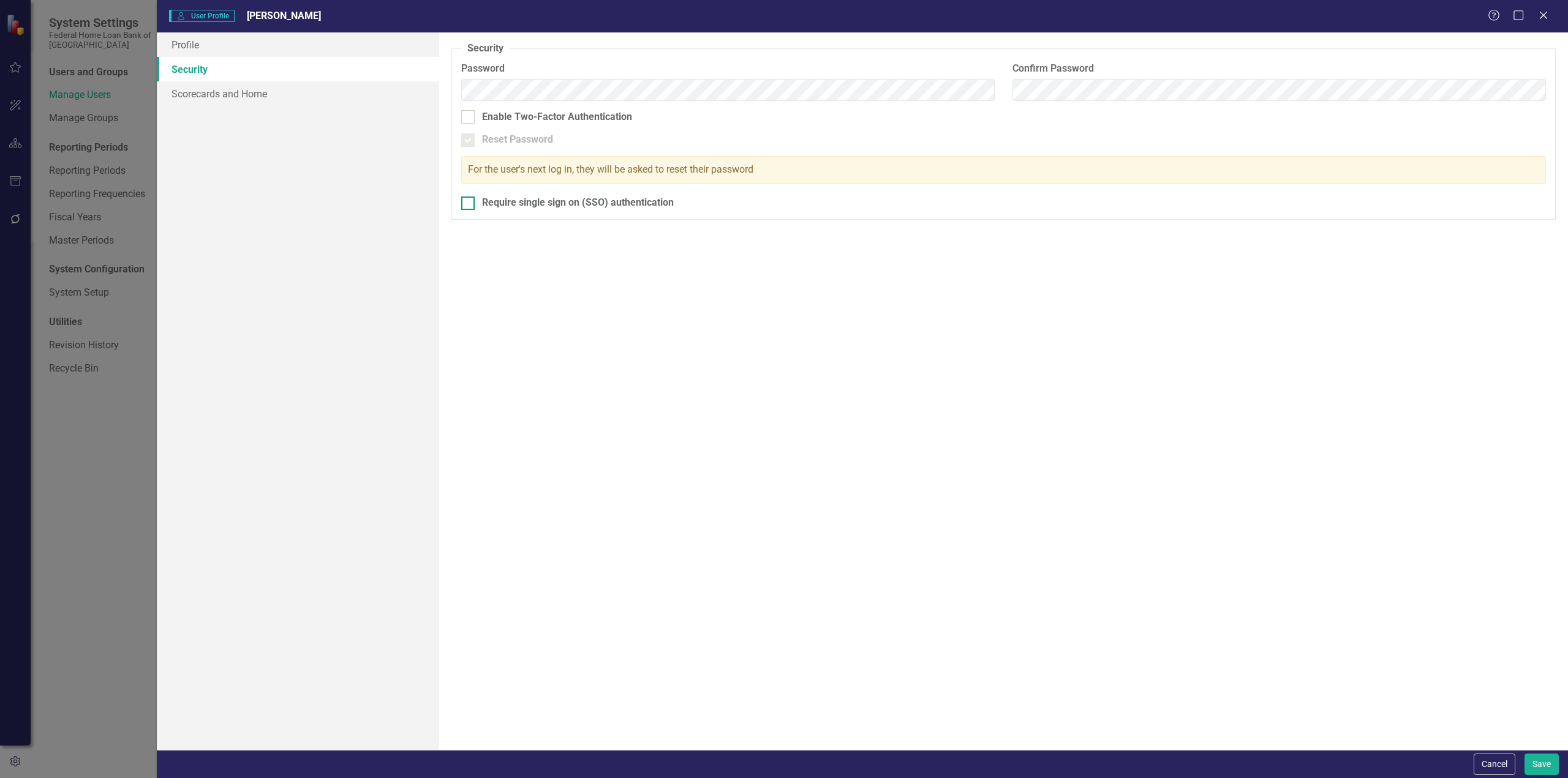
click at [471, 204] on div at bounding box center [468, 203] width 13 height 13
click at [469, 204] on input "Require single sign on (SSO) authentication" at bounding box center [465, 200] width 8 height 8
checkbox input "true"
click at [1543, 761] on button "Save" at bounding box center [1542, 765] width 34 height 22
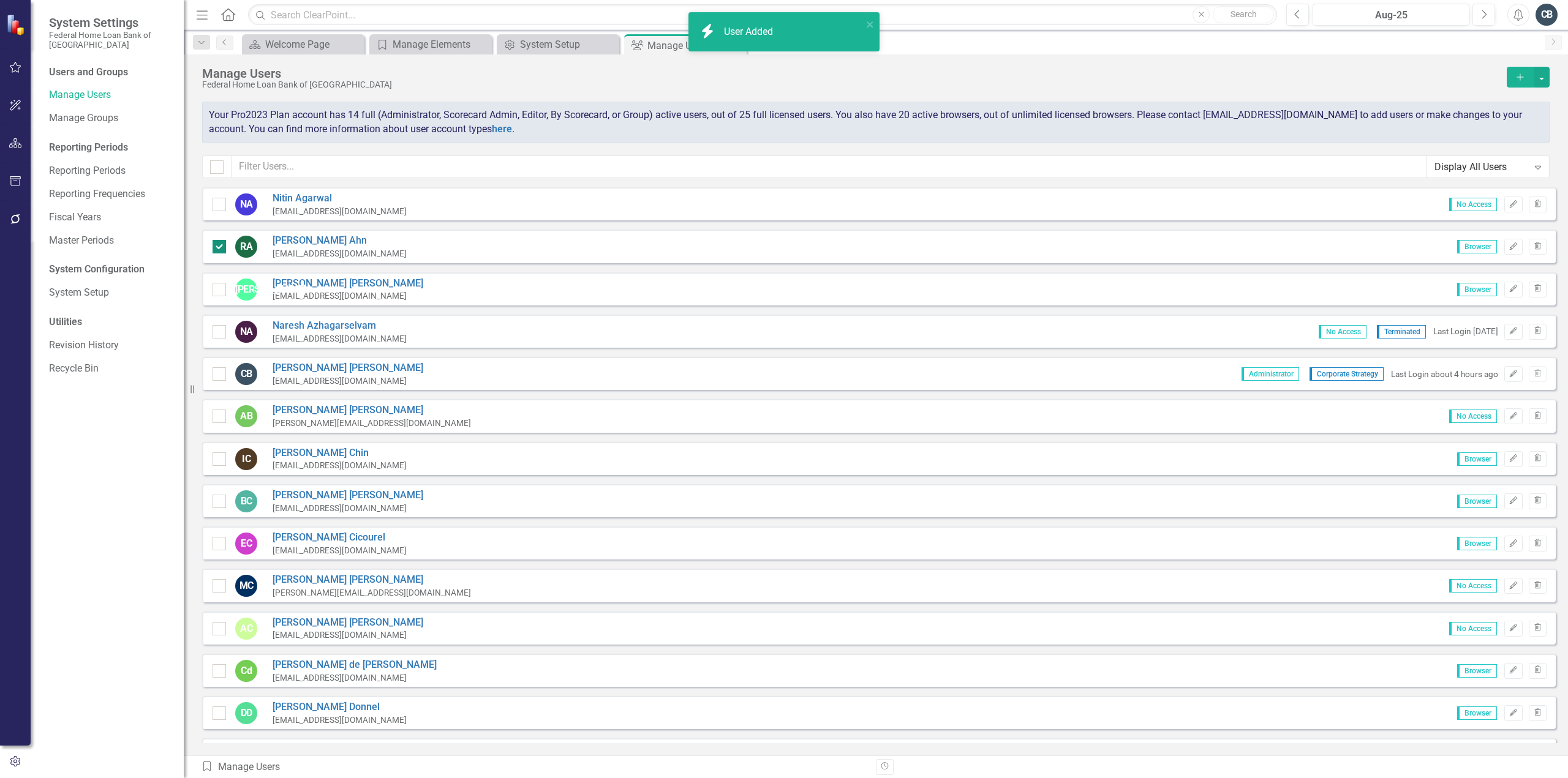
click at [219, 247] on input "checkbox" at bounding box center [216, 244] width 8 height 8
checkbox input "false"
click at [13, 140] on icon "button" at bounding box center [15, 143] width 13 height 10
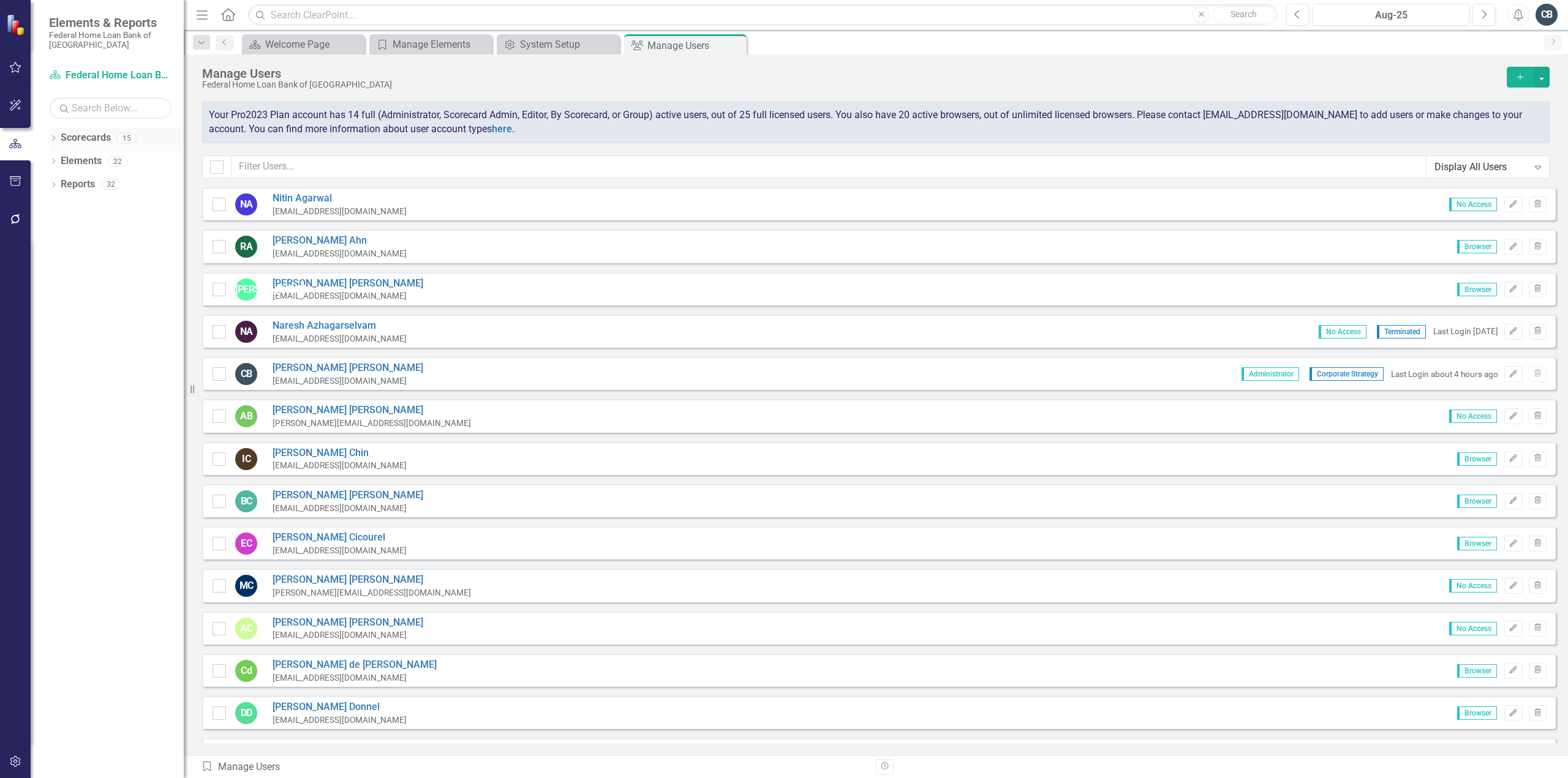
click at [100, 141] on link "Scorecards" at bounding box center [86, 138] width 50 height 14
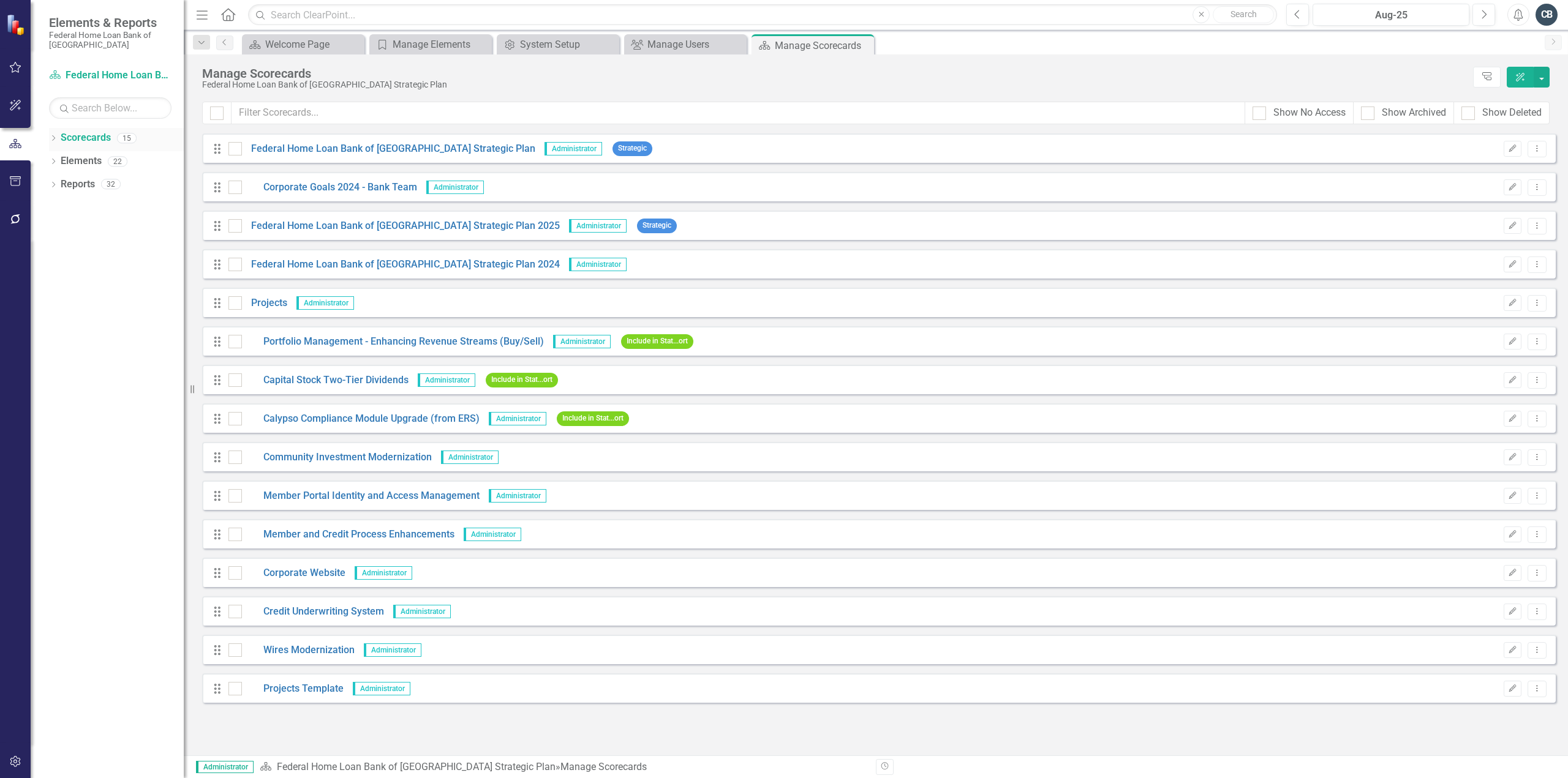
click at [57, 138] on icon "Dropdown" at bounding box center [54, 140] width 9 height 7
click at [55, 253] on icon "Dropdown" at bounding box center [54, 255] width 9 height 7
click at [92, 255] on link "Elements" at bounding box center [82, 255] width 41 height 14
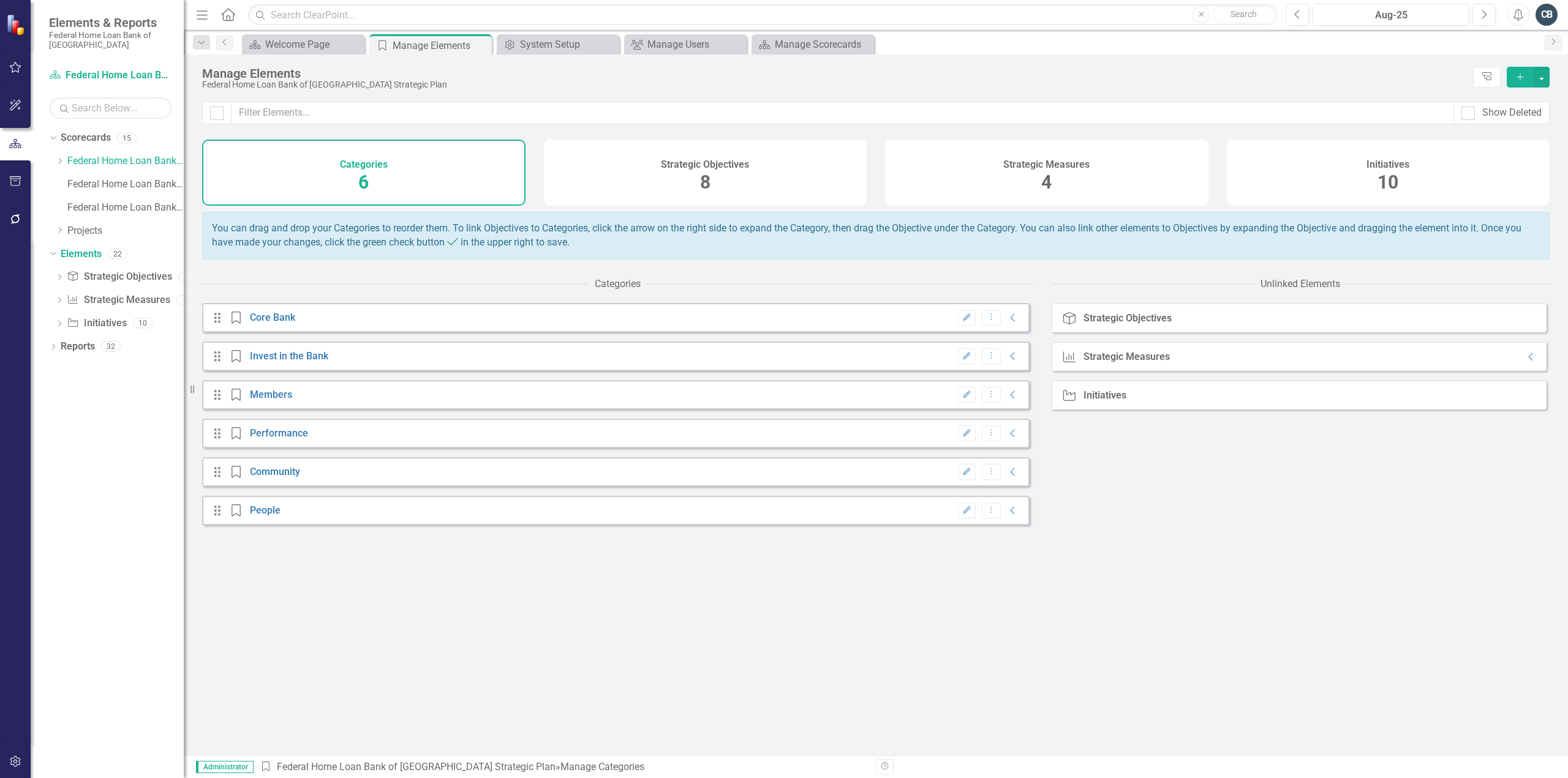
click at [1316, 153] on div "Initiatives 10" at bounding box center [1388, 173] width 323 height 66
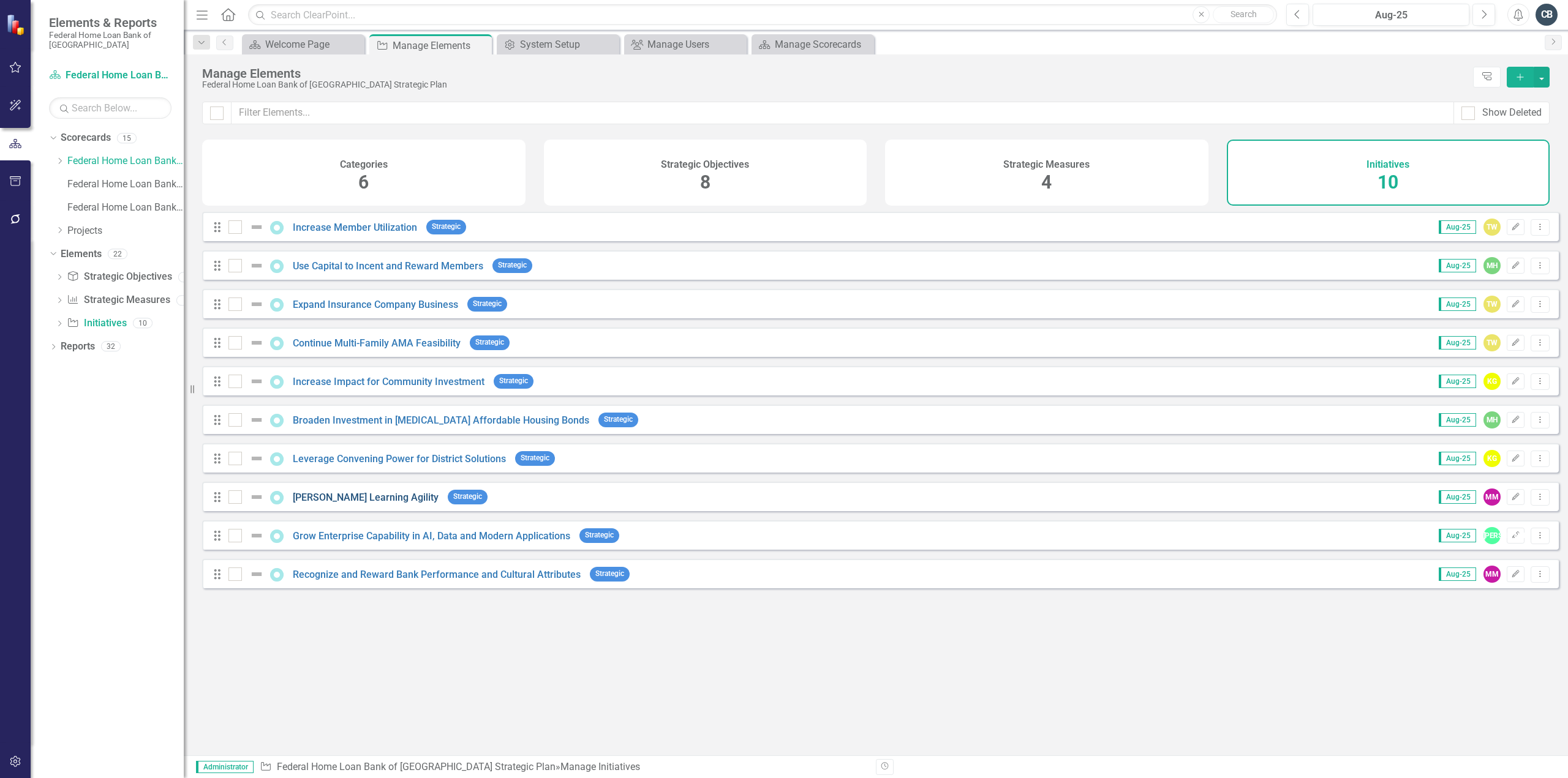
click at [354, 503] on link "[PERSON_NAME] Learning Agility" at bounding box center [365, 497] width 145 height 12
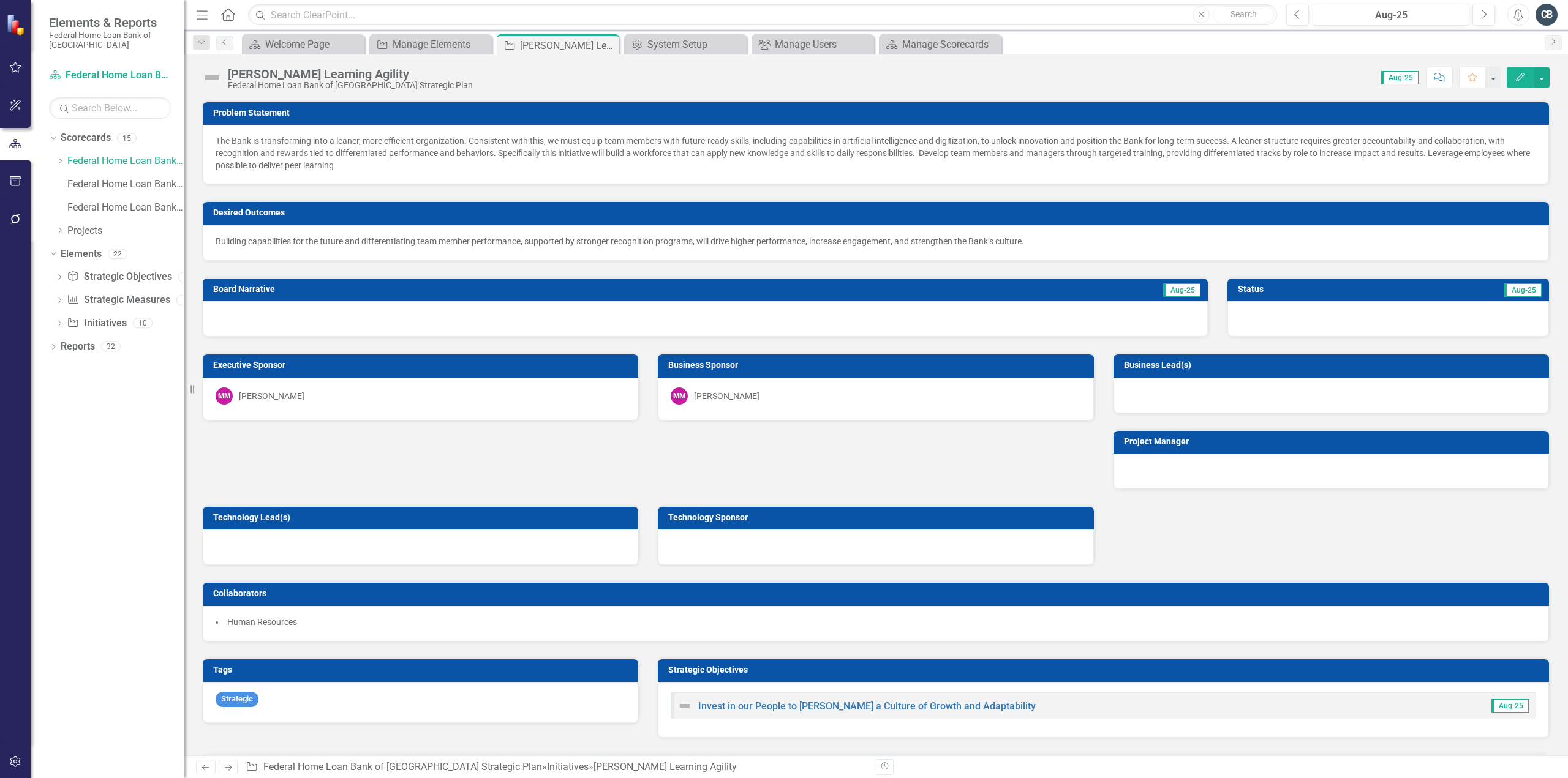
click at [1142, 389] on div at bounding box center [1331, 396] width 435 height 36
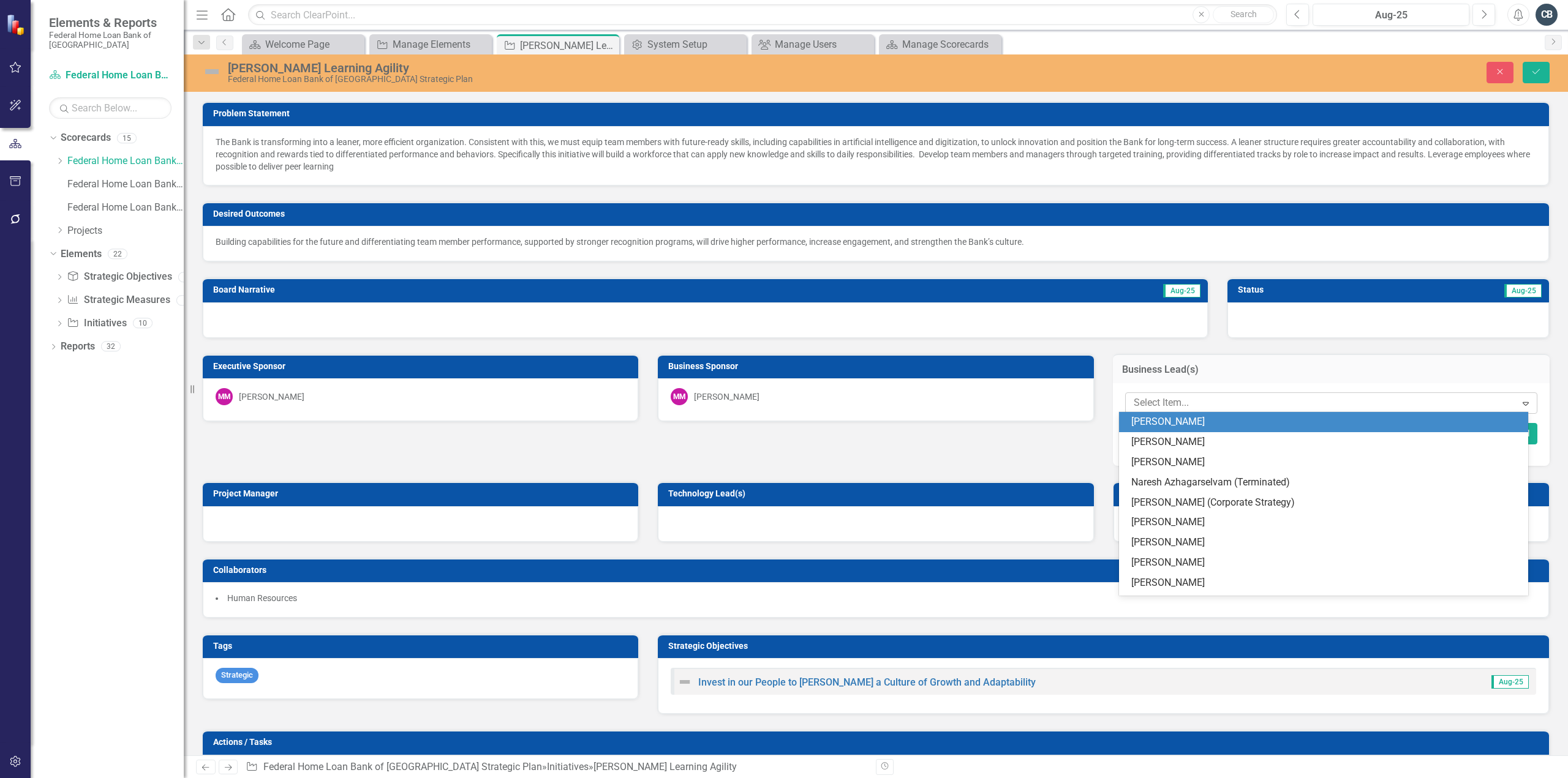
click at [1152, 400] on div at bounding box center [1322, 403] width 387 height 16
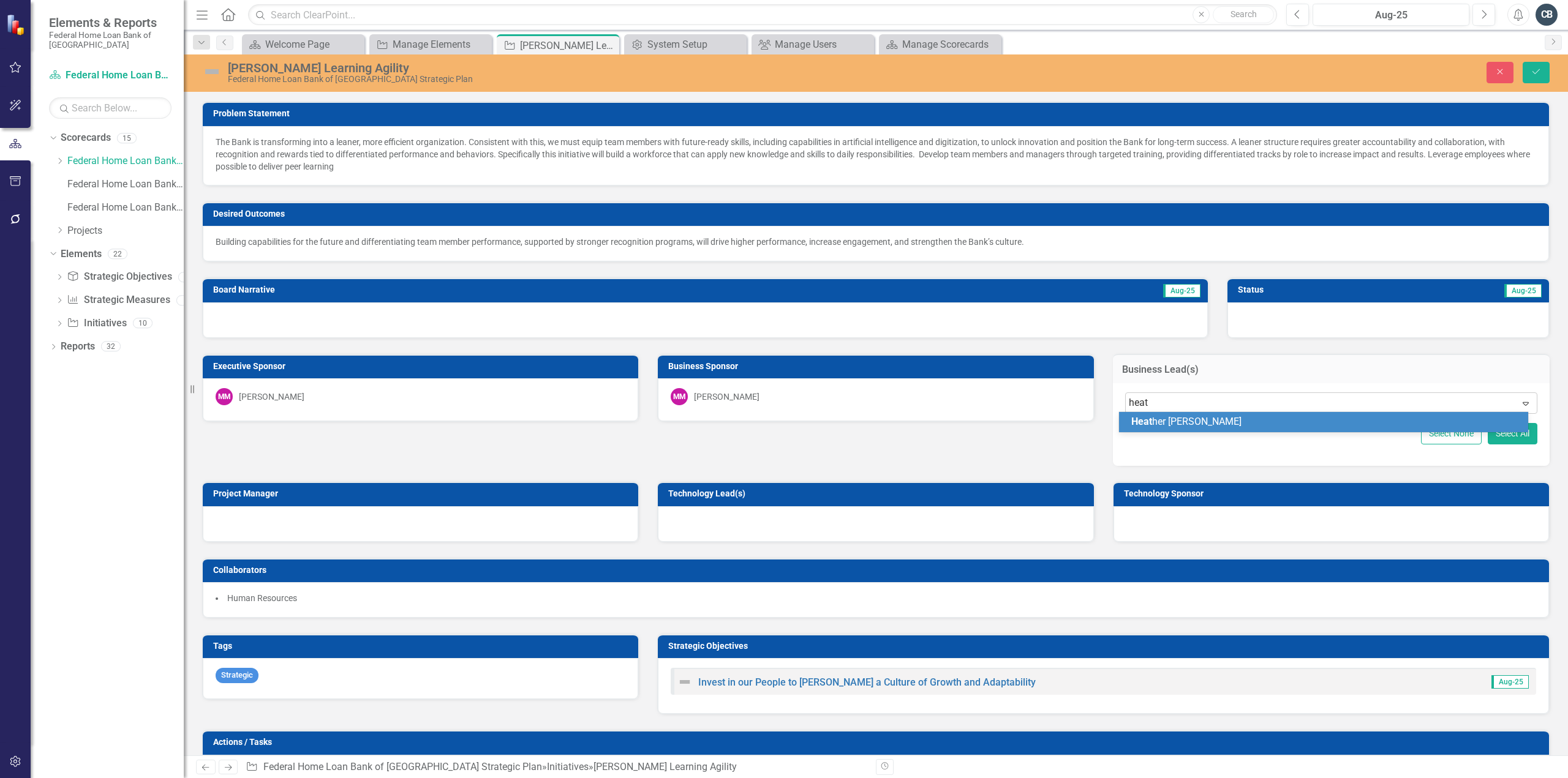
type input "heath"
click at [1164, 423] on span "Heath er Henry" at bounding box center [1180, 421] width 100 height 12
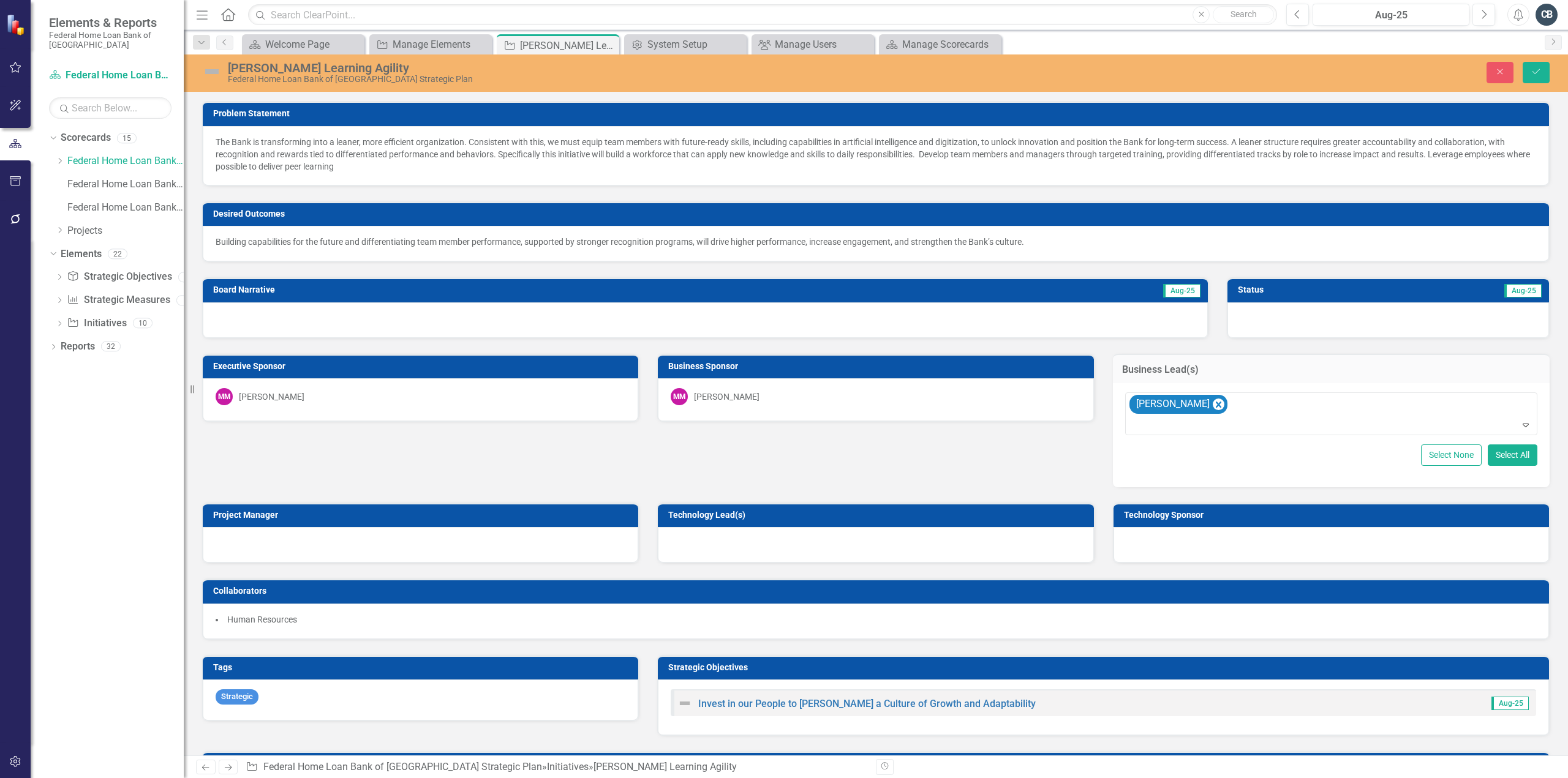
click at [311, 616] on li "Human Resources" at bounding box center [875, 620] width 1320 height 13
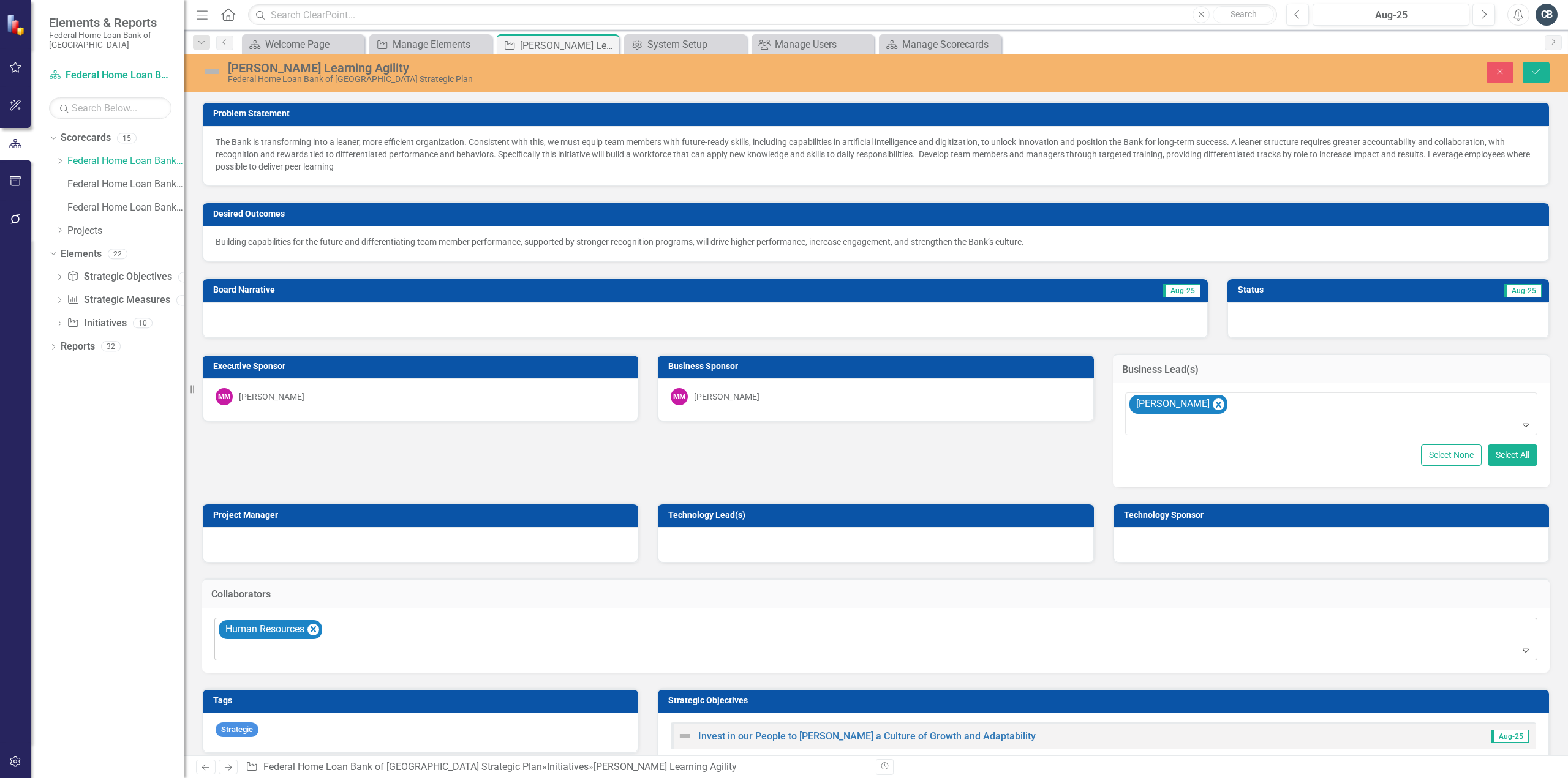
drag, startPoint x: 357, startPoint y: 634, endPoint x: 392, endPoint y: 636, distance: 35.1
click at [358, 634] on div "Human Resources" at bounding box center [877, 639] width 1320 height 41
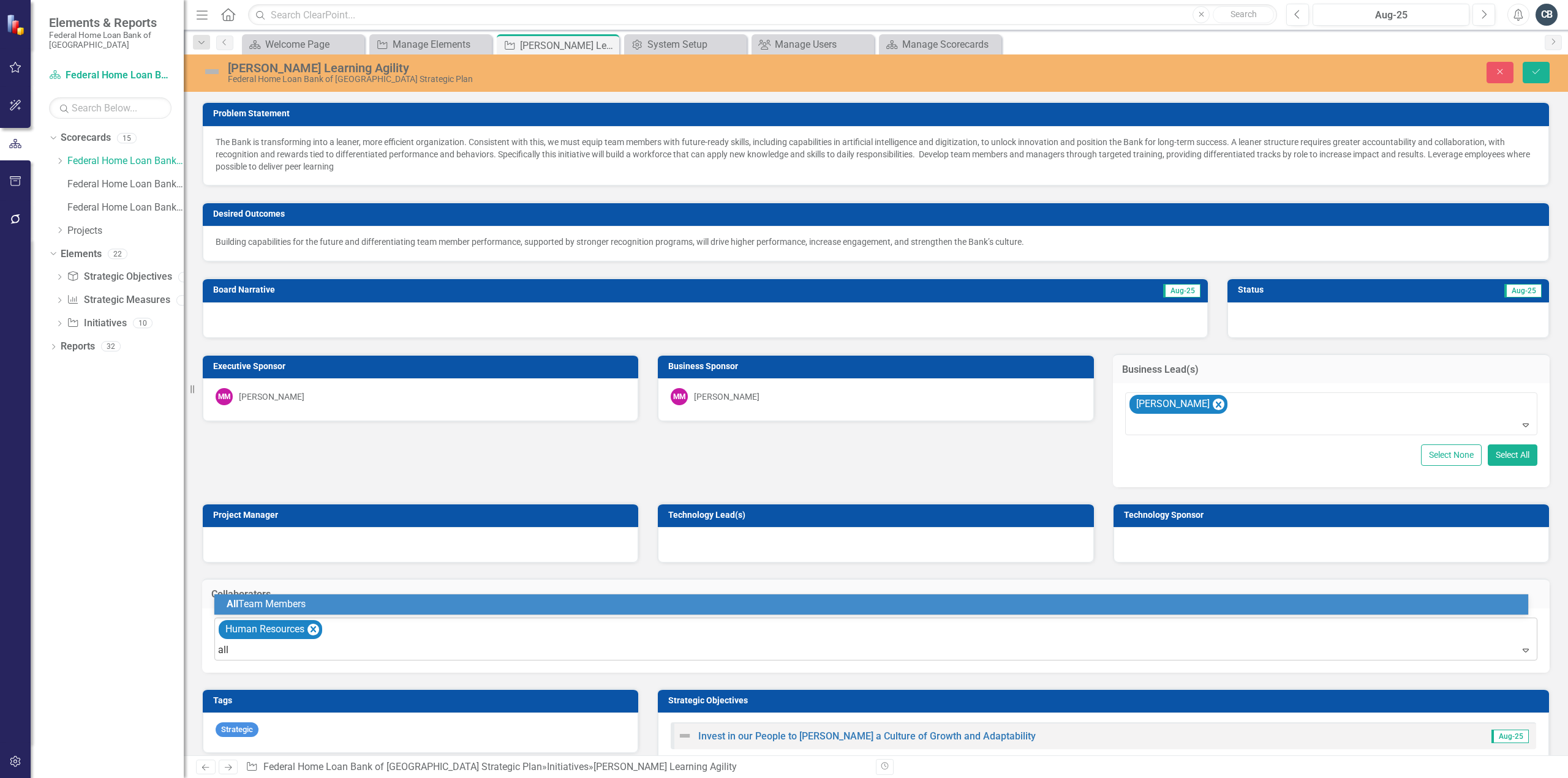
type input "all"
click at [367, 607] on div "All Team Members" at bounding box center [874, 605] width 1294 height 14
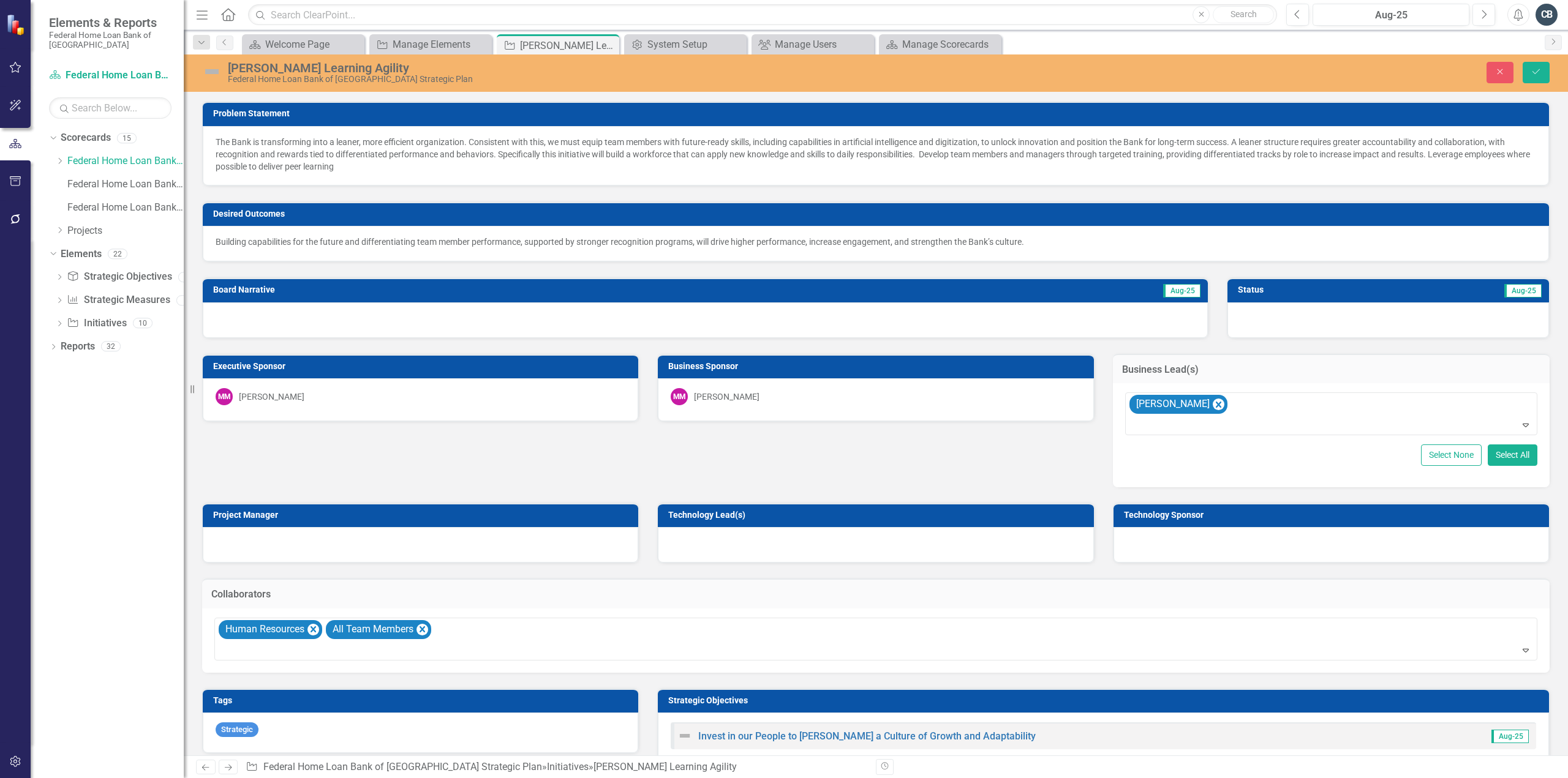
click at [771, 435] on div "Problem Statement The Bank is transforming into a leaner, more efficient organi…" at bounding box center [876, 476] width 1366 height 780
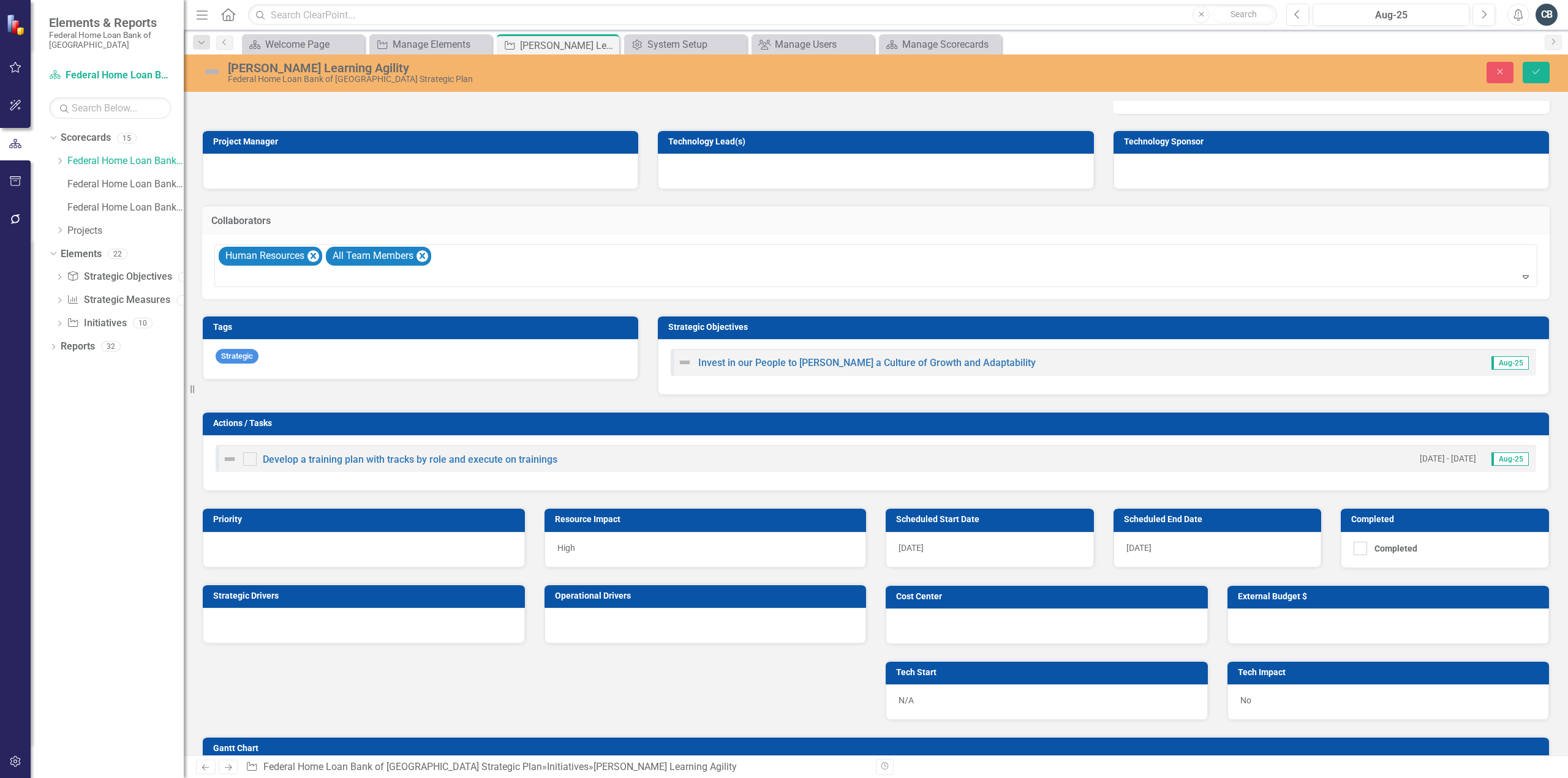
scroll to position [363, 0]
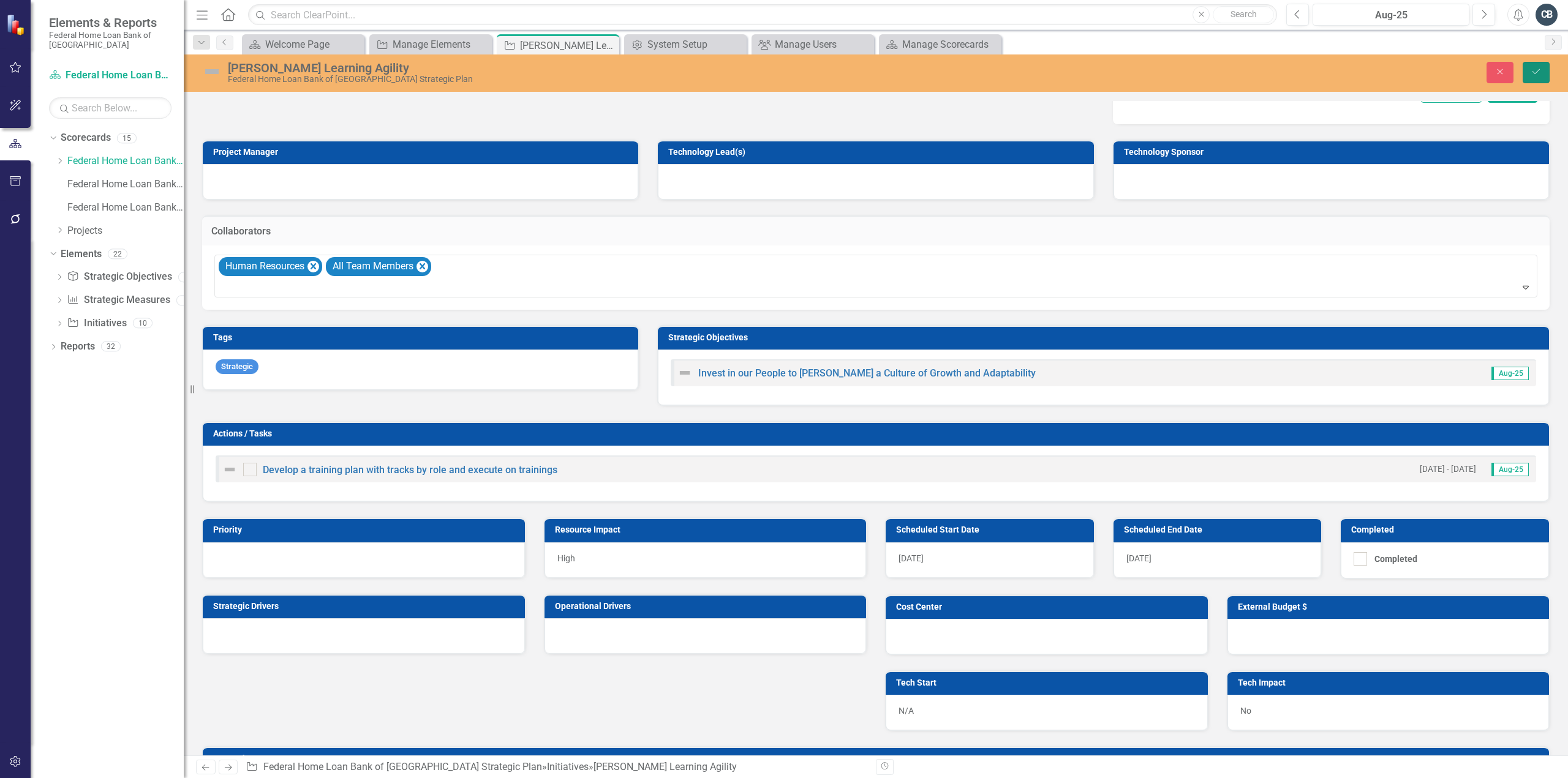
click at [1537, 69] on icon "Save" at bounding box center [1536, 72] width 11 height 9
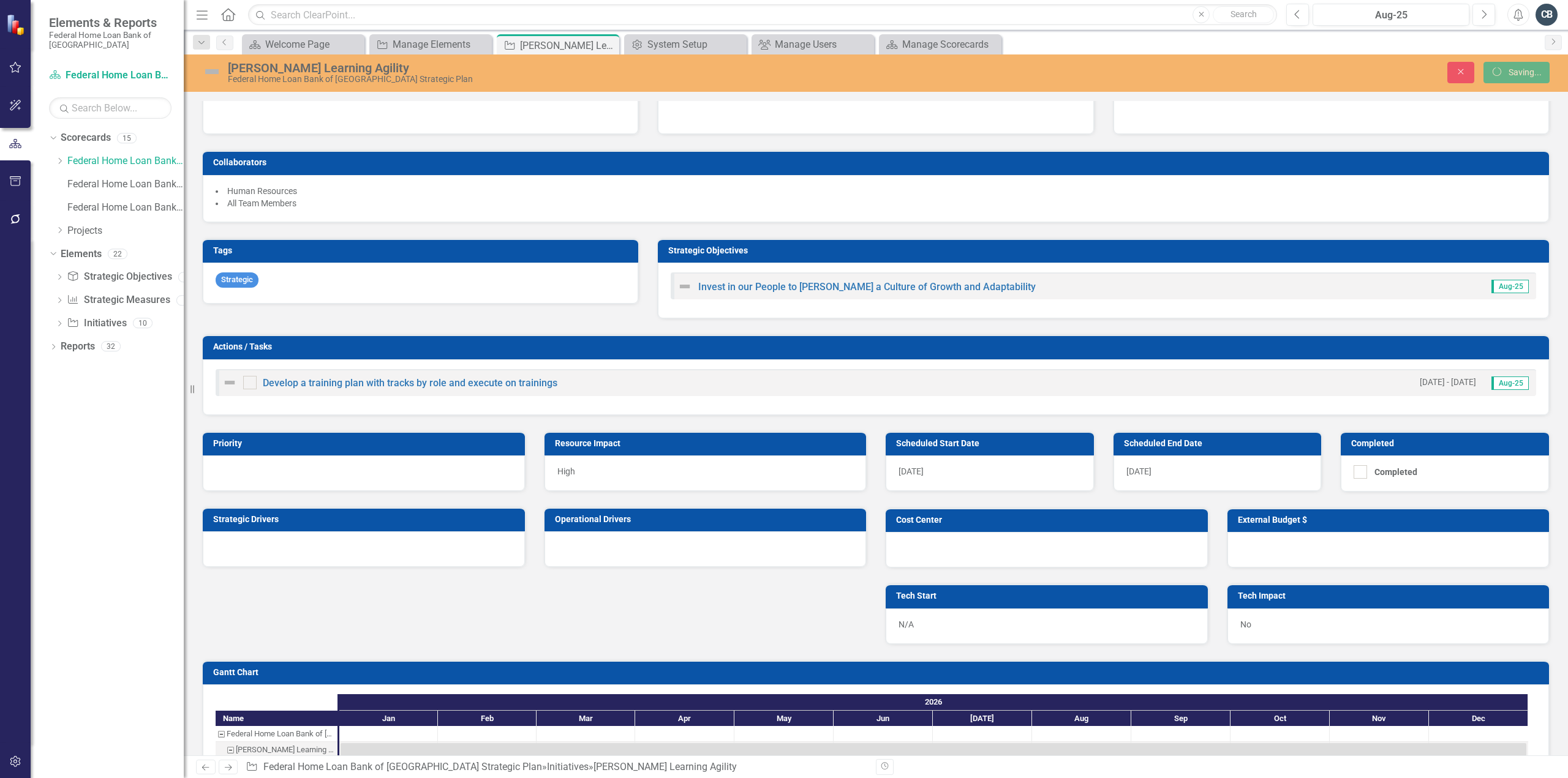
scroll to position [358, 0]
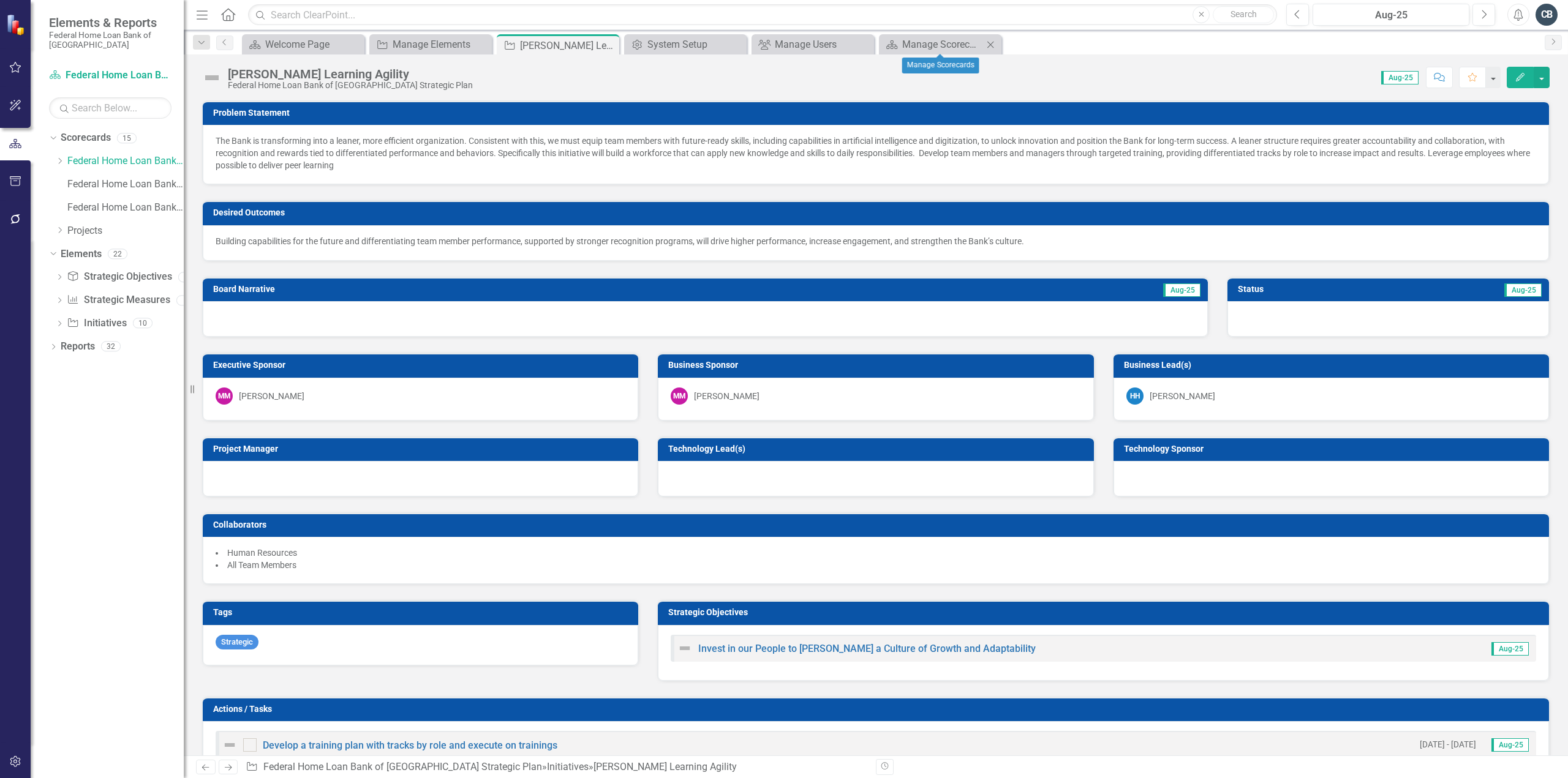
click at [993, 46] on icon at bounding box center [991, 45] width 7 height 7
click at [863, 43] on icon at bounding box center [863, 45] width 7 height 7
click at [734, 43] on icon "Close" at bounding box center [736, 44] width 13 height 10
click at [610, 48] on icon at bounding box center [609, 46] width 7 height 7
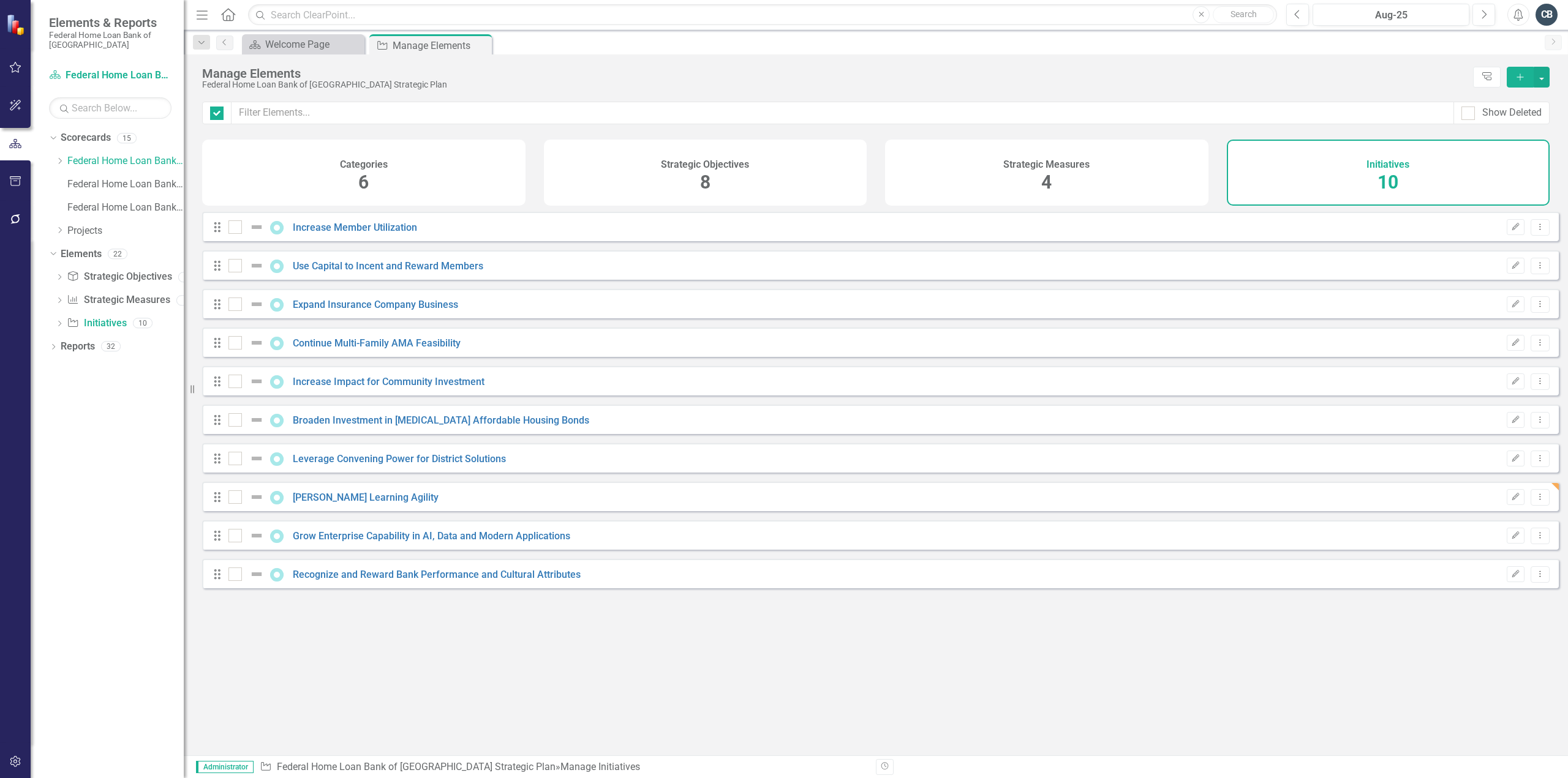
checkbox input "false"
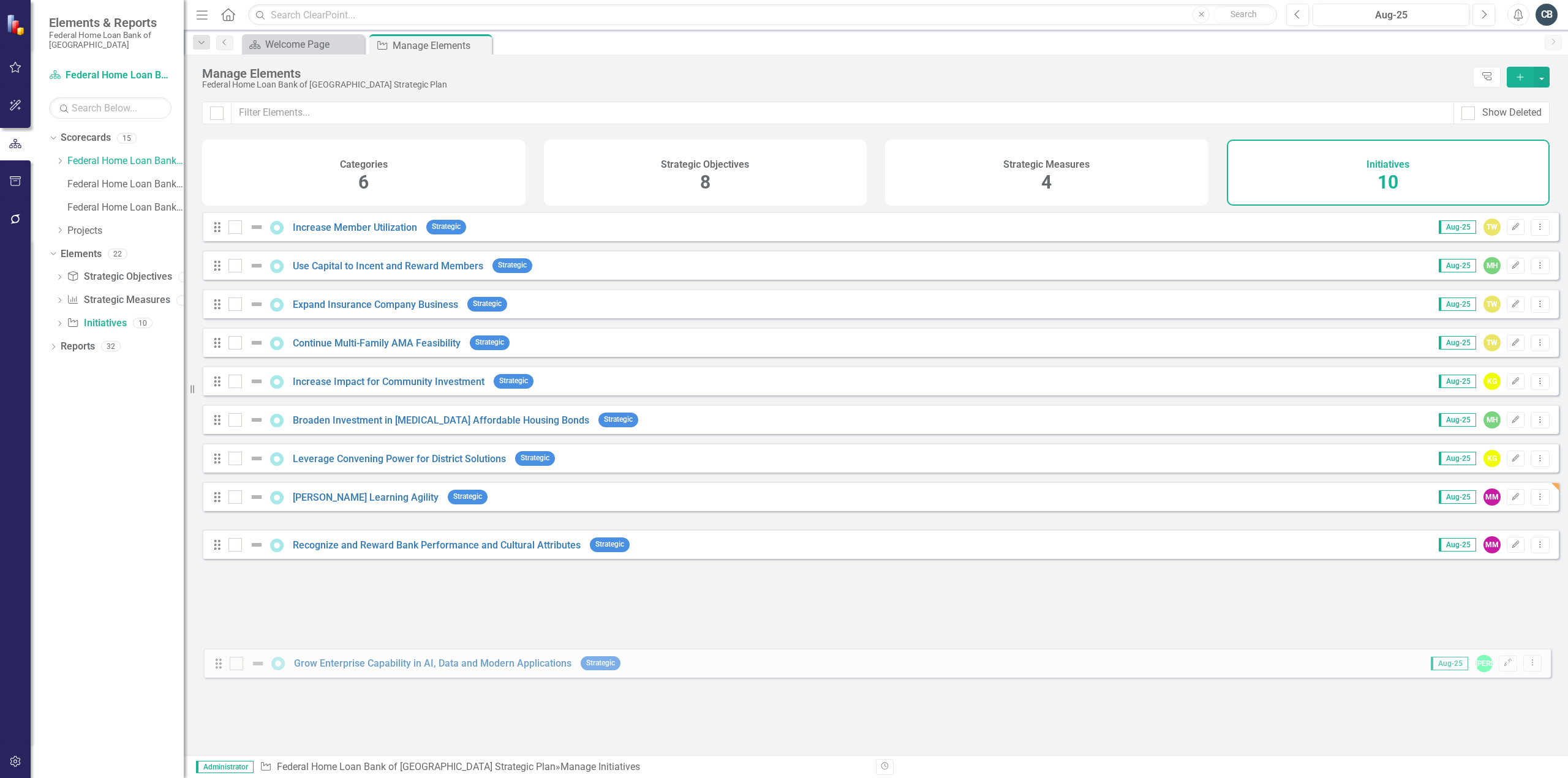
drag, startPoint x: 215, startPoint y: 542, endPoint x: 216, endPoint y: 660, distance: 118.0
click at [216, 660] on div "Looks like you don't have any Initiatives set up yet. Why don't you add an Init…" at bounding box center [880, 468] width 1357 height 513
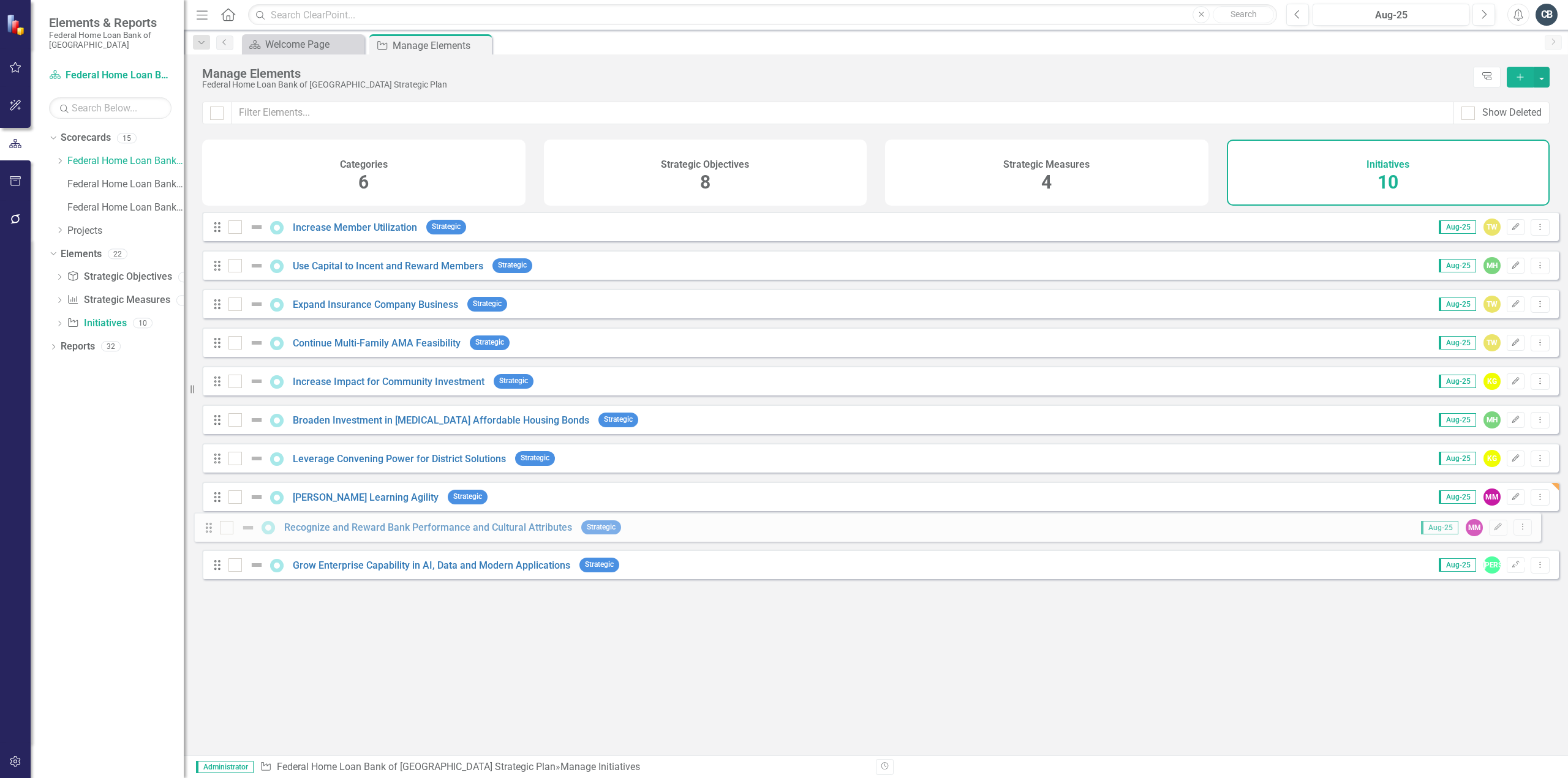
drag, startPoint x: 217, startPoint y: 585, endPoint x: 208, endPoint y: 529, distance: 56.7
click at [208, 529] on div "Drag Increase Member Utilization Strategic Aug-25 TW Edit Dropdown Menu Drag Us…" at bounding box center [880, 400] width 1357 height 377
click at [372, 542] on link "Recognize and Reward Bank Performance and Cultural Attributes" at bounding box center [436, 536] width 288 height 12
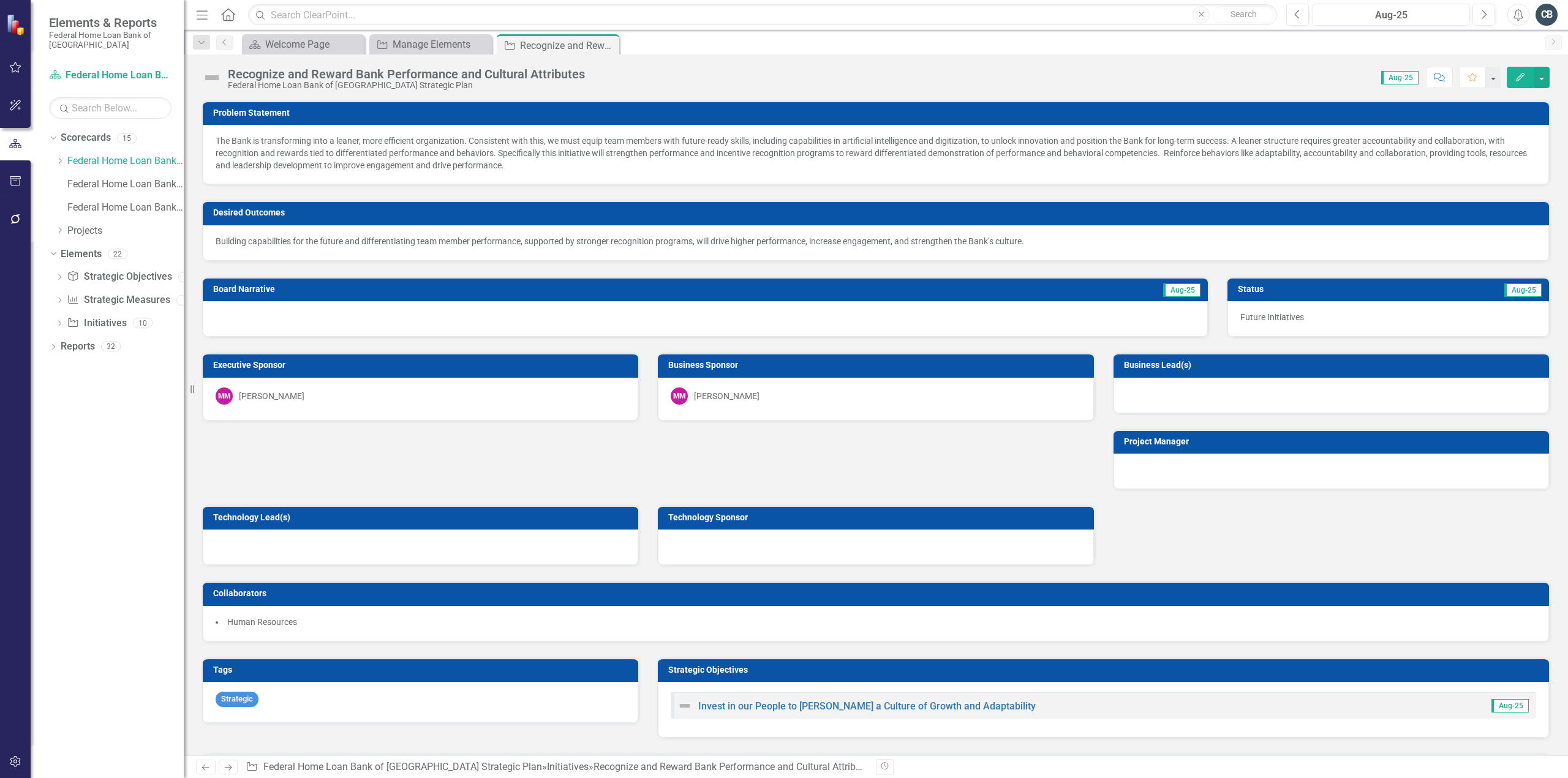
click at [1147, 390] on div at bounding box center [1331, 396] width 435 height 36
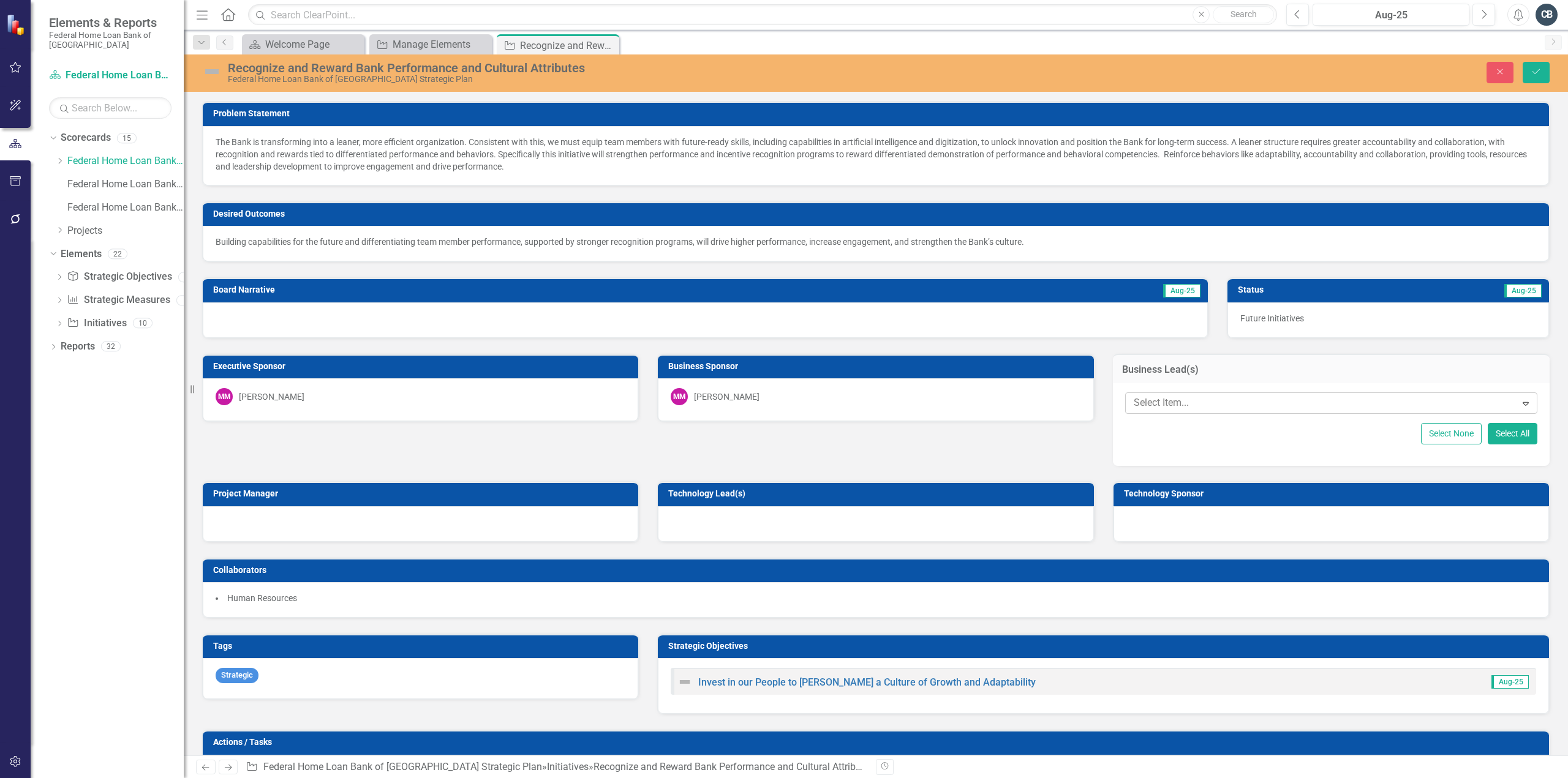
drag, startPoint x: 1143, startPoint y: 403, endPoint x: 1147, endPoint y: 408, distance: 6.4
click at [1147, 408] on div at bounding box center [1322, 403] width 387 height 16
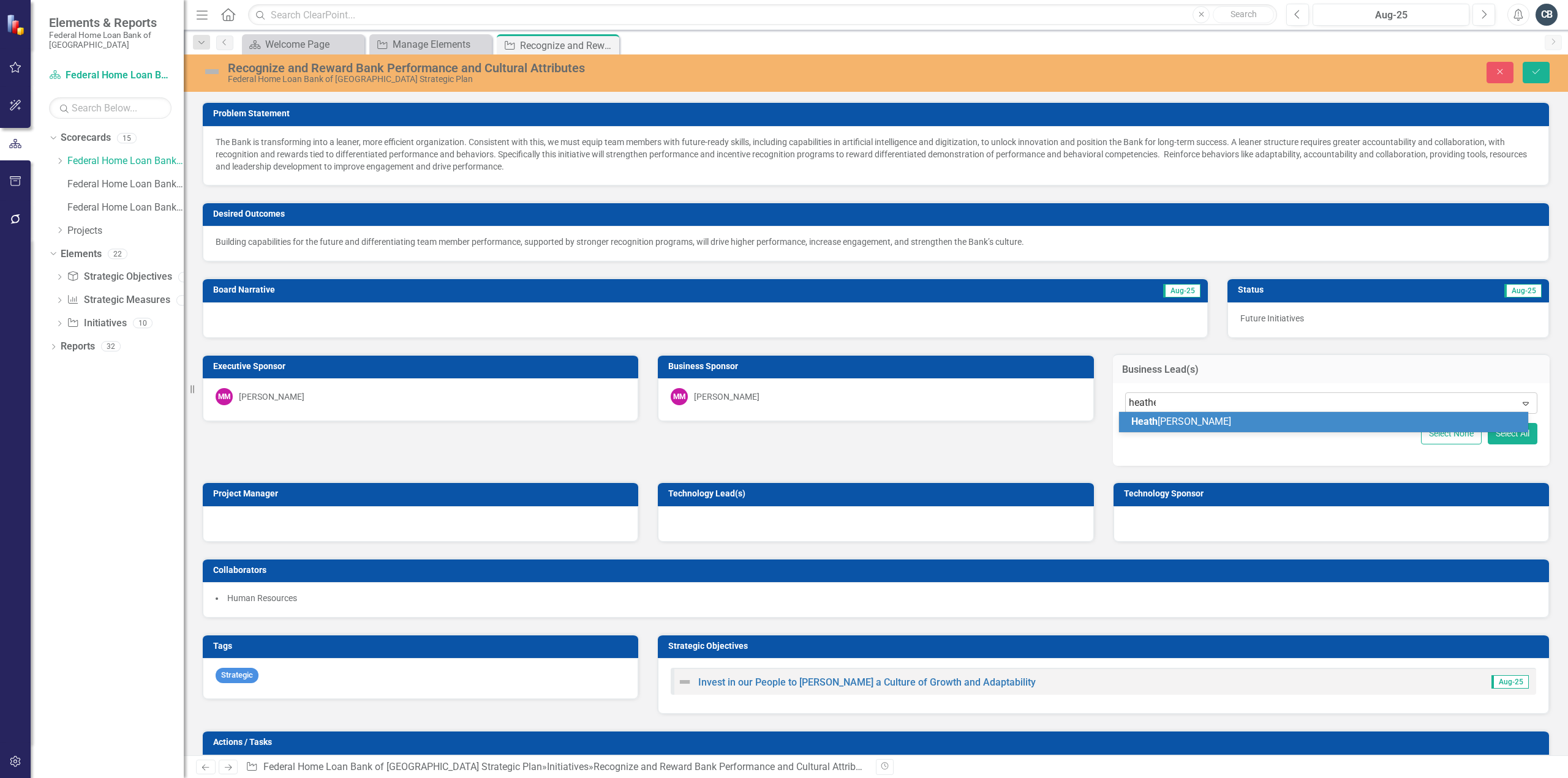
type input "heather"
click at [1172, 423] on span "Heather Henry" at bounding box center [1204, 421] width 147 height 12
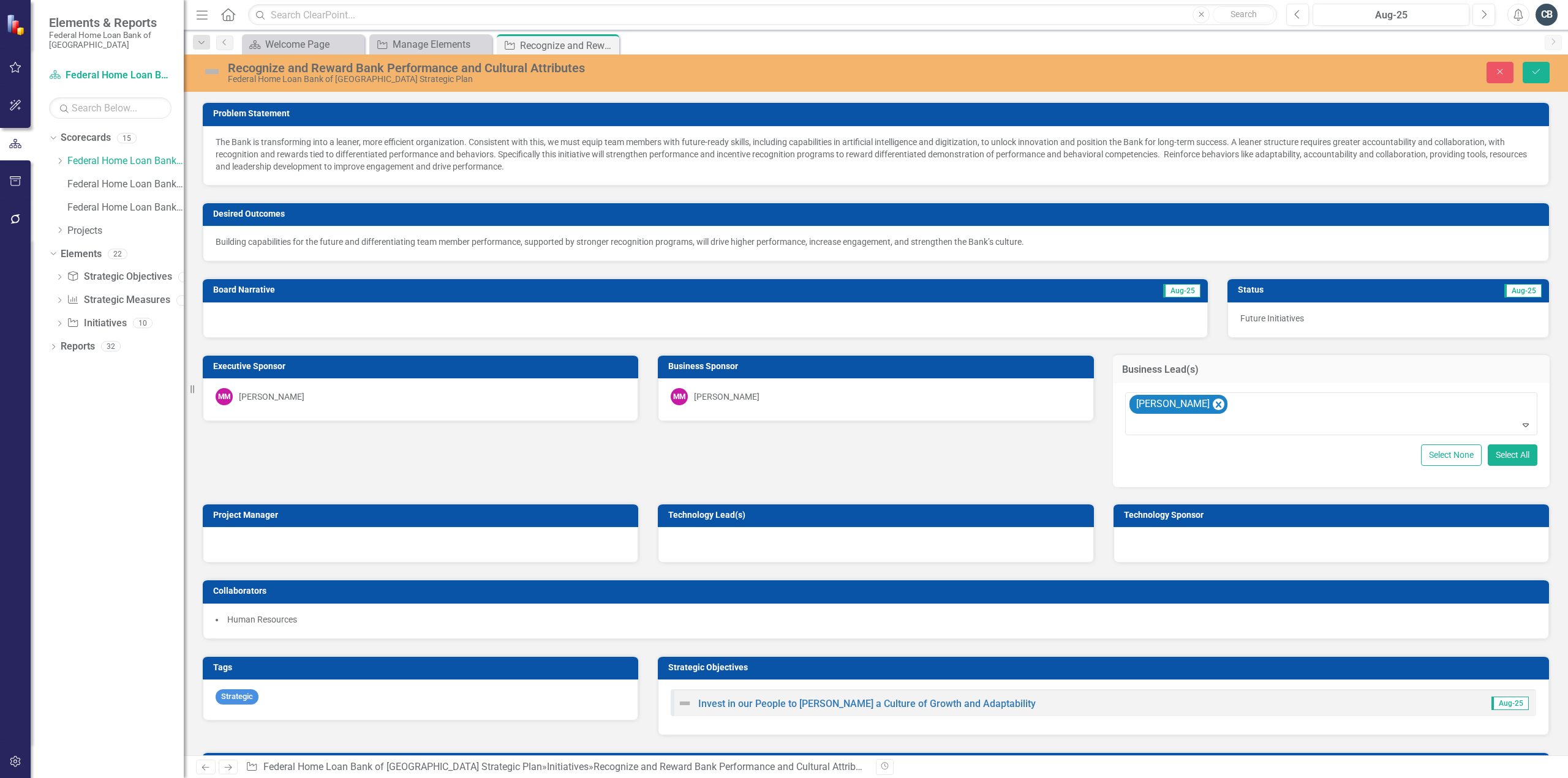
click at [312, 616] on li "Human Resources" at bounding box center [875, 620] width 1320 height 13
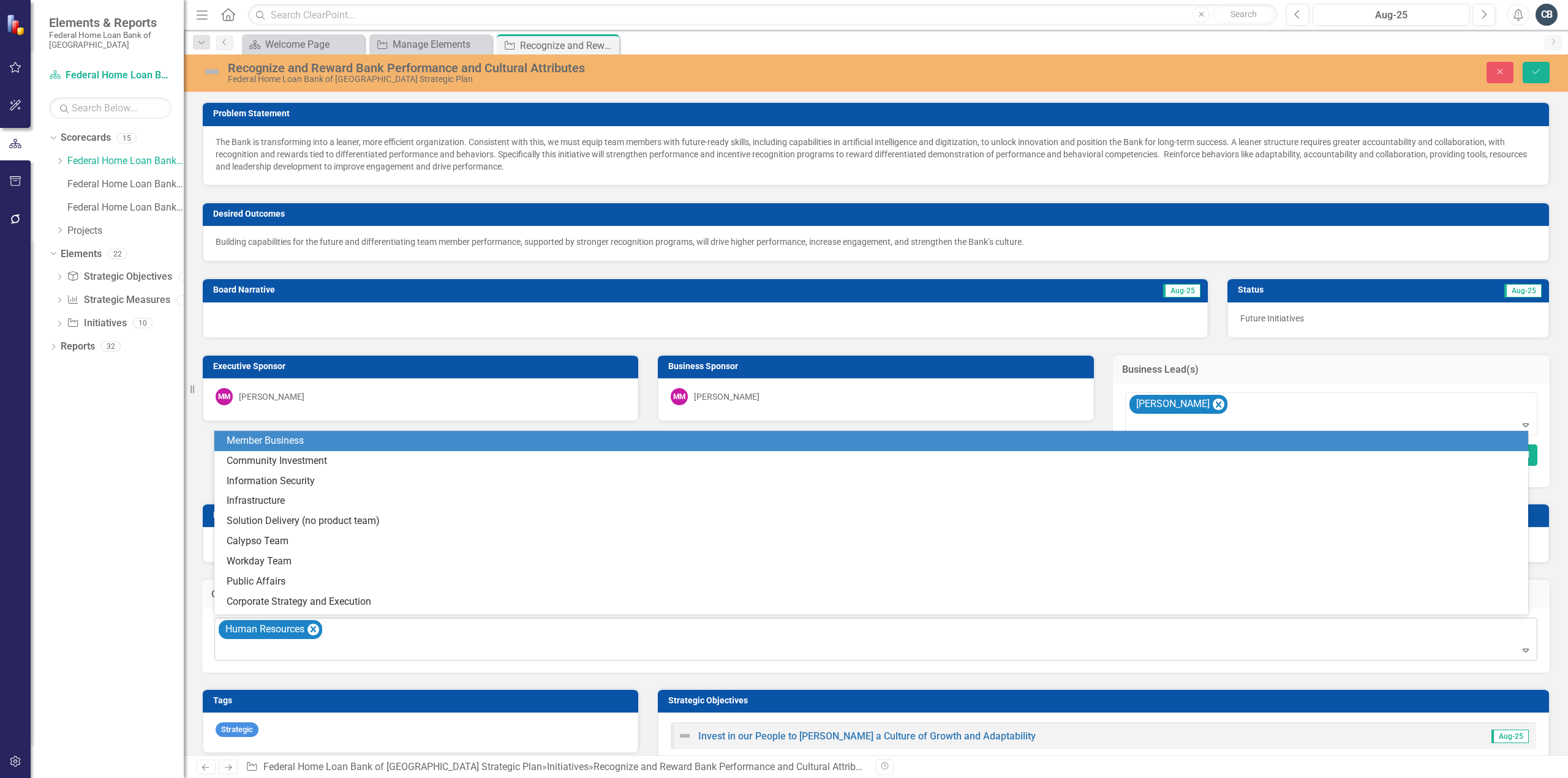
click at [355, 630] on div "Human Resources" at bounding box center [877, 639] width 1320 height 41
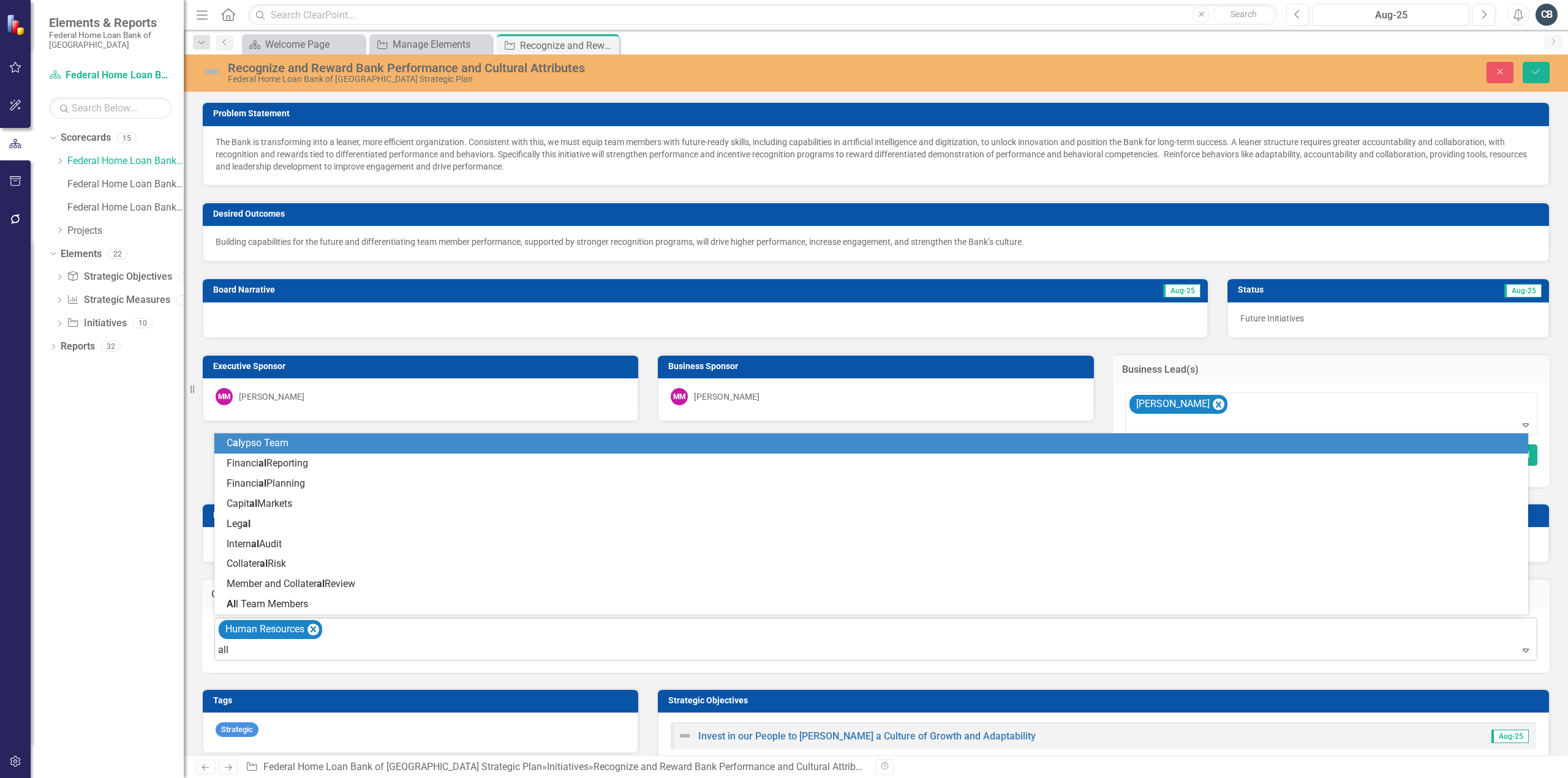
type input "all"
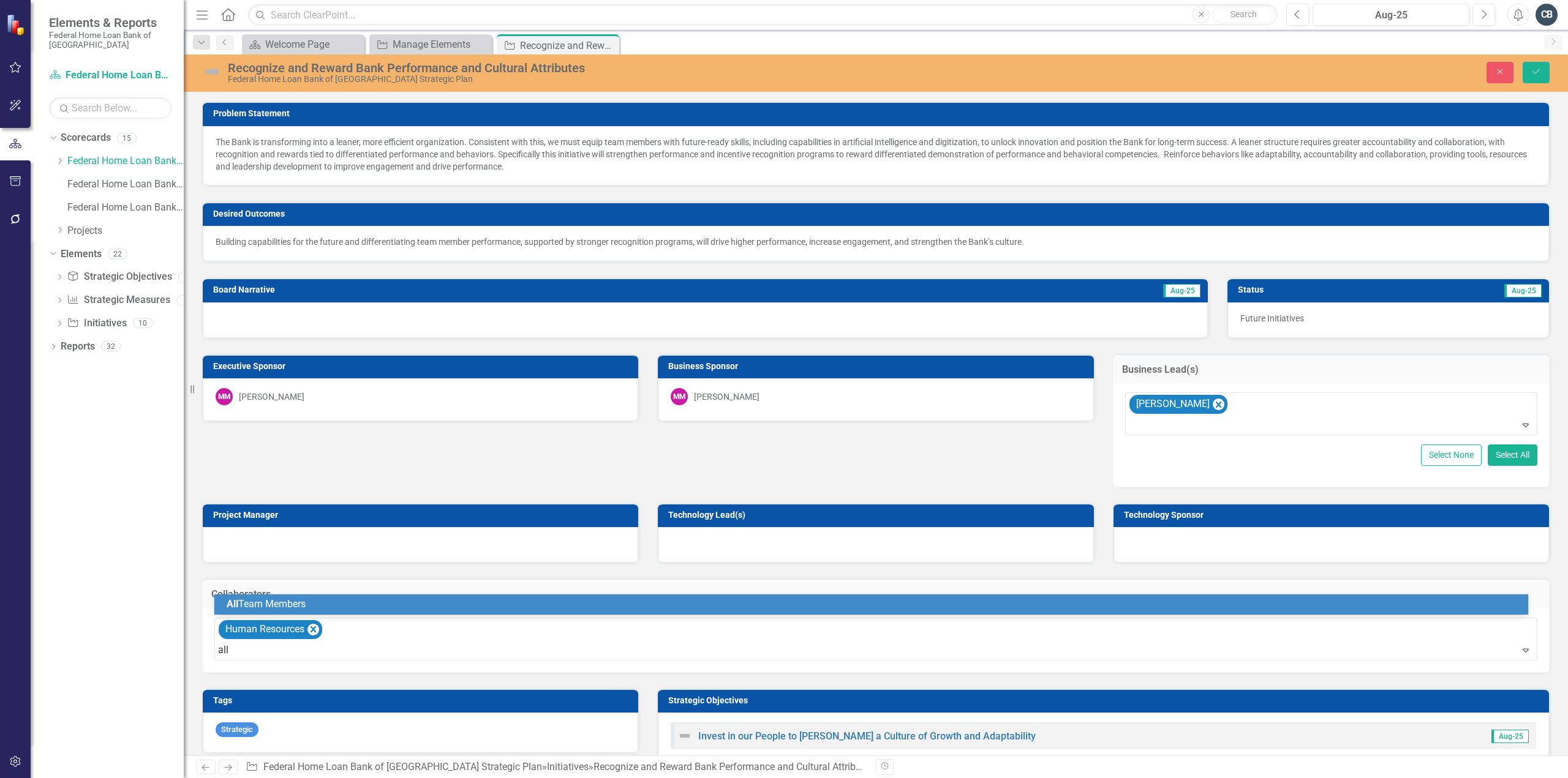
click at [375, 599] on div "All Team Members" at bounding box center [874, 605] width 1294 height 14
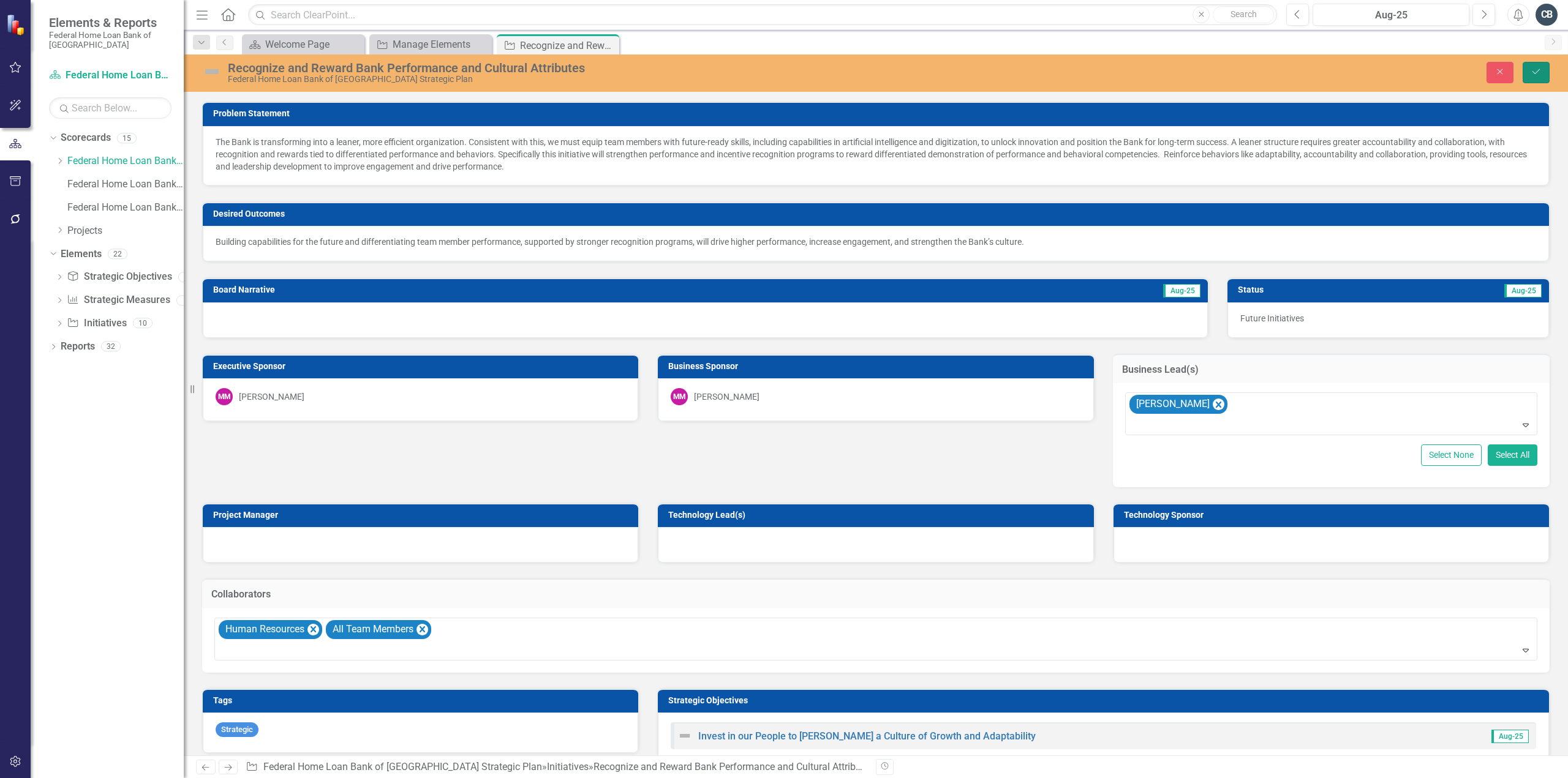
click at [1535, 65] on button "Save" at bounding box center [1537, 73] width 27 height 22
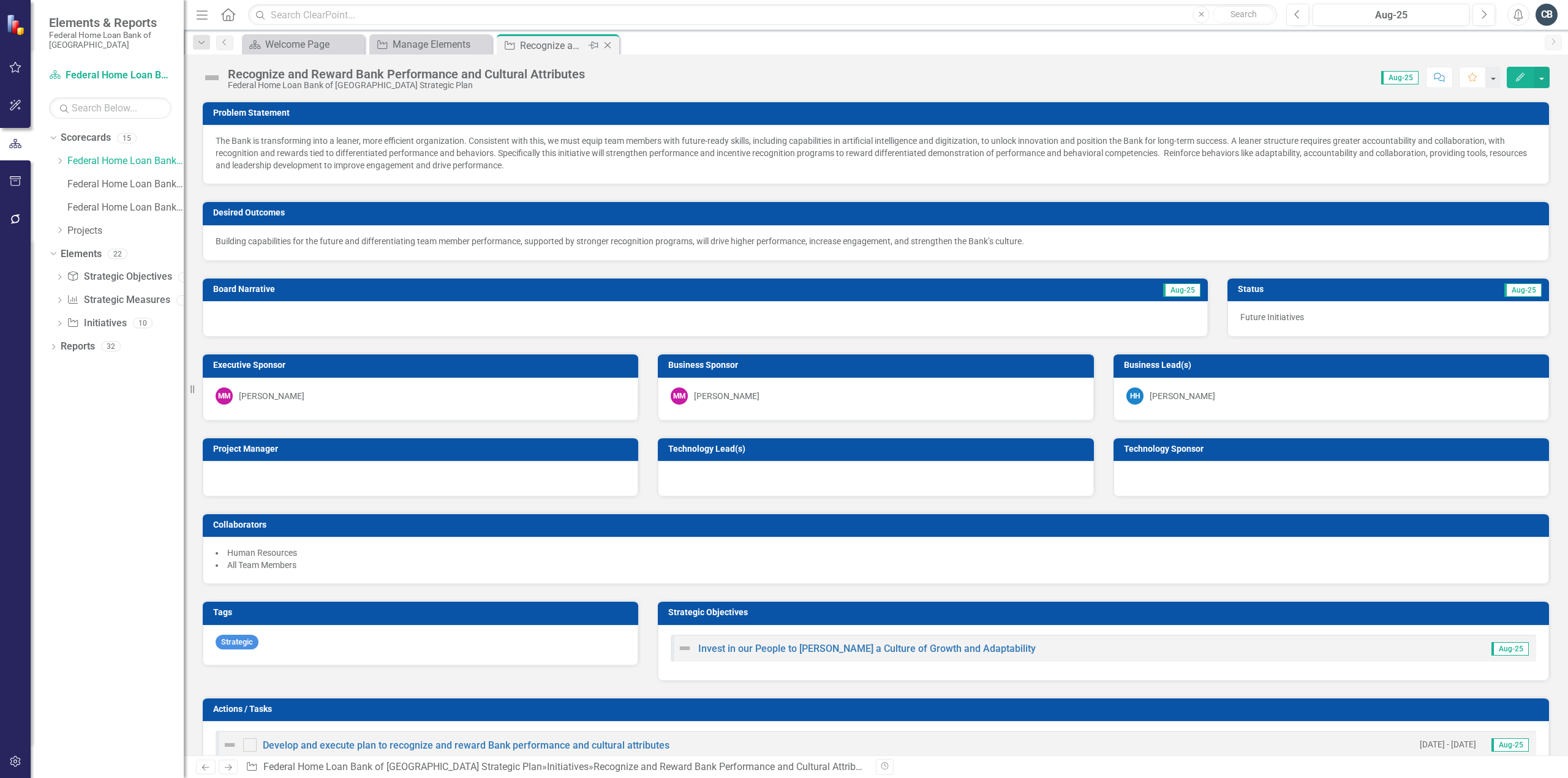
click at [609, 46] on icon "Close" at bounding box center [608, 45] width 13 height 10
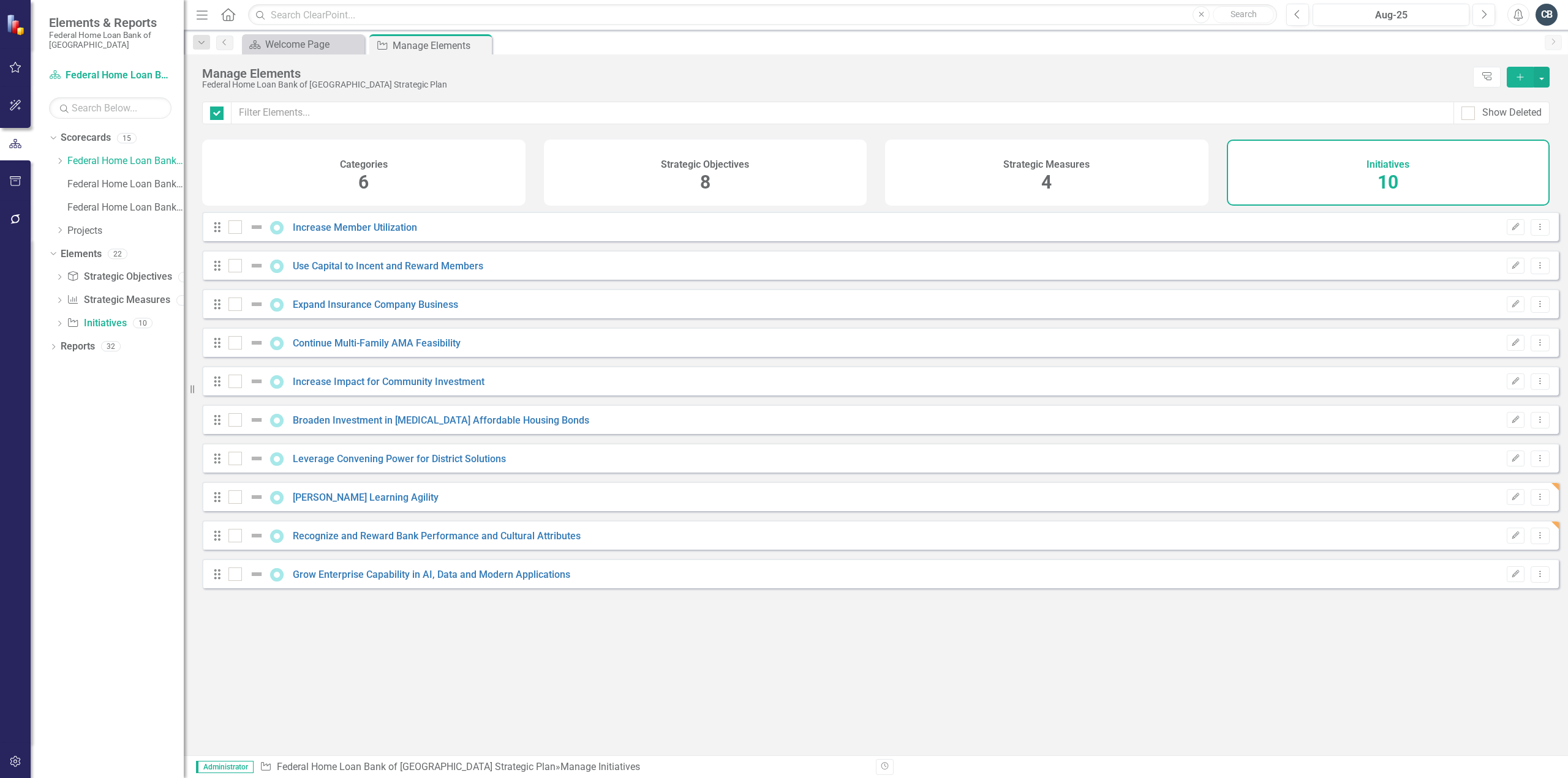
checkbox input "false"
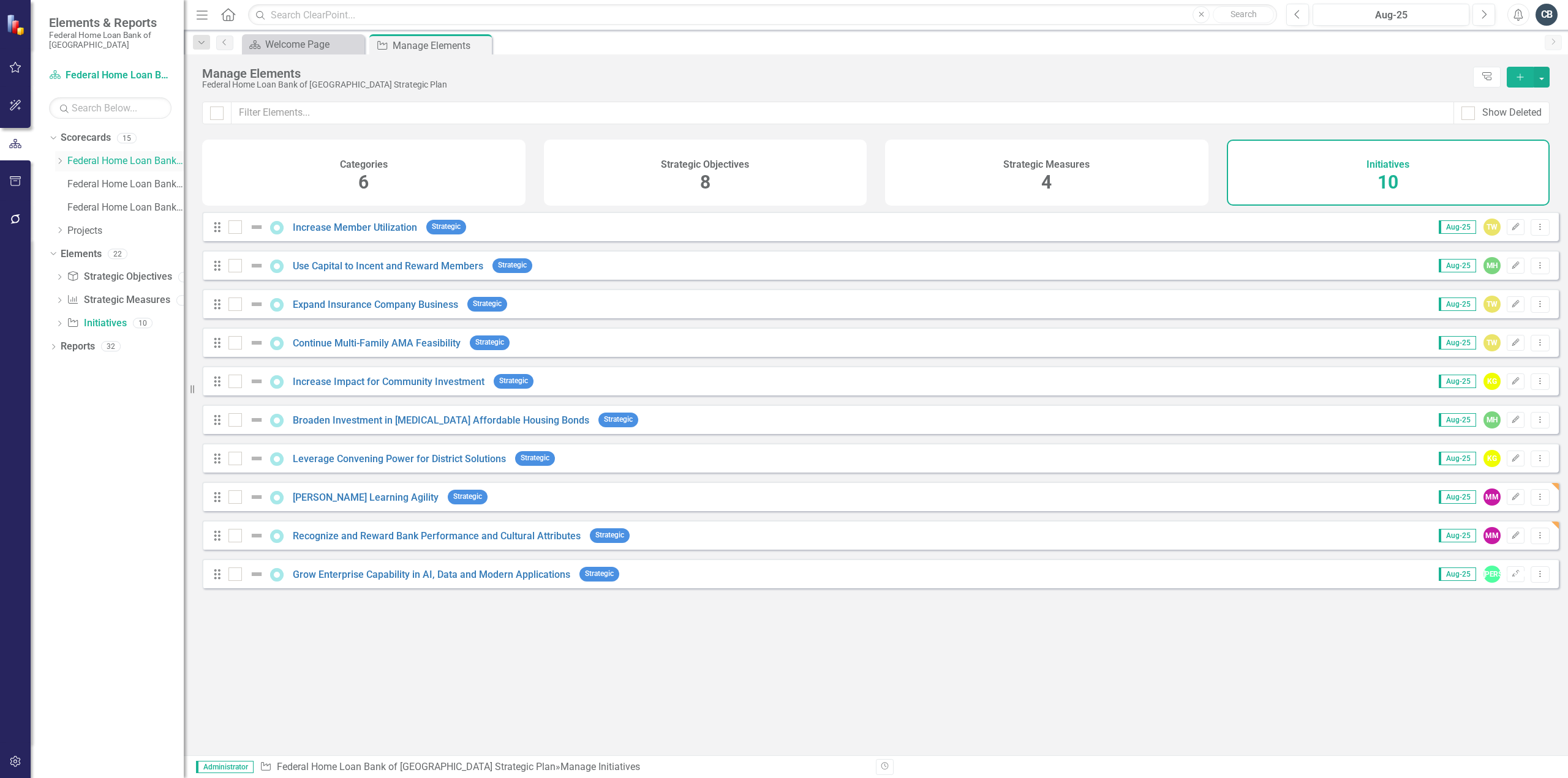
click at [112, 155] on link "Federal Home Loan Bank of [GEOGRAPHIC_DATA] Strategic Plan" at bounding box center [126, 162] width 117 height 14
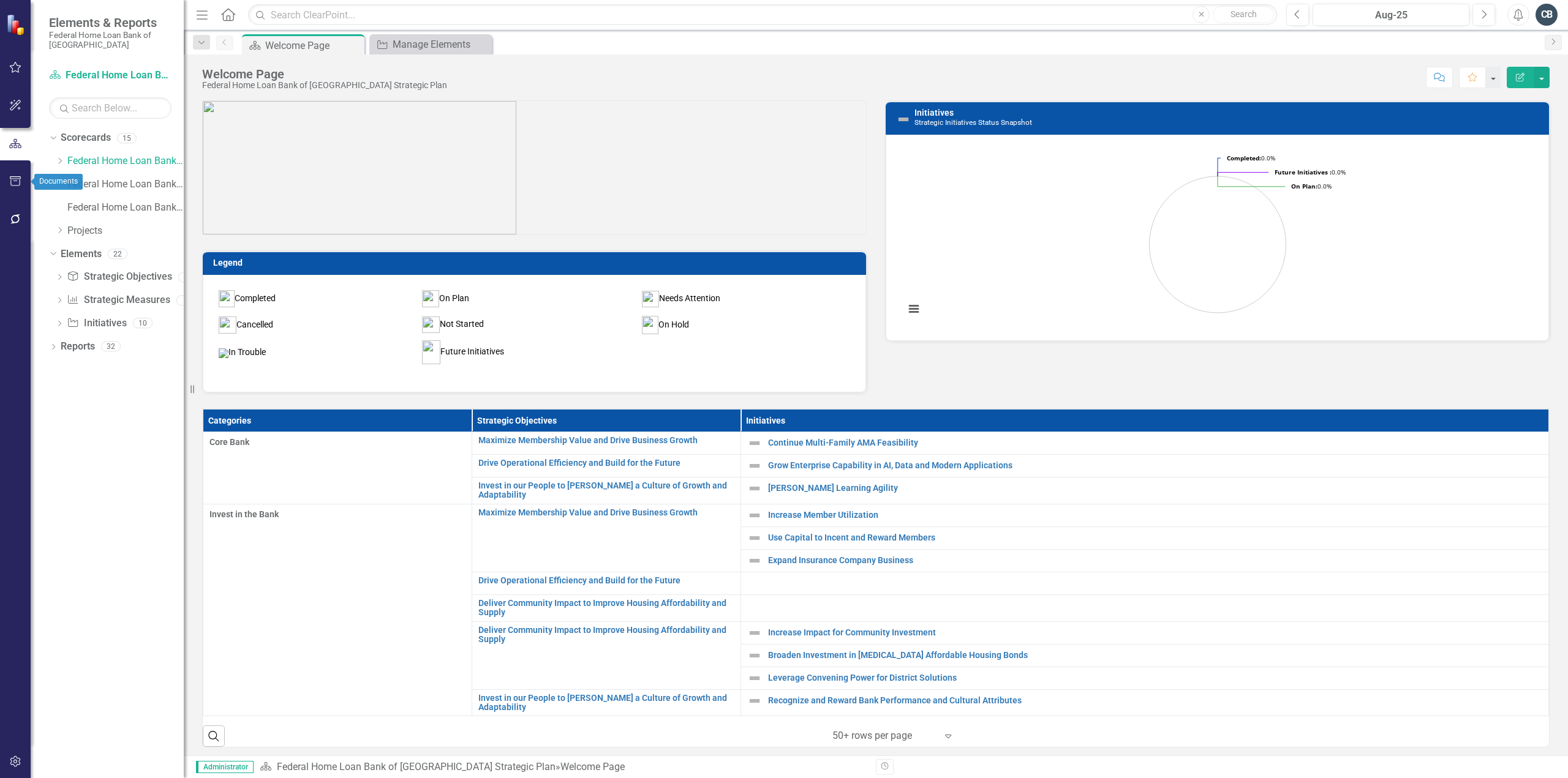
click at [18, 184] on icon "button" at bounding box center [15, 181] width 13 height 10
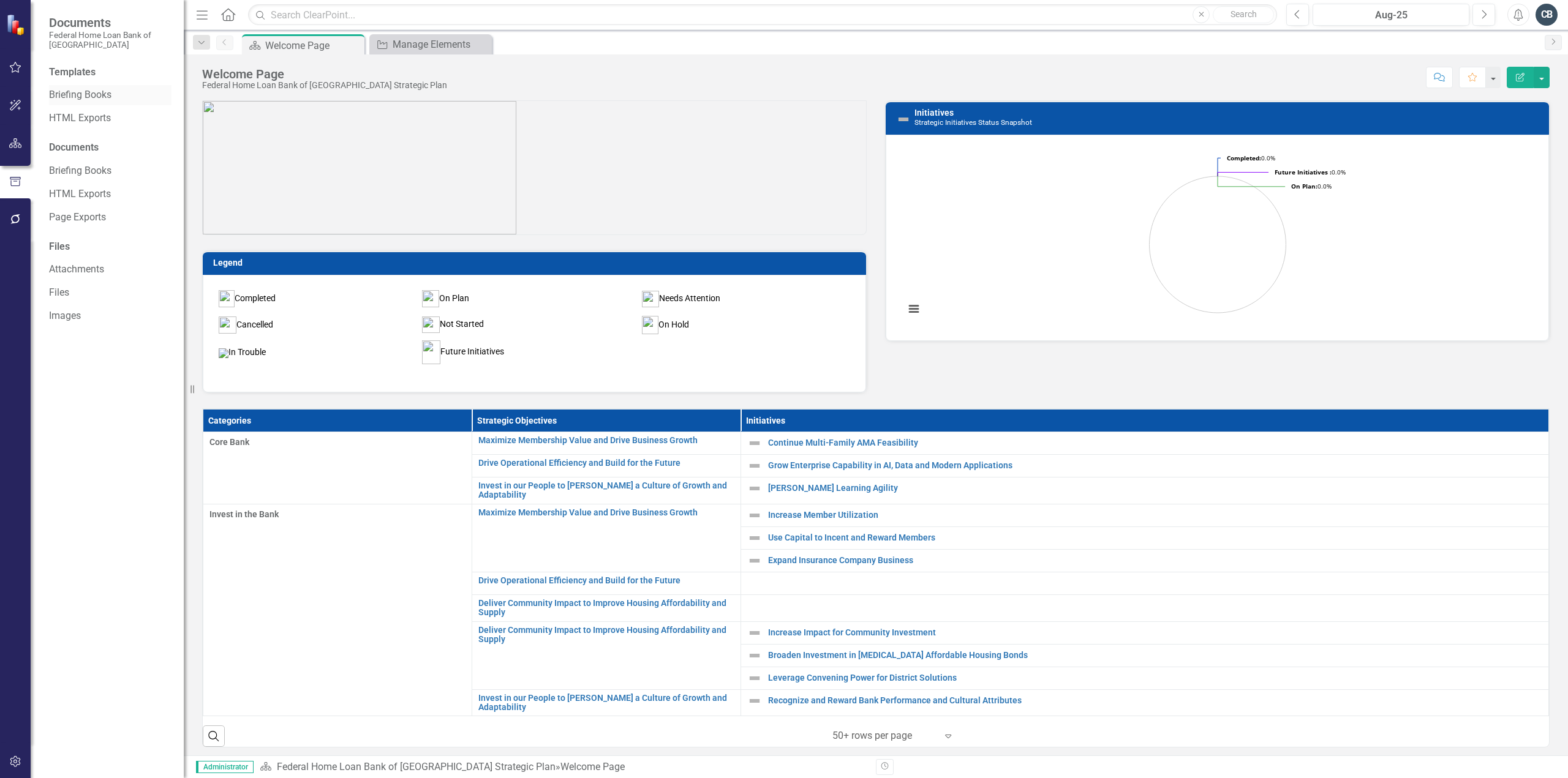
click at [80, 95] on link "Briefing Books" at bounding box center [110, 95] width 122 height 14
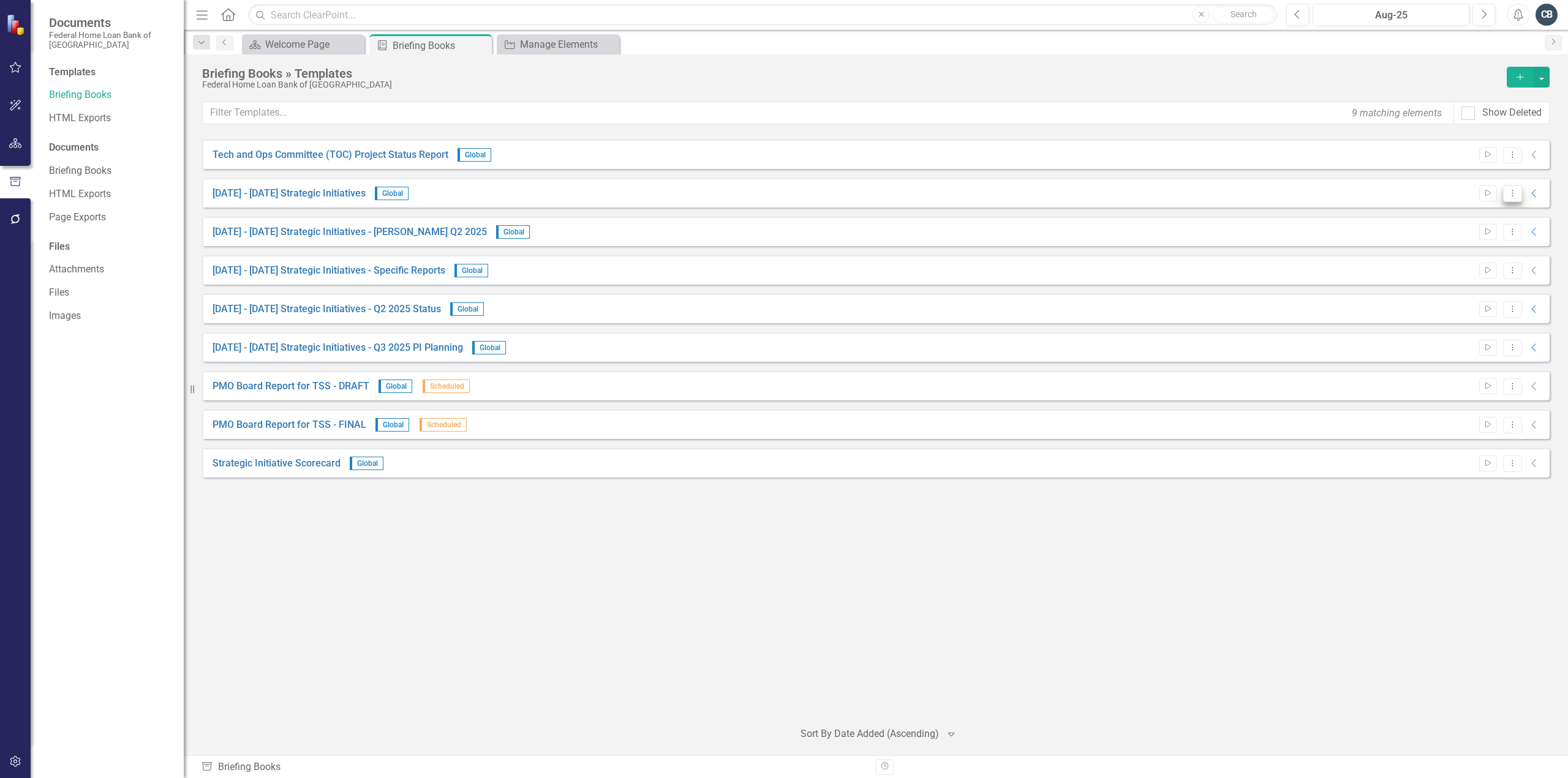
click at [1516, 197] on button "Dropdown Menu" at bounding box center [1512, 194] width 19 height 16
click at [1449, 258] on link "Edit Edit Template" at bounding box center [1465, 258] width 113 height 22
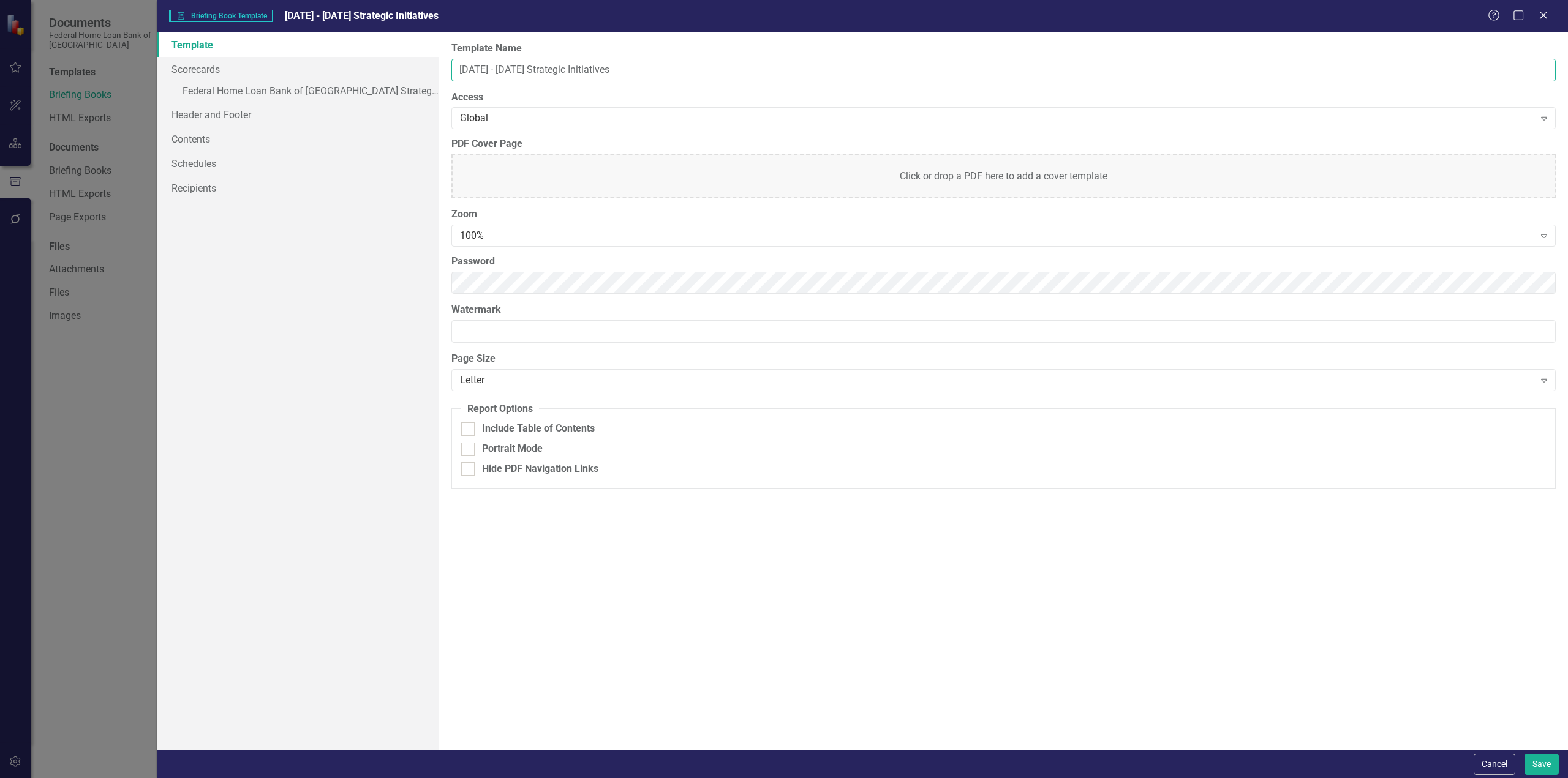
click at [477, 69] on input "2025 - 2027 Strategic Initiatives" at bounding box center [1003, 70] width 1104 height 22
type input "2026 - 2028 Strategic Initiatives"
click at [348, 94] on link "» Federal Home Loan Bank of San Francisco Strategic Plan" at bounding box center [298, 92] width 283 height 22
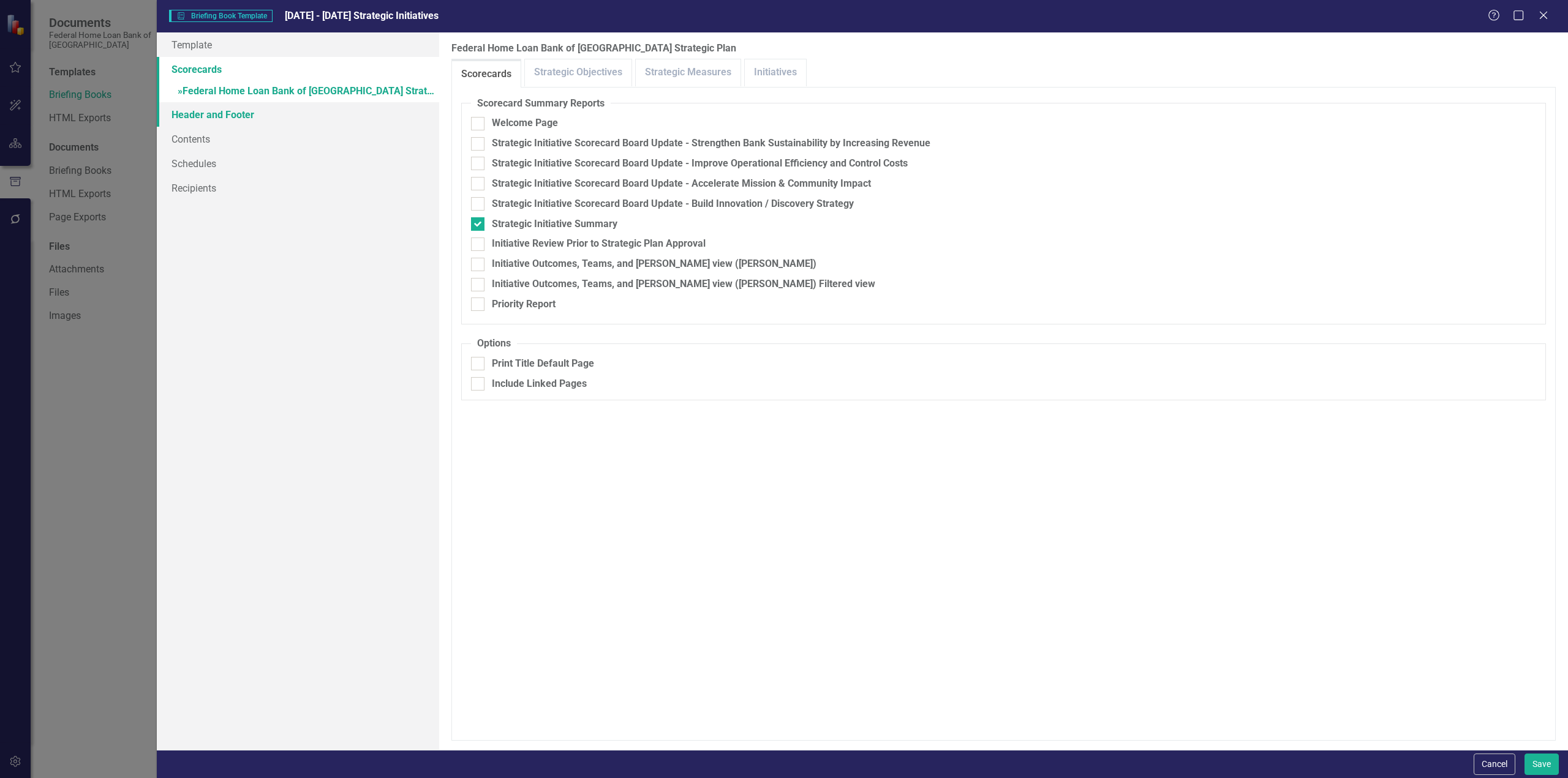
click at [214, 109] on link "Header and Footer" at bounding box center [298, 114] width 283 height 24
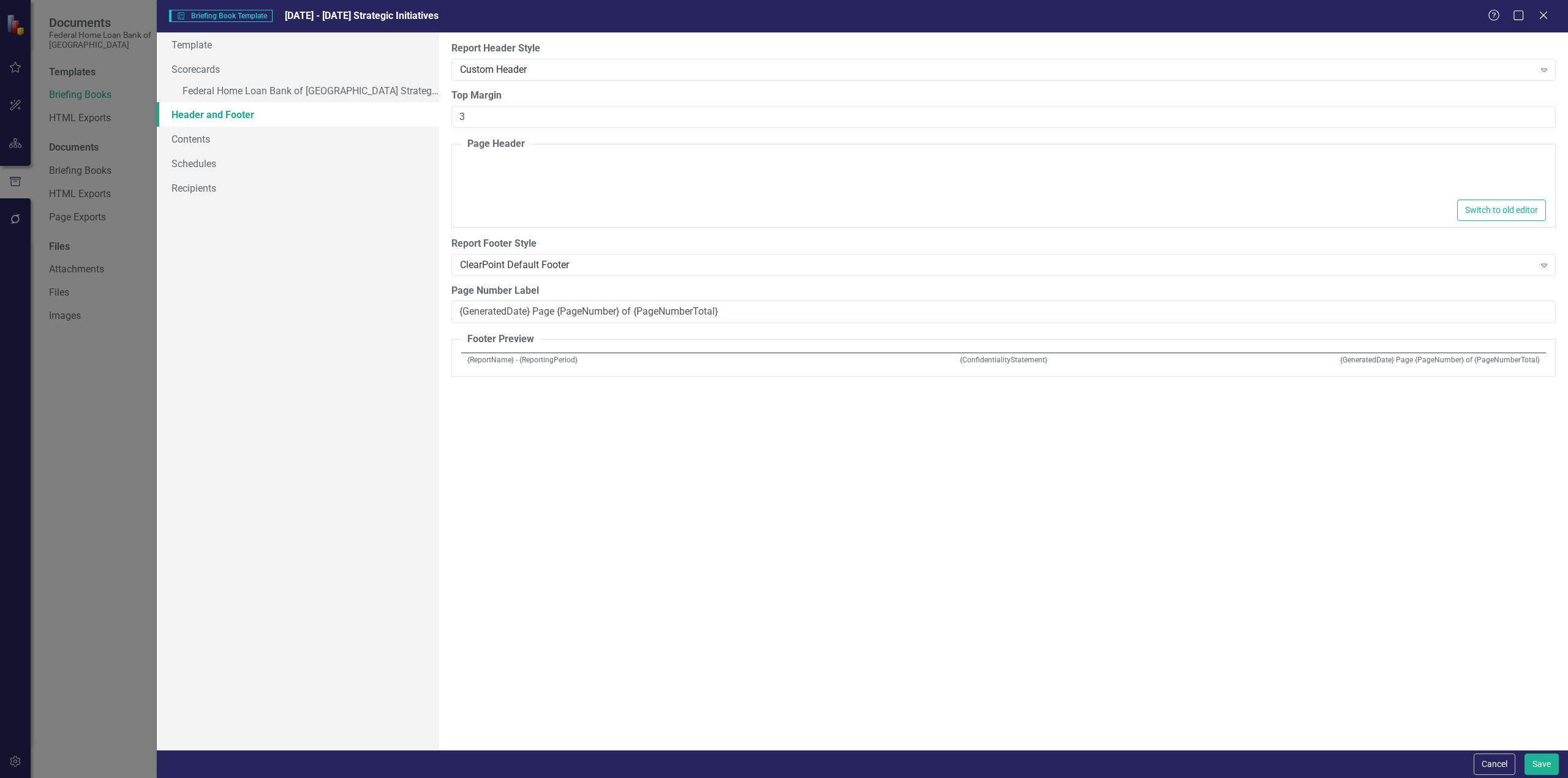
type textarea "<p><strong>Strategic Initiative Final Review</strong></p>"
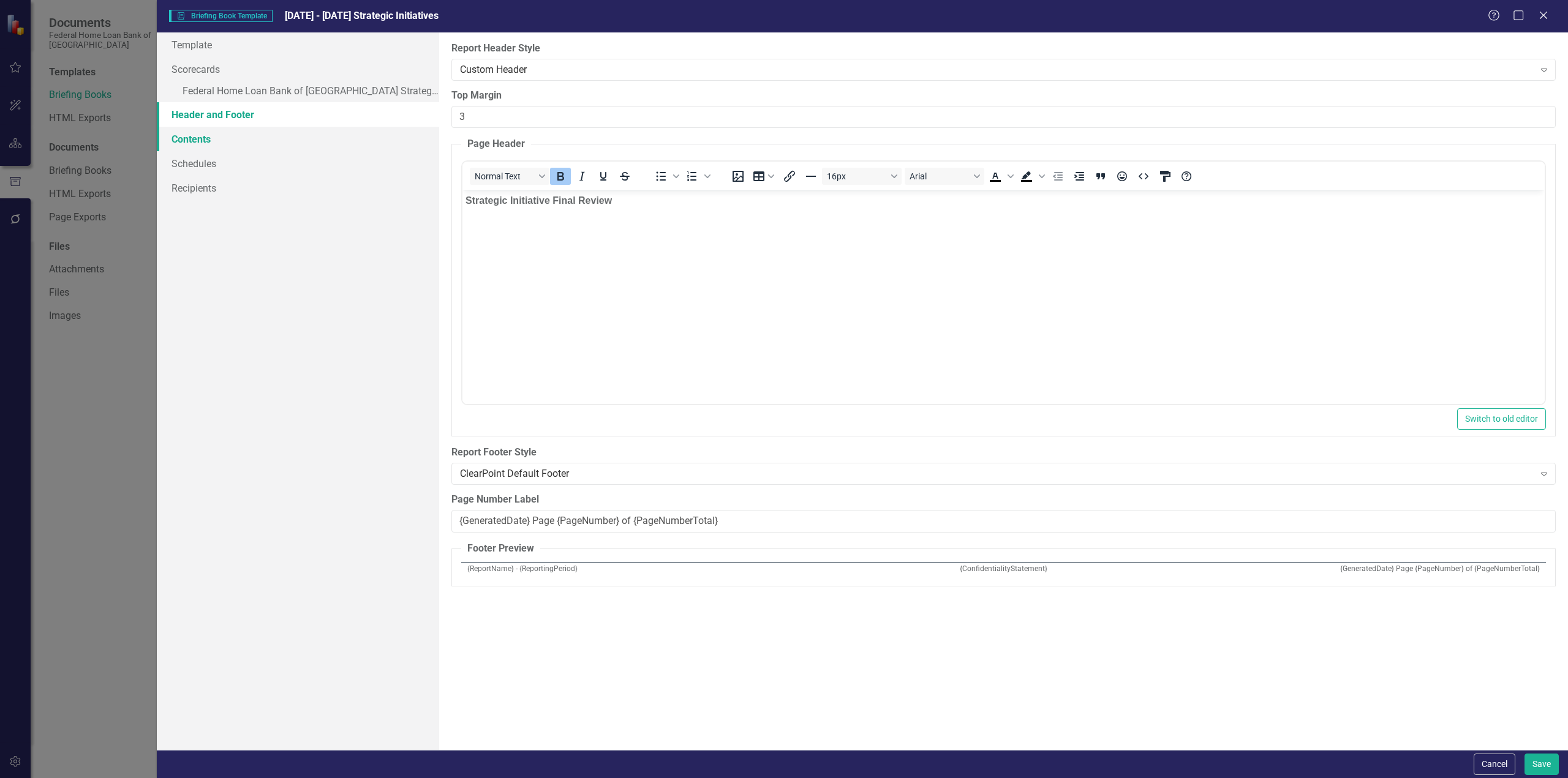
click at [204, 140] on link "Contents" at bounding box center [298, 138] width 283 height 24
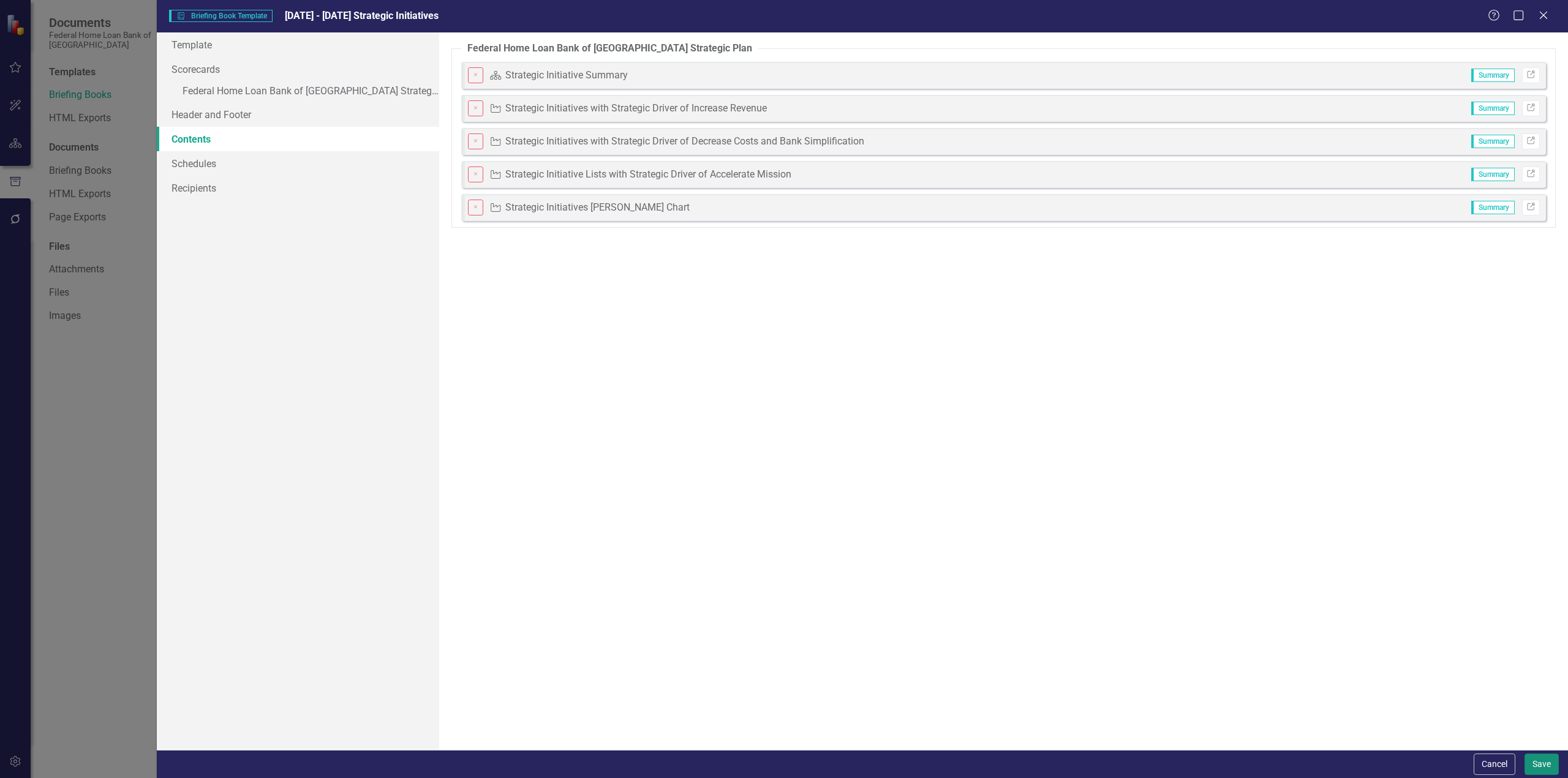
click at [1544, 766] on button "Save" at bounding box center [1542, 765] width 34 height 22
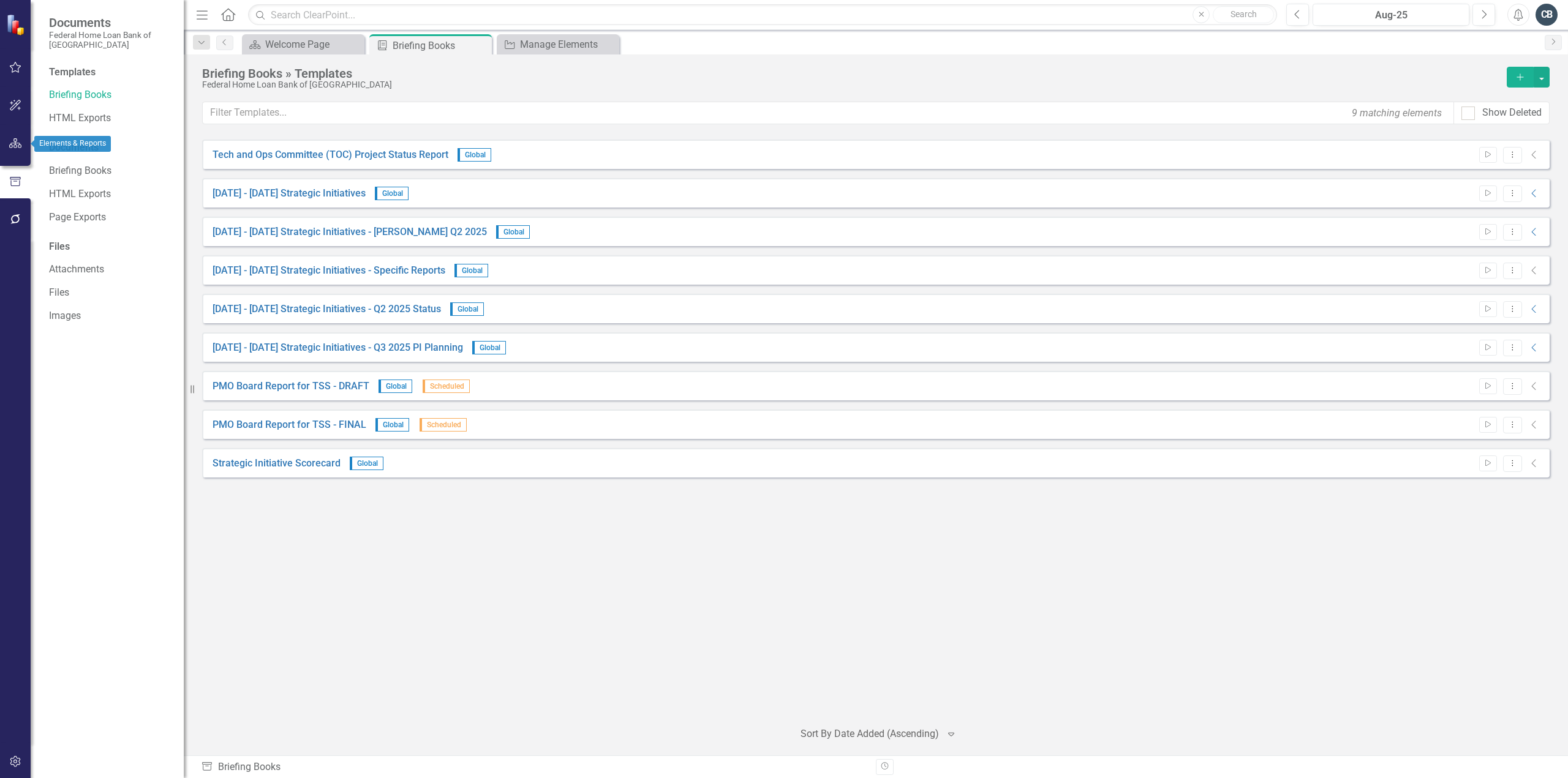
click at [16, 140] on icon "button" at bounding box center [15, 143] width 13 height 10
click at [51, 184] on icon "Dropdown" at bounding box center [54, 186] width 9 height 7
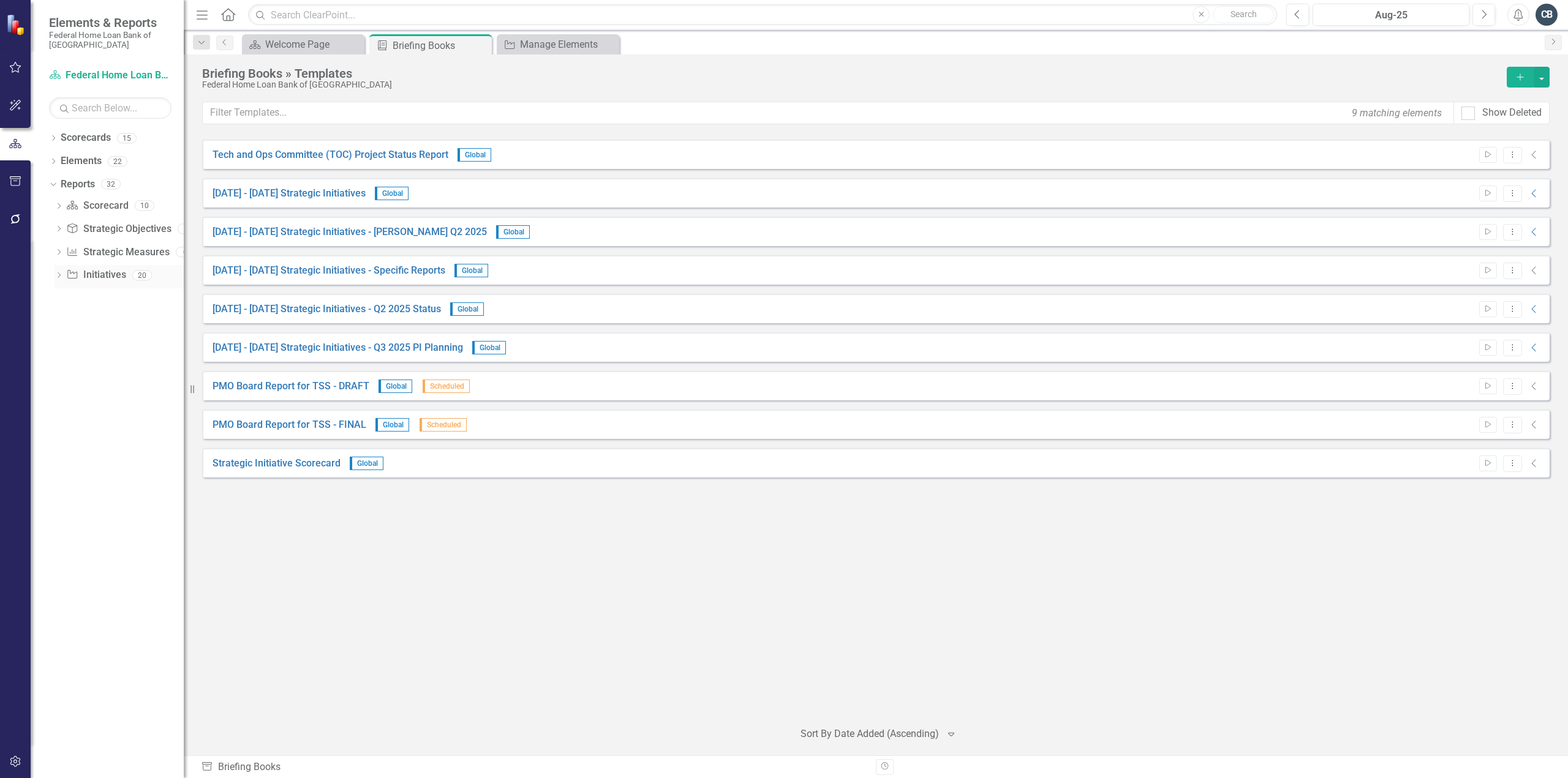
click at [100, 275] on link "Initiative Initiatives" at bounding box center [96, 275] width 59 height 14
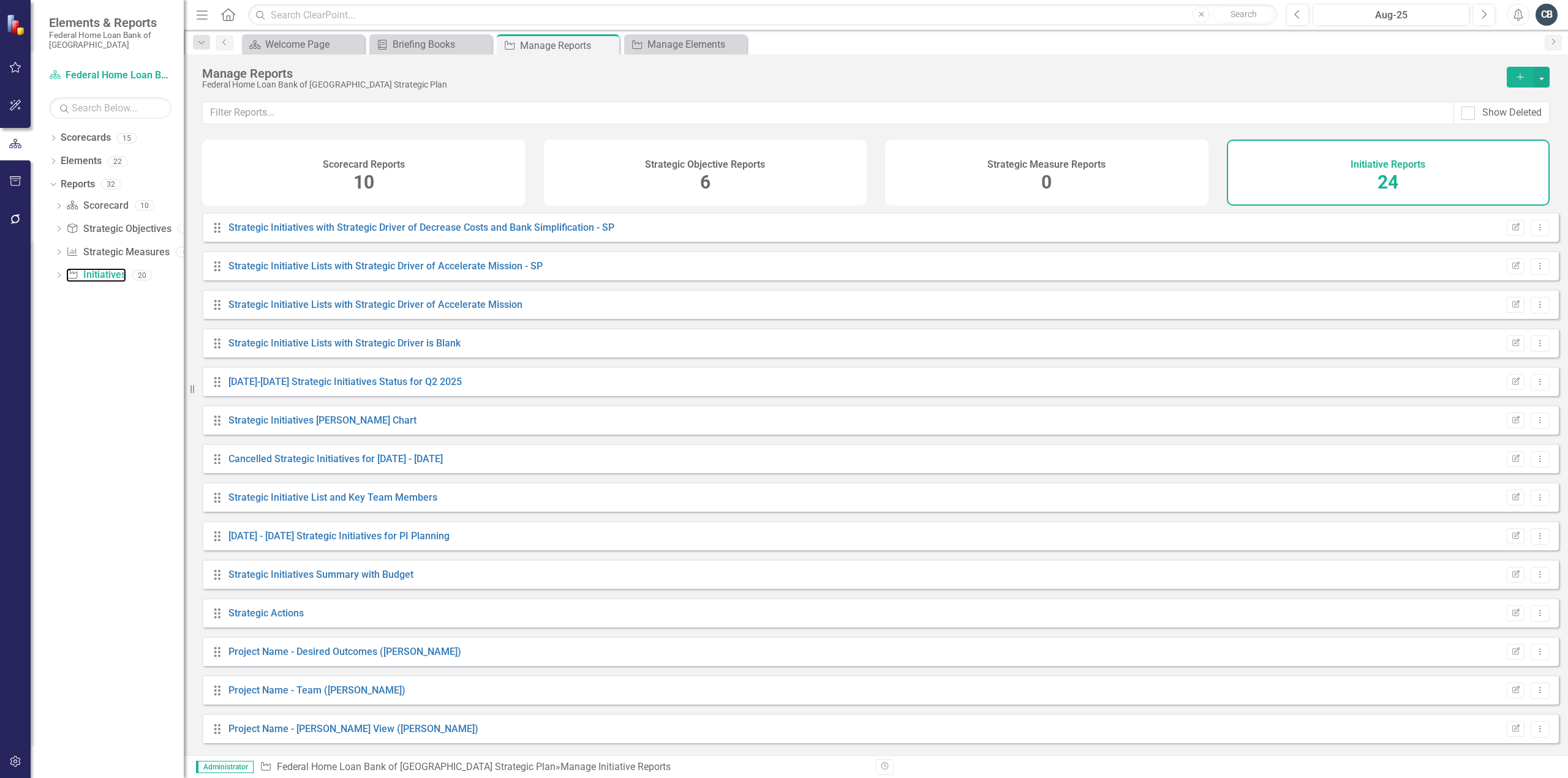
scroll to position [390, 0]
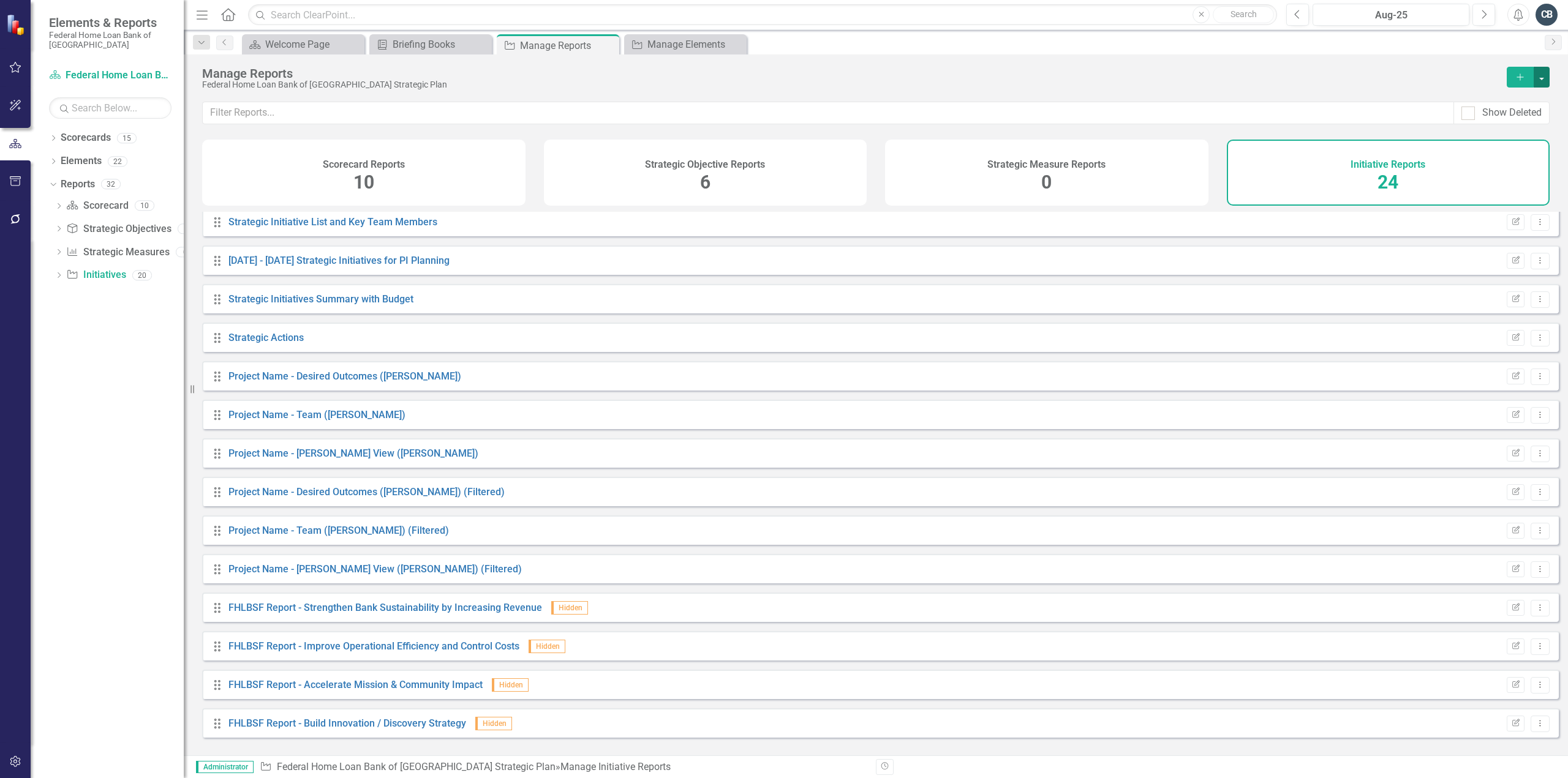
click at [1546, 76] on button "button" at bounding box center [1542, 76] width 16 height 21
click at [1411, 66] on div "Manage Reports" at bounding box center [848, 73] width 1292 height 13
click at [1535, 573] on icon "Dropdown Menu" at bounding box center [1540, 569] width 11 height 8
click at [245, 575] on link "Project Name - Gantt View (Andrew Test) (Filtered)" at bounding box center [375, 569] width 293 height 12
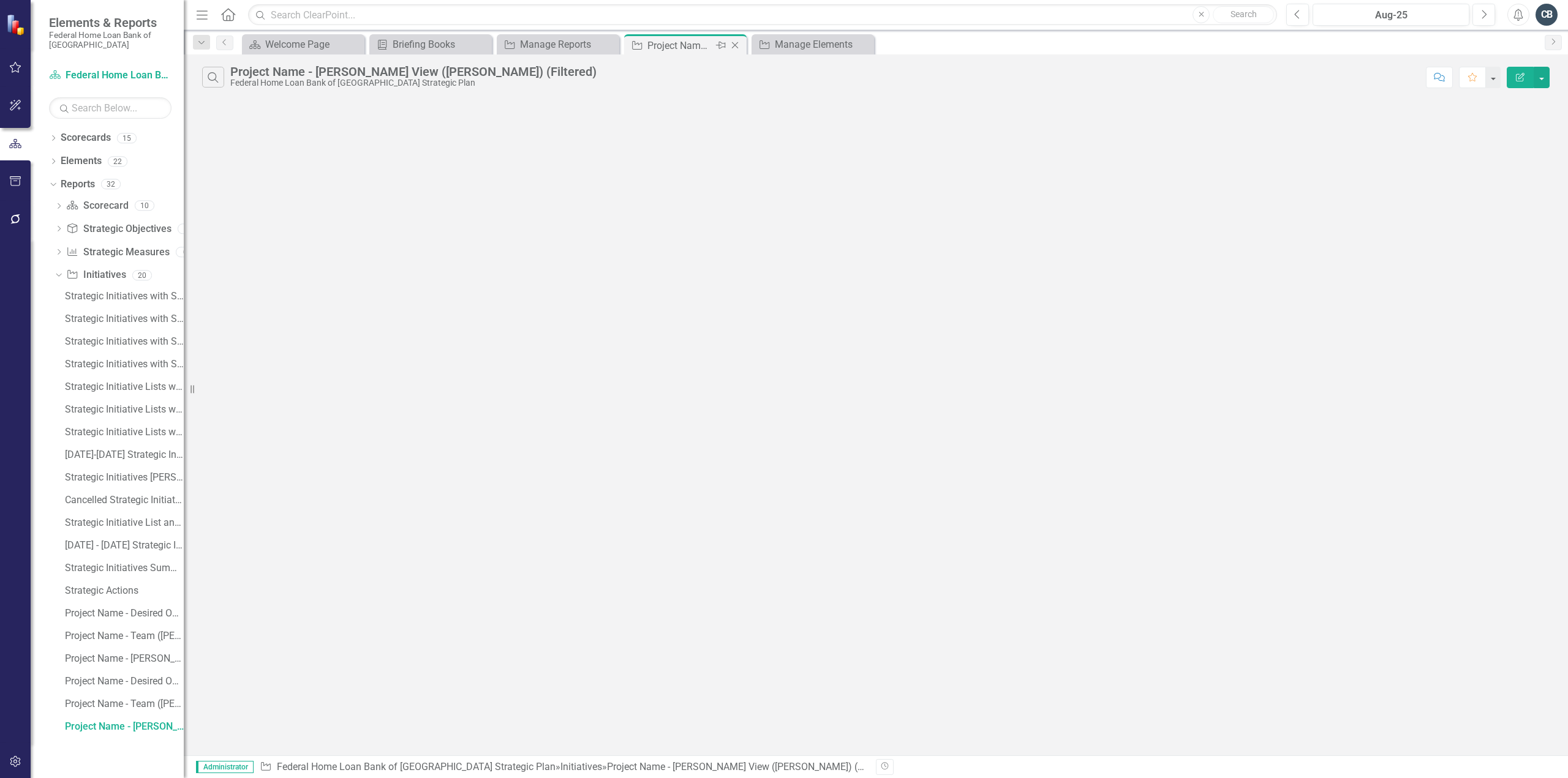
click at [736, 46] on icon at bounding box center [736, 46] width 7 height 7
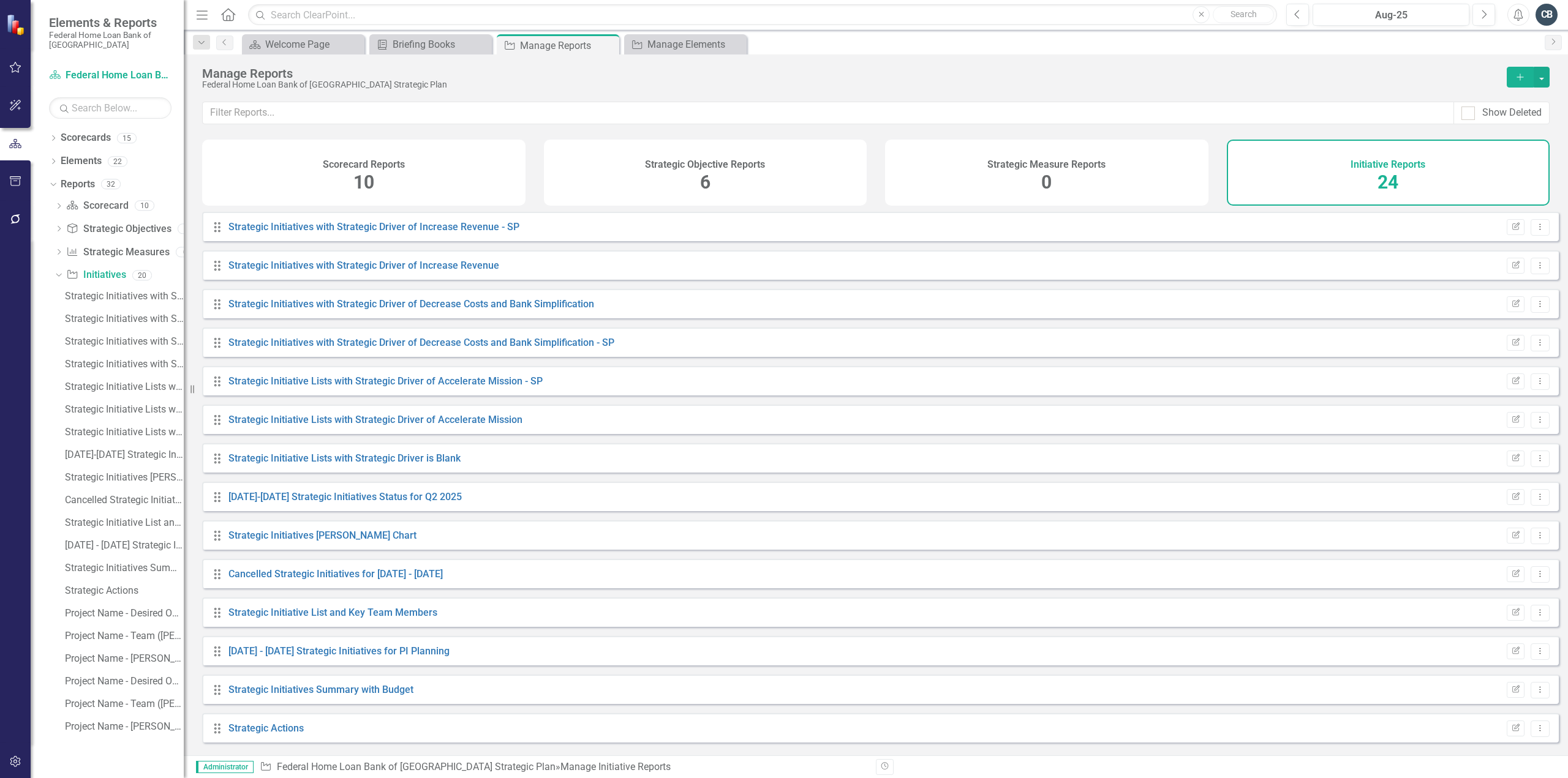
click at [1264, 166] on div "Initiative Reports 24" at bounding box center [1388, 173] width 323 height 66
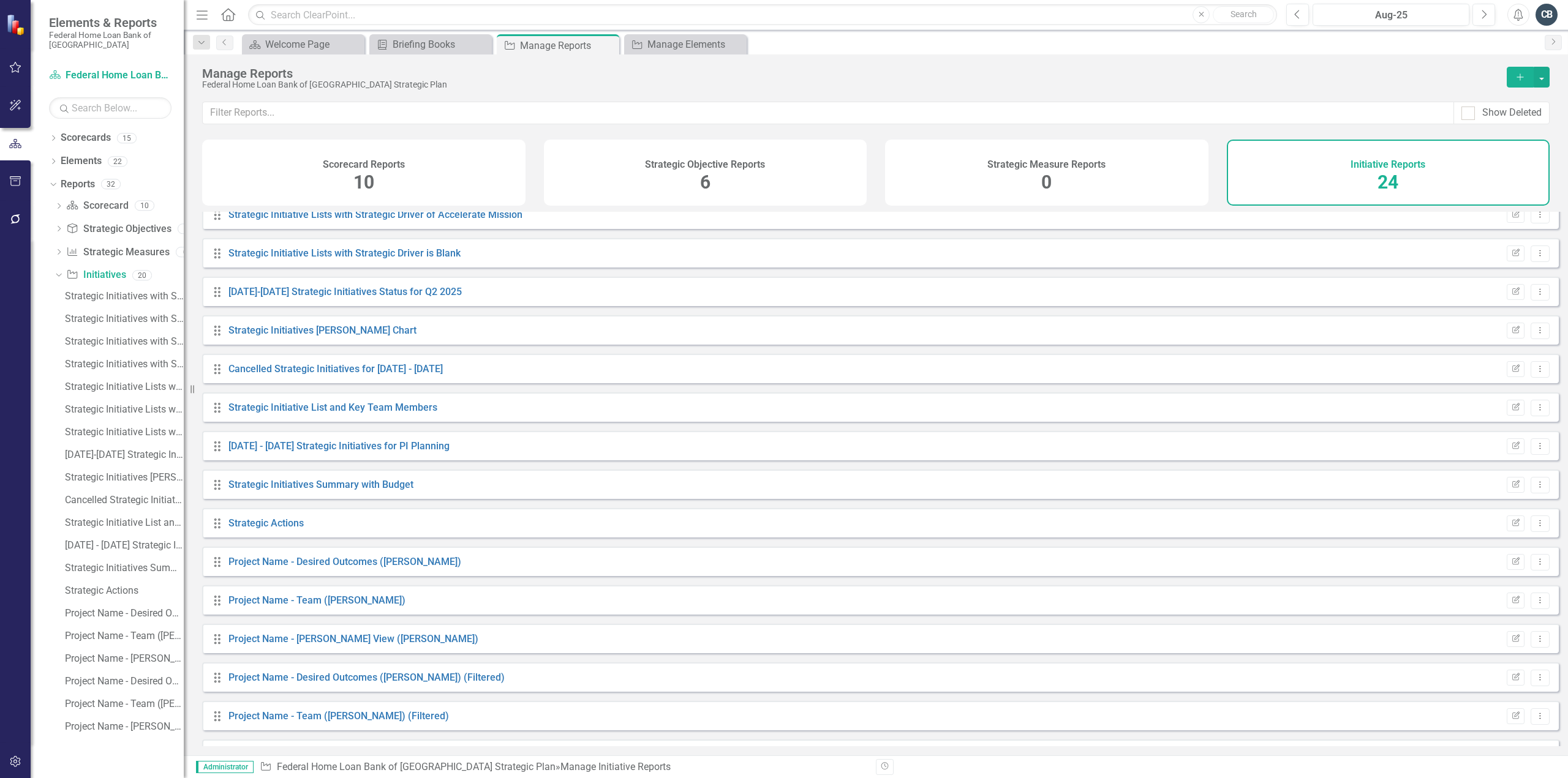
scroll to position [390, 0]
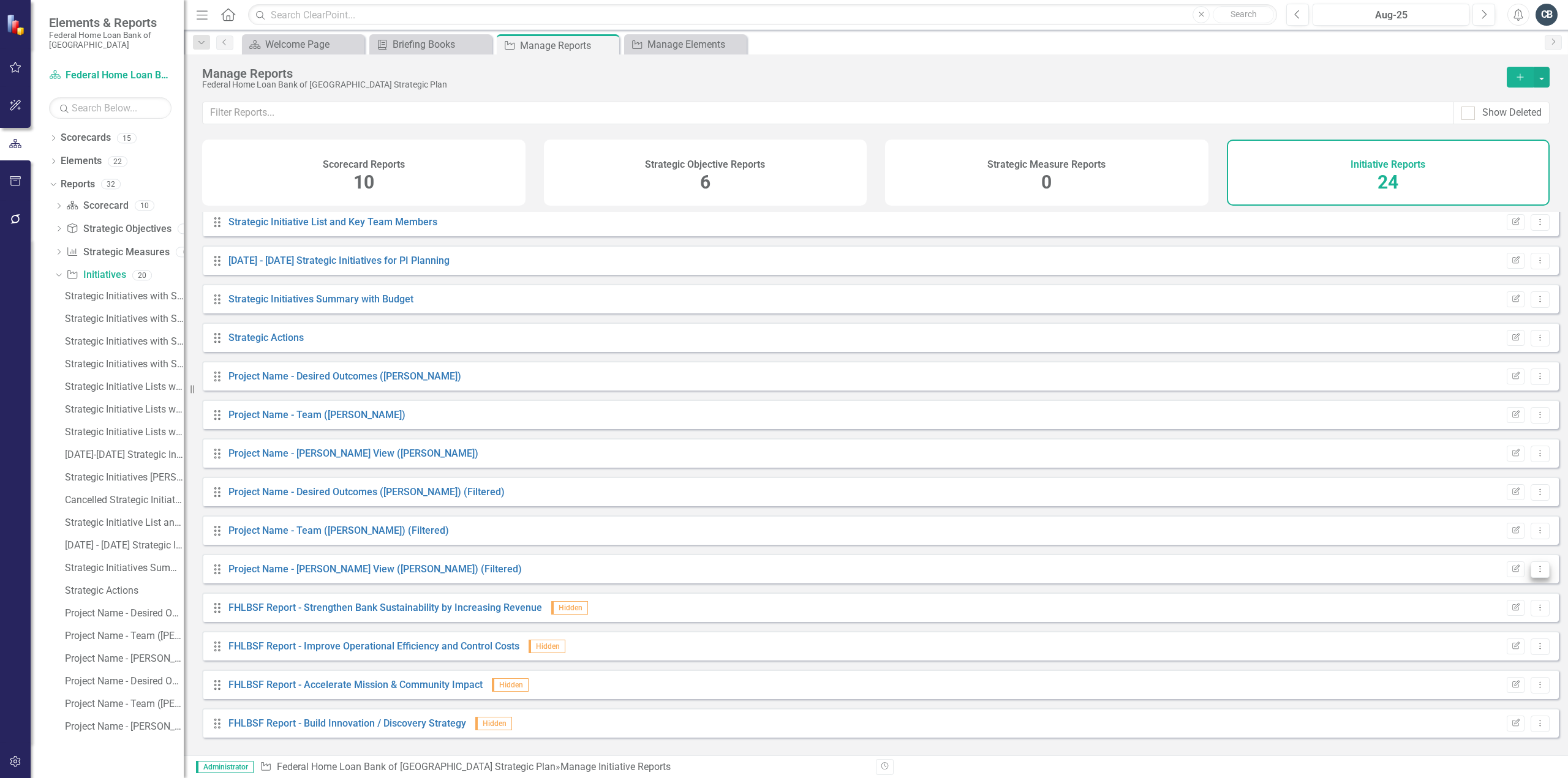
click at [1535, 573] on icon "Dropdown Menu" at bounding box center [1540, 569] width 11 height 8
click at [1456, 664] on icon "Trash" at bounding box center [1451, 665] width 13 height 10
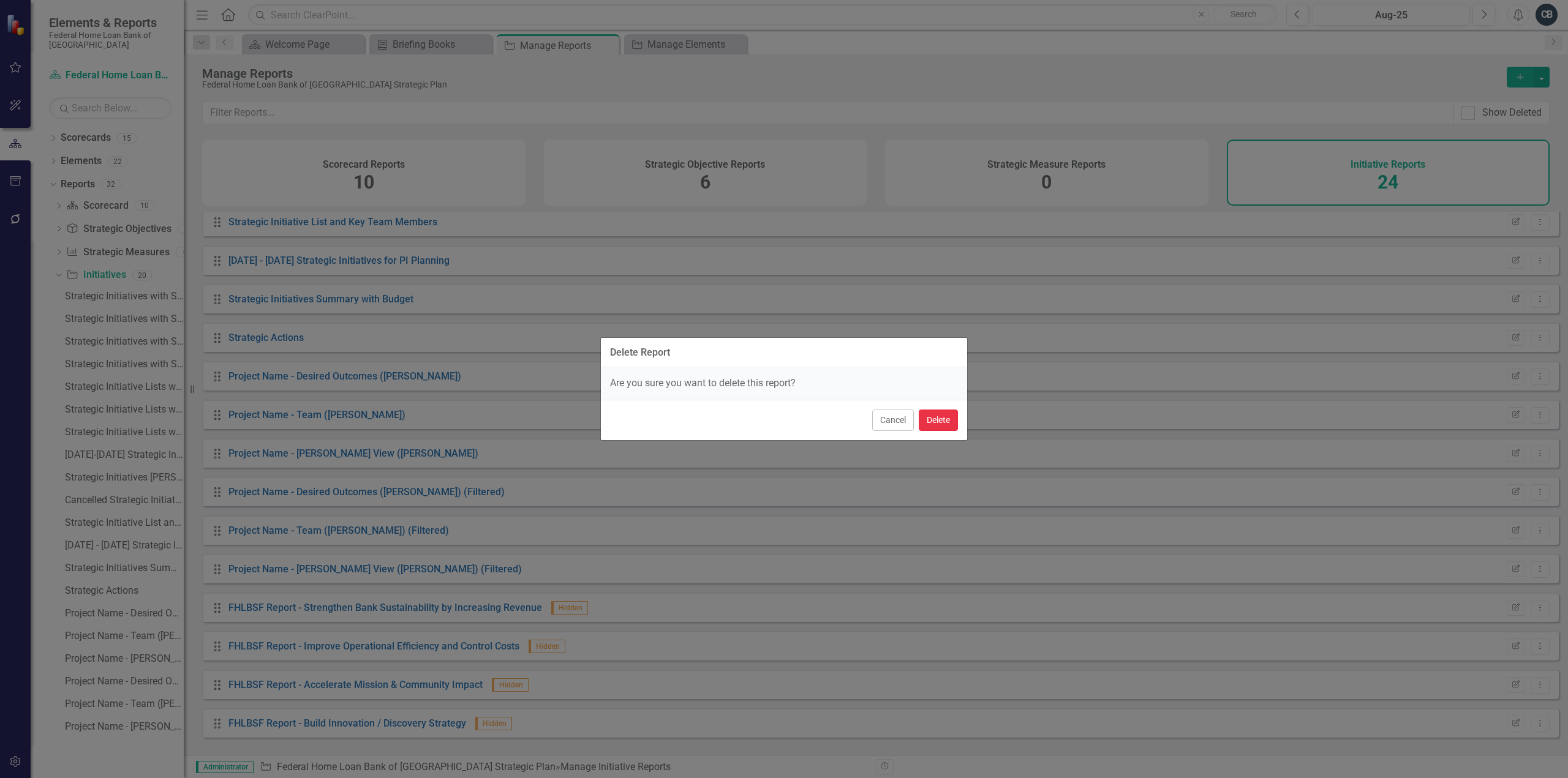
click at [939, 414] on button "Delete" at bounding box center [939, 421] width 39 height 22
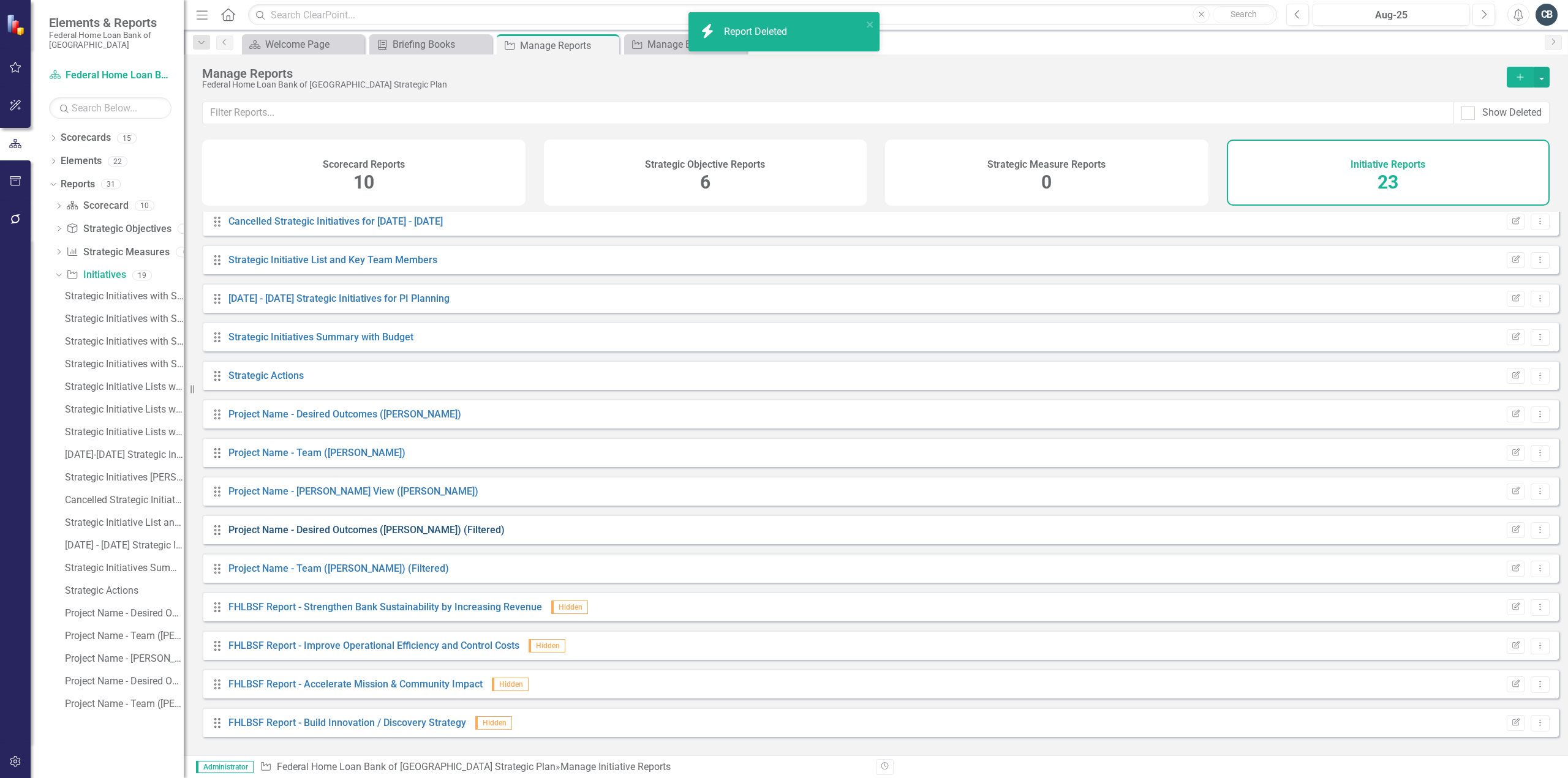
scroll to position [352, 0]
click at [1533, 539] on button "Dropdown Menu" at bounding box center [1539, 531] width 19 height 16
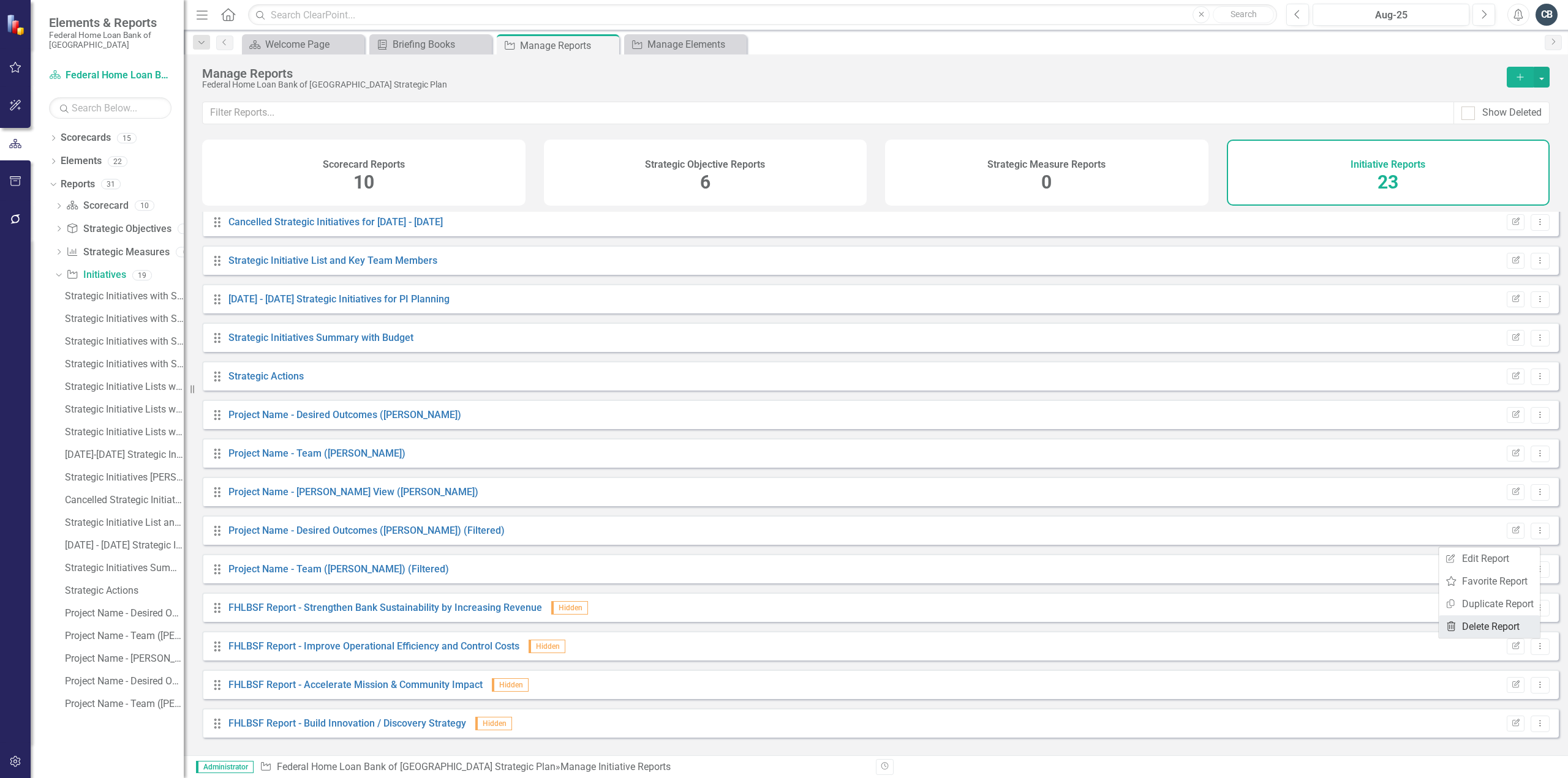
click at [1471, 627] on link "Trash Delete Report" at bounding box center [1489, 626] width 101 height 22
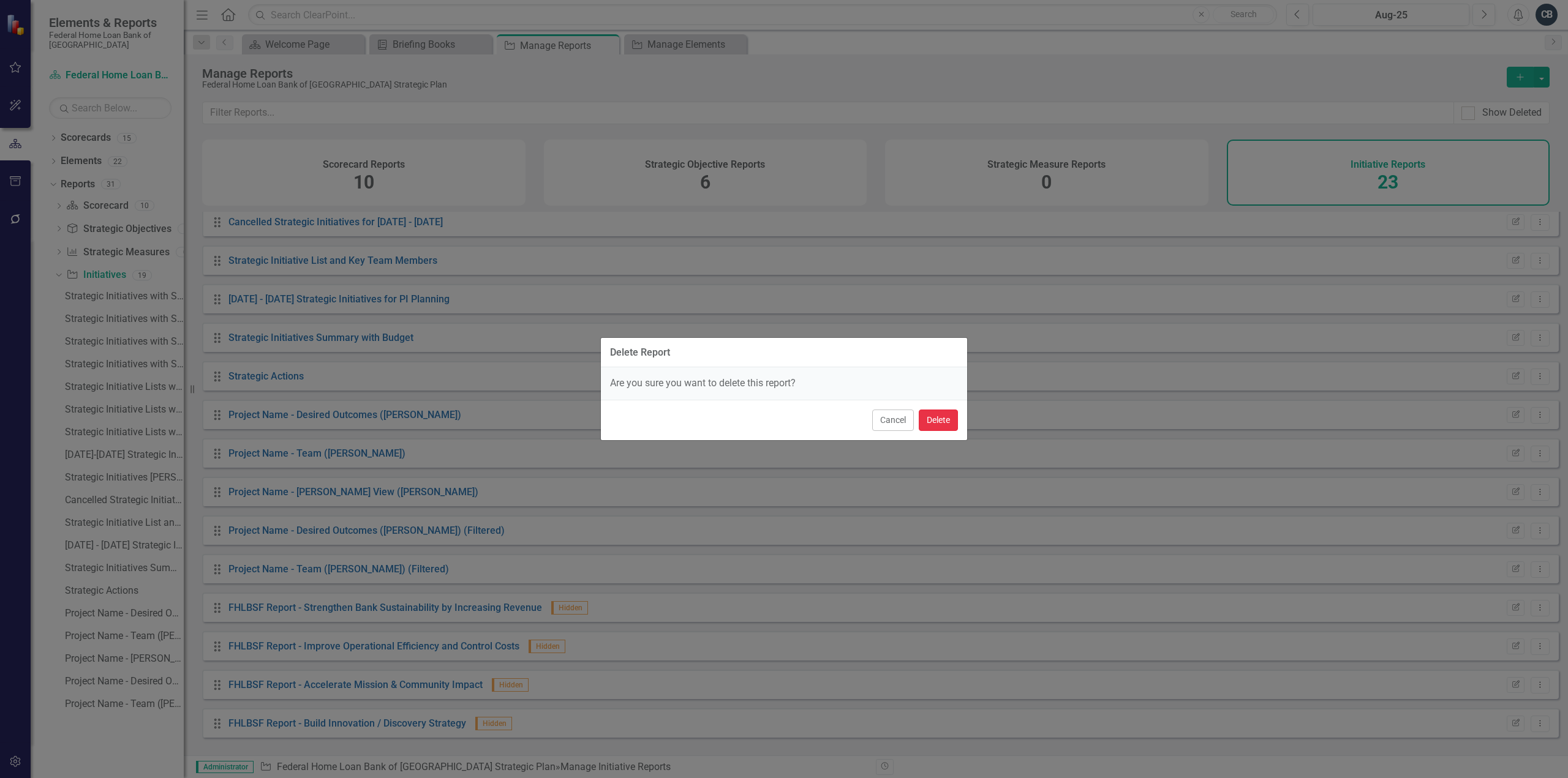
click at [941, 421] on button "Delete" at bounding box center [939, 421] width 39 height 22
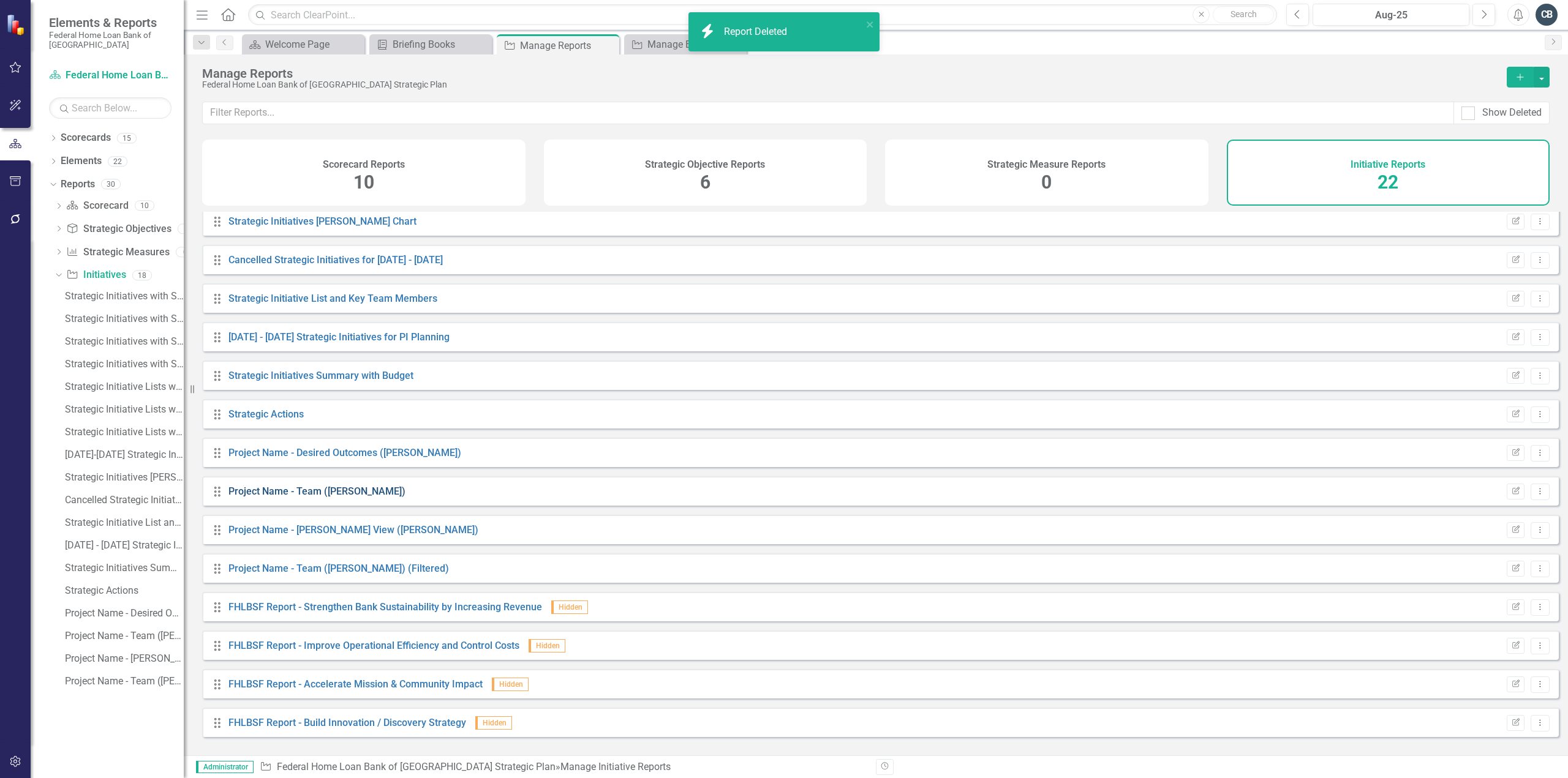
scroll to position [313, 0]
click at [1535, 573] on icon "Dropdown Menu" at bounding box center [1540, 569] width 11 height 8
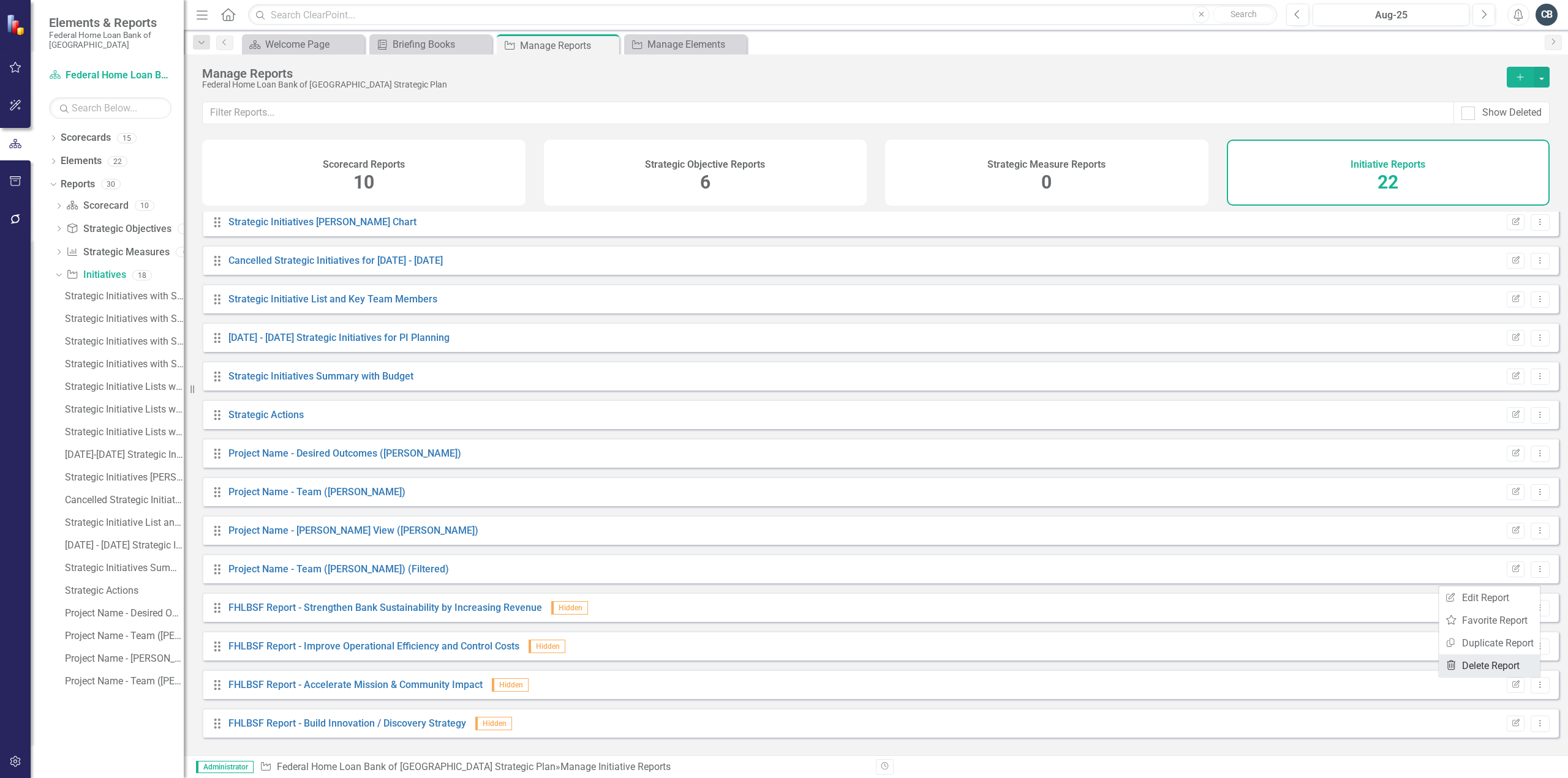
click at [1471, 666] on link "Trash Delete Report" at bounding box center [1489, 666] width 101 height 22
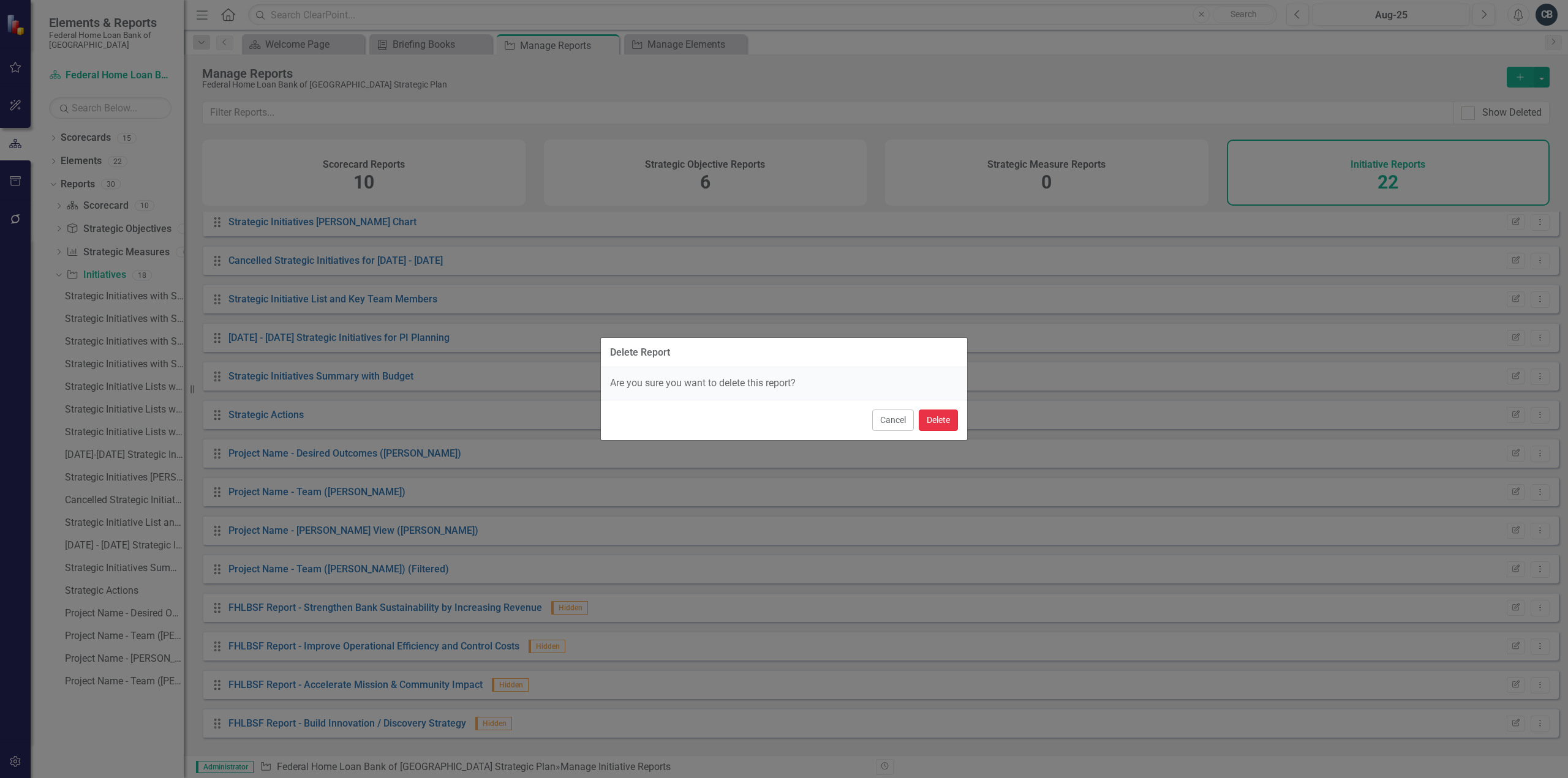
click at [947, 419] on button "Delete" at bounding box center [939, 421] width 39 height 22
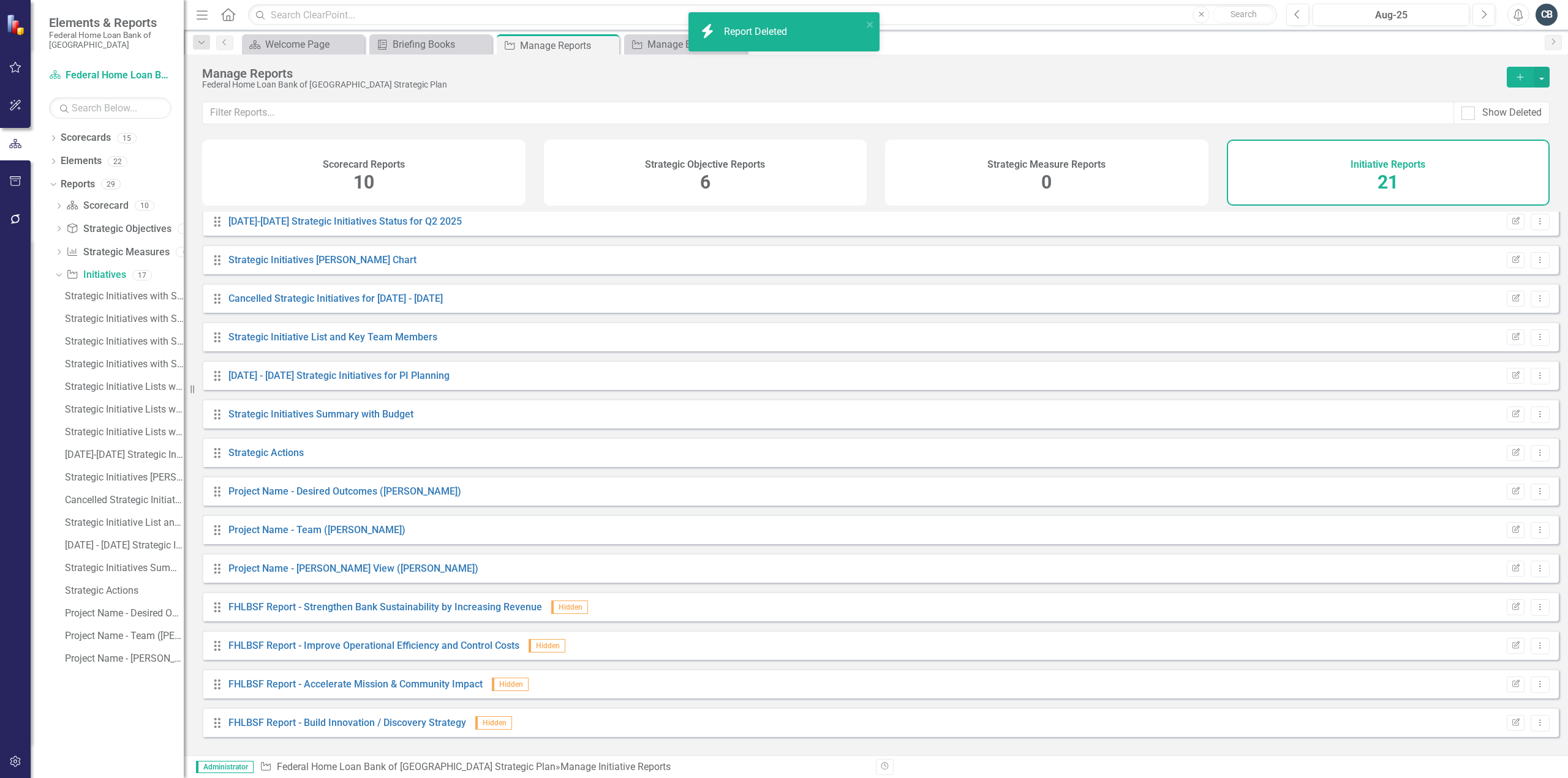
scroll to position [275, 0]
click at [1535, 573] on icon "Dropdown Menu" at bounding box center [1540, 569] width 11 height 8
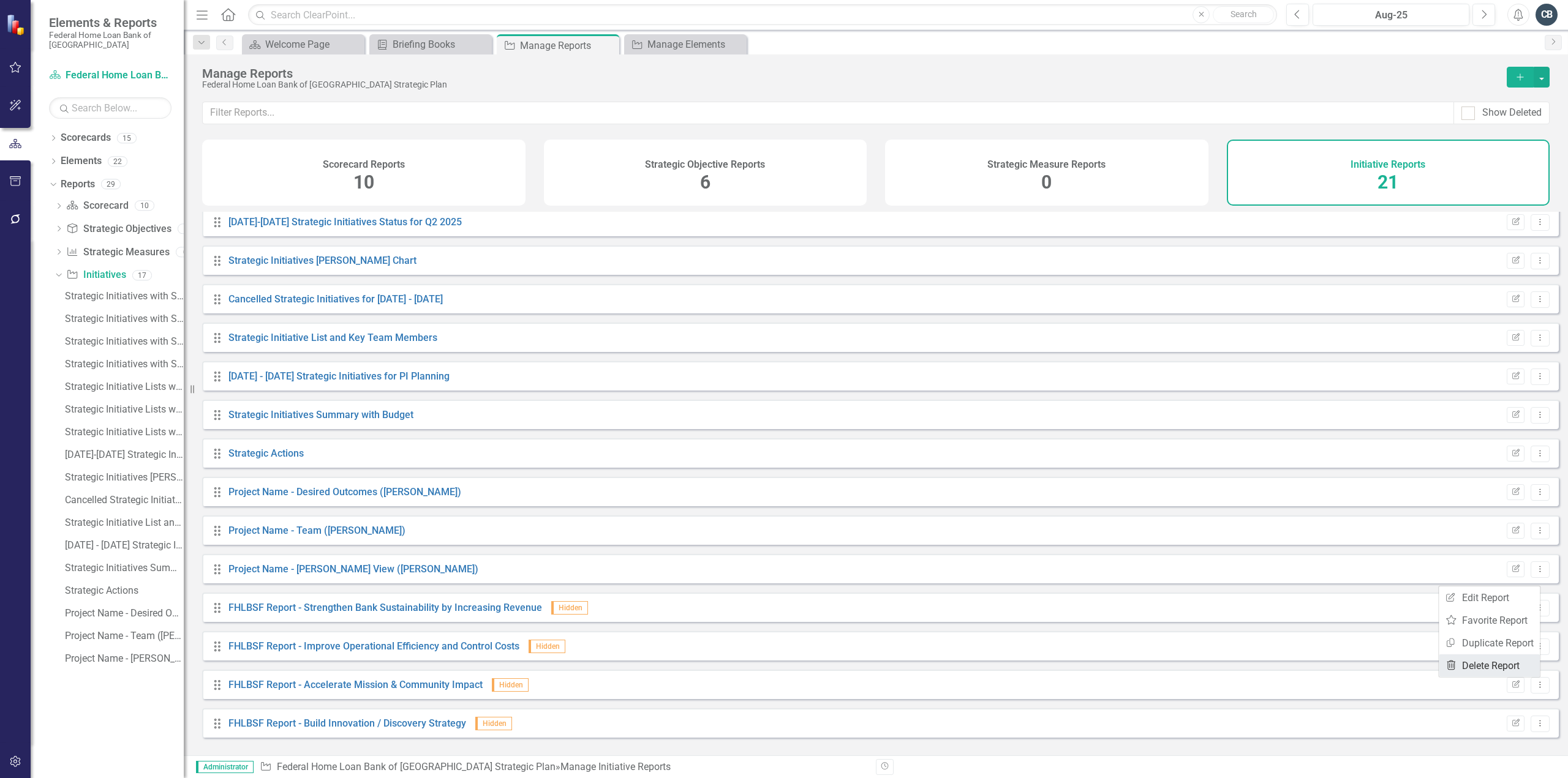
click at [1476, 666] on link "Trash Delete Report" at bounding box center [1489, 666] width 101 height 22
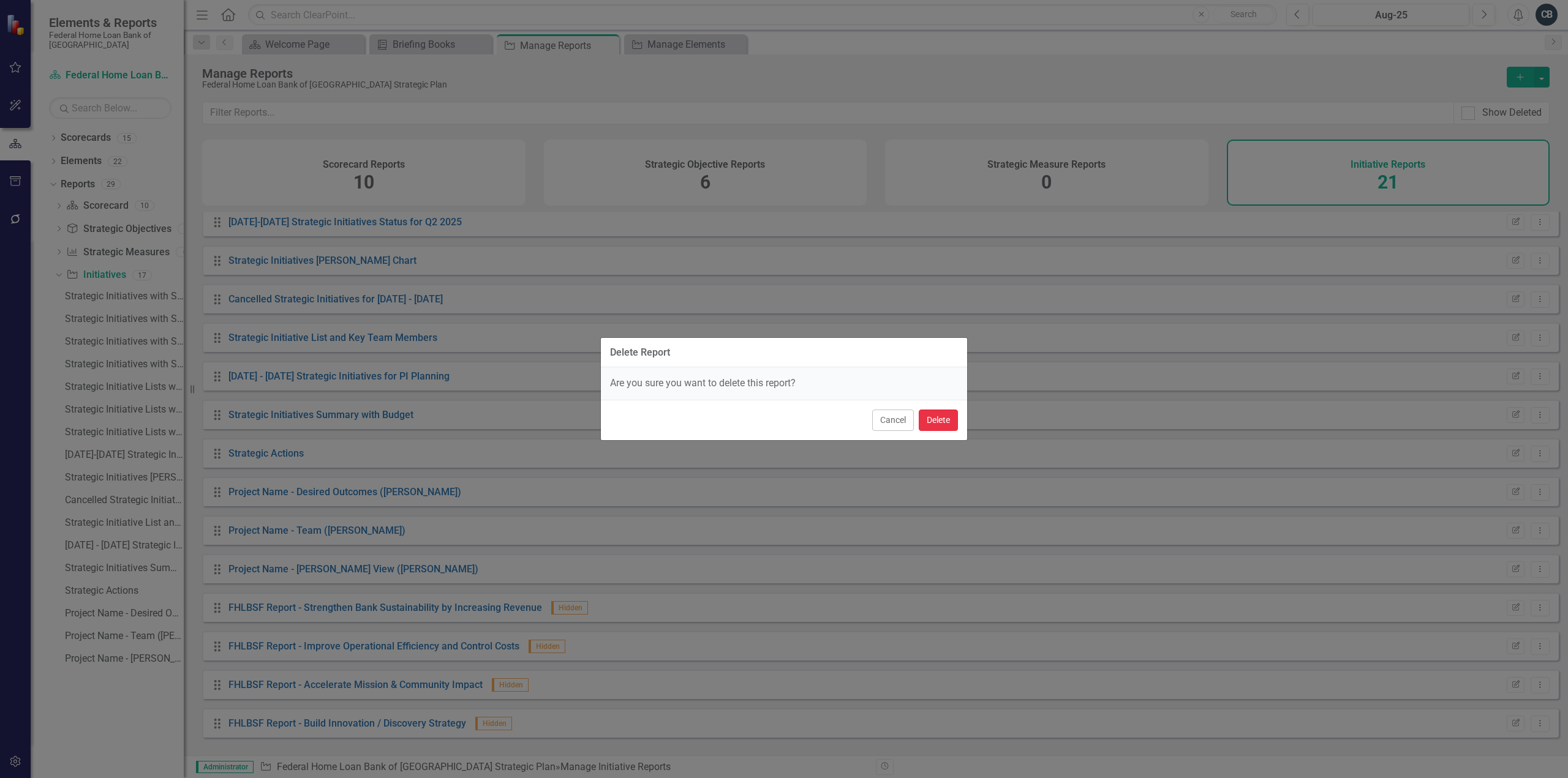
click at [946, 416] on button "Delete" at bounding box center [939, 421] width 39 height 22
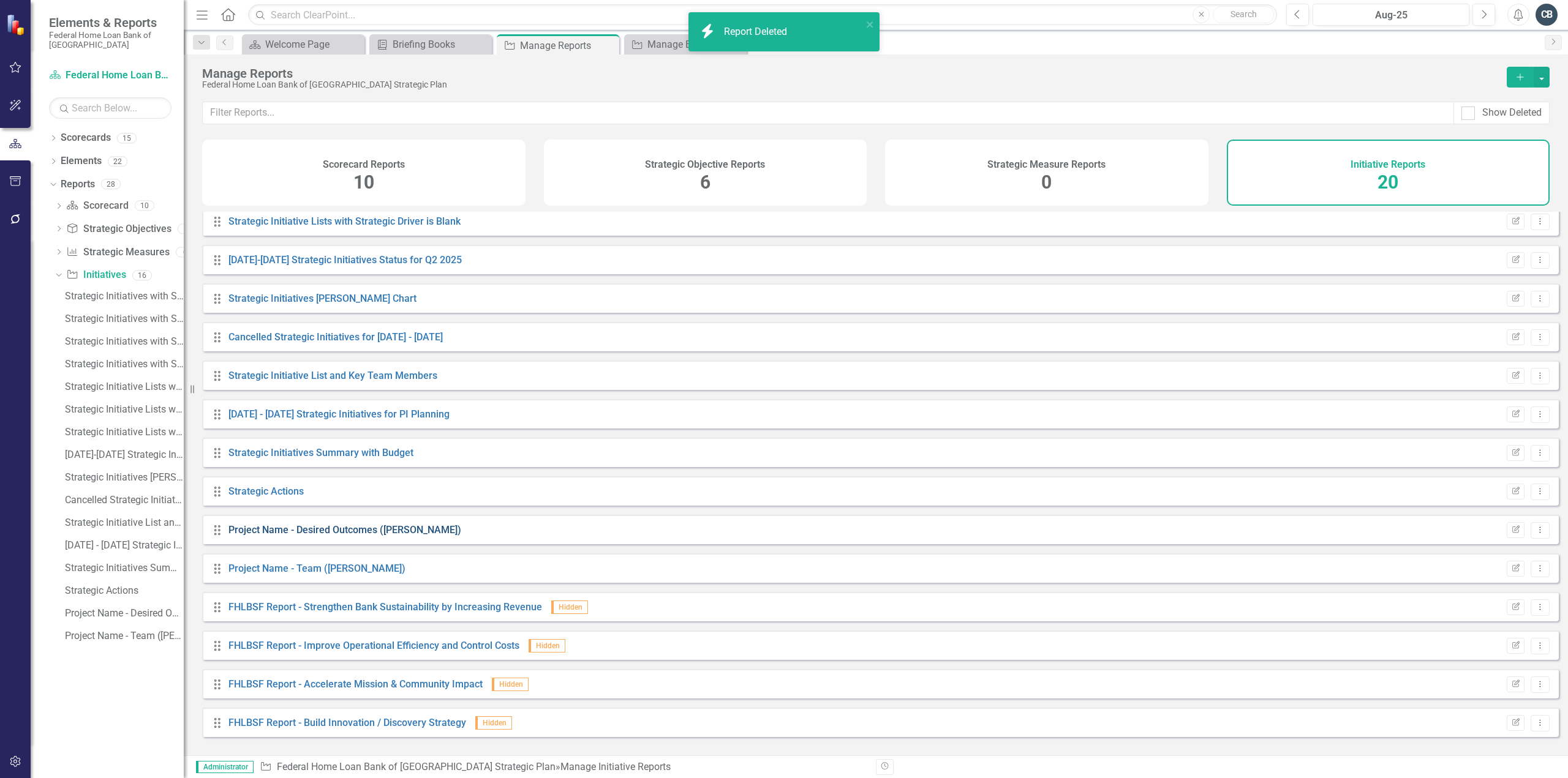
scroll to position [236, 0]
click at [1535, 535] on icon "Dropdown Menu" at bounding box center [1540, 530] width 11 height 8
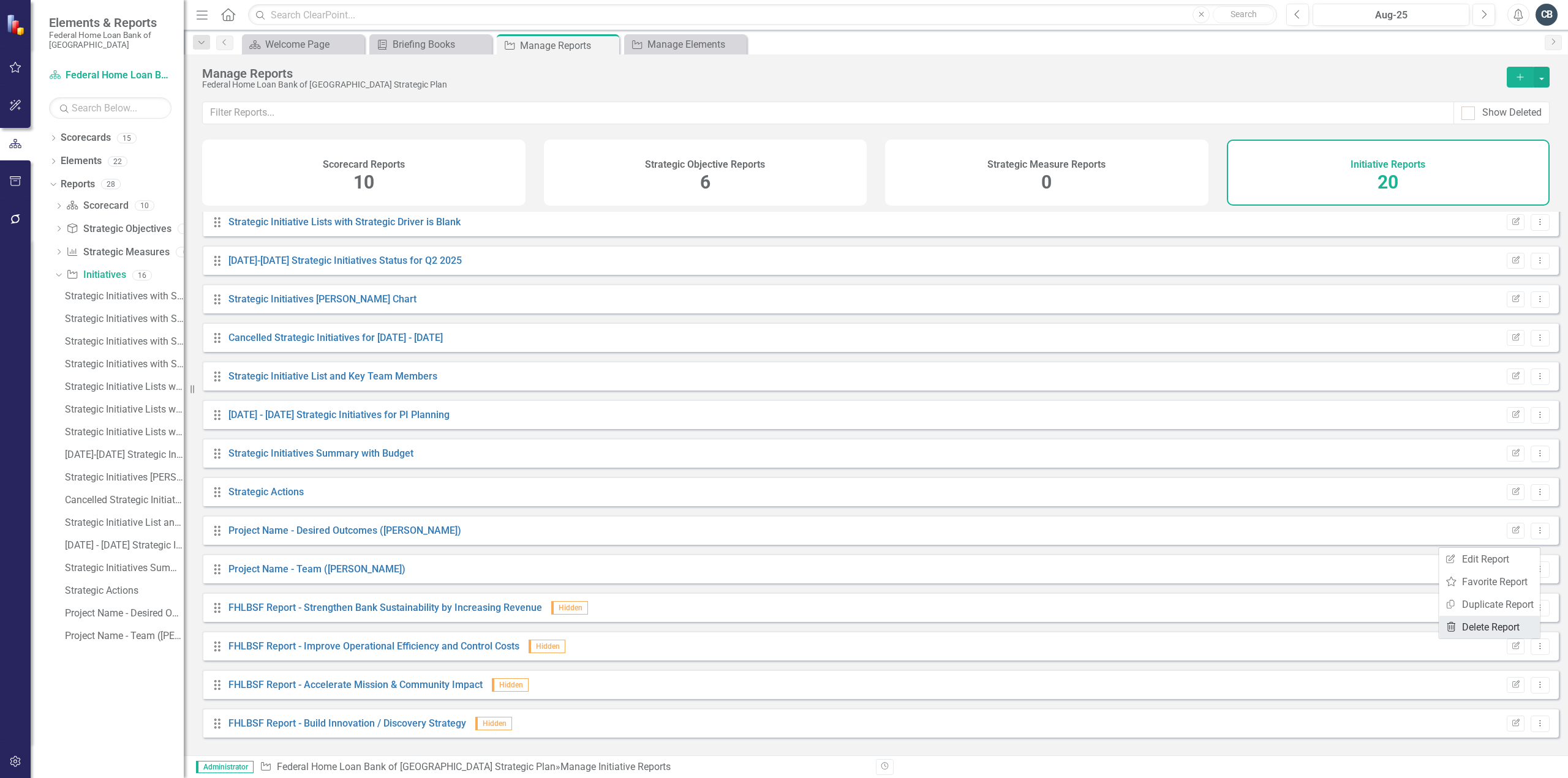
click at [1476, 631] on link "Trash Delete Report" at bounding box center [1489, 627] width 101 height 22
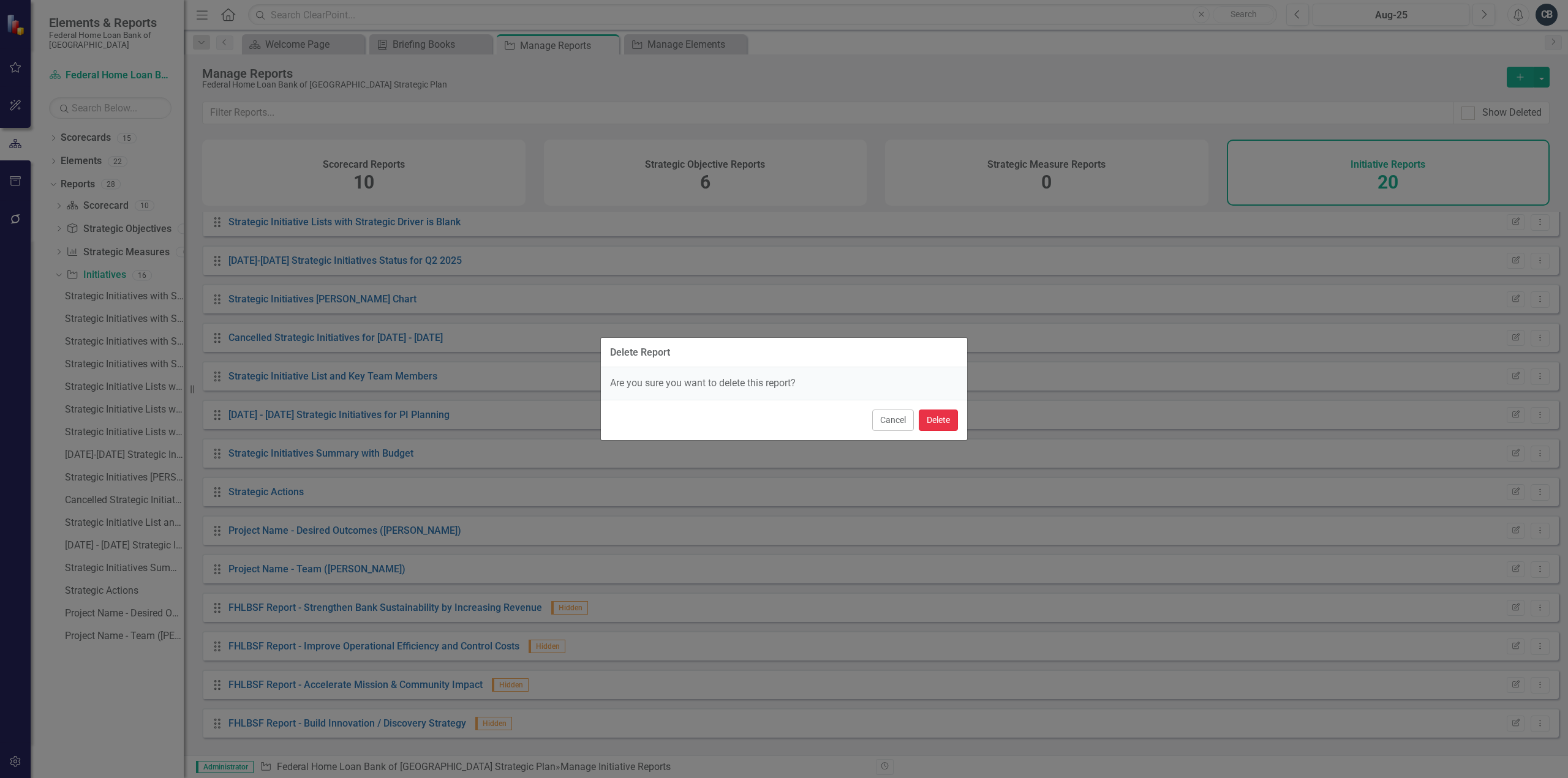
click at [925, 414] on button "Delete" at bounding box center [939, 421] width 39 height 22
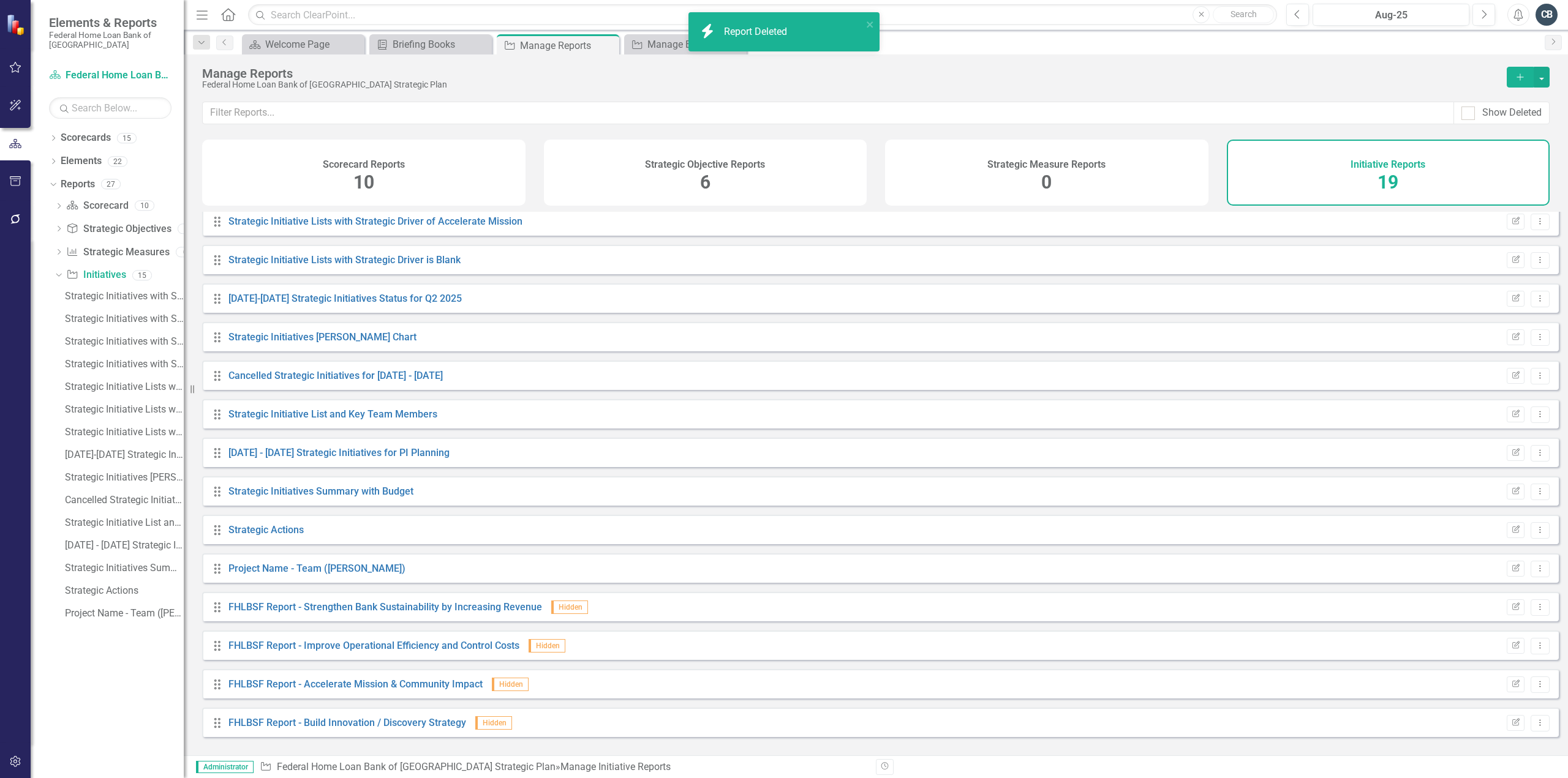
scroll to position [197, 0]
click at [1535, 573] on icon "Dropdown Menu" at bounding box center [1540, 569] width 11 height 8
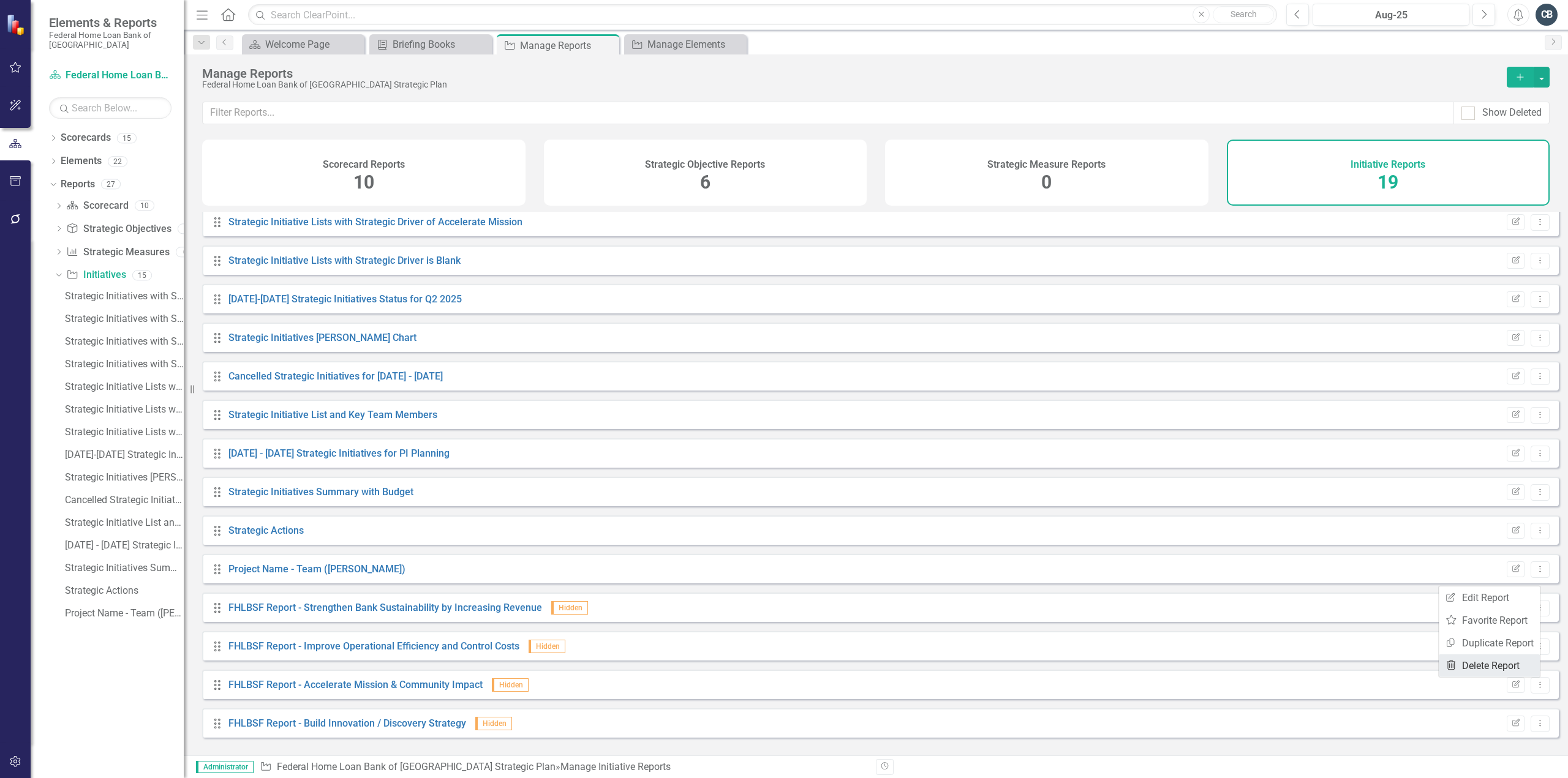
click at [1473, 665] on link "Trash Delete Report" at bounding box center [1489, 666] width 101 height 22
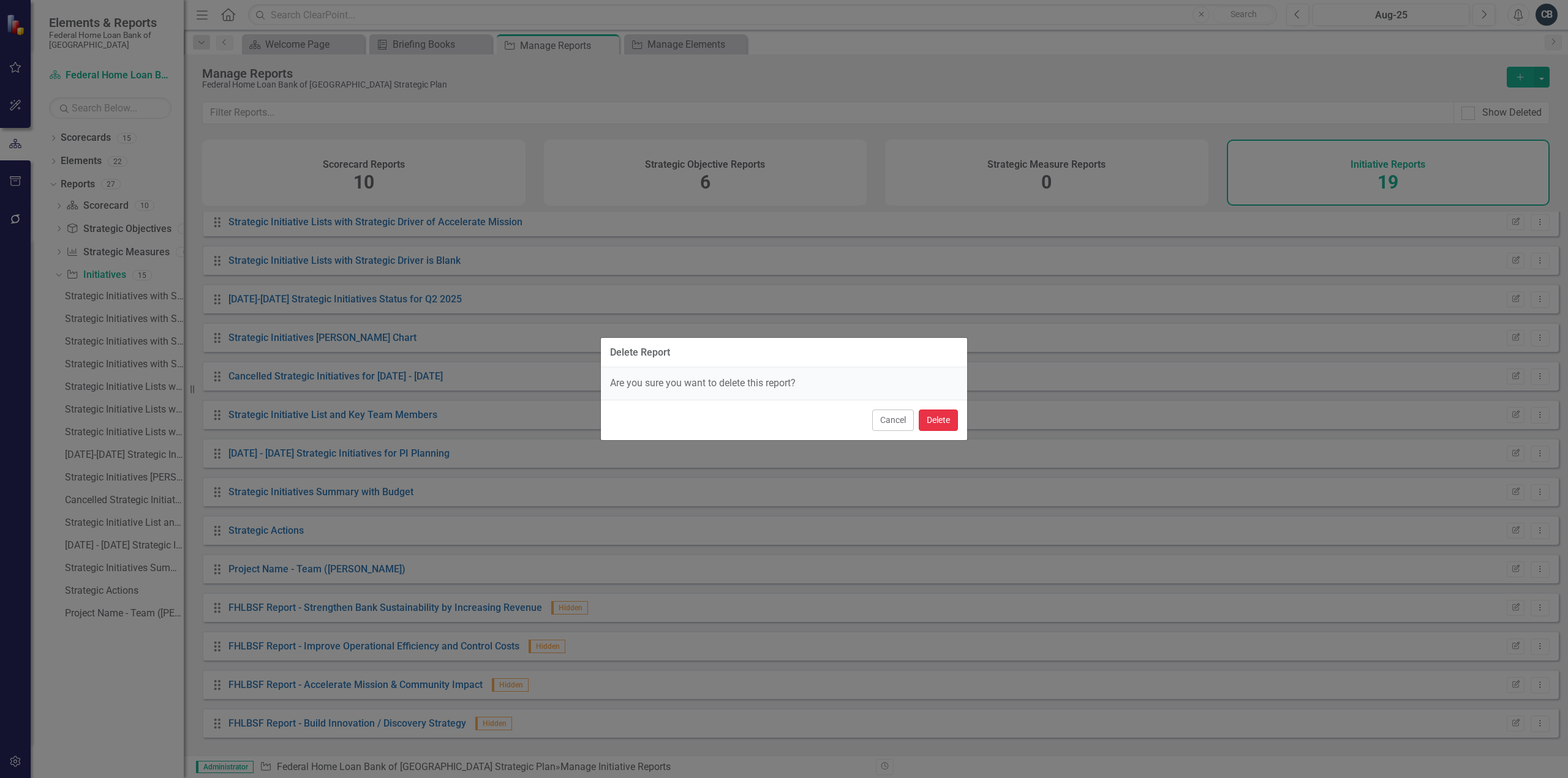
click at [941, 424] on button "Delete" at bounding box center [939, 421] width 39 height 22
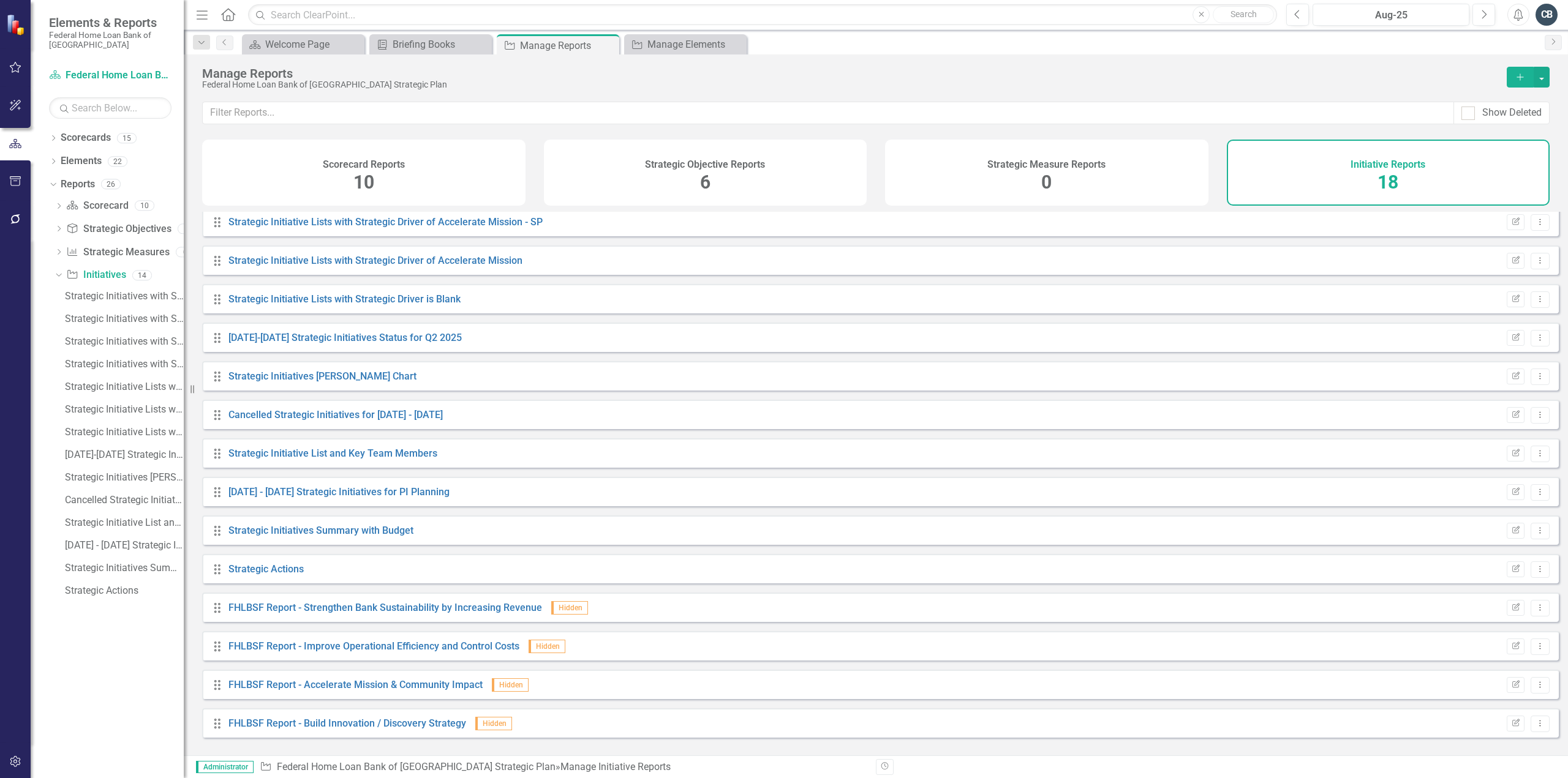
scroll to position [0, 0]
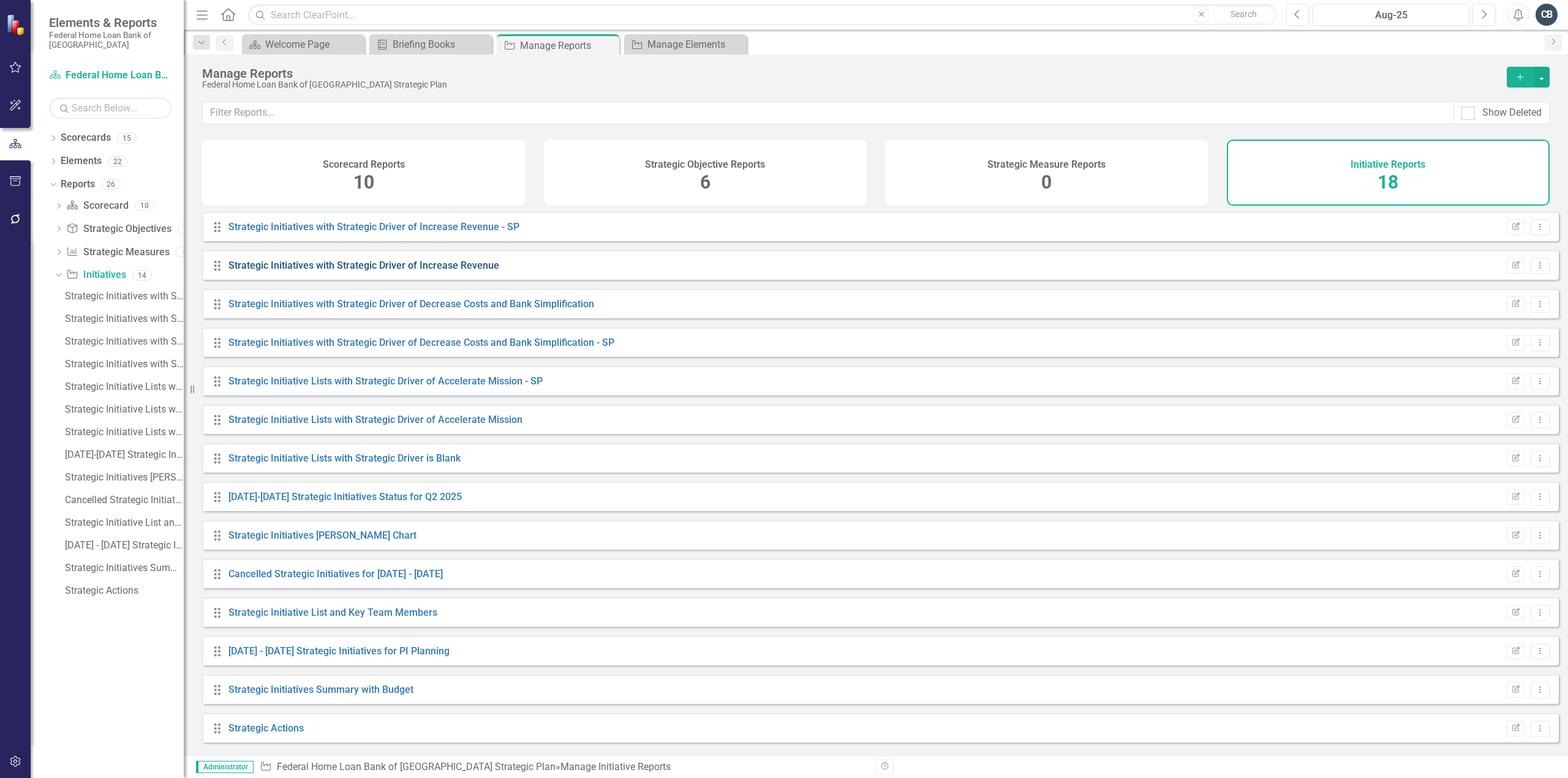
click at [439, 271] on link "Strategic Initiatives with Strategic Driver of Increase Revenue" at bounding box center [364, 265] width 271 height 12
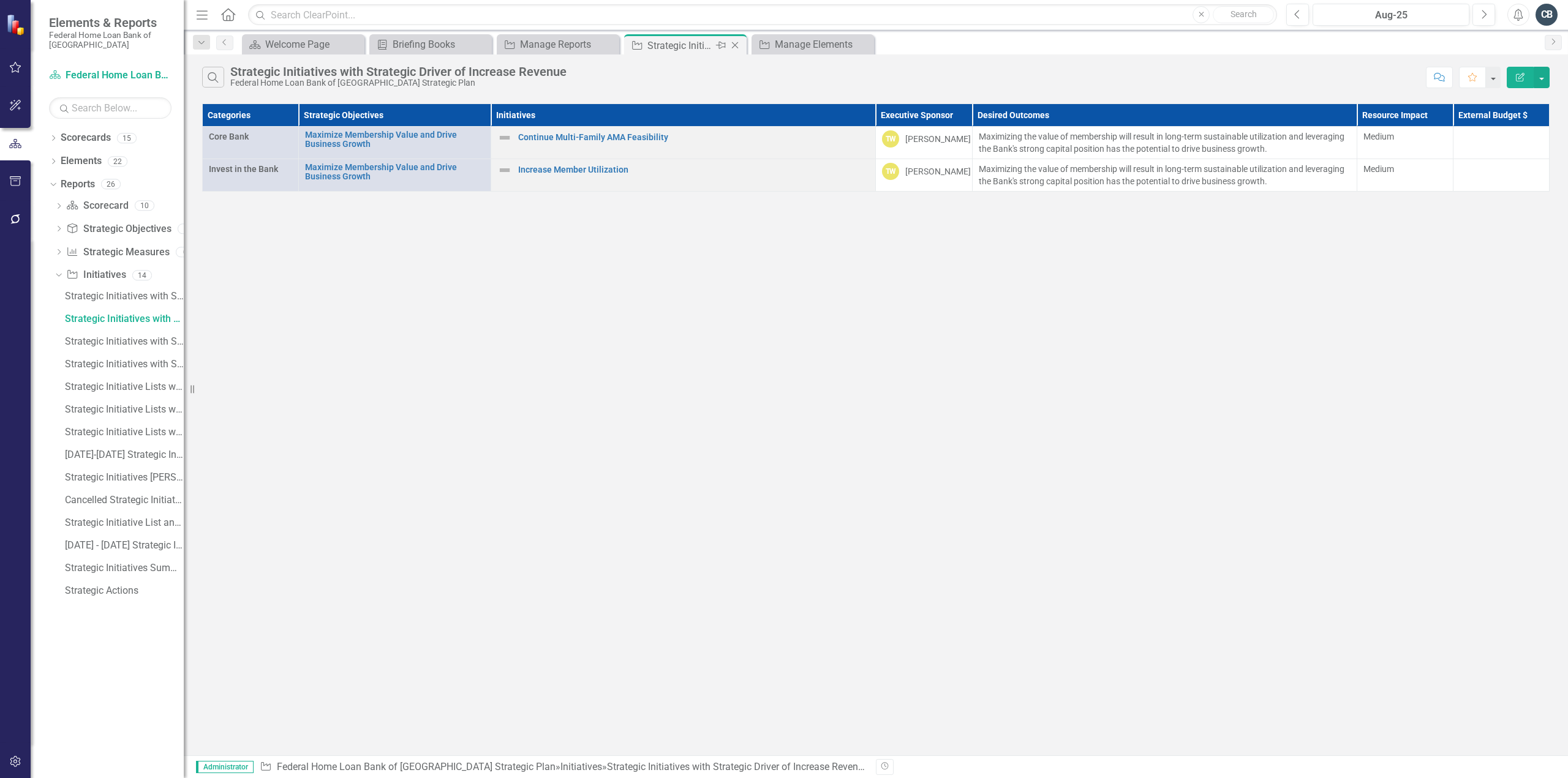
click at [735, 43] on icon "Close" at bounding box center [735, 45] width 13 height 10
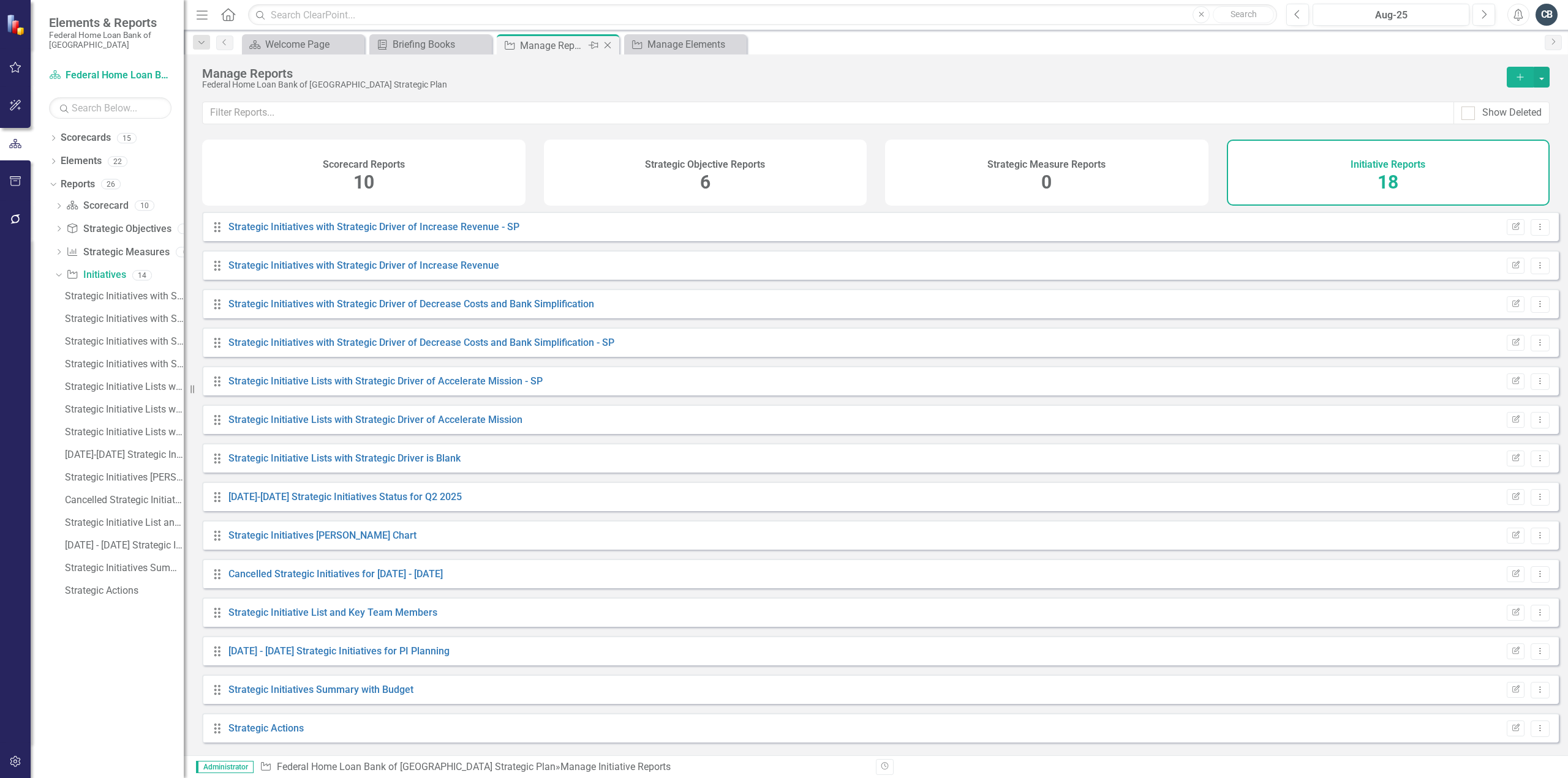
click at [609, 48] on icon "Close" at bounding box center [608, 45] width 13 height 10
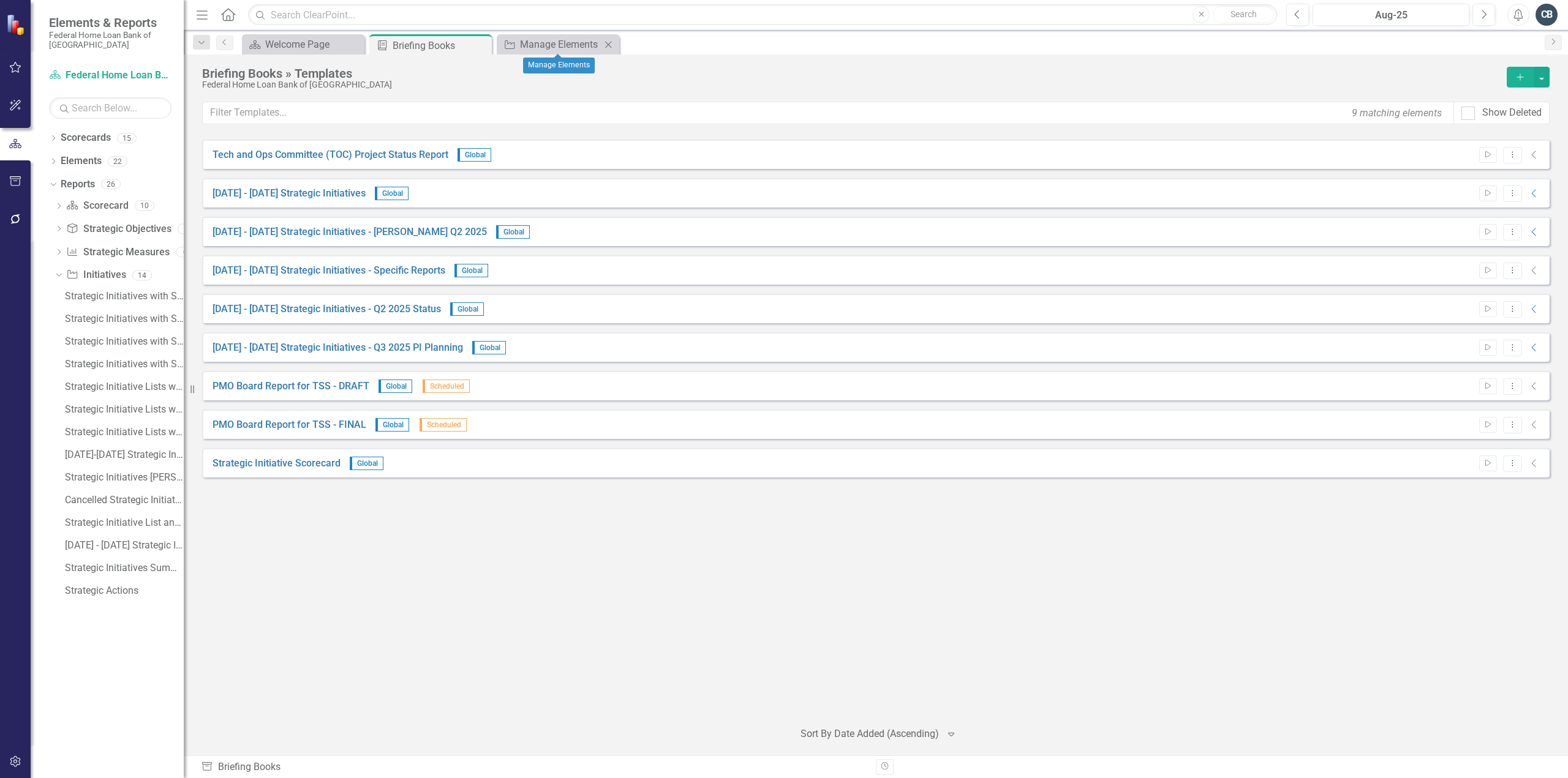
click at [609, 47] on icon "Close" at bounding box center [609, 44] width 13 height 10
click at [1488, 196] on icon "Start" at bounding box center [1488, 194] width 9 height 7
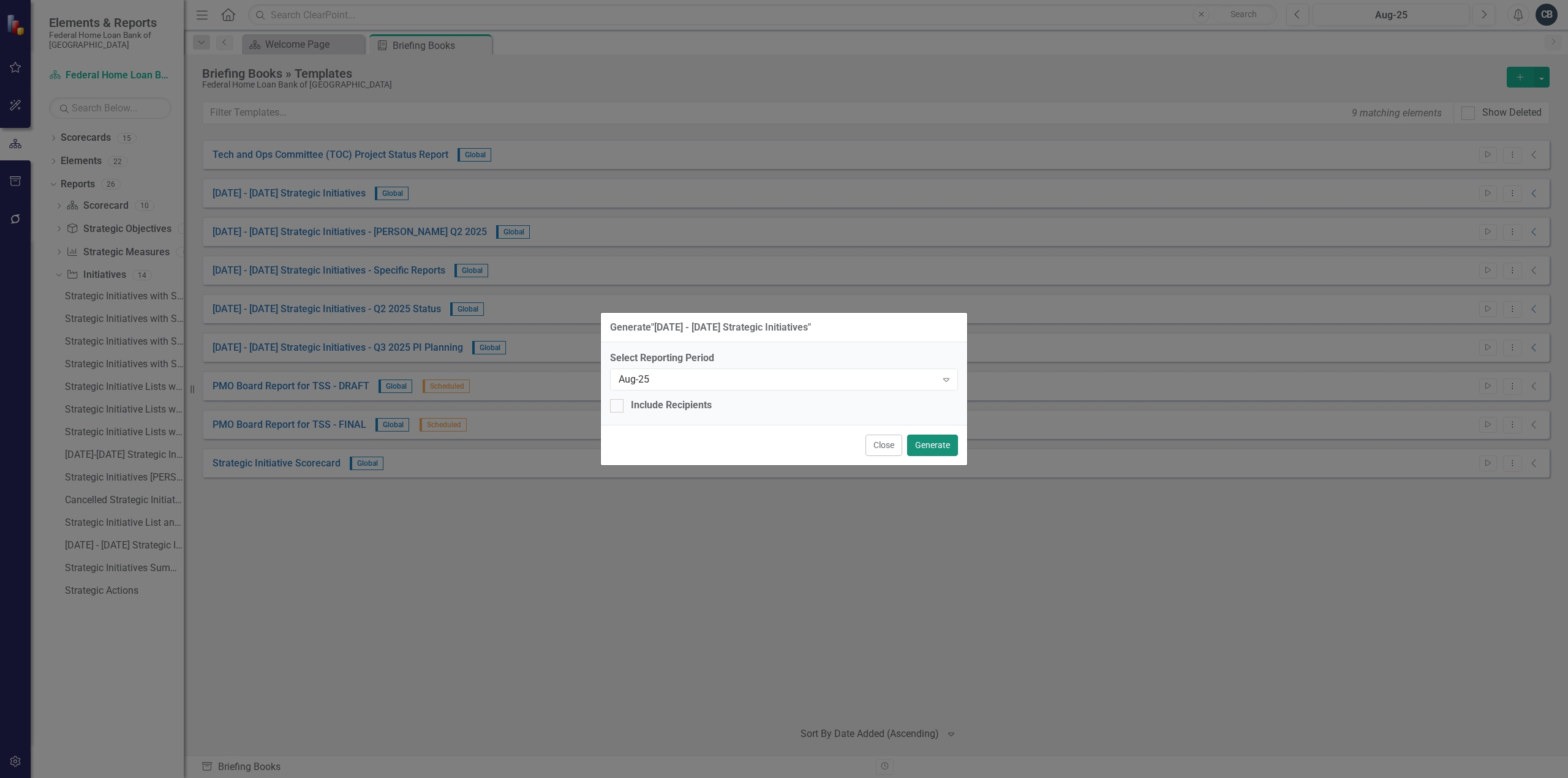
click at [947, 450] on button "Generate" at bounding box center [933, 446] width 51 height 22
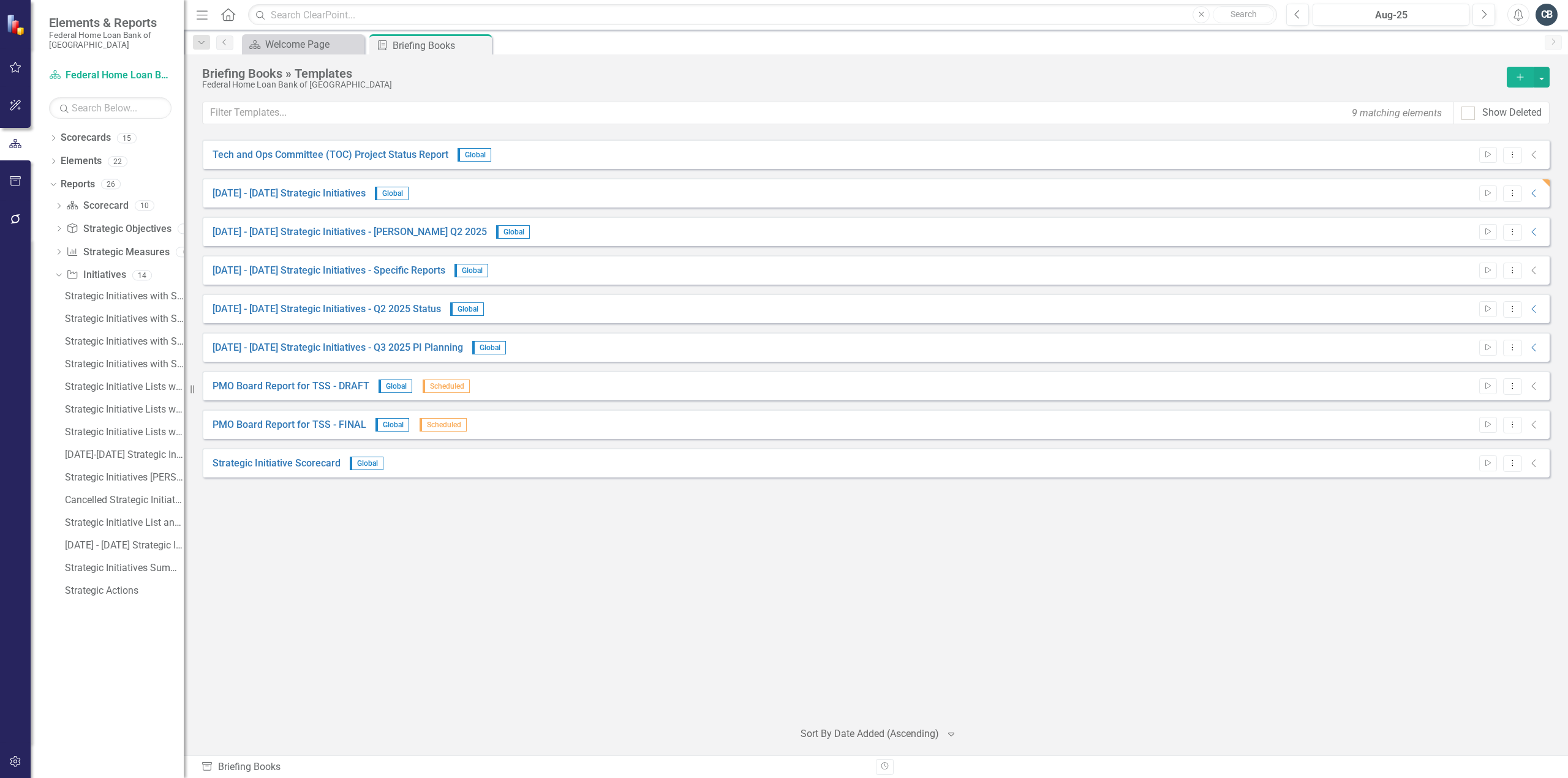
click at [616, 622] on div "Tech and Ops Committee (TOC) Project Status Report Global Start Dropdown Menu C…" at bounding box center [875, 424] width 1347 height 570
drag, startPoint x: 688, startPoint y: 529, endPoint x: 639, endPoint y: 533, distance: 49.2
click at [688, 529] on div "Tech and Ops Committee (TOC) Project Status Report Global Start Dropdown Menu C…" at bounding box center [875, 424] width 1347 height 570
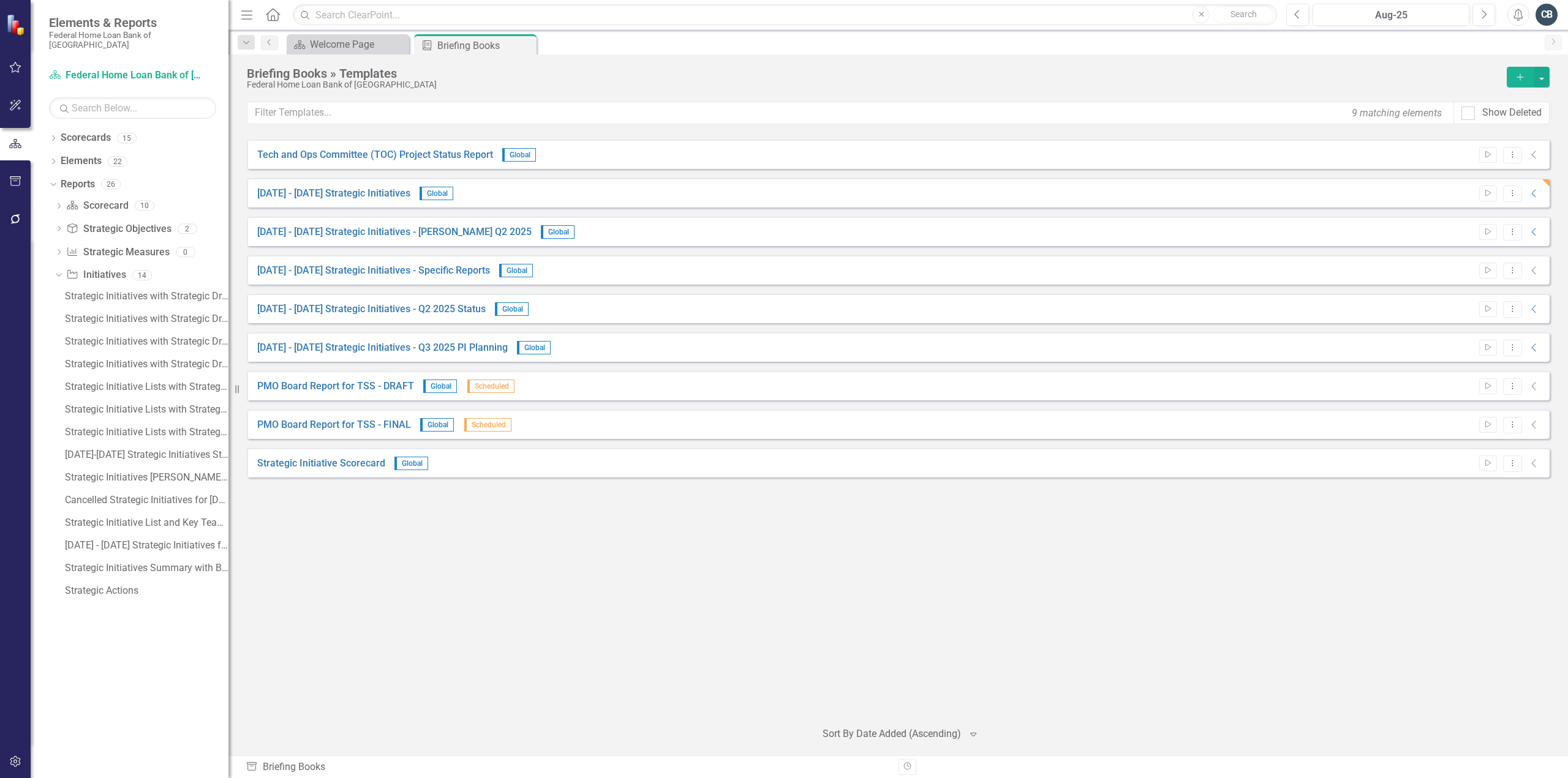
drag, startPoint x: 194, startPoint y: 390, endPoint x: 229, endPoint y: 379, distance: 36.7
click at [229, 379] on div "Resize" at bounding box center [233, 389] width 10 height 778
click at [400, 591] on div "Tech and Ops Committee (TOC) Project Status Report Global Start Dropdown Menu C…" at bounding box center [898, 424] width 1303 height 570
click at [1513, 271] on icon "Dropdown Menu" at bounding box center [1513, 270] width 11 height 8
click at [1445, 330] on link "Edit Edit Template" at bounding box center [1465, 335] width 113 height 22
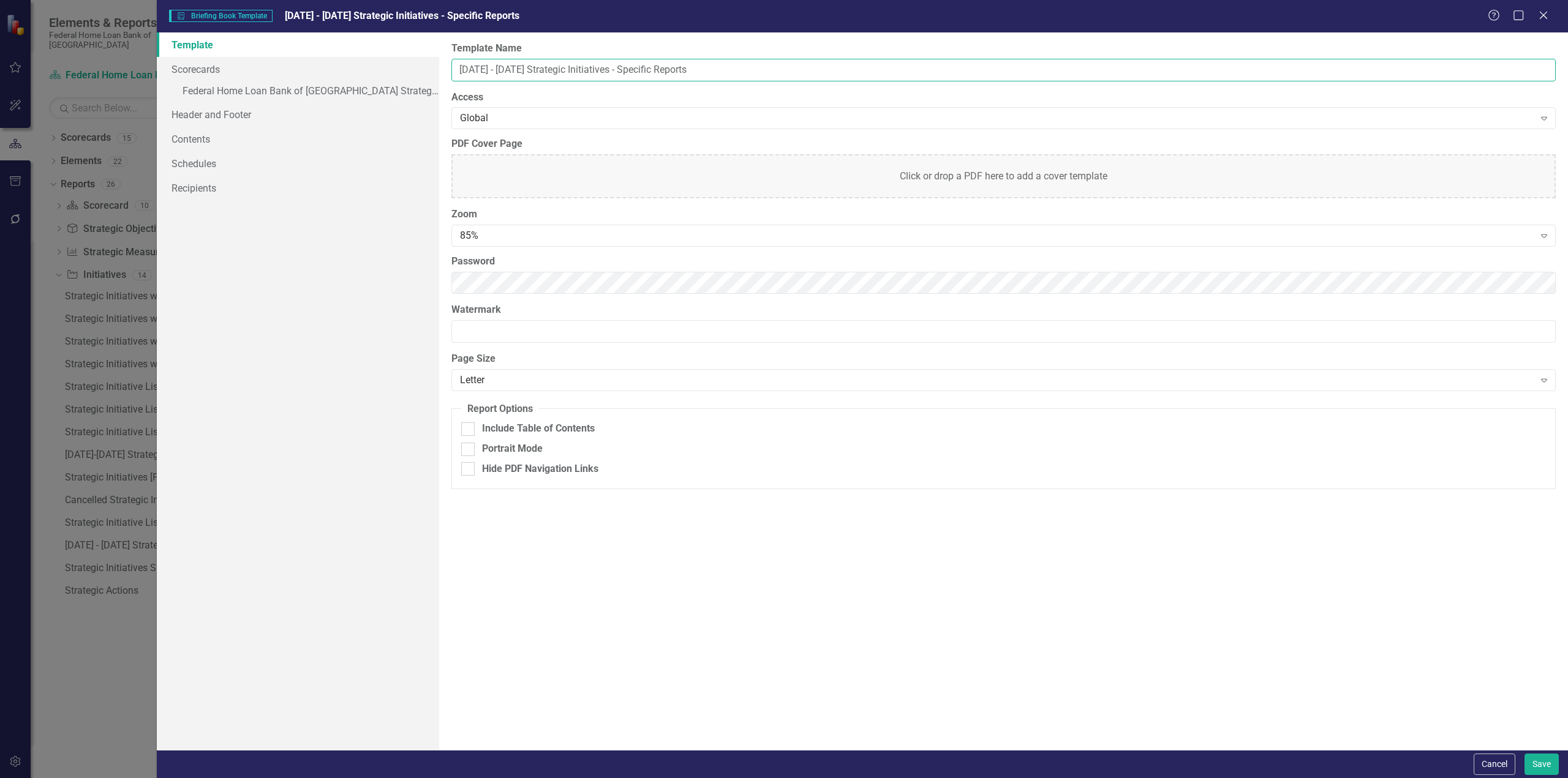
click at [476, 71] on input "2025 - 2027 Strategic Initiatives - Specific Reports" at bounding box center [1003, 70] width 1104 height 22
type input "2026 - 2028 Strategic Initiatives - Specific Reports"
click at [224, 113] on link "Header and Footer" at bounding box center [298, 114] width 283 height 24
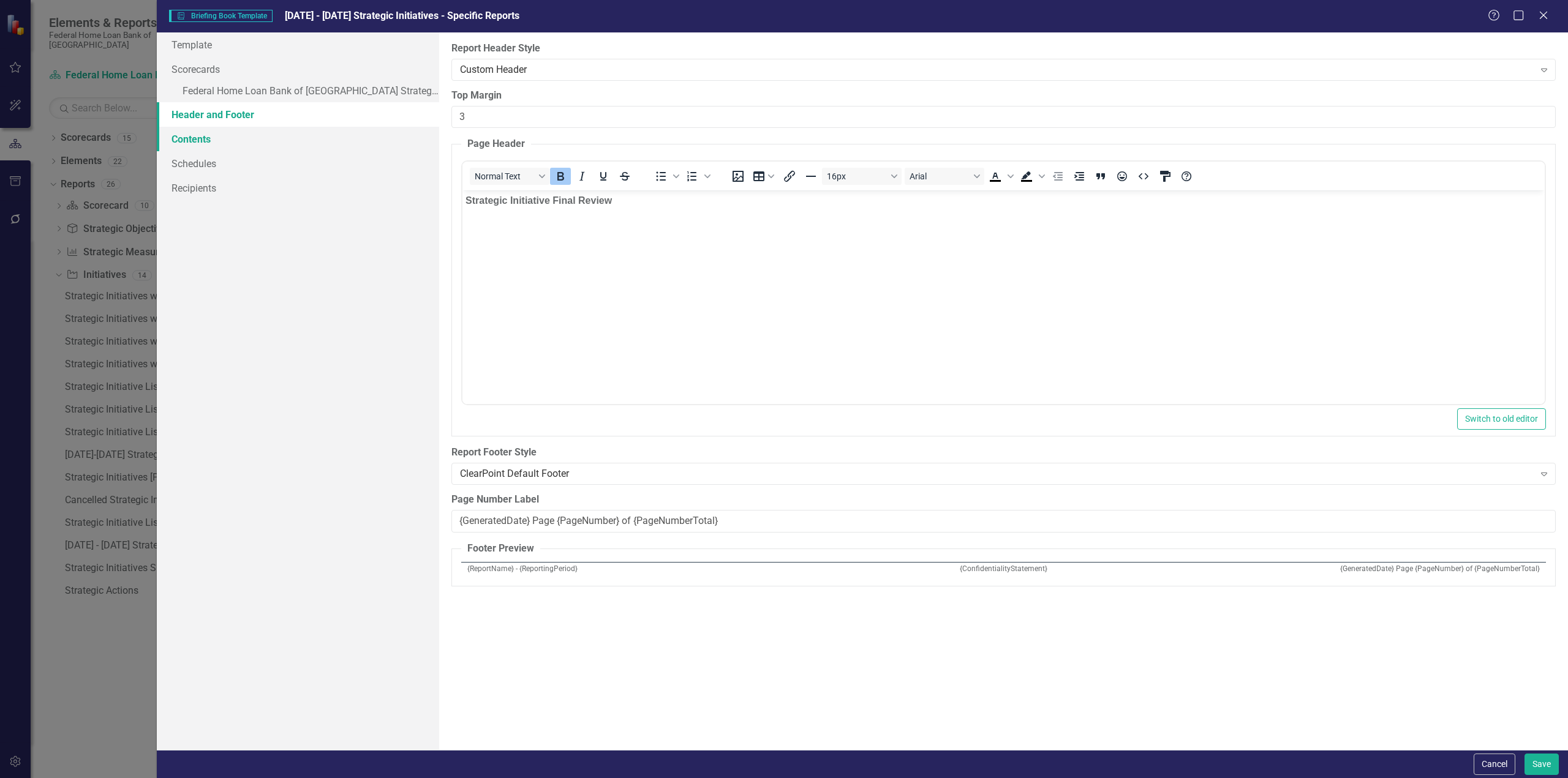
click at [199, 144] on link "Contents" at bounding box center [298, 138] width 283 height 24
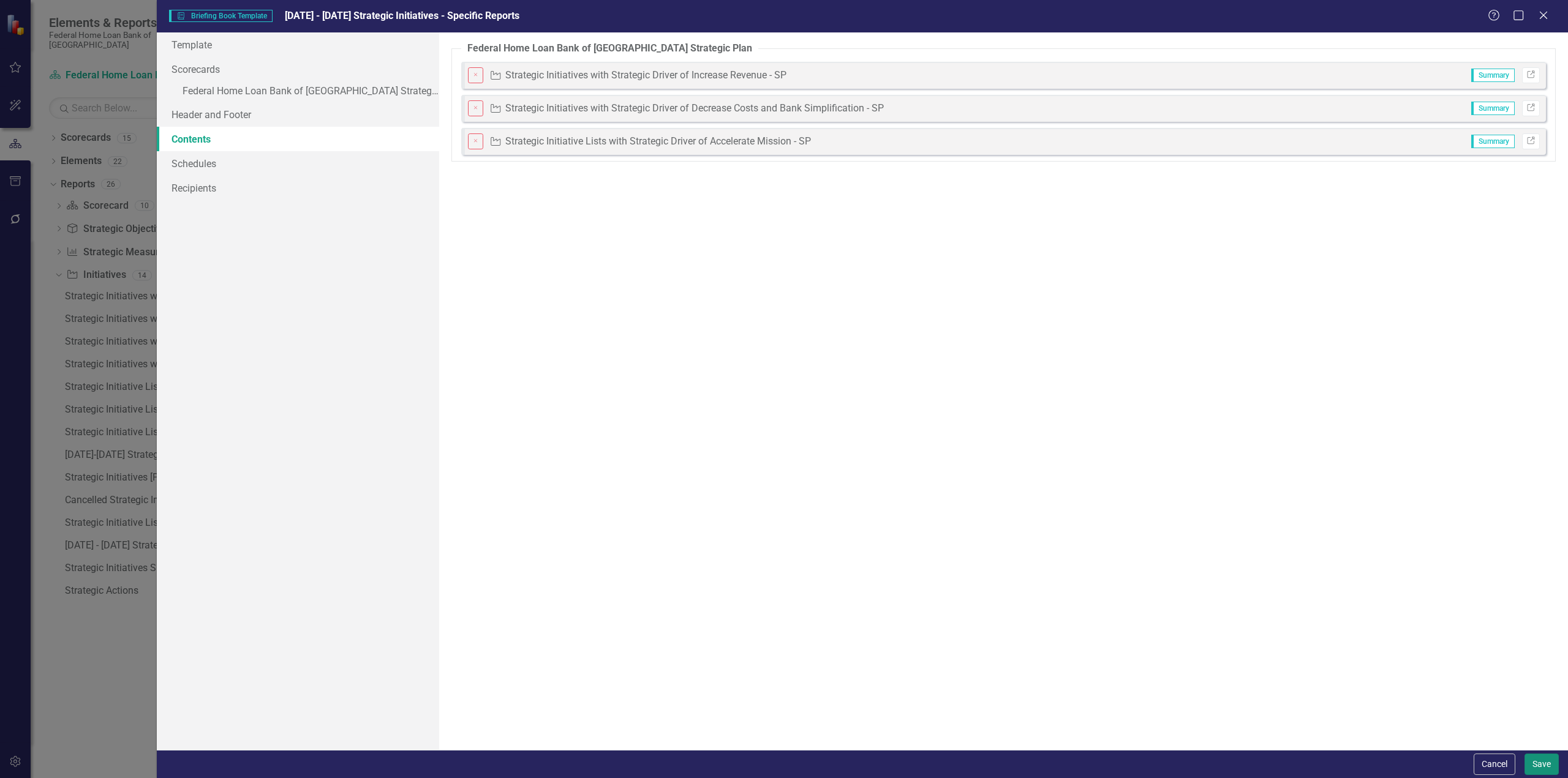
click at [1537, 763] on button "Save" at bounding box center [1542, 765] width 34 height 22
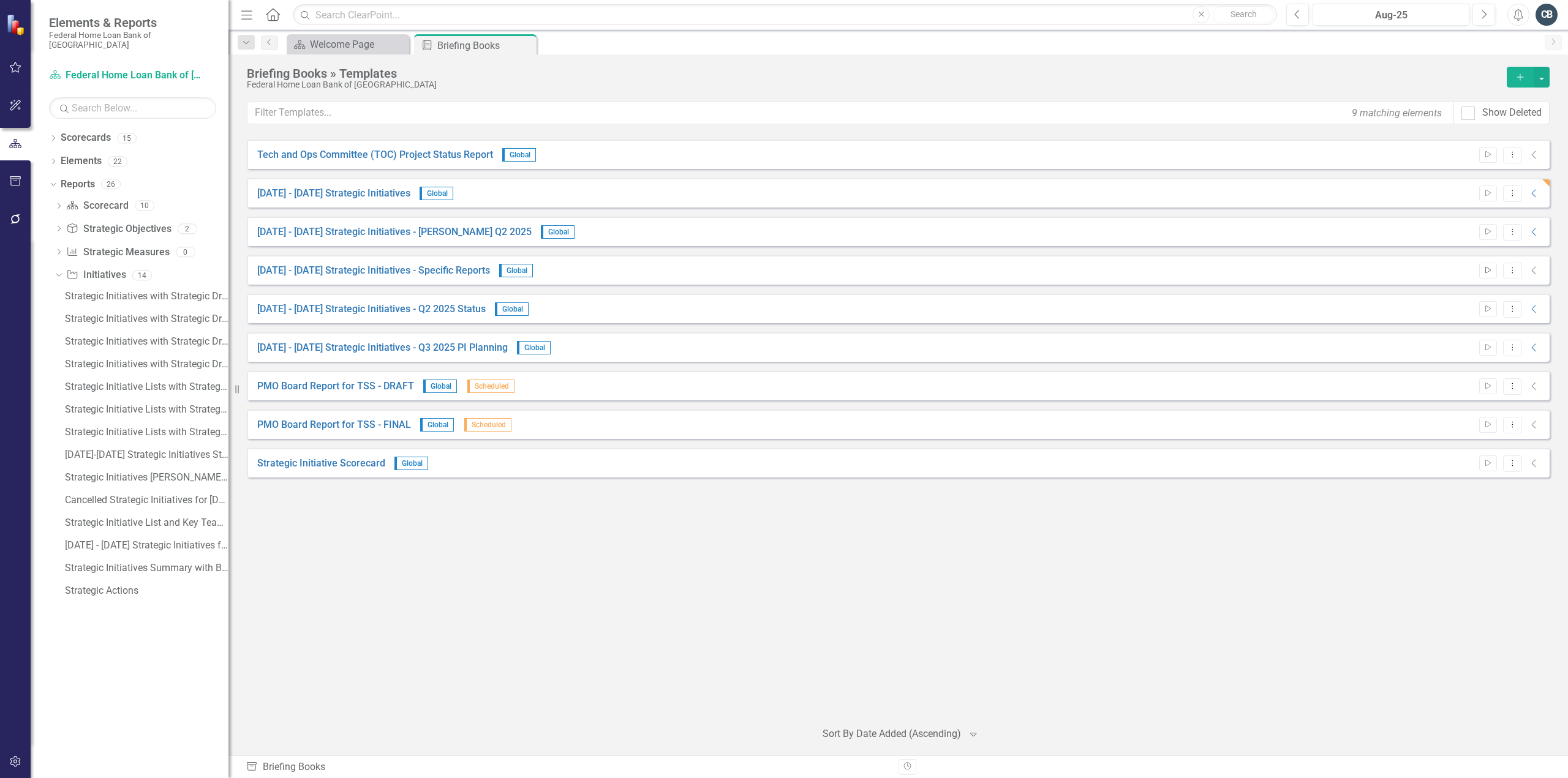
click at [1493, 267] on icon "Start" at bounding box center [1488, 271] width 9 height 7
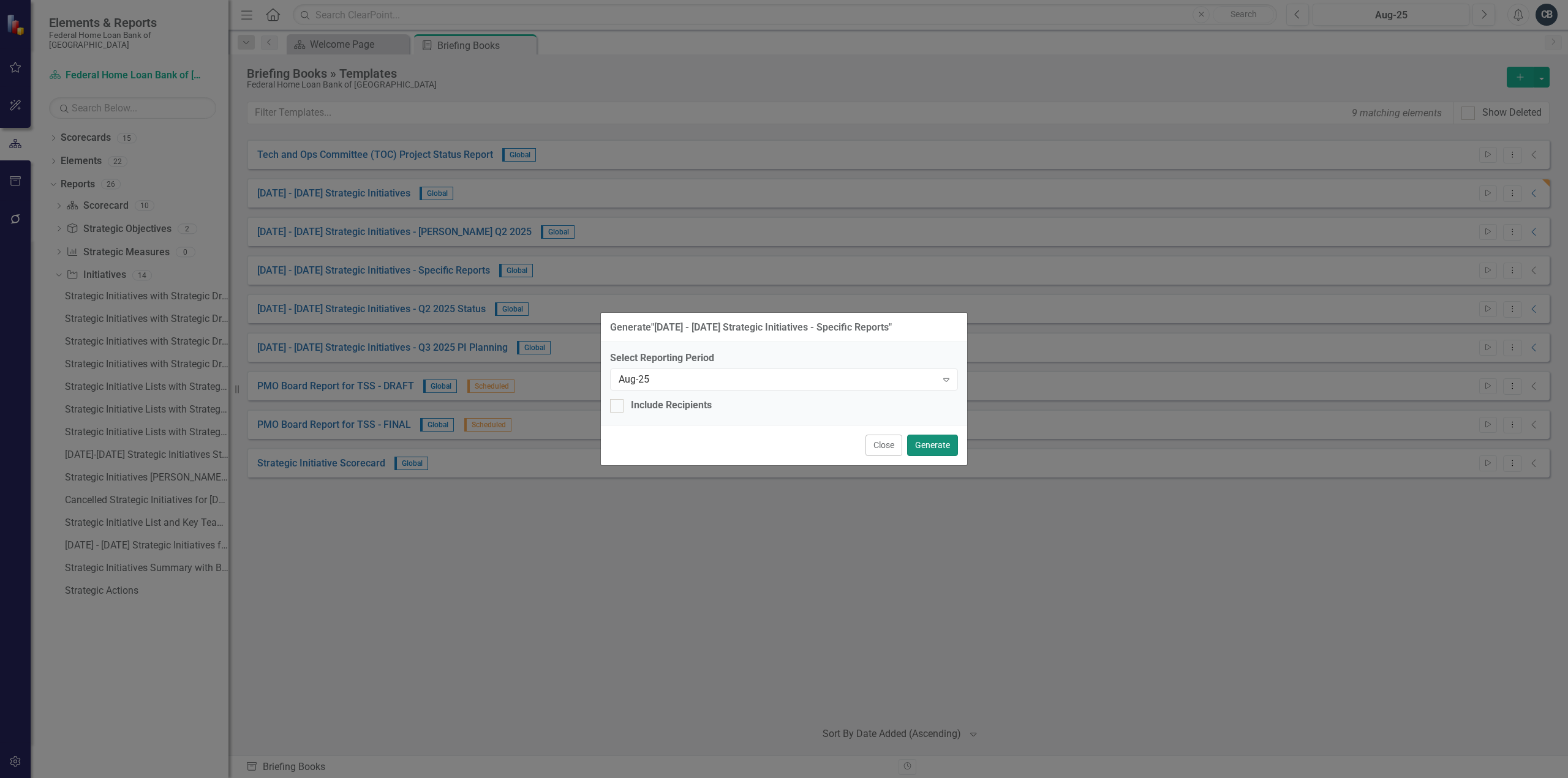
click at [942, 451] on button "Generate" at bounding box center [933, 446] width 51 height 22
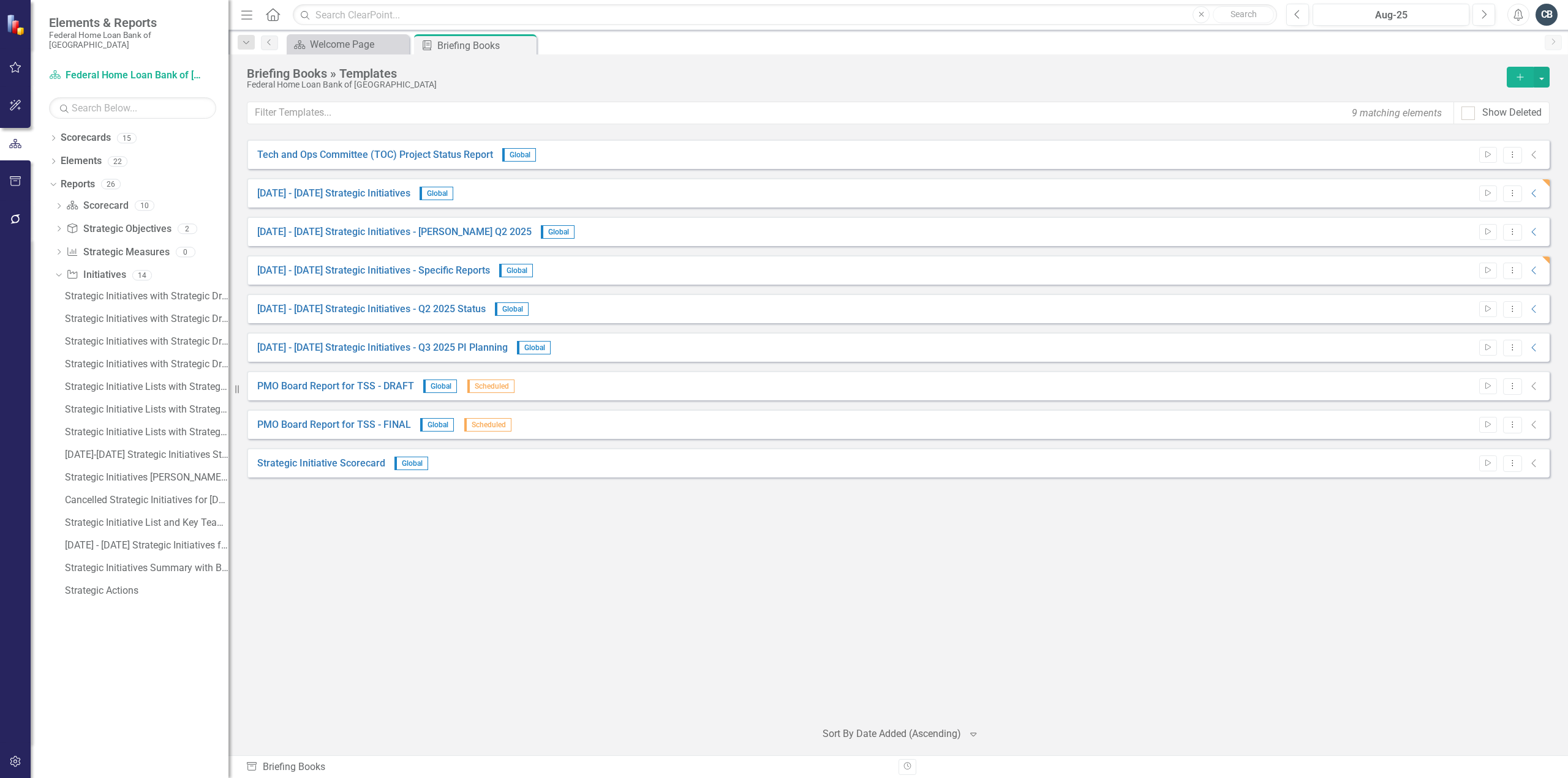
click at [503, 511] on div "Tech and Ops Committee (TOC) Project Status Report Global Start Dropdown Menu C…" at bounding box center [898, 424] width 1303 height 570
click at [1514, 275] on button "Dropdown Menu" at bounding box center [1512, 271] width 19 height 16
click at [1438, 333] on link "Edit Edit Template" at bounding box center [1465, 335] width 113 height 22
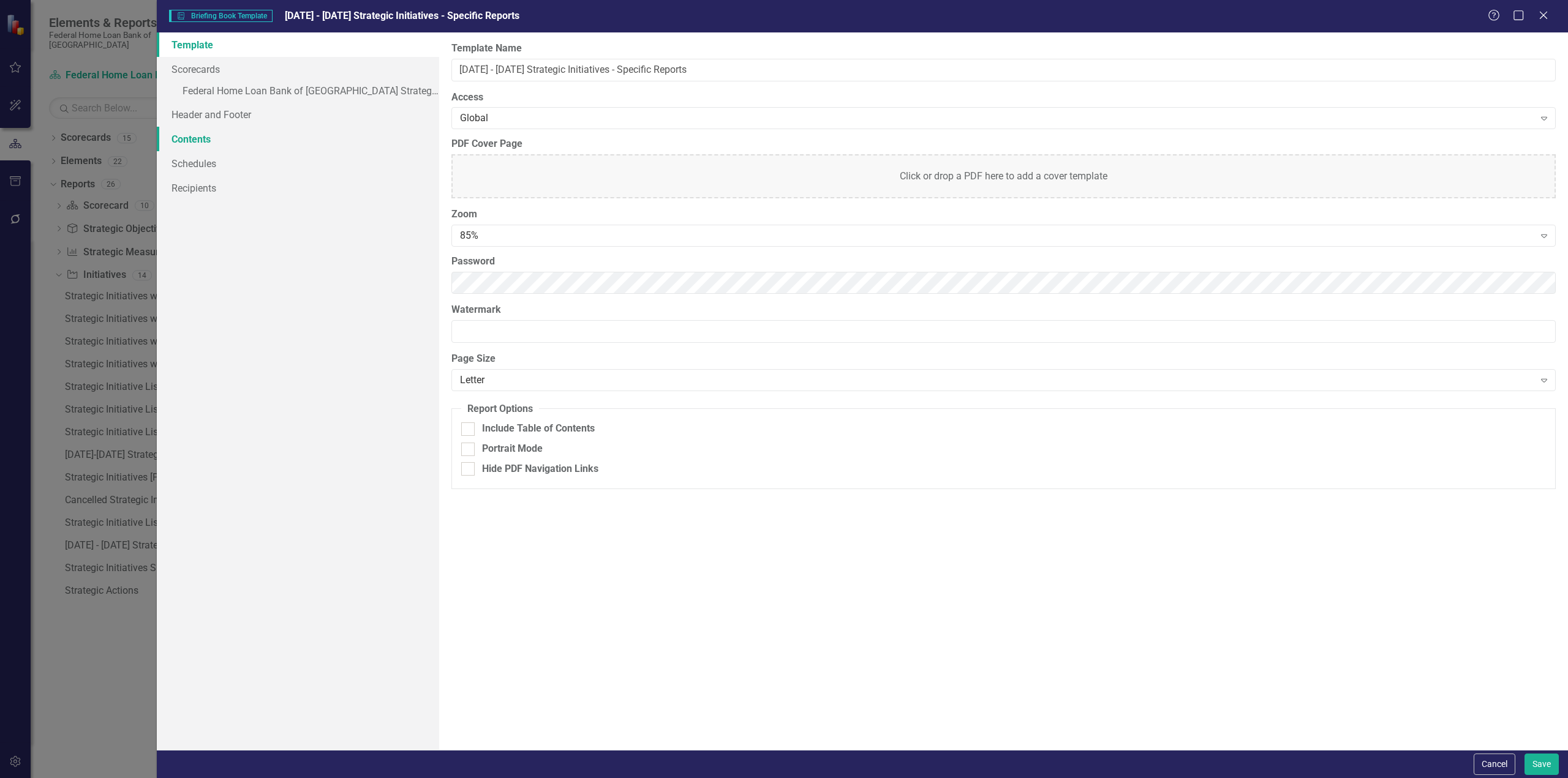
click at [199, 134] on link "Contents" at bounding box center [298, 138] width 283 height 24
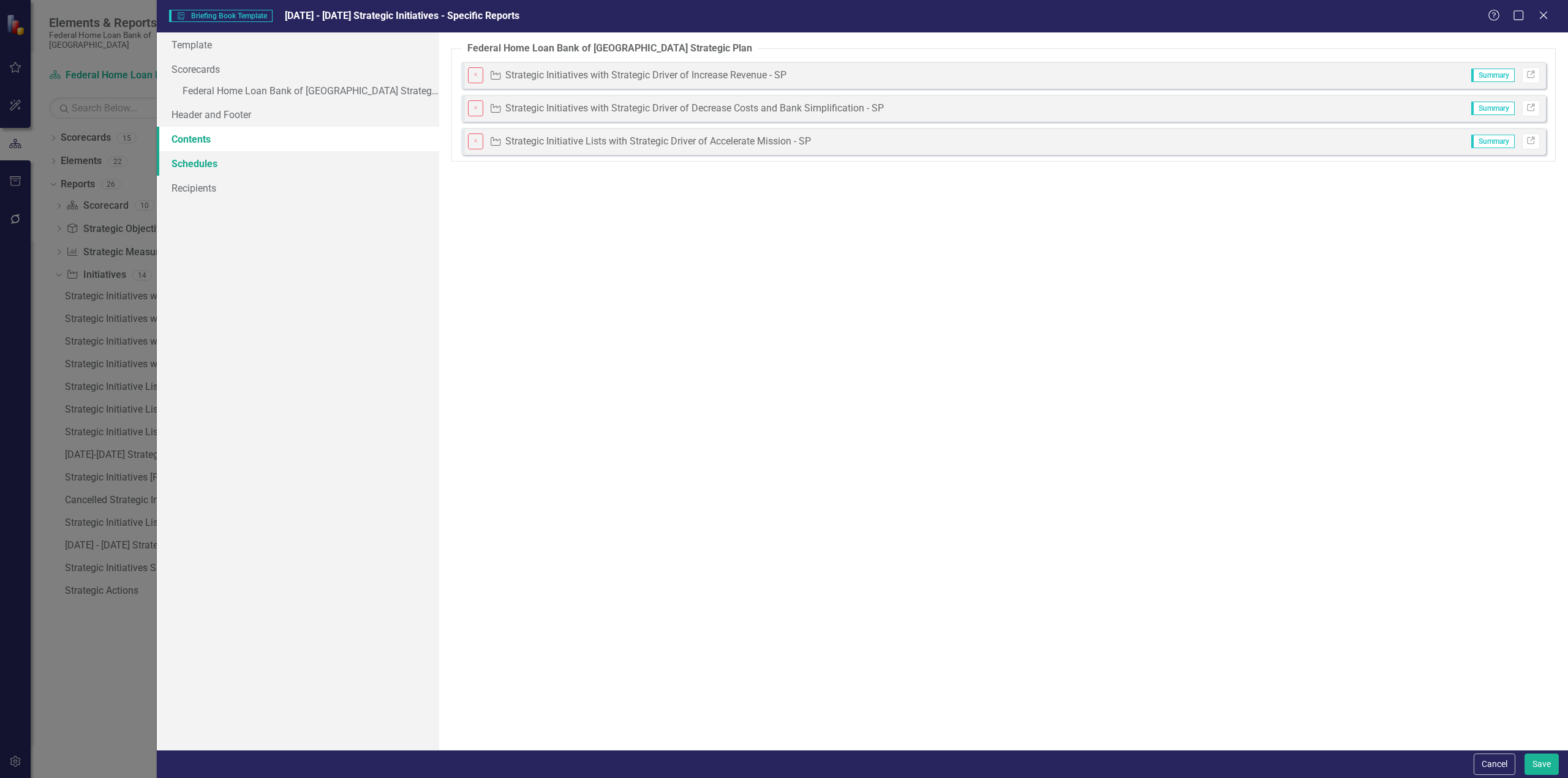
click at [197, 163] on link "Schedules" at bounding box center [298, 163] width 283 height 24
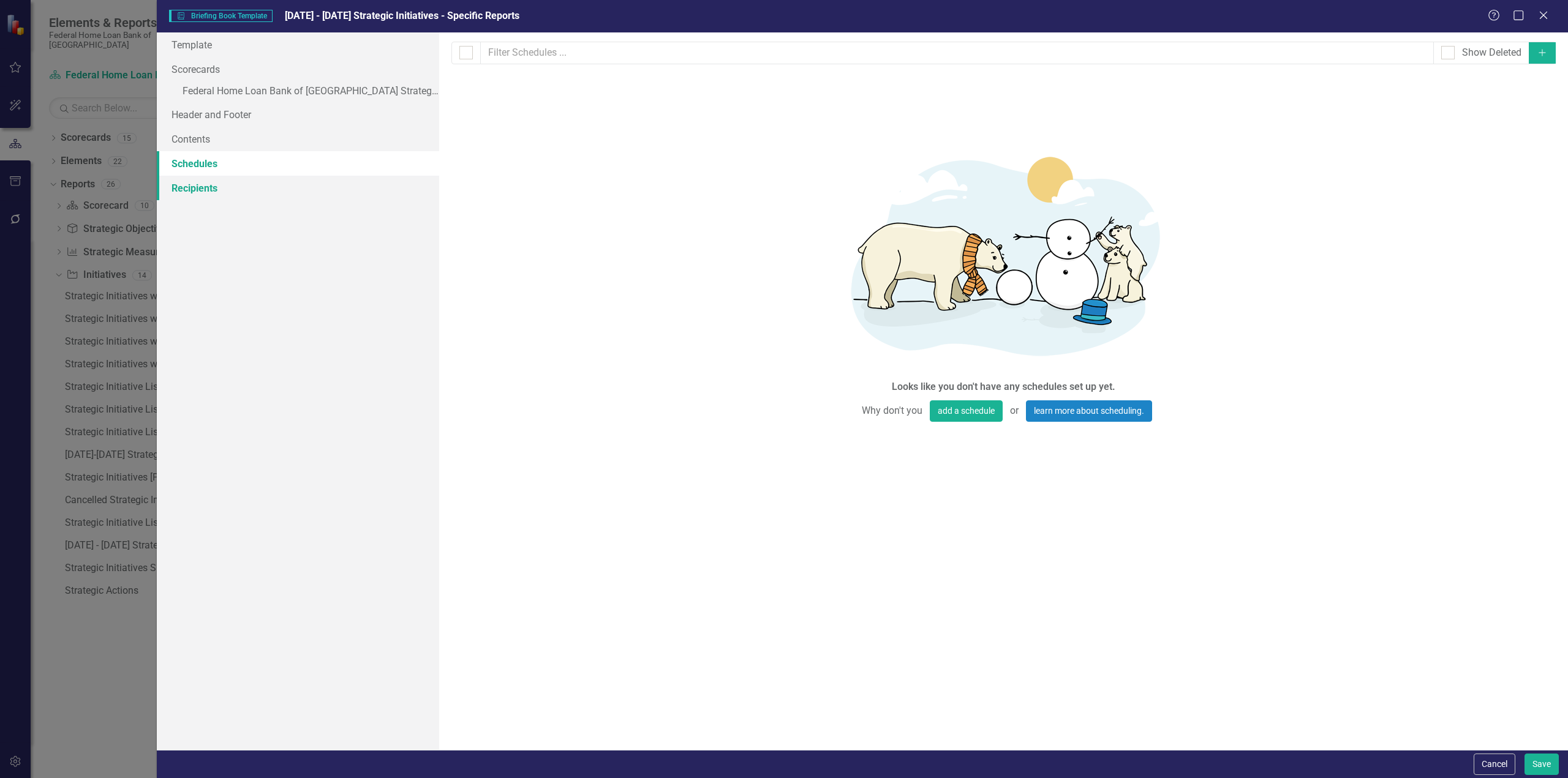
click at [197, 189] on link "Recipients" at bounding box center [298, 188] width 283 height 24
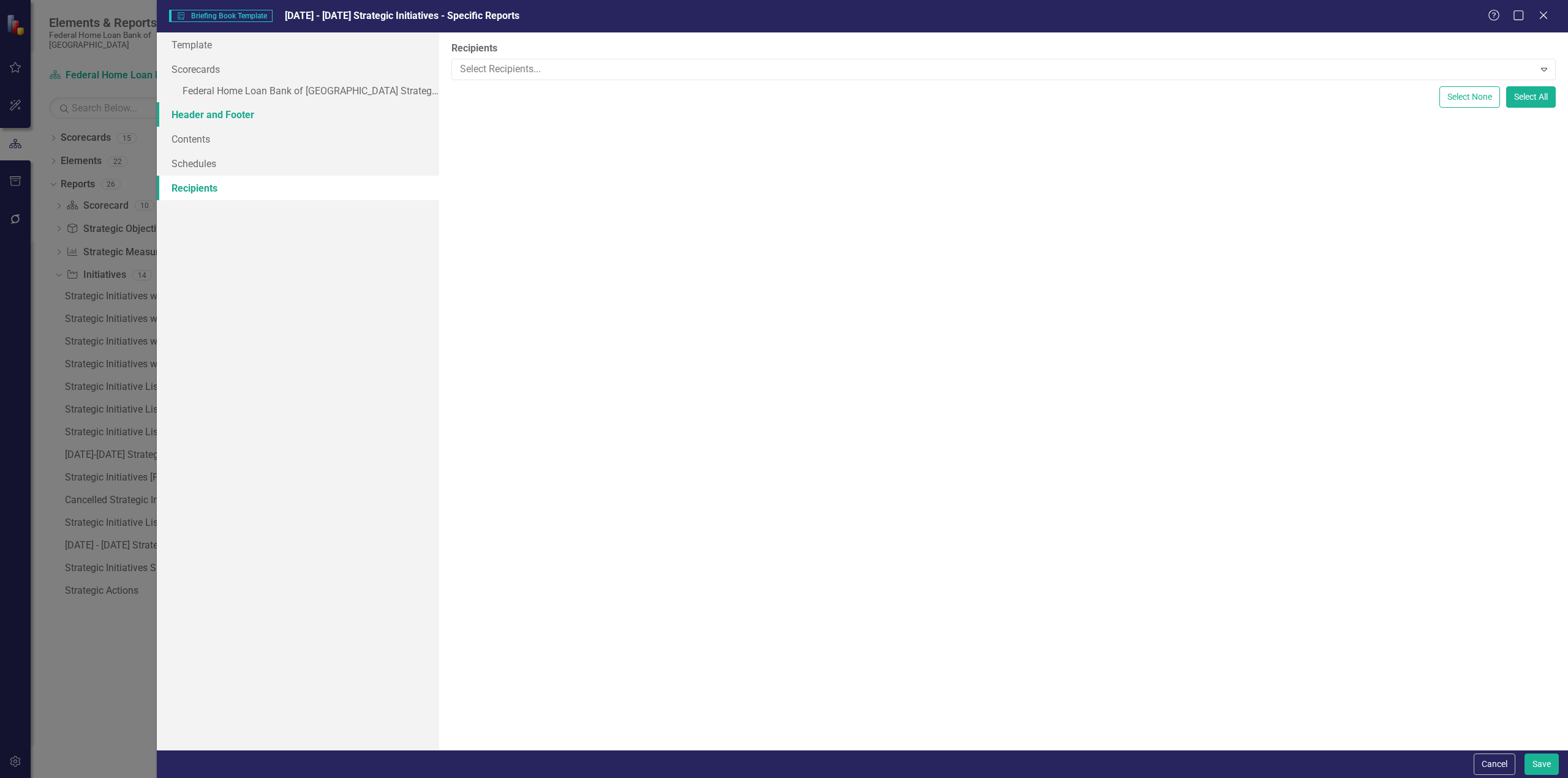
click at [207, 119] on link "Header and Footer" at bounding box center [298, 114] width 283 height 24
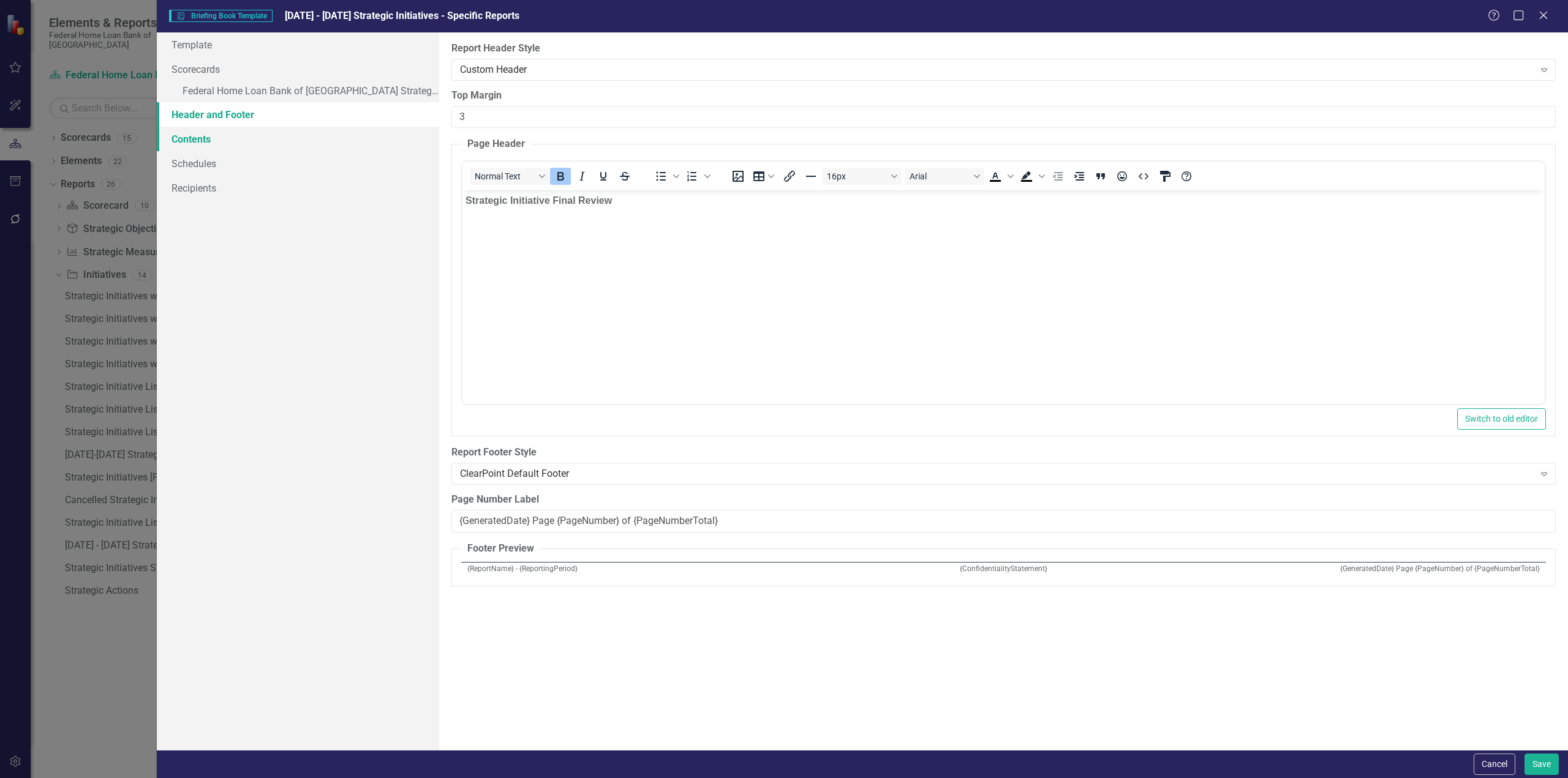
click at [199, 138] on link "Contents" at bounding box center [298, 138] width 283 height 24
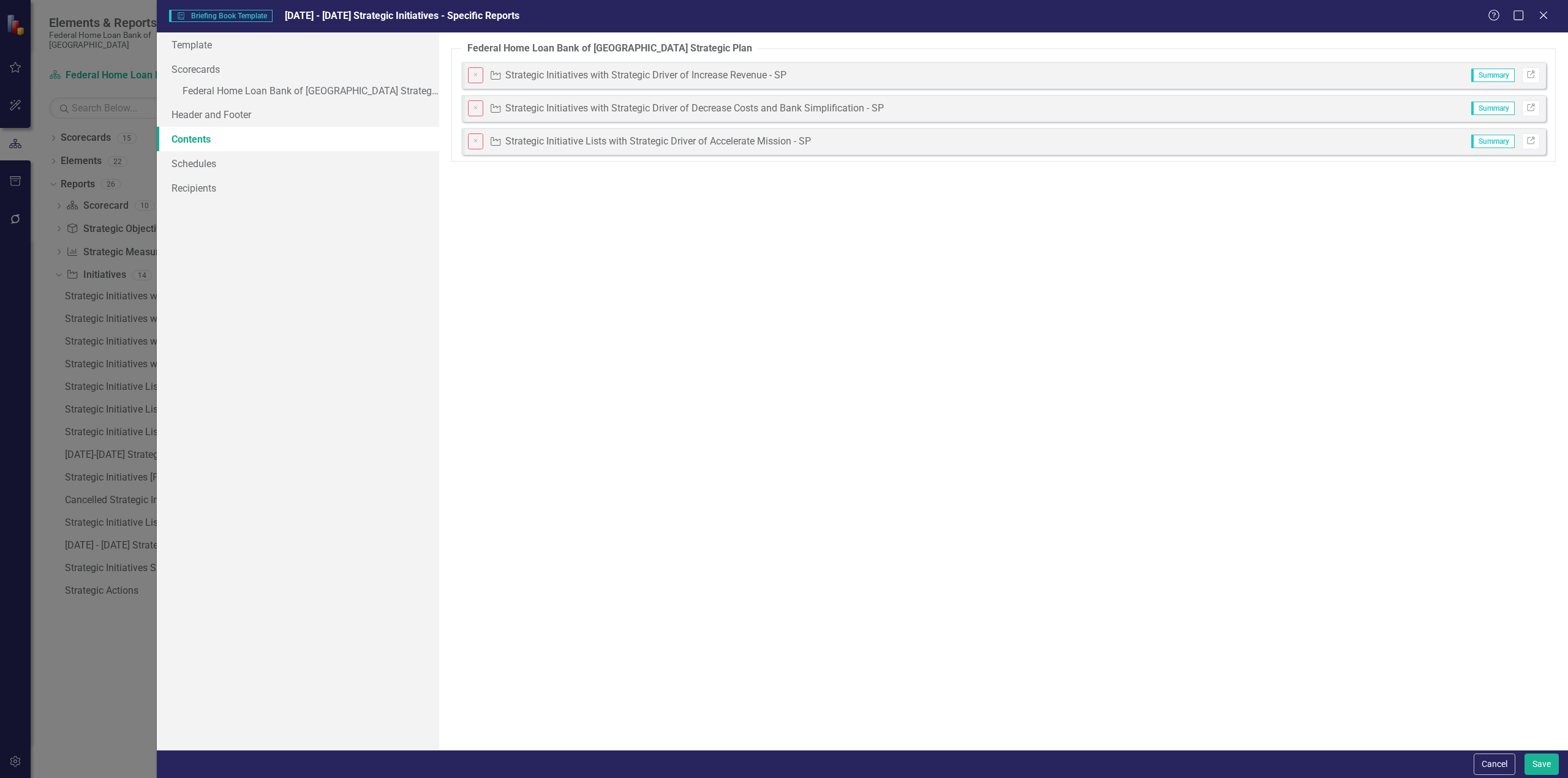
click at [701, 209] on div "The pages that you have selected to include are listed below. If you manually s…" at bounding box center [1003, 391] width 1129 height 718
click at [889, 319] on div "The pages that you have selected to include are listed below. If you manually s…" at bounding box center [1003, 391] width 1129 height 718
click at [1544, 13] on icon "Close" at bounding box center [1543, 14] width 15 height 12
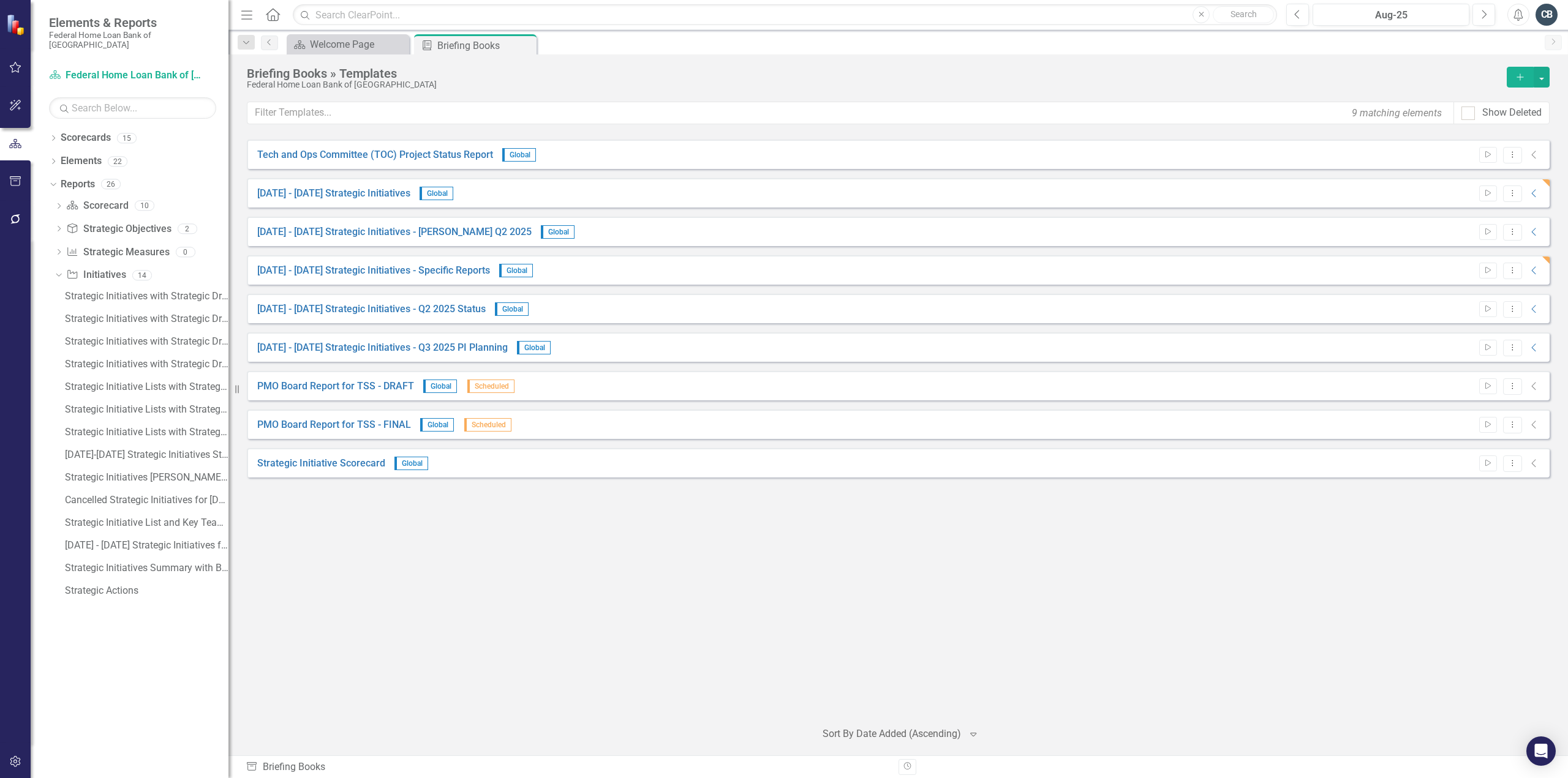
click at [332, 611] on div "Tech and Ops Committee (TOC) Project Status Report Global Start Dropdown Menu C…" at bounding box center [898, 424] width 1303 height 570
click at [1519, 79] on icon "Add" at bounding box center [1520, 77] width 11 height 9
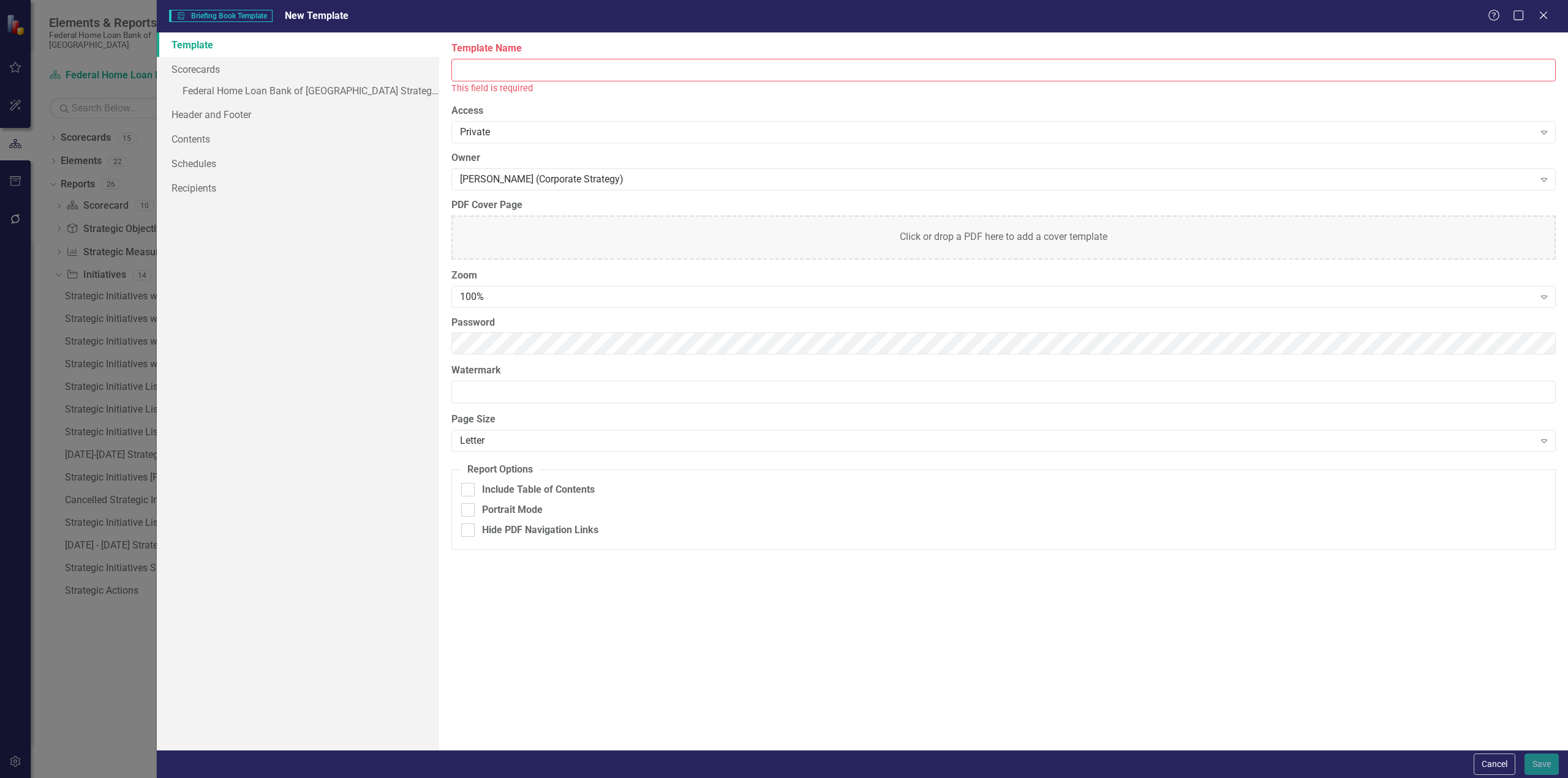
click at [491, 68] on input "Template Name" at bounding box center [1003, 70] width 1104 height 22
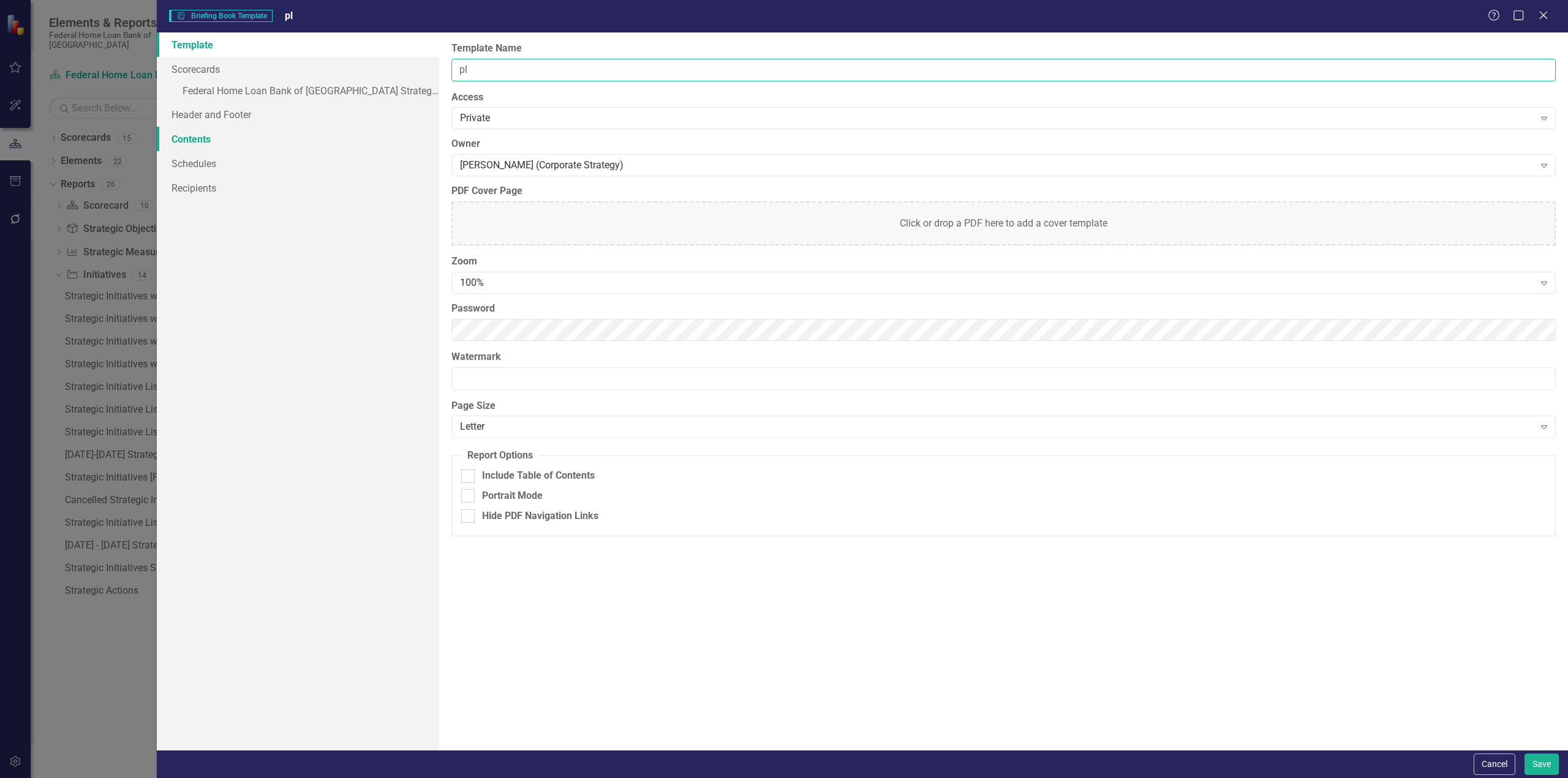
type input "pl"
click at [199, 144] on link "Contents" at bounding box center [298, 138] width 283 height 24
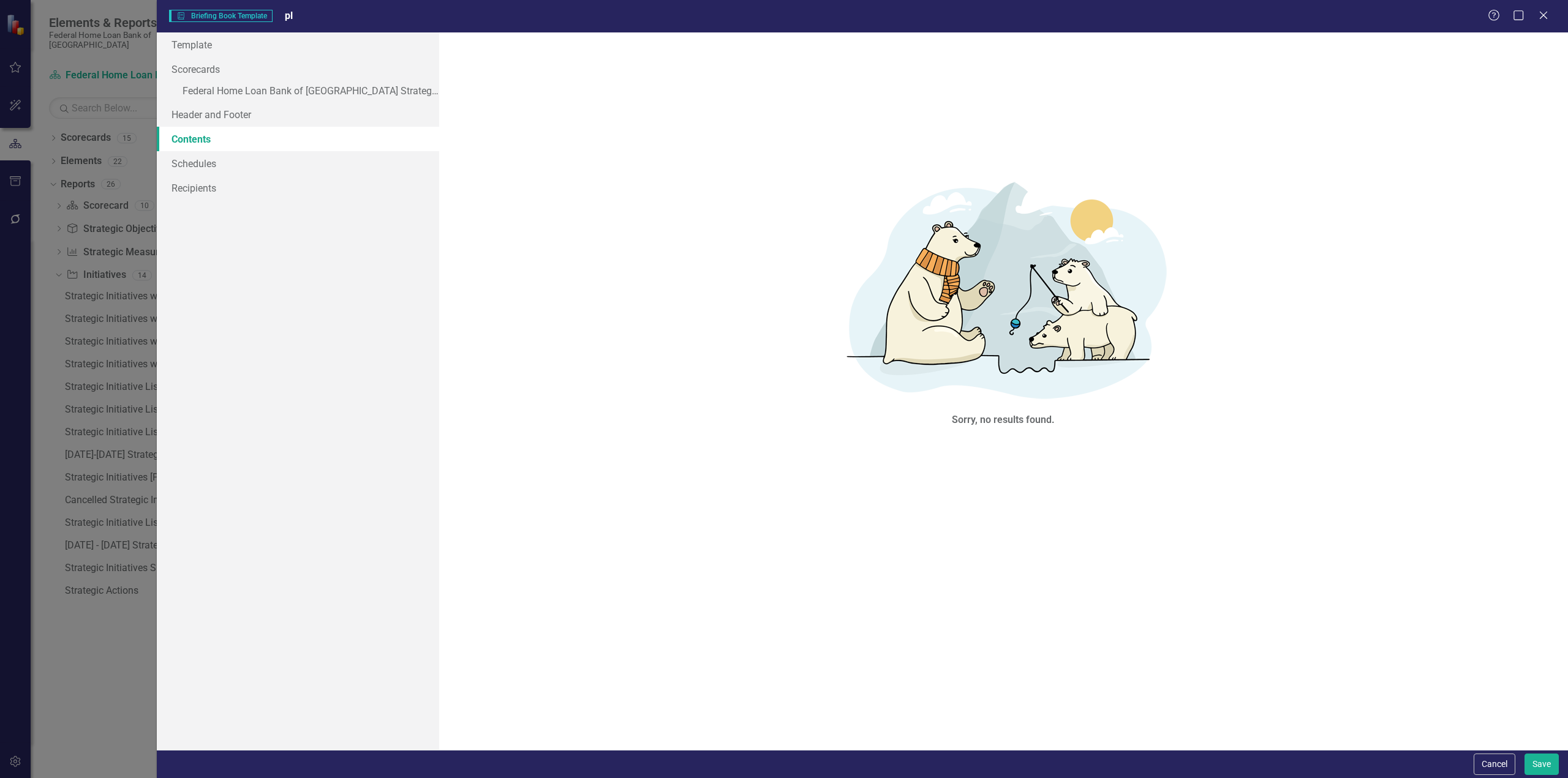
click at [749, 210] on div "Sorry, no results found." at bounding box center [1003, 299] width 1104 height 516
click at [215, 109] on link "Header and Footer" at bounding box center [298, 114] width 283 height 24
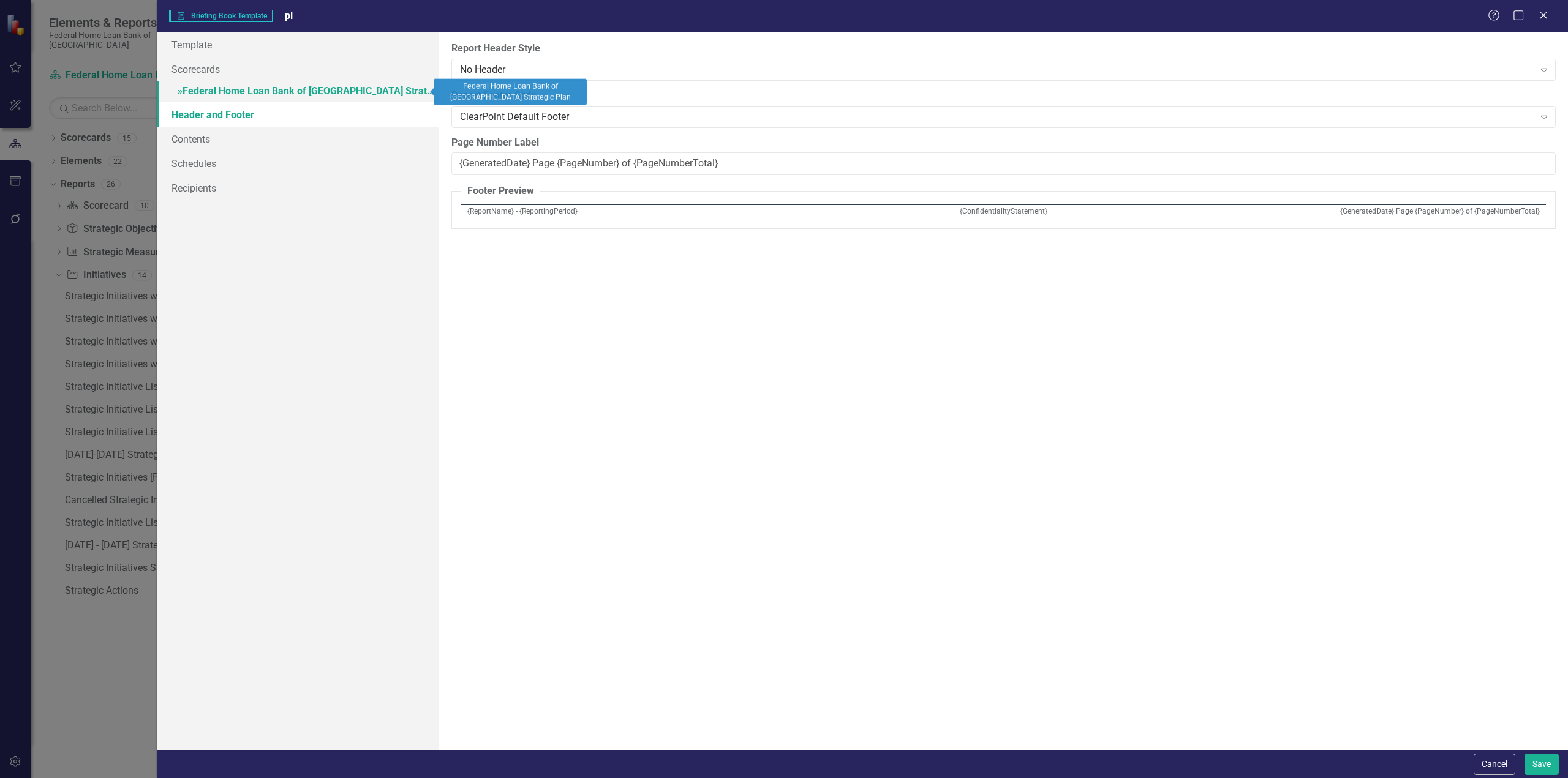
click at [224, 92] on link "» Federal Home Loan Bank of San Francisco Strategic Plan" at bounding box center [298, 92] width 283 height 22
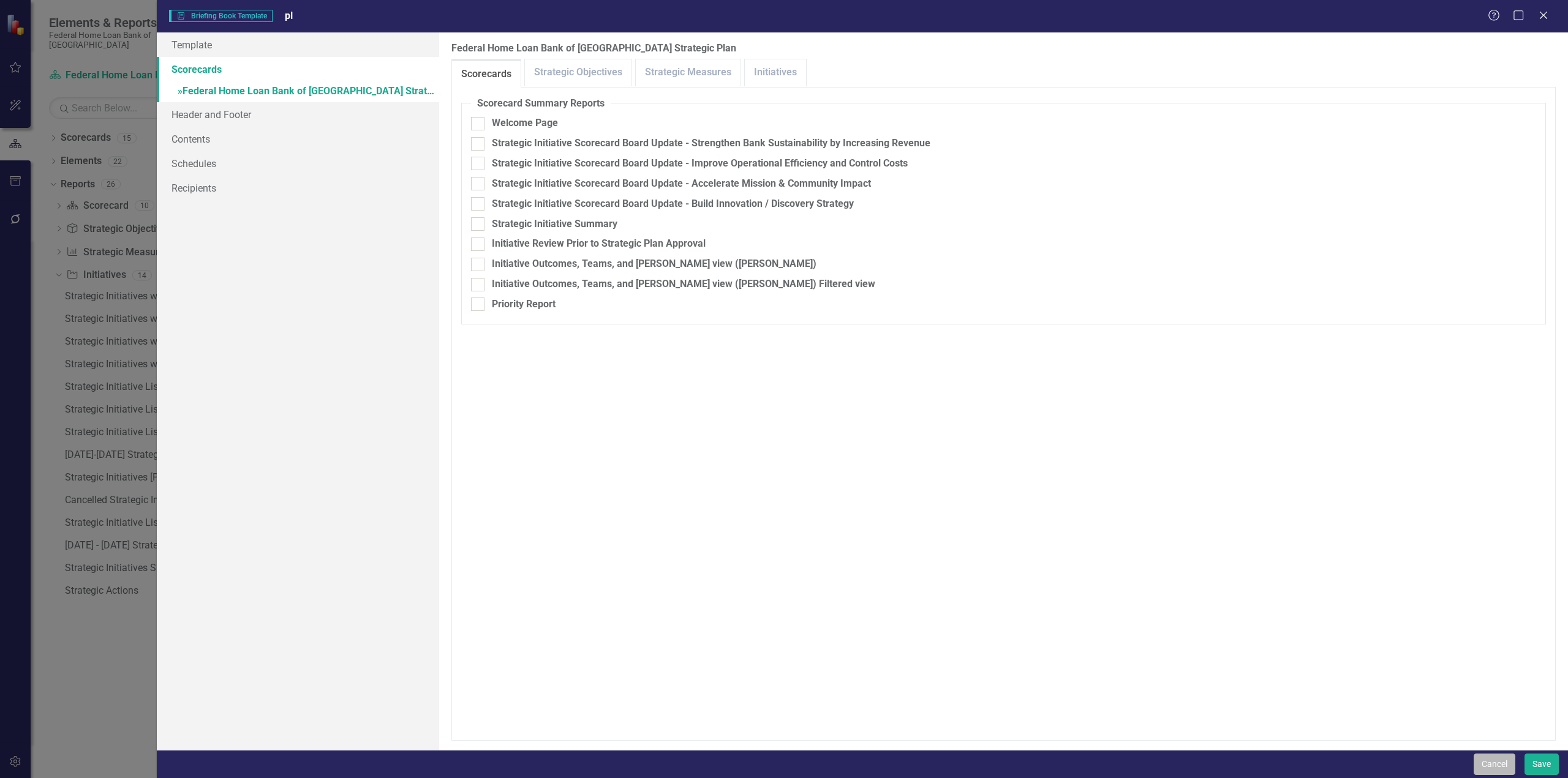
click at [1492, 765] on button "Cancel" at bounding box center [1494, 765] width 41 height 22
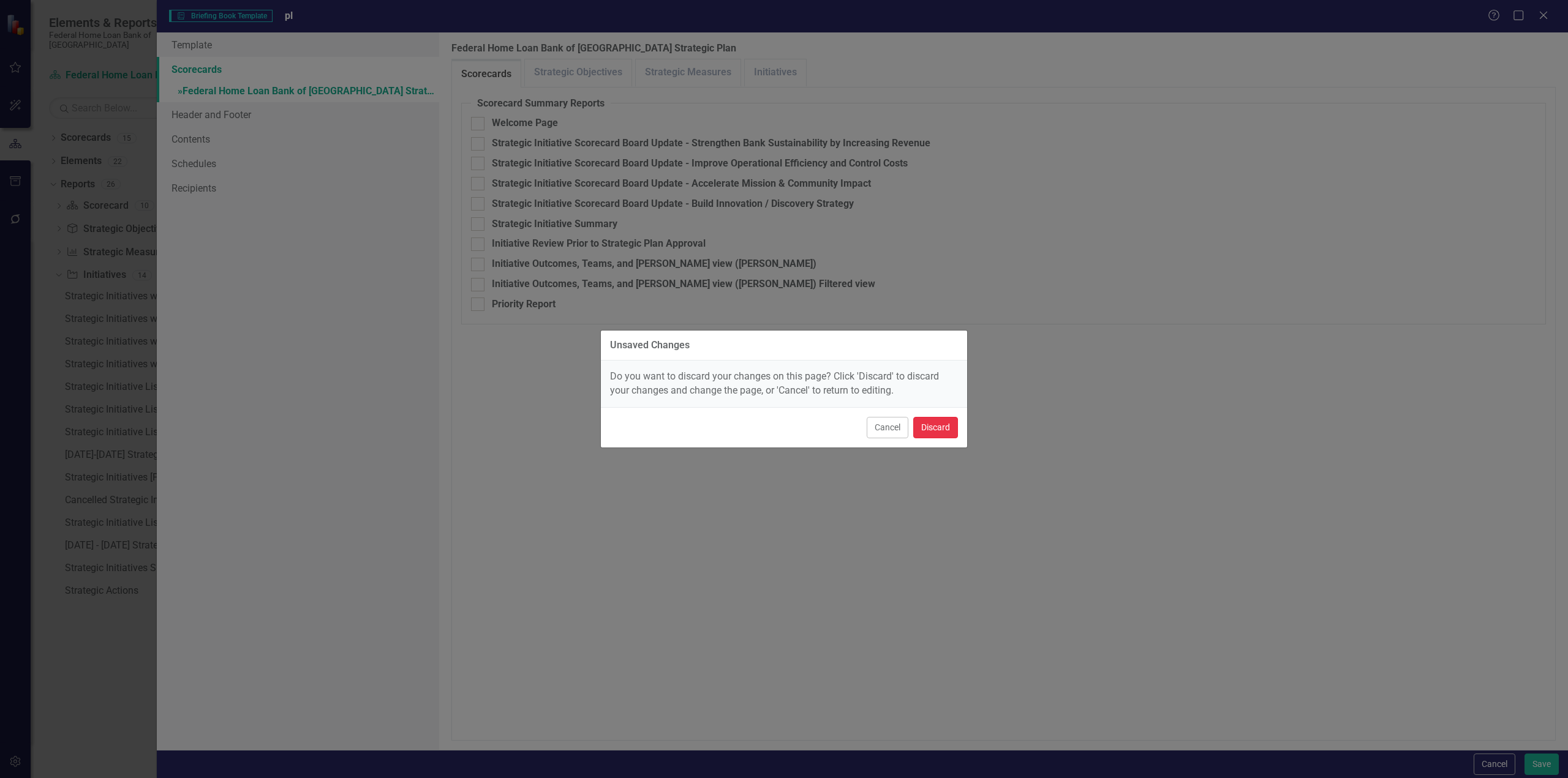
click at [944, 428] on button "Discard" at bounding box center [936, 428] width 45 height 22
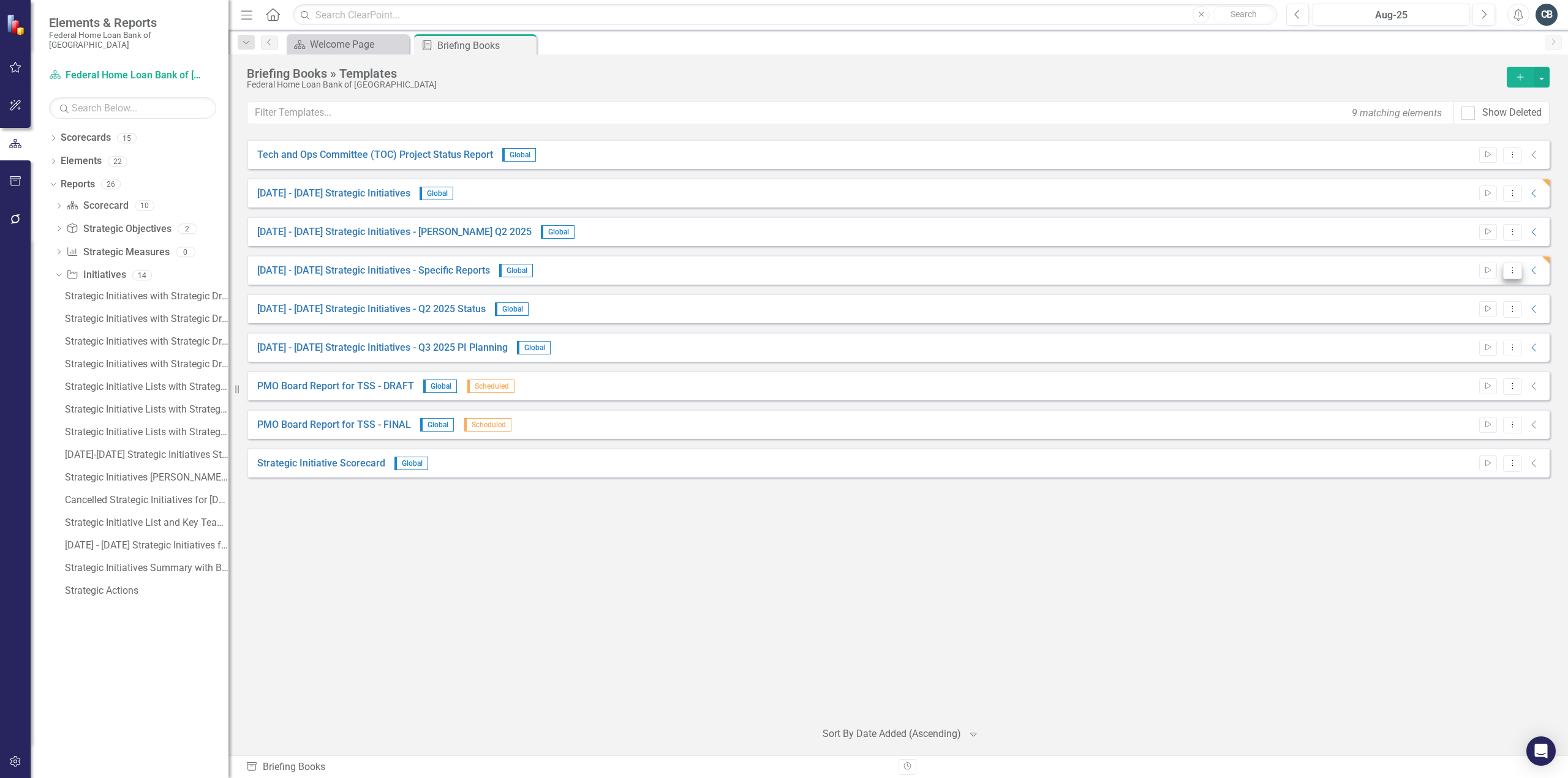
click at [1513, 269] on icon "Dropdown Menu" at bounding box center [1513, 270] width 11 height 8
click at [1460, 335] on link "Edit Edit Template" at bounding box center [1465, 335] width 113 height 22
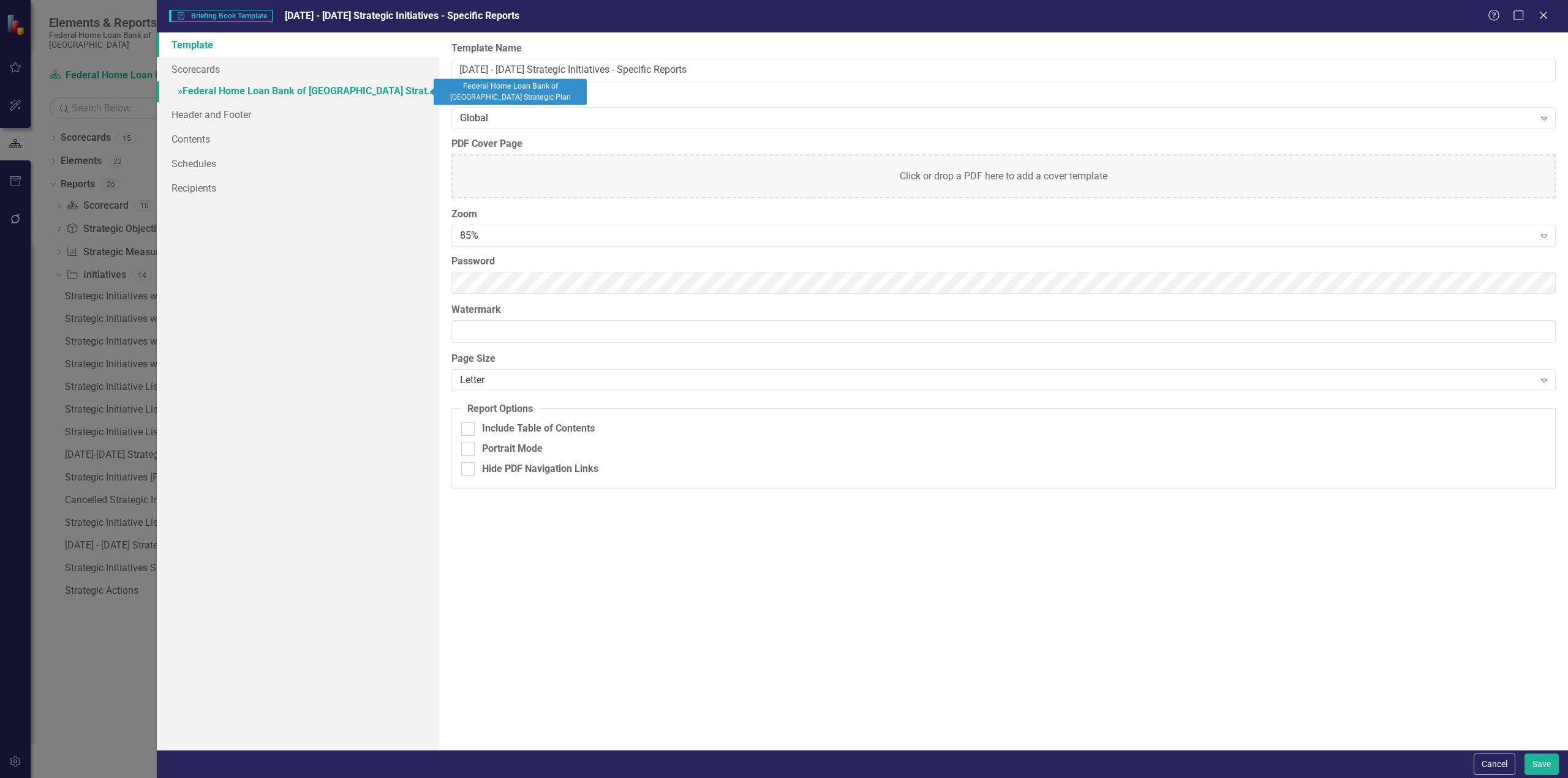
click at [291, 89] on link "» Federal Home Loan Bank of San Francisco Strategic Plan" at bounding box center [298, 92] width 283 height 22
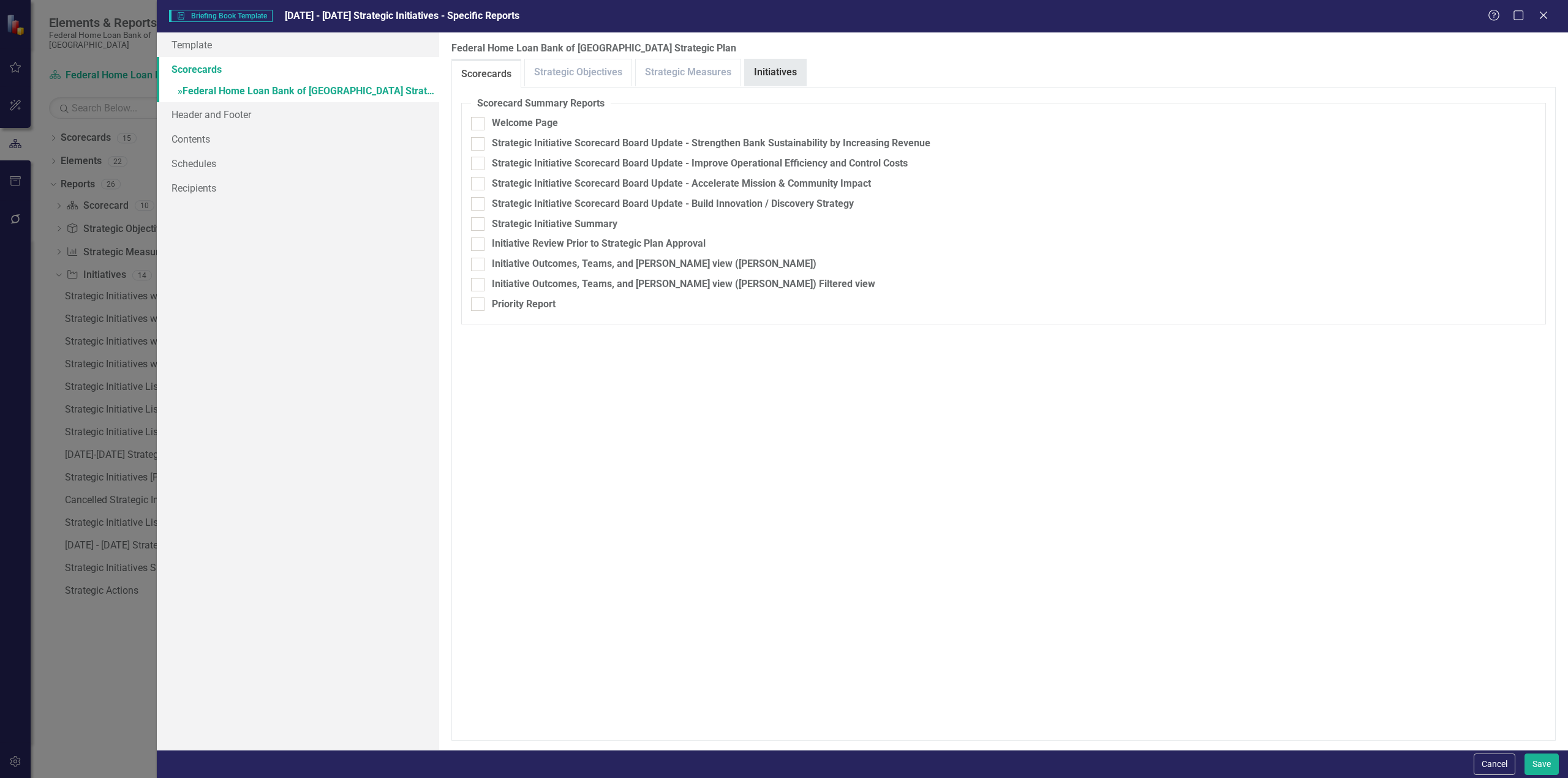
click at [785, 73] on link "Initiatives" at bounding box center [775, 72] width 61 height 26
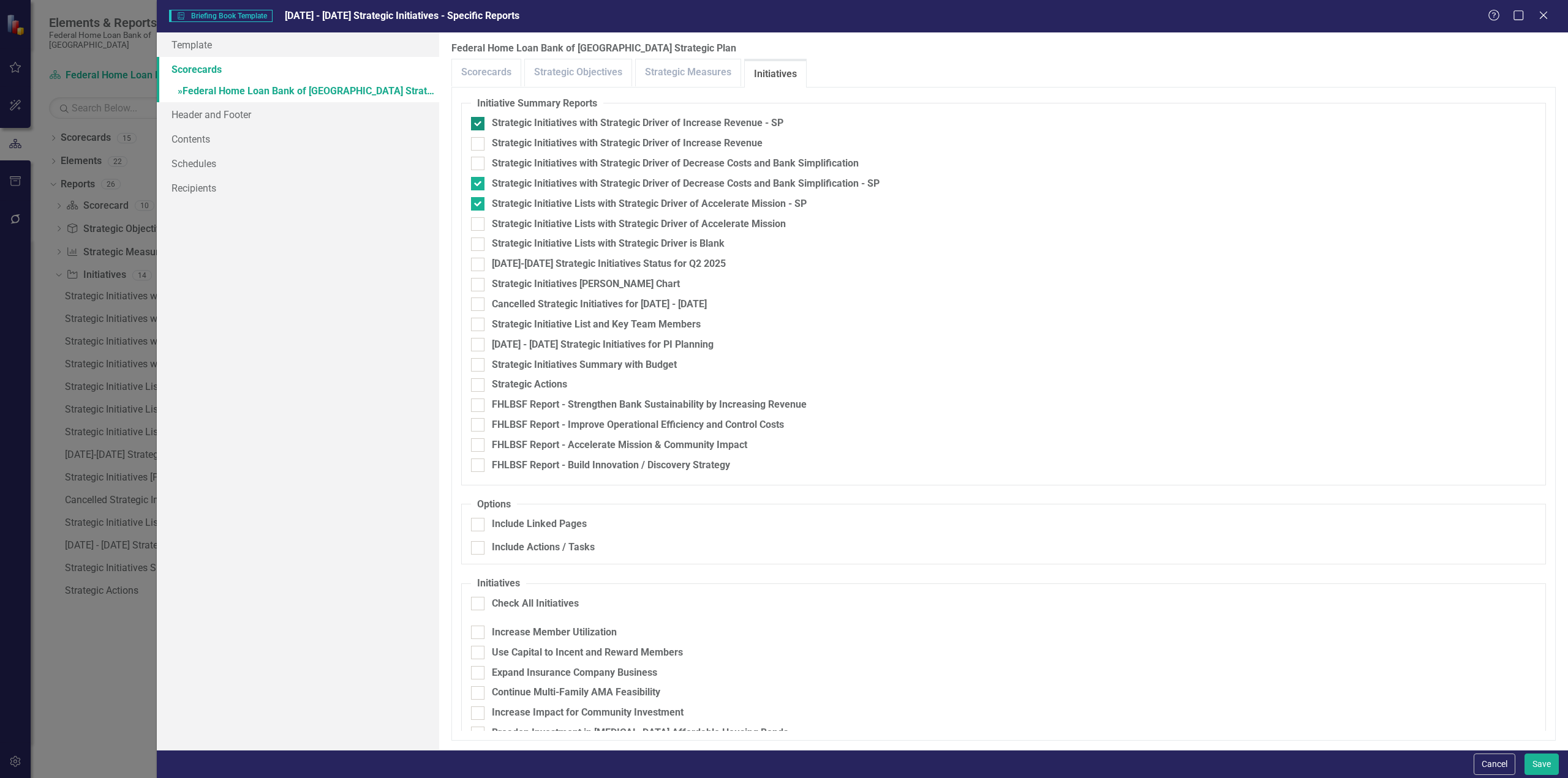
click at [477, 120] on input "Strategic Initiatives with Strategic Driver of Increase Revenue - SP" at bounding box center [475, 120] width 8 height 8
checkbox input "false"
click at [474, 188] on div at bounding box center [477, 183] width 13 height 13
click at [474, 185] on input "Strategic Initiatives with Strategic Driver of Decrease Costs and Bank Simplifi…" at bounding box center [475, 180] width 8 height 8
checkbox input "false"
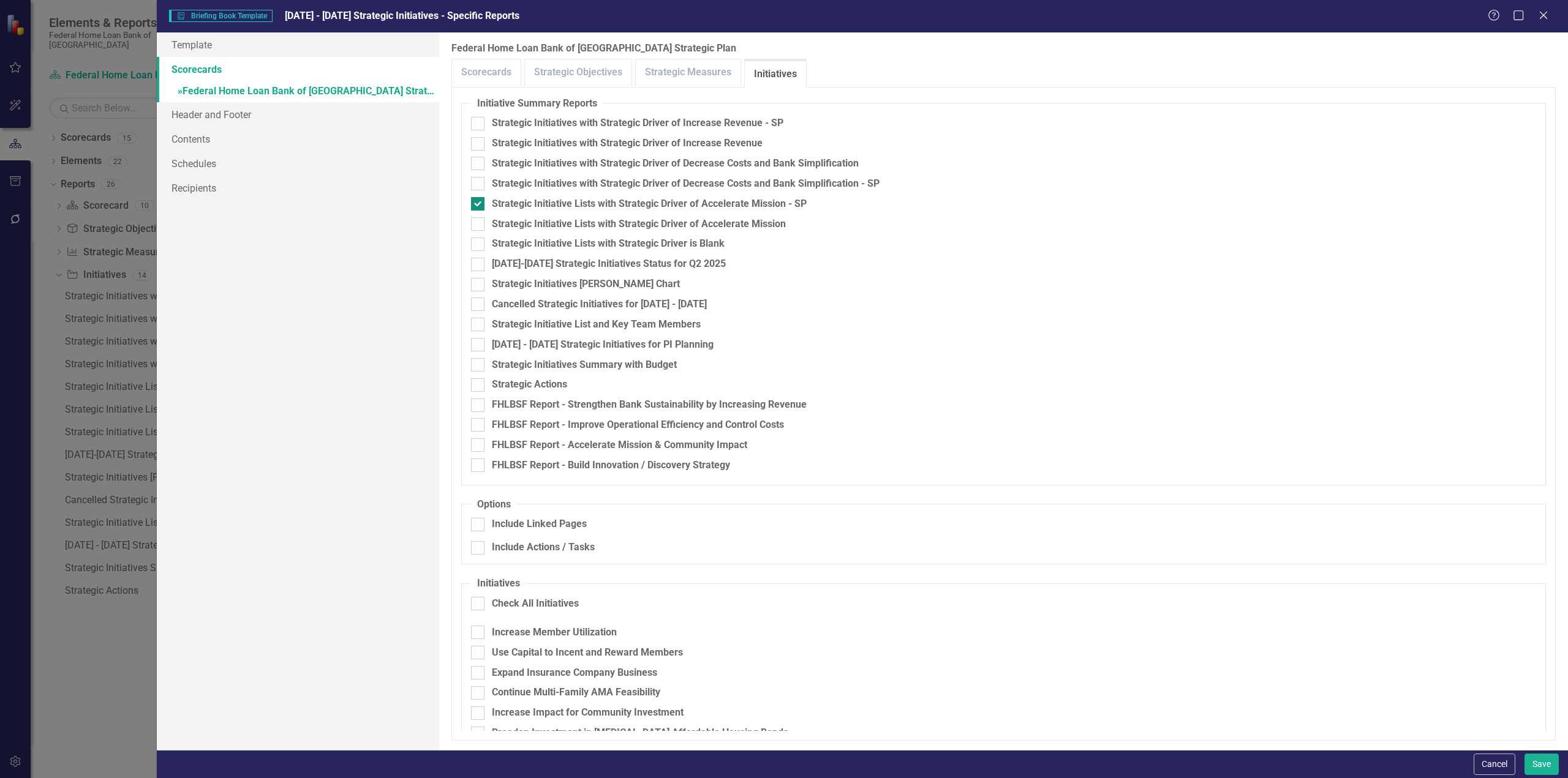
click at [478, 204] on div at bounding box center [477, 204] width 13 height 13
click at [478, 204] on input "Strategic Initiative Lists with Strategic Driver of Accelerate Mission - SP" at bounding box center [475, 201] width 8 height 8
checkbox input "false"
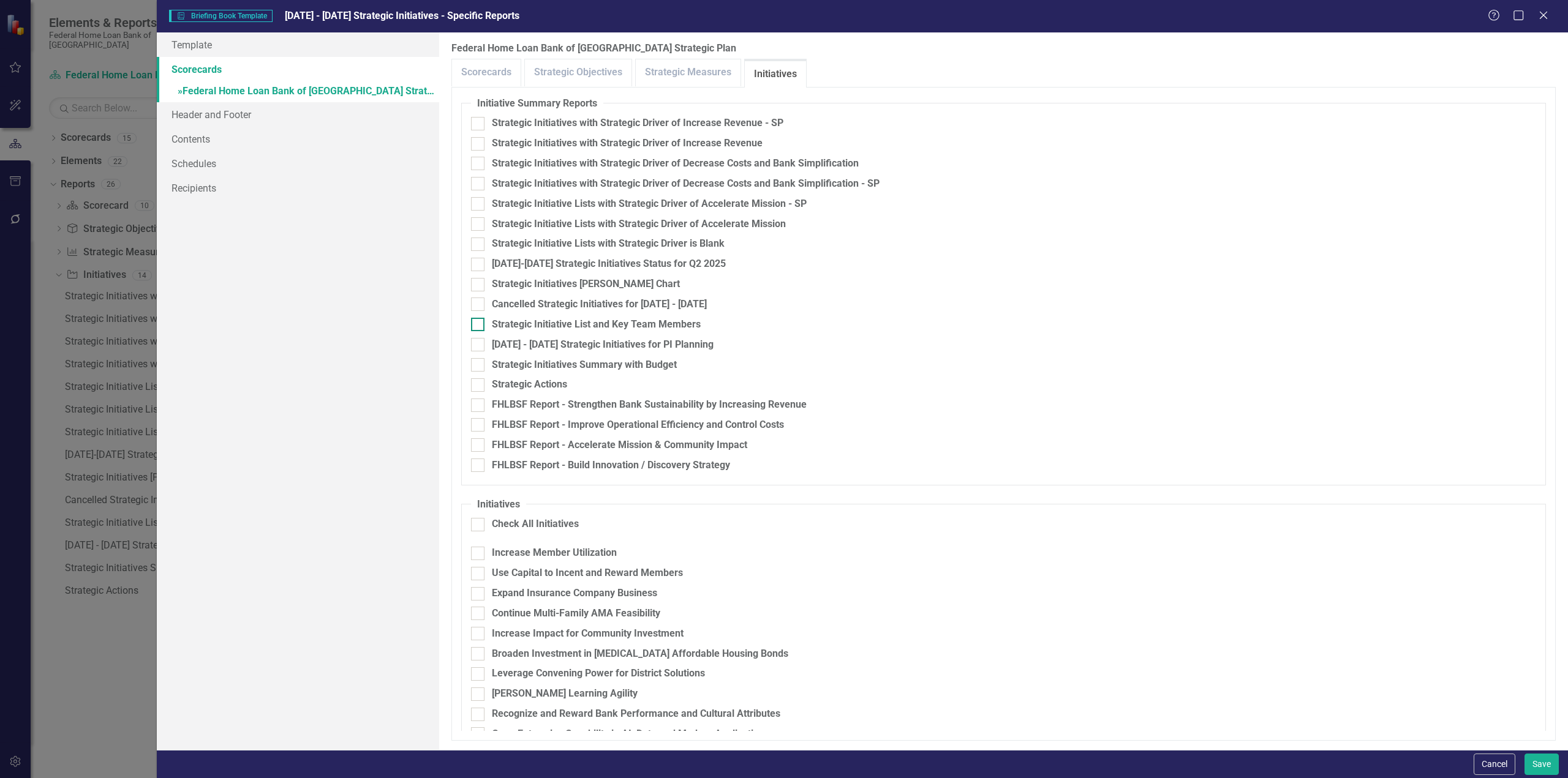
click at [477, 325] on input "Strategic Initiative List and Key Team Members" at bounding box center [475, 321] width 8 height 8
checkbox input "true"
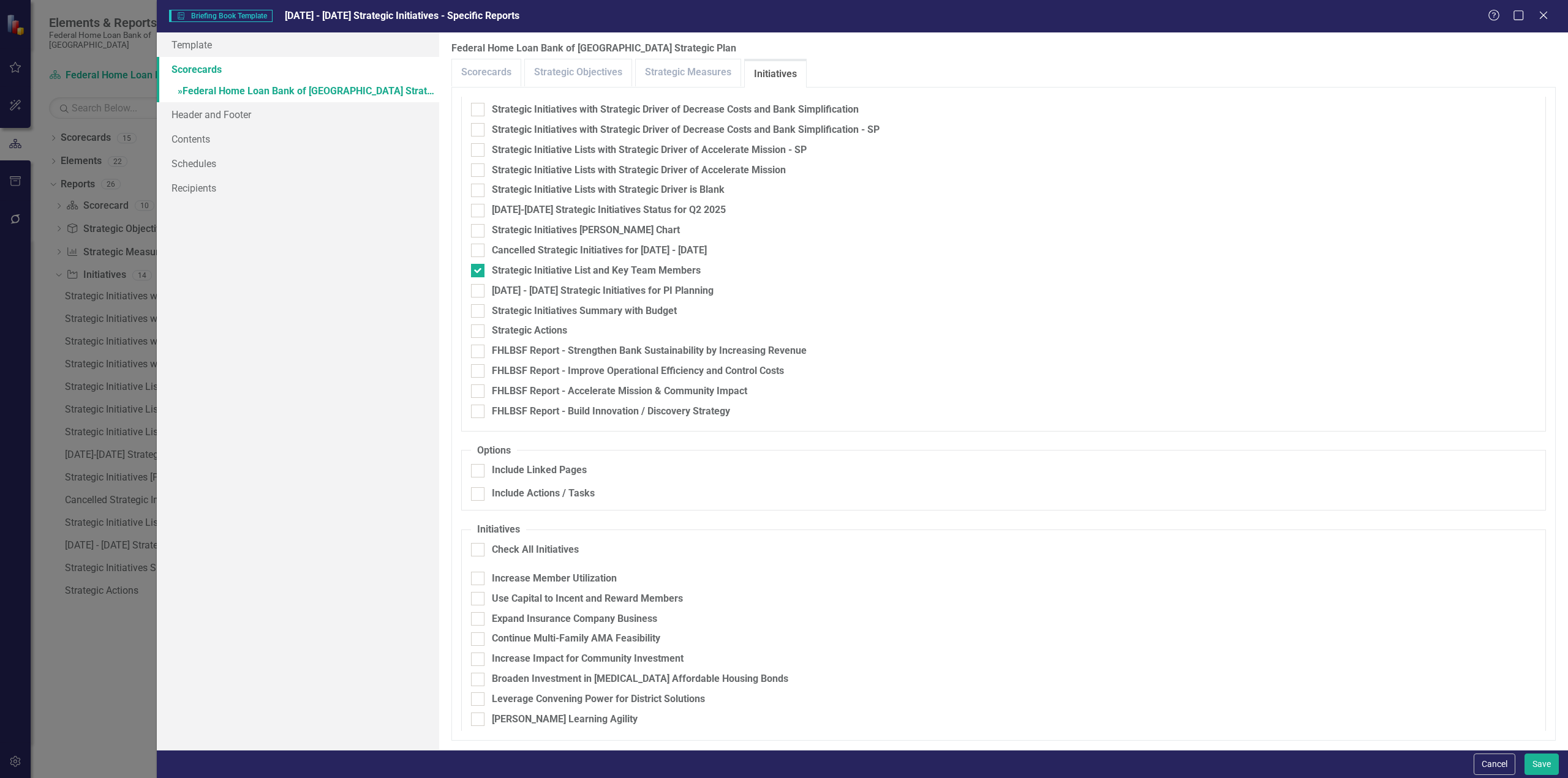
scroll to position [101, 0]
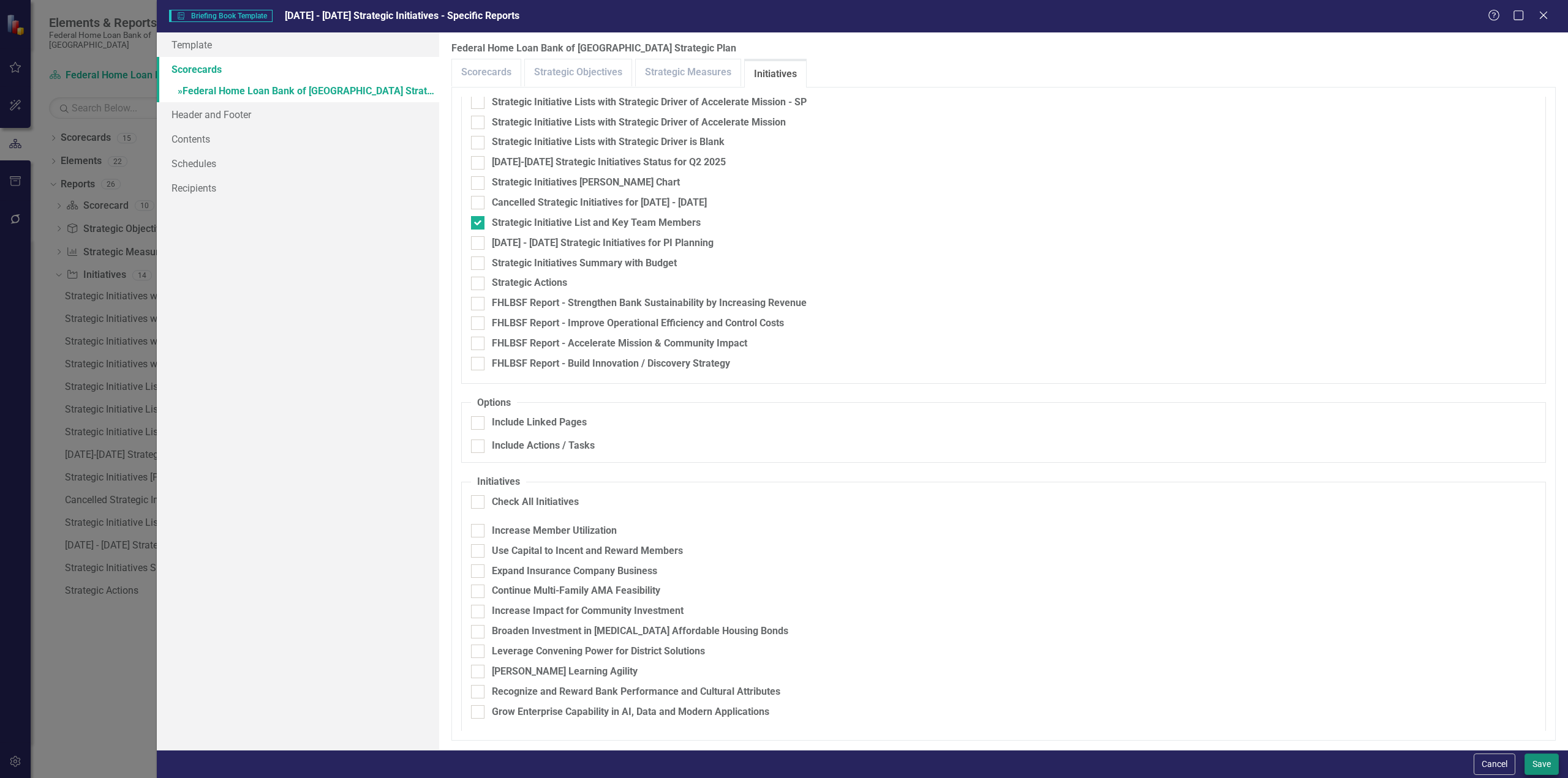
drag, startPoint x: 1559, startPoint y: 761, endPoint x: 1547, endPoint y: 763, distance: 12.2
click at [1558, 761] on div "Cancel Save" at bounding box center [863, 764] width 1411 height 28
click at [1546, 764] on button "Save" at bounding box center [1542, 765] width 34 height 22
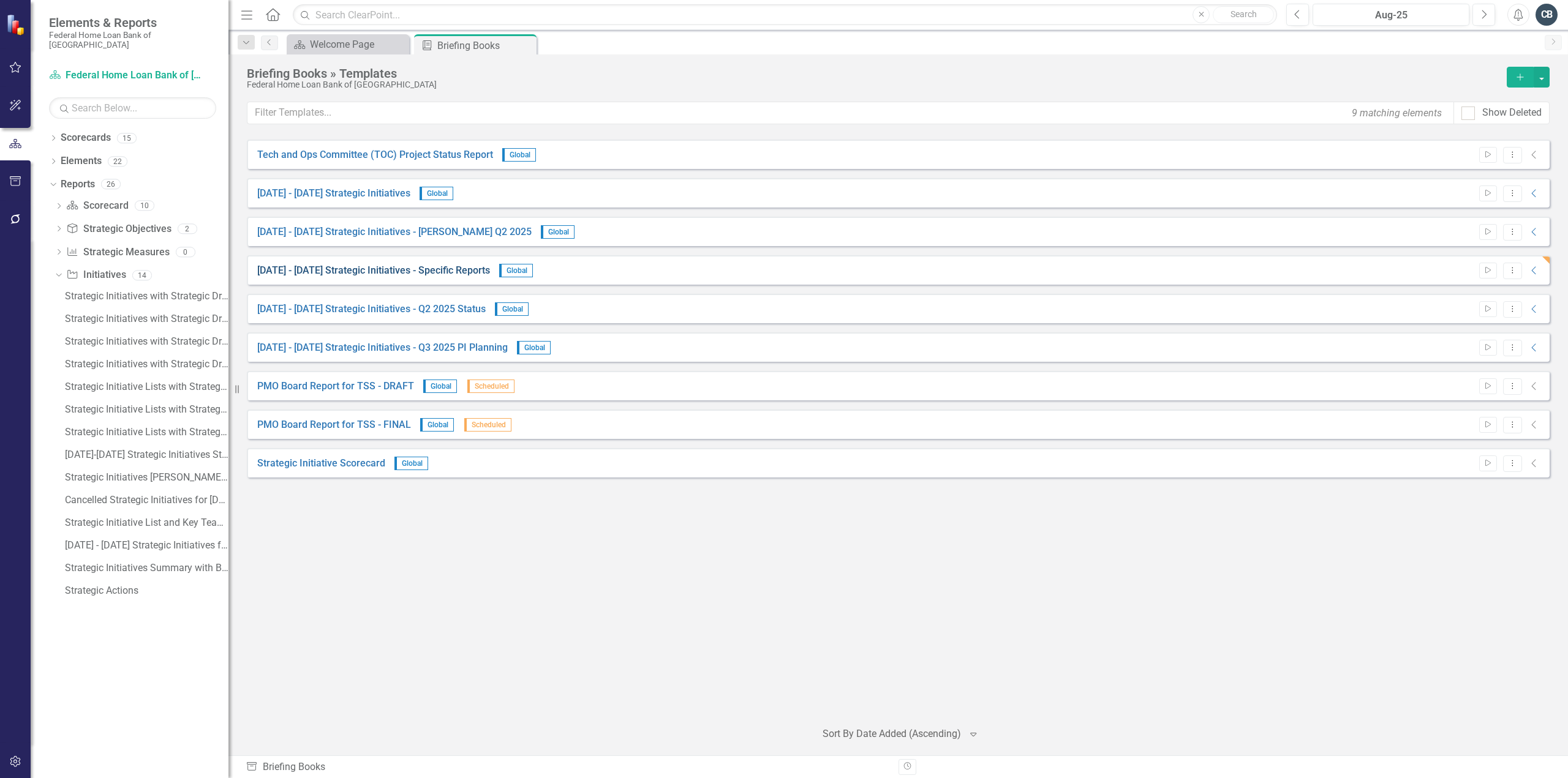
click at [380, 270] on link "2026 - 2028 Strategic Initiatives - Specific Reports" at bounding box center [373, 271] width 232 height 14
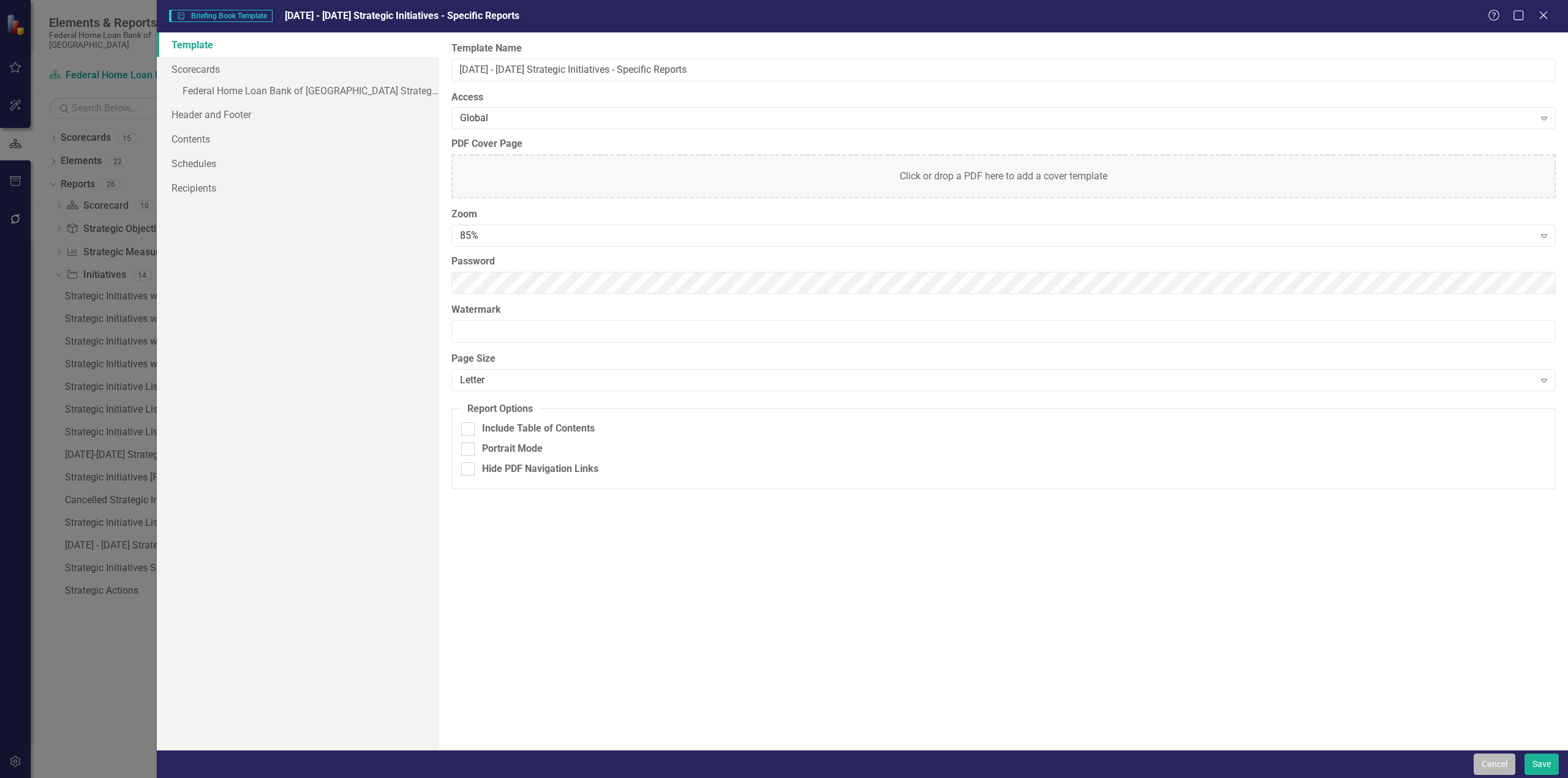
click at [1491, 765] on button "Cancel" at bounding box center [1494, 765] width 41 height 22
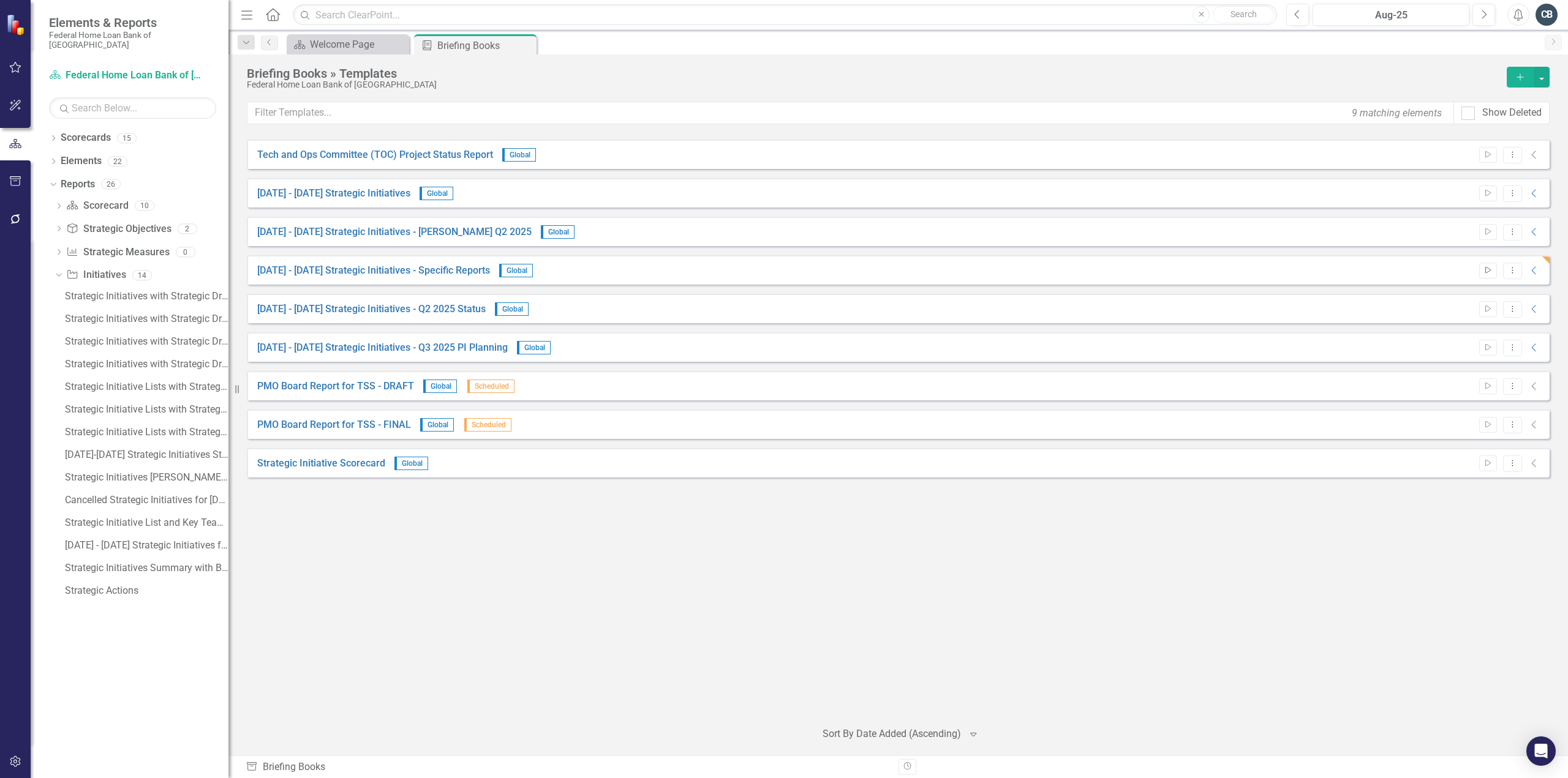
click at [1484, 269] on icon "Start" at bounding box center [1488, 271] width 9 height 7
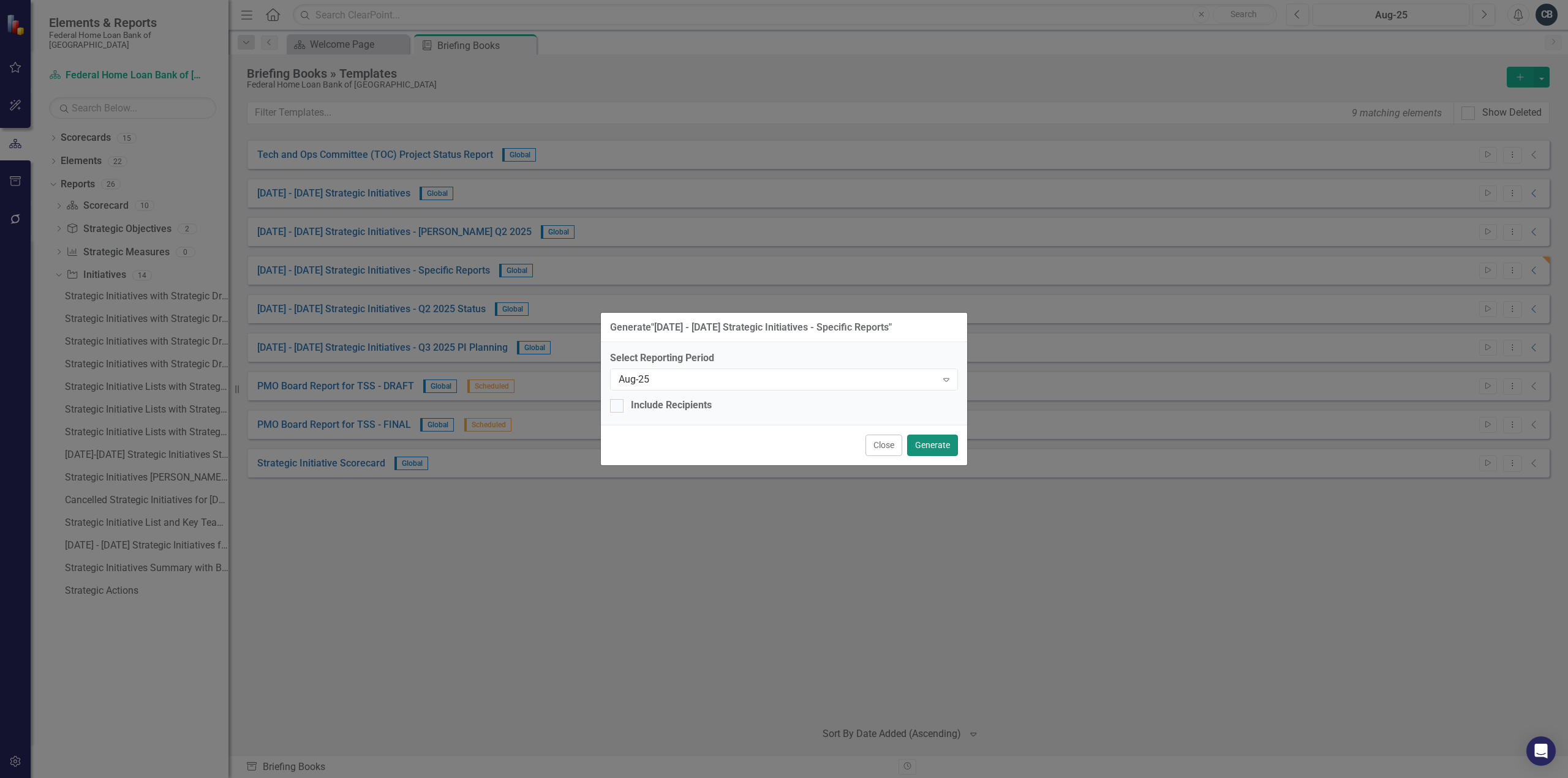
click at [947, 449] on button "Generate" at bounding box center [933, 446] width 51 height 22
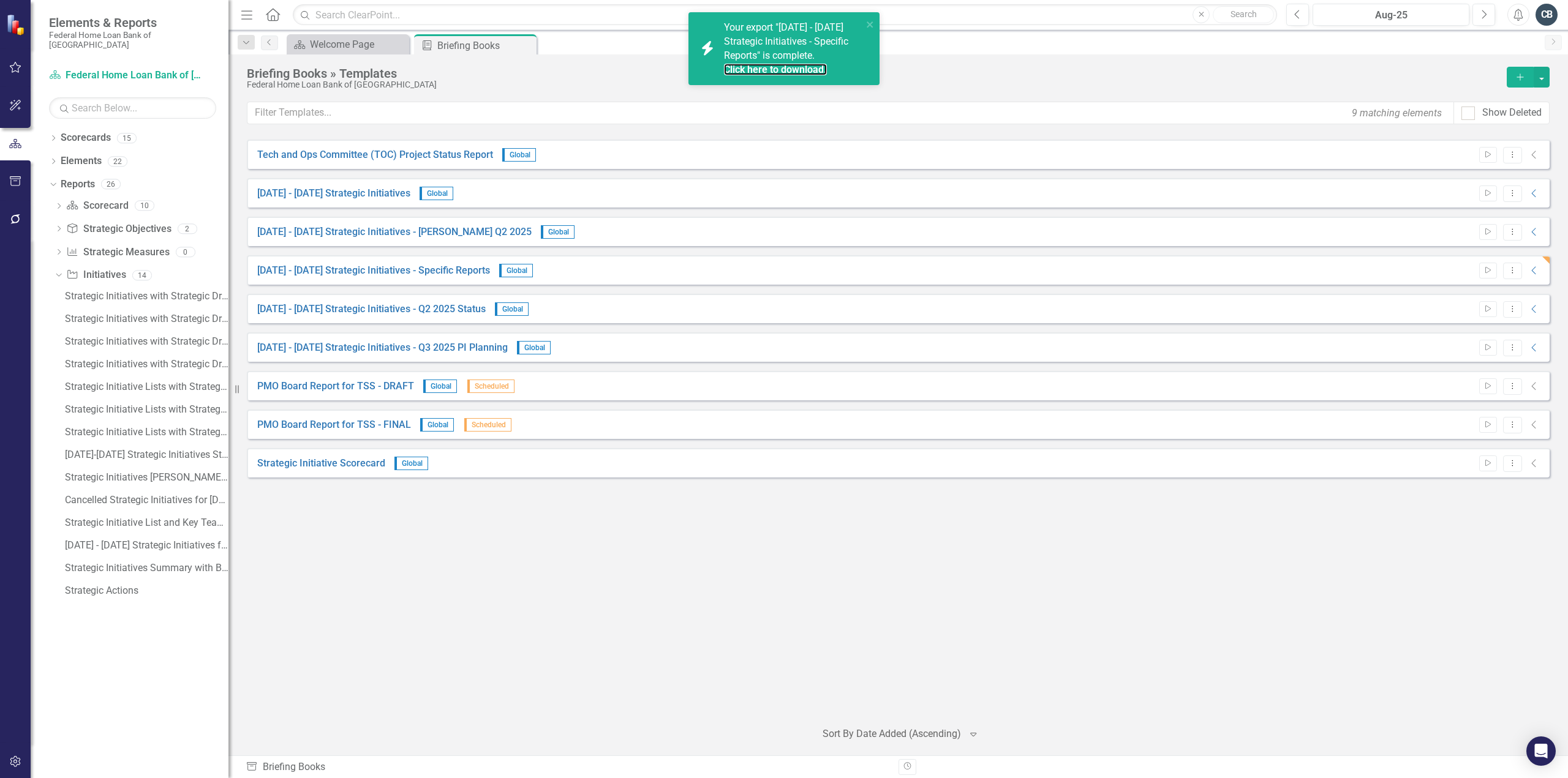
drag, startPoint x: 764, startPoint y: 68, endPoint x: 776, endPoint y: 107, distance: 40.8
click at [764, 68] on link "Click here to download." at bounding box center [775, 69] width 103 height 12
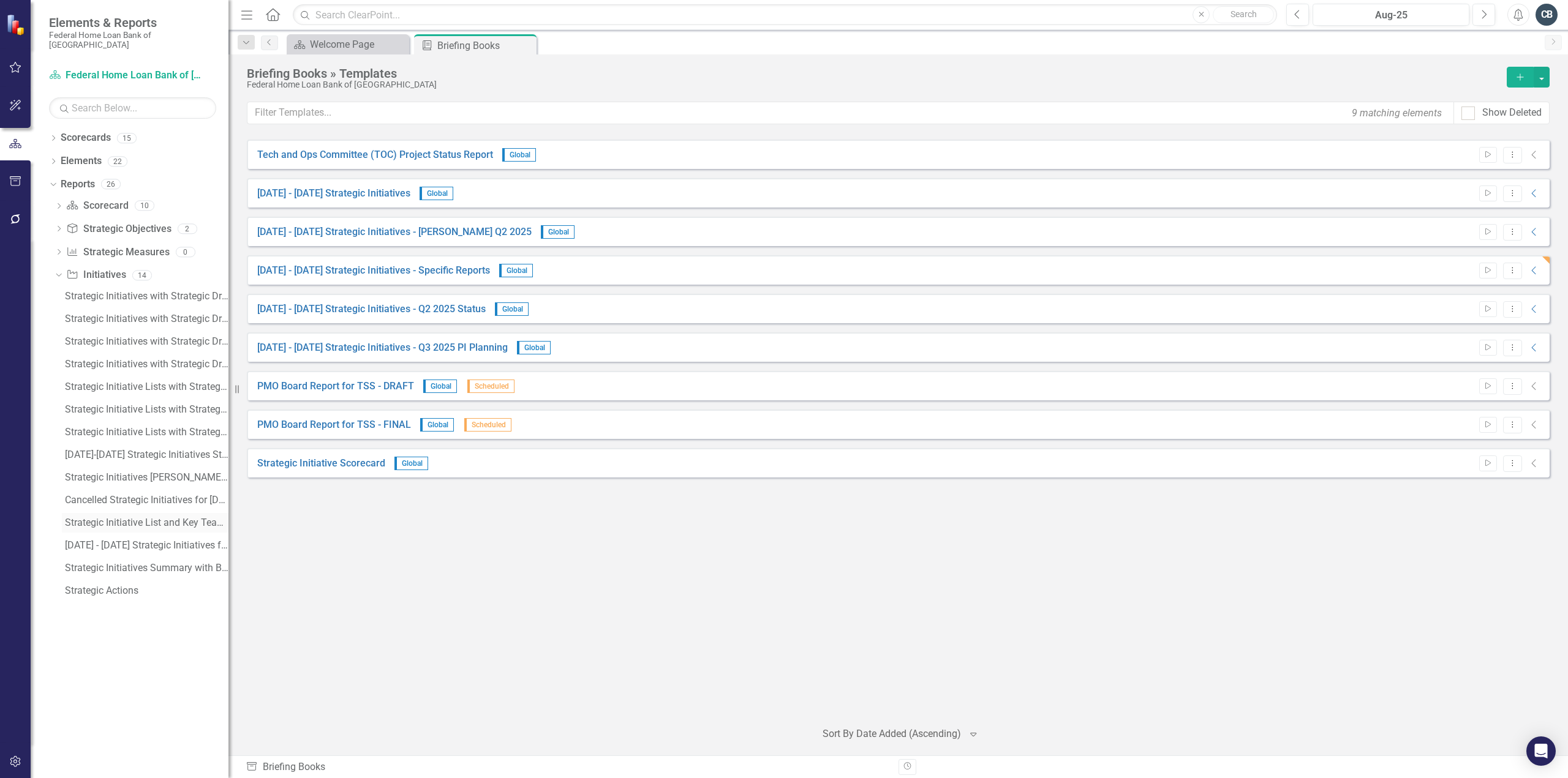
click at [186, 518] on div "Strategic Initiative List and Key Team Members" at bounding box center [146, 523] width 163 height 11
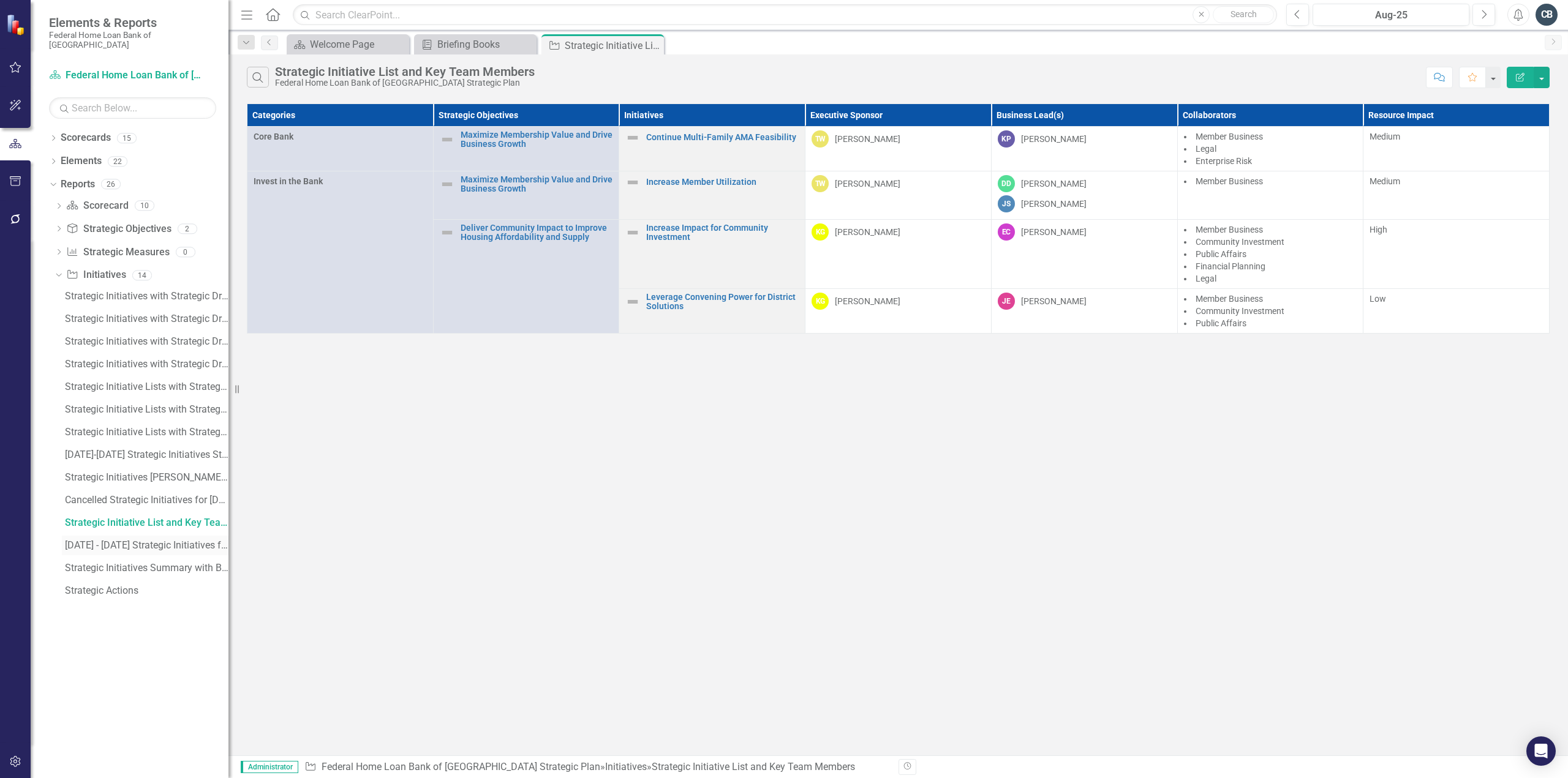
click at [165, 540] on div "[DATE] - [DATE] Strategic Initiatives for PI Planning" at bounding box center [146, 546] width 163 height 11
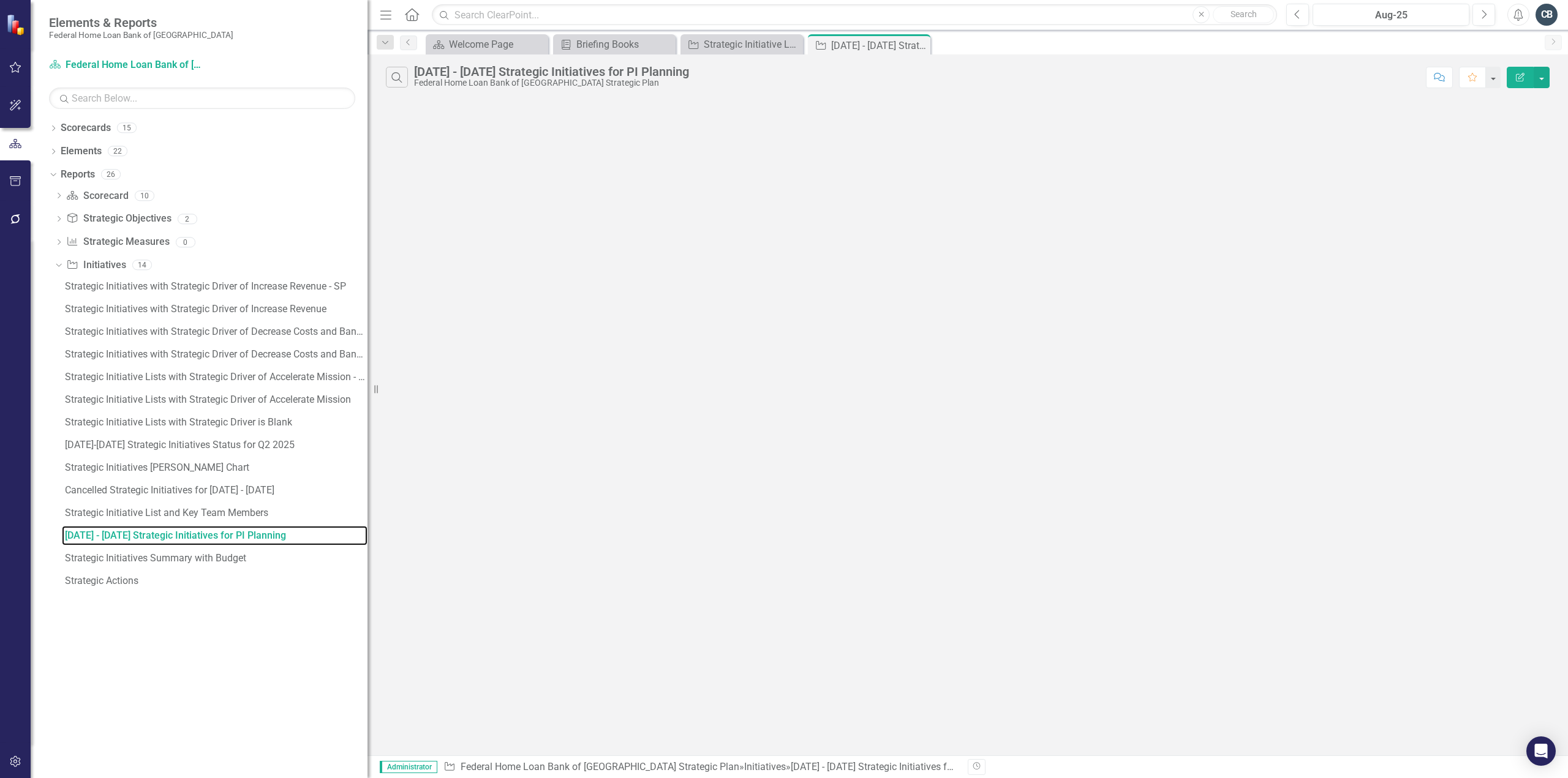
drag, startPoint x: 241, startPoint y: 390, endPoint x: 684, endPoint y: 424, distance: 444.3
click at [684, 424] on div "Elements & Reports Federal Home Loan Bank of San Francisco Scorecard Federal Ho…" at bounding box center [784, 389] width 1568 height 778
click at [270, 304] on div "Strategic Initiatives with Strategic Driver of Increase Revenue" at bounding box center [215, 309] width 302 height 11
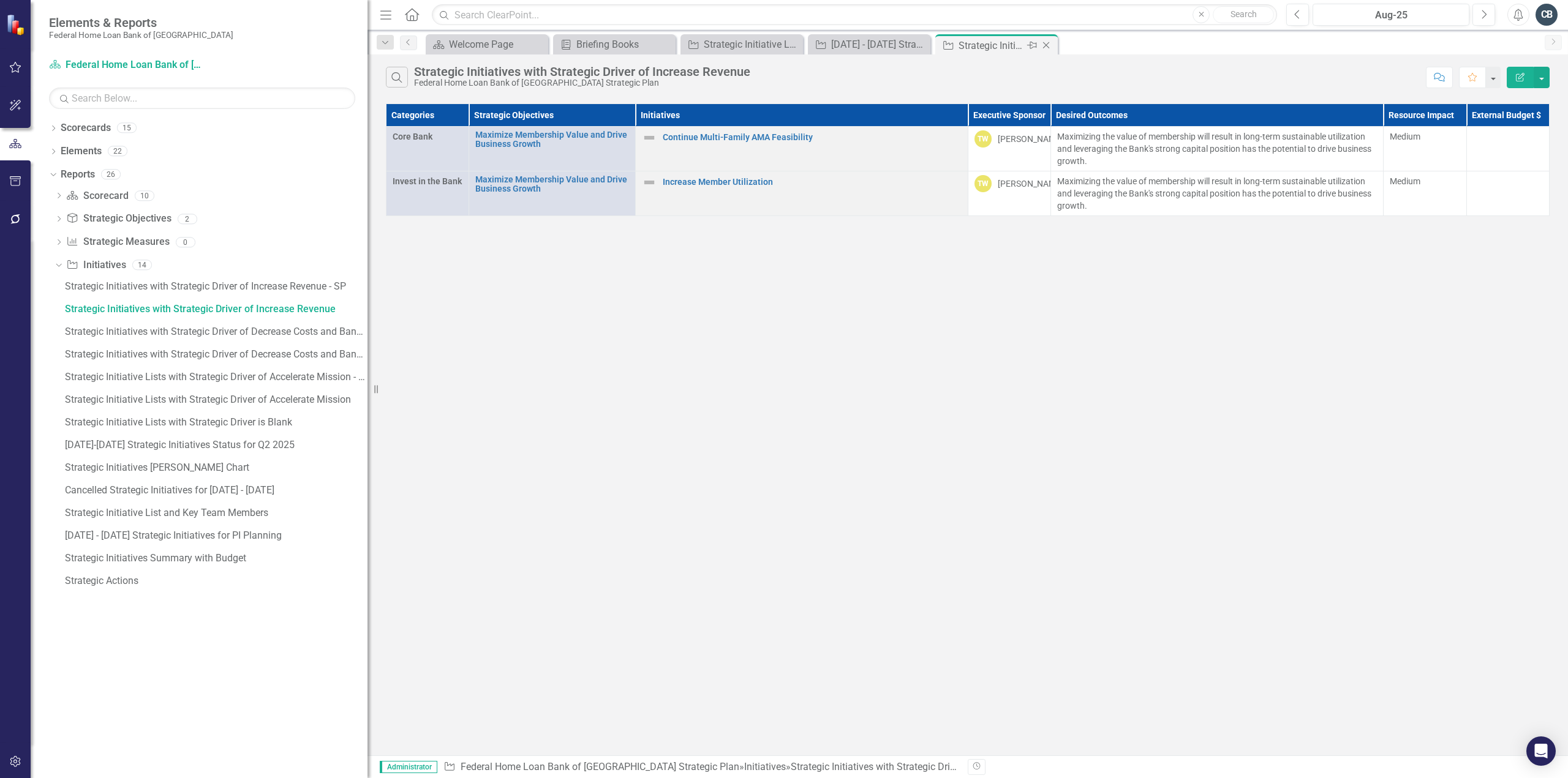
click at [1047, 45] on icon "Close" at bounding box center [1047, 45] width 13 height 10
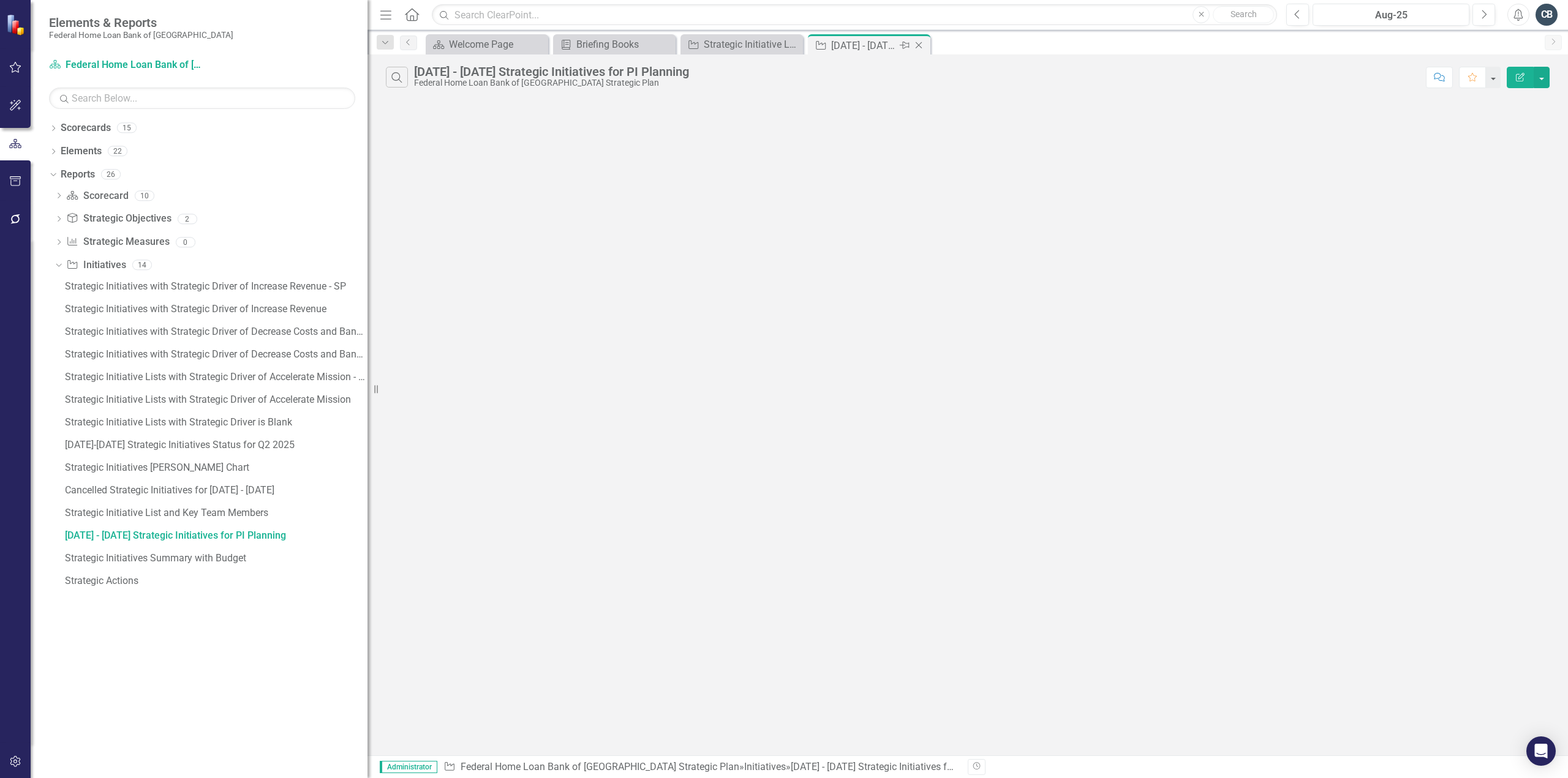
click at [917, 43] on icon at bounding box center [919, 46] width 7 height 7
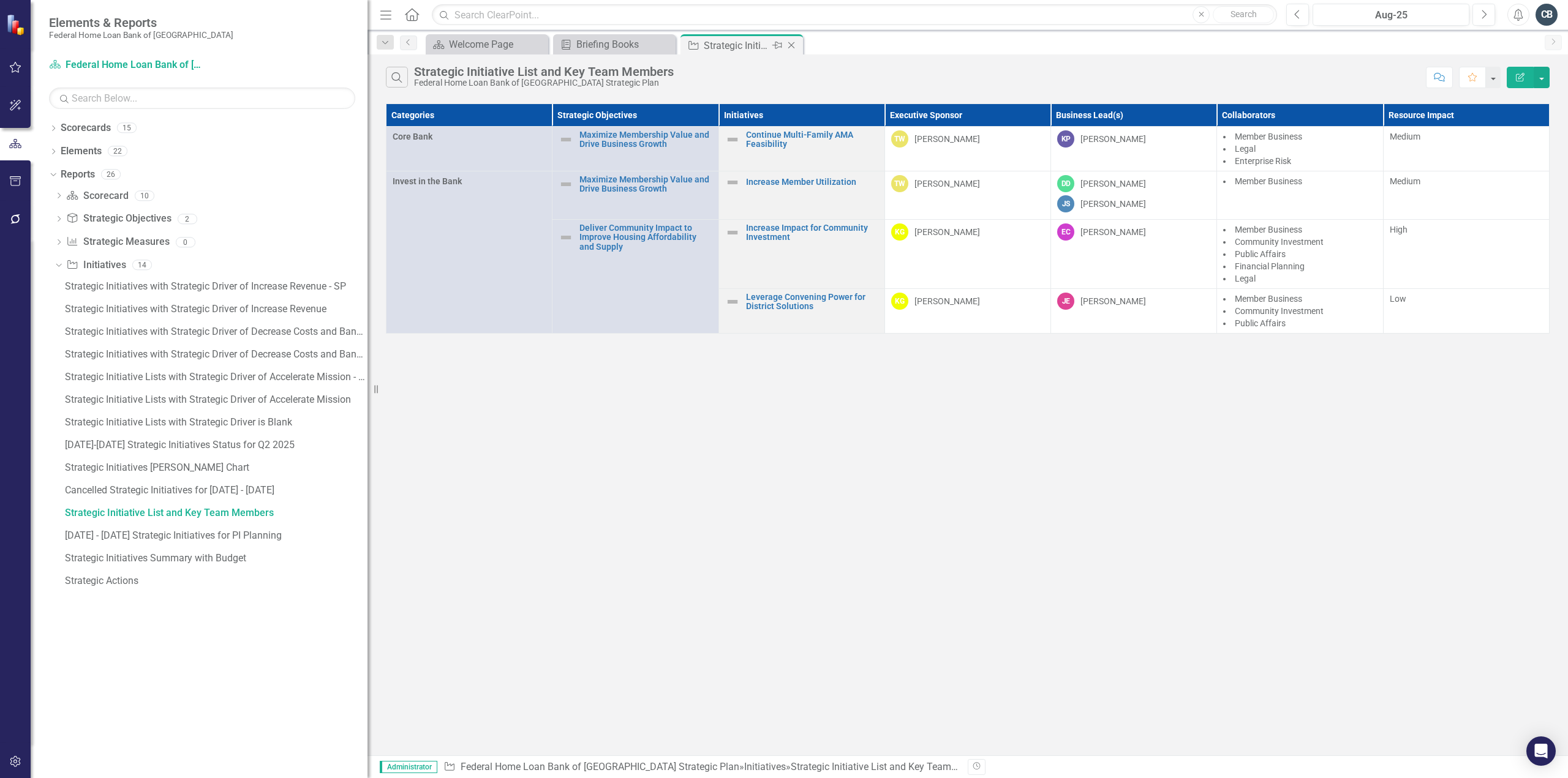
click at [794, 46] on icon "Close" at bounding box center [792, 45] width 13 height 10
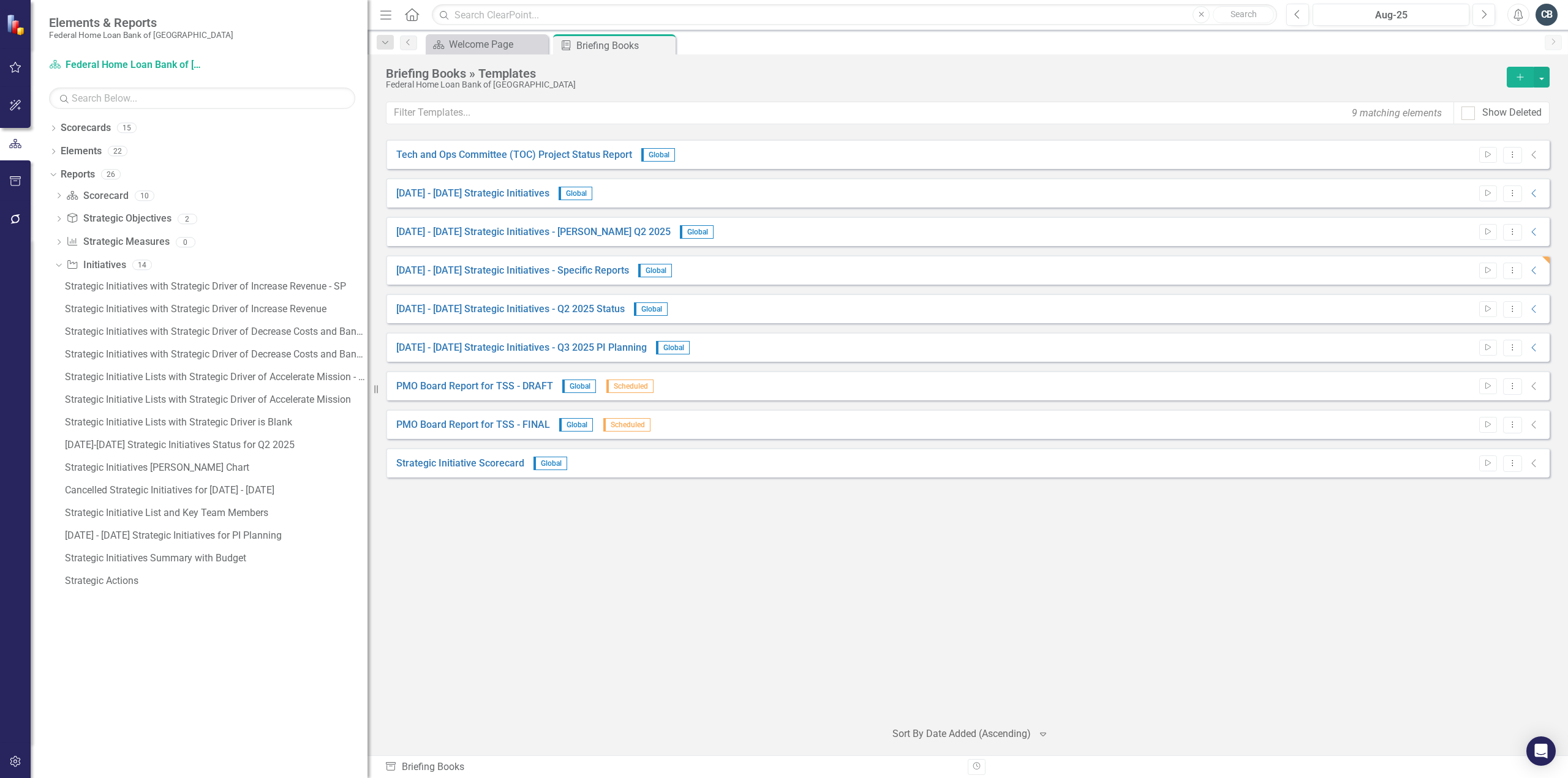
click at [526, 528] on div "Tech and Ops Committee (TOC) Project Status Report Global Start Dropdown Menu C…" at bounding box center [968, 424] width 1164 height 570
click at [662, 45] on icon "Close" at bounding box center [664, 45] width 13 height 10
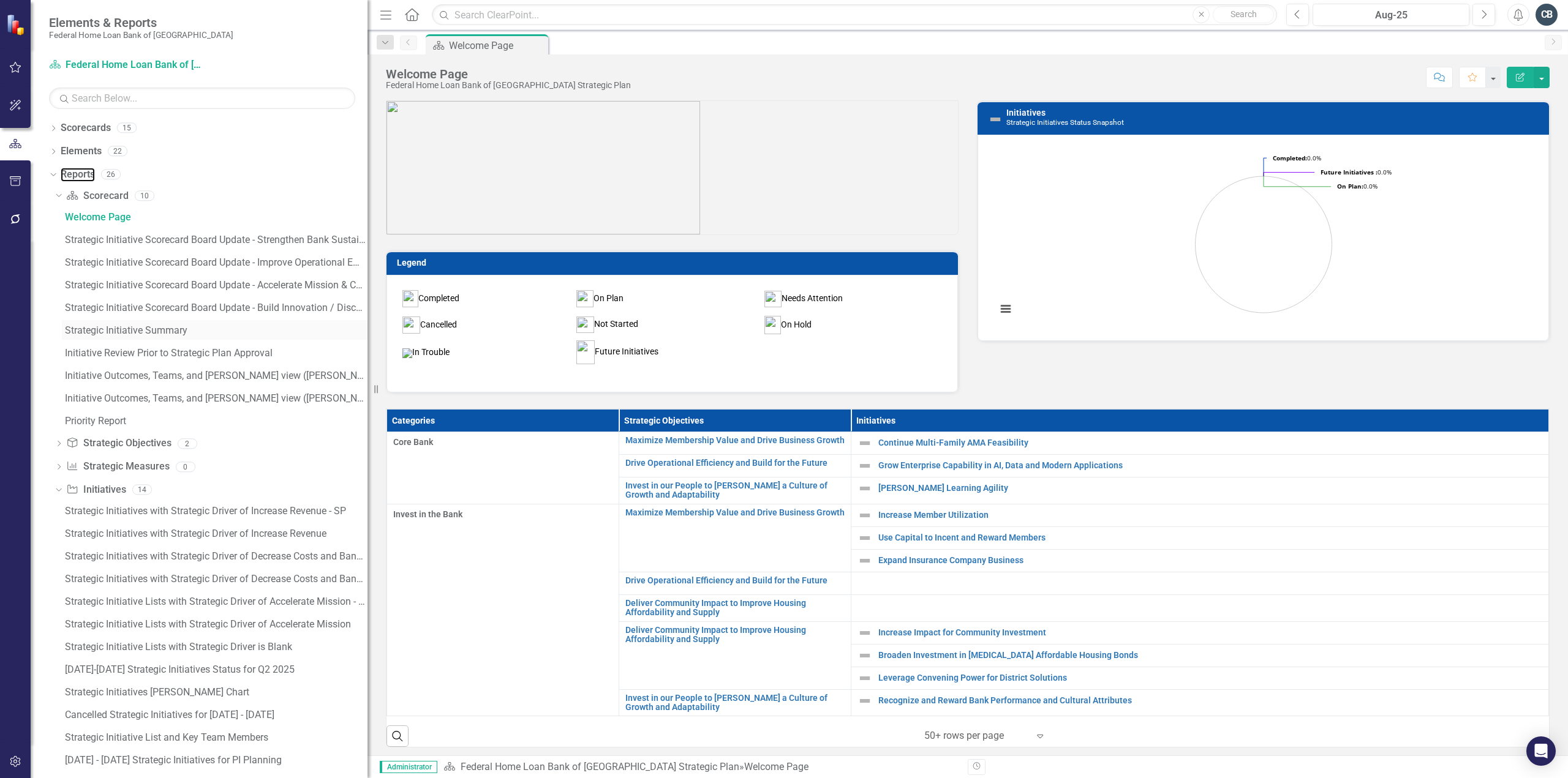
drag, startPoint x: 71, startPoint y: 175, endPoint x: 241, endPoint y: 329, distance: 229.4
click at [71, 175] on link "Reports" at bounding box center [78, 175] width 34 height 14
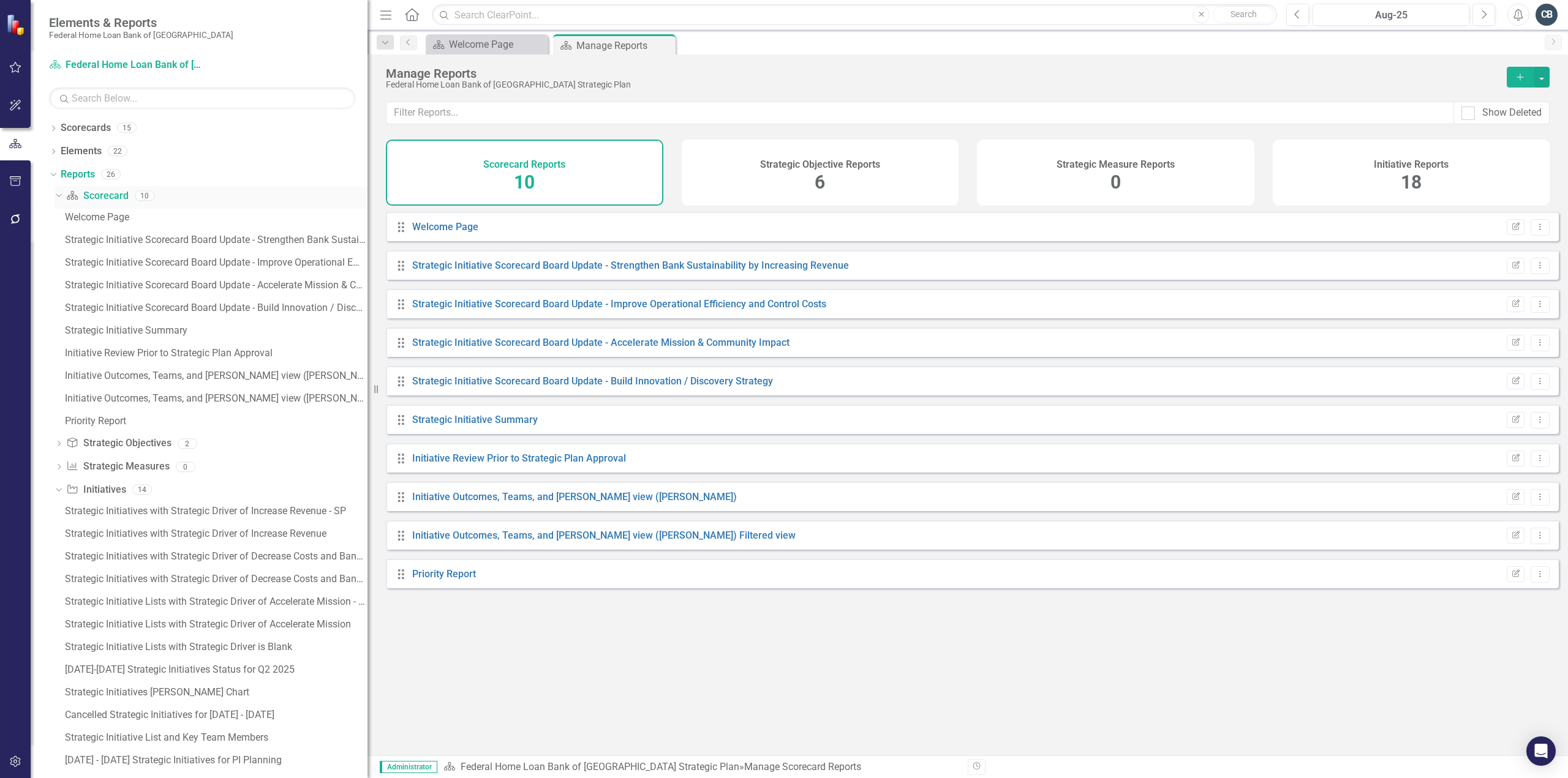
click at [59, 194] on icon "Dropdown" at bounding box center [57, 196] width 7 height 9
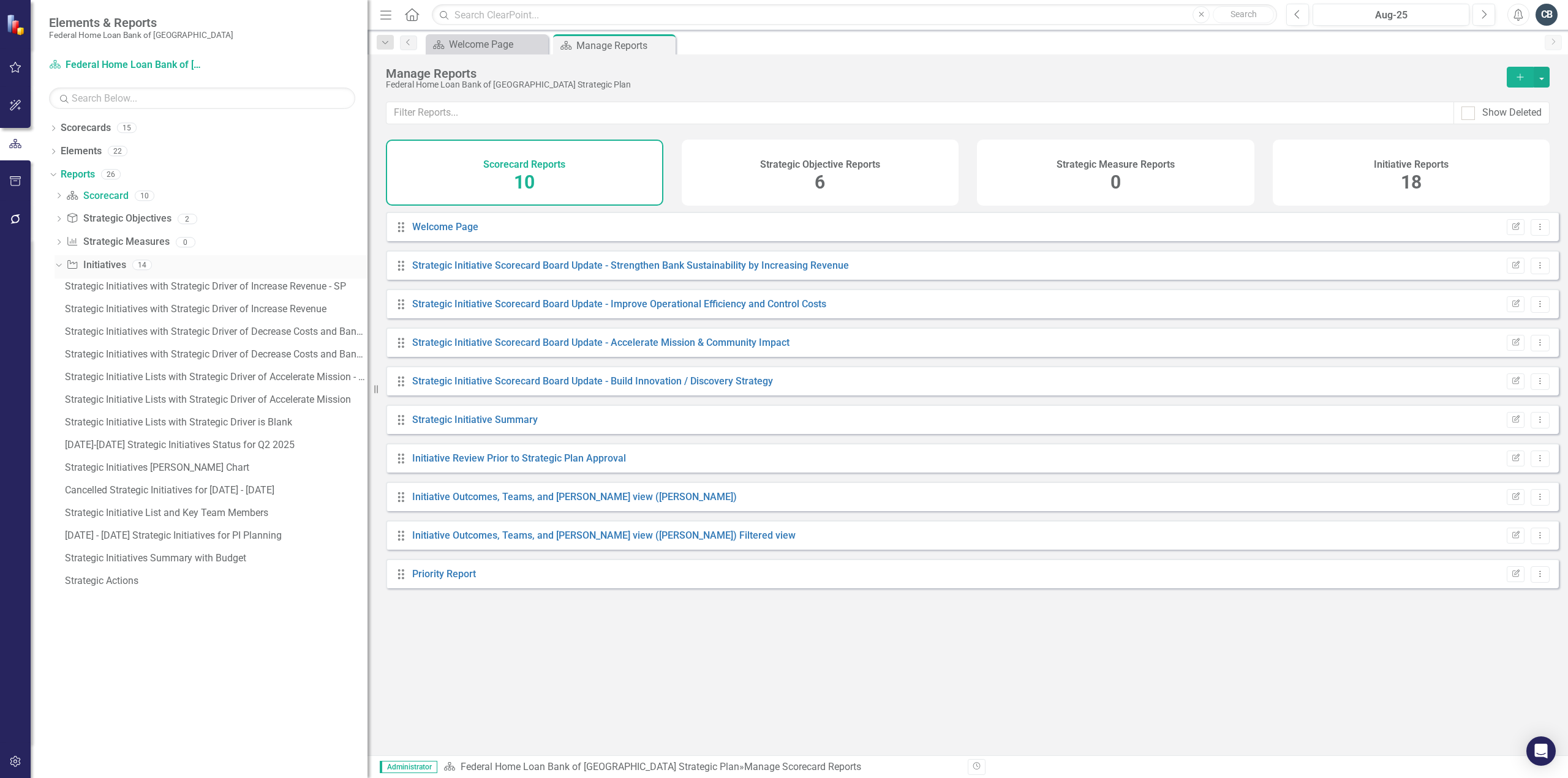
click at [55, 263] on icon "Dropdown" at bounding box center [57, 265] width 7 height 9
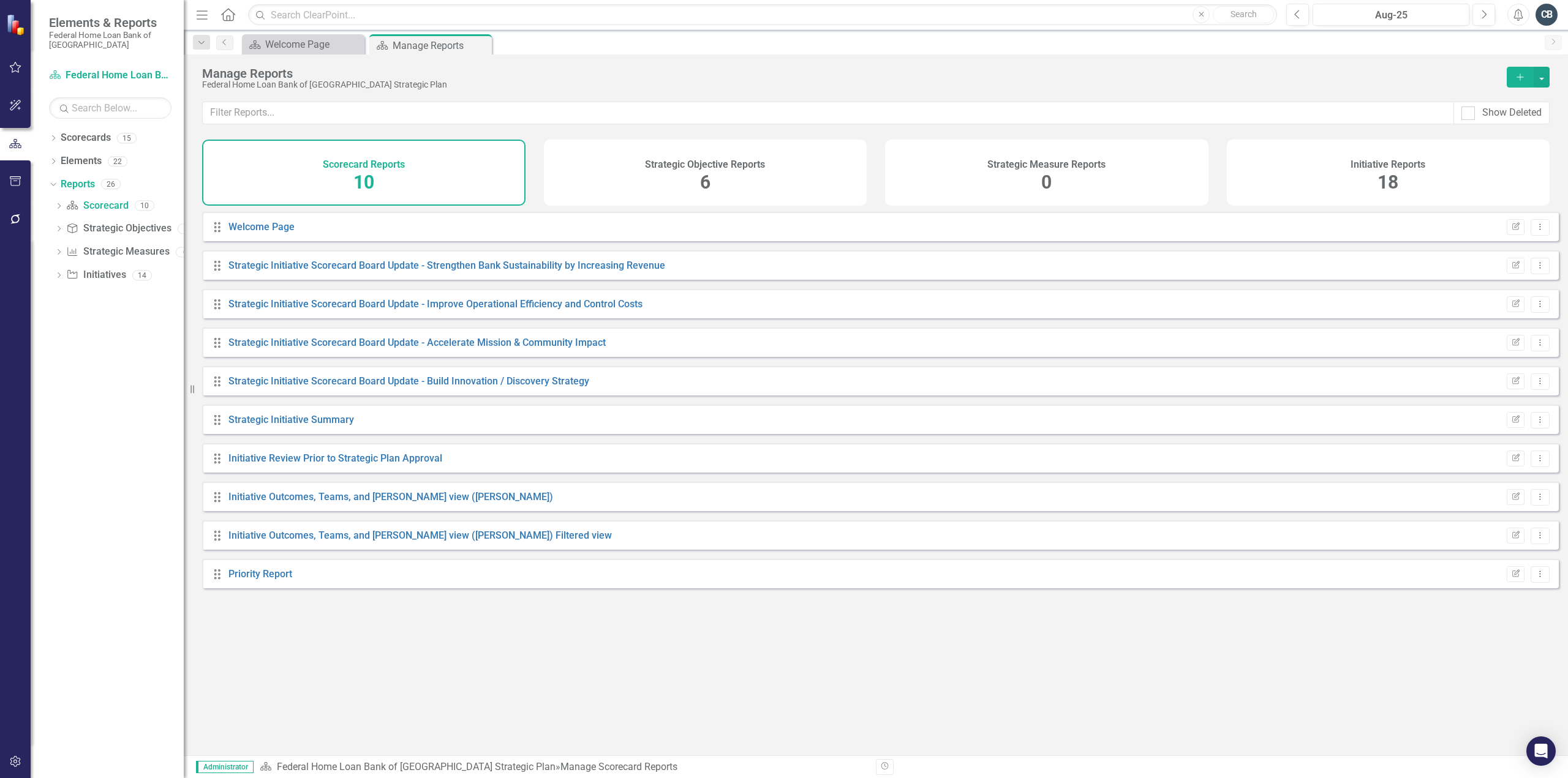
drag, startPoint x: 377, startPoint y: 390, endPoint x: 0, endPoint y: 363, distance: 378.0
click at [0, 363] on div "Elements & Reports Federal Home Loan Bank of San Francisco Scorecard Federal Ho…" at bounding box center [92, 389] width 184 height 778
click at [508, 654] on div "Drag Welcome Page Edit Report Dropdown Menu Drag Strategic Initiative Scorecard…" at bounding box center [876, 479] width 1384 height 535
click at [1262, 153] on div "Initiative Reports 18" at bounding box center [1388, 173] width 323 height 66
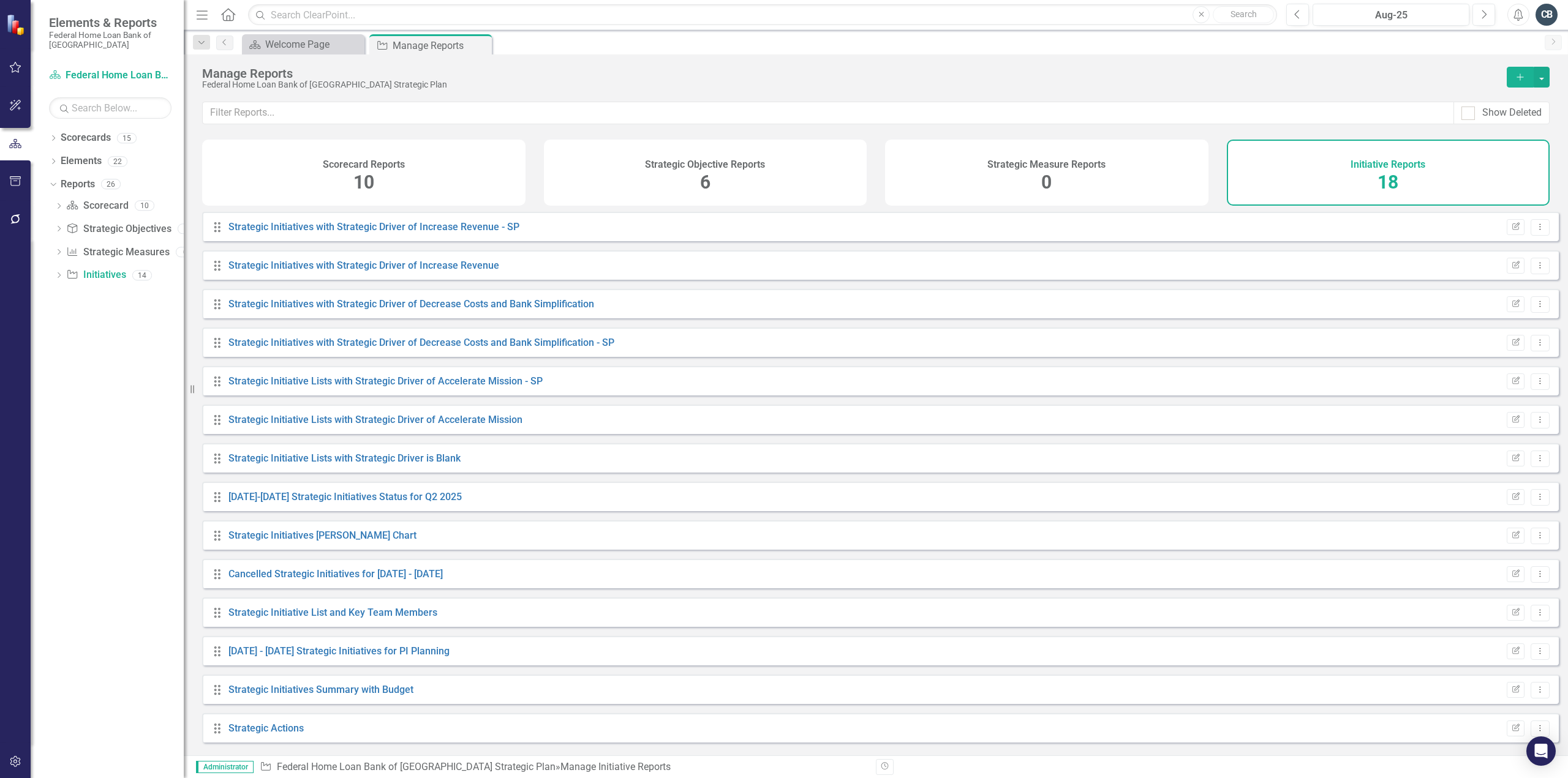
click at [460, 180] on div "Scorecard Reports 10" at bounding box center [364, 173] width 323 height 66
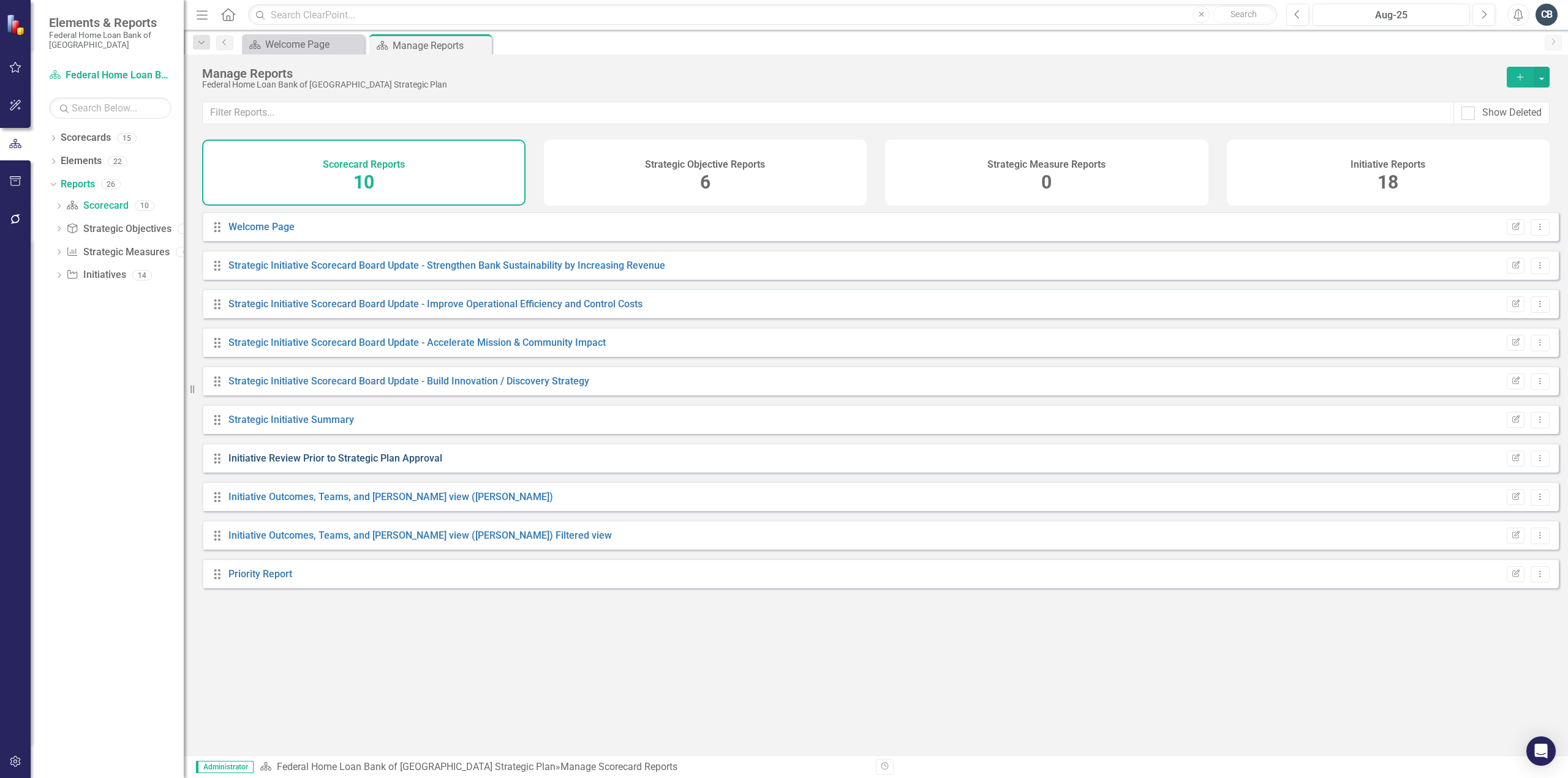
click at [403, 464] on link "Initiative Review Prior to Strategic Plan Approval" at bounding box center [336, 458] width 214 height 12
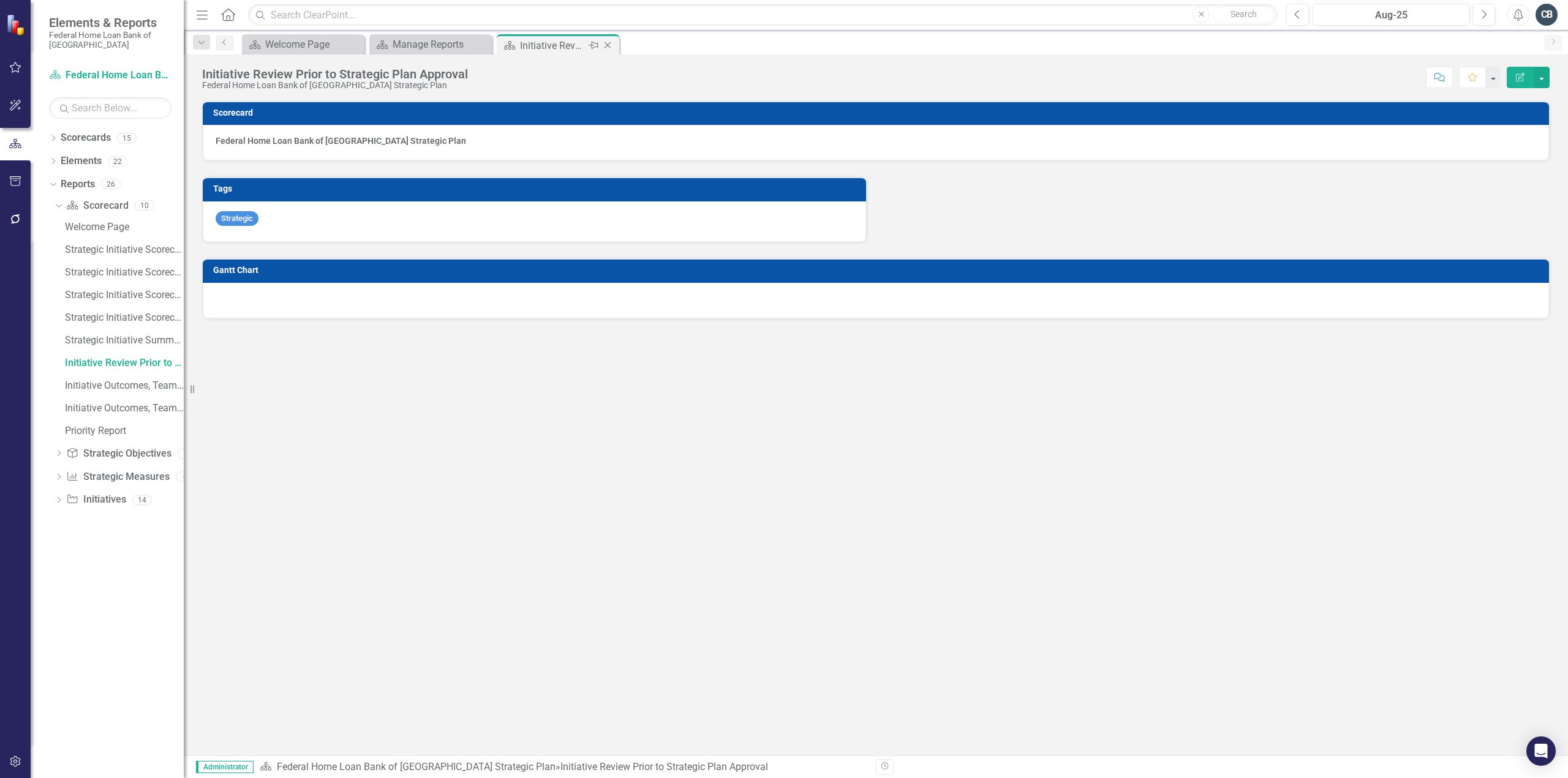
click at [607, 46] on icon at bounding box center [609, 46] width 7 height 7
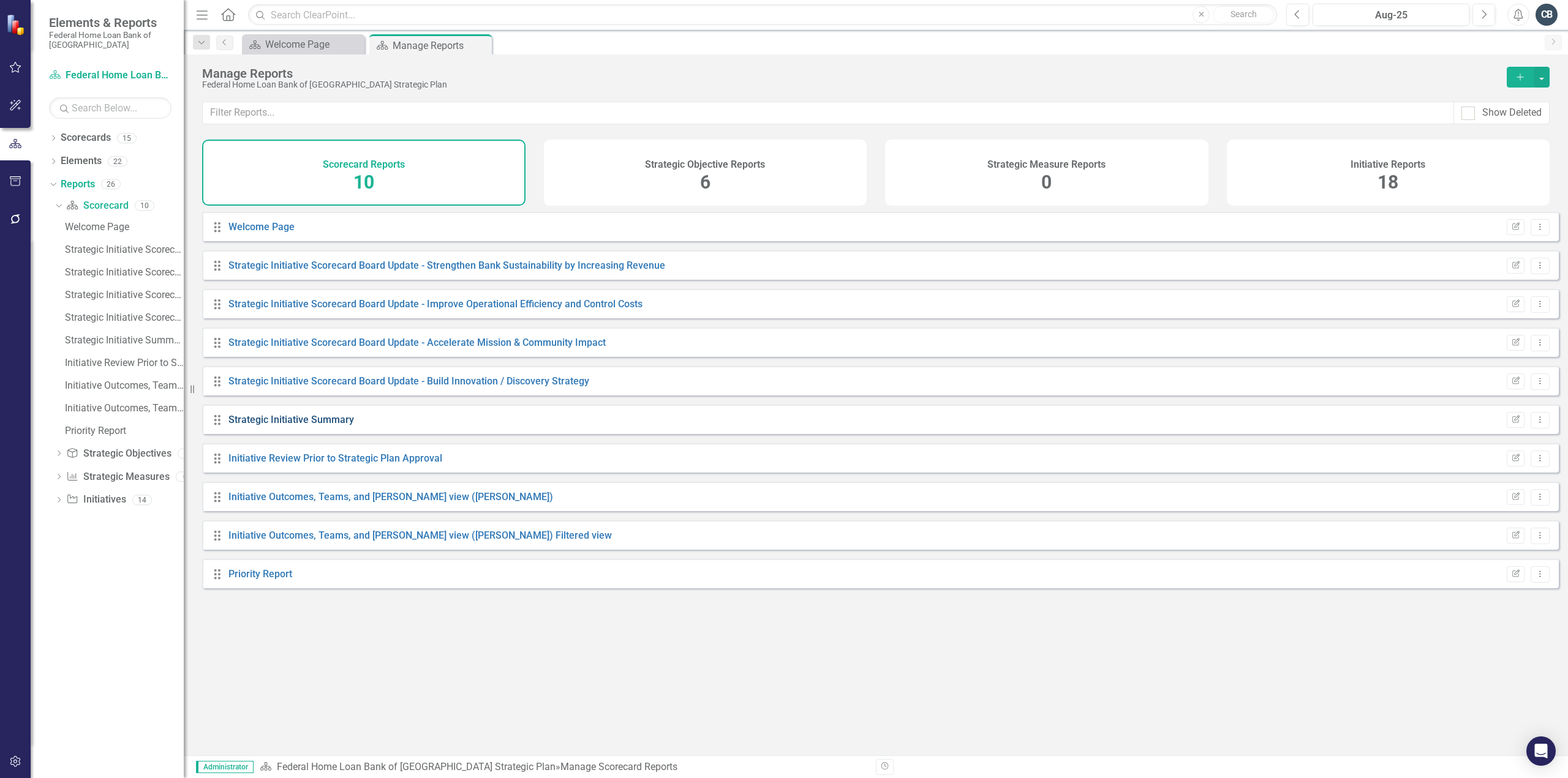
click at [326, 425] on link "Strategic Initiative Summary" at bounding box center [292, 419] width 126 height 12
click at [1291, 175] on div "Initiative Reports 18" at bounding box center [1388, 173] width 323 height 66
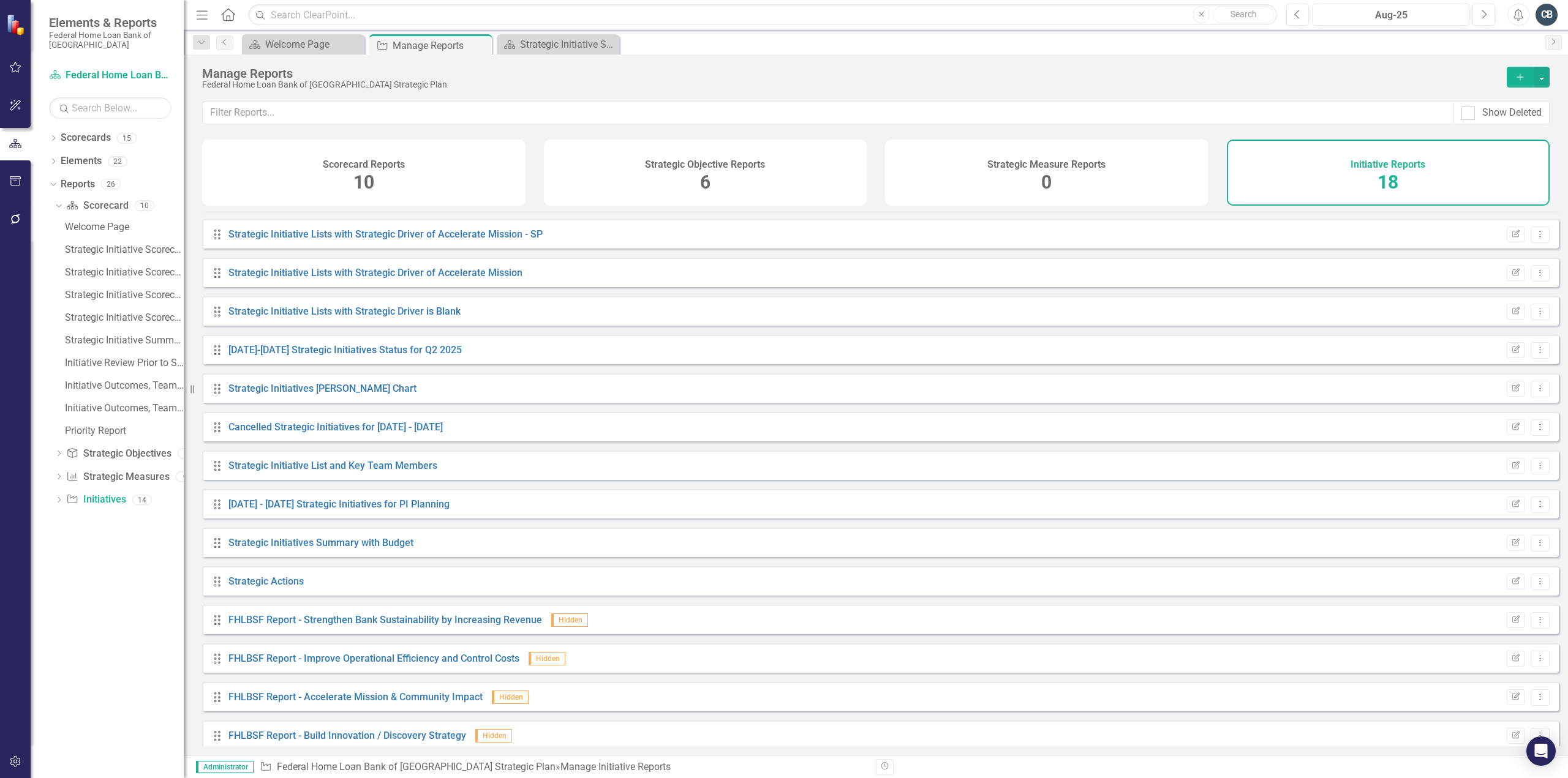
scroll to position [159, 0]
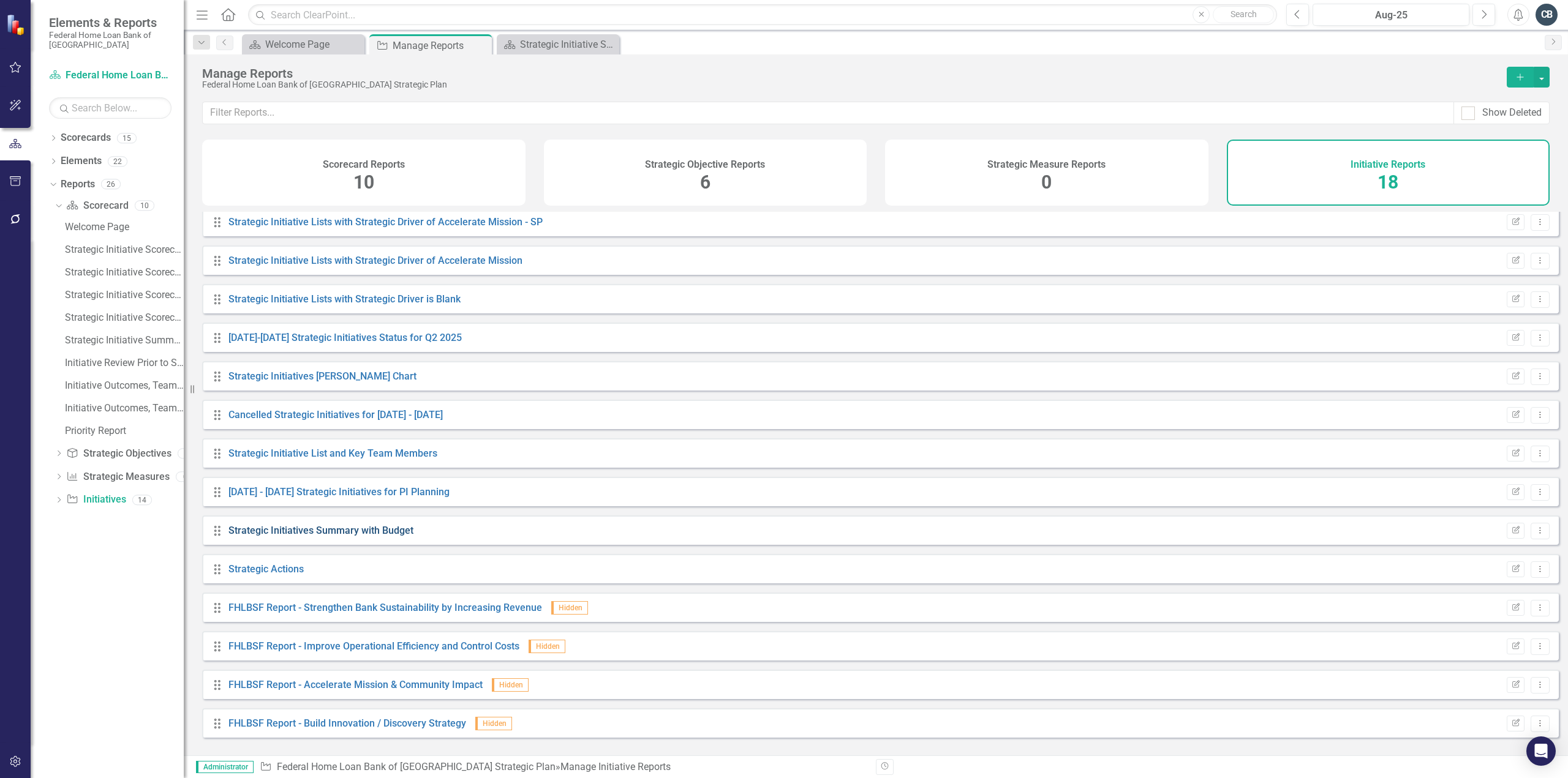
click at [380, 537] on link "Strategic Initiatives Summary with Budget" at bounding box center [321, 530] width 185 height 12
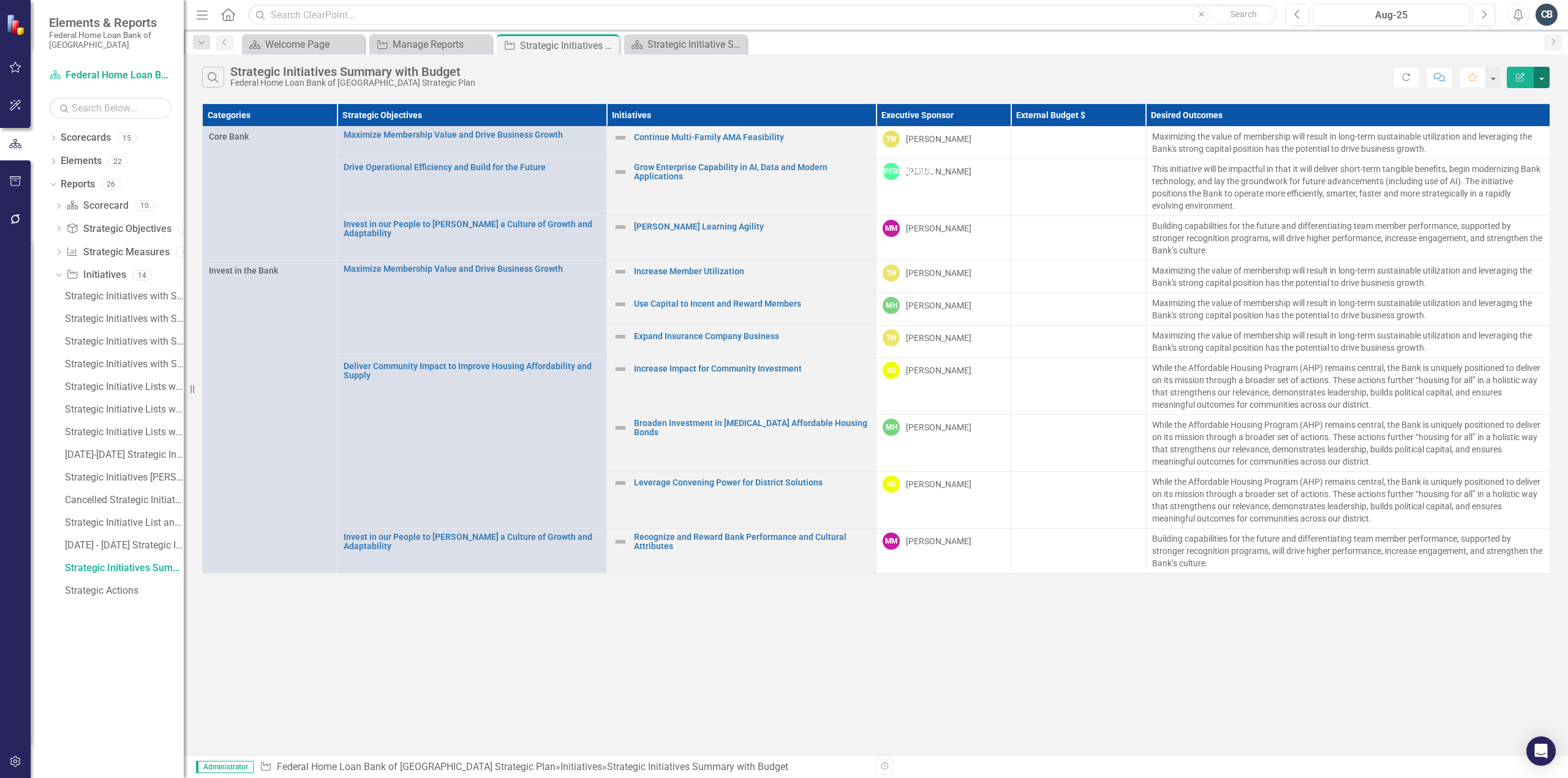
click at [1542, 74] on button "button" at bounding box center [1542, 77] width 16 height 22
click at [1481, 98] on link "Edit Report Edit Report" at bounding box center [1501, 99] width 97 height 22
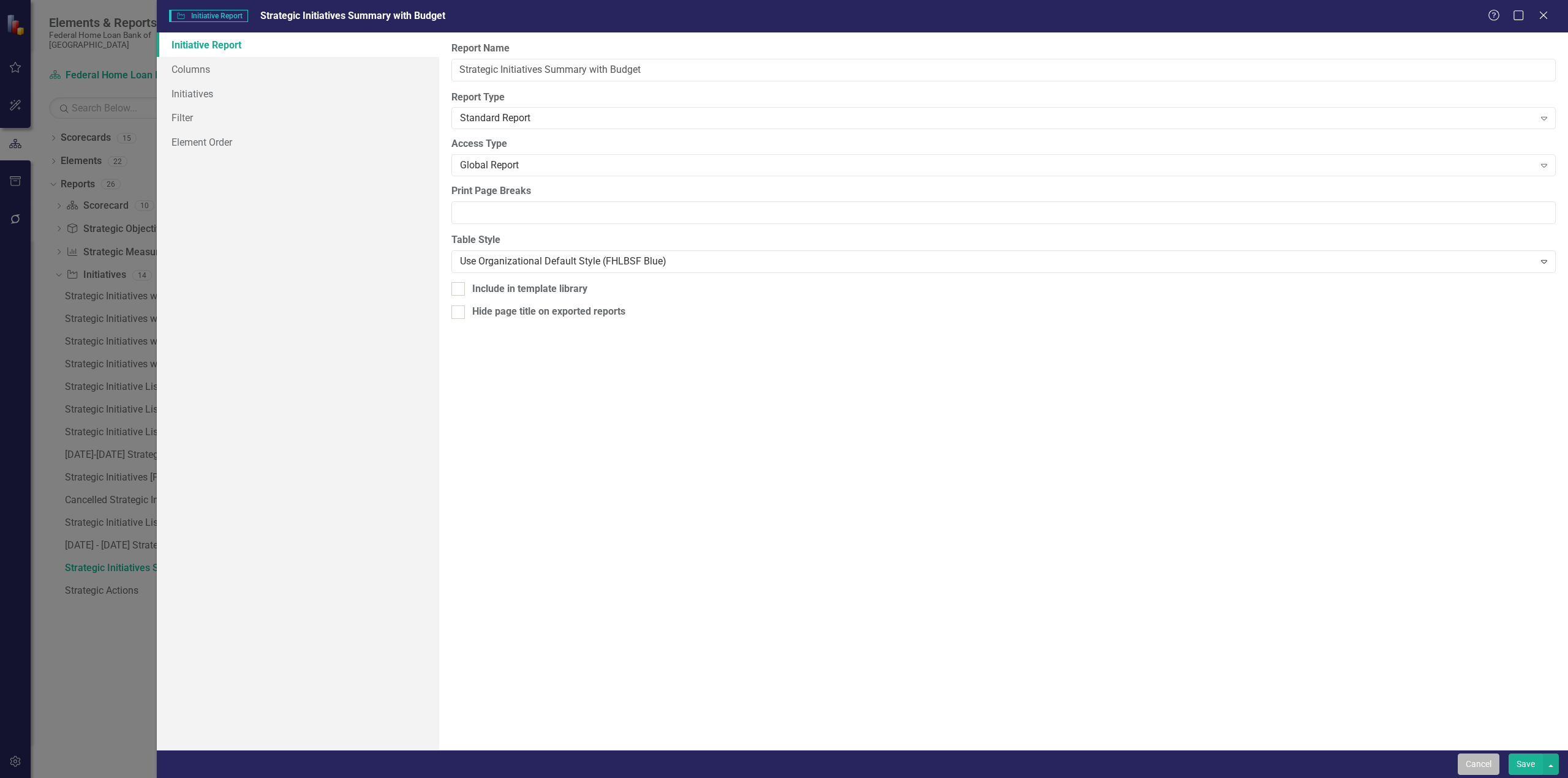
click at [1490, 766] on button "Cancel" at bounding box center [1478, 765] width 41 height 22
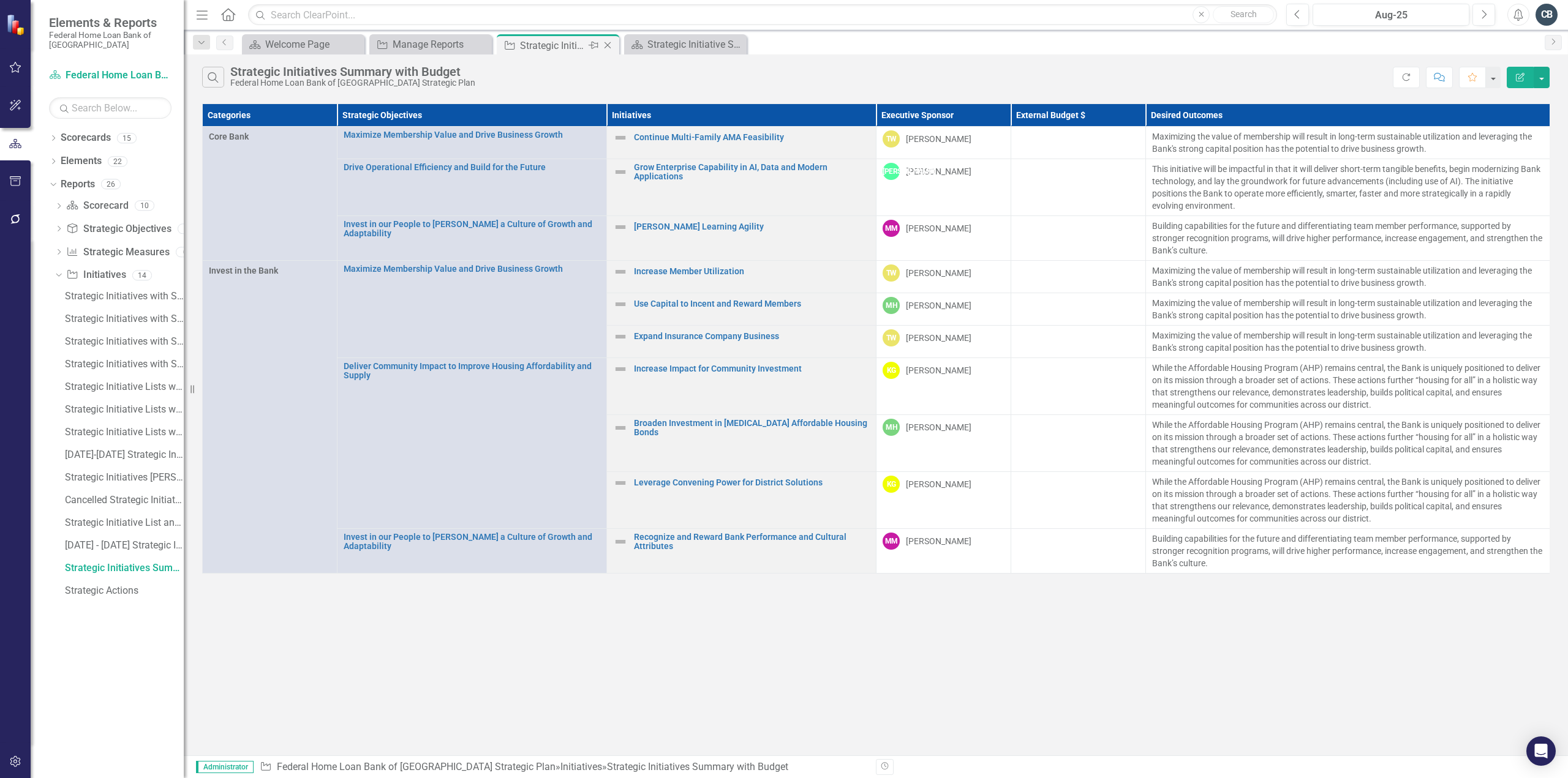
click at [607, 45] on icon "Close" at bounding box center [608, 45] width 13 height 10
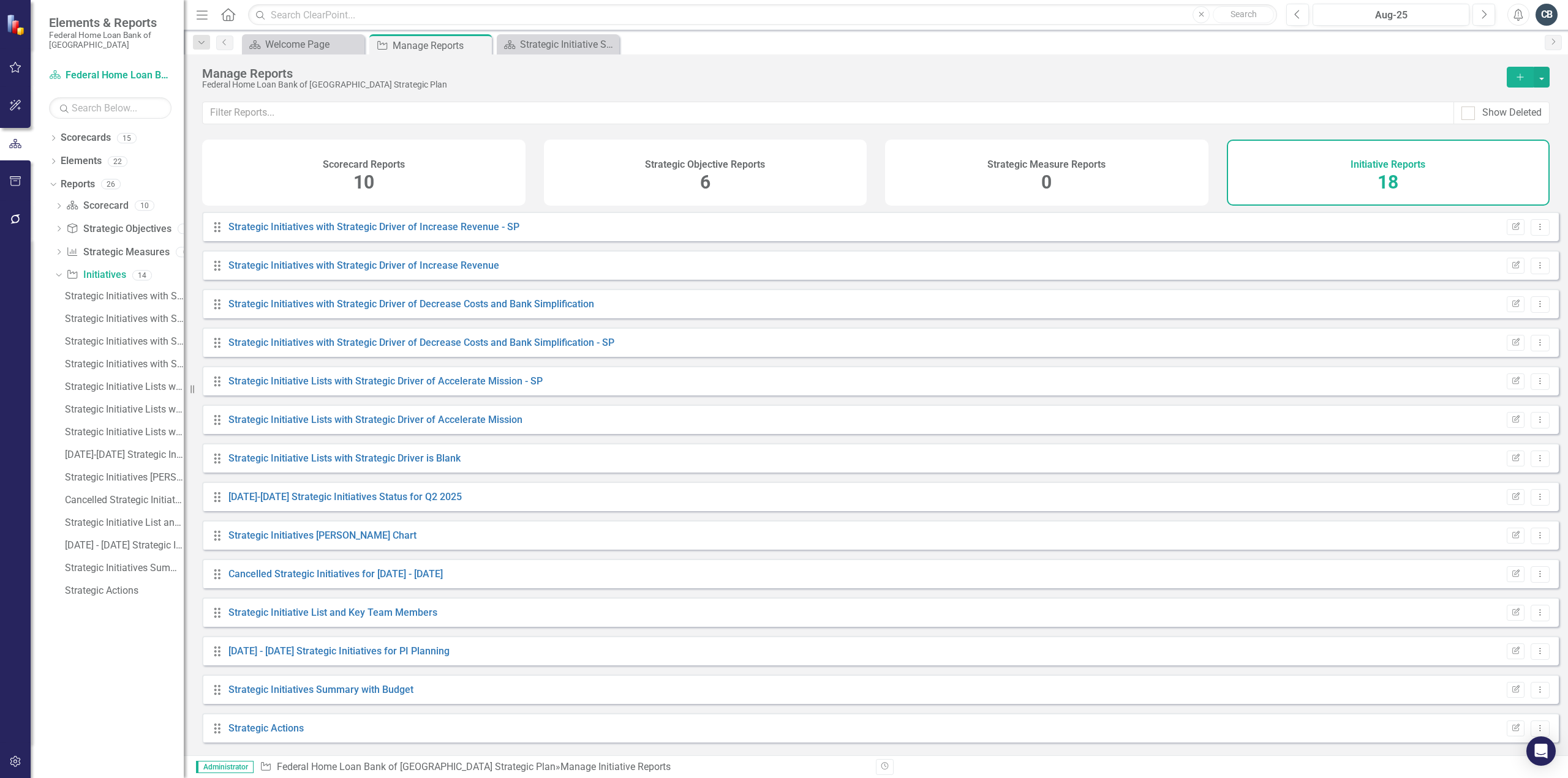
scroll to position [159, 0]
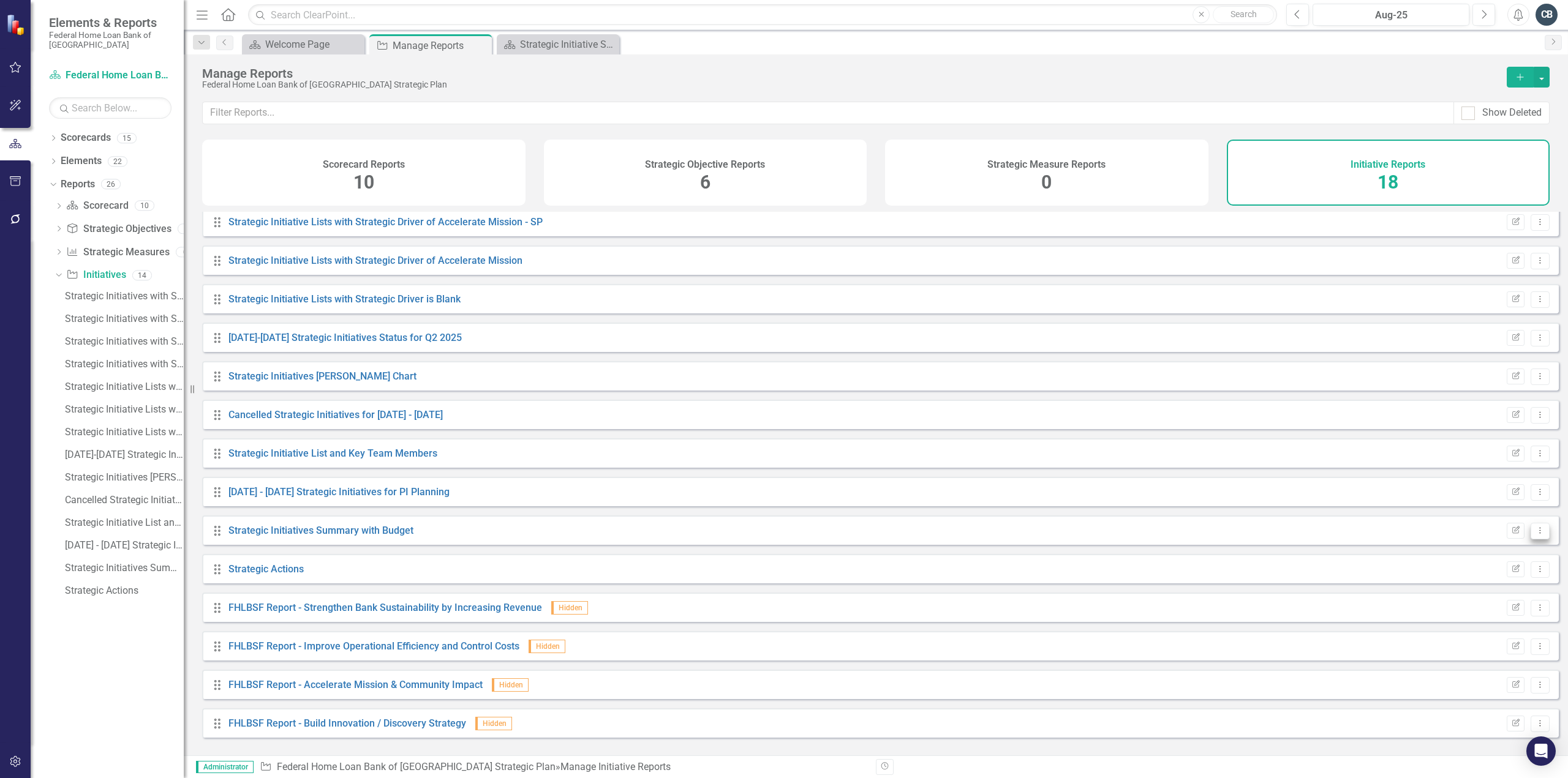
click at [1534, 539] on button "Dropdown Menu" at bounding box center [1539, 531] width 19 height 16
click at [1475, 608] on link "Copy Duplicate Report" at bounding box center [1489, 604] width 101 height 22
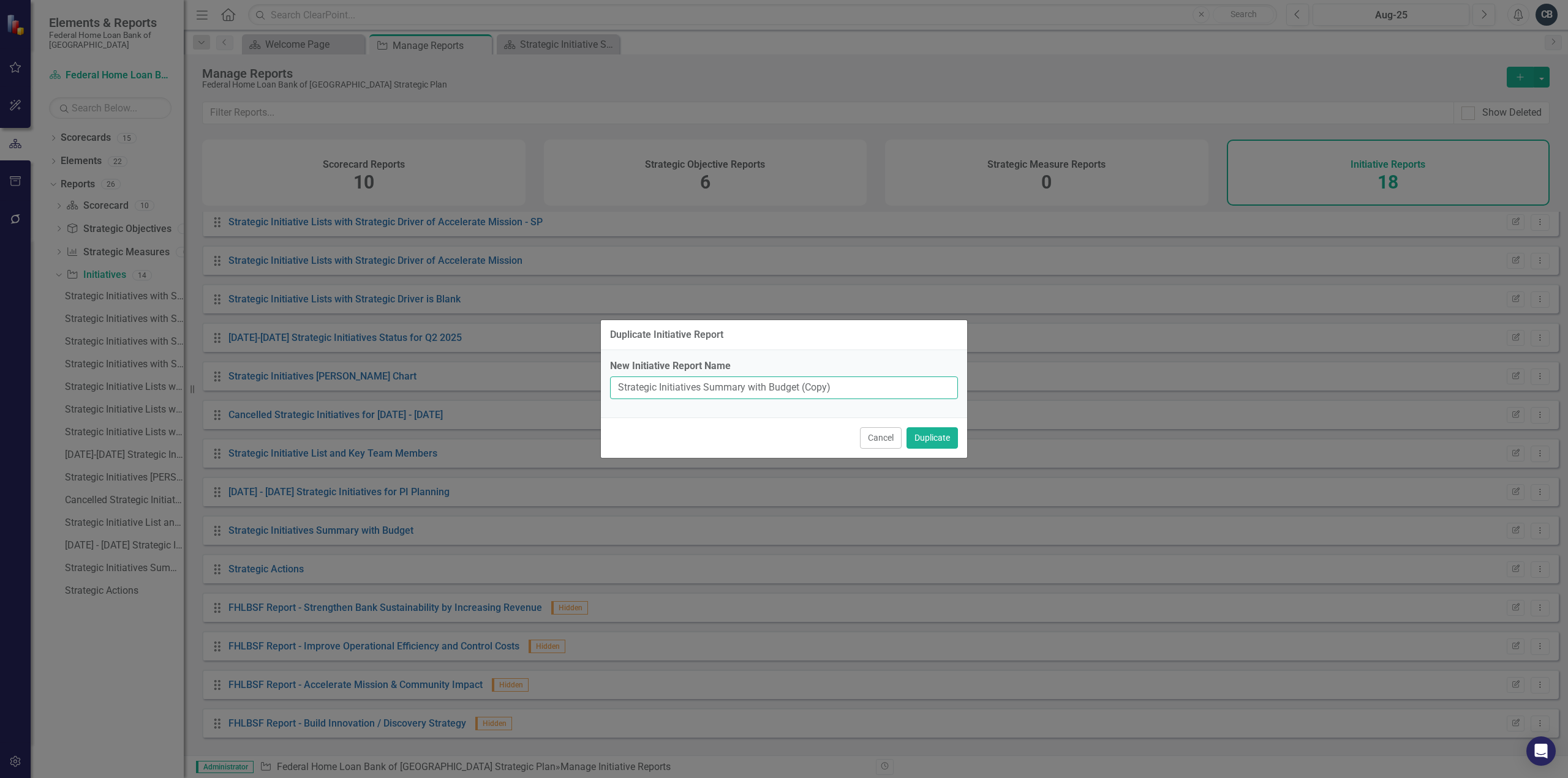
drag, startPoint x: 796, startPoint y: 391, endPoint x: 774, endPoint y: 388, distance: 22.2
click at [798, 391] on input "Strategic Initiatives Summary with Budget (Copy)" at bounding box center [784, 388] width 348 height 22
drag, startPoint x: 902, startPoint y: 386, endPoint x: 1010, endPoint y: 387, distance: 108.0
click at [1010, 387] on div "Duplicate Initiative Report New Initiative Report Name Strategic Initiatives Su…" at bounding box center [784, 389] width 1568 height 778
type input "Strategic Initiatives Summary"
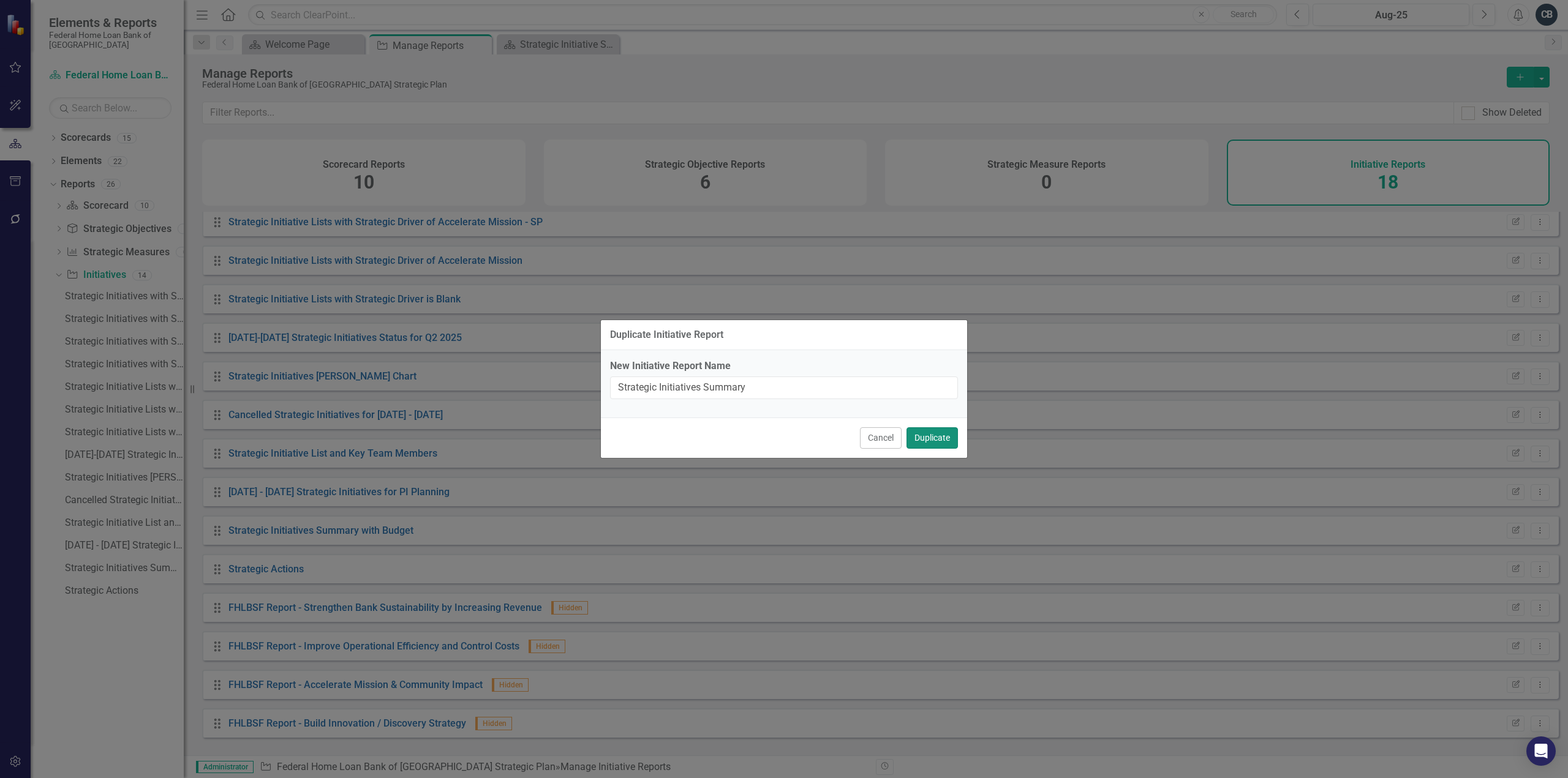
click at [931, 435] on button "Duplicate" at bounding box center [932, 438] width 51 height 22
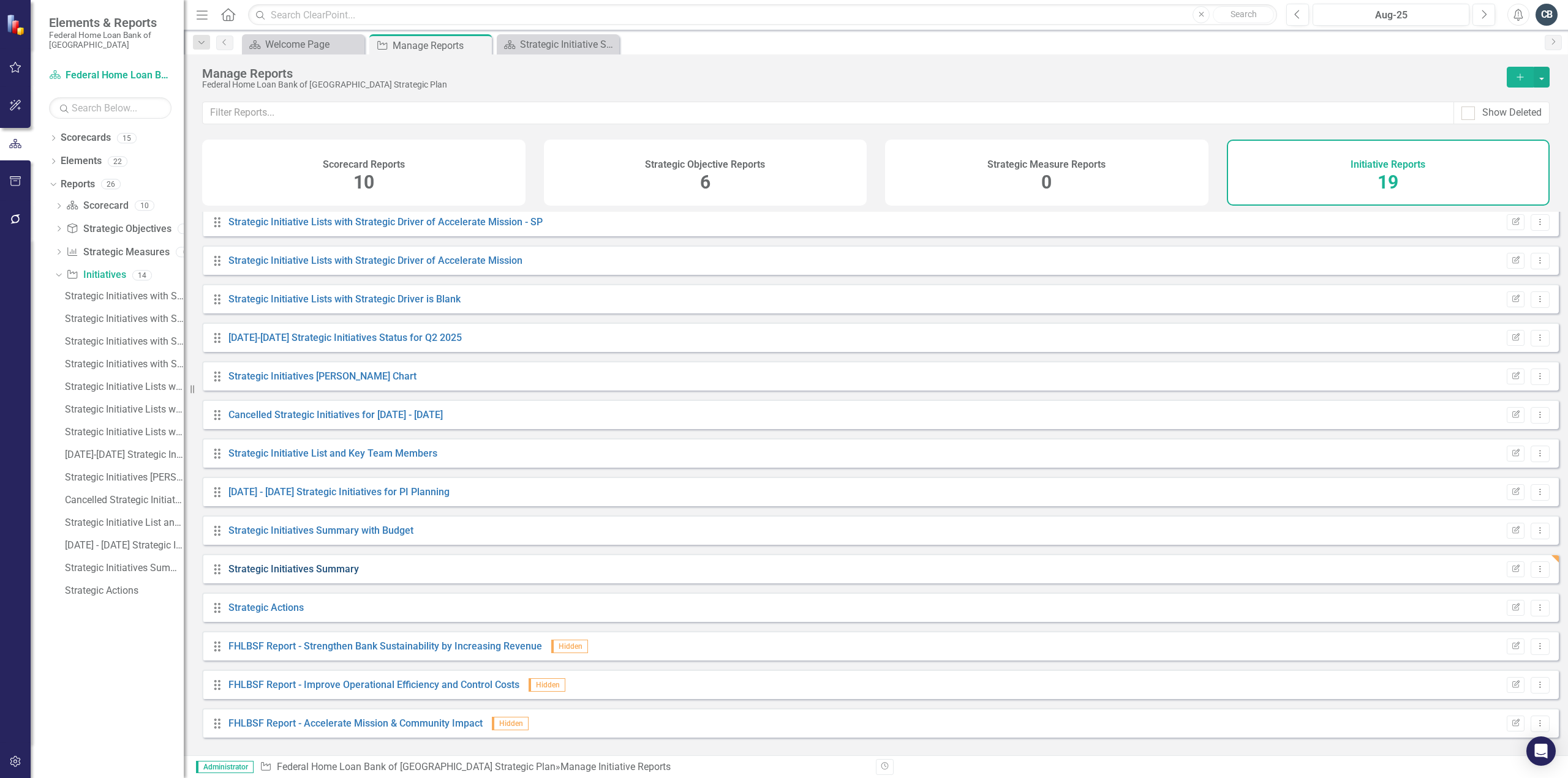
click at [328, 575] on link "Strategic Initiatives Summary" at bounding box center [293, 569] width 130 height 12
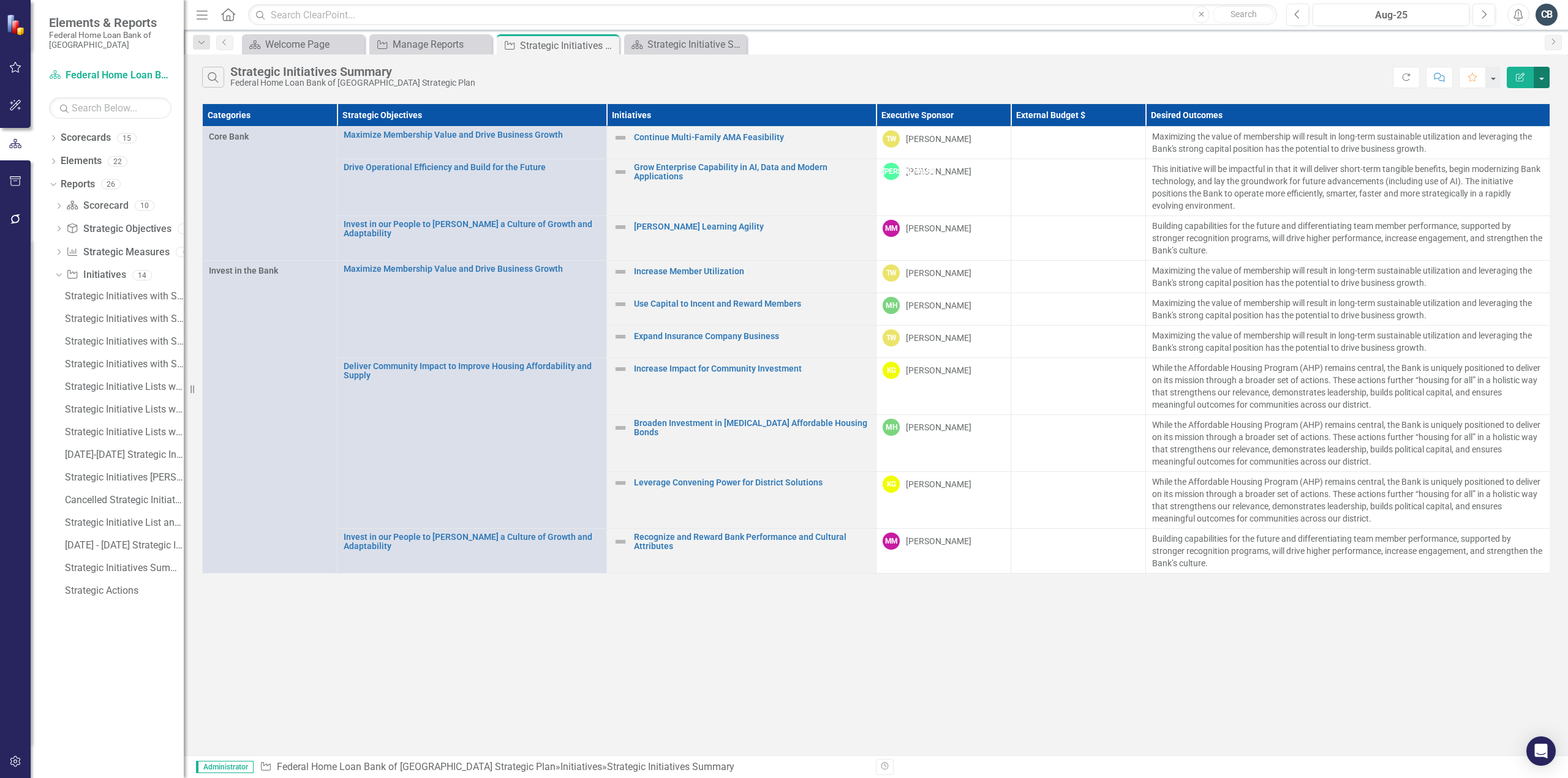
click at [1542, 76] on button "button" at bounding box center [1542, 77] width 16 height 22
click at [1502, 103] on link "Edit Report Edit Report" at bounding box center [1501, 99] width 97 height 22
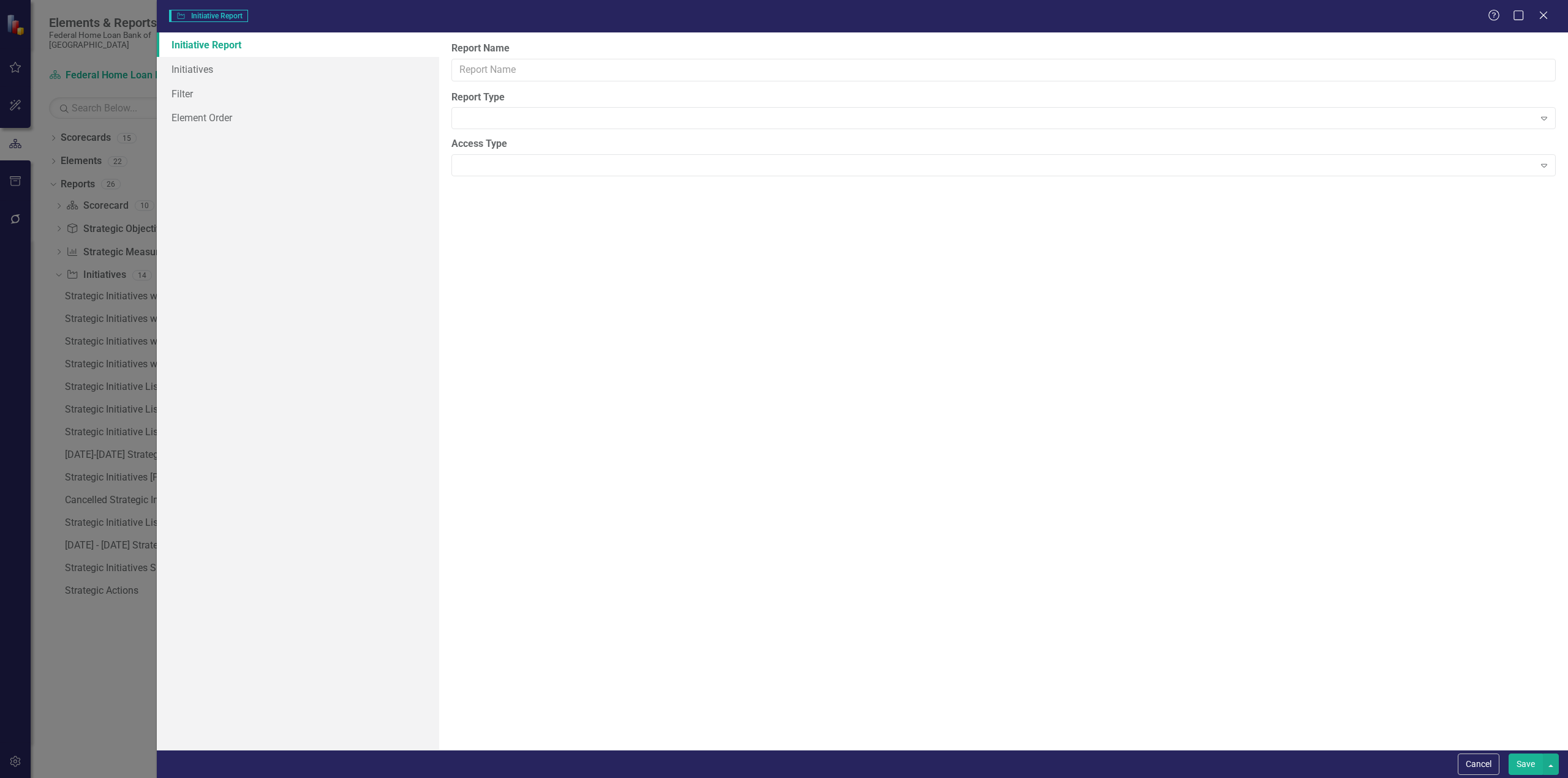
type input "Strategic Initiatives Summary"
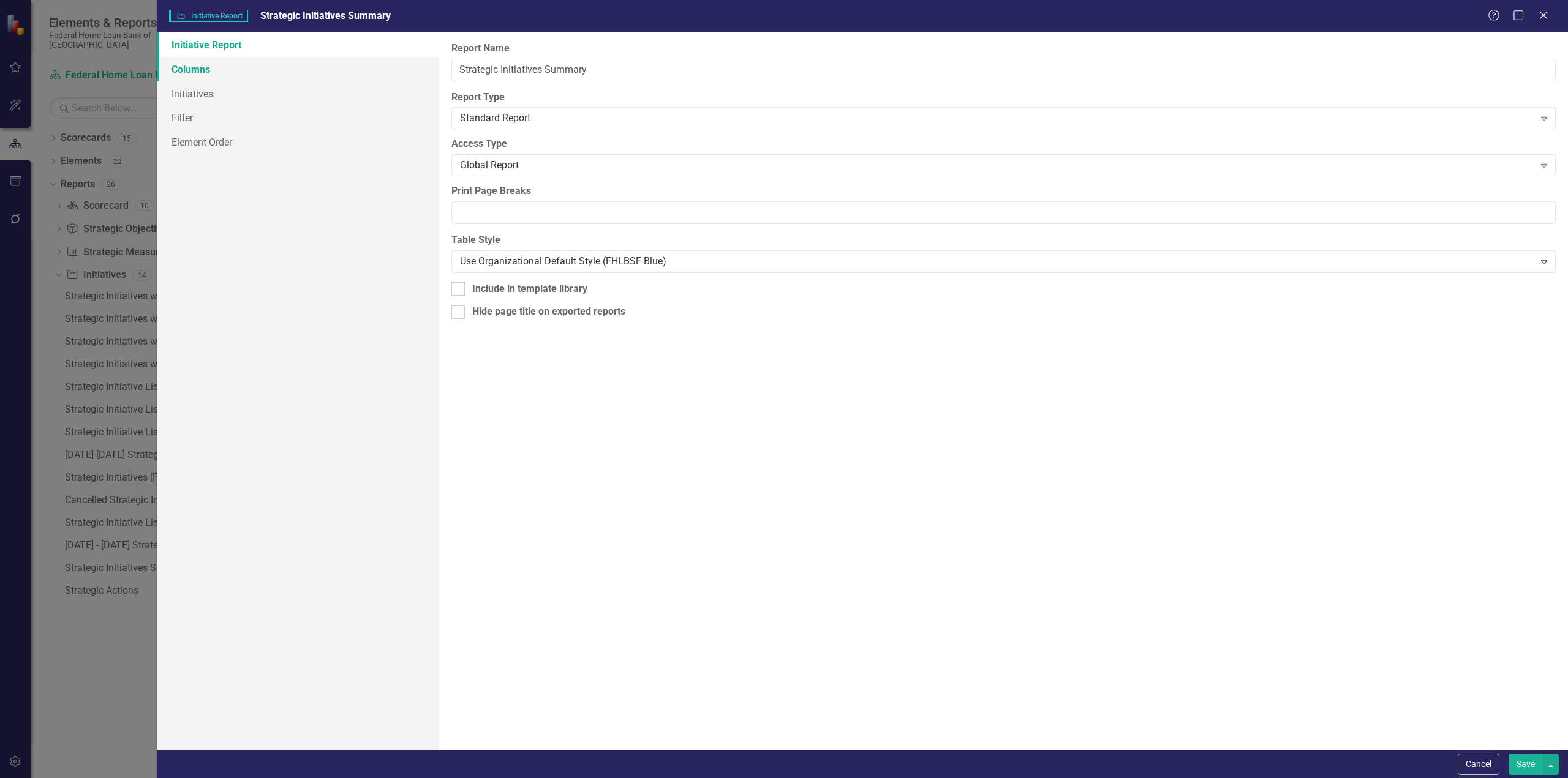
click at [193, 66] on link "Columns" at bounding box center [298, 68] width 283 height 24
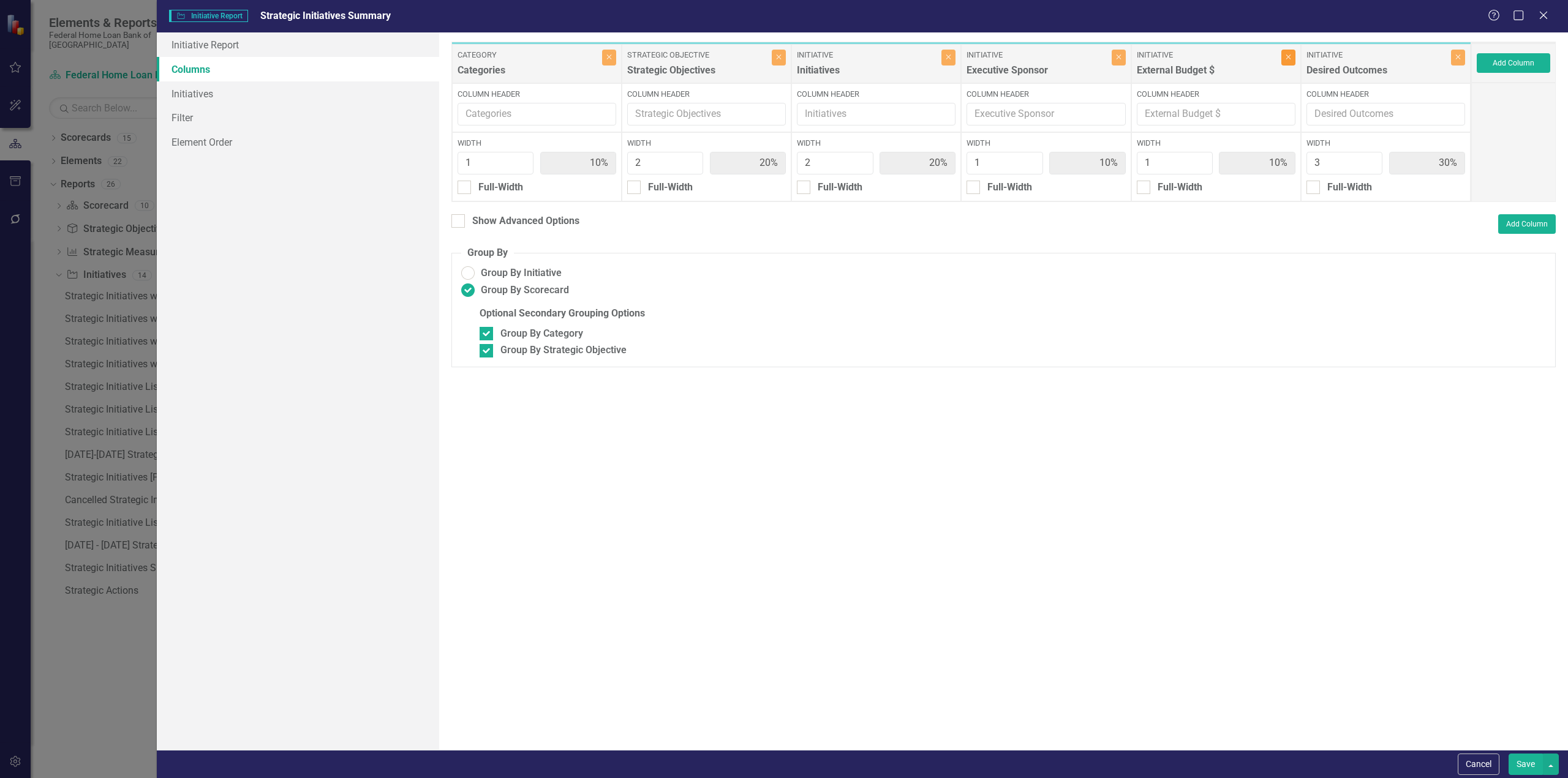
click at [1285, 56] on button "Close" at bounding box center [1289, 57] width 14 height 16
type input "11%"
type input "22%"
type input "11%"
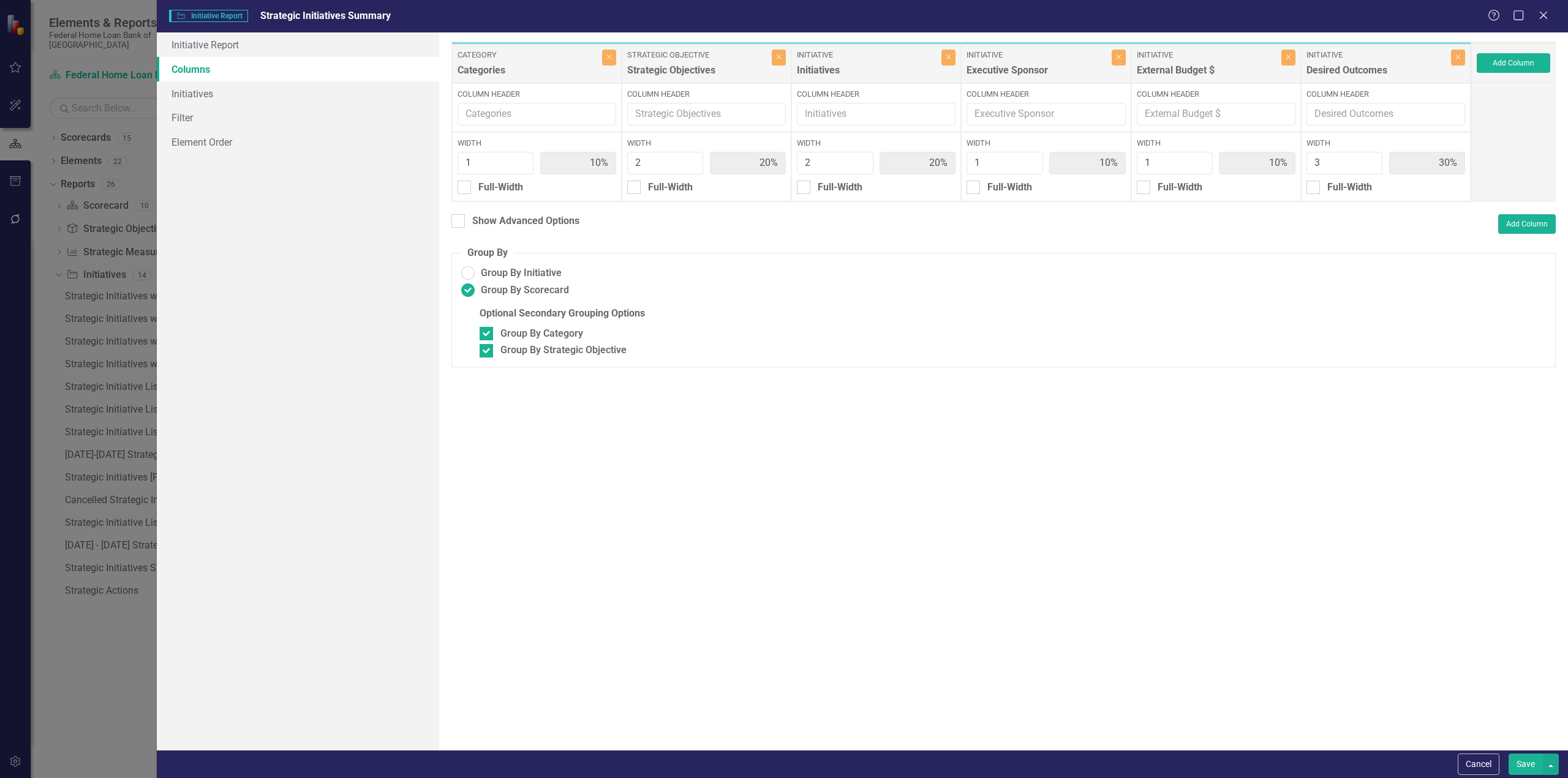
type input "33%"
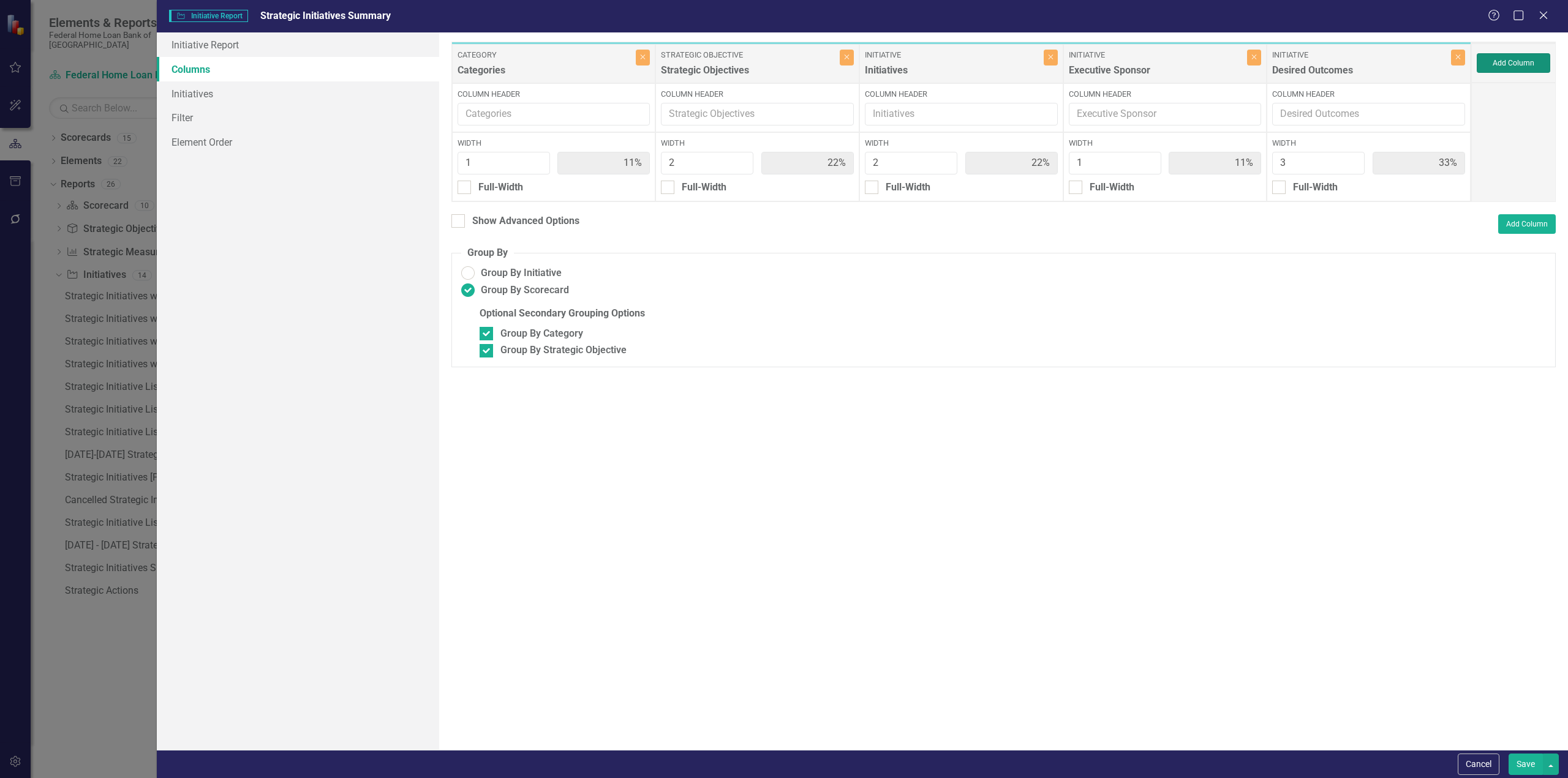
click at [1501, 61] on button "Add Column" at bounding box center [1513, 63] width 74 height 20
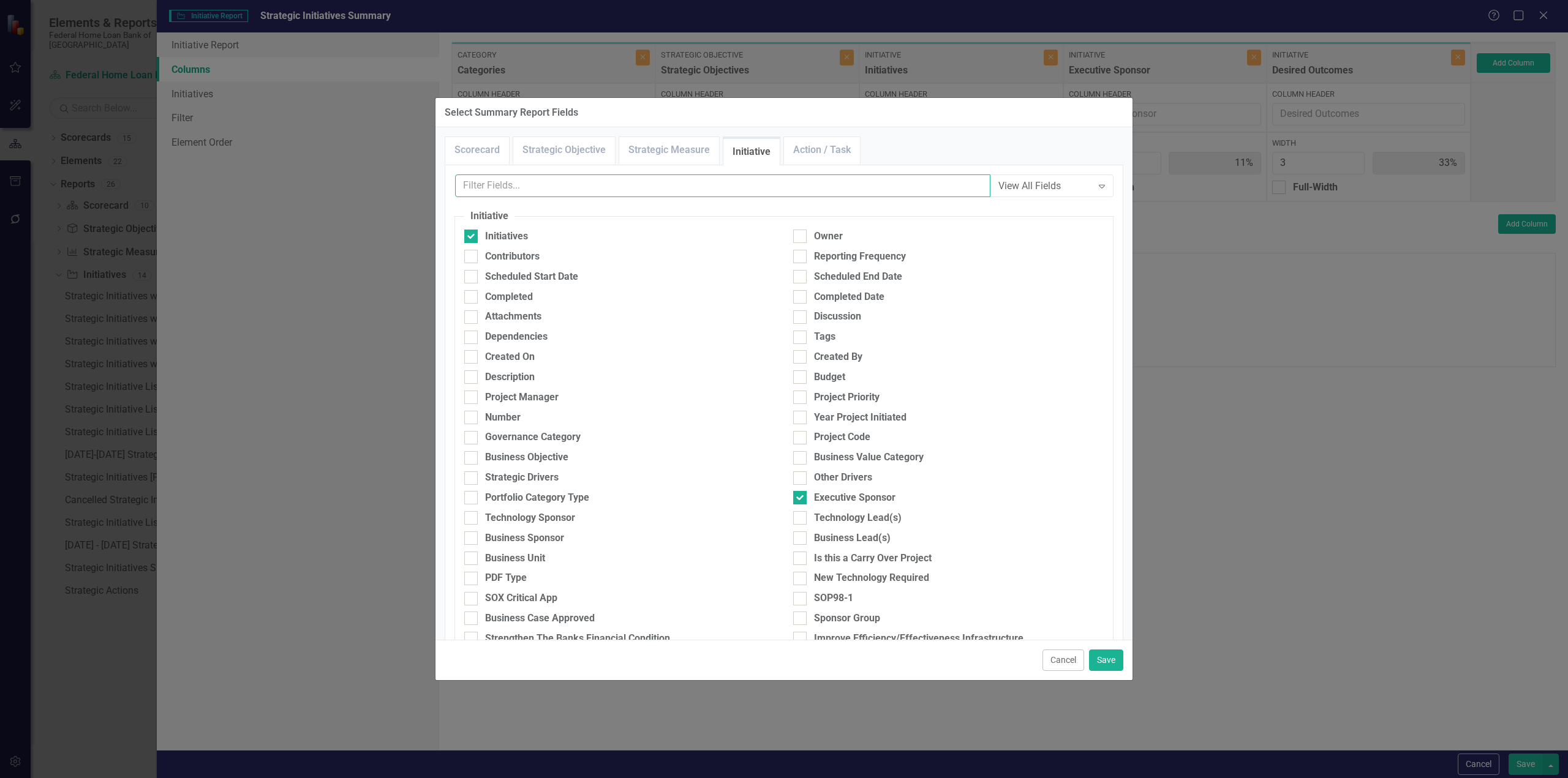
click at [504, 183] on input "text" at bounding box center [723, 186] width 535 height 22
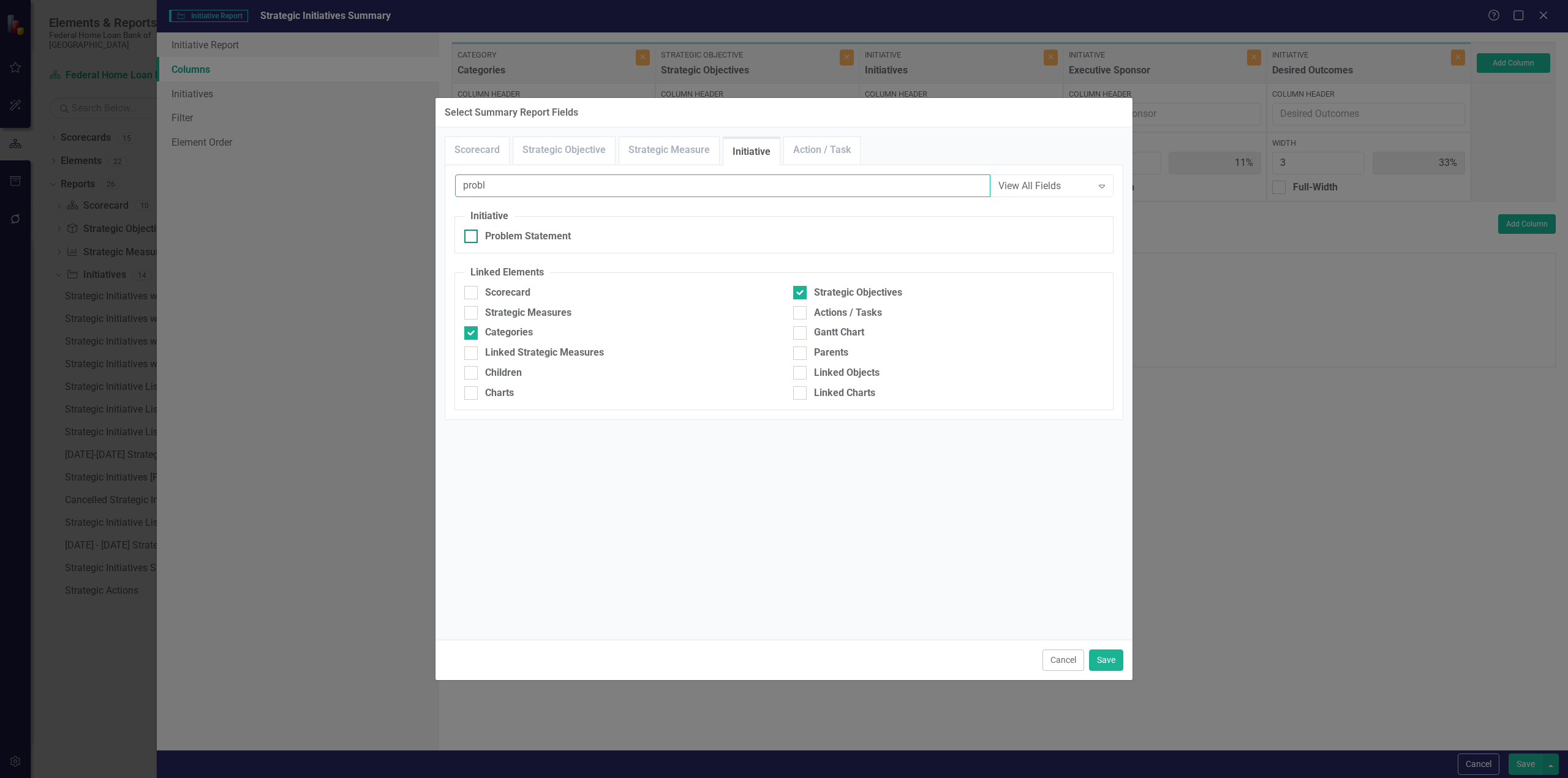
type input "probl"
click at [469, 234] on input "Problem Statement" at bounding box center [468, 233] width 8 height 8
checkbox input "true"
click at [1105, 664] on button "Save" at bounding box center [1106, 660] width 34 height 22
type input "10%"
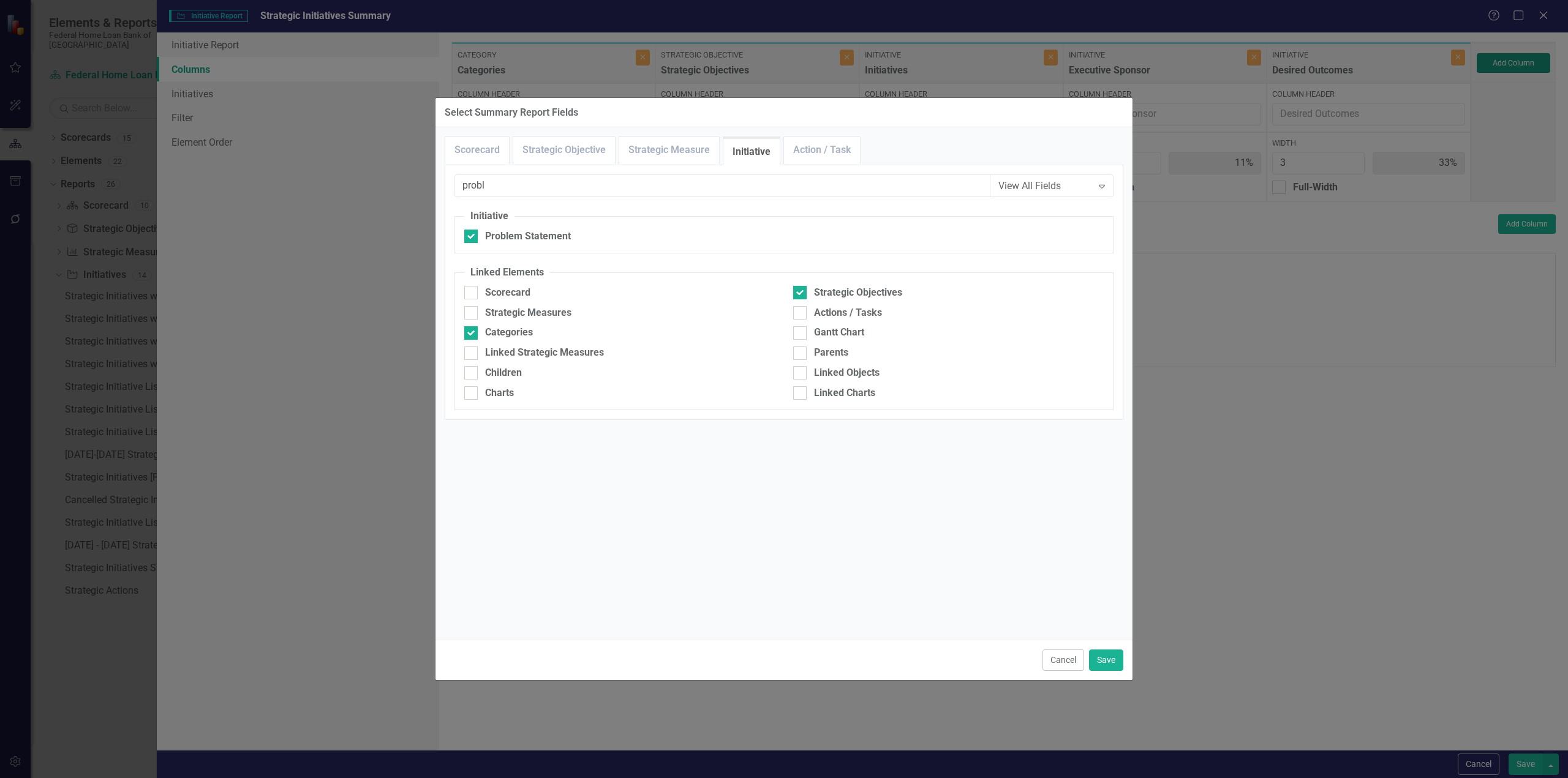
type input "20%"
type input "10%"
type input "30%"
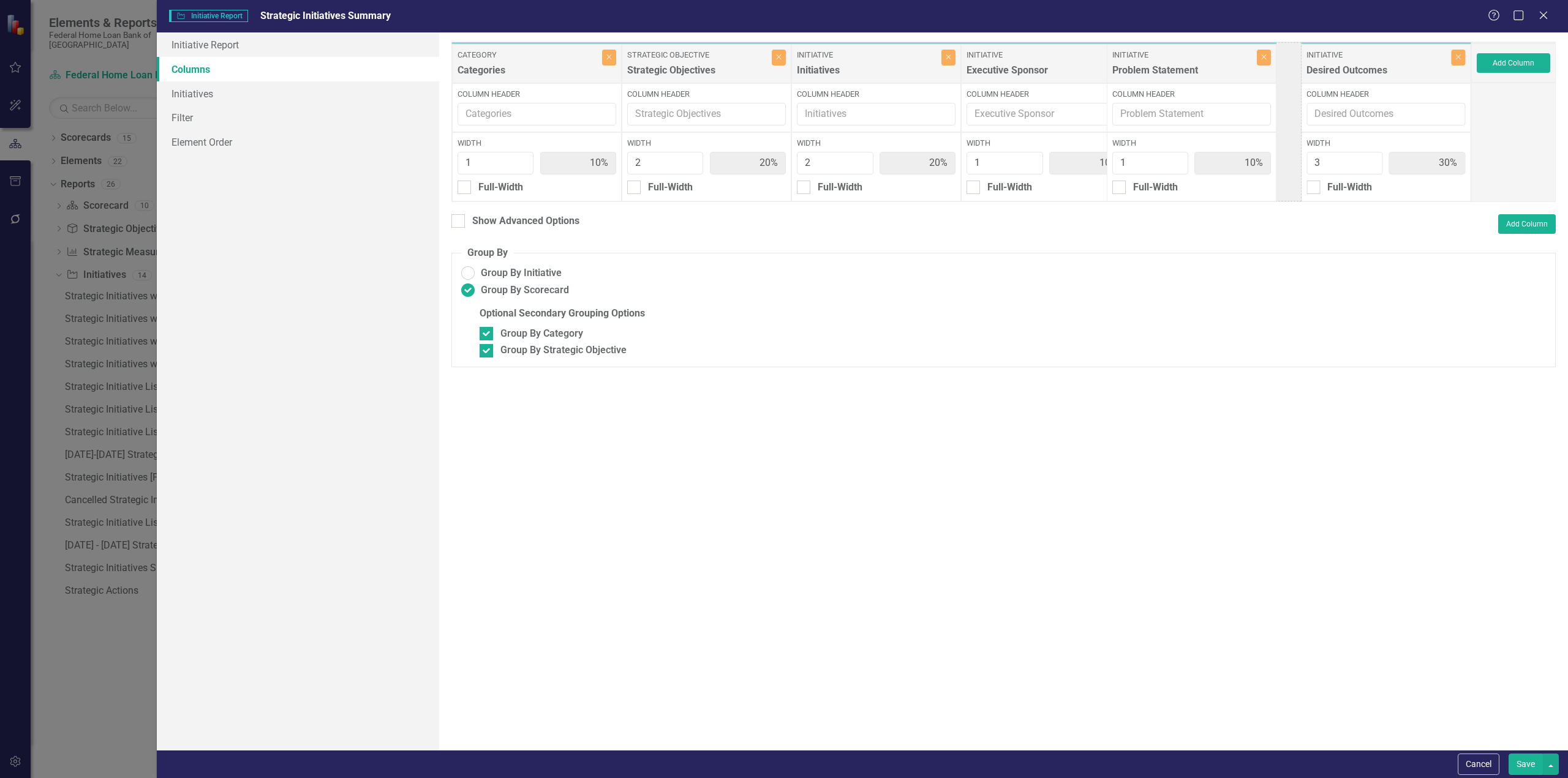
drag, startPoint x: 1346, startPoint y: 65, endPoint x: 1152, endPoint y: 65, distance: 194.0
click at [1152, 65] on div "Category Categories Close Column Header Width 1 10% Full-Width Strategic Object…" at bounding box center [961, 121] width 1020 height 161
click at [1506, 57] on button "Add Column" at bounding box center [1513, 63] width 74 height 20
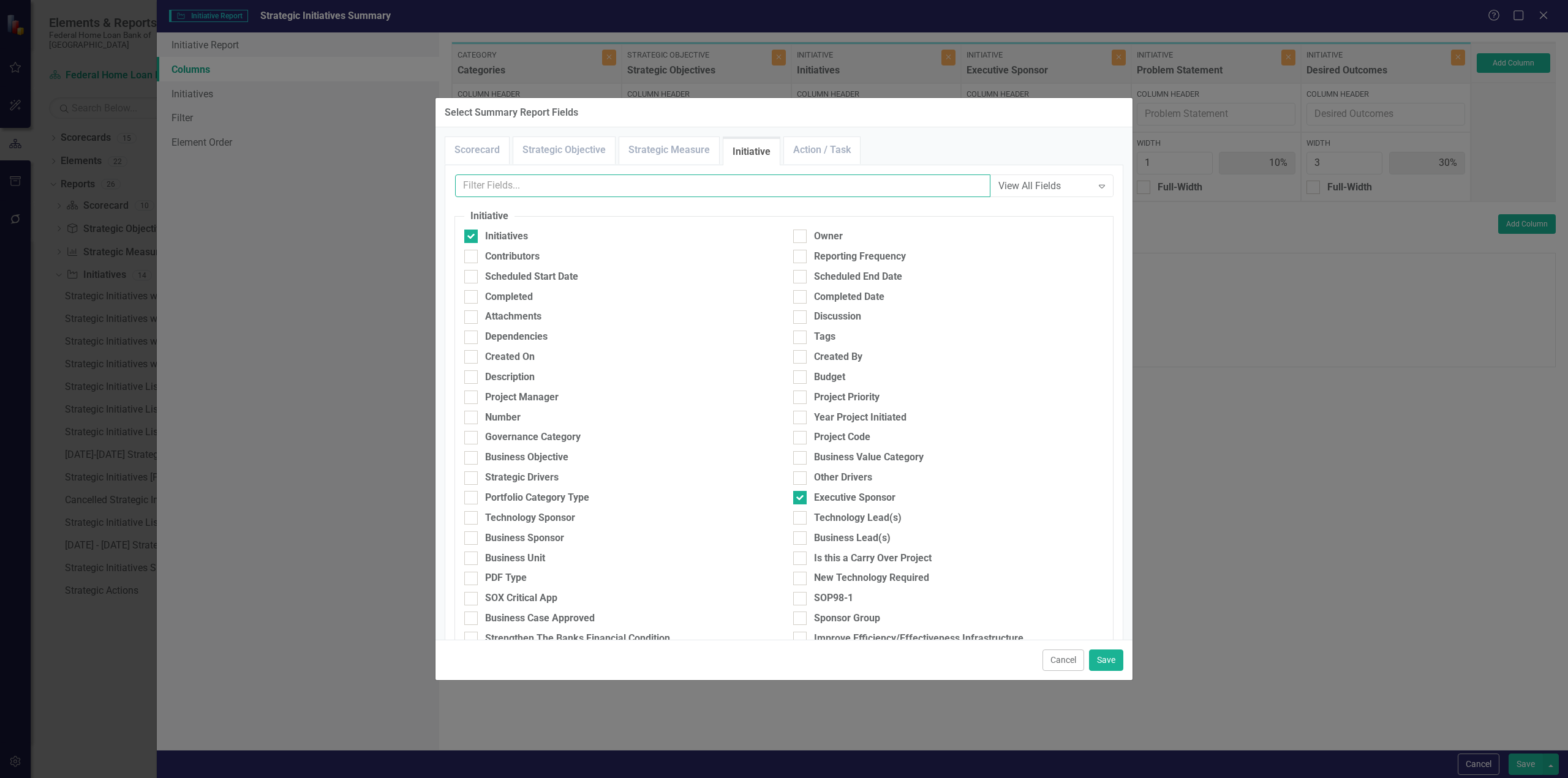
click at [497, 187] on input "text" at bounding box center [723, 186] width 535 height 22
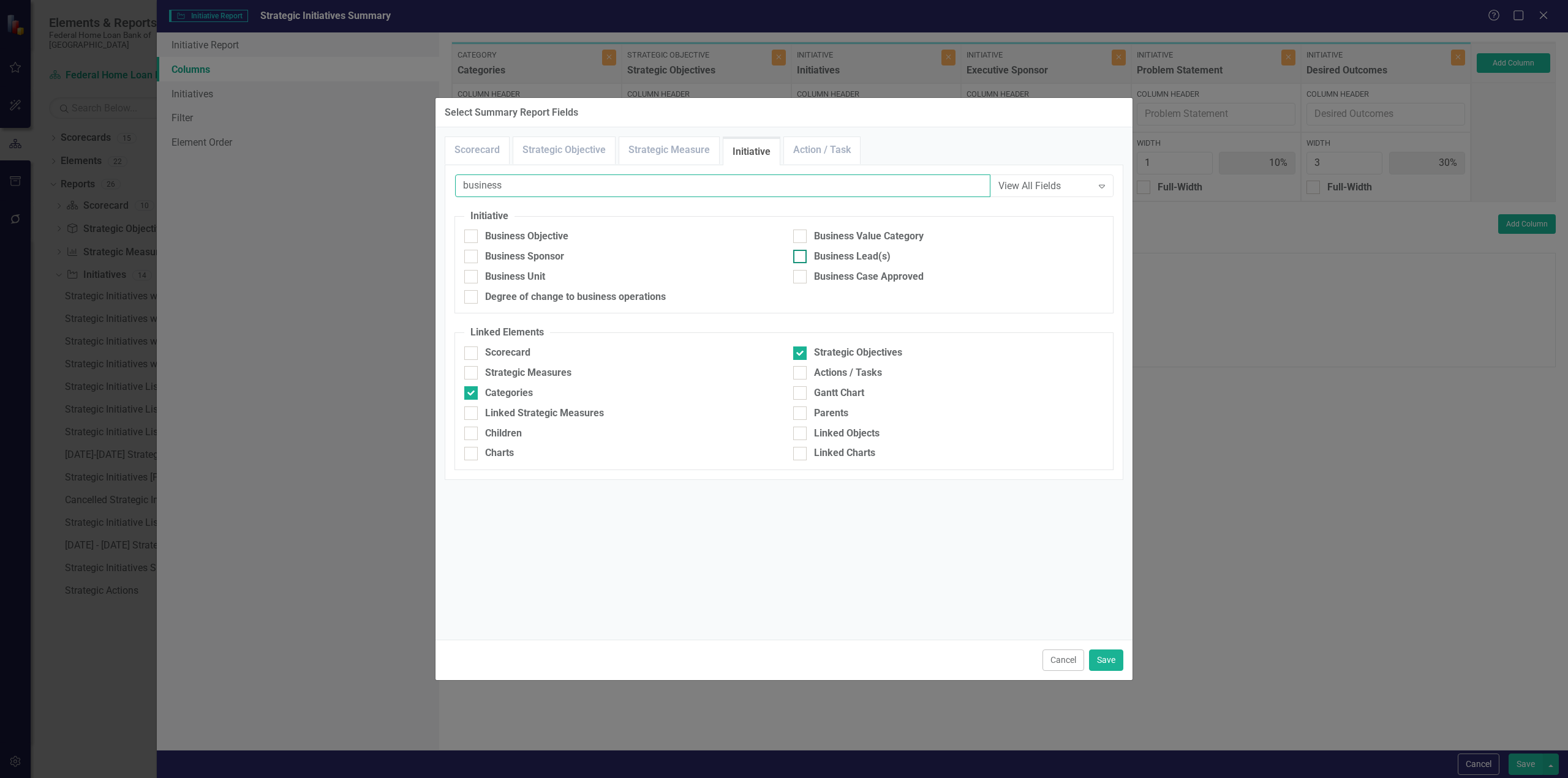
type input "business"
click at [798, 256] on input "Business Lead(s)" at bounding box center [797, 253] width 8 height 8
checkbox input "true"
click at [1107, 660] on button "Save" at bounding box center [1106, 660] width 34 height 22
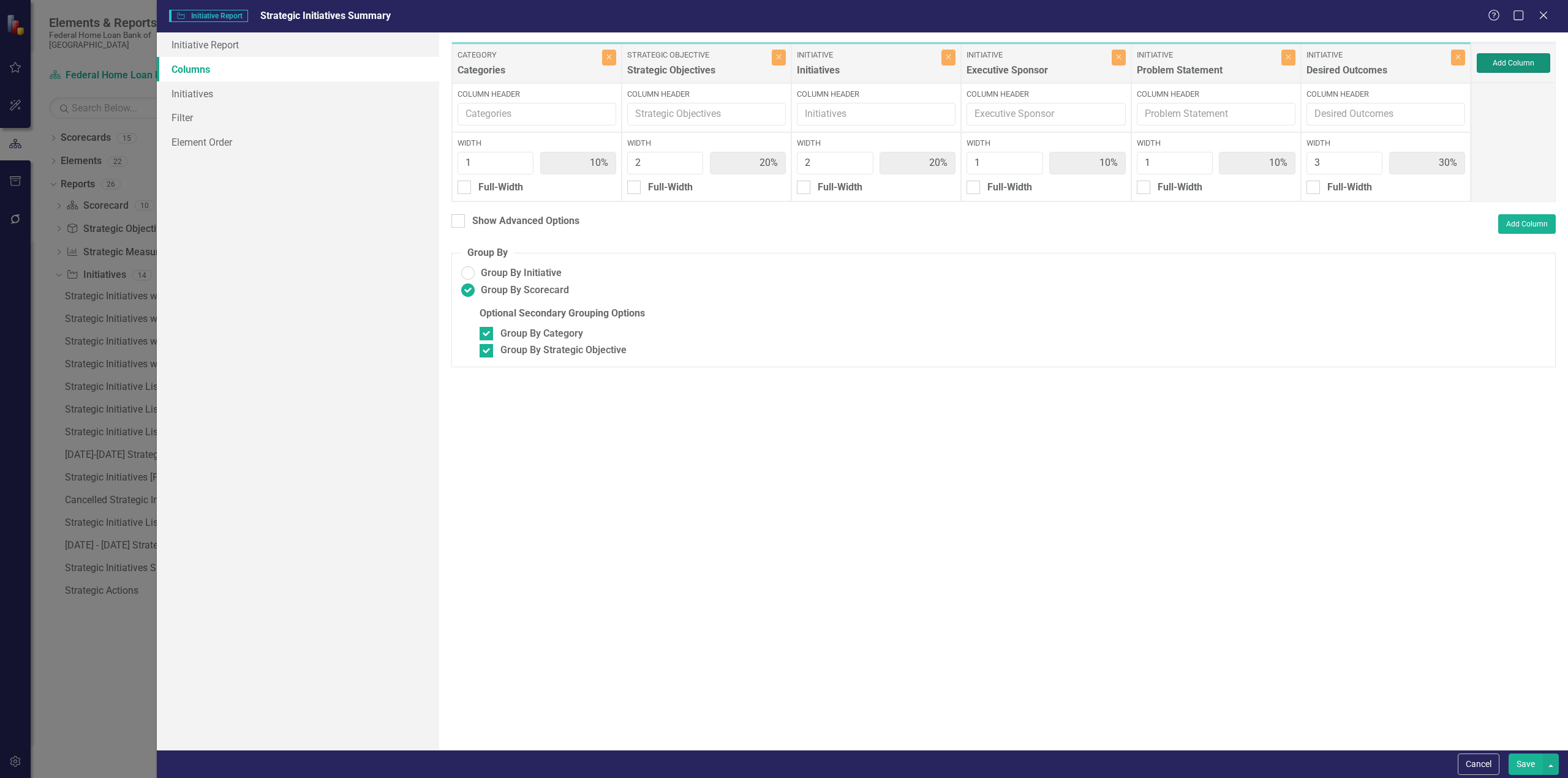
type input "9%"
type input "18%"
type input "9%"
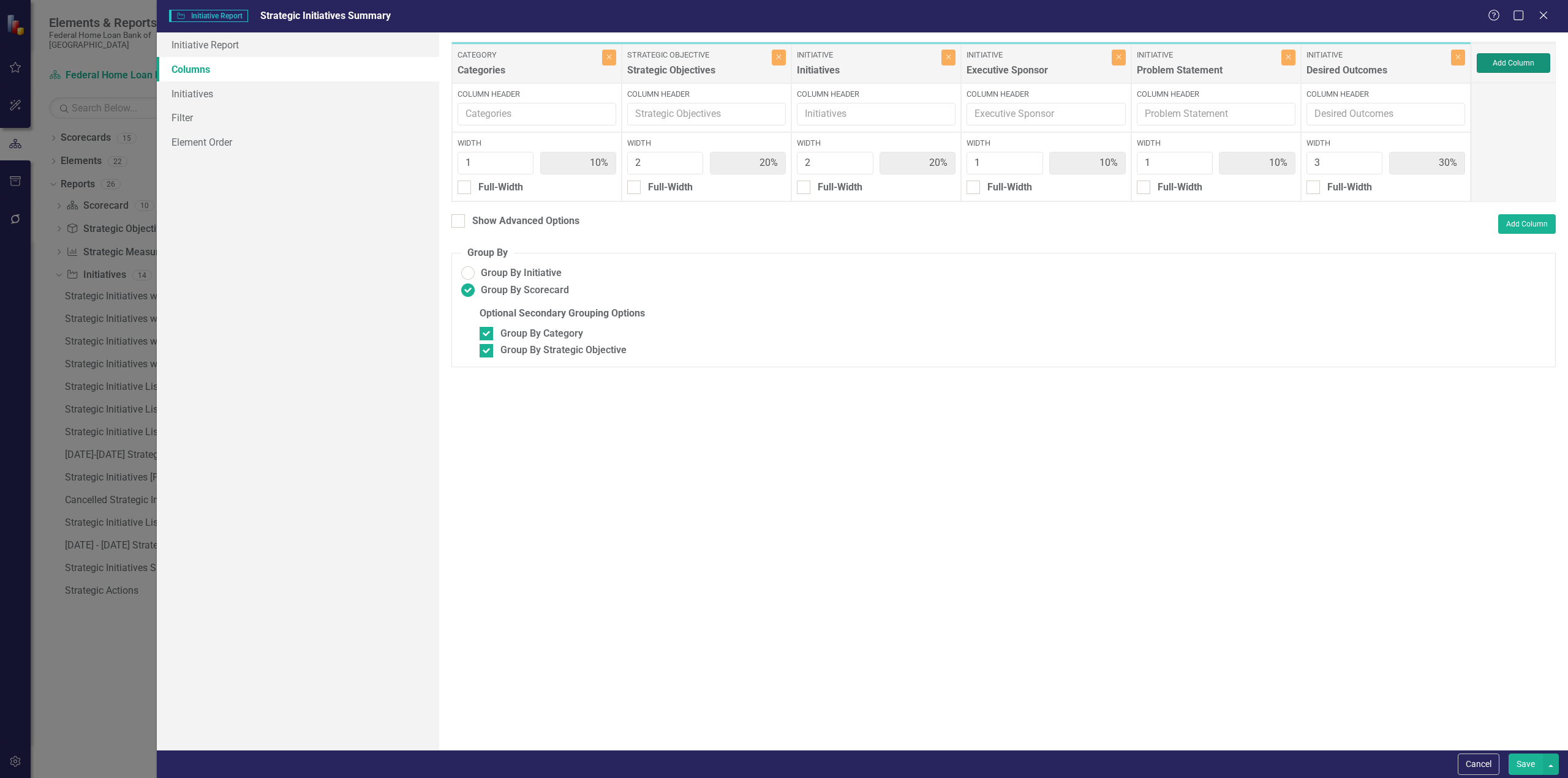
type input "27%"
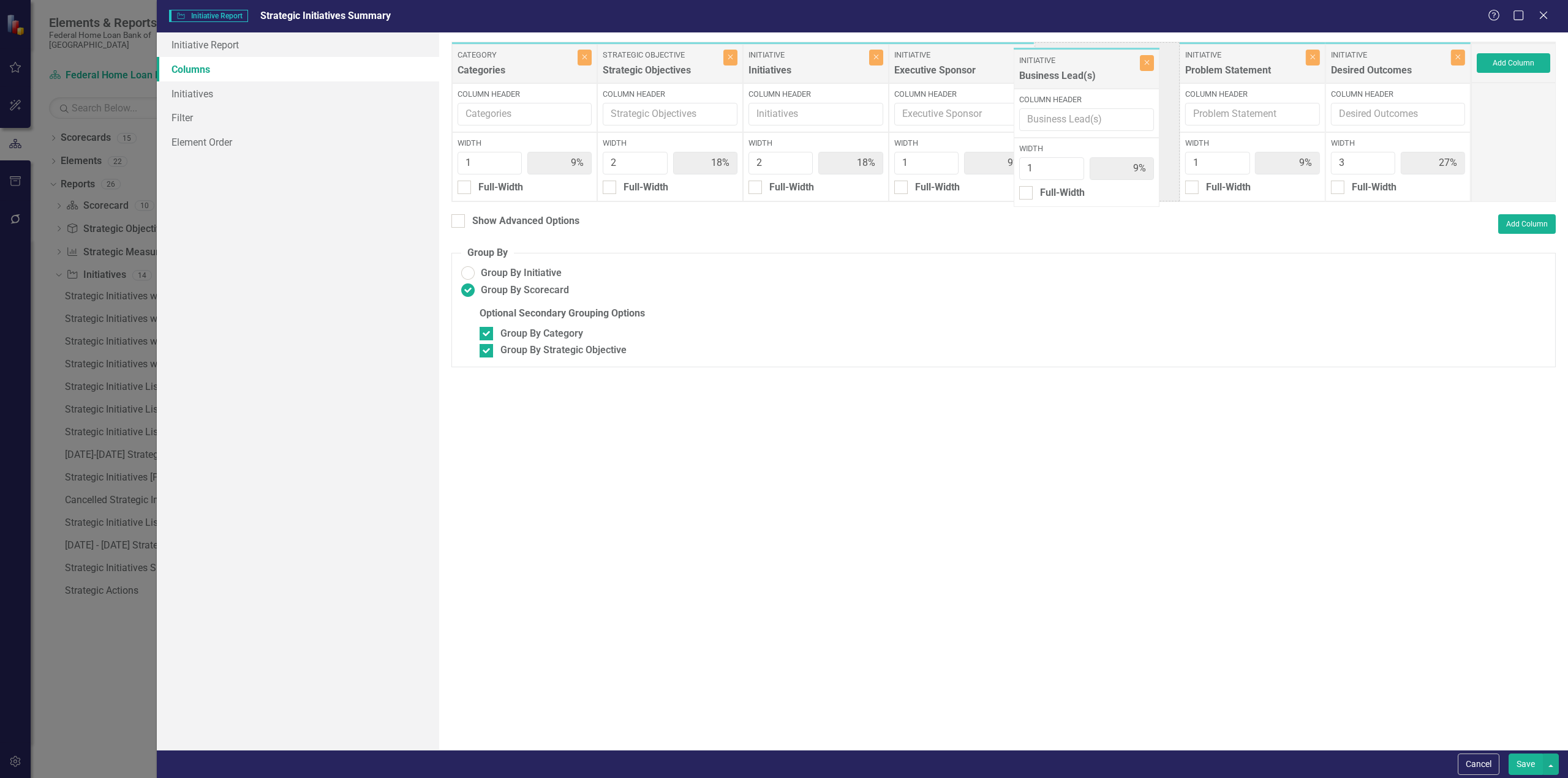
drag, startPoint x: 1372, startPoint y: 70, endPoint x: 1070, endPoint y: 74, distance: 302.0
click at [1070, 74] on div "Category Categories Close Column Header Width 1 9% Full-Width Strategic Objecti…" at bounding box center [961, 121] width 1020 height 161
type input "2"
click at [1384, 165] on input "2" at bounding box center [1362, 162] width 65 height 22
type input "10%"
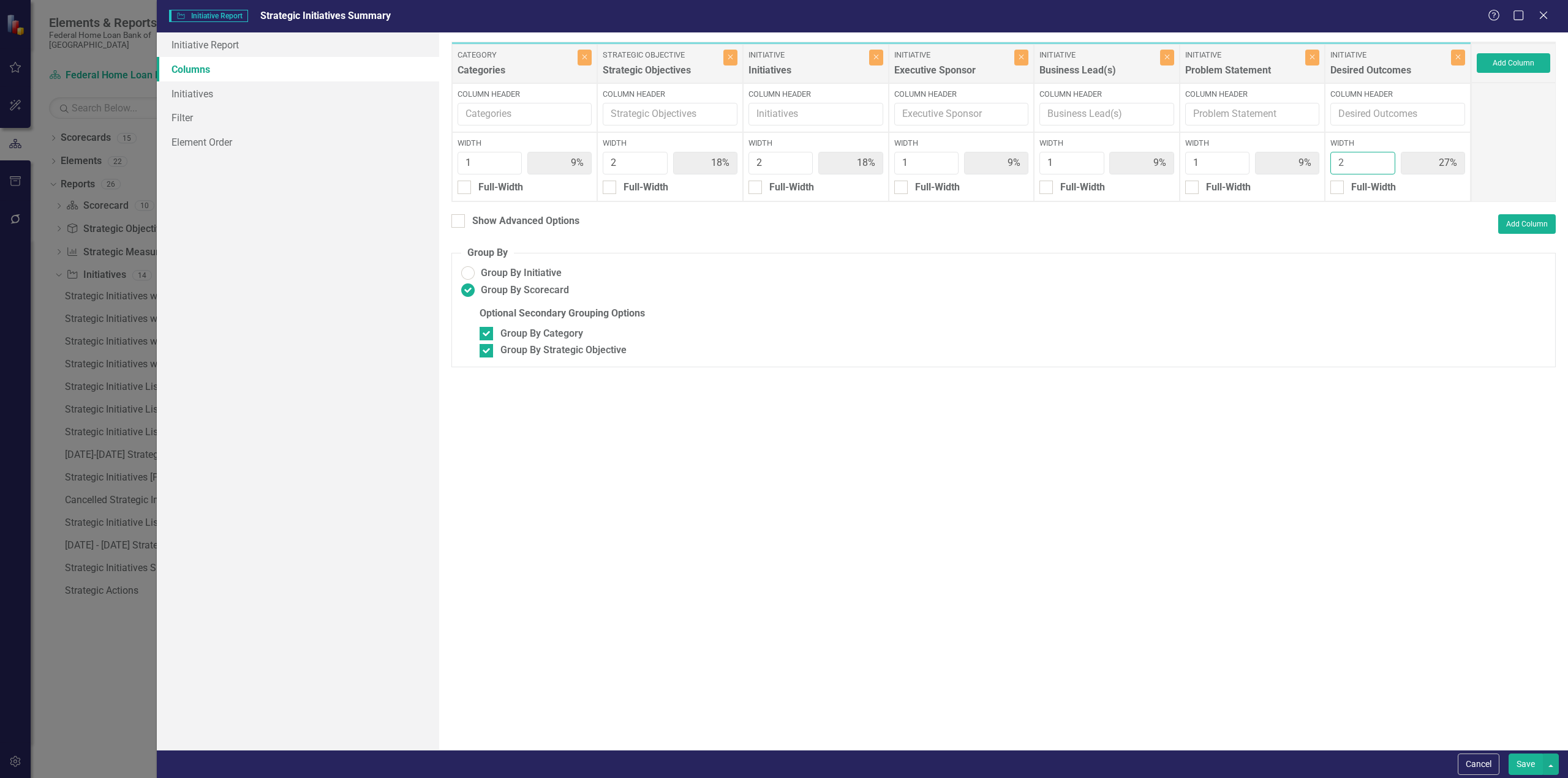
type input "20%"
type input "10%"
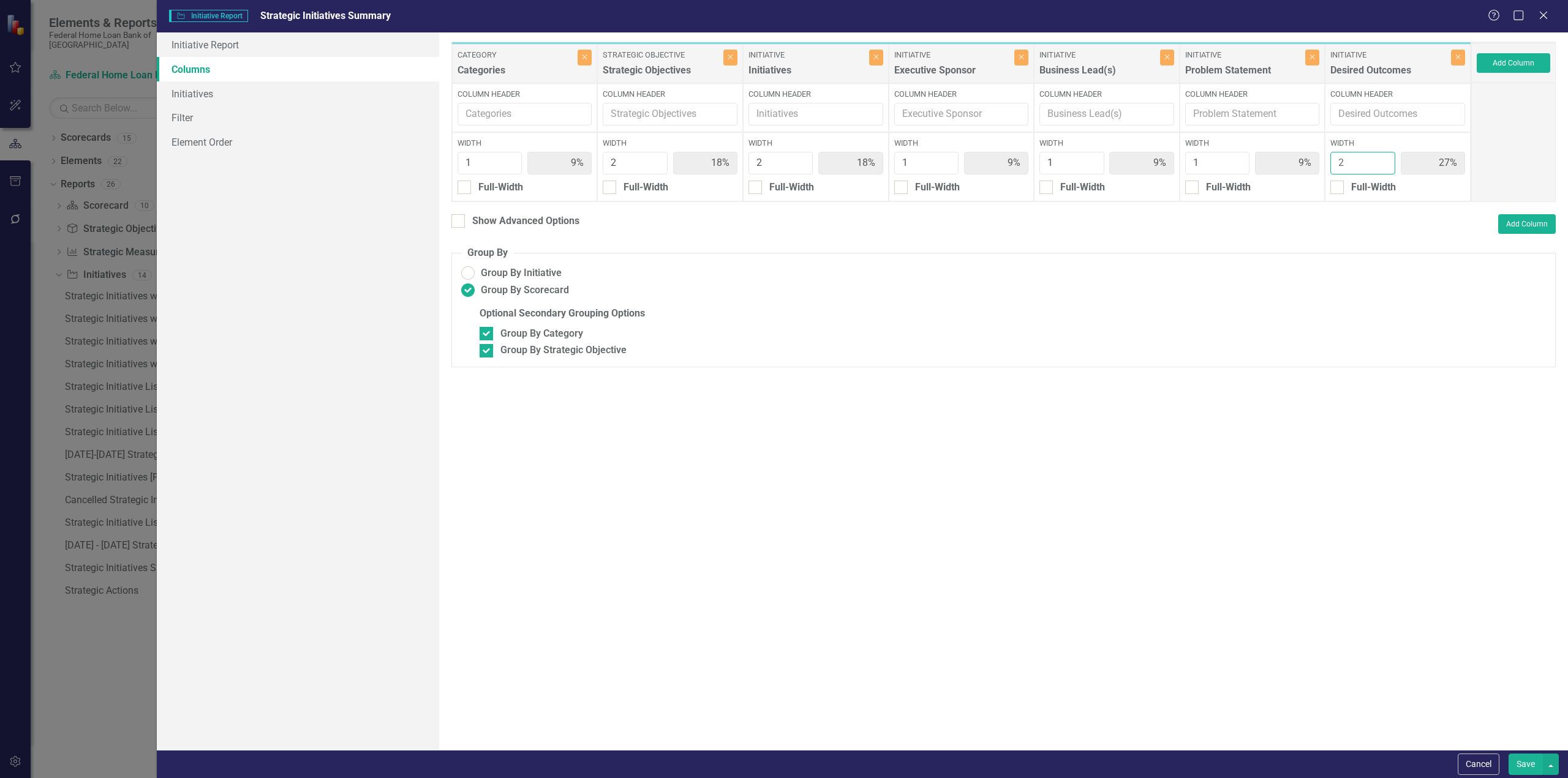
type input "20%"
type input "2"
click at [1238, 157] on input "2" at bounding box center [1218, 162] width 65 height 22
type input "9%"
type input "18%"
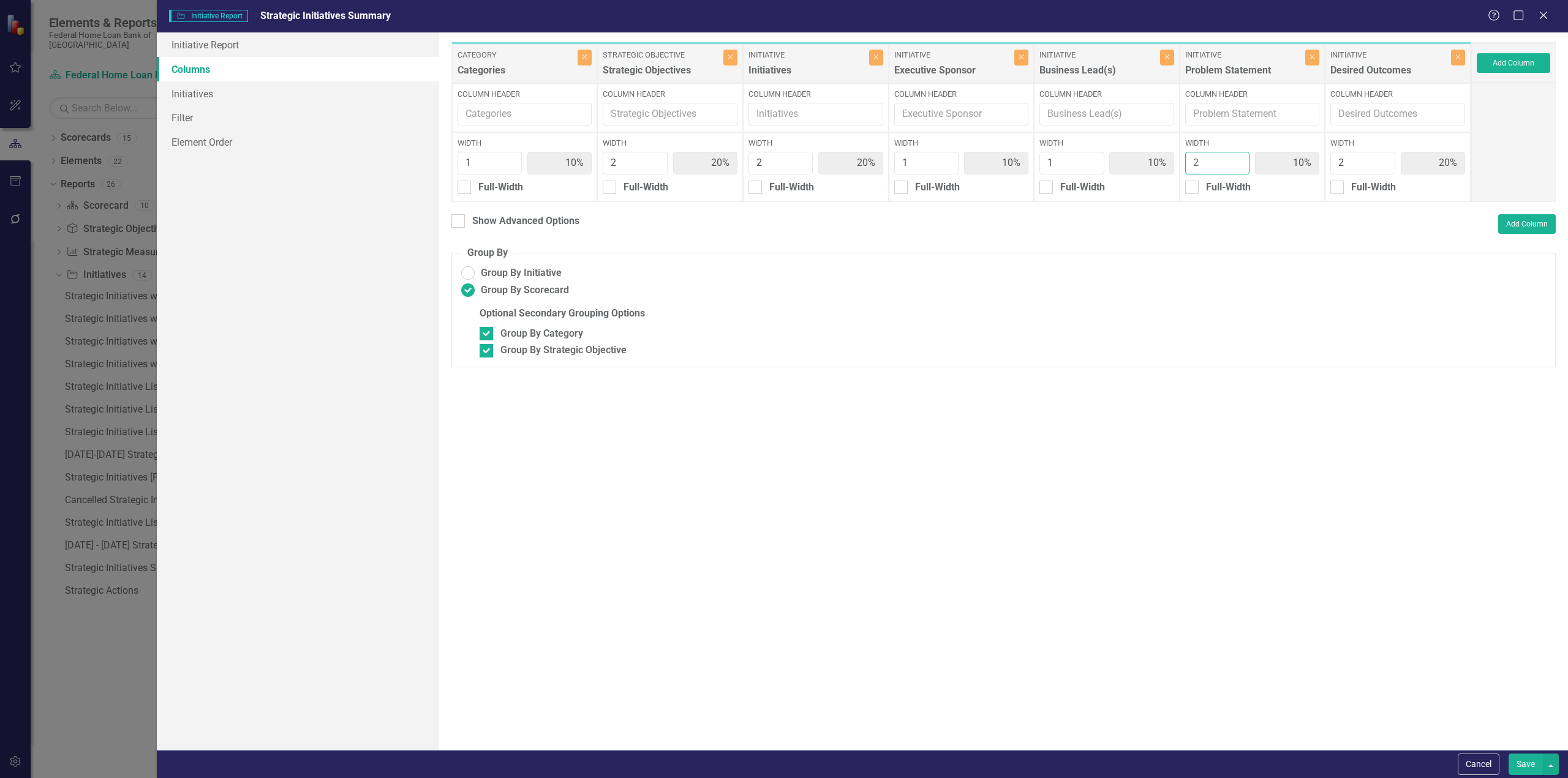
type input "18%"
type input "9%"
type input "18%"
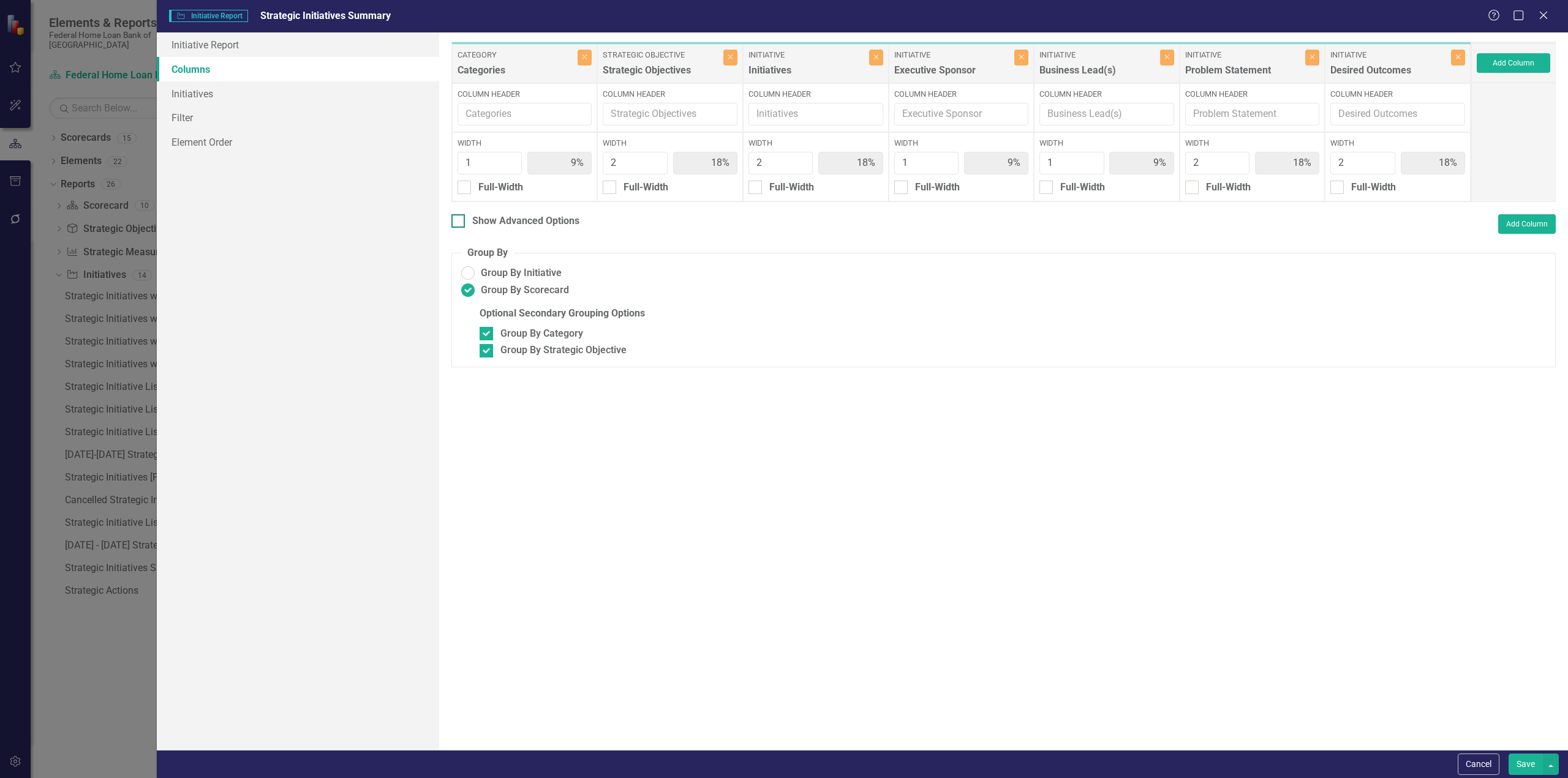
click at [460, 221] on div at bounding box center [458, 221] width 13 height 13
click at [460, 221] on input "Show Advanced Options" at bounding box center [455, 218] width 8 height 8
checkbox input "true"
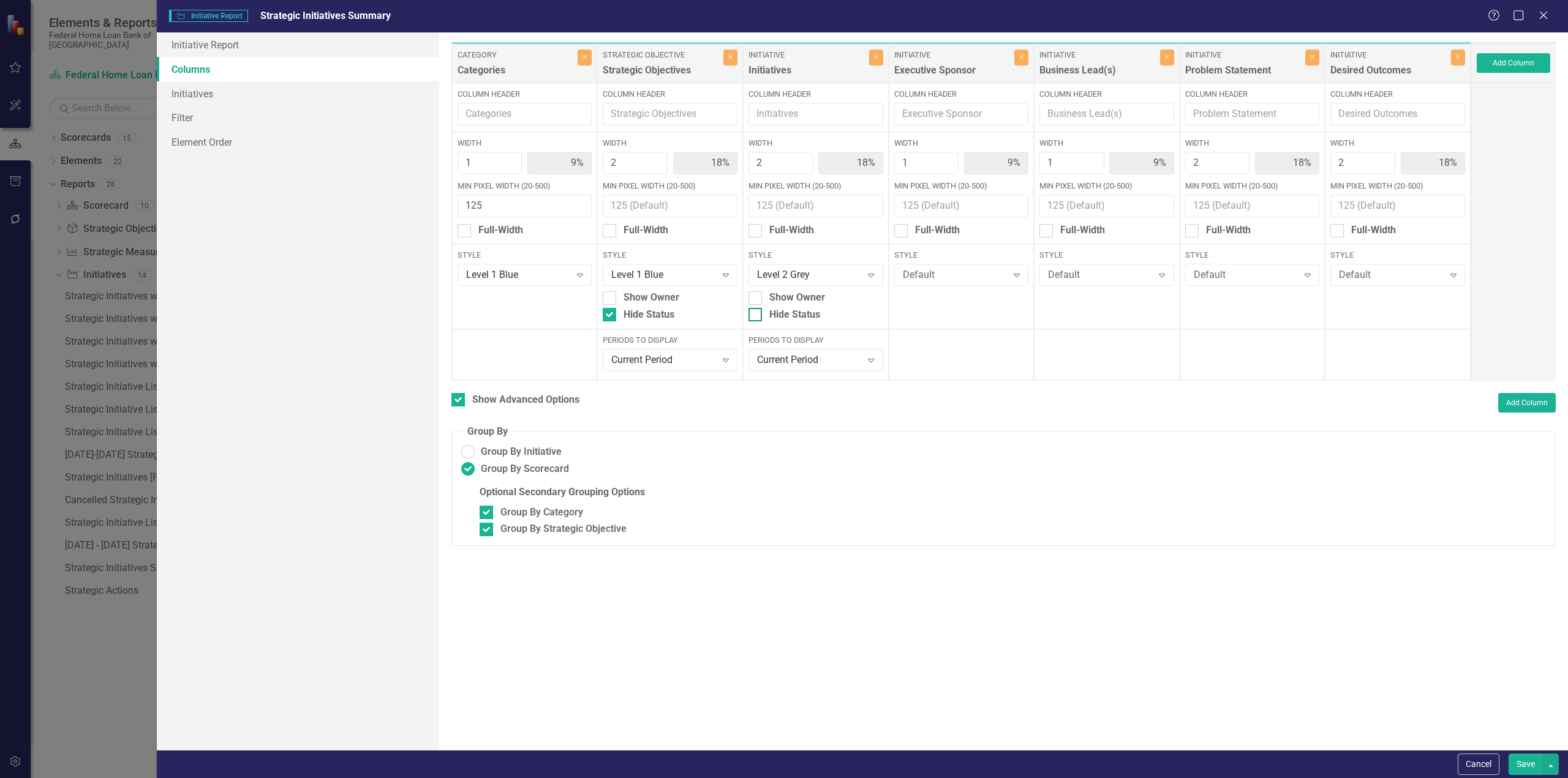
click at [759, 311] on div at bounding box center [755, 314] width 13 height 13
click at [757, 311] on input "Hide Status" at bounding box center [752, 311] width 8 height 8
checkbox input "true"
click at [1521, 764] on button "Save" at bounding box center [1526, 765] width 34 height 22
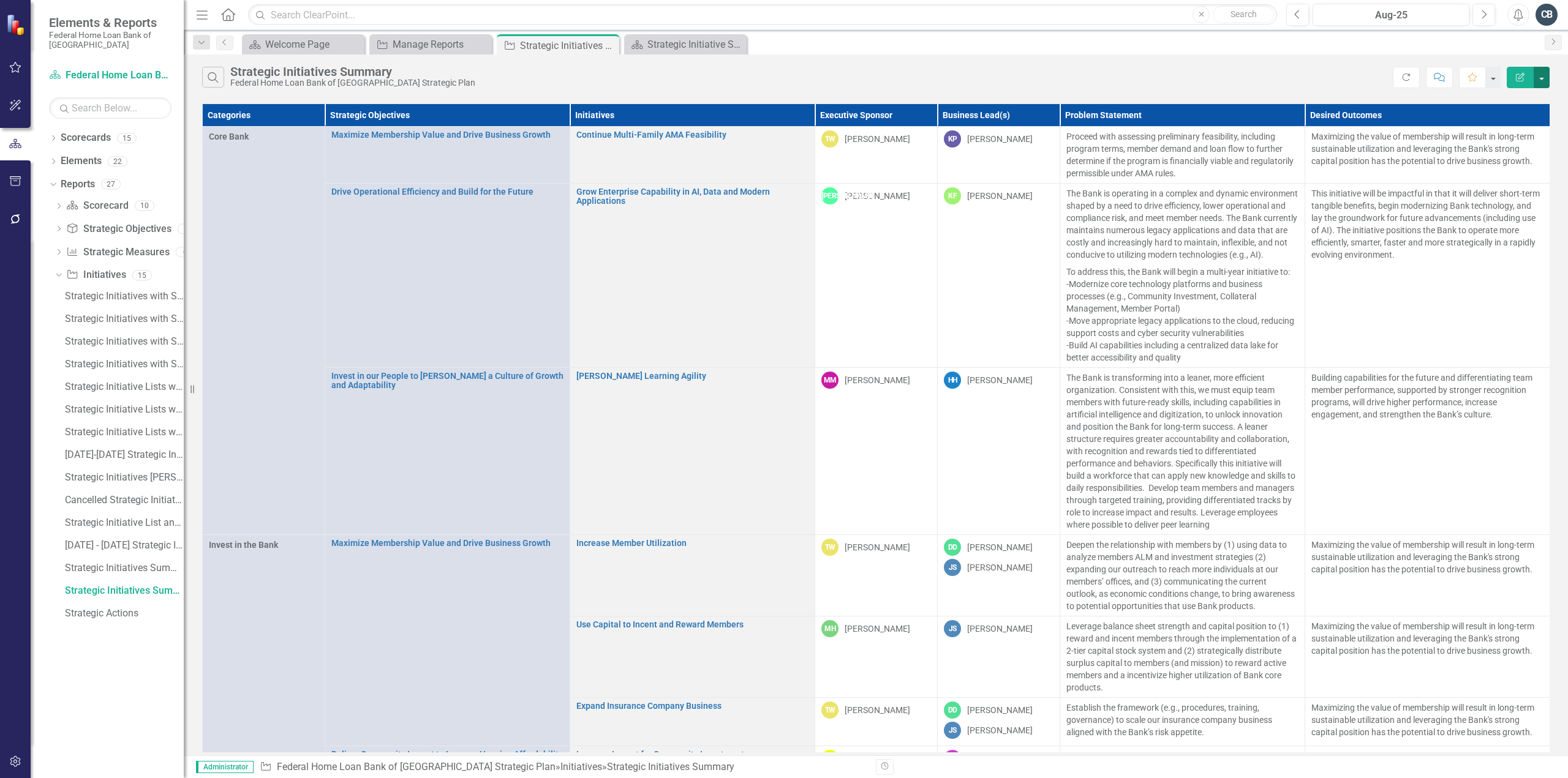
click at [1542, 79] on button "button" at bounding box center [1542, 77] width 16 height 22
click at [1517, 127] on link "PDF Export to PDF" at bounding box center [1501, 124] width 97 height 22
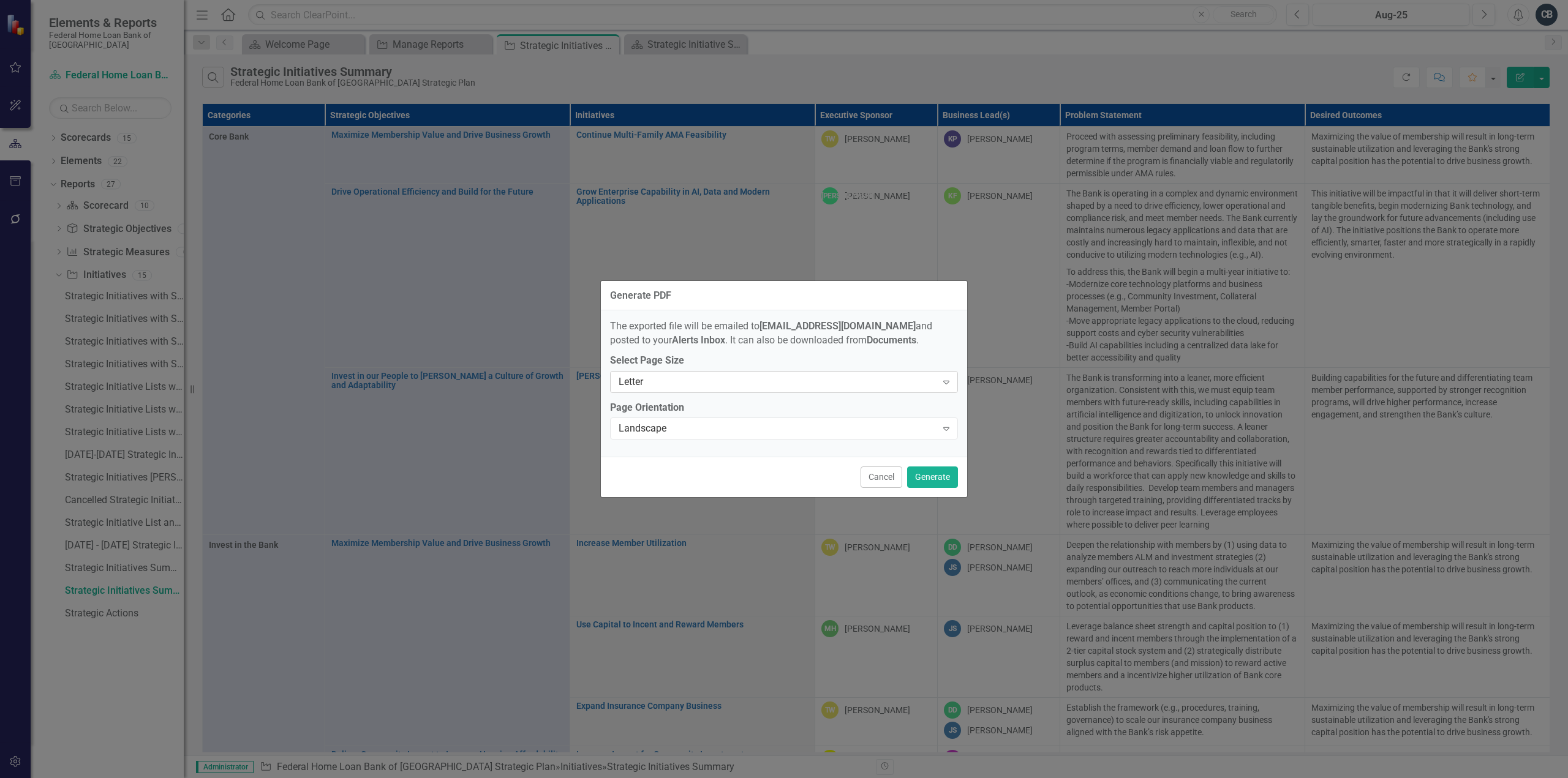
click at [952, 388] on div "Expand" at bounding box center [946, 382] width 22 height 20
click at [903, 415] on div "Legal" at bounding box center [784, 423] width 348 height 21
click at [930, 476] on button "Generate" at bounding box center [933, 477] width 51 height 22
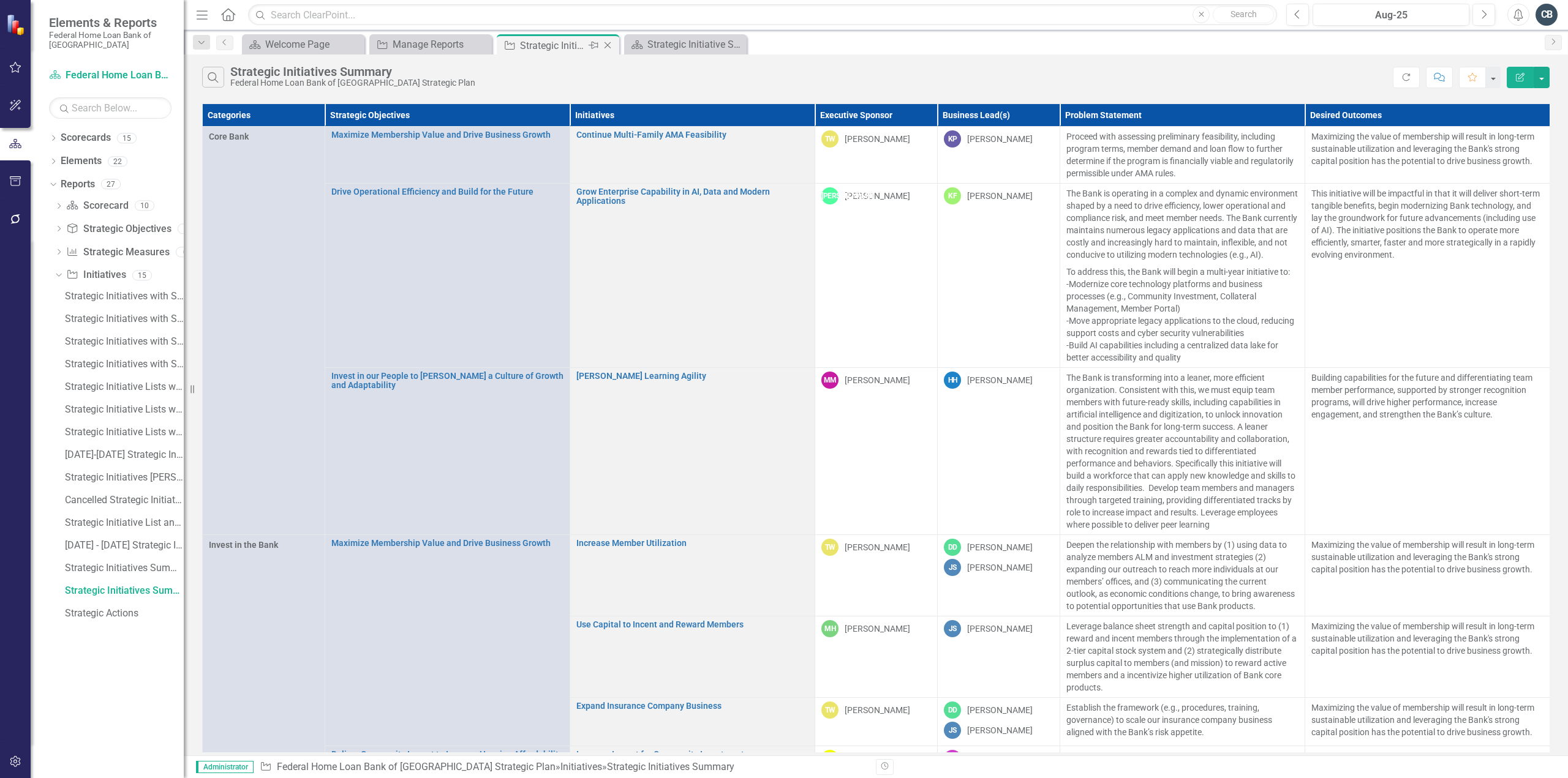
click at [609, 46] on icon "Close" at bounding box center [608, 45] width 13 height 10
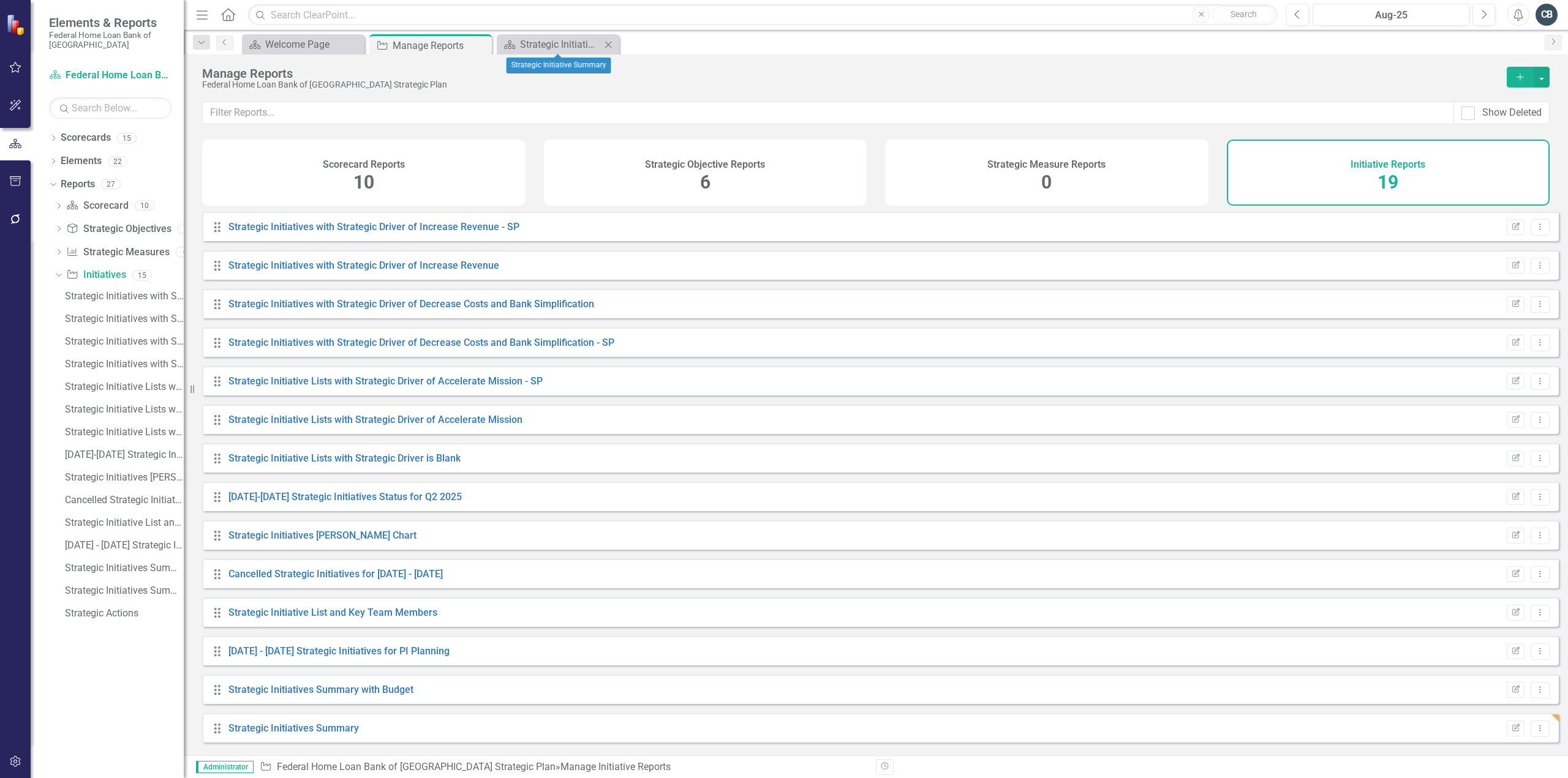
click at [611, 42] on icon "Close" at bounding box center [609, 44] width 13 height 10
click at [57, 278] on icon "Dropdown" at bounding box center [57, 275] width 7 height 9
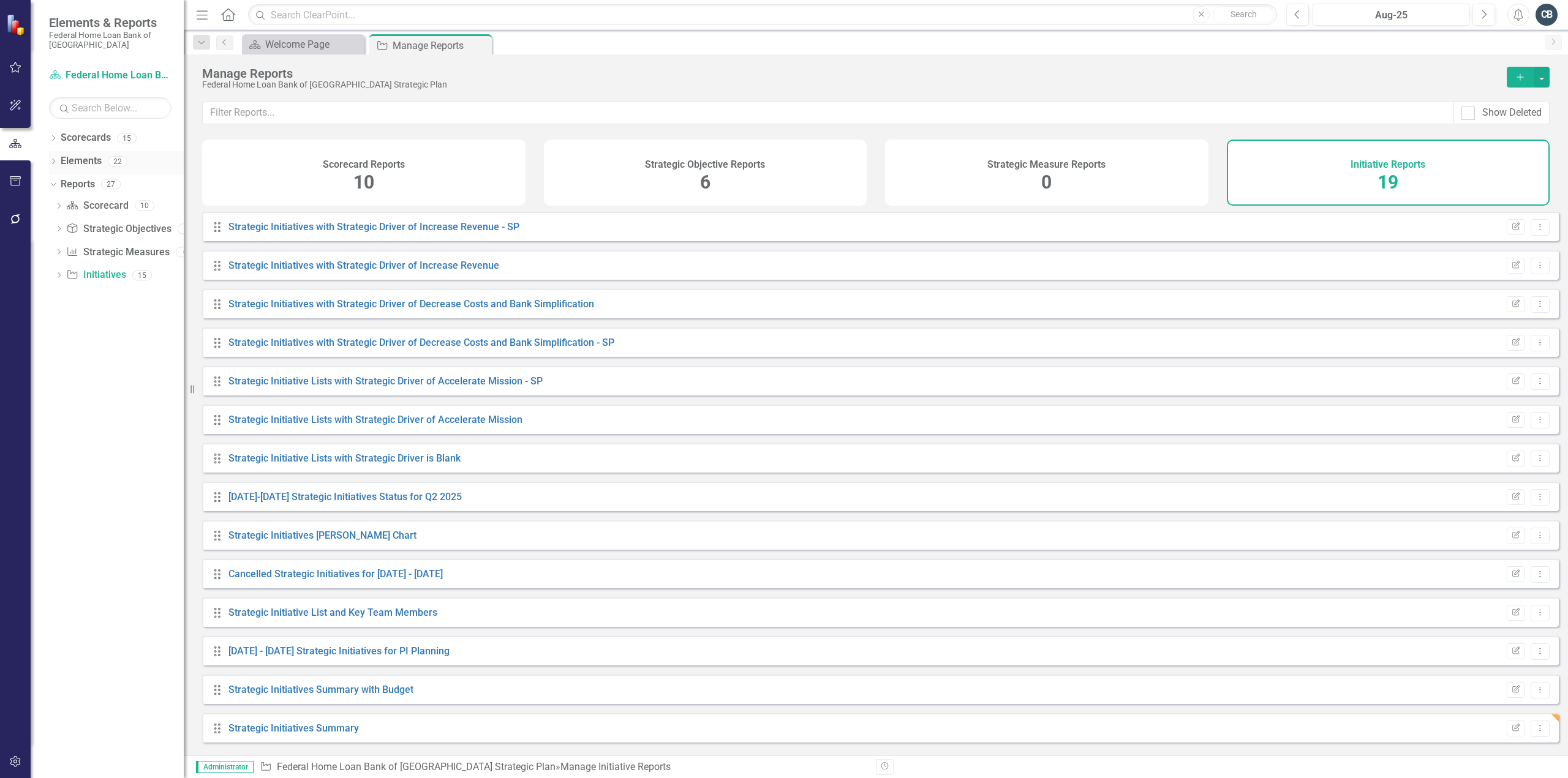
click at [57, 155] on div "Dropdown Elements 22" at bounding box center [117, 163] width 135 height 23
click at [80, 161] on link "Elements" at bounding box center [82, 162] width 41 height 14
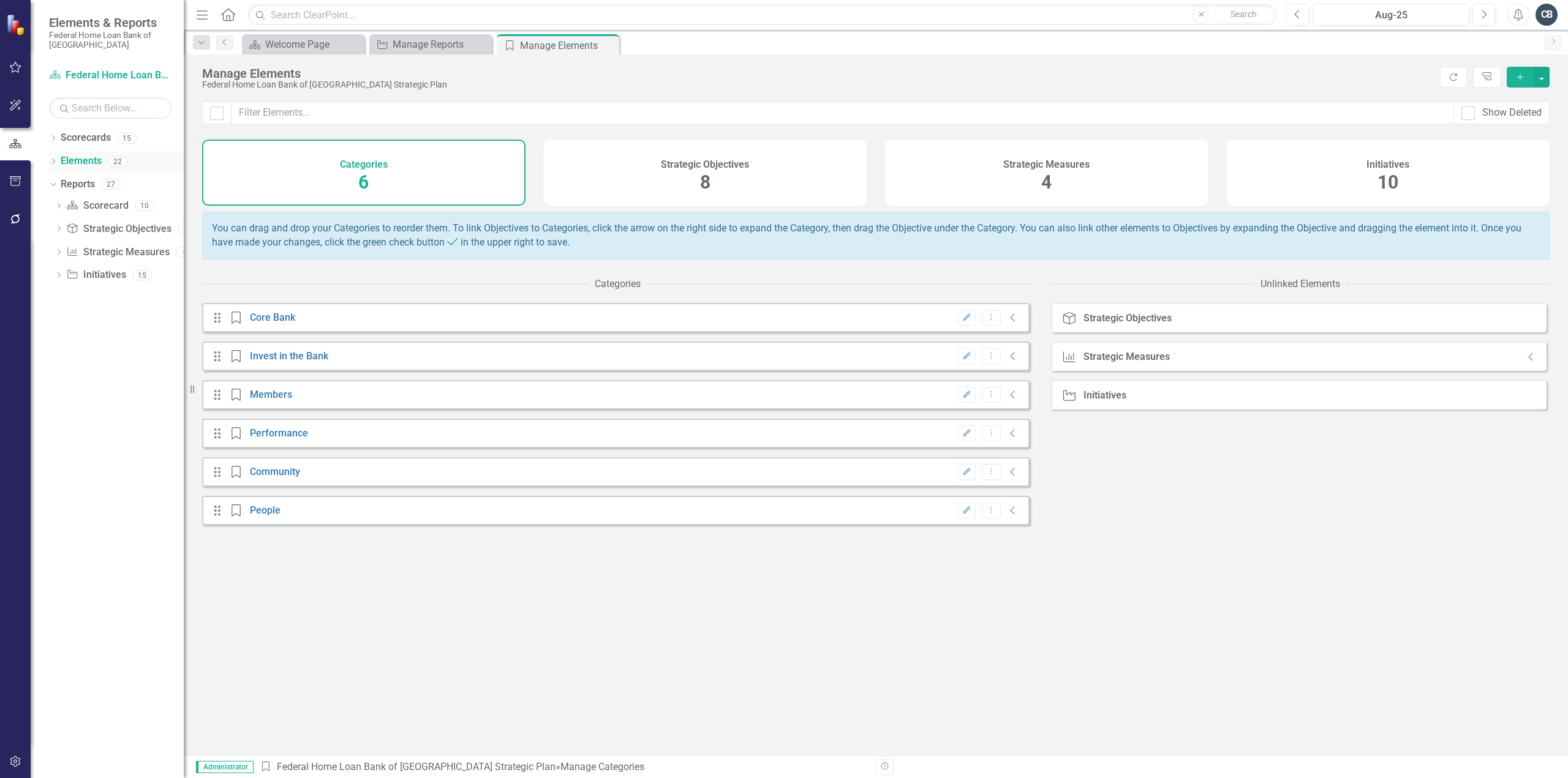
click at [52, 160] on icon "Dropdown" at bounding box center [54, 162] width 9 height 7
click at [607, 653] on div "Drag Category Core Bank Edit Dropdown Menu Collapse Drag Category Invest in the…" at bounding box center [617, 529] width 830 height 452
click at [1007, 400] on icon "Collapse" at bounding box center [1013, 395] width 13 height 10
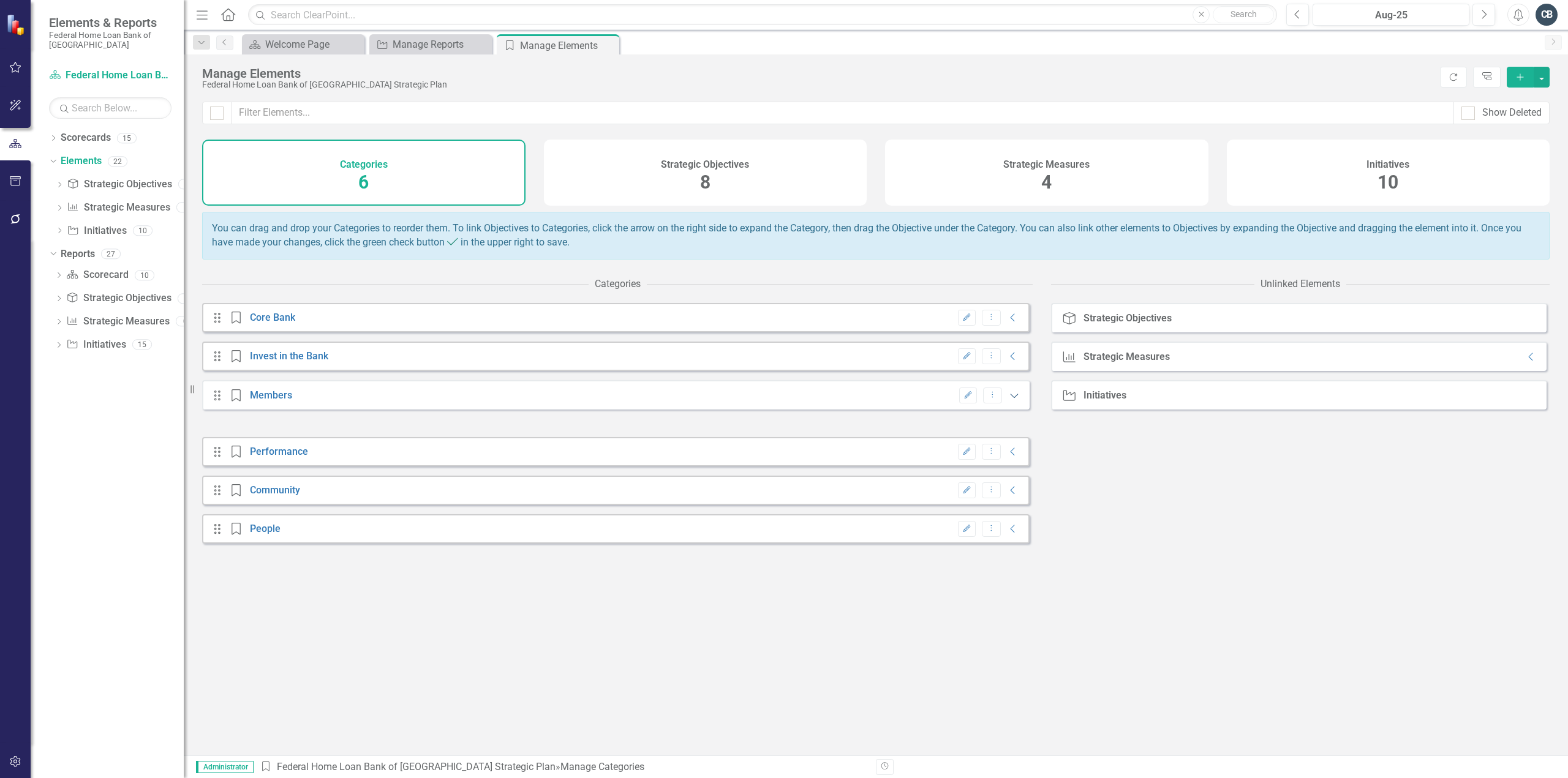
click at [1008, 400] on icon "Expanded" at bounding box center [1014, 395] width 13 height 10
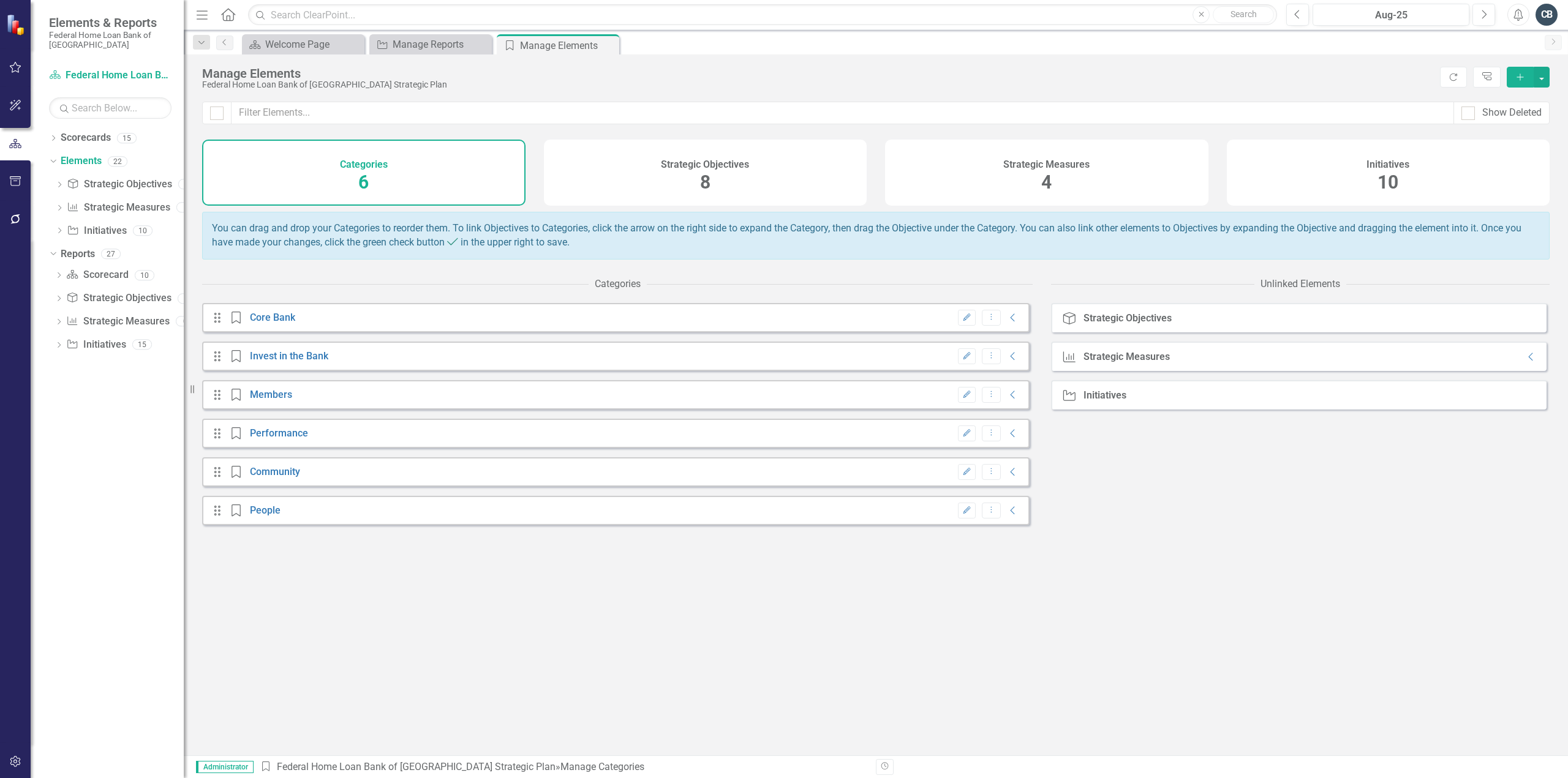
click at [1302, 161] on div "Initiatives 10" at bounding box center [1388, 173] width 323 height 66
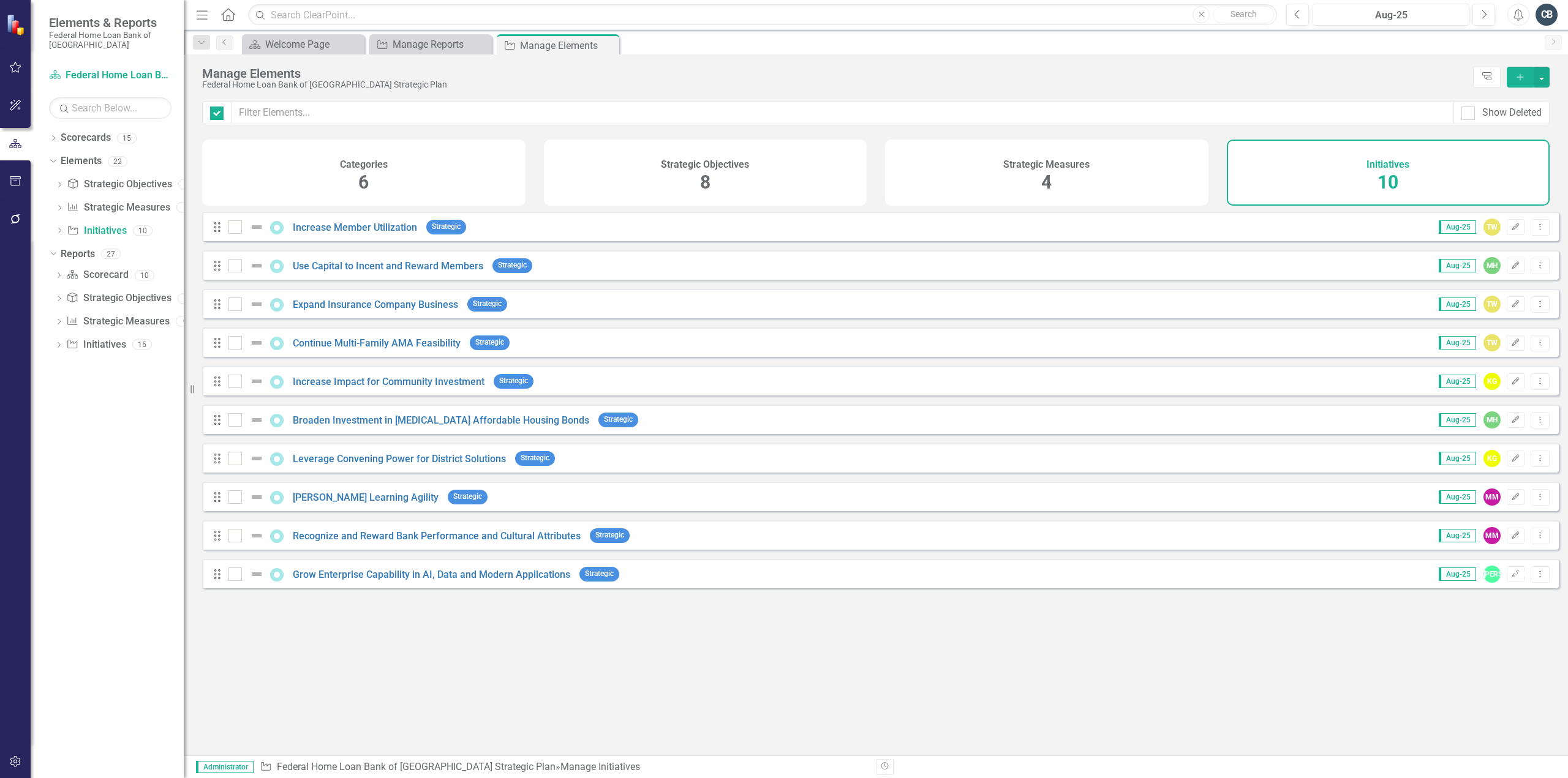
checkbox input "false"
drag, startPoint x: 1024, startPoint y: 170, endPoint x: 785, endPoint y: 177, distance: 239.1
click at [1024, 170] on div "Strategic Measures 4" at bounding box center [1047, 173] width 323 height 66
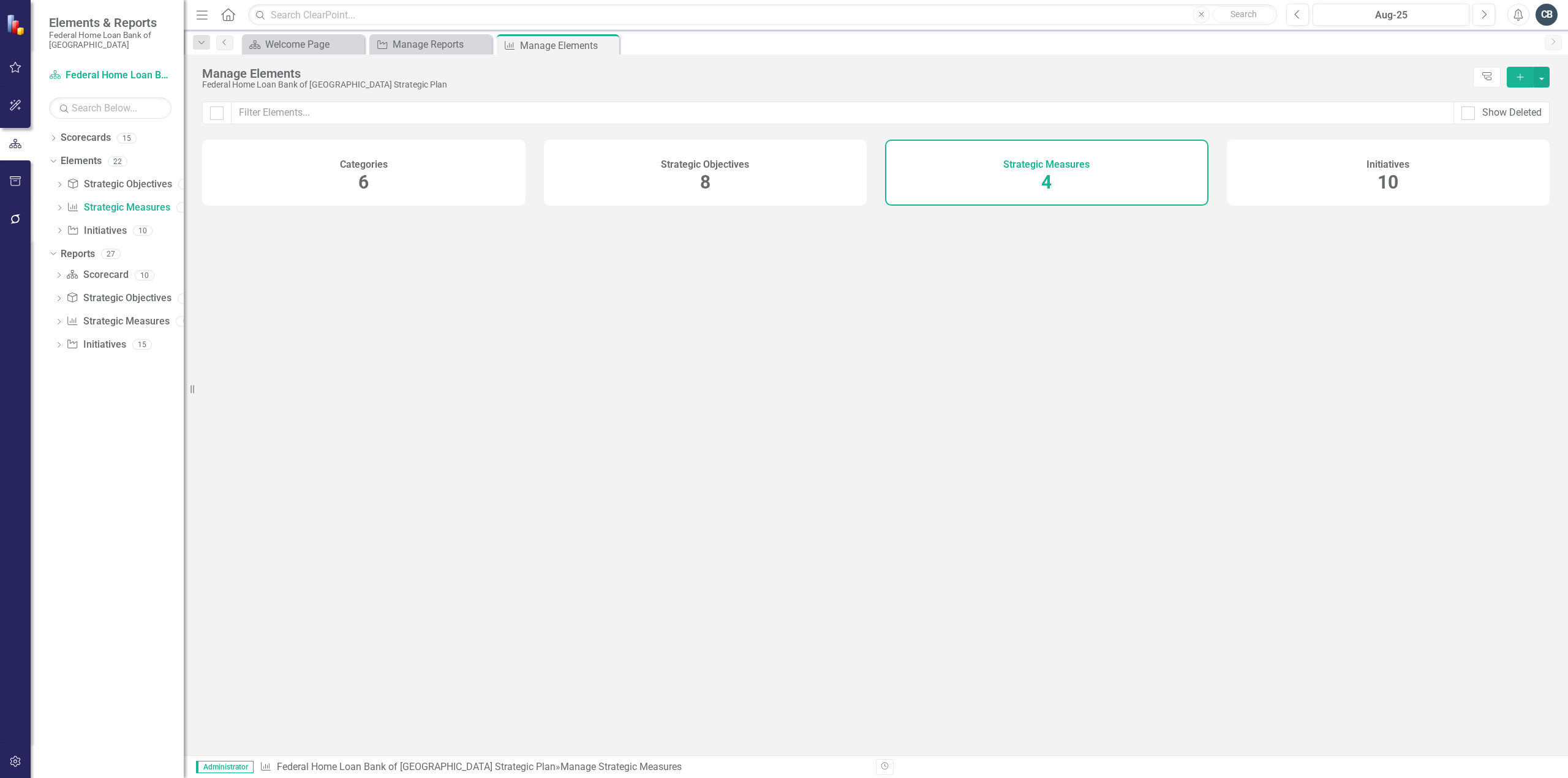
click at [785, 177] on div "Strategic Objectives 8" at bounding box center [705, 173] width 323 height 66
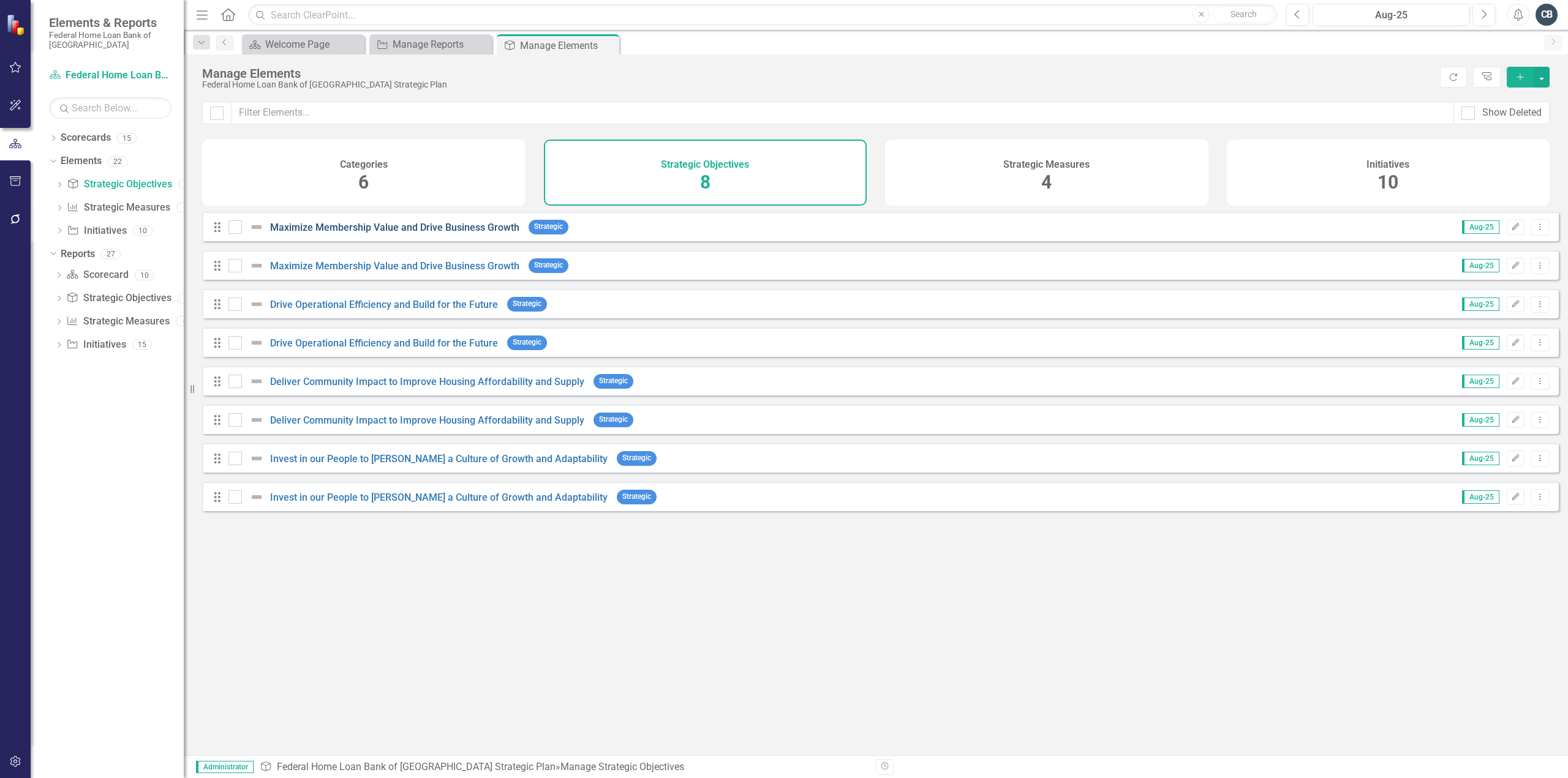
click at [412, 233] on link "Maximize Membership Value and Drive Business Growth" at bounding box center [395, 227] width 250 height 12
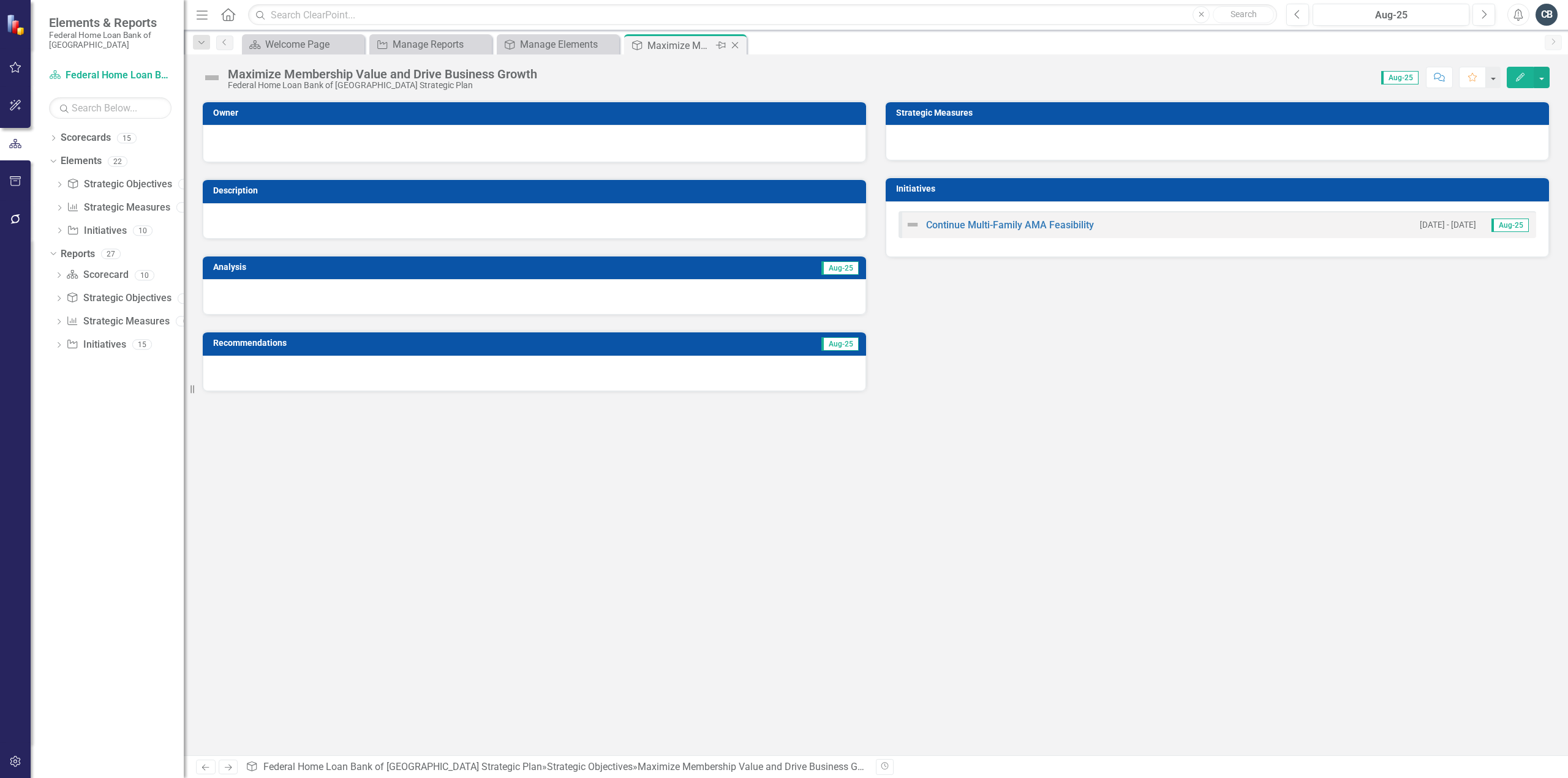
click at [735, 45] on icon at bounding box center [736, 46] width 7 height 7
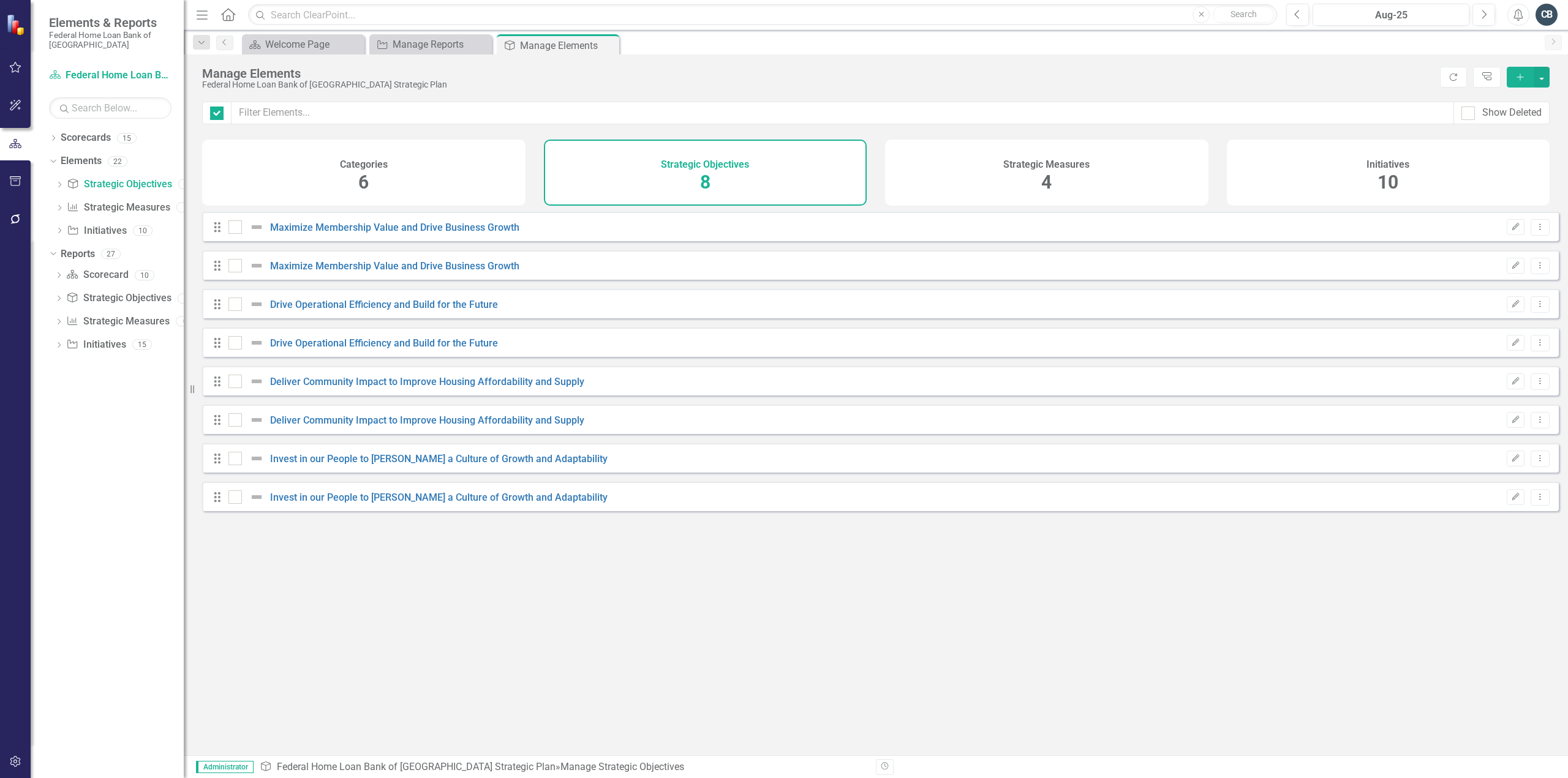
checkbox input "false"
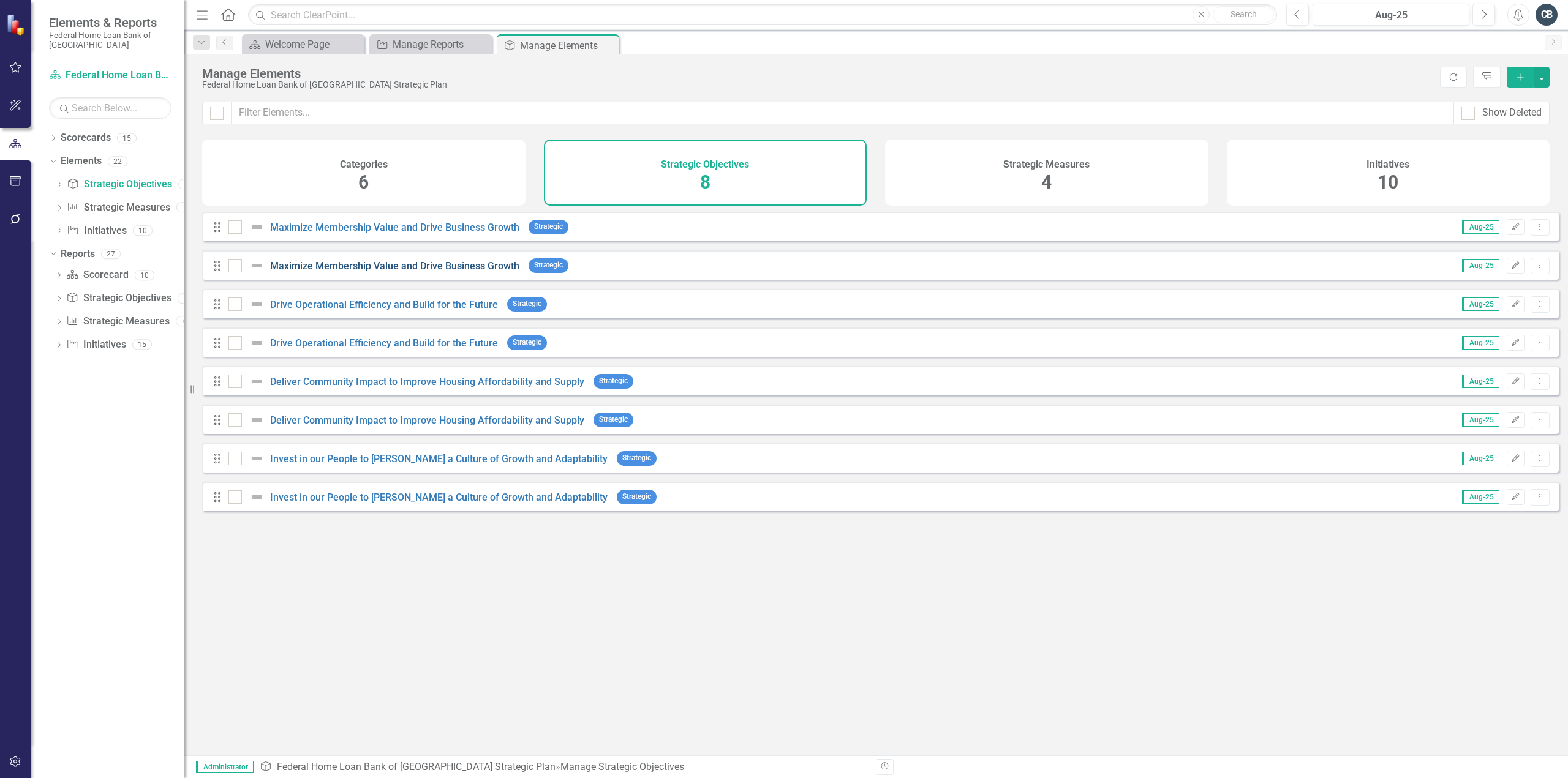
click at [378, 272] on link "Maximize Membership Value and Drive Business Growth" at bounding box center [395, 266] width 250 height 12
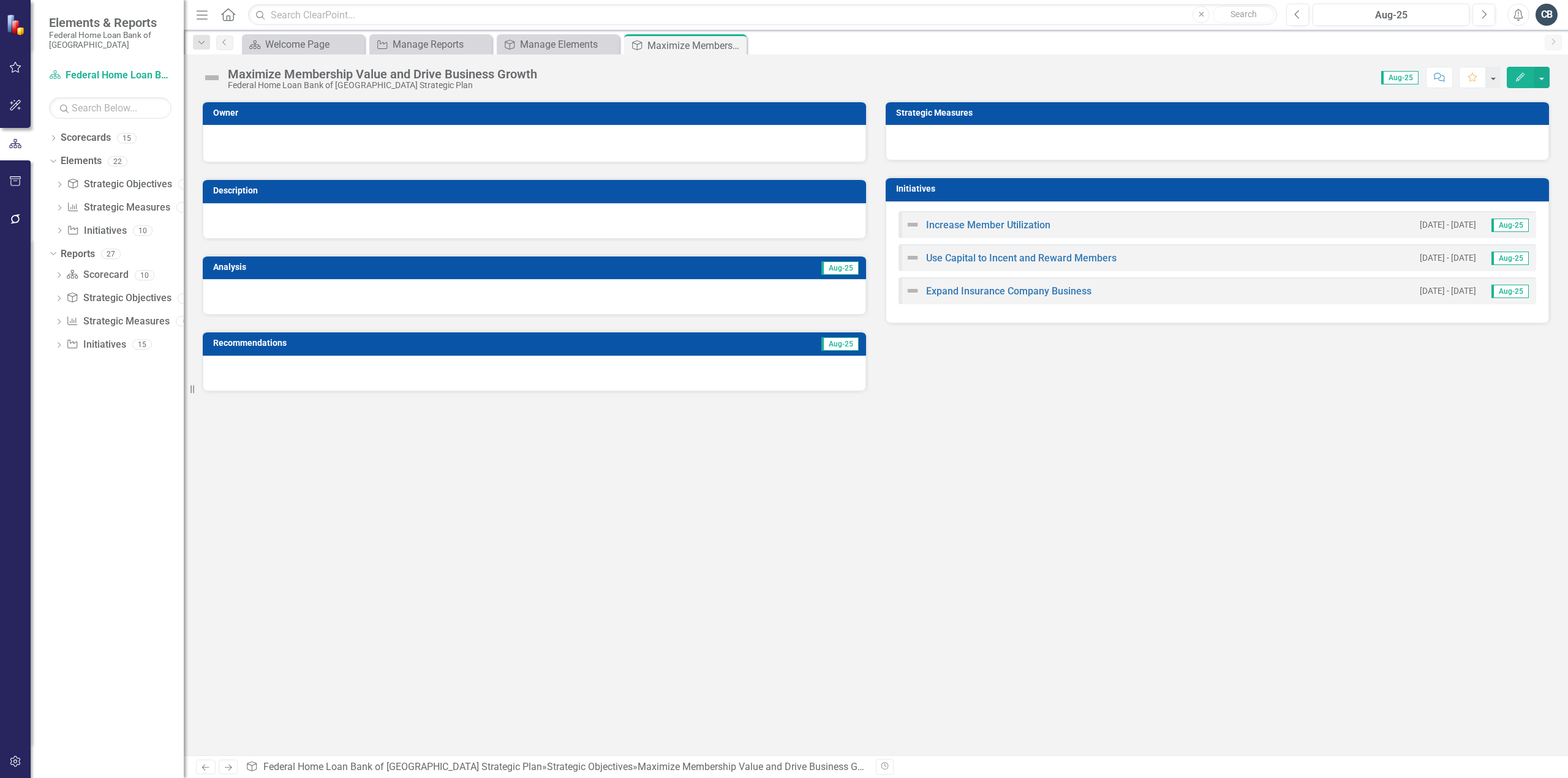
click at [521, 74] on div "Maximize Membership Value and Drive Business Growth" at bounding box center [382, 74] width 310 height 13
click at [534, 75] on div "Maximize Membership Value and Drive Business Growth" at bounding box center [382, 74] width 310 height 13
click at [484, 73] on div "Maximize Membership Value and Drive Business Growth" at bounding box center [382, 74] width 310 height 13
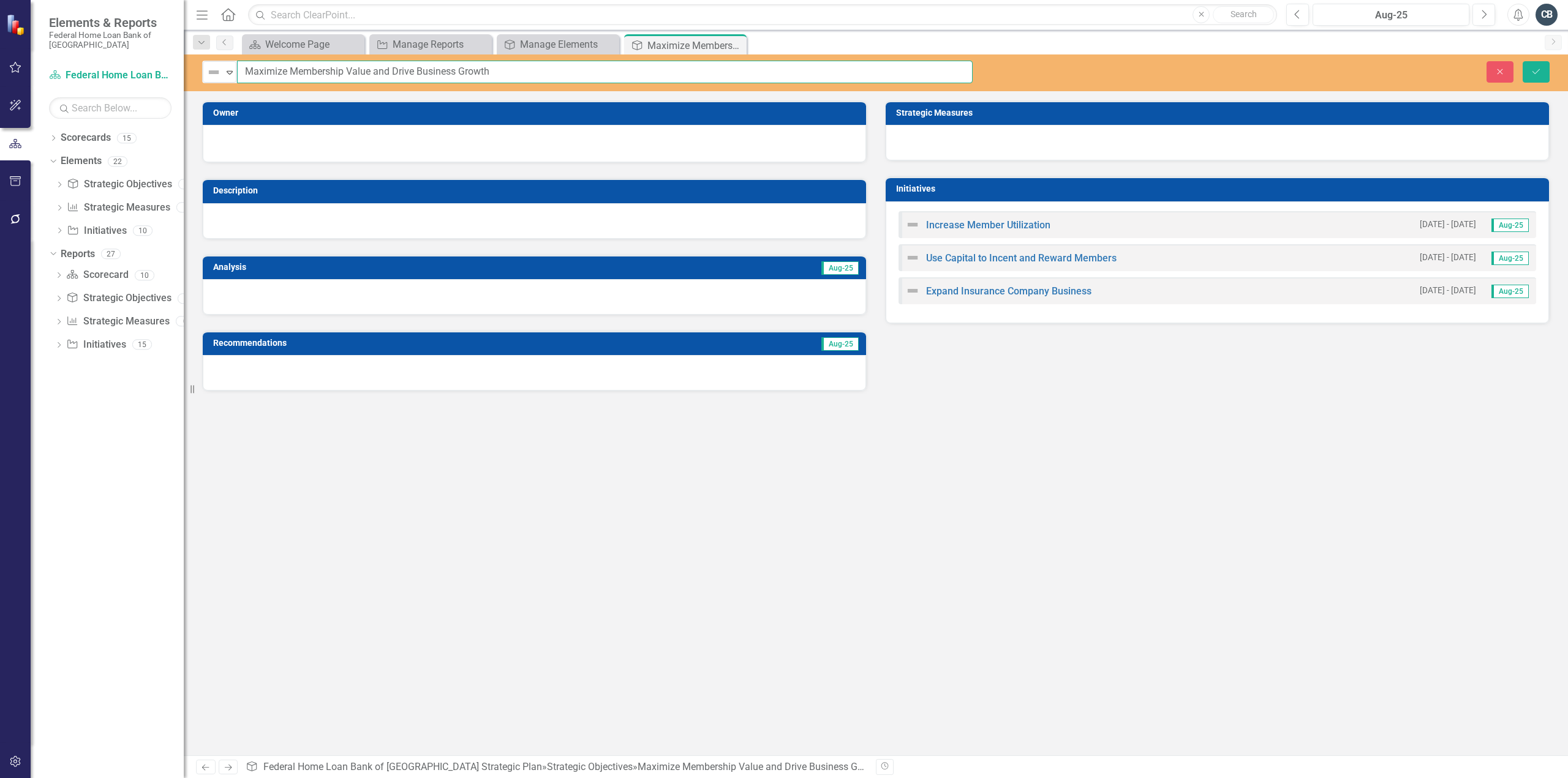
click at [512, 66] on input "Maximize Membership Value and Drive Business Growth" at bounding box center [605, 72] width 736 height 22
type input "Maximize Membership Value and Drive Business Growth C"
click at [1547, 68] on button "Save" at bounding box center [1537, 72] width 27 height 22
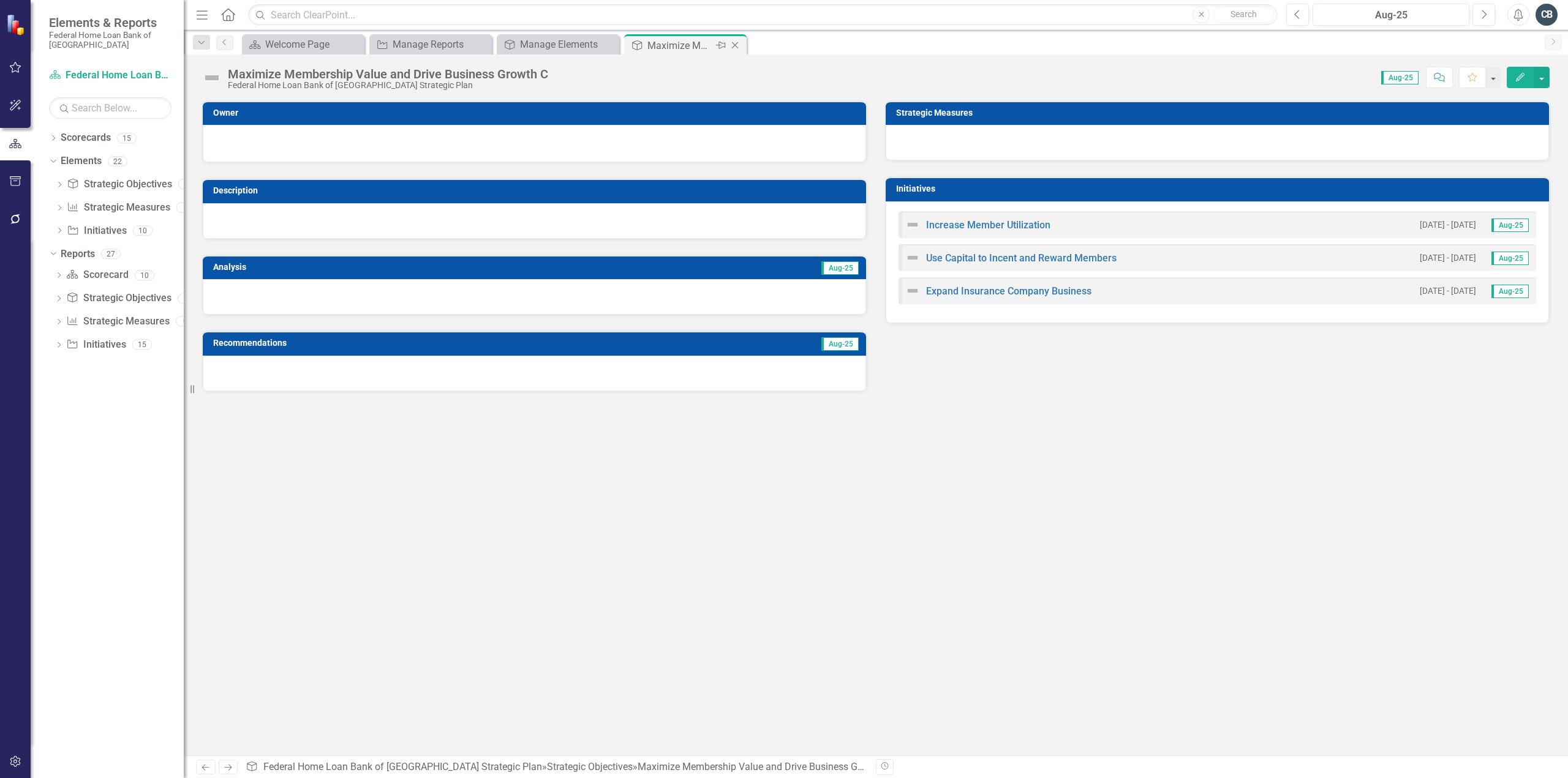
click at [735, 46] on icon at bounding box center [736, 46] width 7 height 7
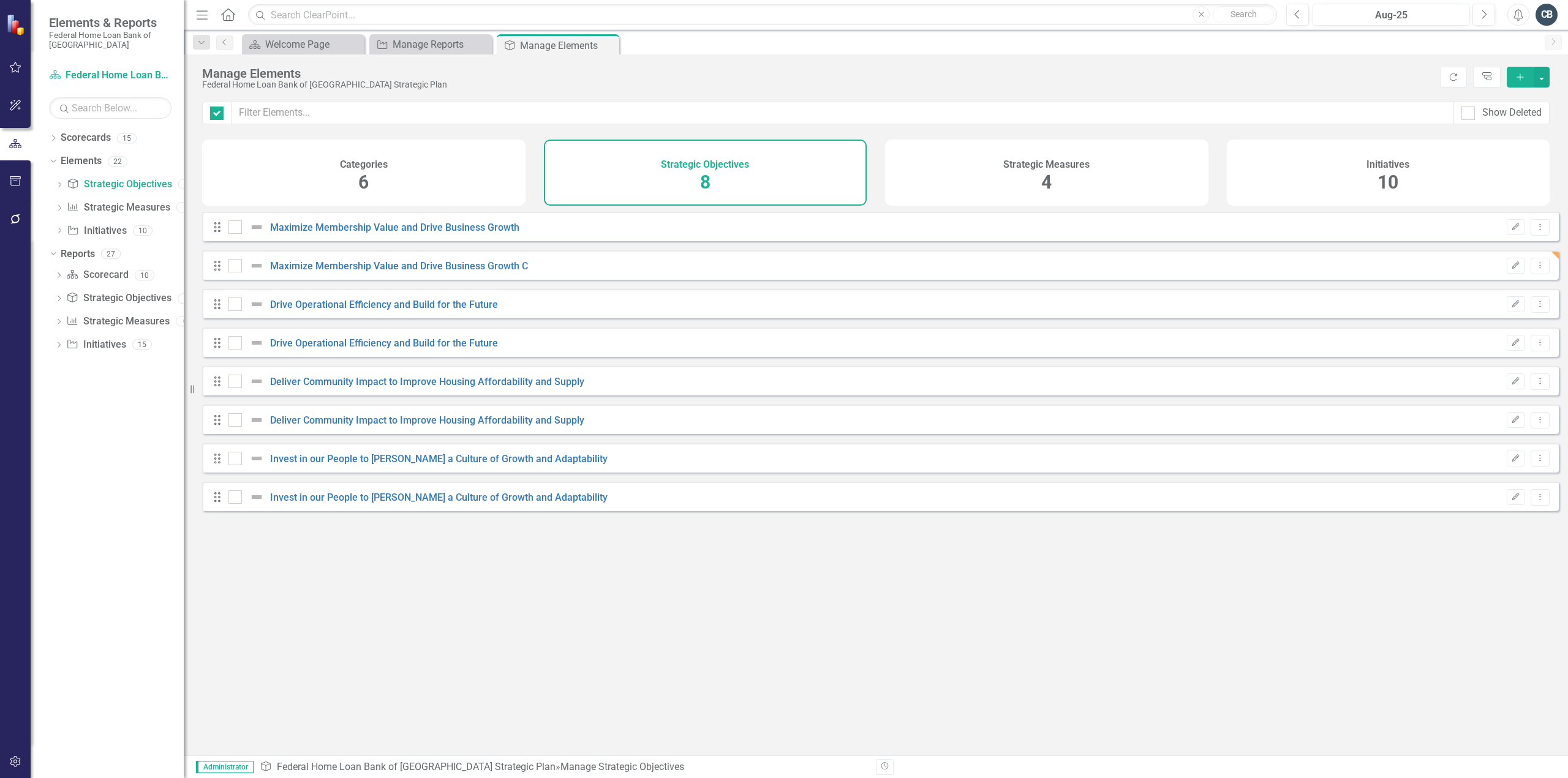
checkbox input "false"
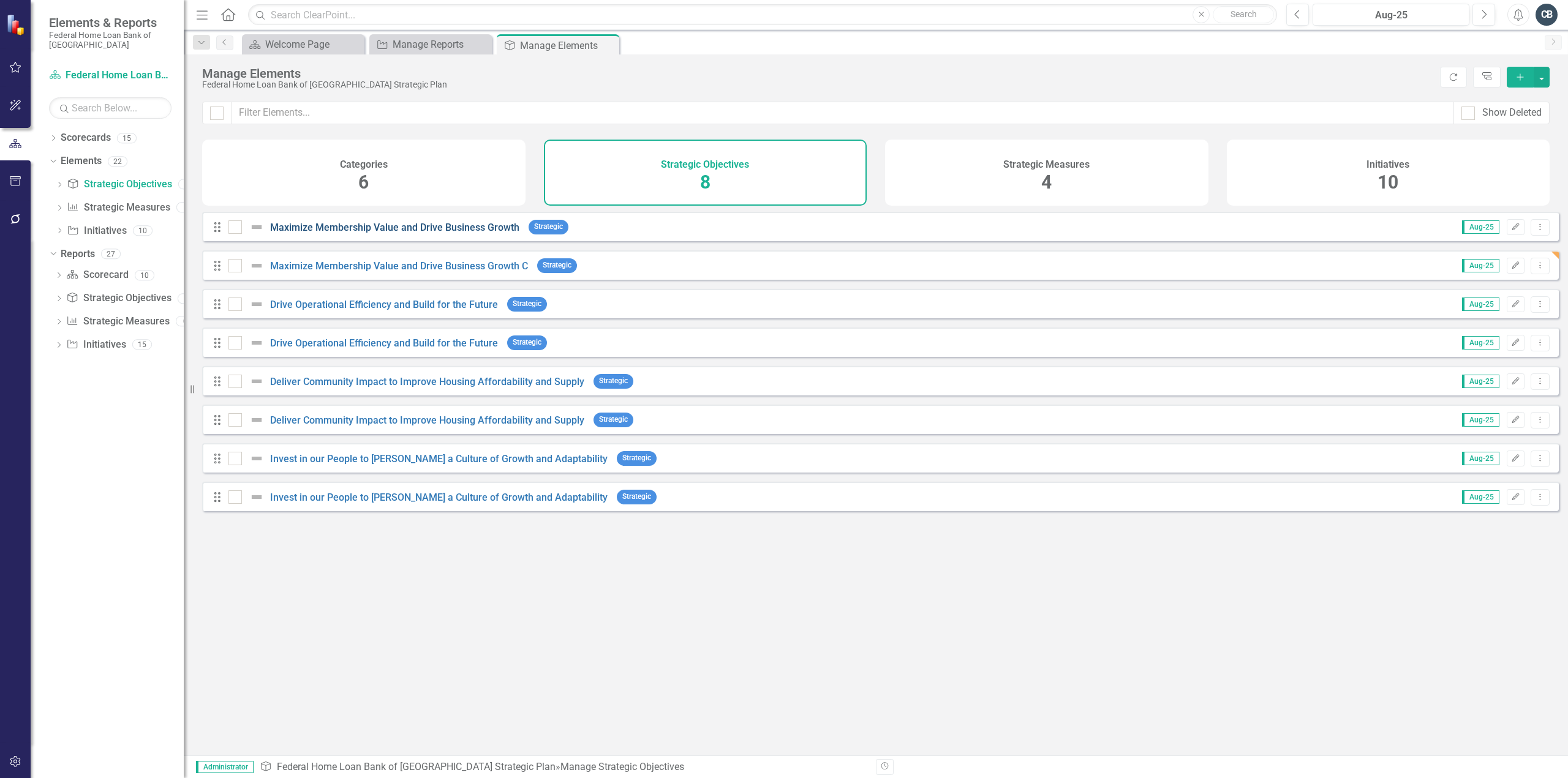
click at [450, 233] on link "Maximize Membership Value and Drive Business Growth" at bounding box center [395, 227] width 250 height 12
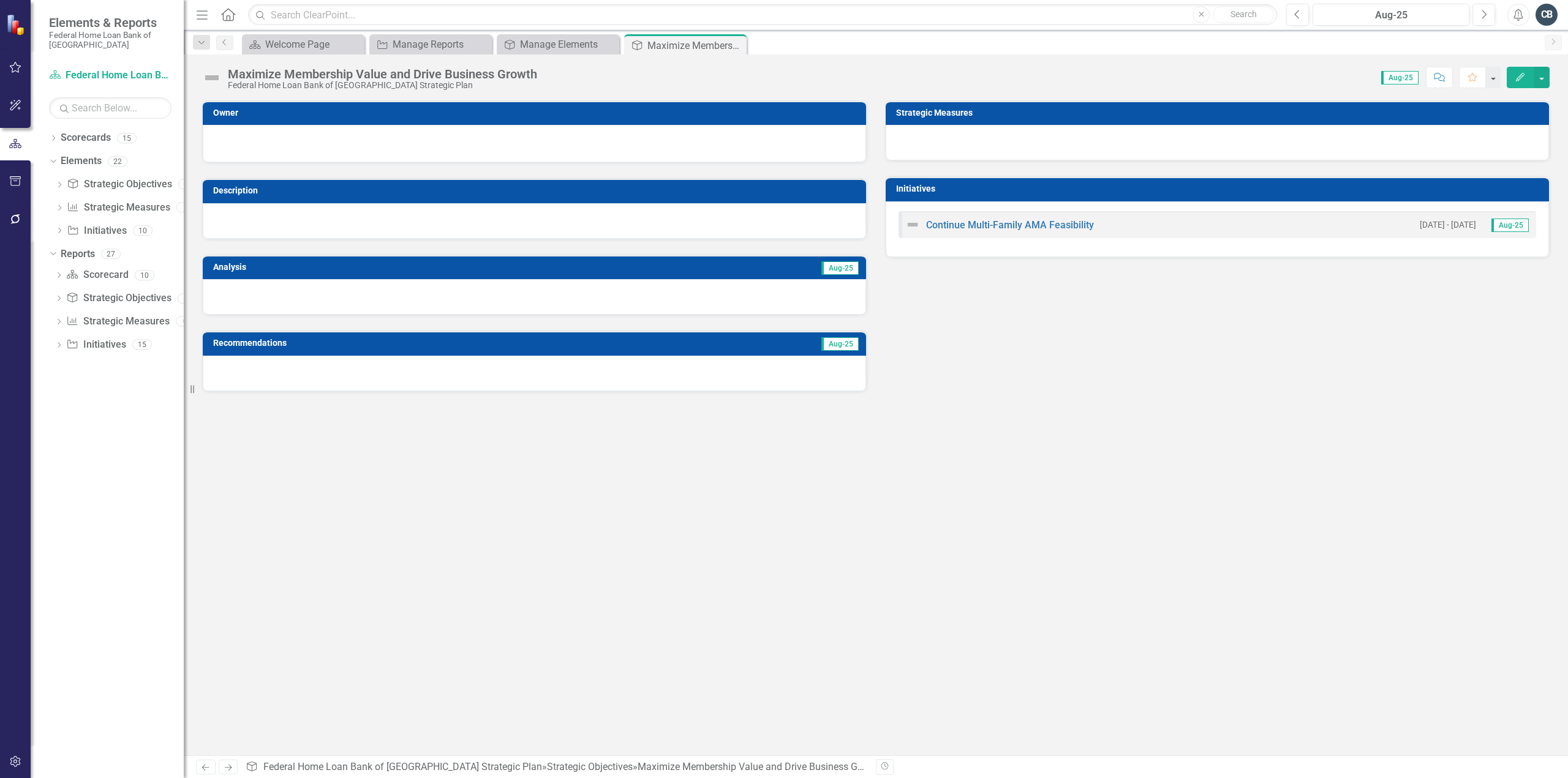
click at [537, 74] on div "Maximize Membership Value and Drive Business Growth" at bounding box center [382, 74] width 310 height 13
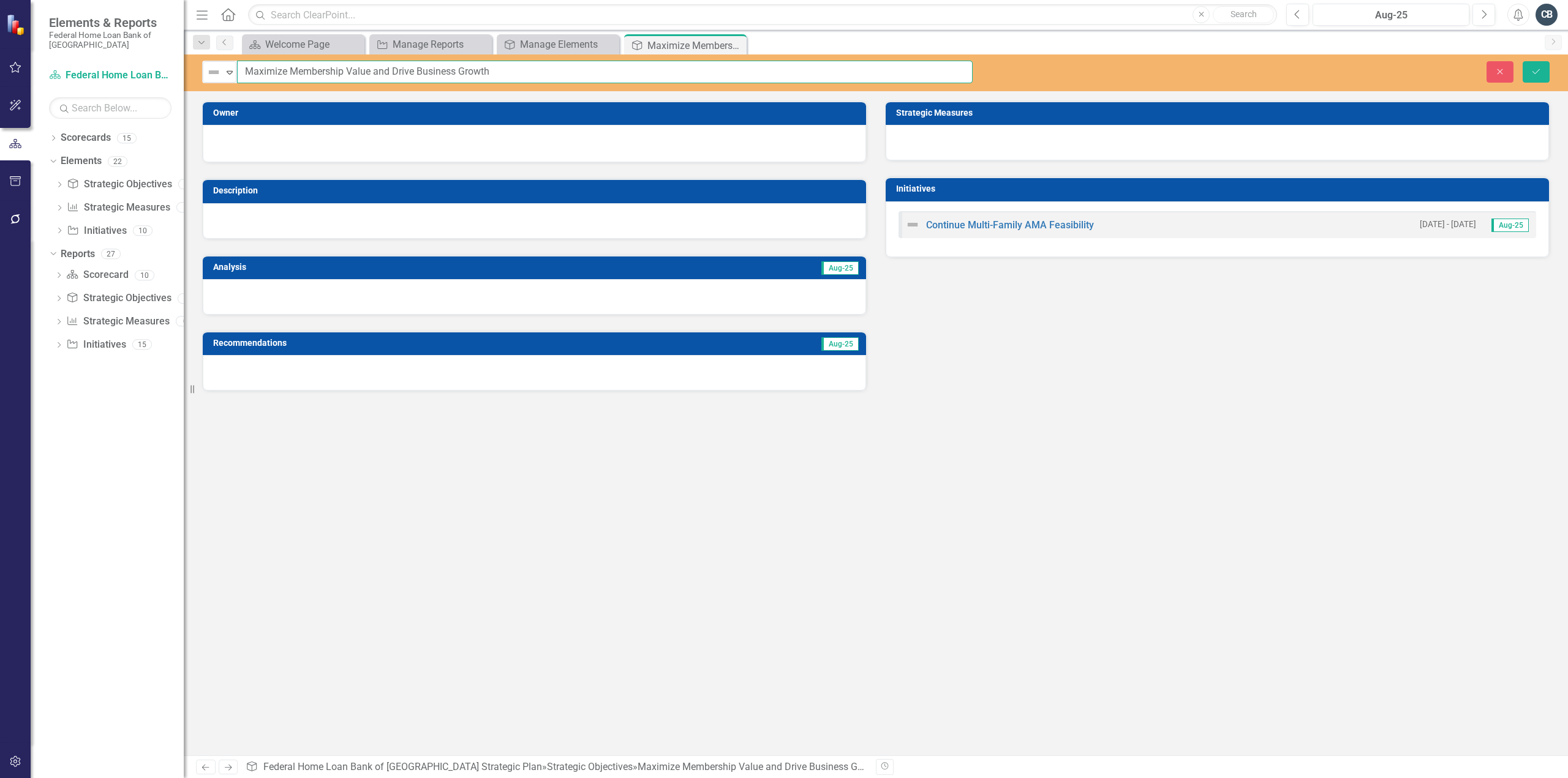
click at [538, 74] on input "Maximize Membership Value and Drive Business Growth" at bounding box center [605, 72] width 736 height 22
type input "Maximize Membership Value and Drive Business Growth I"
click at [1535, 66] on button "Save" at bounding box center [1537, 72] width 27 height 22
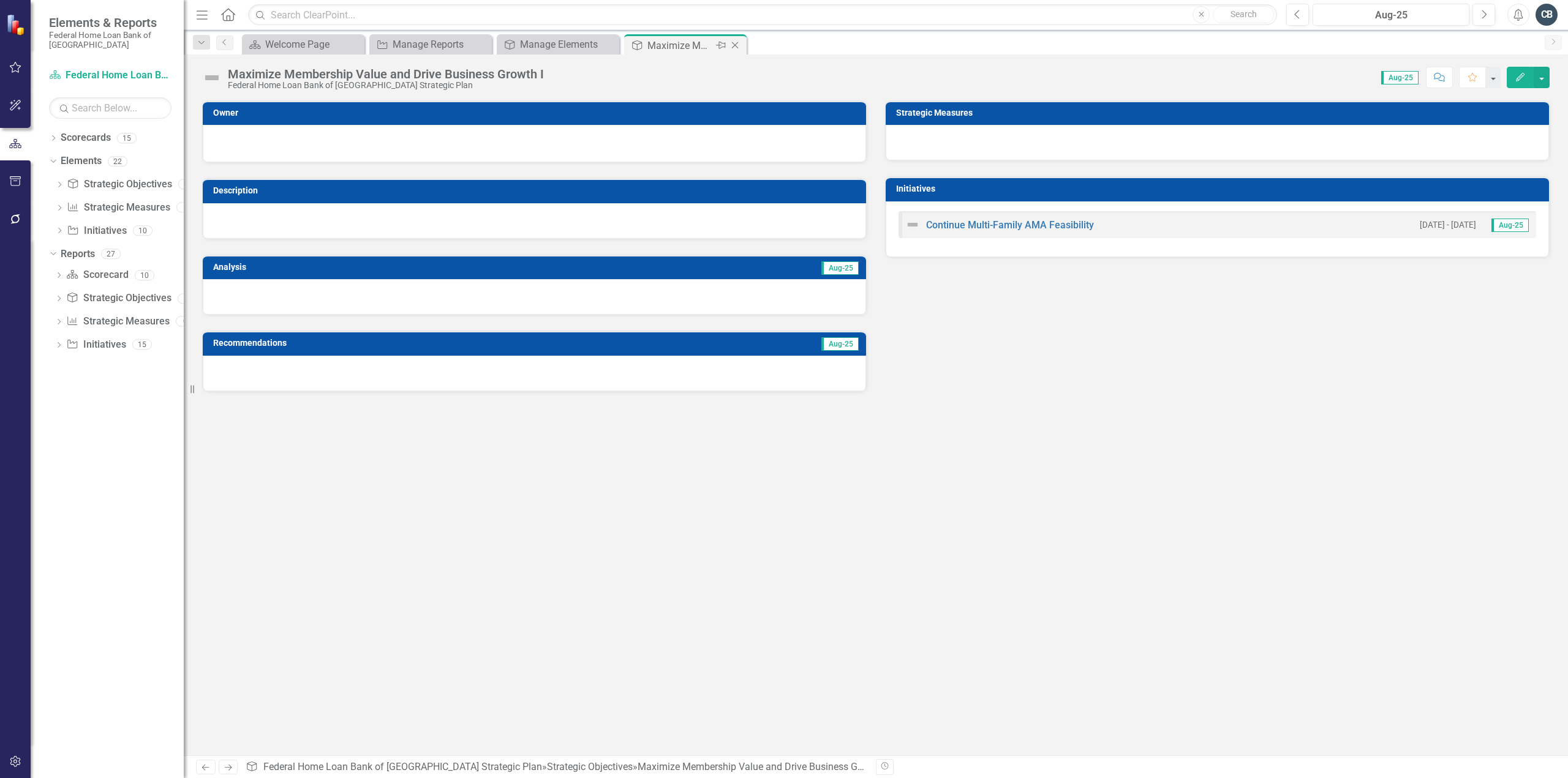
click at [734, 43] on icon "Close" at bounding box center [735, 45] width 13 height 10
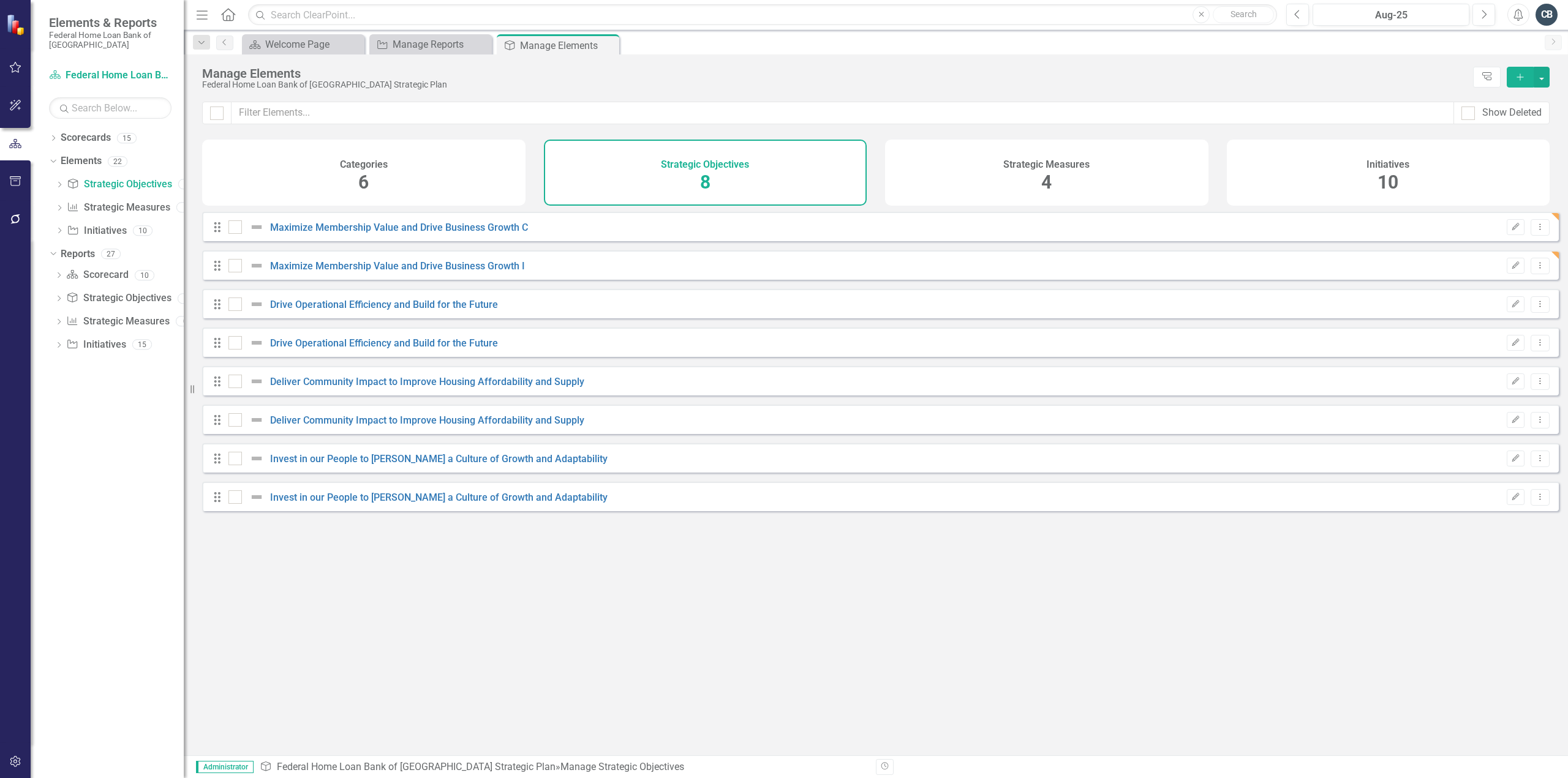
checkbox input "false"
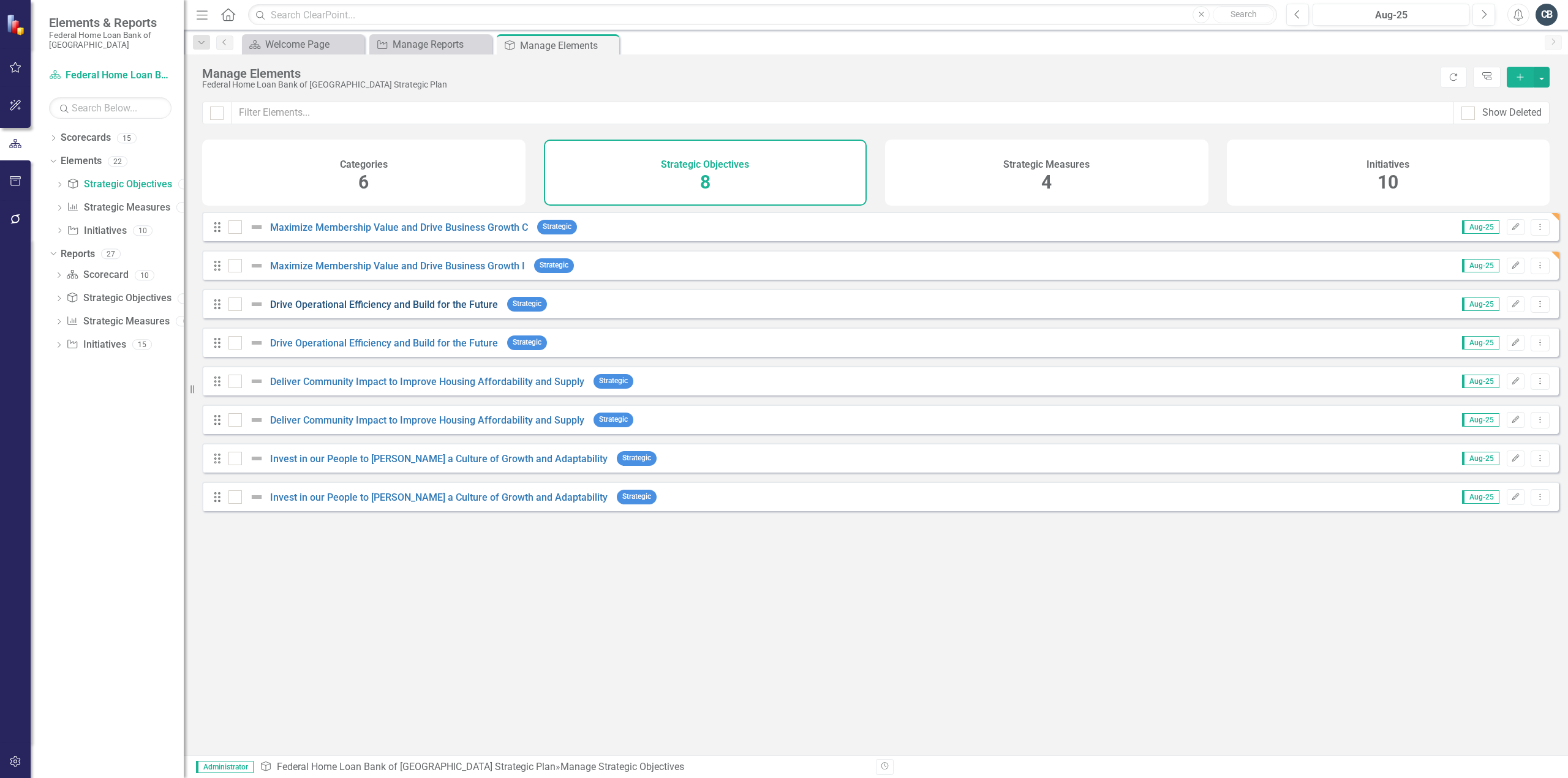
click at [447, 309] on link "Drive Operational Efficiency and Build for the Future" at bounding box center [384, 304] width 228 height 12
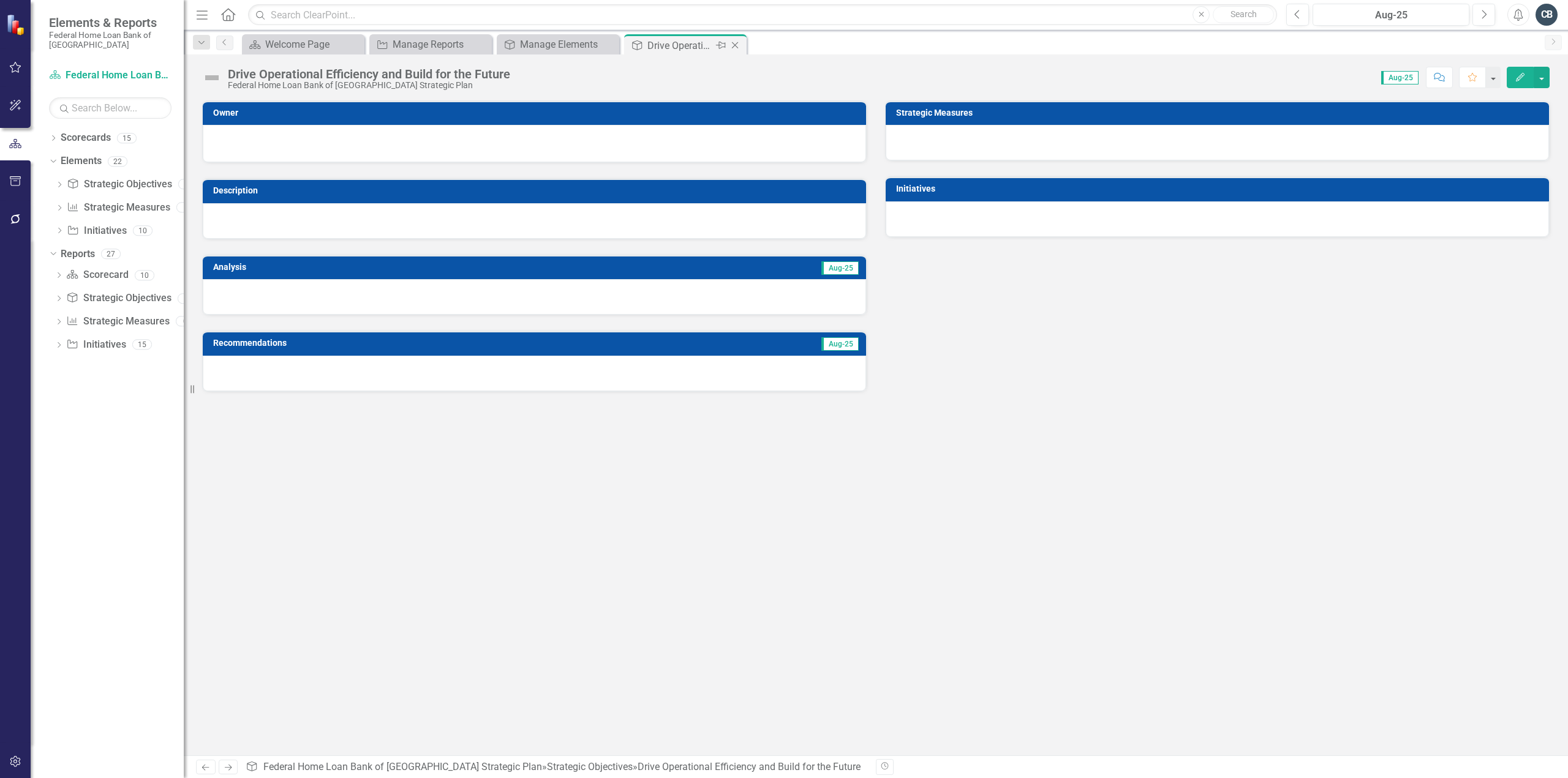
click at [736, 42] on icon "Close" at bounding box center [735, 45] width 13 height 10
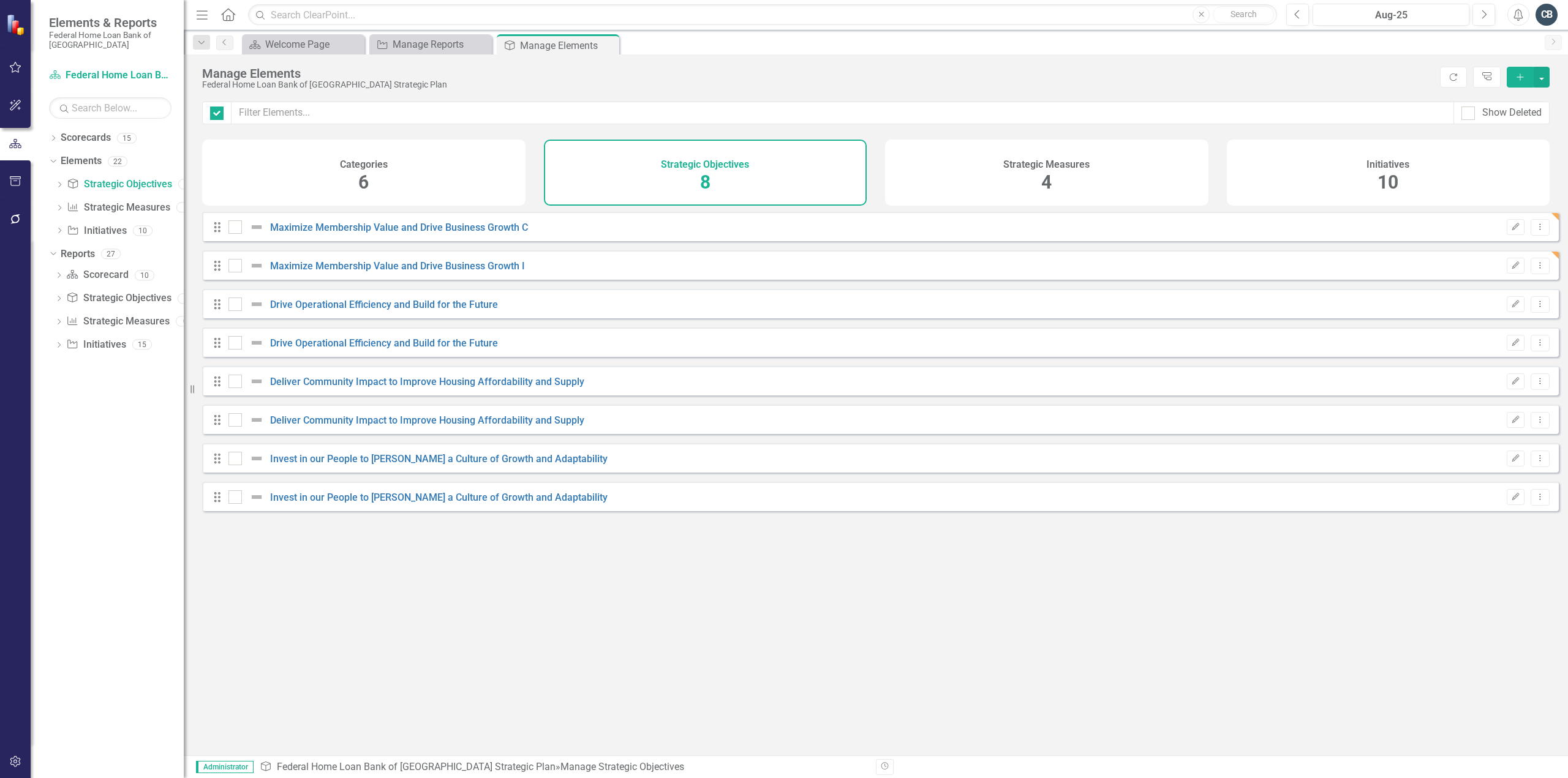
checkbox input "false"
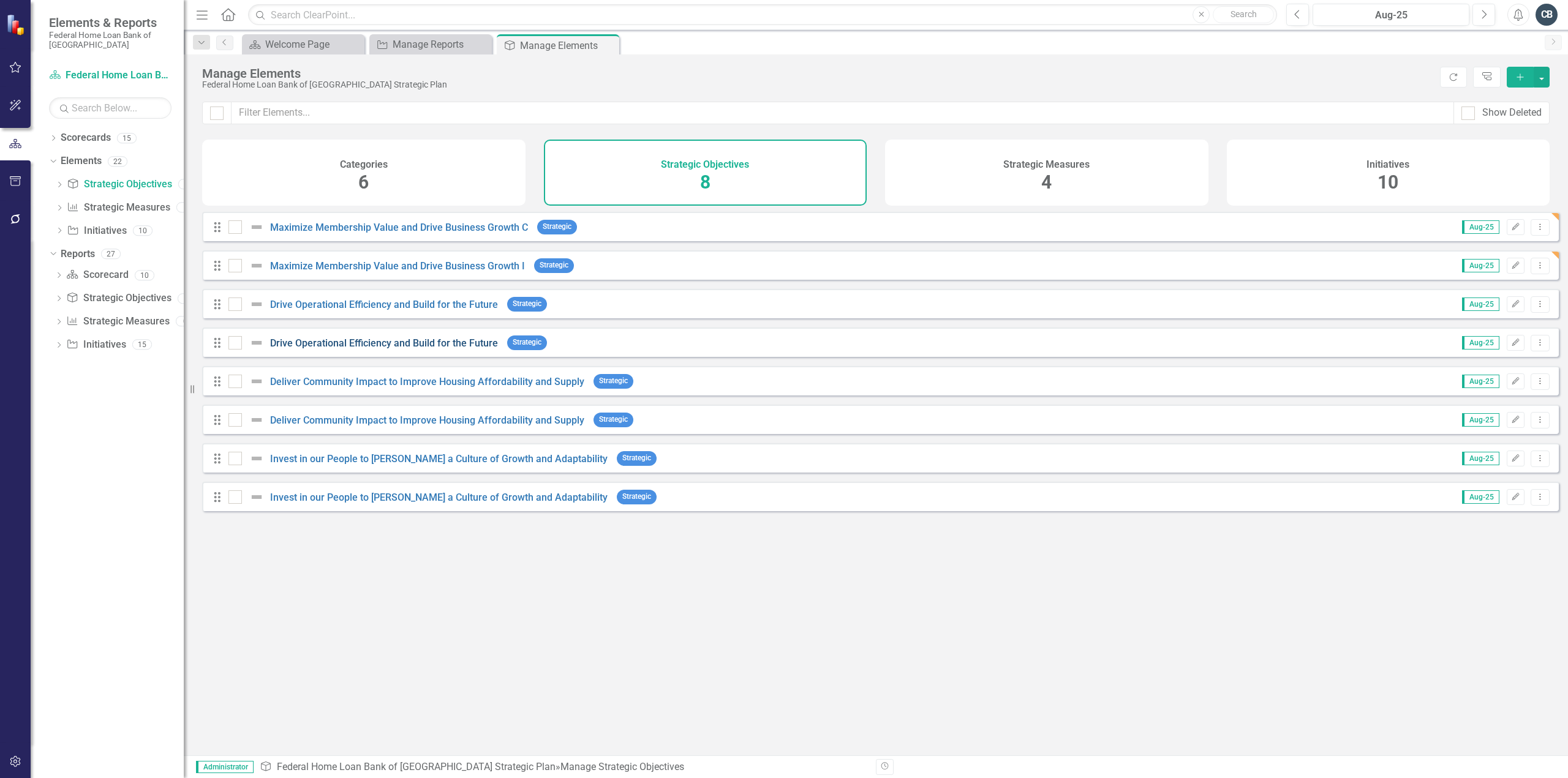
click at [424, 349] on link "Drive Operational Efficiency and Build for the Future" at bounding box center [384, 343] width 228 height 12
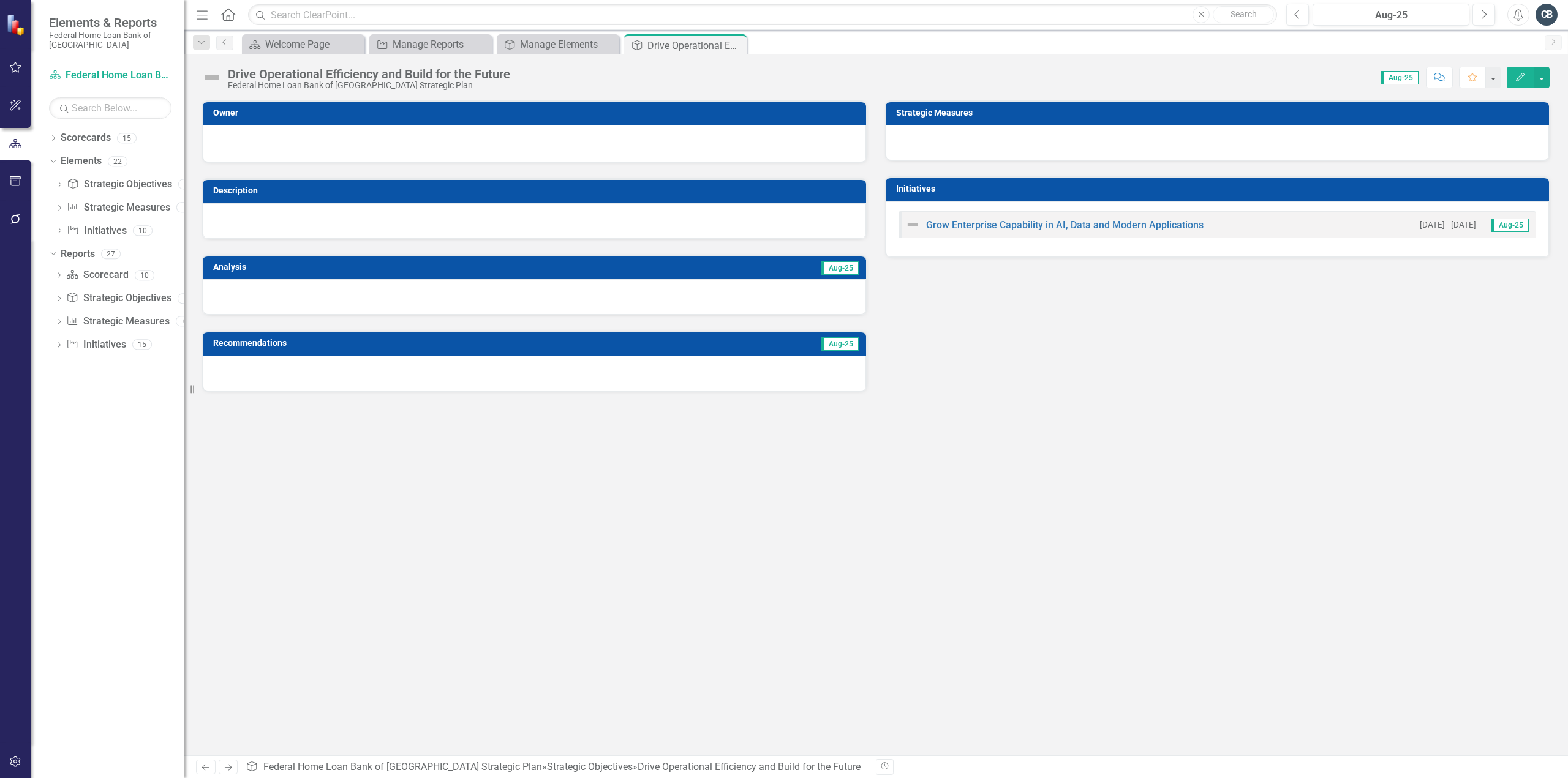
click at [451, 78] on div "Drive Operational Efficiency and Build for the Future" at bounding box center [369, 74] width 283 height 13
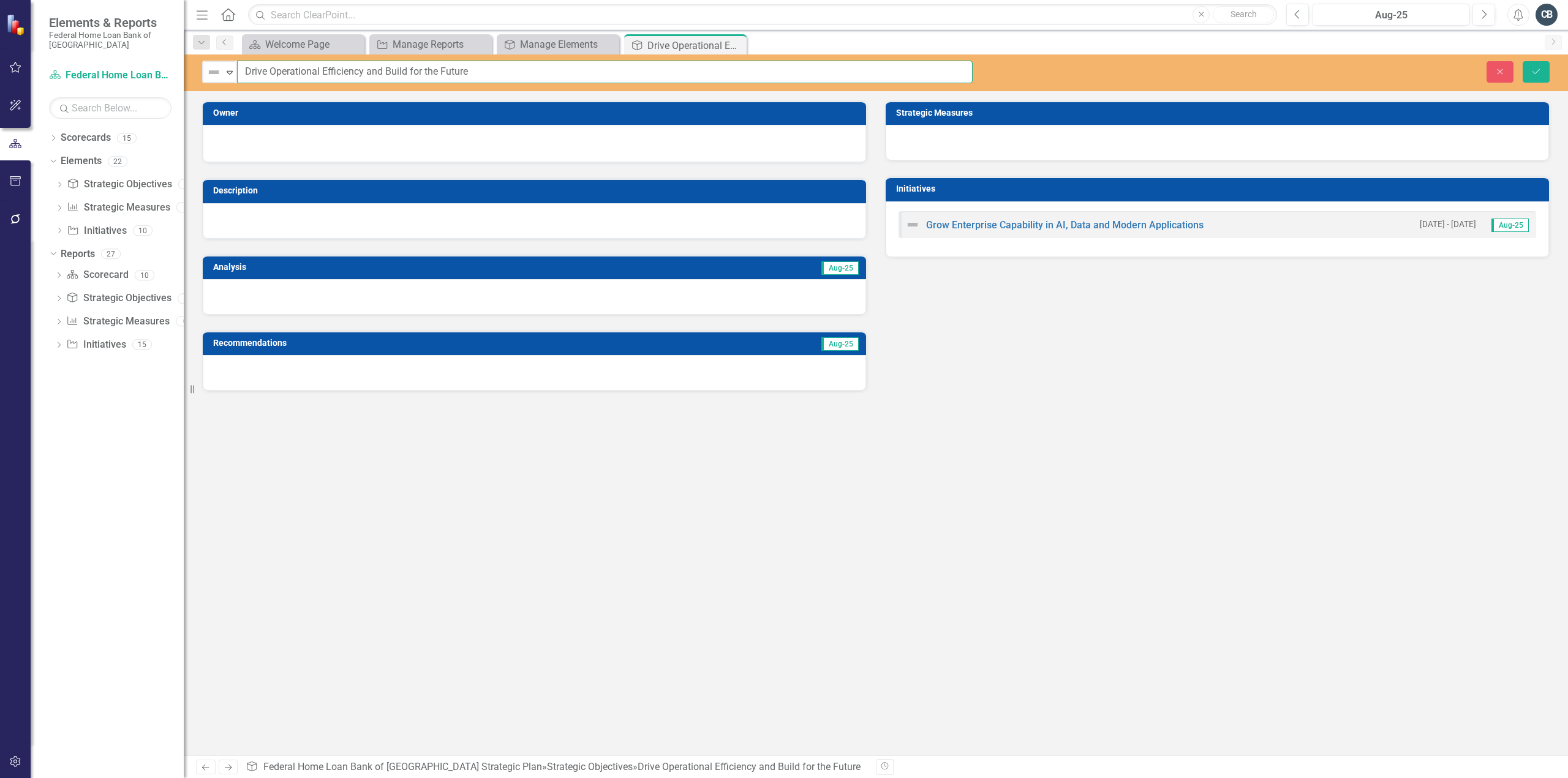
click at [500, 74] on input "Drive Operational Efficiency and Build for the Future" at bounding box center [605, 72] width 736 height 22
type input "Drive Operational Efficiency and Build for the Future I"
click at [1534, 68] on icon "Save" at bounding box center [1536, 72] width 11 height 9
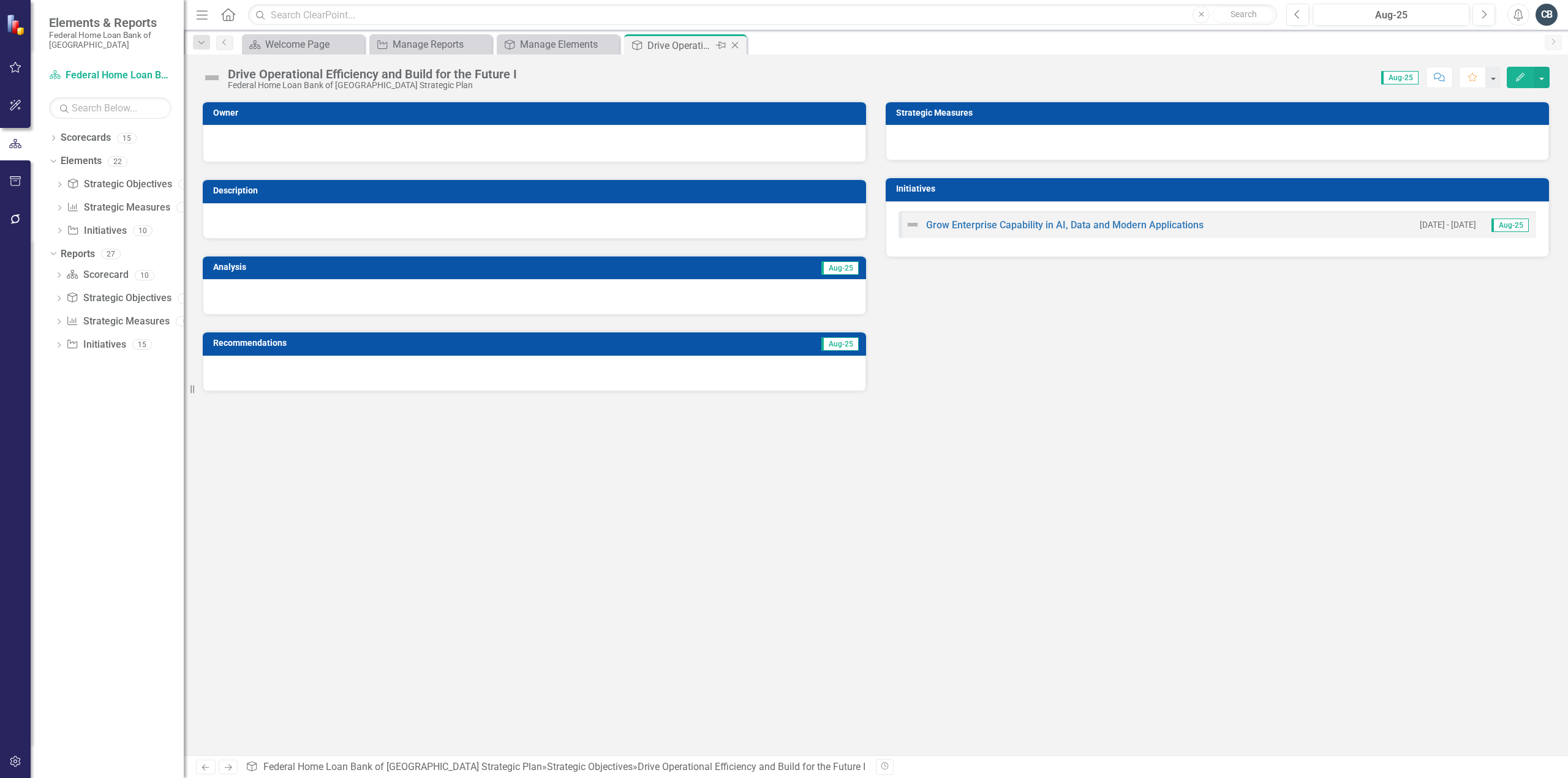
click at [735, 43] on icon "Close" at bounding box center [735, 45] width 13 height 10
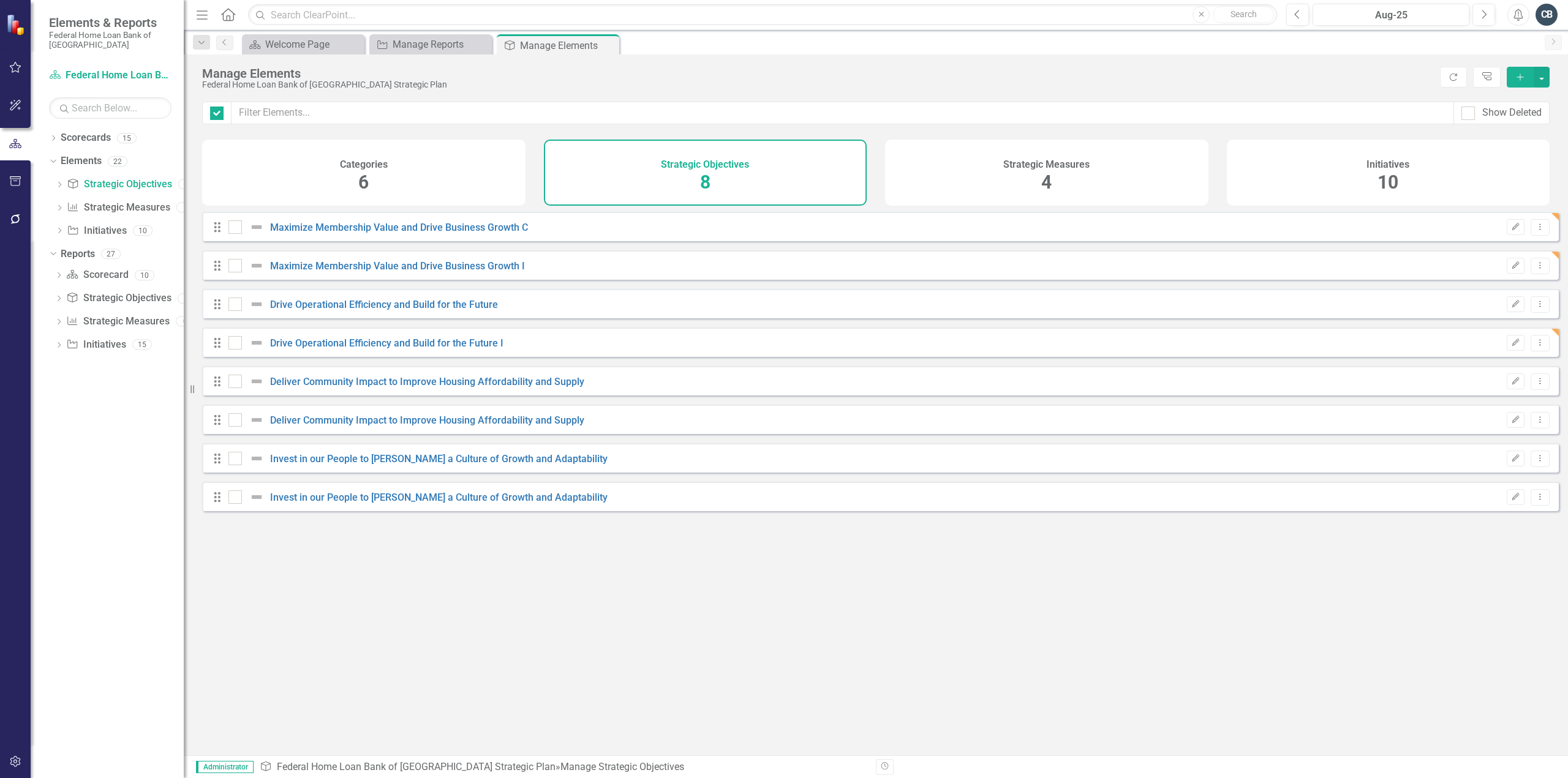
checkbox input "false"
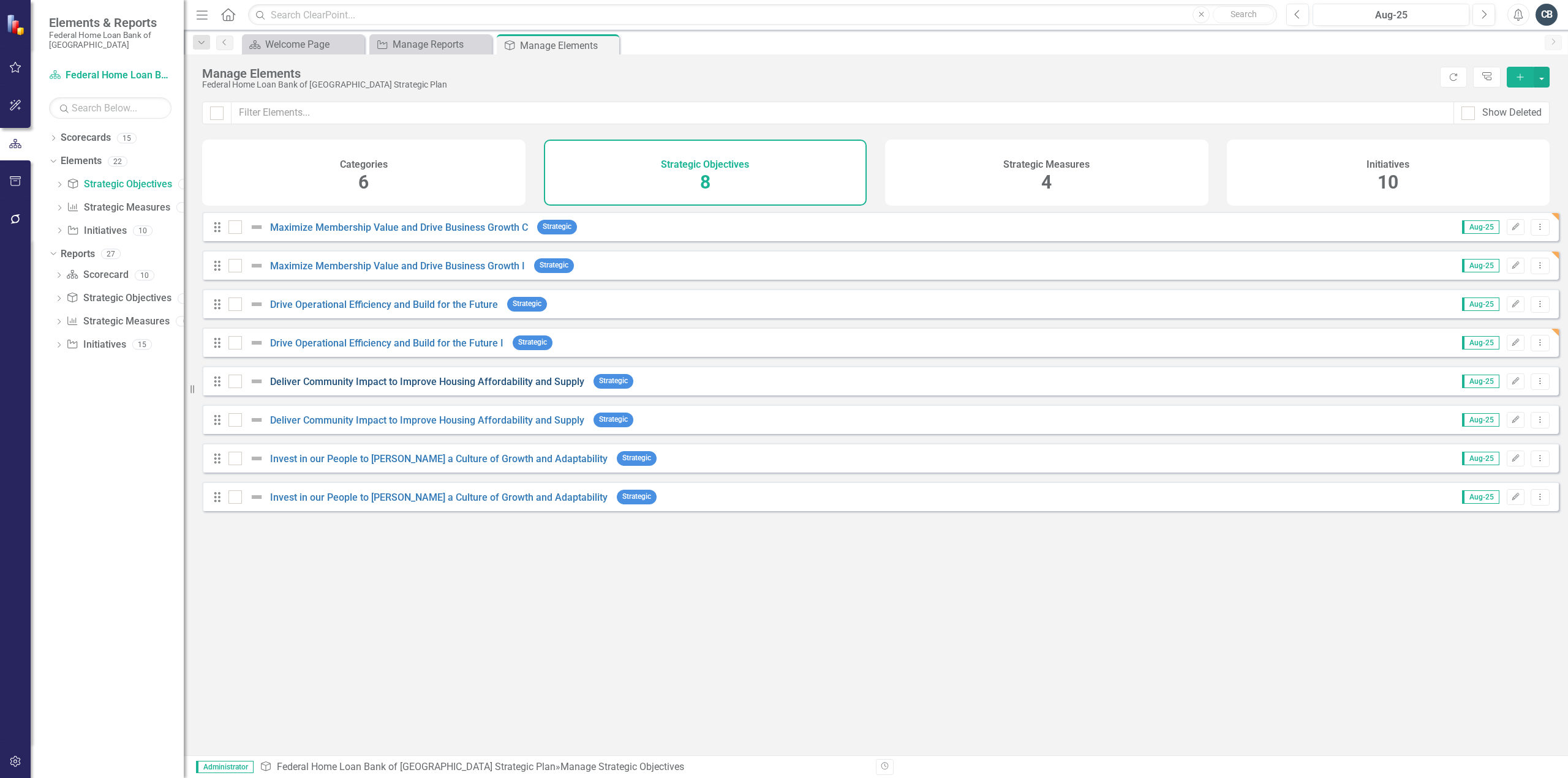
click at [482, 388] on link "Deliver Community Impact to Improve Housing Affordability and Supply" at bounding box center [427, 381] width 314 height 12
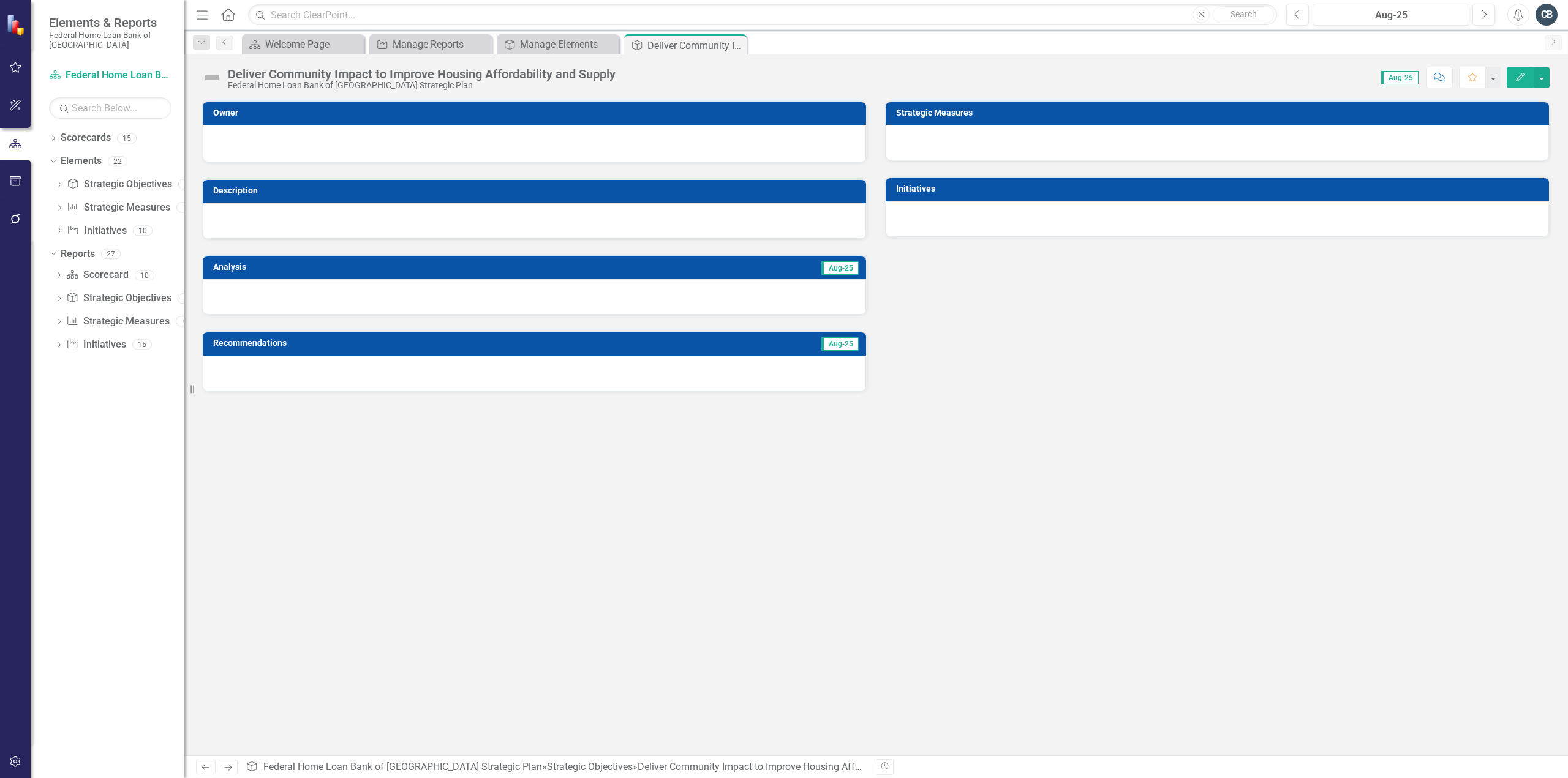
click at [616, 76] on div "Deliver Community Impact to Improve Housing Affordability and Supply" at bounding box center [422, 74] width 388 height 13
click at [616, 74] on div "Deliver Community Impact to Improve Housing Affordability and Supply" at bounding box center [422, 74] width 388 height 13
click at [735, 46] on icon at bounding box center [736, 46] width 7 height 7
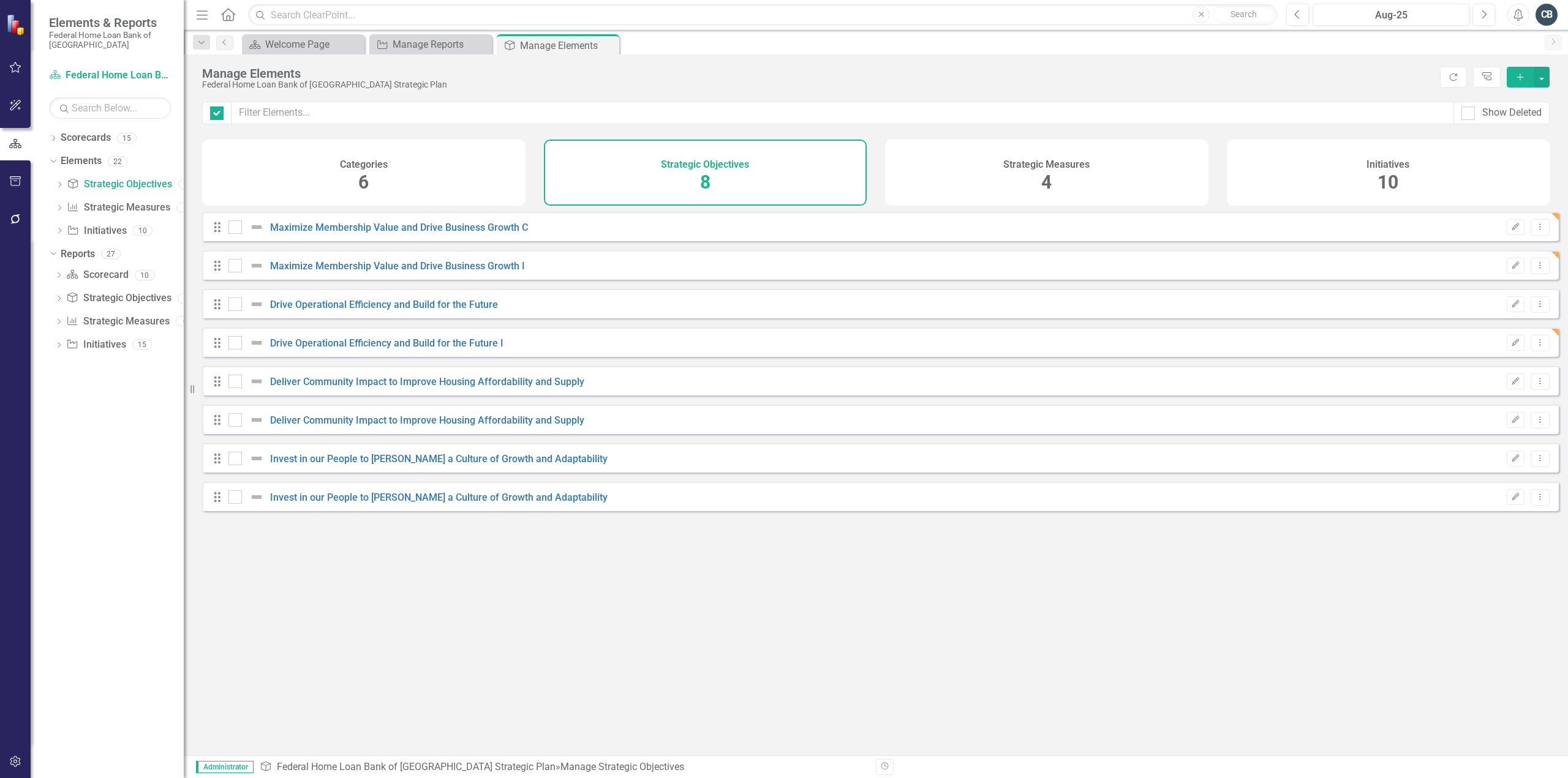
checkbox input "false"
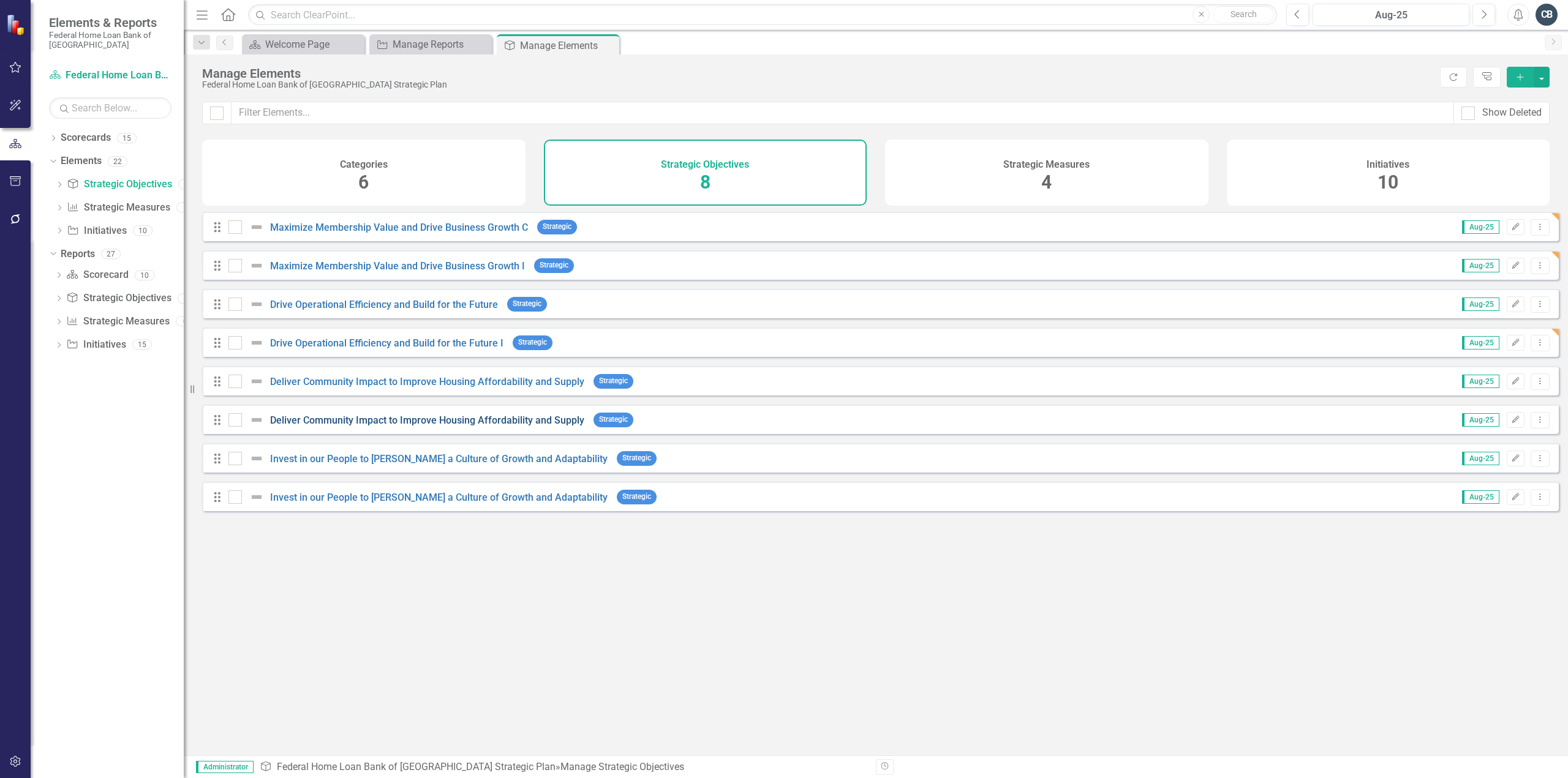
click at [413, 426] on link "Deliver Community Impact to Improve Housing Affordability and Supply" at bounding box center [427, 420] width 314 height 12
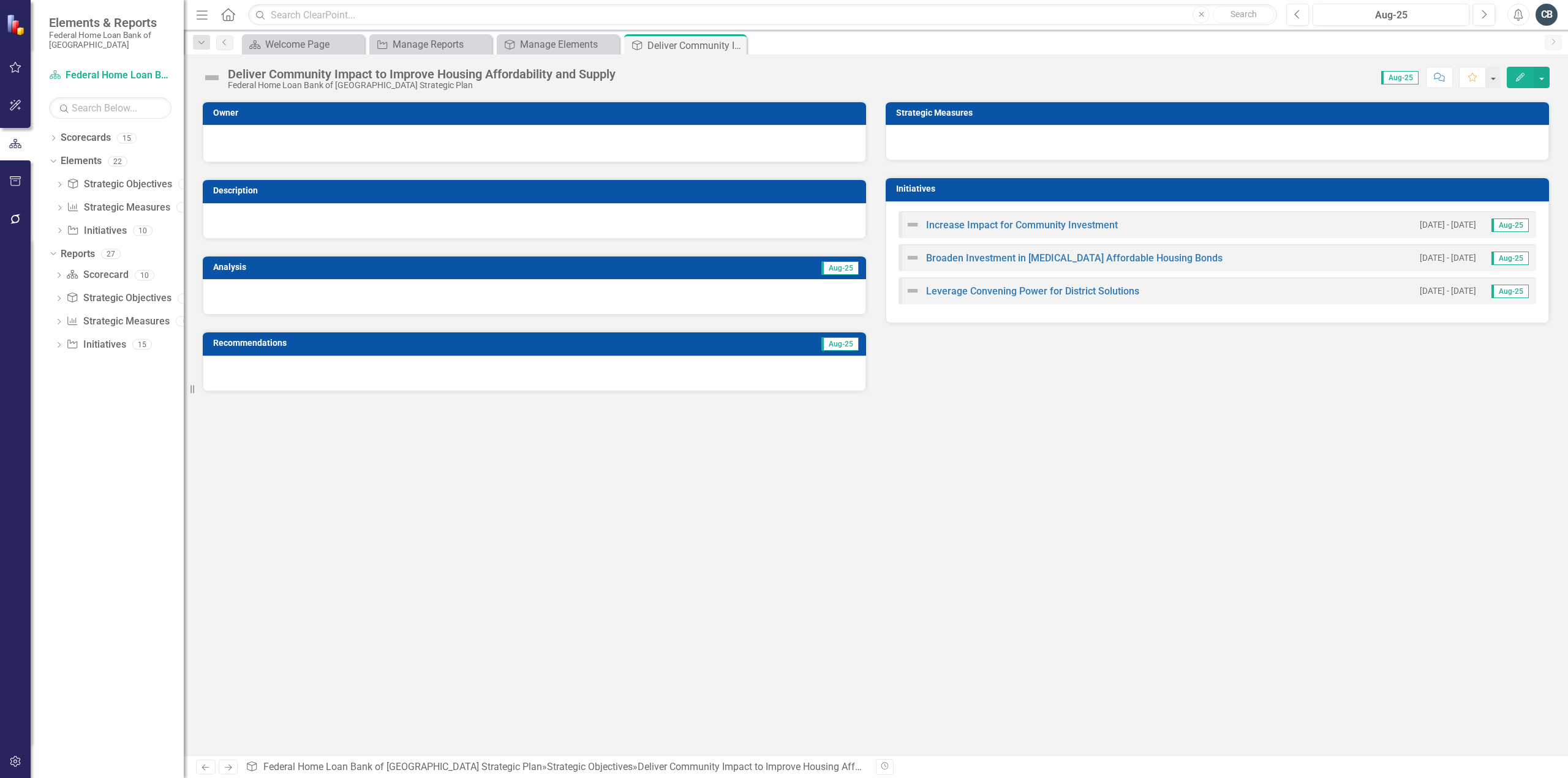
click at [599, 74] on div "Deliver Community Impact to Improve Housing Affordability and Supply" at bounding box center [422, 74] width 388 height 13
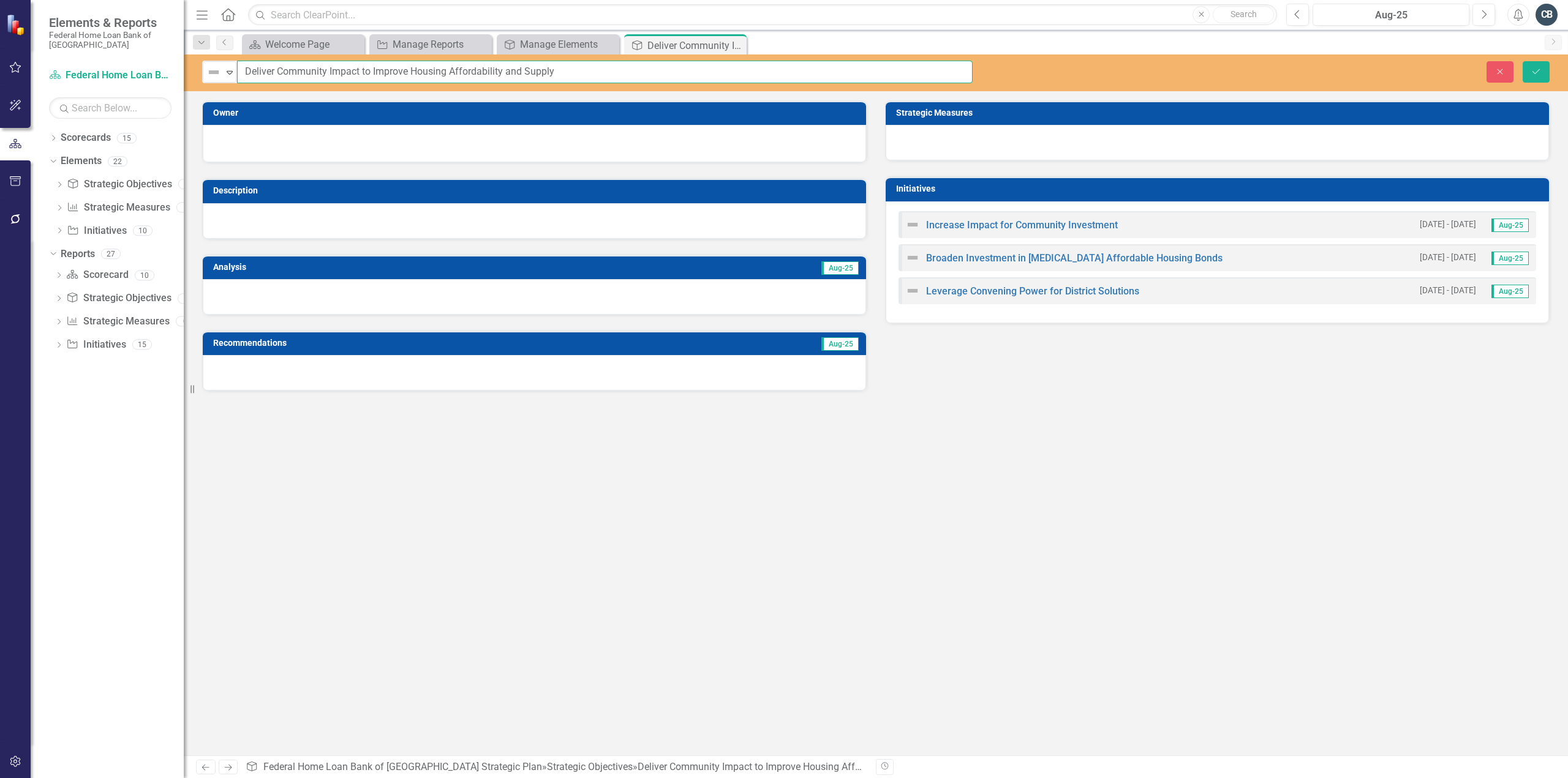
click at [626, 73] on input "Deliver Community Impact to Improve Housing Affordability and Supply" at bounding box center [605, 72] width 736 height 22
type input "Deliver Community Impact to Improve Housing Affordability and Supply C"
click at [1540, 72] on icon "Save" at bounding box center [1536, 72] width 11 height 9
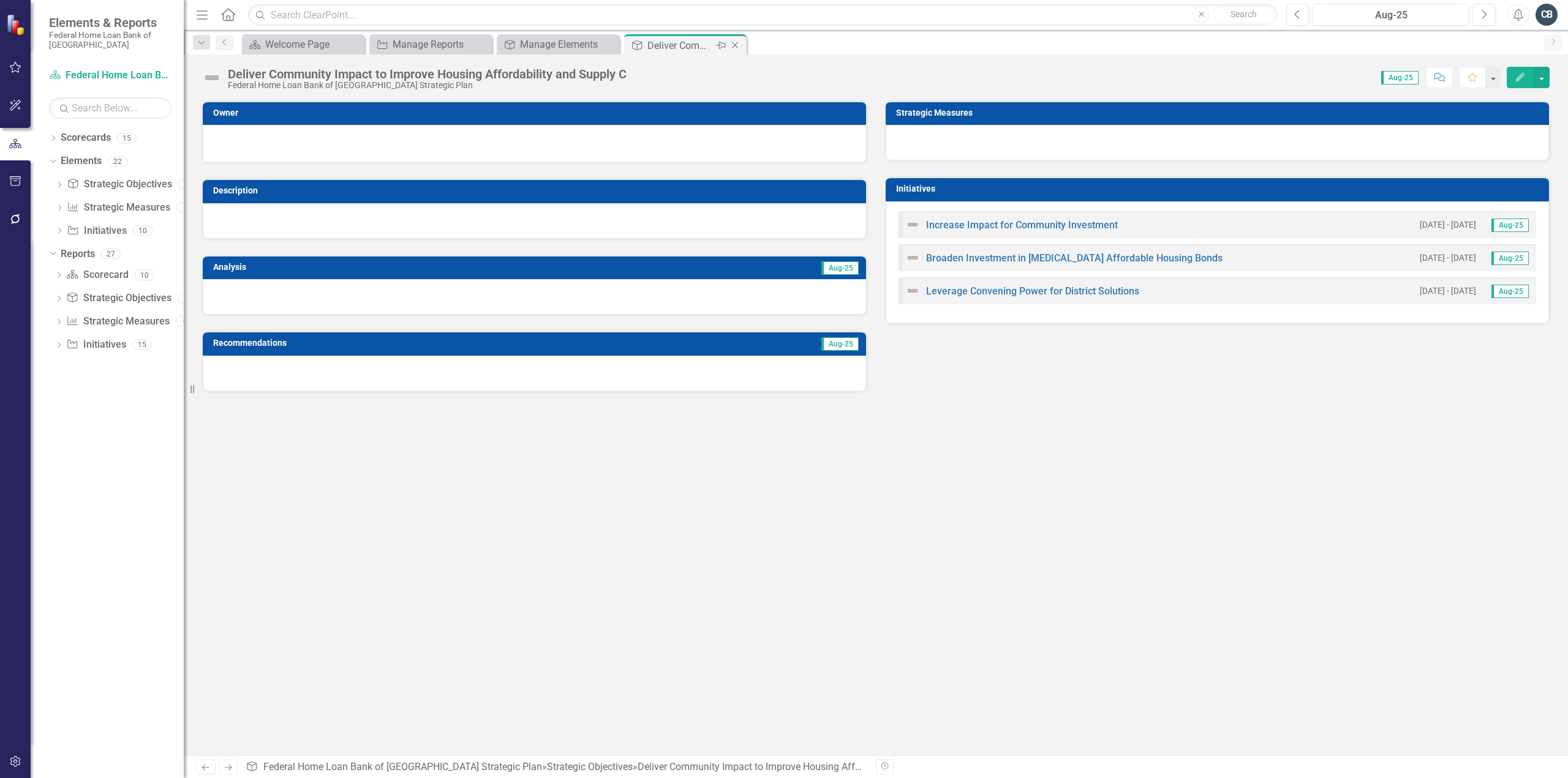
click at [736, 46] on icon at bounding box center [736, 46] width 7 height 7
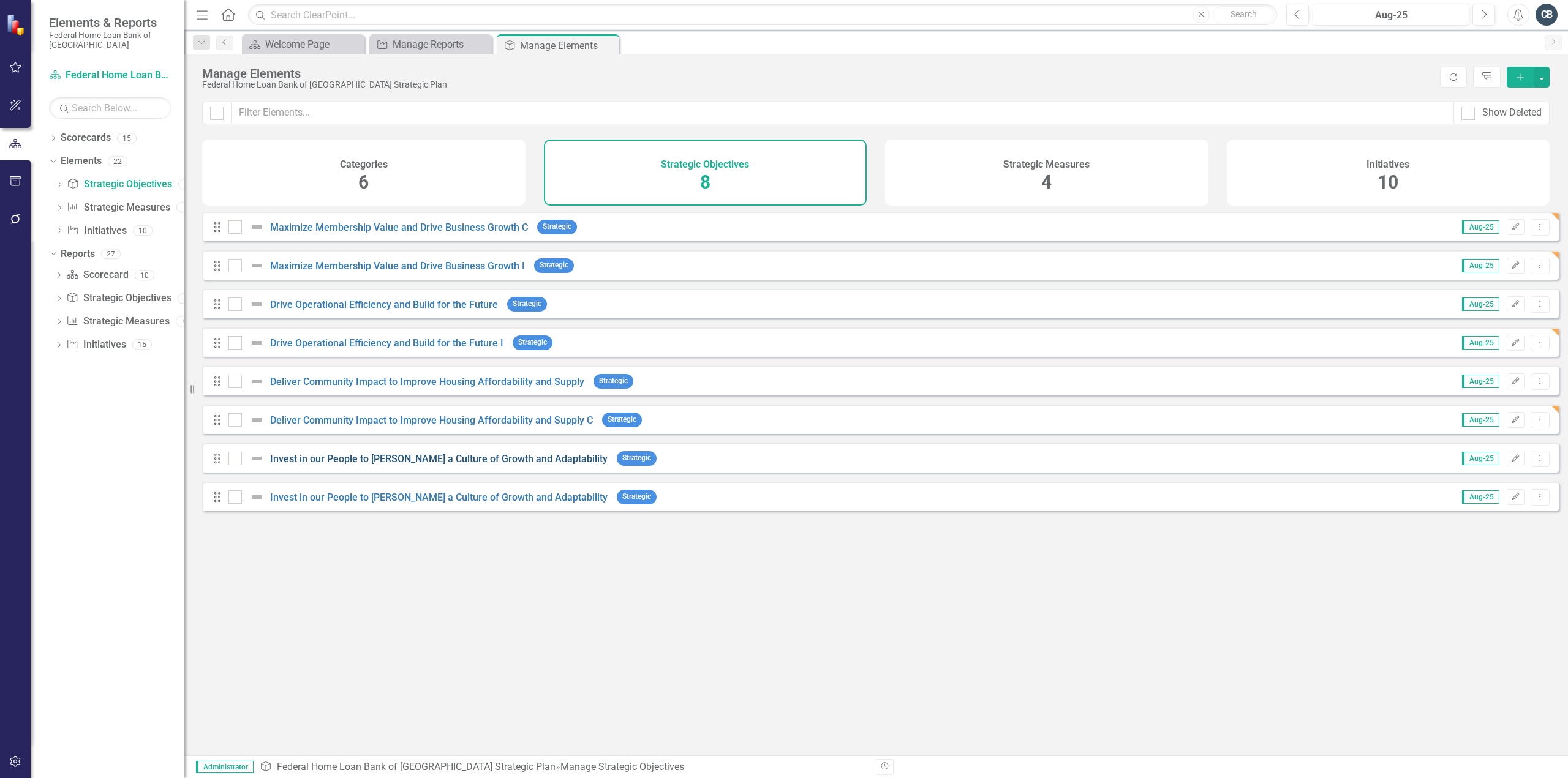
click at [457, 465] on link "Invest in our People to [PERSON_NAME] a Culture of Growth and Adaptability" at bounding box center [439, 459] width 337 height 12
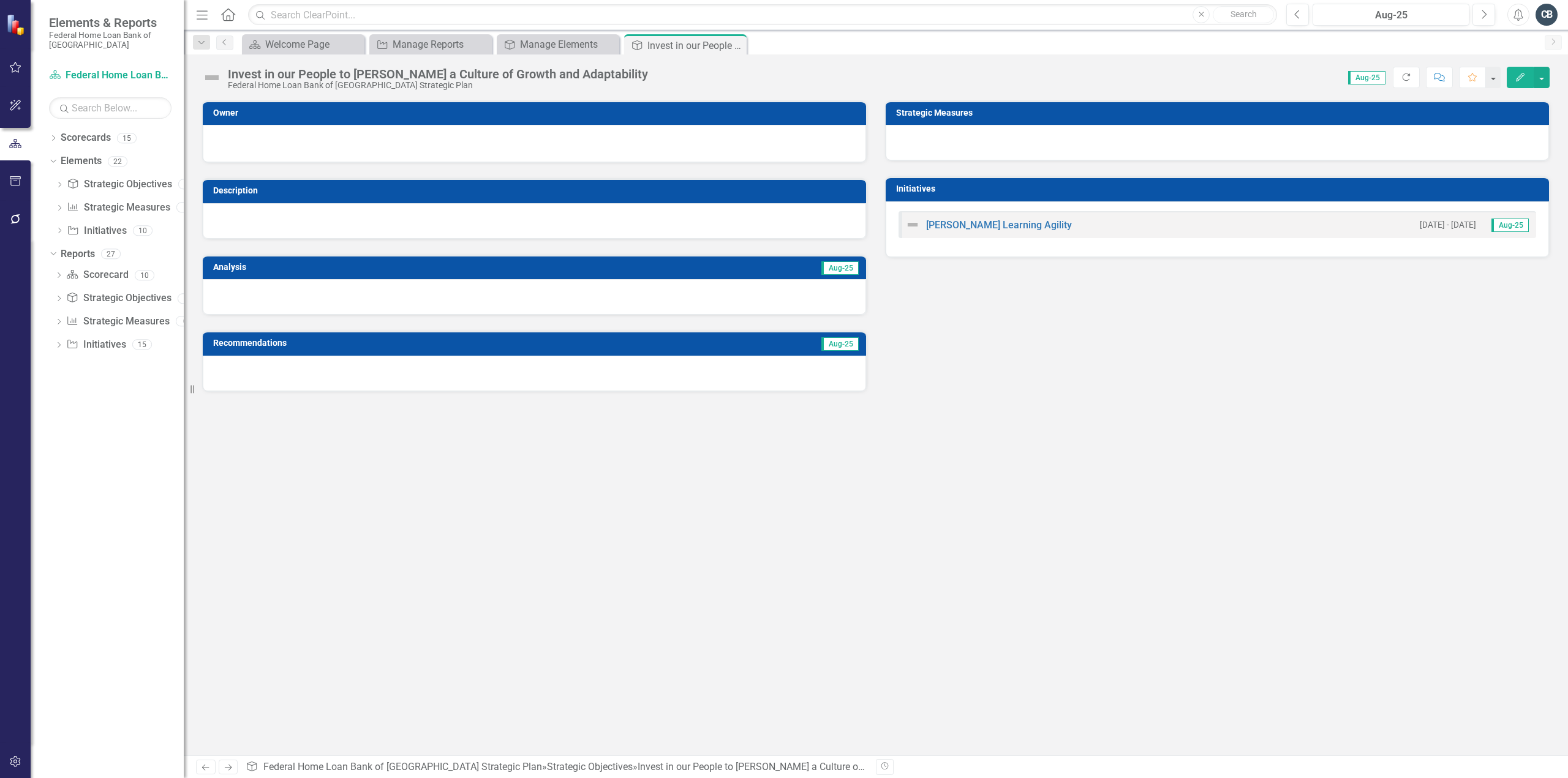
click at [593, 68] on div "Invest in our People to Foster a Culture of Growth and Adaptability Federal Hom…" at bounding box center [441, 78] width 426 height 22
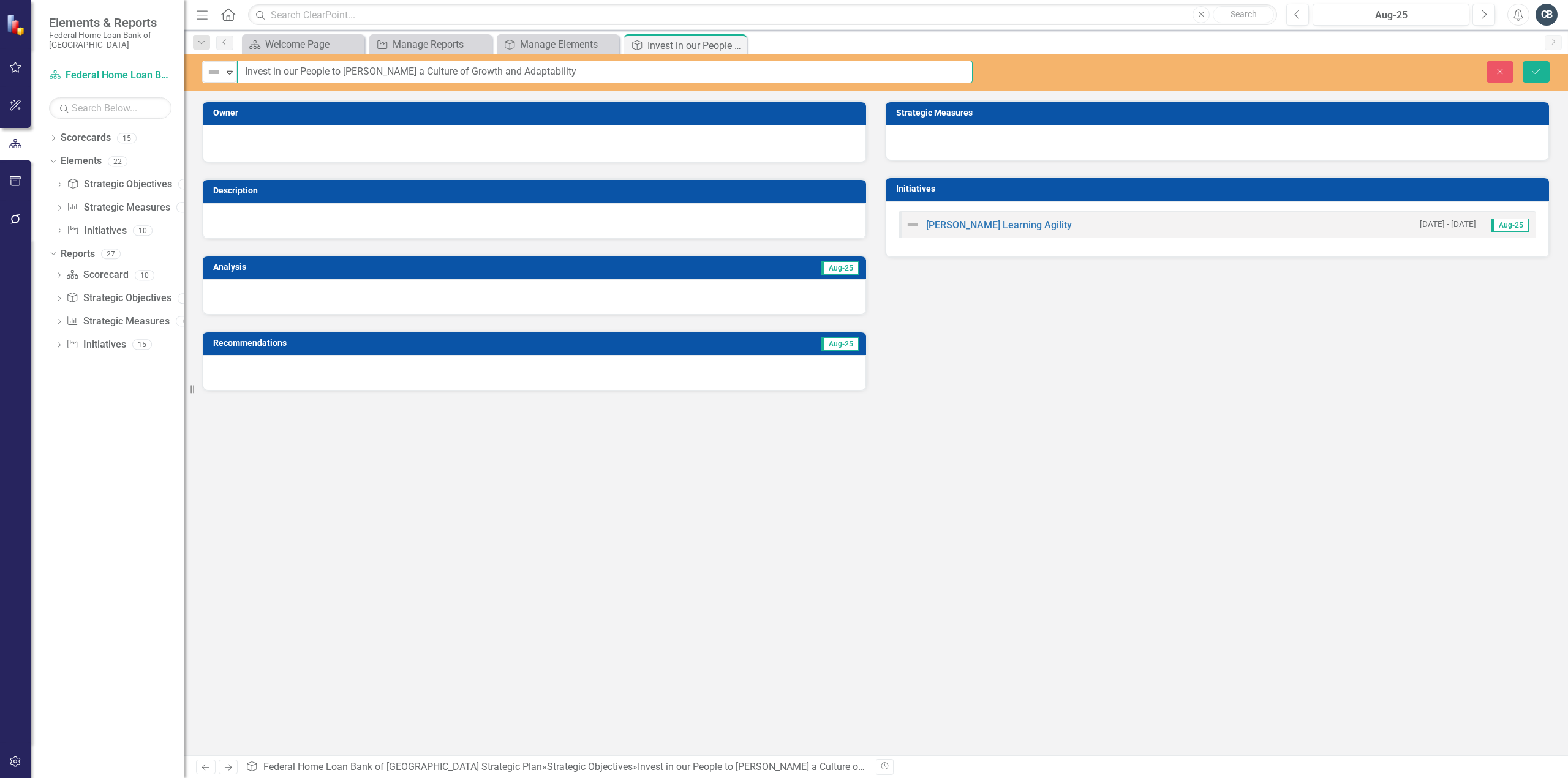
click at [591, 74] on input "Invest in our People to [PERSON_NAME] a Culture of Growth and Adaptability" at bounding box center [605, 72] width 736 height 22
type input "Invest in our People to [PERSON_NAME] a Culture of Growth and Adaptability I"
click at [1537, 72] on icon "submit" at bounding box center [1537, 70] width 7 height 4
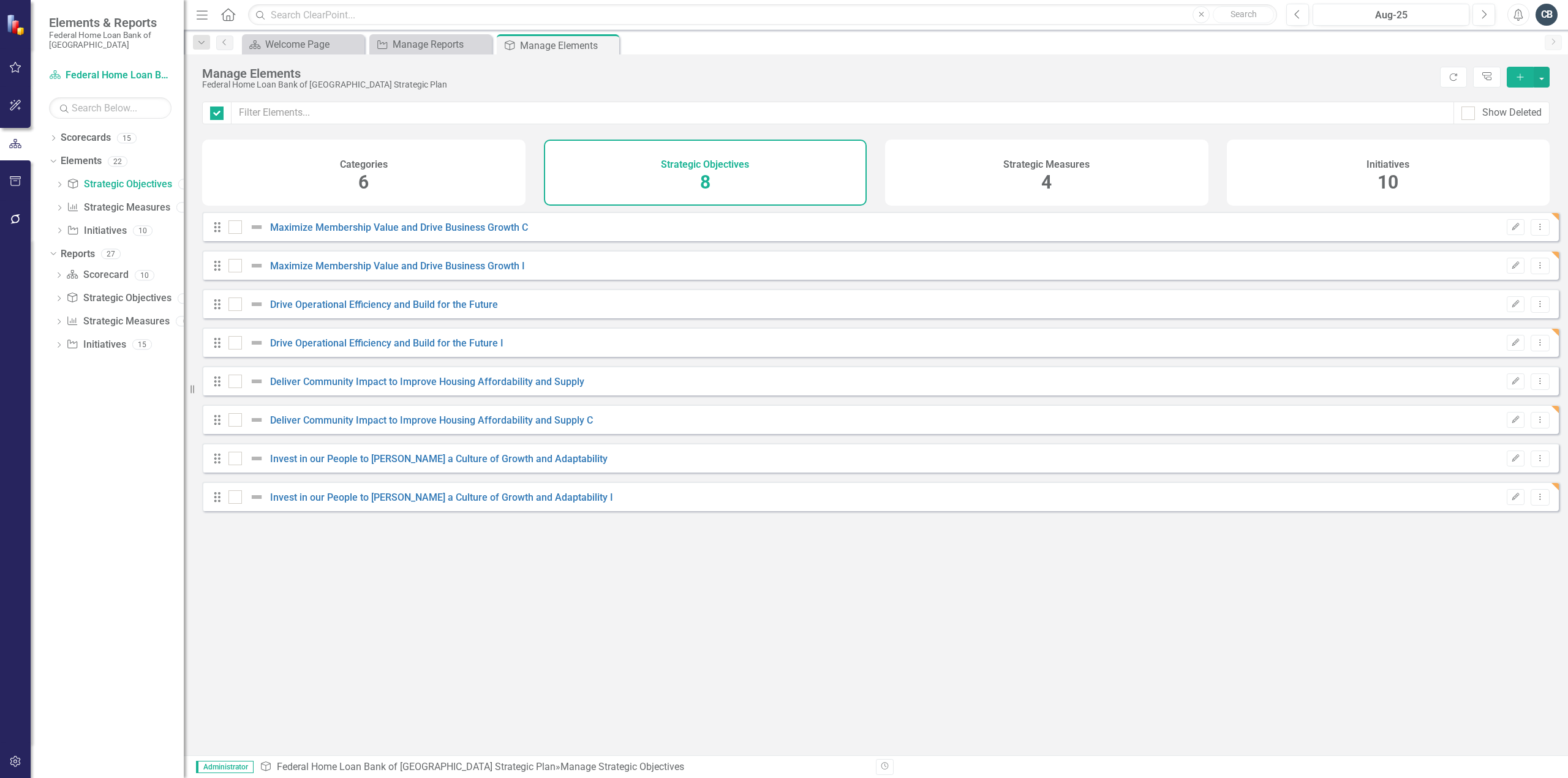
checkbox input "false"
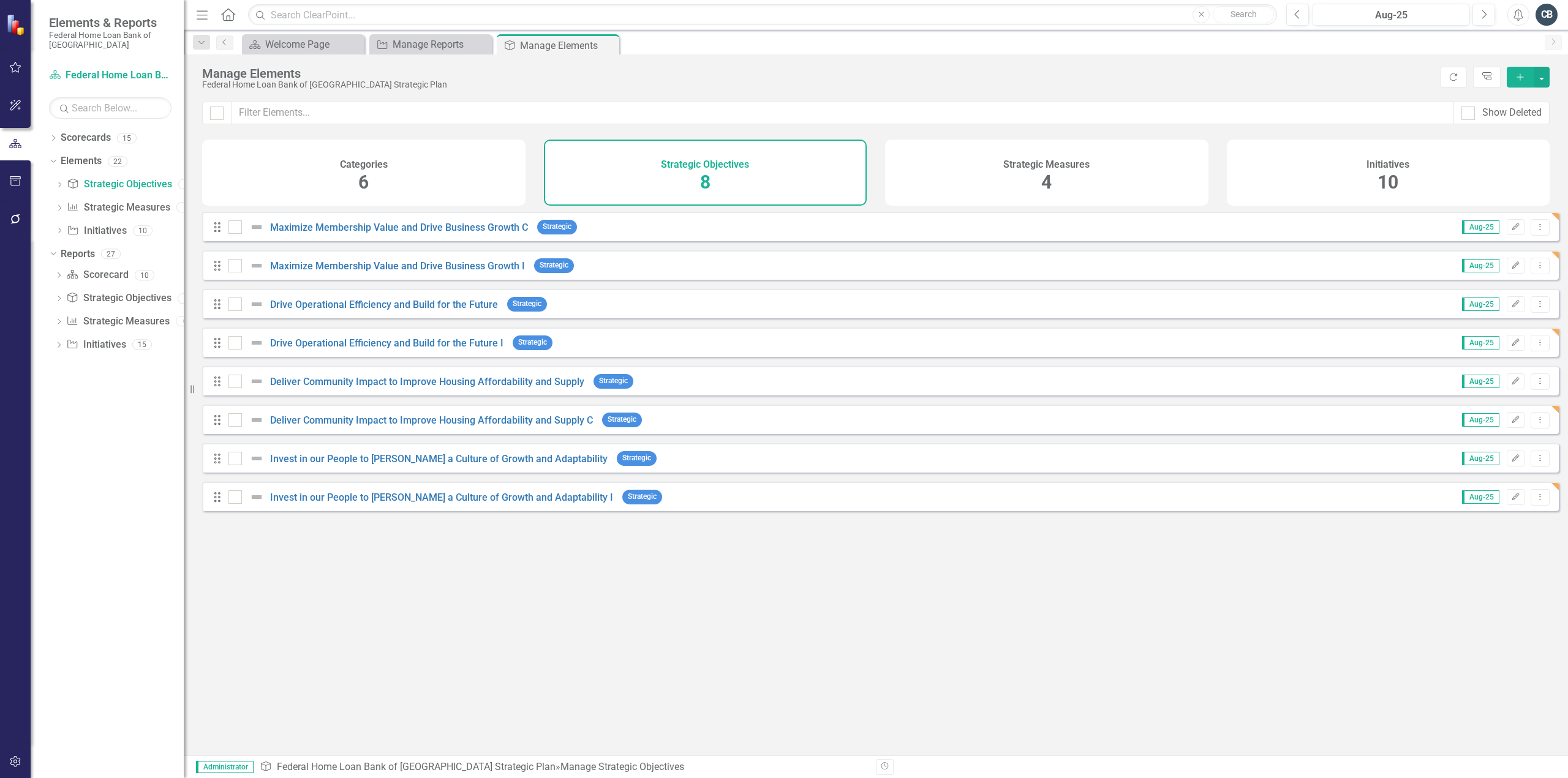
click at [1344, 180] on div "Initiatives 10" at bounding box center [1388, 173] width 323 height 66
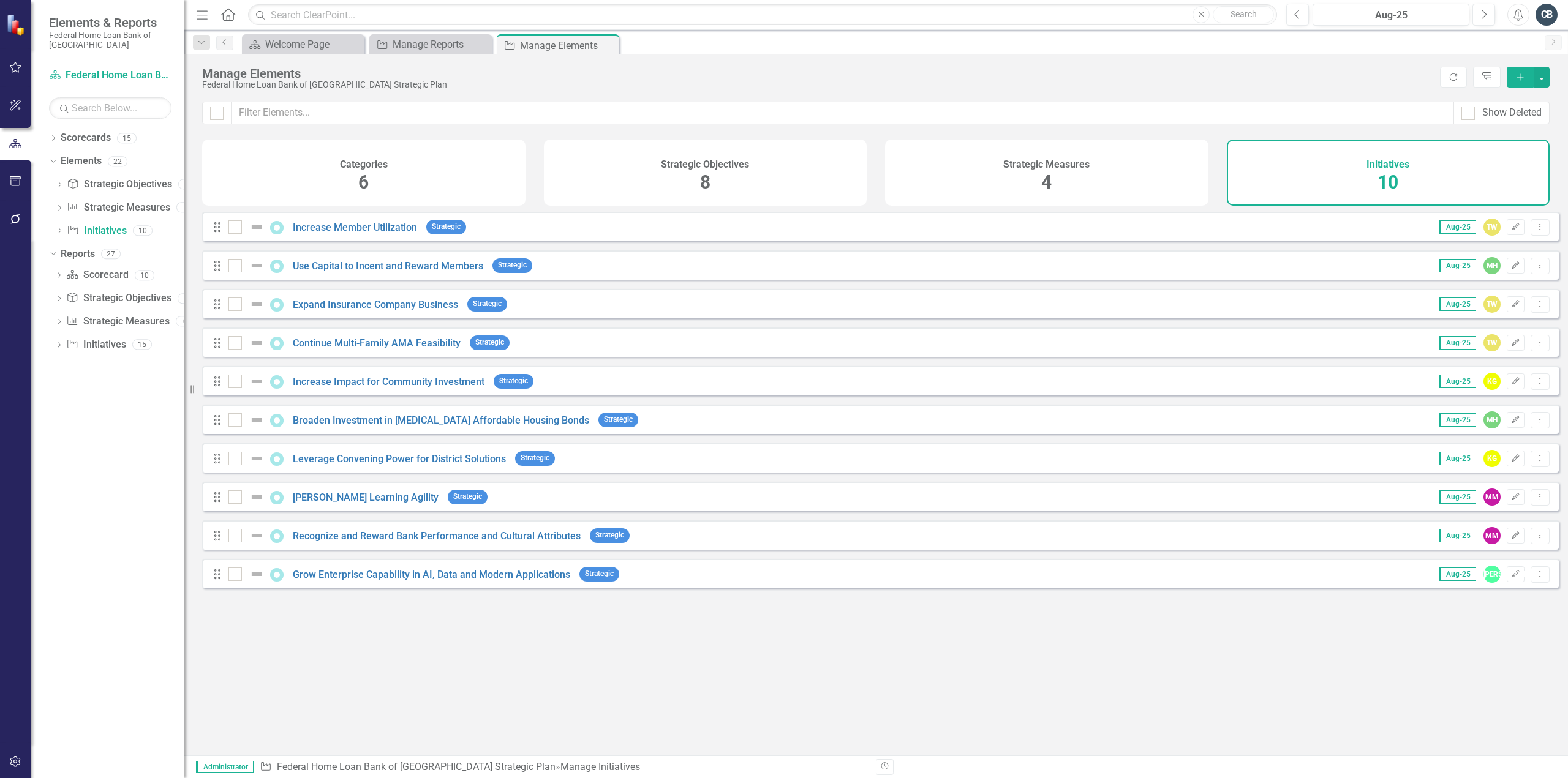
click at [456, 169] on div "Categories 6" at bounding box center [364, 173] width 323 height 66
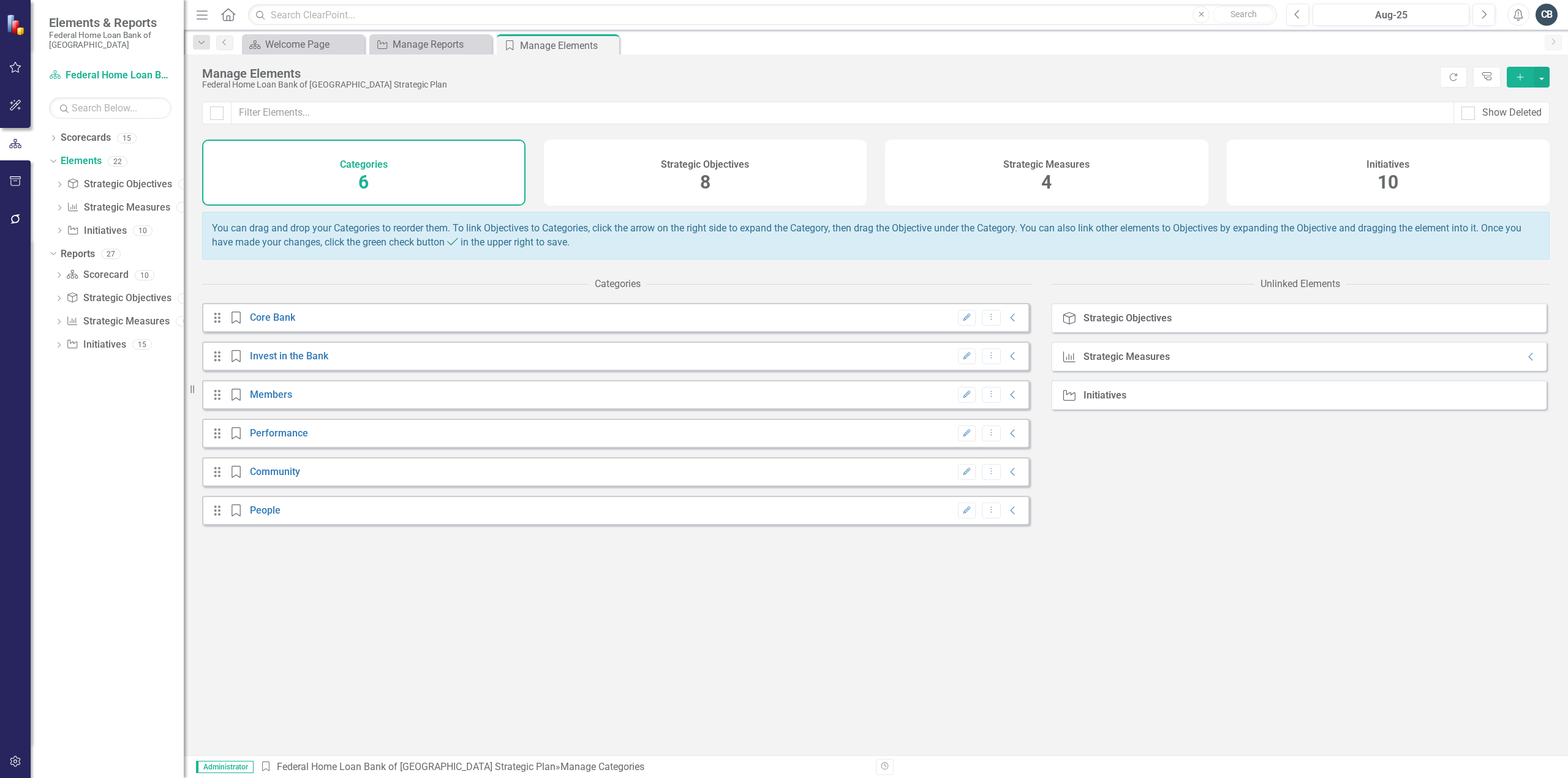
click at [1098, 401] on div "Initiatives" at bounding box center [1105, 396] width 43 height 11
click at [1300, 152] on div "Initiatives 10" at bounding box center [1388, 173] width 323 height 66
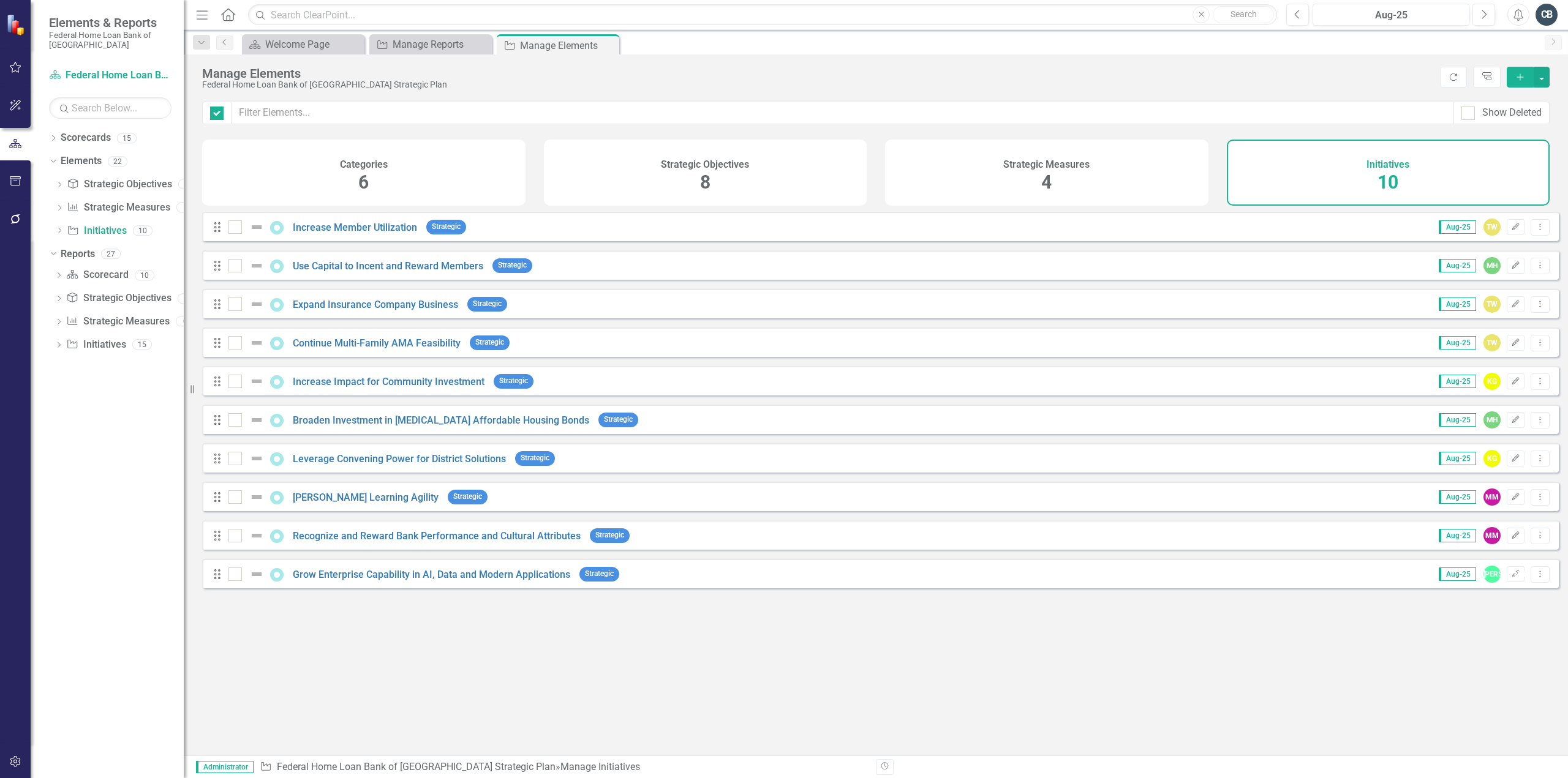
checkbox input "false"
click at [327, 540] on link "Recognize and Reward Bank Performance and Cultural Attributes" at bounding box center [436, 536] width 288 height 12
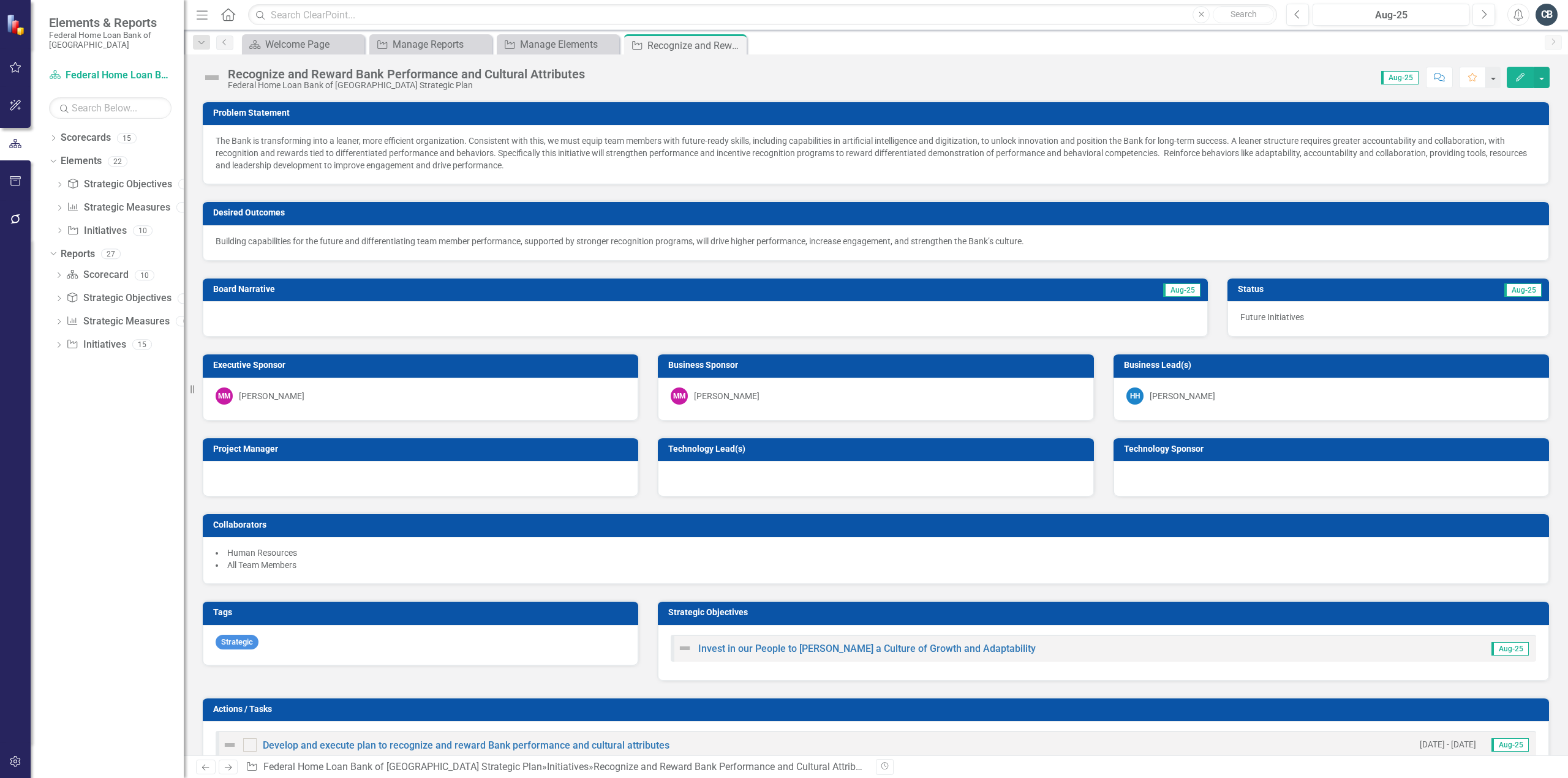
click at [1021, 645] on div "Invest in our People to [PERSON_NAME] a Culture of Growth and Adaptability Aug-…" at bounding box center [1103, 649] width 865 height 27
click at [1017, 645] on div "Invest in our People to [PERSON_NAME] a Culture of Growth and Adaptability Aug-…" at bounding box center [1103, 649] width 865 height 27
click at [889, 643] on link "Invest in our People to [PERSON_NAME] a Culture of Growth and Adaptability" at bounding box center [867, 649] width 337 height 12
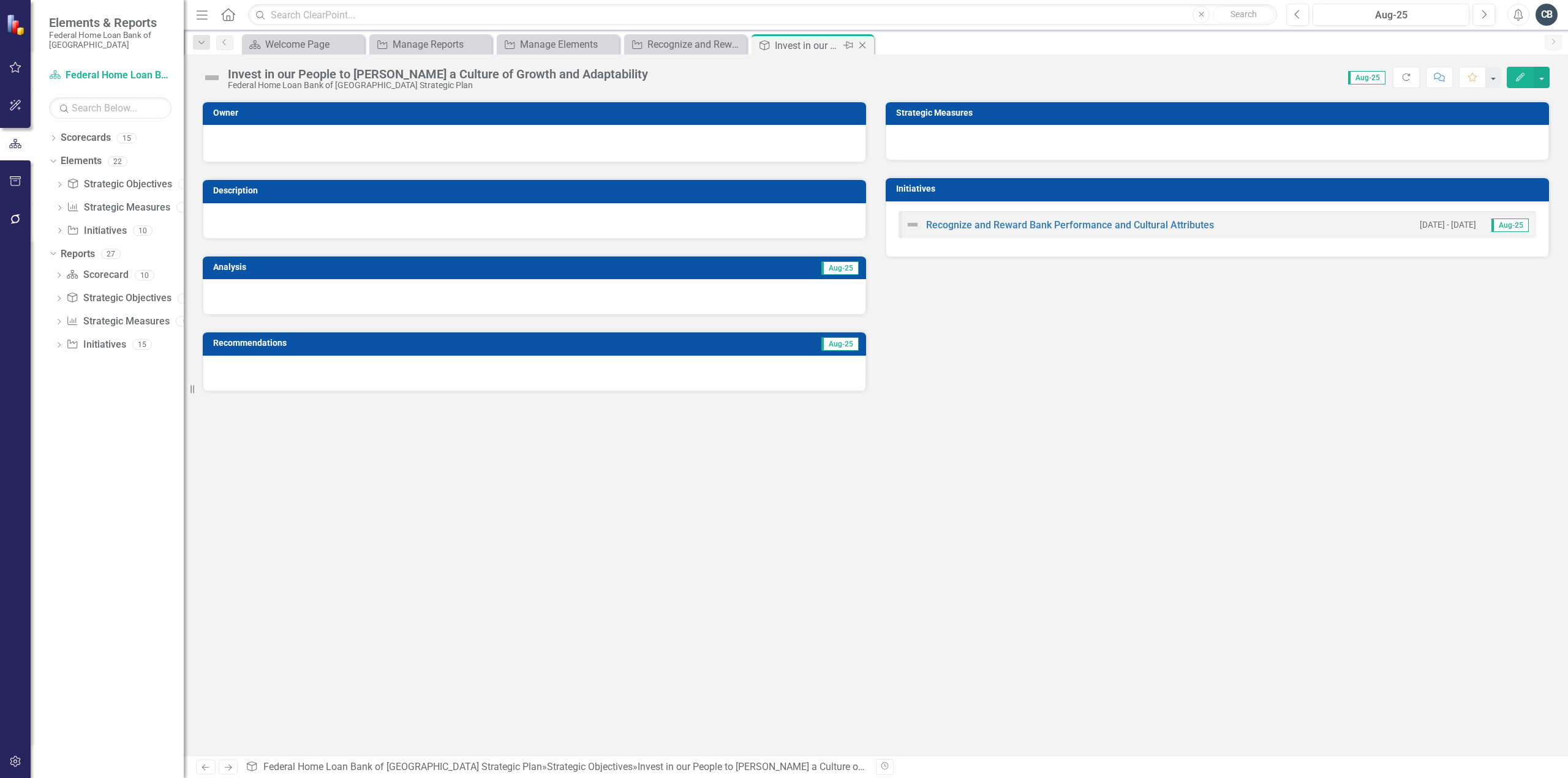
click at [861, 45] on icon "Close" at bounding box center [863, 45] width 13 height 10
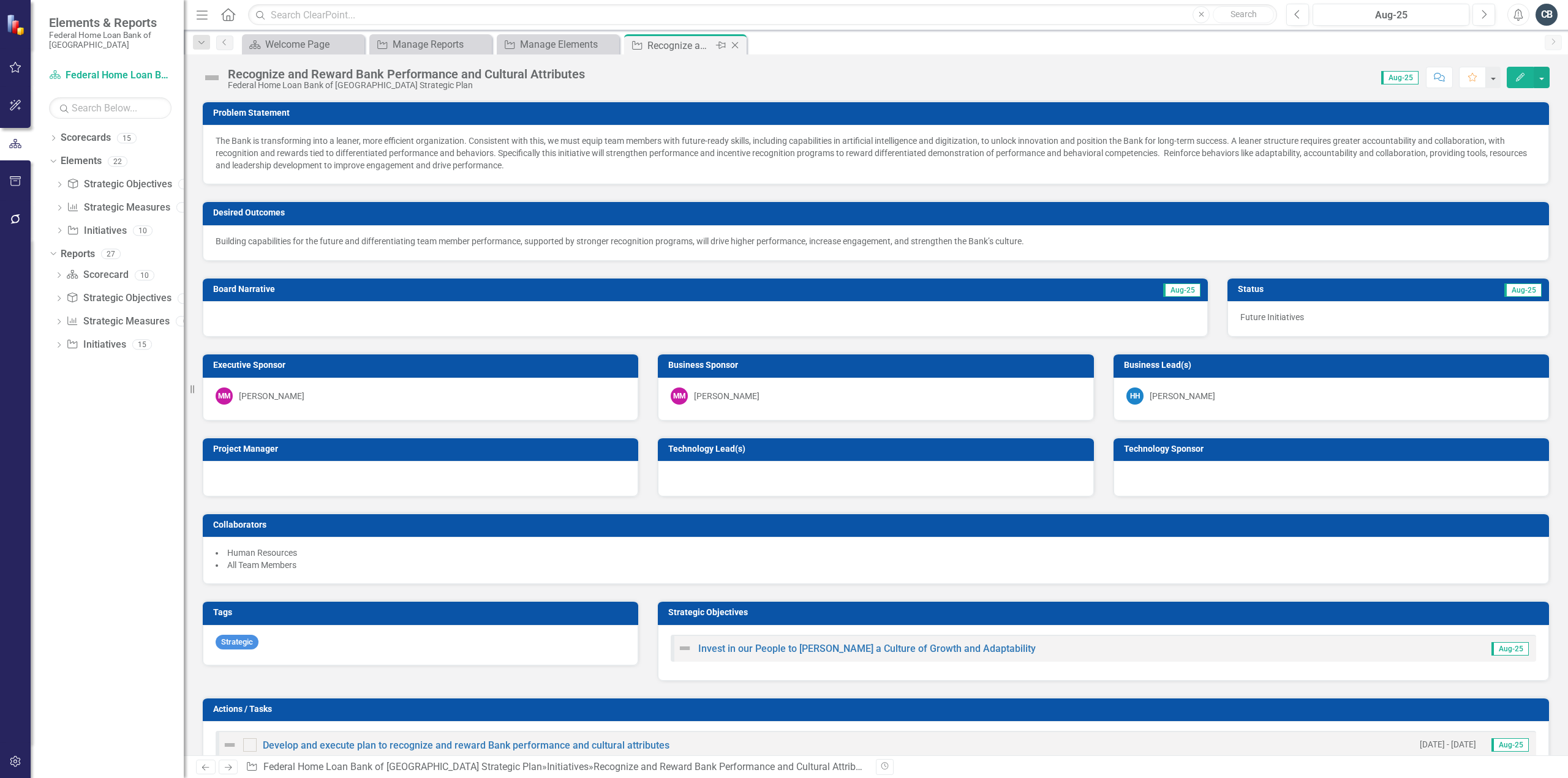
click at [734, 43] on icon "Close" at bounding box center [735, 45] width 13 height 10
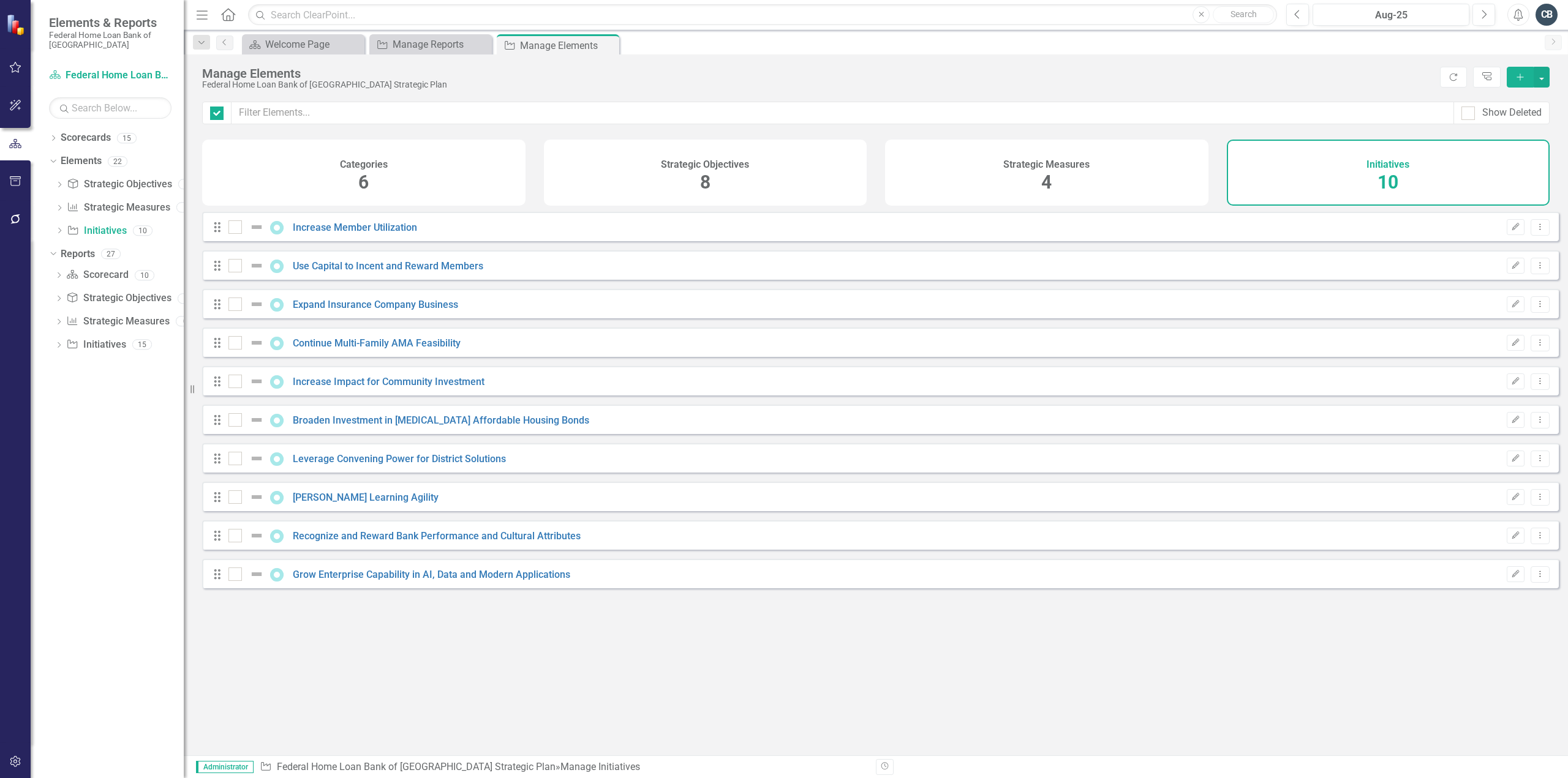
checkbox input "false"
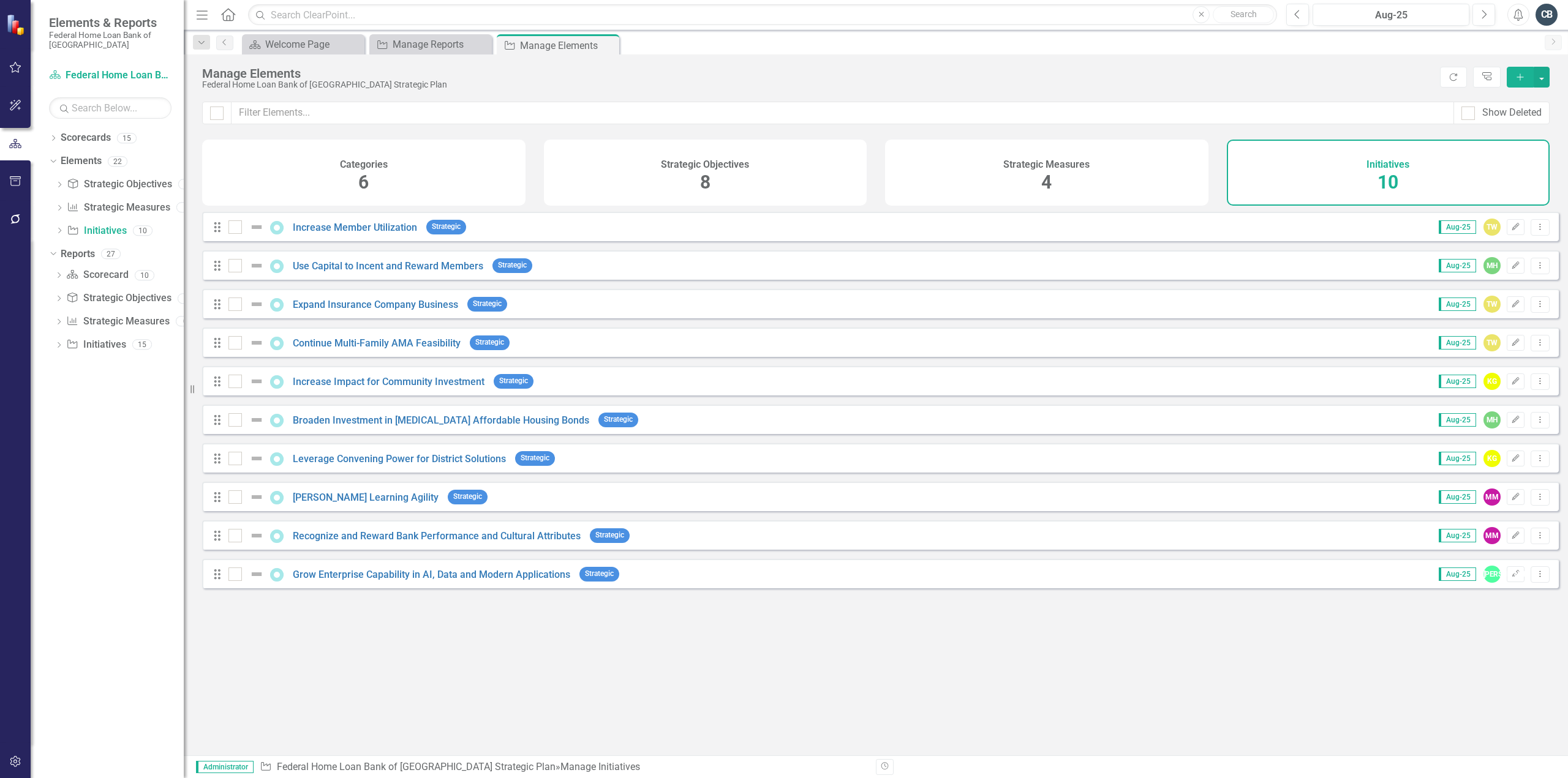
click at [450, 730] on div "Looks like you don't have any Initiatives set up yet. Why don't you add an Init…" at bounding box center [876, 484] width 1384 height 544
click at [392, 232] on link "Increase Member Utilization" at bounding box center [355, 227] width 125 height 12
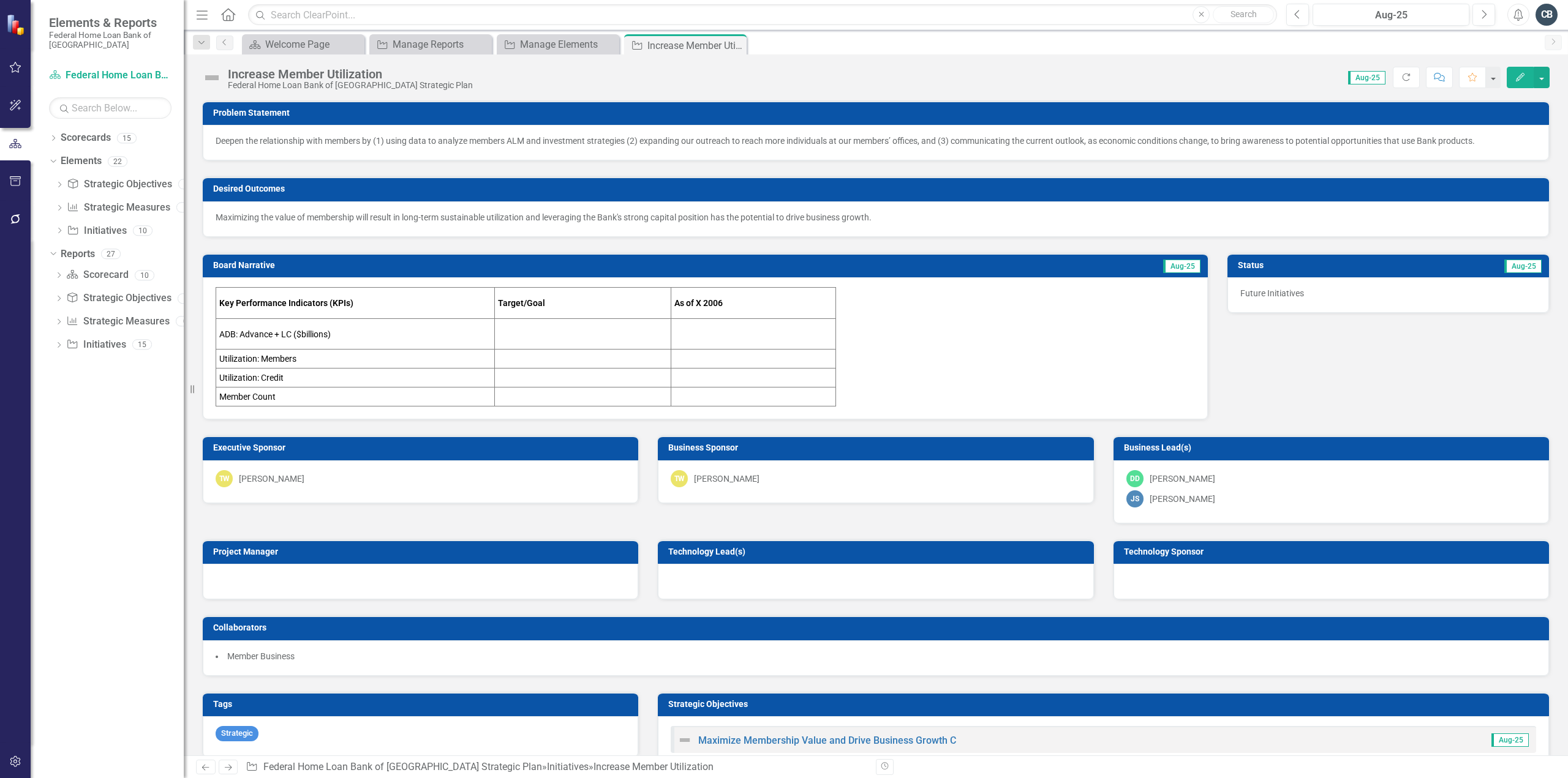
drag, startPoint x: 735, startPoint y: 45, endPoint x: 732, endPoint y: 53, distance: 8.5
click at [0, 0] on icon at bounding box center [0, 0] width 0 height 0
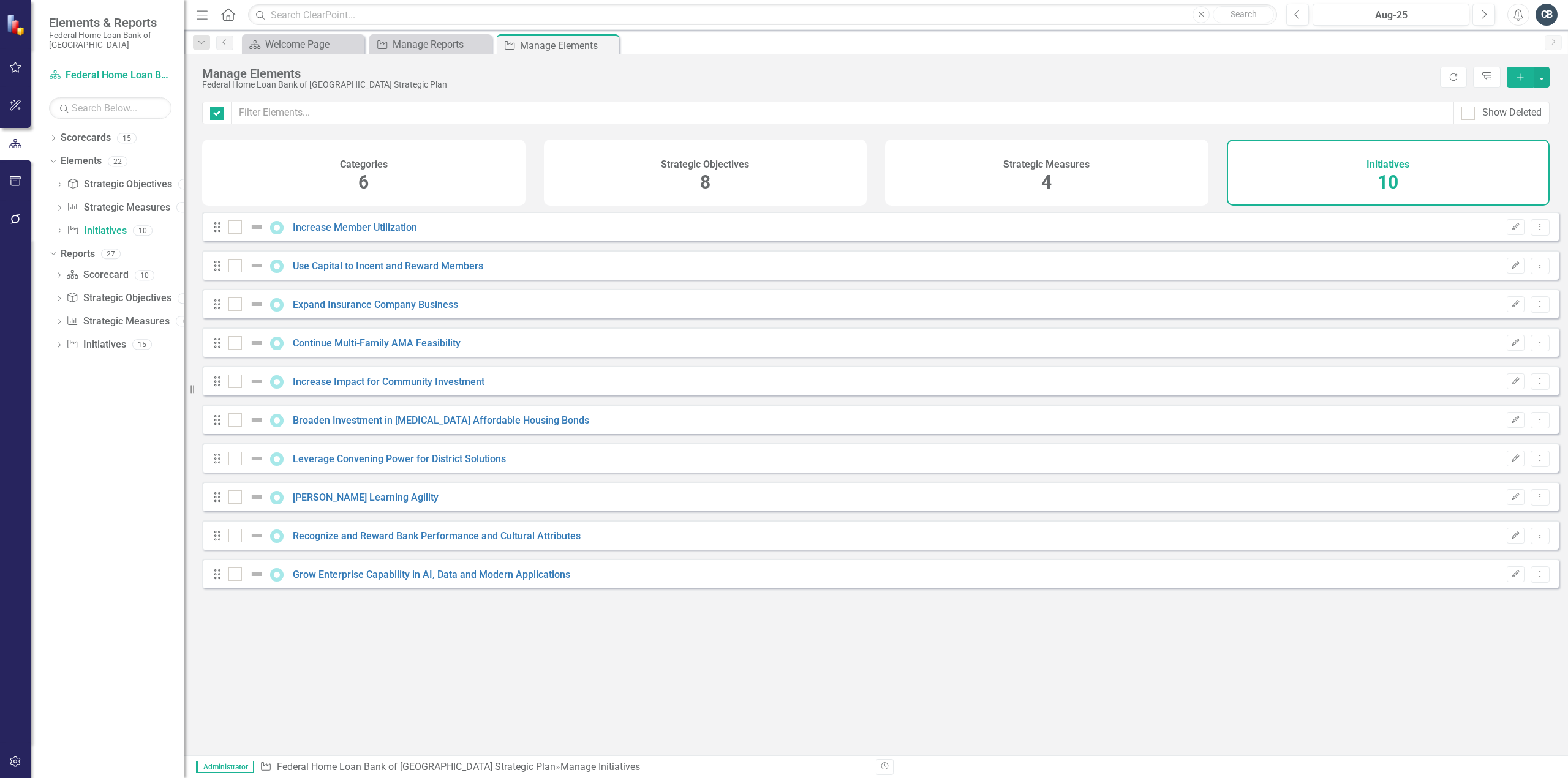
checkbox input "false"
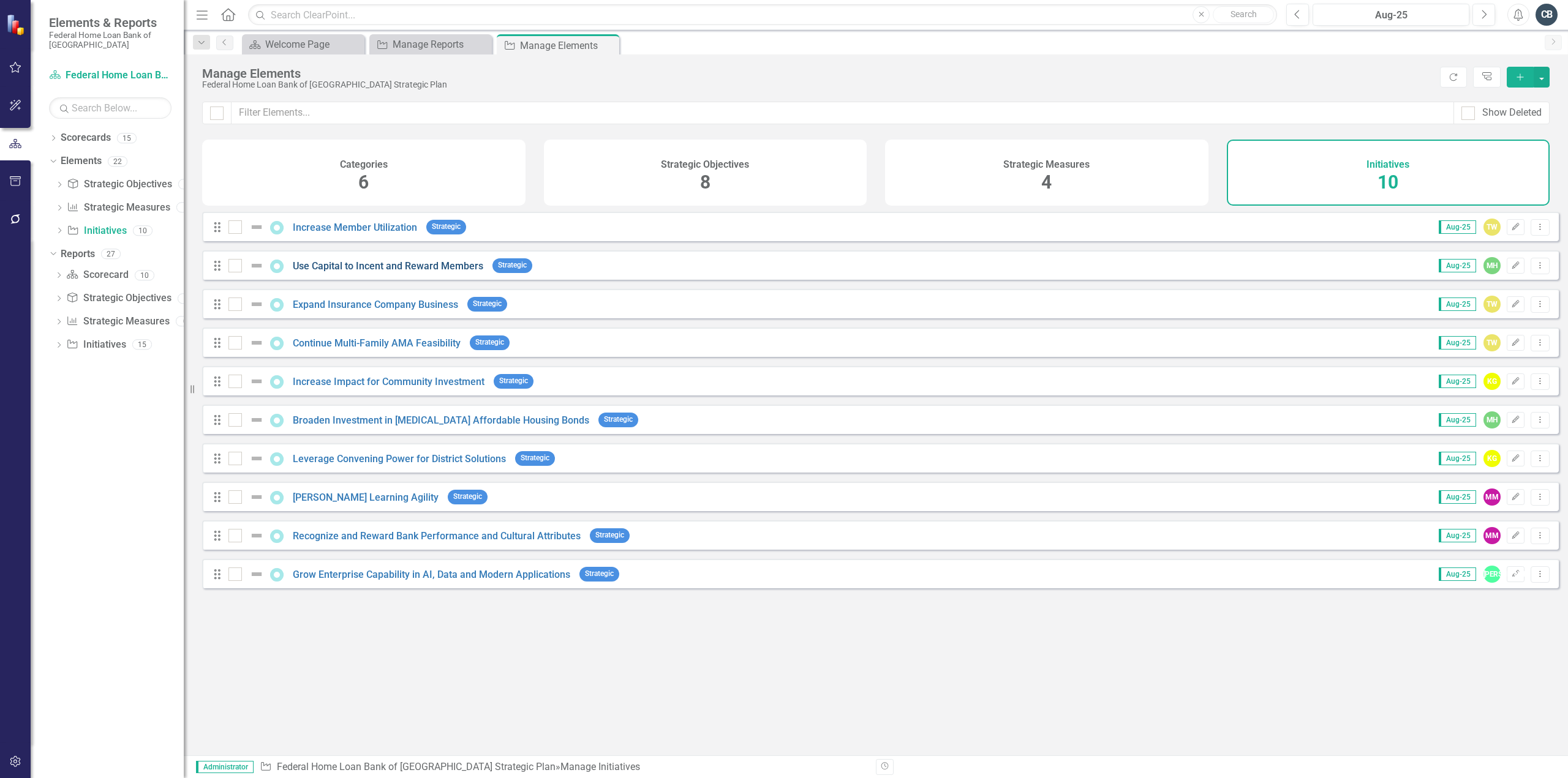
click at [409, 272] on link "Use Capital to Incent and Reward Members" at bounding box center [388, 266] width 190 height 12
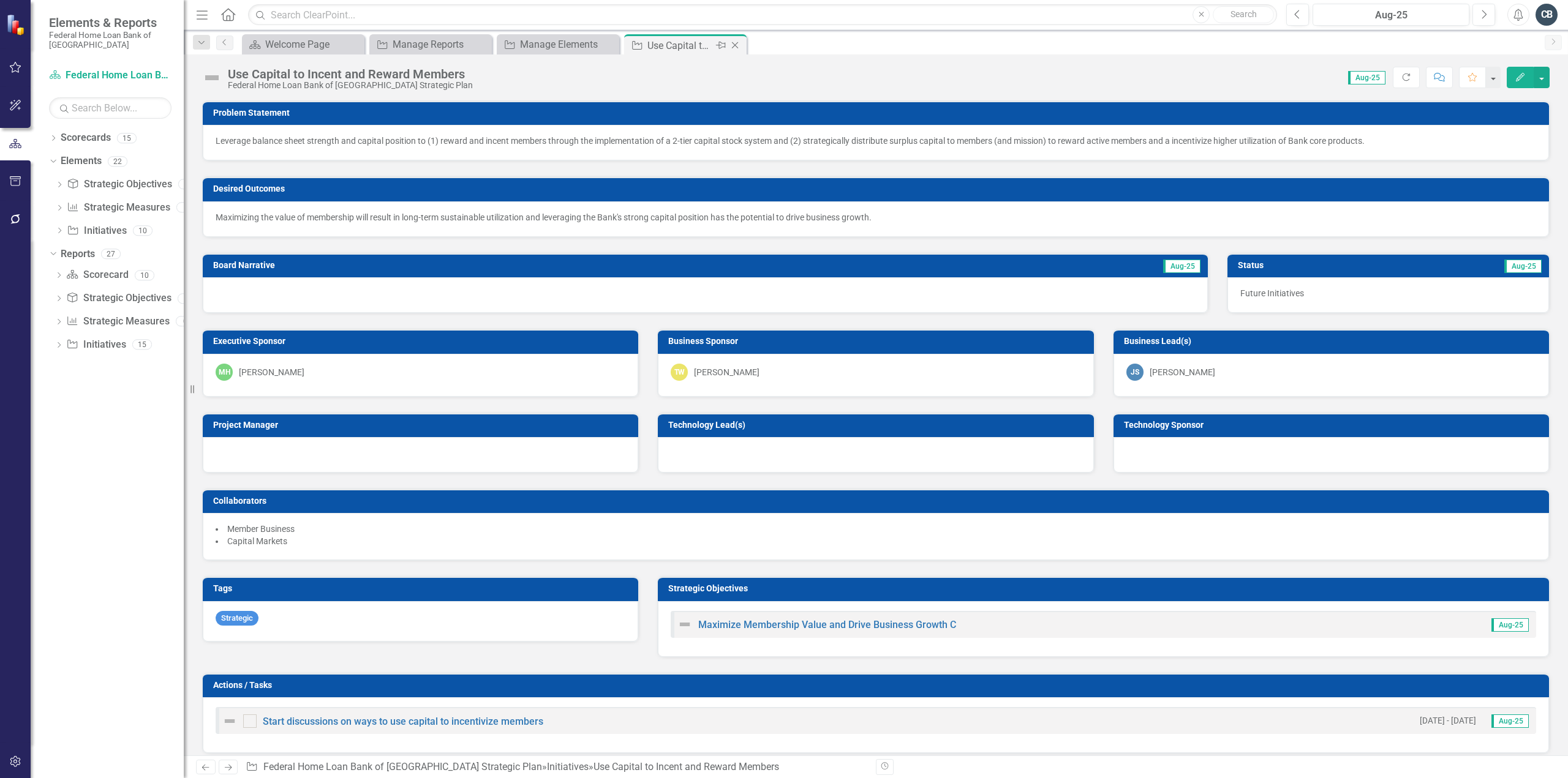
click at [734, 46] on icon at bounding box center [736, 46] width 7 height 7
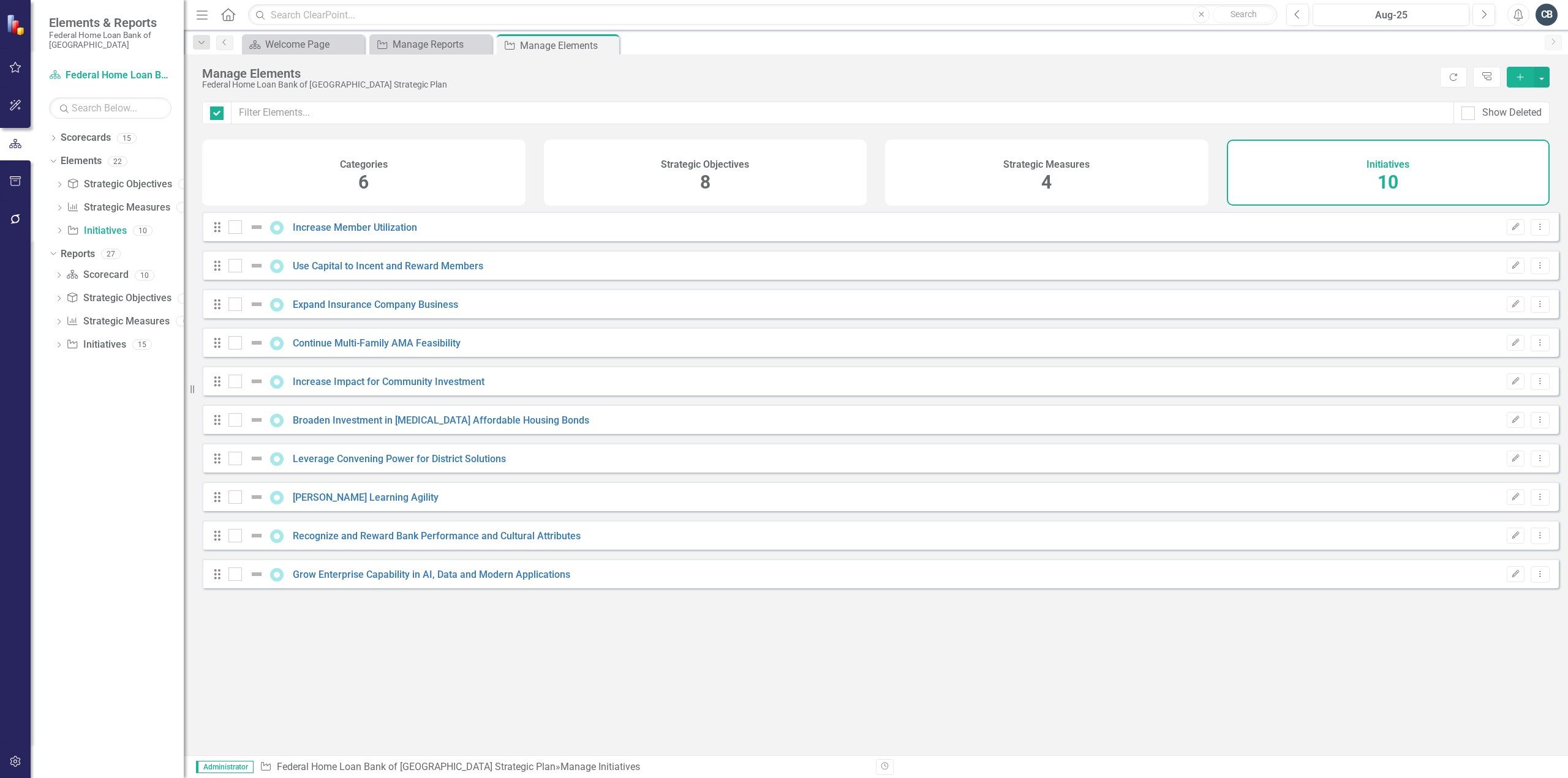
checkbox input "false"
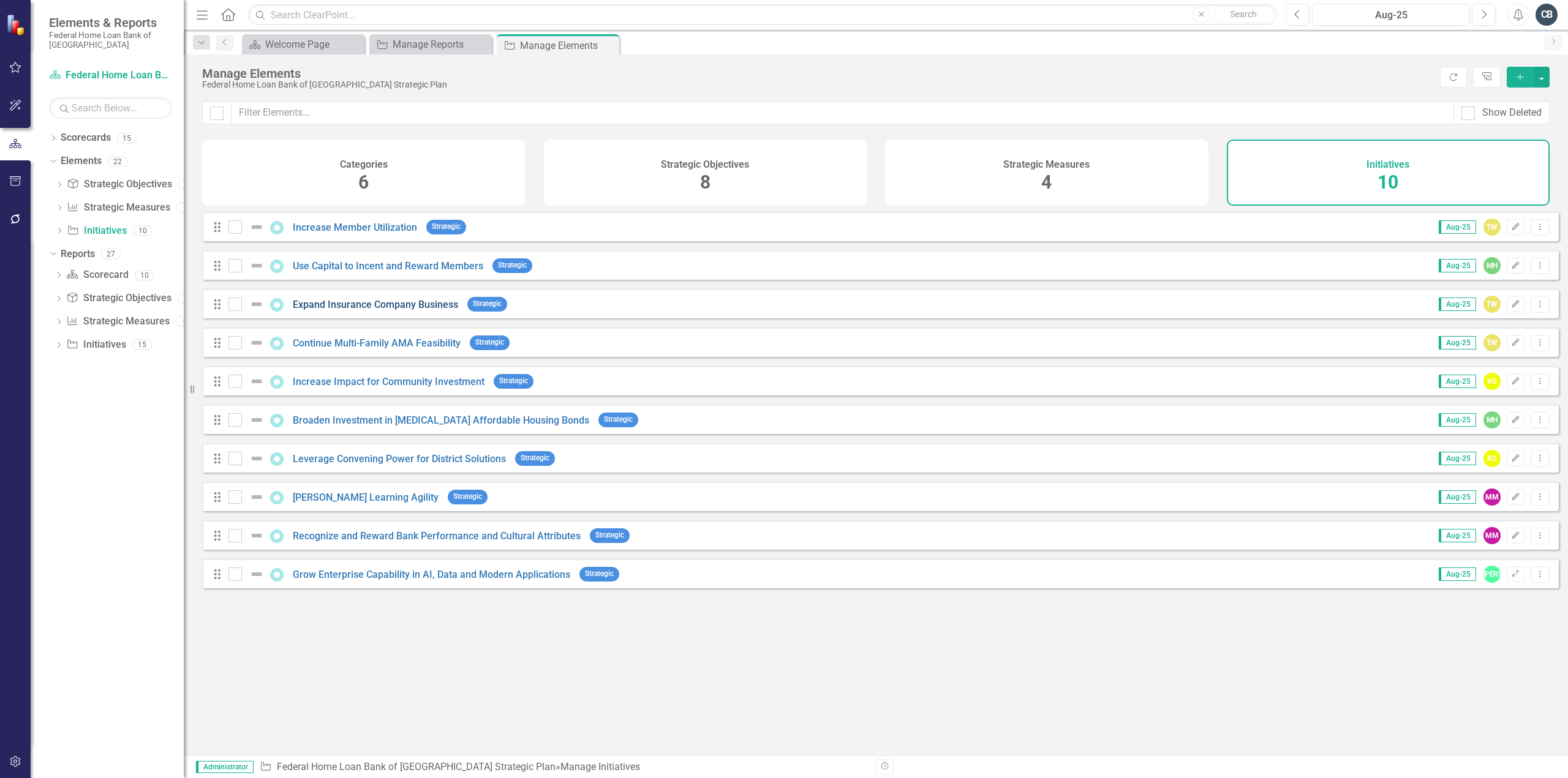
click at [407, 310] on link "Expand Insurance Company Business" at bounding box center [375, 304] width 165 height 12
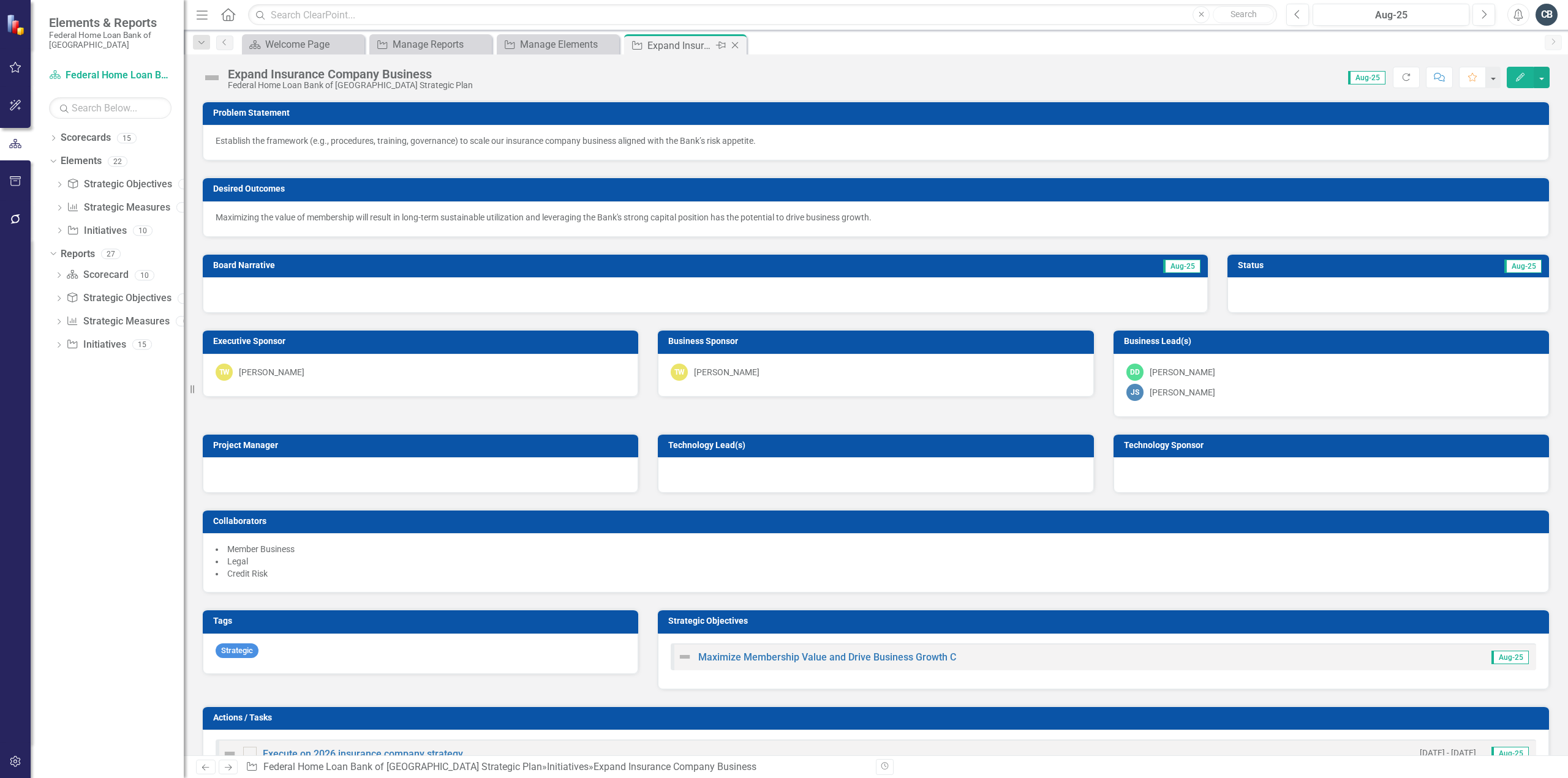
click at [734, 43] on icon at bounding box center [736, 46] width 7 height 7
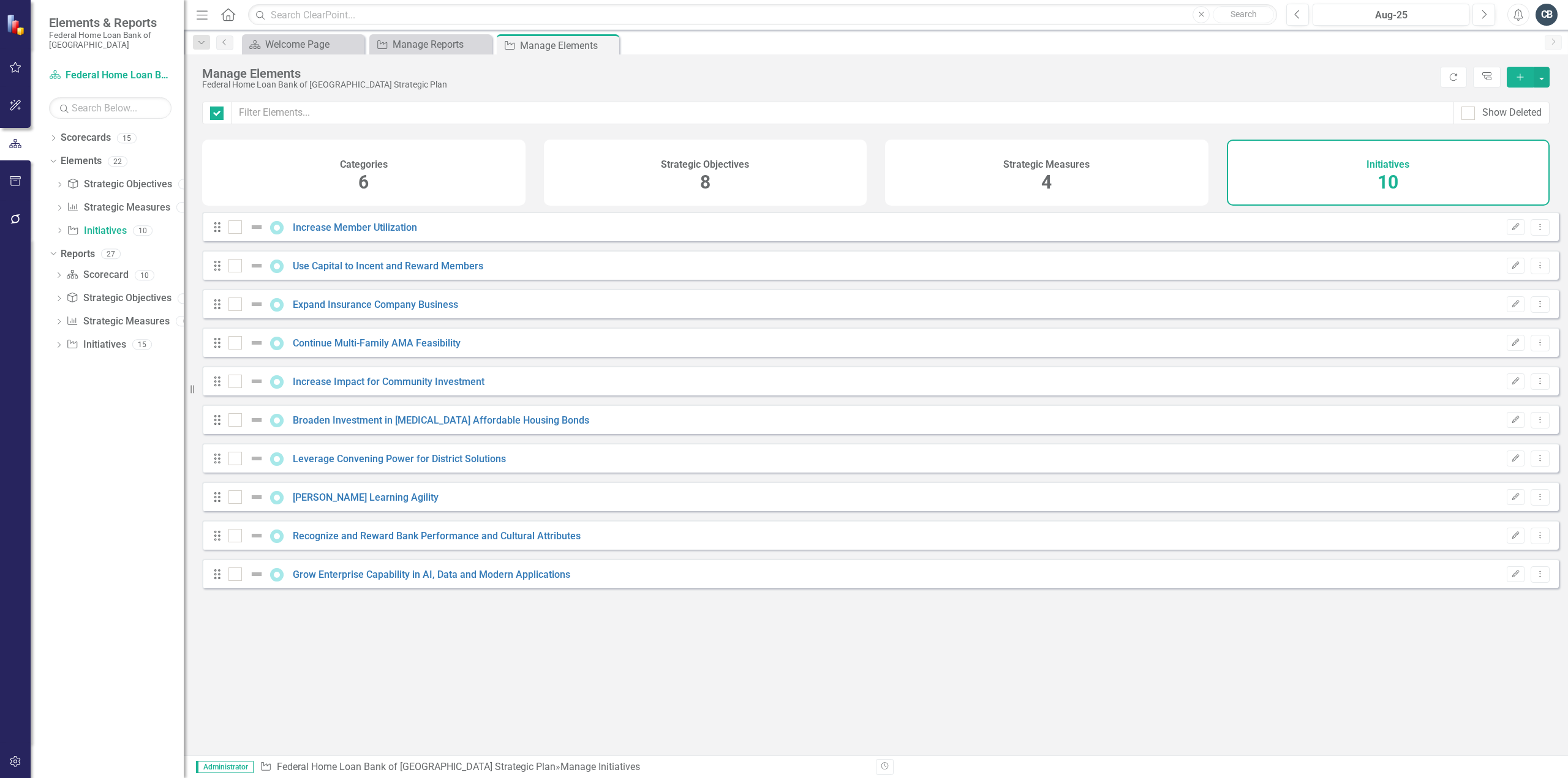
checkbox input "false"
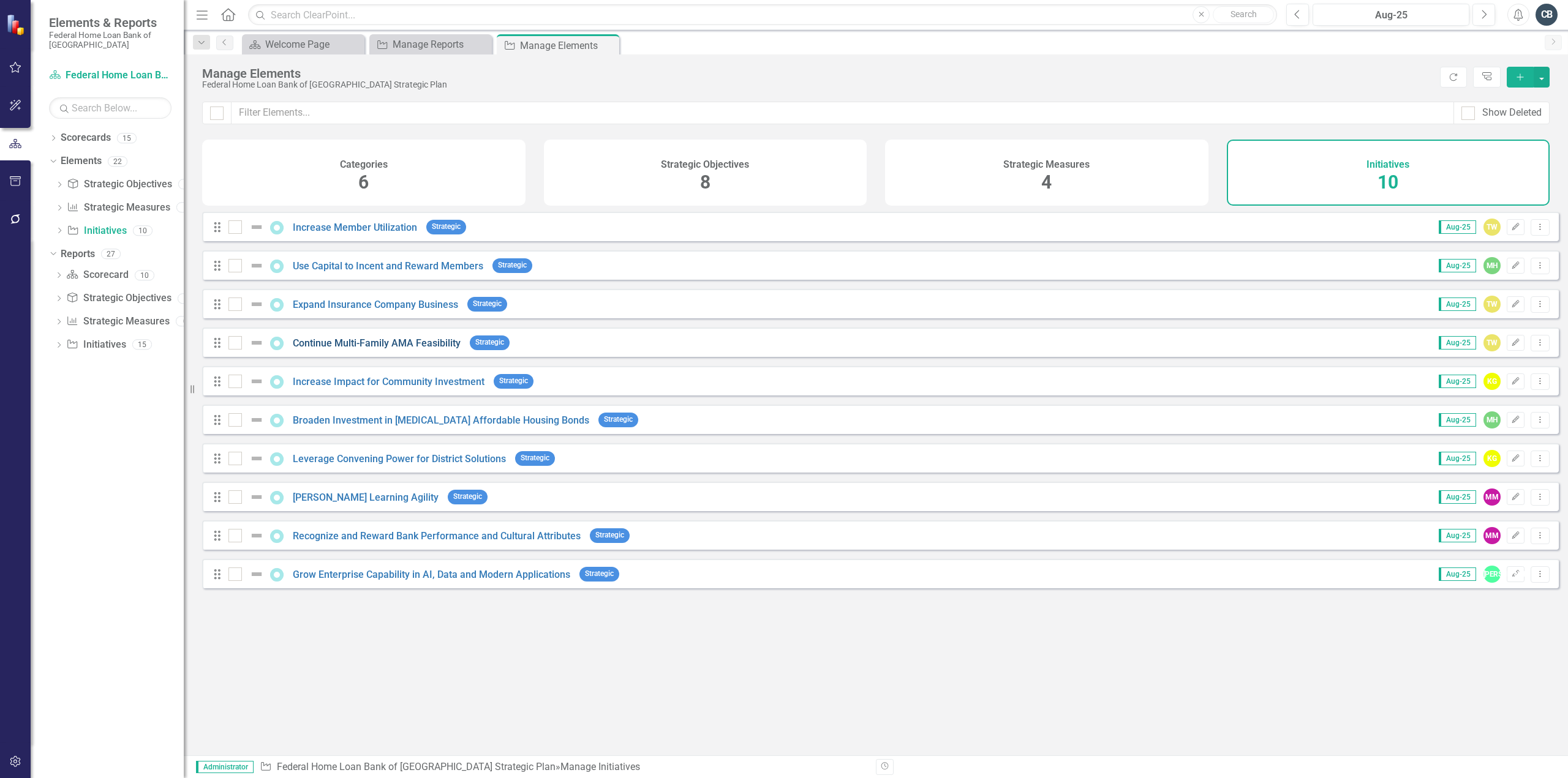
click at [409, 349] on link "Continue Multi-Family AMA Feasibility" at bounding box center [376, 343] width 168 height 12
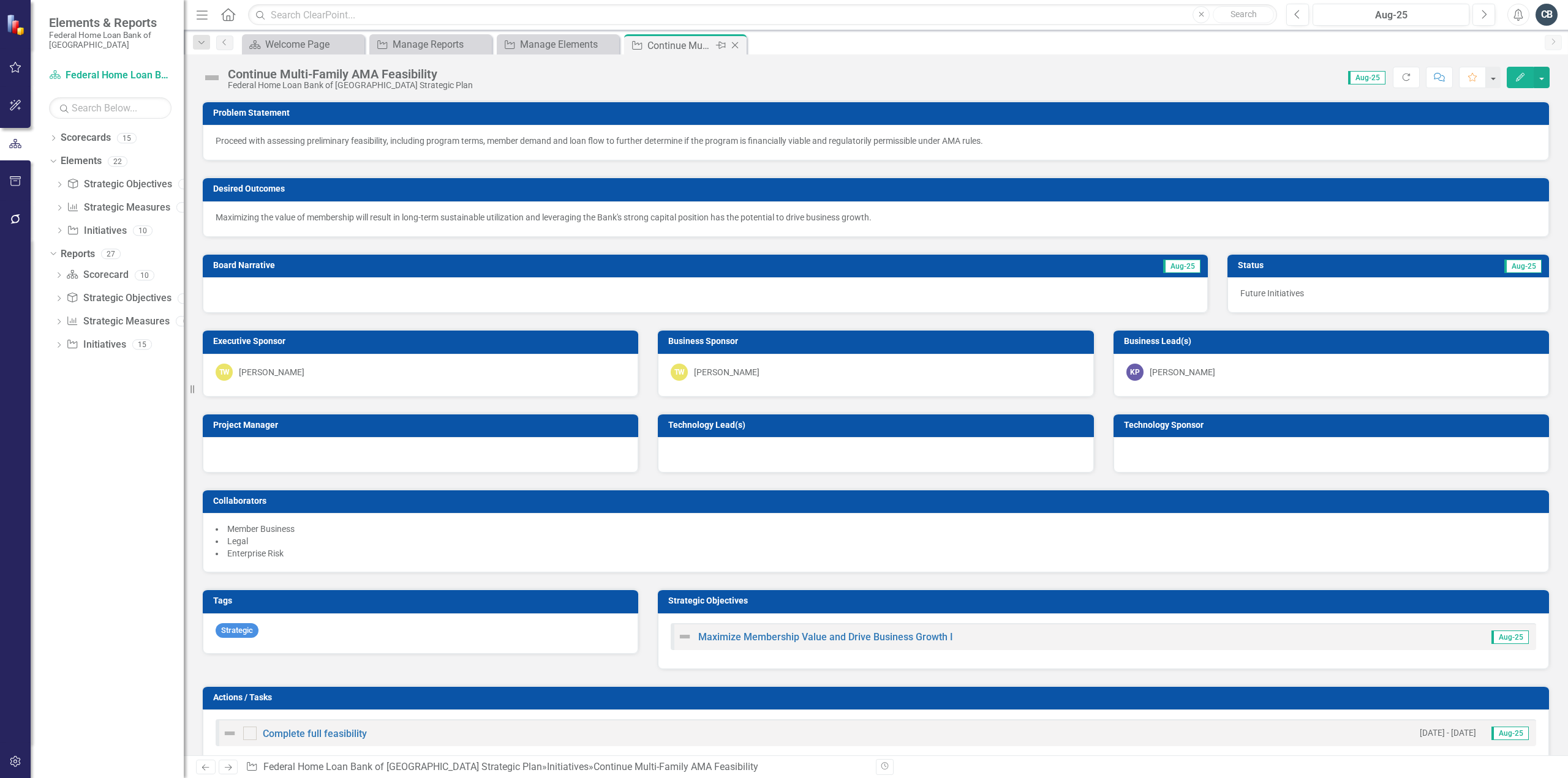
click at [734, 43] on icon "Close" at bounding box center [735, 45] width 13 height 10
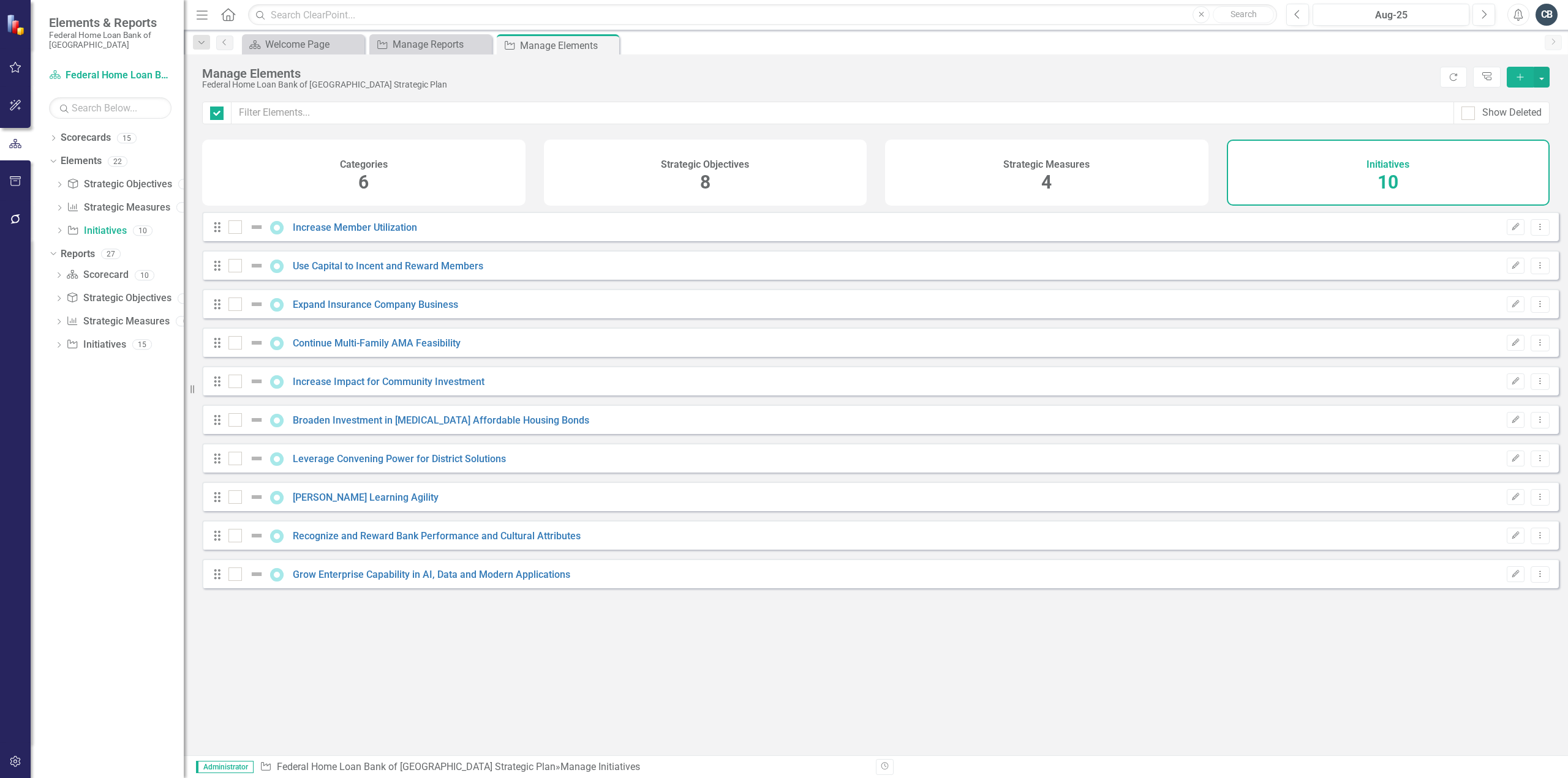
checkbox input "false"
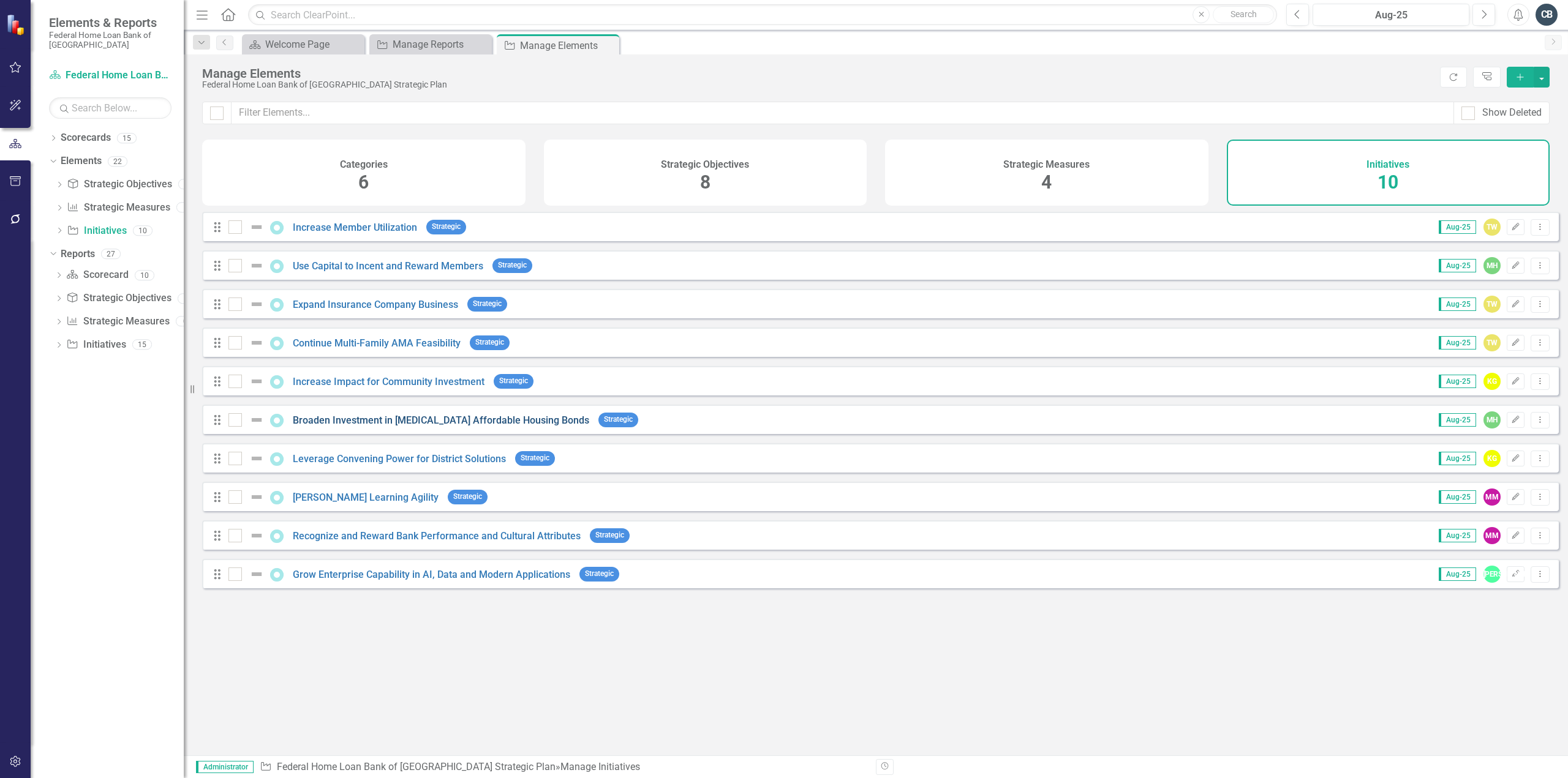
click at [439, 426] on link "Broaden Investment in [MEDICAL_DATA] Affordable Housing Bonds" at bounding box center [441, 420] width 296 height 12
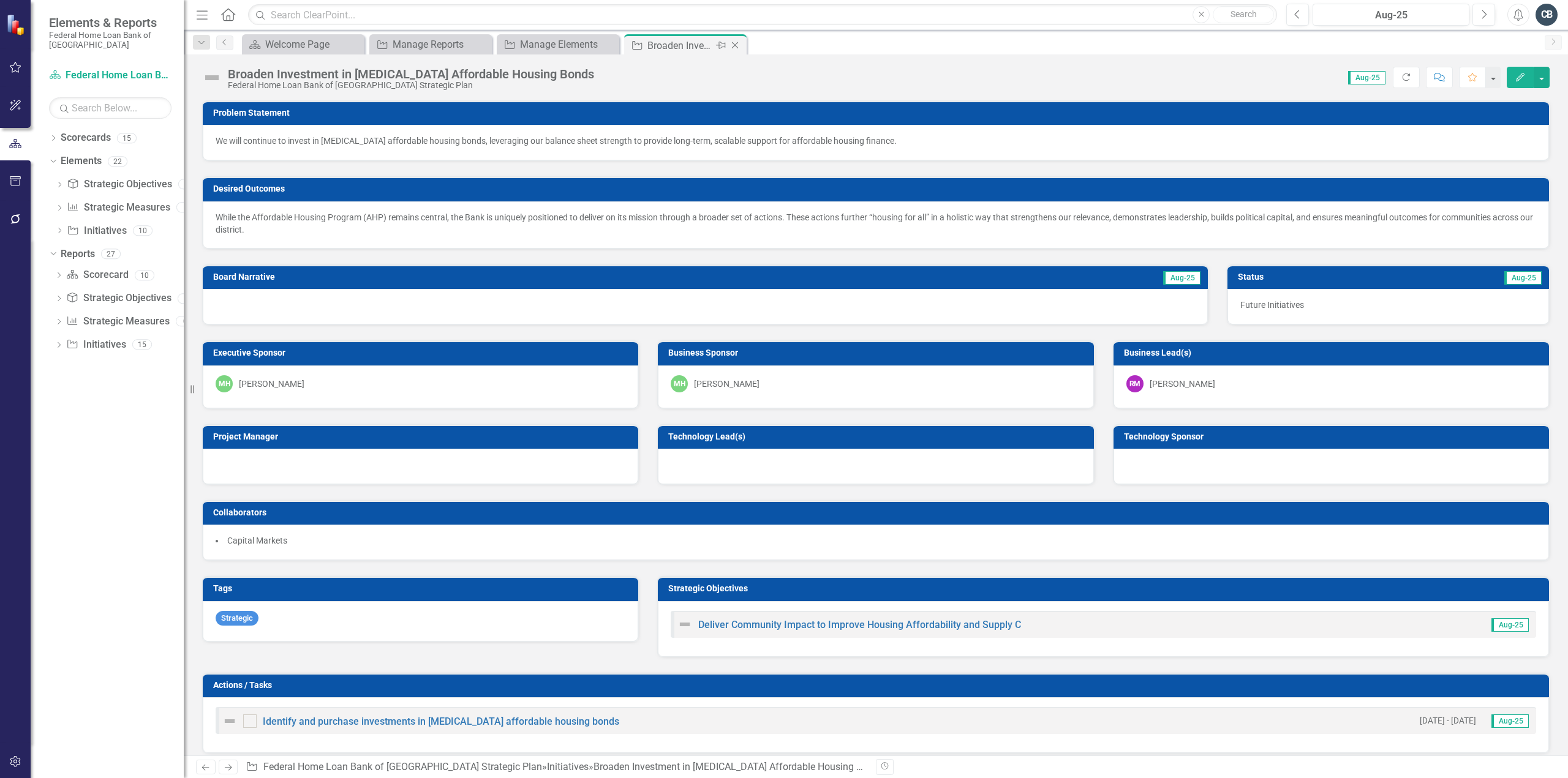
click at [734, 45] on icon at bounding box center [736, 46] width 7 height 7
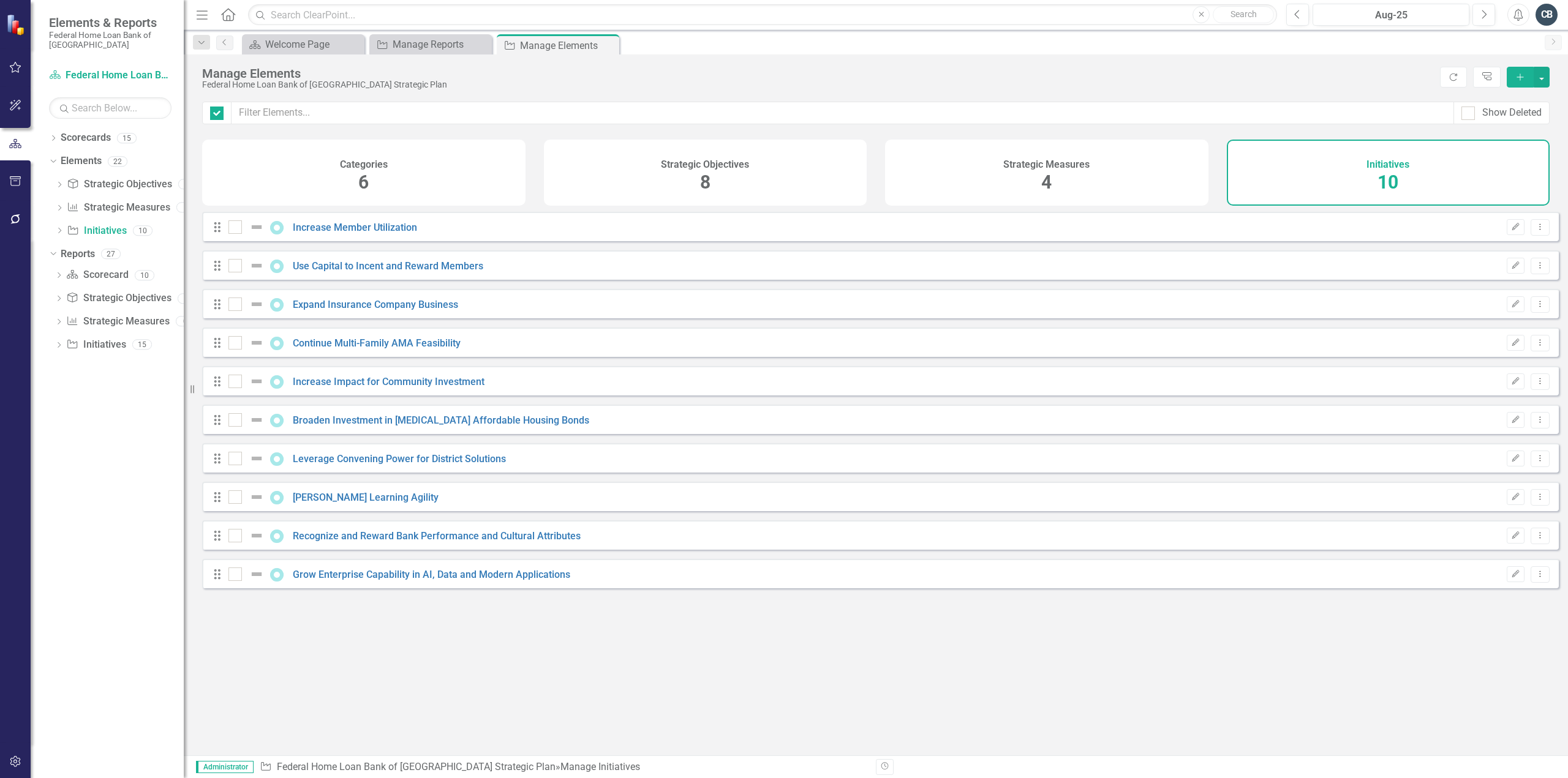
checkbox input "false"
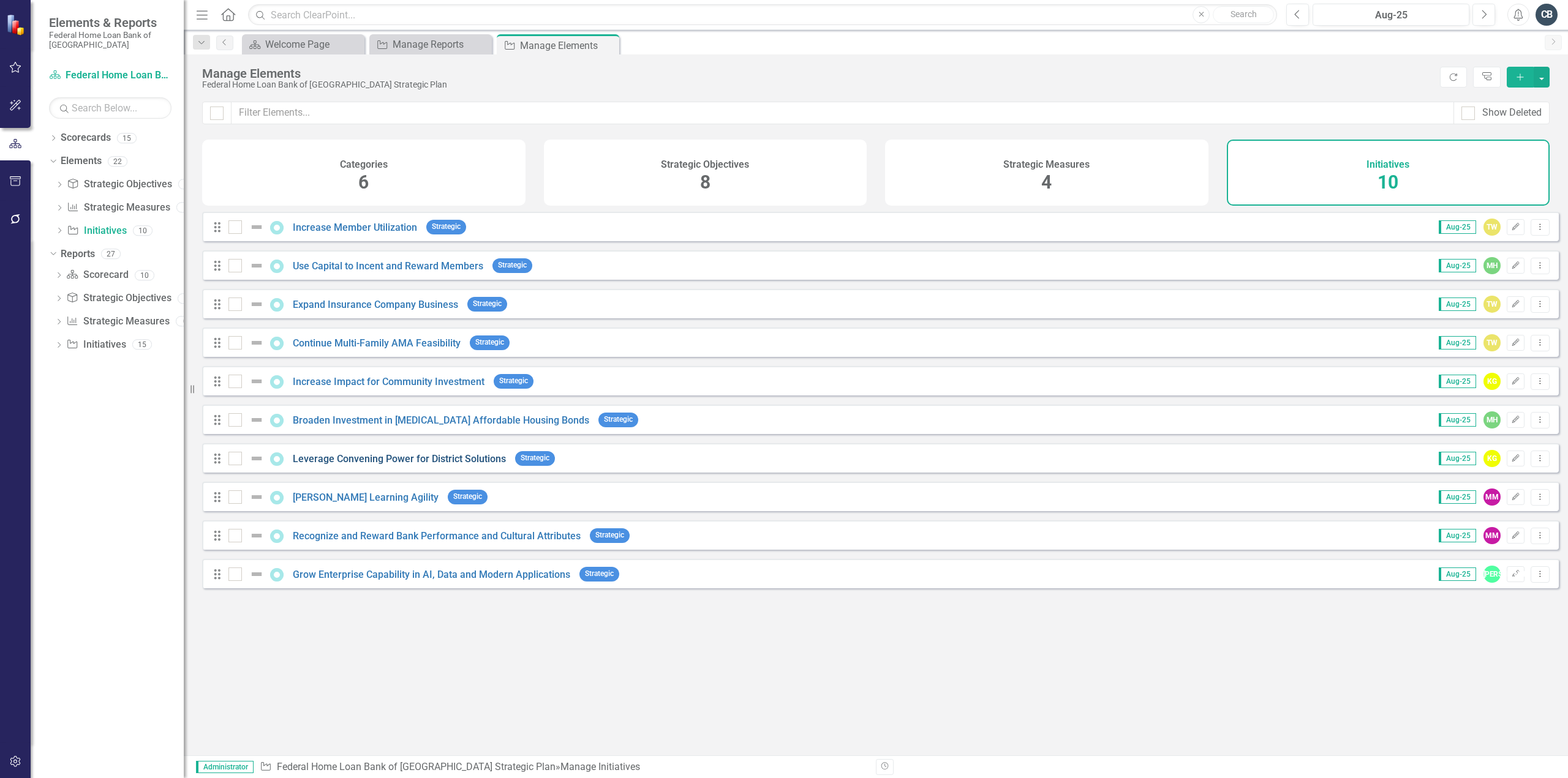
click at [380, 465] on link "Leverage Convening Power for District Solutions" at bounding box center [399, 459] width 213 height 12
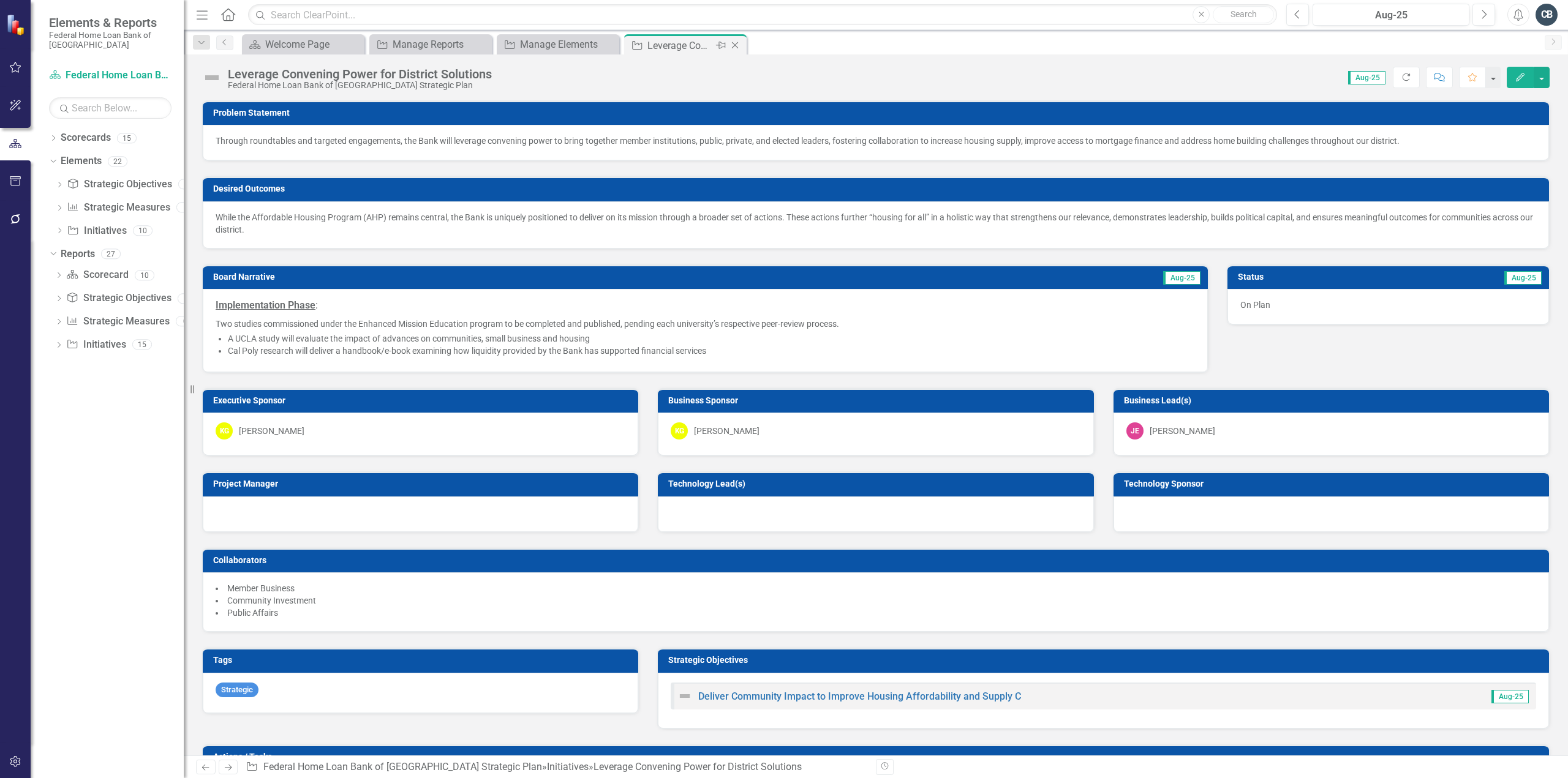
click at [736, 47] on icon at bounding box center [736, 46] width 7 height 7
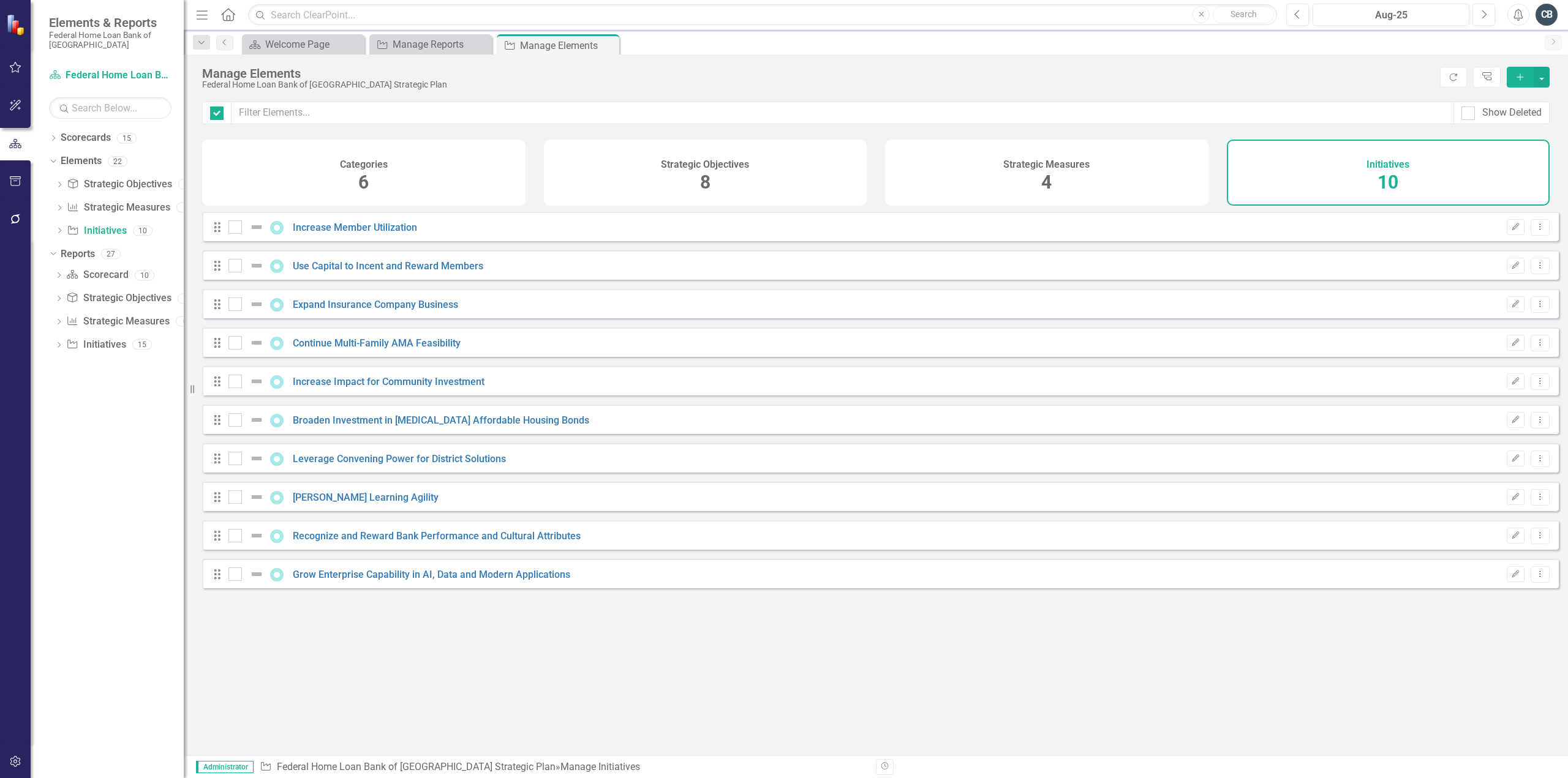
checkbox input "false"
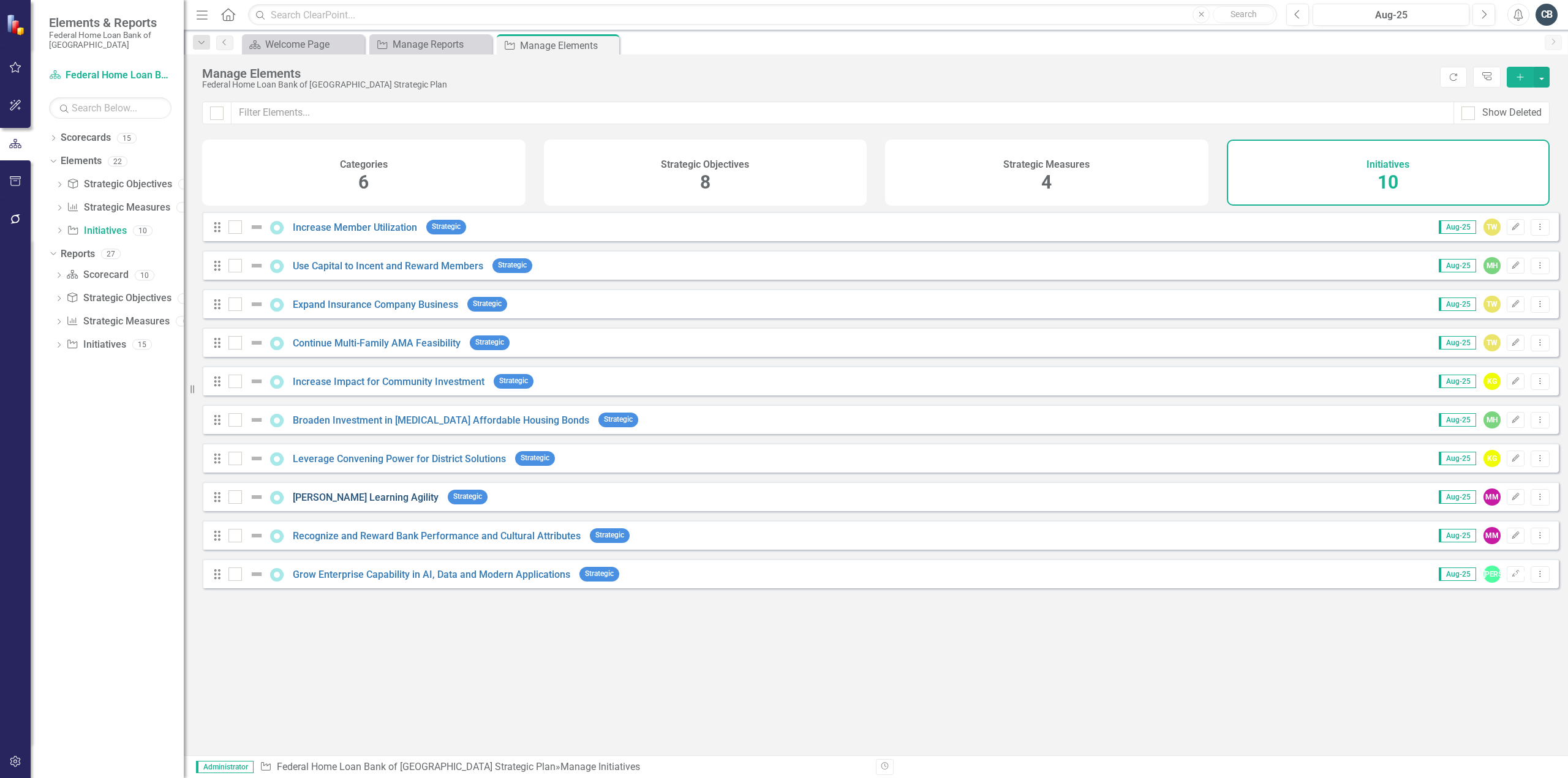
click at [339, 503] on link "[PERSON_NAME] Learning Agility" at bounding box center [365, 497] width 145 height 12
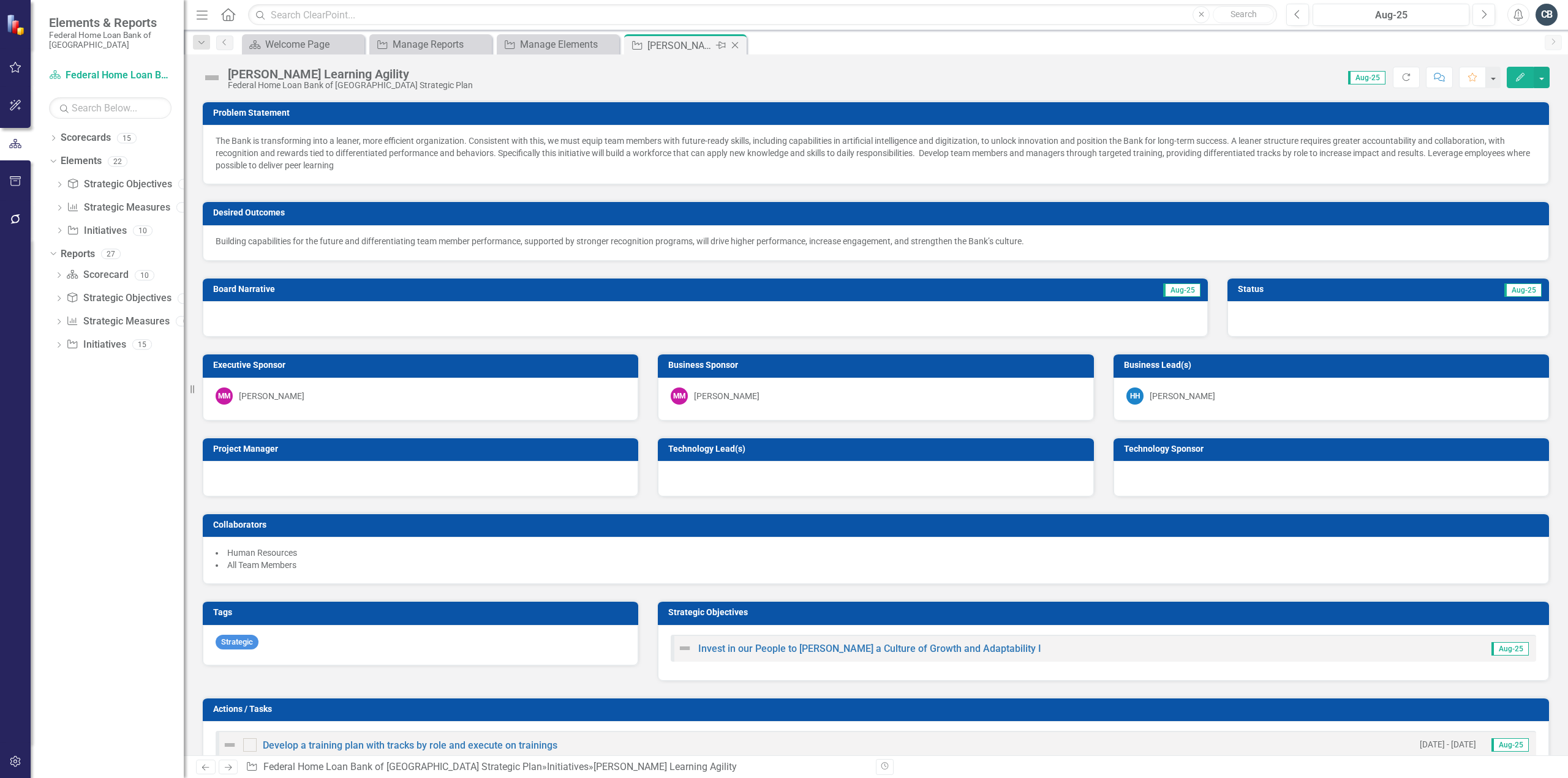
click at [735, 45] on icon at bounding box center [736, 46] width 7 height 7
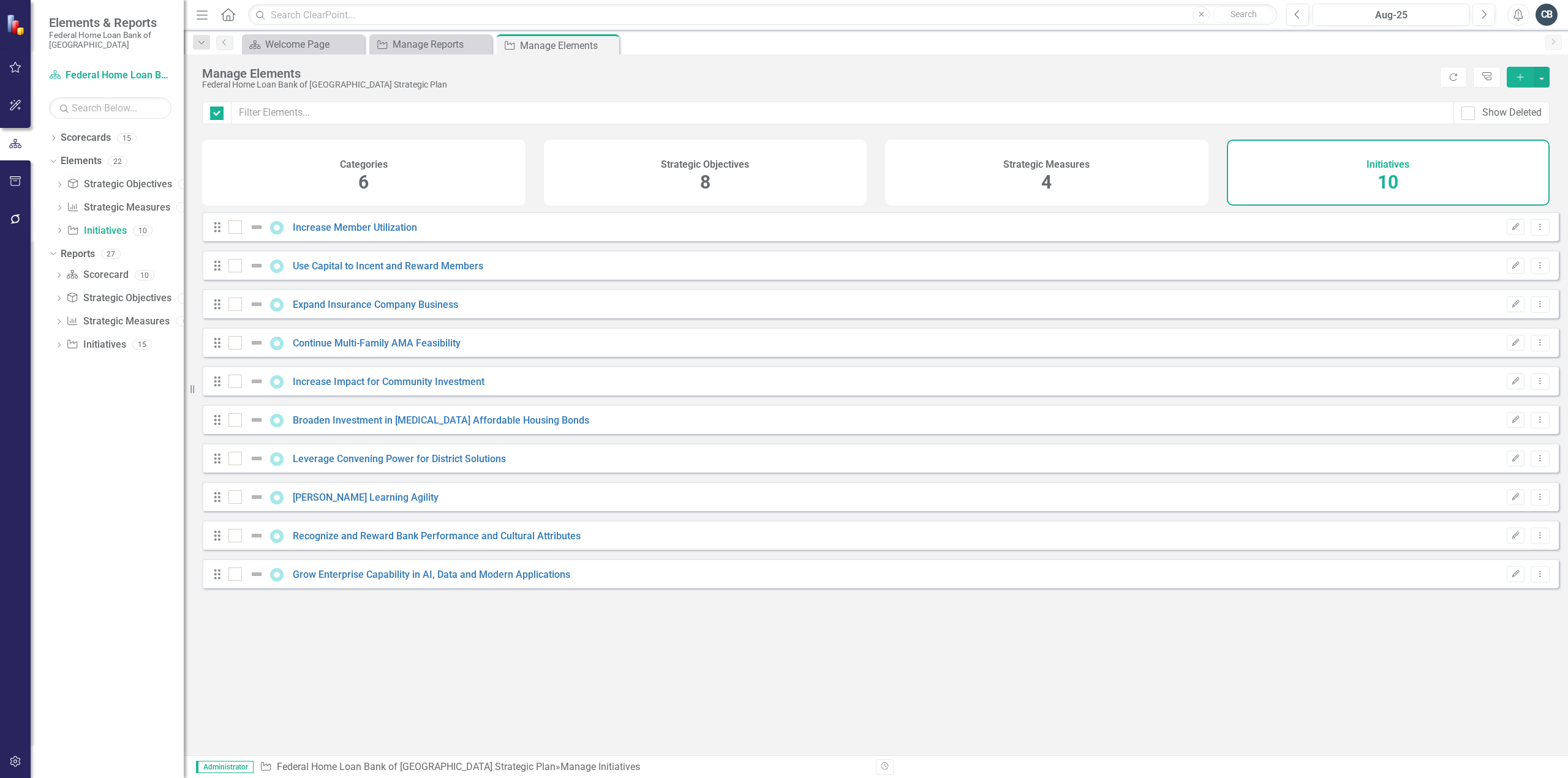
checkbox input "false"
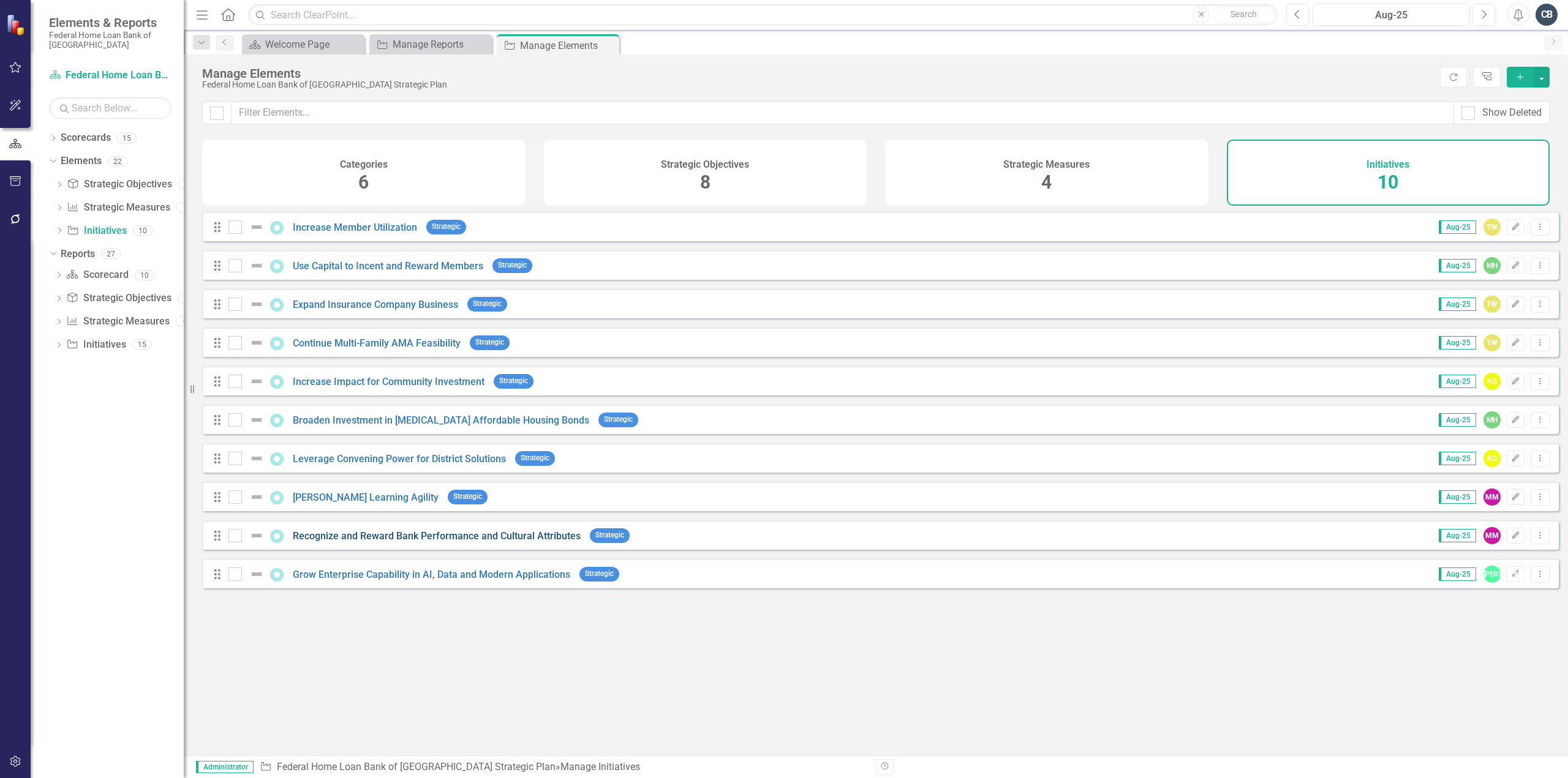
click at [380, 542] on link "Recognize and Reward Bank Performance and Cultural Attributes" at bounding box center [436, 536] width 288 height 12
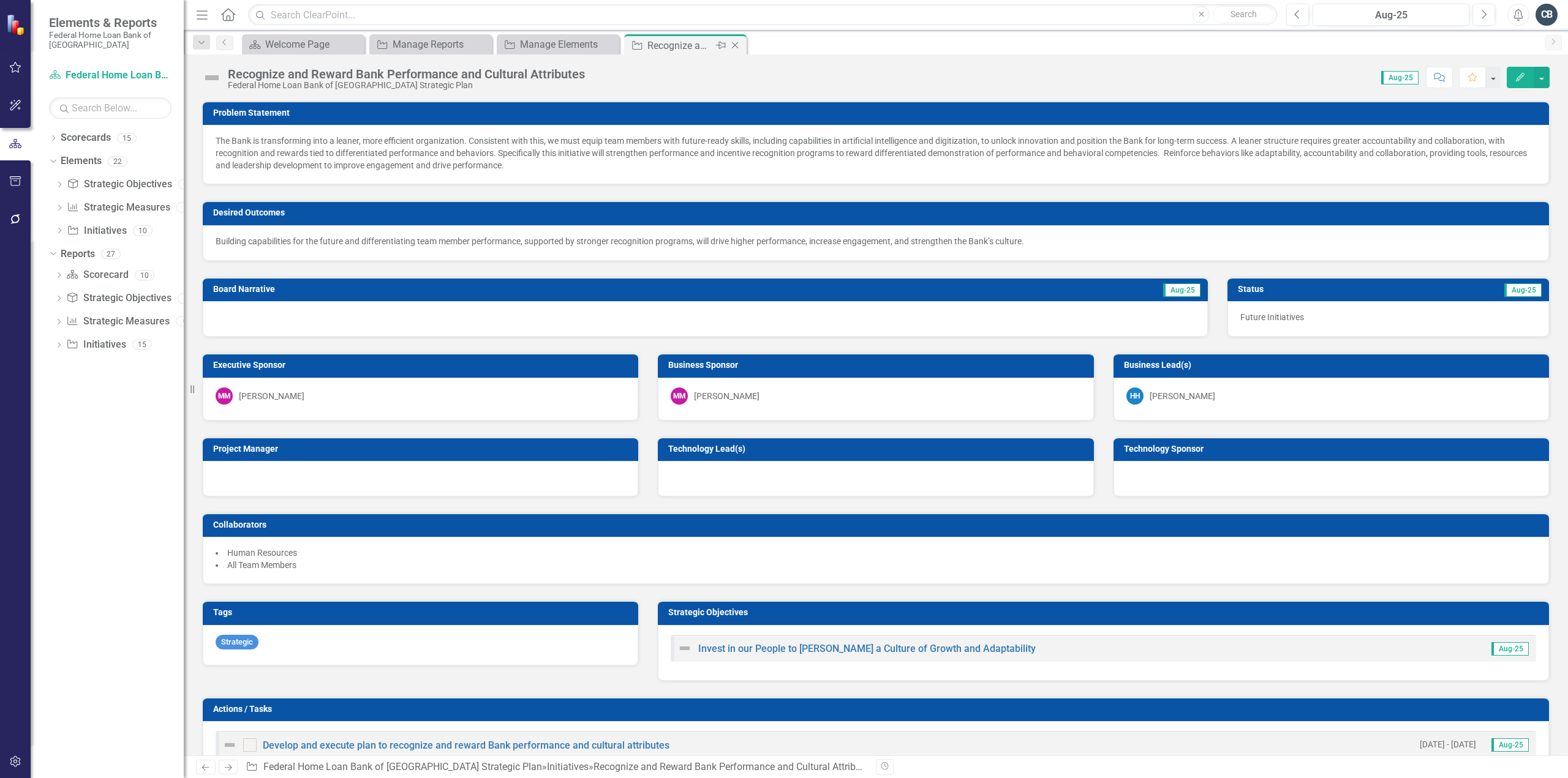
click at [734, 46] on icon "Close" at bounding box center [735, 45] width 13 height 10
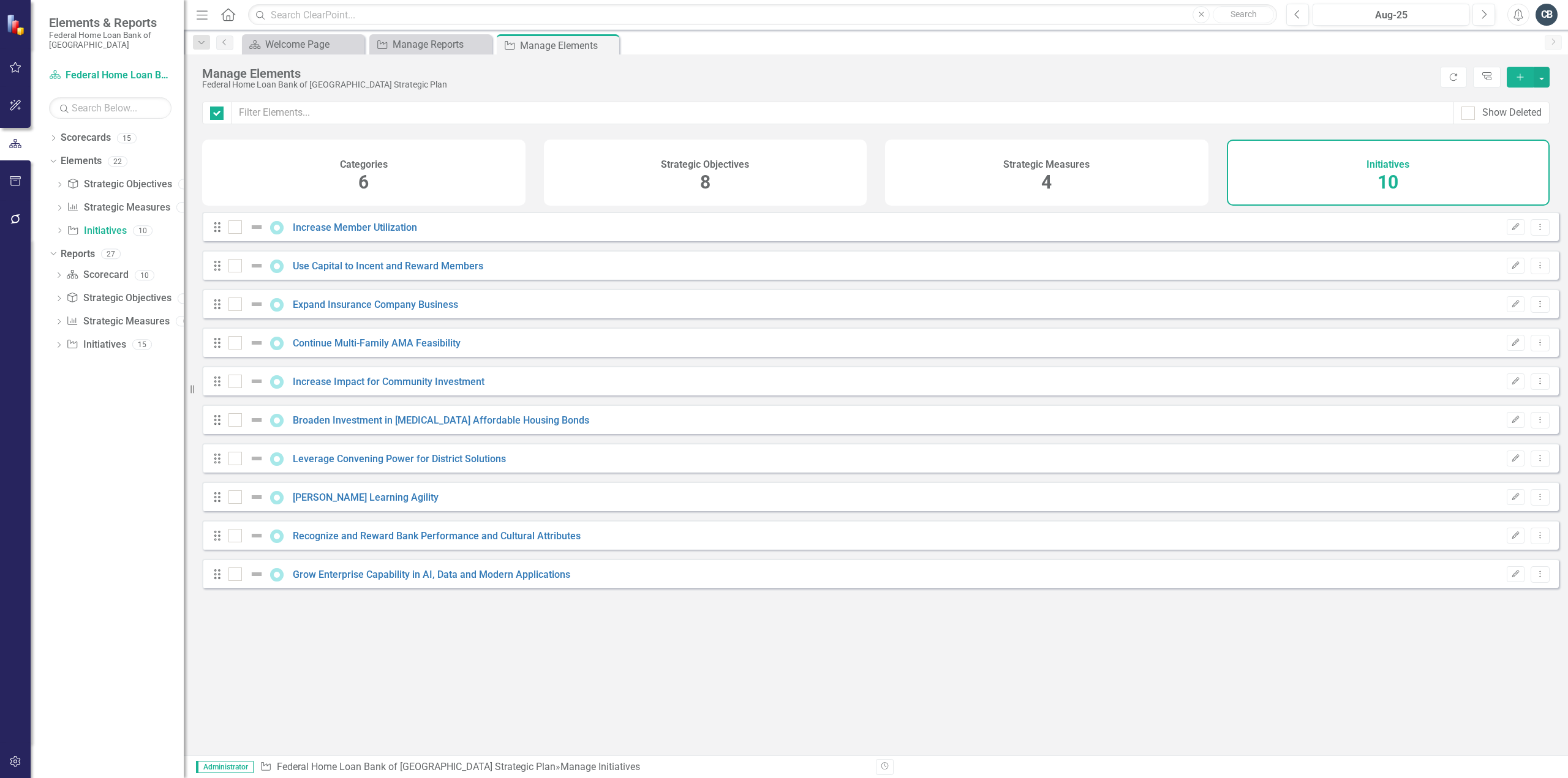
checkbox input "false"
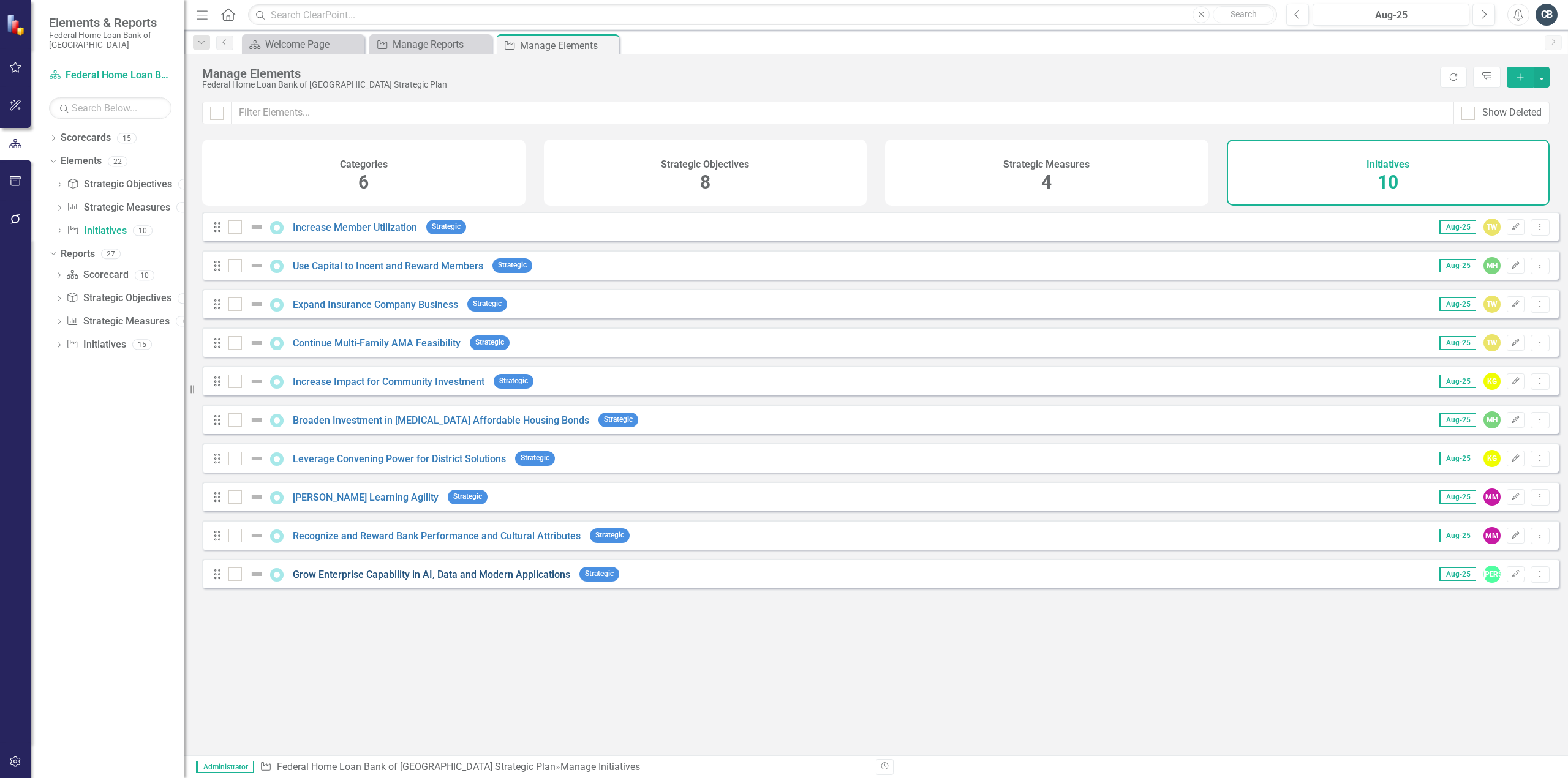
click at [431, 581] on link "Grow Enterprise Capability in AI, Data and Modern Applications" at bounding box center [431, 574] width 277 height 12
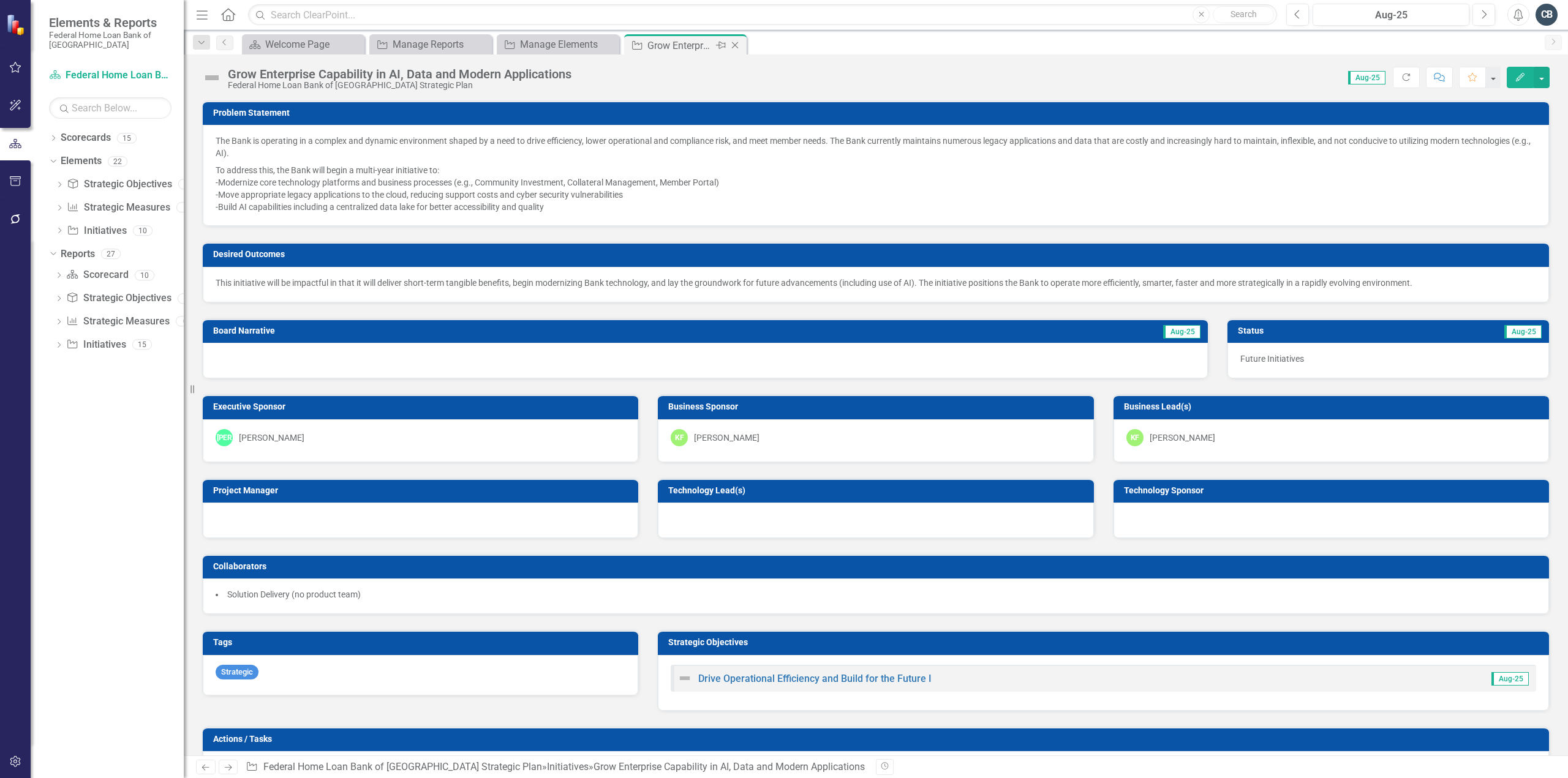
click at [735, 43] on icon "Close" at bounding box center [735, 45] width 13 height 10
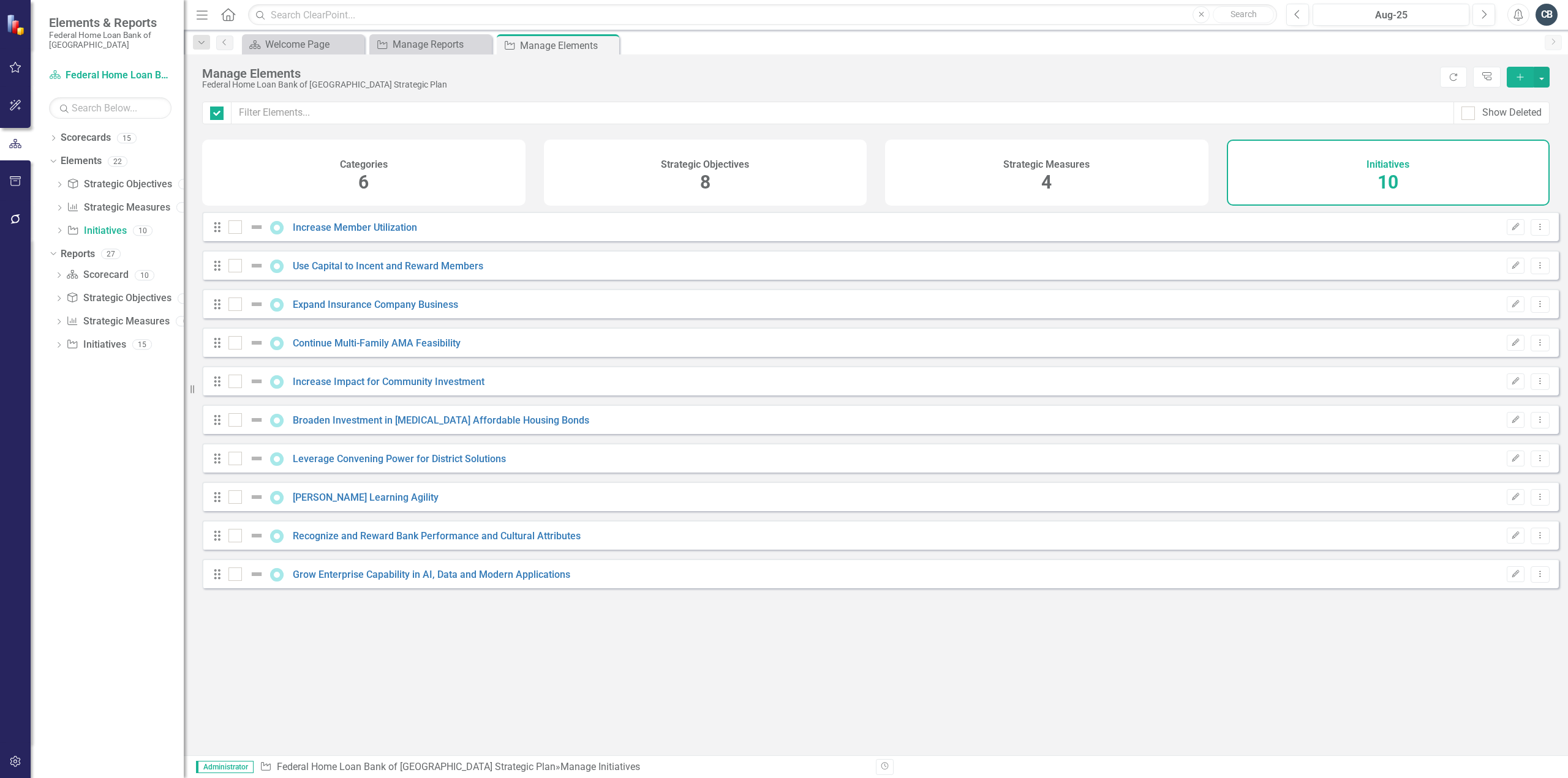
checkbox input "false"
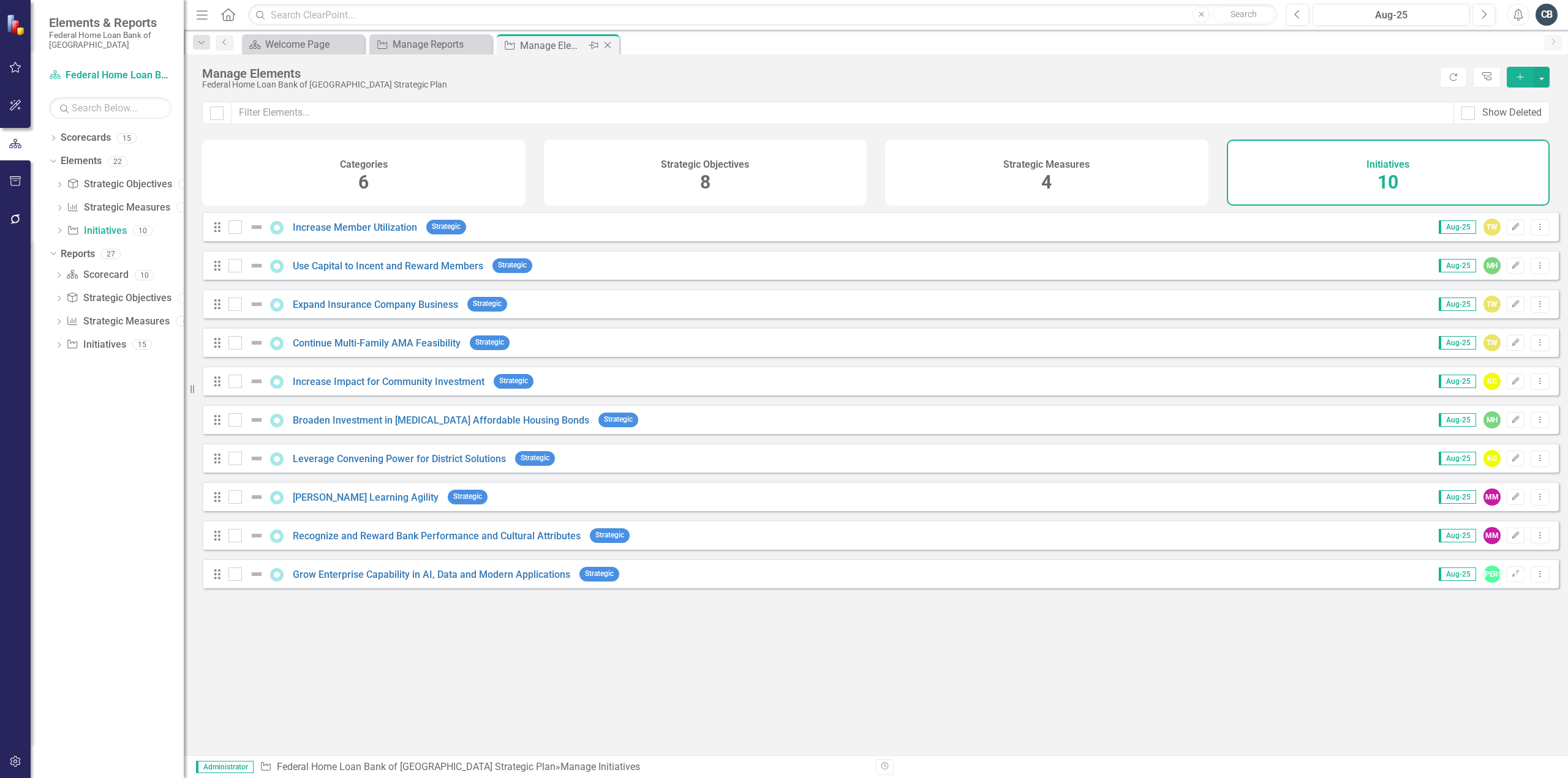
click at [553, 43] on div "Manage Elements" at bounding box center [552, 45] width 66 height 15
click at [587, 179] on div "Strategic Objectives 8" at bounding box center [705, 173] width 323 height 66
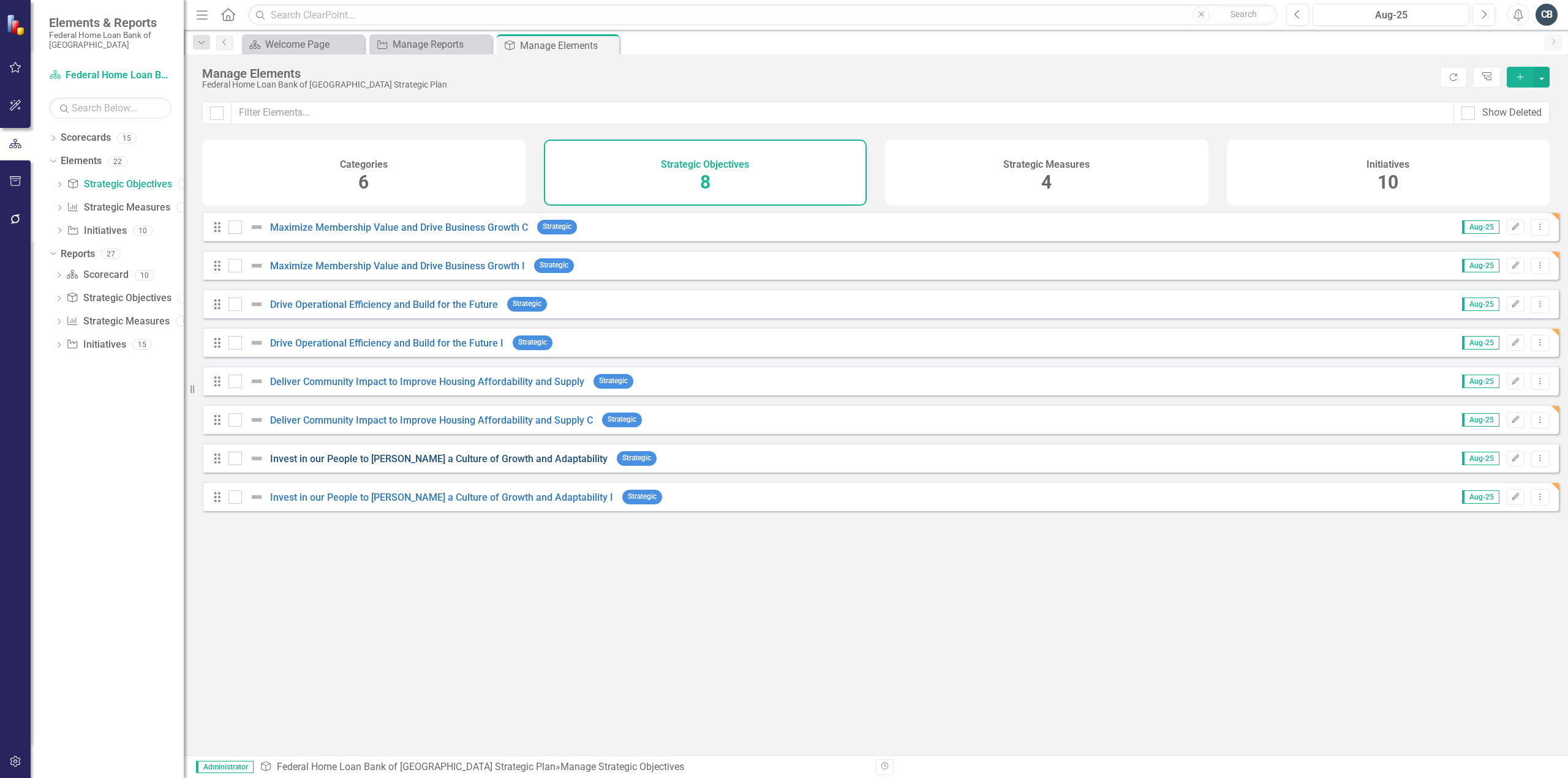
click at [466, 465] on link "Invest in our People to [PERSON_NAME] a Culture of Growth and Adaptability" at bounding box center [439, 459] width 337 height 12
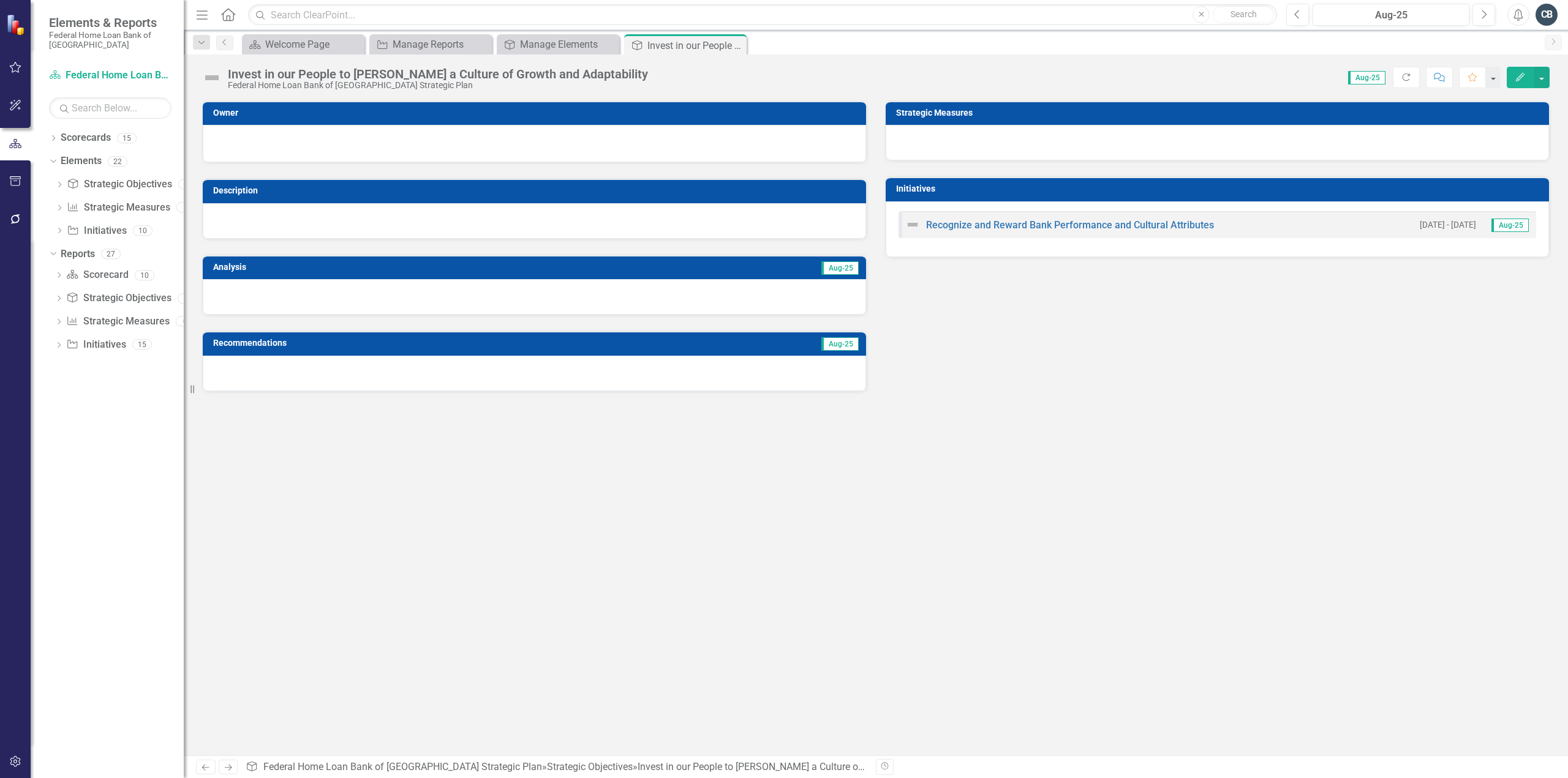
click at [588, 73] on div "Invest in our People to [PERSON_NAME] a Culture of Growth and Adaptability" at bounding box center [438, 74] width 420 height 13
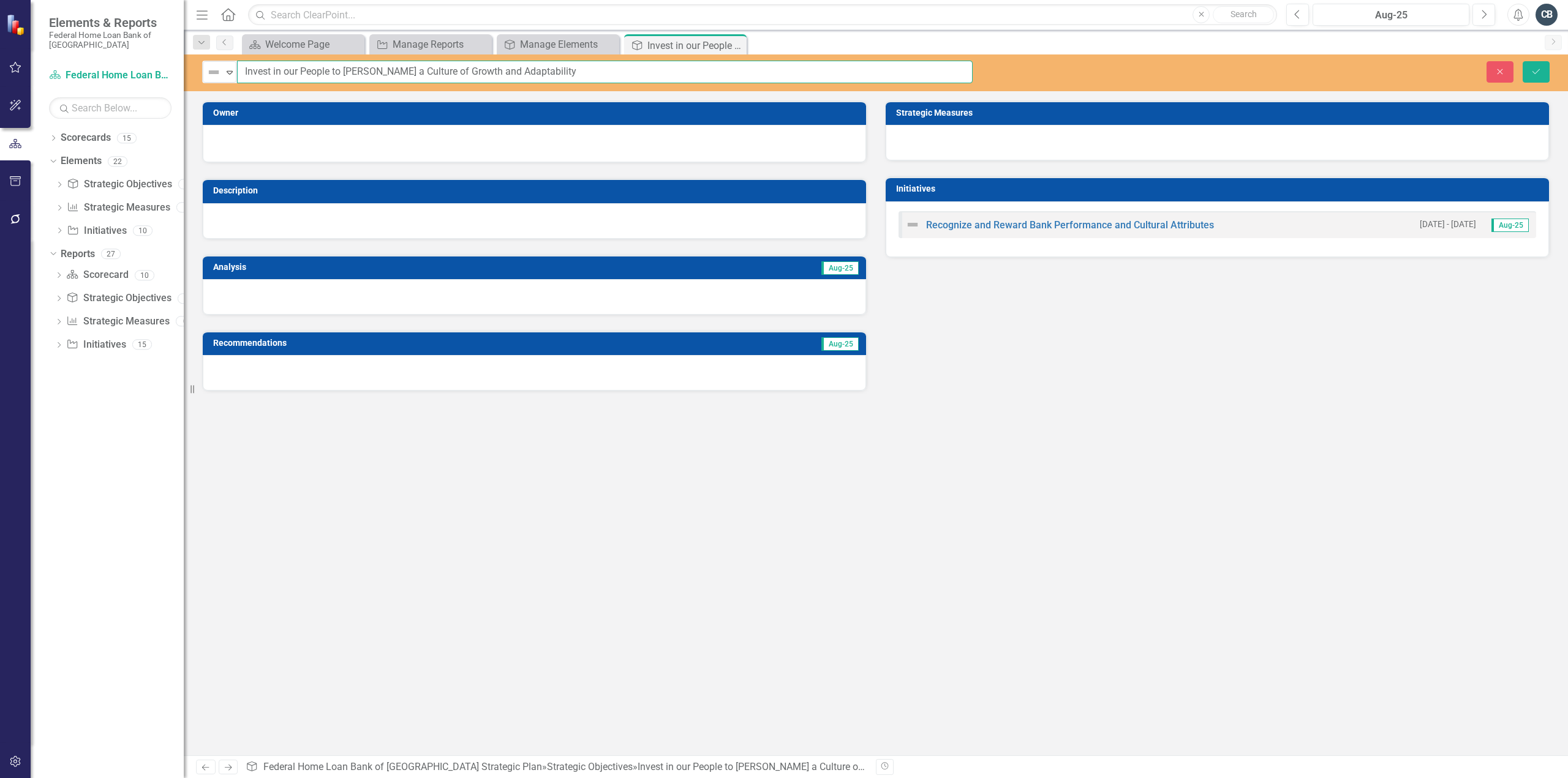
click at [591, 73] on input "Invest in our People to [PERSON_NAME] a Culture of Growth and Adaptability" at bounding box center [605, 72] width 736 height 22
type input "Invest in our People to [PERSON_NAME] a Culture of Growth and Adaptability C"
drag, startPoint x: 1544, startPoint y: 70, endPoint x: 1529, endPoint y: 66, distance: 15.5
click at [1541, 70] on button "Save" at bounding box center [1537, 72] width 27 height 22
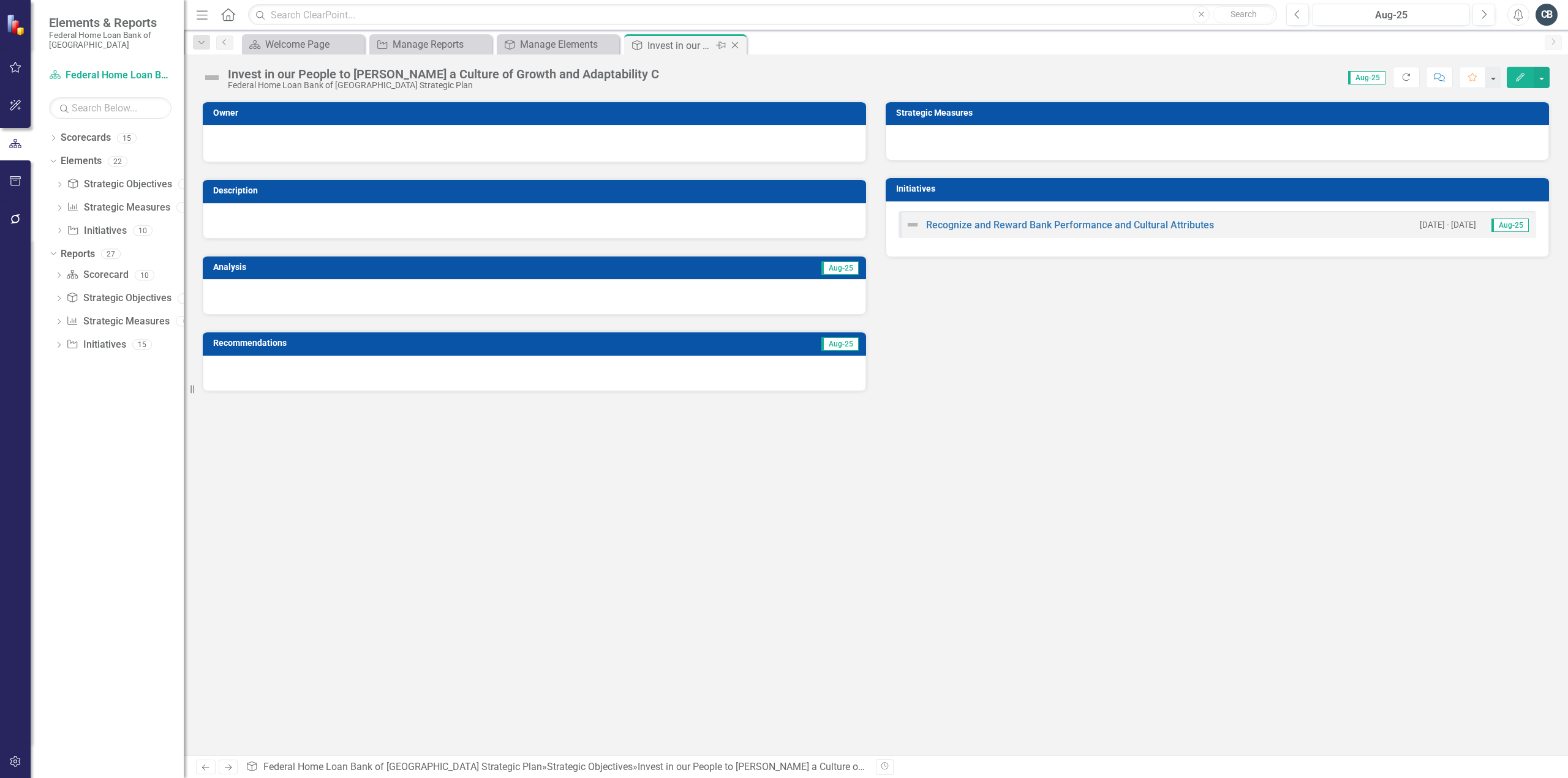
click at [735, 43] on icon "Close" at bounding box center [735, 45] width 13 height 10
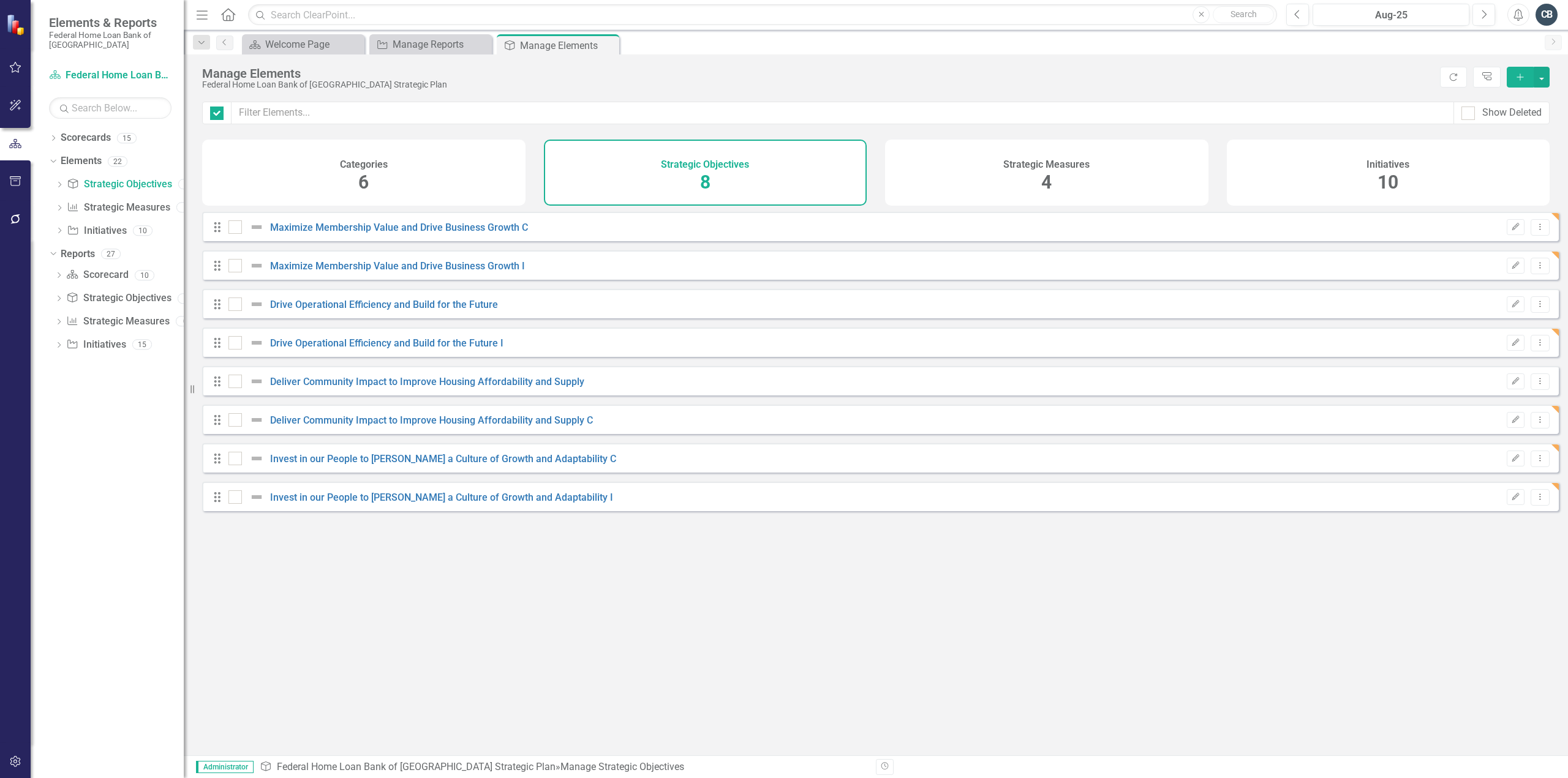
checkbox input "false"
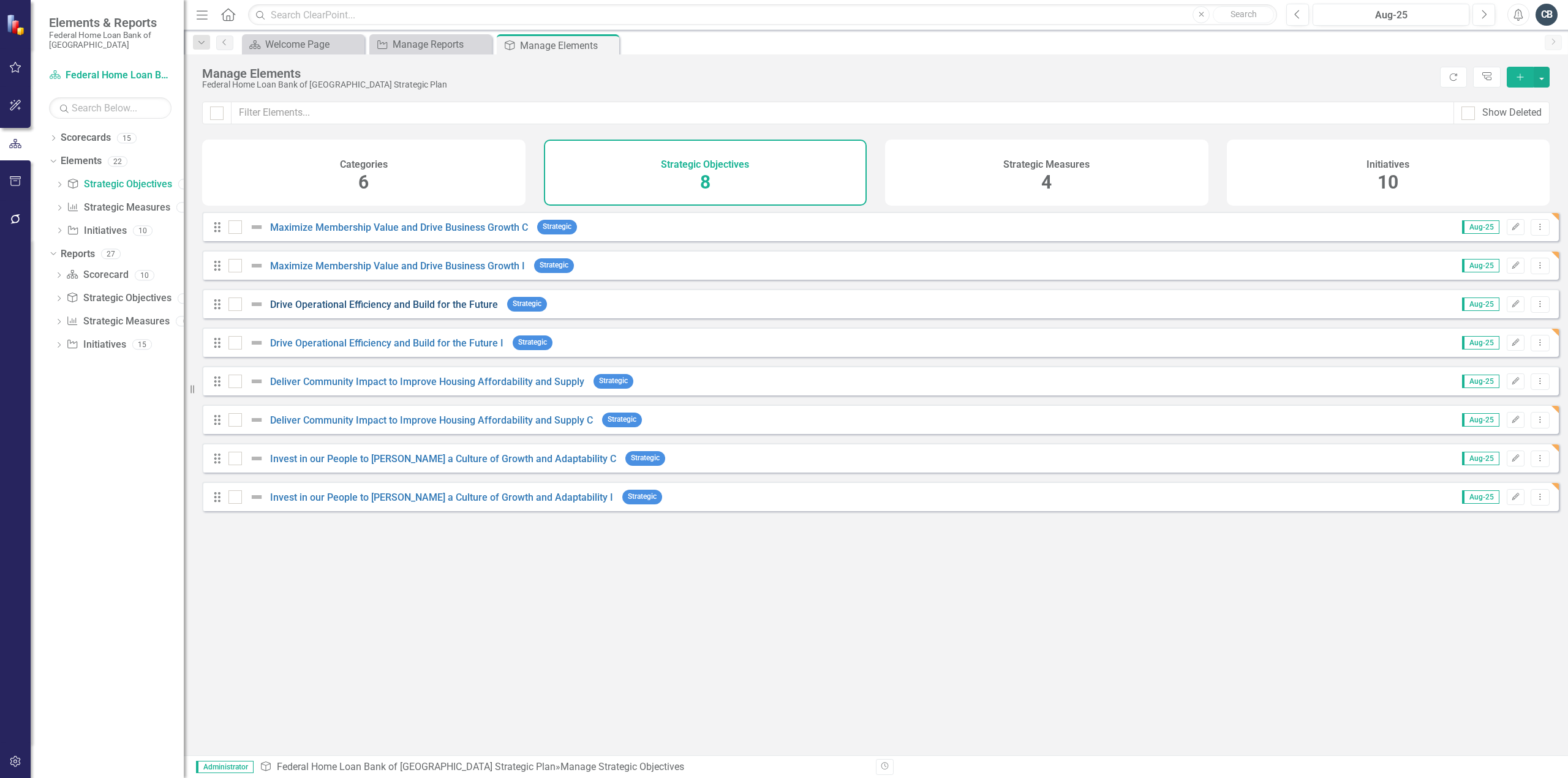
click at [436, 310] on link "Drive Operational Efficiency and Build for the Future" at bounding box center [384, 304] width 228 height 12
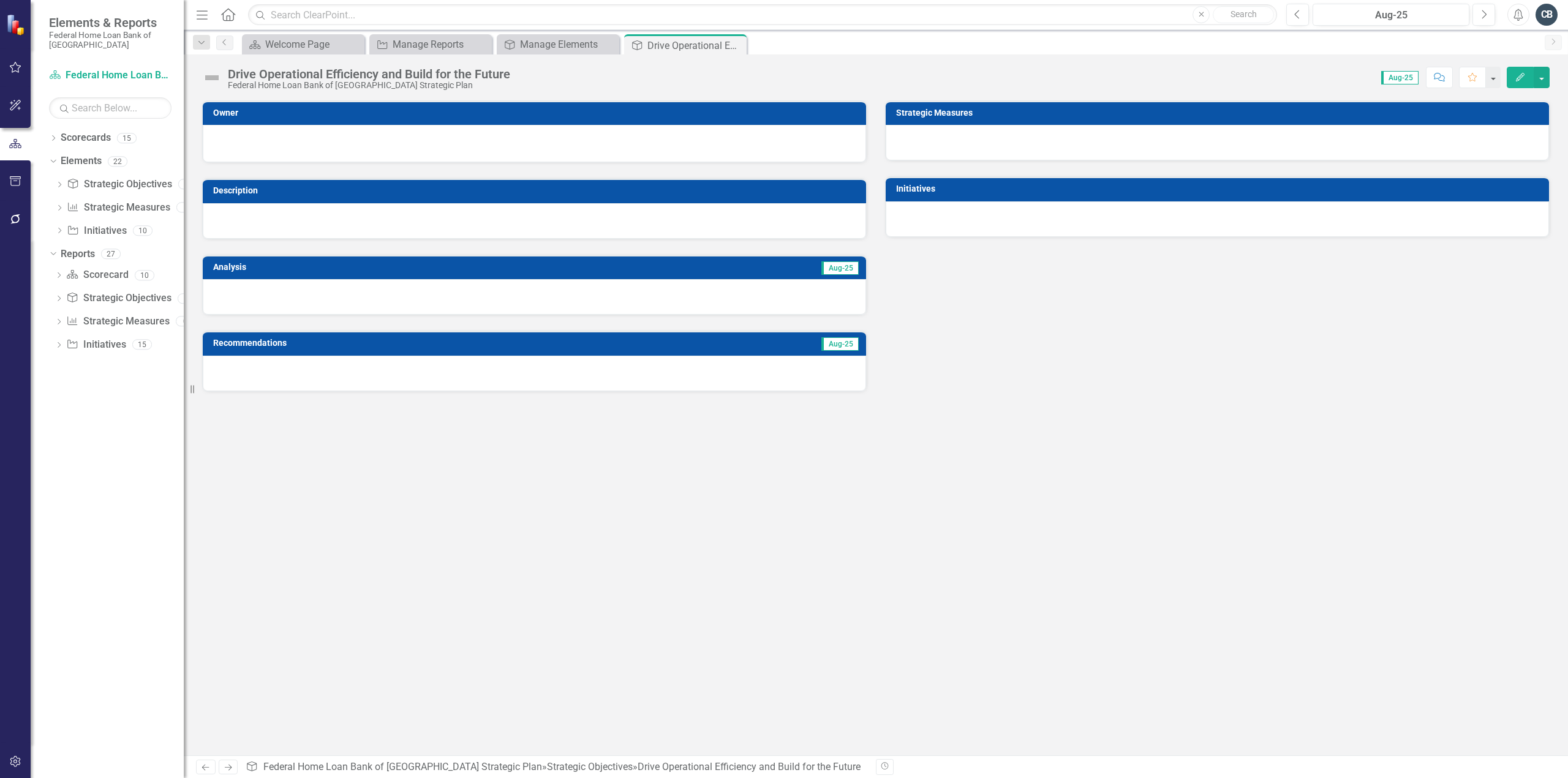
click at [512, 74] on div "Drive Operational Efficiency and Build for the Future Federal Home Loan Bank of…" at bounding box center [372, 78] width 288 height 22
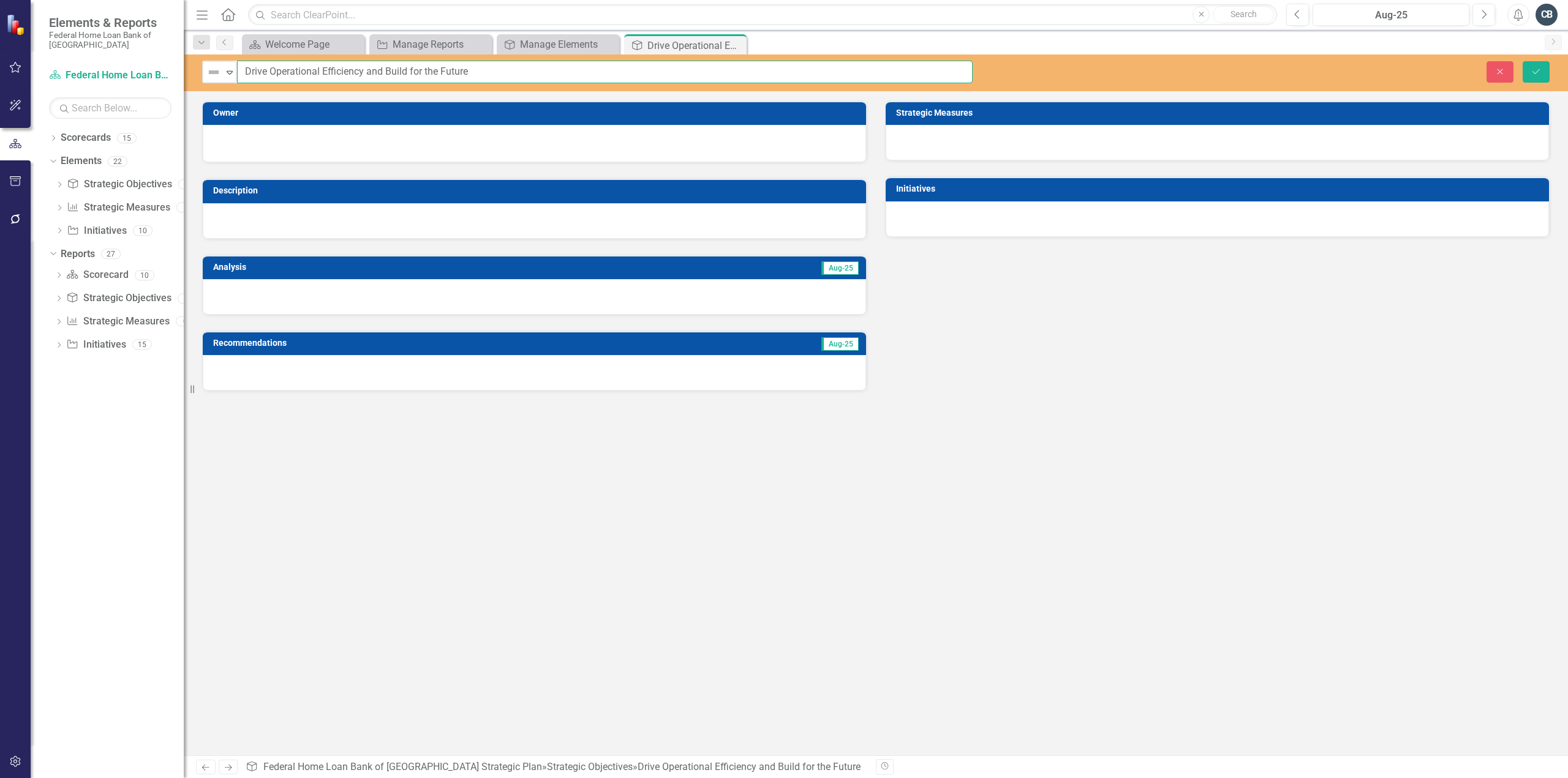
click at [495, 74] on input "Drive Operational Efficiency and Build for the Future" at bounding box center [605, 72] width 736 height 22
type input "Drive Operational Efficiency and Build for the Future C"
click at [1530, 71] on icon "Save" at bounding box center [1536, 72] width 11 height 9
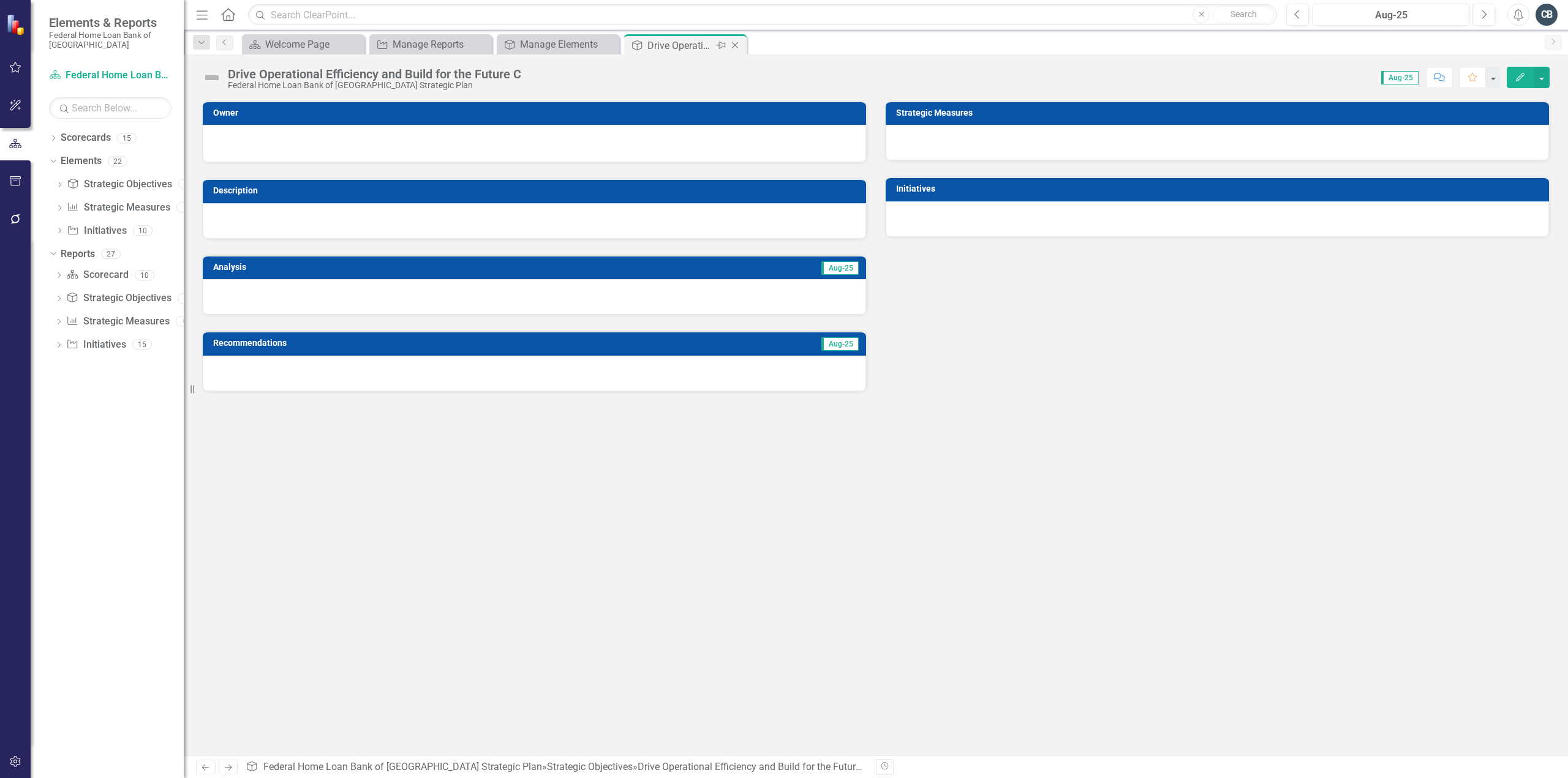
click at [736, 45] on icon "Close" at bounding box center [735, 45] width 13 height 10
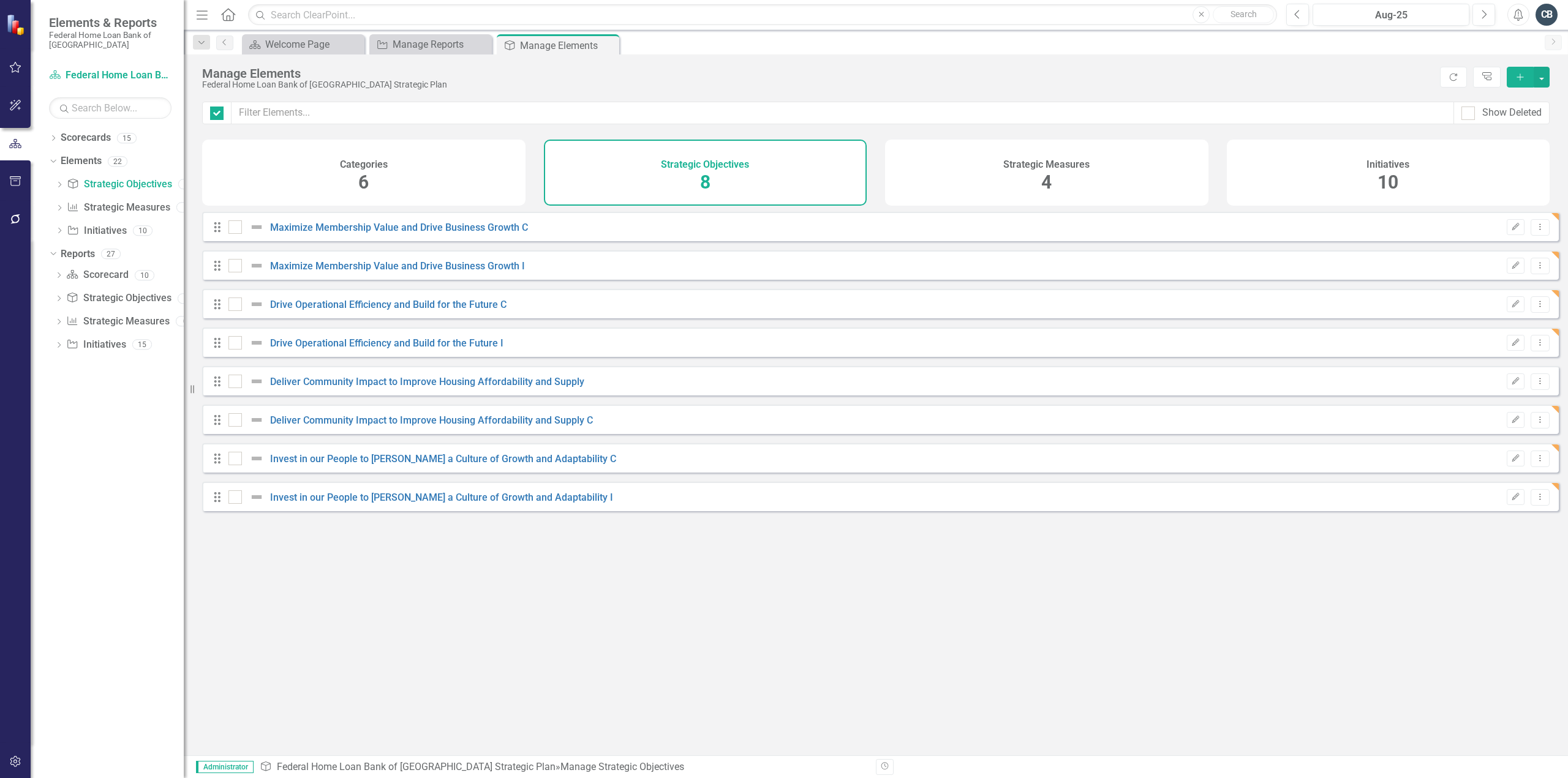
checkbox input "false"
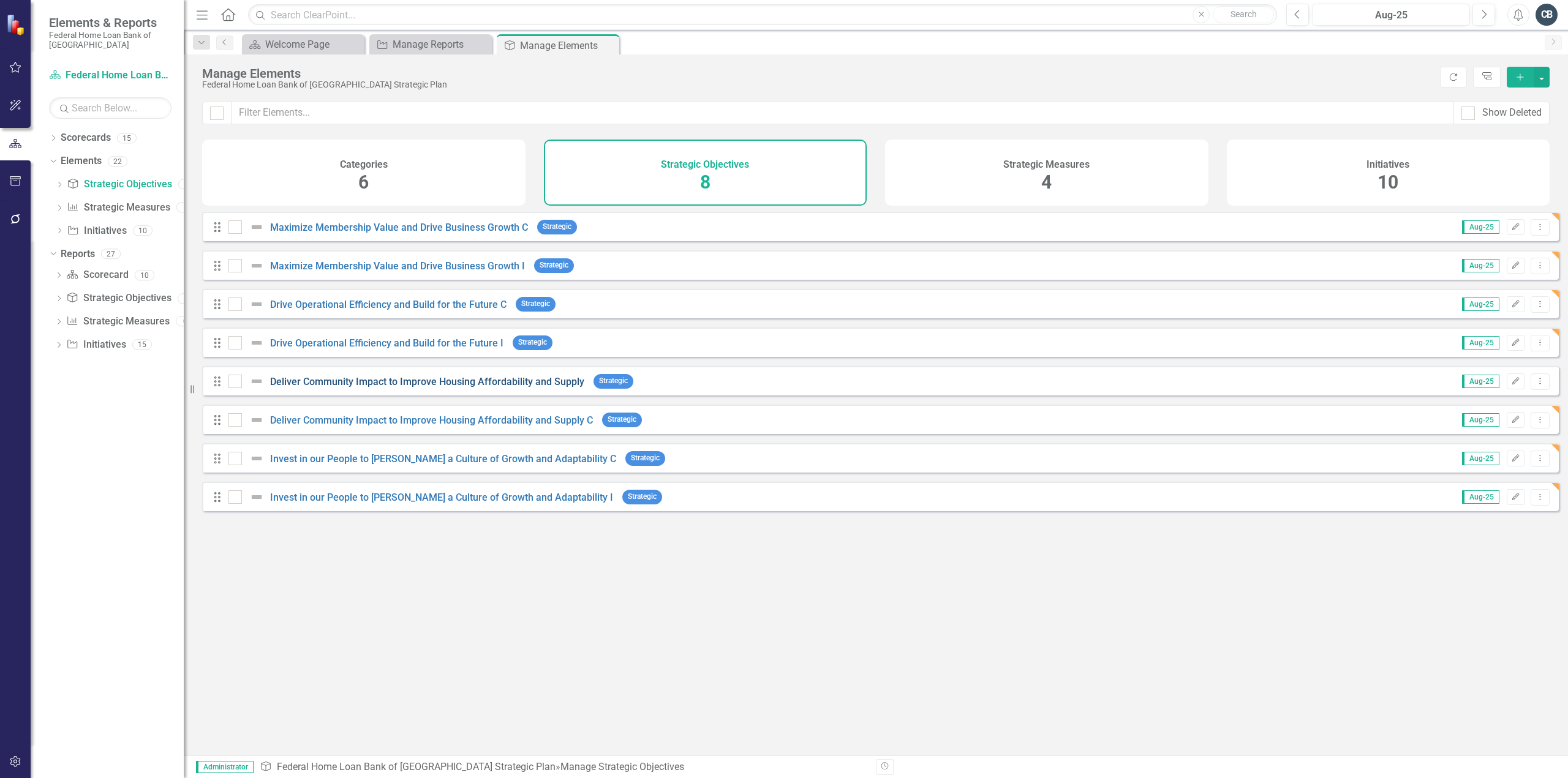
click at [429, 388] on link "Deliver Community Impact to Improve Housing Affordability and Supply" at bounding box center [427, 381] width 314 height 12
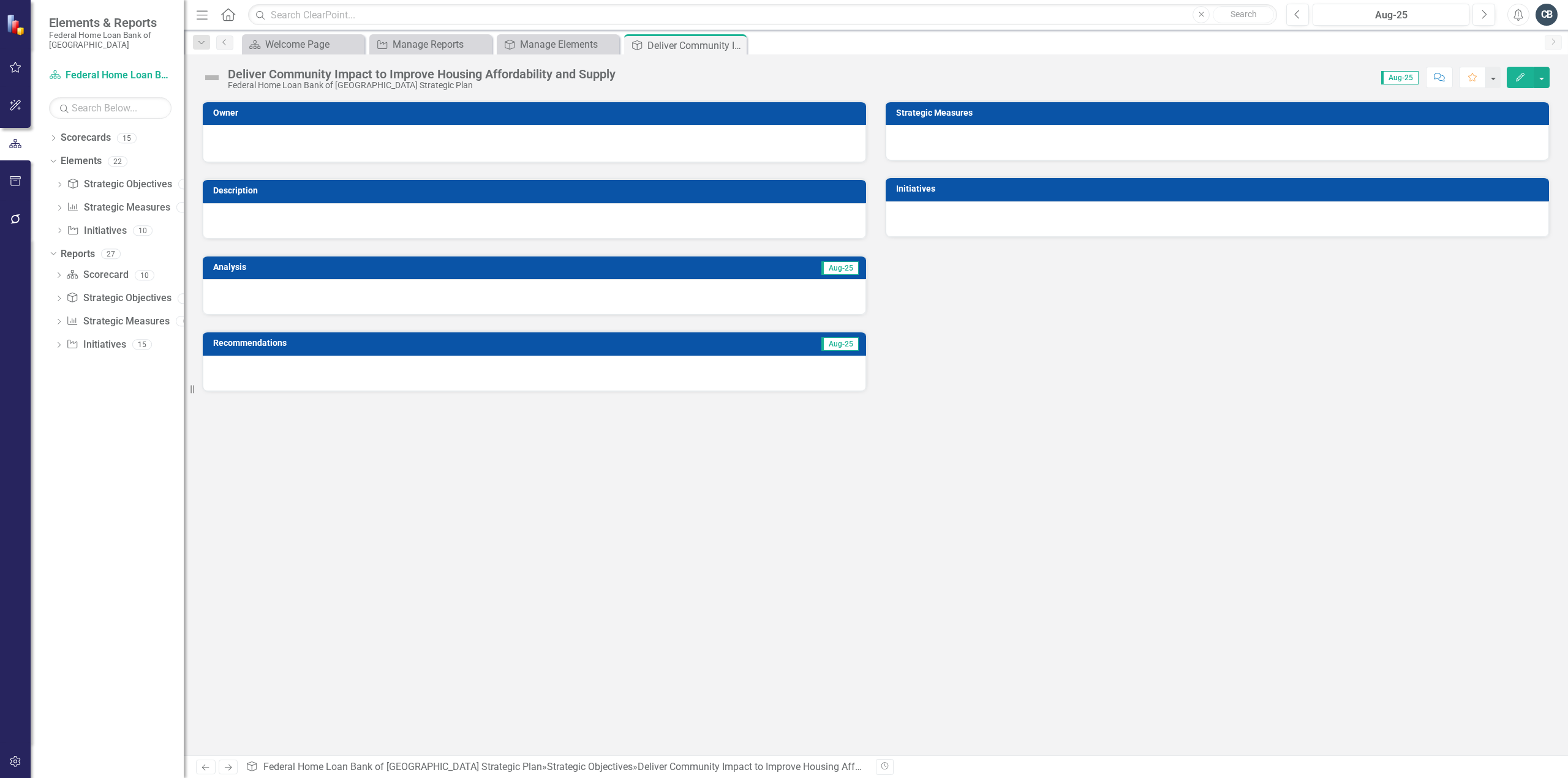
click at [613, 76] on div "Deliver Community Impact to Improve Housing Affordability and Supply" at bounding box center [422, 74] width 388 height 13
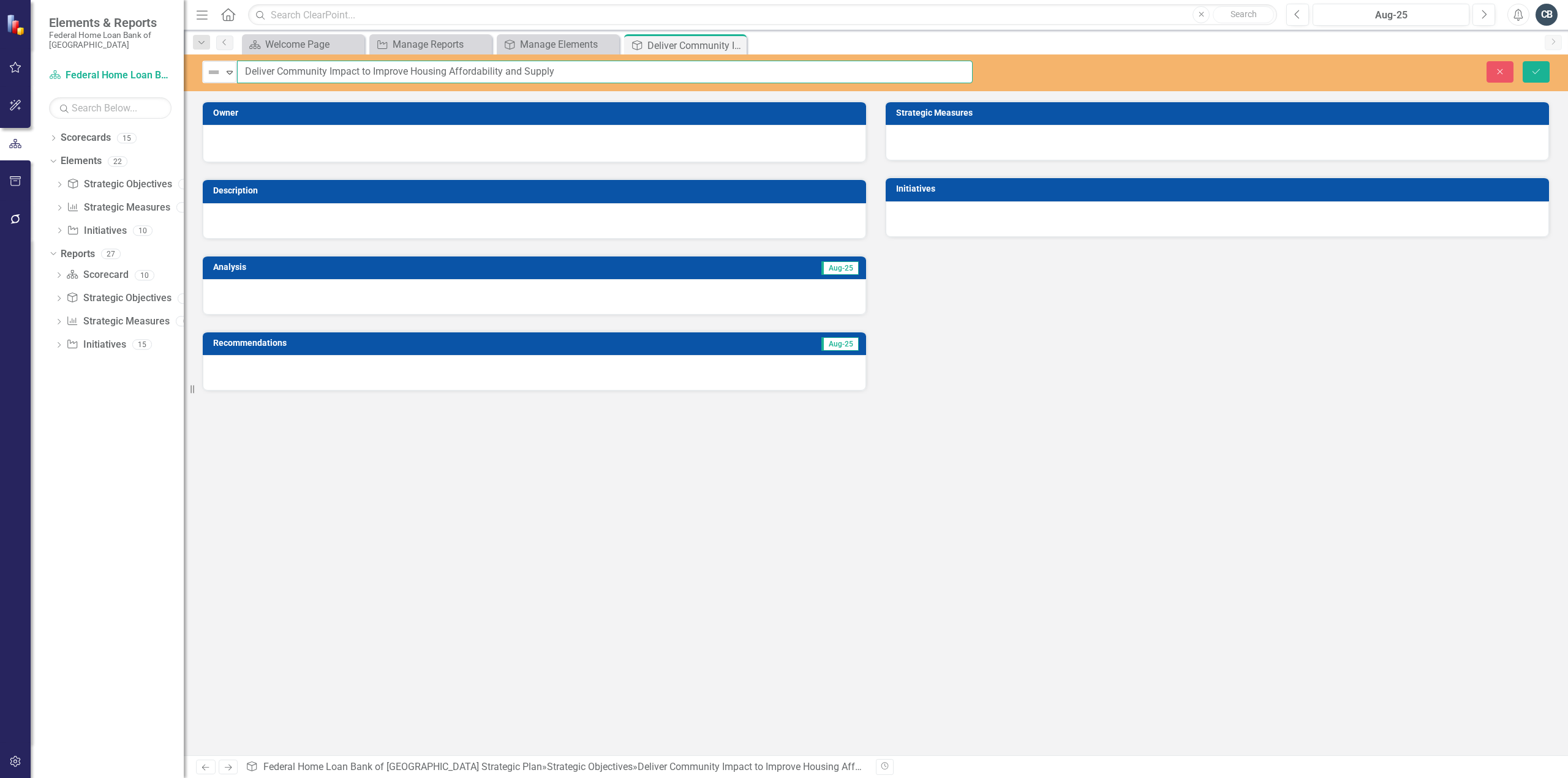
click at [620, 74] on input "Deliver Community Impact to Improve Housing Affordability and Supply" at bounding box center [605, 72] width 736 height 22
type input "Deliver Community Impact to Improve Housing Affordability and Supply I"
drag, startPoint x: 1533, startPoint y: 67, endPoint x: 1524, endPoint y: 66, distance: 9.1
click at [1533, 67] on icon "Save" at bounding box center [1536, 72] width 11 height 9
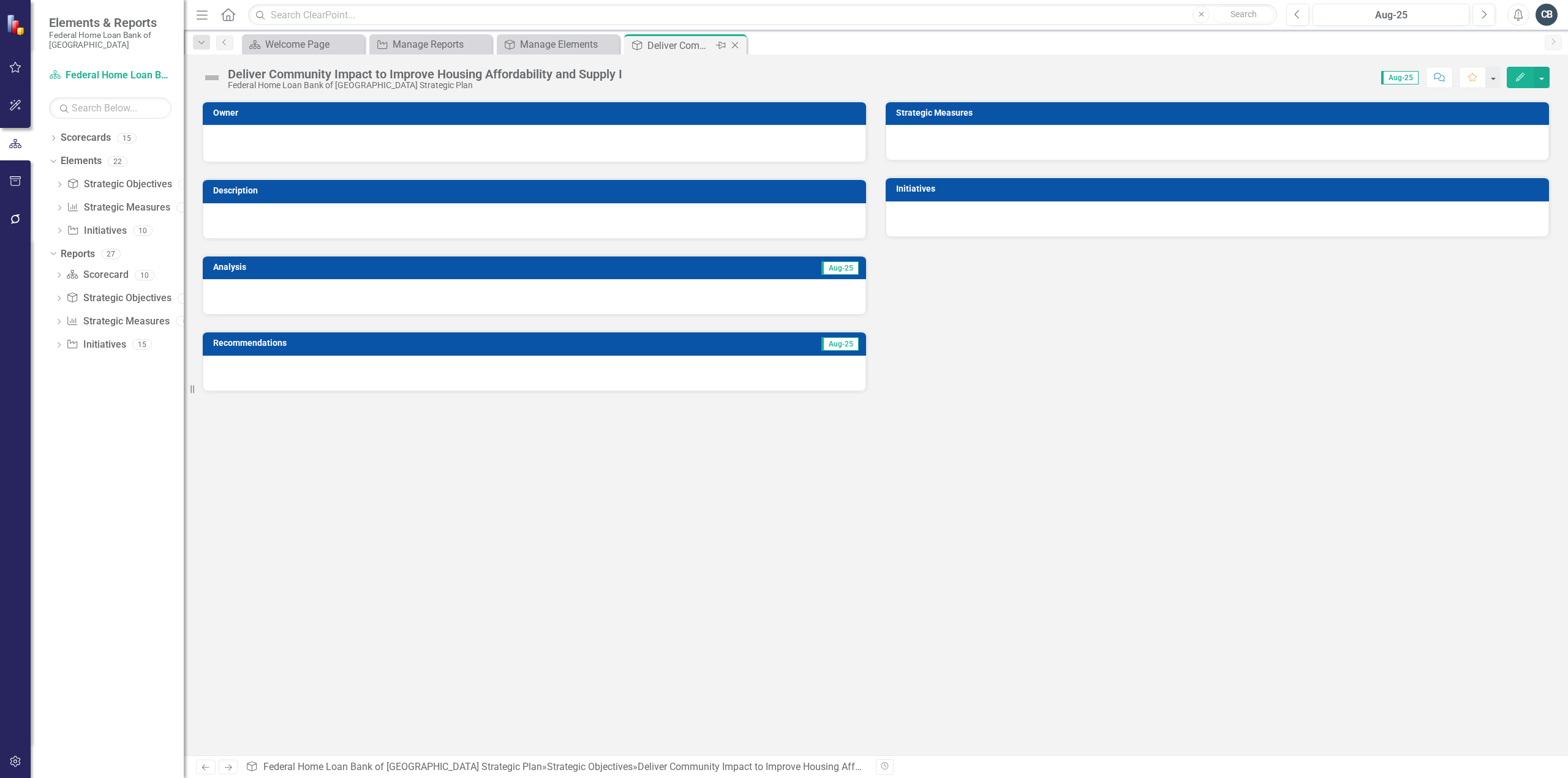
click at [735, 41] on icon "Close" at bounding box center [735, 45] width 13 height 10
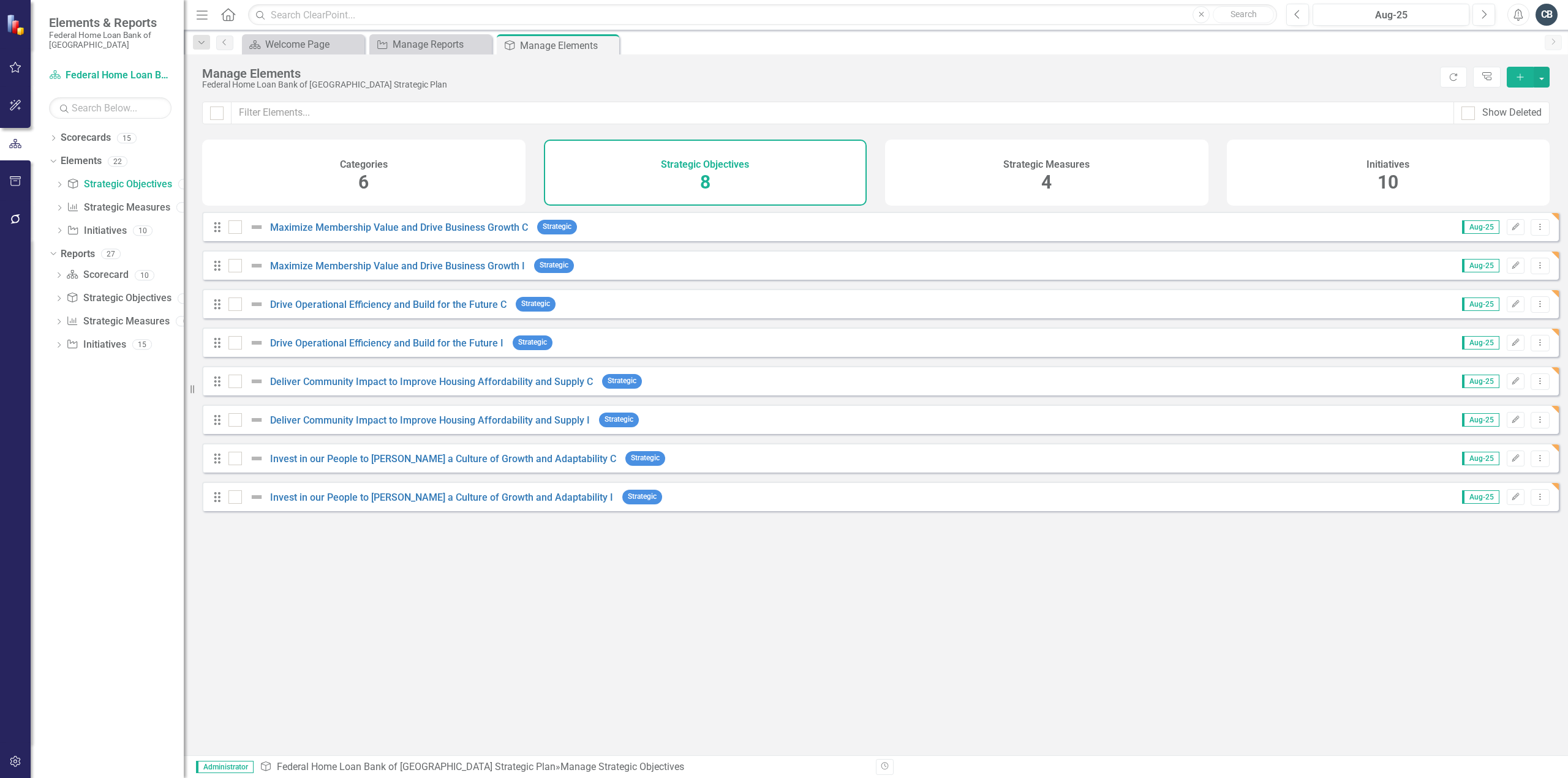
click at [458, 585] on div "Looks like you don't have any Strategic Objectives set up yet. Why don't you ad…" at bounding box center [880, 468] width 1357 height 513
click at [607, 45] on icon "Close" at bounding box center [608, 45] width 13 height 10
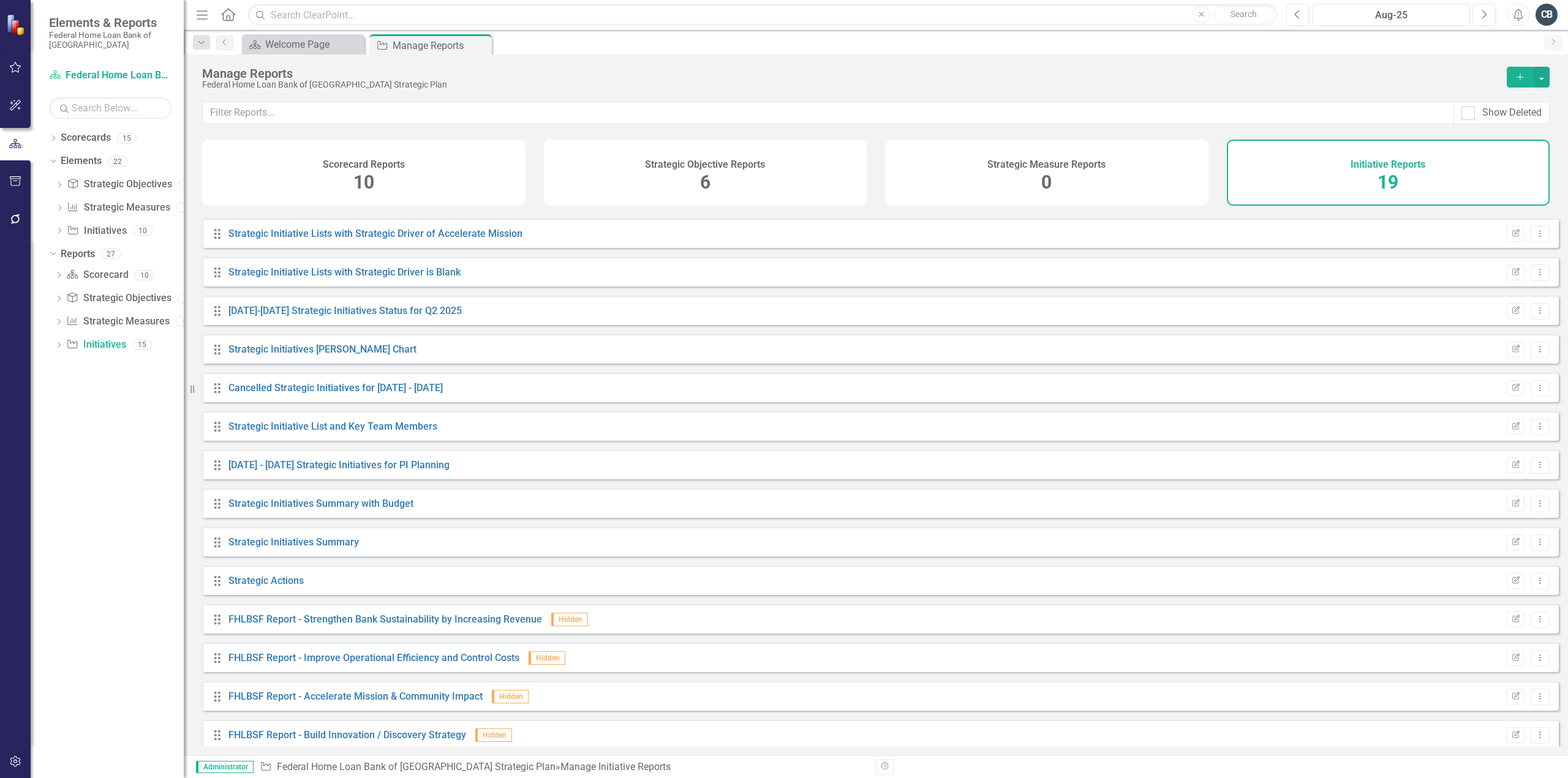
scroll to position [197, 0]
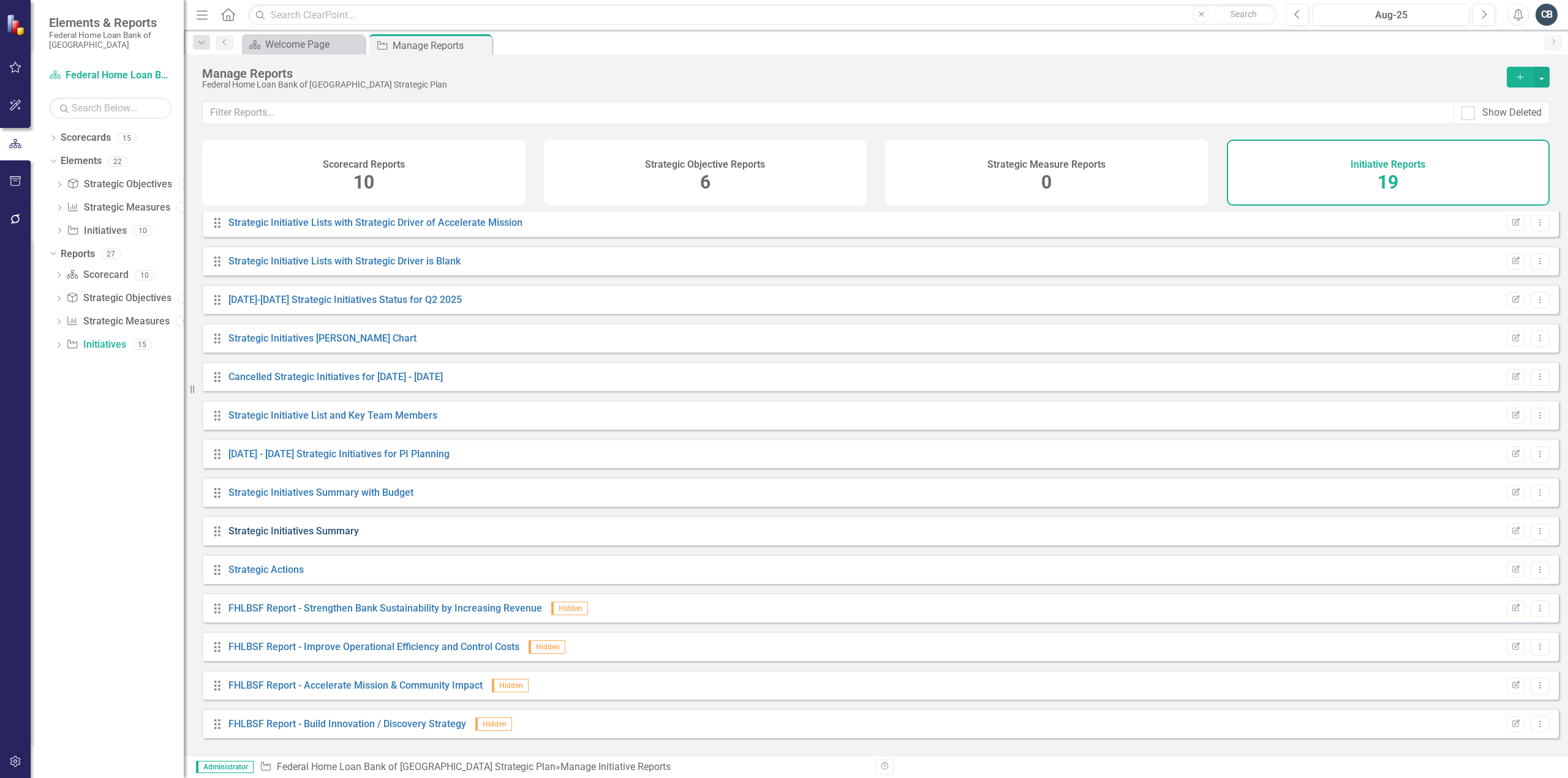
click at [278, 538] on link "Strategic Initiatives Summary" at bounding box center [293, 531] width 130 height 12
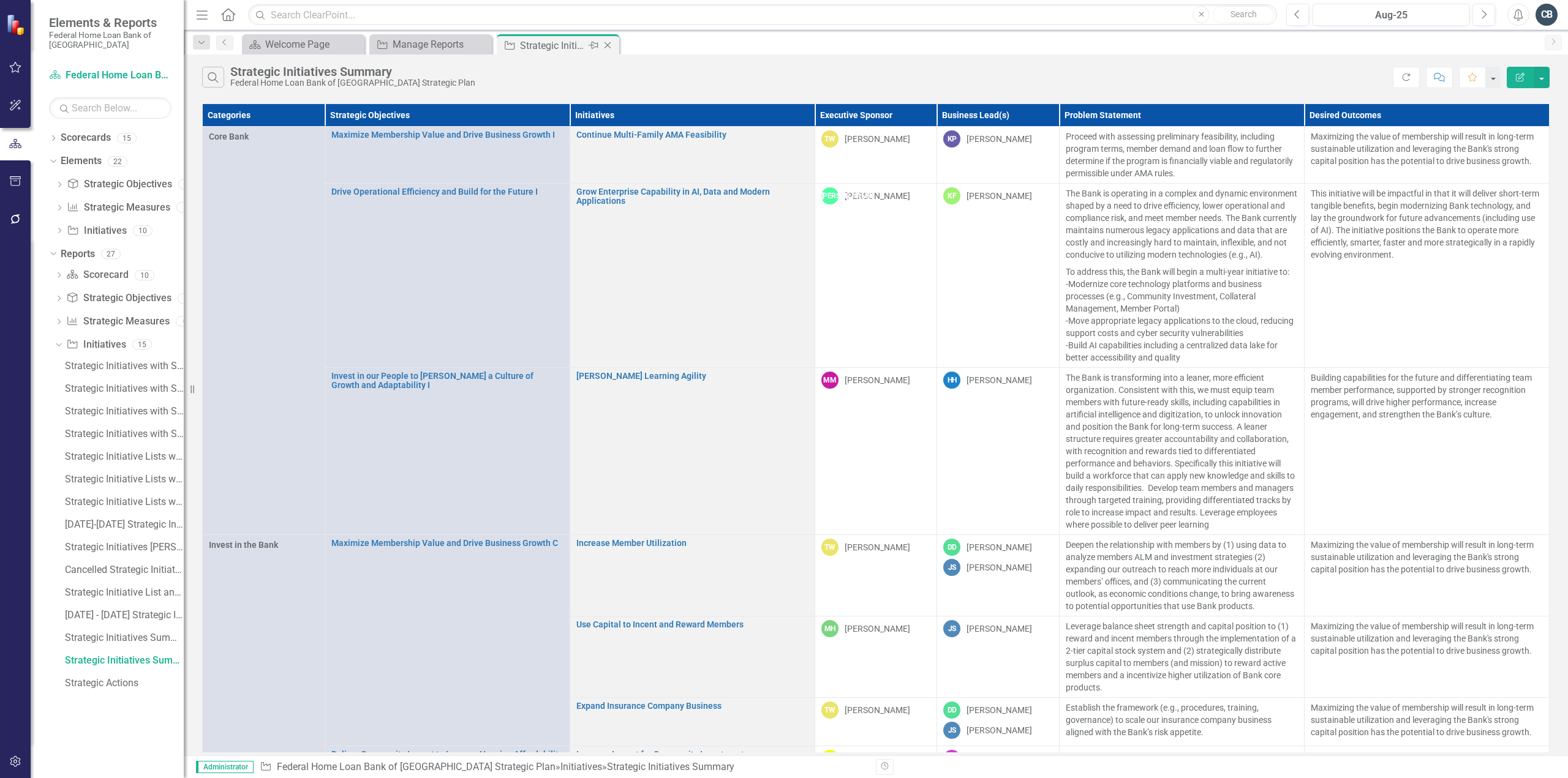
click at [609, 46] on icon at bounding box center [609, 46] width 7 height 7
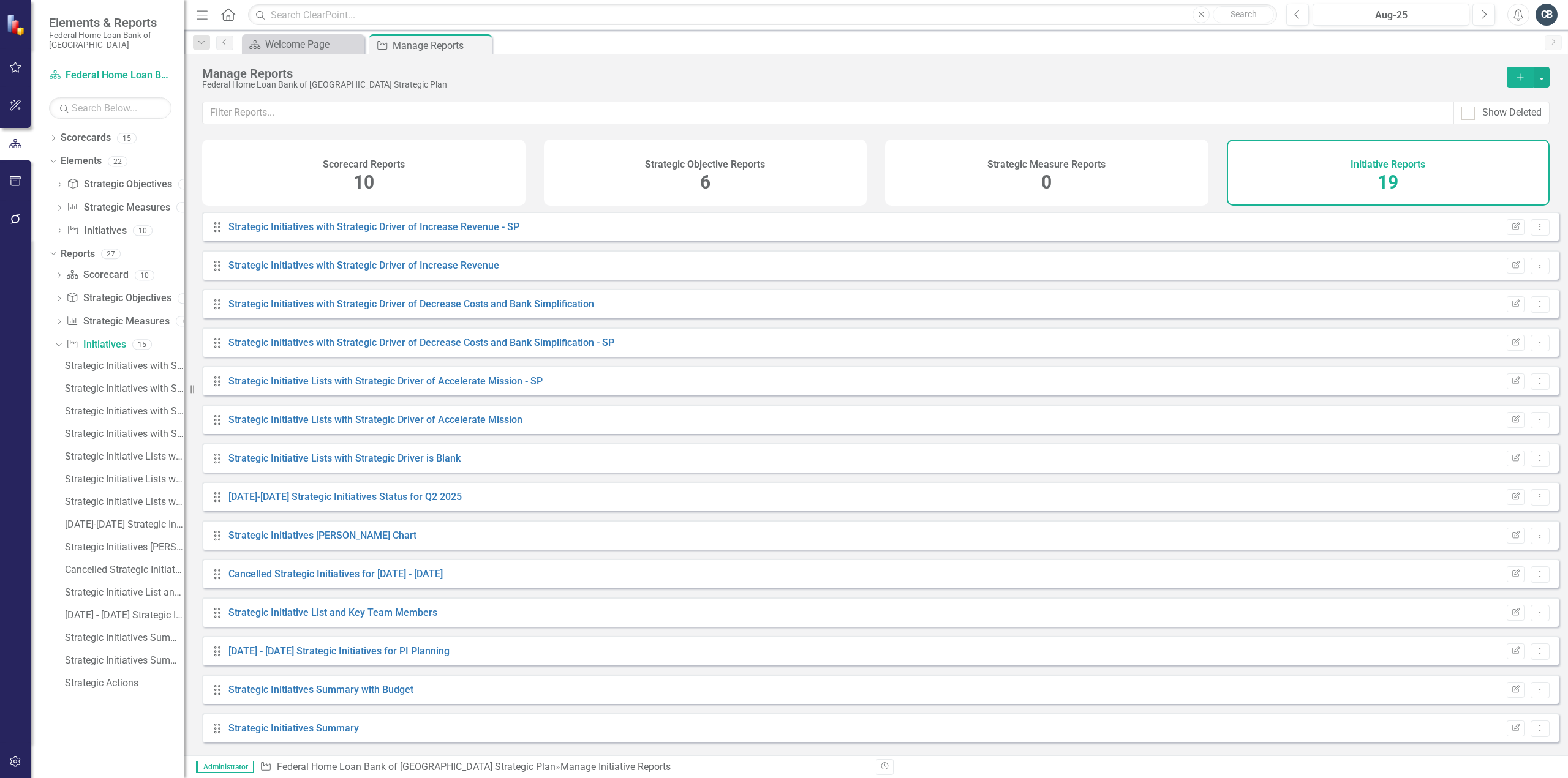
click at [793, 187] on div "Strategic Objective Reports 6" at bounding box center [705, 173] width 323 height 66
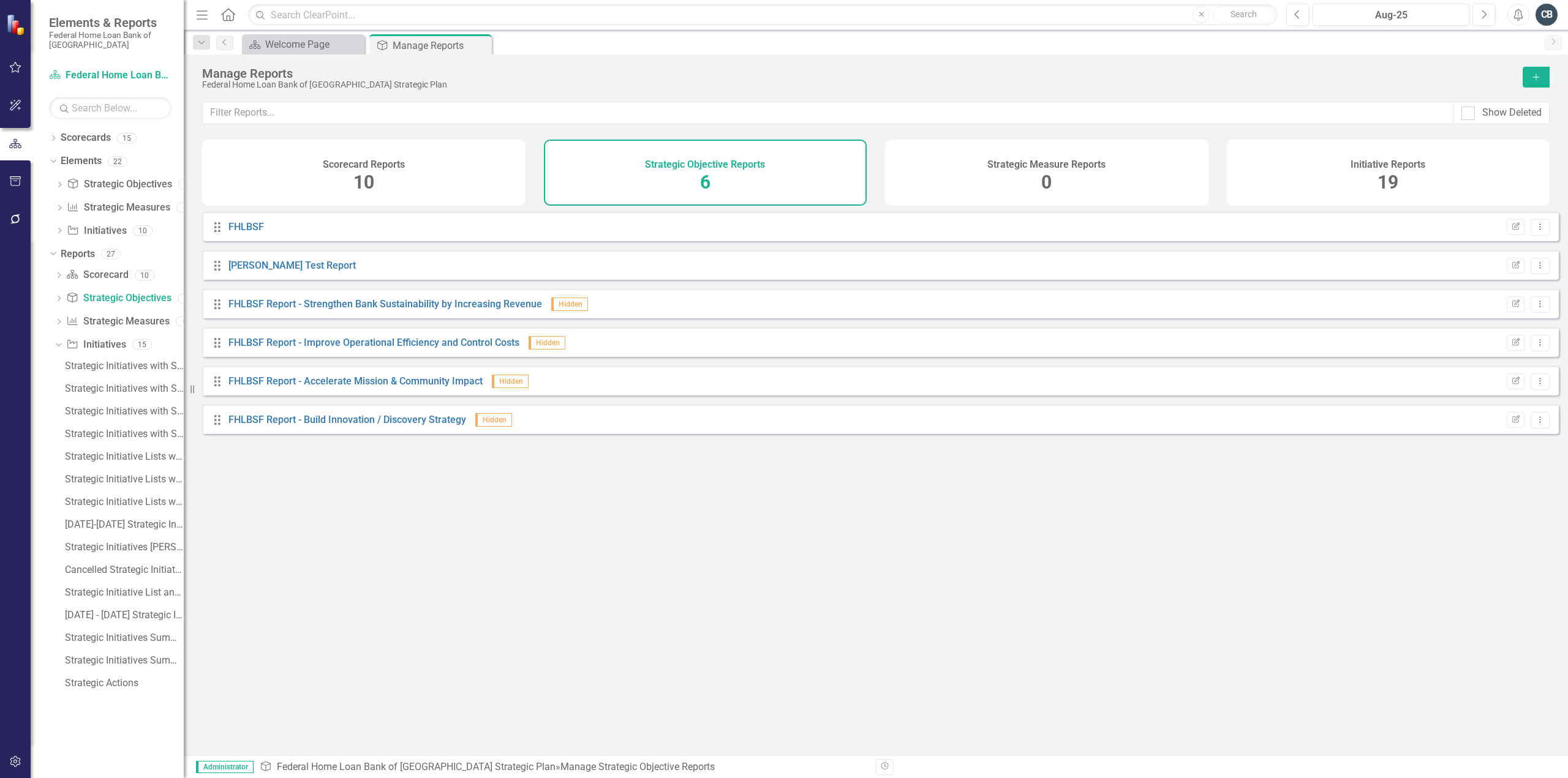
click at [988, 178] on div "Strategic Measure Reports 0" at bounding box center [1047, 173] width 323 height 66
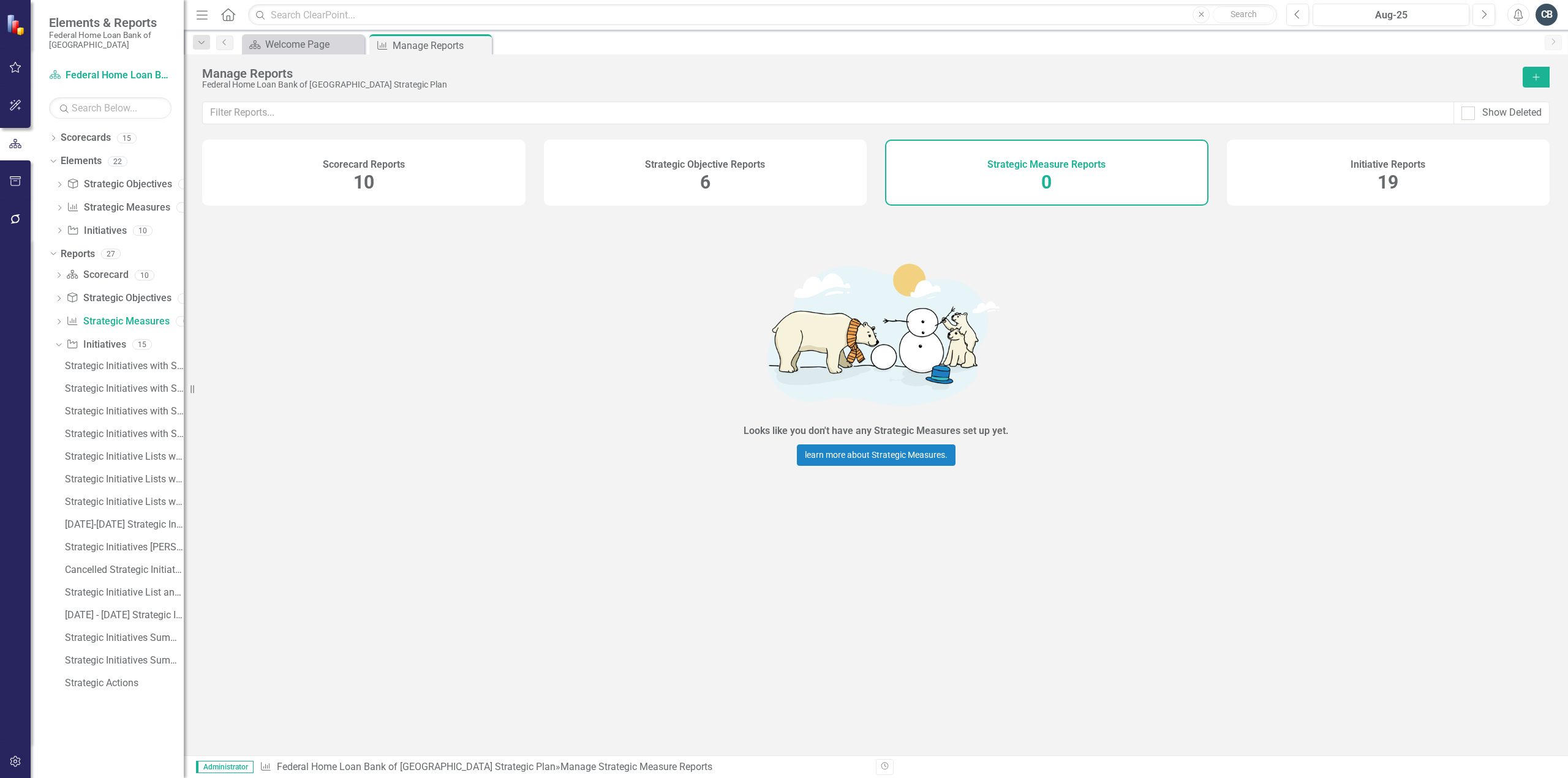
click at [444, 184] on div "Scorecard Reports 10" at bounding box center [364, 173] width 323 height 66
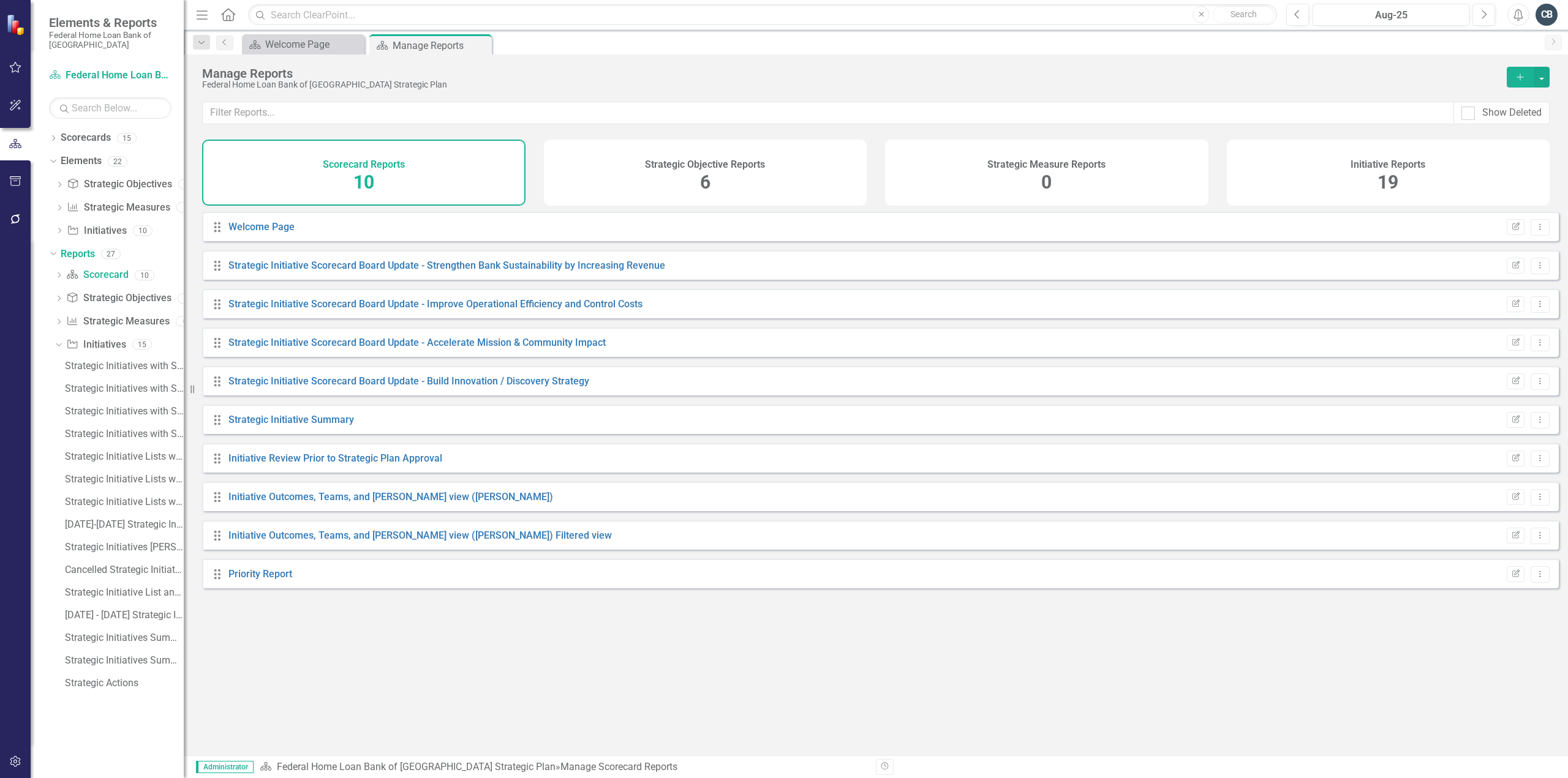
click at [52, 248] on div "Dropdown Reports 27" at bounding box center [117, 256] width 135 height 23
click at [94, 161] on link "Elements" at bounding box center [82, 162] width 41 height 14
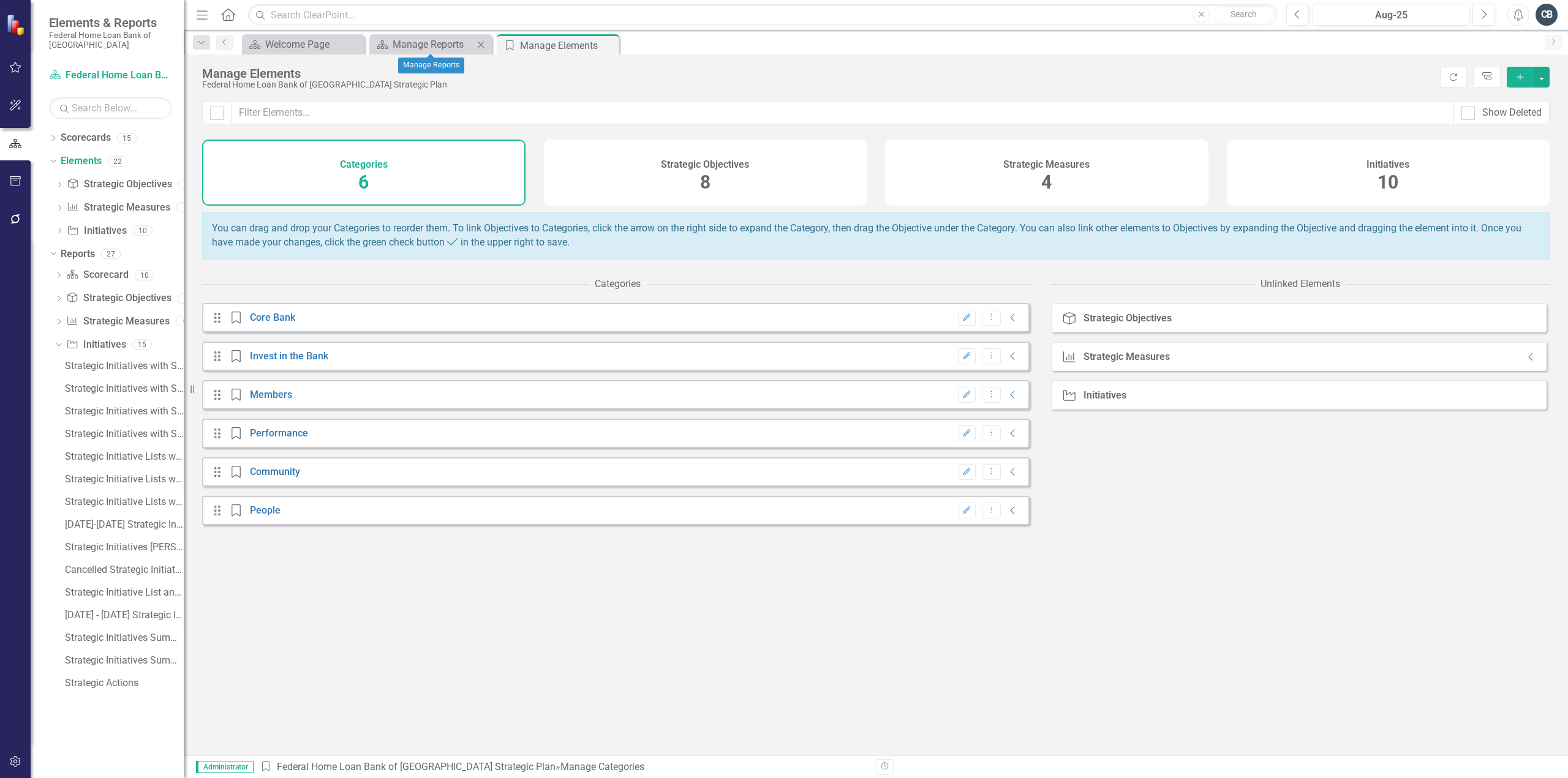
click at [481, 41] on icon "Close" at bounding box center [481, 44] width 13 height 10
click at [273, 323] on link "Core Bank" at bounding box center [272, 317] width 46 height 12
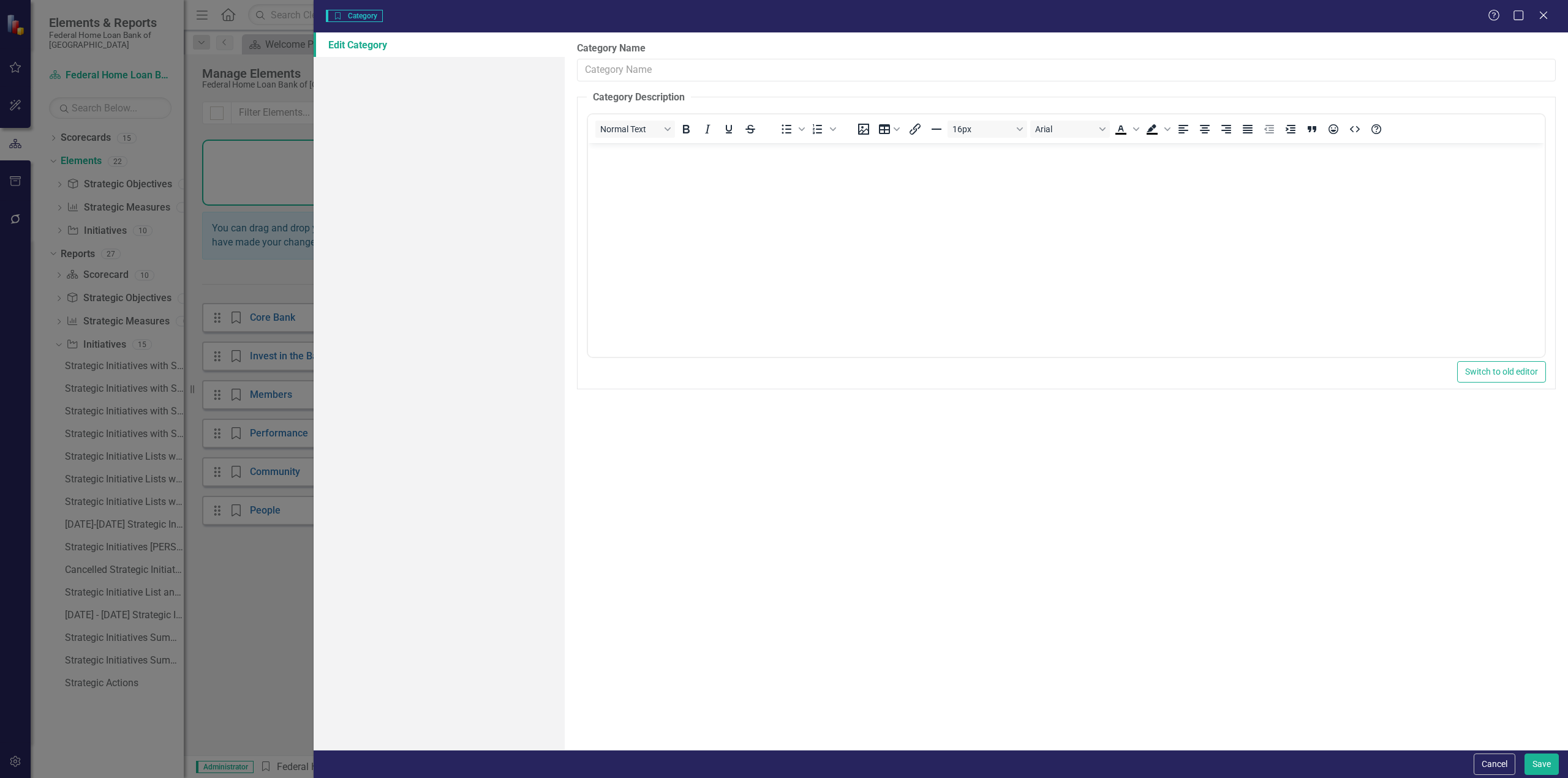
type input "Core Bank"
drag, startPoint x: 1491, startPoint y: 768, endPoint x: 1437, endPoint y: 758, distance: 54.9
click at [1491, 768] on button "Cancel" at bounding box center [1494, 765] width 41 height 22
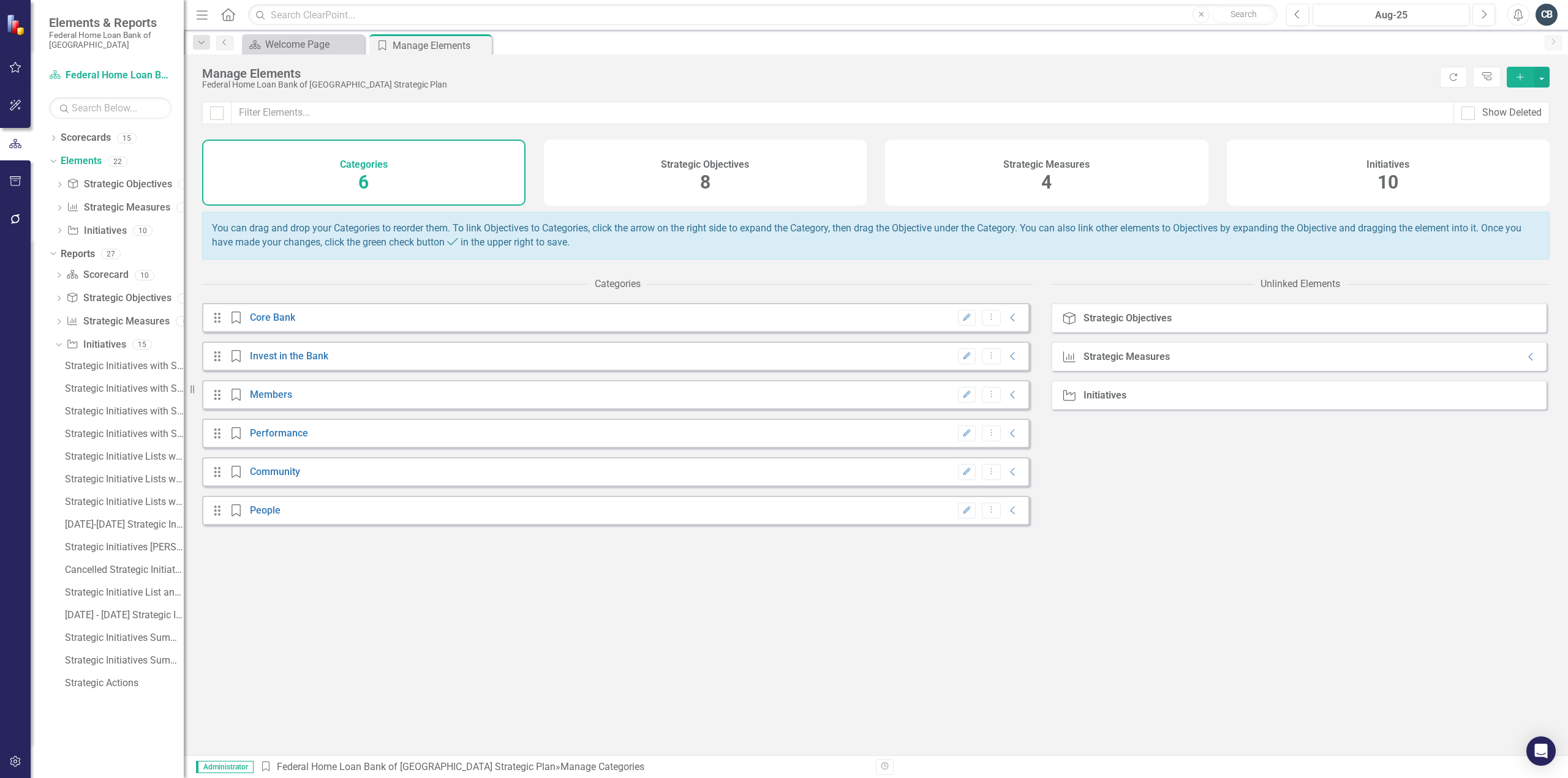
click at [846, 653] on div "Drag Category Core Bank Edit Dropdown Menu Collapse Drag Category Invest in the…" at bounding box center [617, 529] width 830 height 452
click at [778, 175] on div "Strategic Objectives 8" at bounding box center [705, 173] width 323 height 66
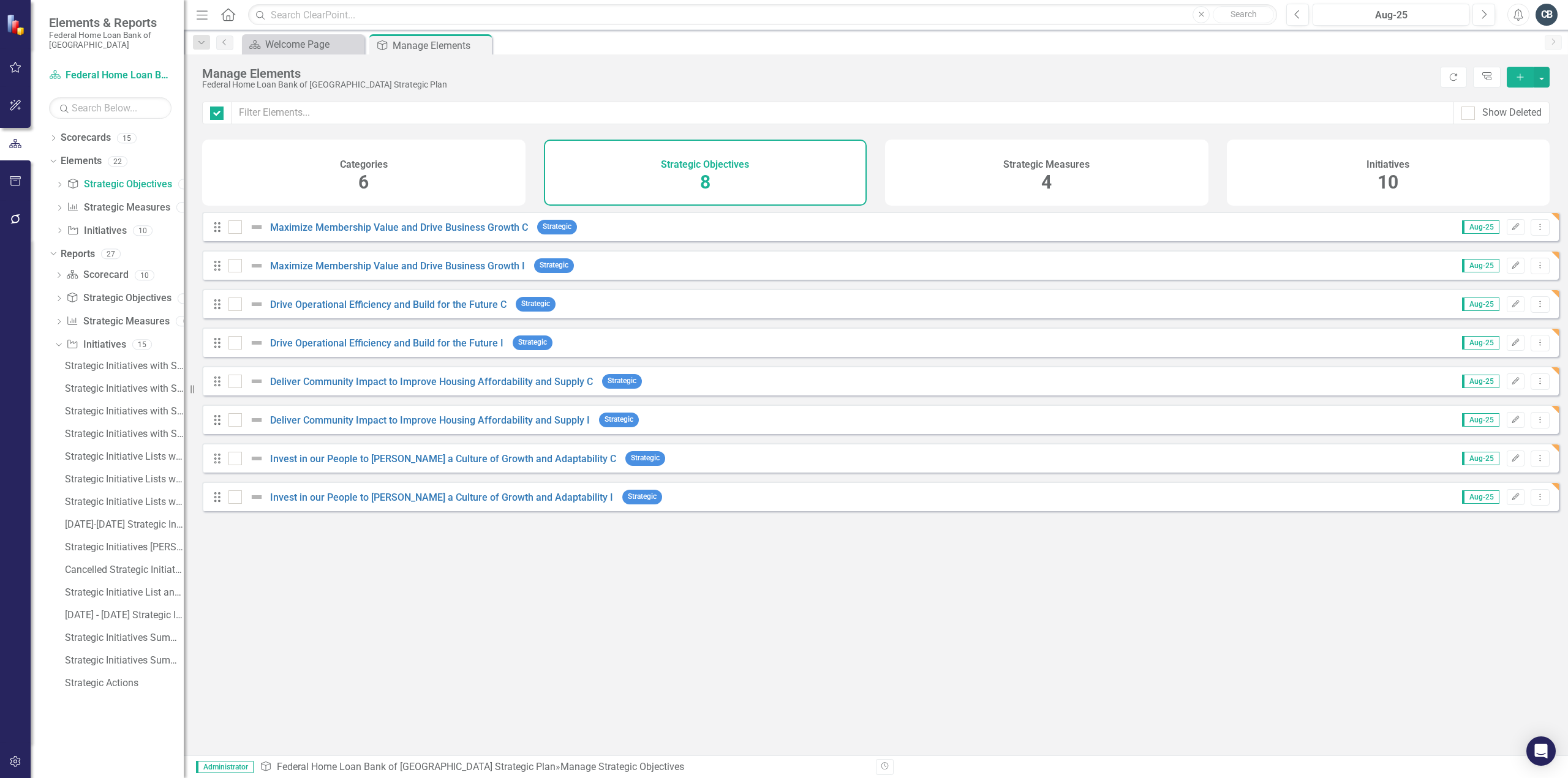
checkbox input "false"
click at [452, 233] on link "Maximize Membership Value and Drive Business Growth C" at bounding box center [399, 227] width 258 height 12
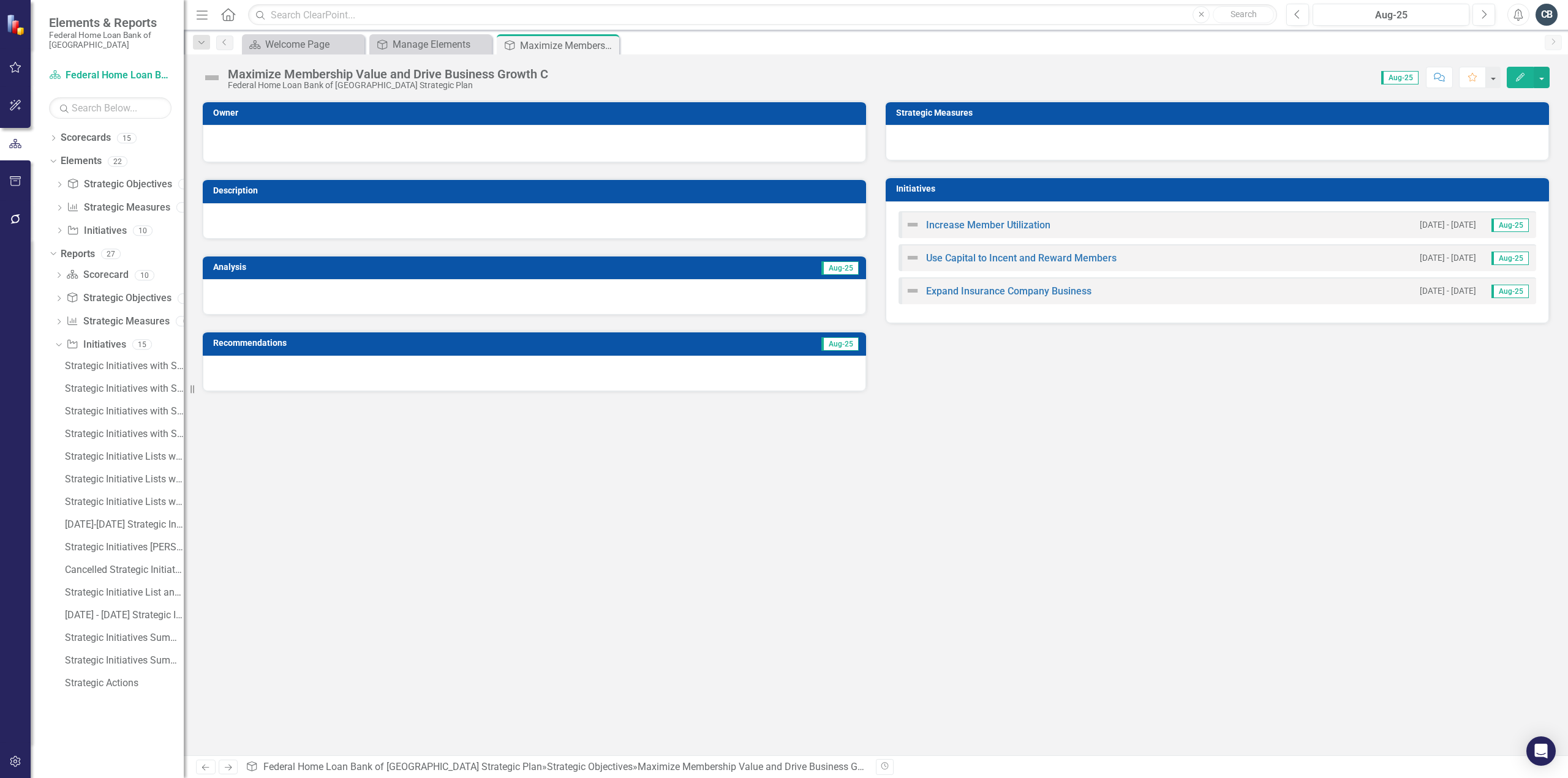
click at [1517, 78] on icon "Edit" at bounding box center [1520, 77] width 11 height 9
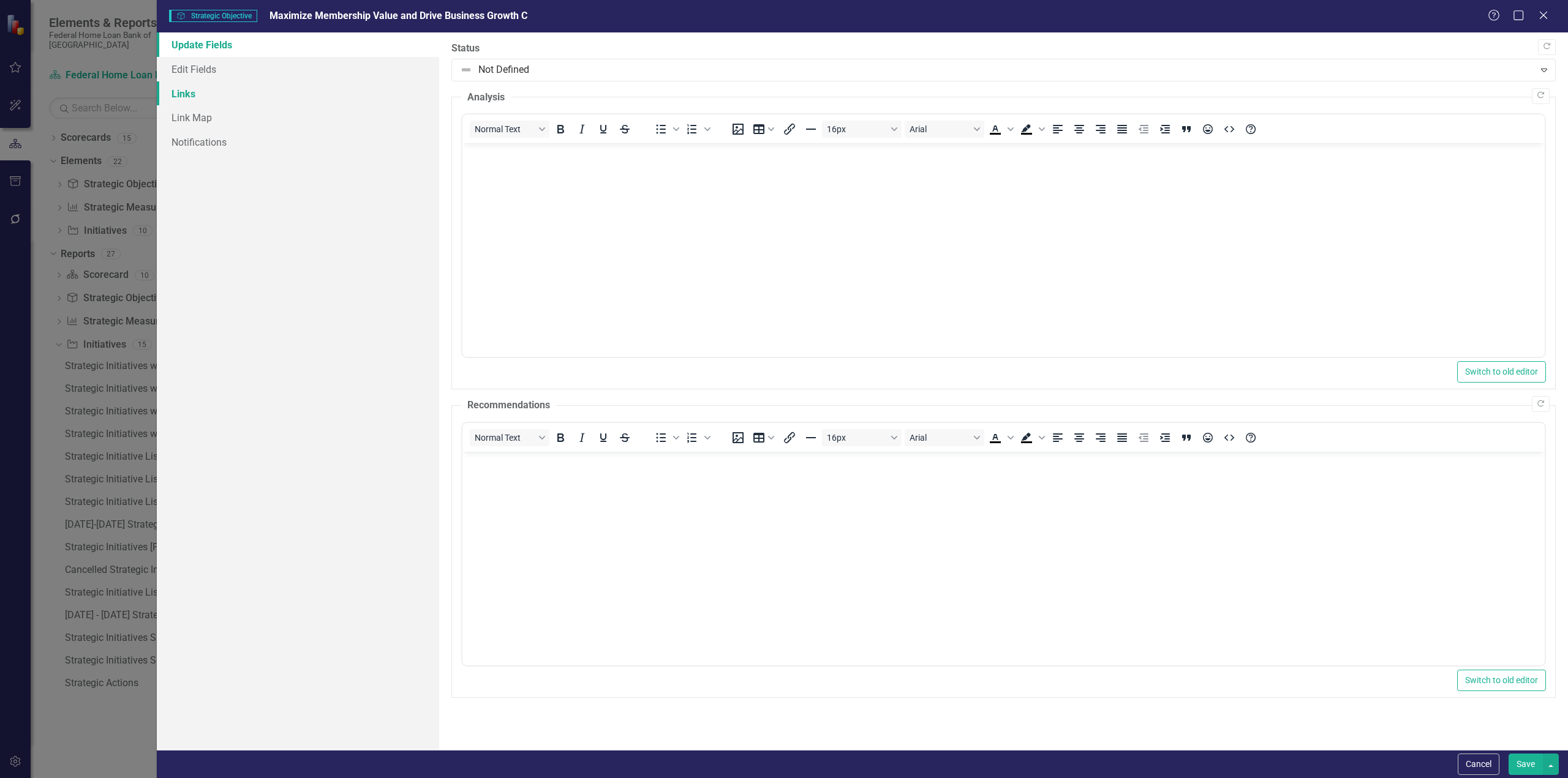
click at [180, 94] on link "Links" at bounding box center [298, 93] width 283 height 24
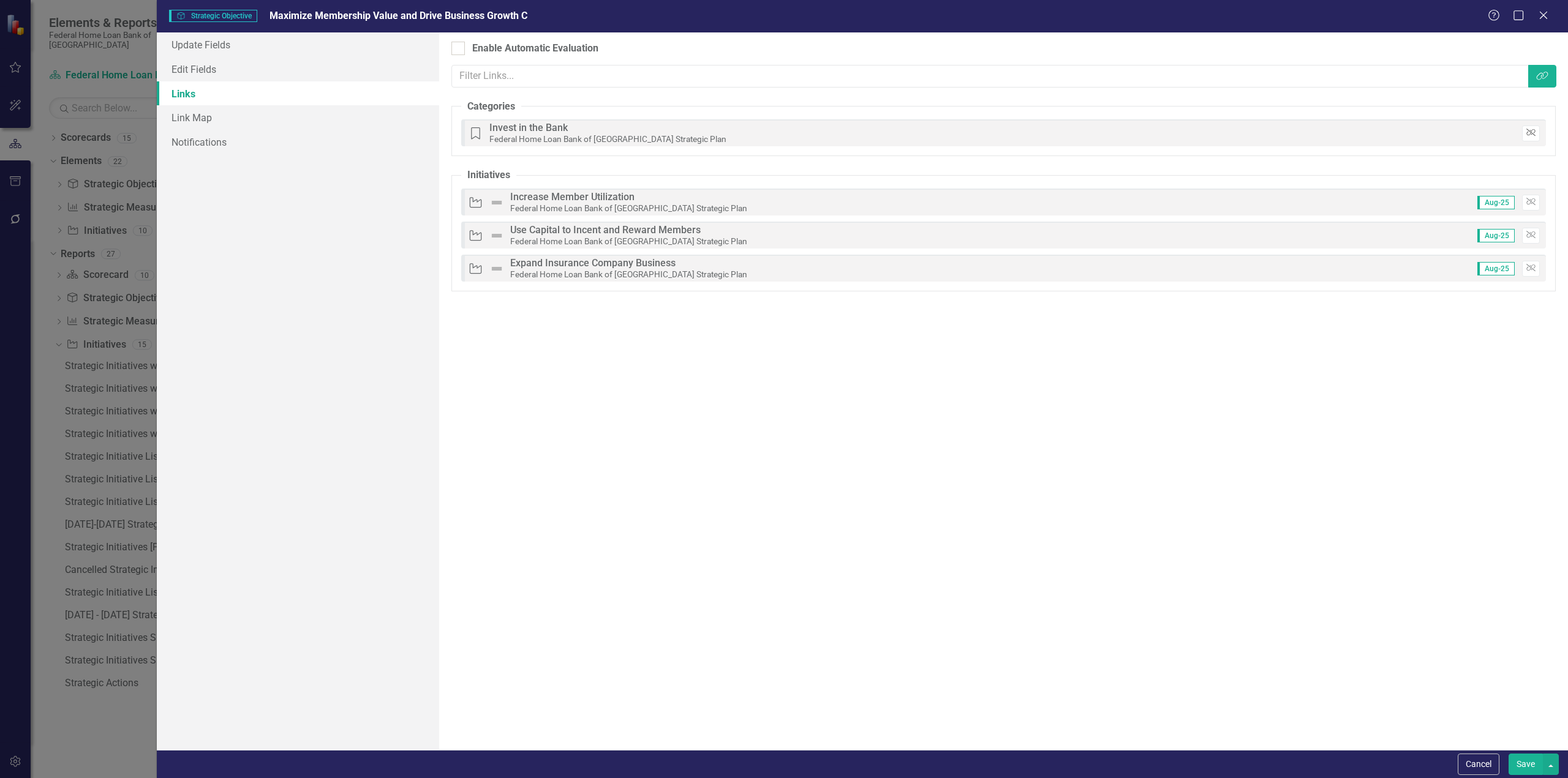
click at [1533, 130] on icon "button" at bounding box center [1531, 133] width 9 height 7
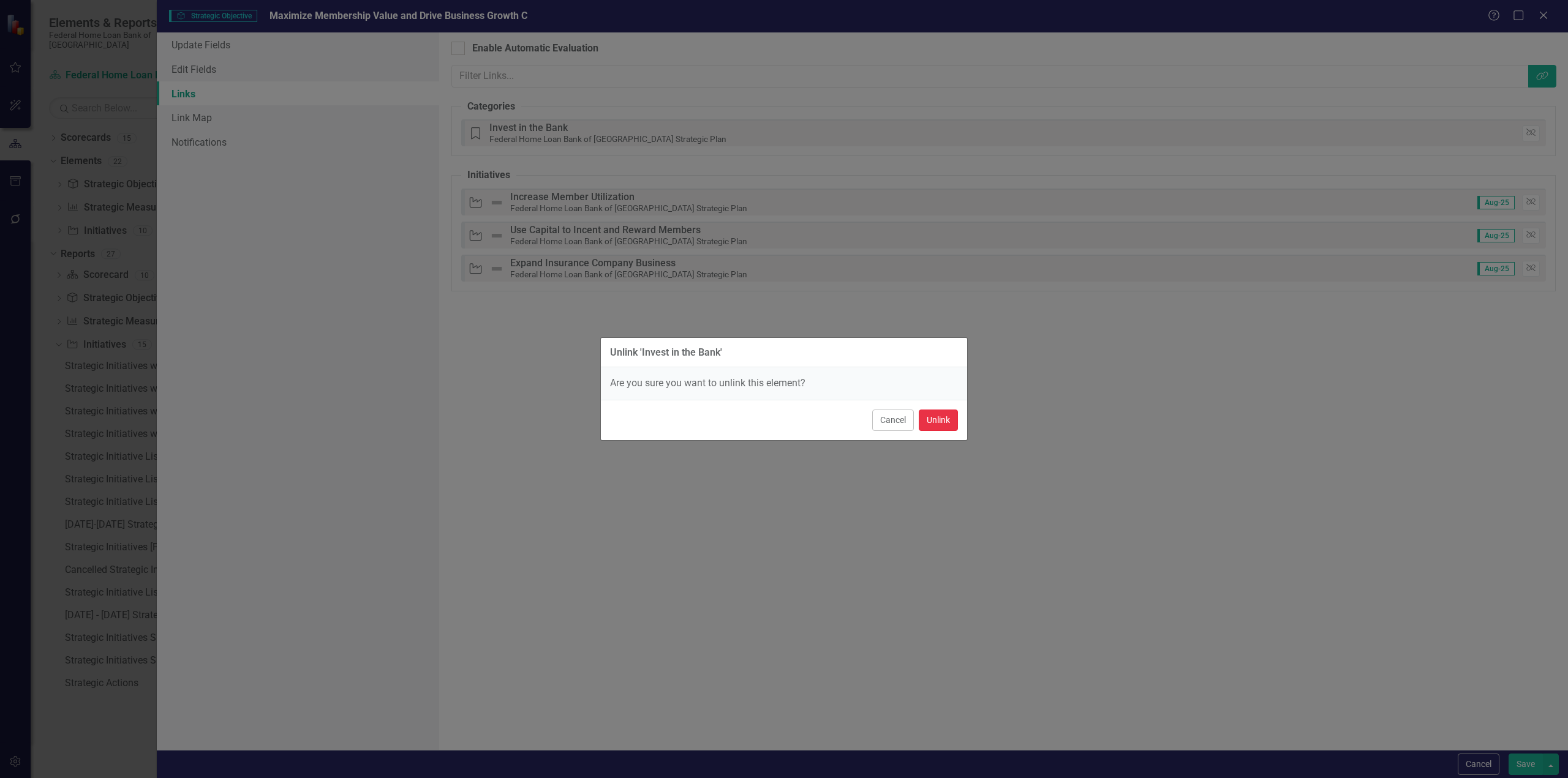
click at [937, 424] on button "Unlink" at bounding box center [939, 421] width 39 height 22
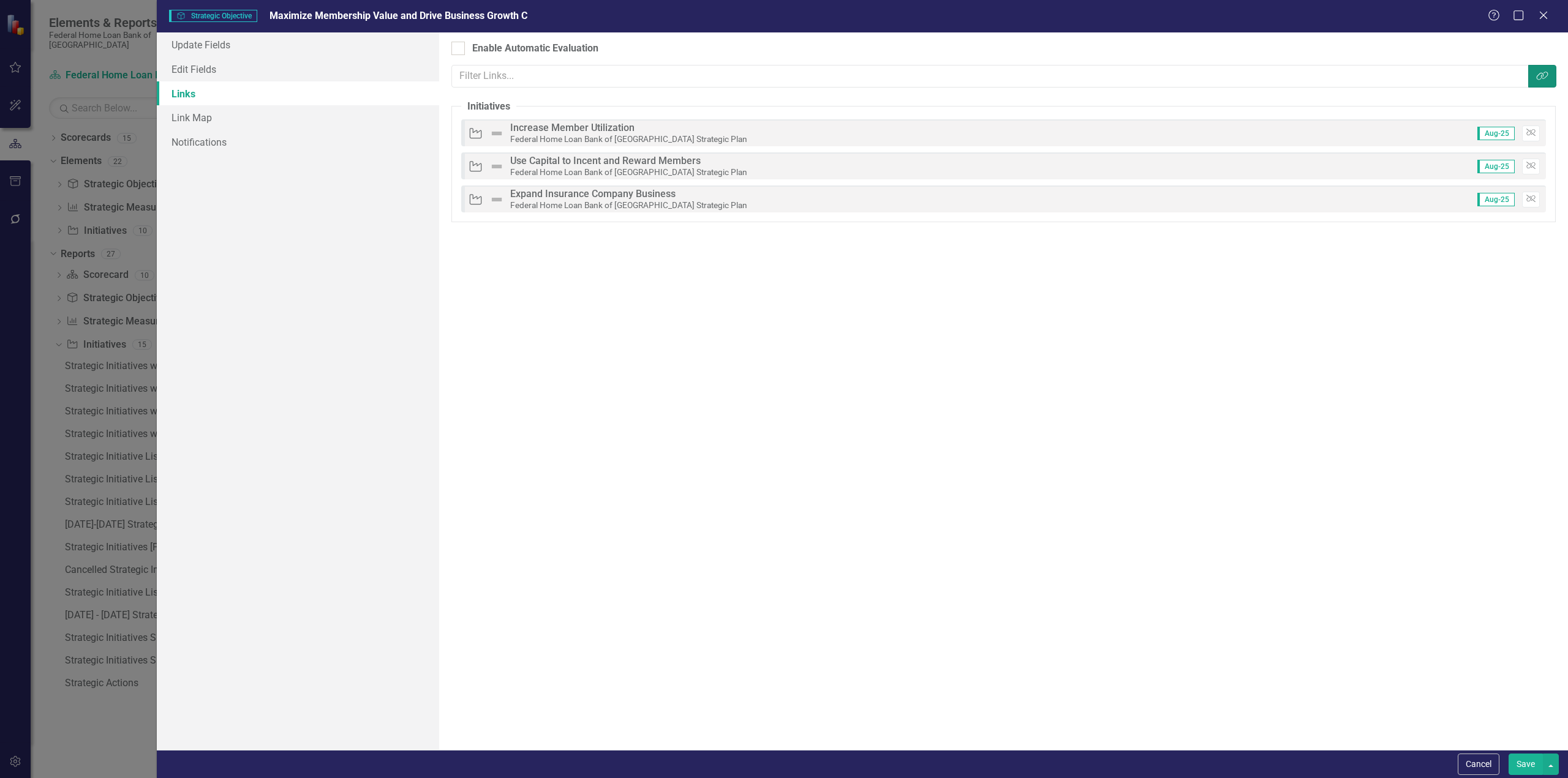
click at [1538, 78] on icon "Link Tag" at bounding box center [1543, 75] width 13 height 10
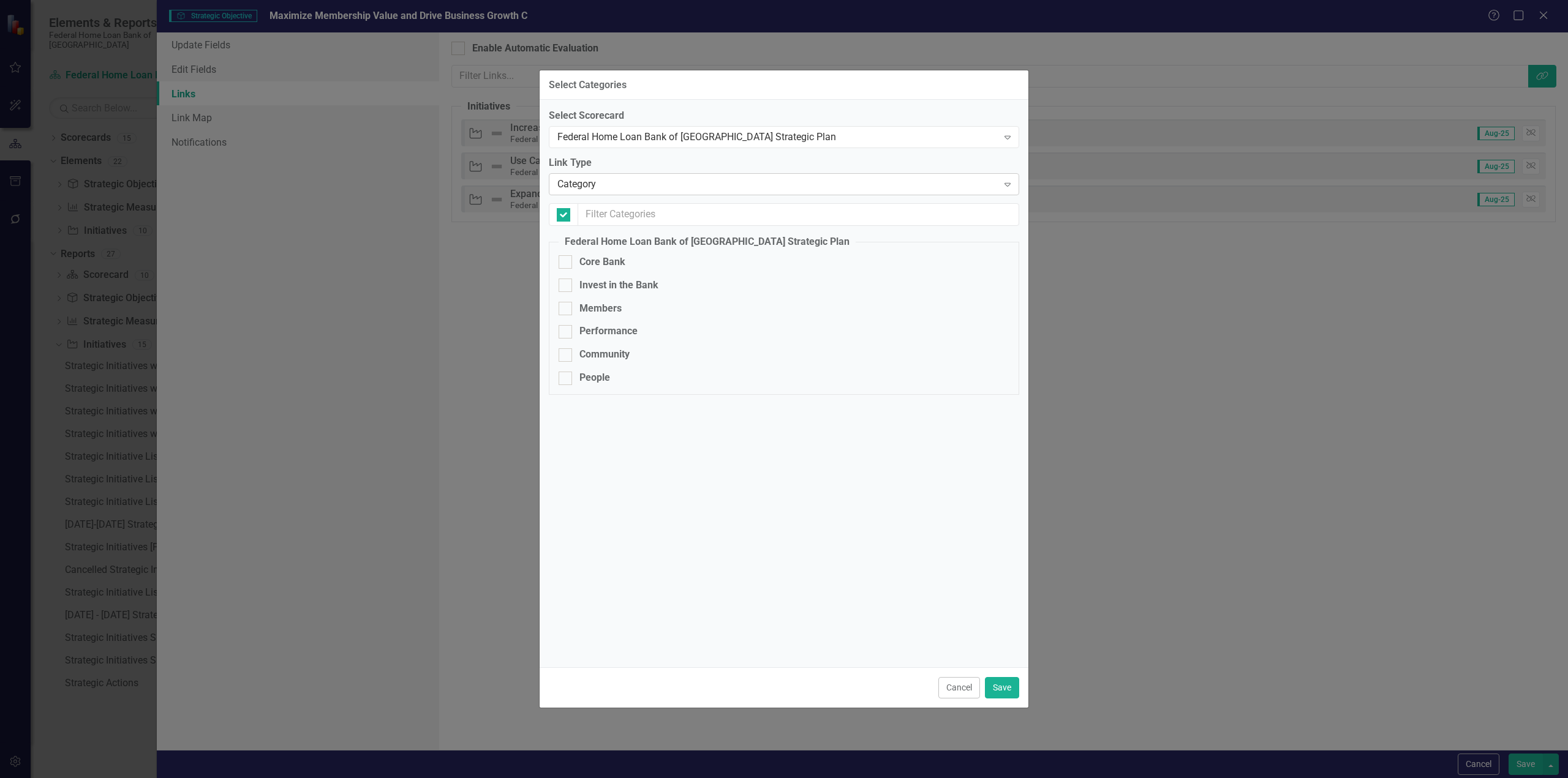
checkbox input "false"
click at [562, 263] on input "Core Bank" at bounding box center [562, 259] width 8 height 8
checkbox input "true"
click at [994, 682] on button "Save" at bounding box center [1002, 688] width 34 height 22
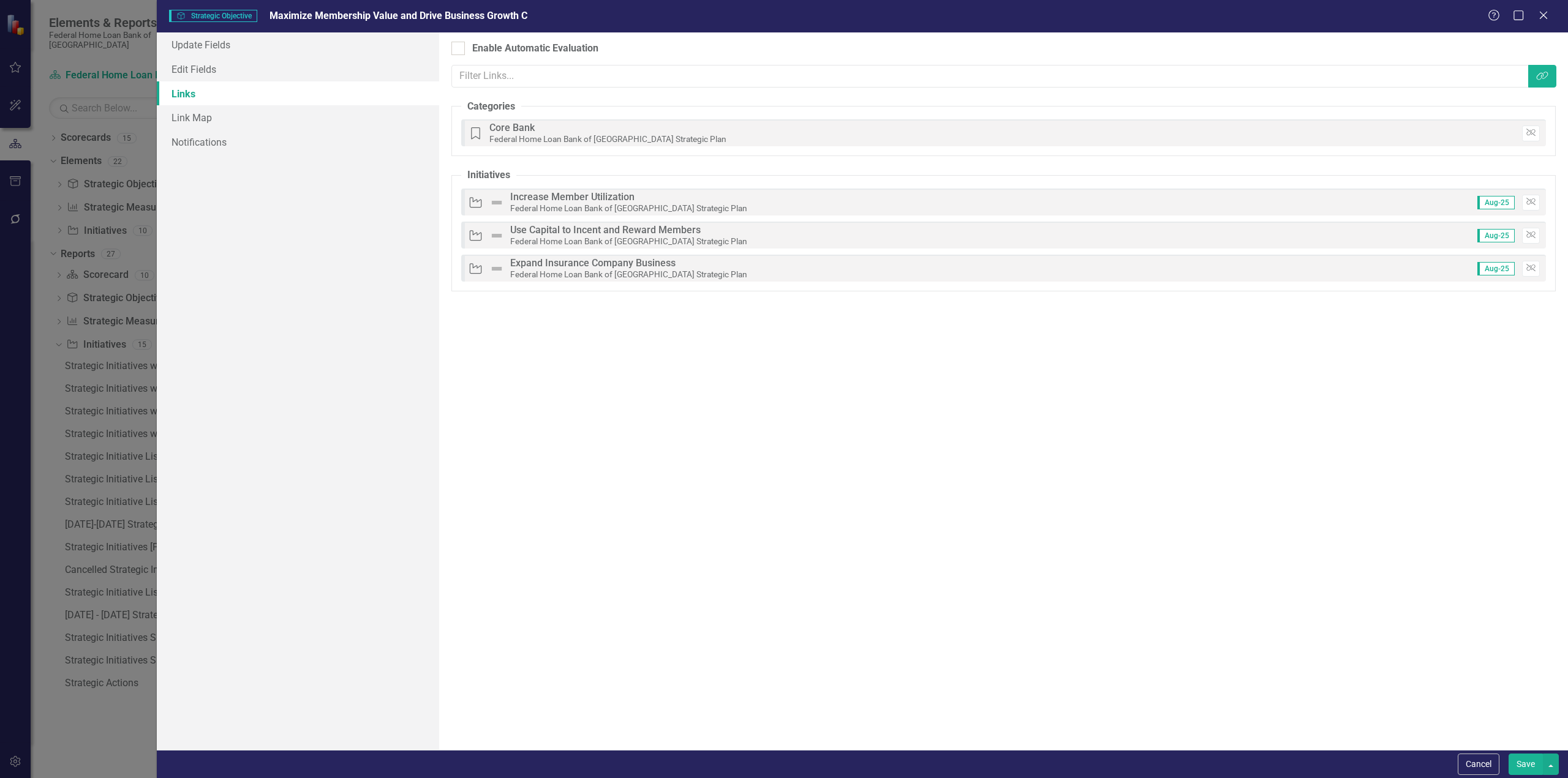
click at [1528, 763] on button "Save" at bounding box center [1526, 765] width 34 height 22
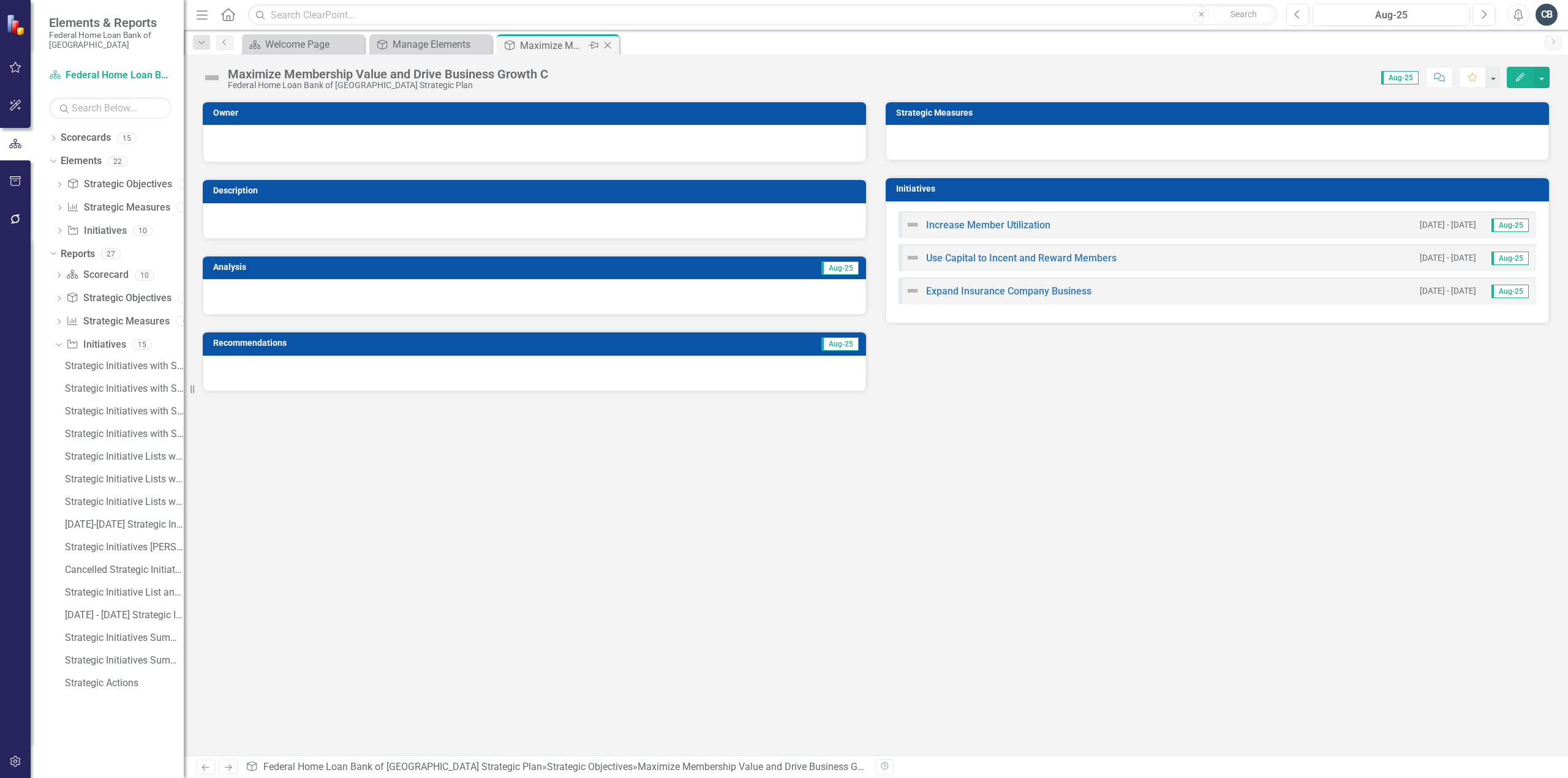
click at [607, 42] on icon "Close" at bounding box center [608, 45] width 13 height 10
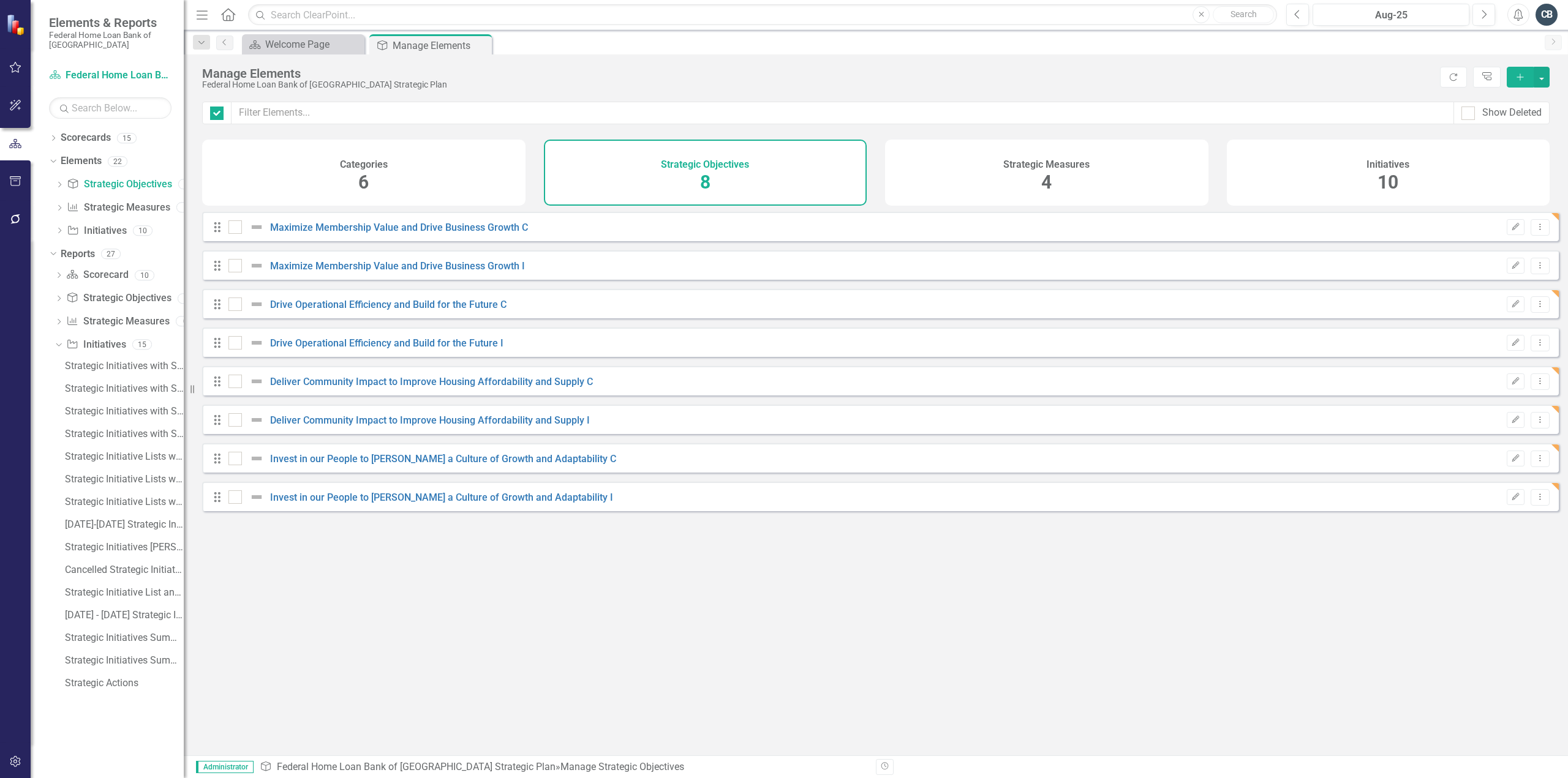
checkbox input "false"
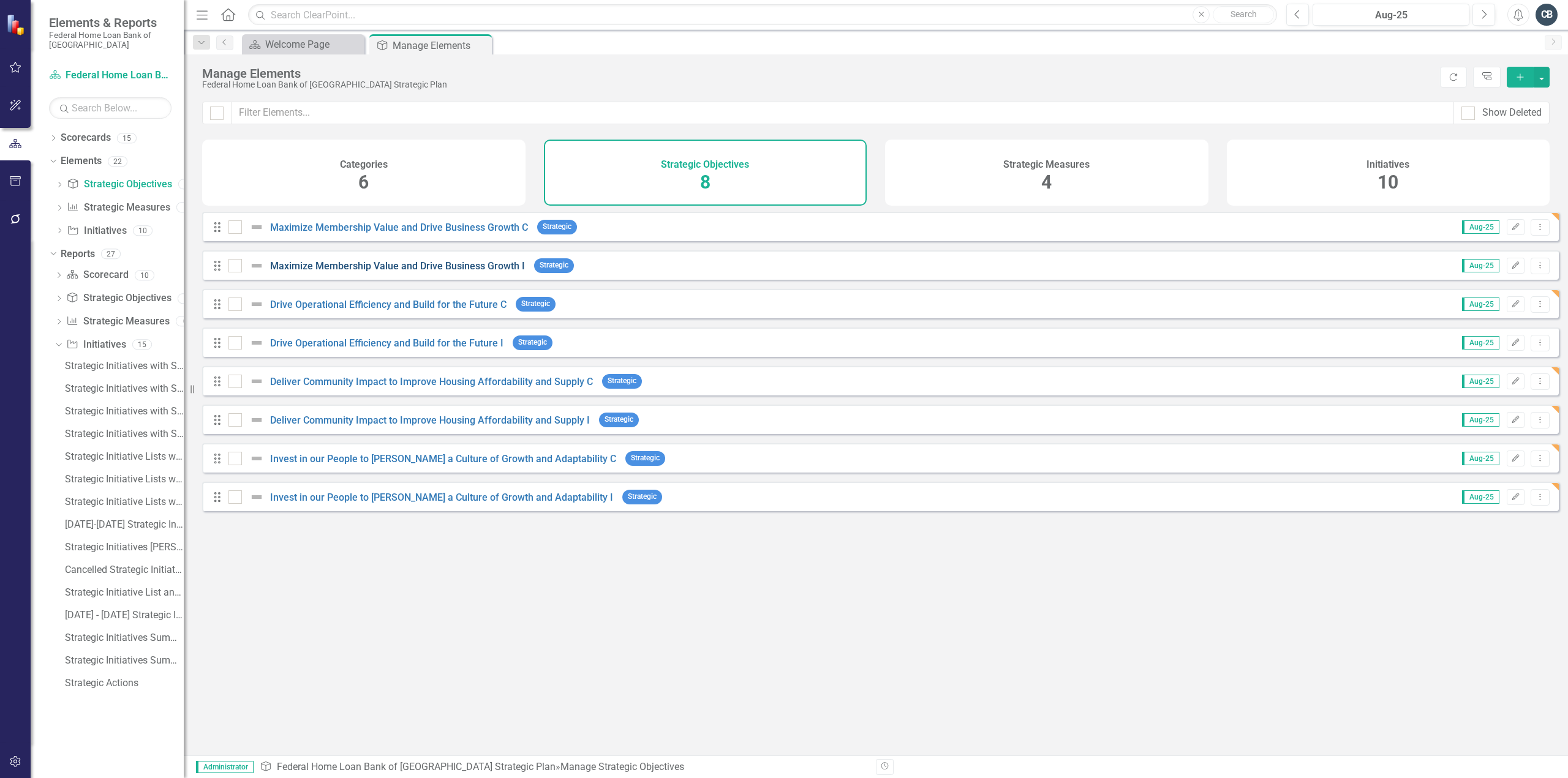
click at [406, 272] on link "Maximize Membership Value and Drive Business Growth I" at bounding box center [398, 266] width 255 height 12
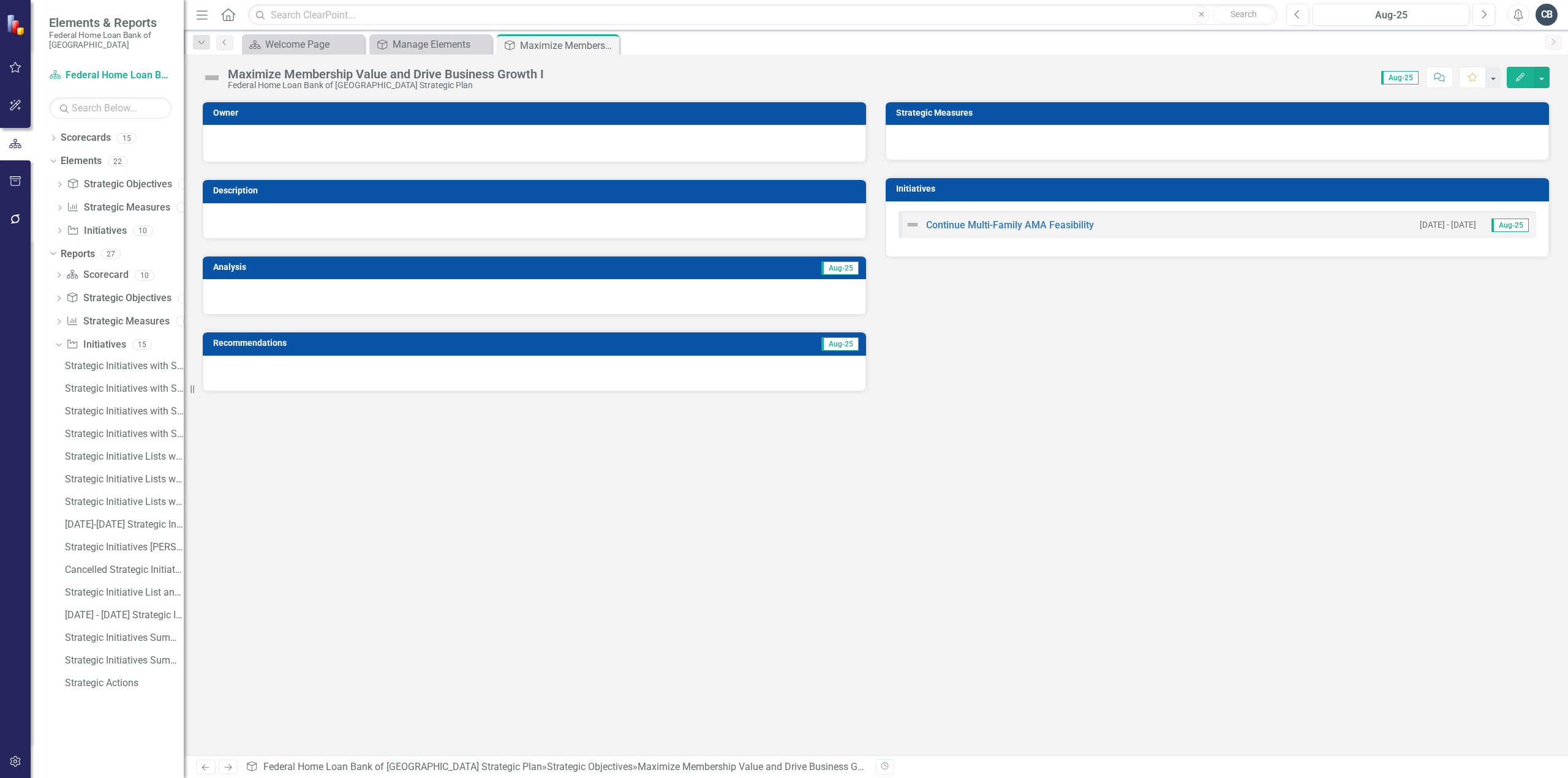
click at [1519, 82] on button "Edit" at bounding box center [1520, 77] width 27 height 22
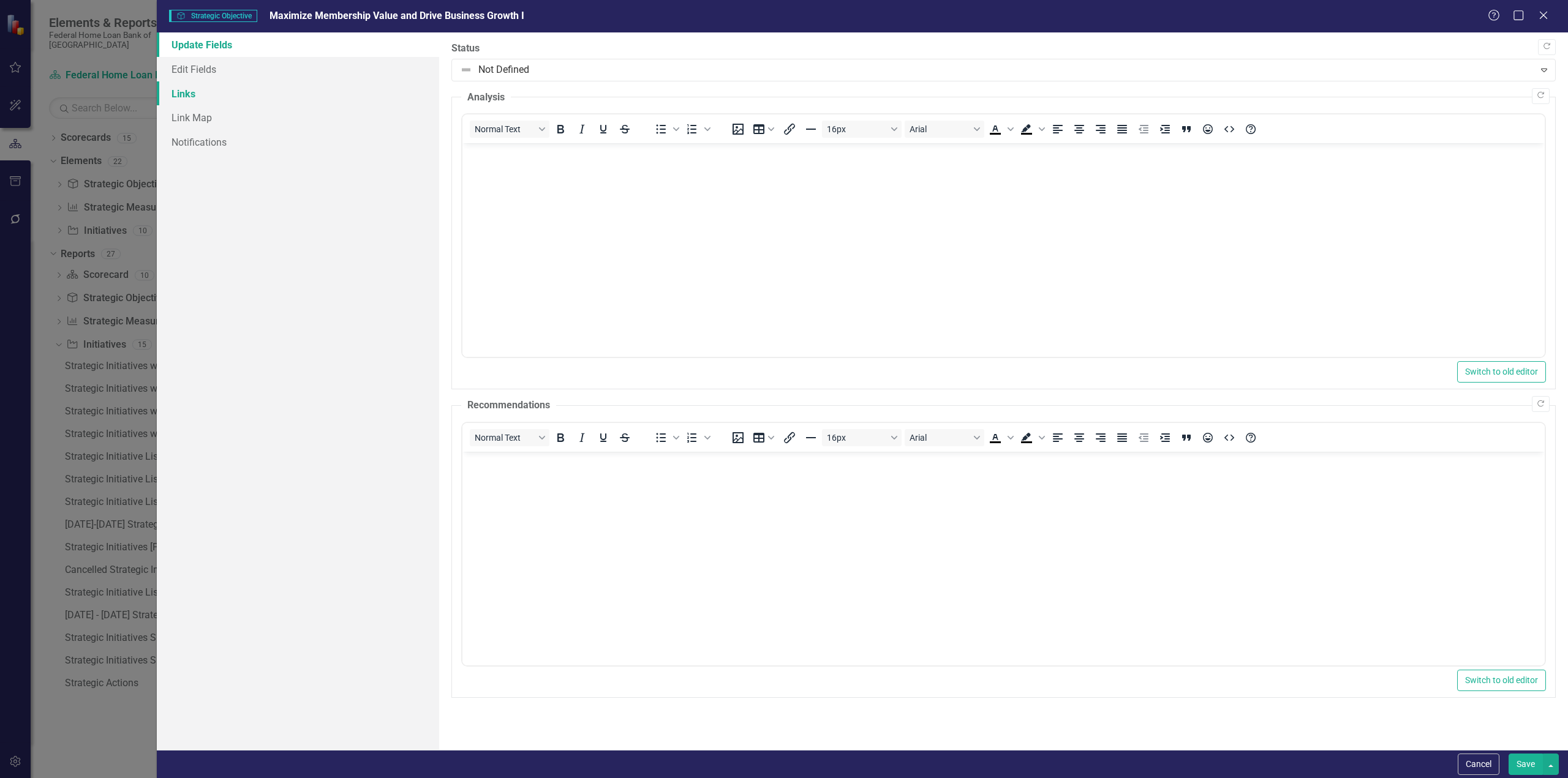
click at [182, 93] on link "Links" at bounding box center [298, 93] width 283 height 24
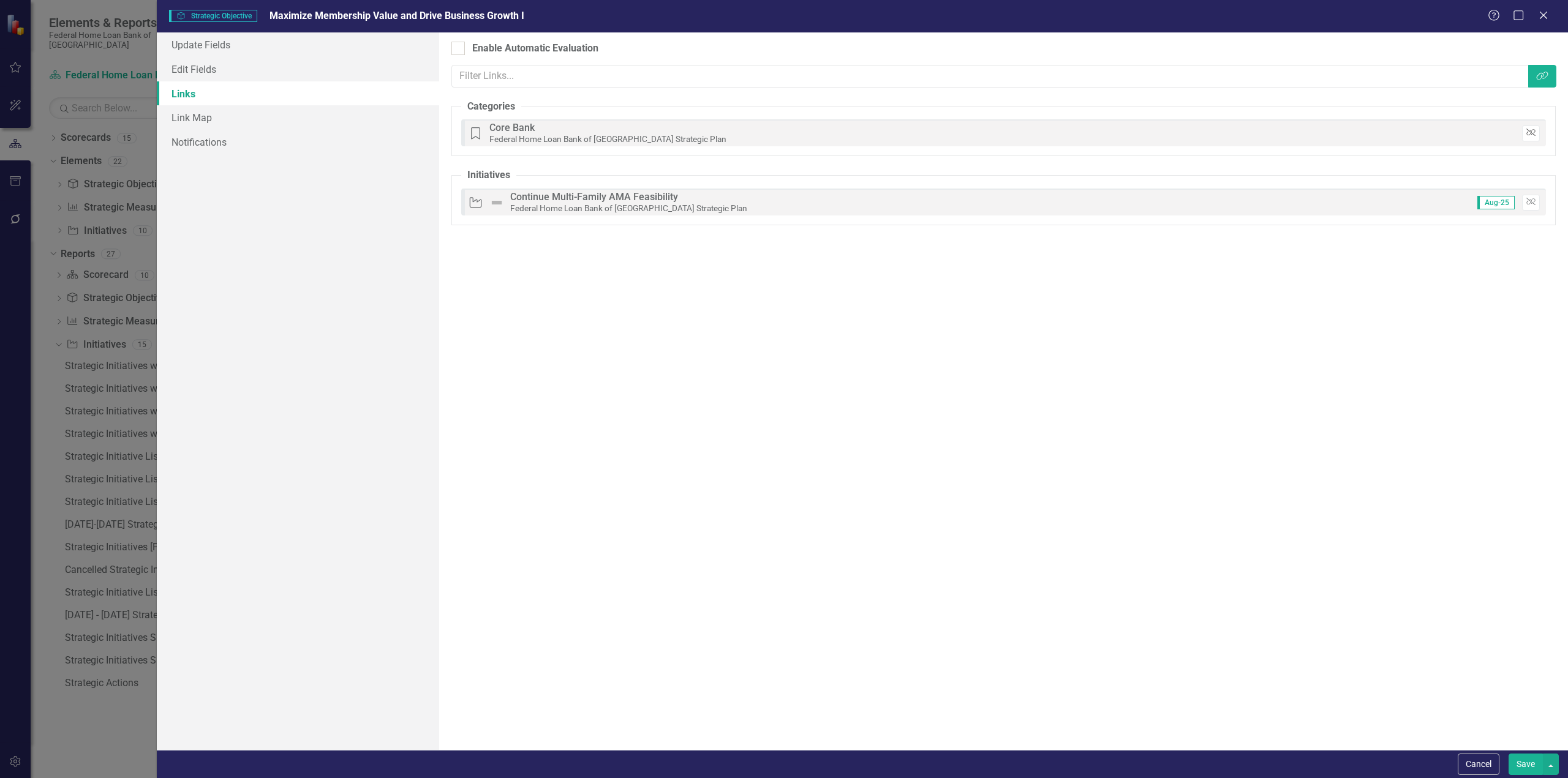
click at [1529, 131] on icon "Unlink" at bounding box center [1531, 133] width 9 height 7
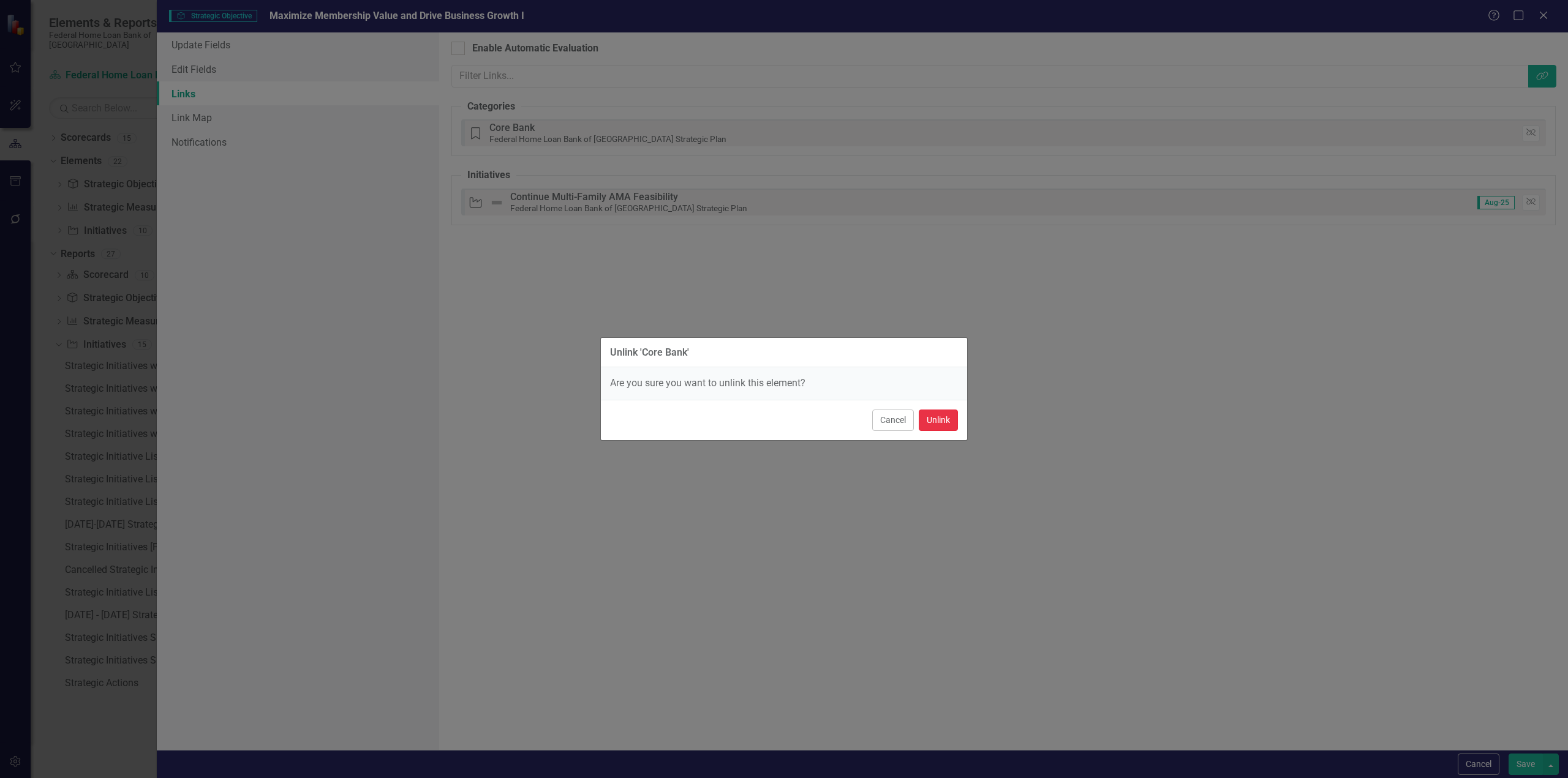
click at [946, 418] on button "Unlink" at bounding box center [939, 421] width 39 height 22
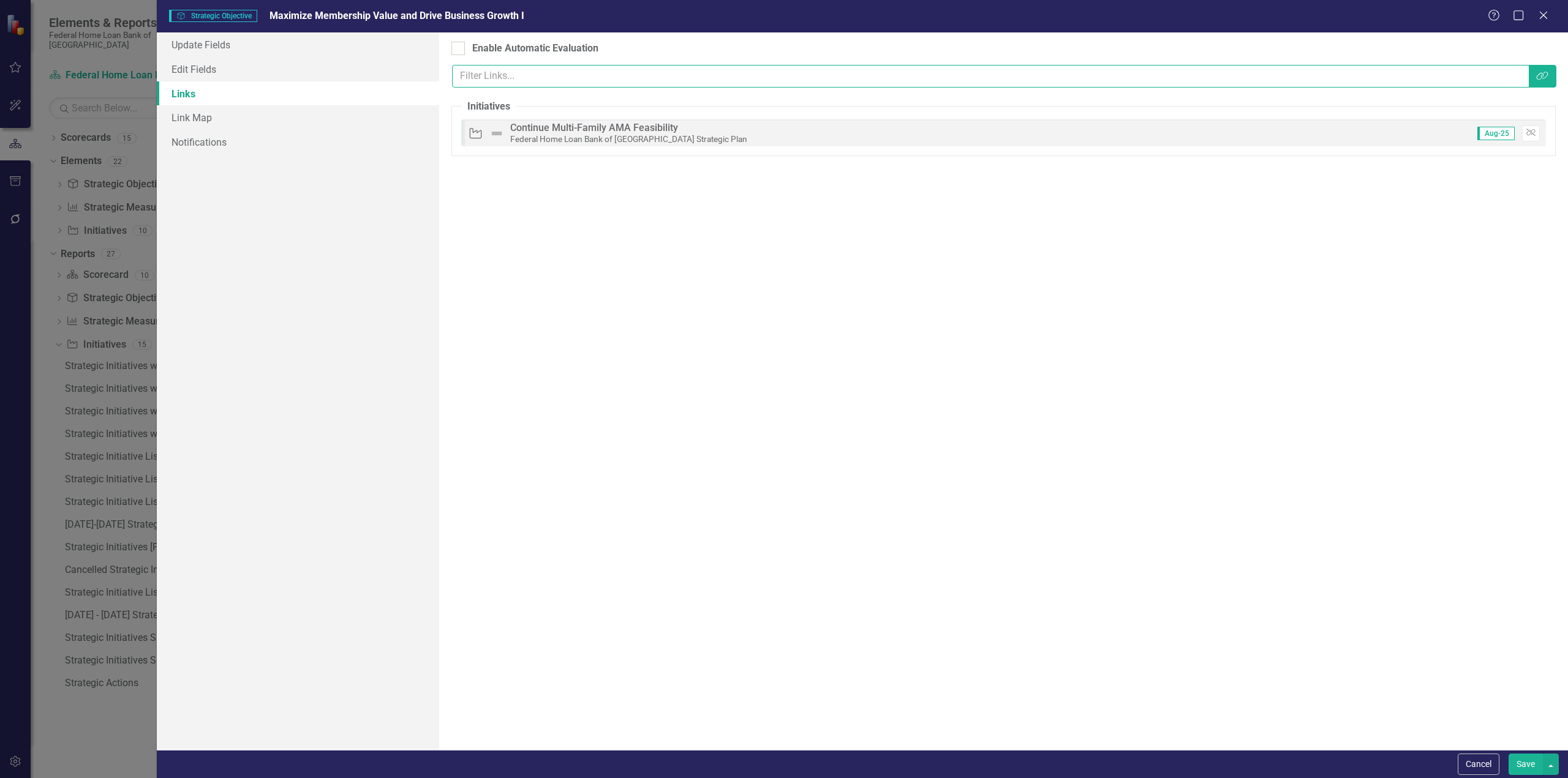
click at [495, 74] on input "text" at bounding box center [991, 75] width 1077 height 22
click at [1542, 74] on icon "Link Tag" at bounding box center [1543, 75] width 13 height 10
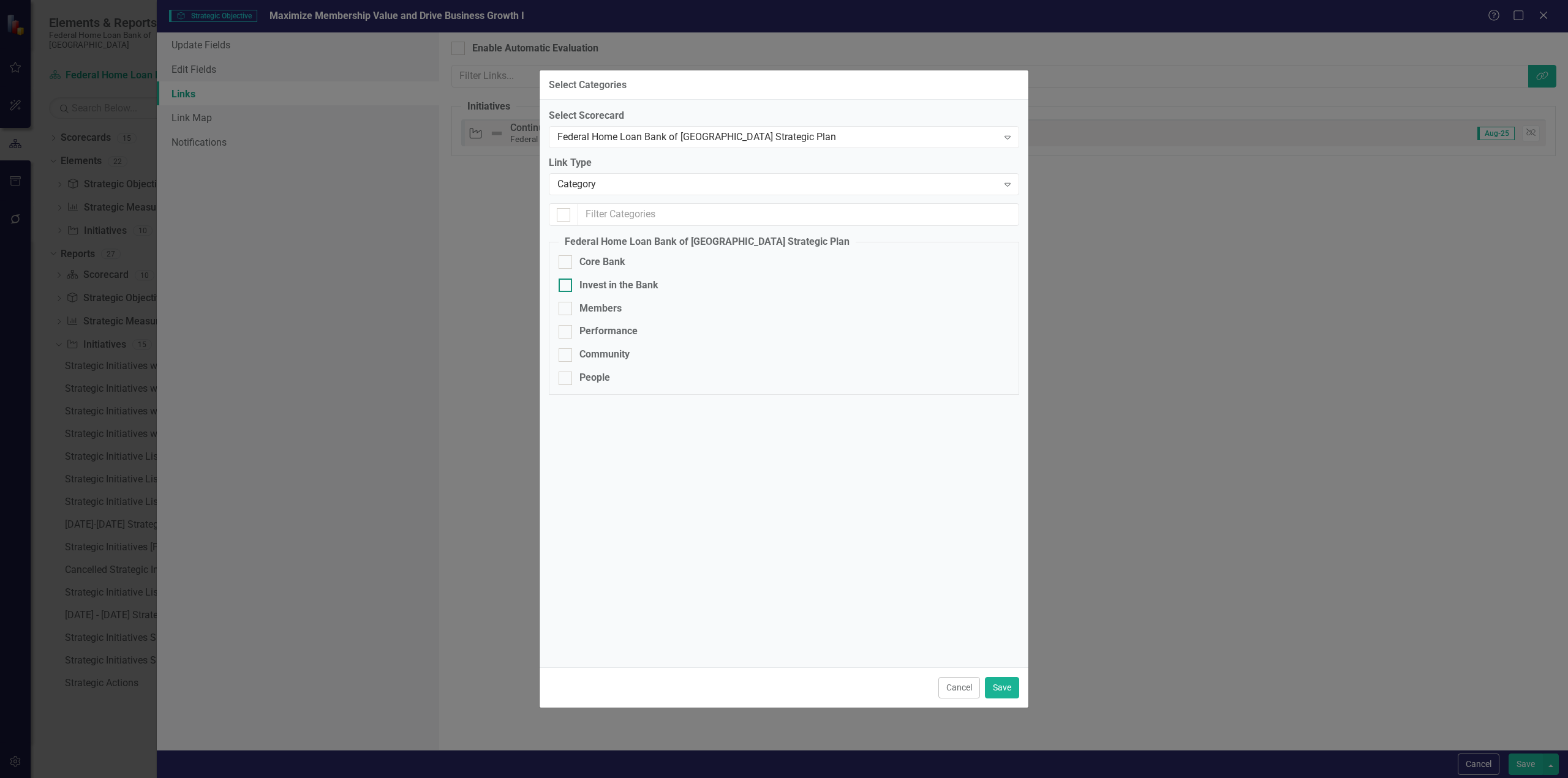
click at [566, 283] on input "Invest in the Bank" at bounding box center [562, 283] width 8 height 8
checkbox input "true"
click at [995, 682] on button "Save" at bounding box center [1002, 688] width 34 height 22
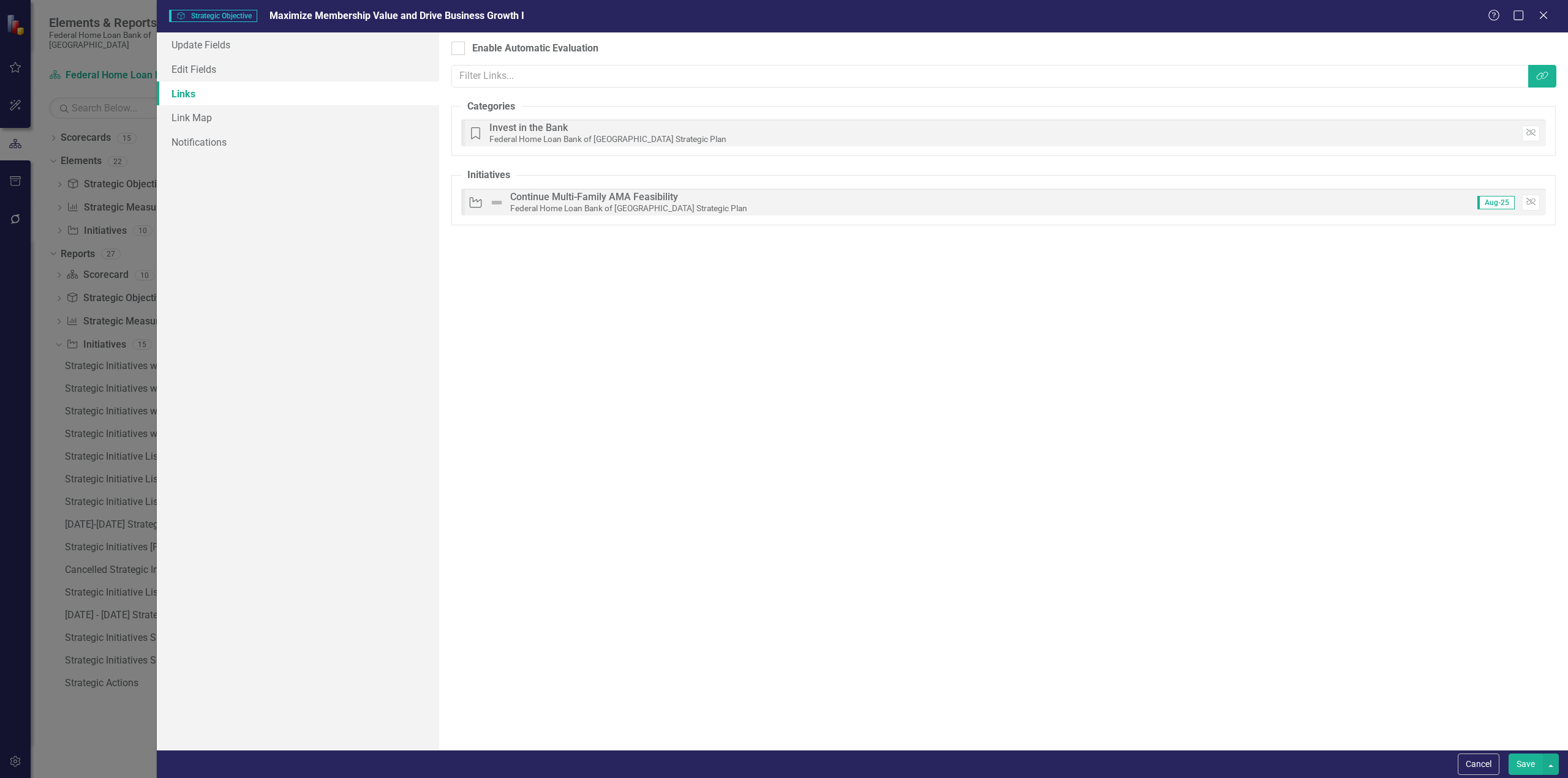
click at [1528, 761] on button "Save" at bounding box center [1526, 765] width 34 height 22
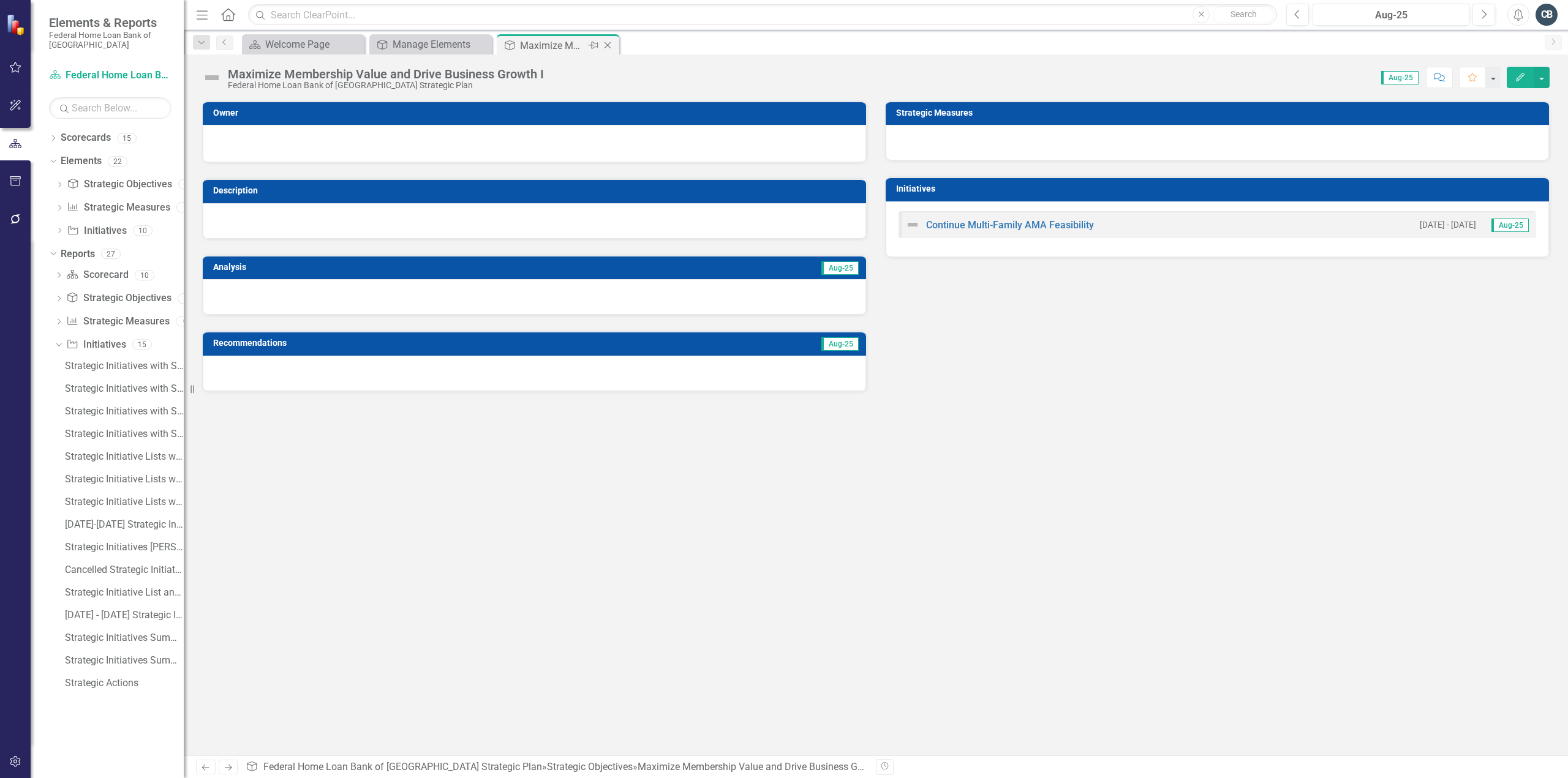
click at [609, 47] on icon at bounding box center [609, 46] width 7 height 7
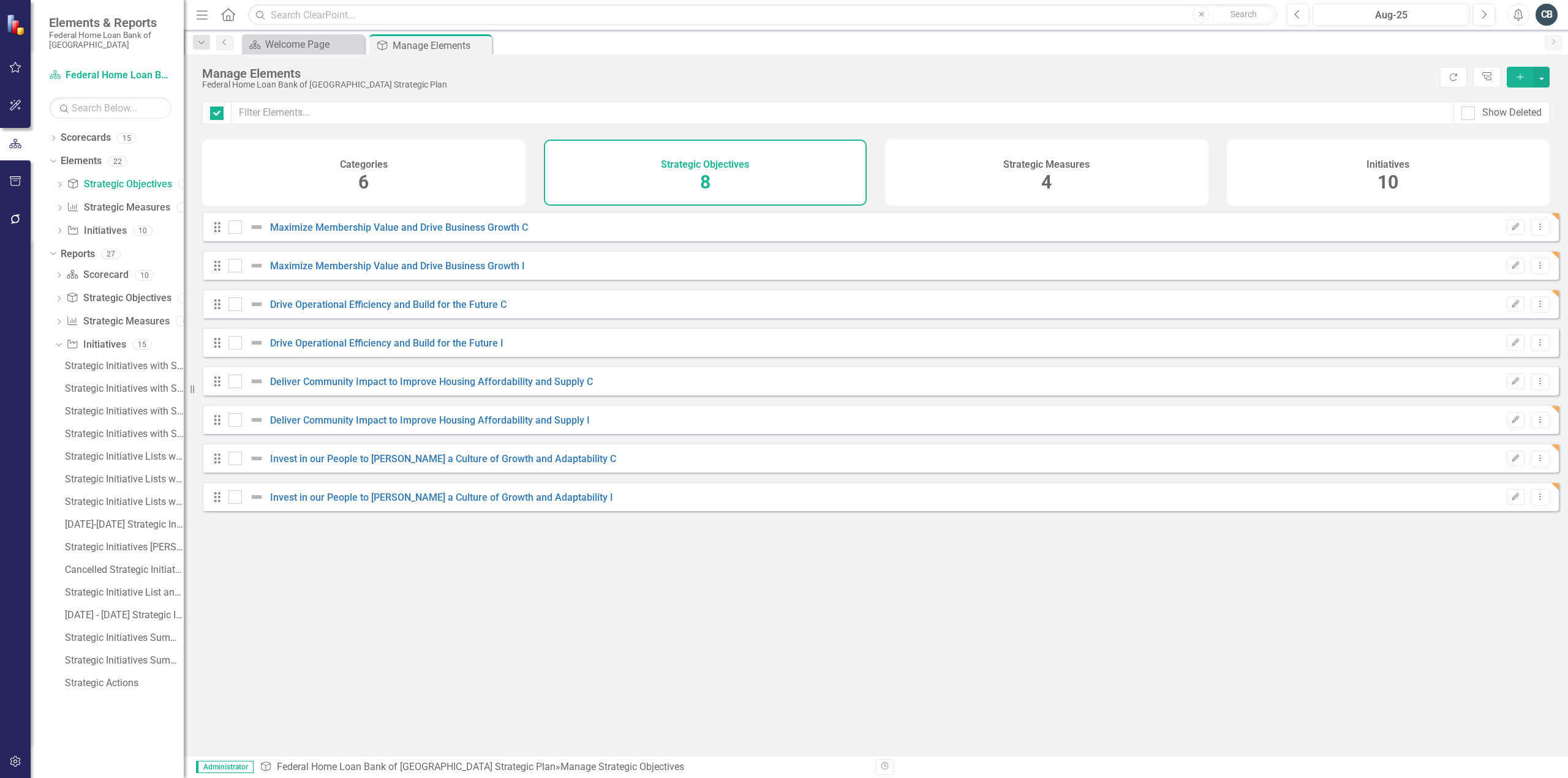
checkbox input "false"
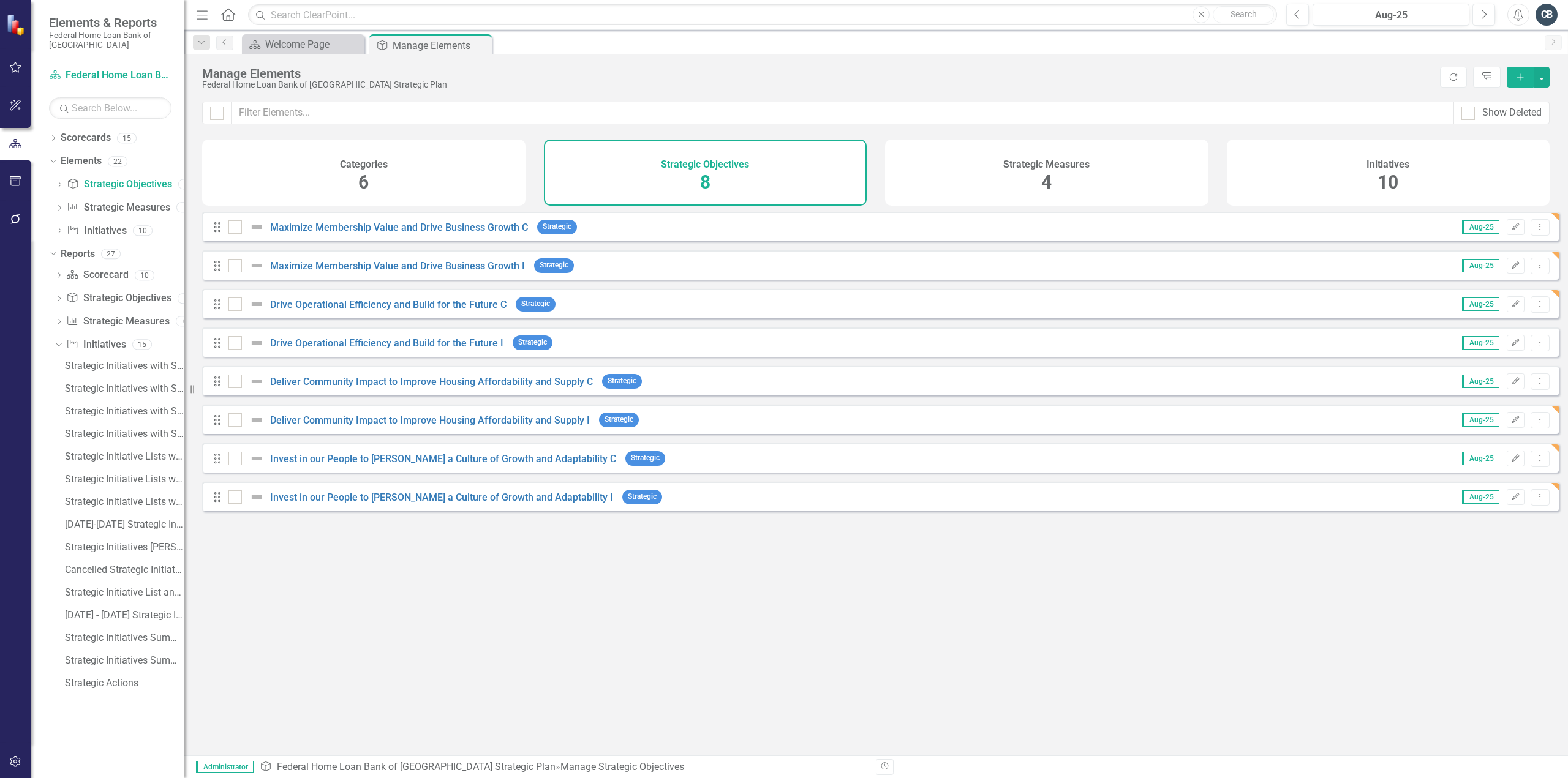
click at [422, 306] on div "Drive Operational Efficiency and Build for the Future C" at bounding box center [369, 304] width 281 height 14
click at [421, 310] on link "Drive Operational Efficiency and Build for the Future C" at bounding box center [388, 304] width 236 height 12
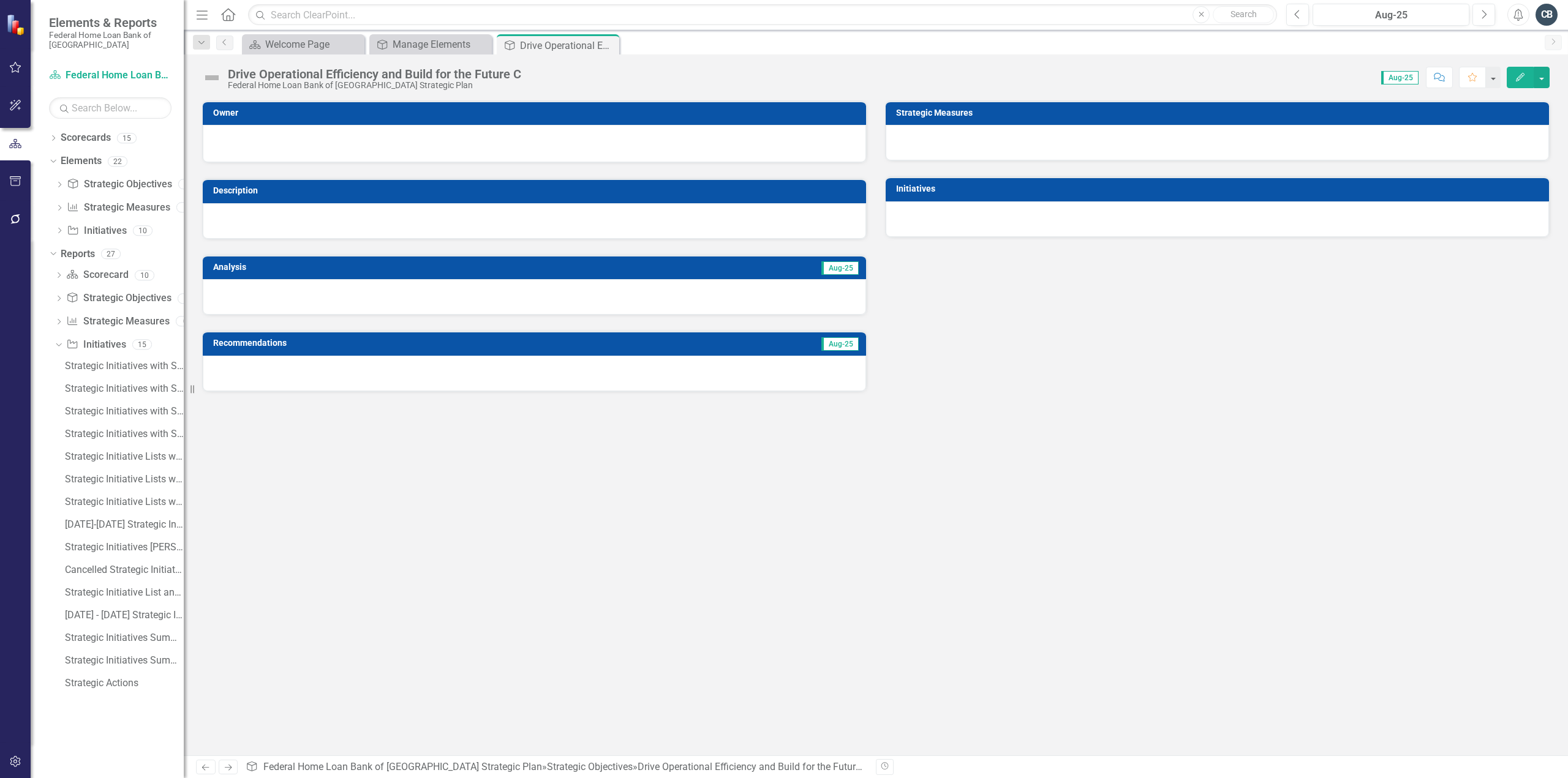
click at [1525, 74] on icon "Edit" at bounding box center [1520, 77] width 11 height 9
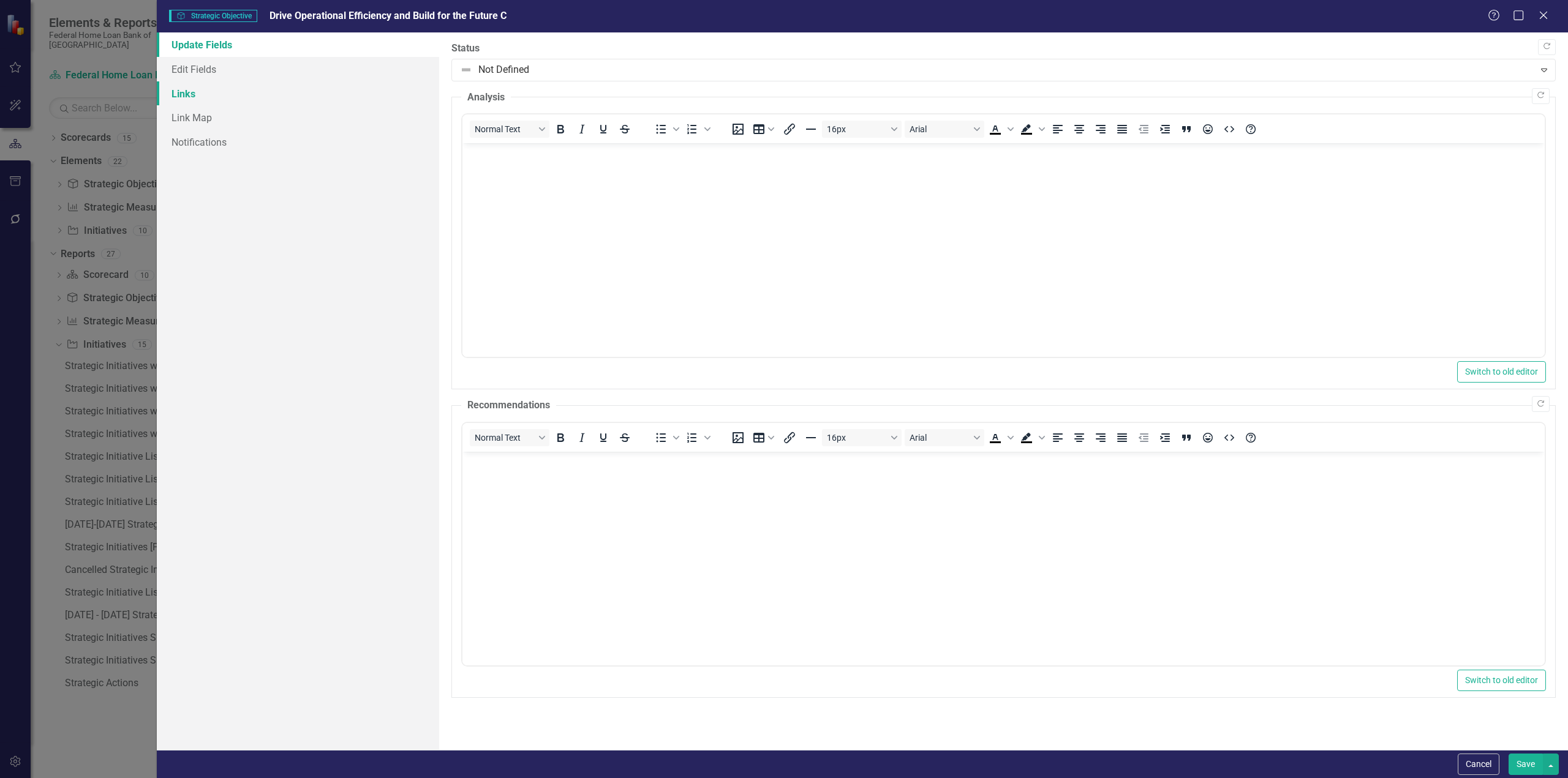
click at [197, 93] on link "Links" at bounding box center [298, 93] width 283 height 24
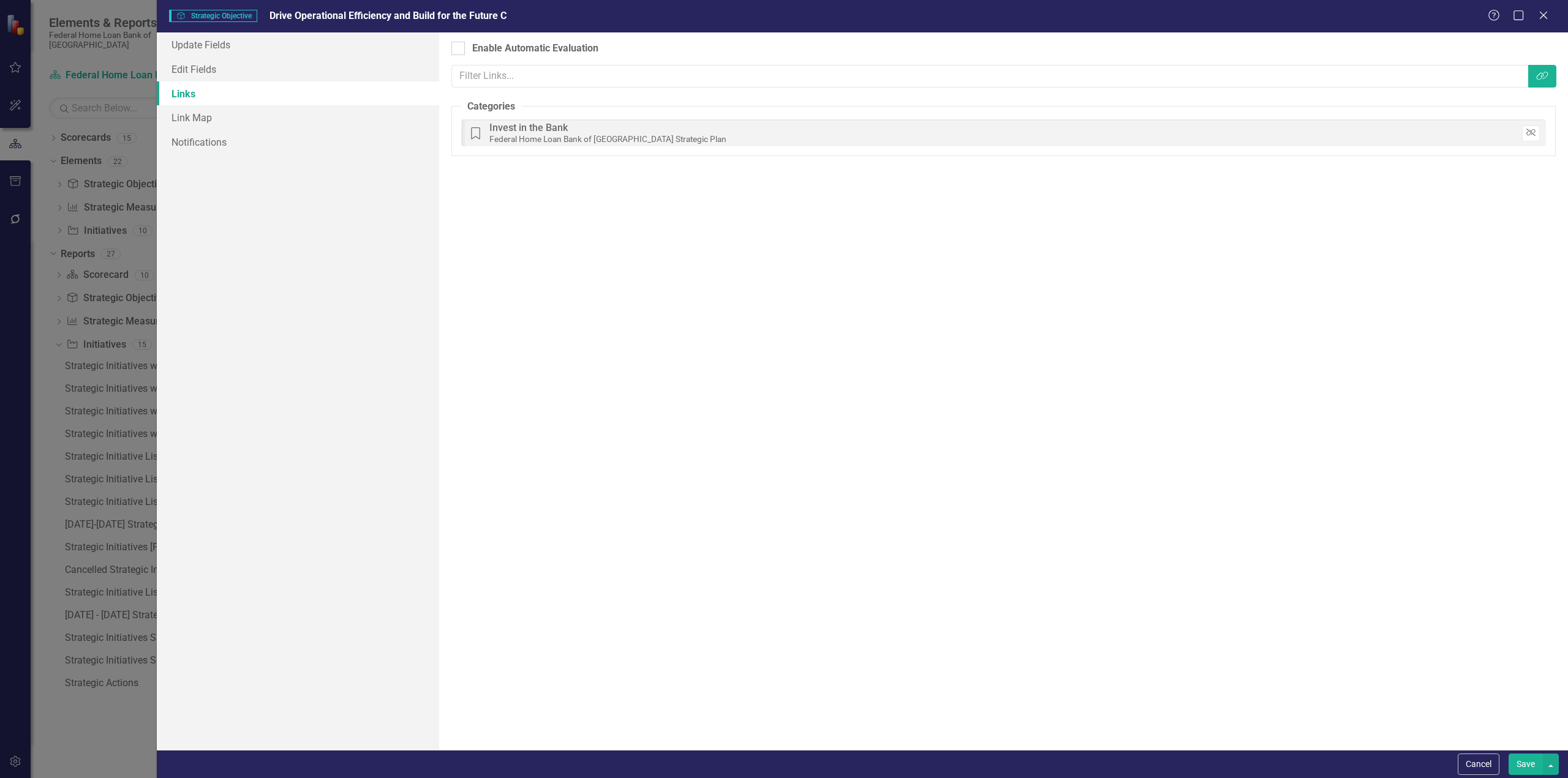
click at [1531, 130] on icon "button" at bounding box center [1531, 133] width 9 height 7
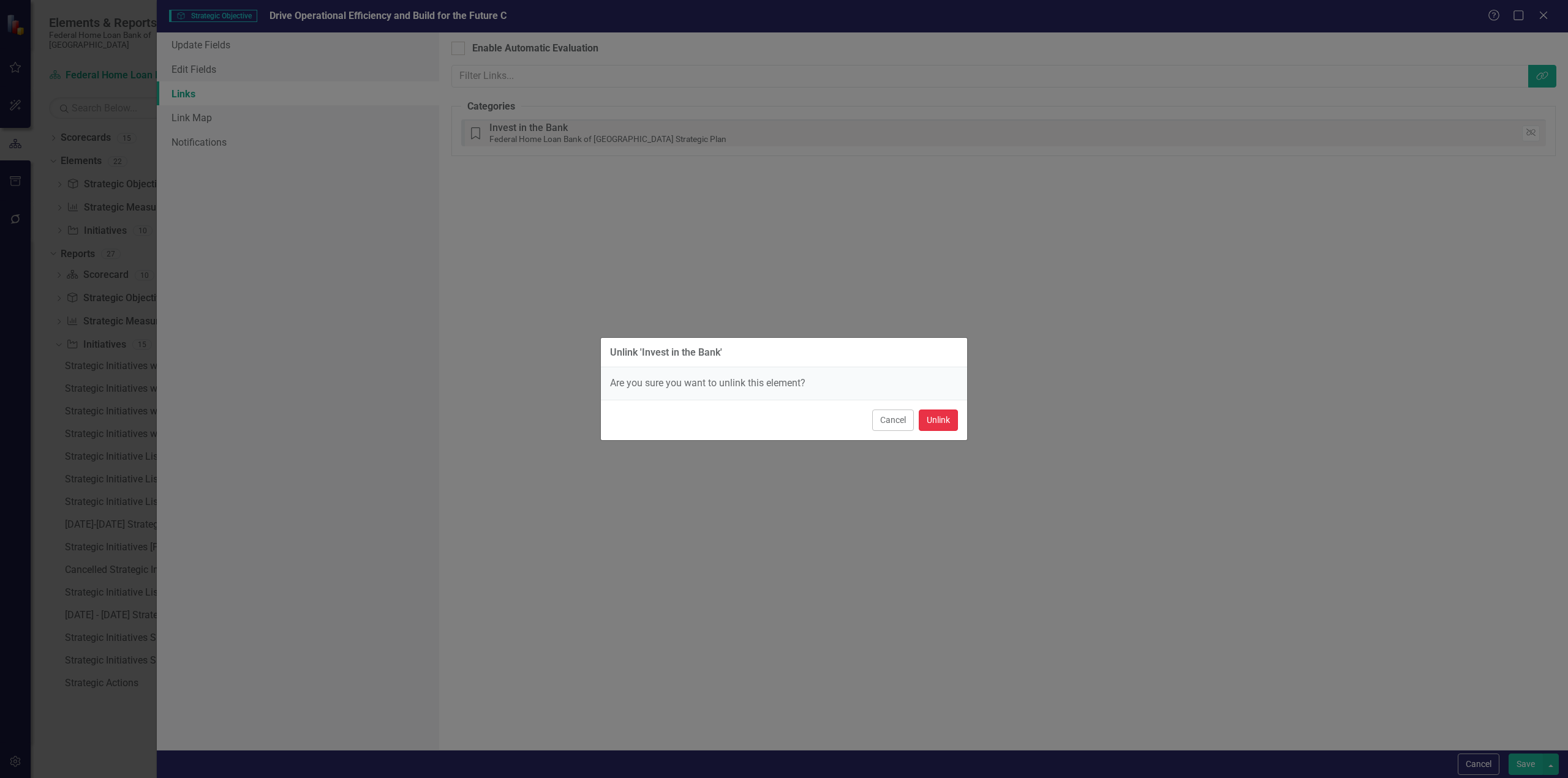
click at [950, 424] on button "Unlink" at bounding box center [939, 421] width 39 height 22
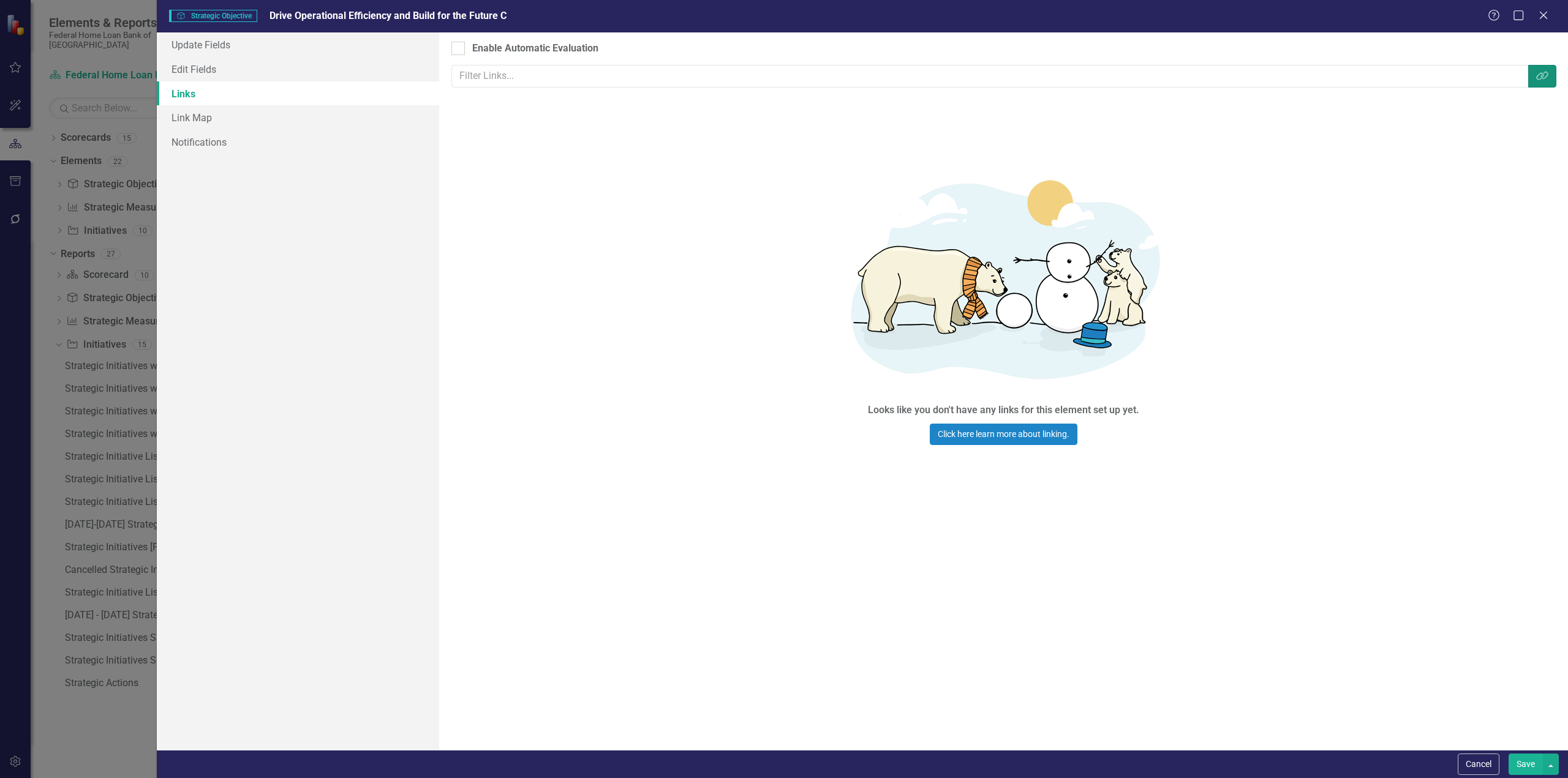
click at [1538, 72] on icon "Link Tag" at bounding box center [1543, 75] width 13 height 10
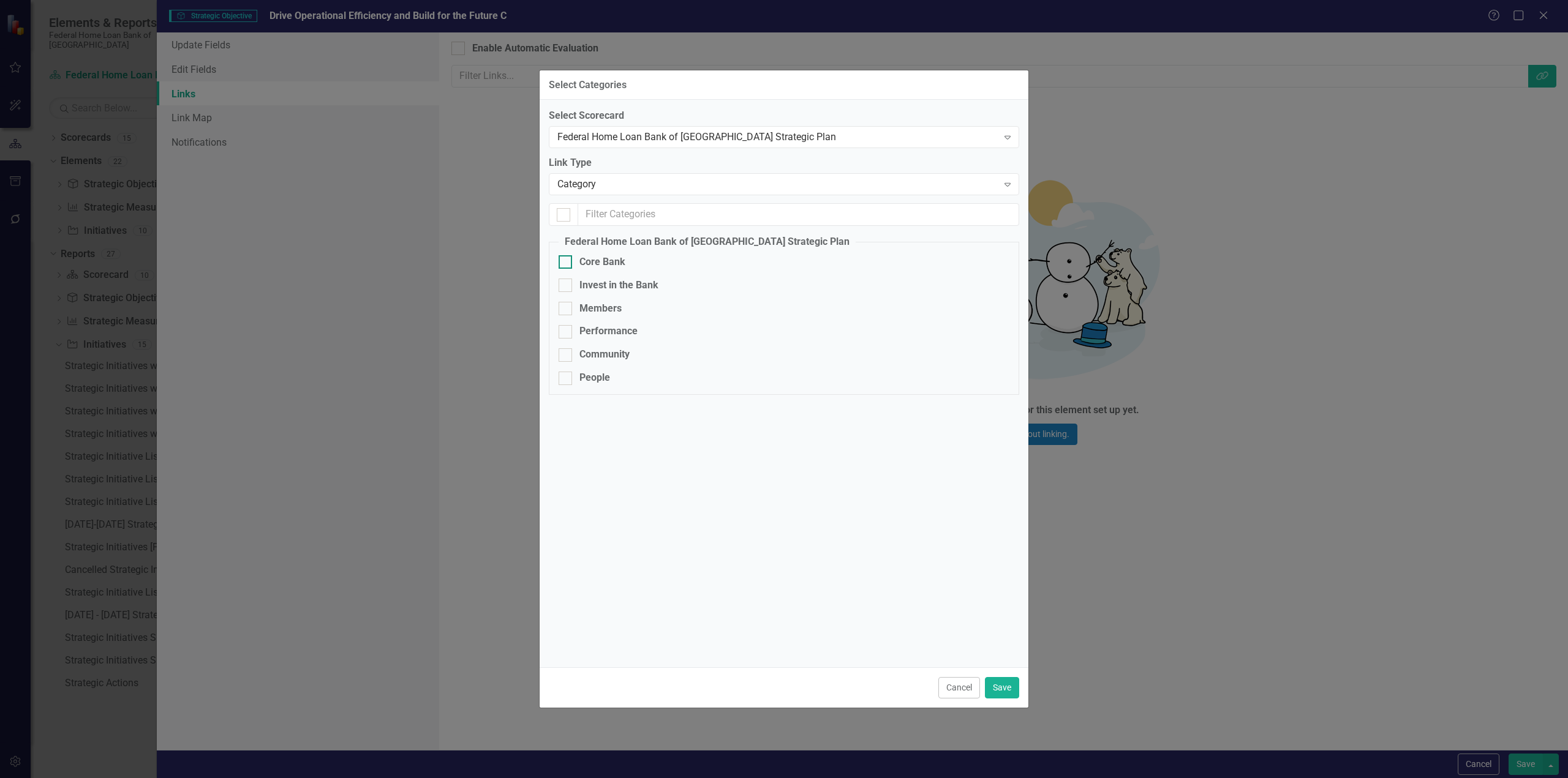
click at [561, 259] on input "Core Bank" at bounding box center [562, 259] width 8 height 8
checkbox input "true"
click at [988, 684] on button "Save" at bounding box center [1002, 688] width 34 height 22
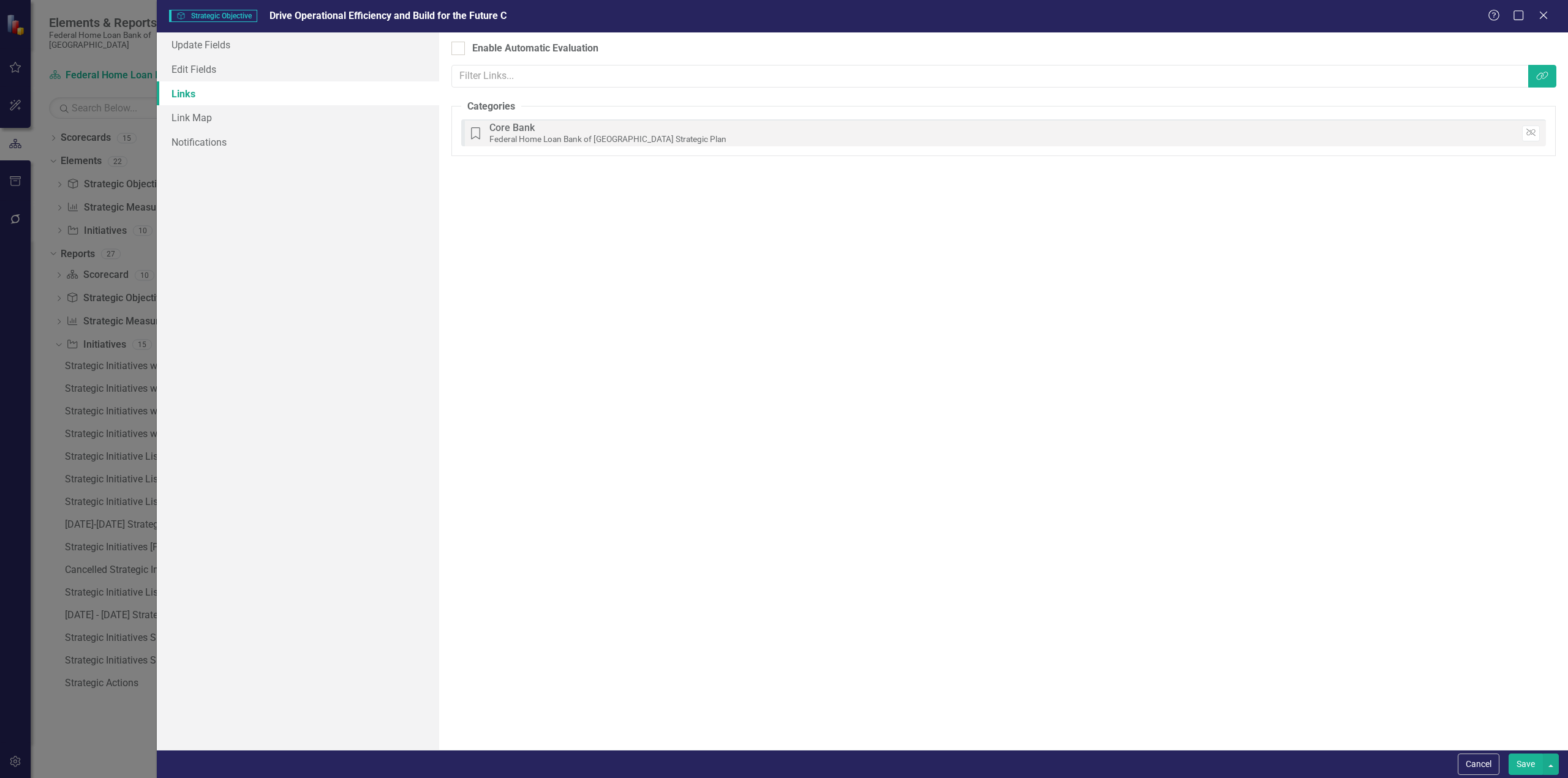
click at [1527, 760] on button "Save" at bounding box center [1526, 765] width 34 height 22
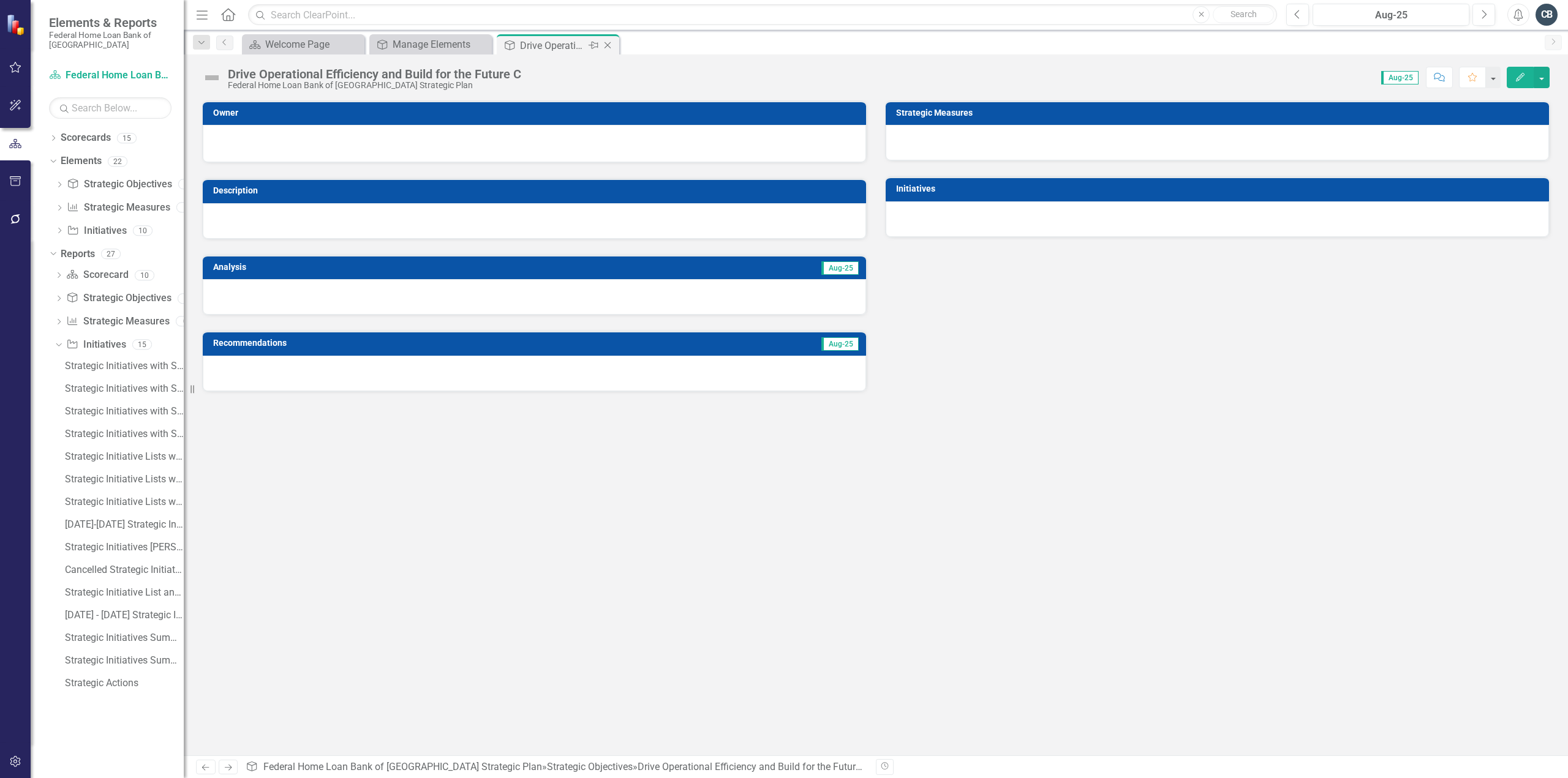
click at [606, 46] on icon "Close" at bounding box center [608, 45] width 13 height 10
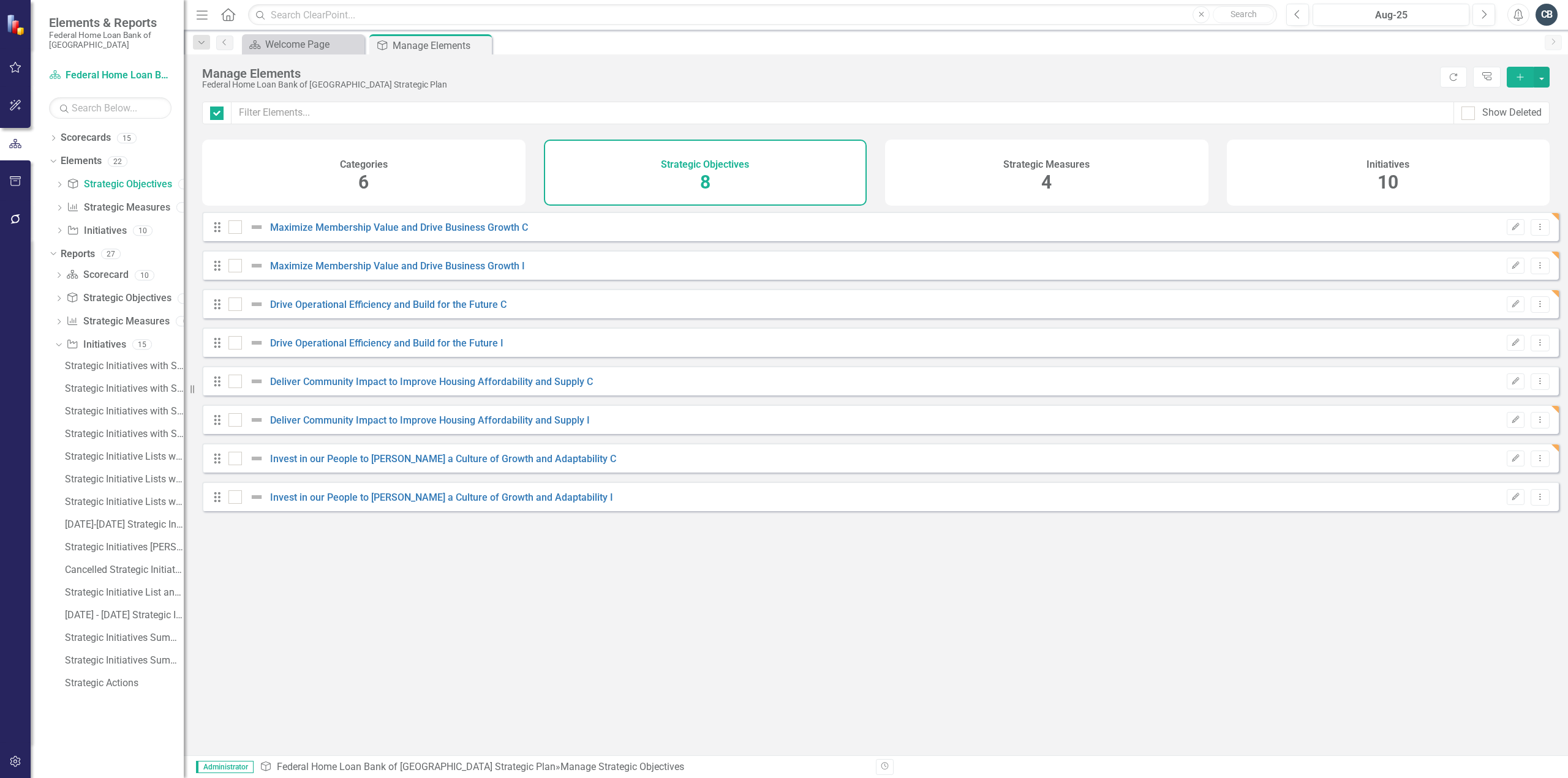
checkbox input "false"
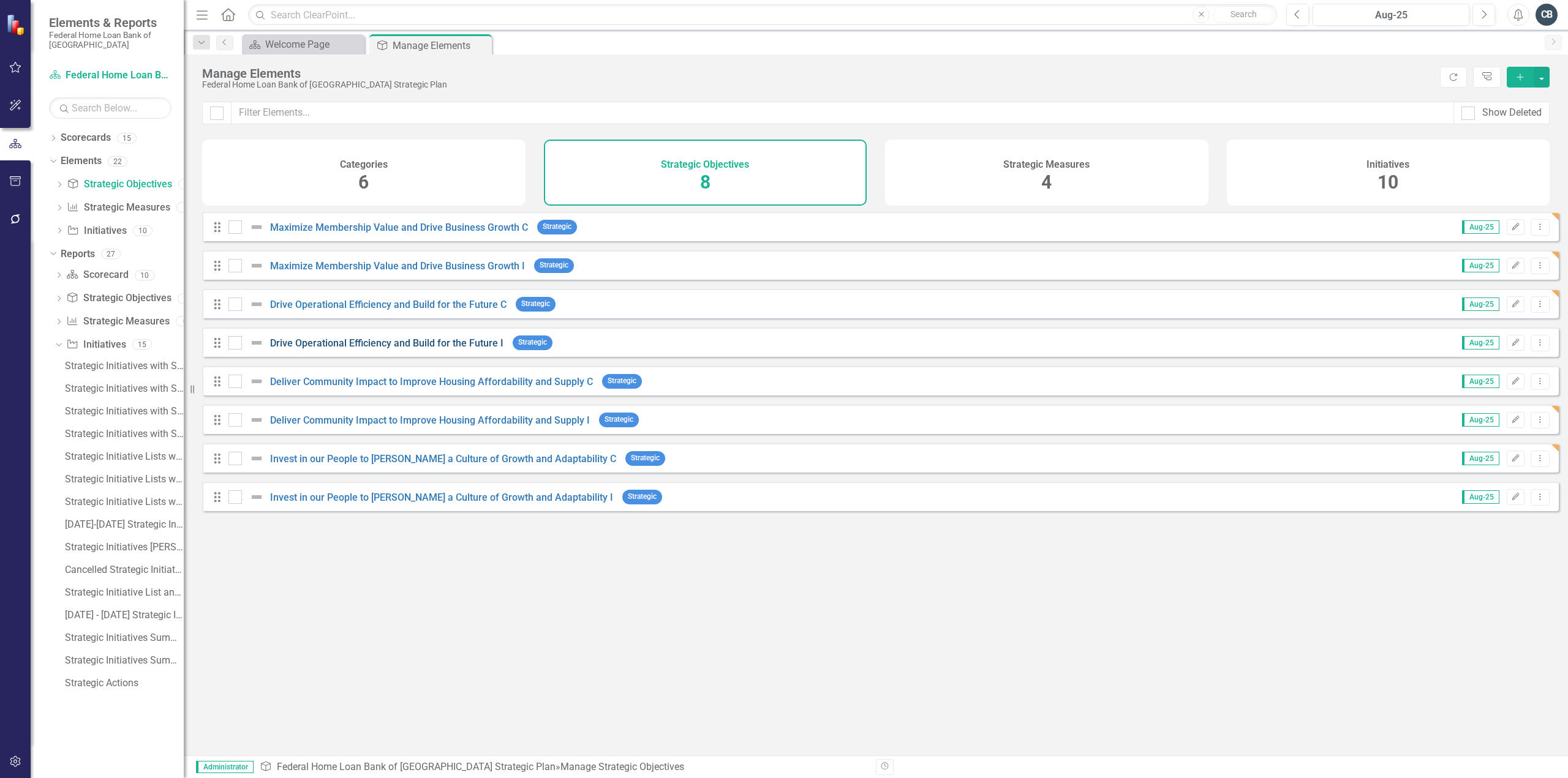
click at [408, 349] on link "Drive Operational Efficiency and Build for the Future I" at bounding box center [387, 343] width 233 height 12
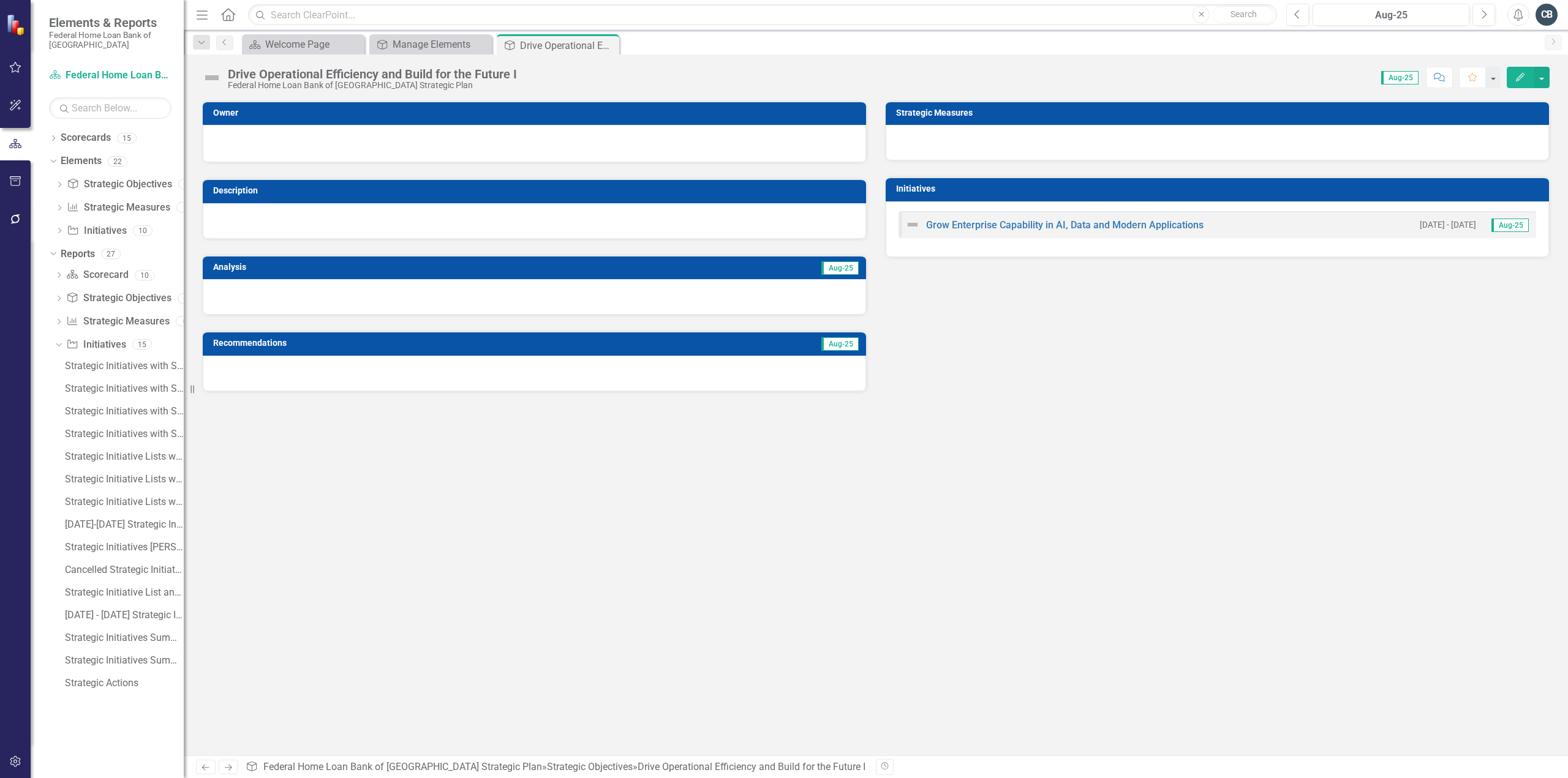
click at [1517, 76] on icon "Edit" at bounding box center [1520, 77] width 11 height 9
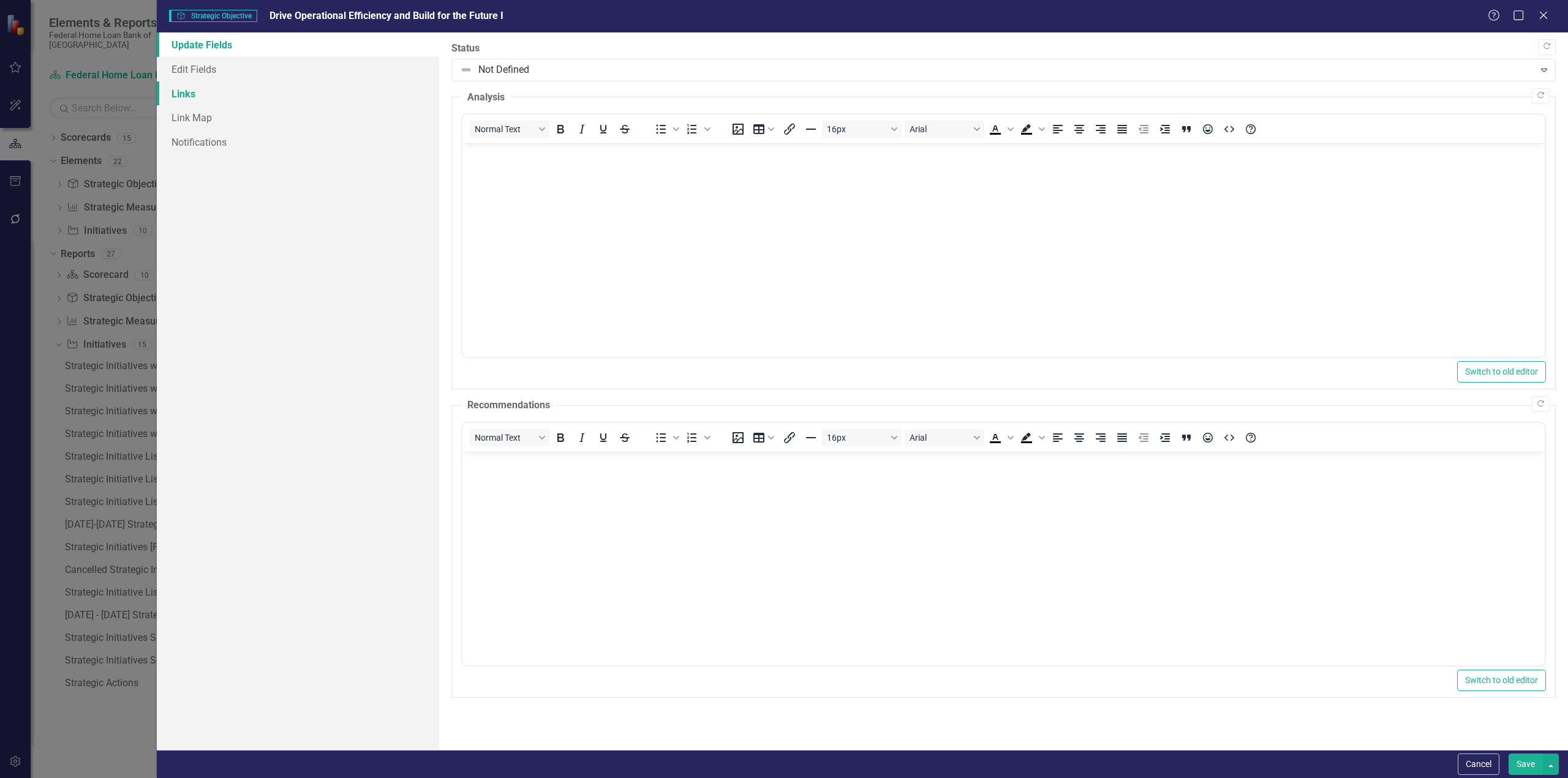
click at [175, 100] on link "Links" at bounding box center [298, 93] width 283 height 24
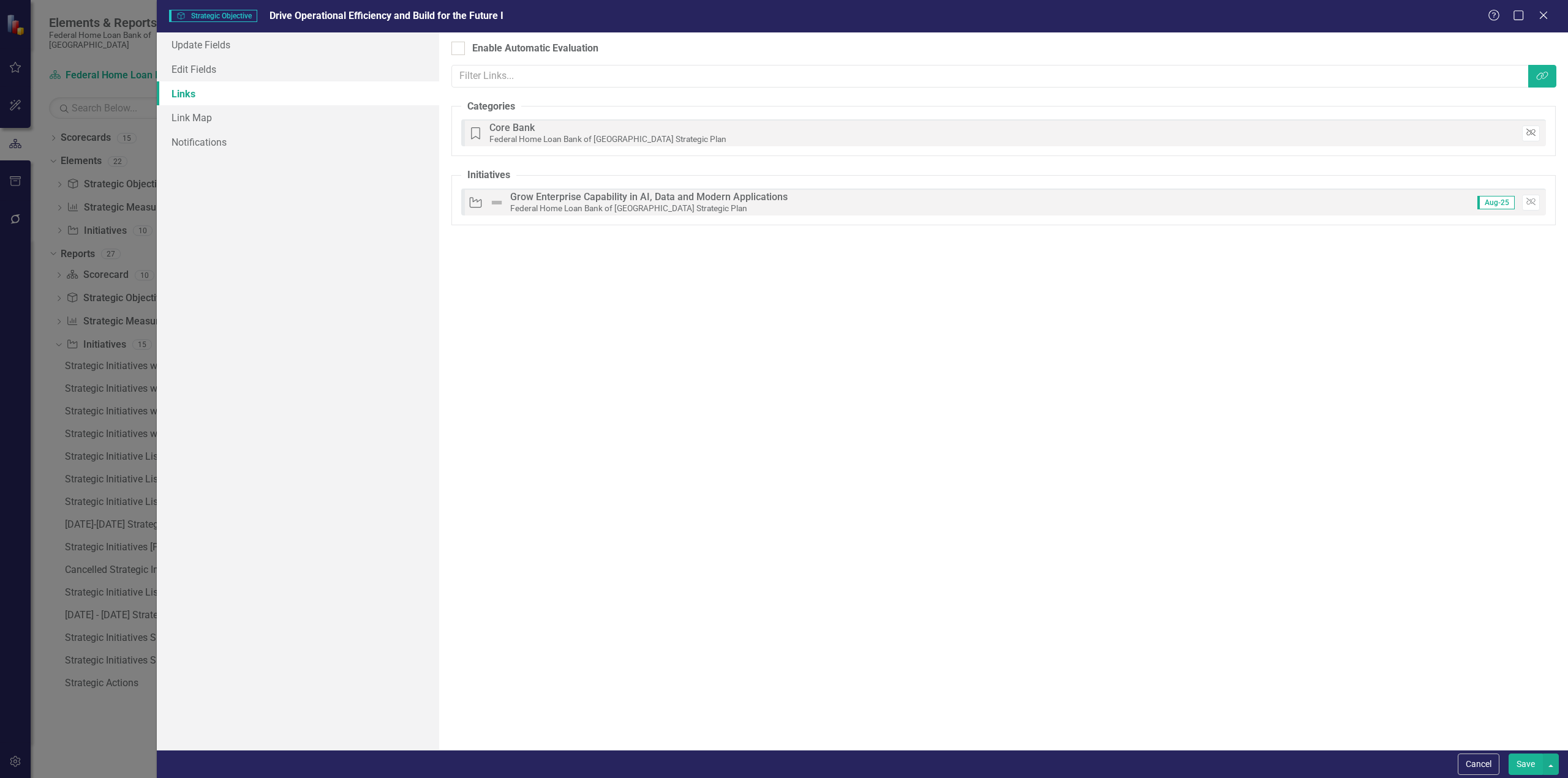
click at [1531, 135] on icon "Unlink" at bounding box center [1531, 133] width 9 height 7
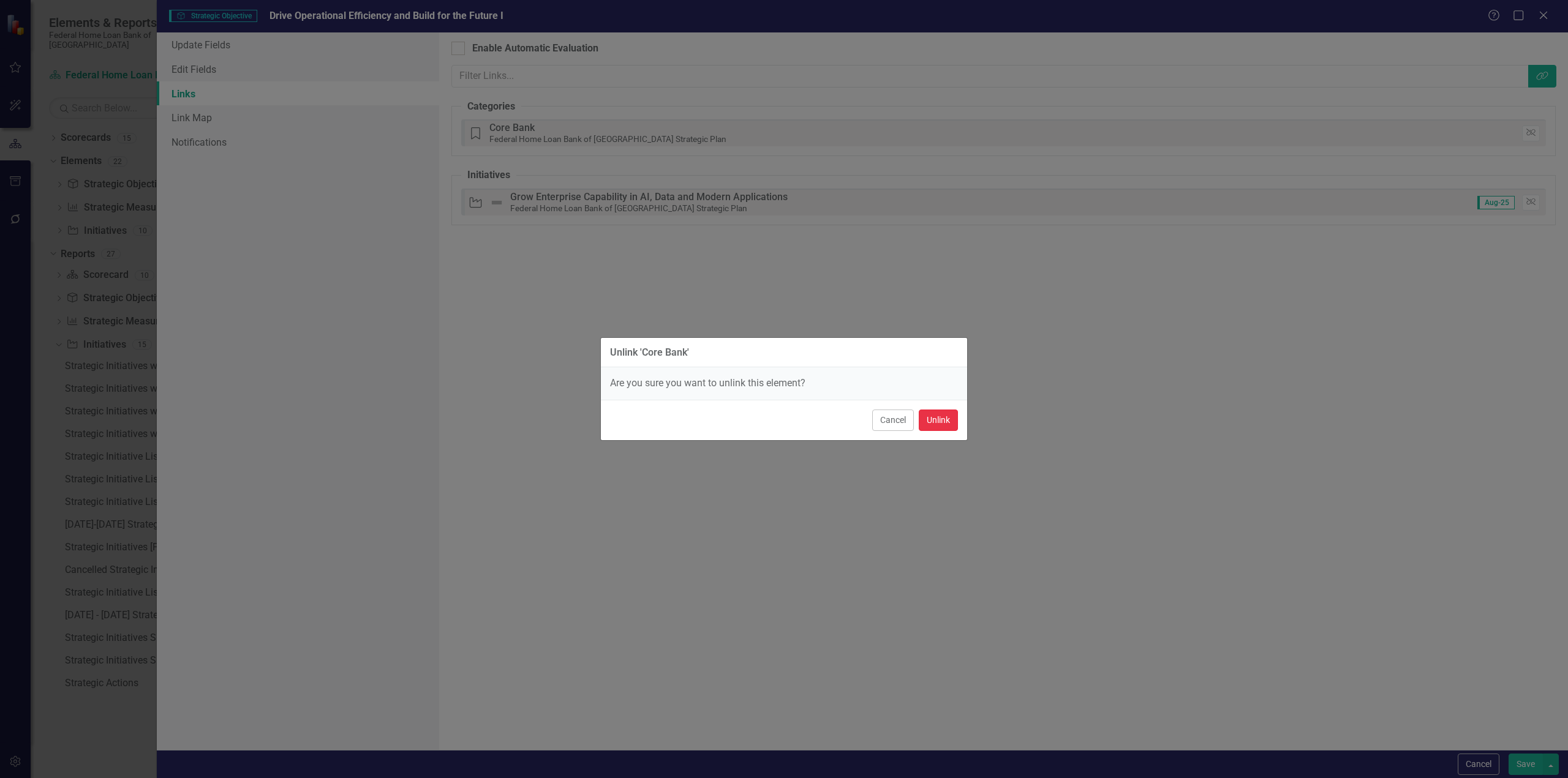
click at [934, 418] on button "Unlink" at bounding box center [939, 421] width 39 height 22
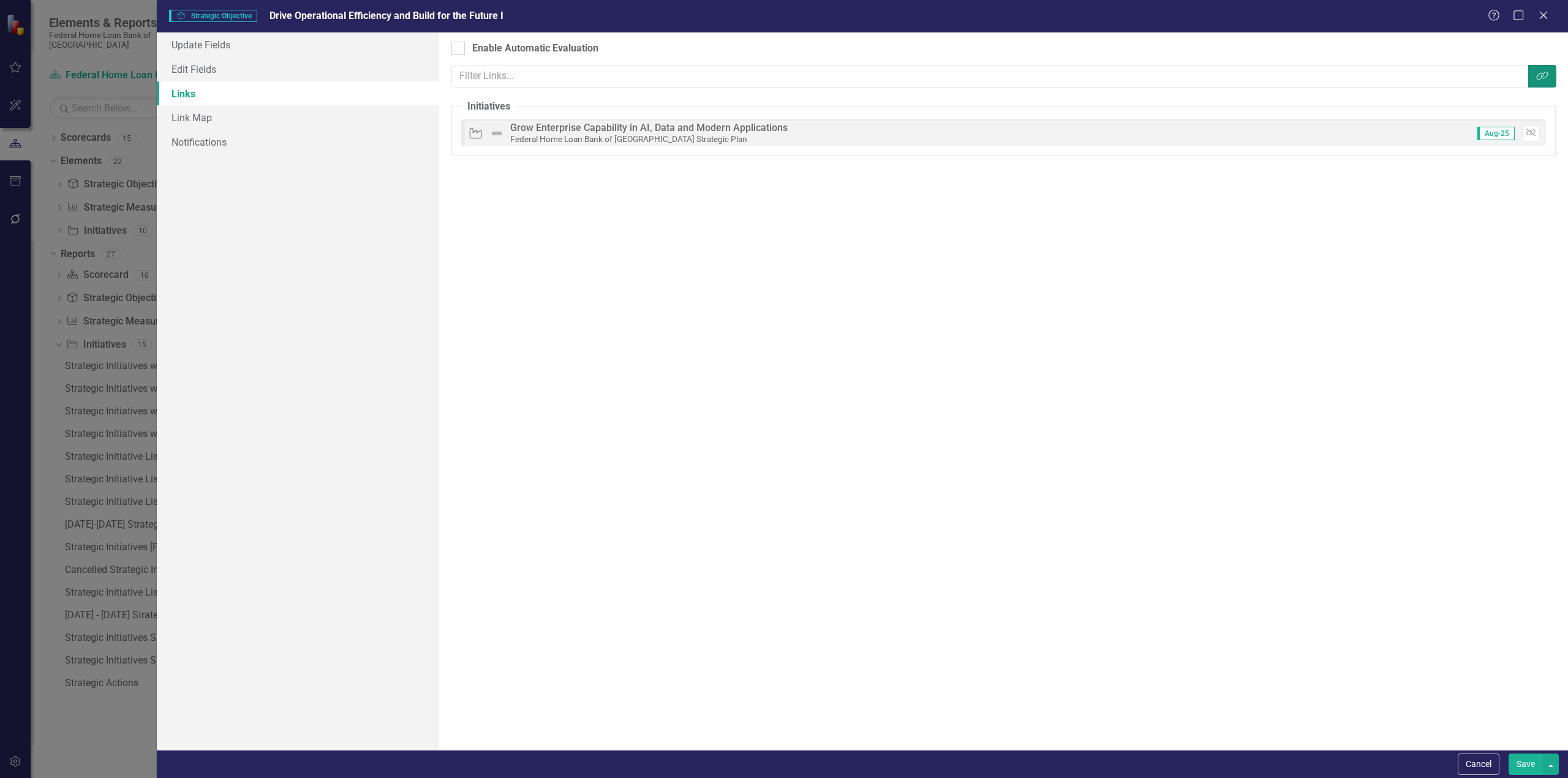
click at [1541, 73] on icon "button" at bounding box center [1542, 76] width 12 height 9
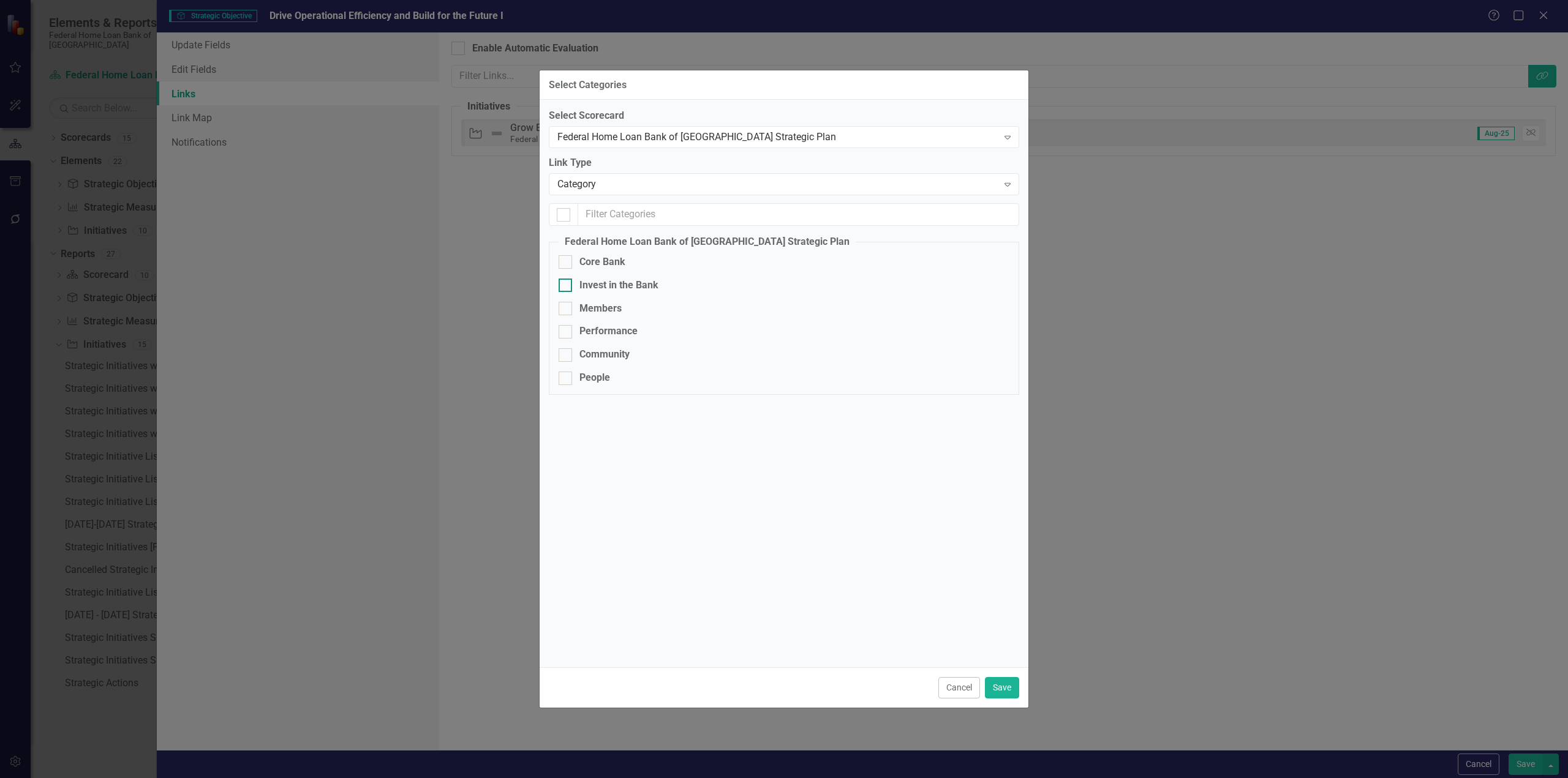
click at [565, 286] on input "Invest in the Bank" at bounding box center [562, 283] width 8 height 8
checkbox input "true"
click at [1008, 683] on button "Save" at bounding box center [1002, 688] width 34 height 22
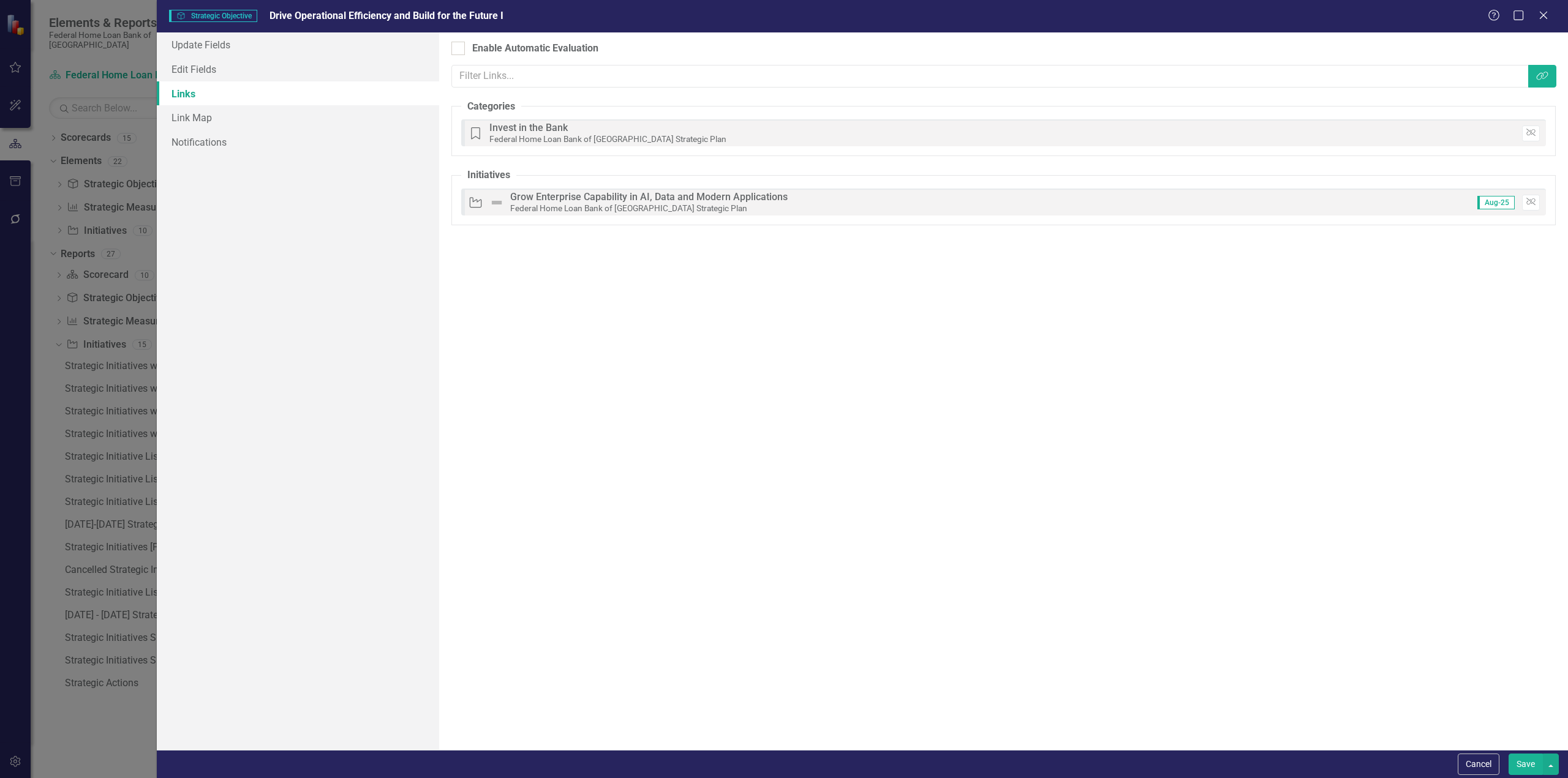
click at [1527, 756] on button "Save" at bounding box center [1526, 765] width 34 height 22
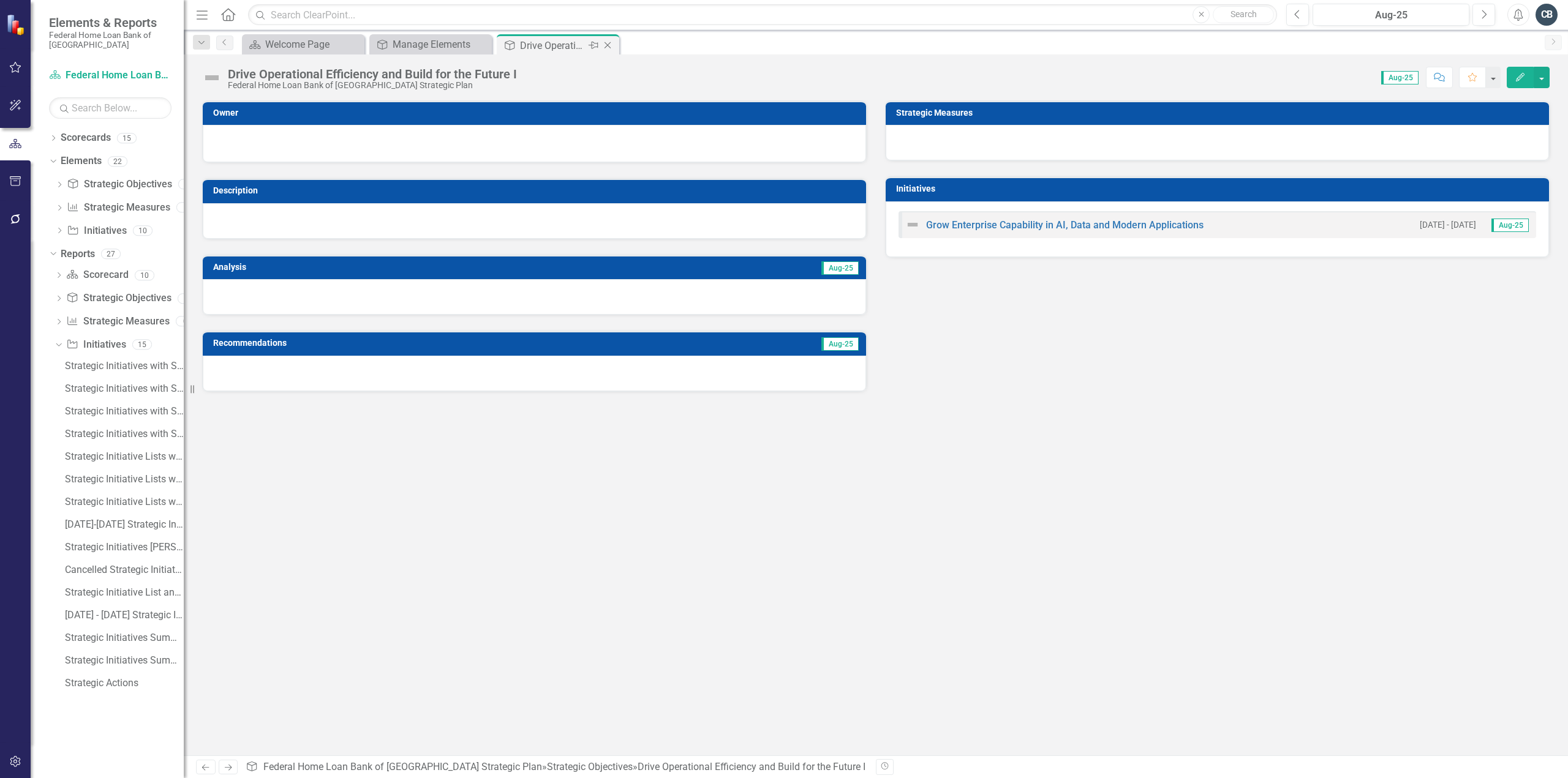
click at [607, 46] on icon "Close" at bounding box center [608, 45] width 13 height 10
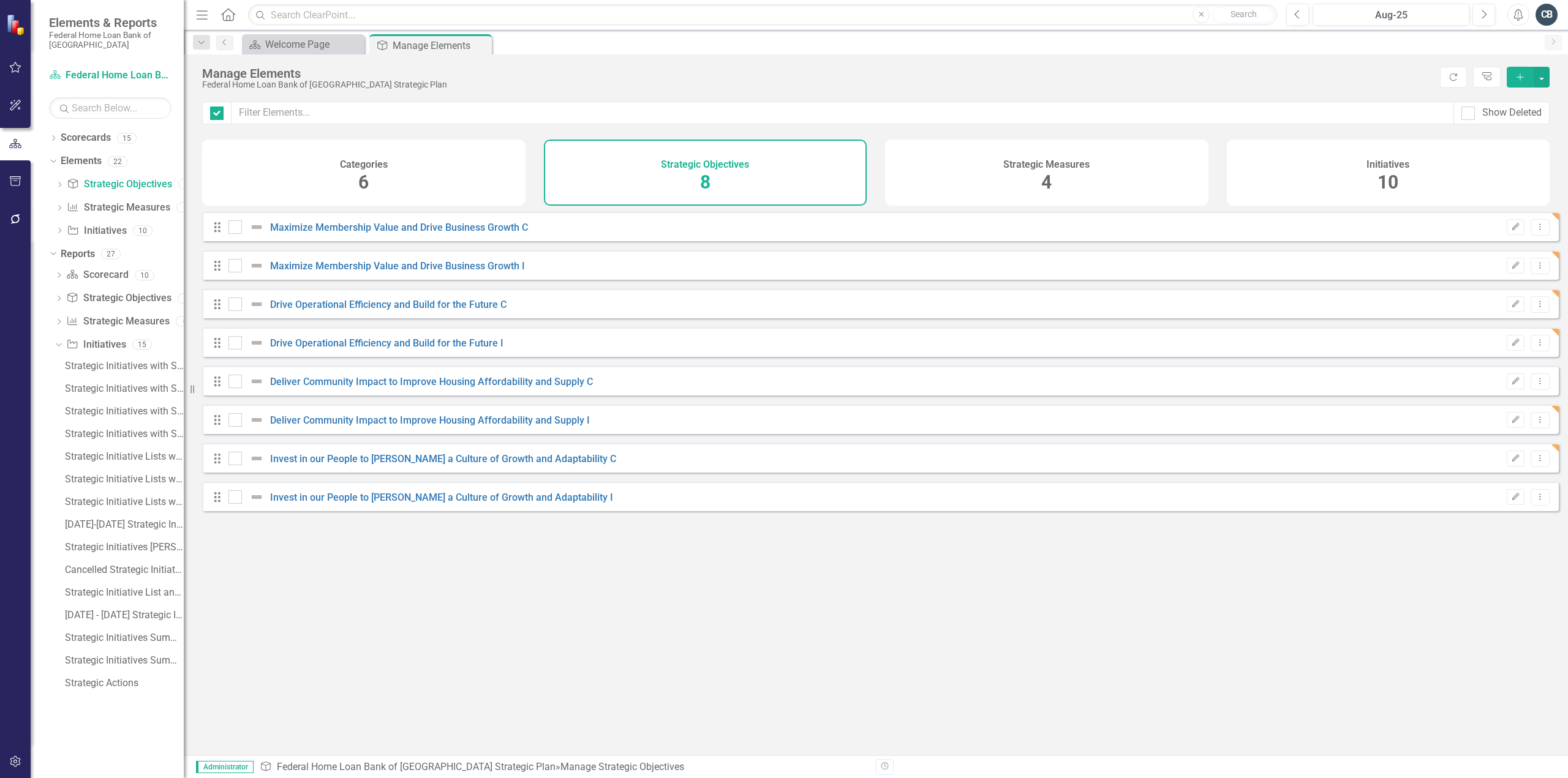
checkbox input "false"
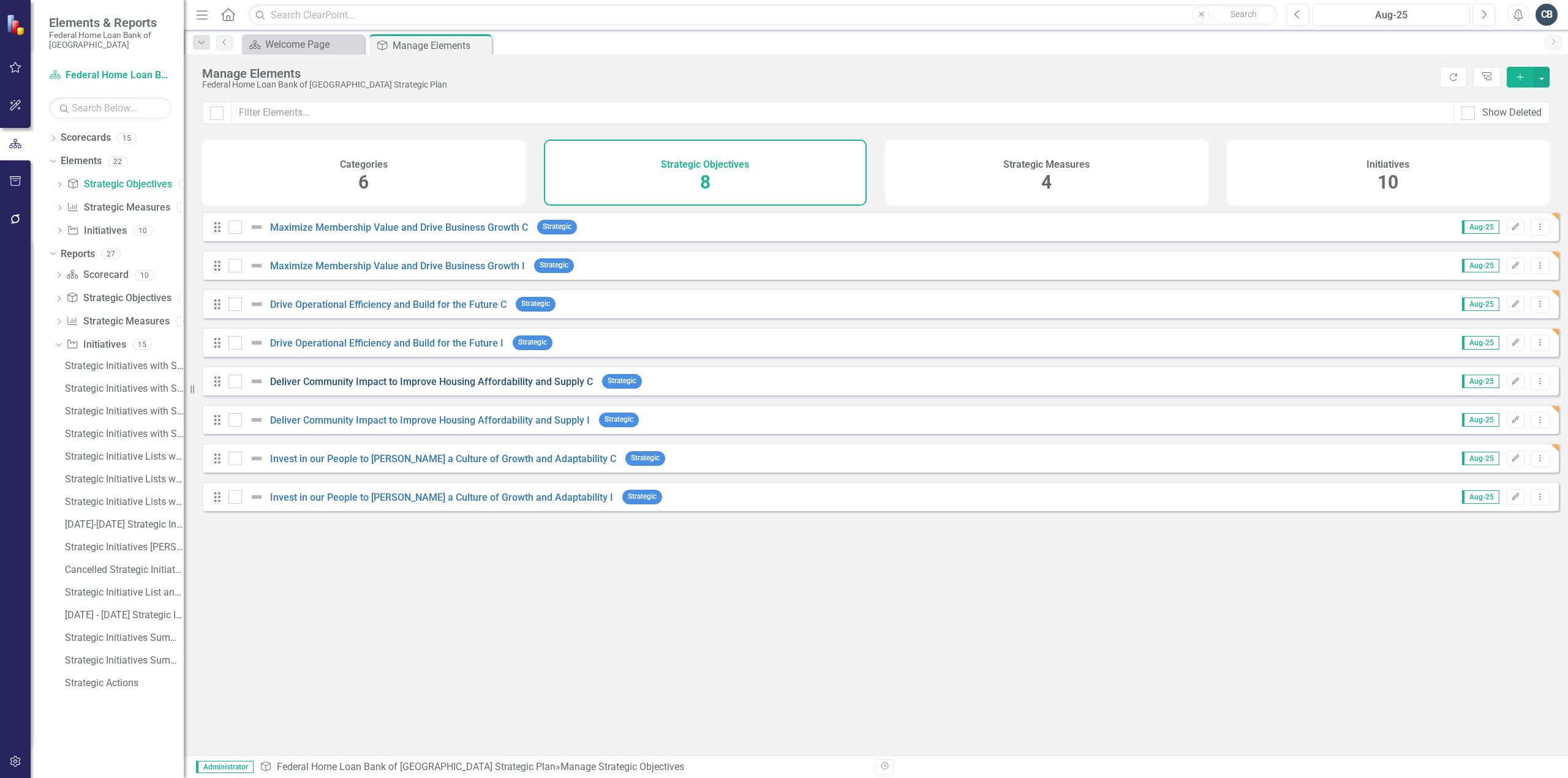
click at [524, 388] on link "Deliver Community Impact to Improve Housing Affordability and Supply C" at bounding box center [432, 381] width 323 height 12
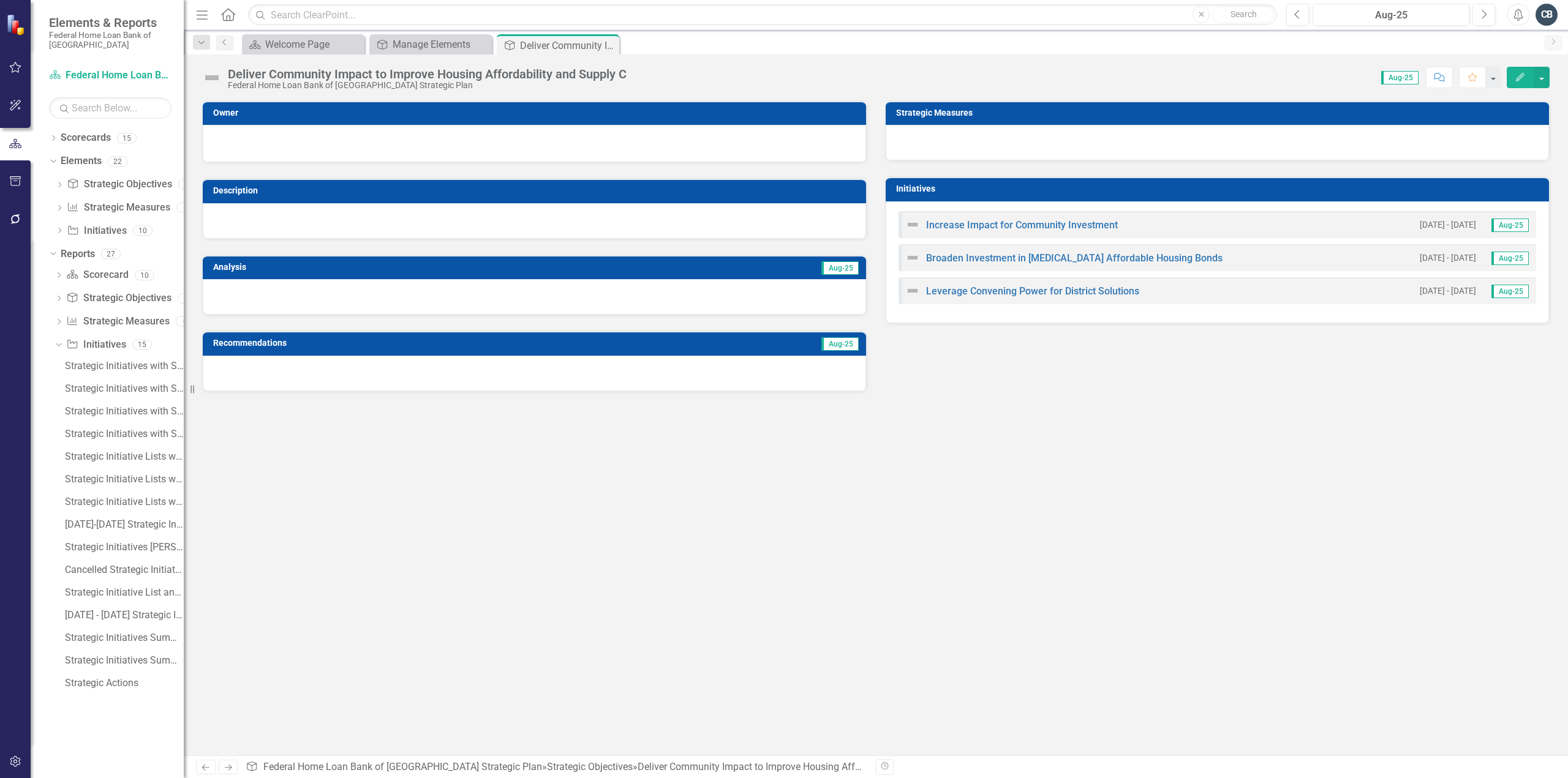
click at [1517, 75] on icon "Edit" at bounding box center [1520, 77] width 11 height 9
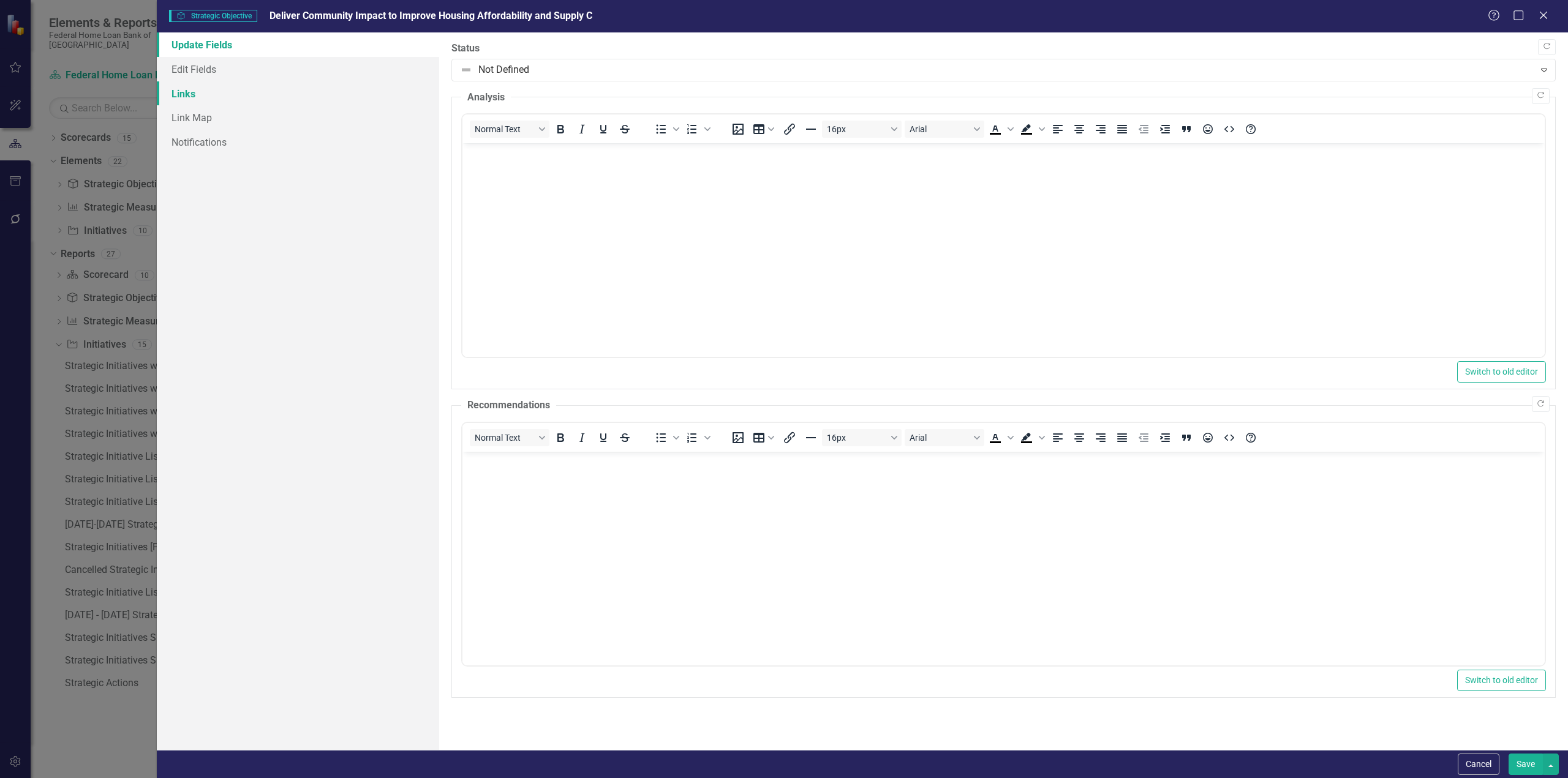
click at [182, 93] on link "Links" at bounding box center [298, 93] width 283 height 24
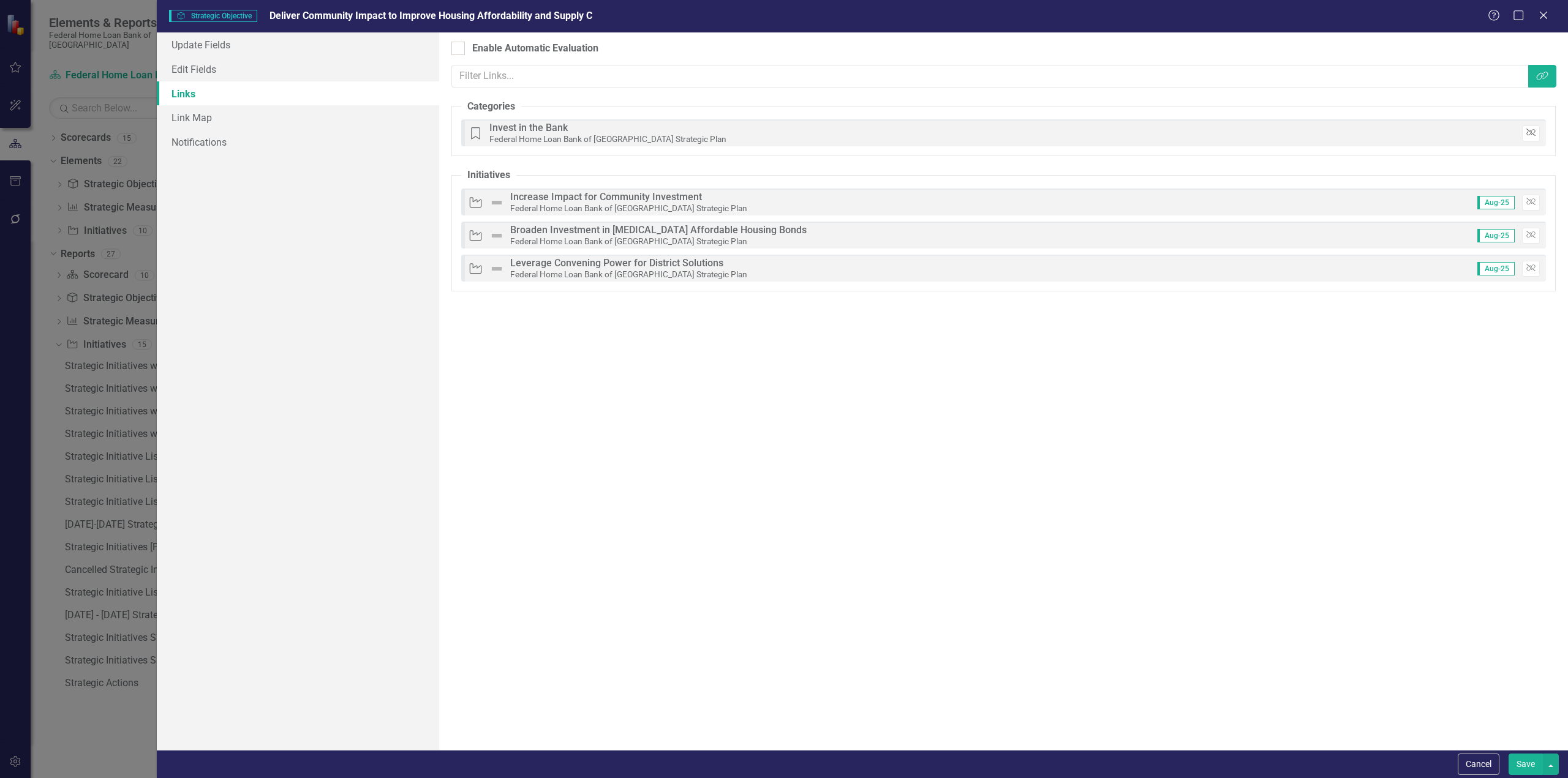
click at [1529, 132] on icon "Unlink" at bounding box center [1531, 133] width 9 height 7
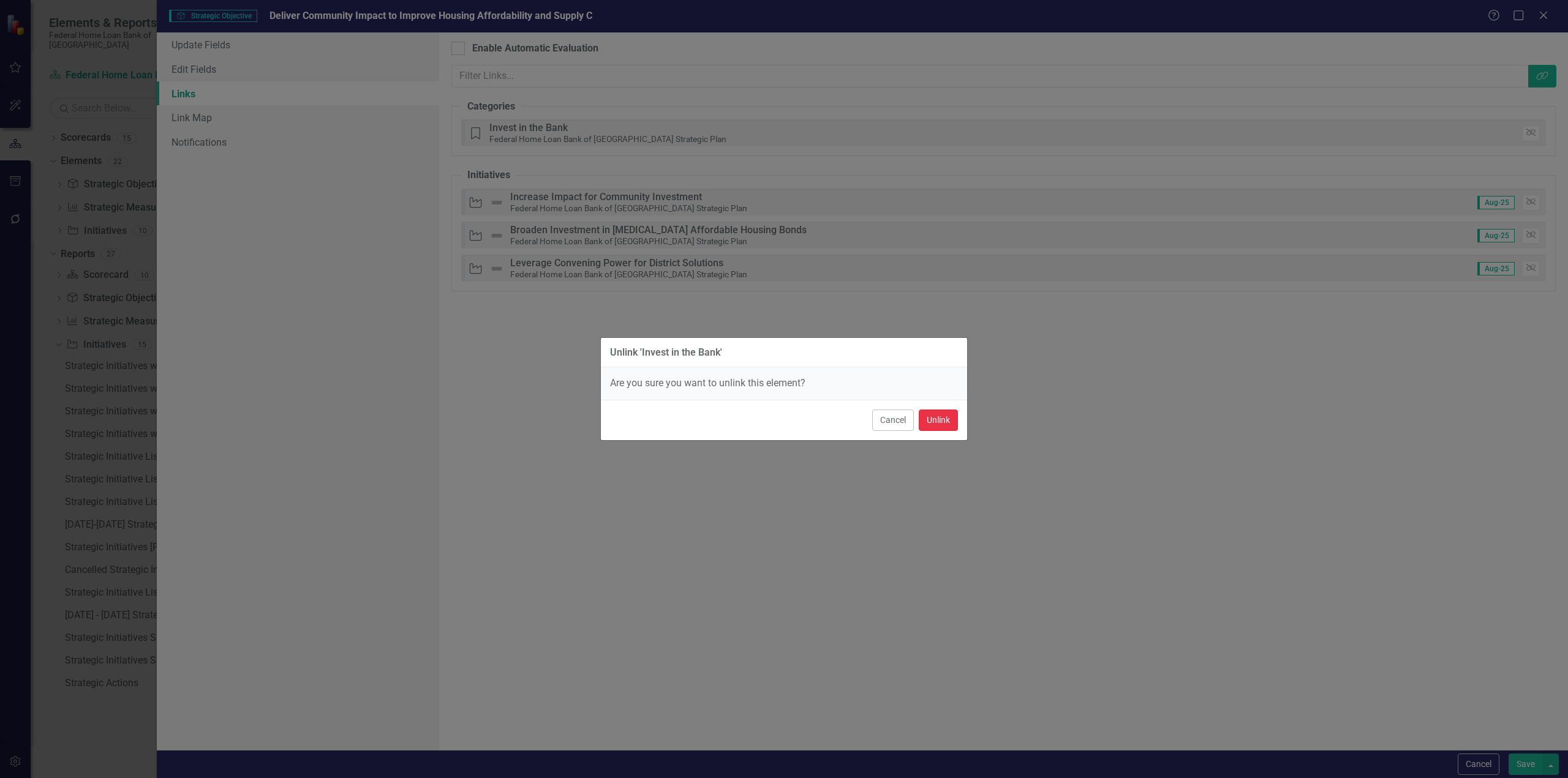
drag, startPoint x: 933, startPoint y: 425, endPoint x: 926, endPoint y: 435, distance: 12.2
click at [933, 424] on button "Unlink" at bounding box center [939, 421] width 39 height 22
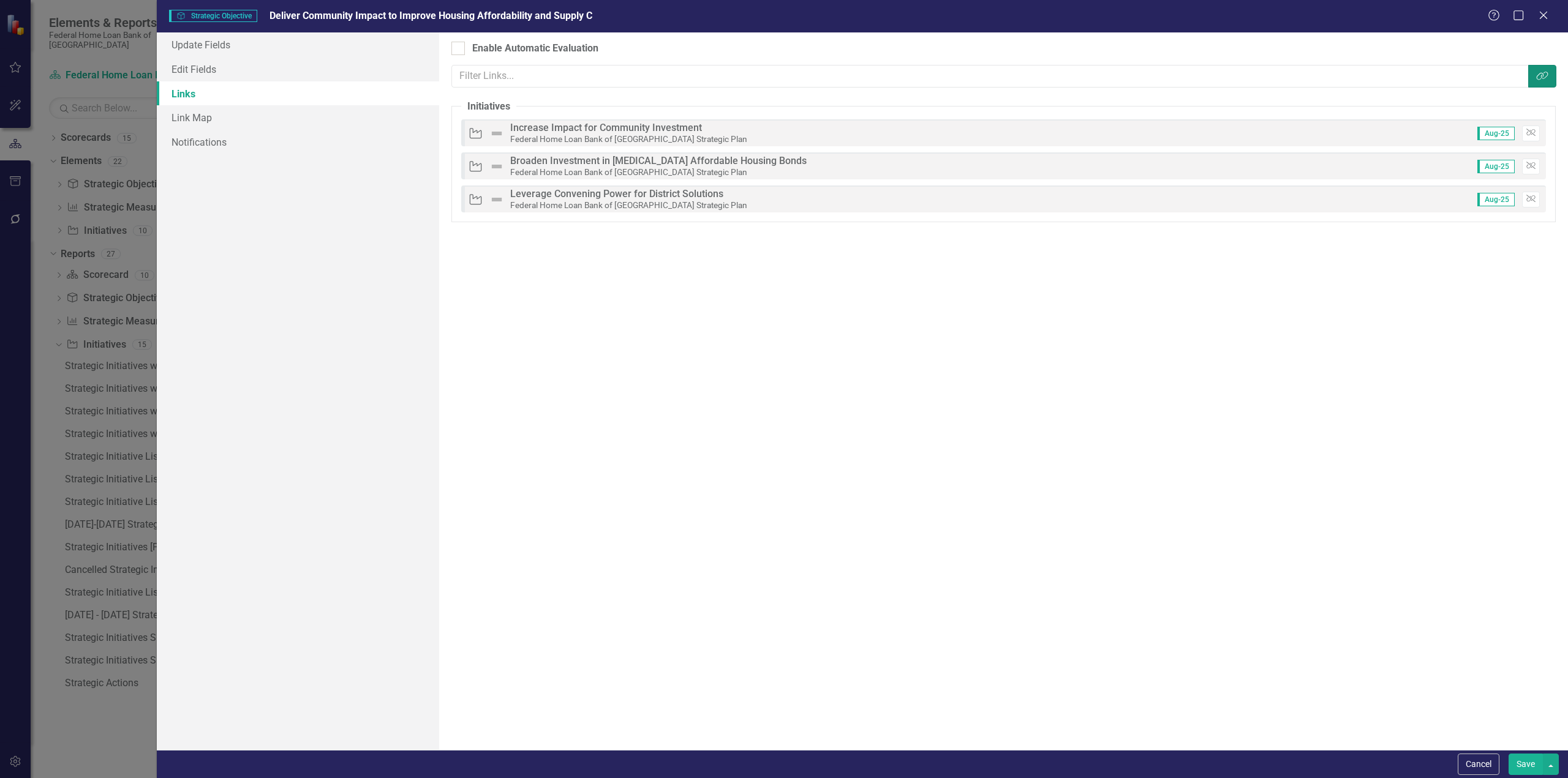
click at [1537, 76] on icon "Link Tag" at bounding box center [1543, 75] width 13 height 10
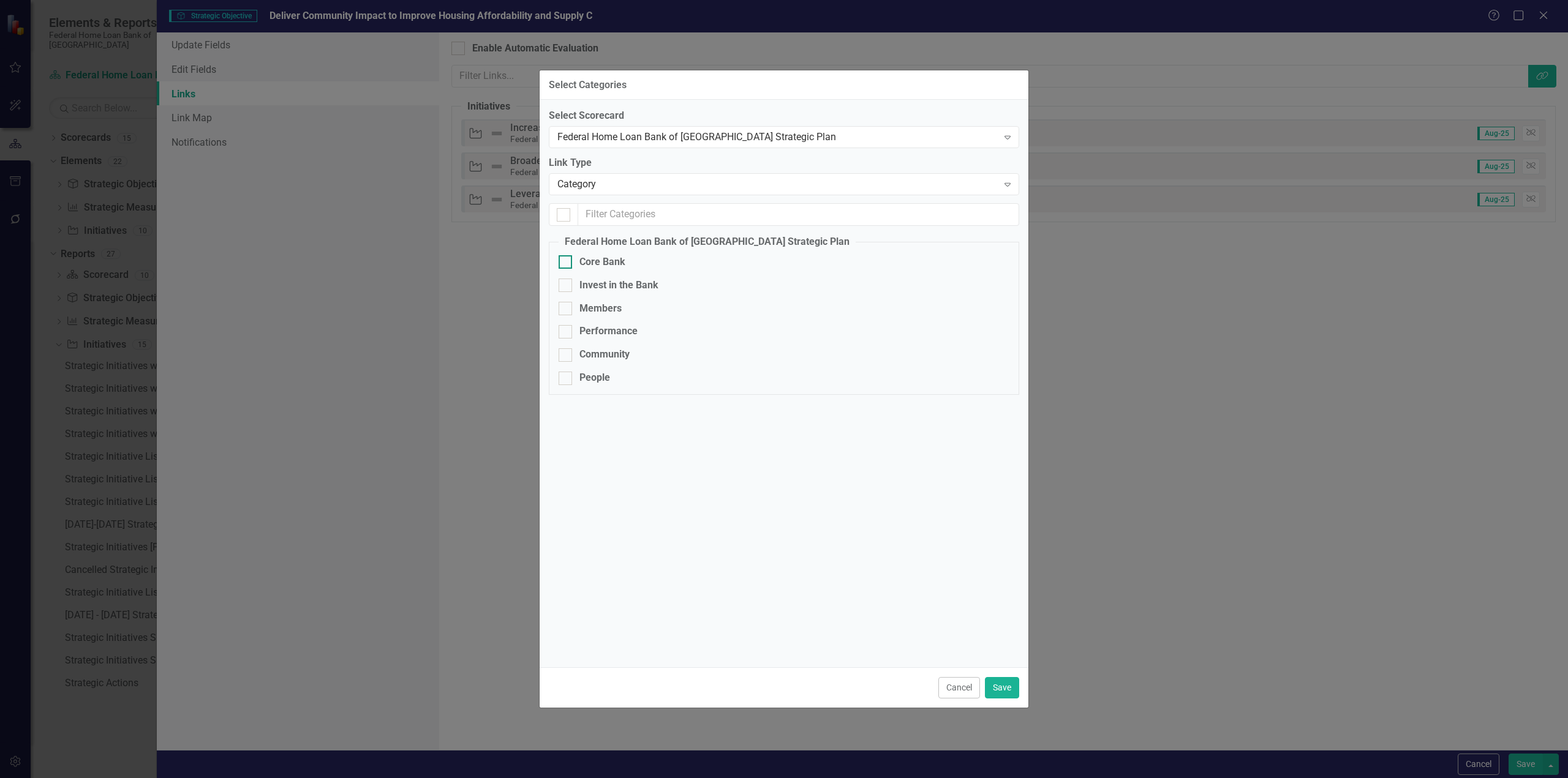
click at [560, 261] on input "Core Bank" at bounding box center [562, 259] width 8 height 8
checkbox input "true"
click at [1008, 687] on button "Save" at bounding box center [1002, 688] width 34 height 22
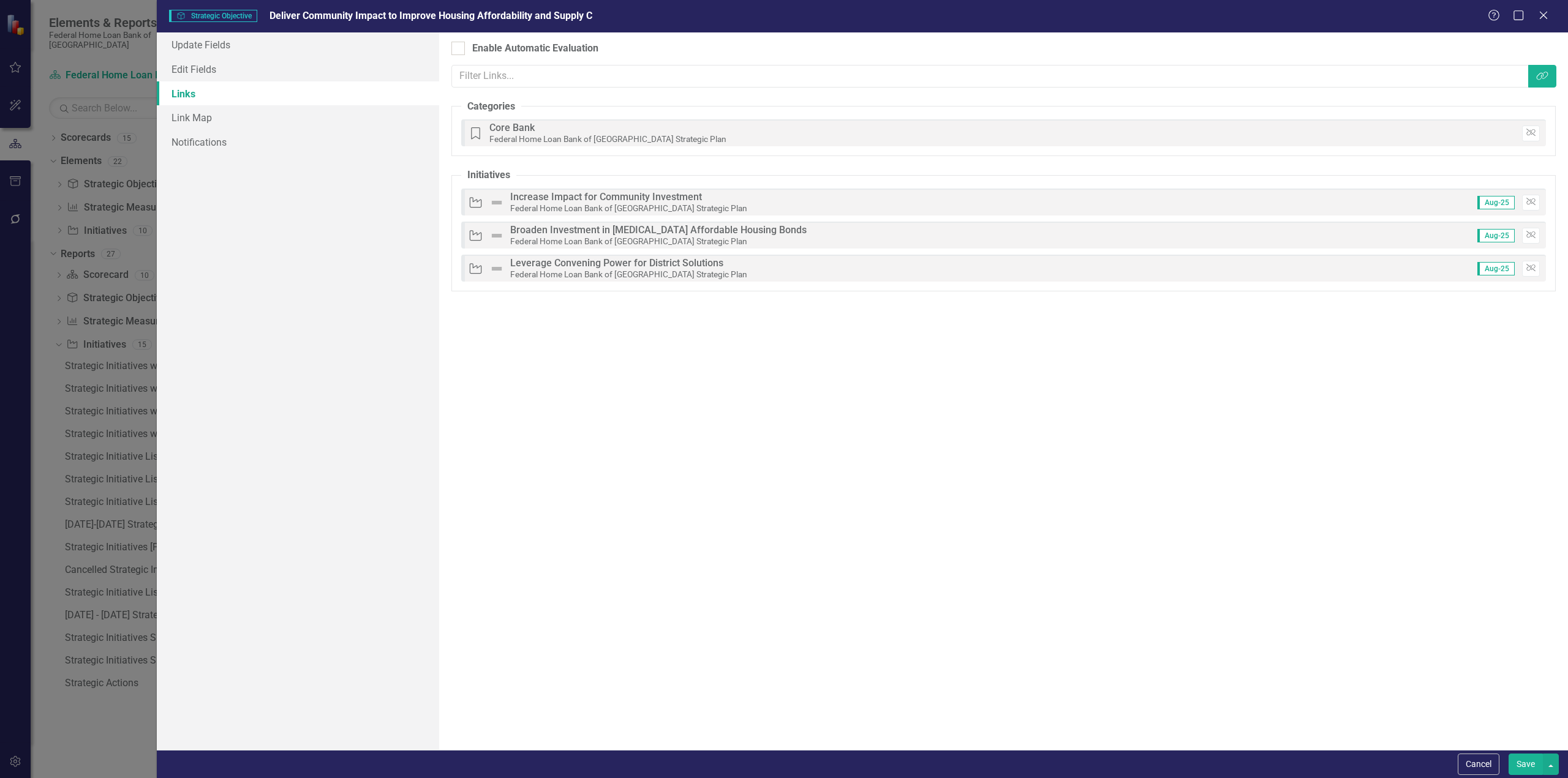
click at [1533, 765] on button "Save" at bounding box center [1526, 765] width 34 height 22
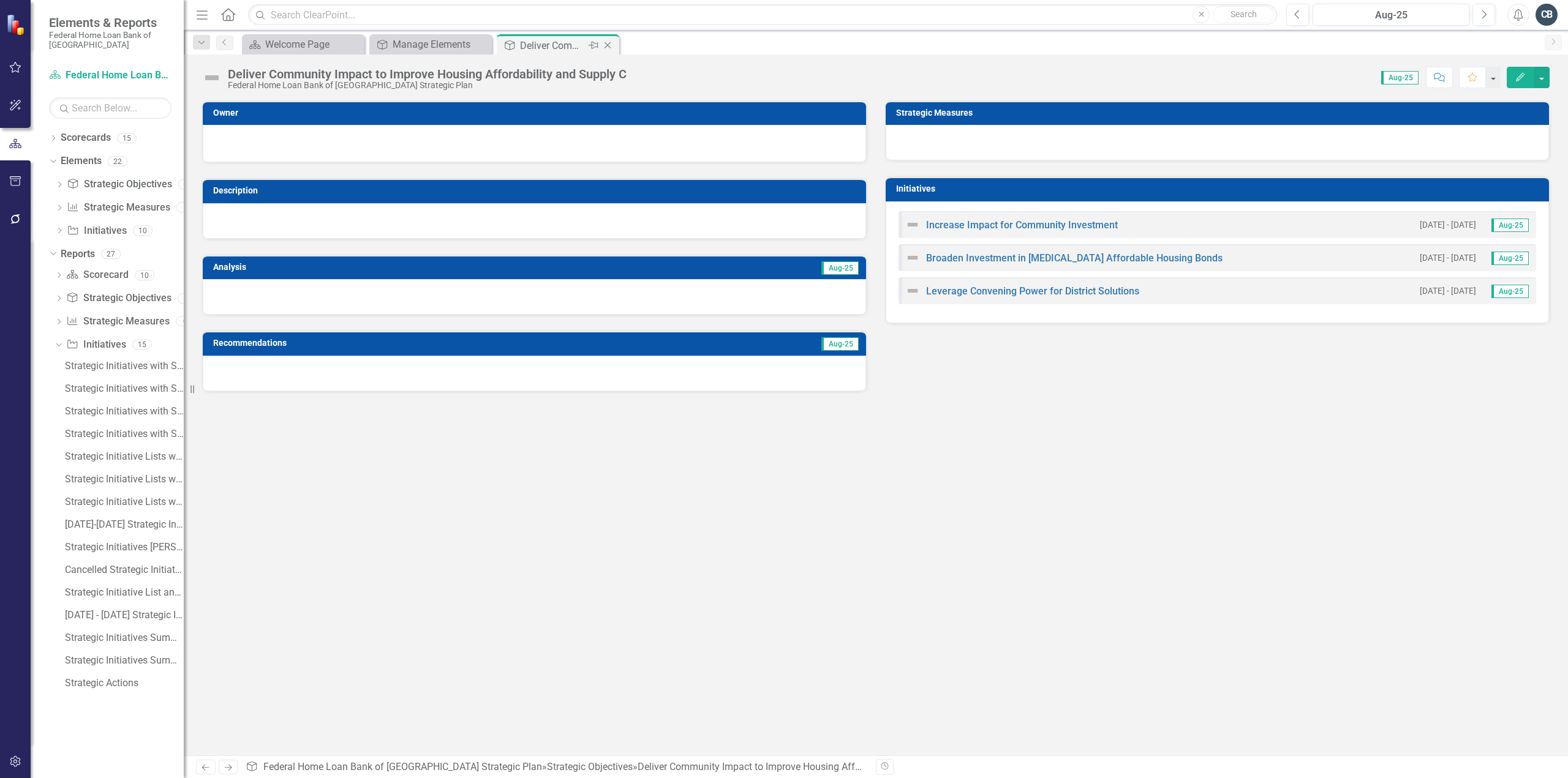
click at [607, 40] on icon "Close" at bounding box center [608, 45] width 13 height 10
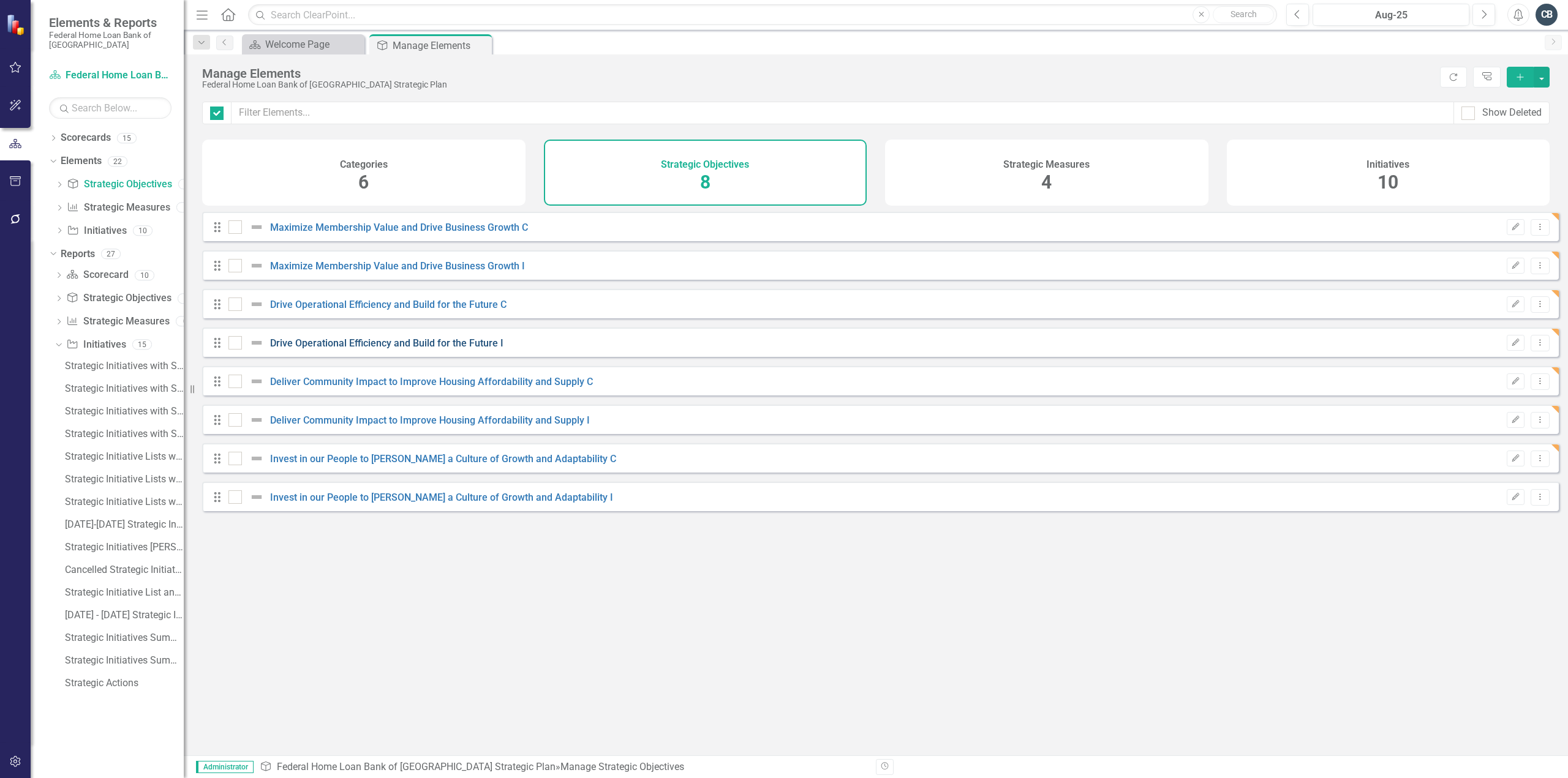
checkbox input "false"
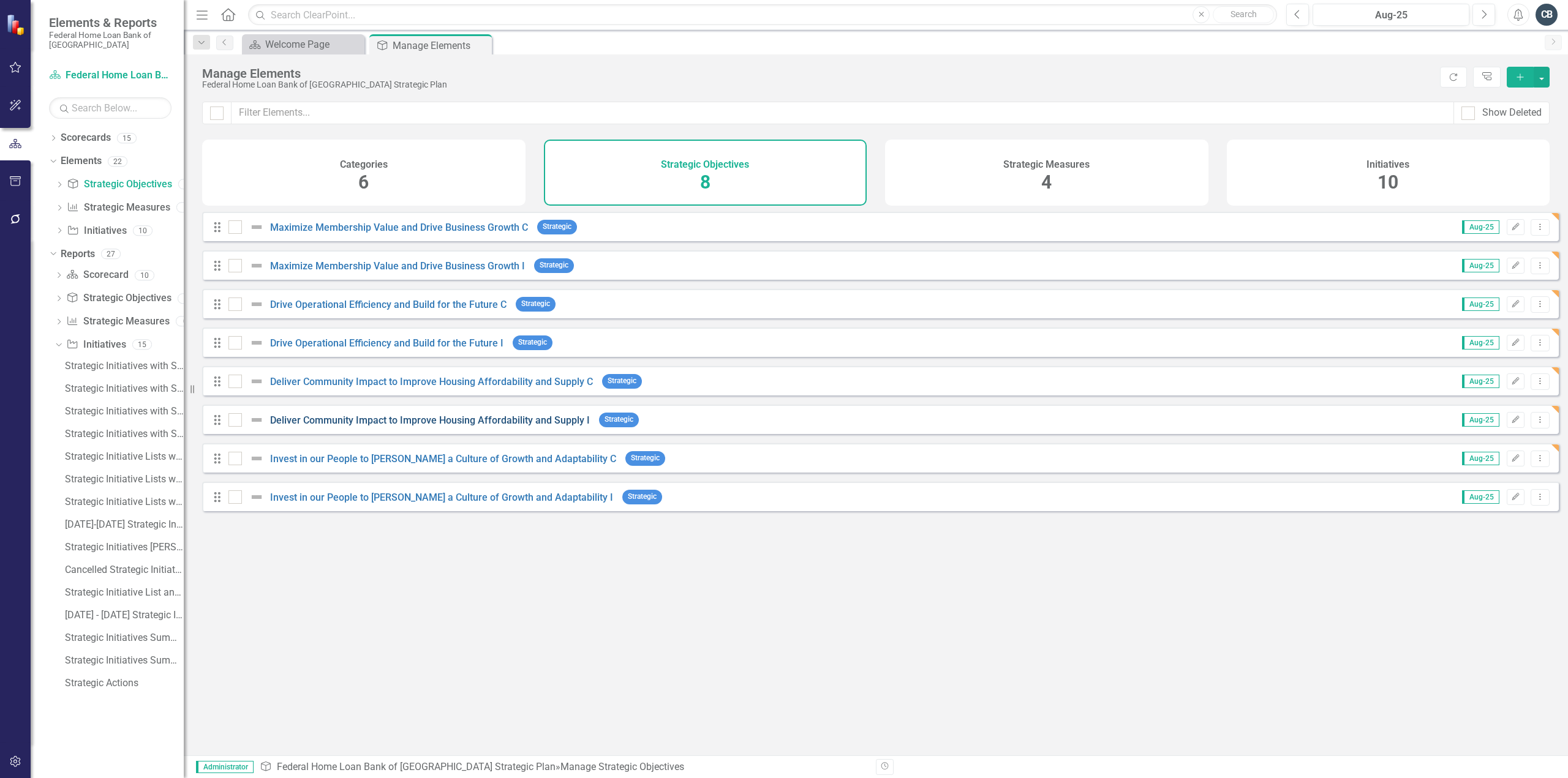
click at [492, 426] on link "Deliver Community Impact to Improve Housing Affordability and Supply I" at bounding box center [430, 420] width 320 height 12
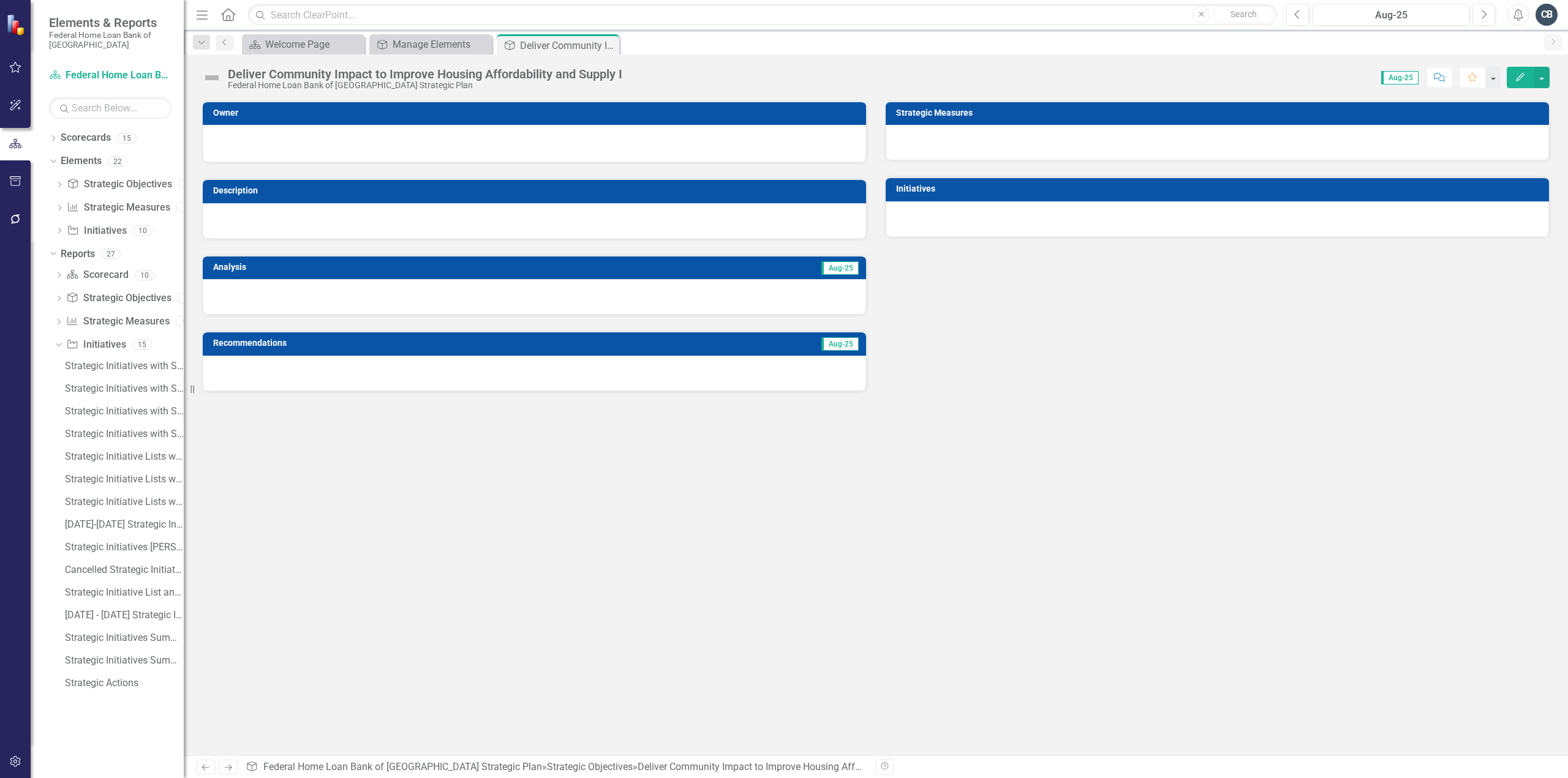
click at [1515, 72] on button "Edit" at bounding box center [1520, 77] width 27 height 22
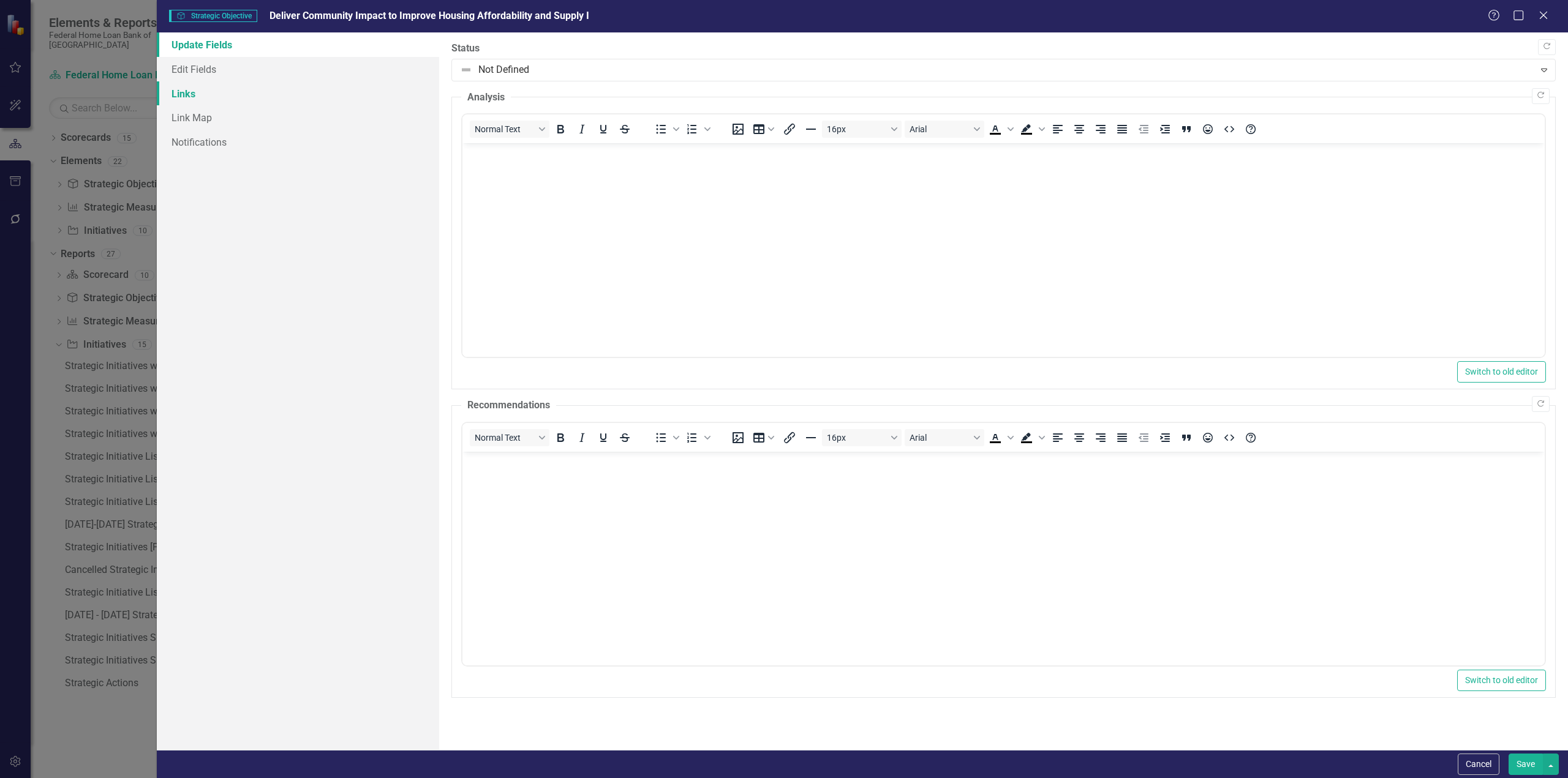
drag, startPoint x: 182, startPoint y: 94, endPoint x: 231, endPoint y: 98, distance: 49.2
click at [182, 94] on link "Links" at bounding box center [298, 93] width 283 height 24
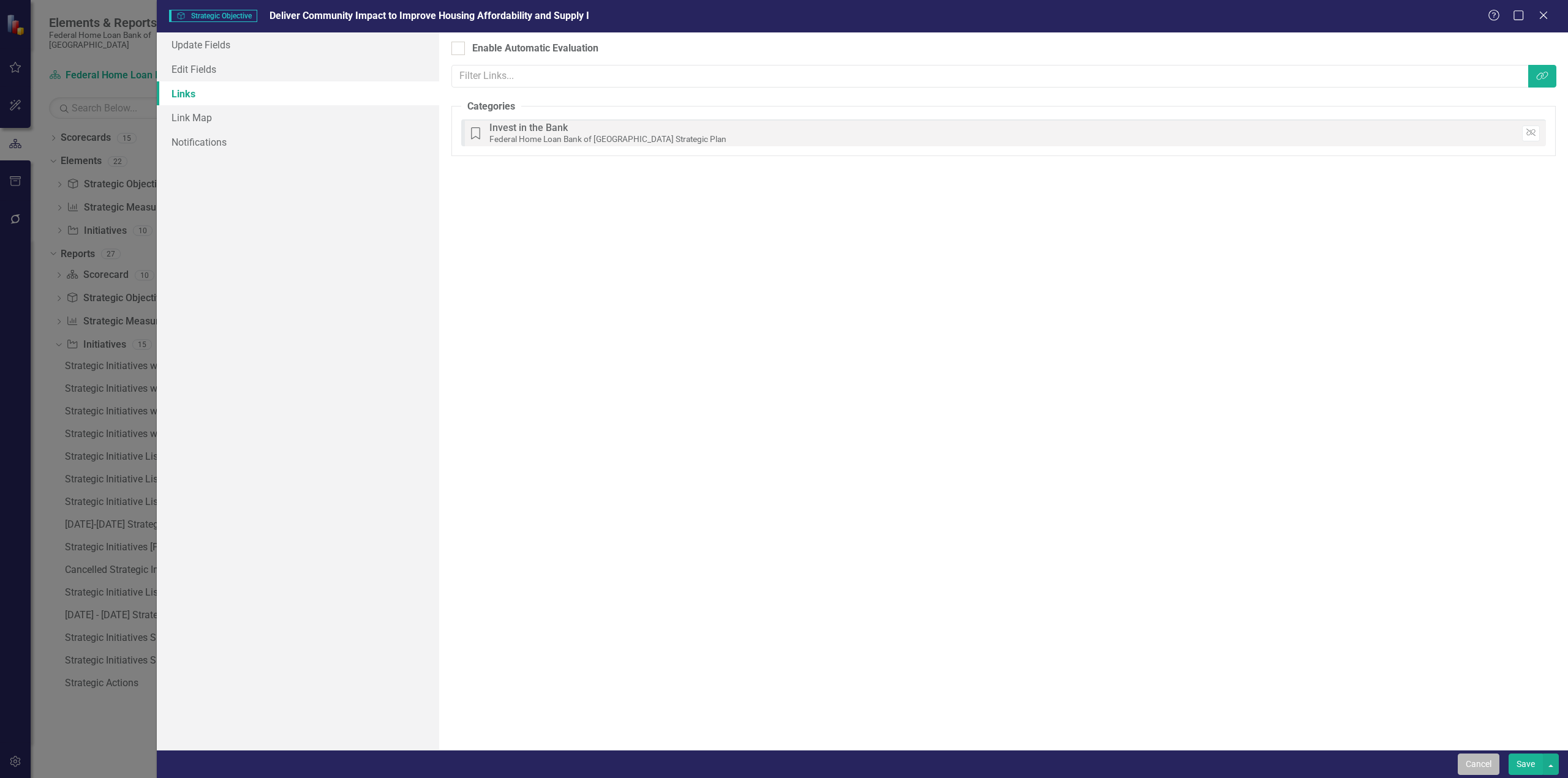
click at [1478, 766] on button "Cancel" at bounding box center [1478, 765] width 41 height 22
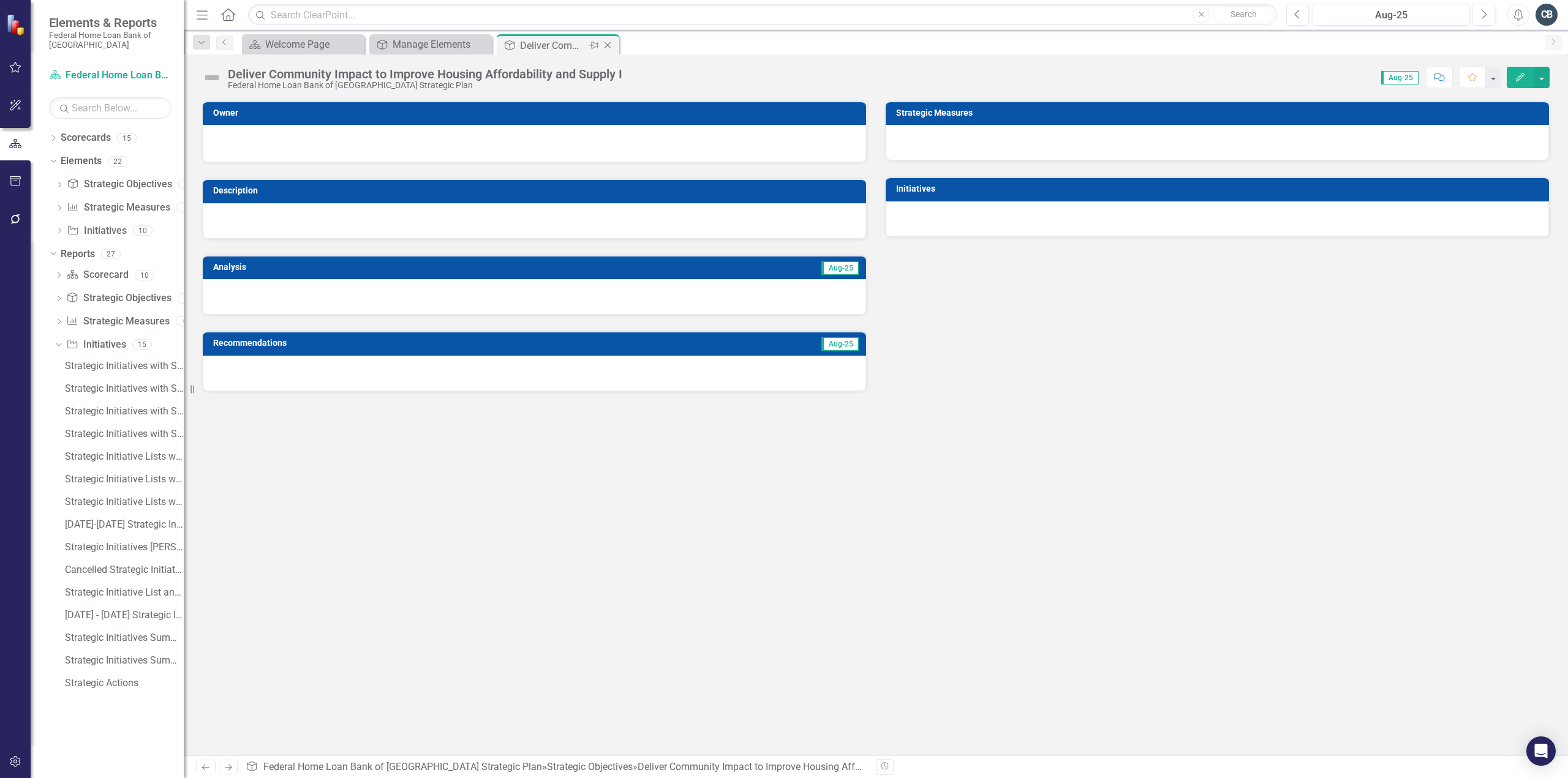
click at [606, 43] on icon at bounding box center [609, 46] width 7 height 7
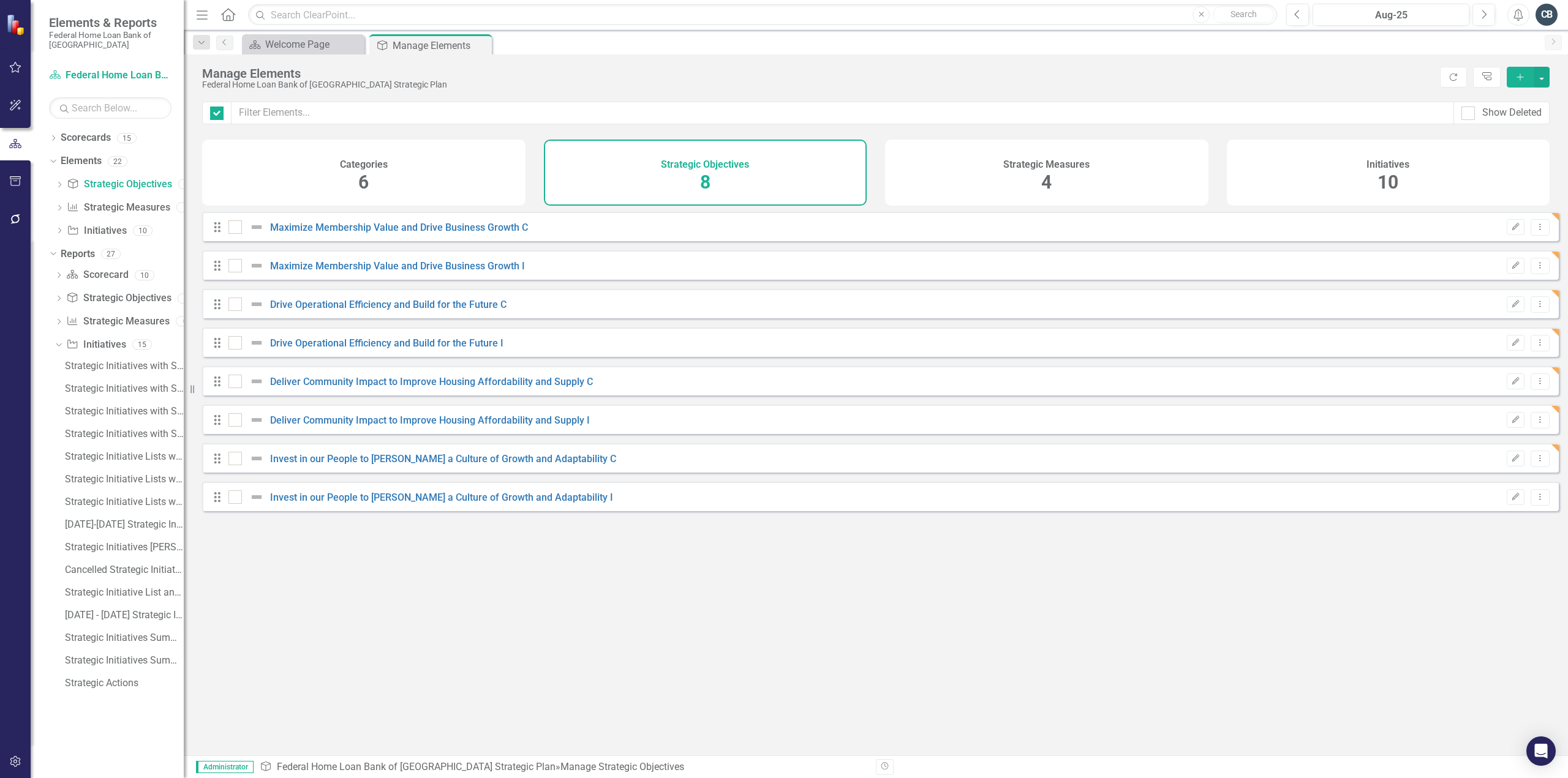
checkbox input "false"
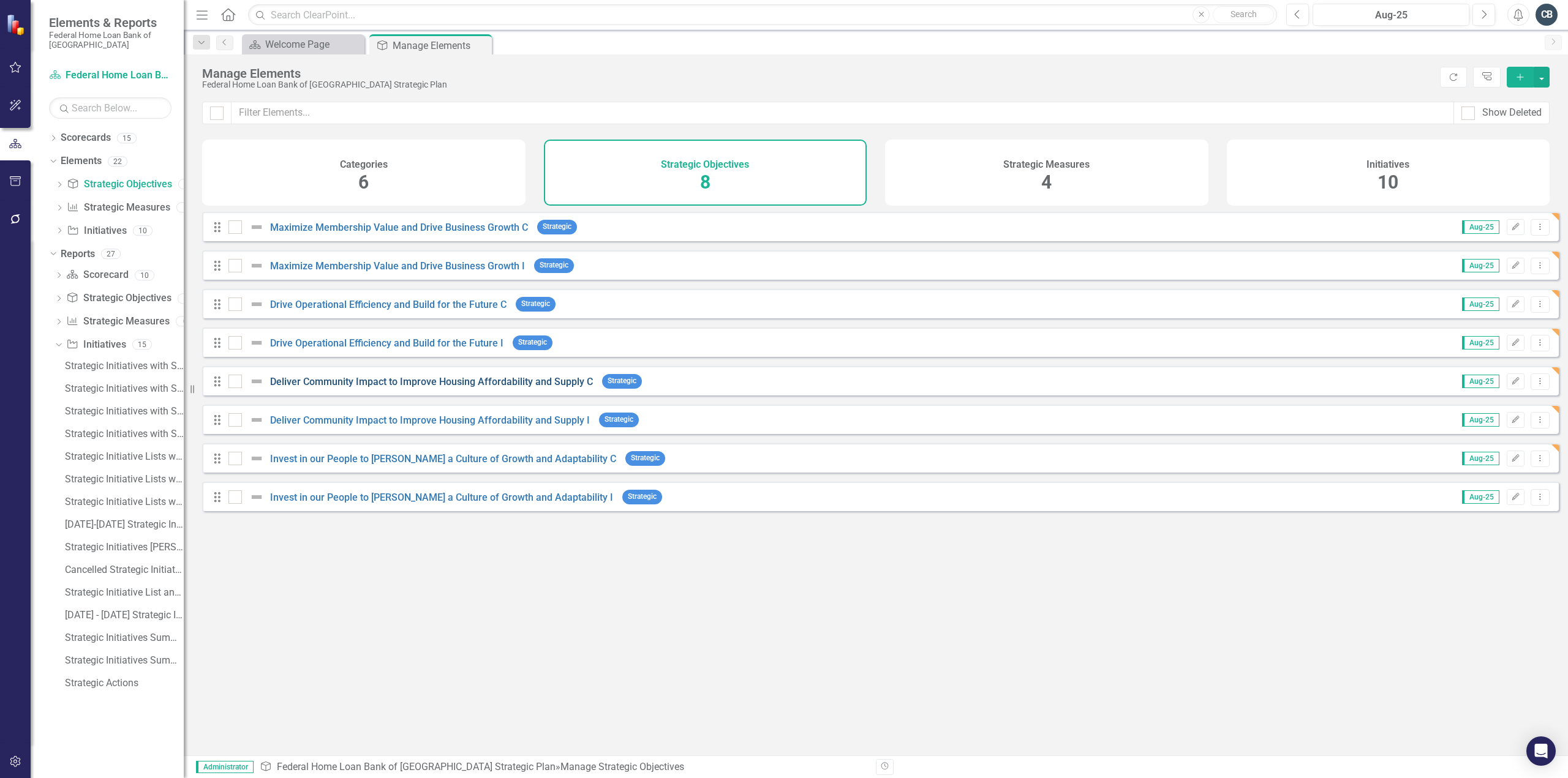
click at [526, 388] on link "Deliver Community Impact to Improve Housing Affordability and Supply C" at bounding box center [432, 381] width 323 height 12
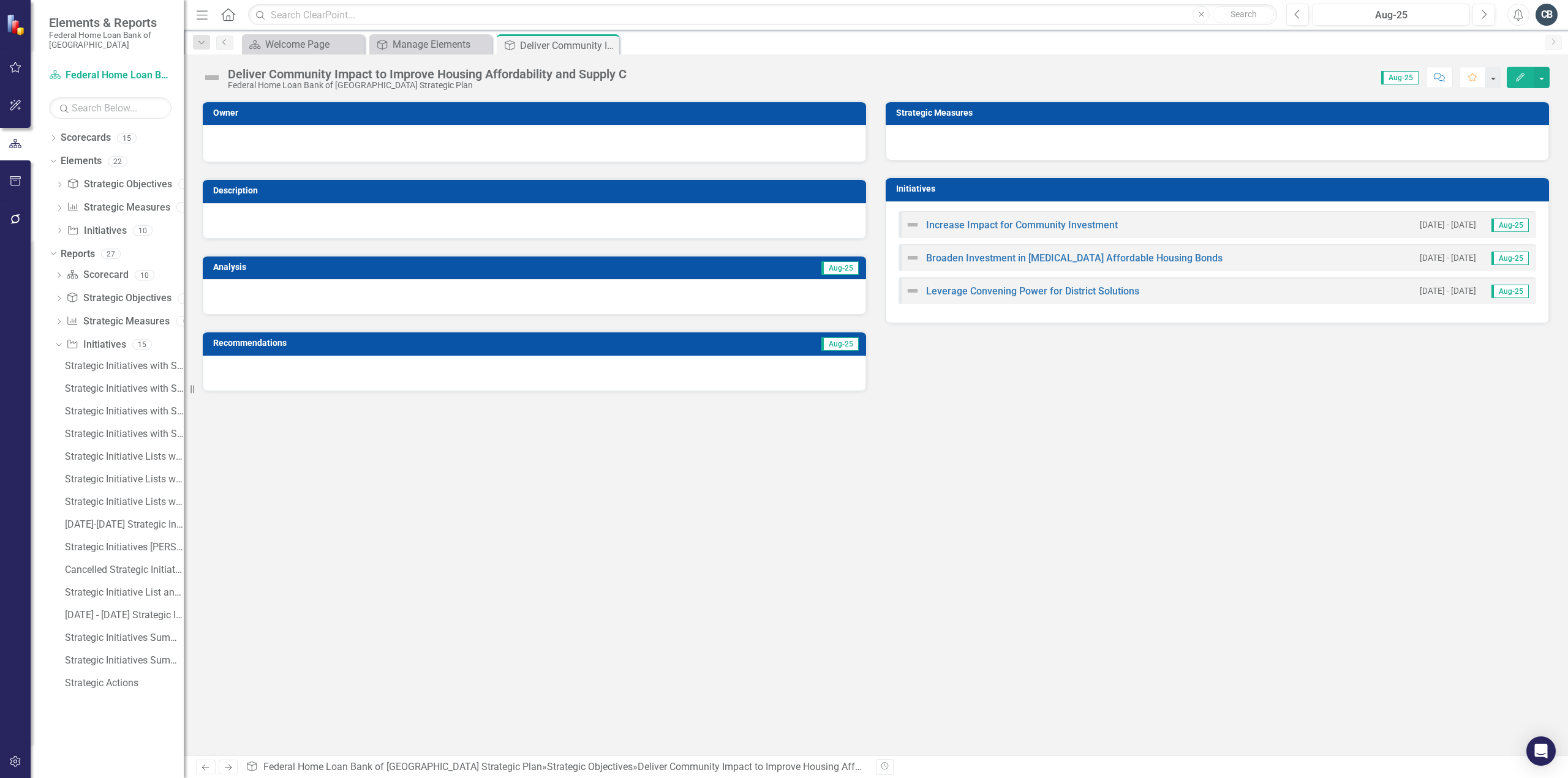
click at [1518, 76] on icon "Edit" at bounding box center [1520, 77] width 11 height 9
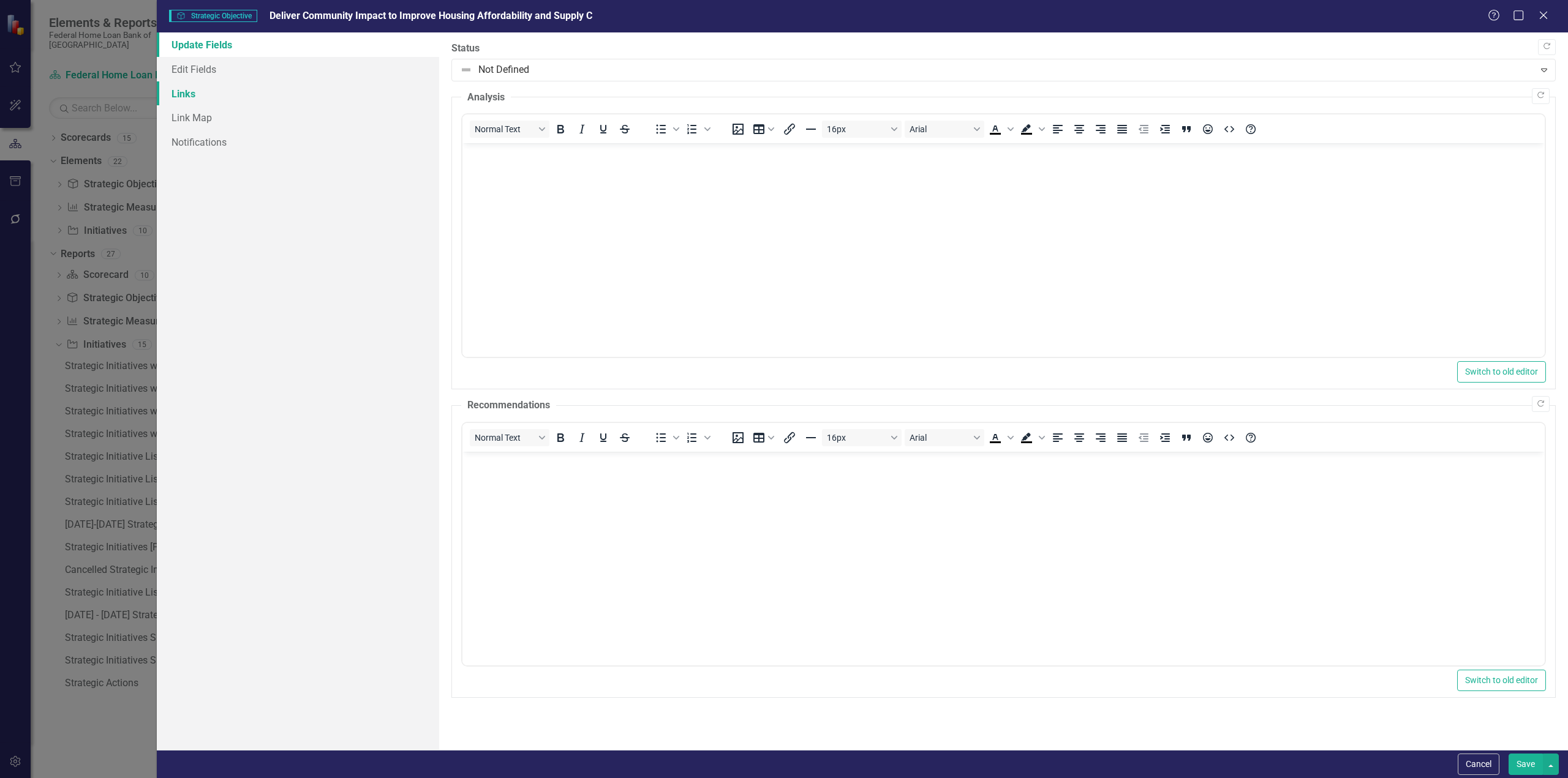
click at [178, 100] on link "Links" at bounding box center [298, 93] width 283 height 24
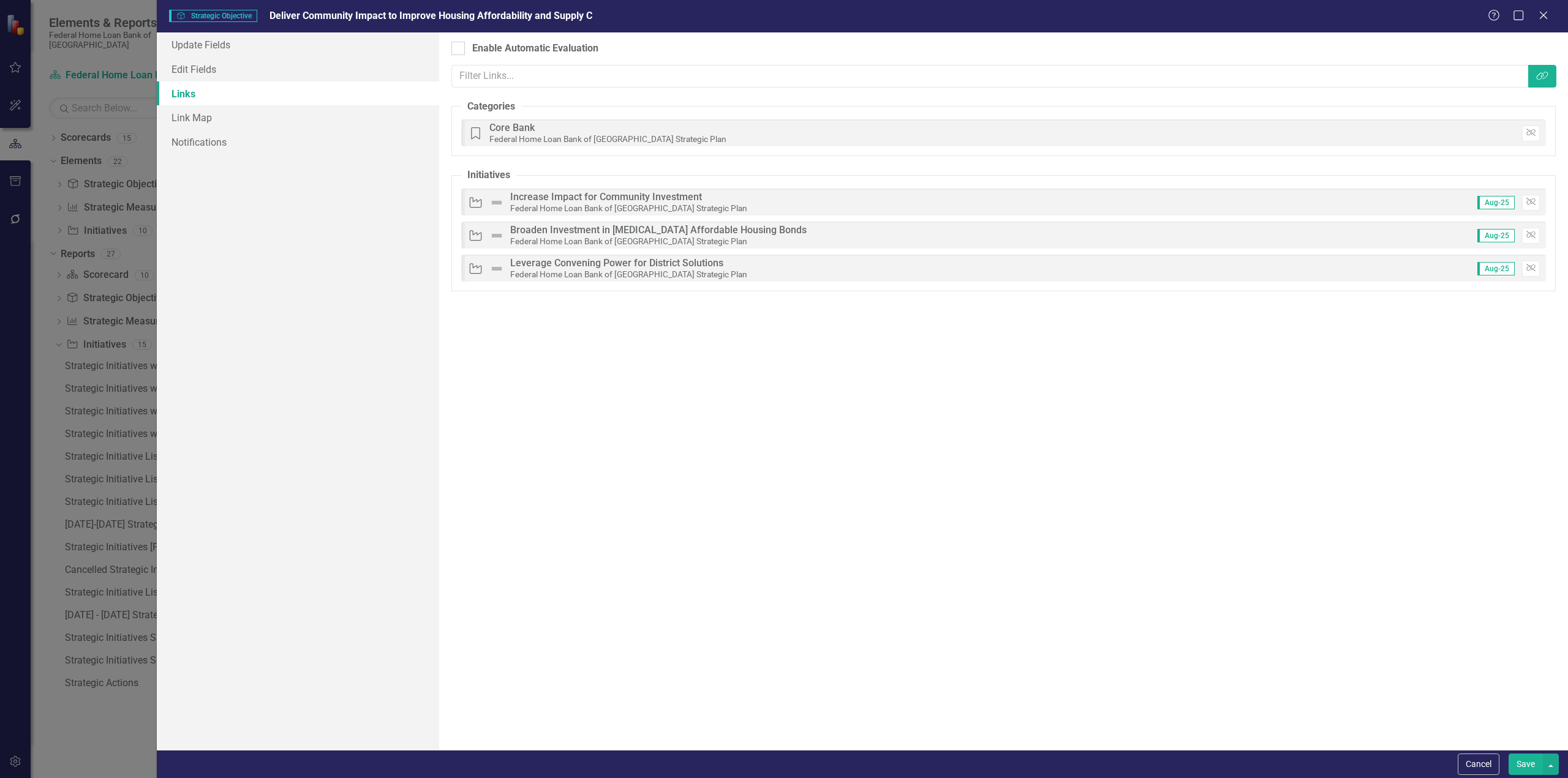
click at [1481, 756] on button "Cancel" at bounding box center [1478, 765] width 41 height 22
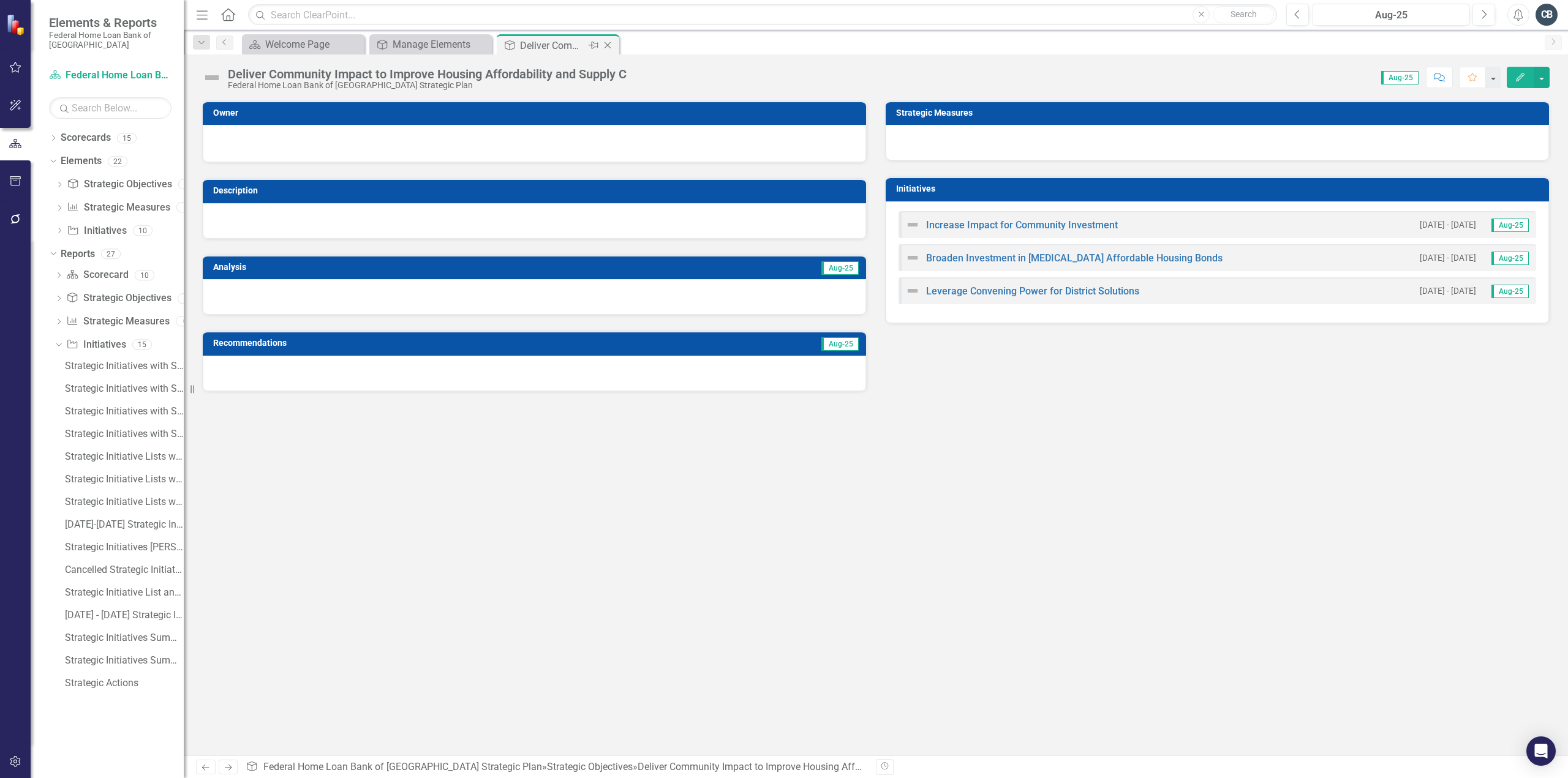
click at [605, 44] on icon "Close" at bounding box center [608, 45] width 13 height 10
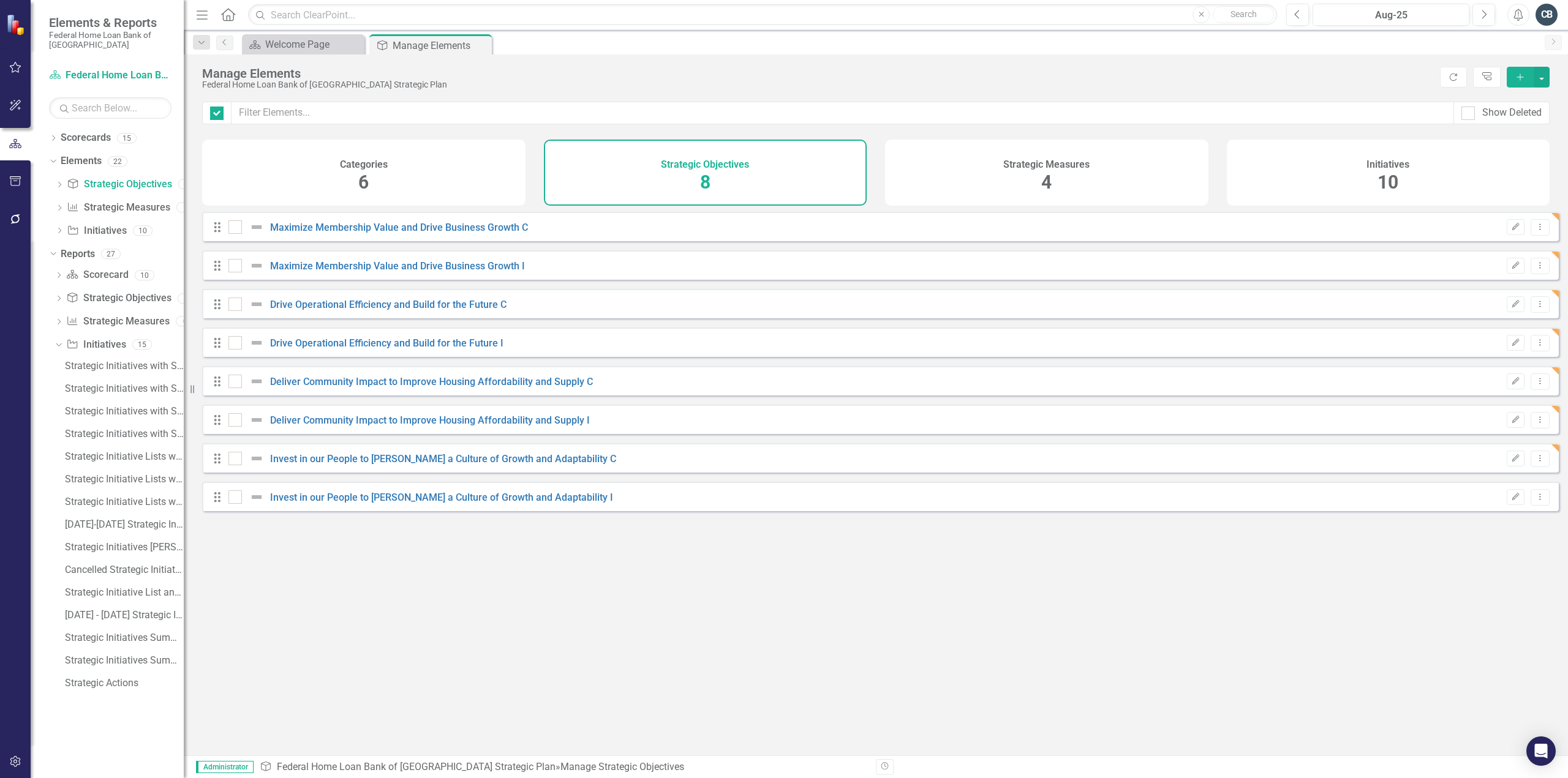
checkbox input "false"
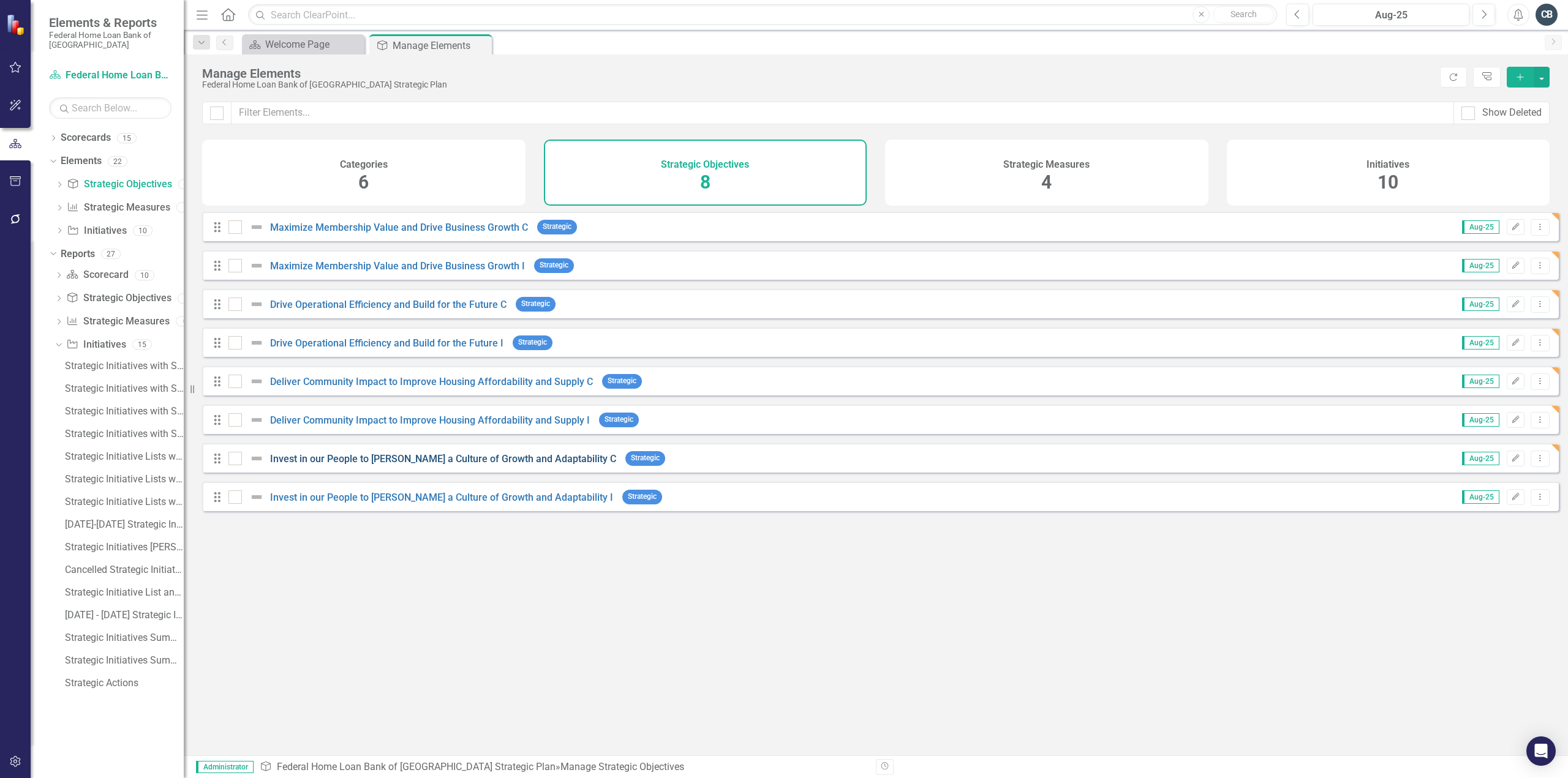
click at [388, 463] on link "Invest in our People to [PERSON_NAME] a Culture of Growth and Adaptability C" at bounding box center [443, 459] width 346 height 12
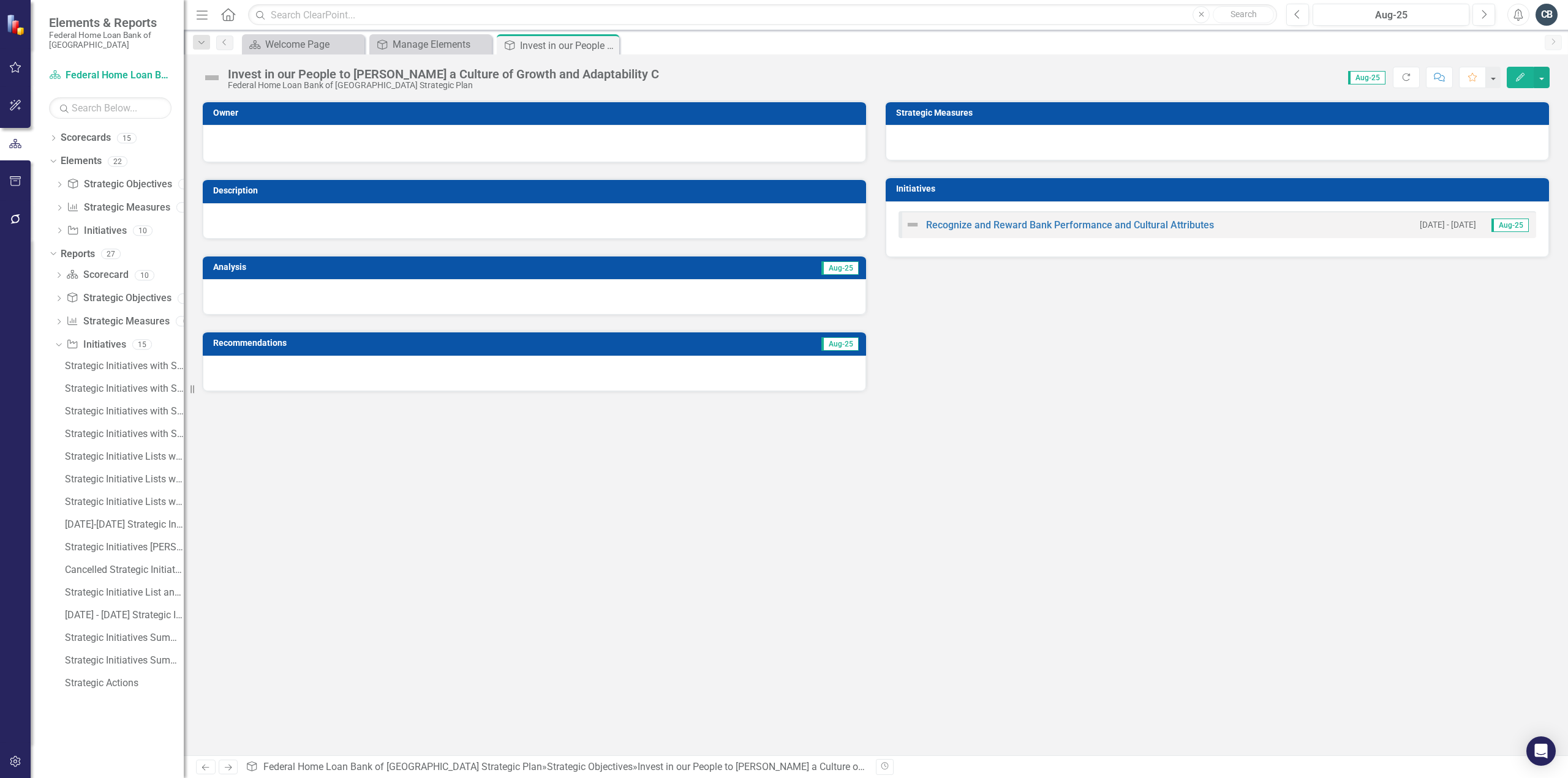
click at [1521, 77] on icon "Edit" at bounding box center [1520, 77] width 11 height 9
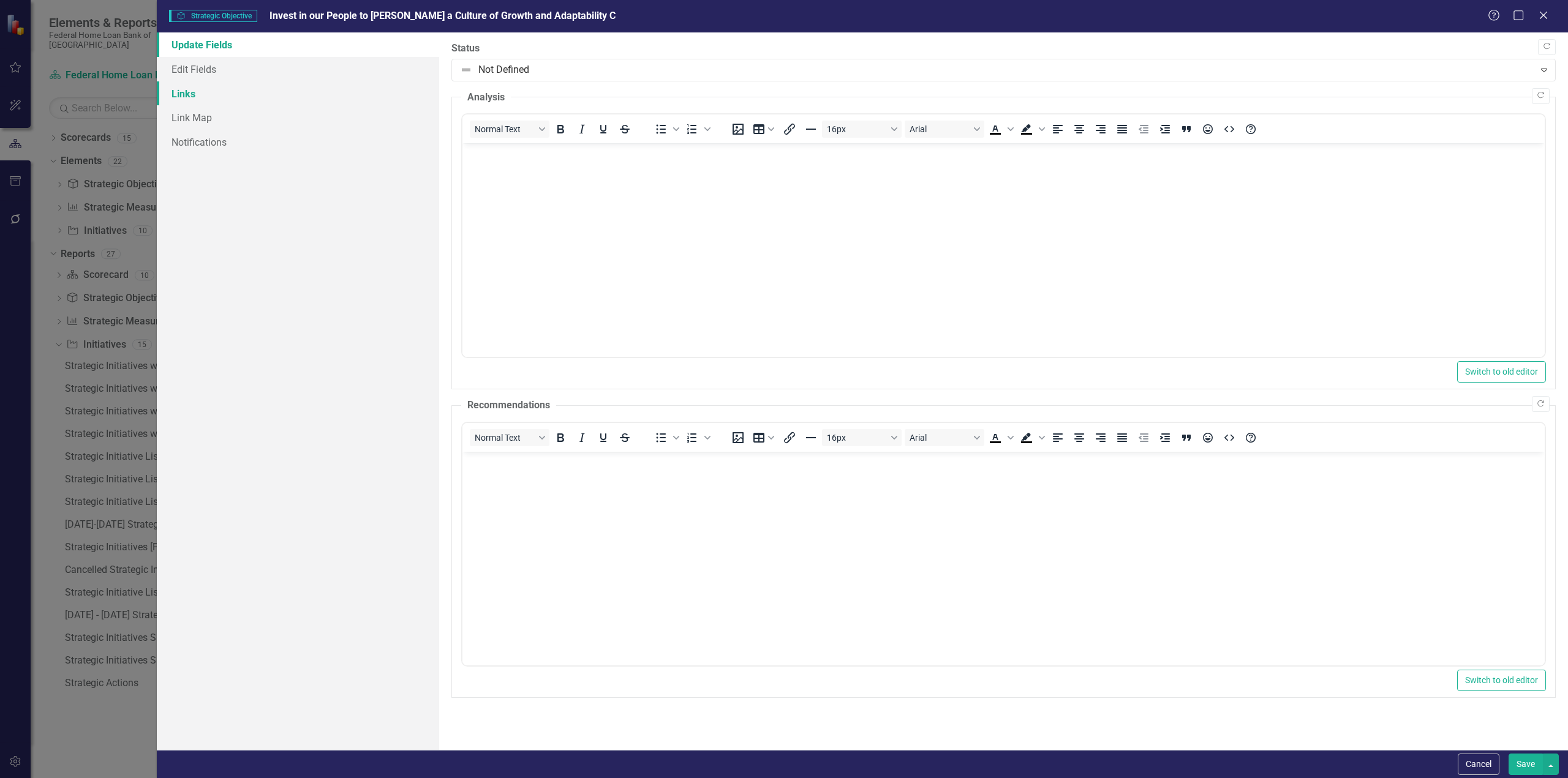
click at [194, 96] on link "Links" at bounding box center [298, 93] width 283 height 24
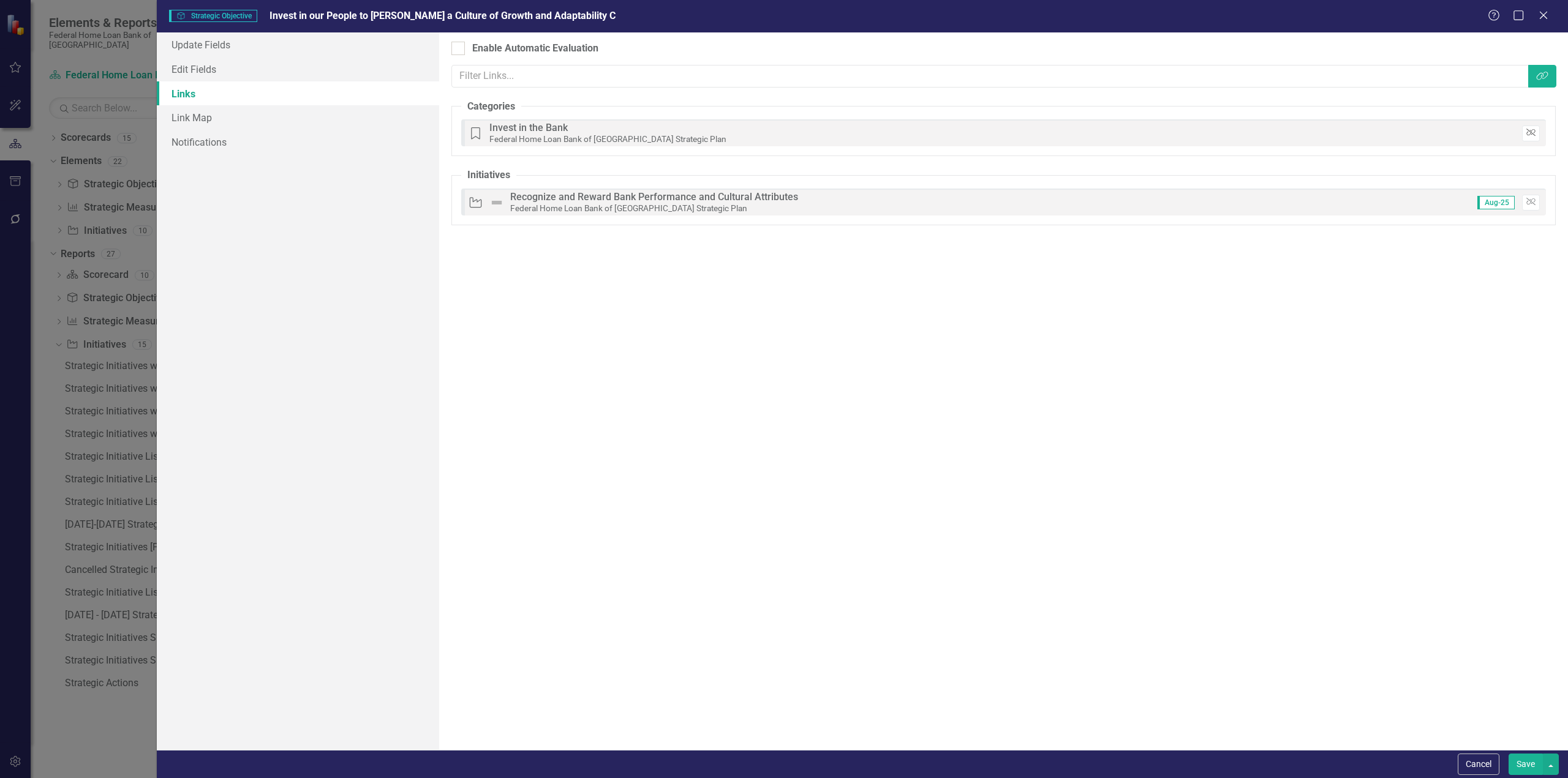
click at [1537, 135] on button "Unlink" at bounding box center [1531, 134] width 18 height 16
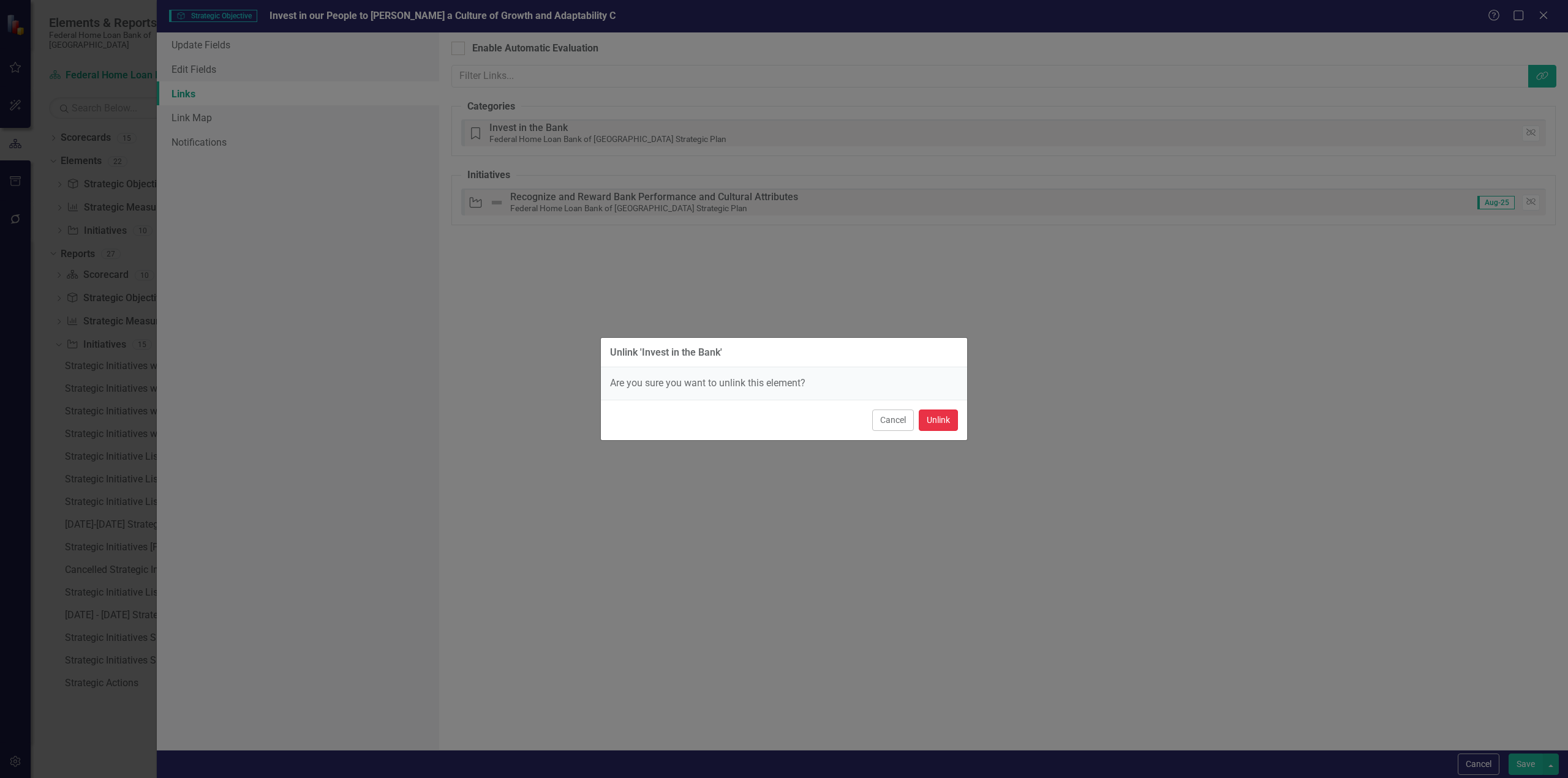
click at [942, 423] on button "Unlink" at bounding box center [939, 421] width 39 height 22
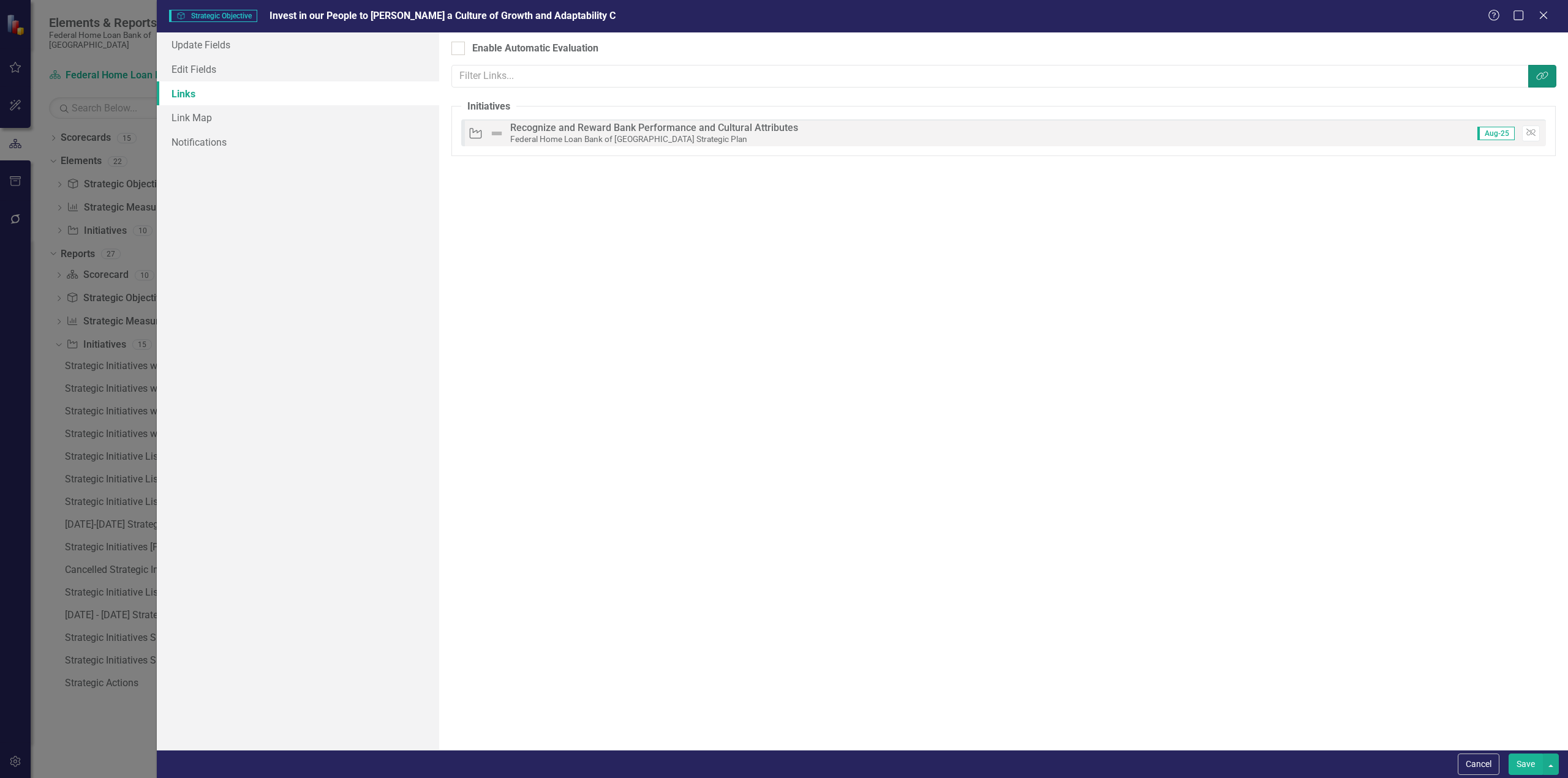
click at [1537, 76] on icon "Link Tag" at bounding box center [1543, 75] width 13 height 10
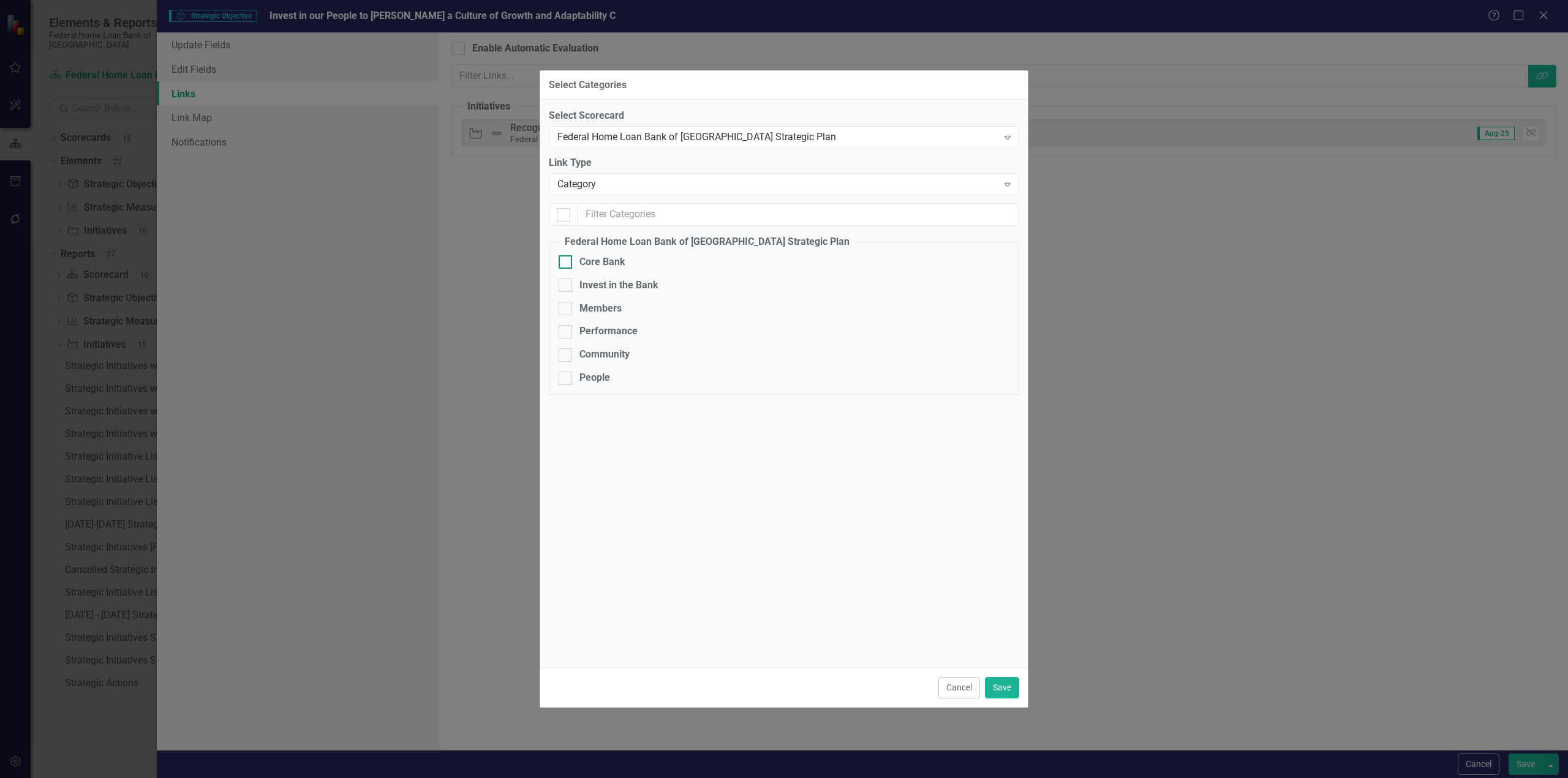
click at [562, 264] on div at bounding box center [565, 262] width 13 height 13
click at [562, 263] on input "Core Bank" at bounding box center [562, 259] width 8 height 8
checkbox input "true"
click at [1001, 686] on button "Save" at bounding box center [1002, 688] width 34 height 22
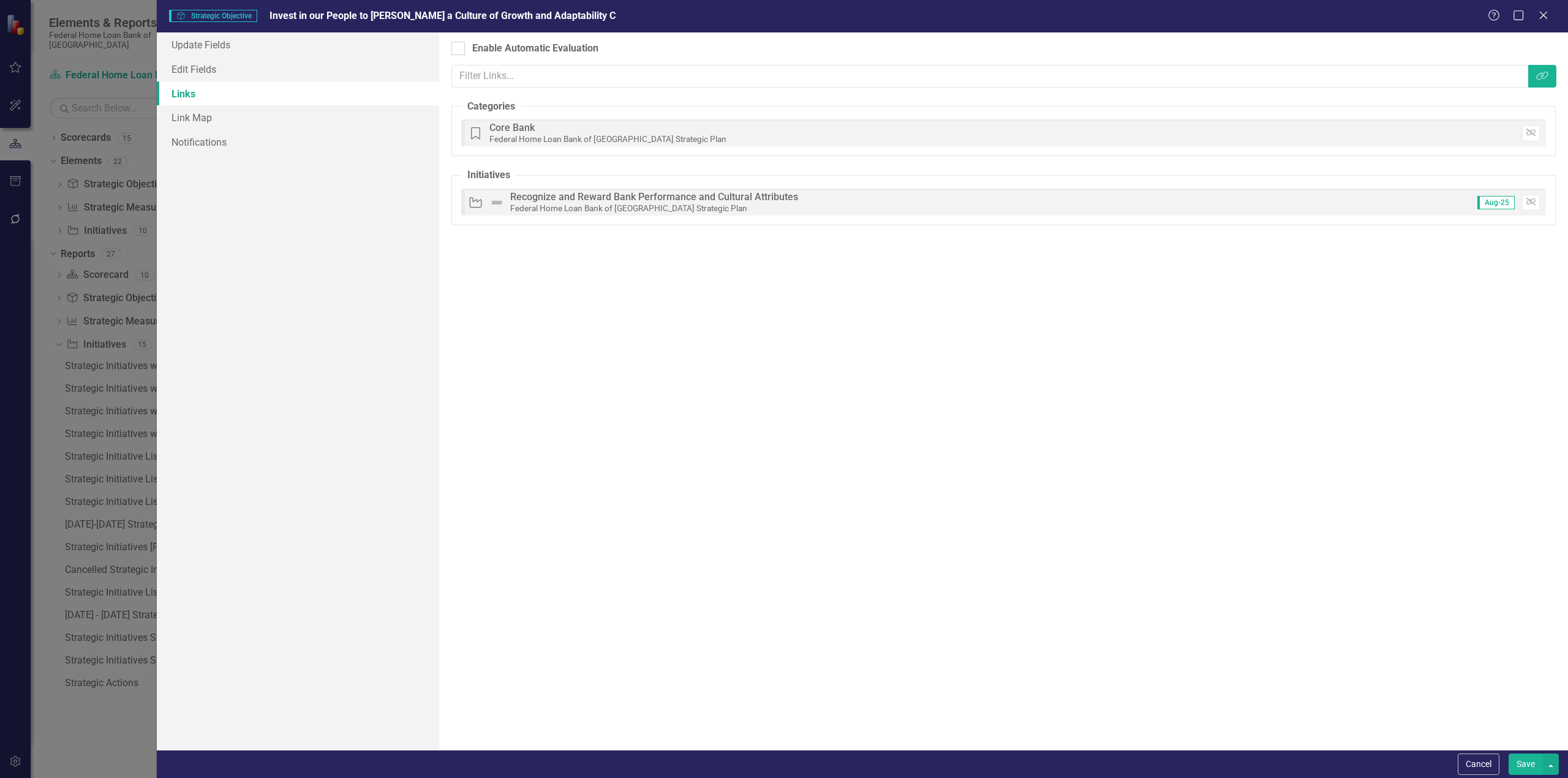
click at [1533, 759] on button "Save" at bounding box center [1526, 765] width 34 height 22
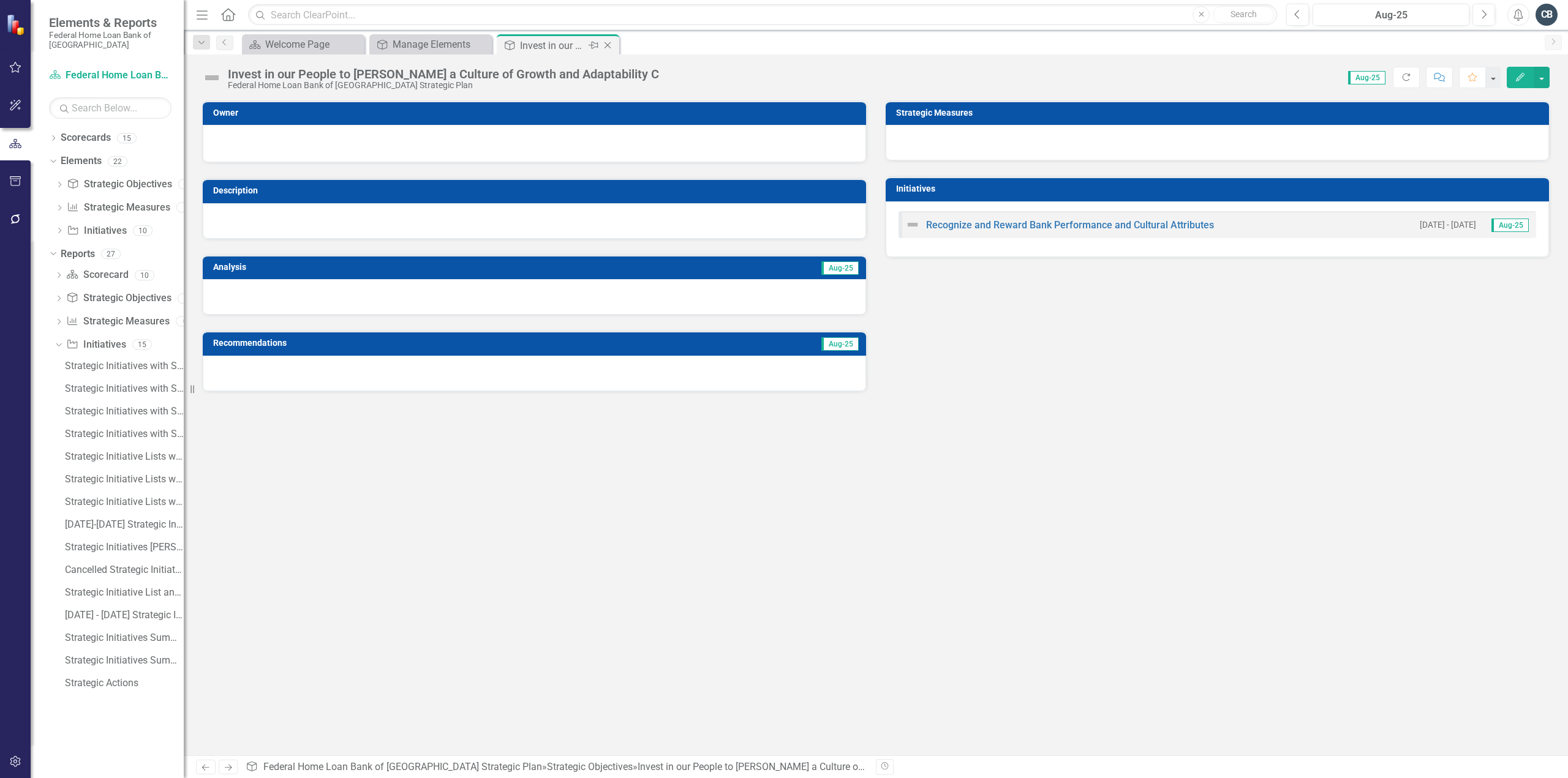
click at [608, 46] on icon at bounding box center [609, 46] width 7 height 7
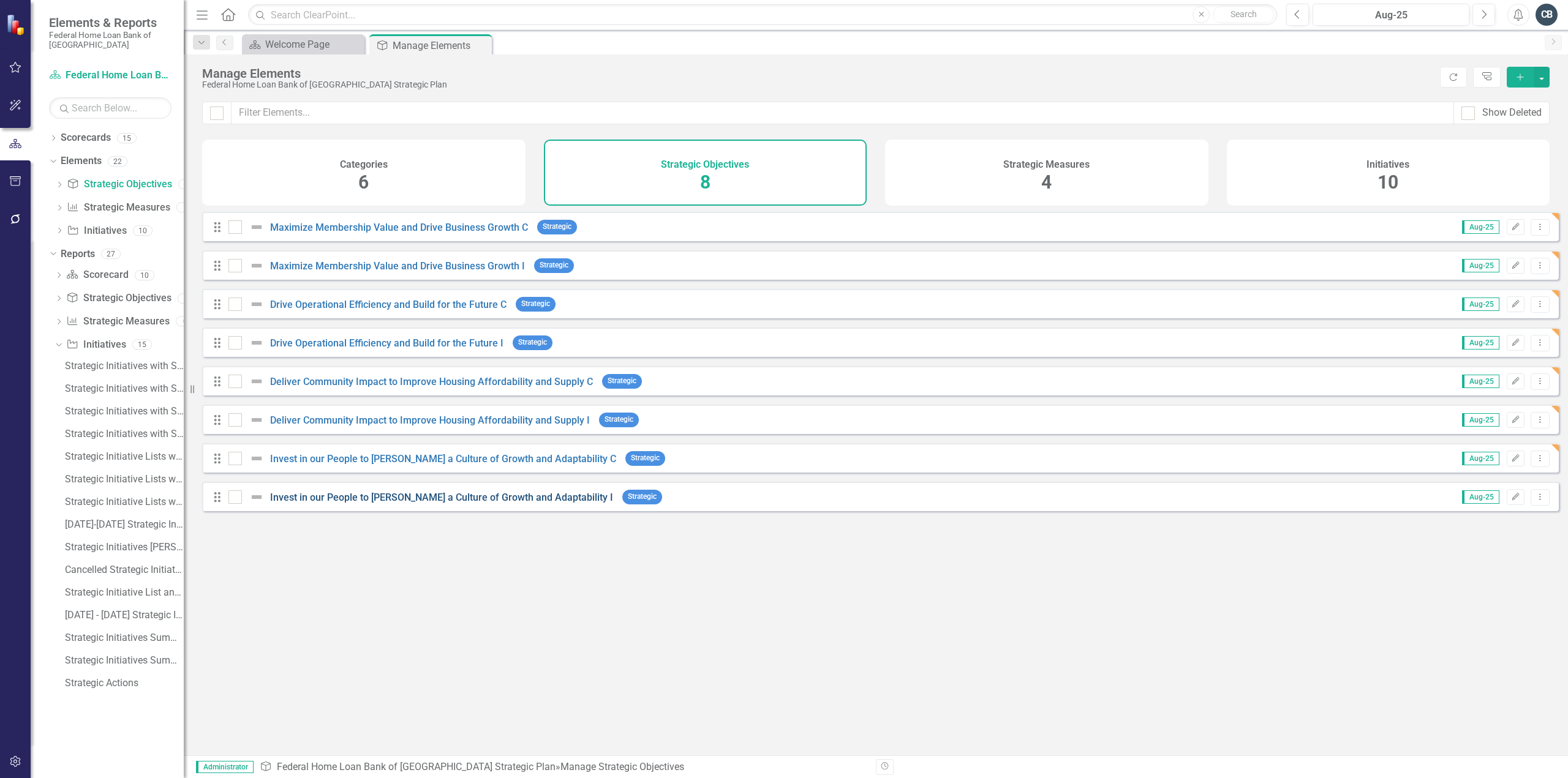
click at [482, 503] on link "Invest in our People to [PERSON_NAME] a Culture of Growth and Adaptability I" at bounding box center [442, 497] width 343 height 12
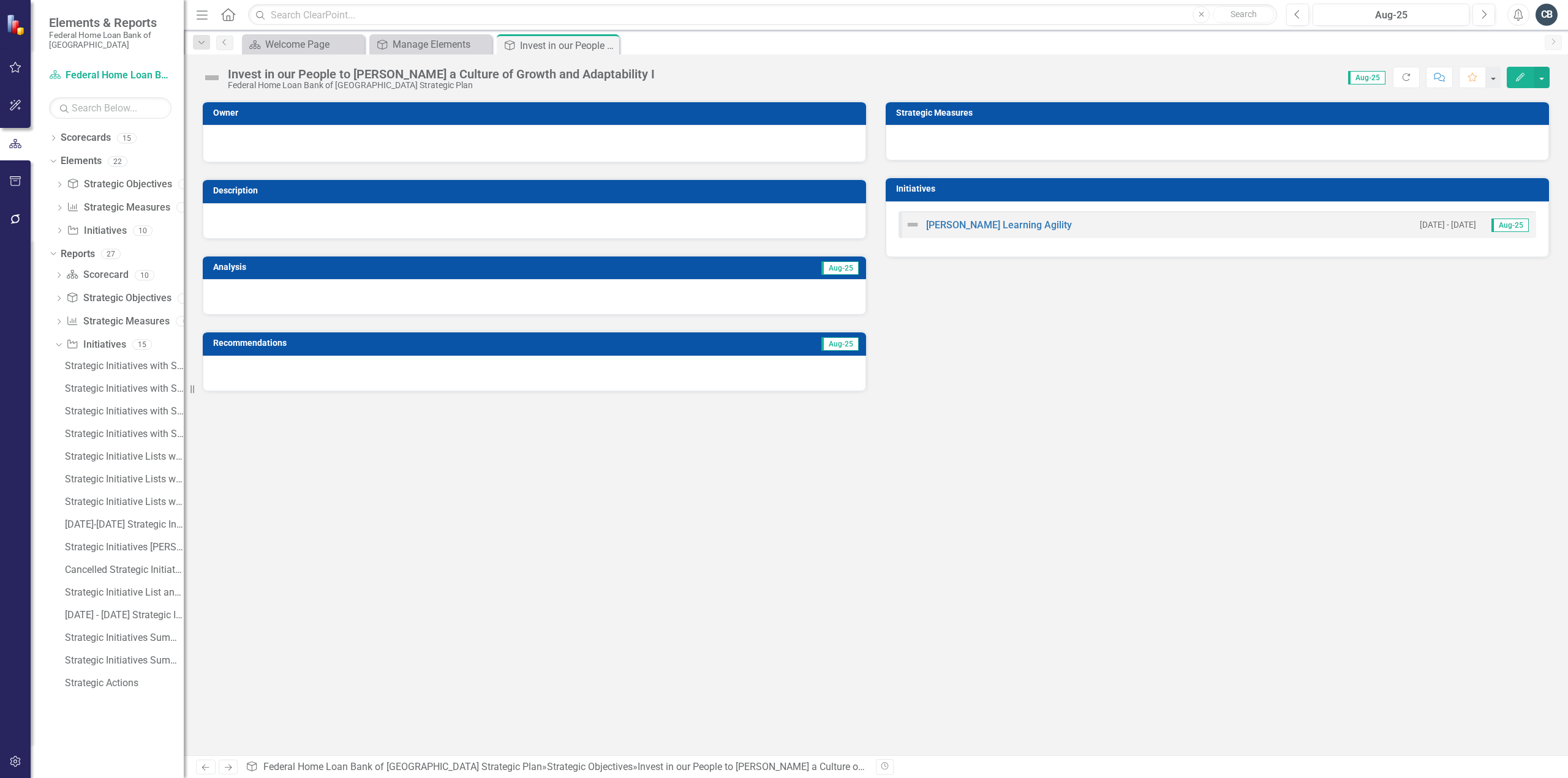
click at [1519, 75] on icon "Edit" at bounding box center [1520, 77] width 11 height 9
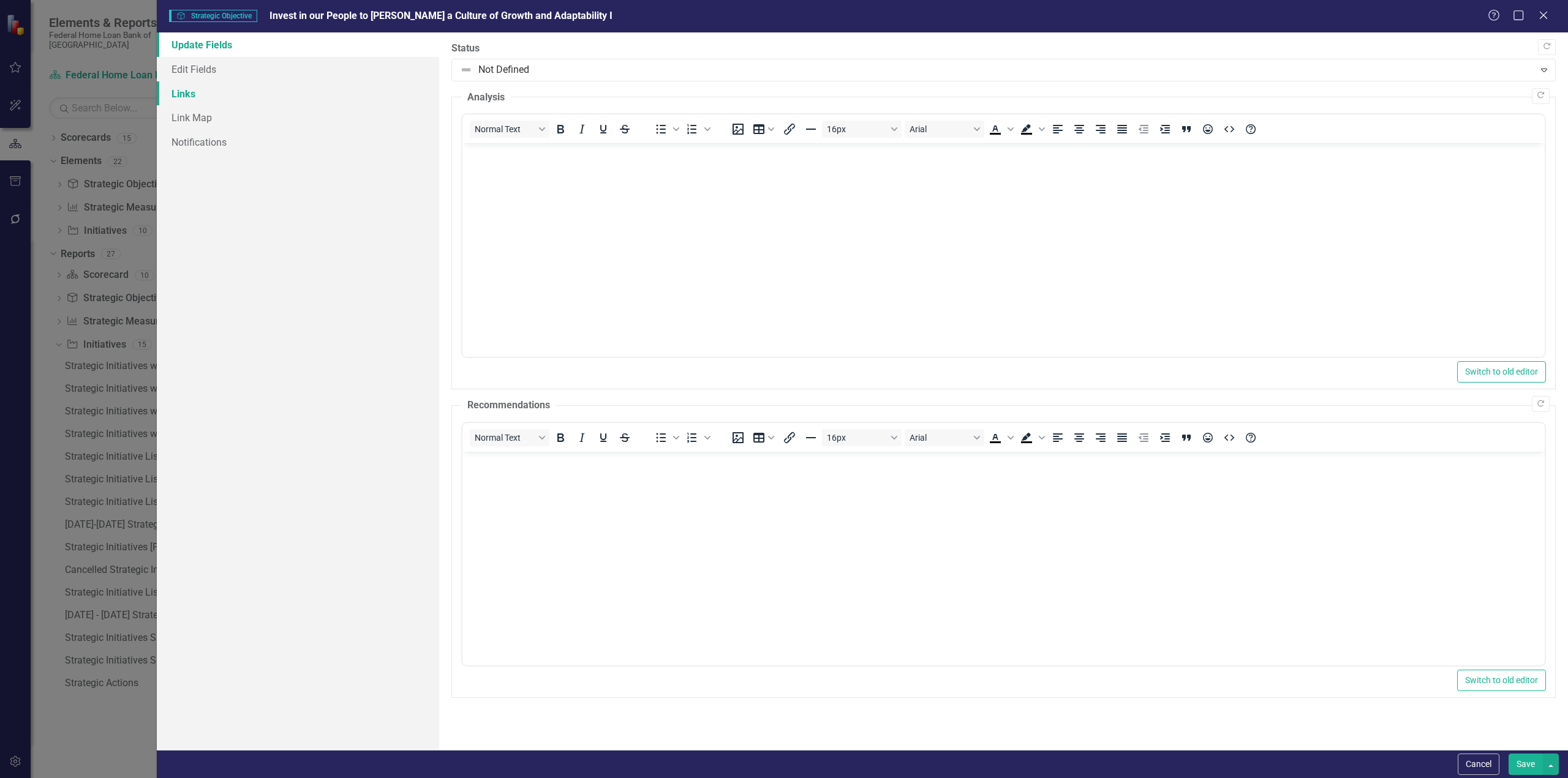
click at [188, 88] on link "Links" at bounding box center [298, 93] width 283 height 24
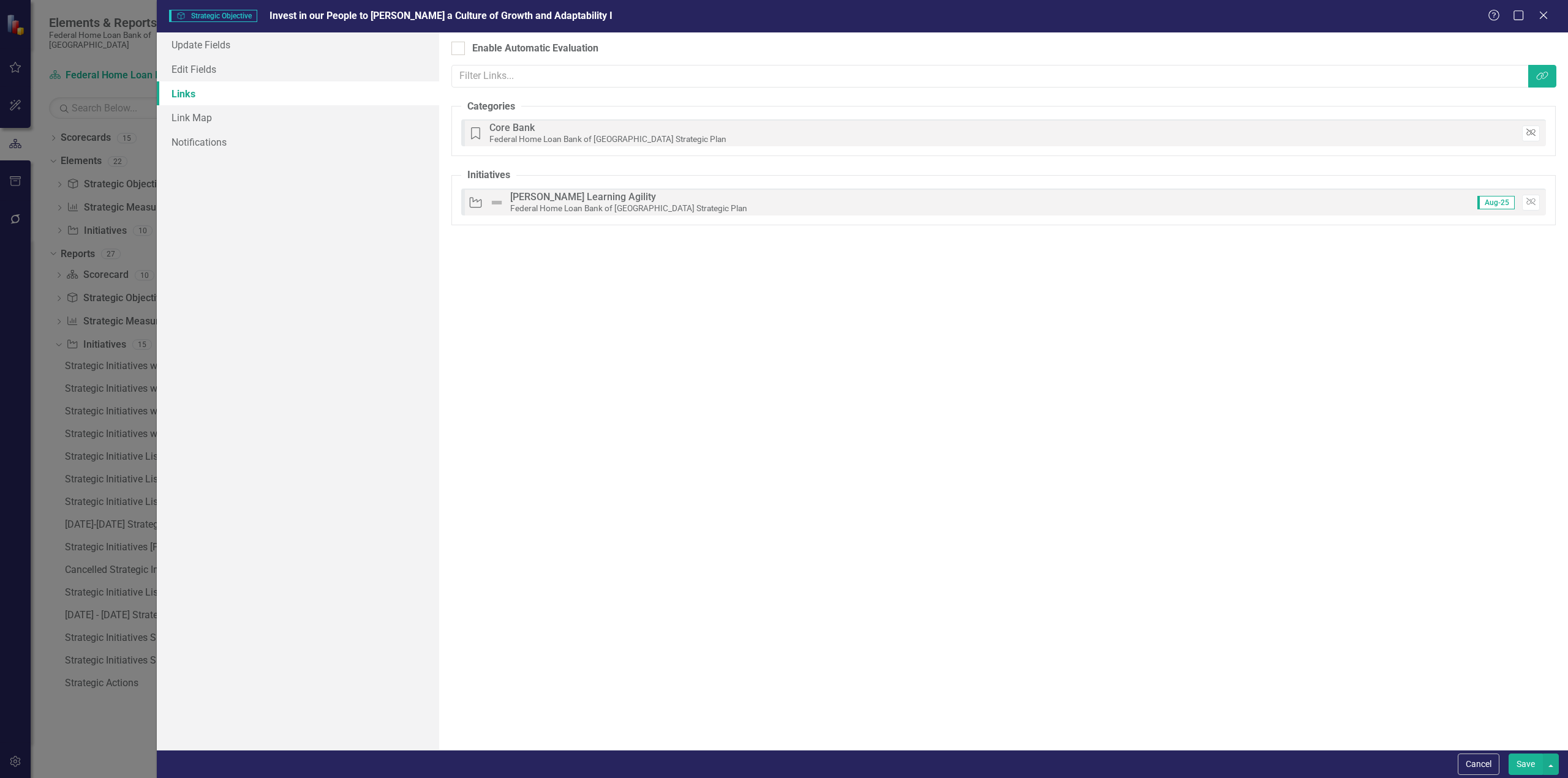
click at [1525, 128] on button "Unlink" at bounding box center [1531, 134] width 18 height 16
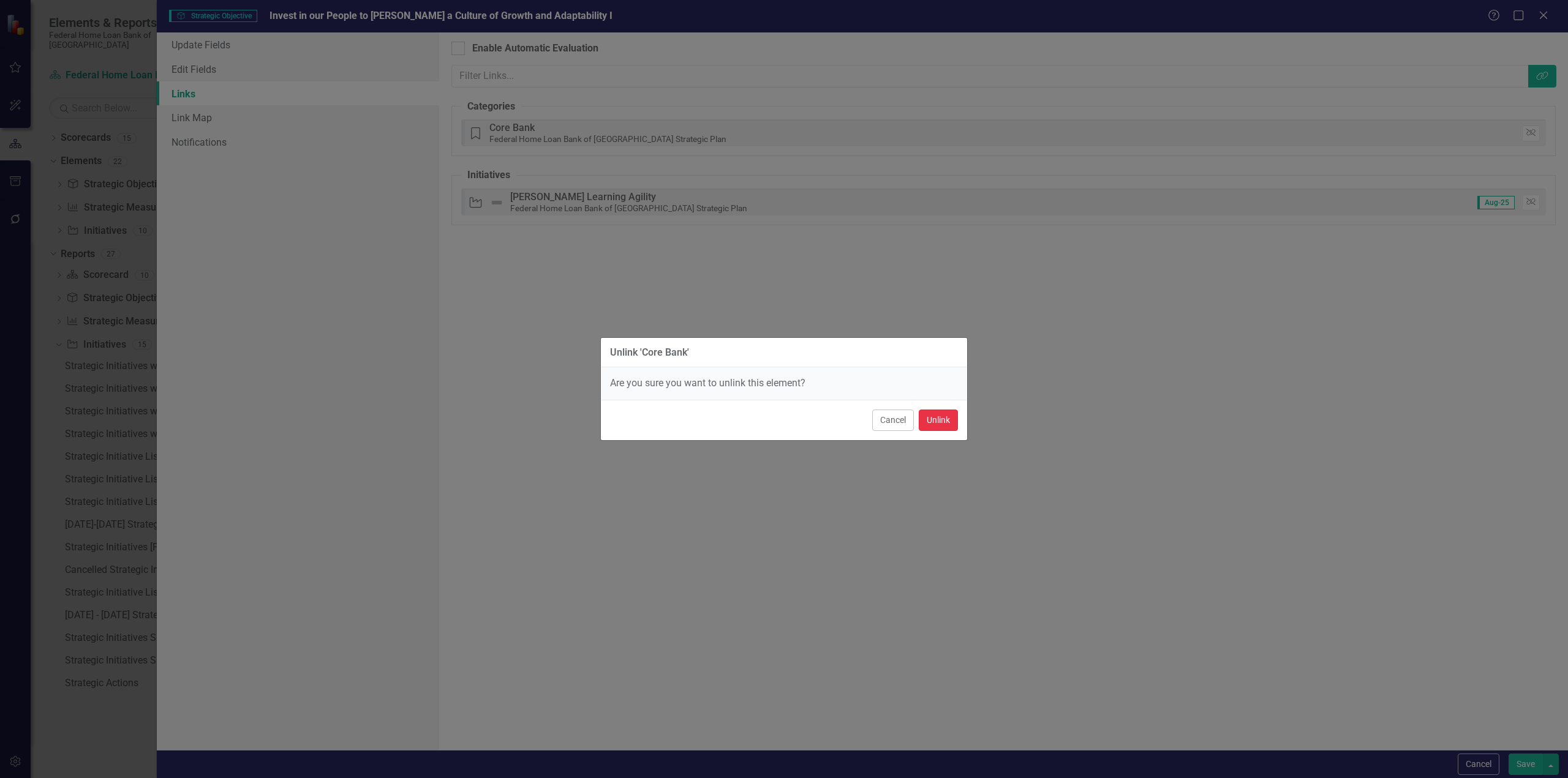
click at [941, 418] on button "Unlink" at bounding box center [939, 421] width 39 height 22
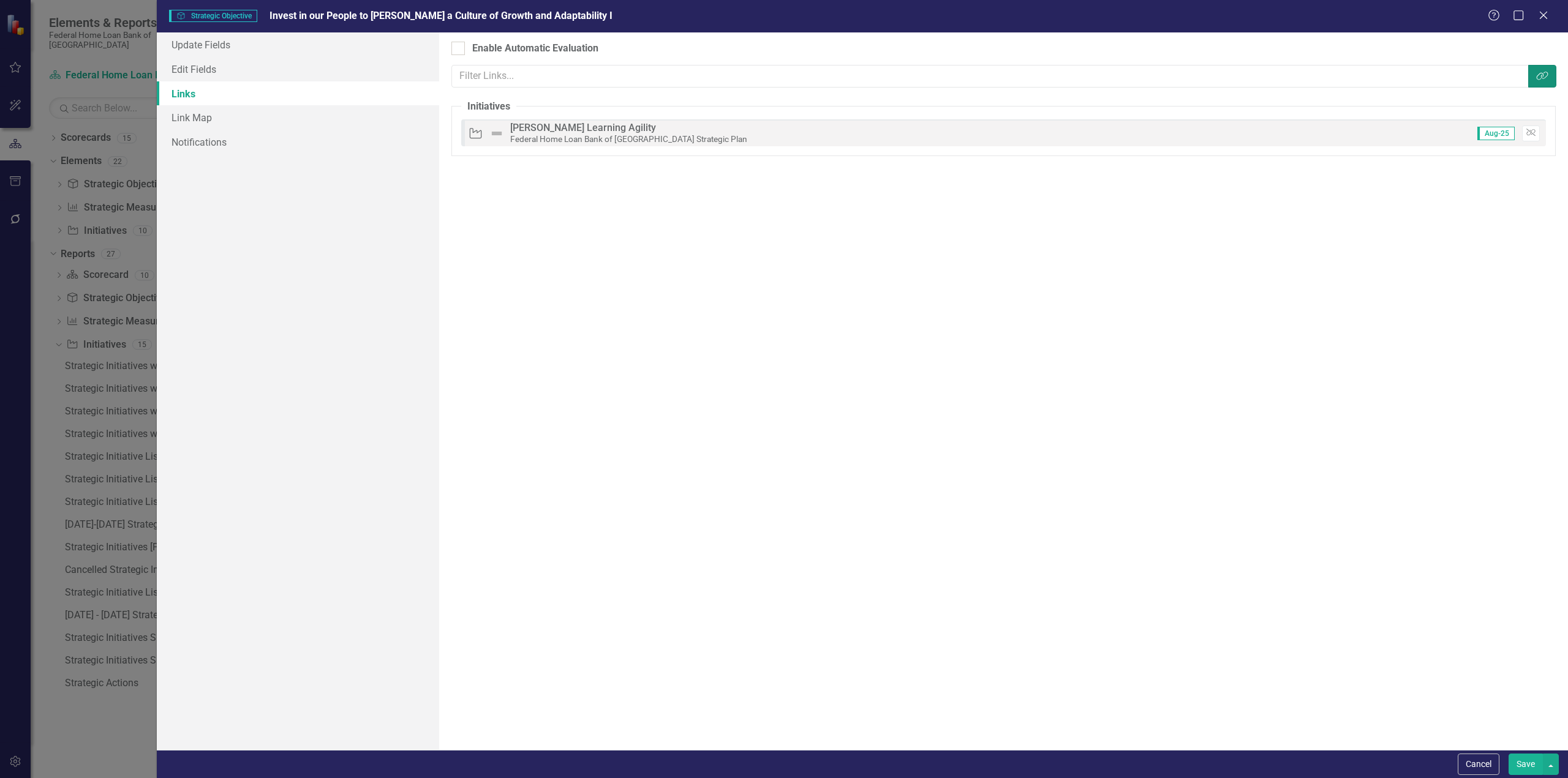
click at [1530, 70] on button "Link Tag" at bounding box center [1542, 75] width 28 height 22
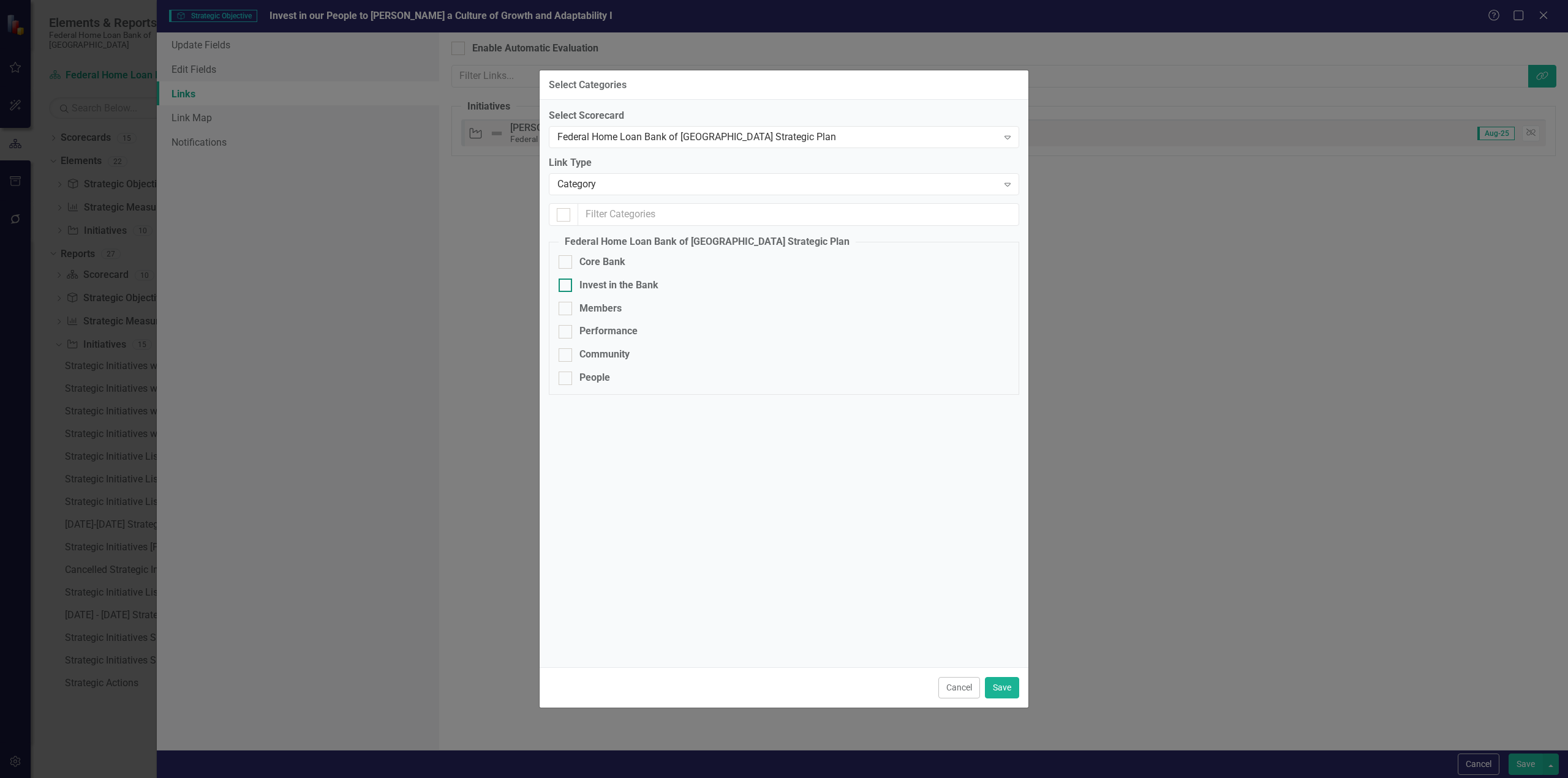
click at [558, 279] on input "Invest in the Bank" at bounding box center [562, 283] width 8 height 8
checkbox input "true"
click at [993, 681] on button "Save" at bounding box center [1002, 688] width 34 height 22
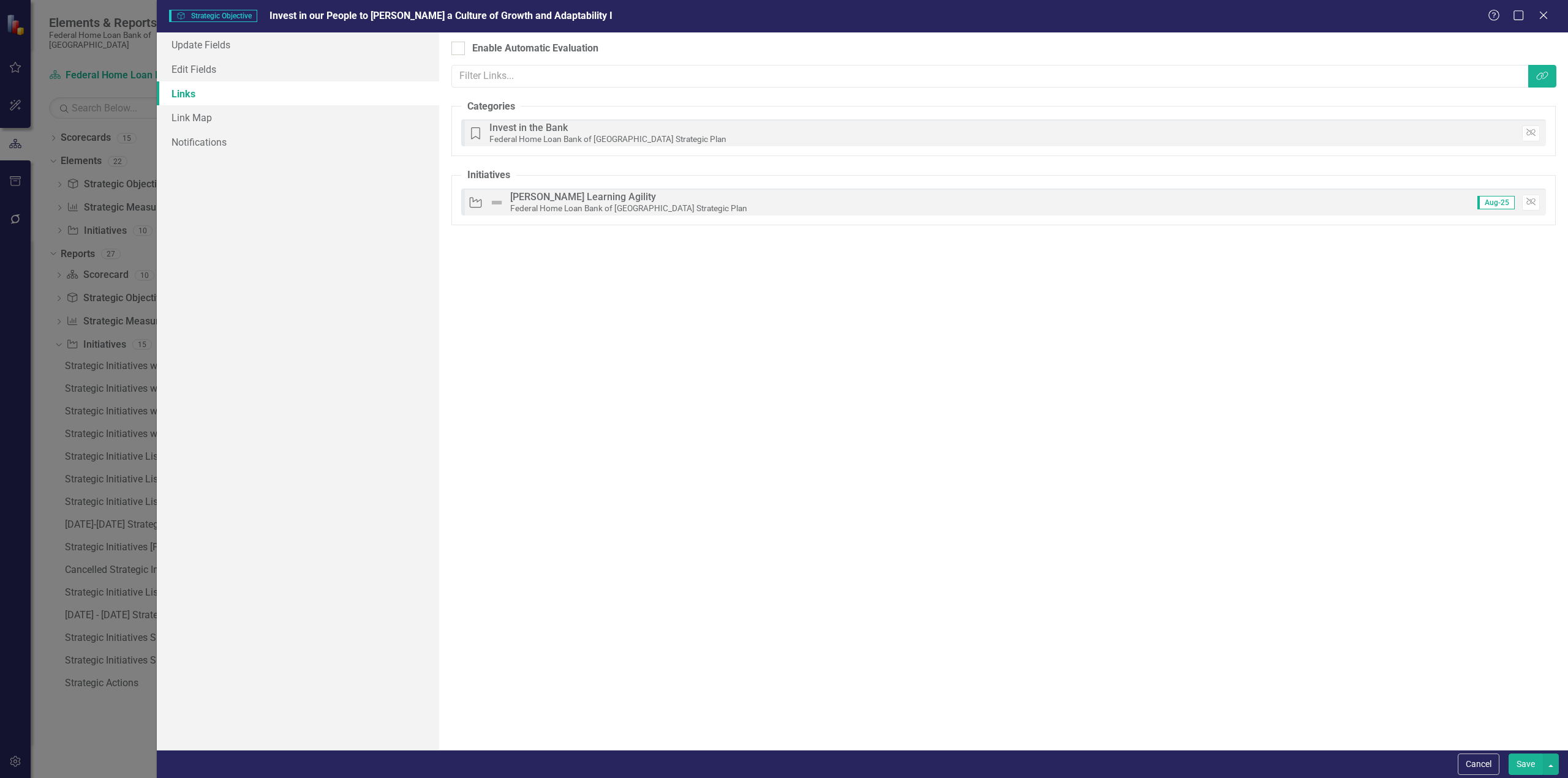
click at [1537, 763] on button "Save" at bounding box center [1526, 765] width 34 height 22
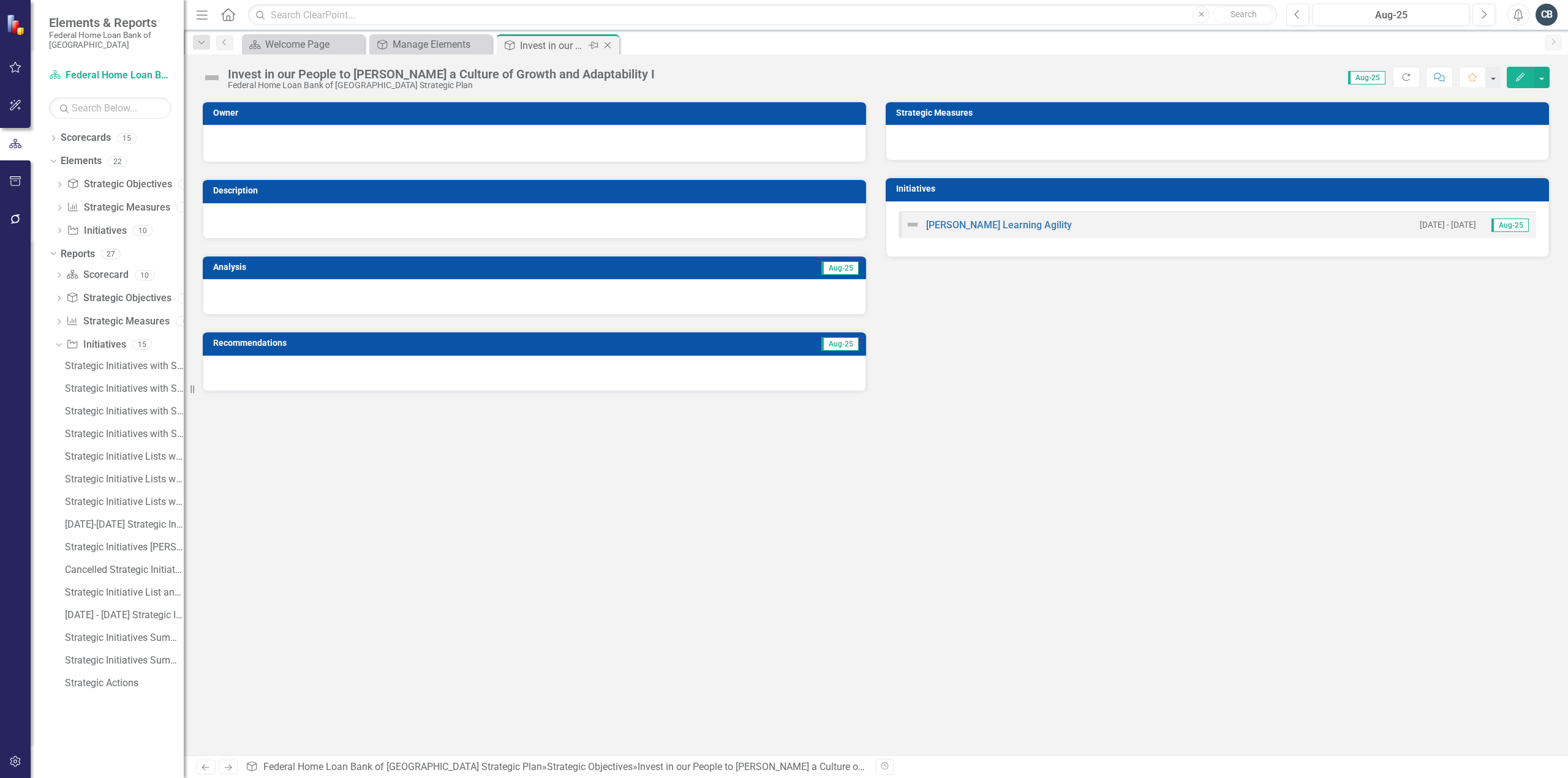
click at [608, 45] on icon at bounding box center [609, 46] width 7 height 7
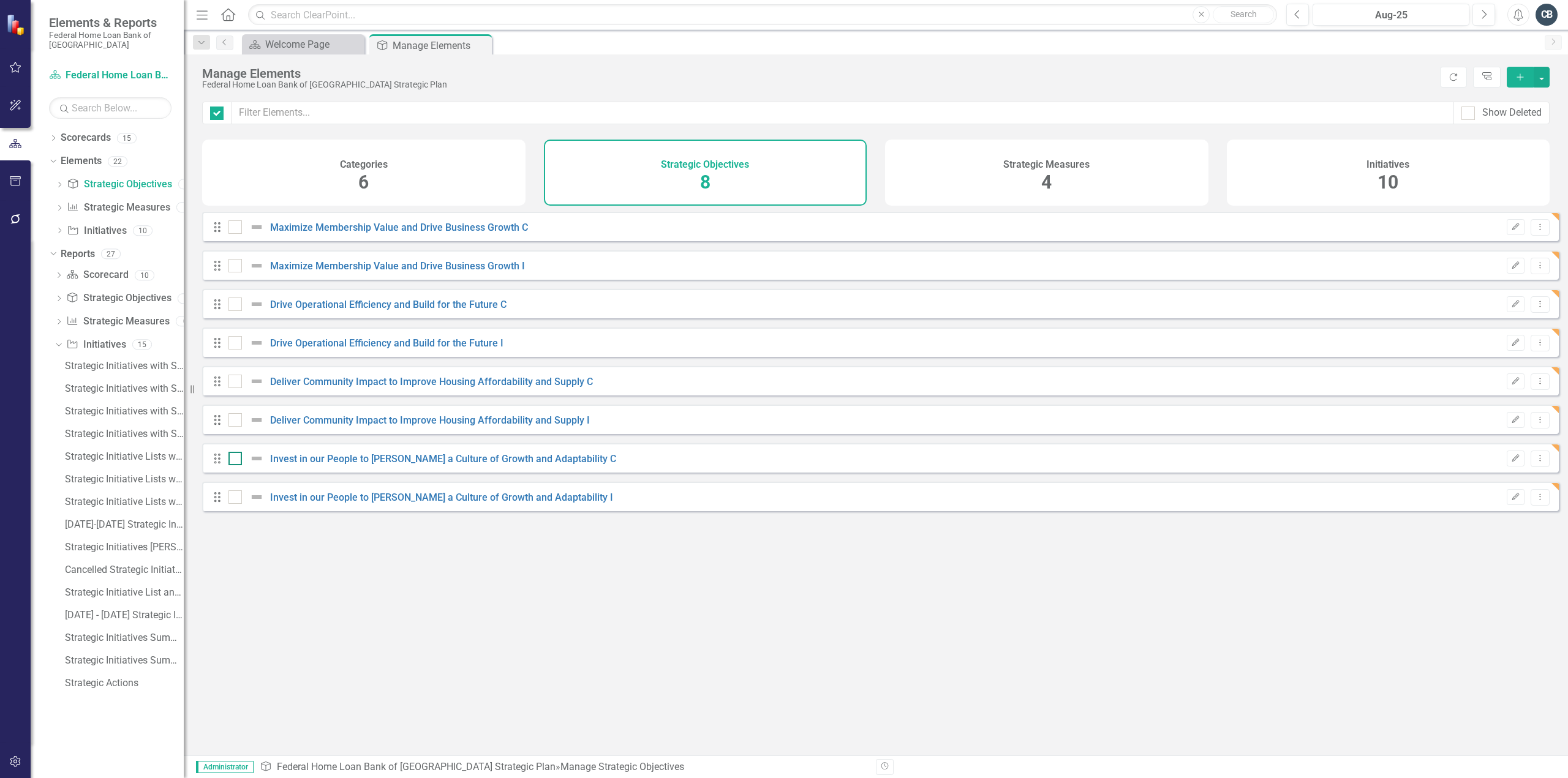
checkbox input "false"
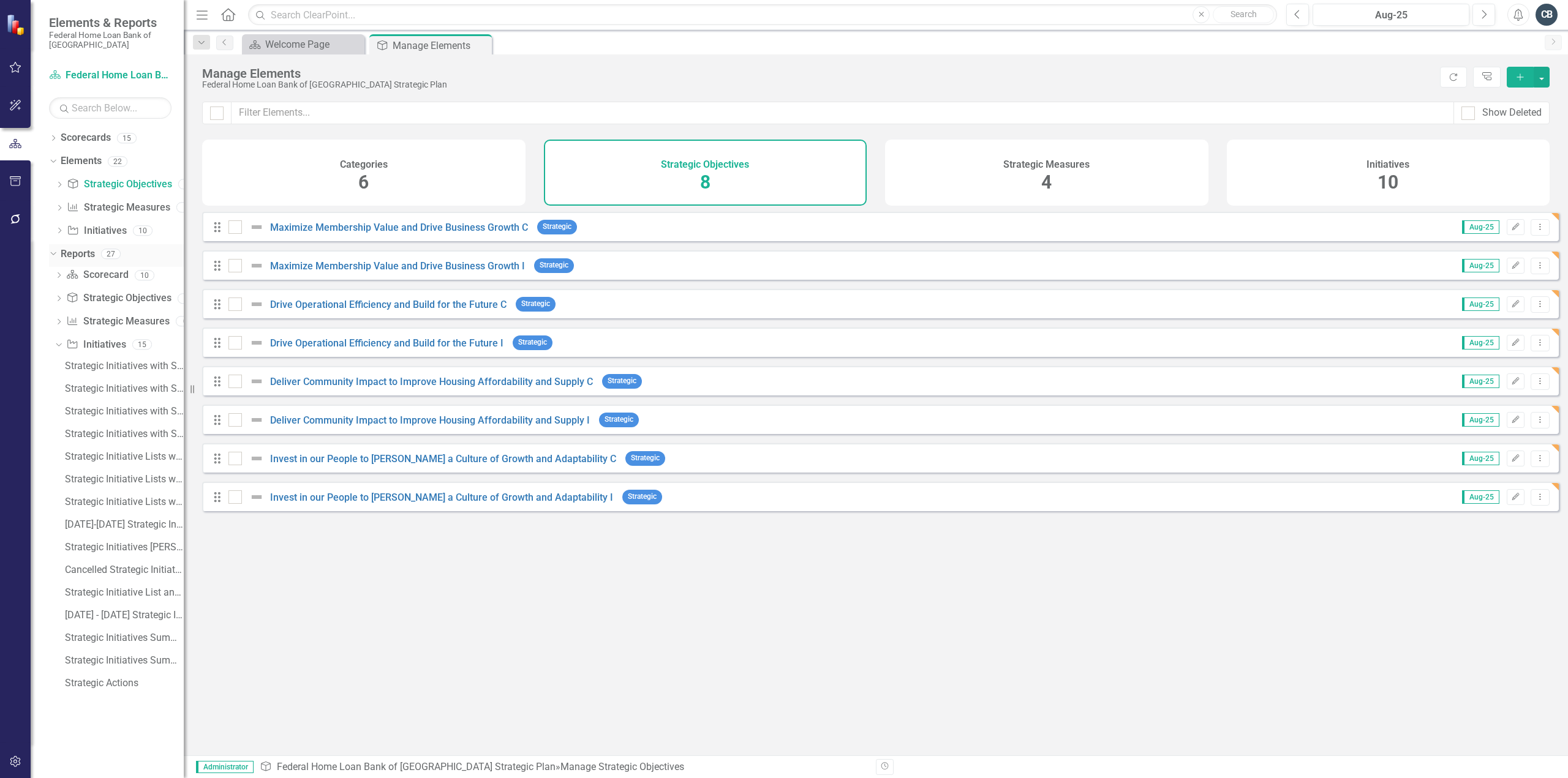
click at [49, 251] on icon "Dropdown" at bounding box center [52, 254] width 7 height 9
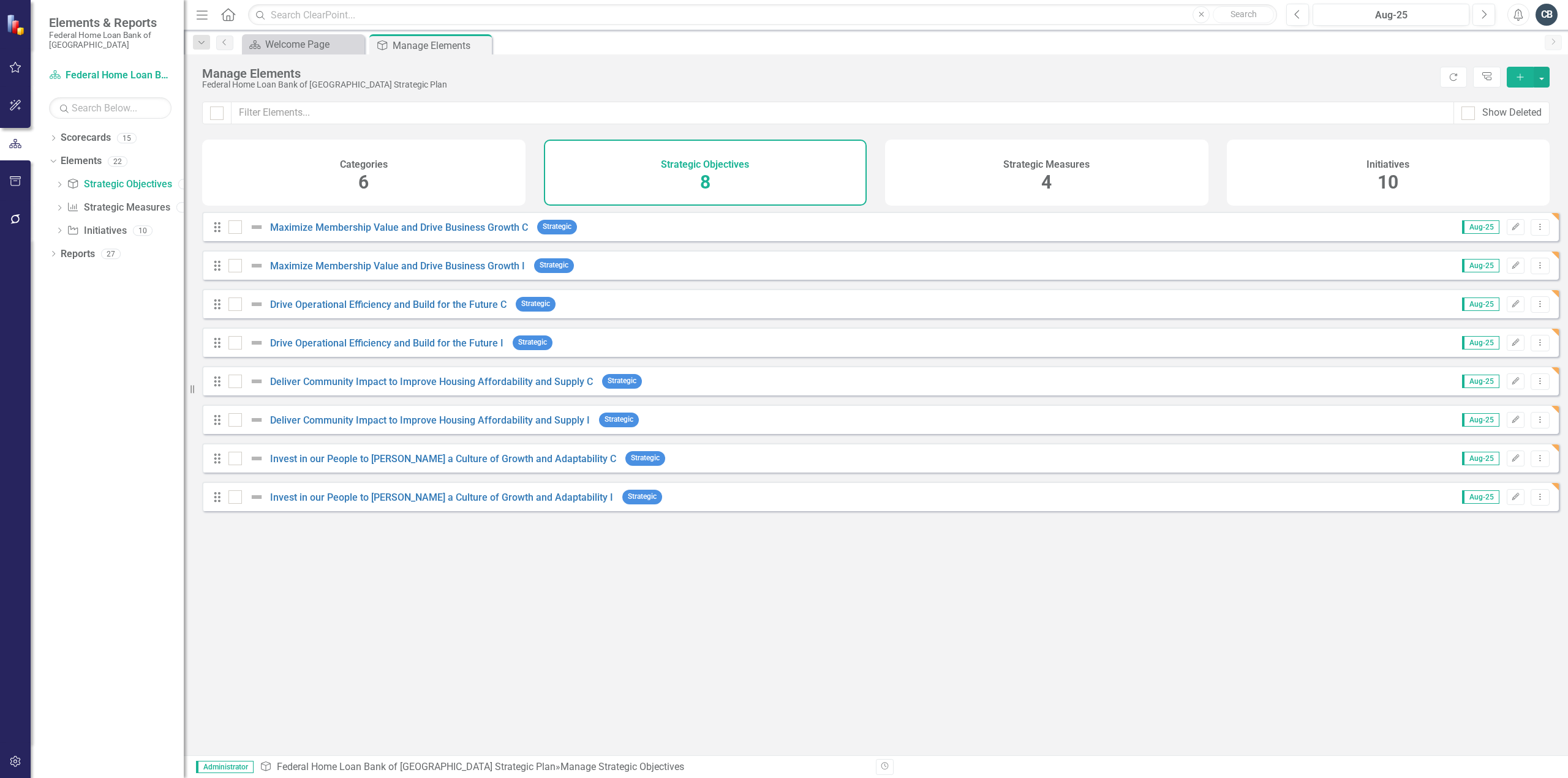
click at [1278, 182] on div "Initiatives 10" at bounding box center [1388, 173] width 323 height 66
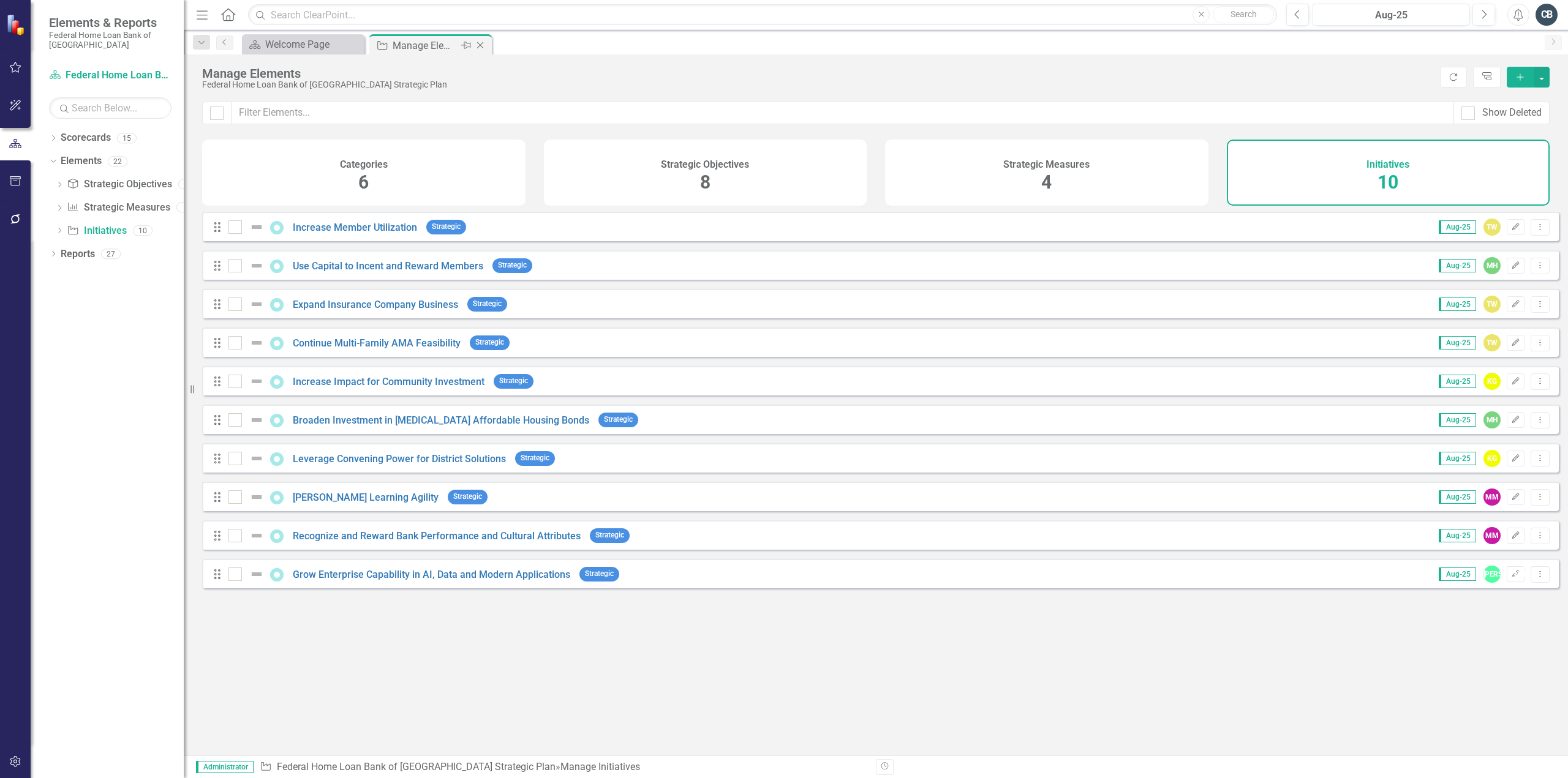
click at [480, 45] on icon at bounding box center [481, 46] width 7 height 7
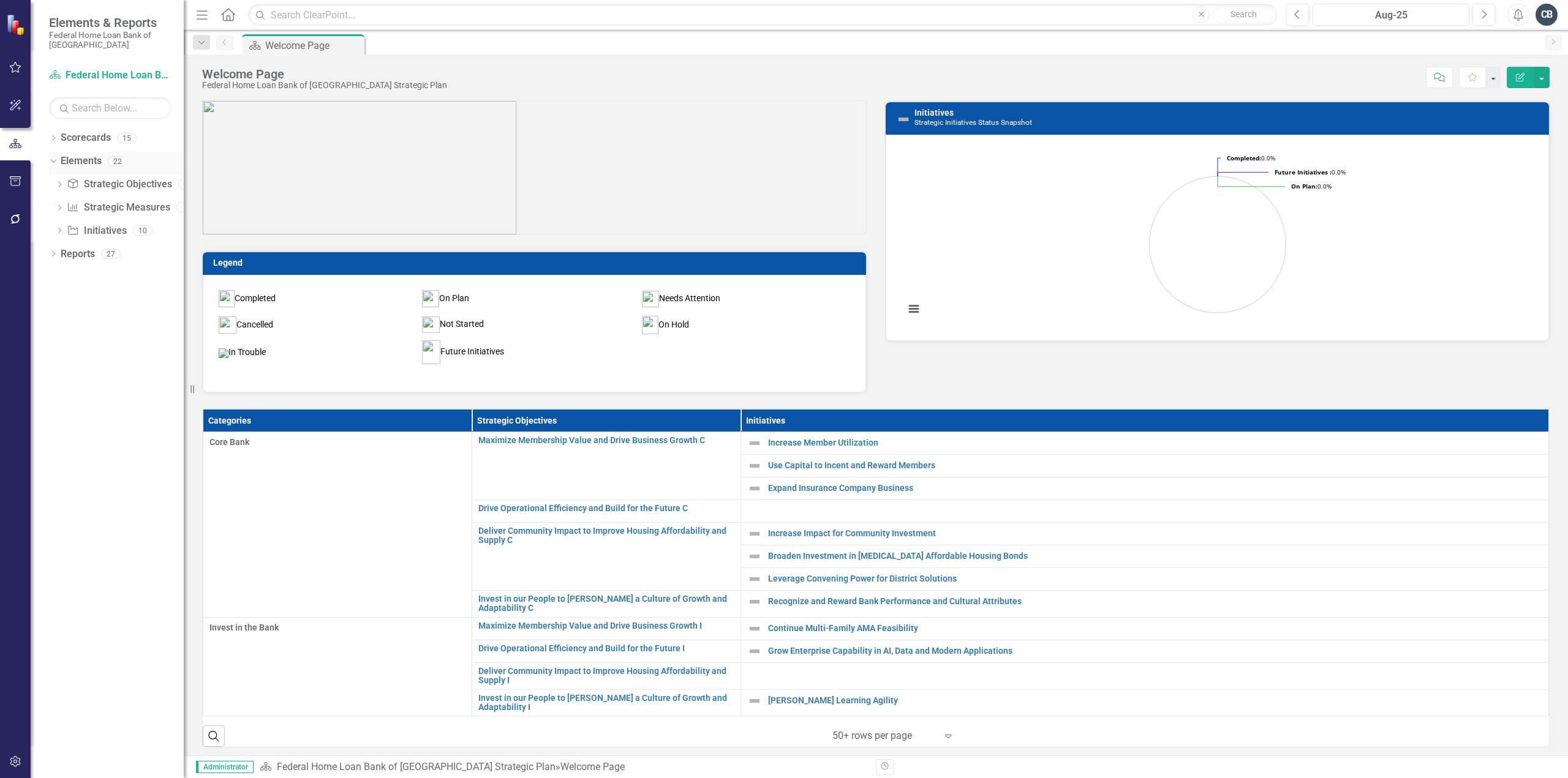
click at [92, 161] on link "Elements" at bounding box center [82, 162] width 41 height 14
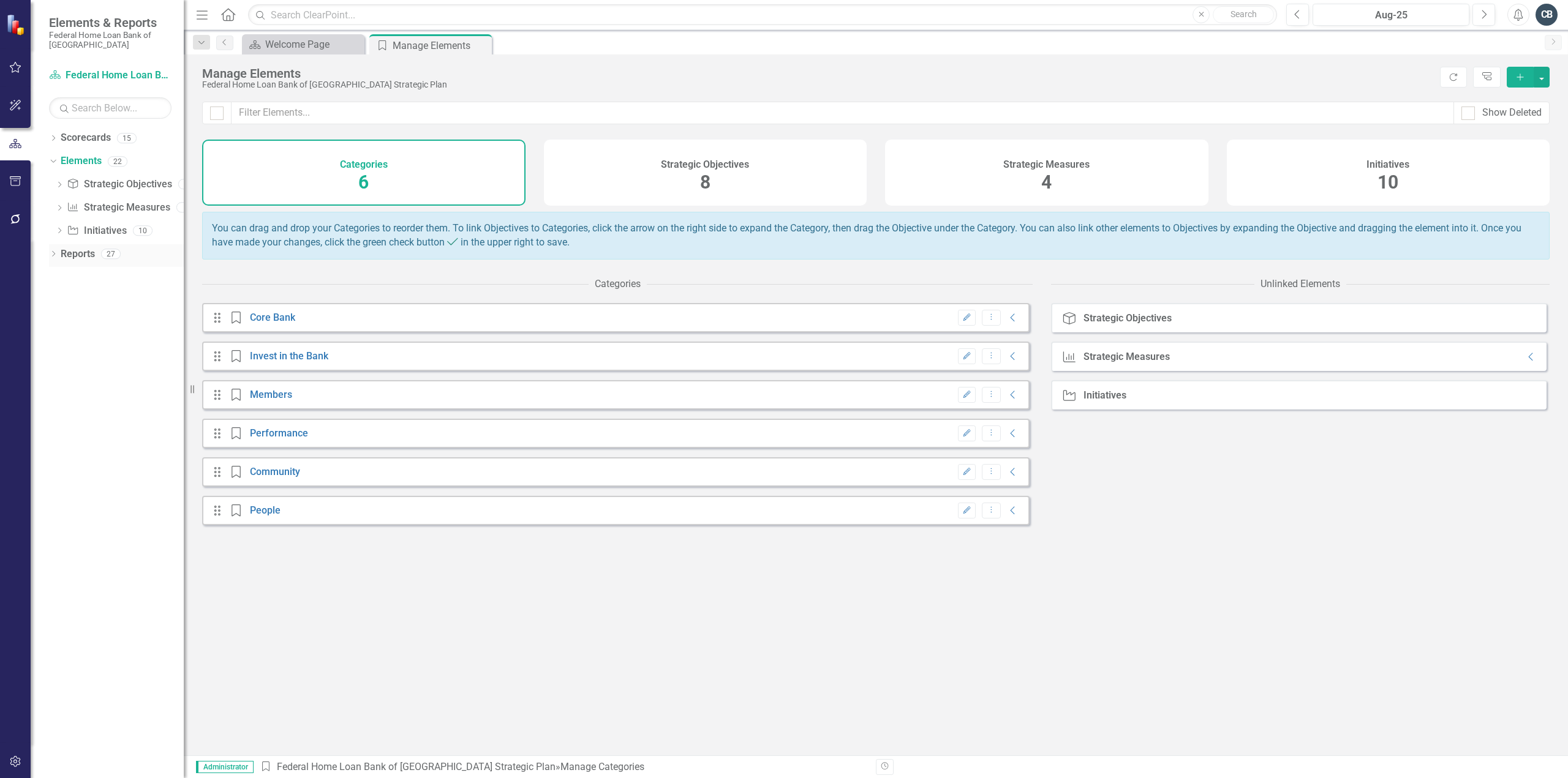
click at [71, 250] on link "Reports" at bounding box center [78, 255] width 34 height 14
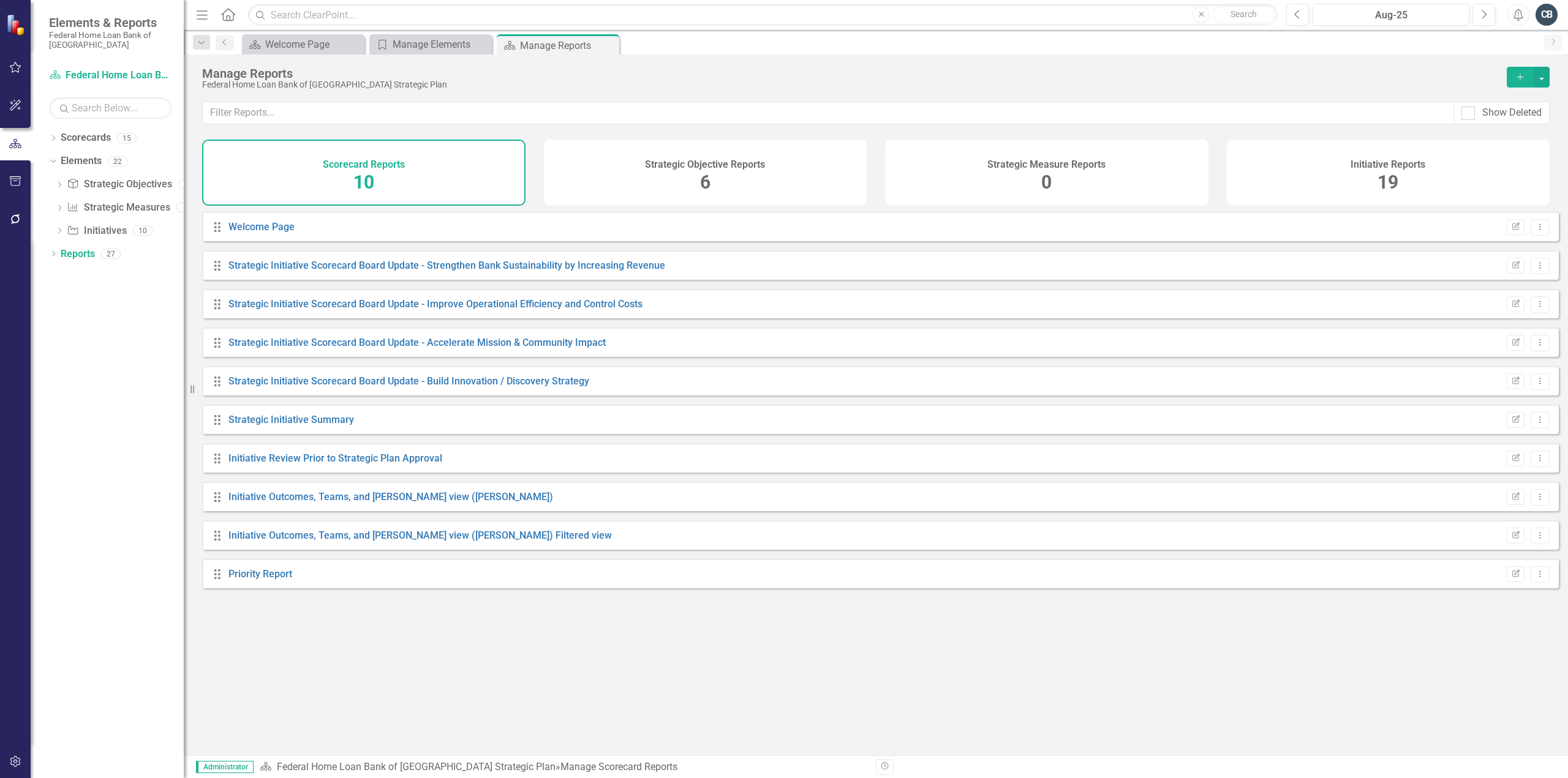
click at [1313, 165] on div "Initiative Reports 19" at bounding box center [1388, 173] width 323 height 66
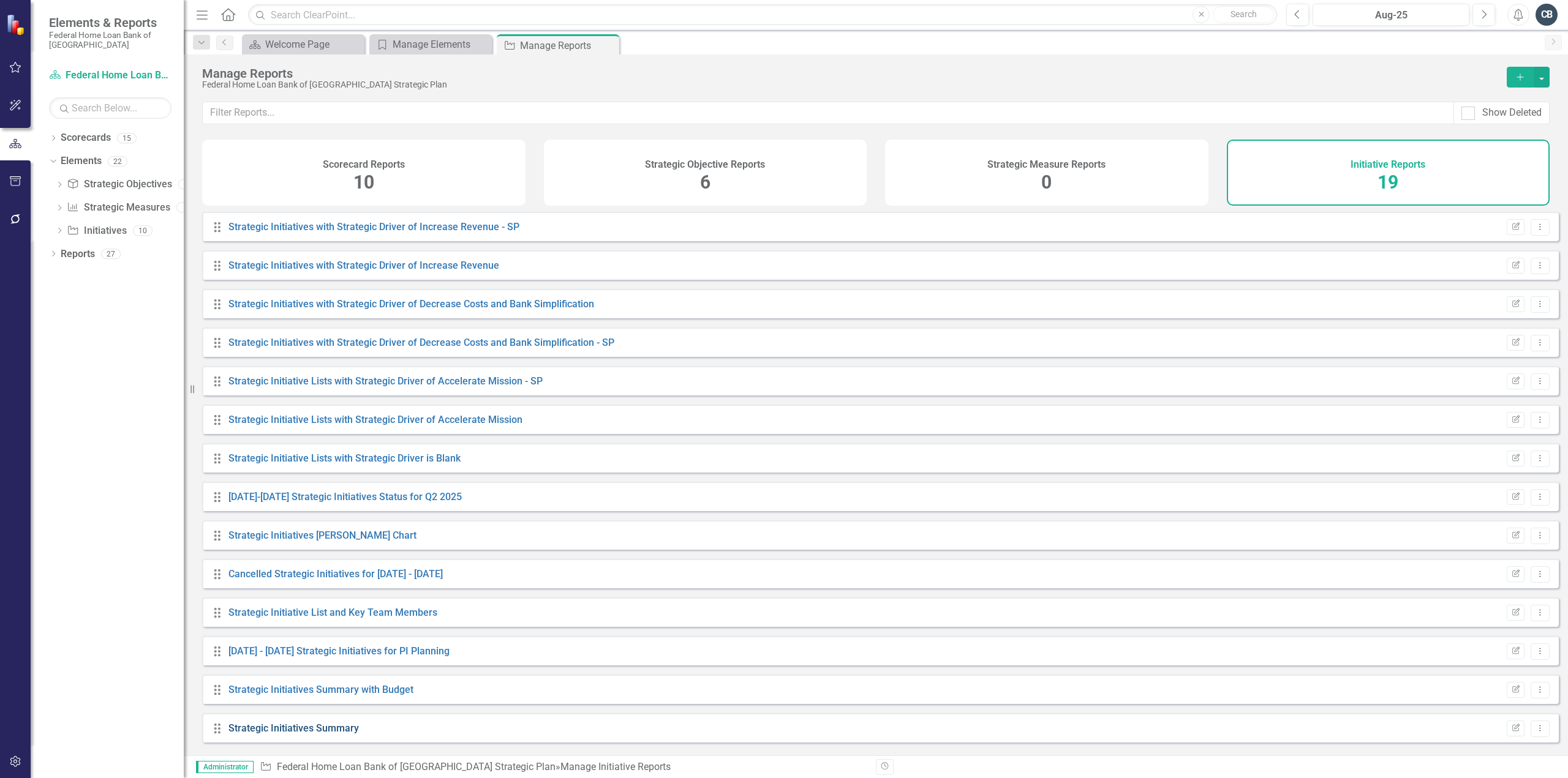
click at [312, 734] on link "Strategic Initiatives Summary" at bounding box center [293, 728] width 130 height 12
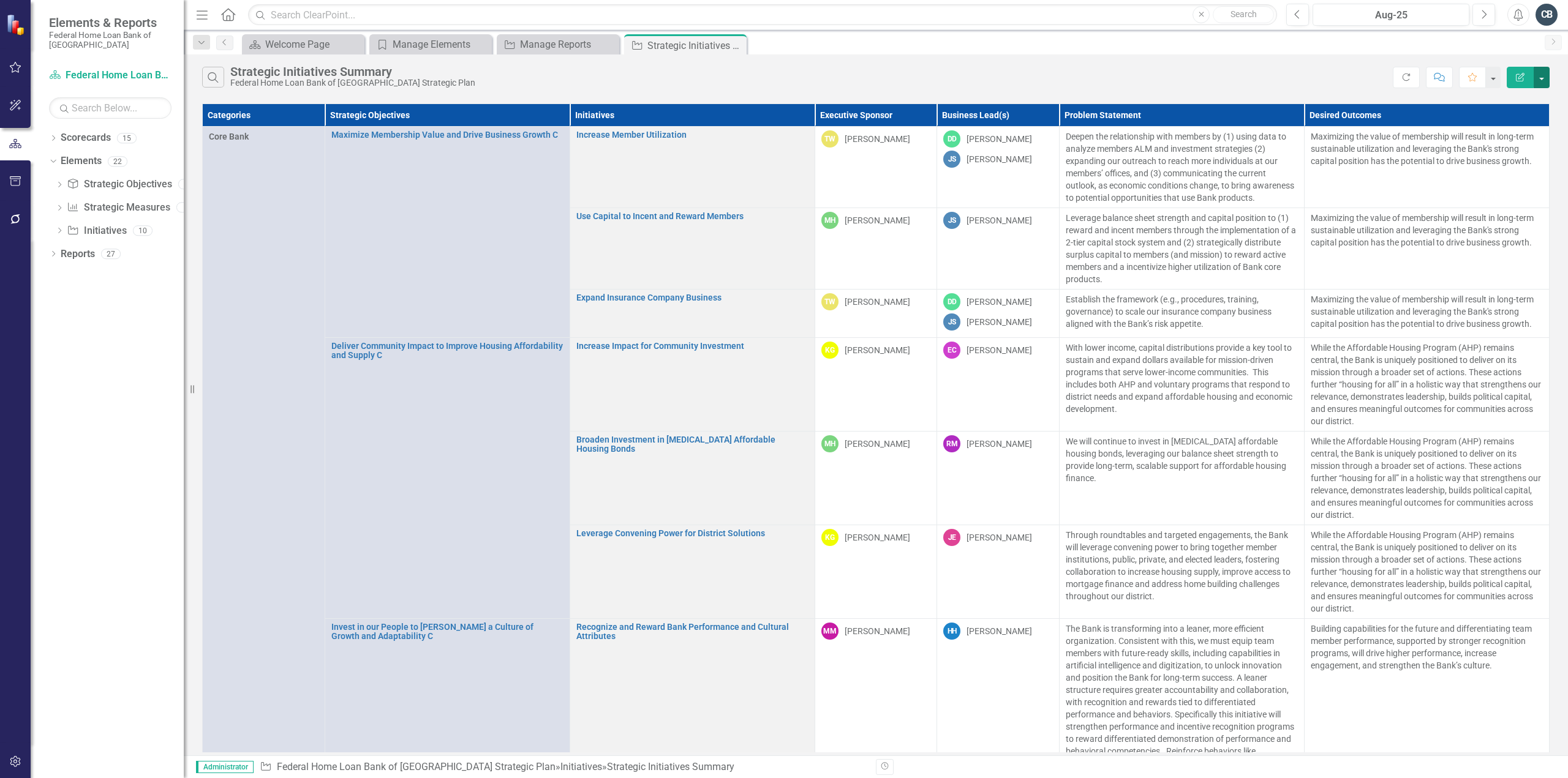
click at [1544, 76] on button "button" at bounding box center [1542, 77] width 16 height 22
click at [1497, 117] on link "PDF Export to PDF" at bounding box center [1501, 124] width 97 height 22
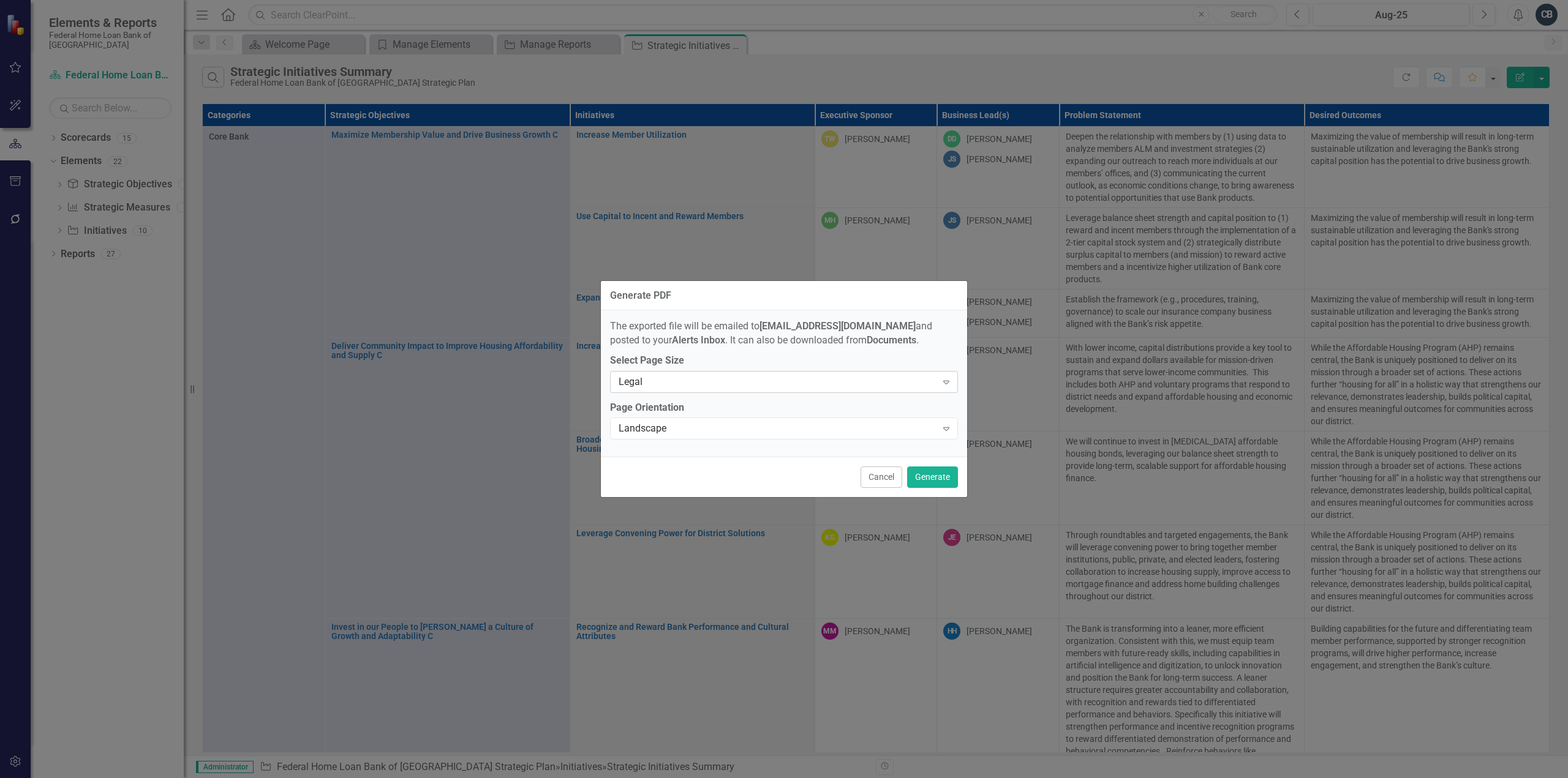
click at [947, 383] on icon "Expand" at bounding box center [947, 381] width 13 height 10
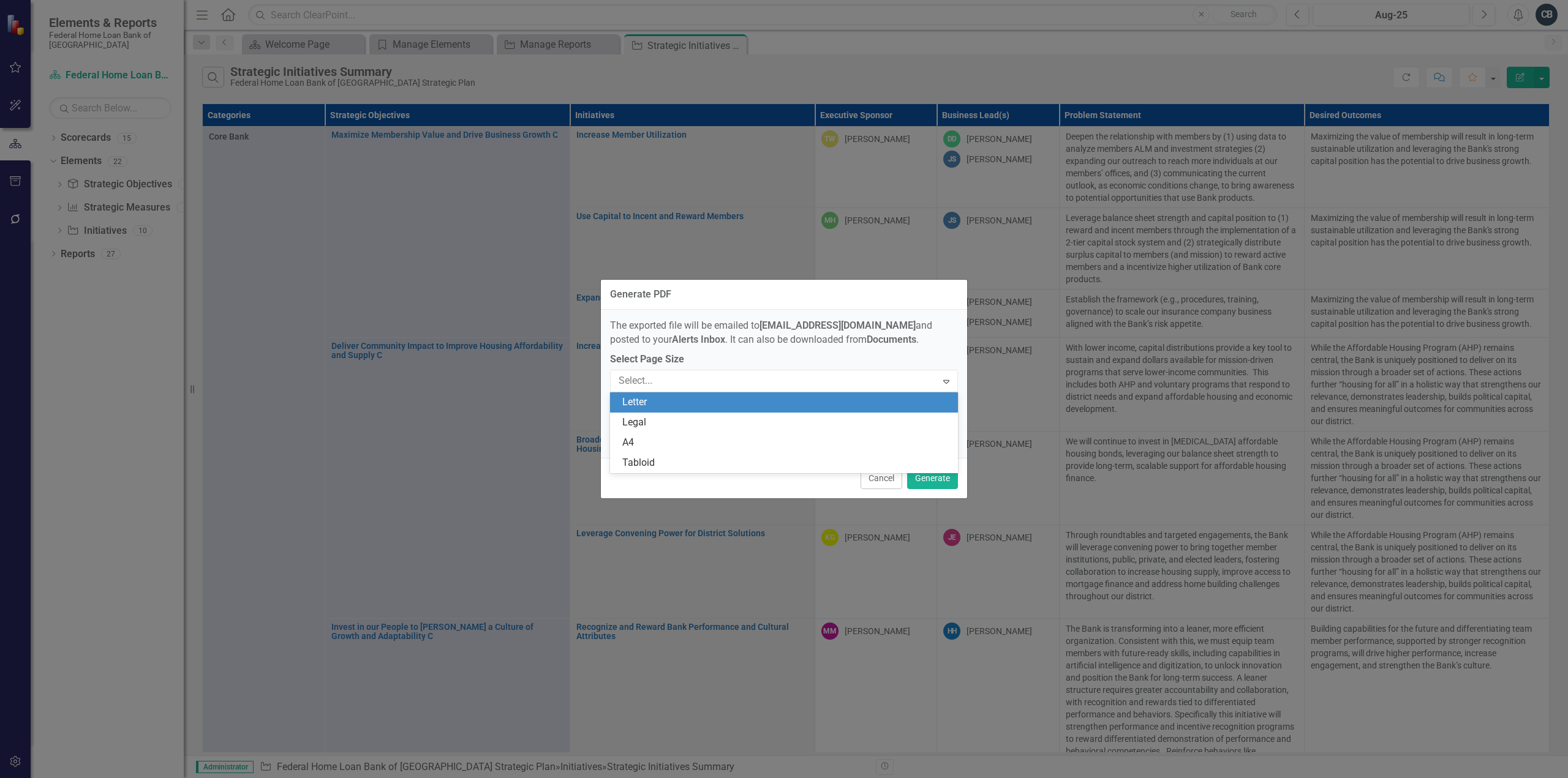
click at [889, 406] on div "Letter" at bounding box center [786, 403] width 328 height 14
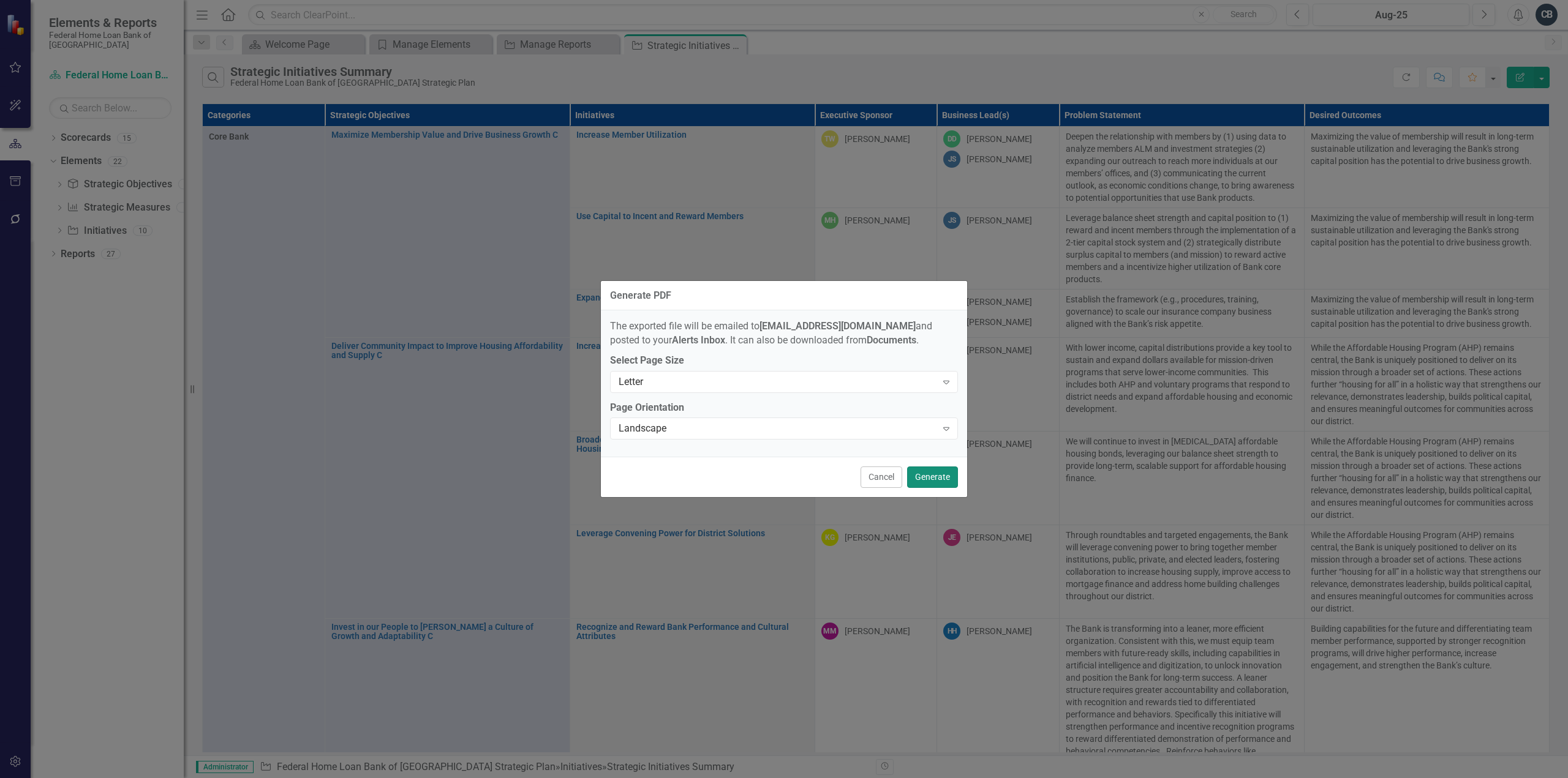
click at [947, 477] on button "Generate" at bounding box center [933, 477] width 51 height 22
